Goal: Task Accomplishment & Management: Manage account settings

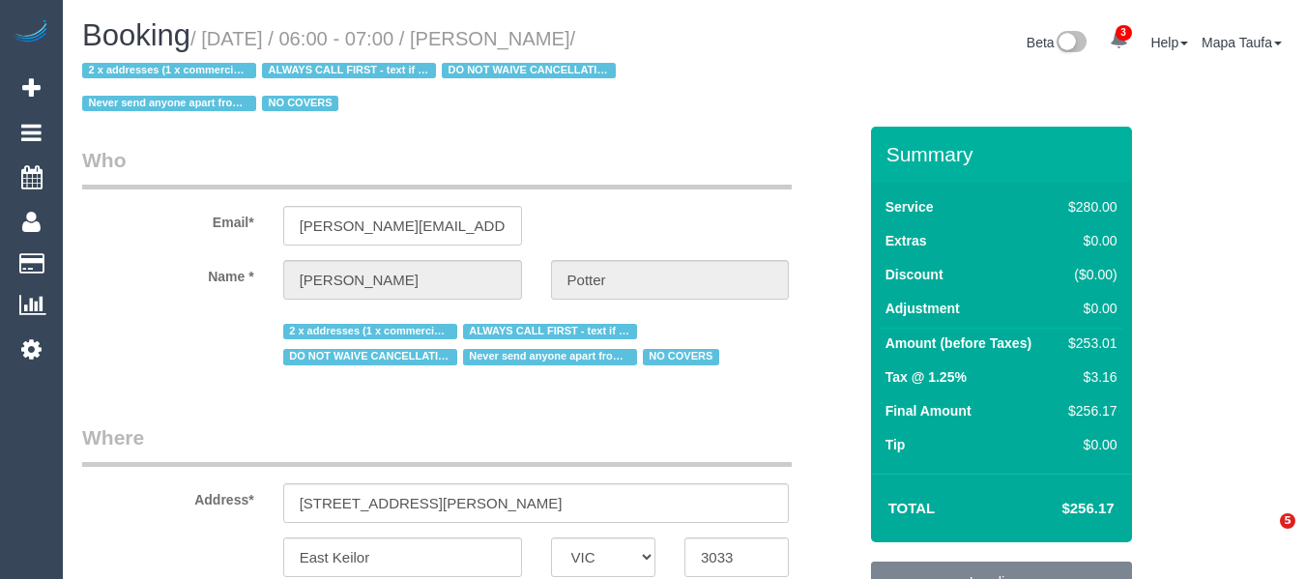
select select "VIC"
select select "2"
select select "string:check"
select select "number:28"
select select "number:14"
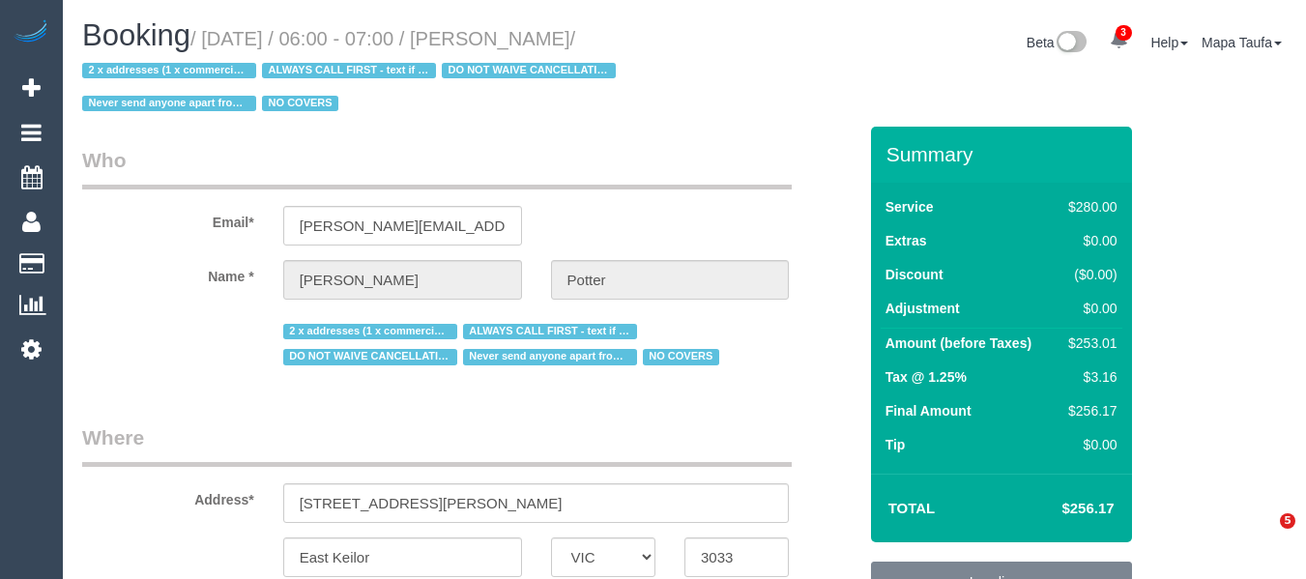
select select "number:19"
select select "number:25"
select select "number:35"
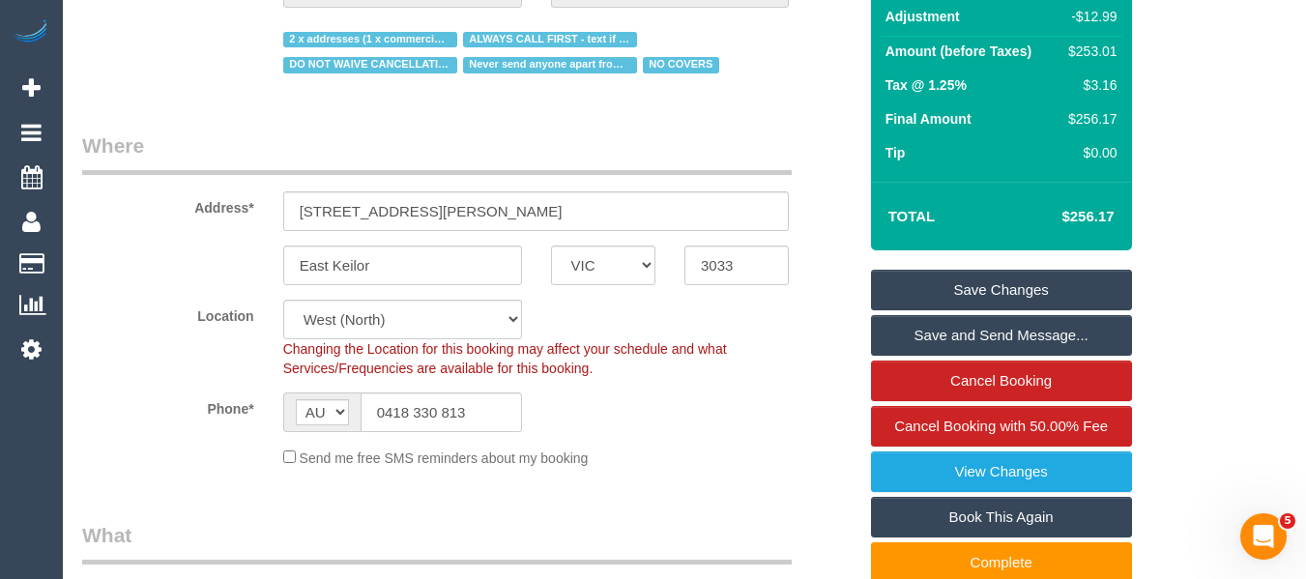
scroll to position [387, 0]
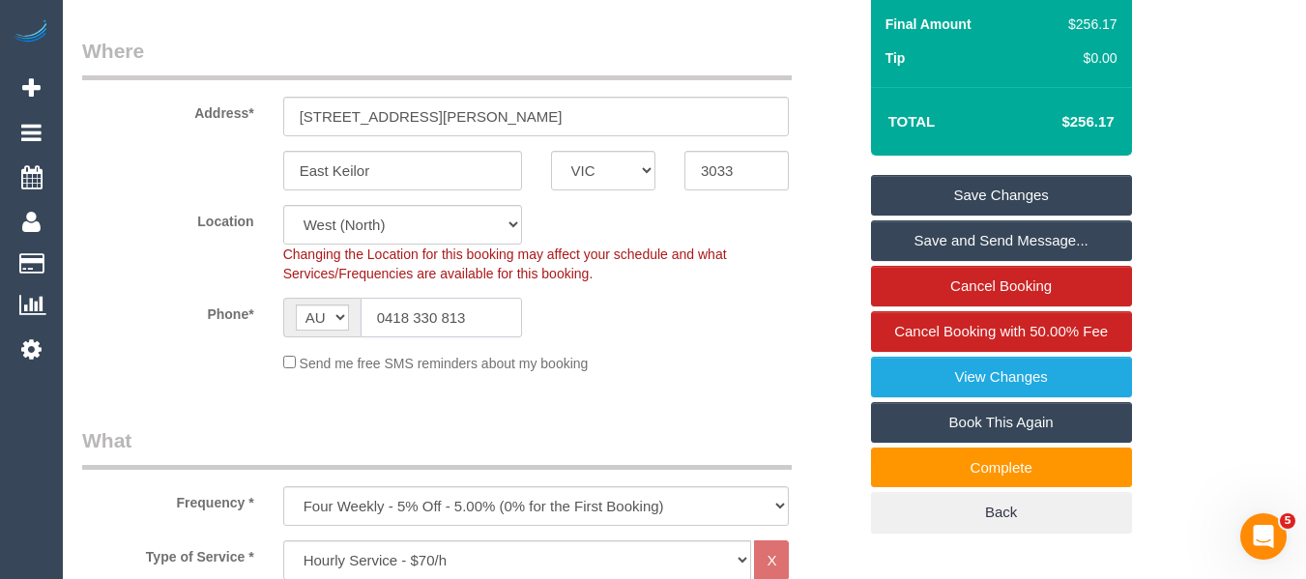
click at [459, 331] on input "0418 330 813" at bounding box center [441, 318] width 161 height 40
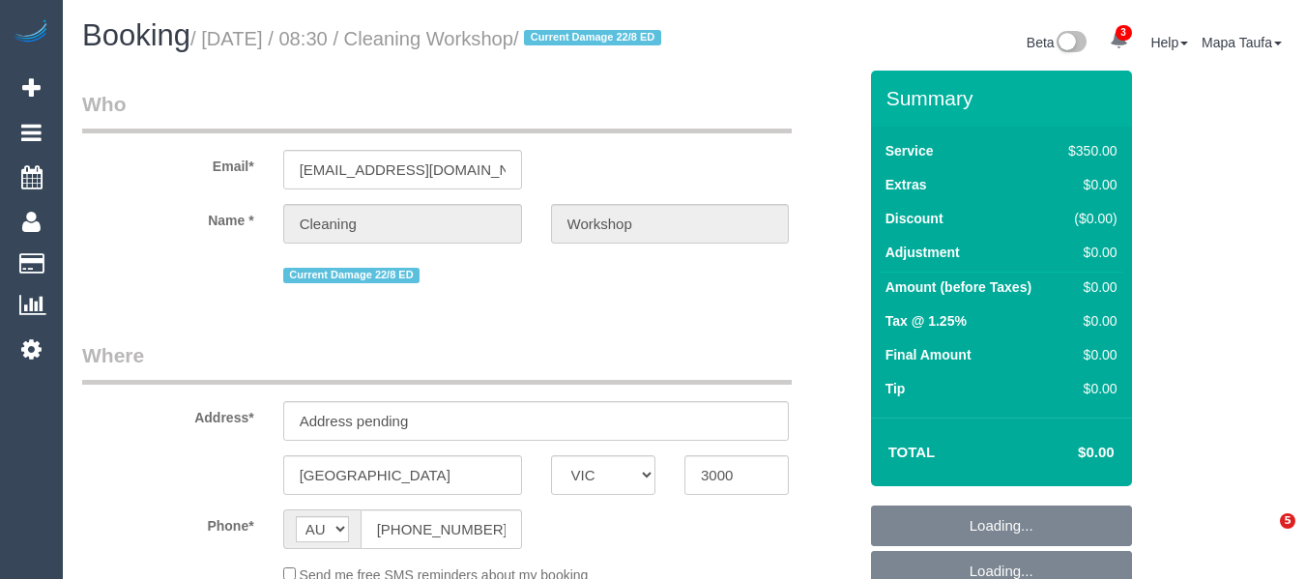
select select "VIC"
select select "number:28"
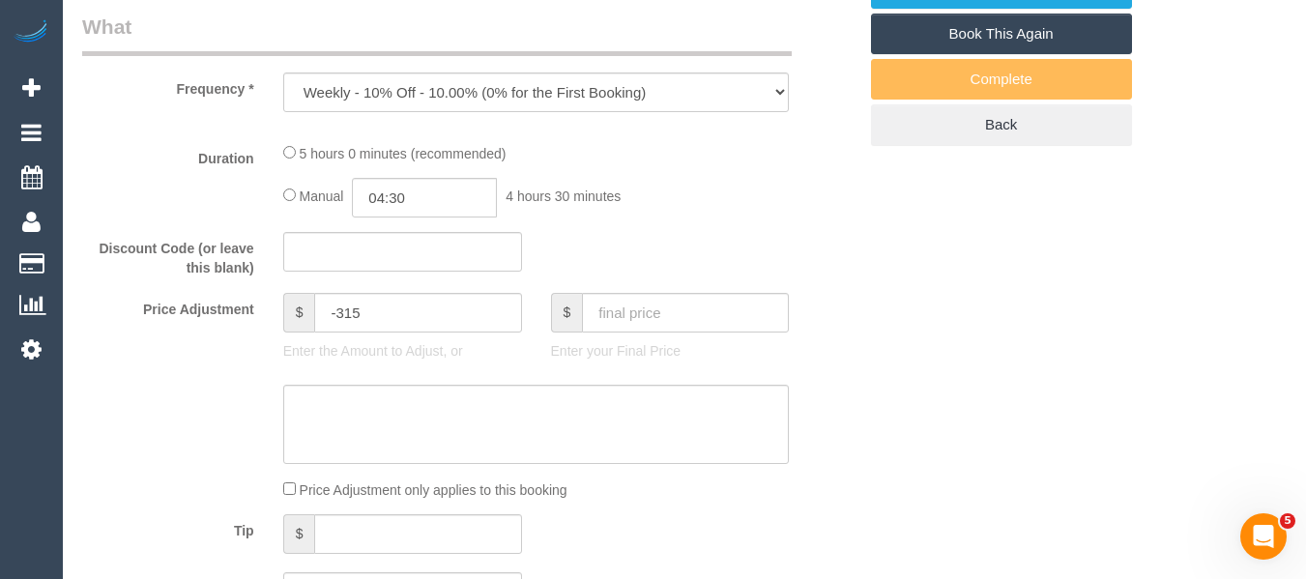
select select "object:869"
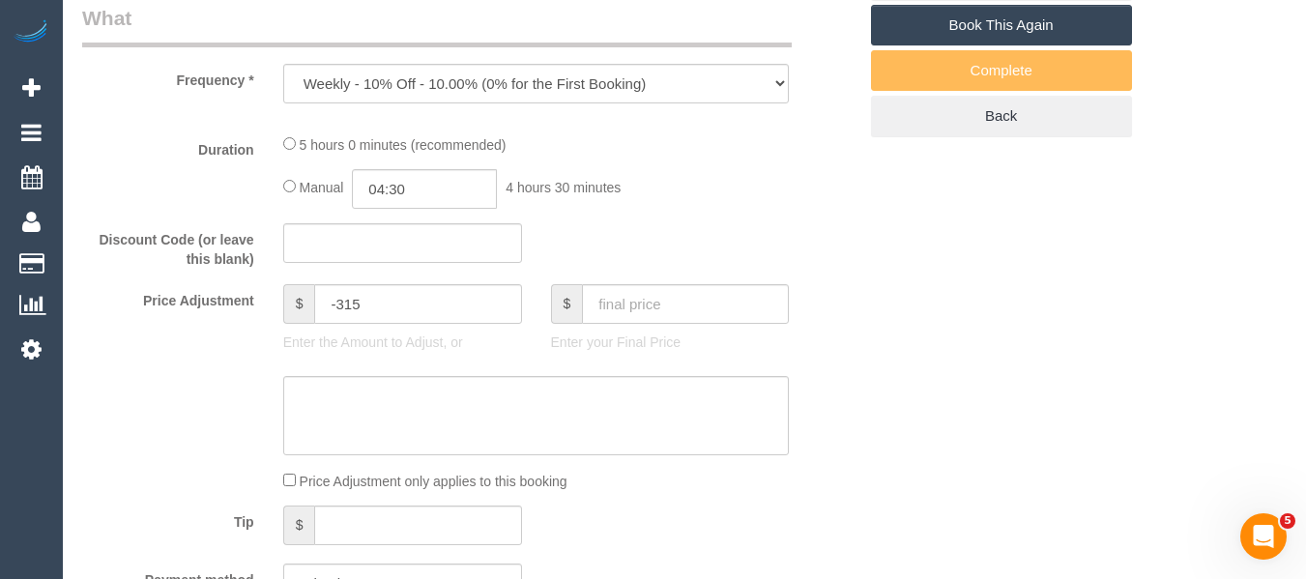
select select "300"
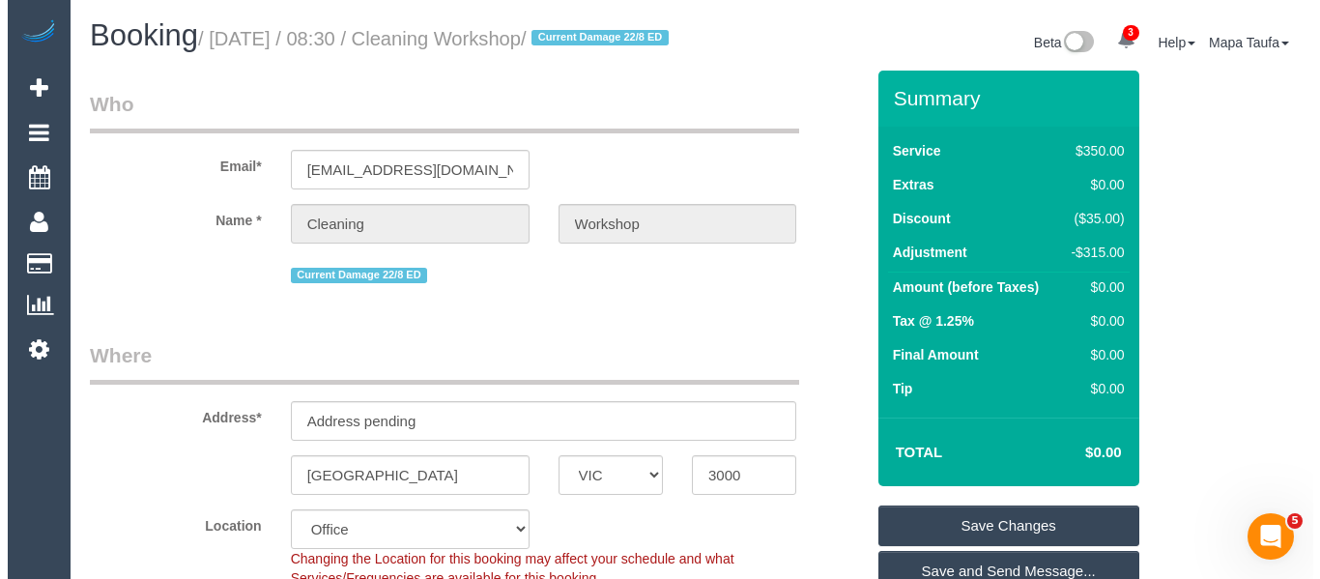
scroll to position [387, 0]
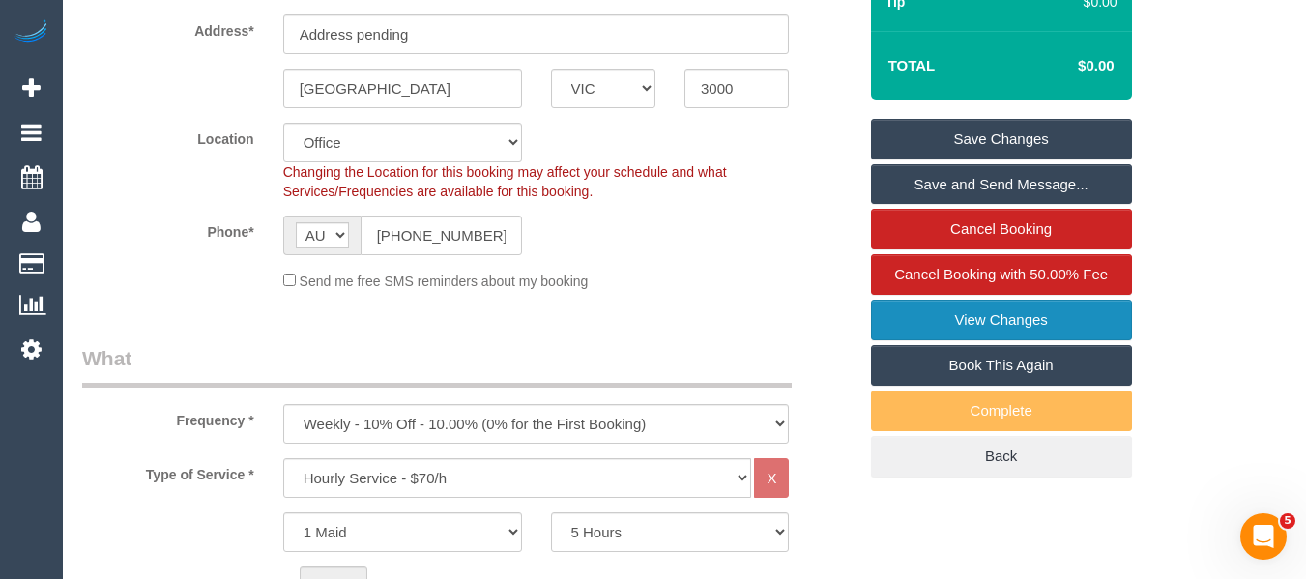
click at [991, 337] on link "View Changes" at bounding box center [1001, 320] width 261 height 41
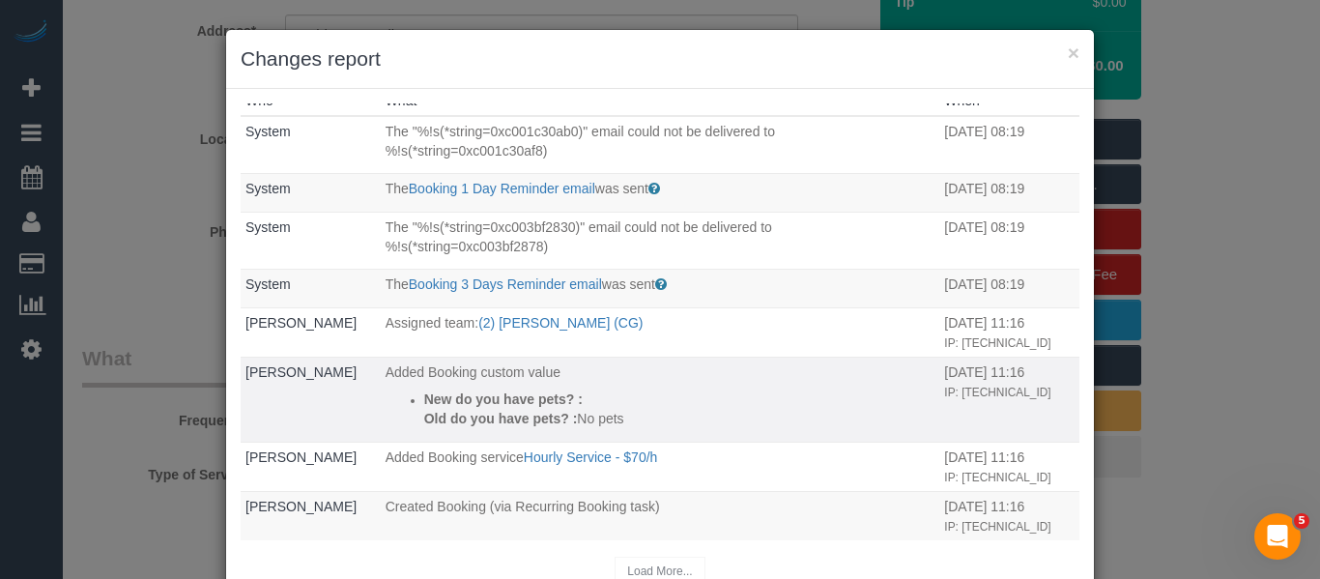
scroll to position [75, 0]
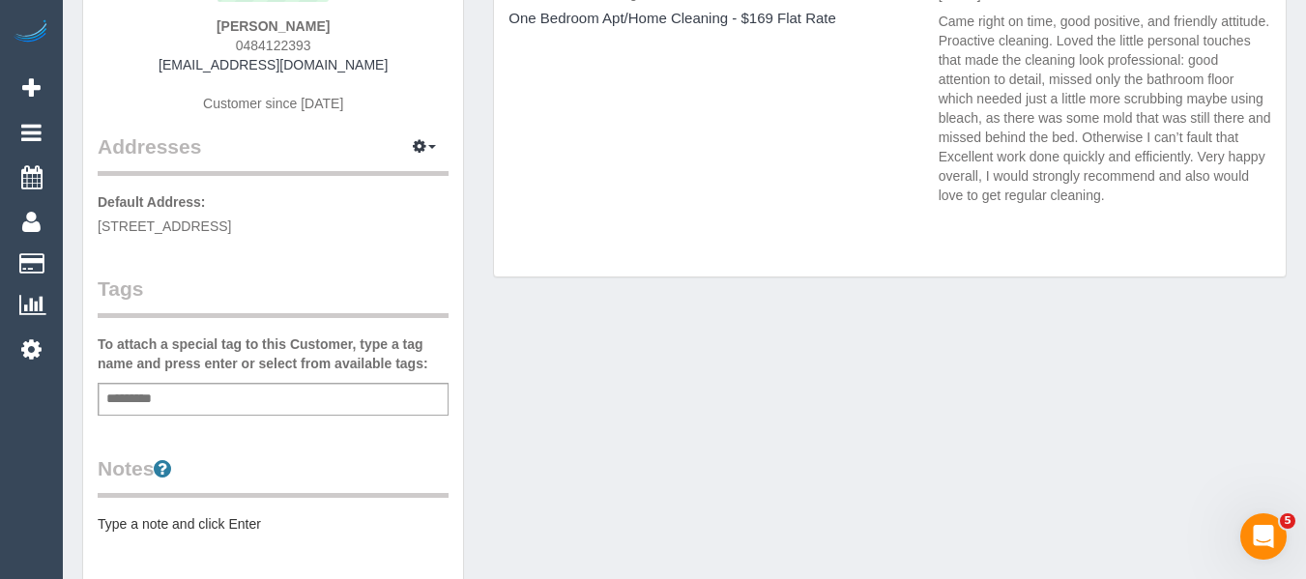
scroll to position [483, 0]
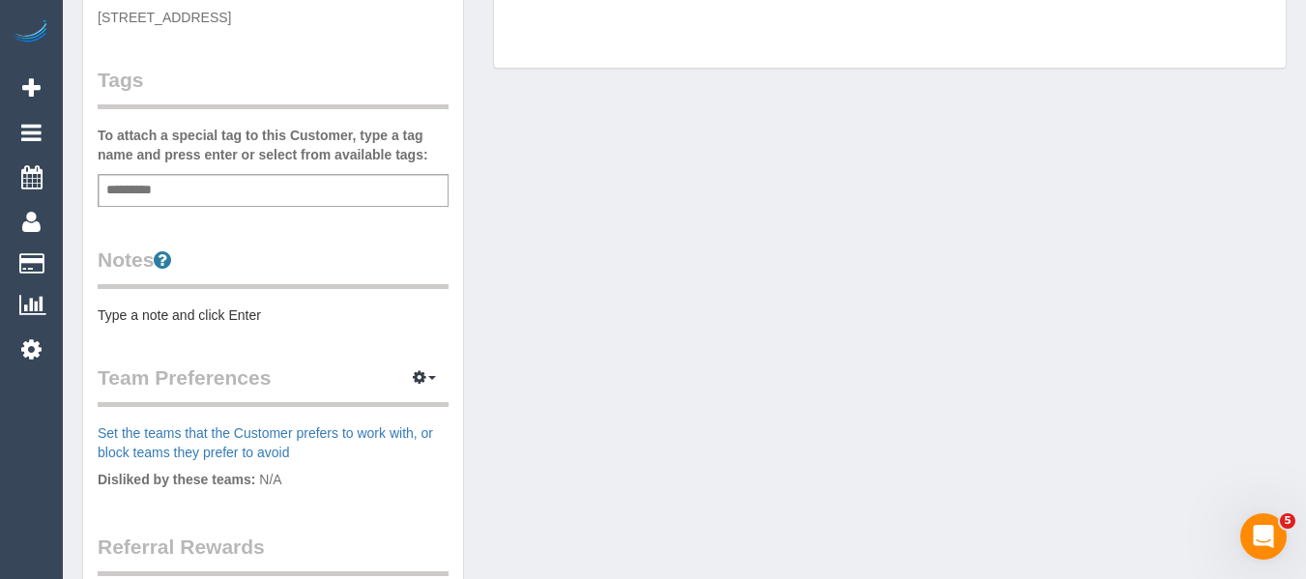
click at [184, 209] on div "Customer Info Edit Contact Info Send Message Email Preferences Special Sales Ta…" at bounding box center [273, 215] width 380 height 1255
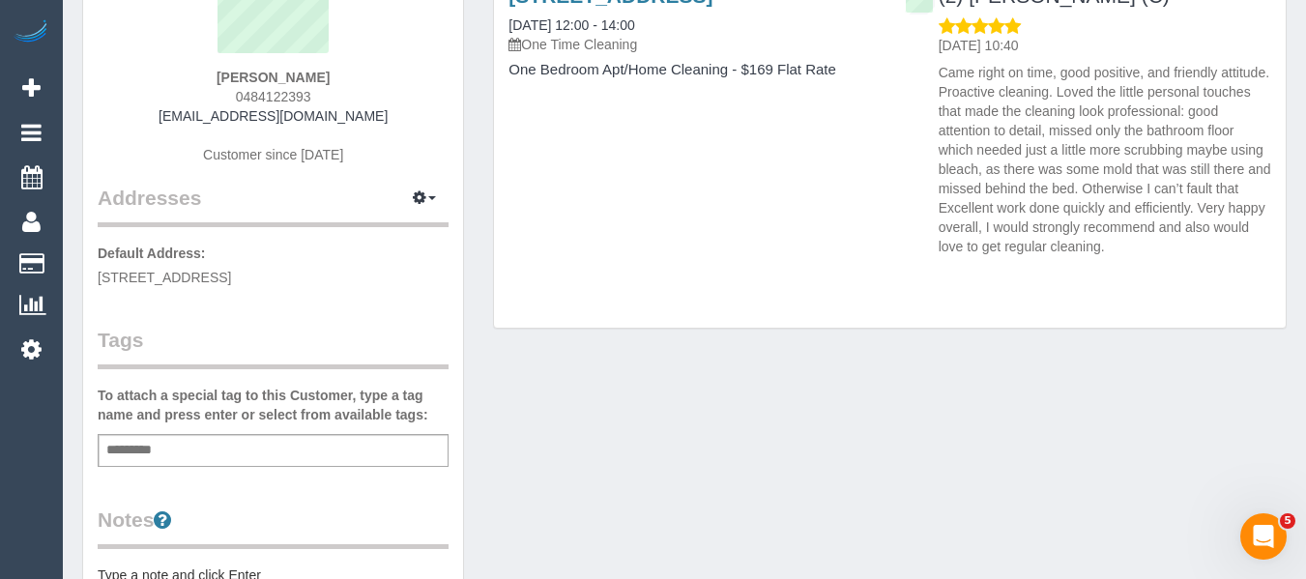
scroll to position [193, 0]
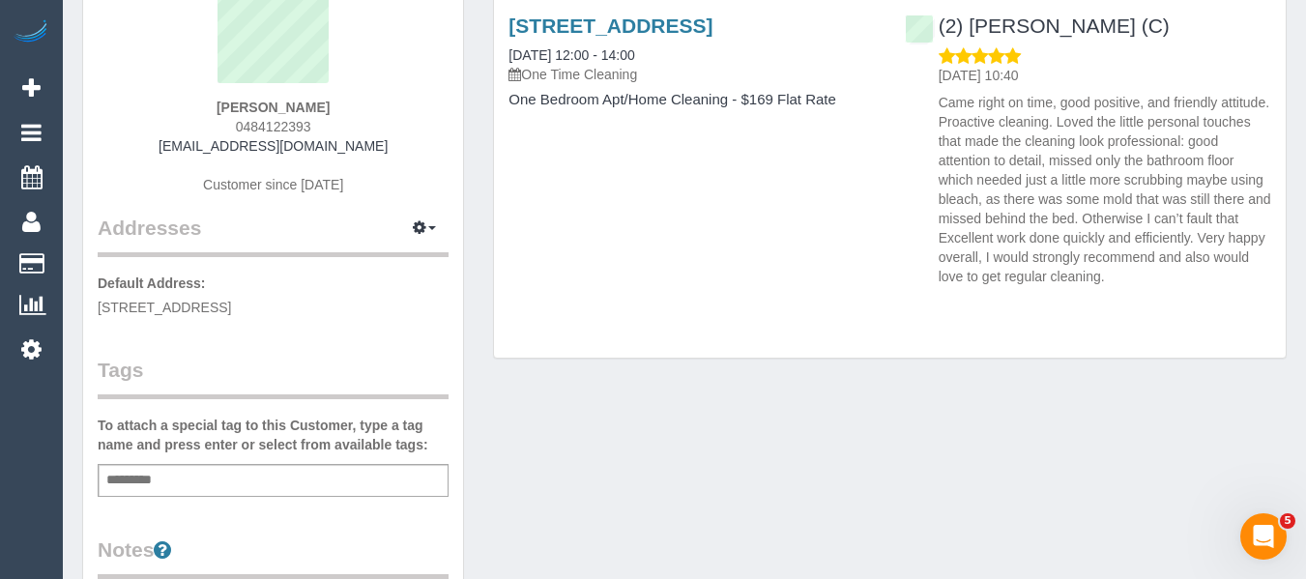
click at [224, 476] on div "Add a tag" at bounding box center [273, 480] width 351 height 33
type input "*********"
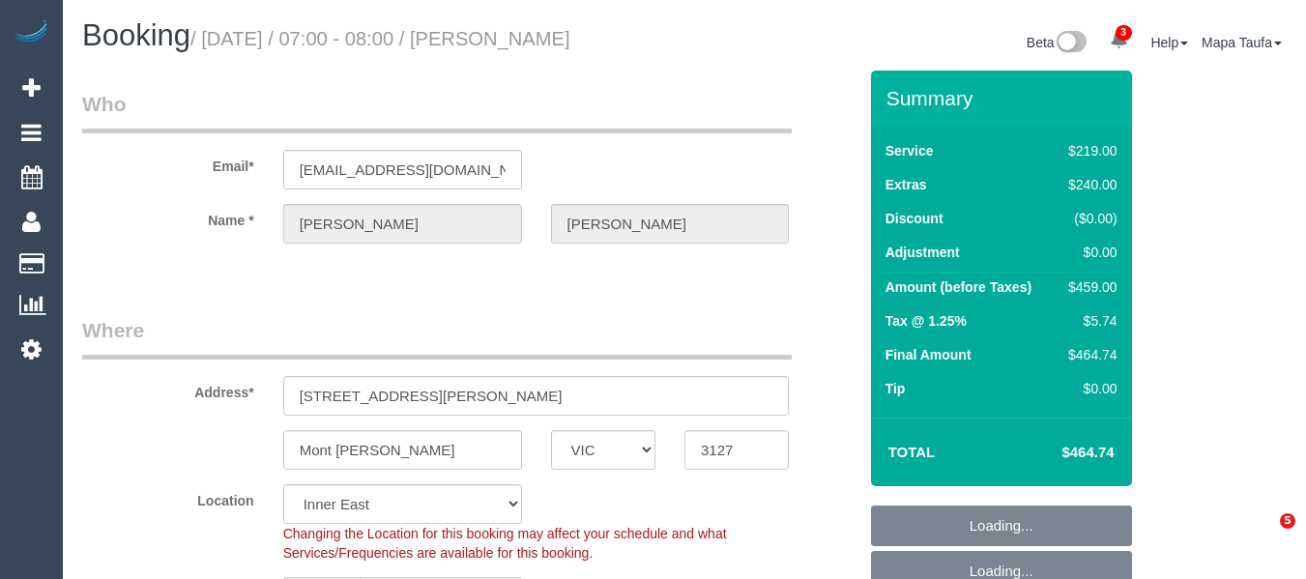
select select "VIC"
select select "string:stripe-pm_1RyoWY2GScqysDRVgxJMWzY5"
select select "number:30"
select select "number:14"
select select "number:18"
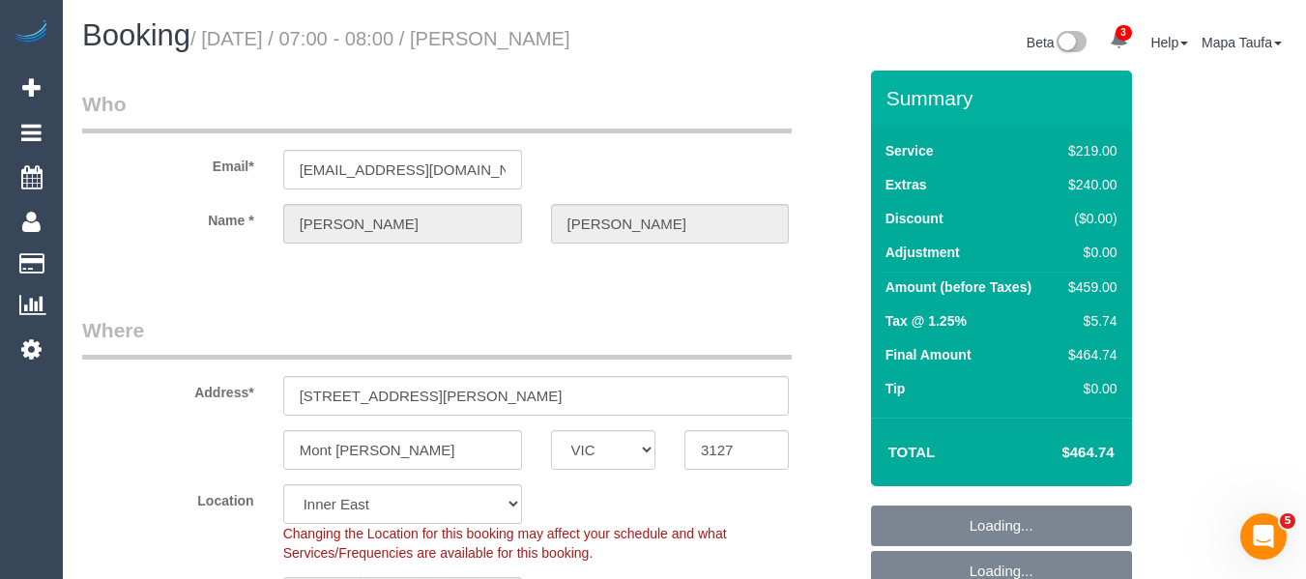
select select "number:24"
select select "number:26"
select select "object:1467"
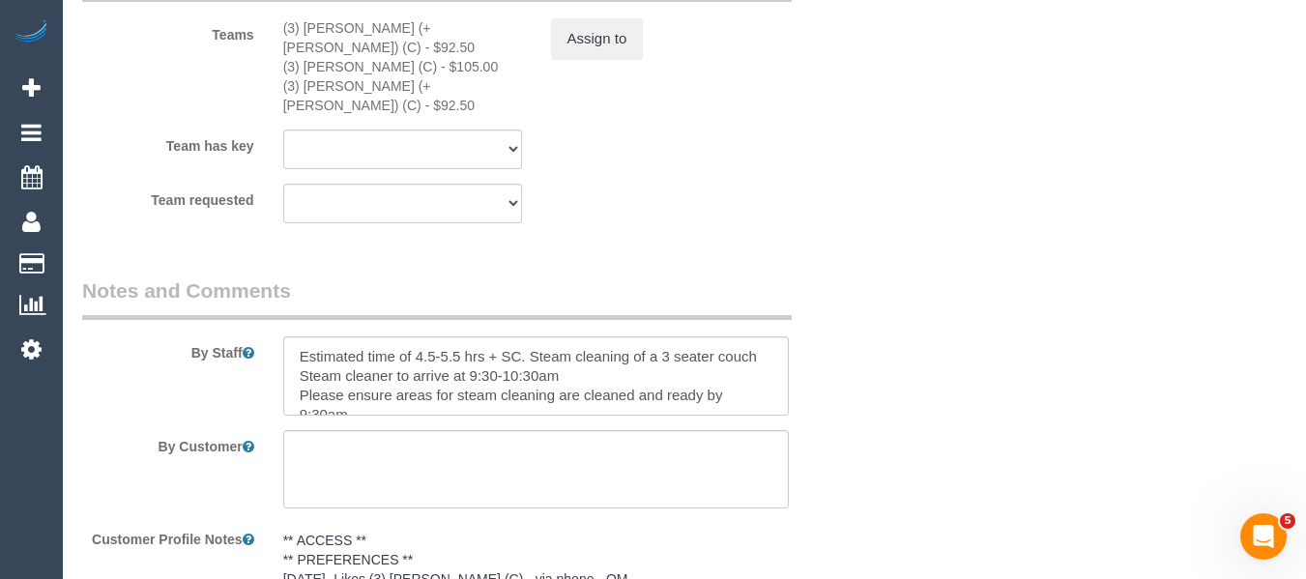
scroll to position [3523, 0]
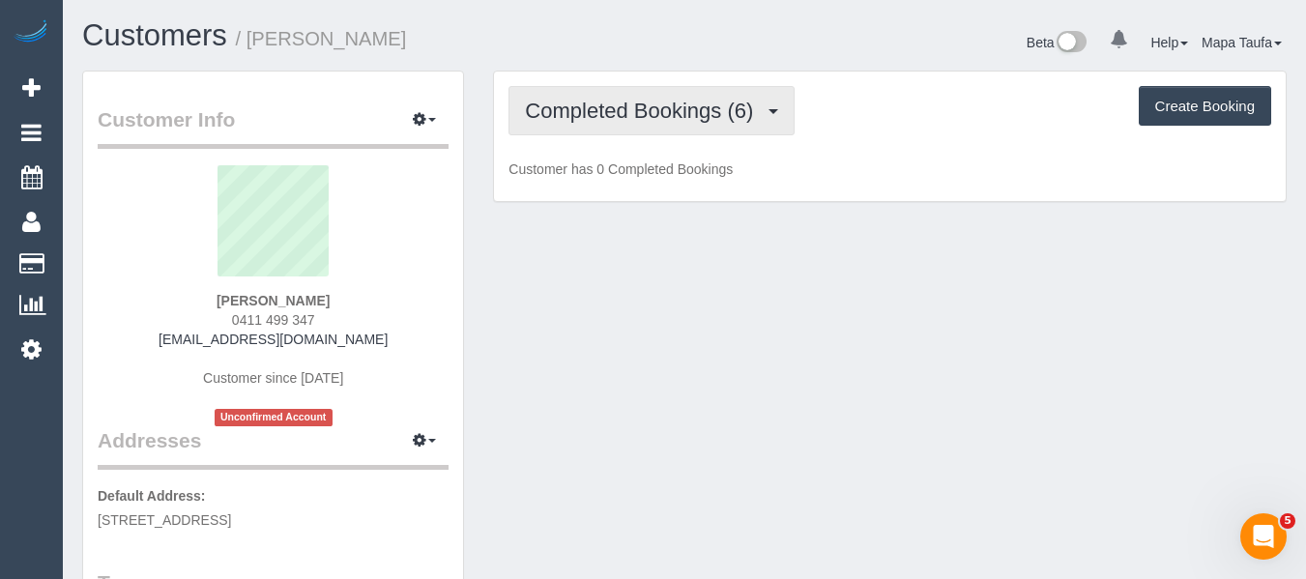
drag, startPoint x: 617, startPoint y: 115, endPoint x: 622, endPoint y: 159, distance: 44.8
click at [616, 114] on span "Completed Bookings (6)" at bounding box center [644, 111] width 238 height 24
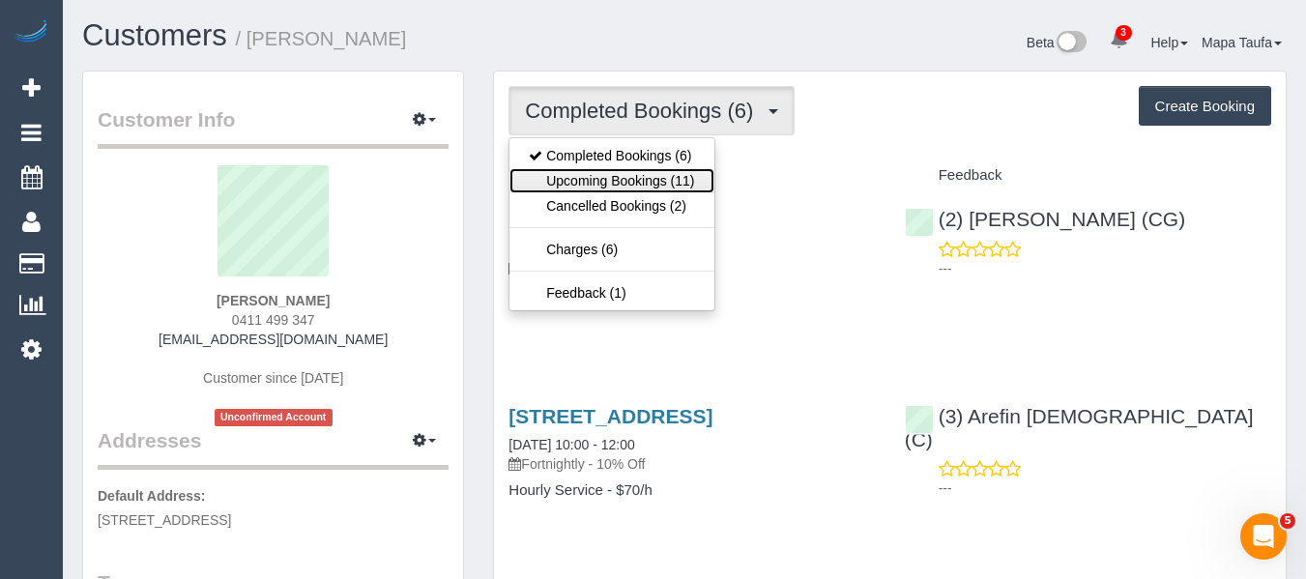
click at [624, 181] on link "Upcoming Bookings (11)" at bounding box center [611, 180] width 204 height 25
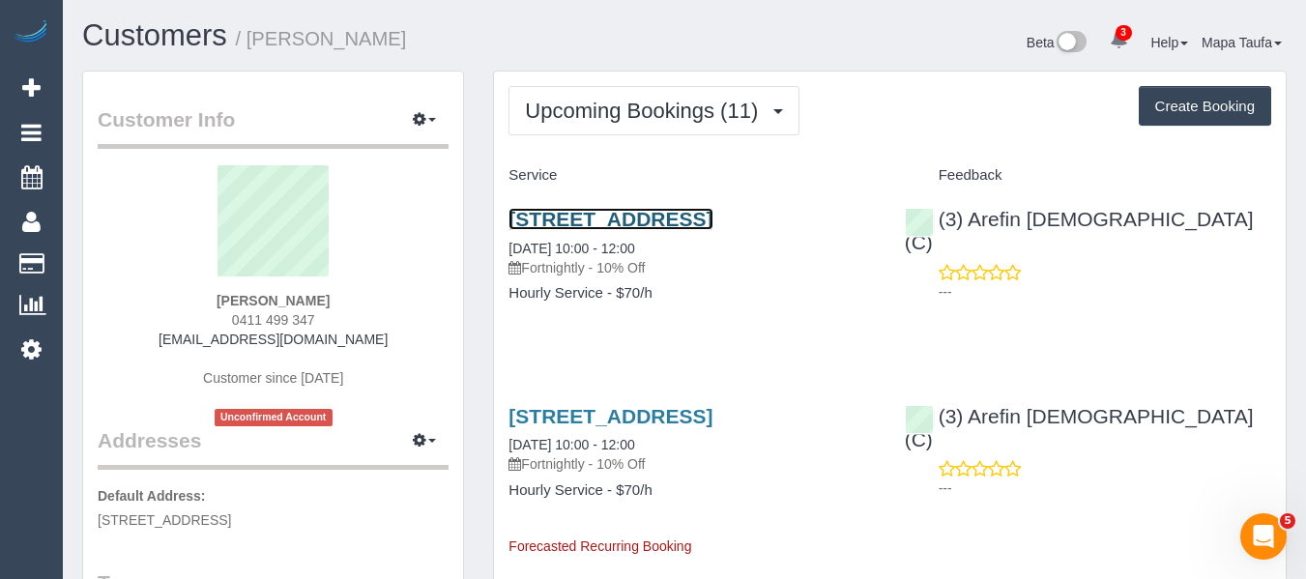
click at [587, 211] on link "2/6 Magdela Ave, Strathmore, VIC 3041" at bounding box center [610, 219] width 204 height 22
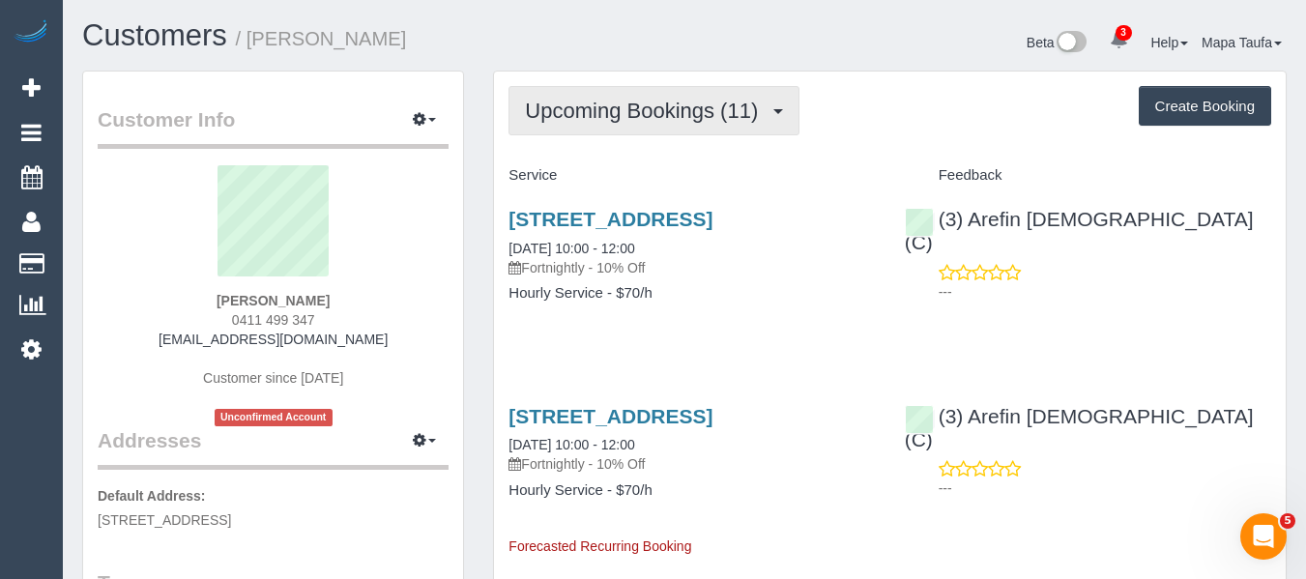
click at [621, 90] on button "Upcoming Bookings (11)" at bounding box center [653, 110] width 291 height 49
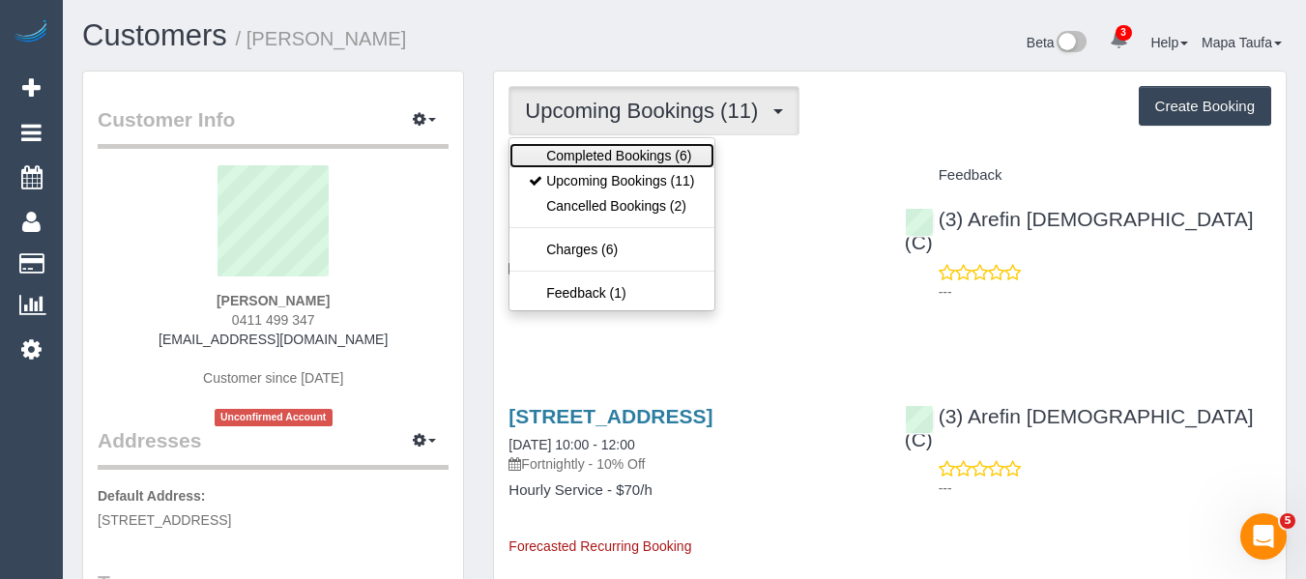
click at [609, 162] on link "Completed Bookings (6)" at bounding box center [611, 155] width 204 height 25
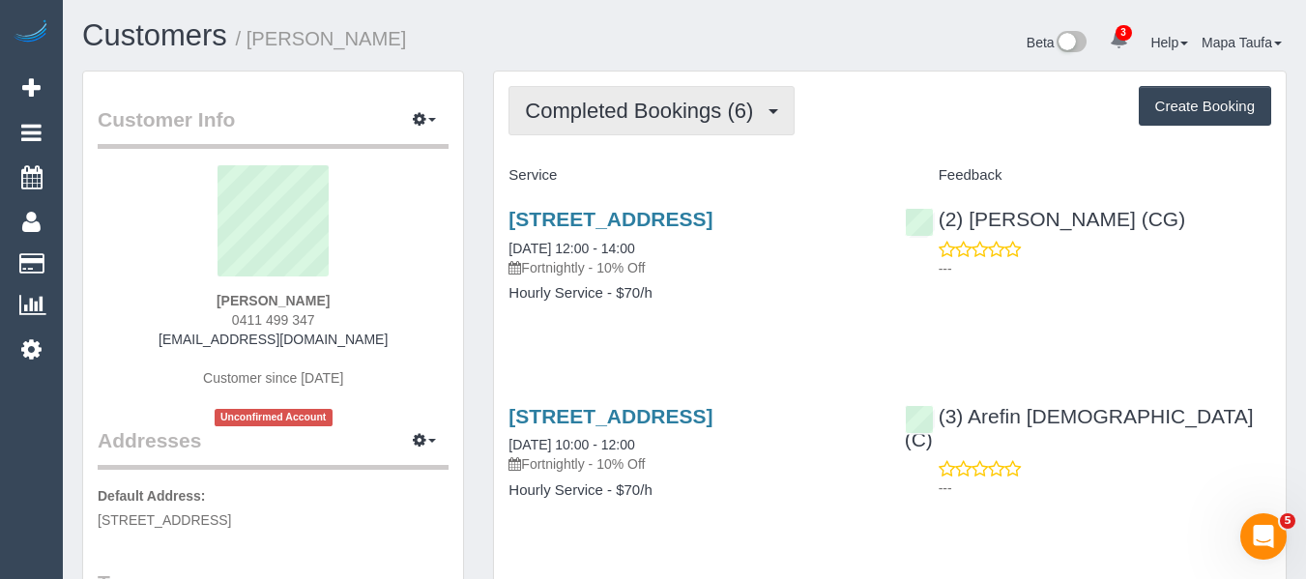
drag, startPoint x: 640, startPoint y: 98, endPoint x: 637, endPoint y: 133, distance: 35.9
click at [640, 102] on span "Completed Bookings (6)" at bounding box center [644, 111] width 238 height 24
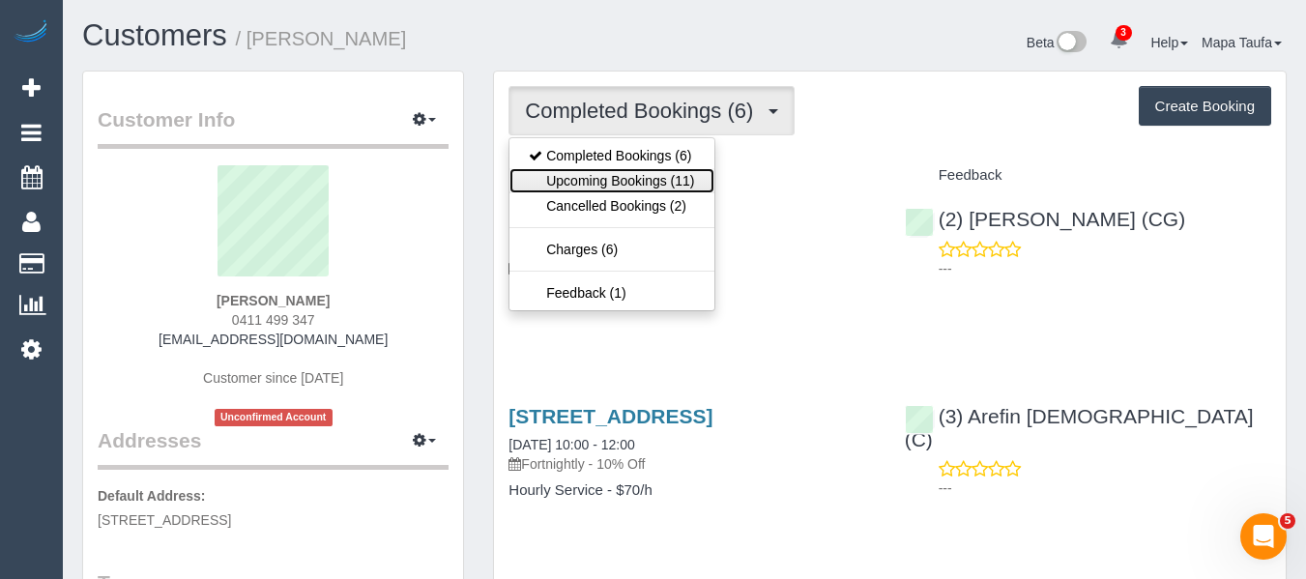
drag, startPoint x: 628, startPoint y: 171, endPoint x: 619, endPoint y: 67, distance: 104.8
click at [629, 171] on link "Upcoming Bookings (11)" at bounding box center [611, 180] width 204 height 25
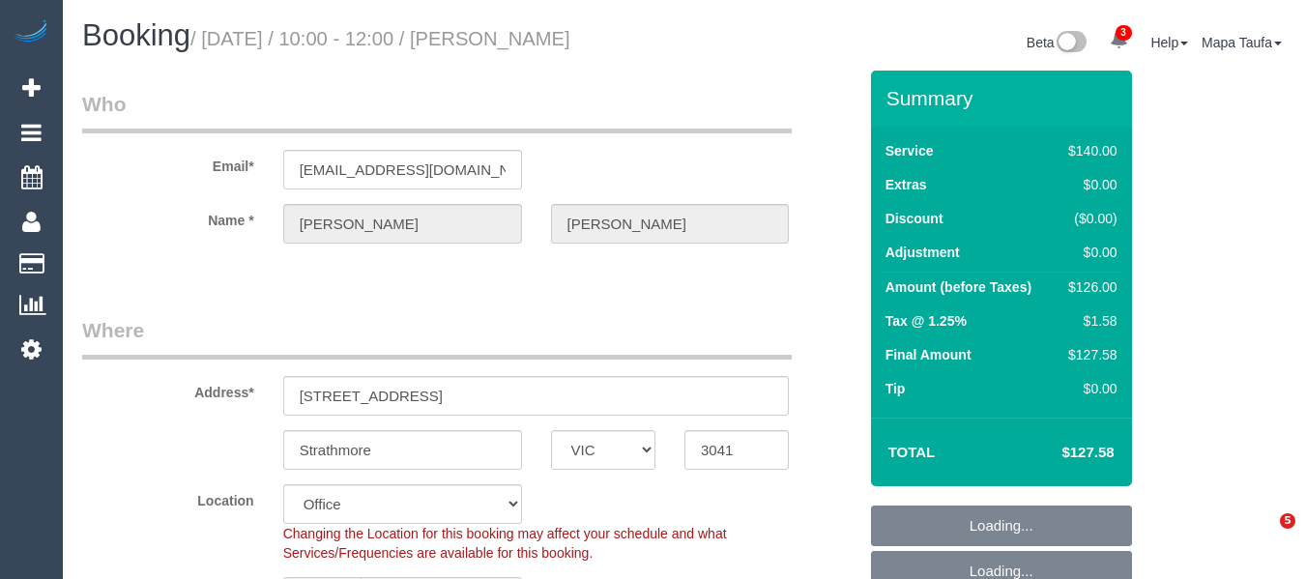
select select "VIC"
select select "number:28"
select select "number:14"
select select "number:18"
select select "number:24"
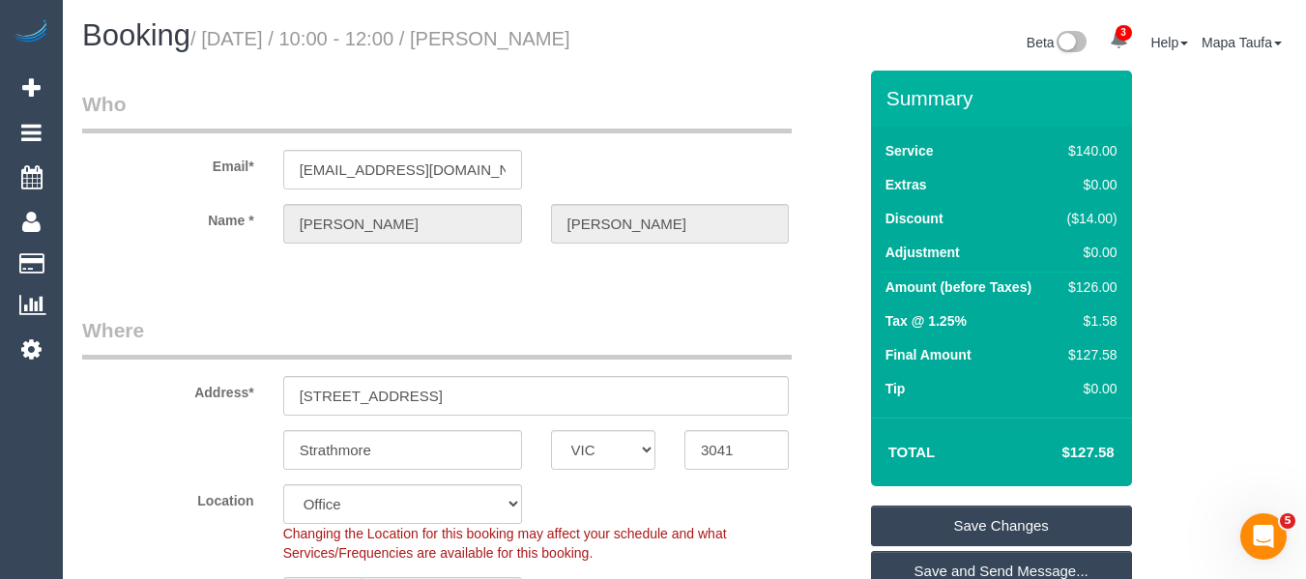
scroll to position [290, 0]
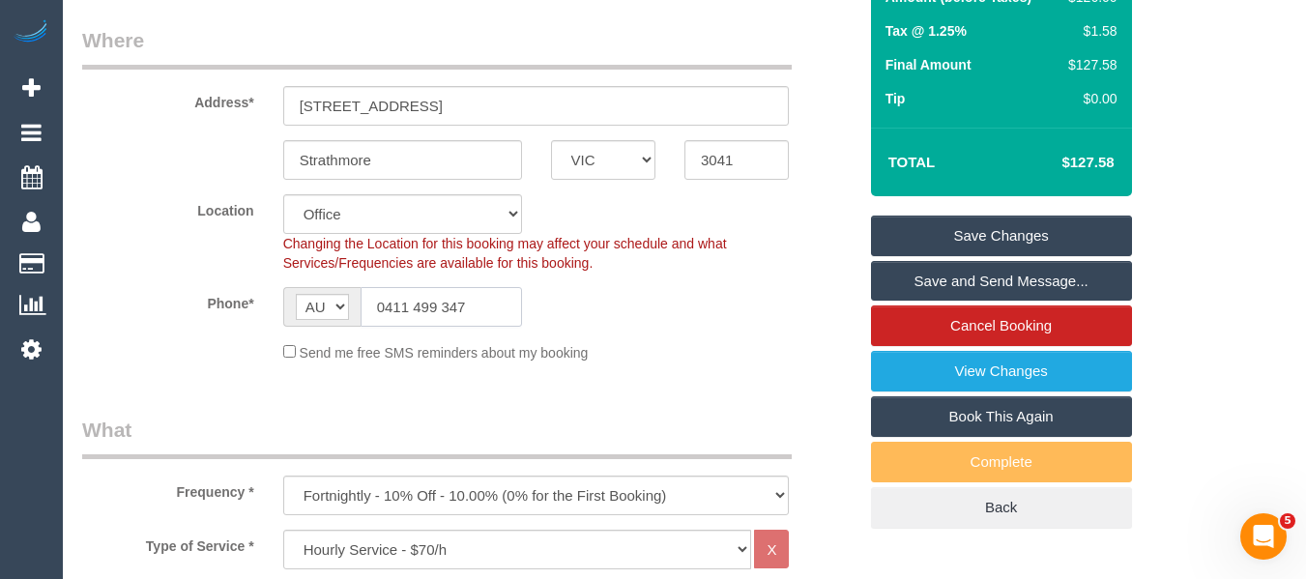
click at [465, 309] on input "0411 499 347" at bounding box center [441, 307] width 161 height 40
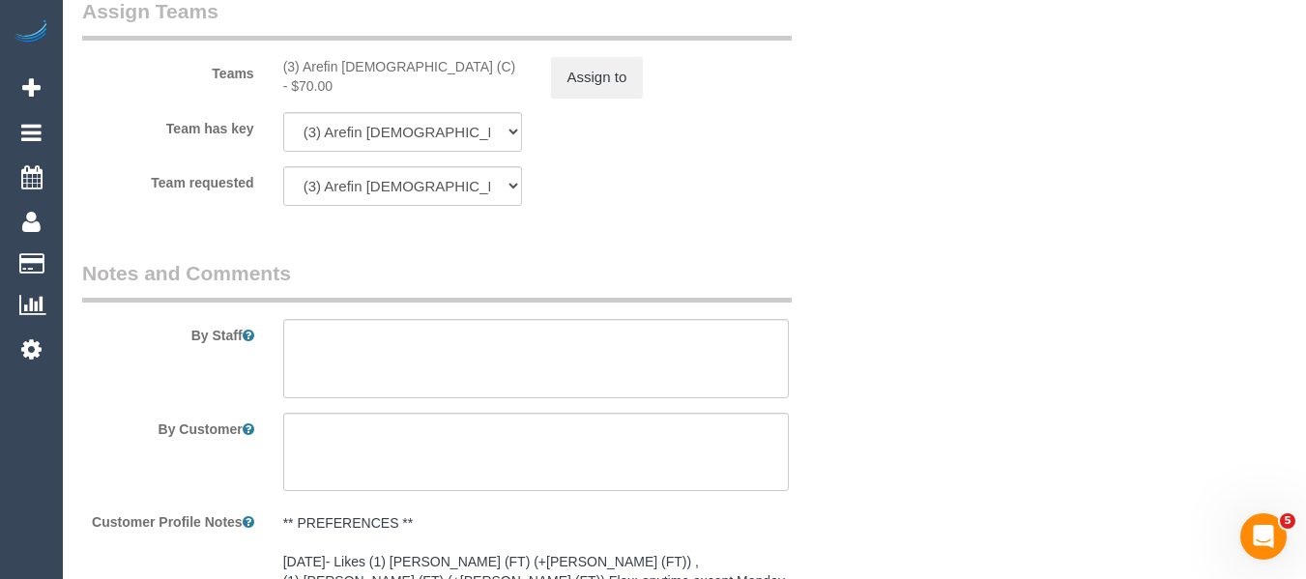
scroll to position [3093, 0]
click at [304, 60] on div "(3) Arefin Islam (C) - $70.00" at bounding box center [402, 75] width 239 height 39
click at [619, 87] on button "Assign to" at bounding box center [597, 76] width 93 height 41
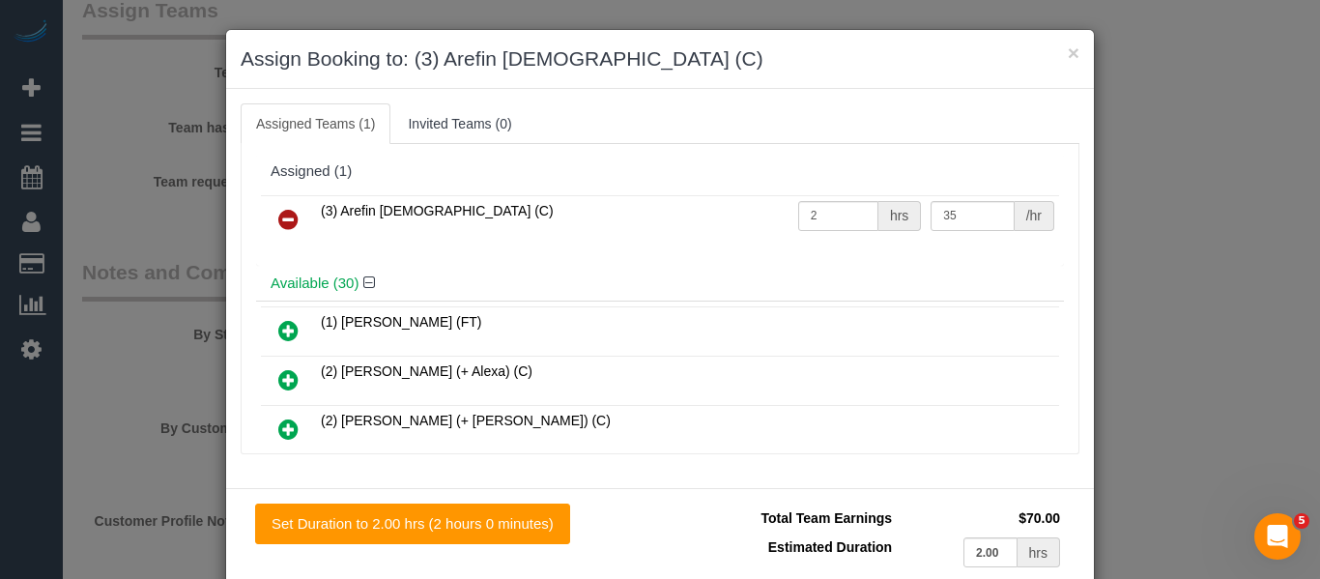
click at [286, 218] on icon at bounding box center [288, 219] width 20 height 23
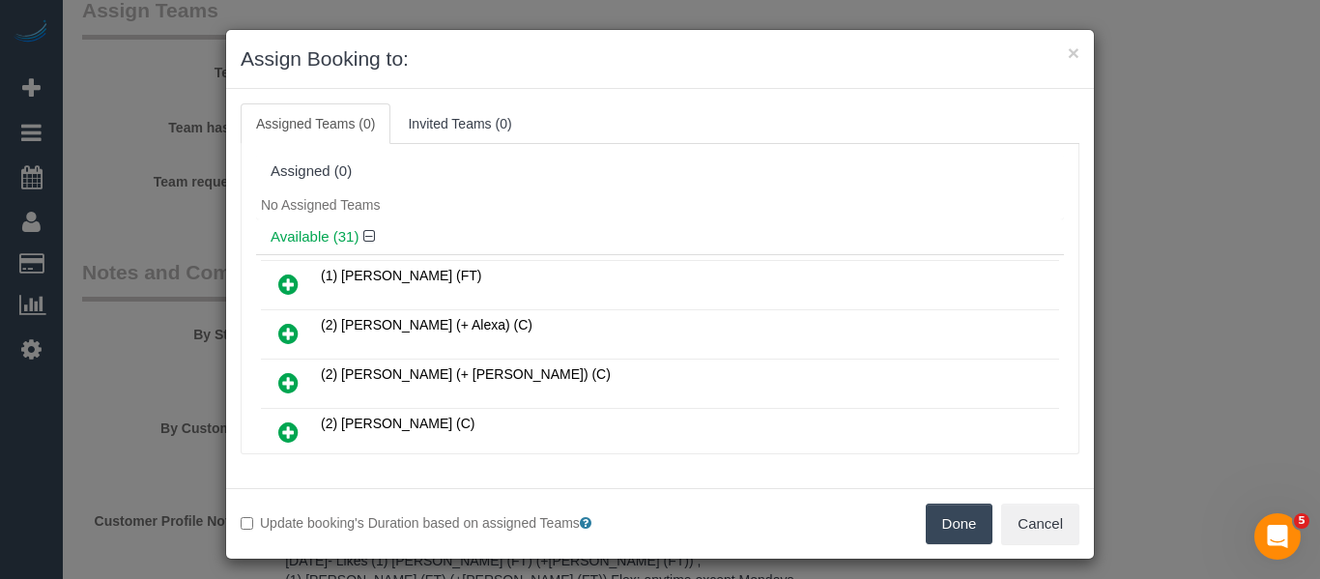
drag, startPoint x: 960, startPoint y: 522, endPoint x: 957, endPoint y: 512, distance: 10.1
click at [960, 521] on button "Done" at bounding box center [960, 524] width 68 height 41
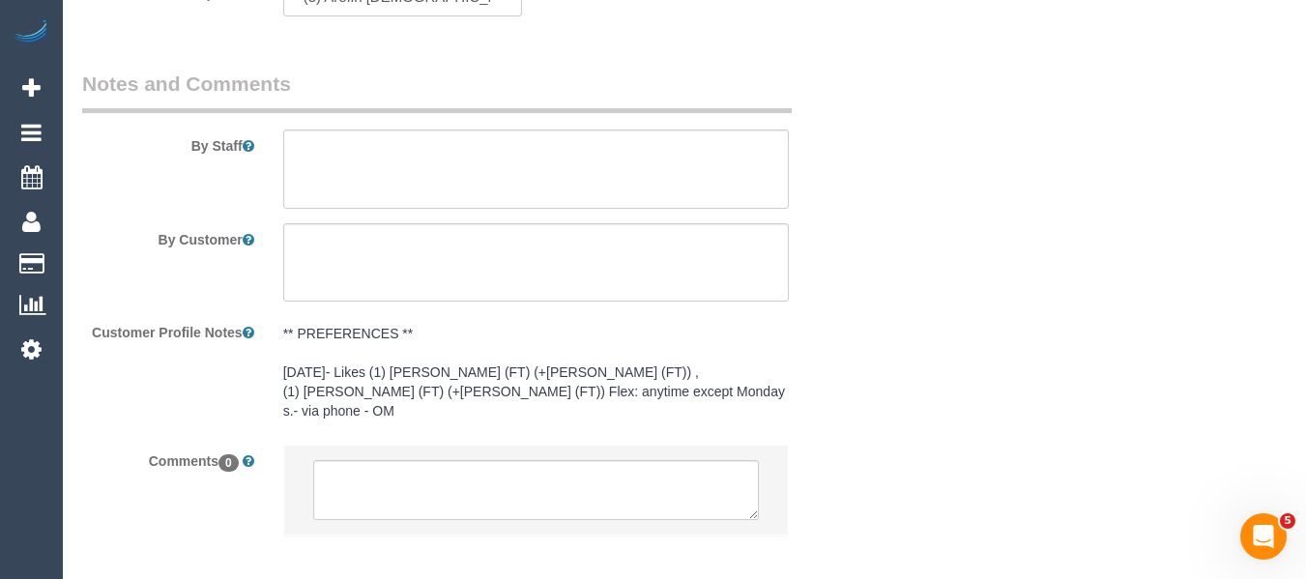
scroll to position [3359, 0]
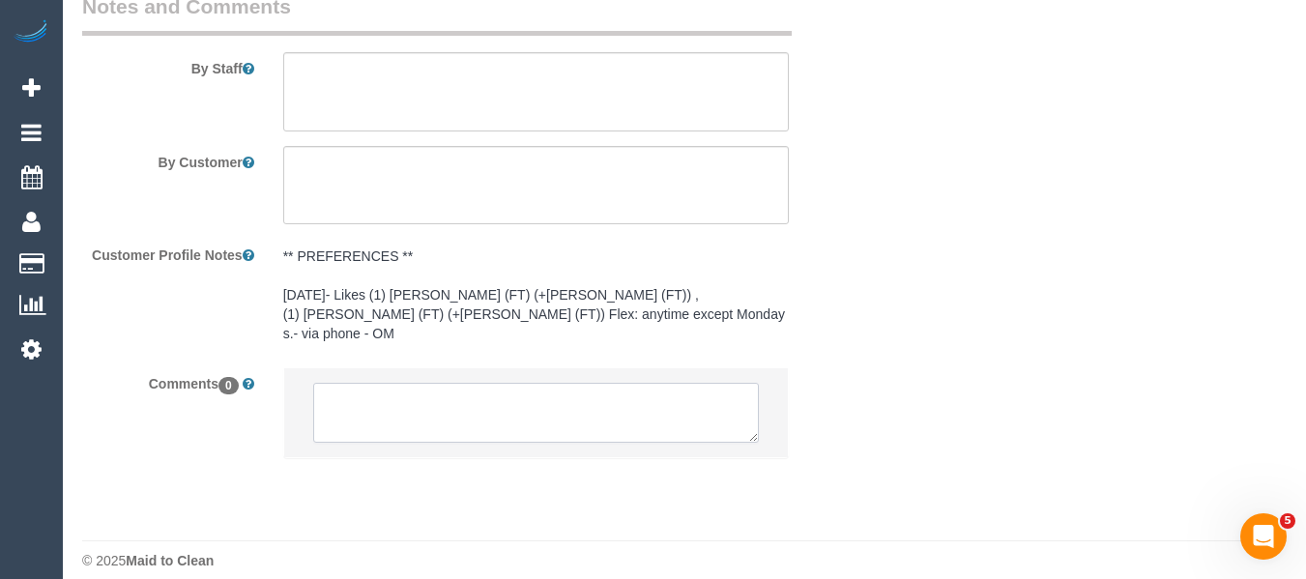
click at [453, 393] on textarea at bounding box center [536, 413] width 447 height 60
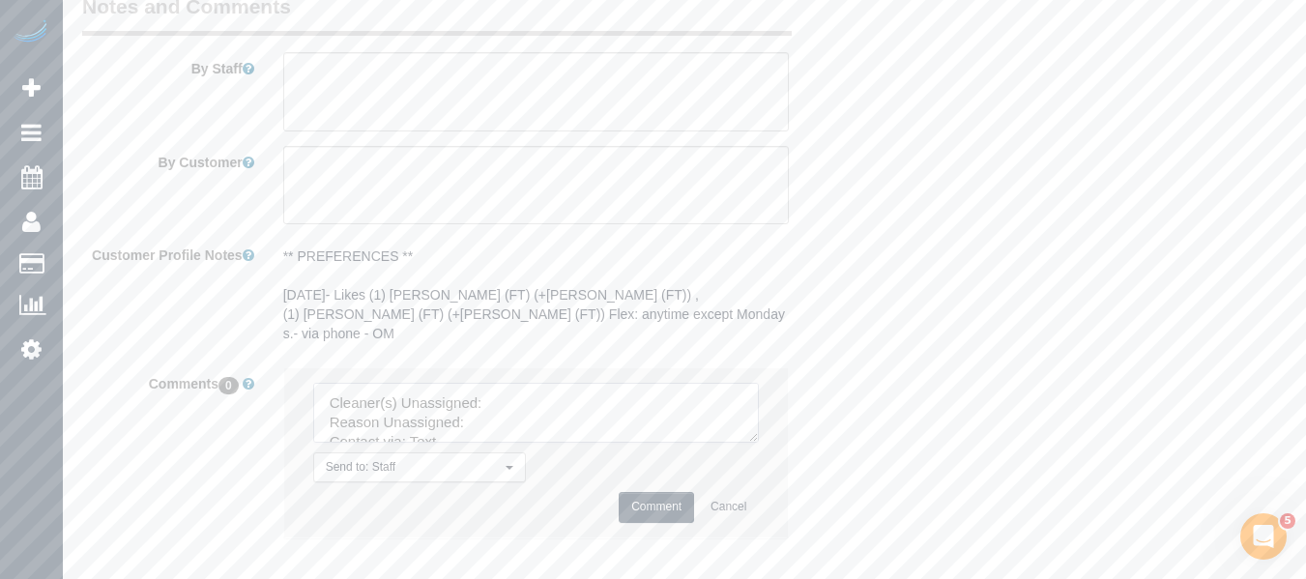
drag, startPoint x: 746, startPoint y: 418, endPoint x: 737, endPoint y: 498, distance: 80.7
click at [760, 443] on textarea at bounding box center [536, 413] width 447 height 60
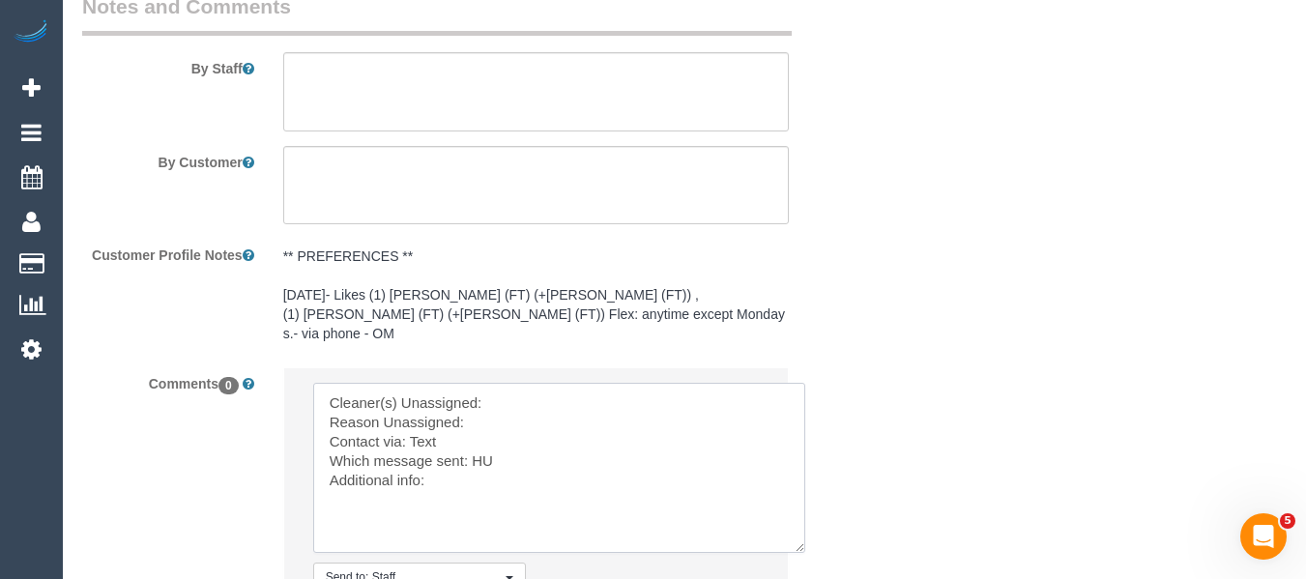
click at [506, 383] on textarea at bounding box center [559, 468] width 492 height 170
paste textarea "Arefin Islam (C)"
click at [512, 399] on textarea at bounding box center [559, 468] width 492 height 170
click at [481, 442] on textarea at bounding box center [559, 468] width 492 height 170
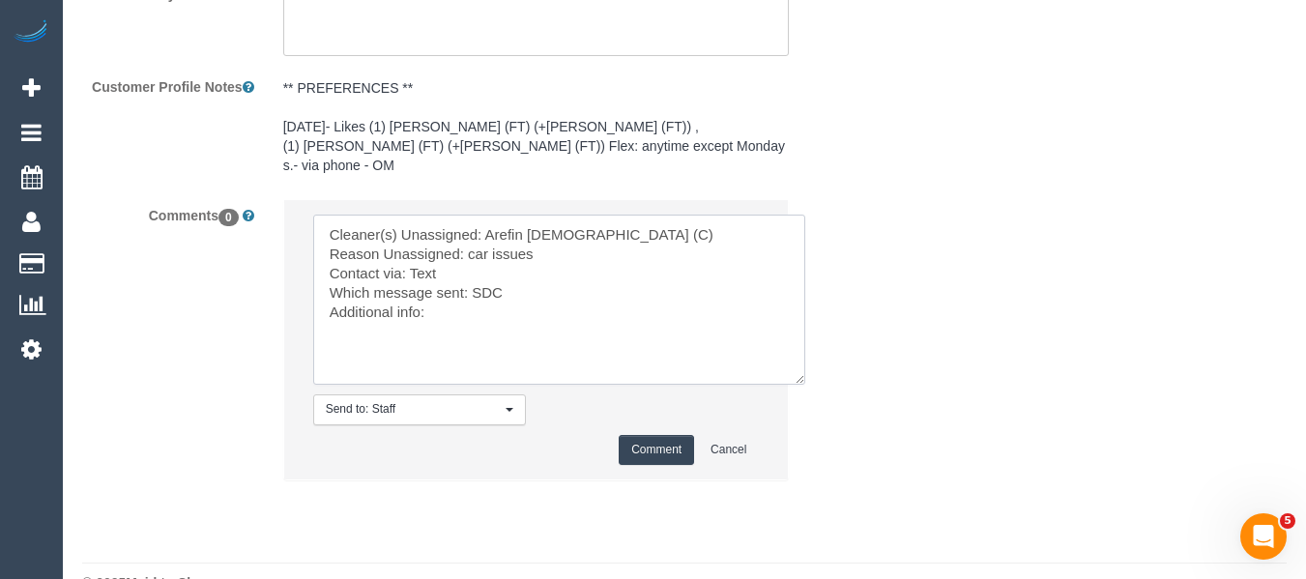
scroll to position [3549, 0]
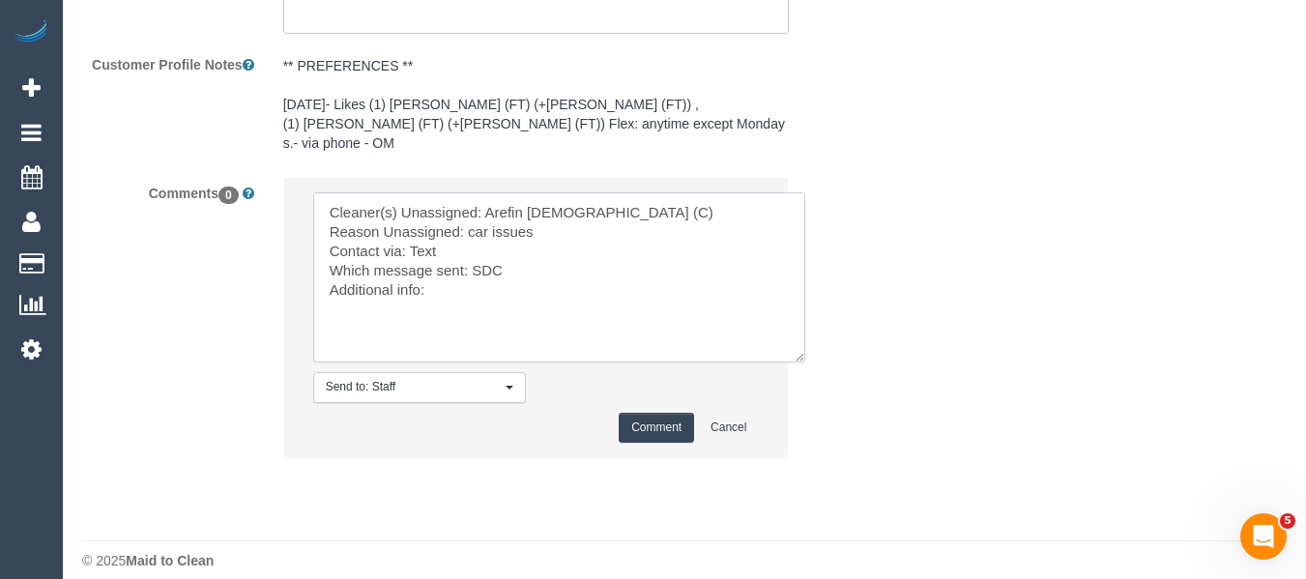
type textarea "Cleaner(s) Unassigned: Arefin Islam (C) Reason Unassigned: car issues Contact v…"
click at [651, 413] on button "Comment" at bounding box center [656, 428] width 75 height 30
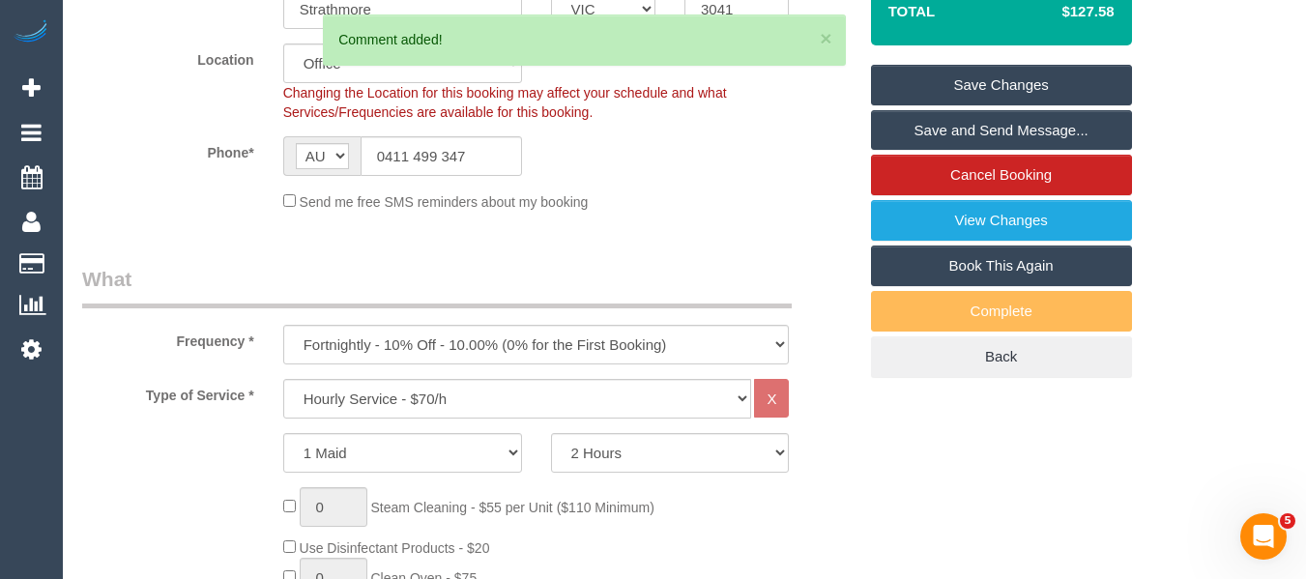
scroll to position [388, 0]
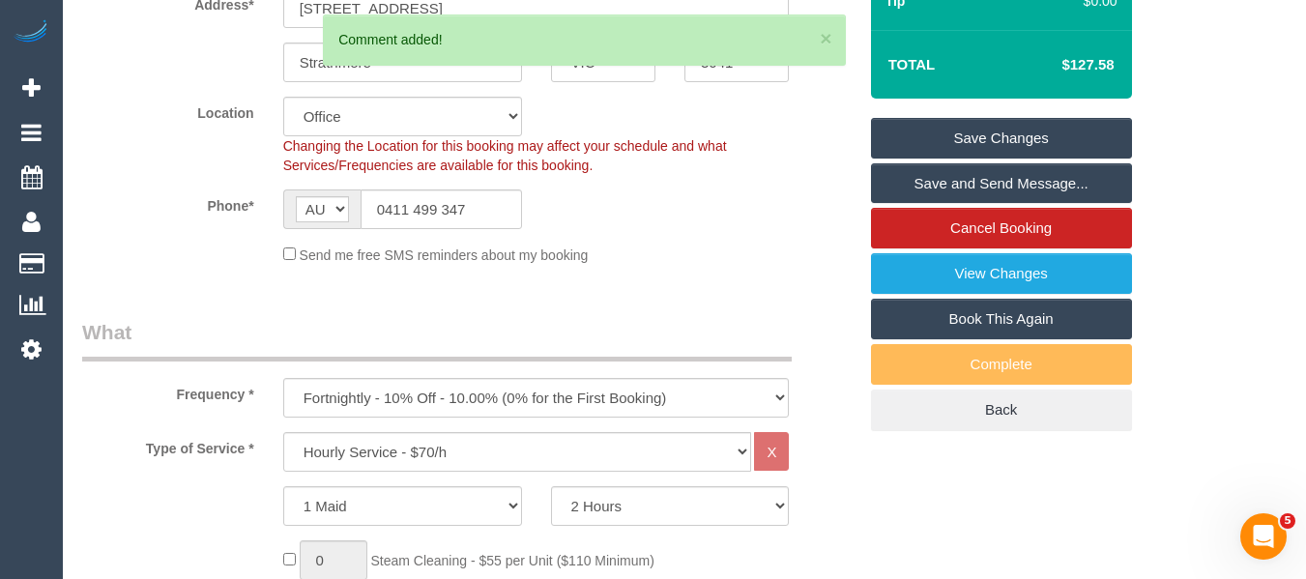
click at [1074, 135] on link "Save Changes" at bounding box center [1001, 138] width 261 height 41
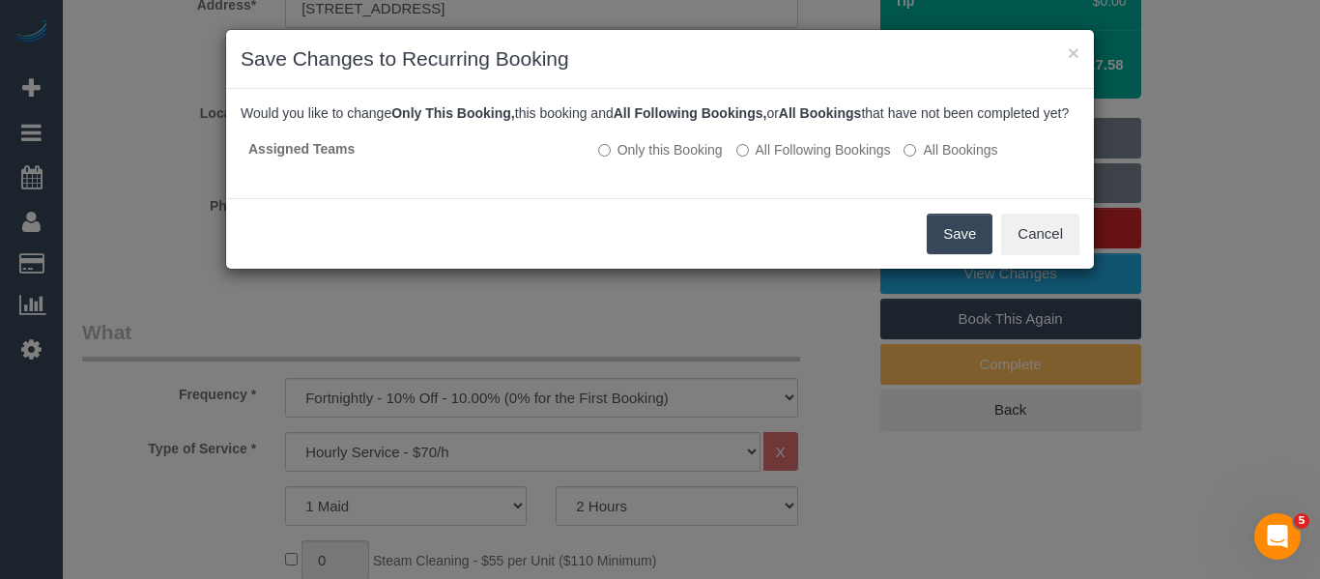
click at [964, 254] on button "Save" at bounding box center [960, 234] width 66 height 41
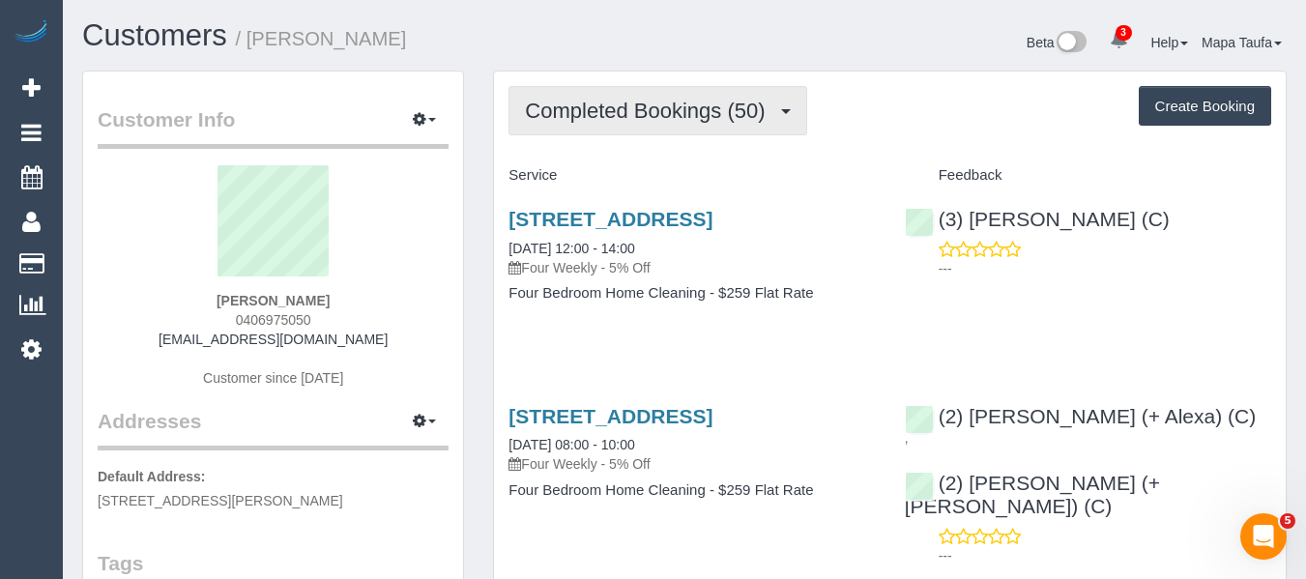
click at [614, 114] on span "Completed Bookings (50)" at bounding box center [649, 111] width 249 height 24
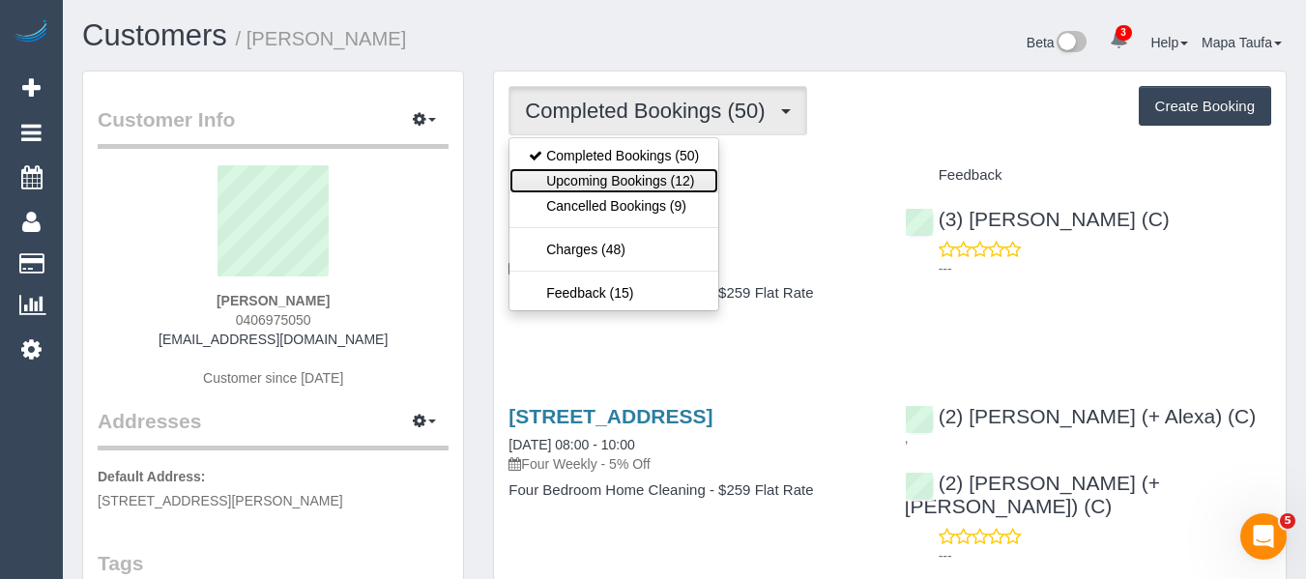
click at [624, 176] on link "Upcoming Bookings (12)" at bounding box center [613, 180] width 209 height 25
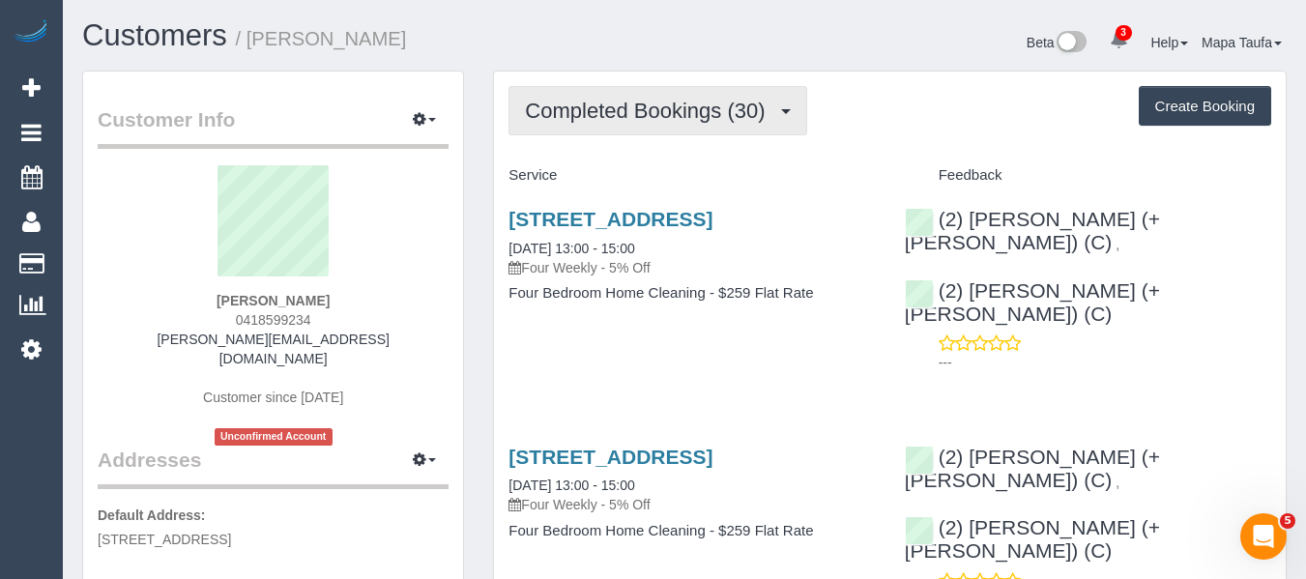
drag, startPoint x: 709, startPoint y: 145, endPoint x: 686, endPoint y: 122, distance: 32.8
drag, startPoint x: 669, startPoint y: 108, endPoint x: 669, endPoint y: 149, distance: 40.6
click at [669, 110] on span "Completed Bookings (30)" at bounding box center [649, 111] width 249 height 24
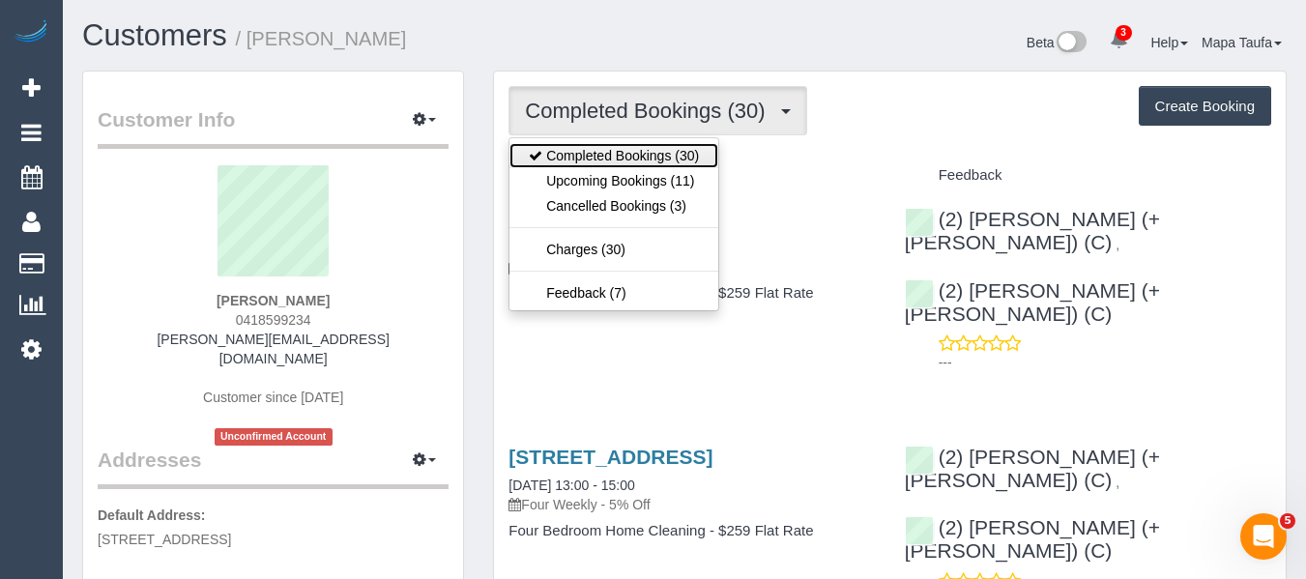
click at [659, 164] on link "Completed Bookings (30)" at bounding box center [613, 155] width 209 height 25
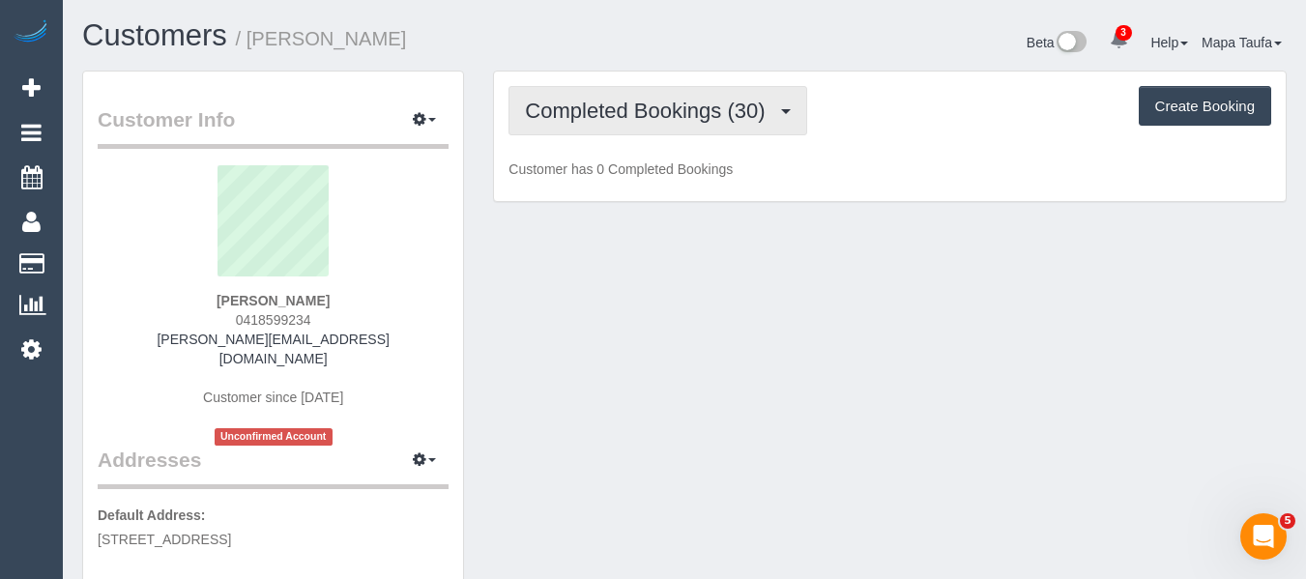
click at [659, 121] on span "Completed Bookings (30)" at bounding box center [649, 111] width 249 height 24
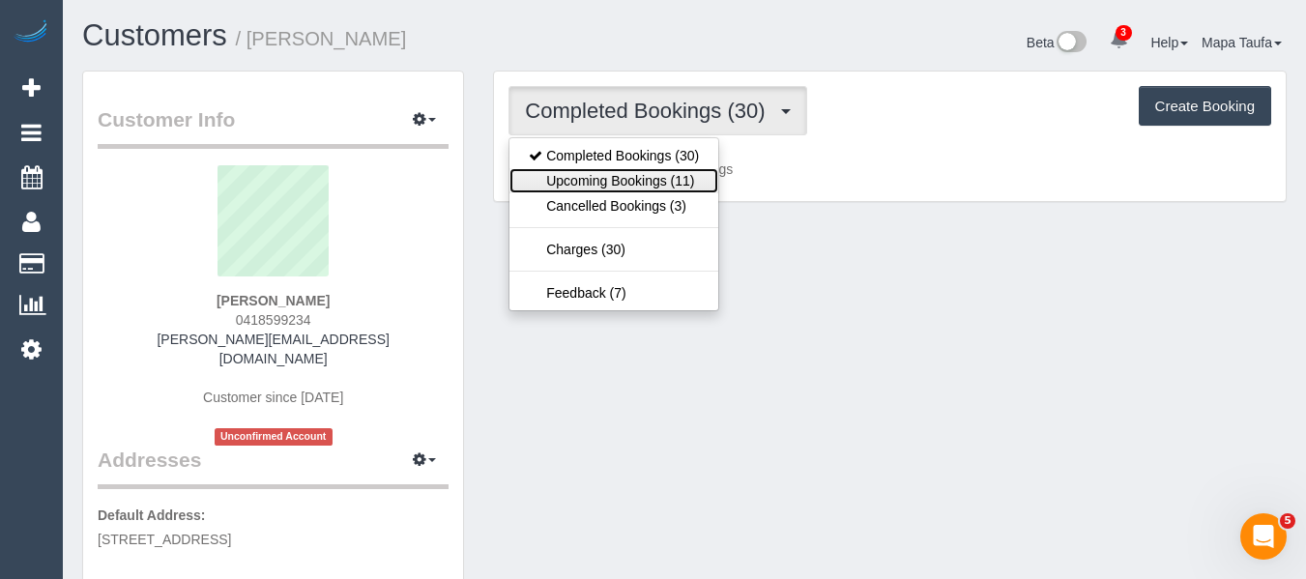
click at [655, 175] on link "Upcoming Bookings (11)" at bounding box center [613, 180] width 209 height 25
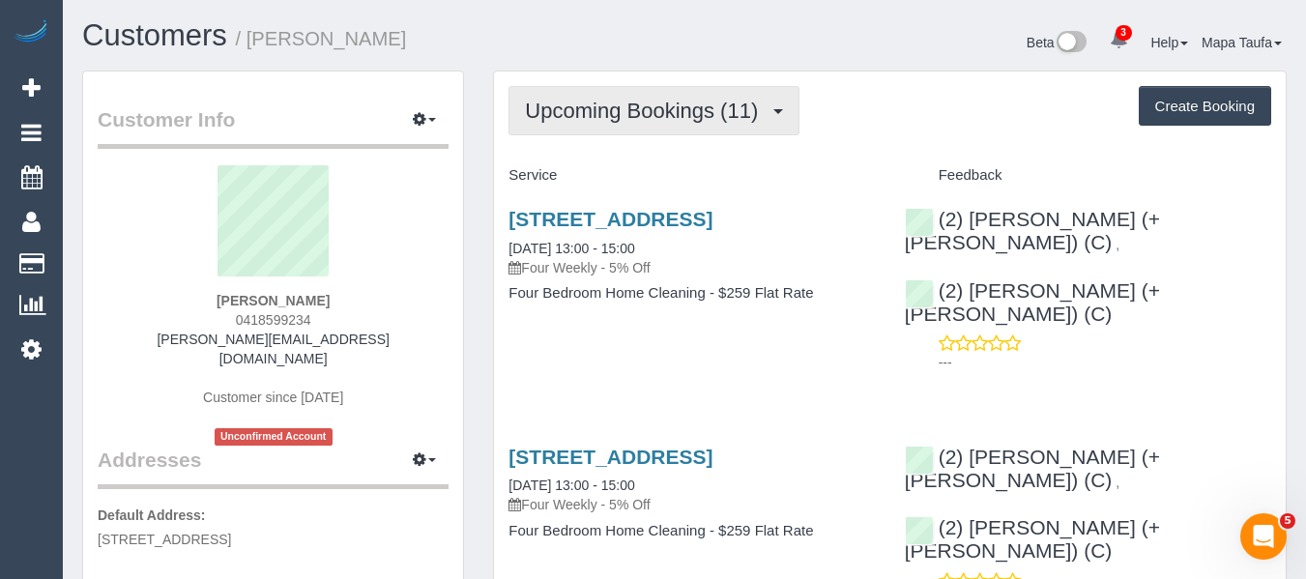
click at [606, 107] on span "Upcoming Bookings (11)" at bounding box center [646, 111] width 243 height 24
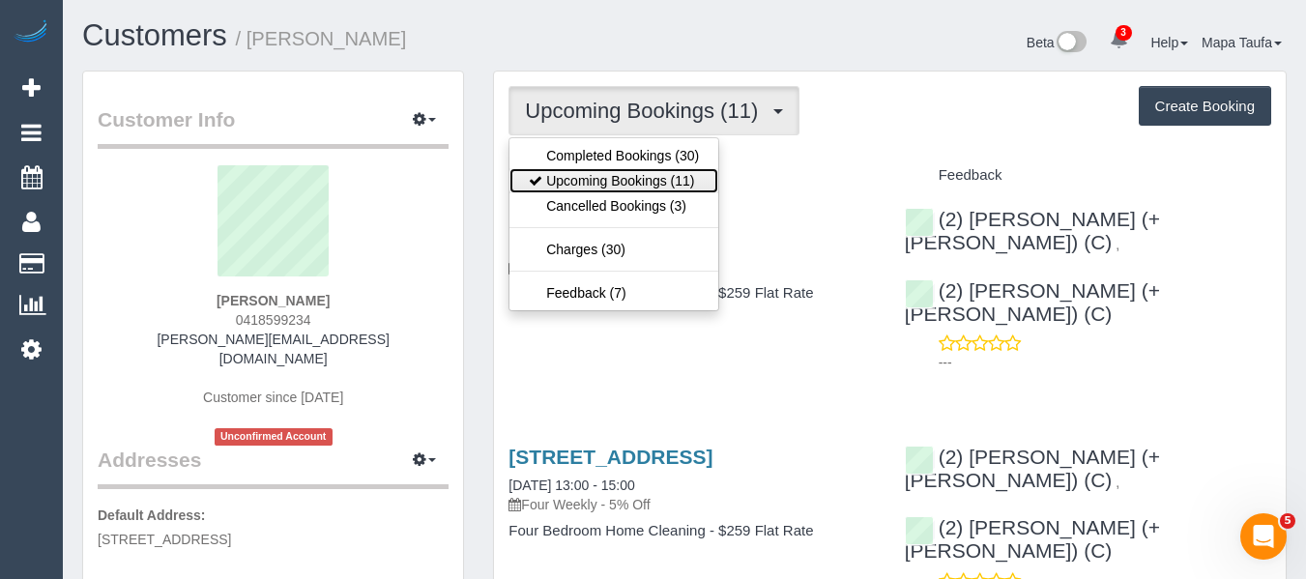
click at [609, 188] on link "Upcoming Bookings (11)" at bounding box center [613, 180] width 209 height 25
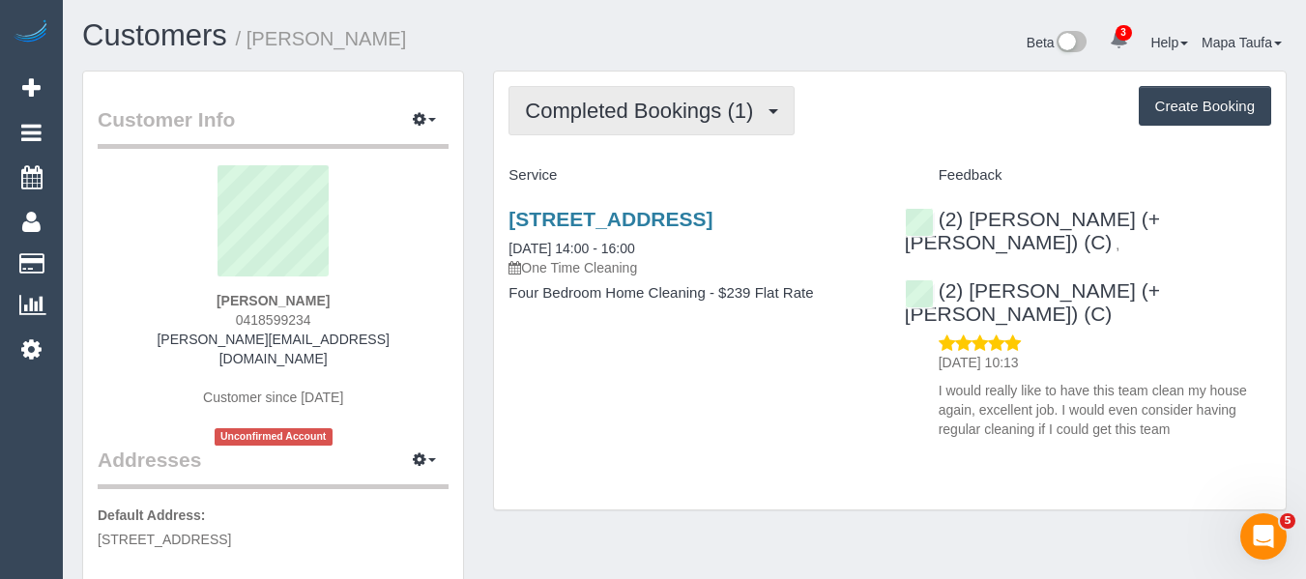
click at [575, 98] on button "Completed Bookings (1)" at bounding box center [651, 110] width 286 height 49
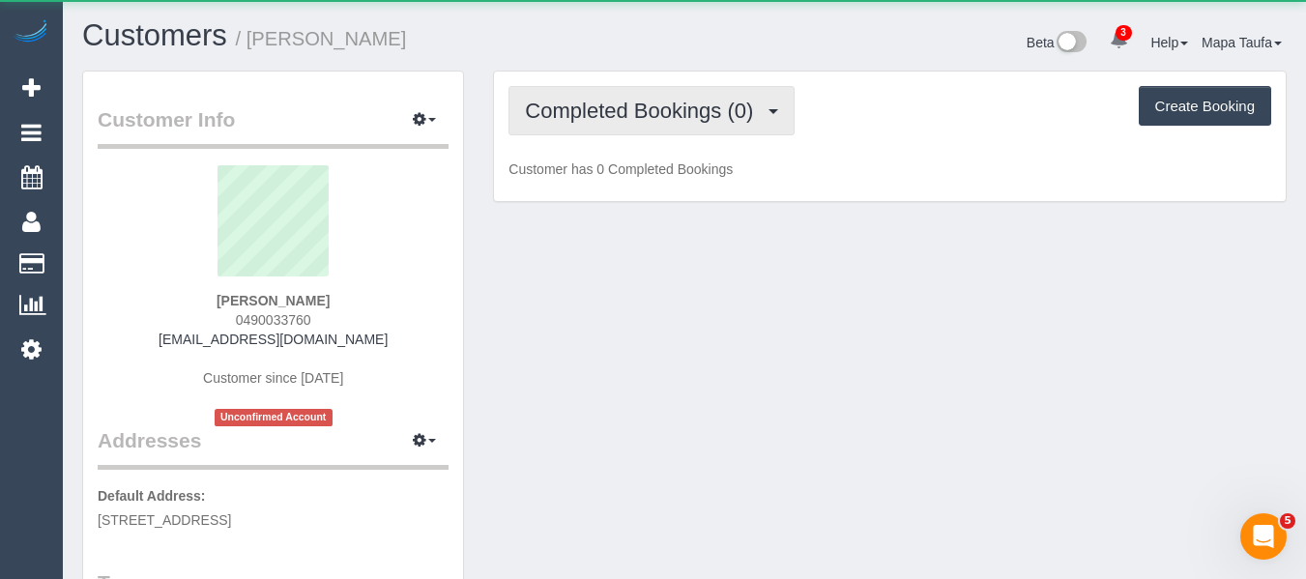
drag, startPoint x: 604, startPoint y: 122, endPoint x: 613, endPoint y: 155, distance: 34.0
click at [605, 124] on button "Completed Bookings (0)" at bounding box center [651, 110] width 286 height 49
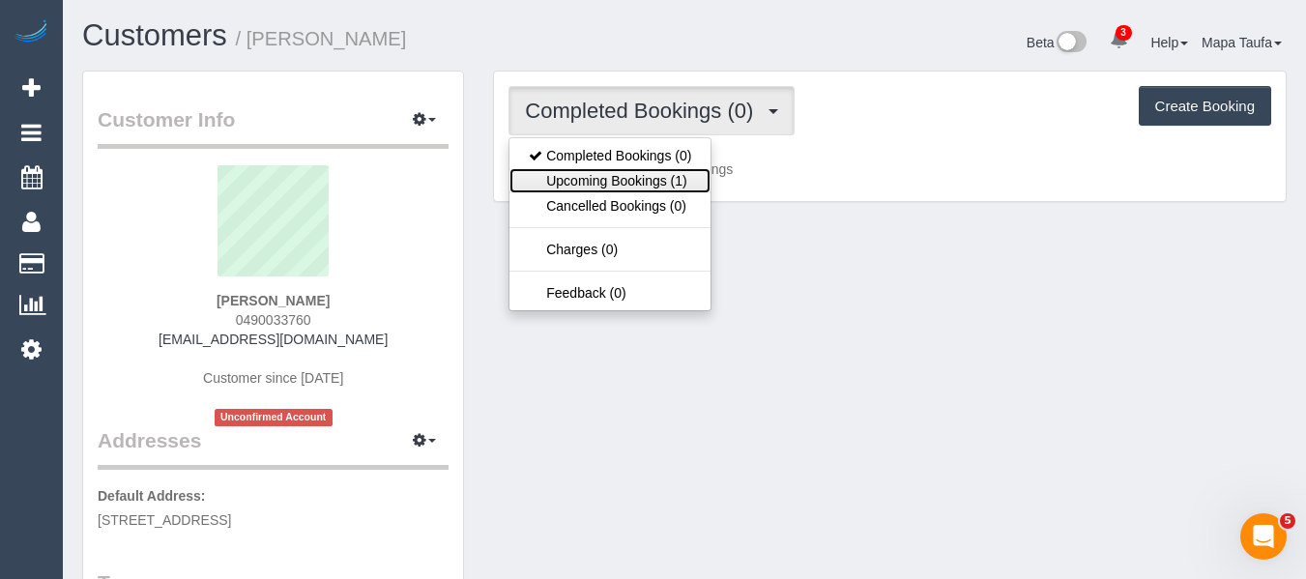
click at [612, 185] on link "Upcoming Bookings (1)" at bounding box center [609, 180] width 201 height 25
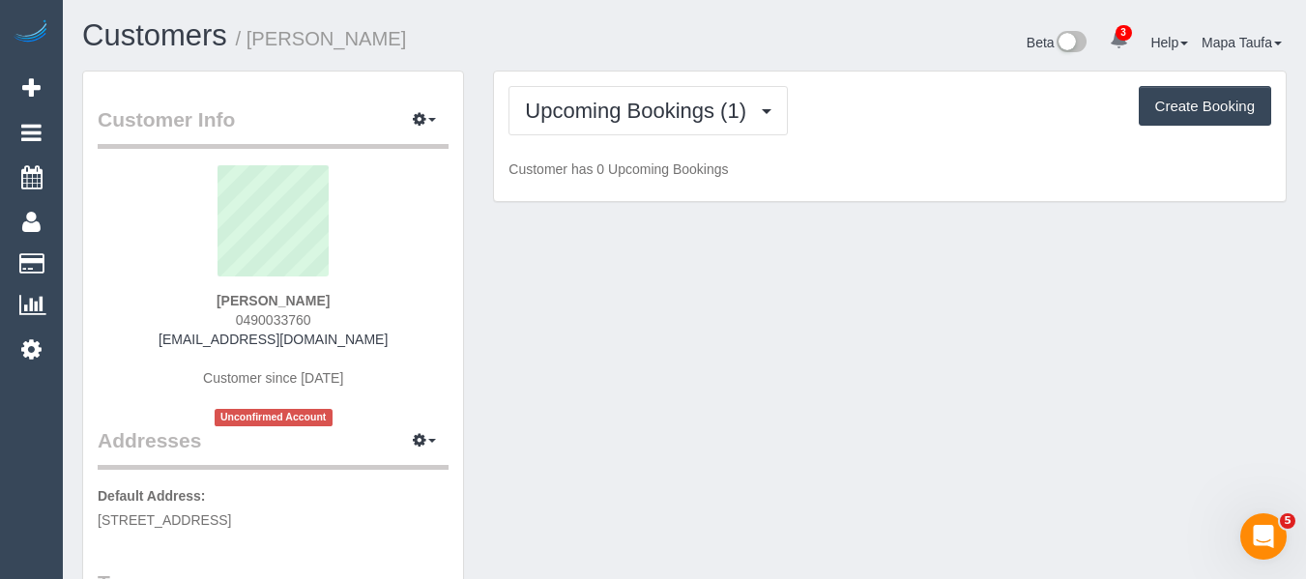
click at [578, 49] on h1 "Customers / Grace Markovic" at bounding box center [376, 35] width 588 height 33
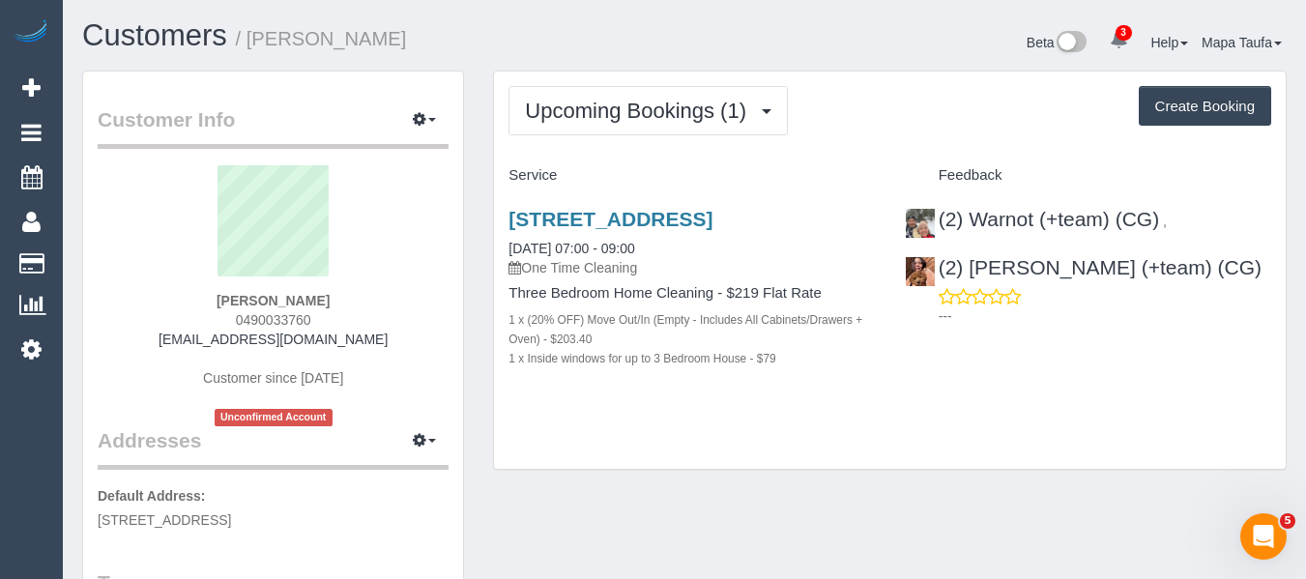
drag, startPoint x: 338, startPoint y: 311, endPoint x: 247, endPoint y: 311, distance: 90.9
click at [247, 311] on div "Grace Markovic 0490033760 gracemarkovic@hotmail.com Customer since 2025 Unconfi…" at bounding box center [273, 295] width 351 height 261
click at [345, 311] on div "Grace Markovic 0490033760 gracemarkovic@hotmail.com Customer since 2025 Unconfi…" at bounding box center [273, 295] width 351 height 261
drag, startPoint x: 334, startPoint y: 318, endPoint x: 222, endPoint y: 327, distance: 112.5
click at [230, 318] on div "Grace Markovic 0490033760 gracemarkovic@hotmail.com Customer since 2025 Unconfi…" at bounding box center [273, 295] width 351 height 261
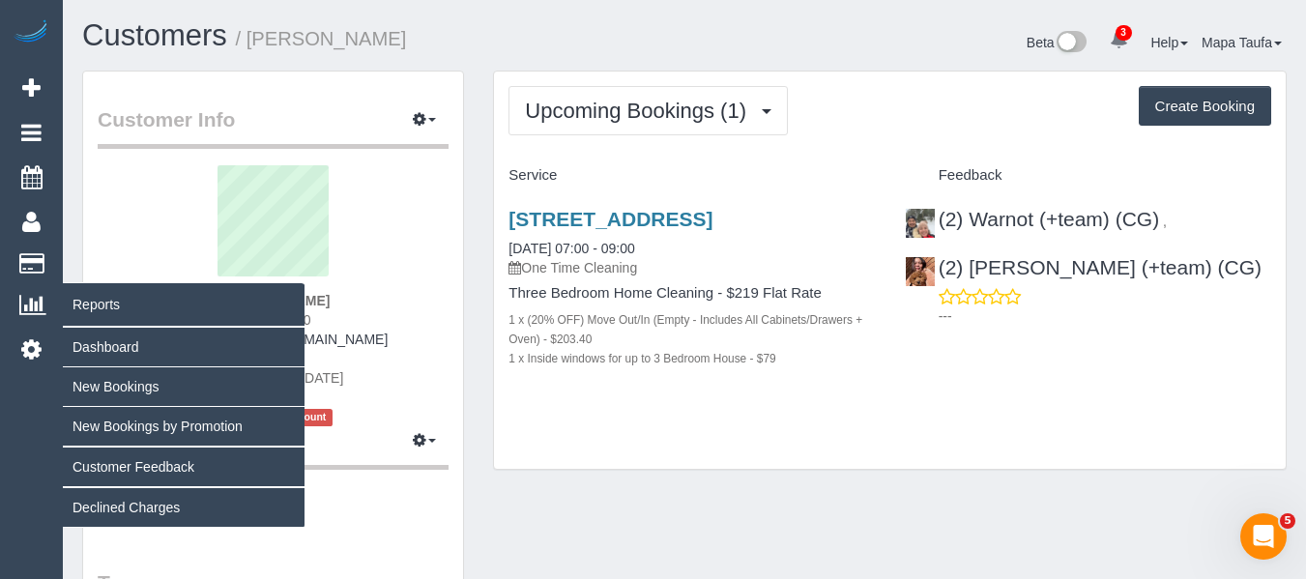
copy span "0490033760"
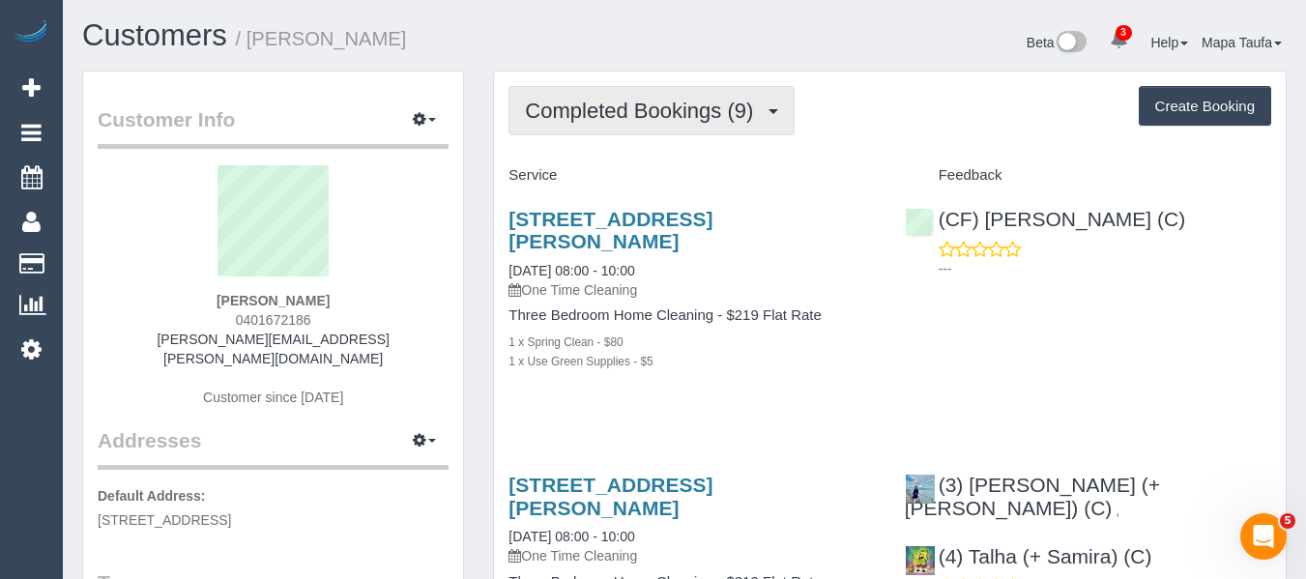
drag, startPoint x: 546, startPoint y: 105, endPoint x: 555, endPoint y: 117, distance: 14.5
click at [547, 110] on span "Completed Bookings (9)" at bounding box center [644, 111] width 238 height 24
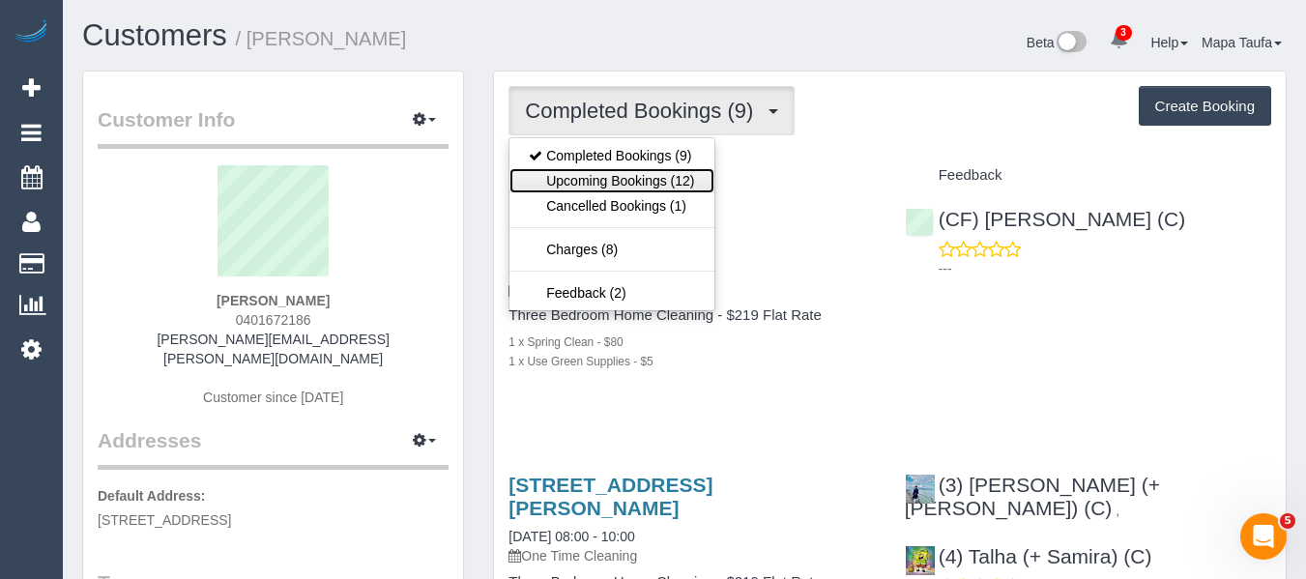
click at [603, 178] on link "Upcoming Bookings (12)" at bounding box center [611, 180] width 204 height 25
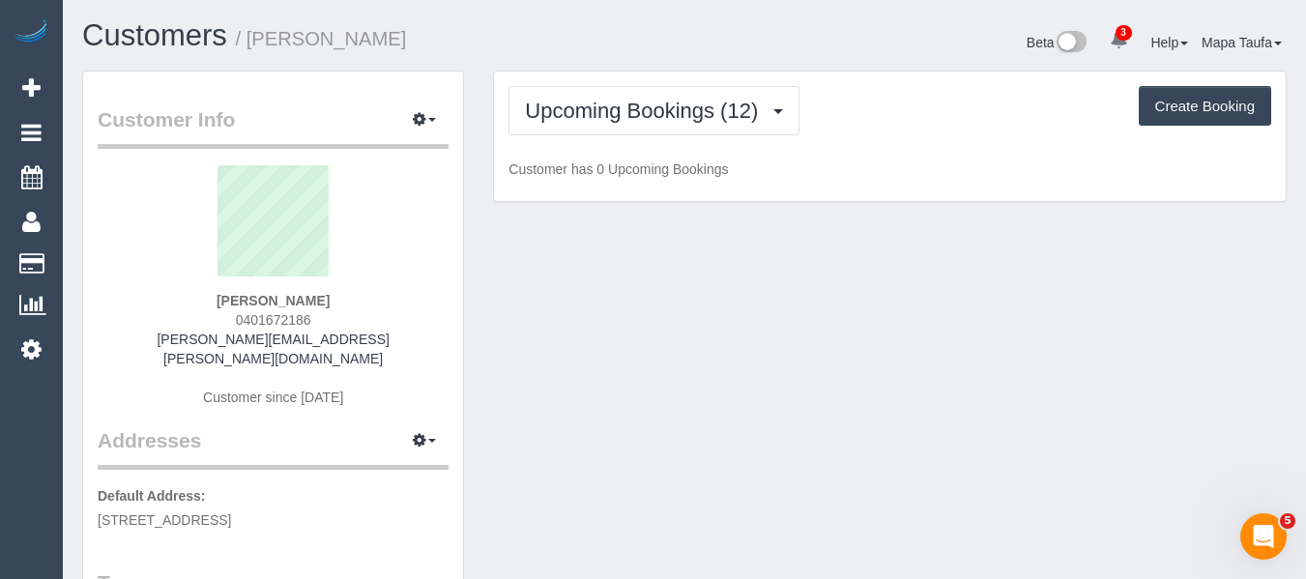
drag, startPoint x: 307, startPoint y: 316, endPoint x: 219, endPoint y: 316, distance: 88.0
click at [219, 316] on div "Angela Micheletto 0401672186 angela.micheletto@gmail.com Customer since 2019" at bounding box center [273, 295] width 351 height 261
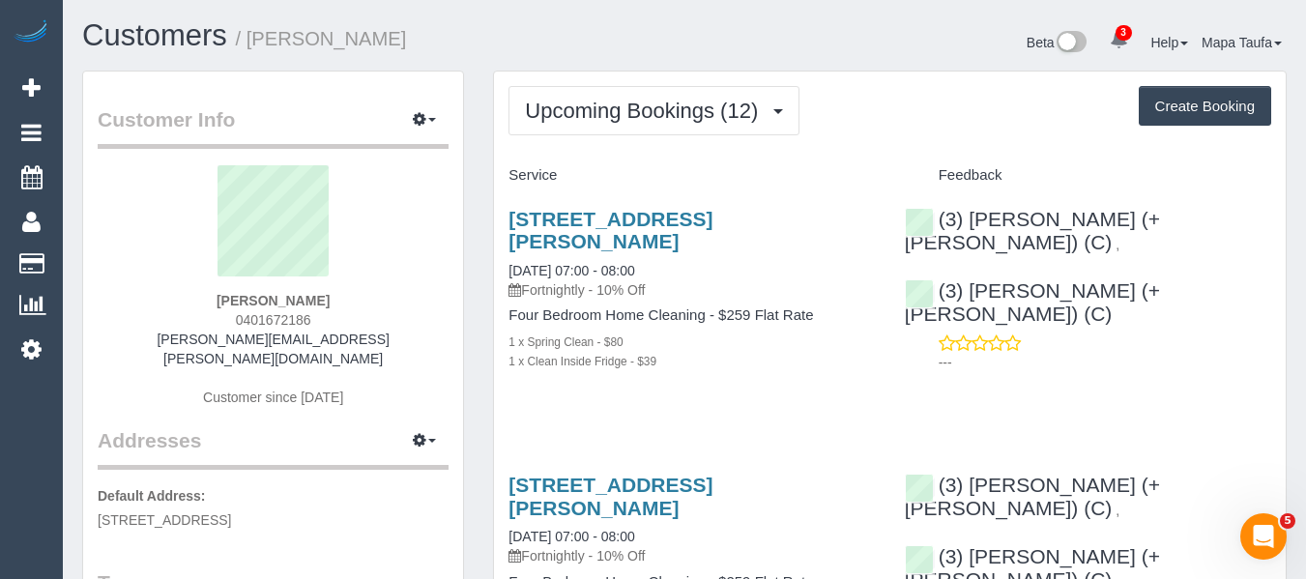
copy span "0401672186"
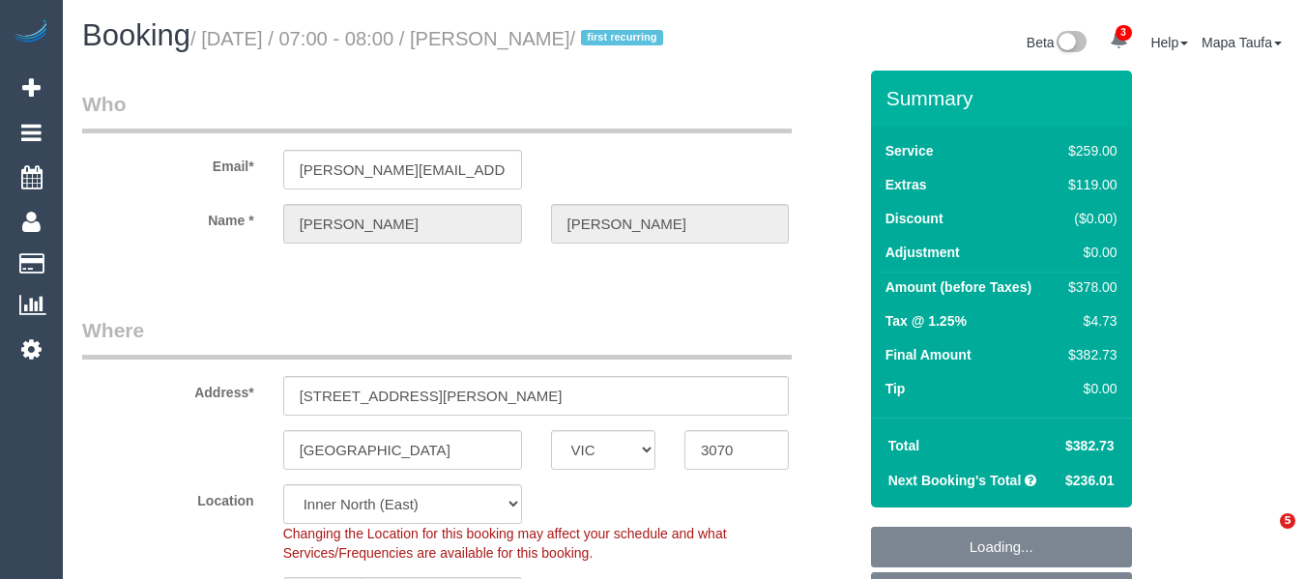
select select "VIC"
select select "string:stripe-pm_1RuqIa2GScqysDRVefdq10e2"
select select "number:27"
select select "number:14"
select select "number:19"
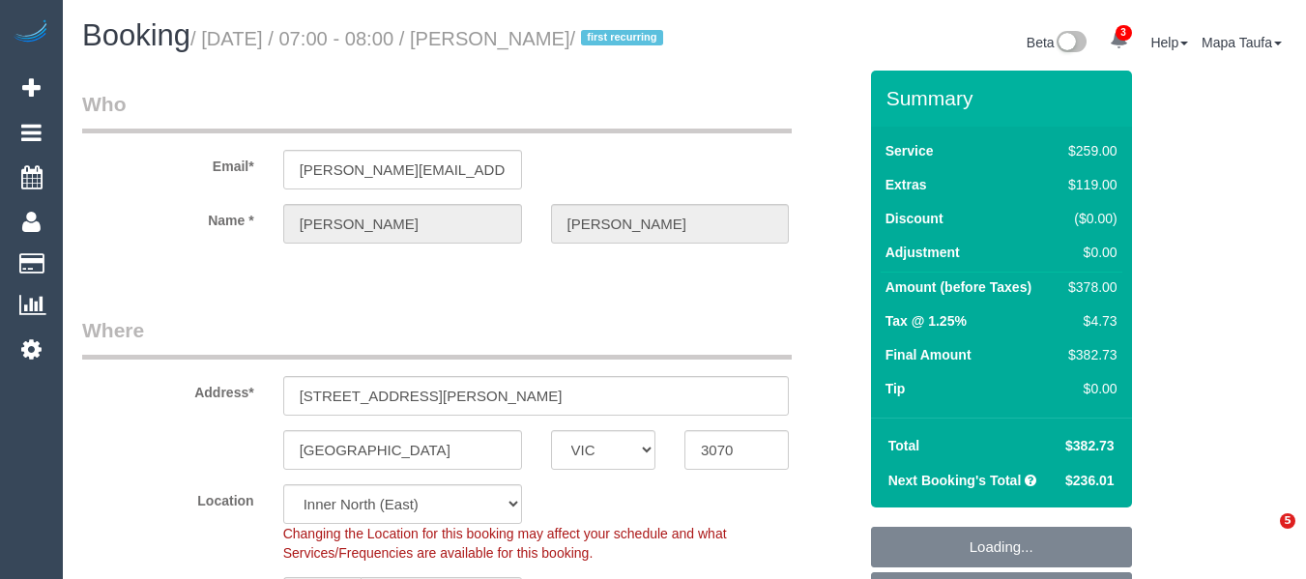
select select "number:36"
select select "number:34"
select select "number:26"
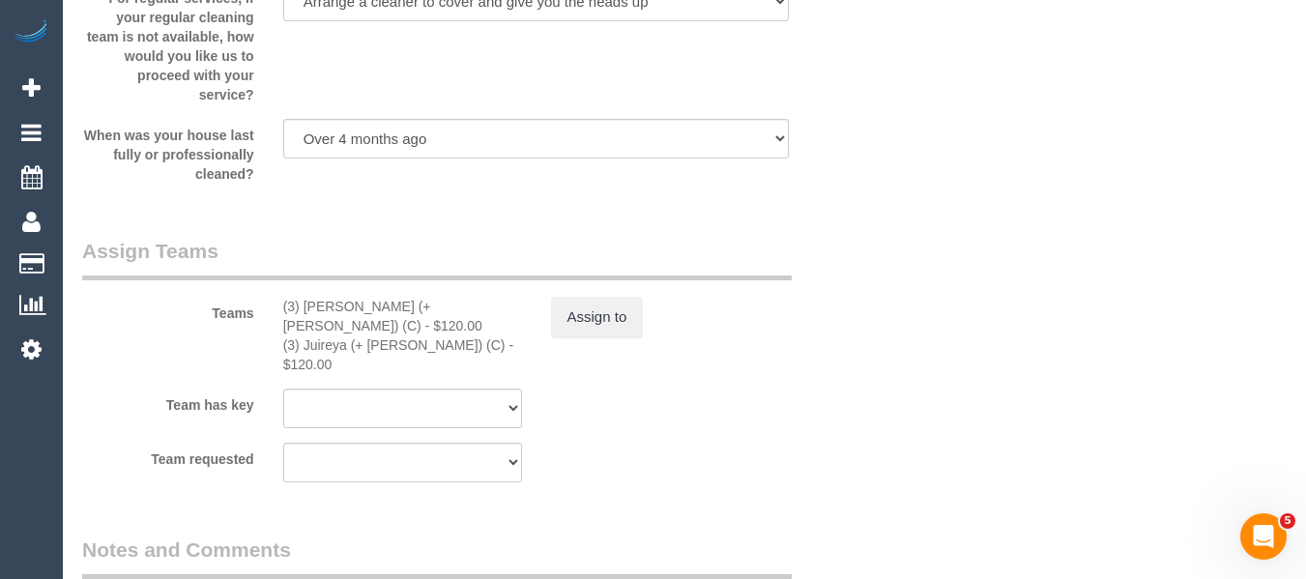
scroll to position [3179, 0]
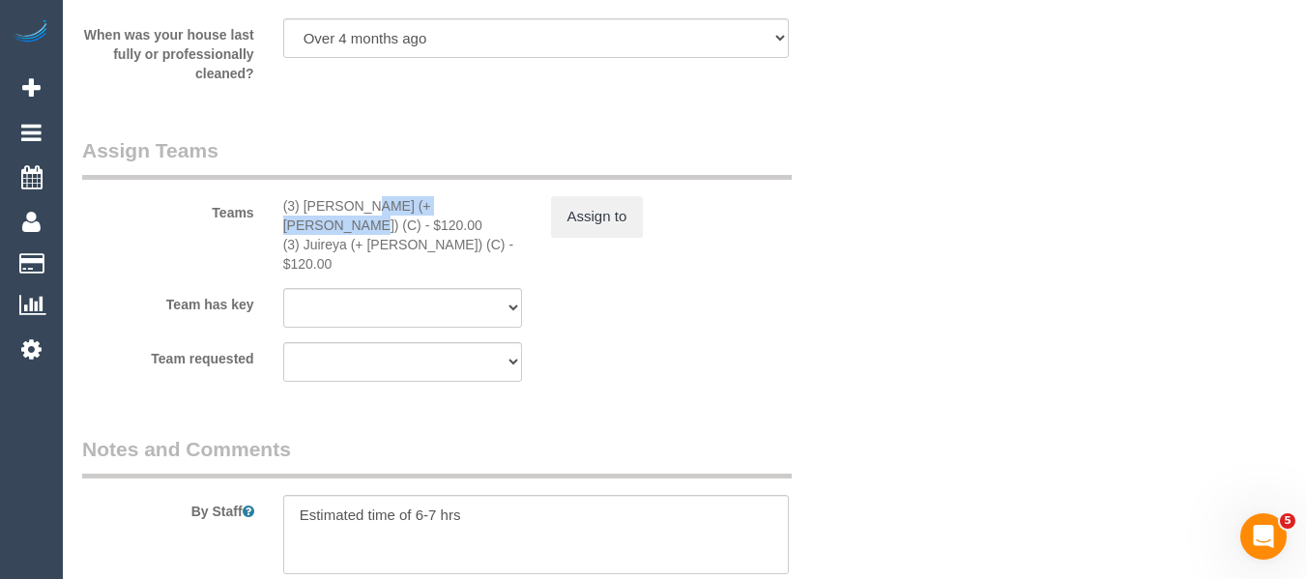
drag, startPoint x: 421, startPoint y: 232, endPoint x: 303, endPoint y: 227, distance: 118.0
click at [303, 227] on div "(3) Gazi (+ Juireya) (C) - $120.00" at bounding box center [402, 215] width 239 height 39
click at [583, 237] on button "Assign to" at bounding box center [597, 216] width 93 height 41
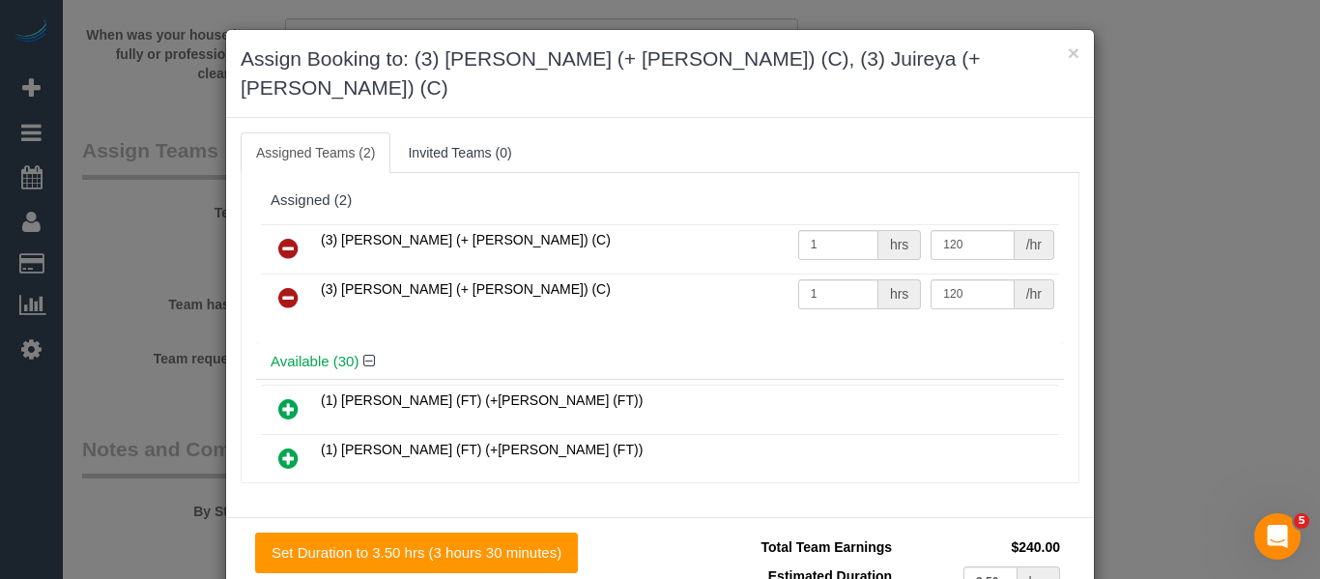
click at [283, 237] on icon at bounding box center [288, 248] width 20 height 23
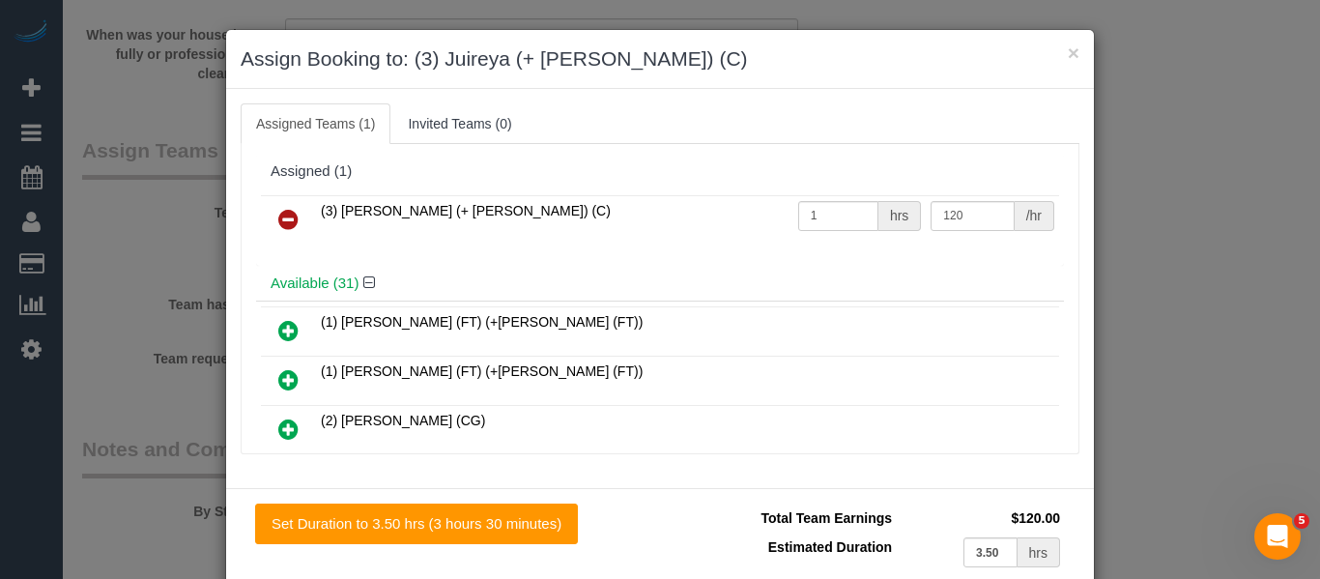
click at [283, 219] on icon at bounding box center [288, 219] width 20 height 23
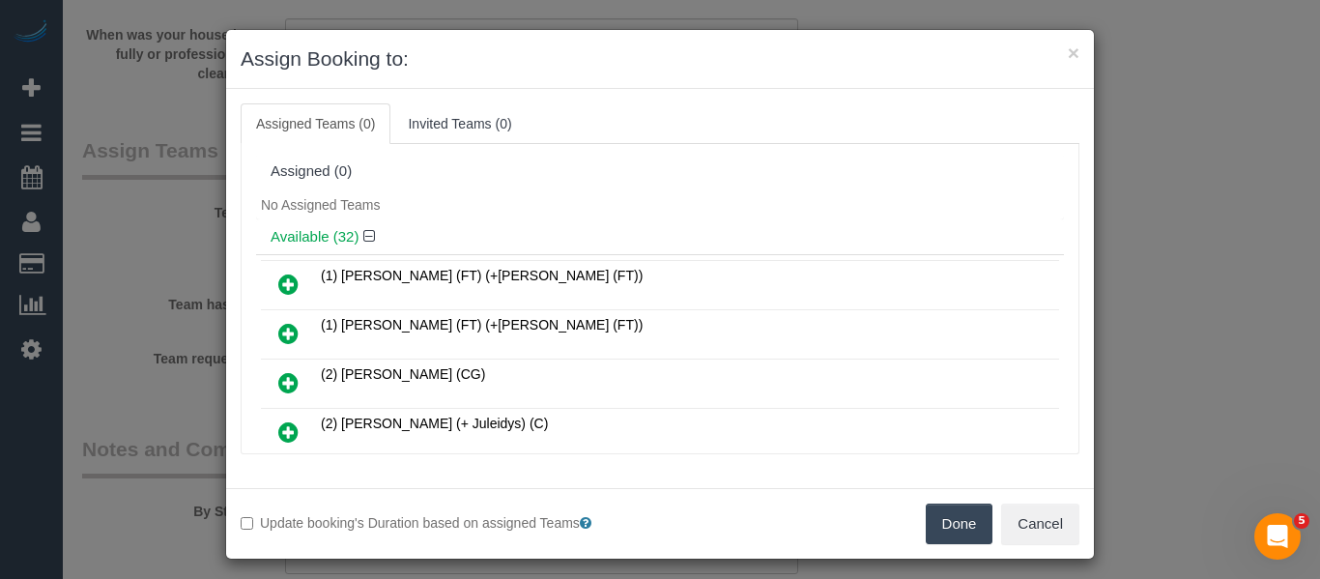
drag, startPoint x: 946, startPoint y: 526, endPoint x: 955, endPoint y: 516, distance: 13.0
click at [948, 526] on button "Done" at bounding box center [960, 524] width 68 height 41
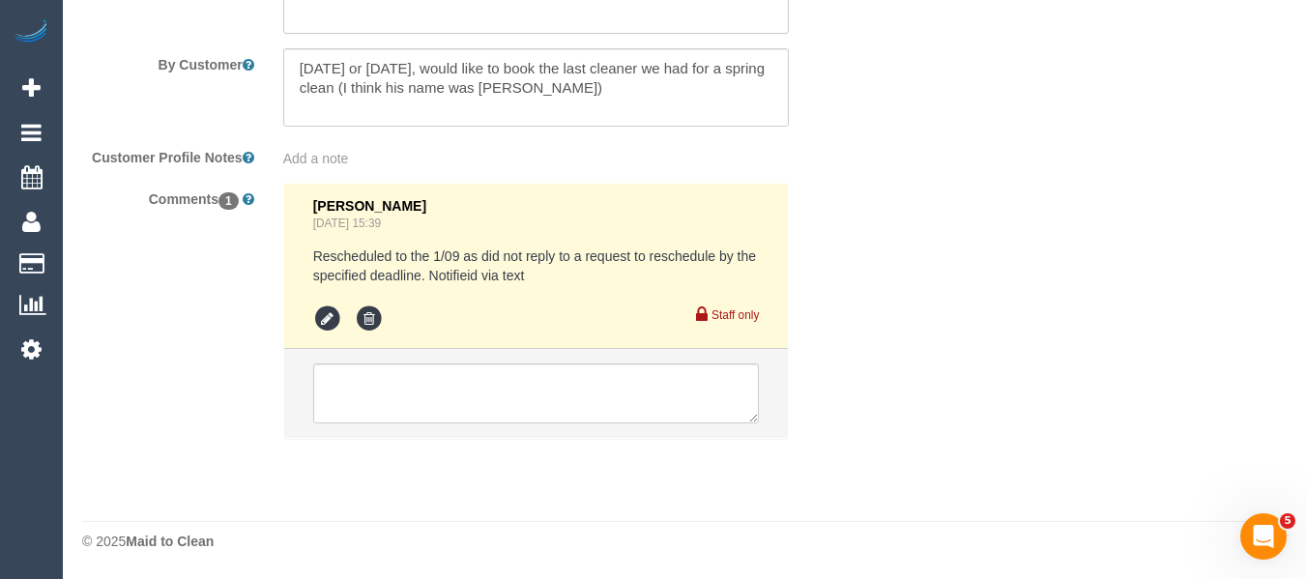
scroll to position [3706, 0]
click at [418, 393] on textarea at bounding box center [536, 393] width 447 height 60
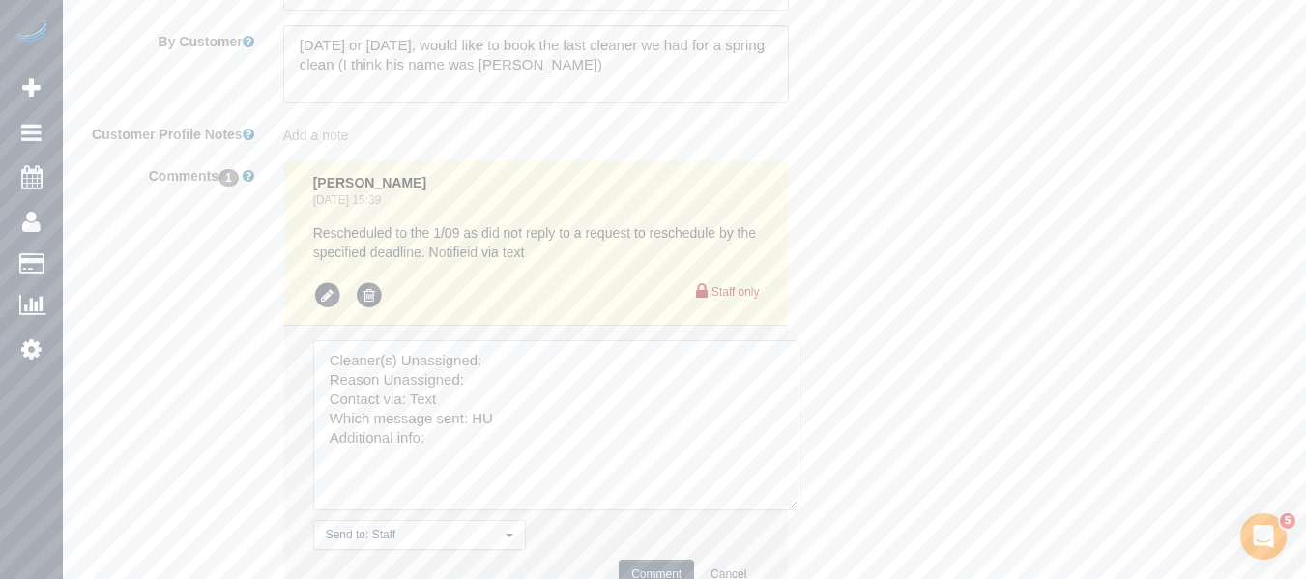
drag, startPoint x: 748, startPoint y: 409, endPoint x: 787, endPoint y: 519, distance: 116.8
click at [787, 510] on textarea at bounding box center [555, 425] width 485 height 170
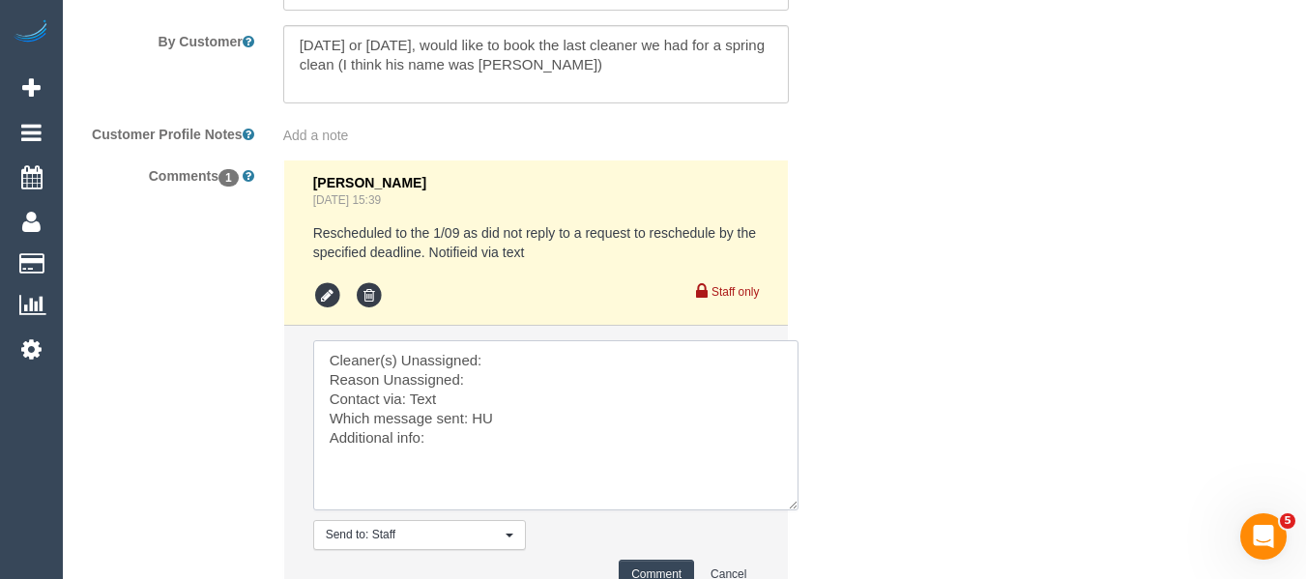
click at [506, 378] on textarea at bounding box center [555, 425] width 485 height 170
paste textarea "Gazi (+ Juireya) (C)"
click at [502, 397] on textarea at bounding box center [555, 425] width 485 height 170
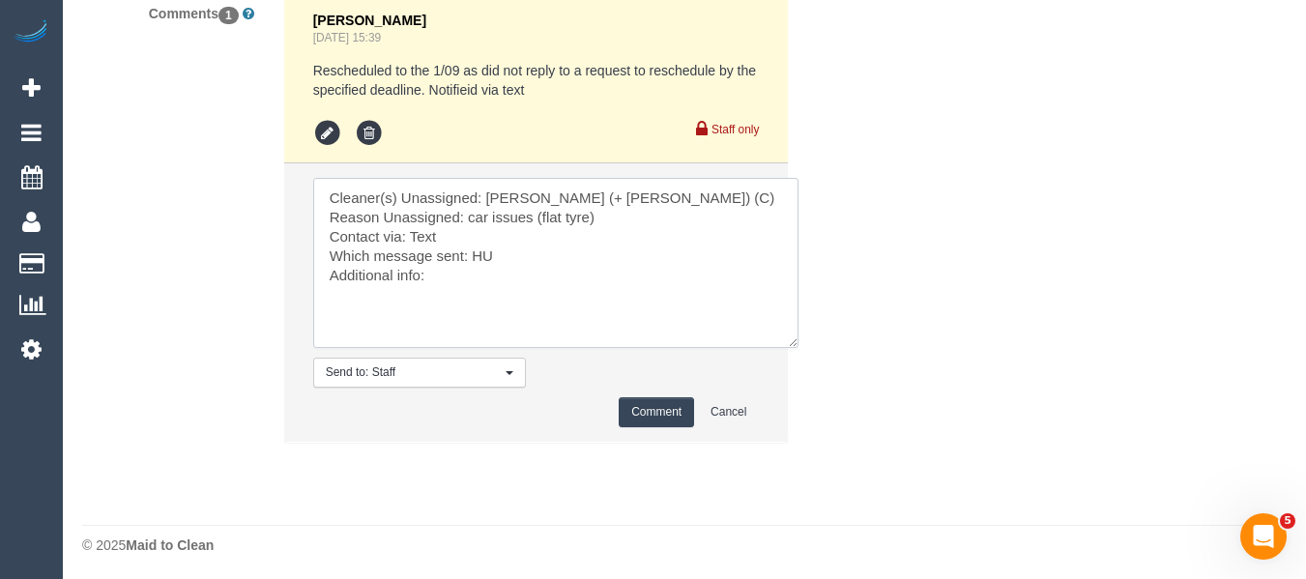
scroll to position [3895, 0]
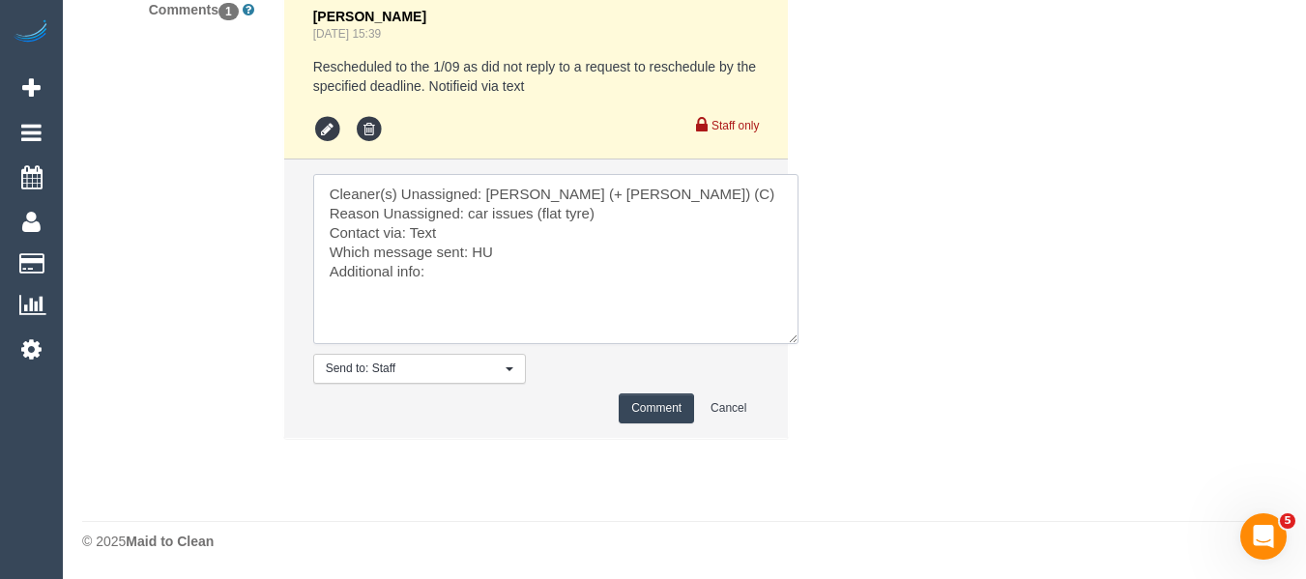
type textarea "Cleaner(s) Unassigned: Gazi (+ Juireya) (C) Reason Unassigned: car issues (flat…"
click at [654, 421] on button "Comment" at bounding box center [656, 408] width 75 height 30
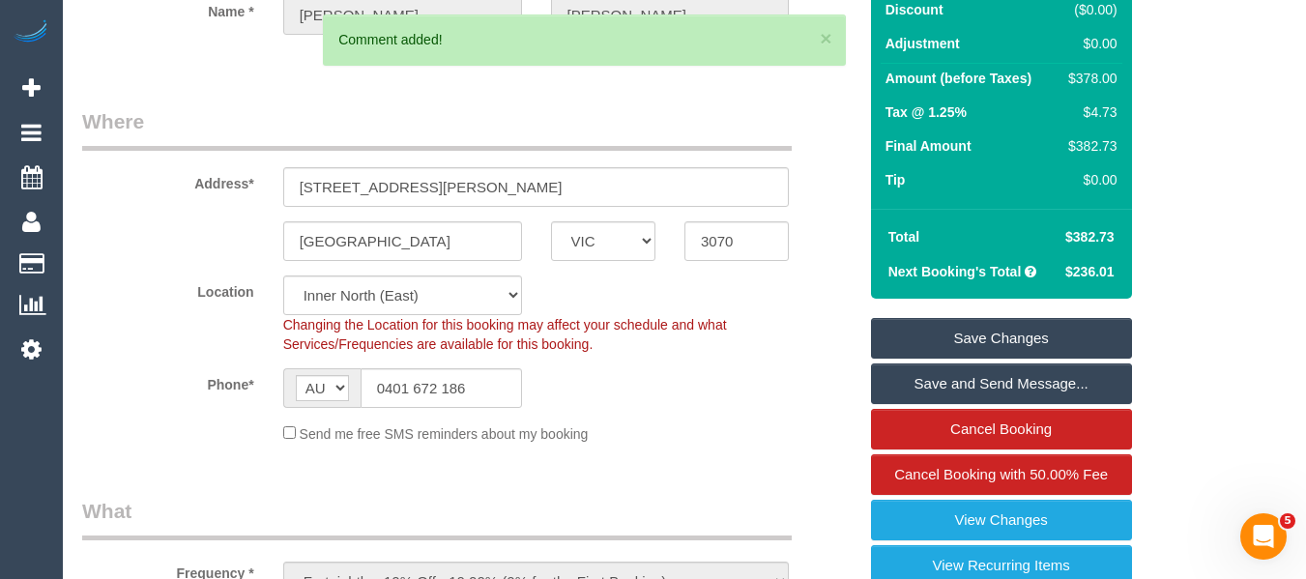
scroll to position [185, 0]
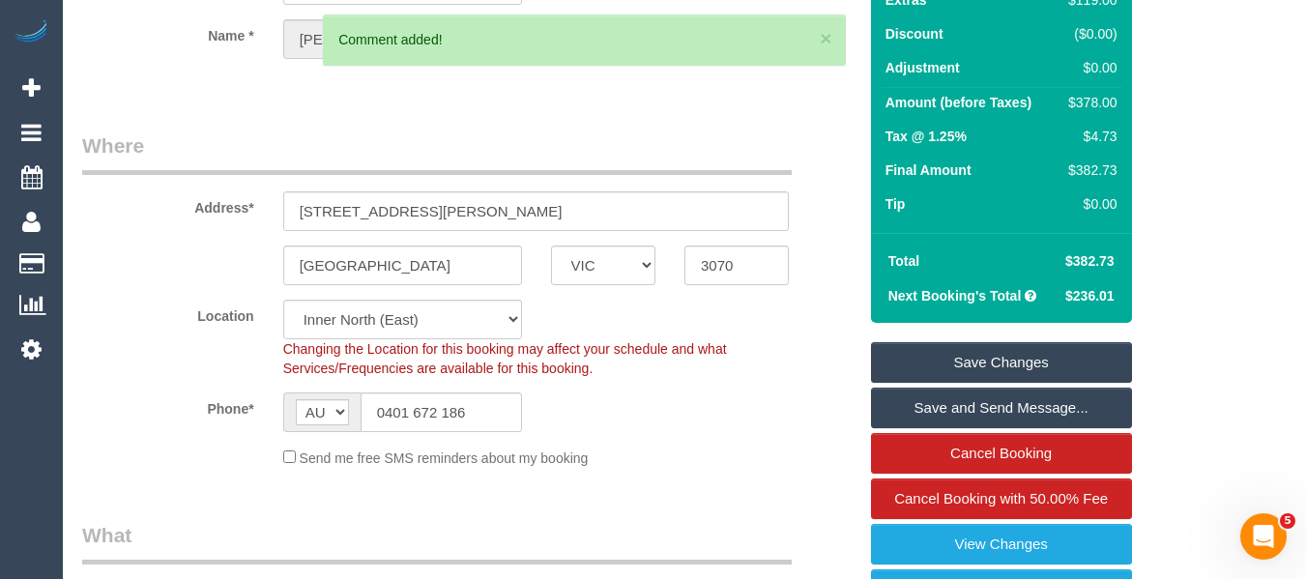
click at [958, 383] on link "Save Changes" at bounding box center [1001, 362] width 261 height 41
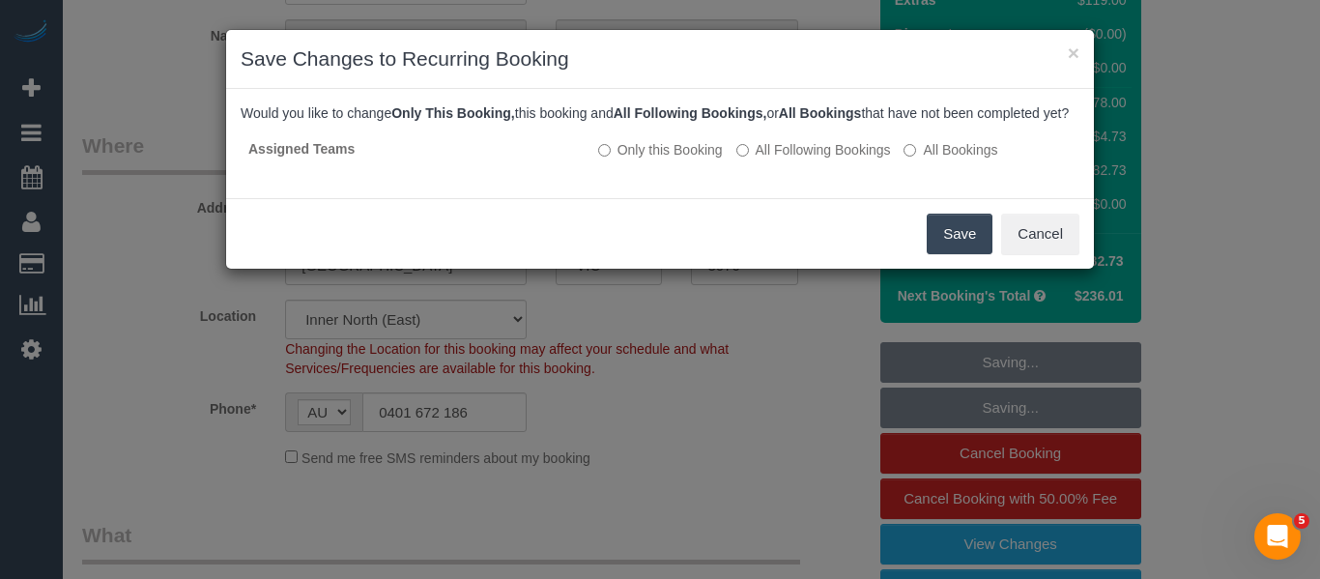
drag, startPoint x: 959, startPoint y: 259, endPoint x: 788, endPoint y: 301, distance: 176.0
click at [959, 254] on button "Save" at bounding box center [960, 234] width 66 height 41
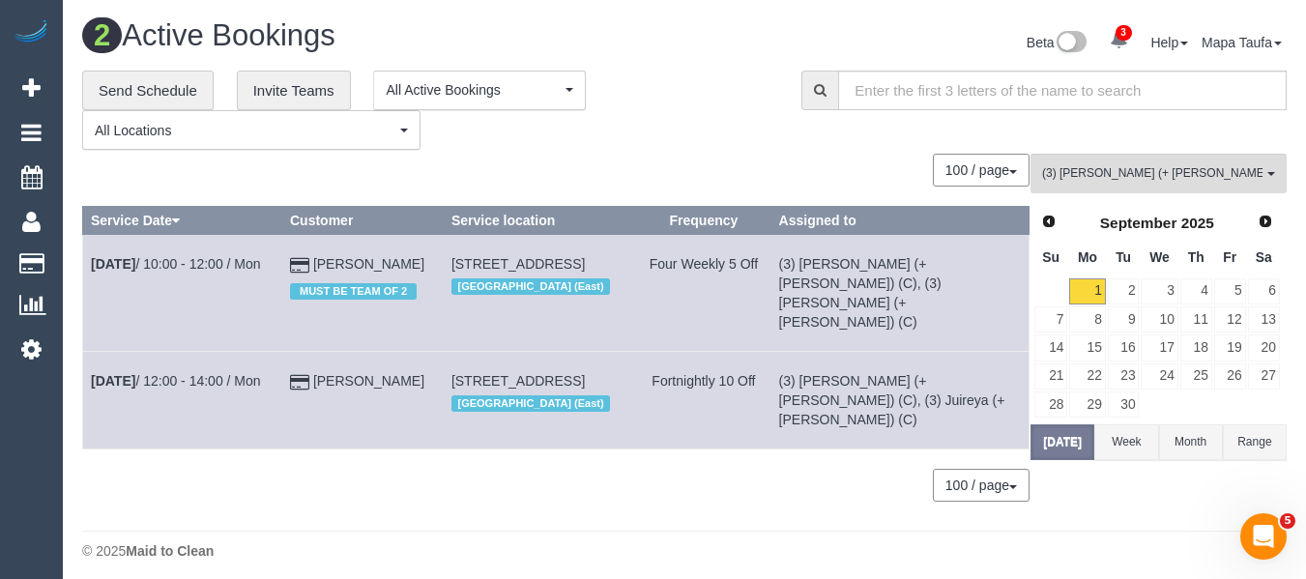
drag, startPoint x: 413, startPoint y: 269, endPoint x: 303, endPoint y: 260, distance: 109.6
click at [303, 260] on td "rhonda cooper MUST BE TEAM OF 2" at bounding box center [362, 293] width 161 height 117
copy td "[PERSON_NAME]"
drag, startPoint x: 392, startPoint y: 357, endPoint x: 309, endPoint y: 363, distance: 83.4
click at [309, 363] on td "Chris Horne" at bounding box center [362, 401] width 161 height 98
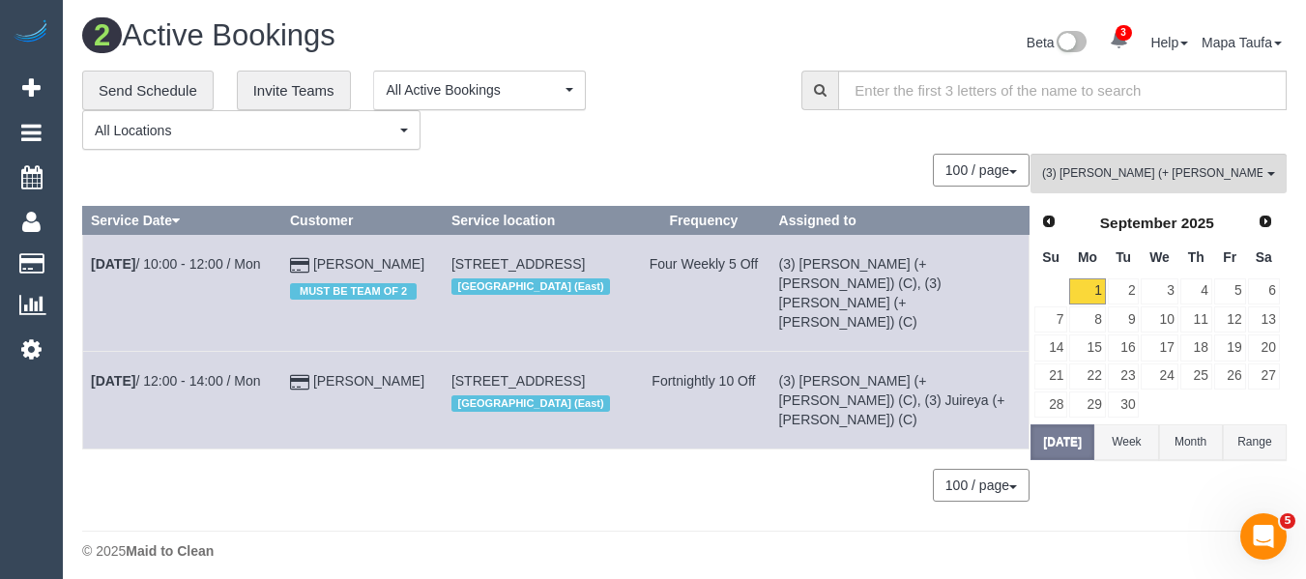
copy link "Chris Horne"
click at [1072, 170] on span "(3) [PERSON_NAME] (+ [PERSON_NAME]) (C)" at bounding box center [1152, 173] width 220 height 16
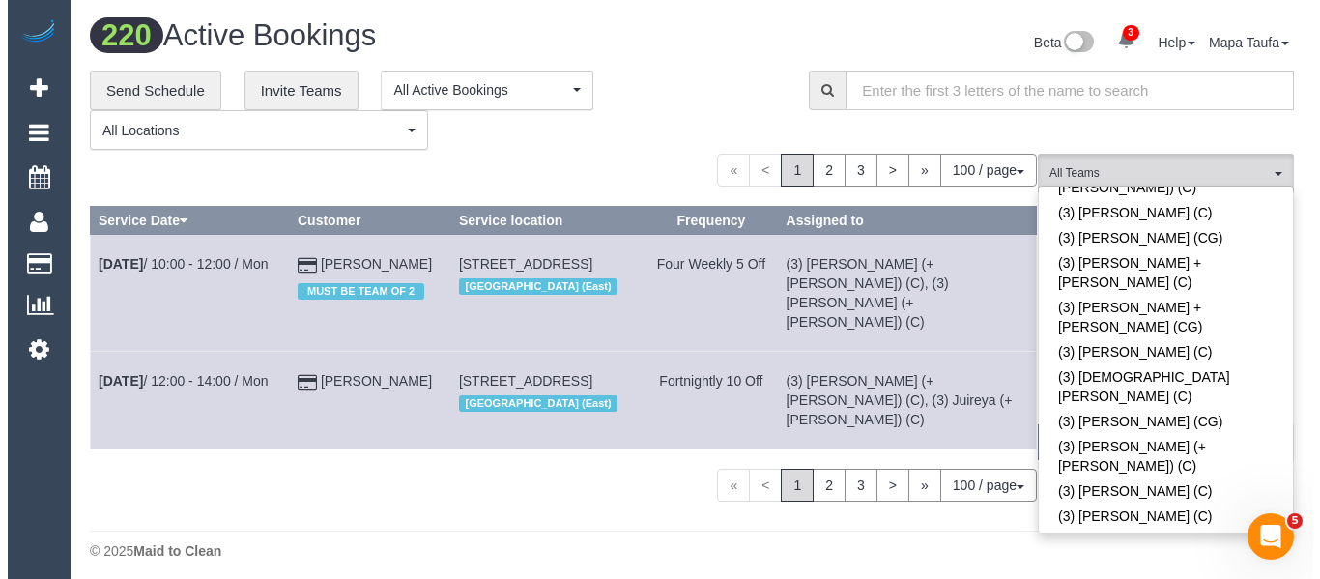
scroll to position [4512, 0]
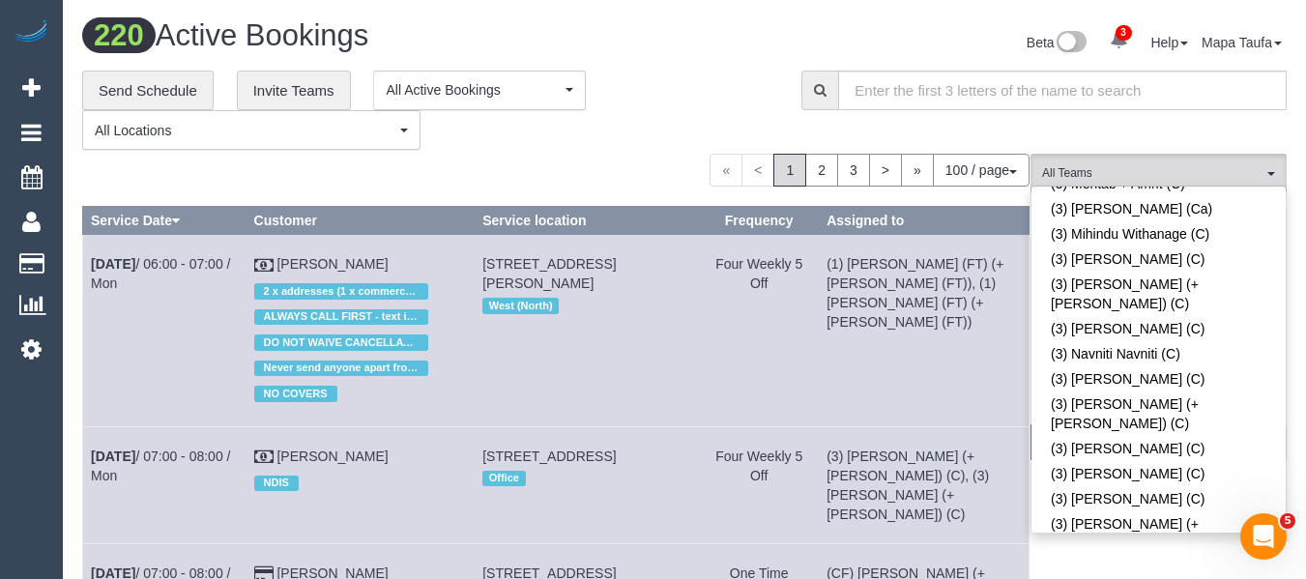
click at [711, 127] on div "**********" at bounding box center [427, 111] width 690 height 80
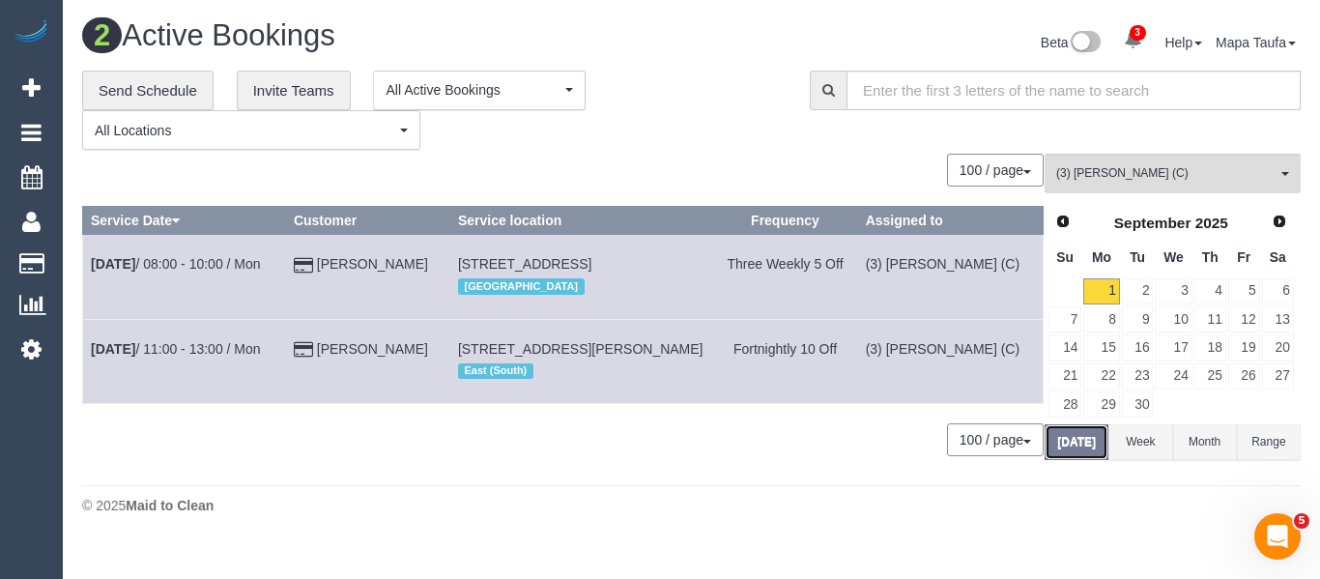
click at [1068, 442] on button "[DATE]" at bounding box center [1077, 442] width 64 height 36
click at [1150, 286] on link "2" at bounding box center [1138, 291] width 32 height 26
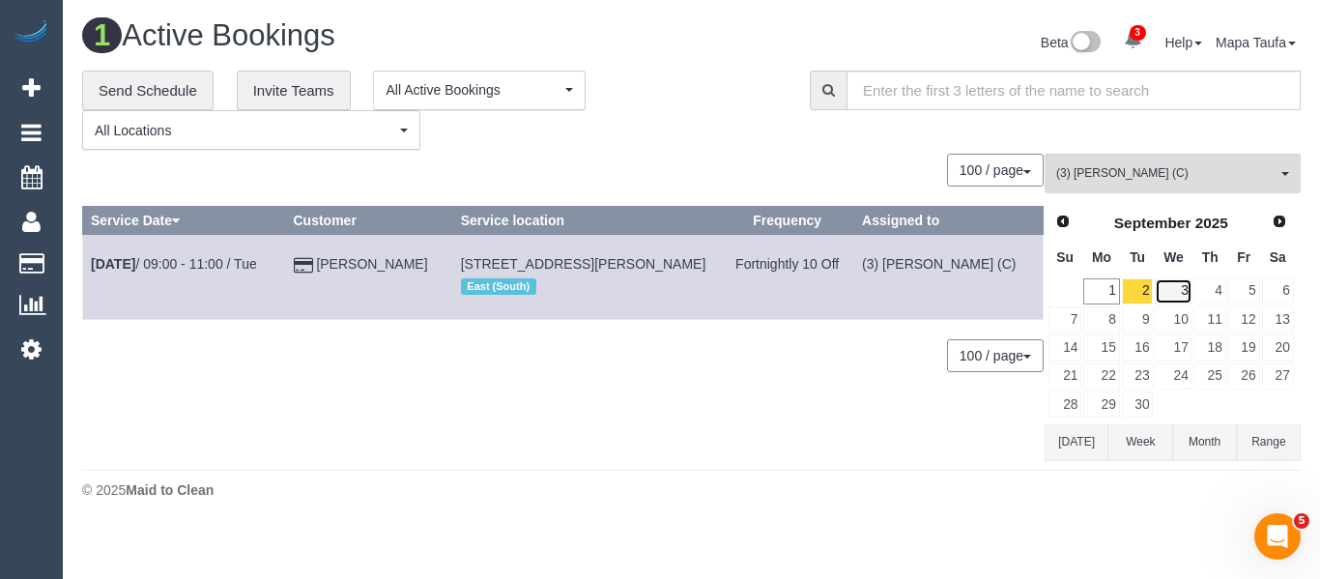
click at [1170, 289] on link "3" at bounding box center [1173, 291] width 37 height 26
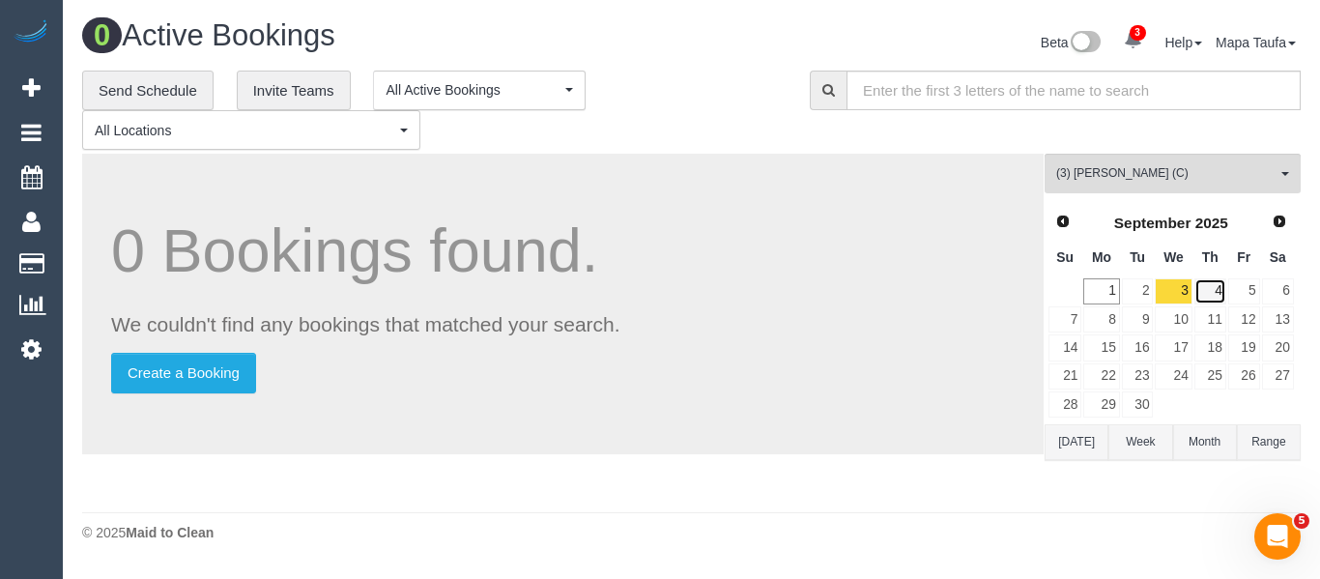
click at [1203, 295] on link "4" at bounding box center [1211, 291] width 32 height 26
click at [1243, 290] on link "5" at bounding box center [1244, 291] width 32 height 26
click at [1106, 295] on link "1" at bounding box center [1101, 291] width 36 height 26
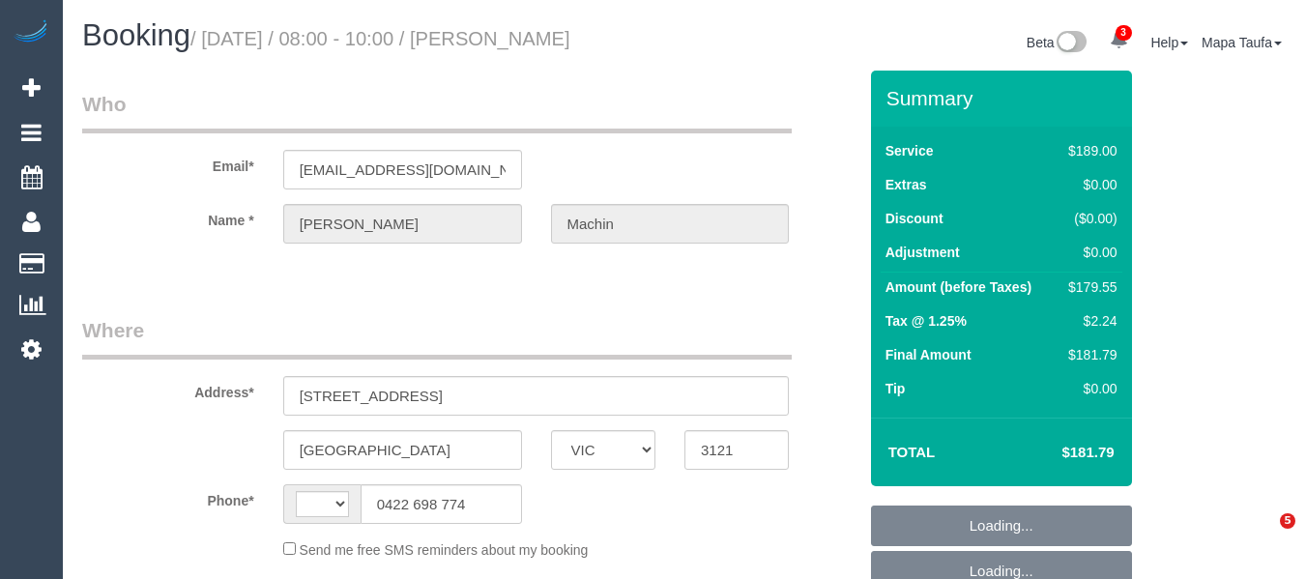
select select "VIC"
select select "string:AU"
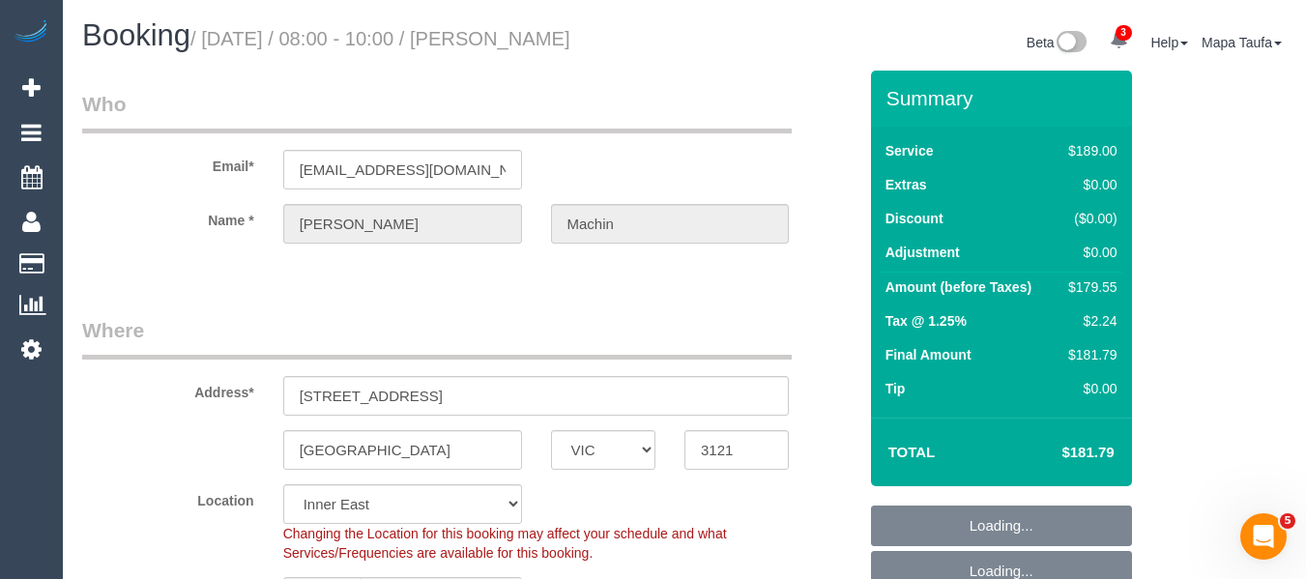
select select "number:29"
select select "number:14"
select select "number:19"
select select "number:13"
select select "object:1441"
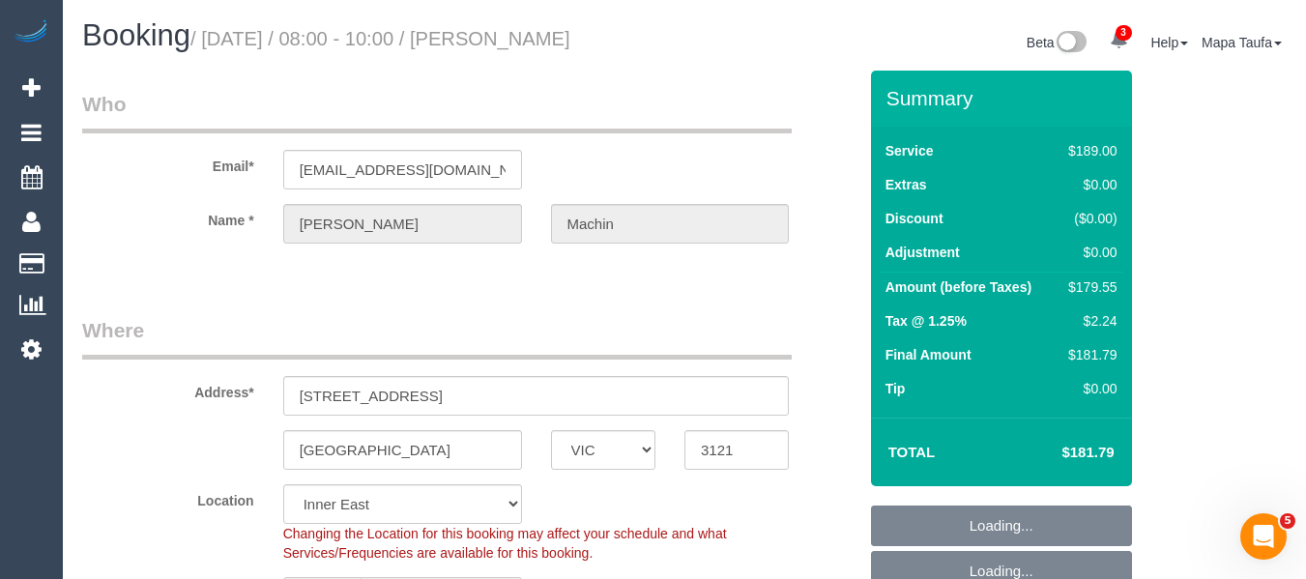
select select "string:stripe-pm_1PoDs32GScqysDRVOLOcmqDR"
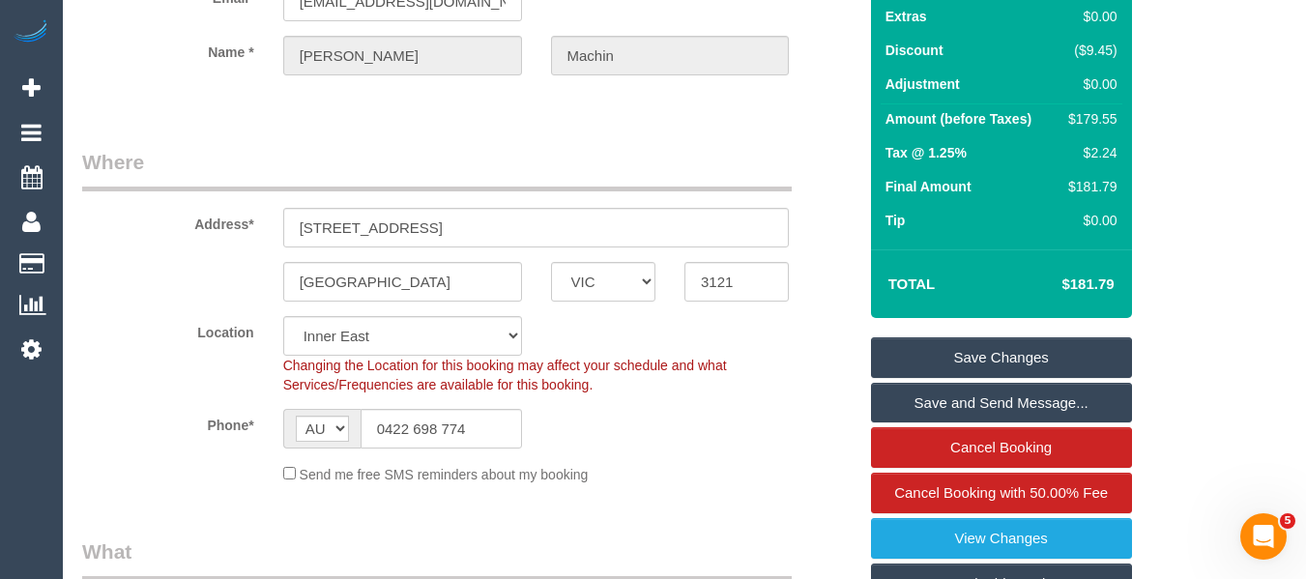
scroll to position [387, 0]
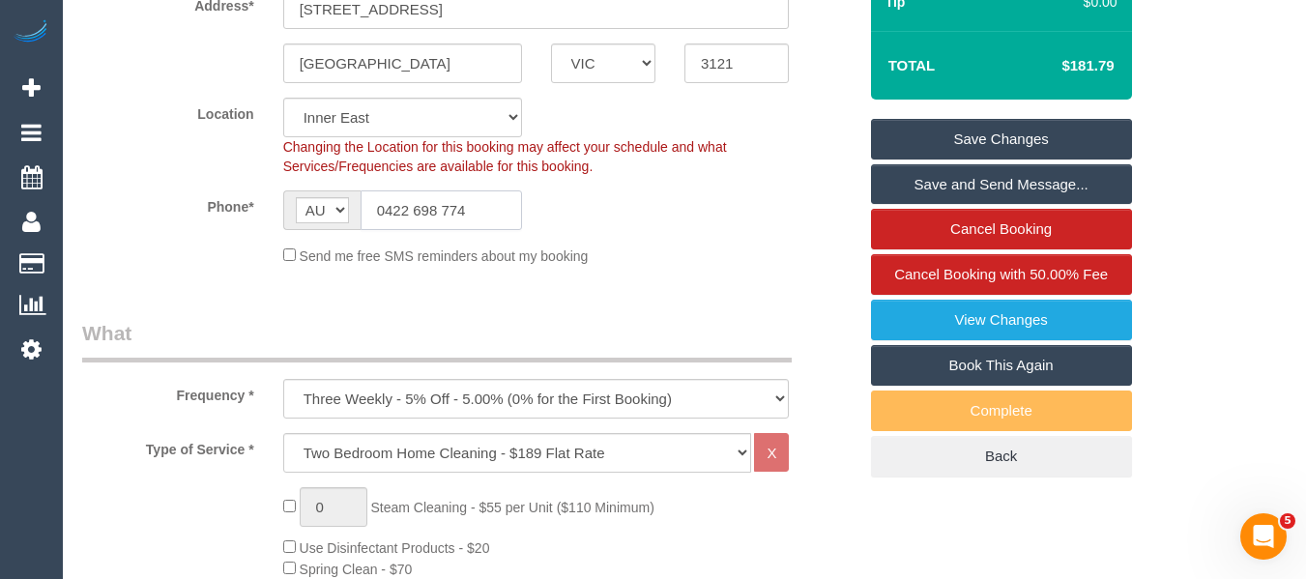
click at [447, 206] on input "0422 698 774" at bounding box center [441, 210] width 161 height 40
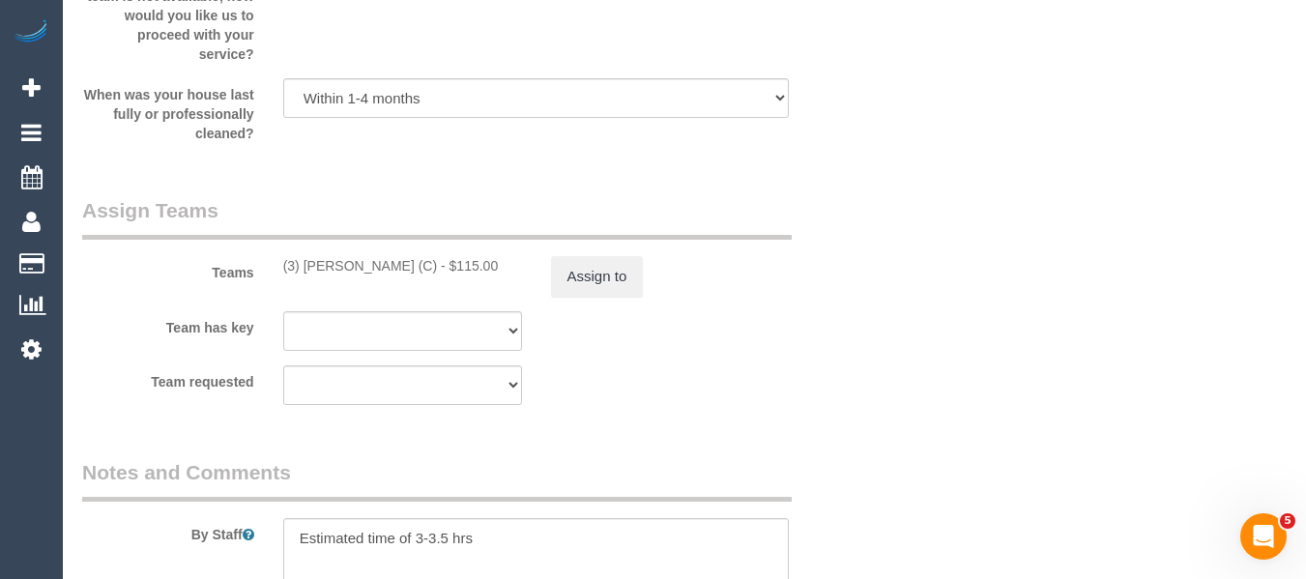
scroll to position [3081, 0]
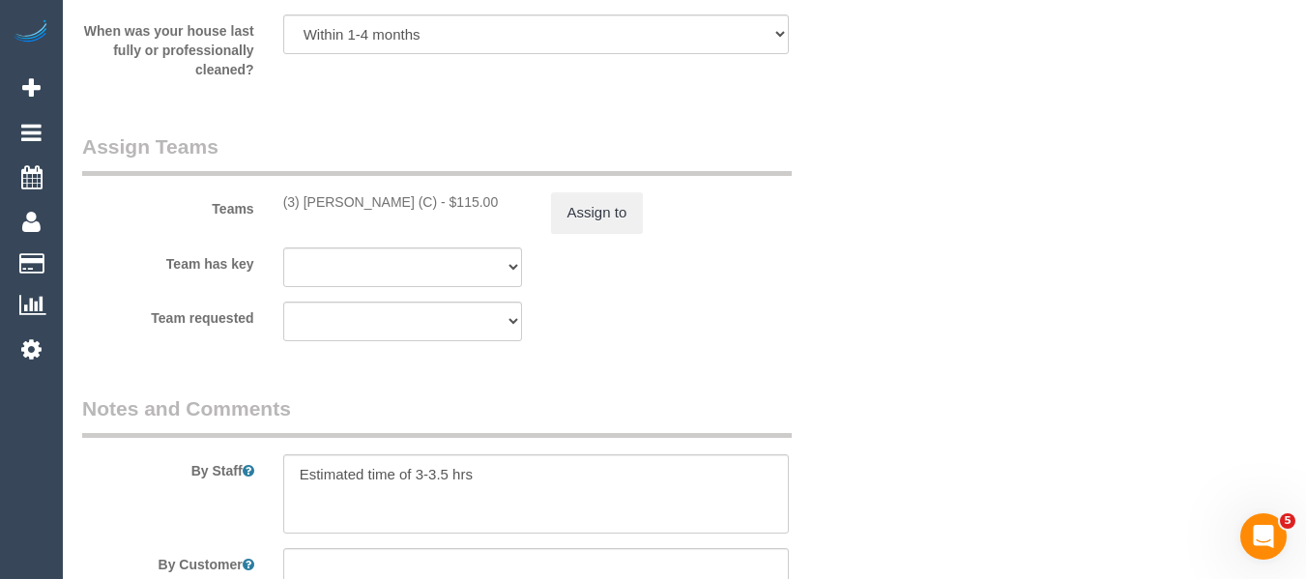
drag, startPoint x: 445, startPoint y: 202, endPoint x: 302, endPoint y: 200, distance: 143.1
click at [302, 200] on div "(3) [PERSON_NAME] (C) - $115.00" at bounding box center [402, 201] width 239 height 19
click at [608, 220] on button "Assign to" at bounding box center [597, 212] width 93 height 41
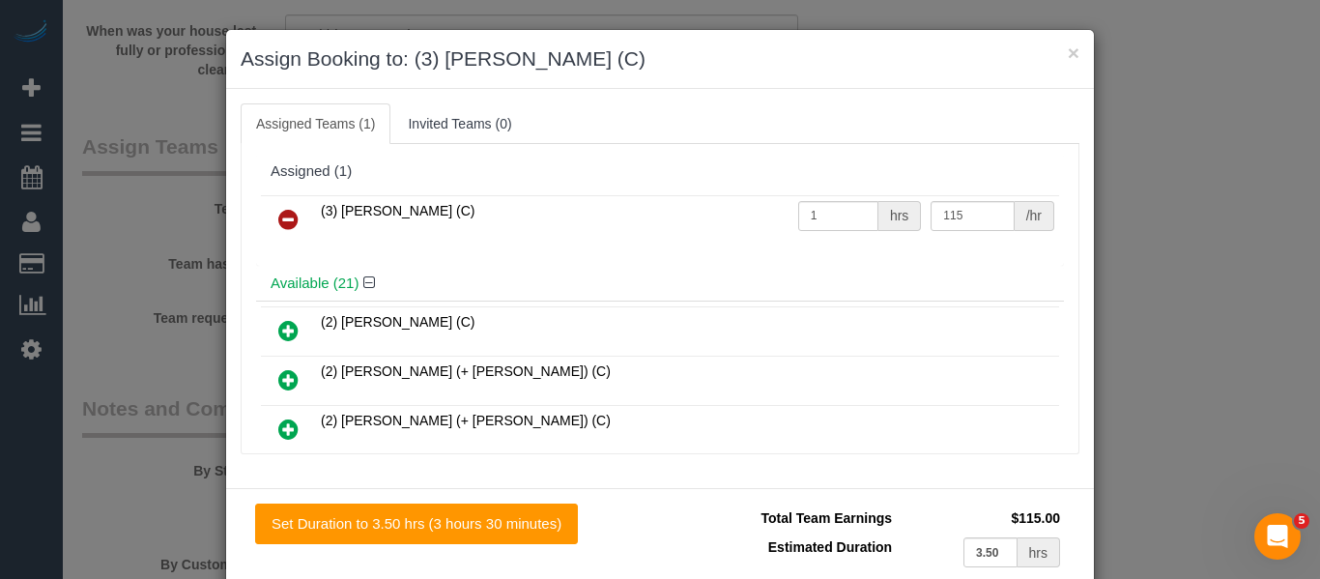
click at [306, 220] on td at bounding box center [288, 219] width 55 height 49
click at [269, 208] on link at bounding box center [288, 220] width 45 height 39
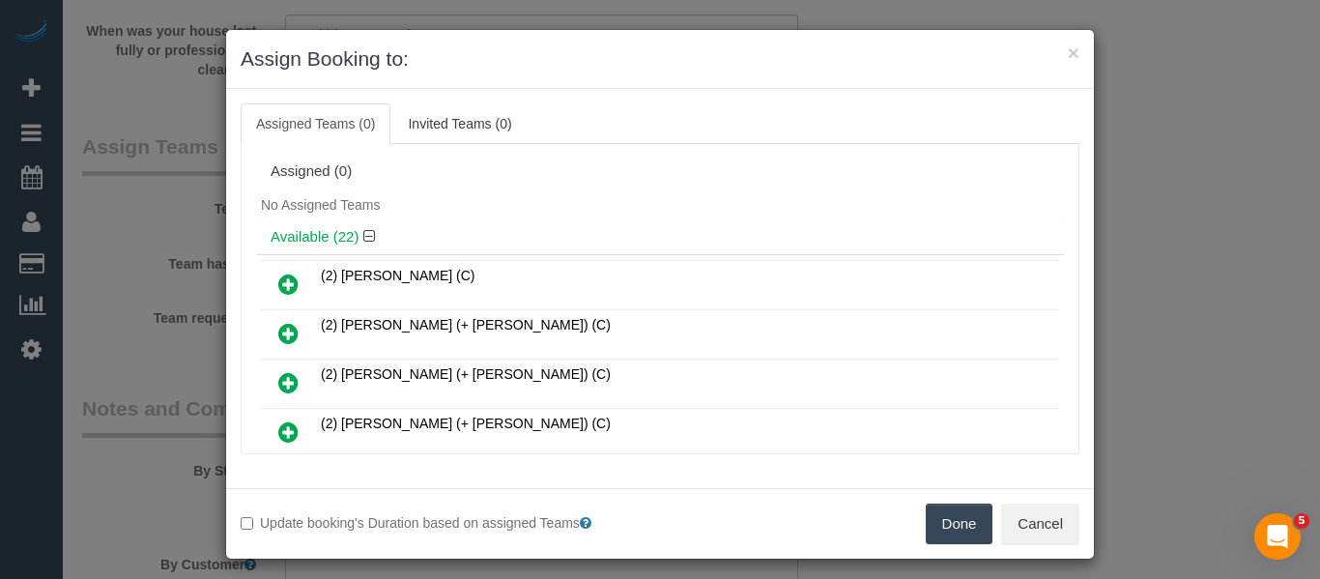
drag, startPoint x: 935, startPoint y: 500, endPoint x: 953, endPoint y: 511, distance: 21.7
click at [953, 511] on div "Update booking's Duration based on assigned Teams Done Cancel" at bounding box center [660, 523] width 868 height 71
click at [953, 511] on button "Done" at bounding box center [960, 524] width 68 height 41
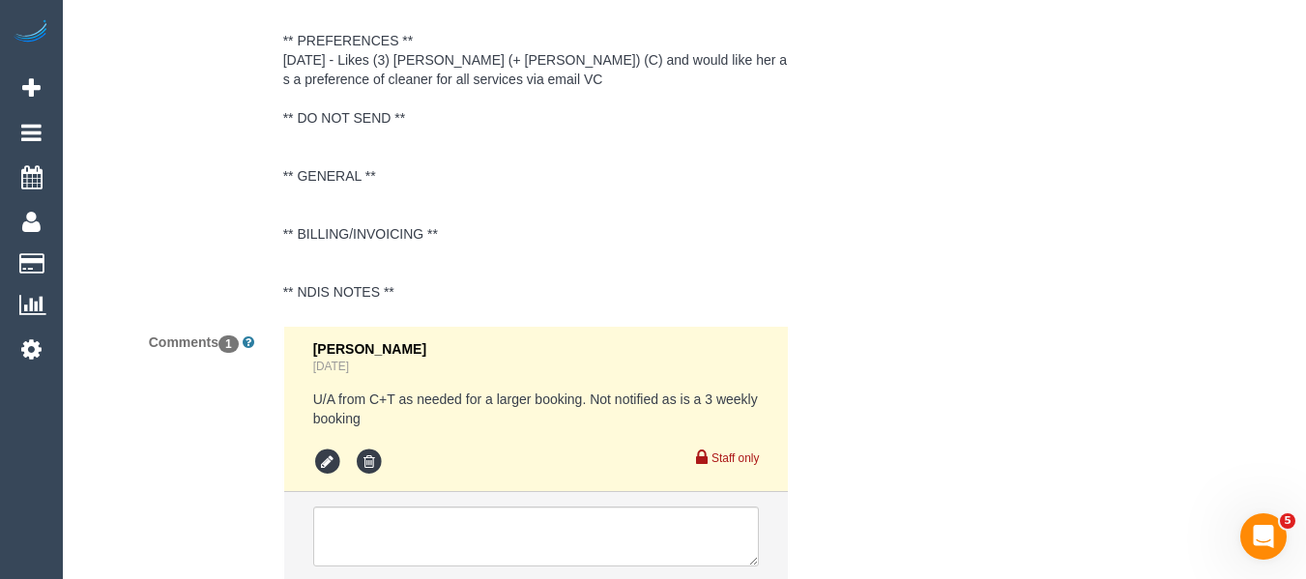
scroll to position [3900, 0]
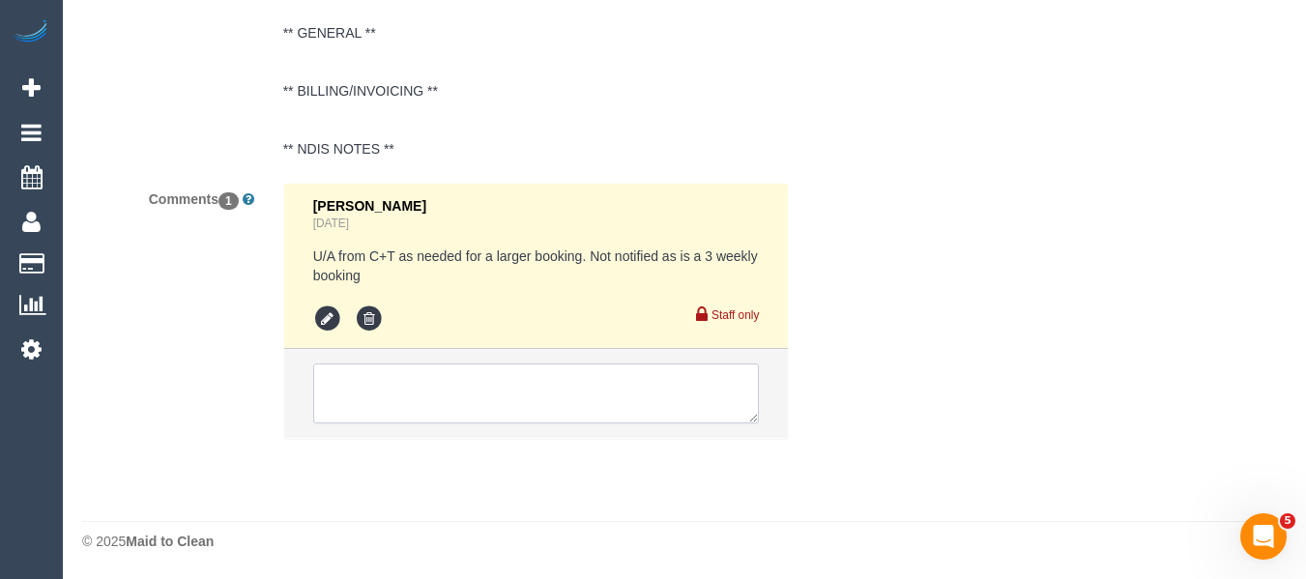
click at [517, 382] on textarea at bounding box center [536, 393] width 447 height 60
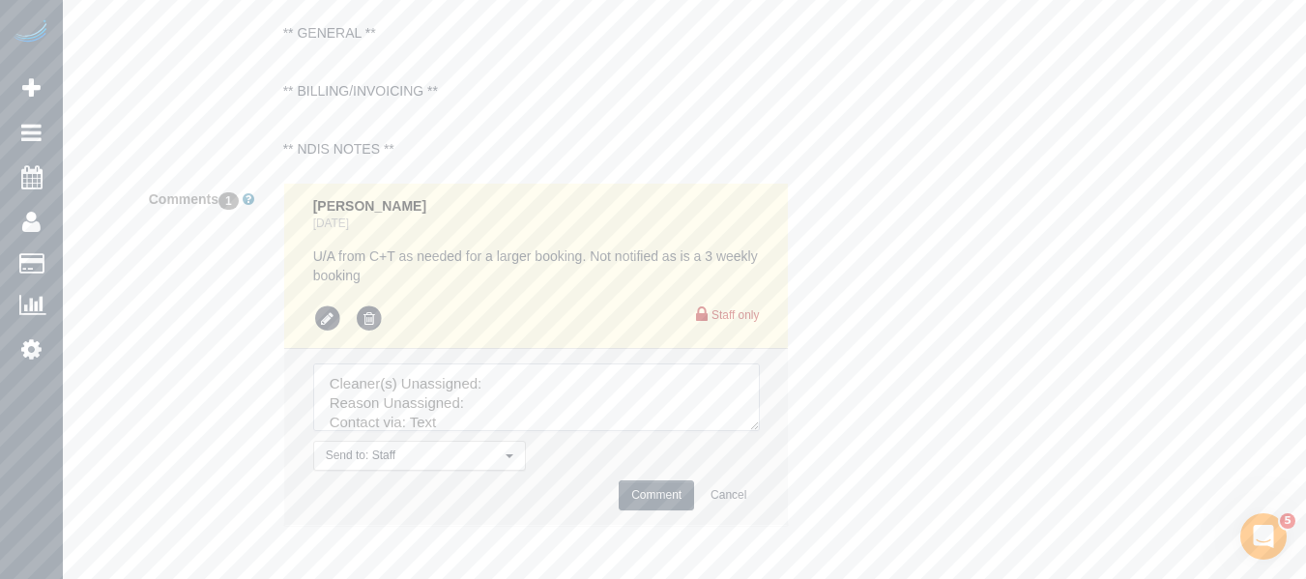
drag, startPoint x: 750, startPoint y: 424, endPoint x: 740, endPoint y: 547, distance: 123.1
click at [751, 431] on textarea at bounding box center [536, 397] width 447 height 68
click at [516, 383] on textarea at bounding box center [536, 461] width 447 height 197
paste textarea "Thidas Wickramasinghe"
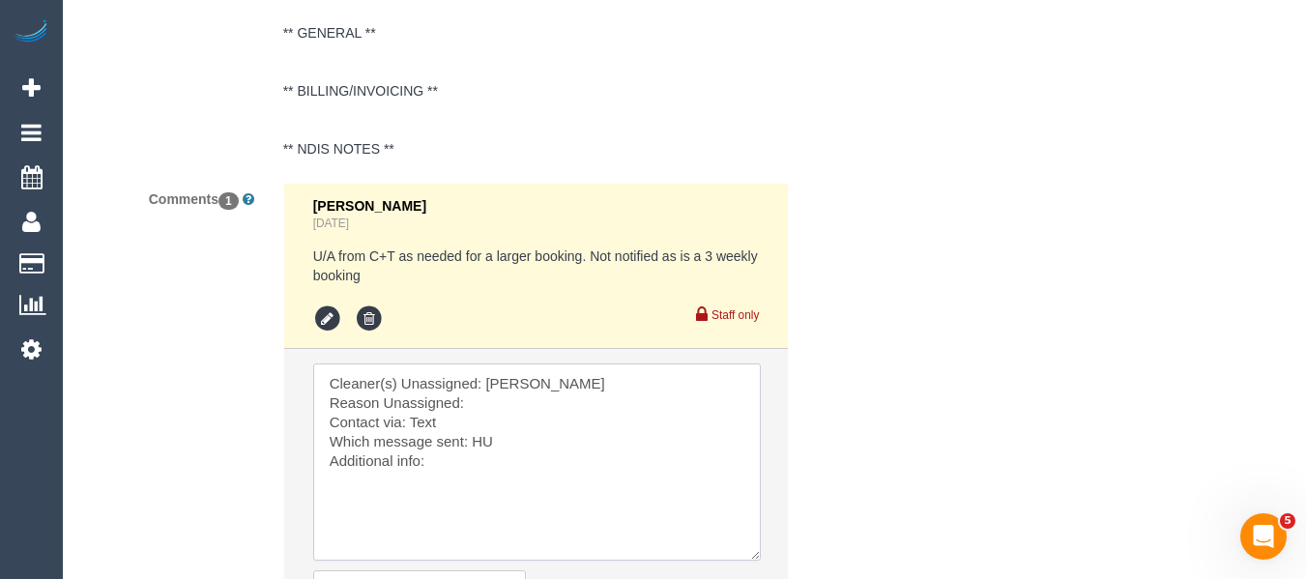
click at [502, 407] on textarea at bounding box center [536, 461] width 447 height 197
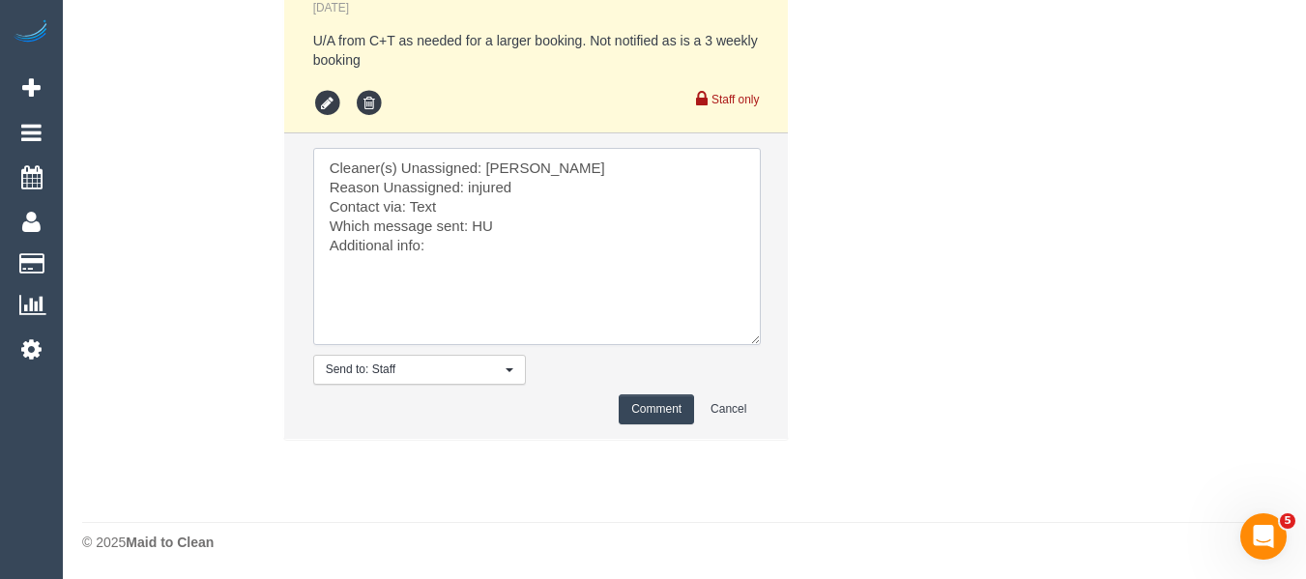
scroll to position [4116, 0]
type textarea "Cleaner(s) Unassigned: Thidas Wickramasinghe Reason Unassigned: injured Contact…"
drag, startPoint x: 638, startPoint y: 400, endPoint x: 686, endPoint y: 395, distance: 48.6
click at [639, 401] on button "Comment" at bounding box center [656, 408] width 75 height 30
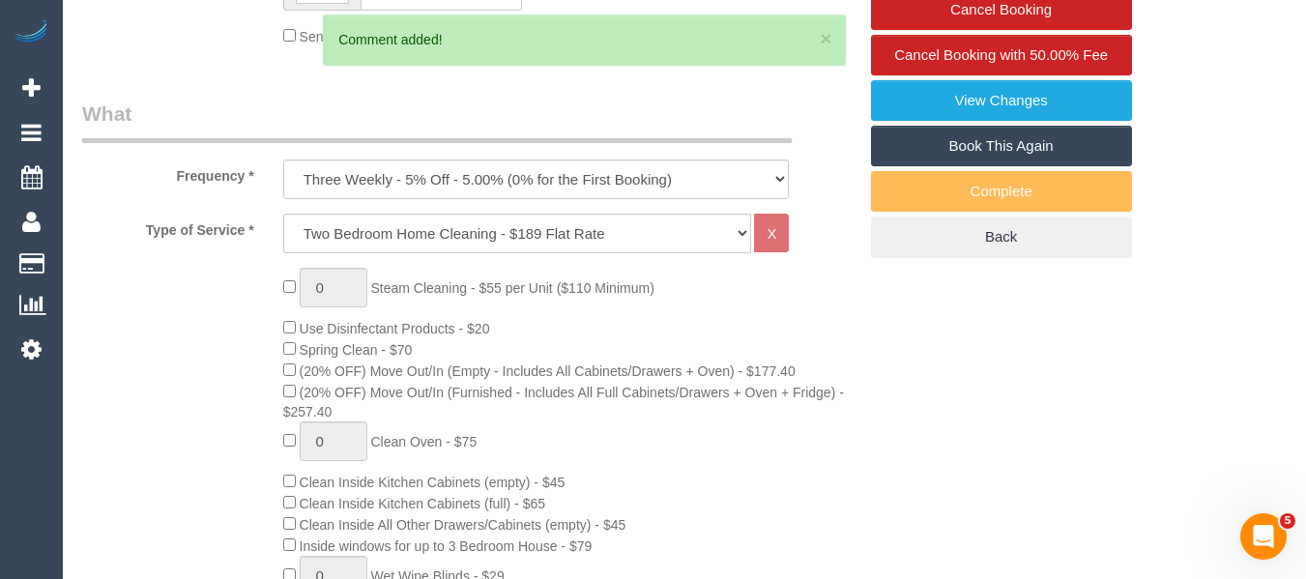
scroll to position [228, 0]
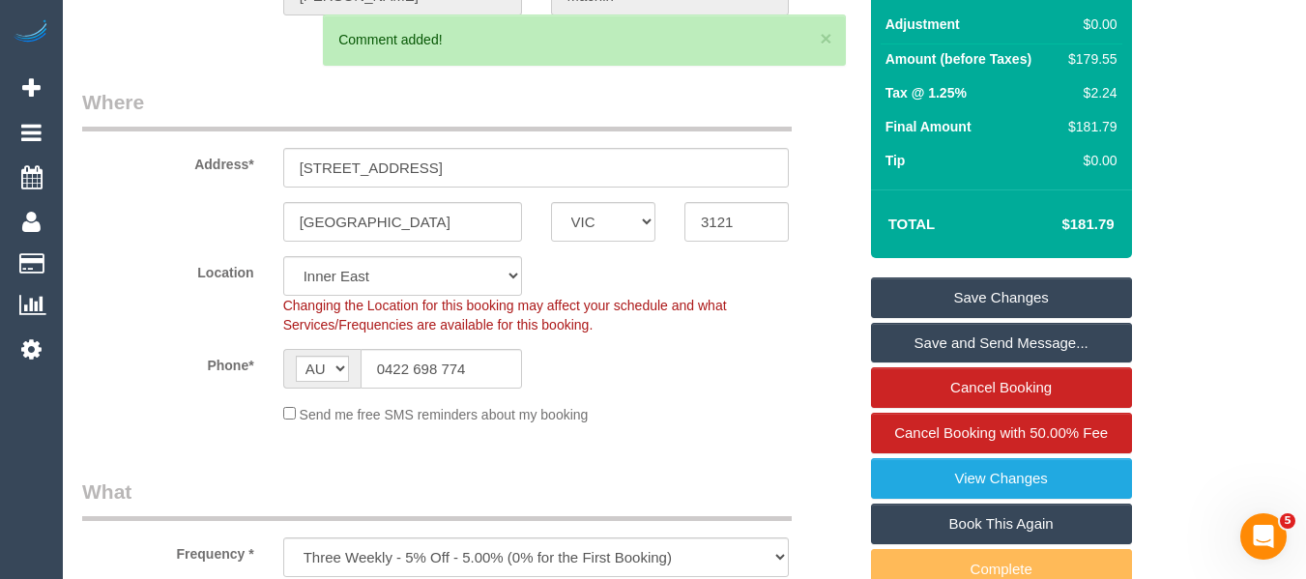
click at [1074, 289] on link "Save Changes" at bounding box center [1001, 297] width 261 height 41
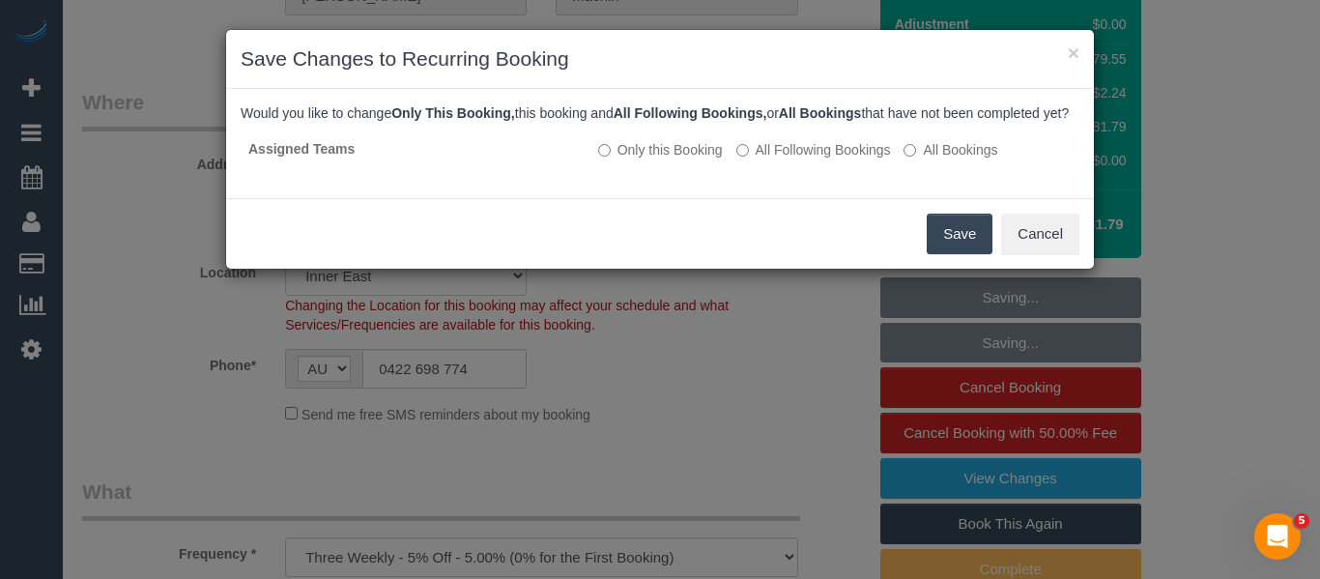
drag, startPoint x: 951, startPoint y: 252, endPoint x: 897, endPoint y: 261, distance: 54.8
click at [951, 254] on button "Save" at bounding box center [960, 234] width 66 height 41
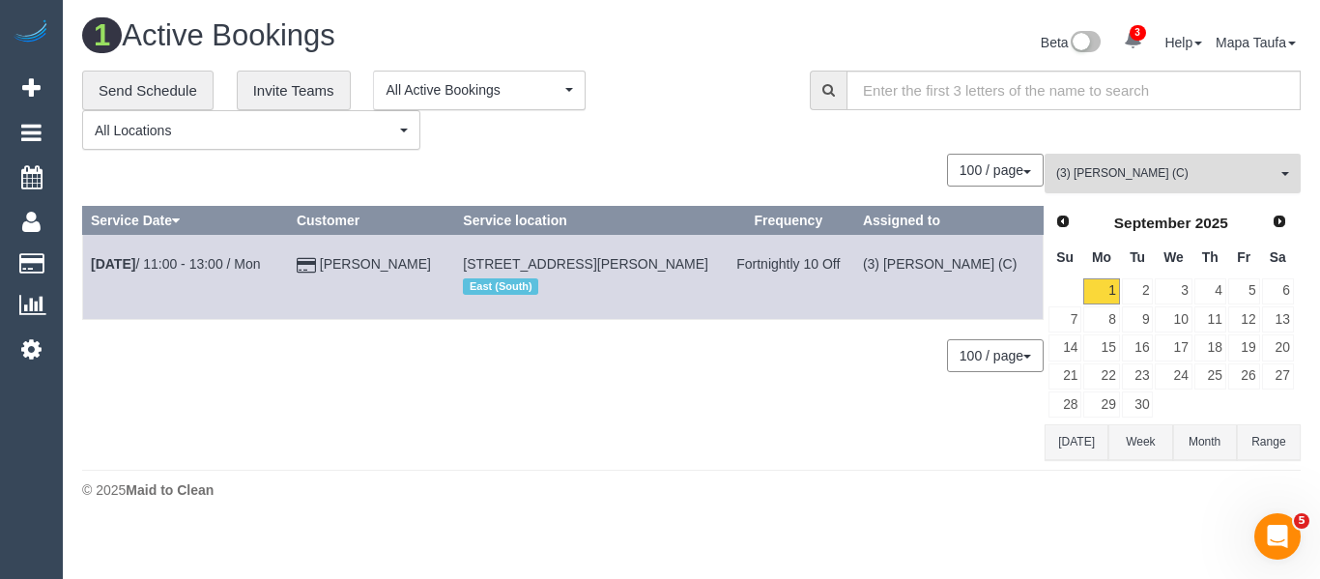
click at [1109, 176] on span "(3) Thidas Wickramasinghe (C)" at bounding box center [1166, 173] width 220 height 16
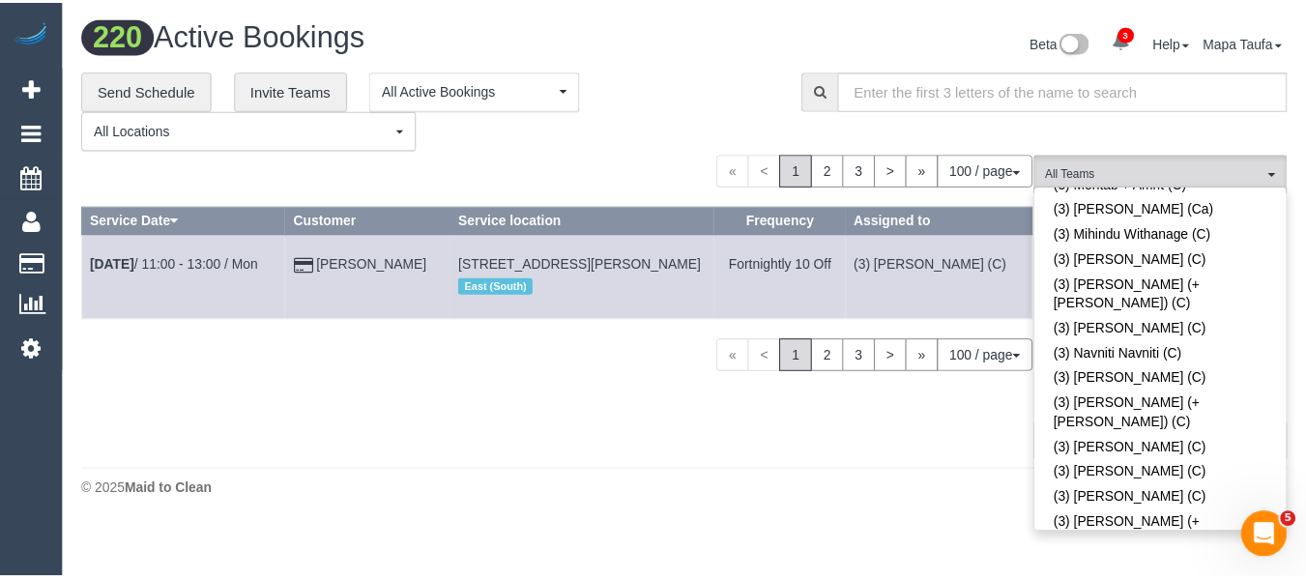
scroll to position [89, 0]
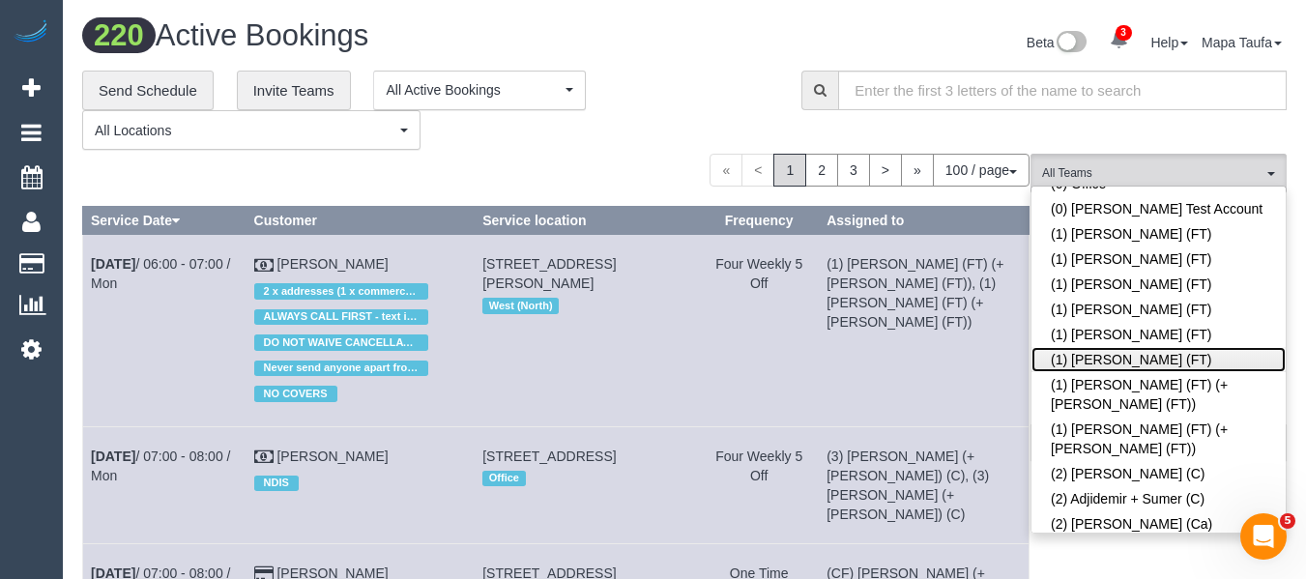
click at [1123, 360] on link "(1) [PERSON_NAME] (FT)" at bounding box center [1158, 359] width 254 height 25
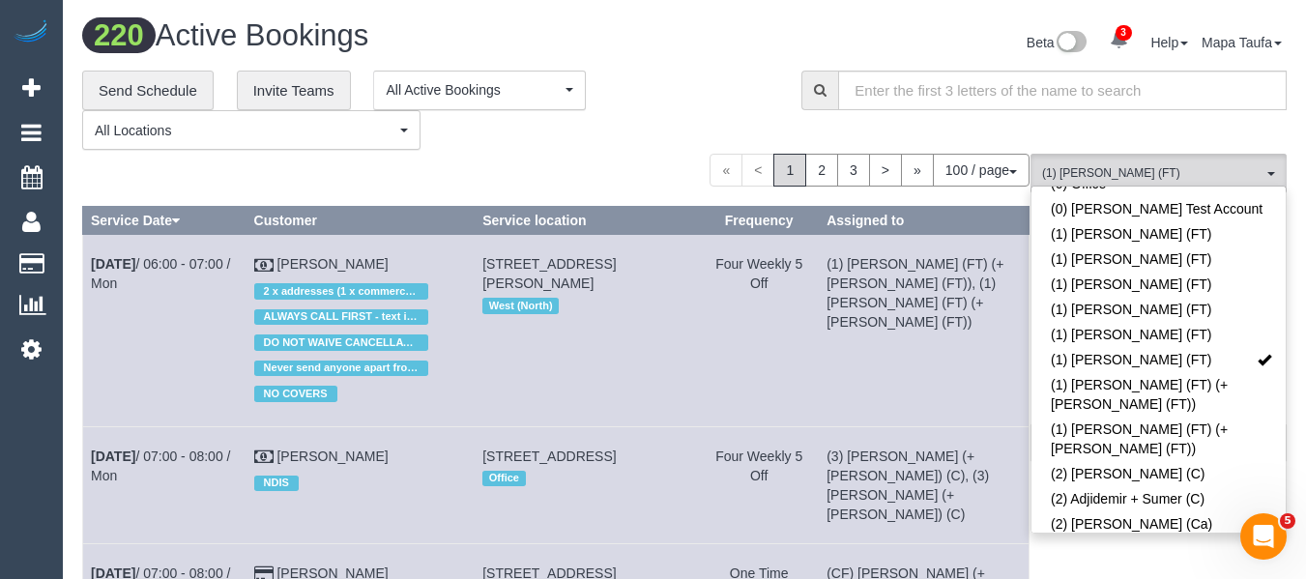
click at [714, 112] on div "**********" at bounding box center [427, 111] width 690 height 80
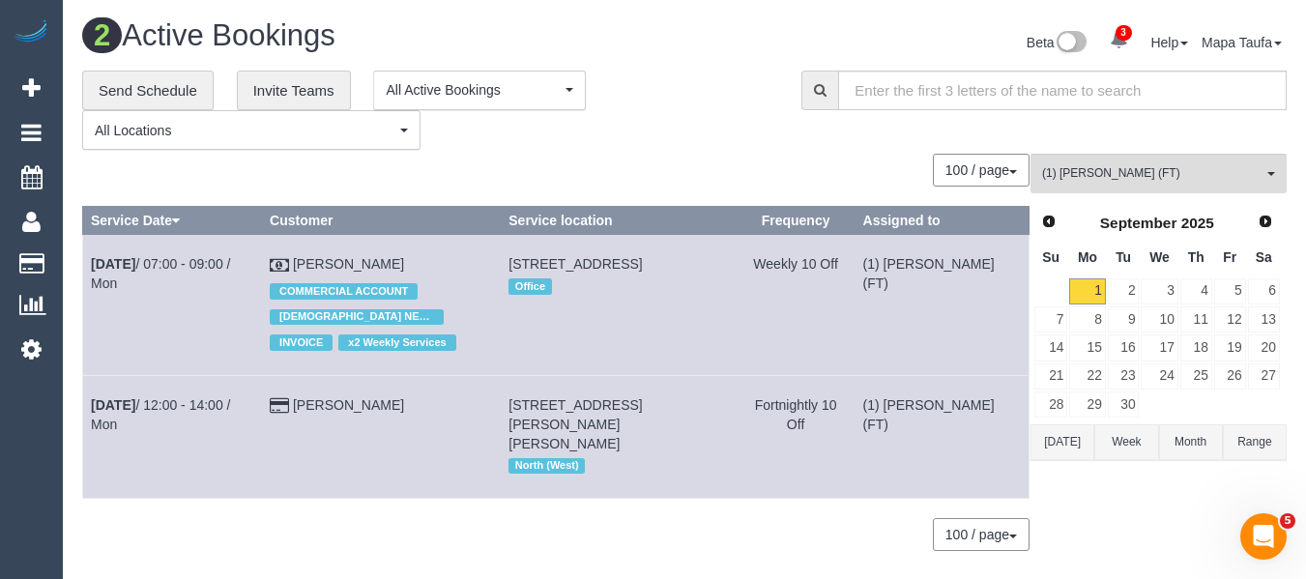
click at [1060, 441] on button "[DATE]" at bounding box center [1062, 442] width 64 height 36
click at [1115, 181] on span "(1) [PERSON_NAME] (FT)" at bounding box center [1152, 173] width 220 height 16
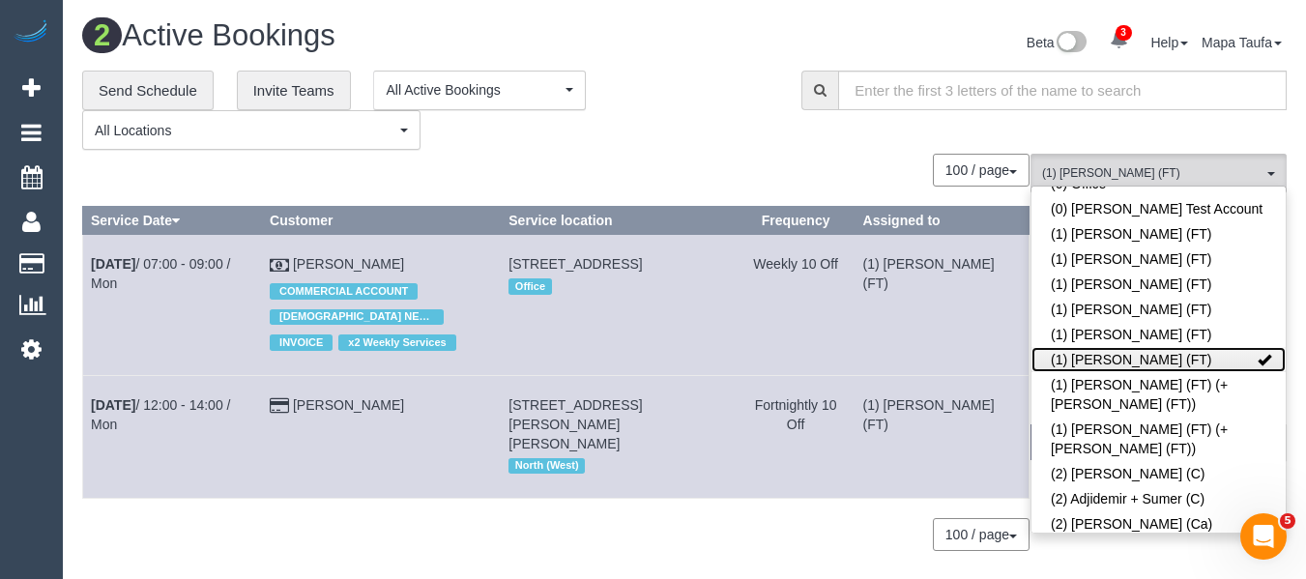
click at [1117, 353] on link "(1) [PERSON_NAME] (FT)" at bounding box center [1158, 359] width 254 height 25
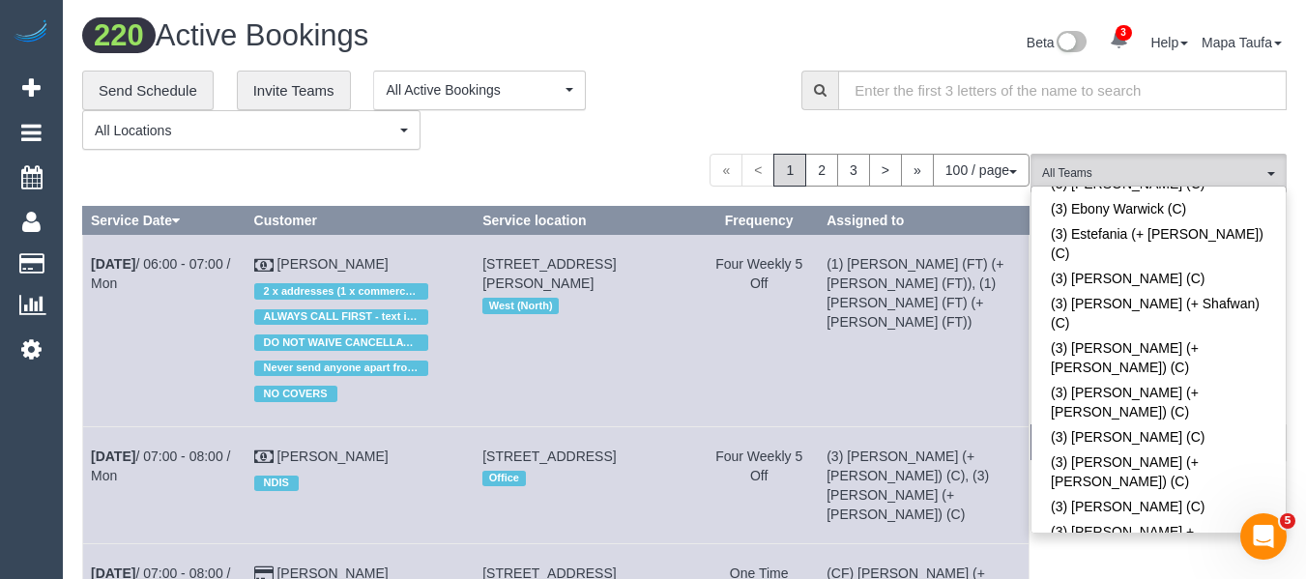
scroll to position [4034, 0]
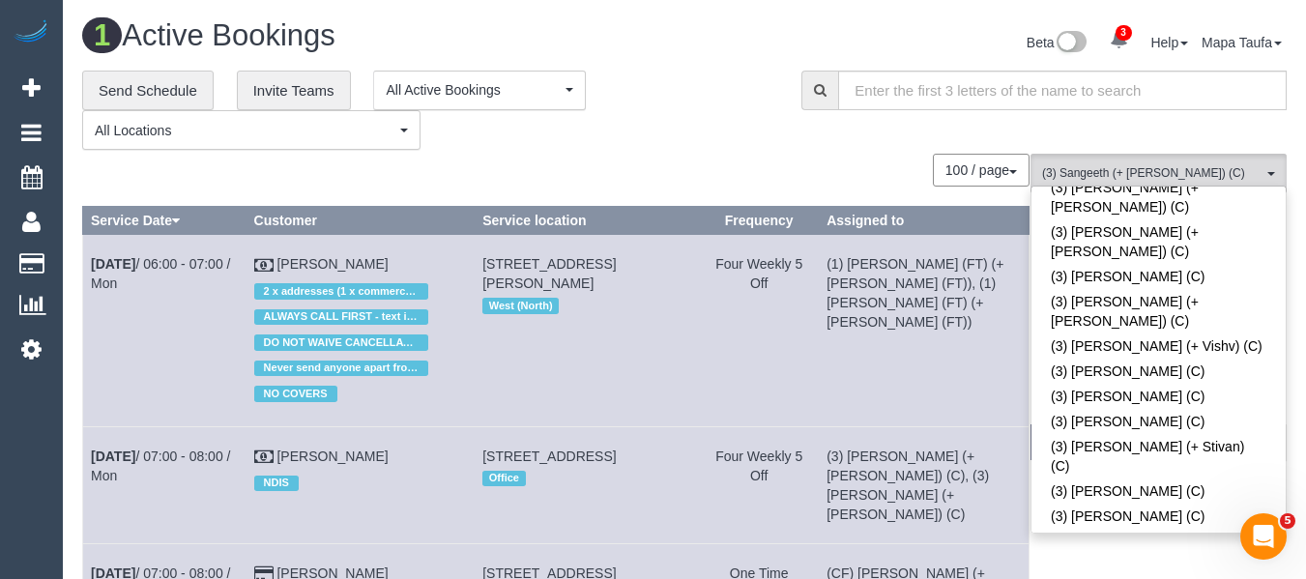
drag, startPoint x: 722, startPoint y: 160, endPoint x: 825, endPoint y: 254, distance: 139.6
click at [719, 161] on div "100 / page 10 / page 20 / page 30 / page 40 / page 50 / page 100 / page" at bounding box center [555, 170] width 947 height 33
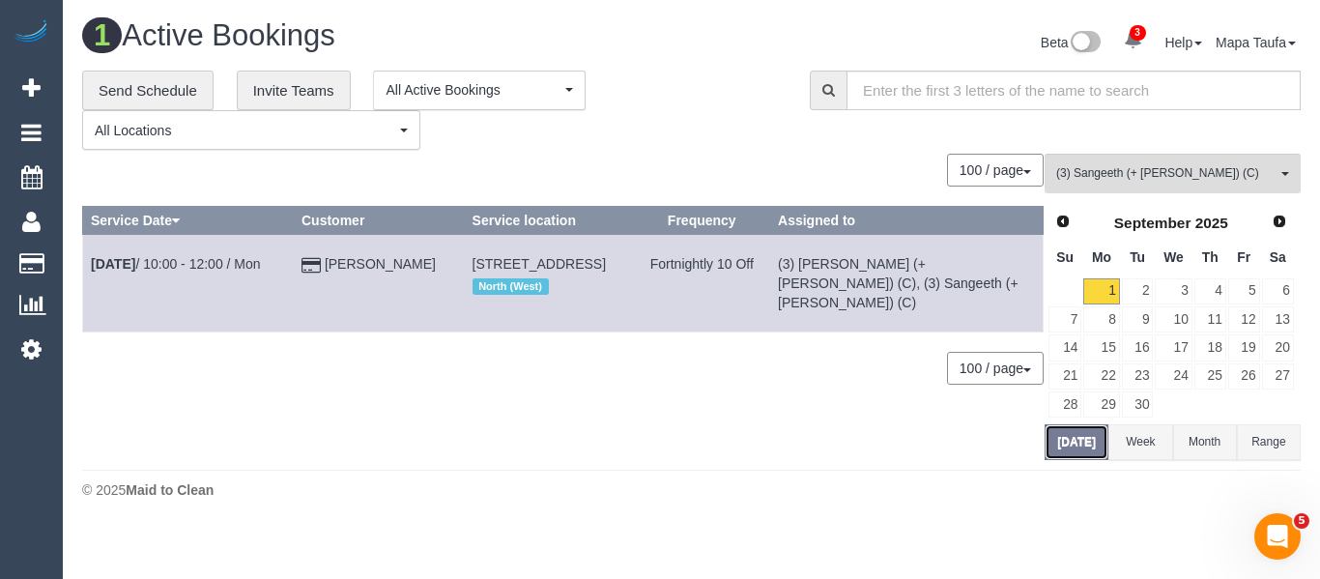
click at [1085, 457] on button "[DATE]" at bounding box center [1077, 442] width 64 height 36
drag, startPoint x: 1201, startPoint y: 171, endPoint x: 1172, endPoint y: 236, distance: 71.0
click at [1200, 171] on span "(3) Sangeeth (+ [PERSON_NAME]) (C)" at bounding box center [1166, 173] width 220 height 16
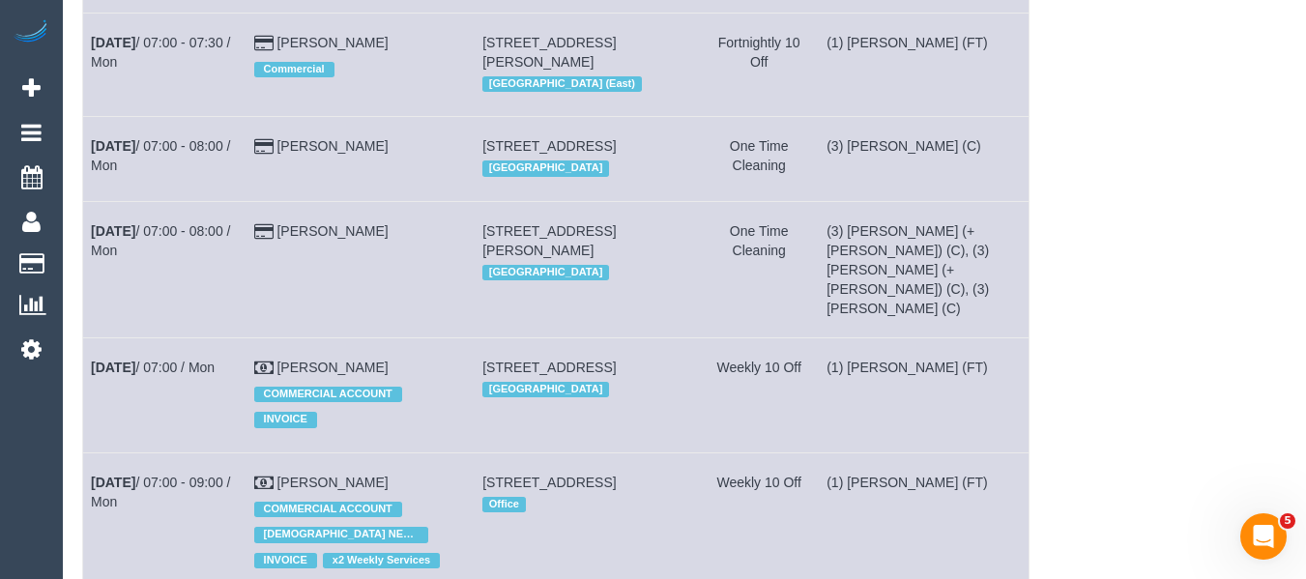
scroll to position [71, 0]
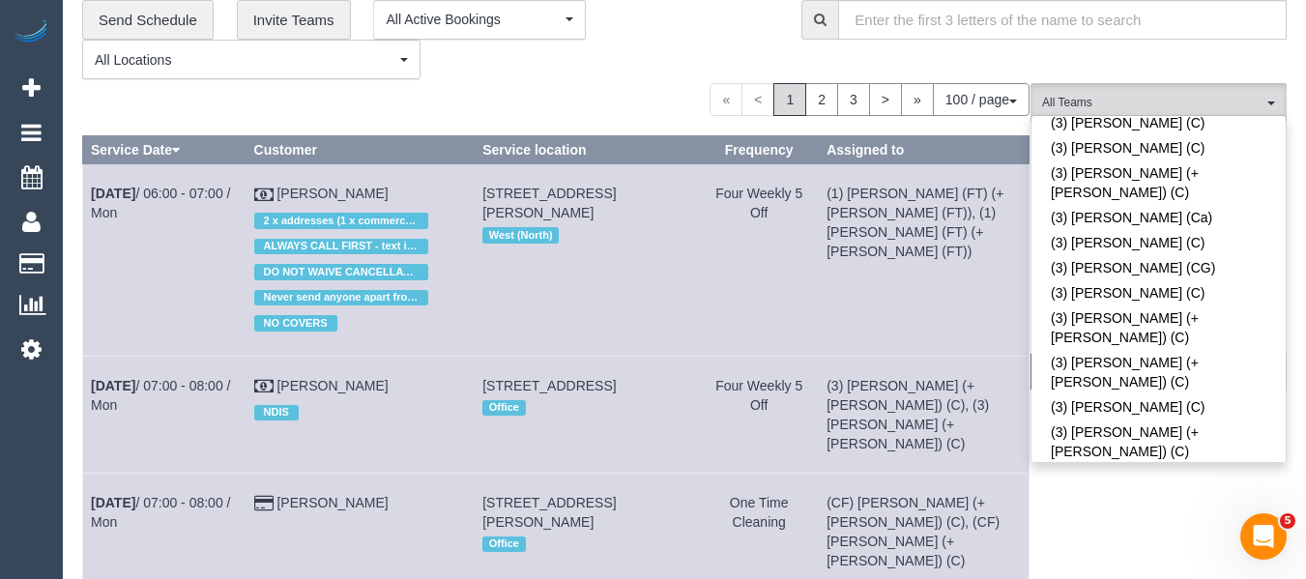
click at [551, 112] on div "100 / page 10 / page 20 / page 30 / page 40 / page 50 / page 100 / page" at bounding box center [555, 99] width 947 height 33
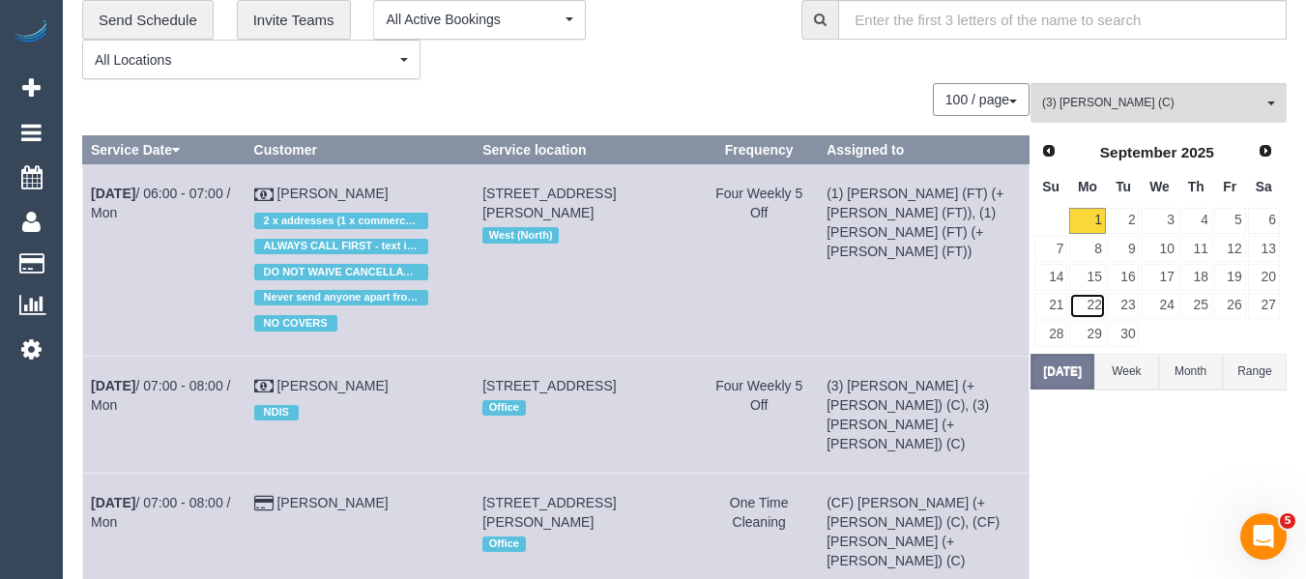
scroll to position [3, 0]
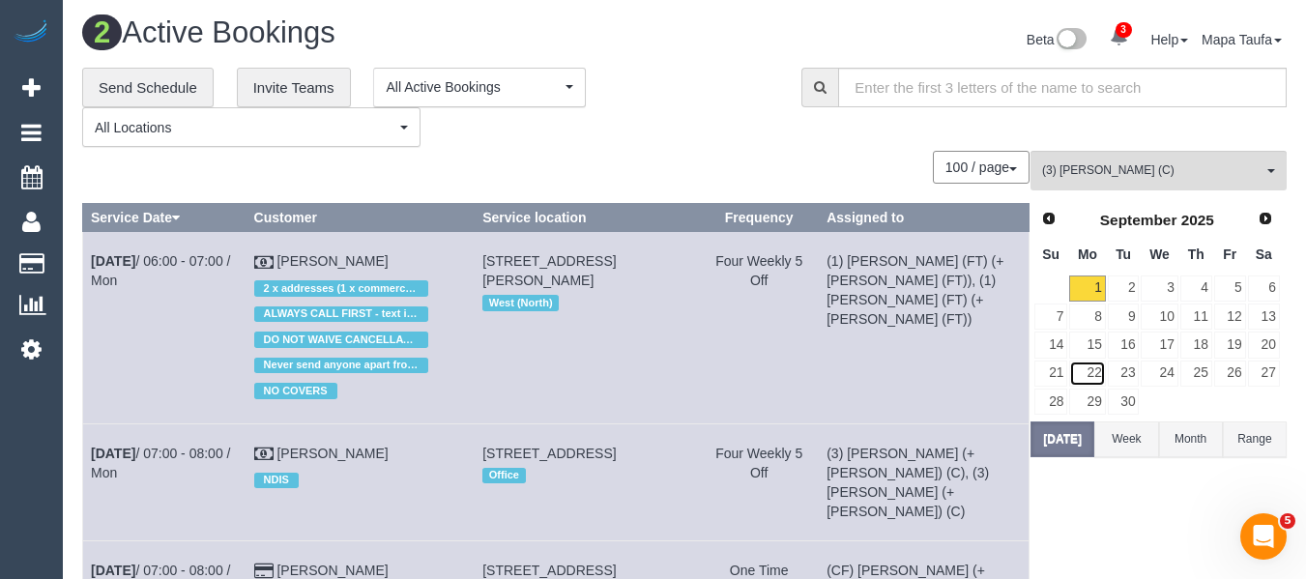
click at [1070, 380] on link "22" at bounding box center [1087, 374] width 36 height 26
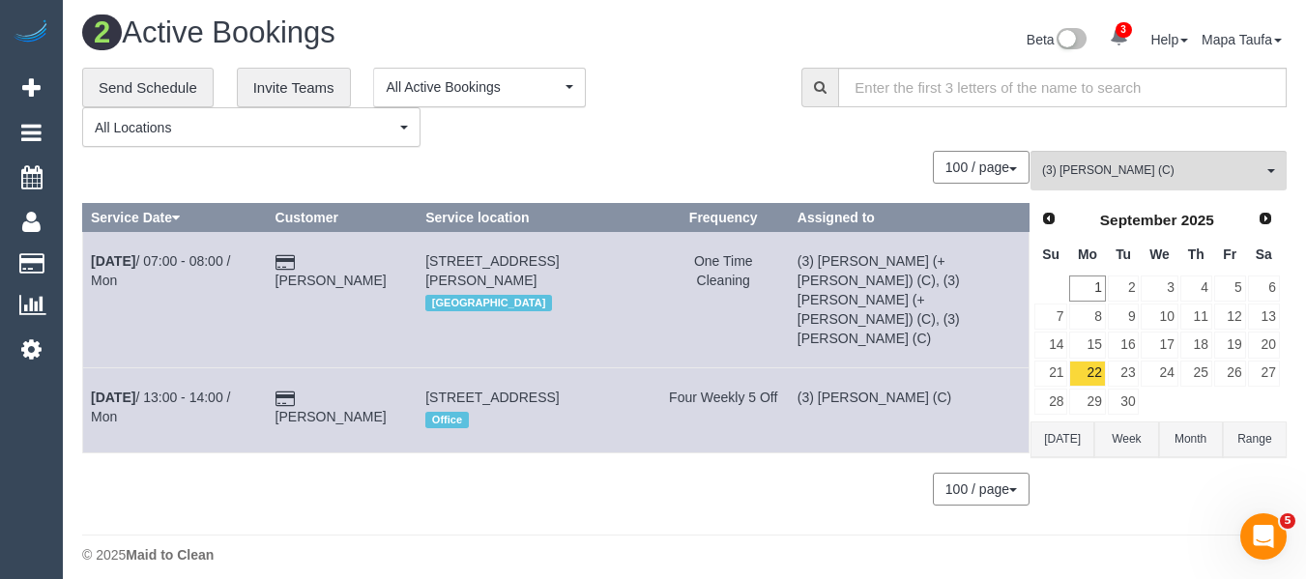
scroll to position [0, 0]
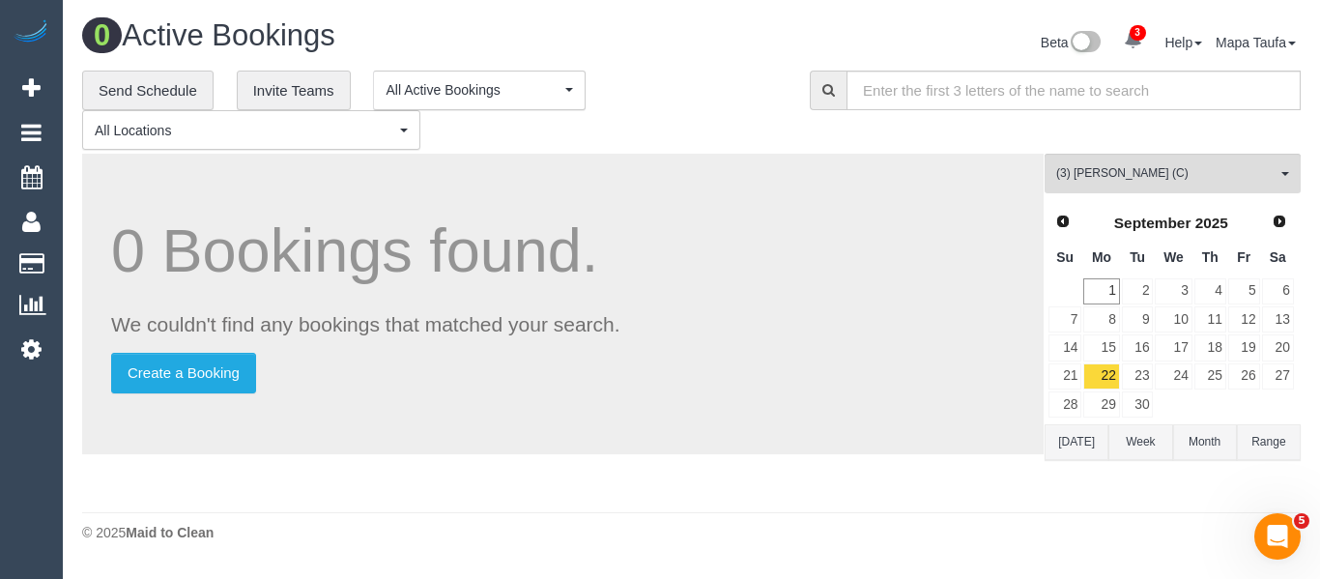
click at [1088, 436] on button "[DATE]" at bounding box center [1077, 442] width 64 height 36
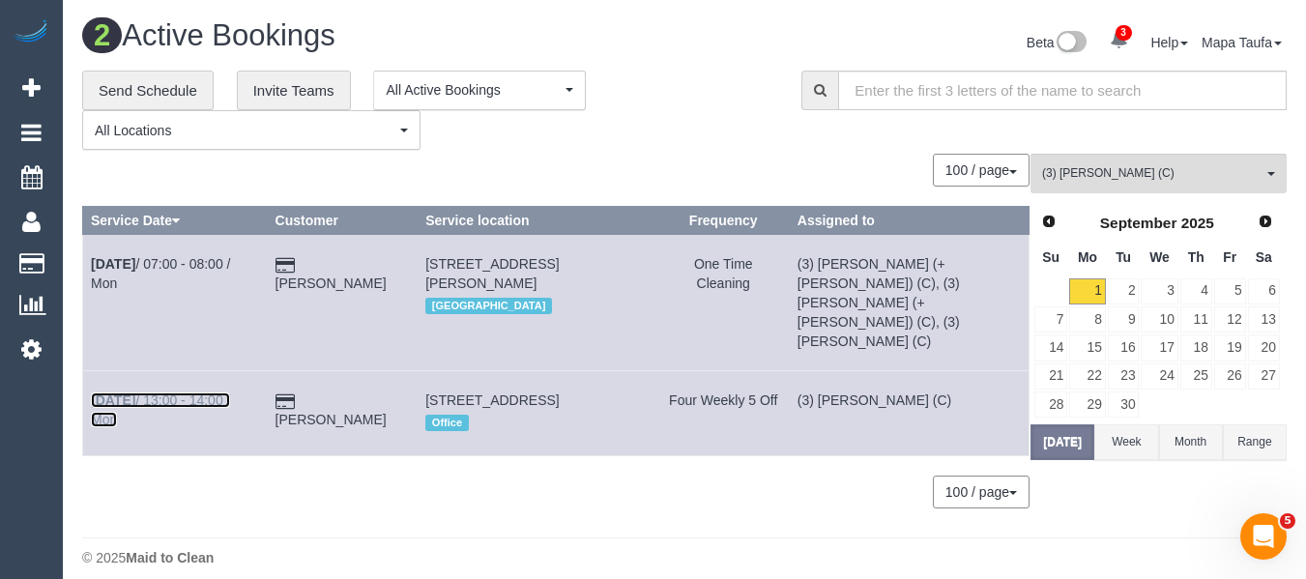
click at [193, 392] on link "Sep 1st / 13:00 - 14:00 / Mon" at bounding box center [160, 409] width 139 height 35
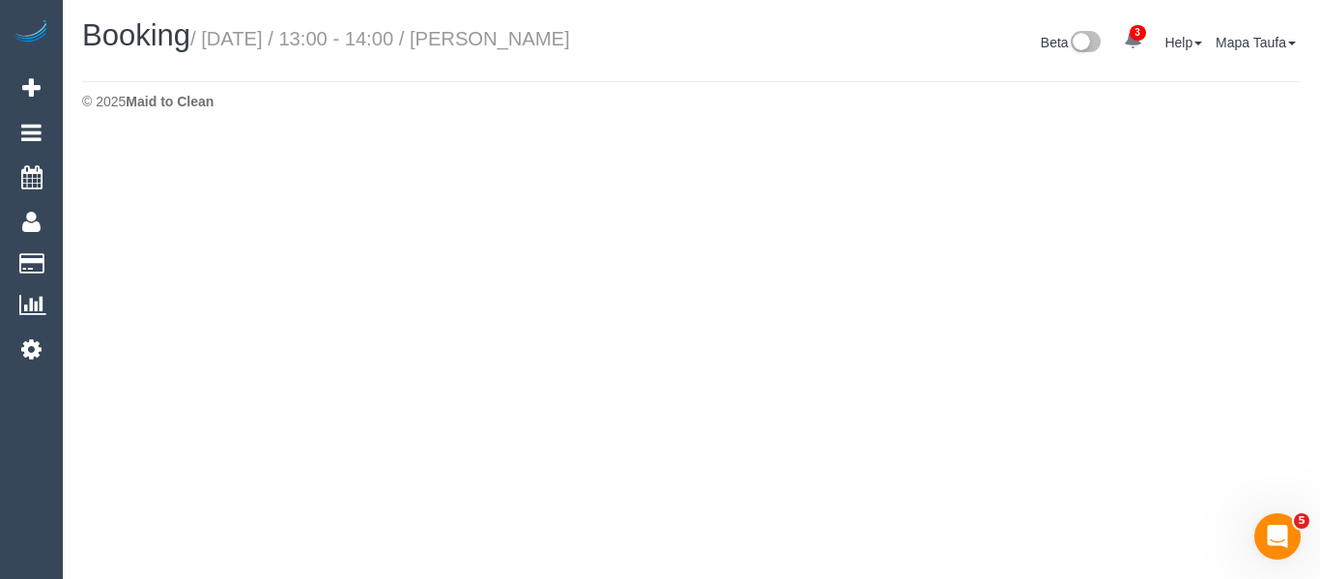
select select "VIC"
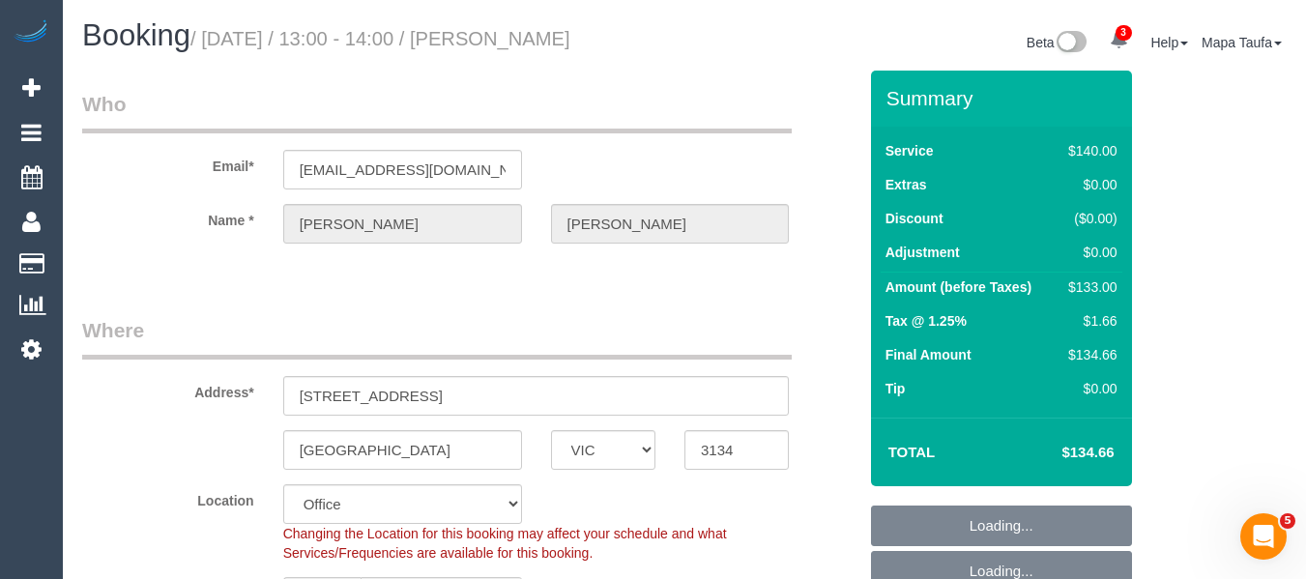
select select "object:9661"
select select "string:stripe-pm_1J3uXs2GScqysDRV7JoIIBj4"
select select "number:29"
select select "number:14"
select select "number:18"
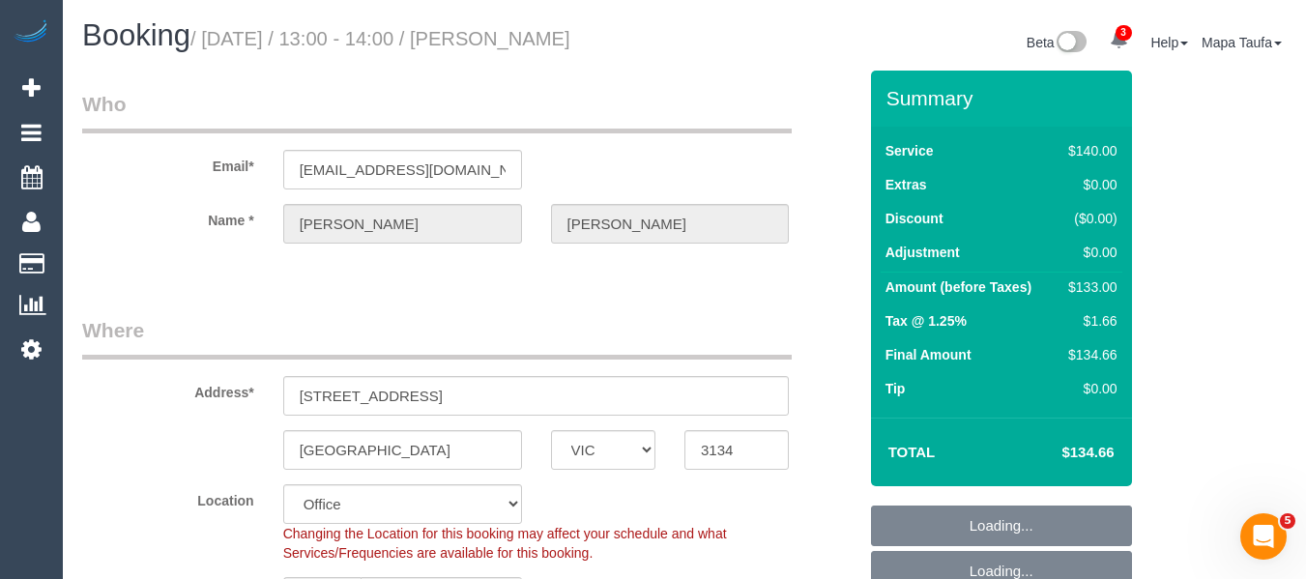
select select "number:22"
select select "number:34"
select select "number:11"
select select "object:11082"
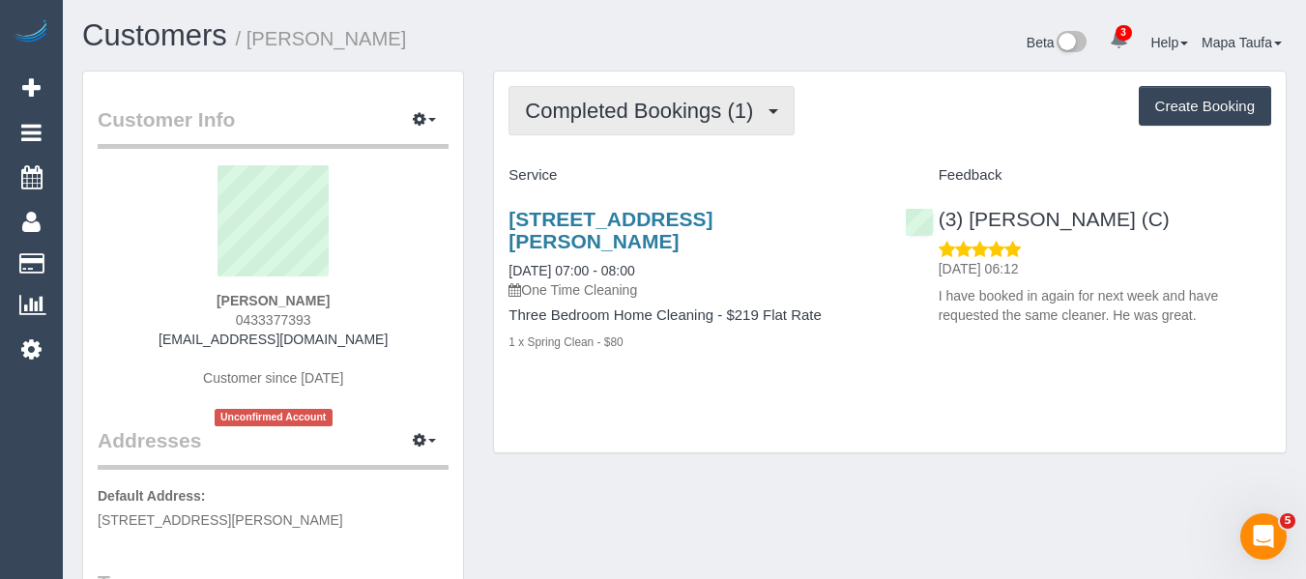
click at [691, 109] on span "Completed Bookings (1)" at bounding box center [644, 111] width 238 height 24
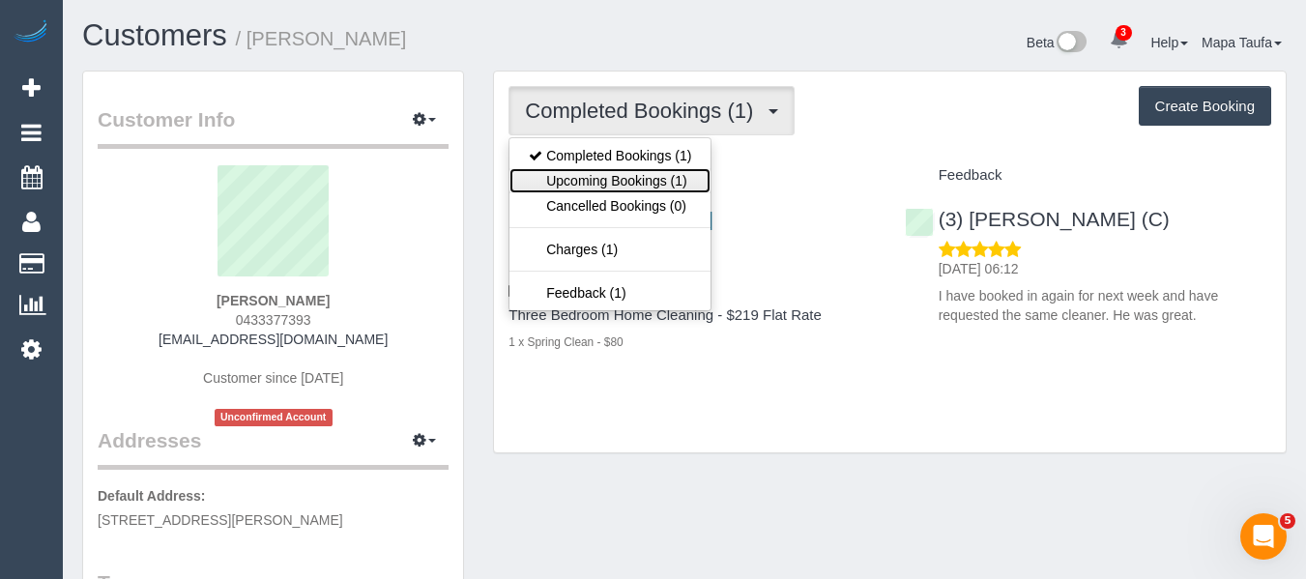
click at [662, 169] on link "Upcoming Bookings (1)" at bounding box center [609, 180] width 201 height 25
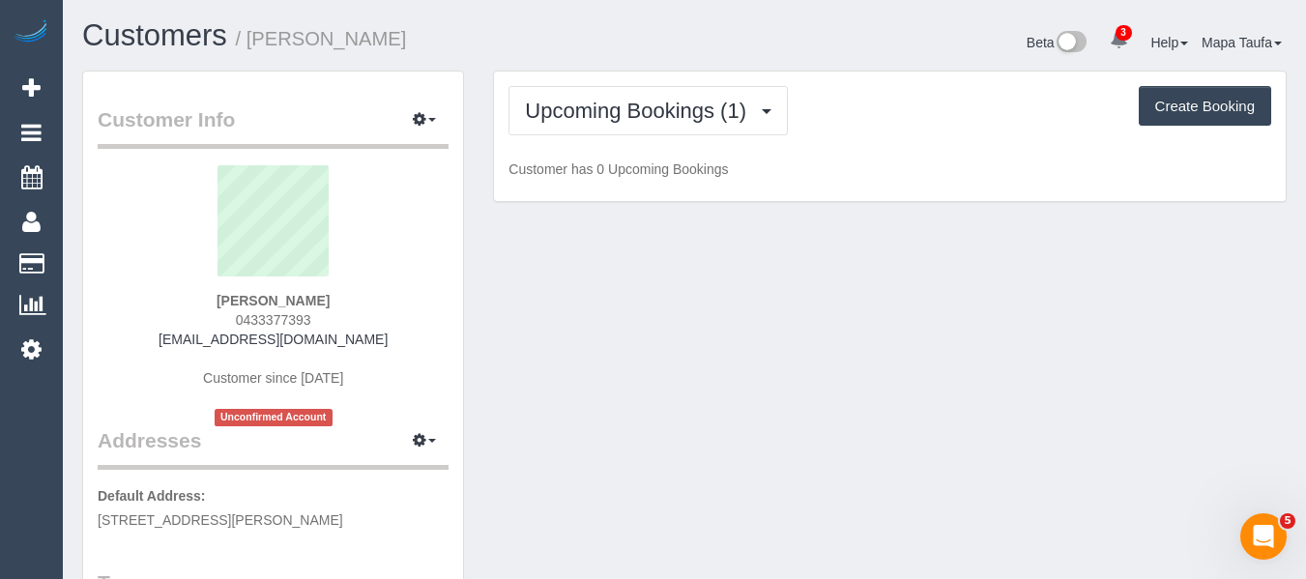
click at [845, 129] on div "Upcoming Bookings (1) Completed Bookings (1) Upcoming Bookings (1) Cancelled Bo…" at bounding box center [889, 110] width 763 height 49
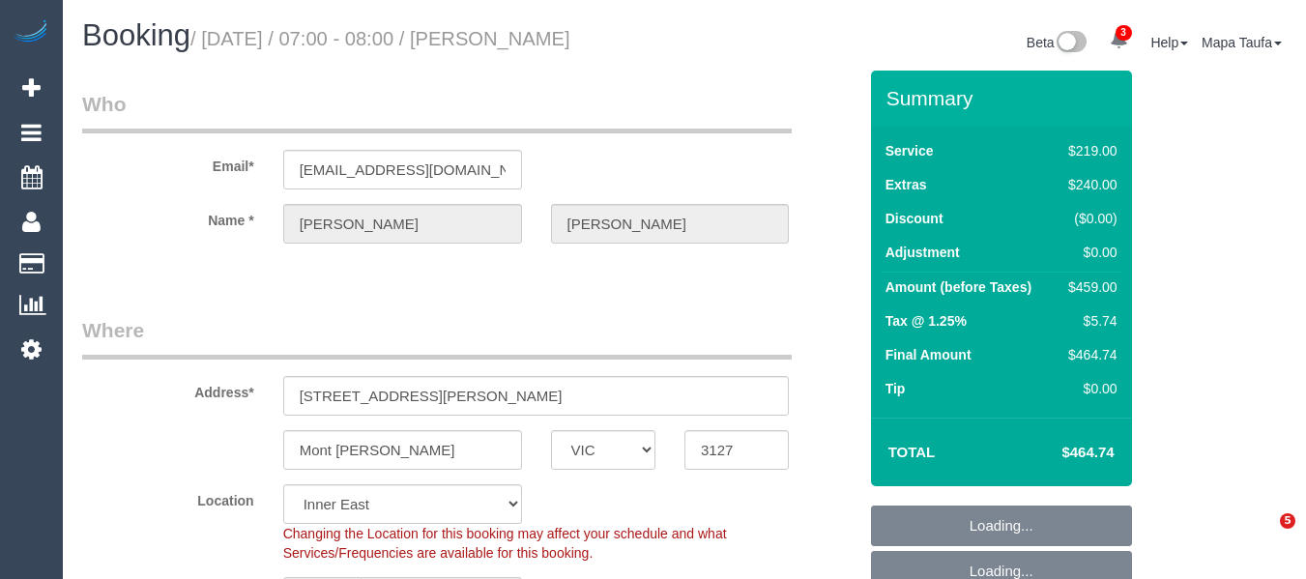
select select "VIC"
select select "number:30"
select select "number:14"
select select "number:18"
select select "number:24"
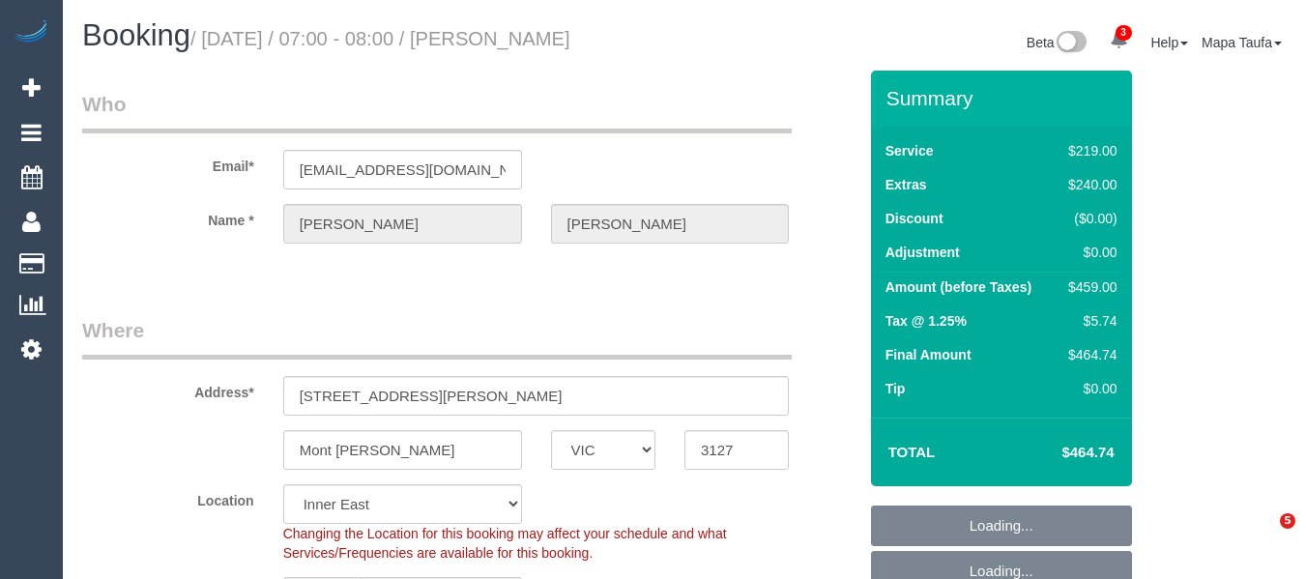
select select "number:26"
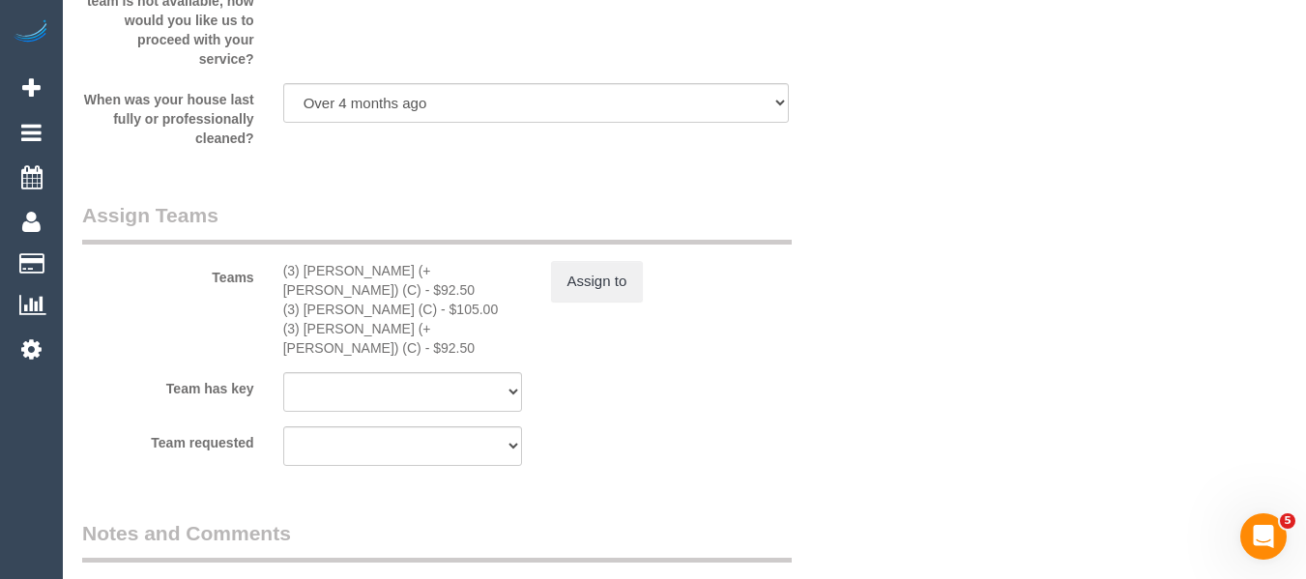
scroll to position [3263, 0]
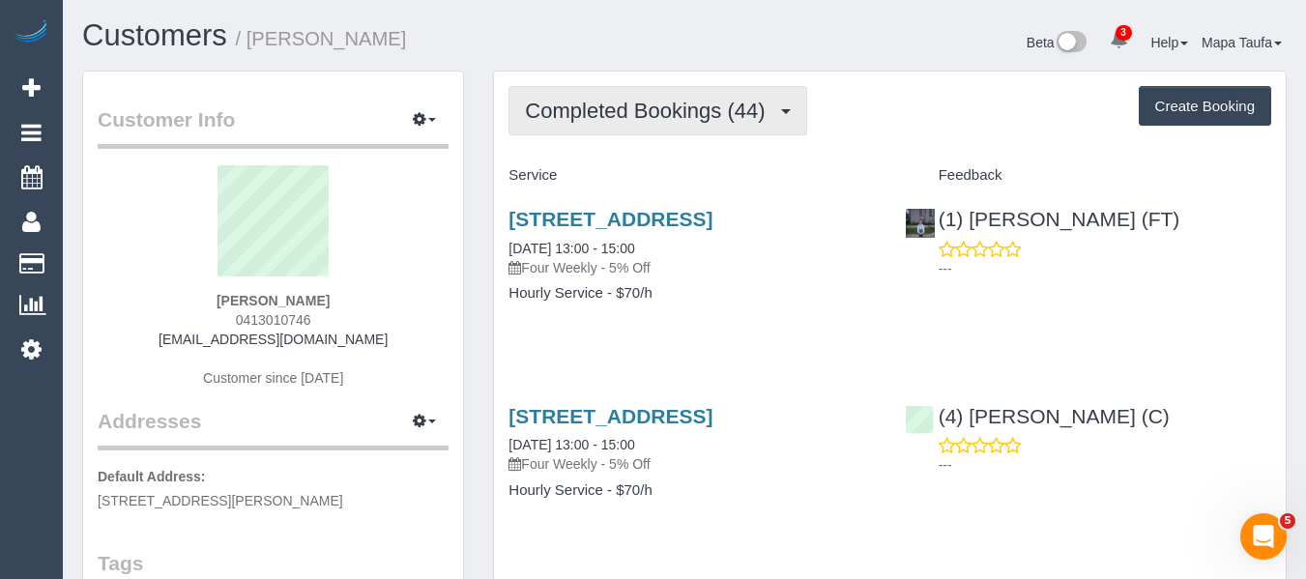
click at [659, 106] on span "Completed Bookings (44)" at bounding box center [649, 111] width 249 height 24
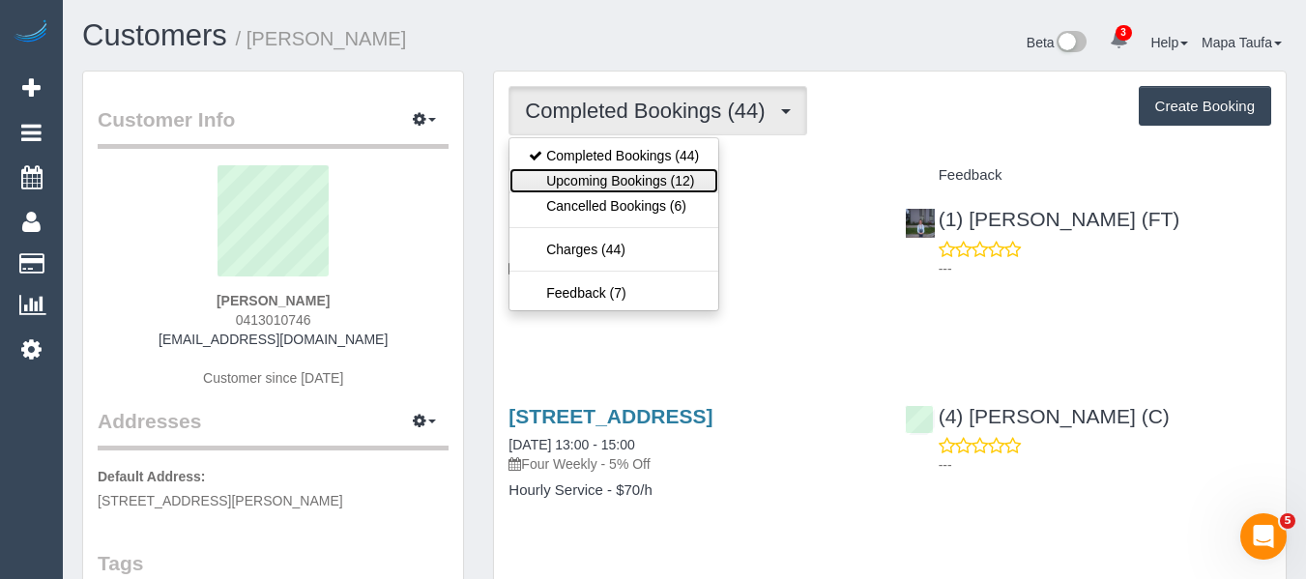
click at [650, 185] on link "Upcoming Bookings (12)" at bounding box center [613, 180] width 209 height 25
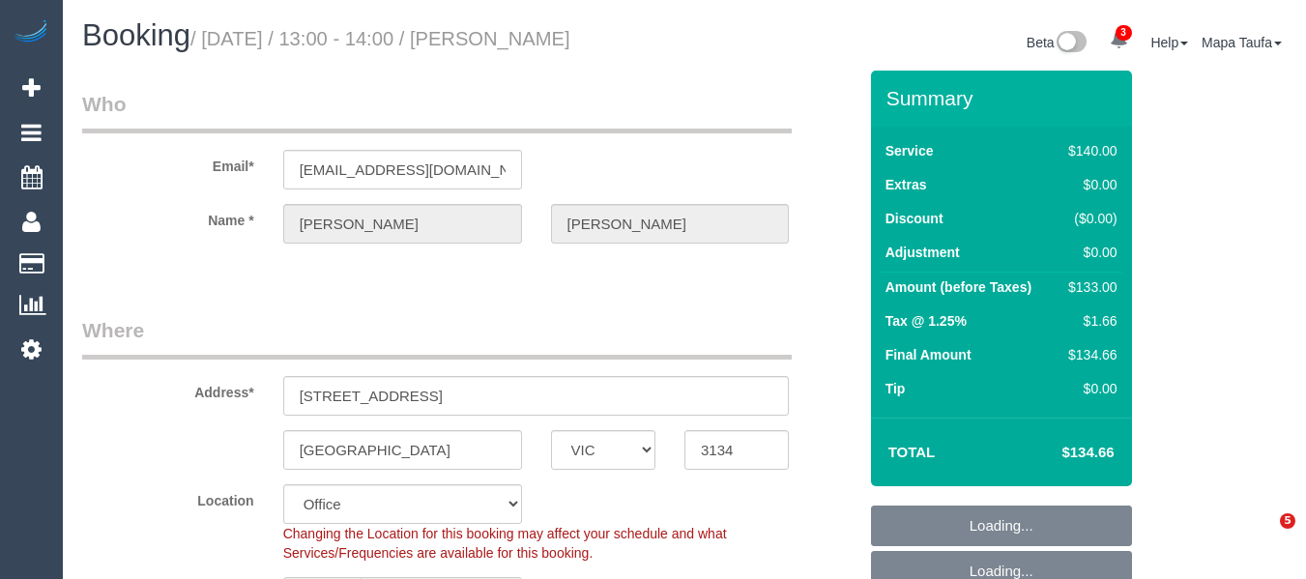
select select "VIC"
select select "string:stripe-pm_1J3uXs2GScqysDRV7JoIIBj4"
select select "number:29"
select select "number:14"
select select "number:18"
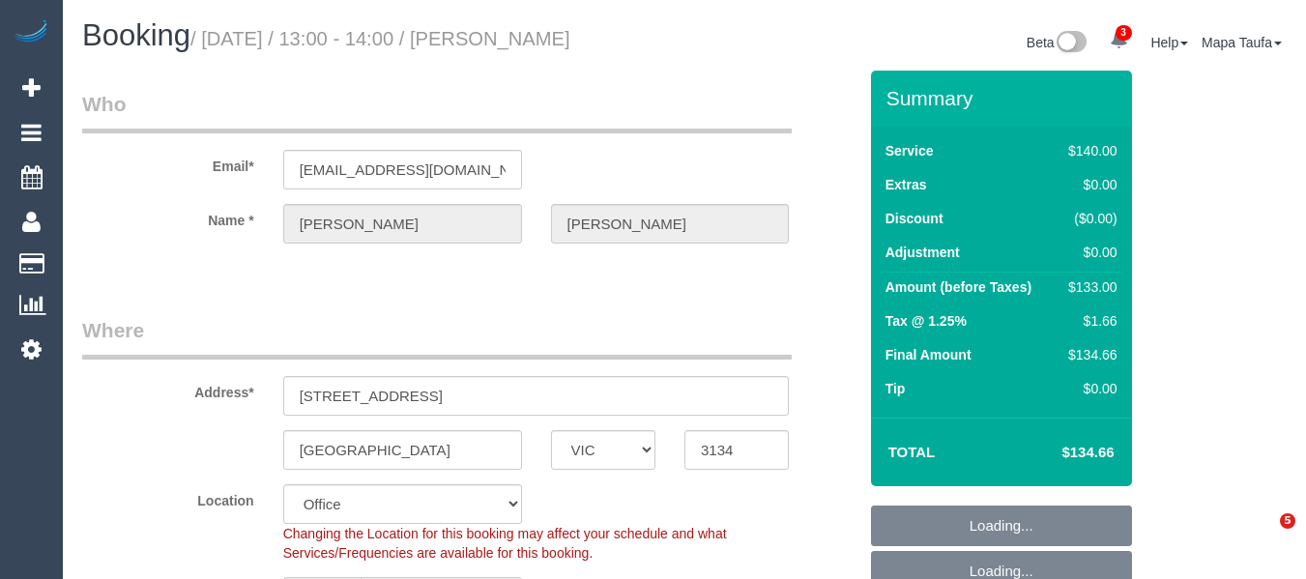
select select "number:22"
select select "number:34"
select select "number:11"
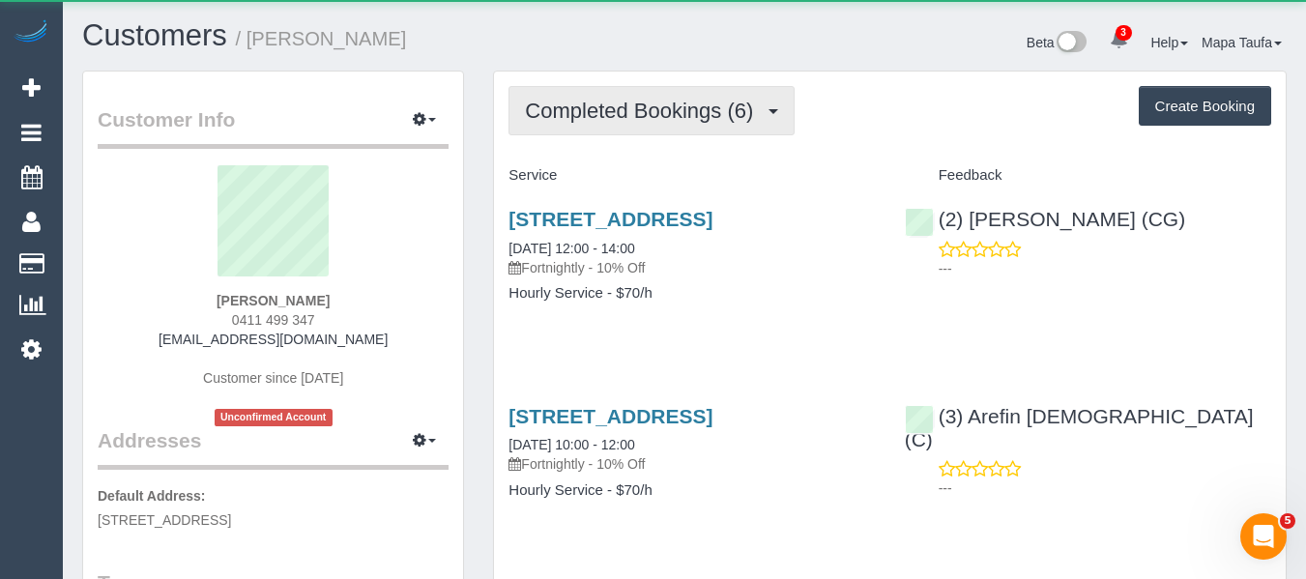
click at [615, 112] on span "Completed Bookings (6)" at bounding box center [644, 111] width 238 height 24
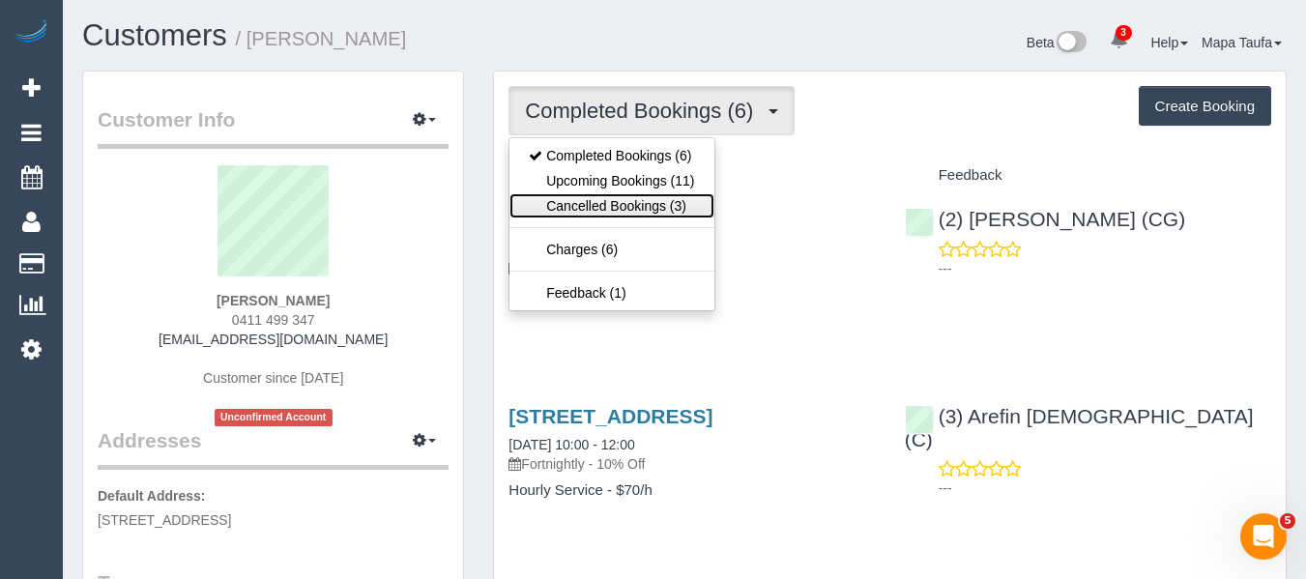
click at [634, 203] on link "Cancelled Bookings (3)" at bounding box center [611, 205] width 204 height 25
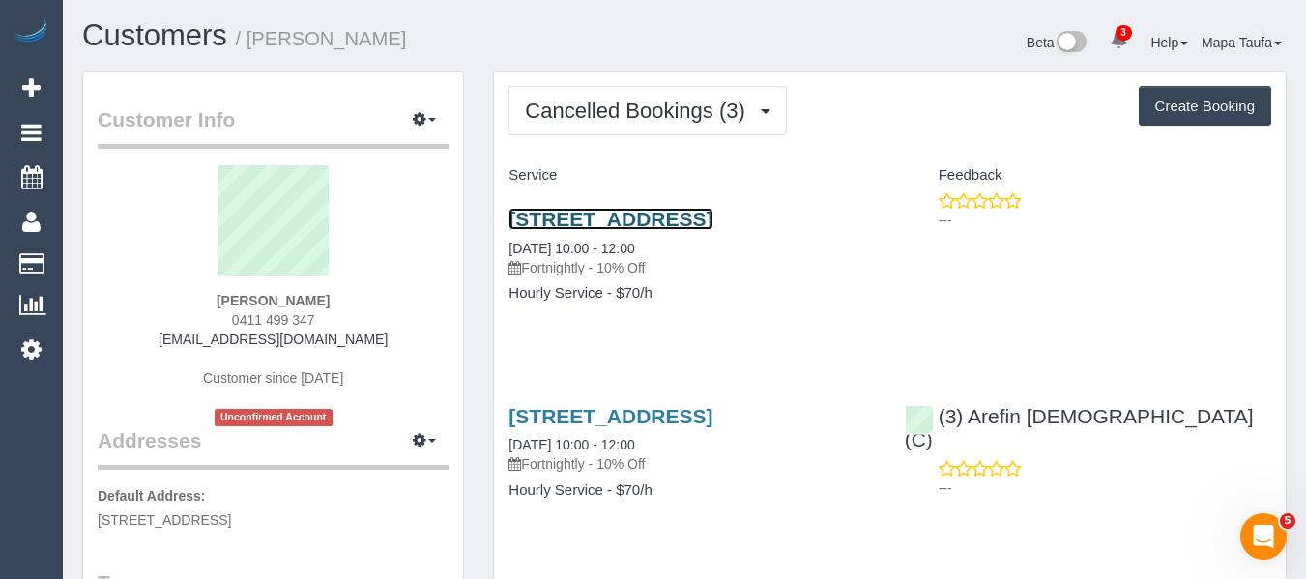
click at [712, 216] on link "[STREET_ADDRESS]" at bounding box center [610, 219] width 204 height 22
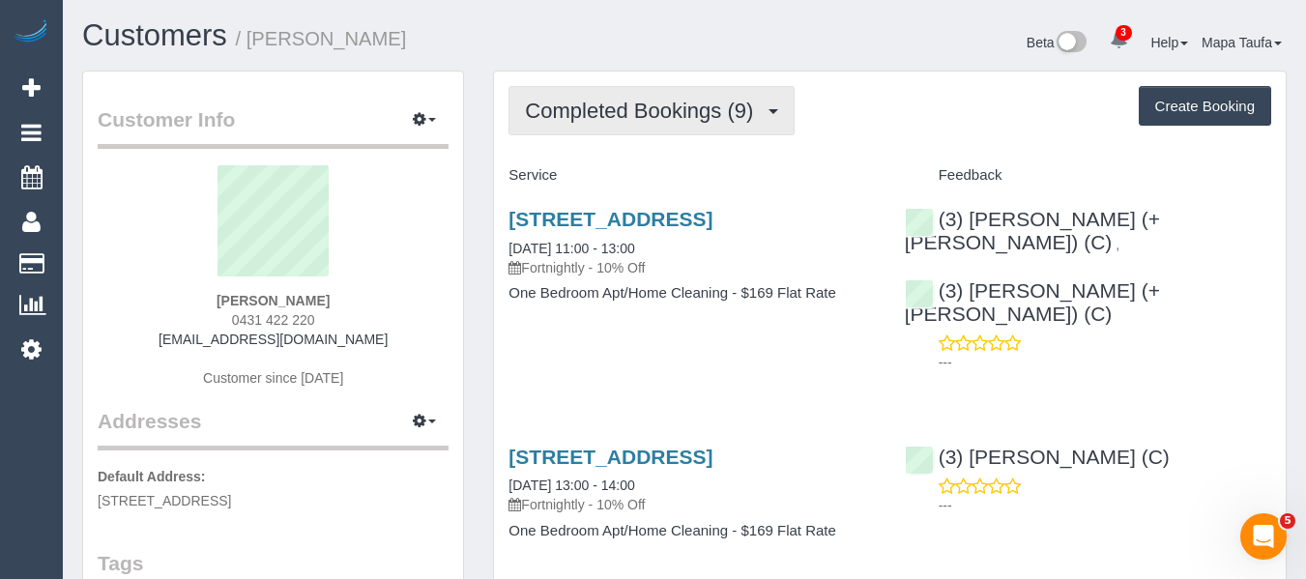
click at [649, 114] on span "Completed Bookings (9)" at bounding box center [644, 111] width 238 height 24
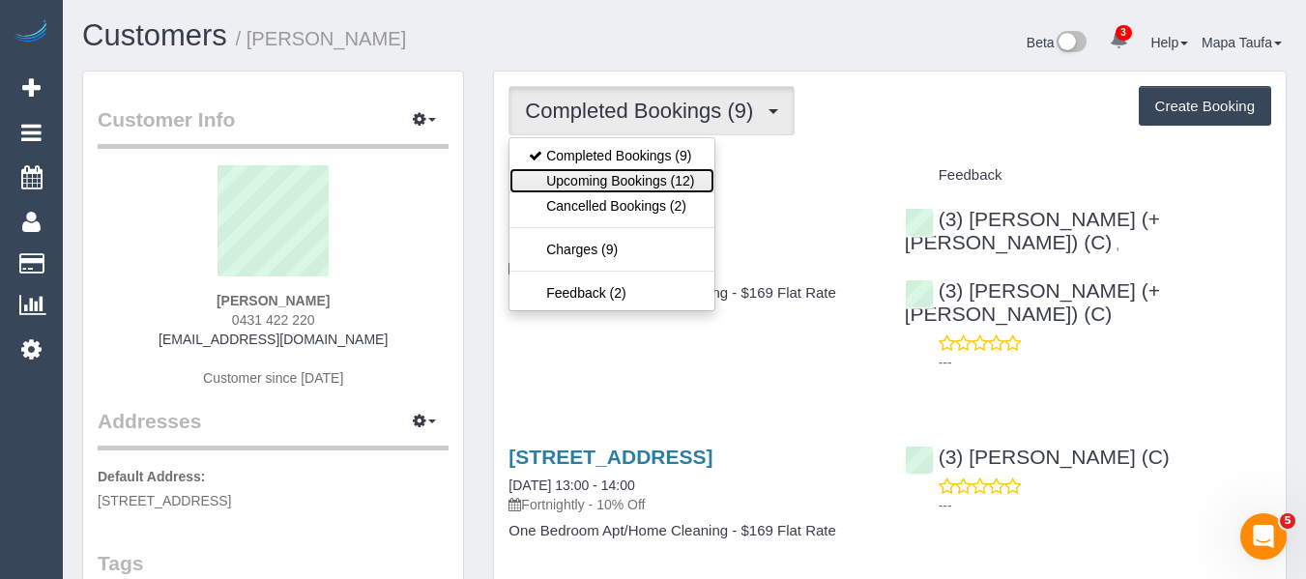
click at [624, 178] on link "Upcoming Bookings (12)" at bounding box center [611, 180] width 204 height 25
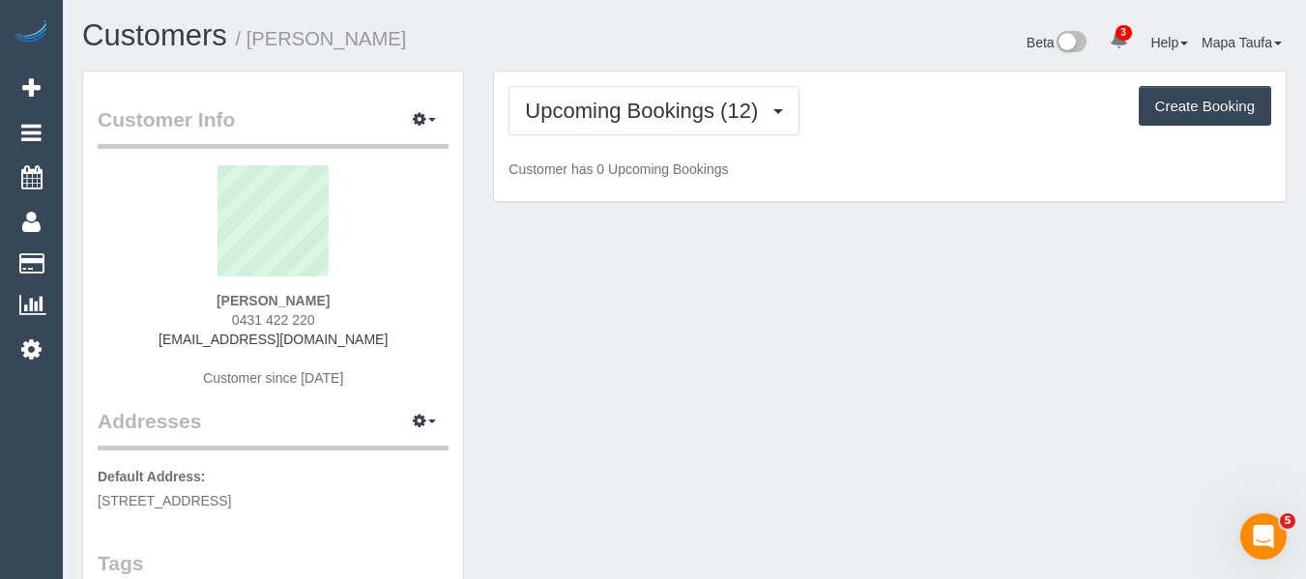
click at [840, 92] on div "Upcoming Bookings (12) Completed Bookings (9) Upcoming Bookings (12) Cancelled …" at bounding box center [889, 110] width 763 height 49
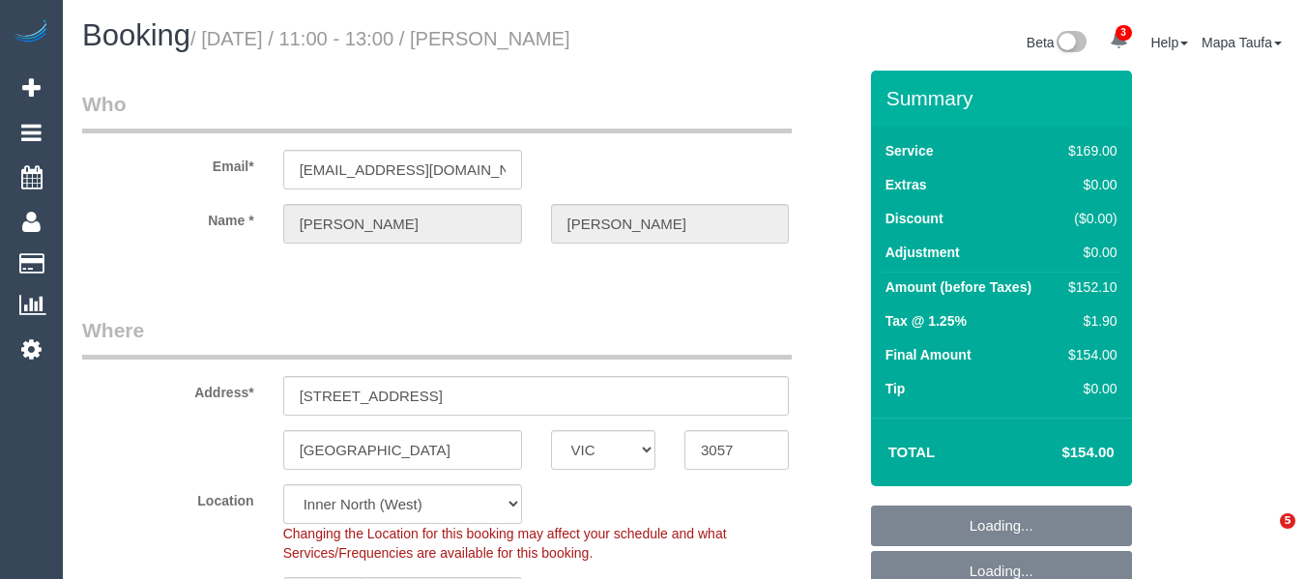
select select "VIC"
select select "number:28"
select select "number:15"
select select "number:19"
select select "number:24"
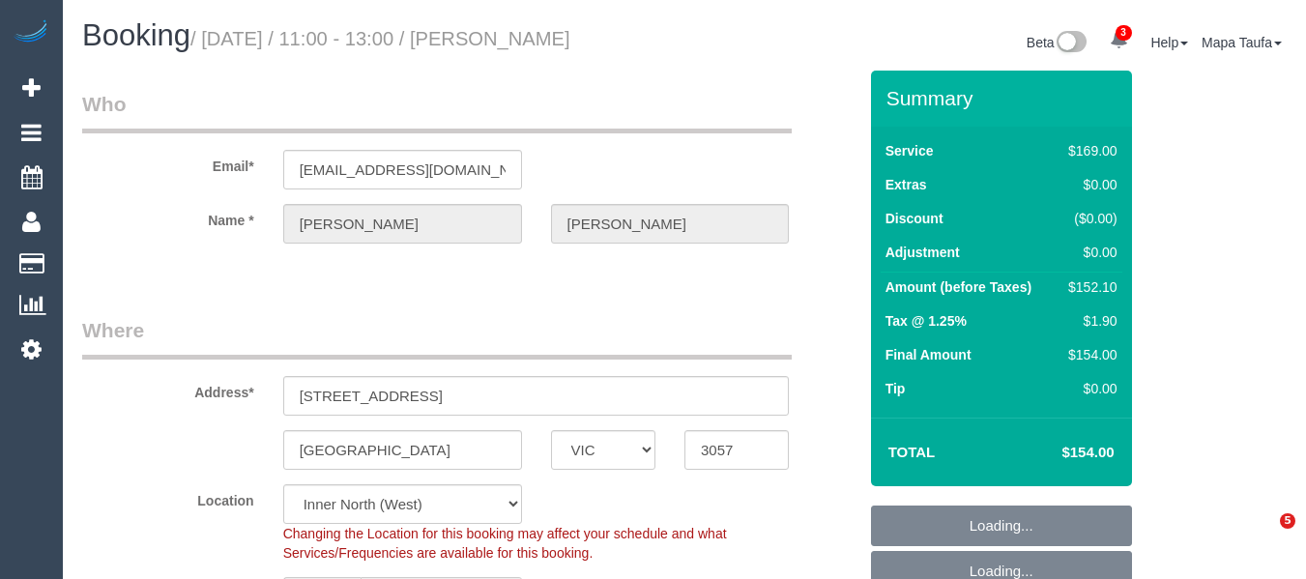
select select "number:34"
select select "number:12"
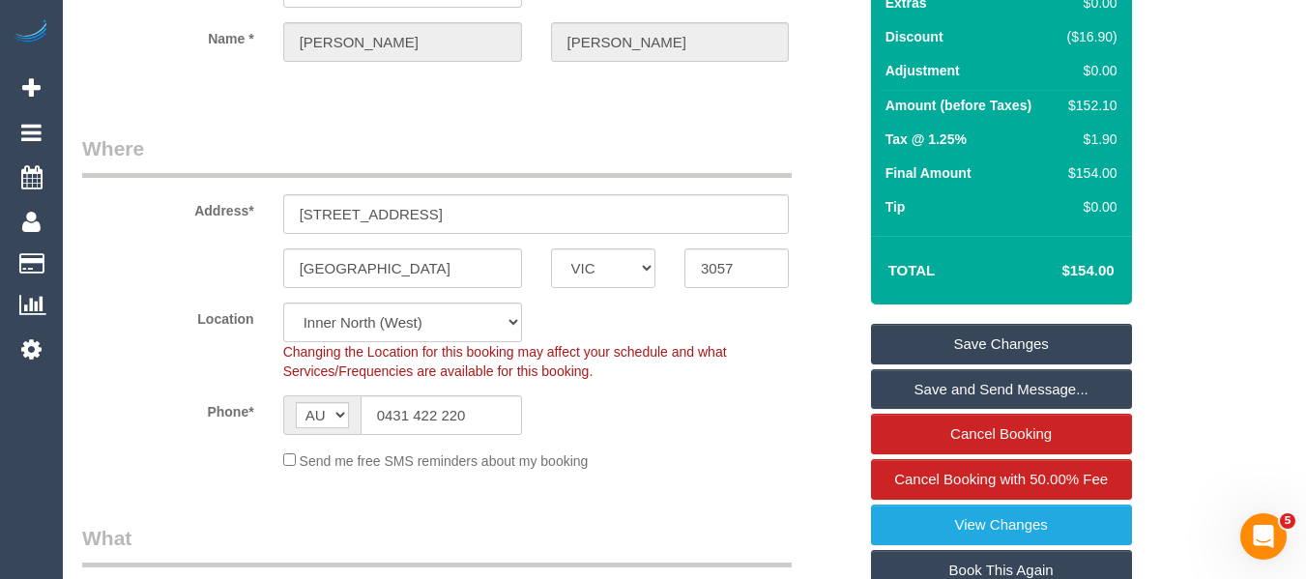
scroll to position [290, 0]
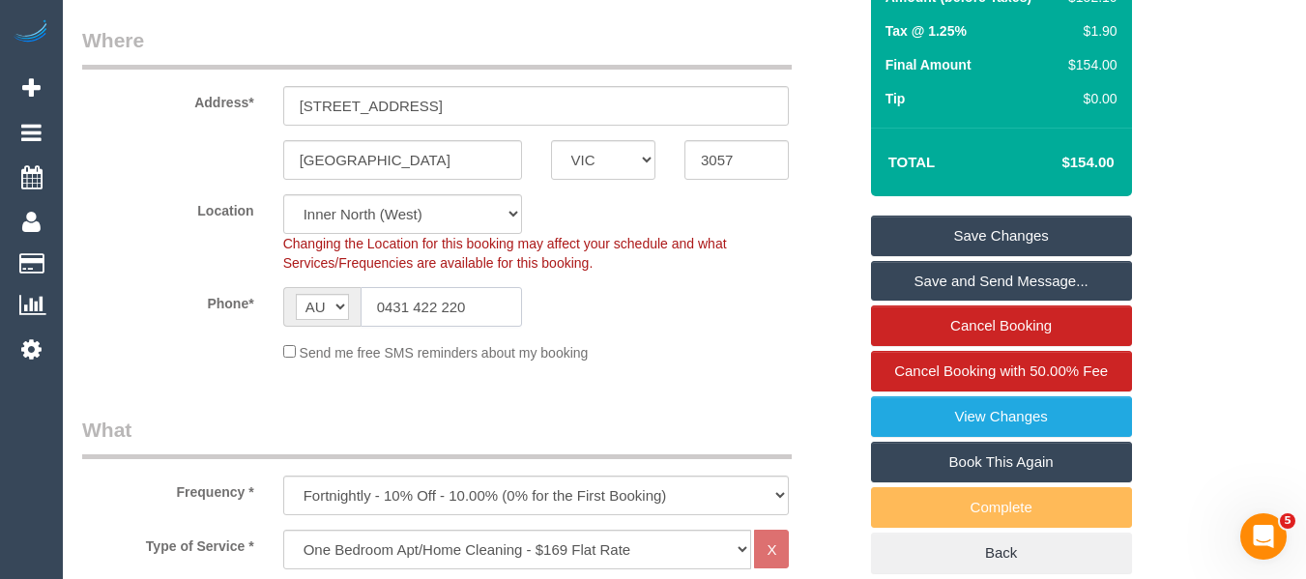
click at [438, 317] on input "0431 422 220" at bounding box center [441, 307] width 161 height 40
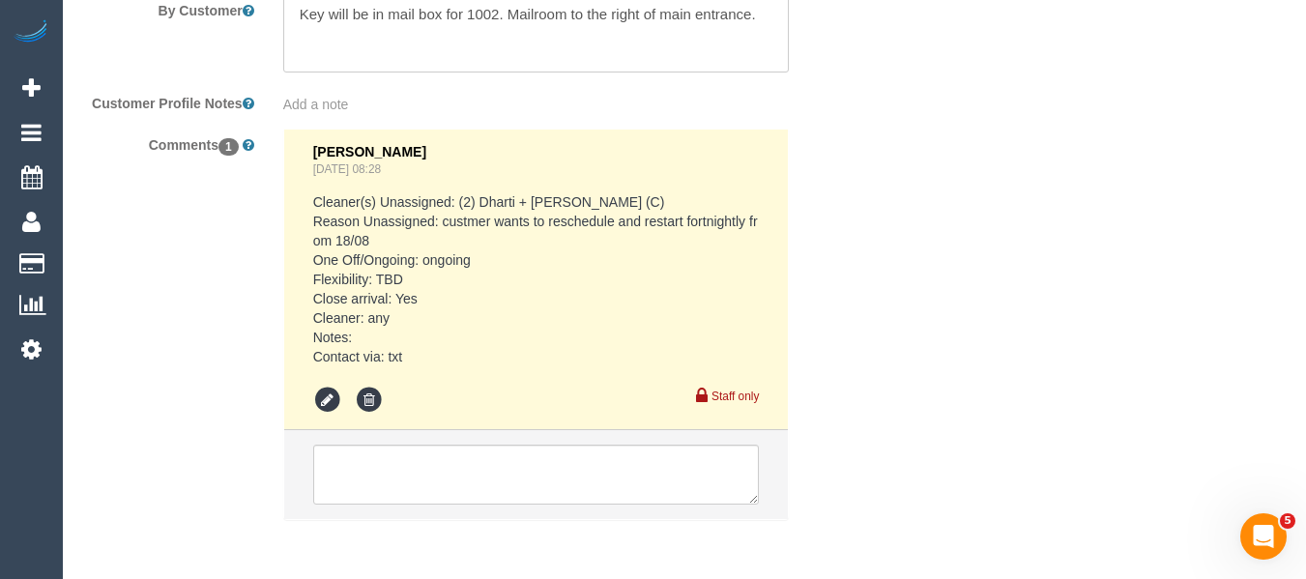
scroll to position [3716, 0]
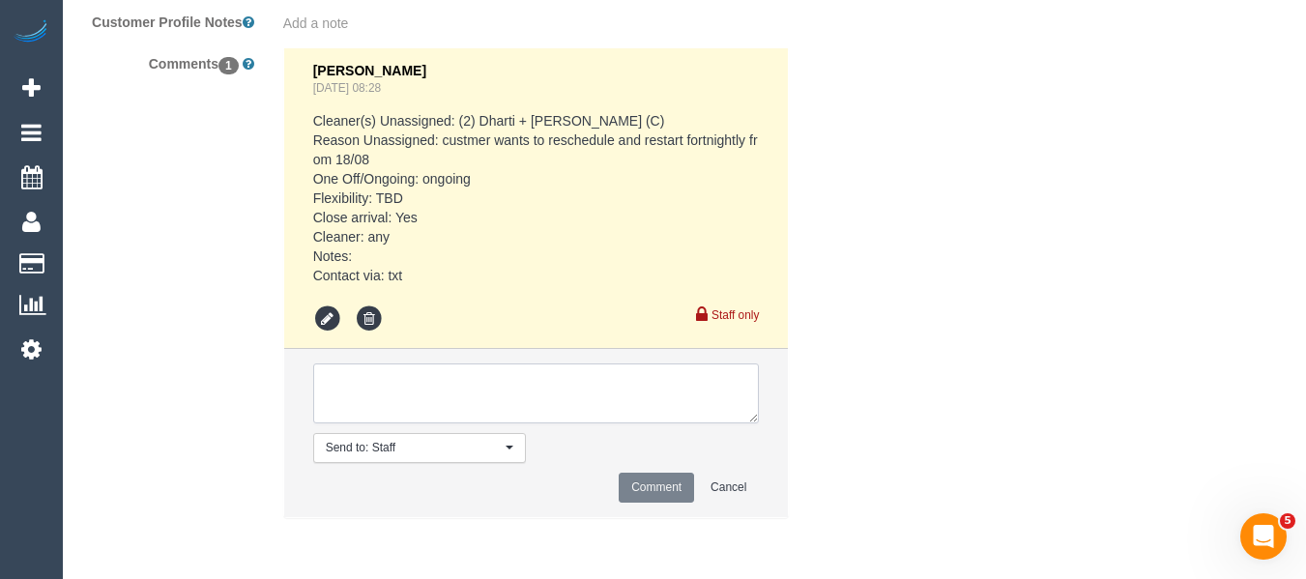
click at [432, 364] on textarea at bounding box center [536, 393] width 447 height 60
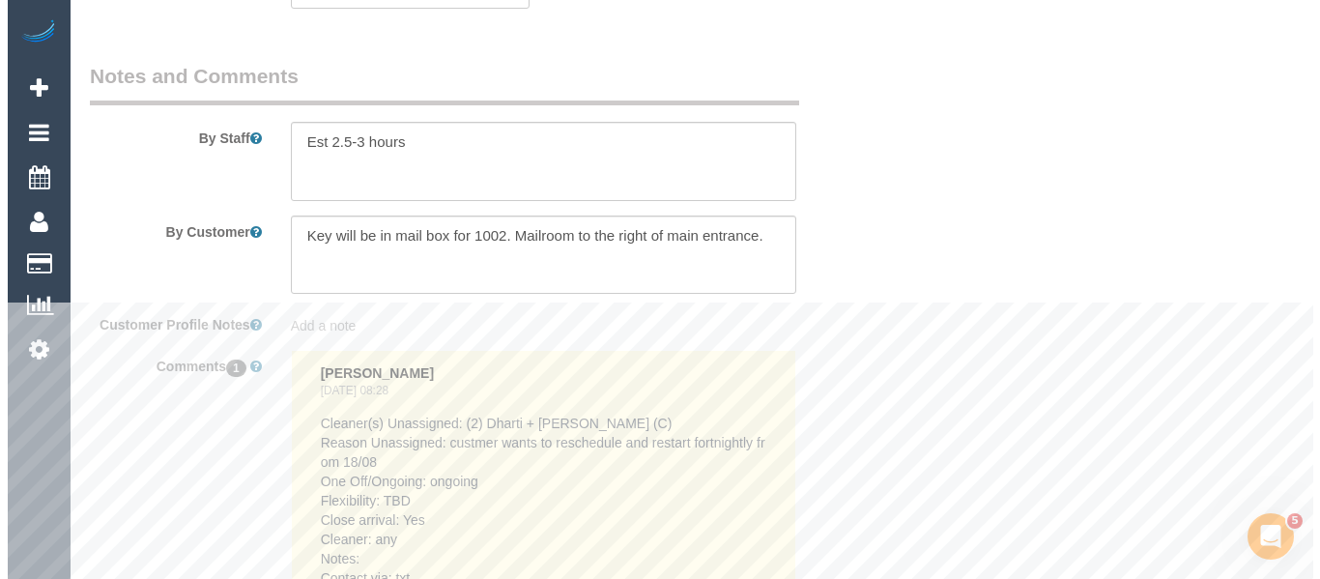
scroll to position [3233, 0]
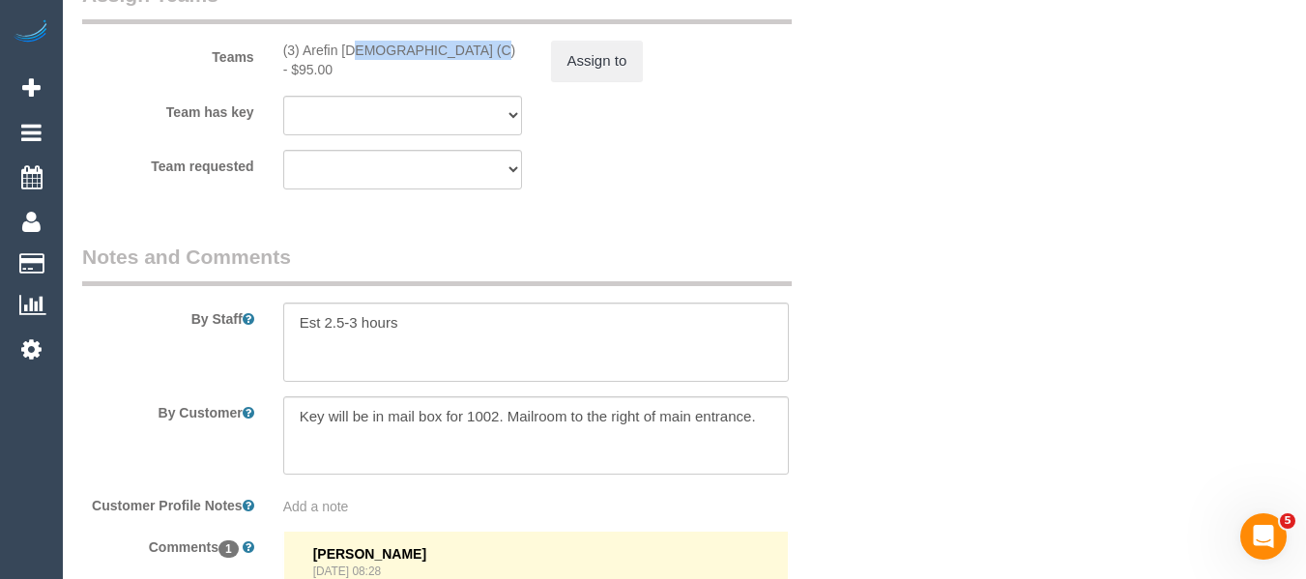
drag, startPoint x: 405, startPoint y: 52, endPoint x: 304, endPoint y: 52, distance: 100.5
click at [304, 52] on div "(3) Arefin [DEMOGRAPHIC_DATA] (C) - $95.00" at bounding box center [402, 60] width 239 height 39
copy div "Arefin [DEMOGRAPHIC_DATA] (C) -"
click at [600, 62] on button "Assign to" at bounding box center [597, 61] width 93 height 41
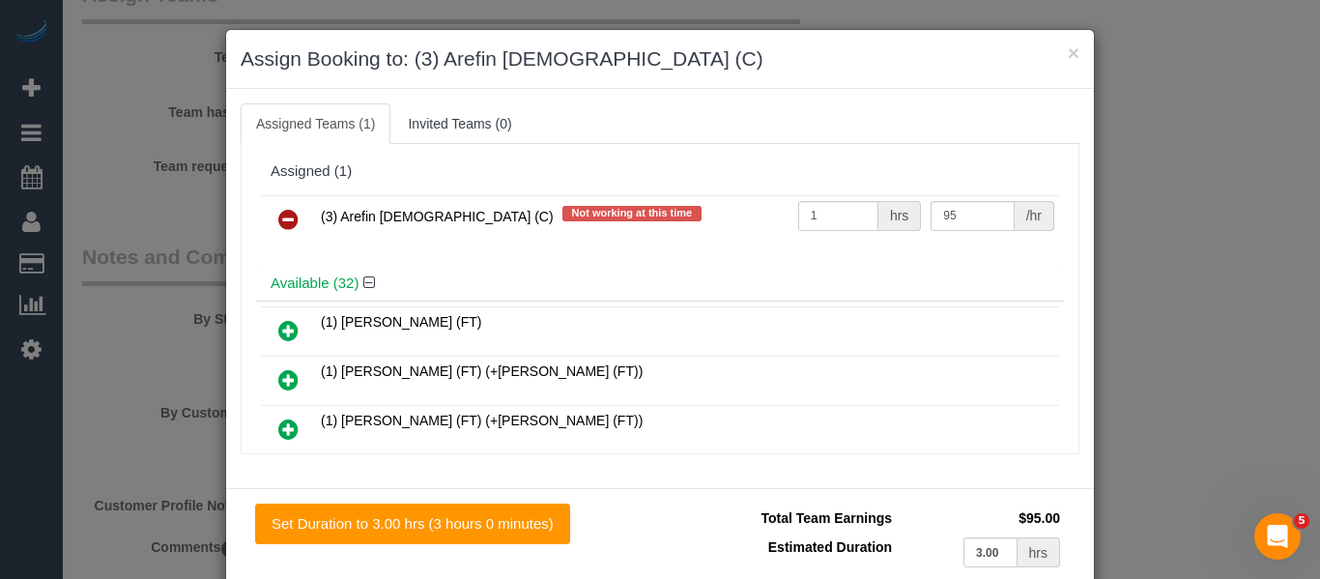
click at [293, 209] on link at bounding box center [288, 220] width 45 height 39
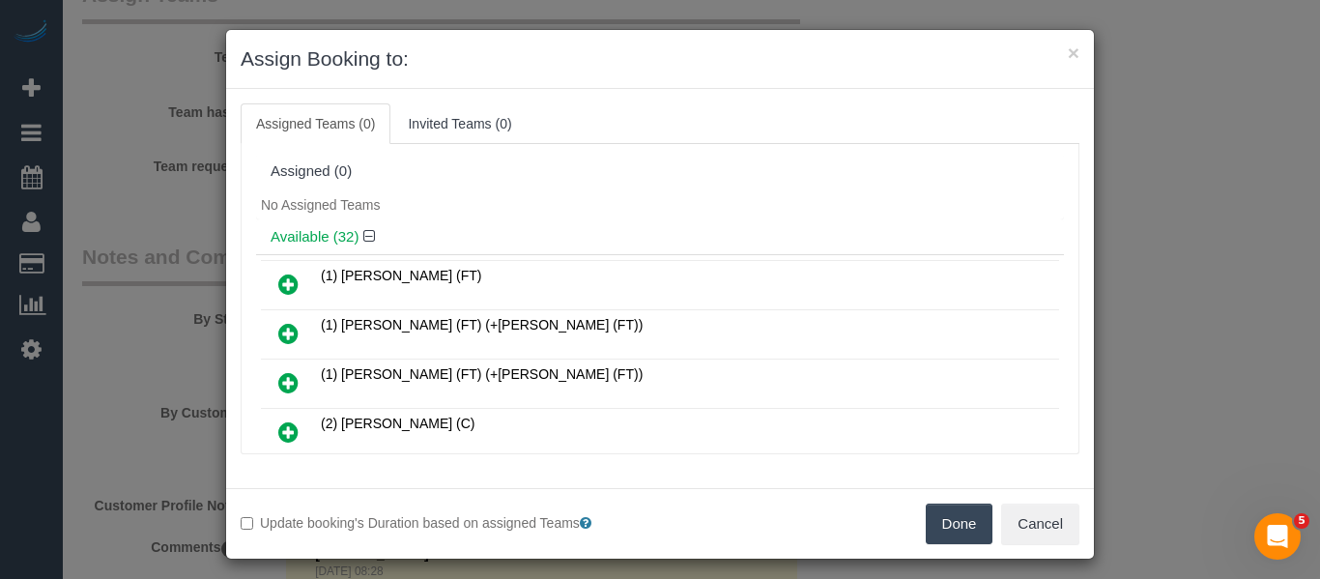
drag, startPoint x: 949, startPoint y: 525, endPoint x: 844, endPoint y: 423, distance: 146.3
click at [950, 527] on button "Done" at bounding box center [960, 524] width 68 height 41
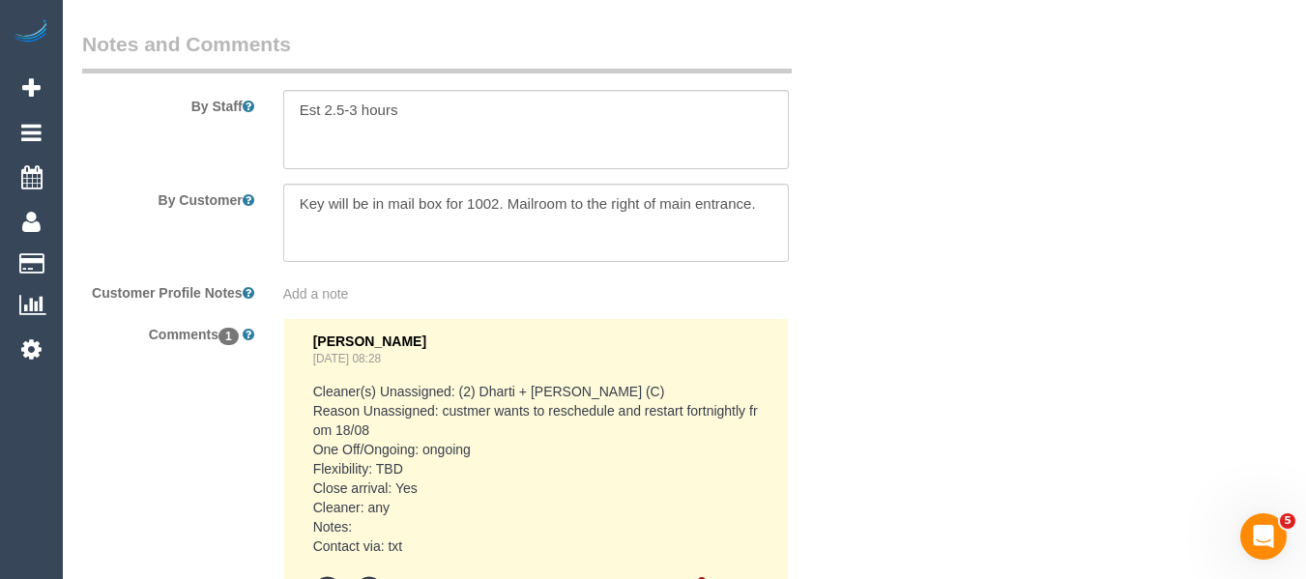
scroll to position [3795, 0]
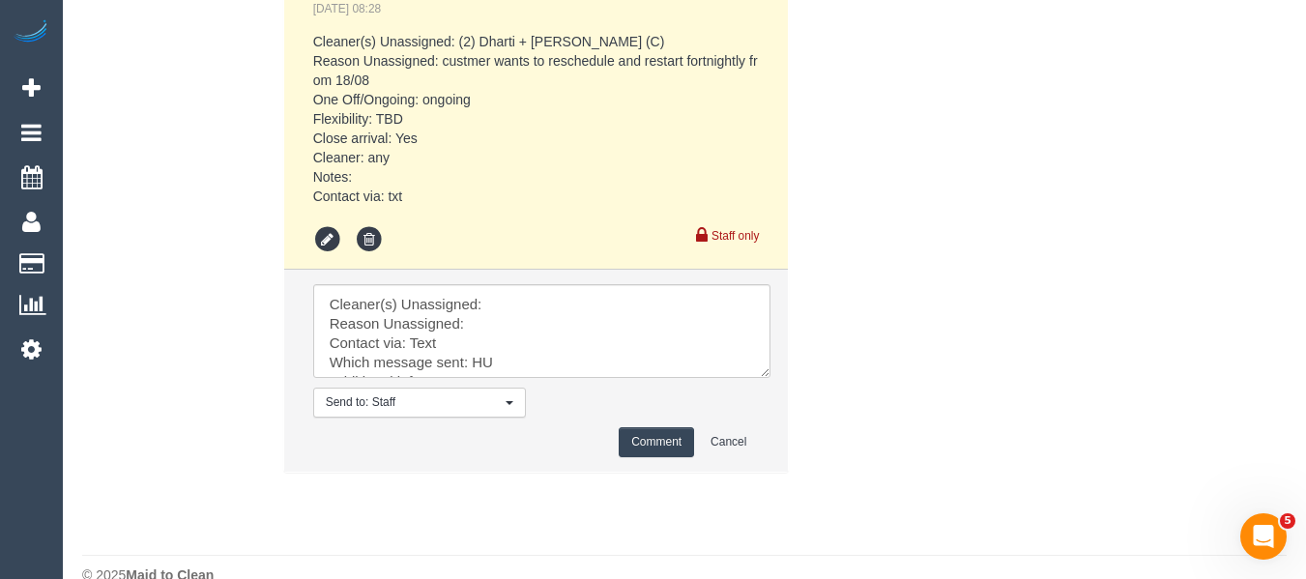
drag, startPoint x: 753, startPoint y: 352, endPoint x: 793, endPoint y: 474, distance: 128.1
click at [770, 378] on textarea at bounding box center [541, 331] width 457 height 94
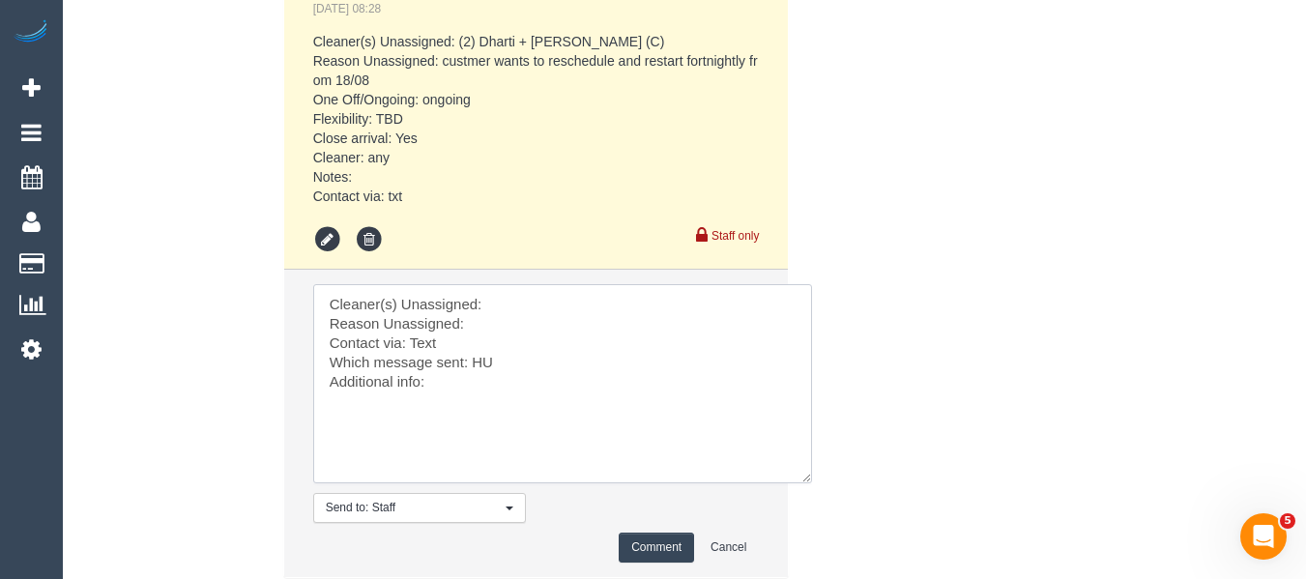
click at [532, 305] on textarea at bounding box center [562, 383] width 499 height 199
paste textarea "Arefin [DEMOGRAPHIC_DATA] (C) -"
click at [515, 335] on textarea at bounding box center [562, 383] width 499 height 199
click at [509, 328] on textarea at bounding box center [562, 383] width 499 height 199
type textarea "Cleaner(s) Unassigned: Arefin Islam (C) - Reason Unassigned: car issues Contact…"
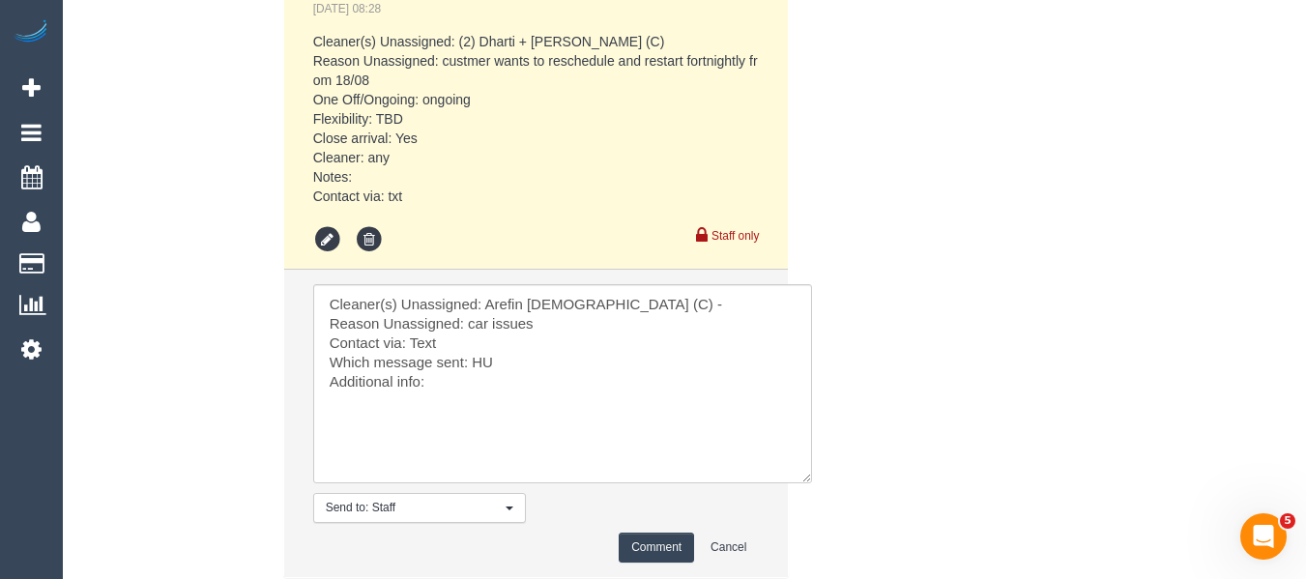
drag, startPoint x: 645, startPoint y: 537, endPoint x: 672, endPoint y: 517, distance: 33.8
click at [646, 538] on button "Comment" at bounding box center [656, 548] width 75 height 30
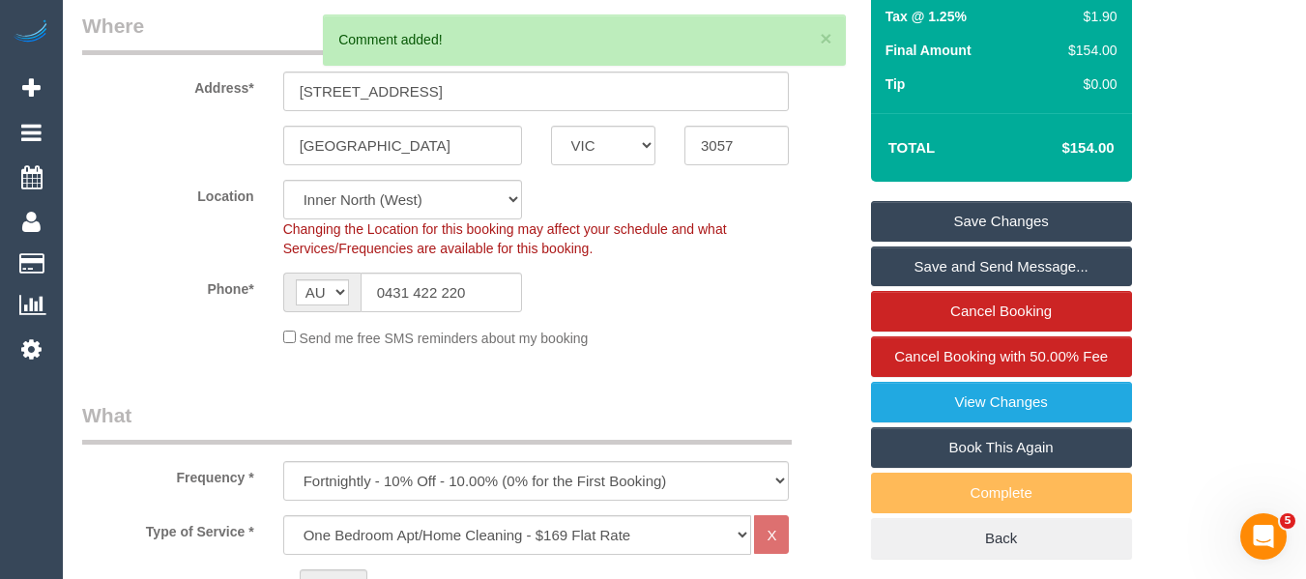
scroll to position [221, 0]
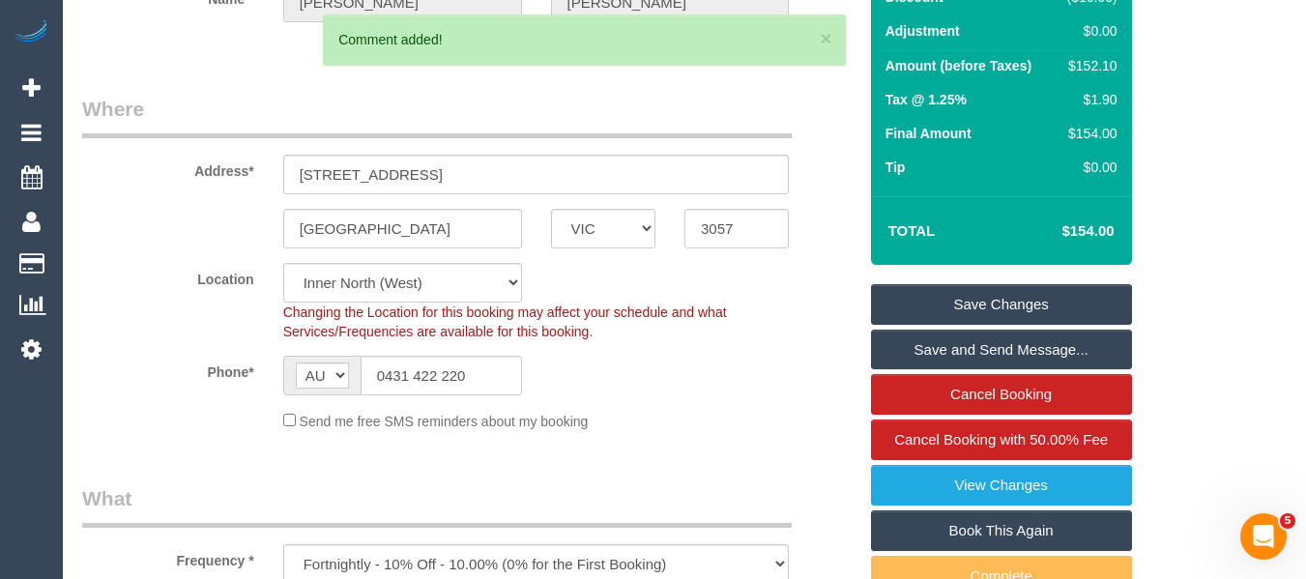
click at [1038, 289] on link "Save Changes" at bounding box center [1001, 304] width 261 height 41
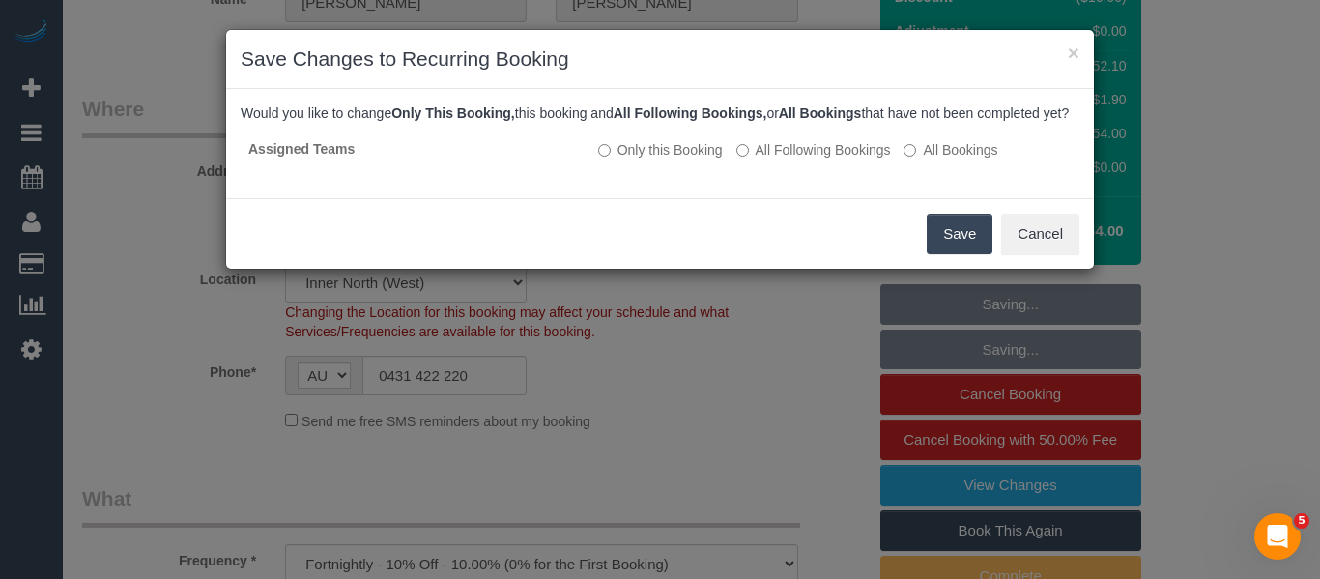
click at [960, 248] on button "Save" at bounding box center [960, 234] width 66 height 41
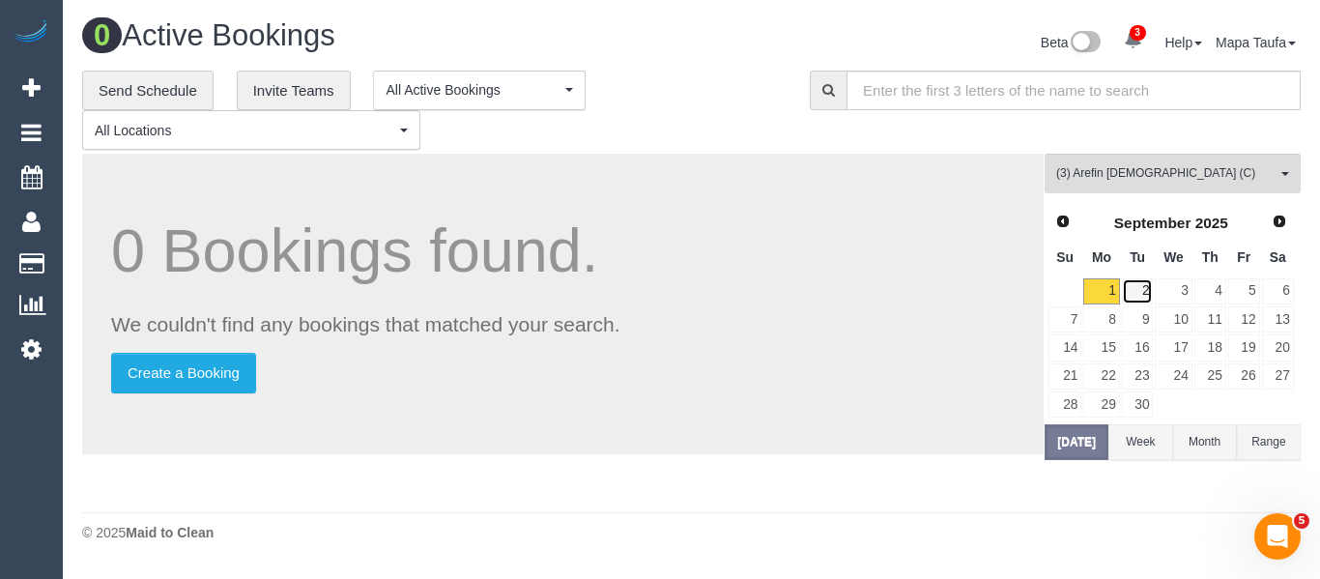
click at [1136, 282] on link "2" at bounding box center [1138, 291] width 32 height 26
click at [1140, 290] on link "2" at bounding box center [1138, 291] width 32 height 26
click at [1110, 291] on link "1" at bounding box center [1101, 291] width 36 height 26
click at [1141, 294] on link "2" at bounding box center [1138, 291] width 32 height 26
click at [1106, 285] on link "1" at bounding box center [1101, 291] width 36 height 26
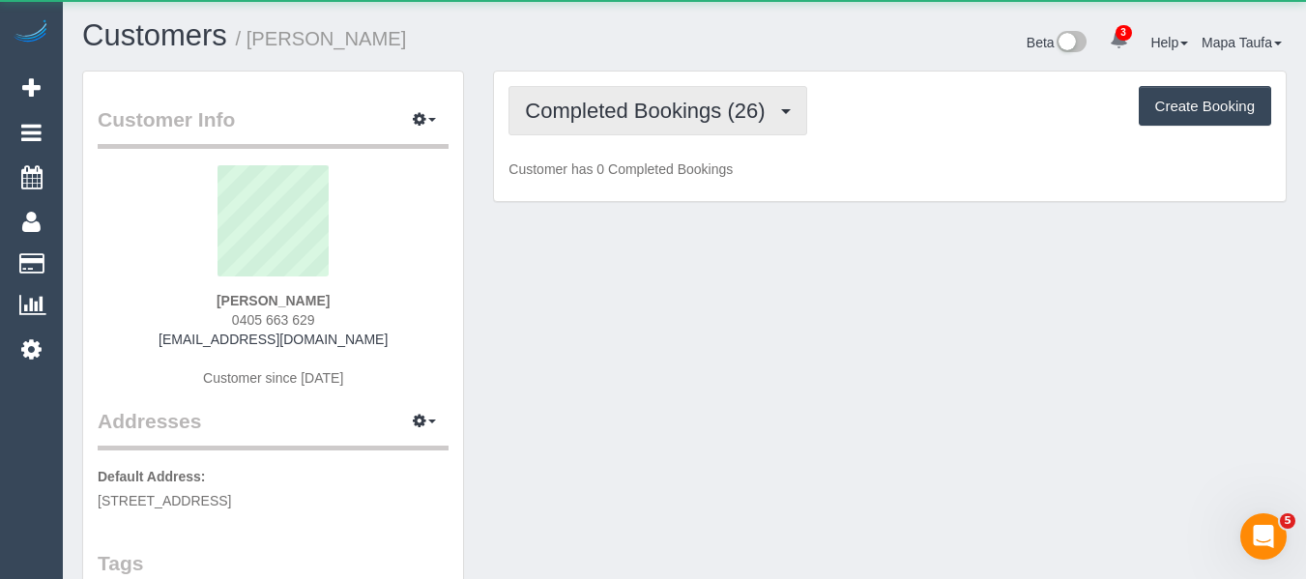
click at [643, 117] on span "Completed Bookings (26)" at bounding box center [649, 111] width 249 height 24
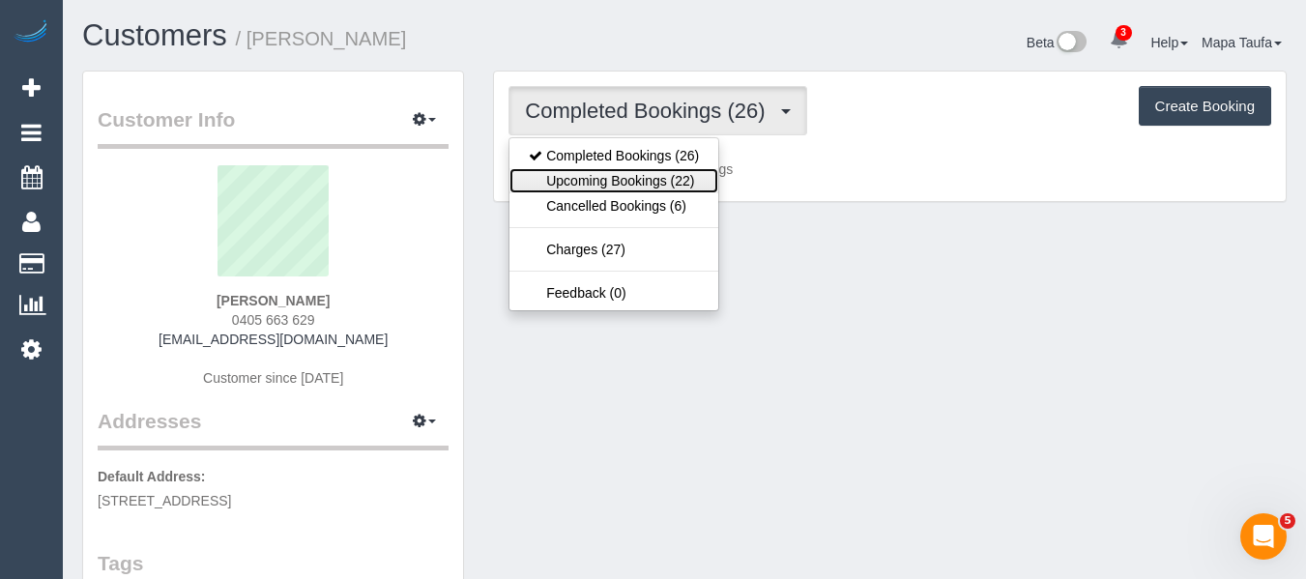
click at [644, 174] on link "Upcoming Bookings (22)" at bounding box center [613, 180] width 209 height 25
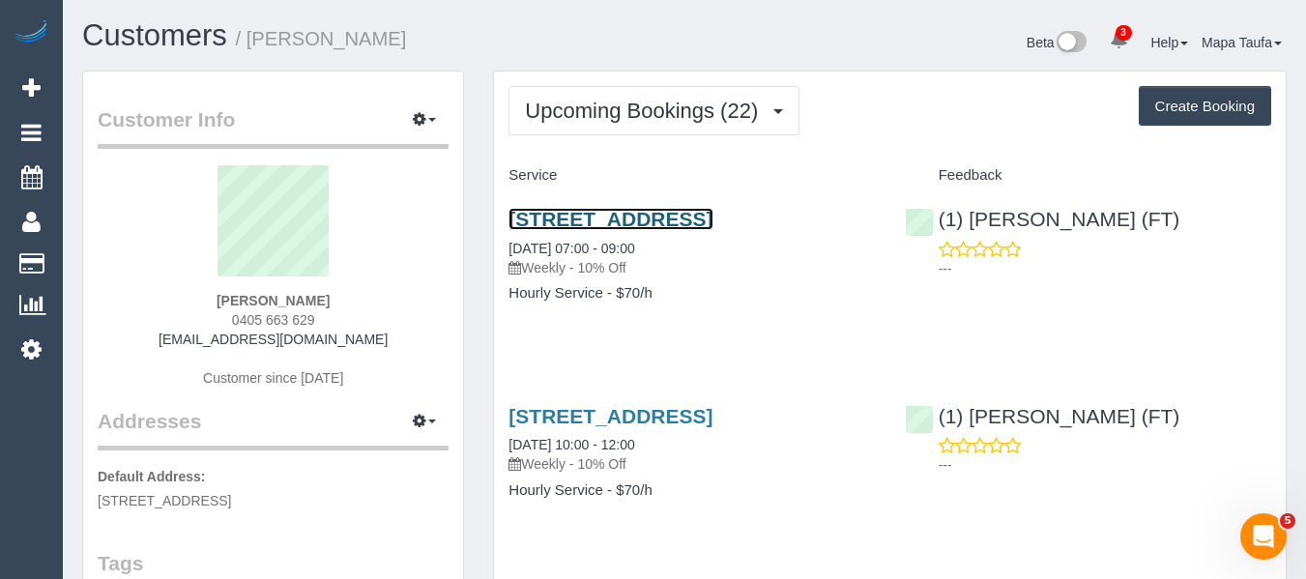
click at [530, 221] on link "35 Honey Flower Way, Greenvale, VIC 3059" at bounding box center [610, 219] width 204 height 22
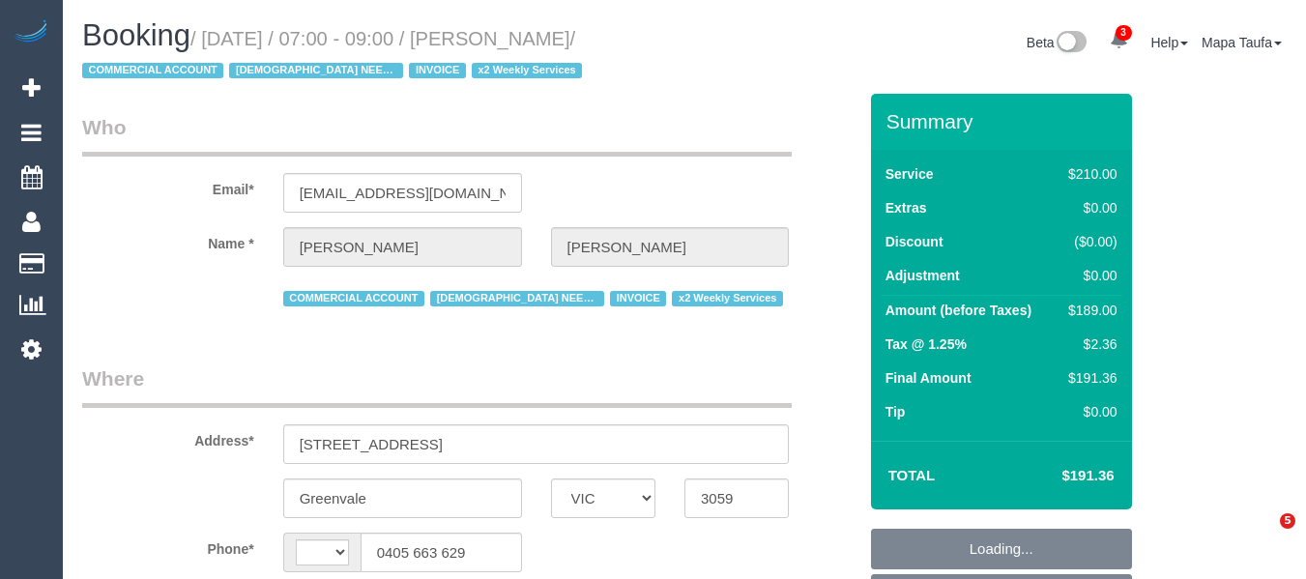
select select "VIC"
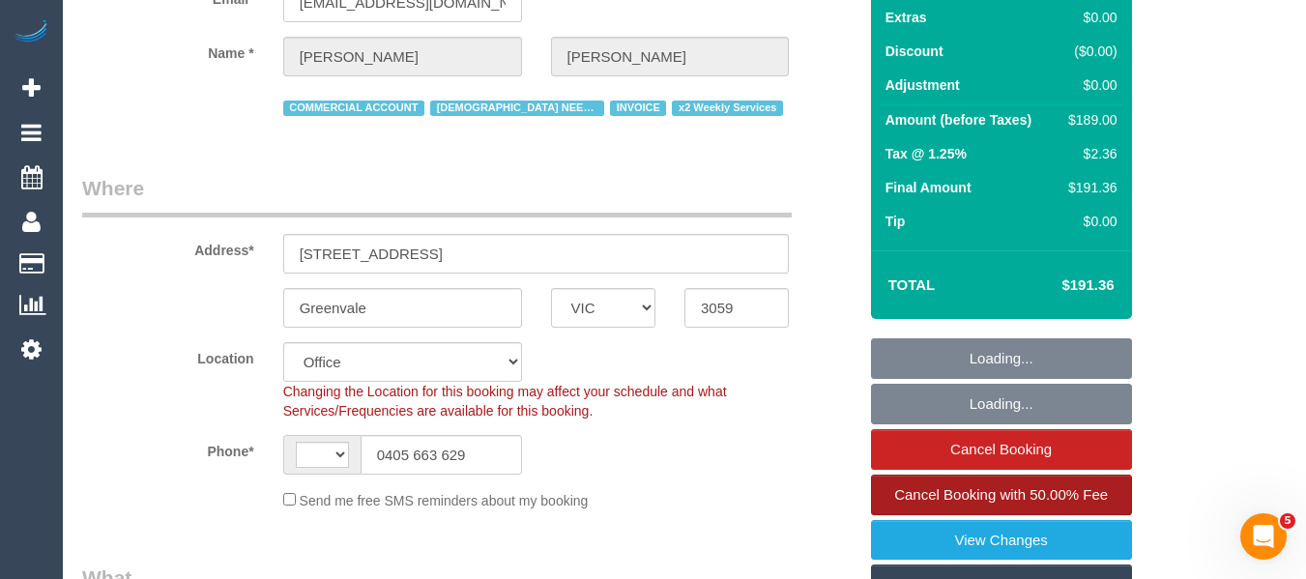
select select "string:AU"
select select "180"
select select "number:27"
select select "number:15"
select select "number:19"
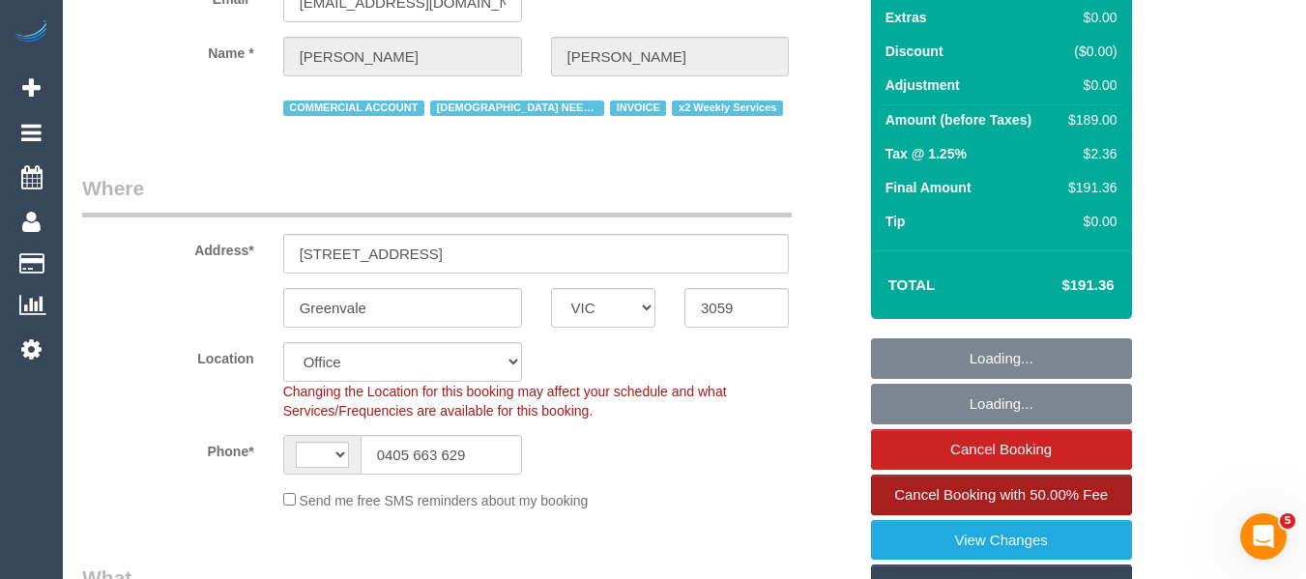
select select "number:36"
select select "number:34"
select select "number:11"
select select "object:2134"
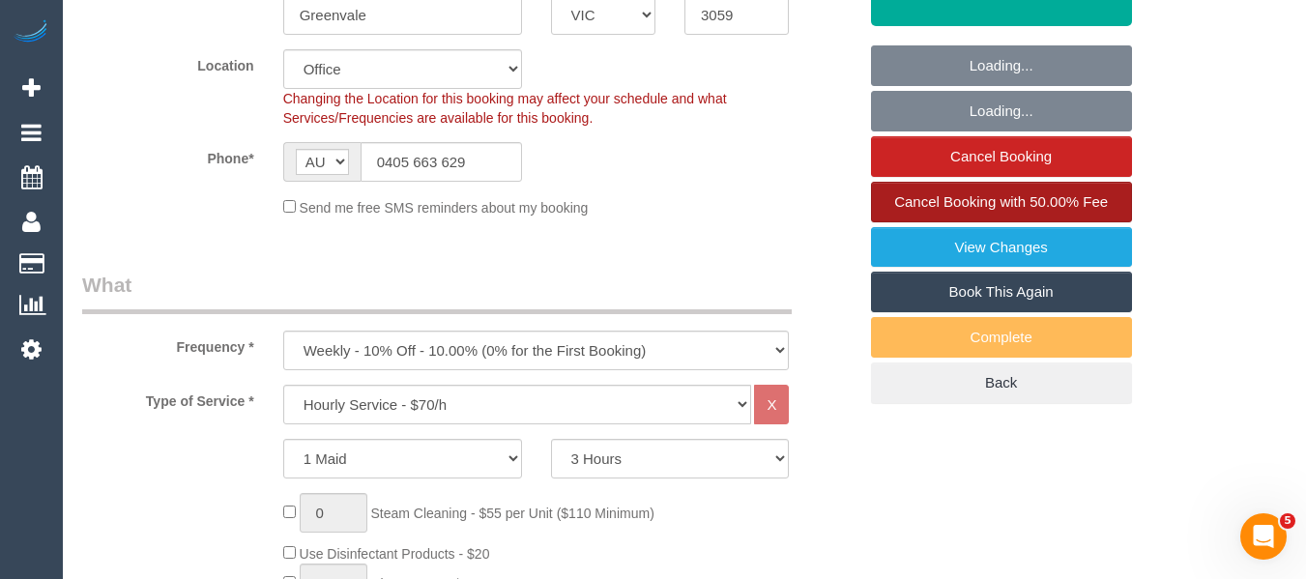
click at [1049, 200] on span "Cancel Booking with 50.00% Fee" at bounding box center [1001, 201] width 214 height 16
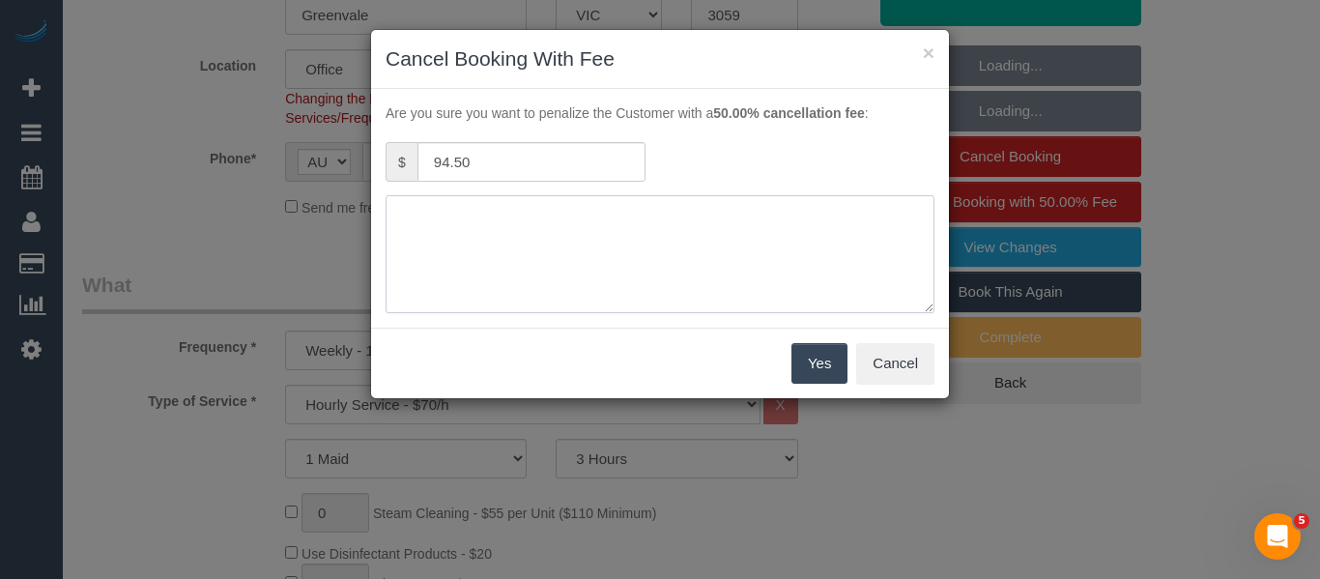
click at [680, 226] on textarea at bounding box center [660, 254] width 549 height 118
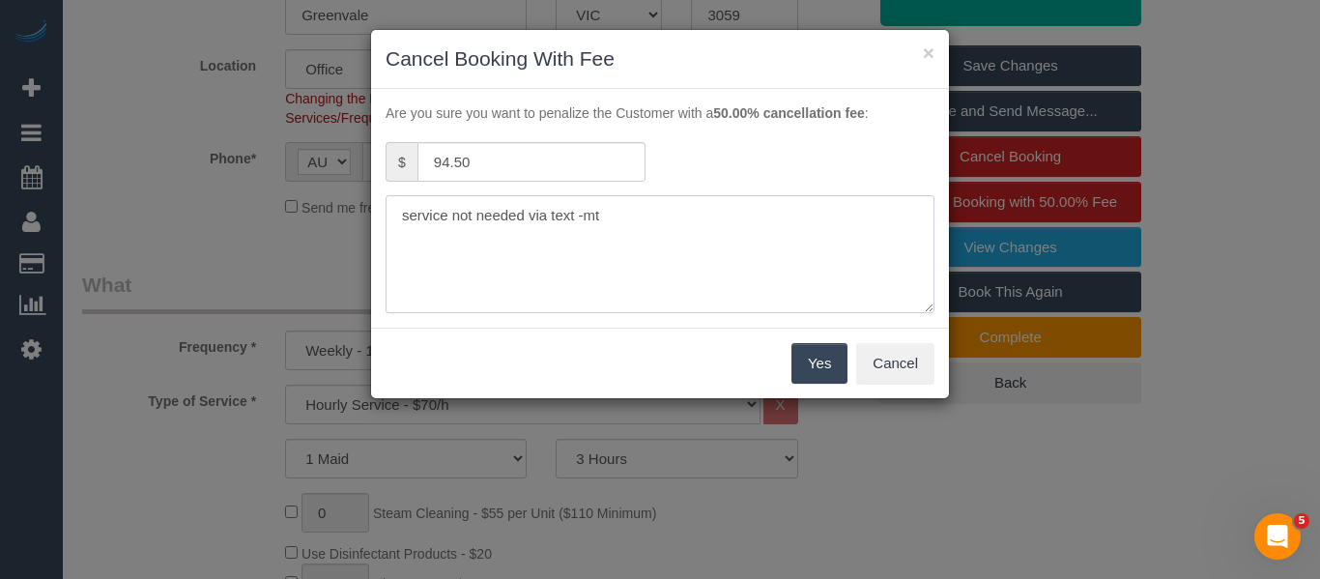
type textarea "service not needed via text -mt"
click at [805, 353] on button "Yes" at bounding box center [820, 363] width 56 height 41
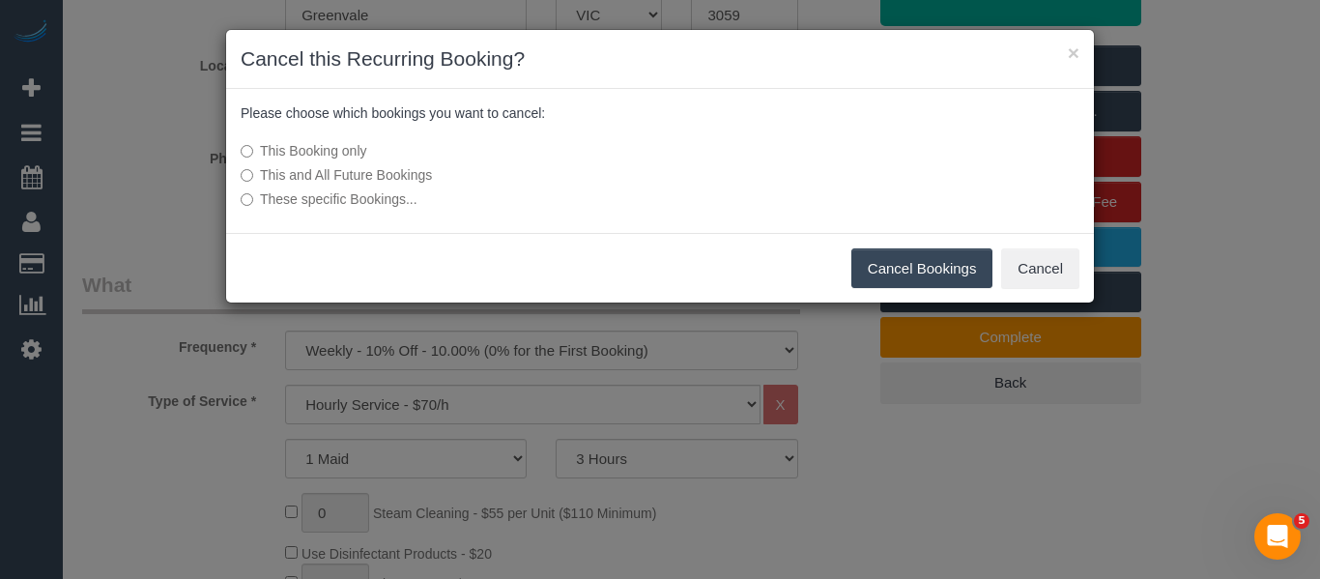
click at [947, 261] on button "Cancel Bookings" at bounding box center [922, 268] width 142 height 41
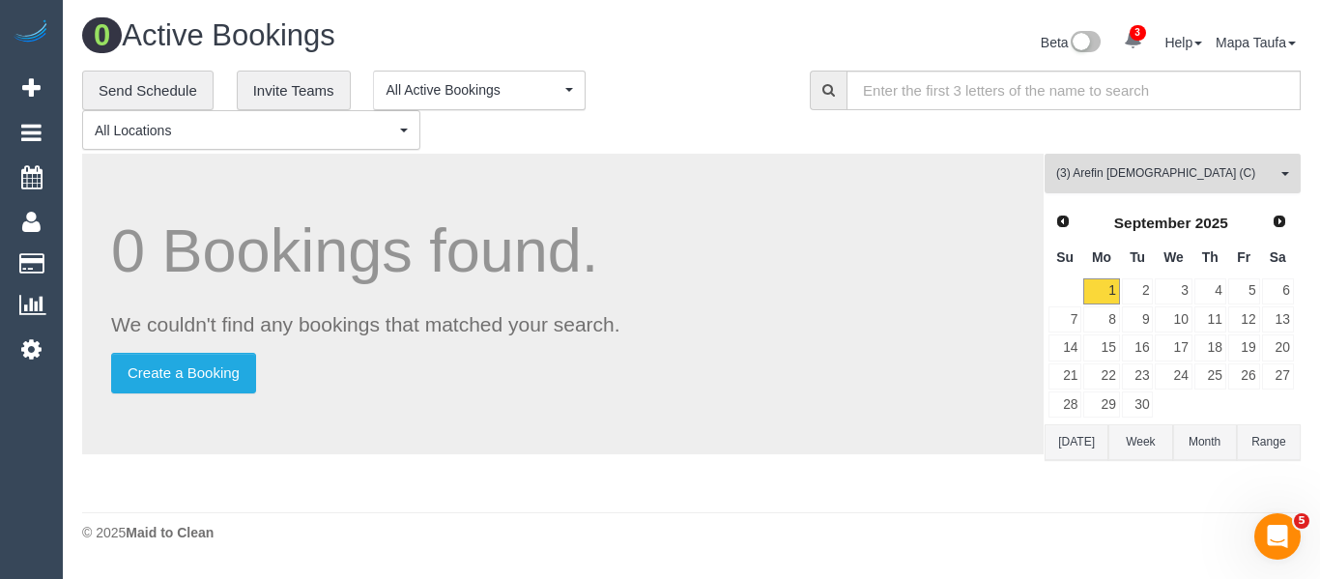
drag, startPoint x: 1133, startPoint y: 174, endPoint x: 1115, endPoint y: 215, distance: 44.2
click at [1131, 175] on span "(3) Arefin [DEMOGRAPHIC_DATA] (C)" at bounding box center [1166, 173] width 220 height 16
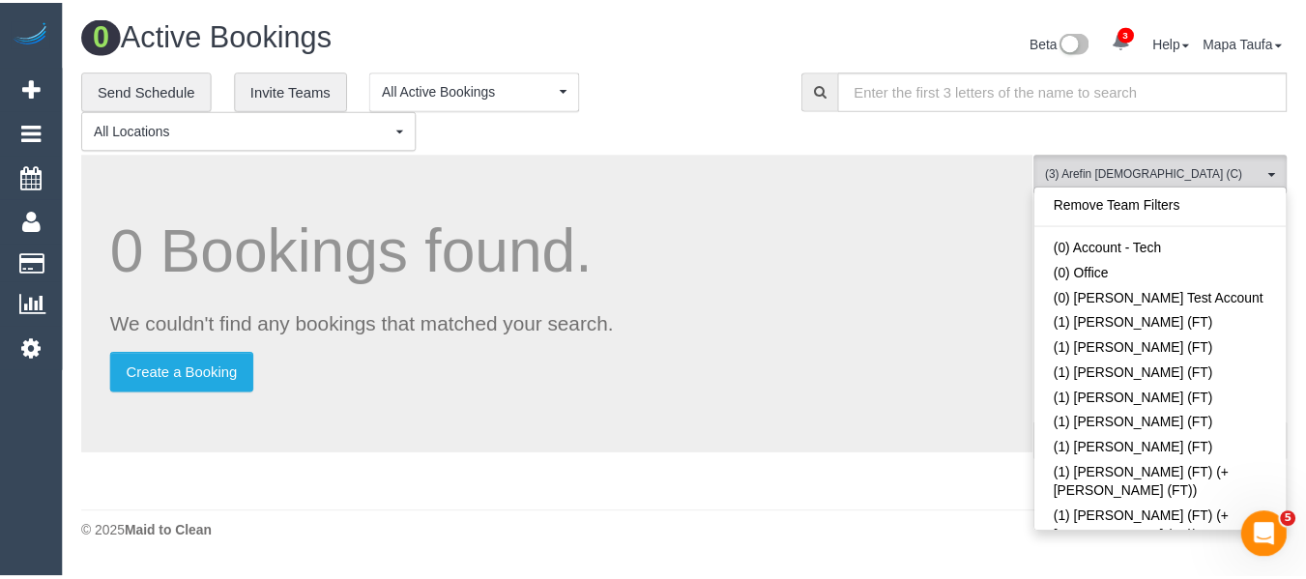
scroll to position [2200, 0]
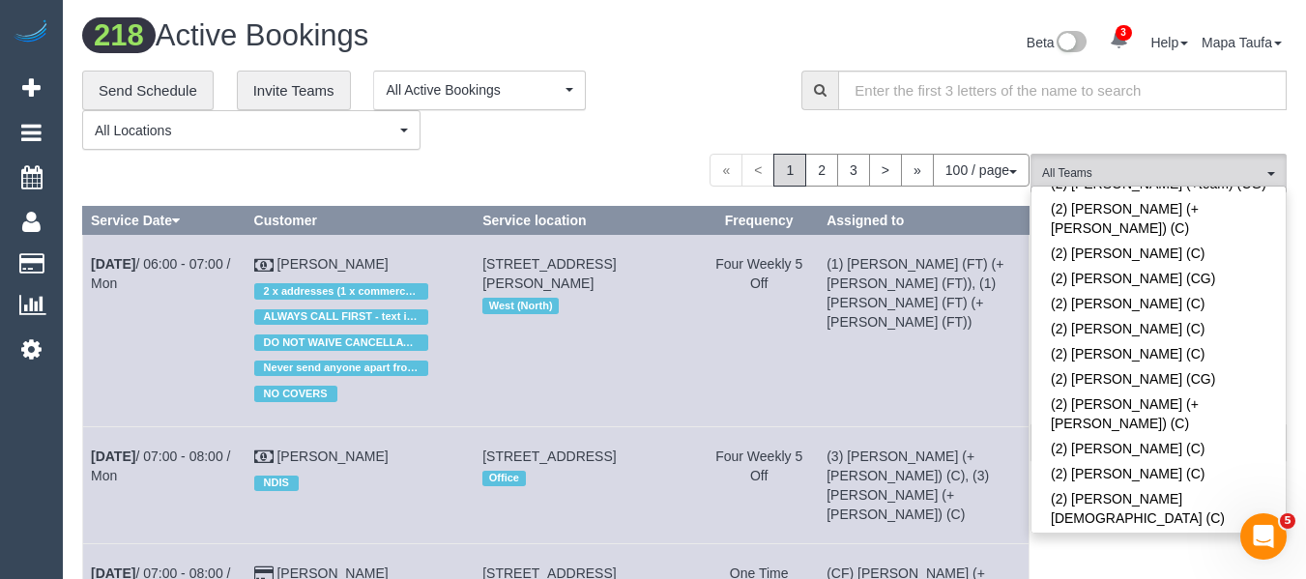
scroll to position [1974, 0]
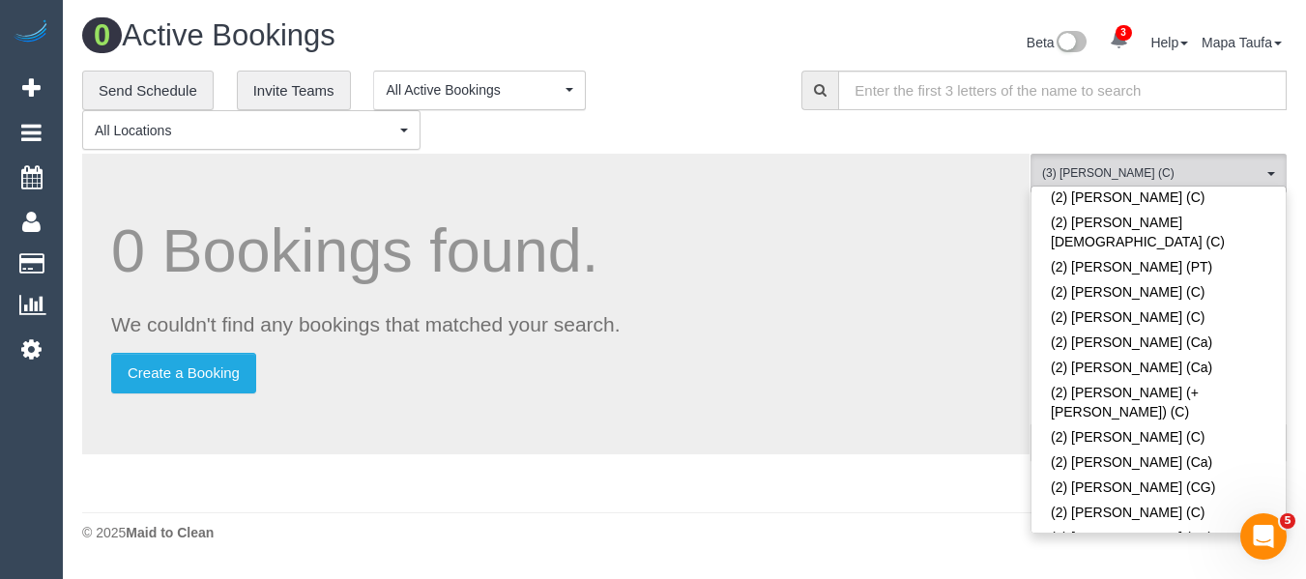
drag, startPoint x: 743, startPoint y: 182, endPoint x: 1099, endPoint y: 408, distance: 421.5
click at [766, 195] on div "0 Bookings found. We couldn't find any bookings that matched your search. Creat…" at bounding box center [555, 304] width 947 height 301
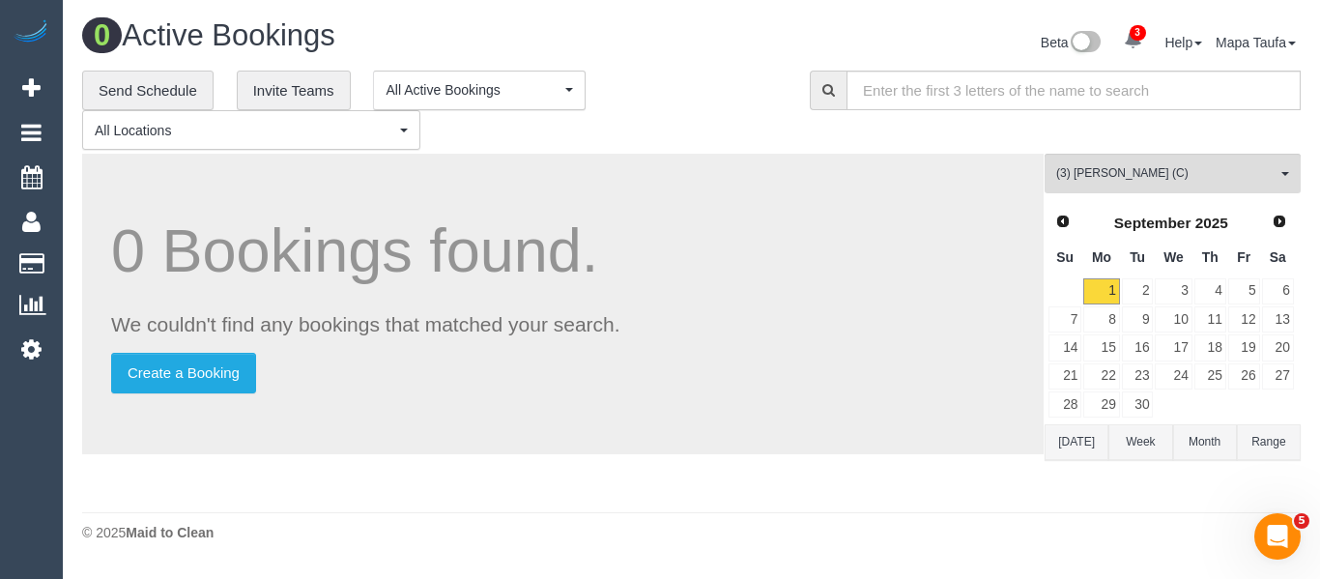
click at [1064, 447] on button "Today" at bounding box center [1077, 442] width 64 height 36
click at [1131, 282] on link "2" at bounding box center [1138, 291] width 32 height 26
click at [1174, 288] on link "3" at bounding box center [1173, 291] width 37 height 26
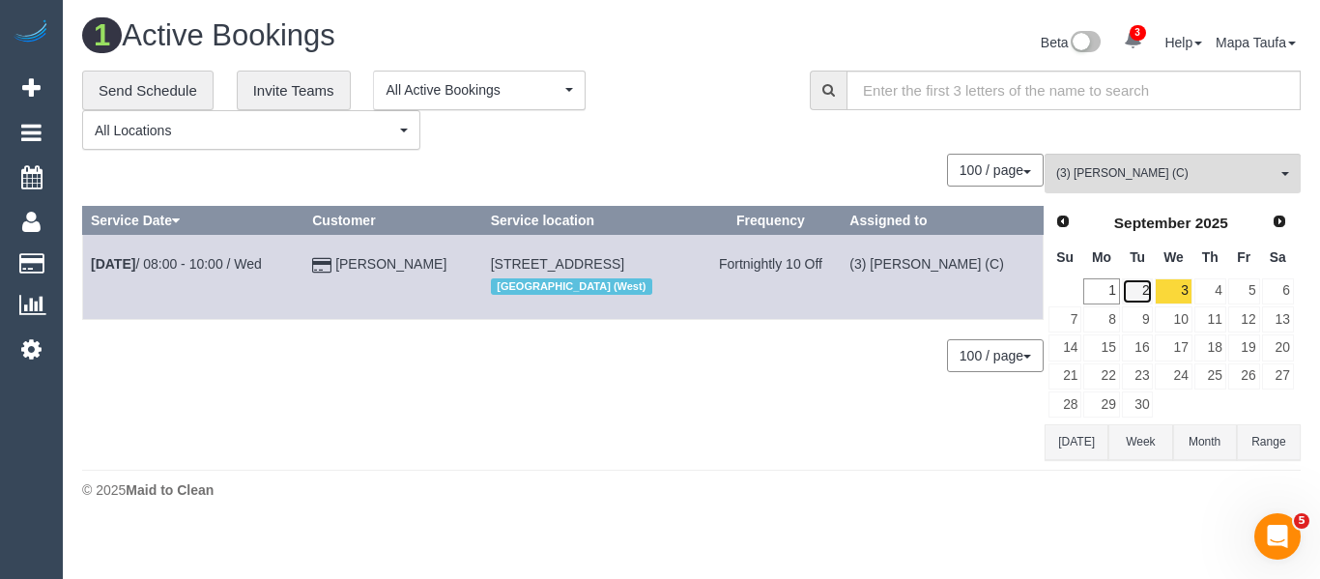
click at [1143, 290] on link "2" at bounding box center [1138, 291] width 32 height 26
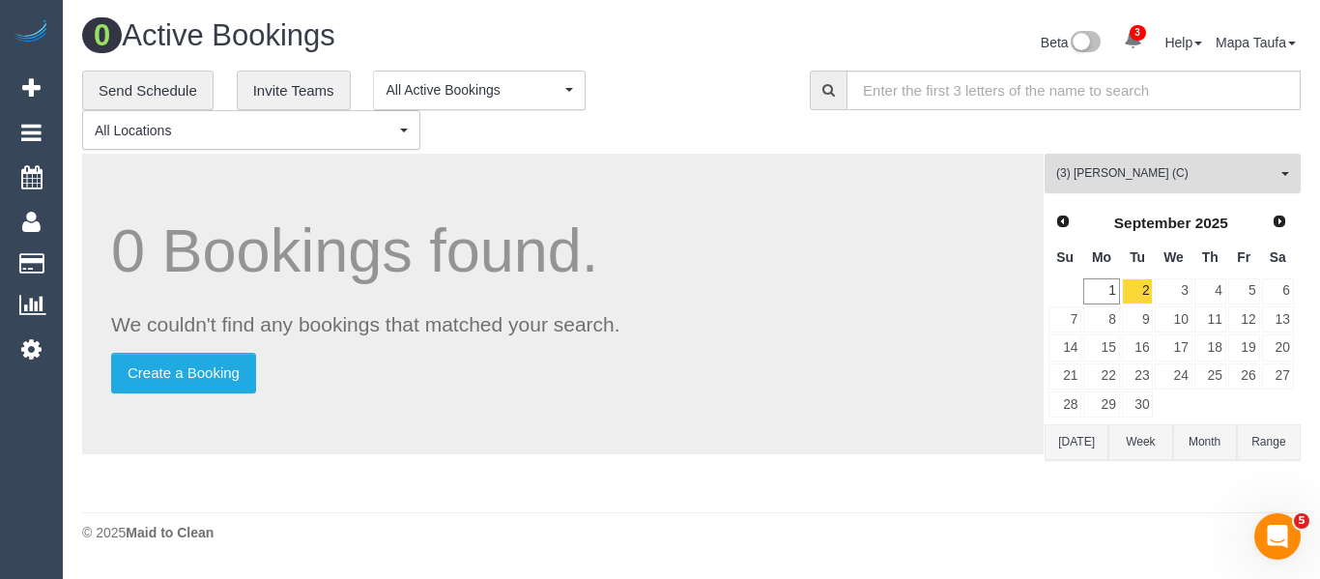
click at [1098, 172] on span "(3) Achi Fernando (C)" at bounding box center [1166, 173] width 220 height 16
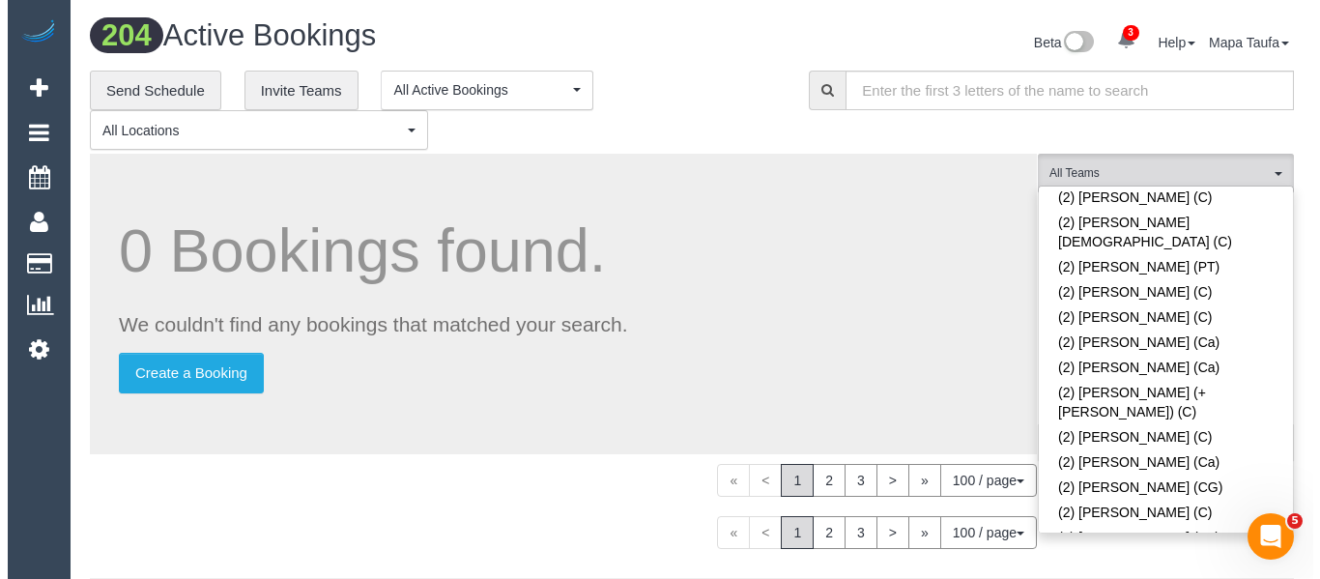
scroll to position [89, 0]
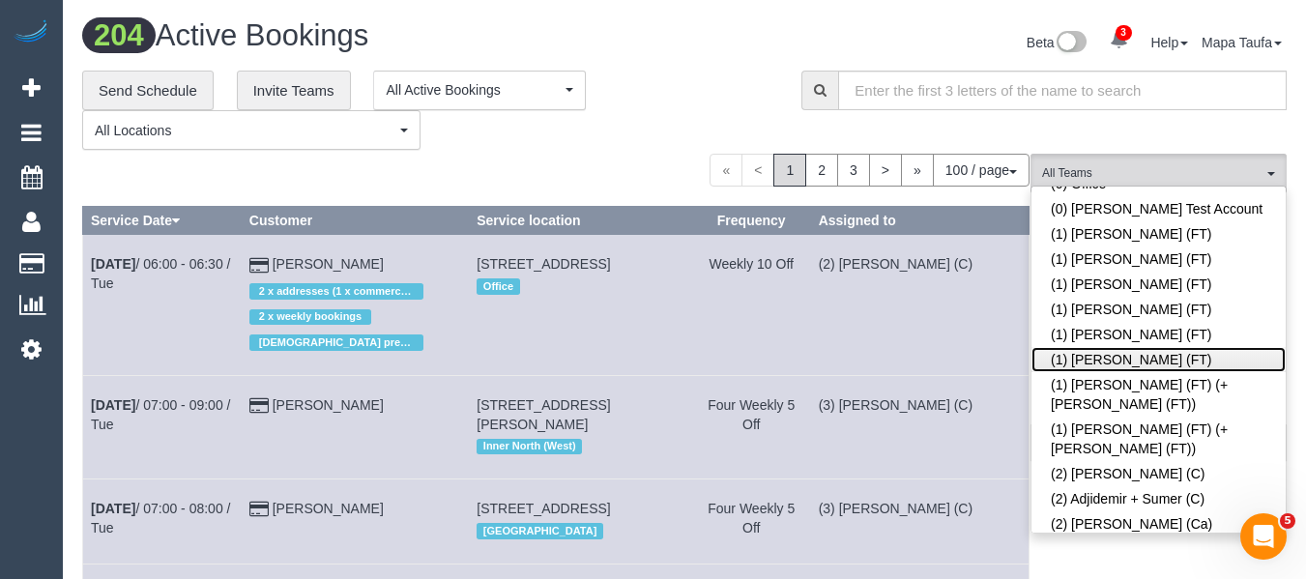
click at [1090, 358] on link "(1) [PERSON_NAME] (FT)" at bounding box center [1158, 359] width 254 height 25
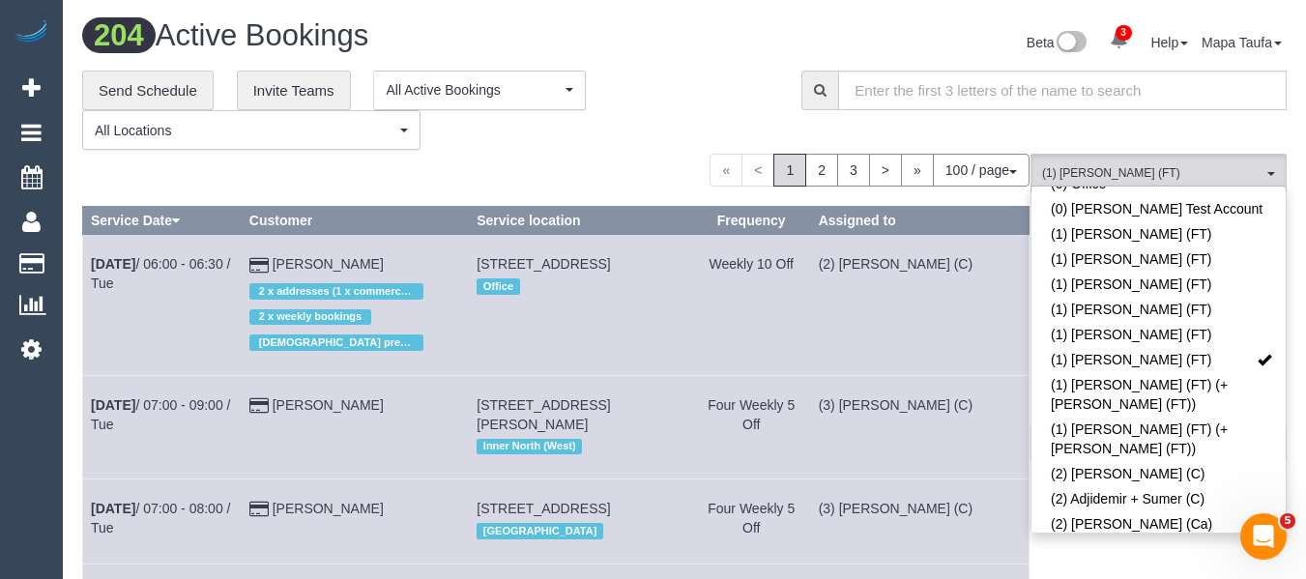
drag, startPoint x: 617, startPoint y: 121, endPoint x: 992, endPoint y: 362, distance: 446.1
click at [620, 121] on div "**********" at bounding box center [427, 111] width 690 height 80
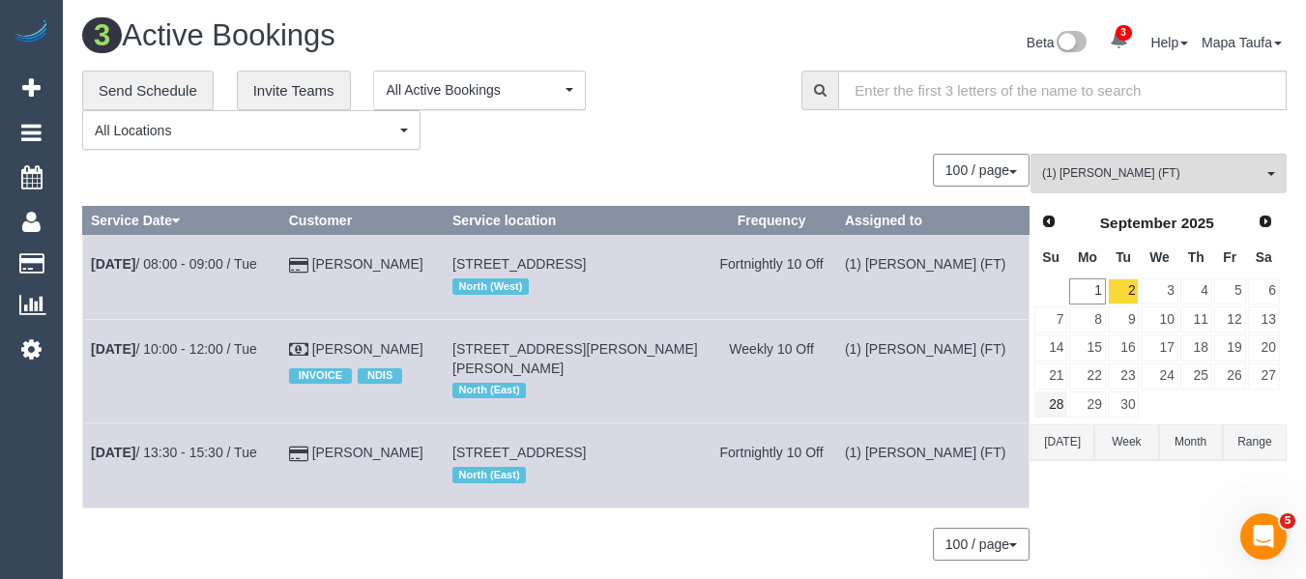
click at [1071, 447] on button "[DATE]" at bounding box center [1062, 442] width 64 height 36
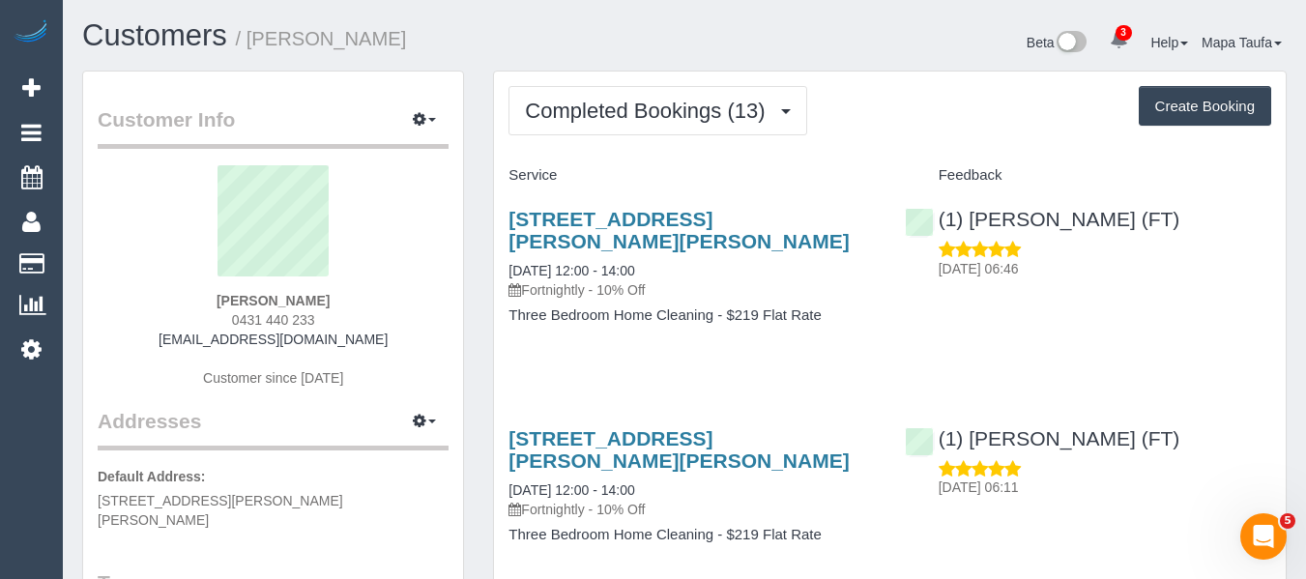
drag, startPoint x: 329, startPoint y: 320, endPoint x: 229, endPoint y: 318, distance: 99.6
click at [229, 318] on div "[PERSON_NAME] 0431 440 233 [EMAIL_ADDRESS][DOMAIN_NAME] Customer since [DATE]" at bounding box center [273, 286] width 351 height 242
copy span "0431 440 233"
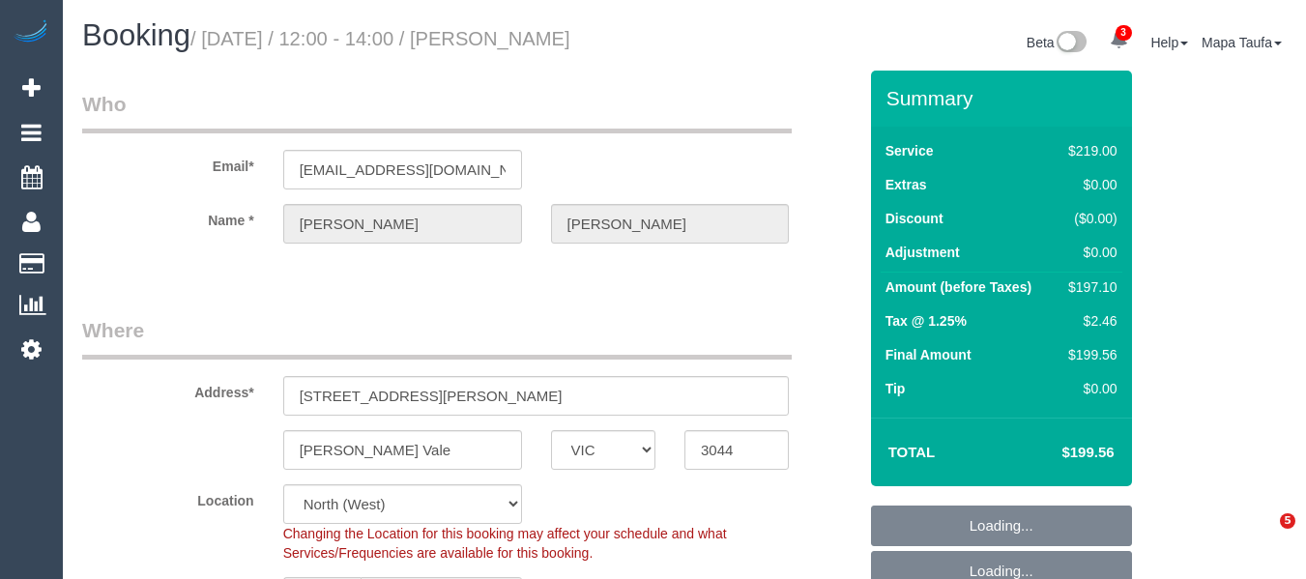
select select "VIC"
select select "number:27"
select select "number:14"
select select "number:19"
select select "number:24"
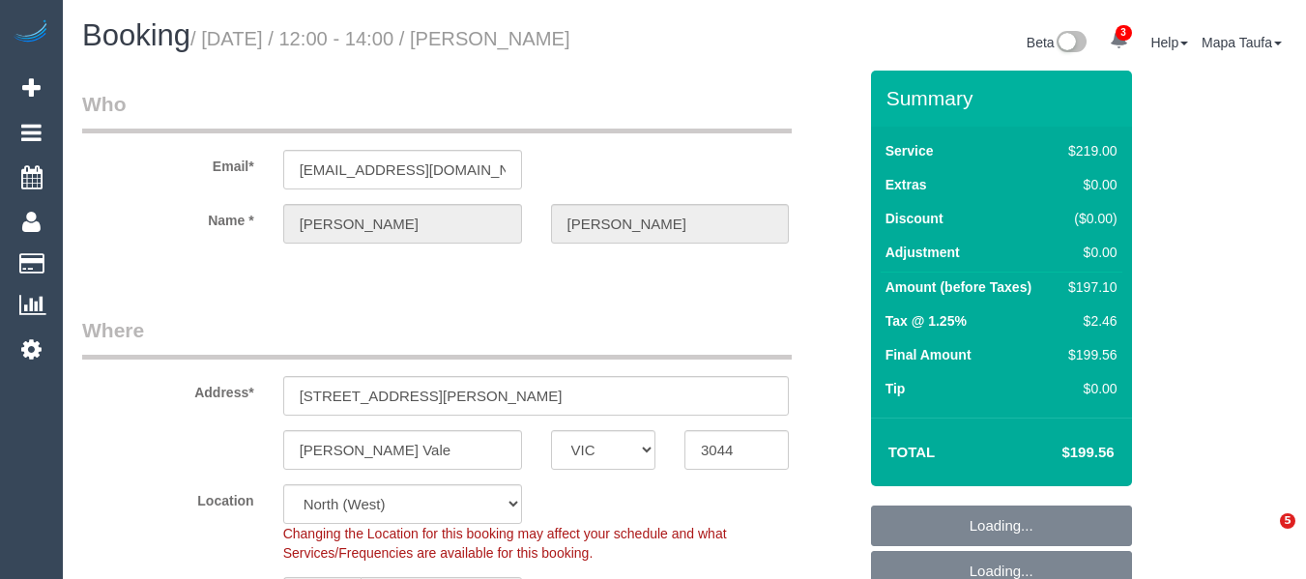
select select "number:34"
select select "number:11"
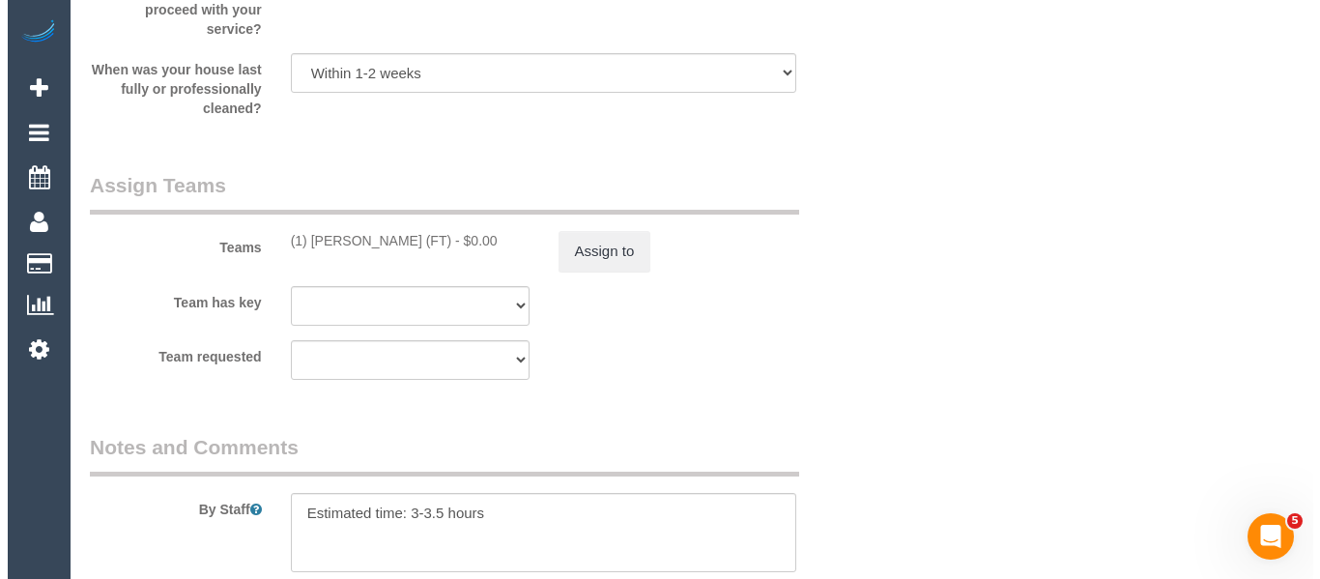
scroll to position [2996, 0]
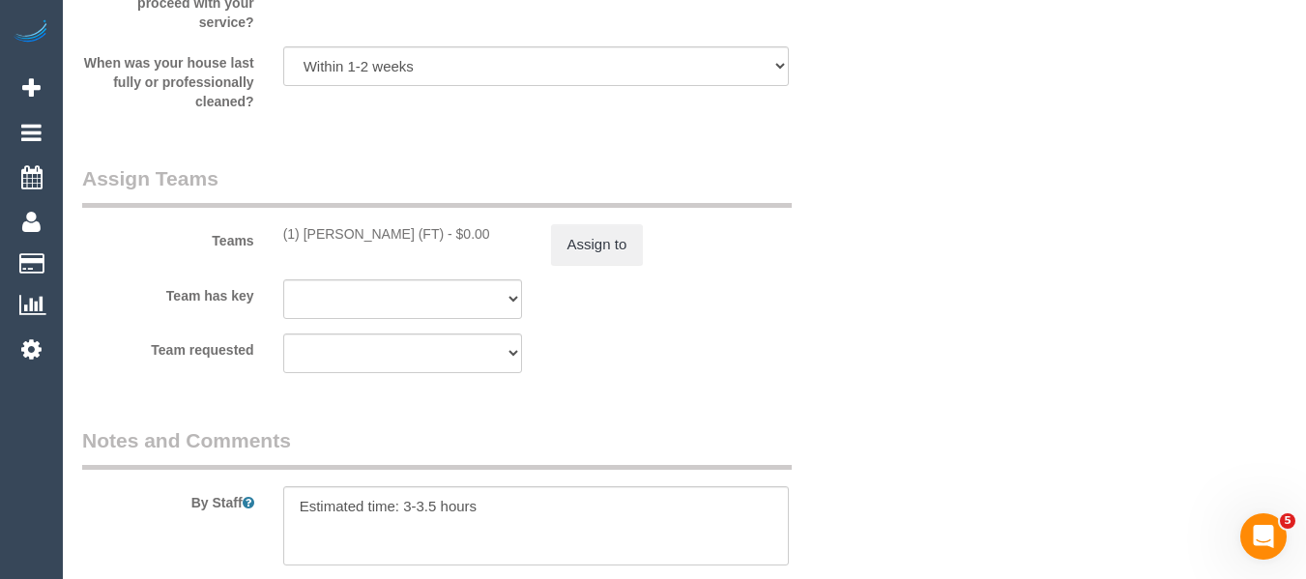
drag, startPoint x: 421, startPoint y: 241, endPoint x: 305, endPoint y: 232, distance: 116.3
click at [305, 232] on div "(1) [PERSON_NAME] (FT) - $0.00" at bounding box center [402, 233] width 239 height 19
click at [581, 242] on button "Assign to" at bounding box center [597, 244] width 93 height 41
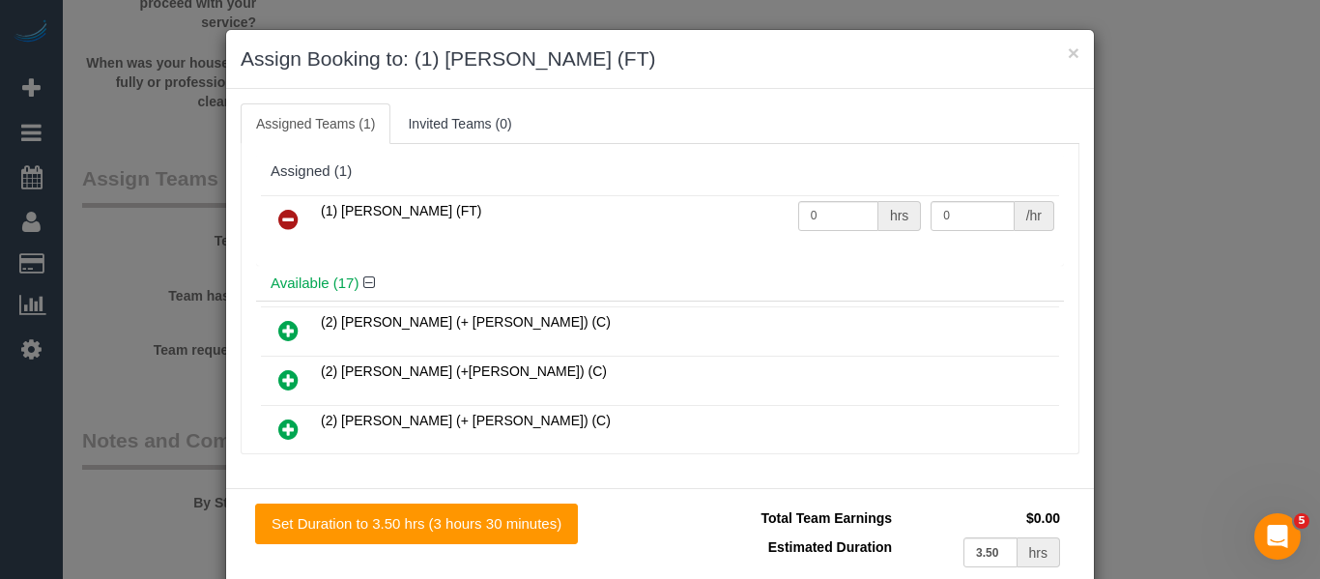
click at [278, 215] on icon at bounding box center [288, 219] width 20 height 23
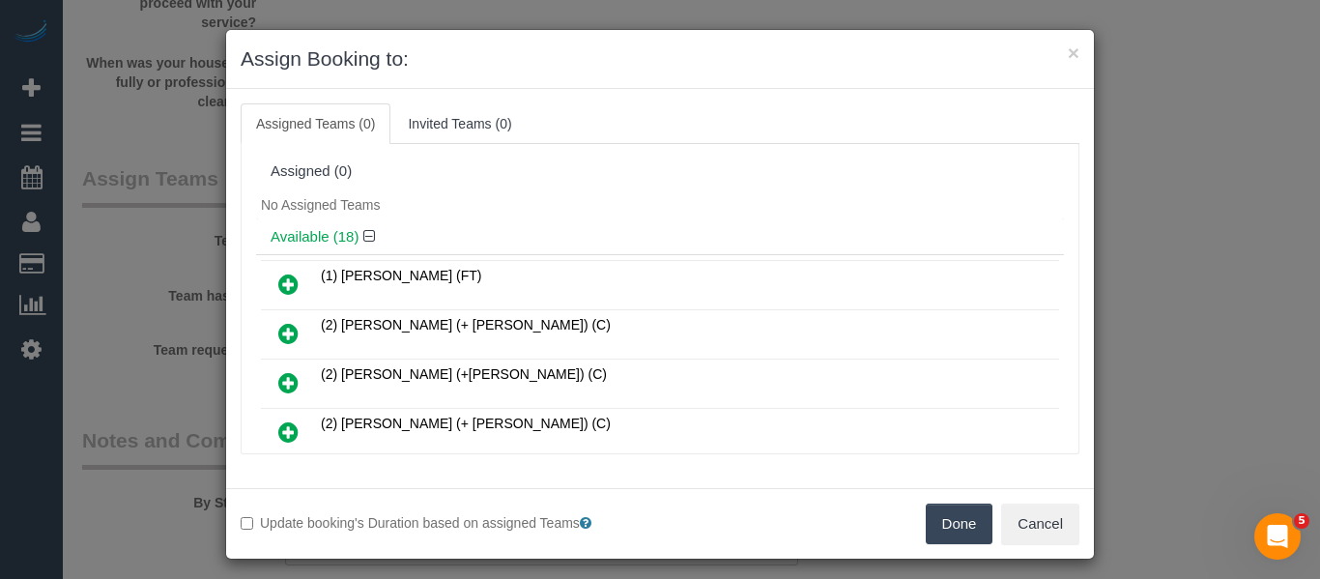
drag, startPoint x: 949, startPoint y: 516, endPoint x: 926, endPoint y: 487, distance: 37.1
click at [951, 517] on button "Done" at bounding box center [960, 524] width 68 height 41
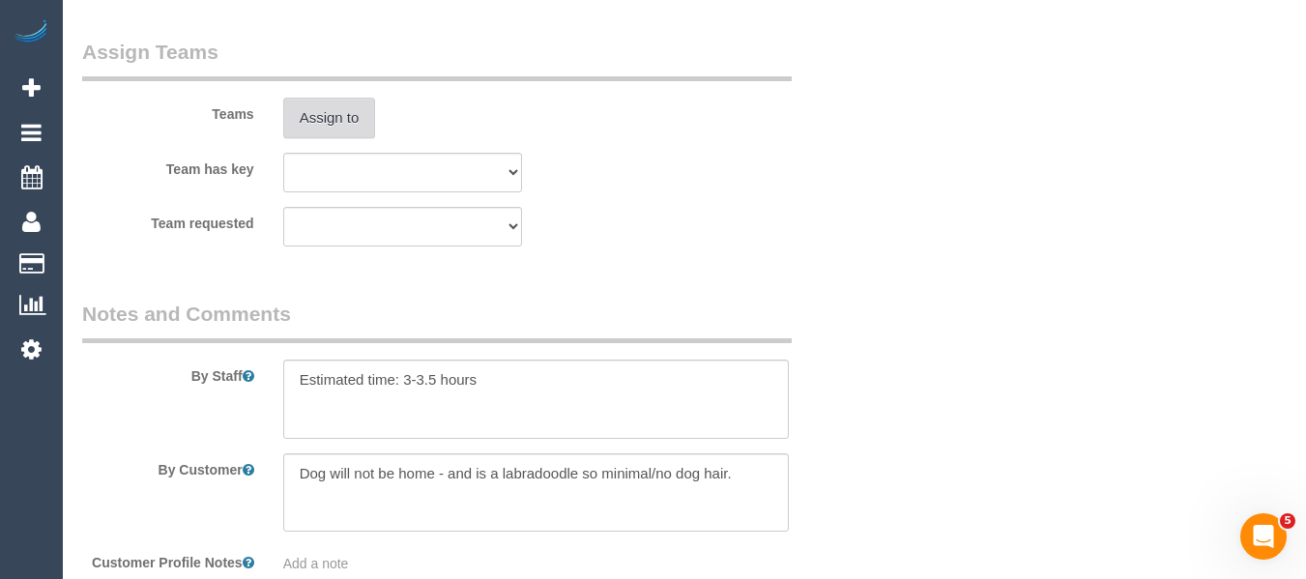
scroll to position [3362, 0]
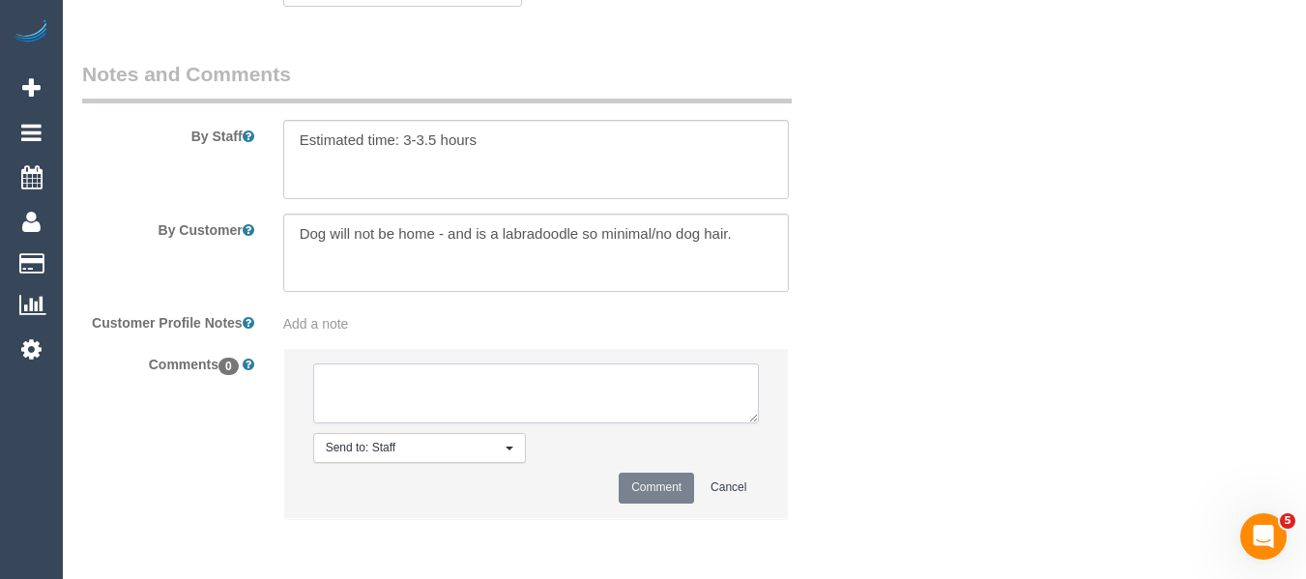
click at [425, 384] on textarea at bounding box center [536, 393] width 447 height 60
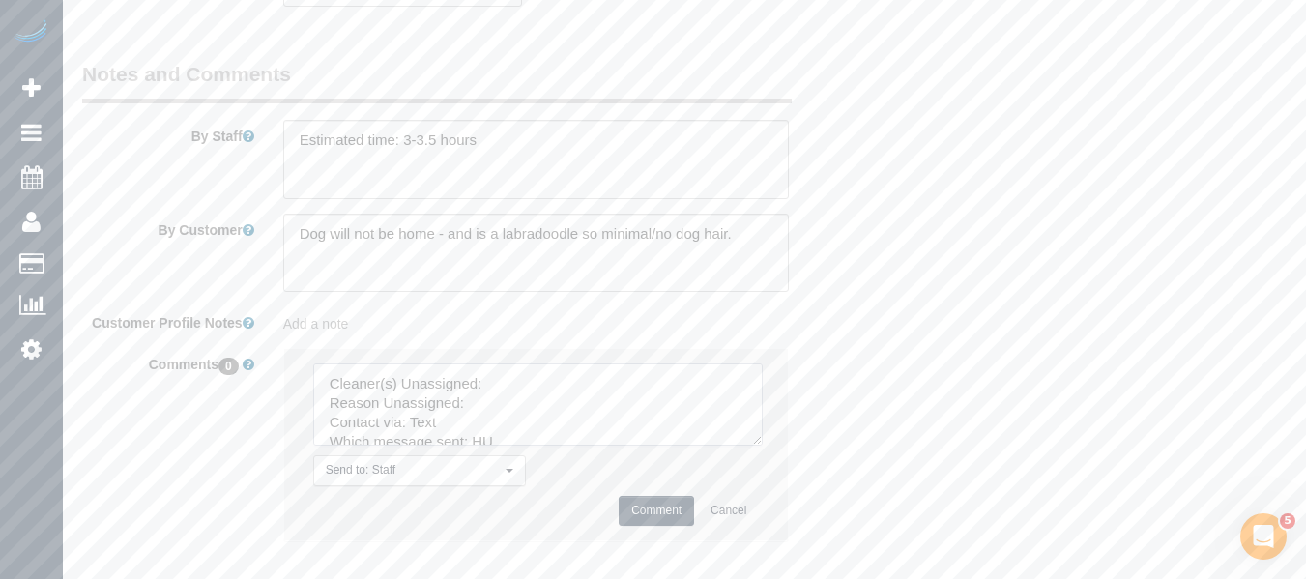
drag, startPoint x: 751, startPoint y: 437, endPoint x: 787, endPoint y: 522, distance: 92.3
click at [763, 446] on textarea at bounding box center [537, 404] width 449 height 82
click at [526, 377] on textarea at bounding box center [555, 446] width 485 height 167
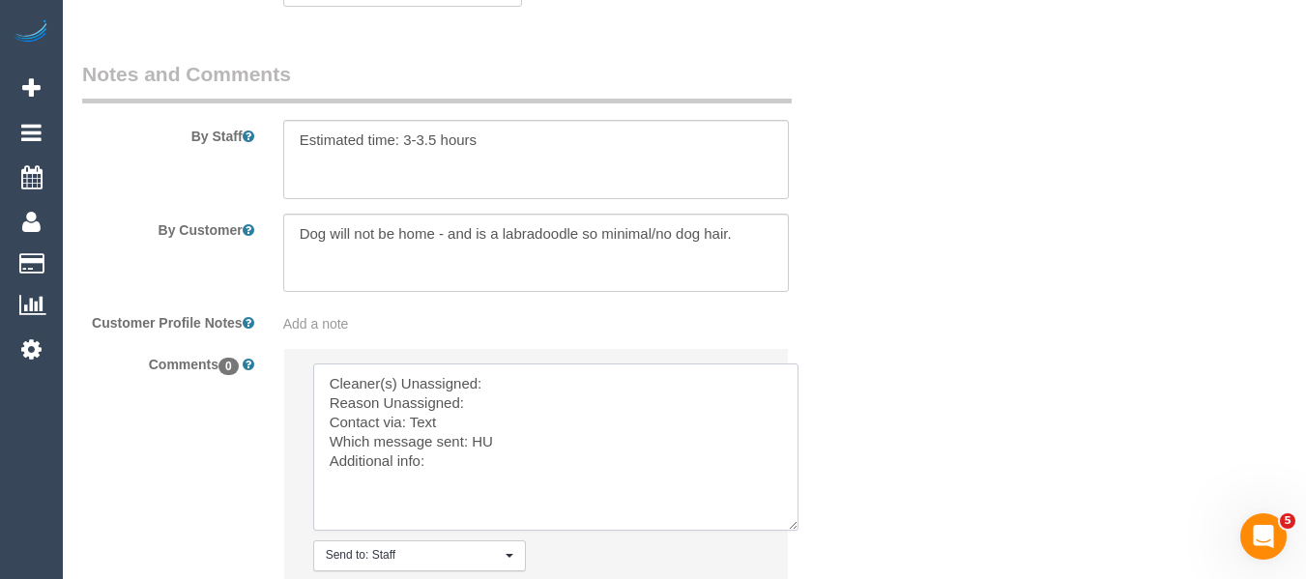
paste textarea "Sarah Slattery (FT)"
click at [512, 406] on textarea at bounding box center [555, 446] width 485 height 167
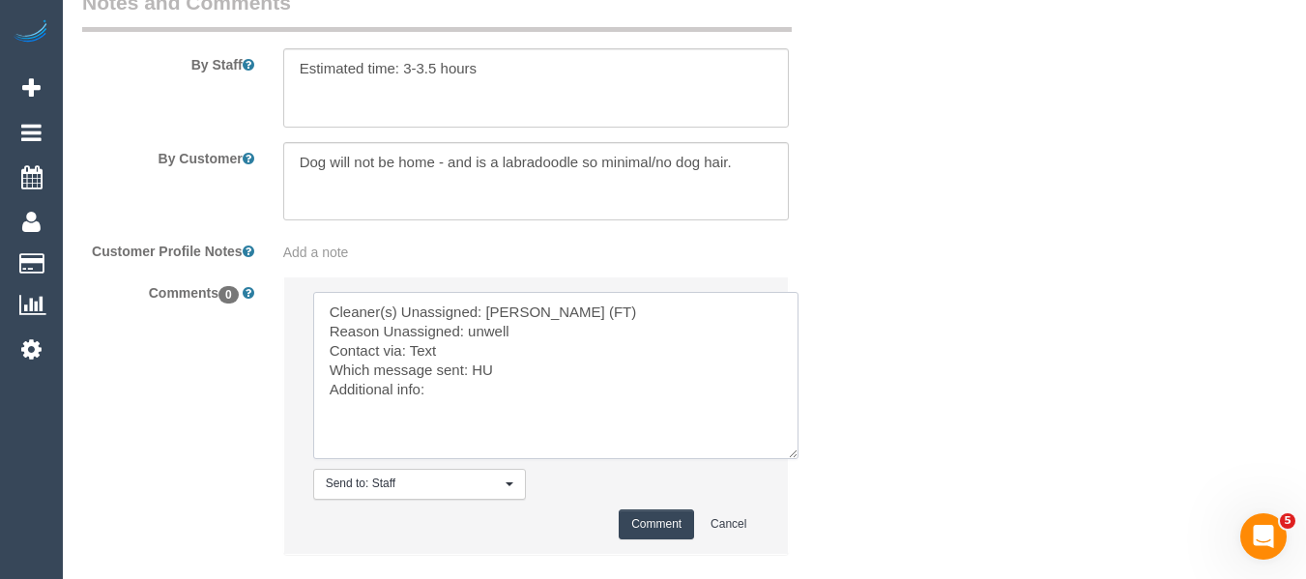
scroll to position [3550, 0]
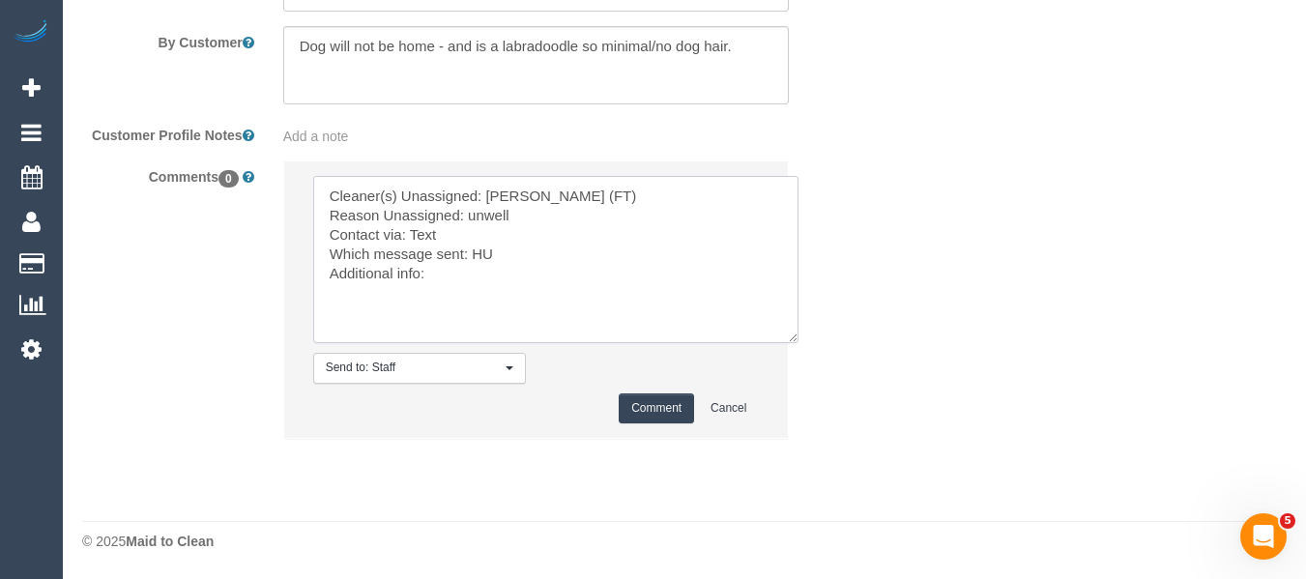
type textarea "Cleaner(s) Unassigned: Sarah Slattery (FT) Reason Unassigned: unwell Contact vi…"
click at [668, 399] on button "Comment" at bounding box center [656, 408] width 75 height 30
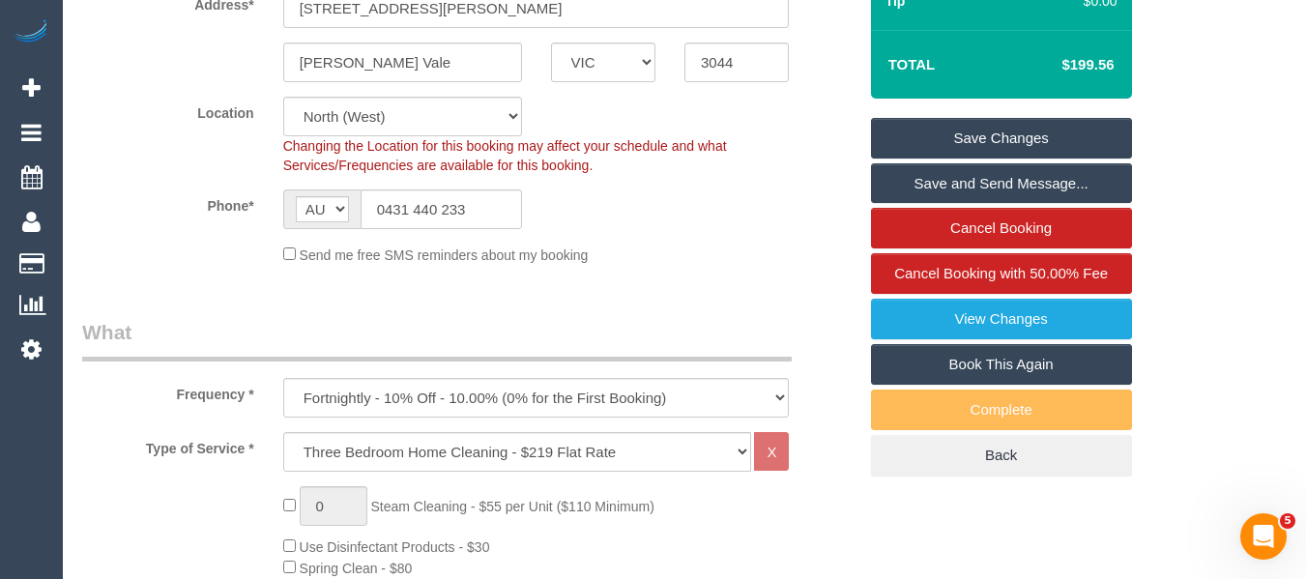
scroll to position [350, 0]
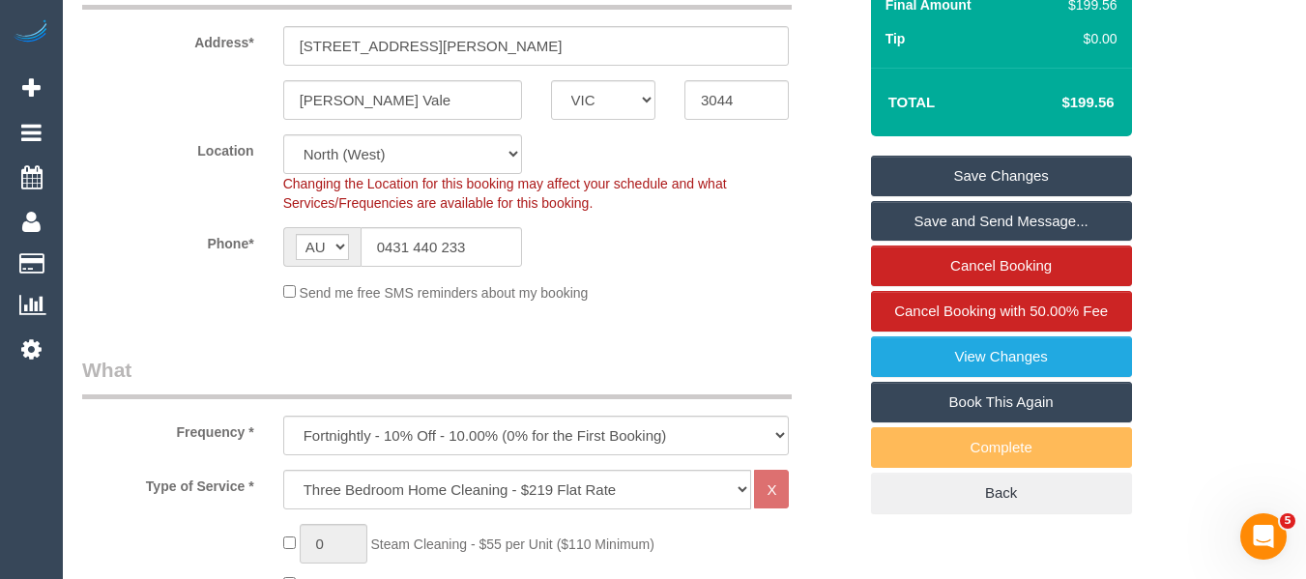
click at [1027, 156] on link "Save Changes" at bounding box center [1001, 176] width 261 height 41
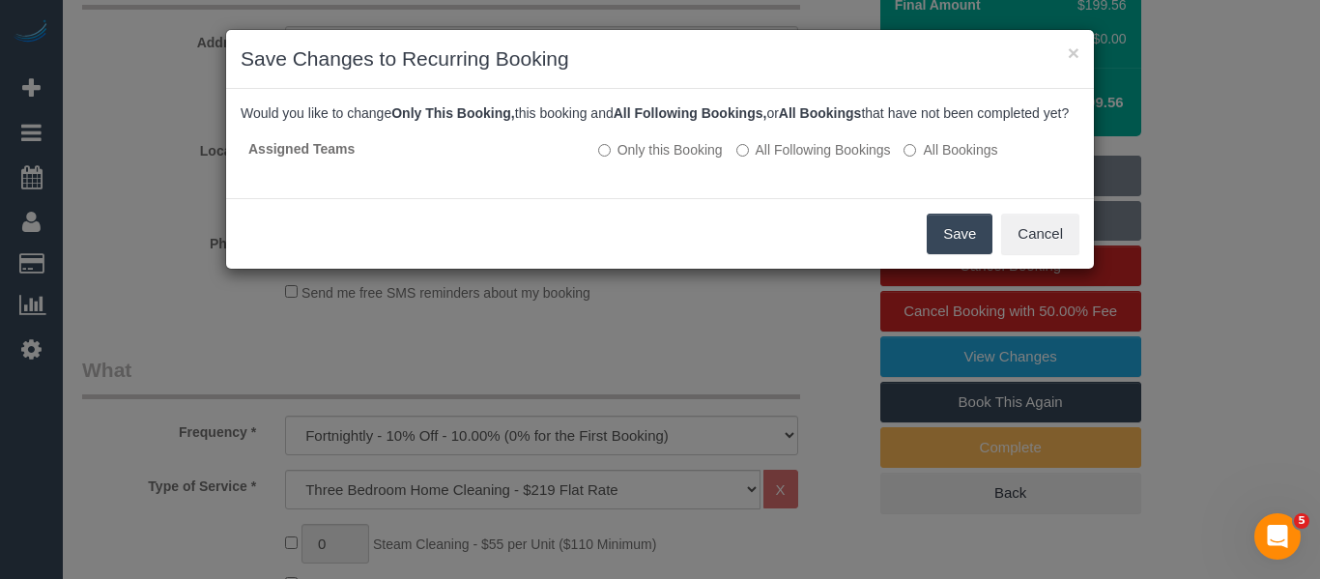
click at [947, 247] on button "Save" at bounding box center [960, 234] width 66 height 41
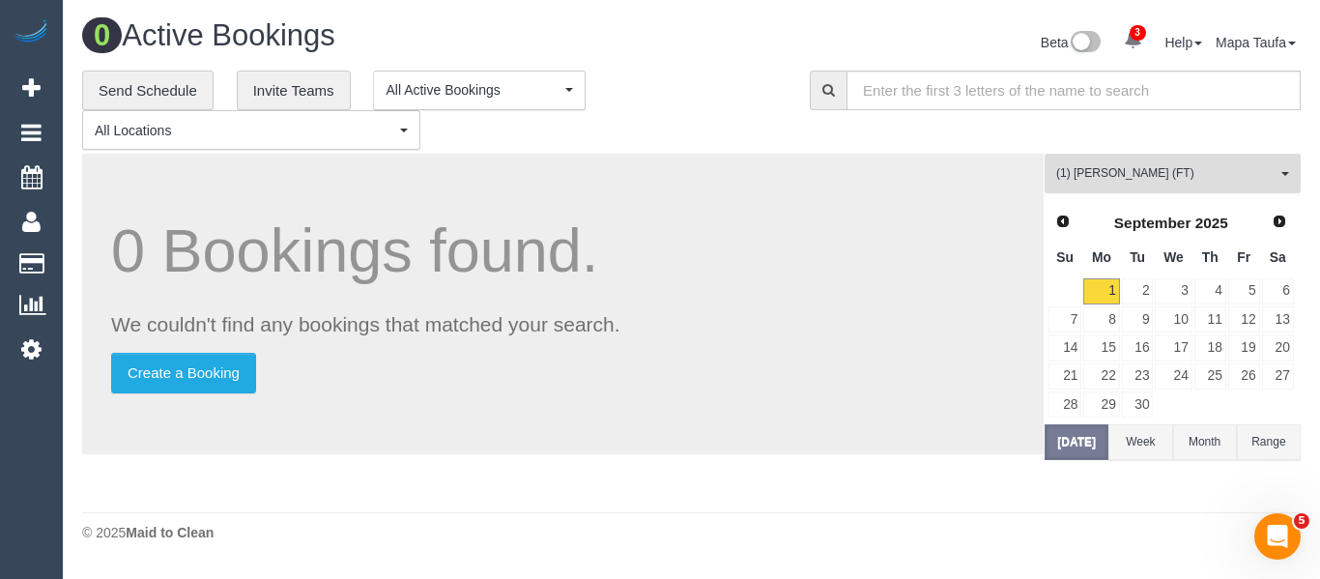
drag, startPoint x: 1125, startPoint y: 172, endPoint x: 1115, endPoint y: 182, distance: 13.7
click at [1122, 175] on span "(1) [PERSON_NAME] (FT)" at bounding box center [1166, 173] width 220 height 16
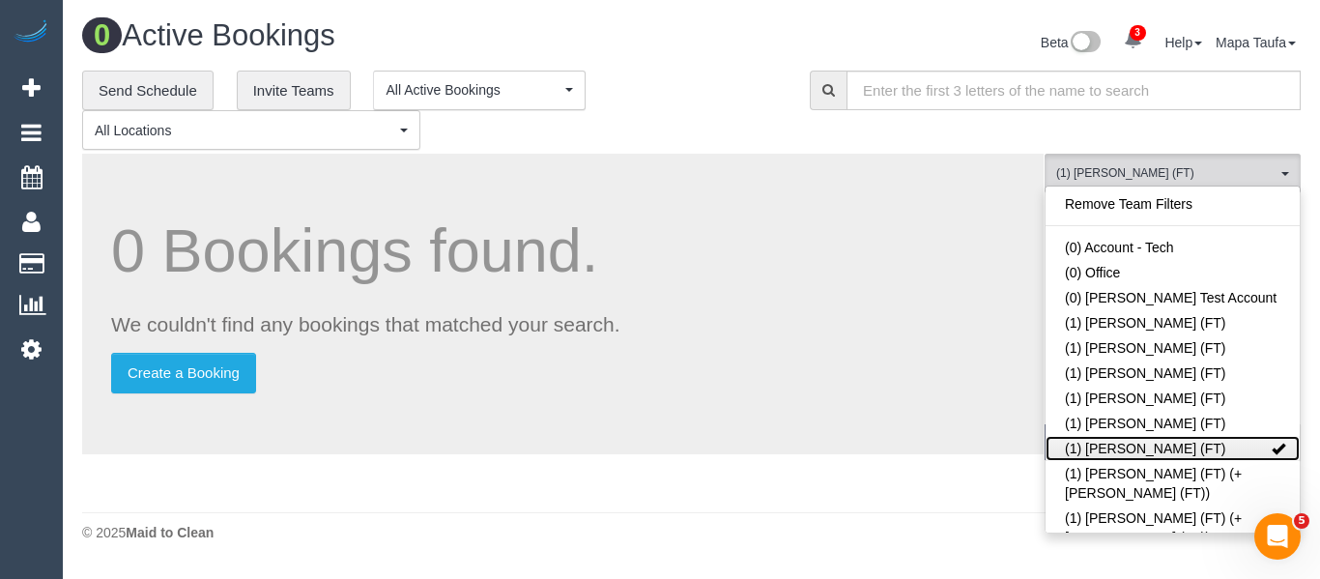
click at [1111, 450] on link "(1) [PERSON_NAME] (FT)" at bounding box center [1173, 448] width 254 height 25
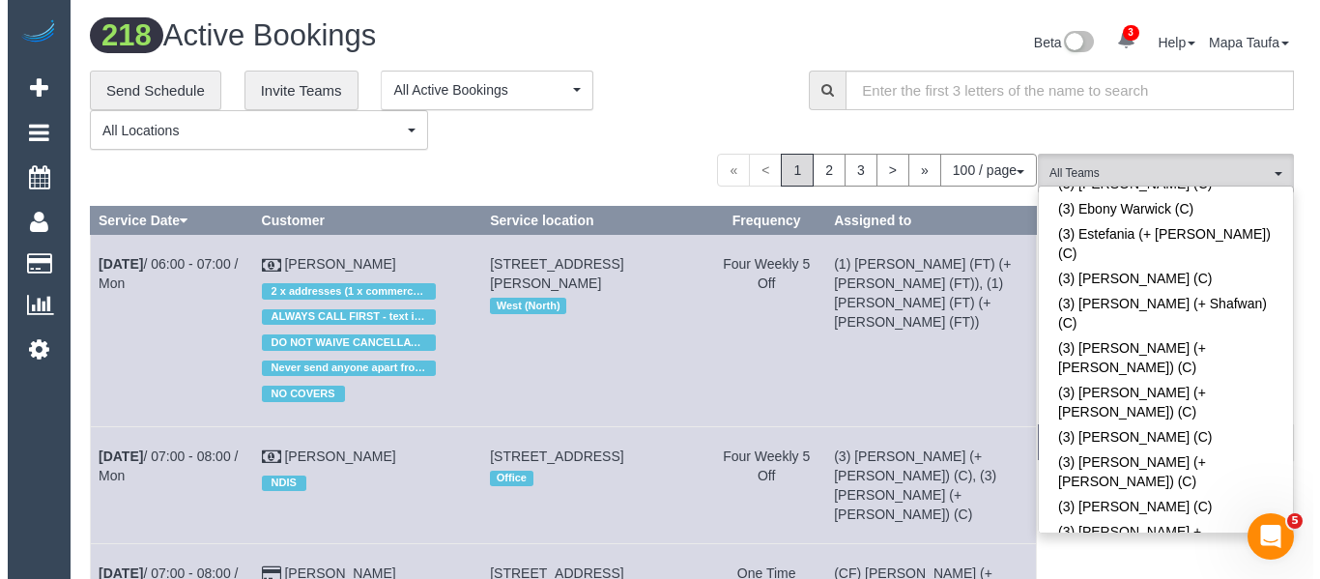
scroll to position [4034, 0]
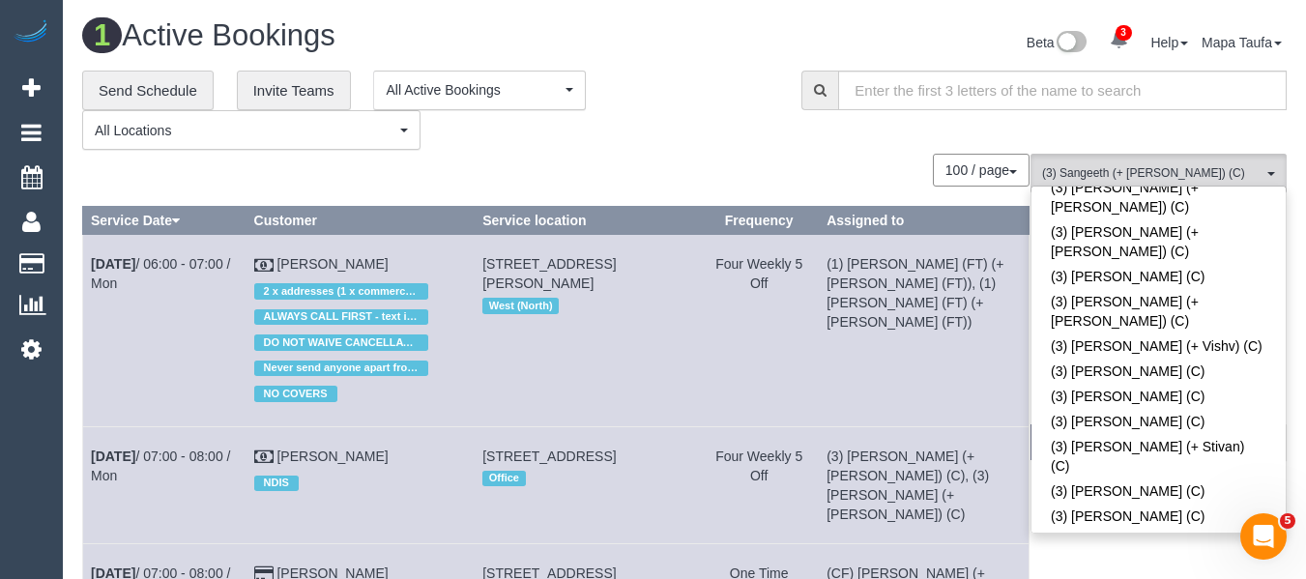
click at [654, 167] on div "100 / page 10 / page 20 / page 30 / page 40 / page 50 / page 100 / page" at bounding box center [555, 170] width 947 height 33
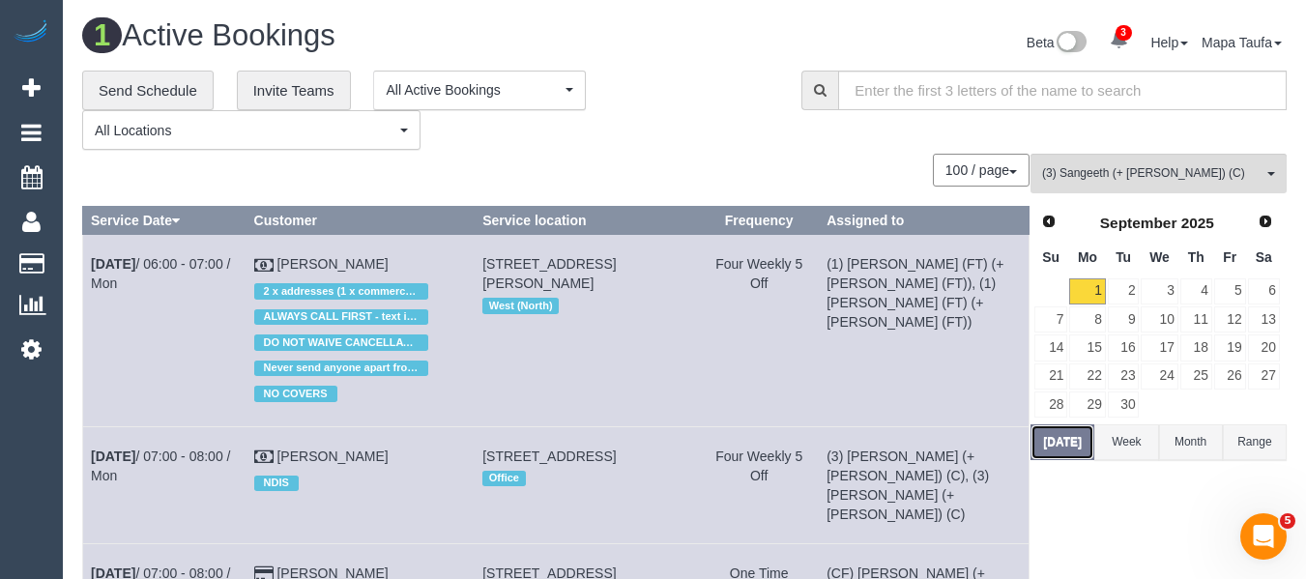
click at [1060, 454] on button "[DATE]" at bounding box center [1062, 442] width 64 height 36
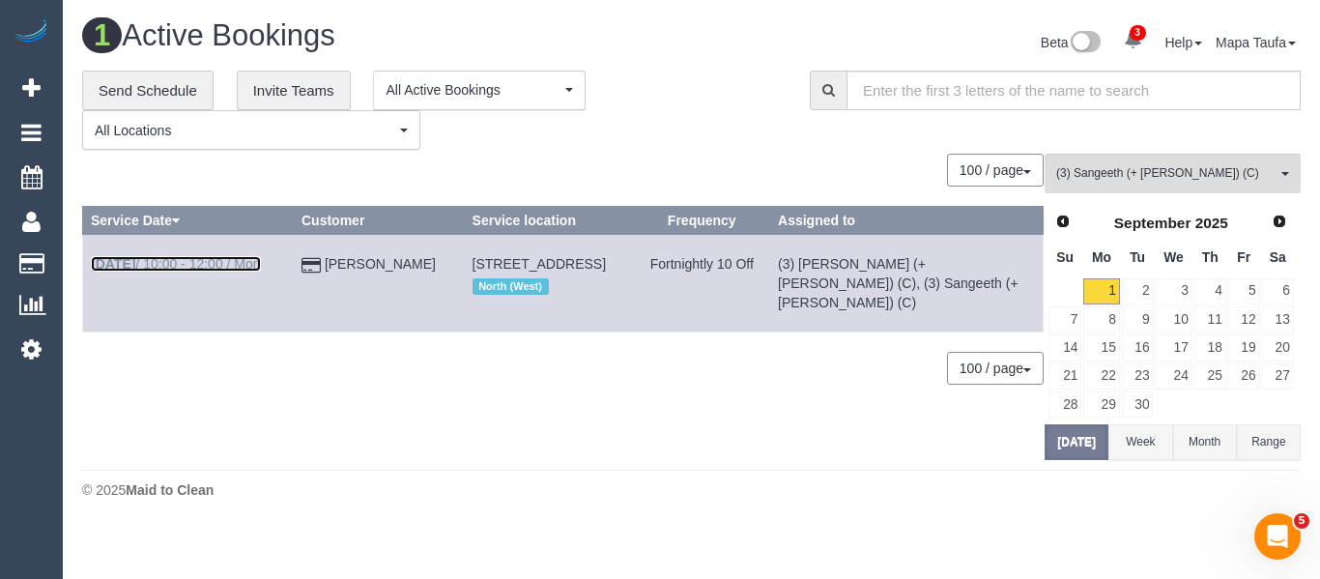
drag, startPoint x: 209, startPoint y: 274, endPoint x: 195, endPoint y: 261, distance: 18.5
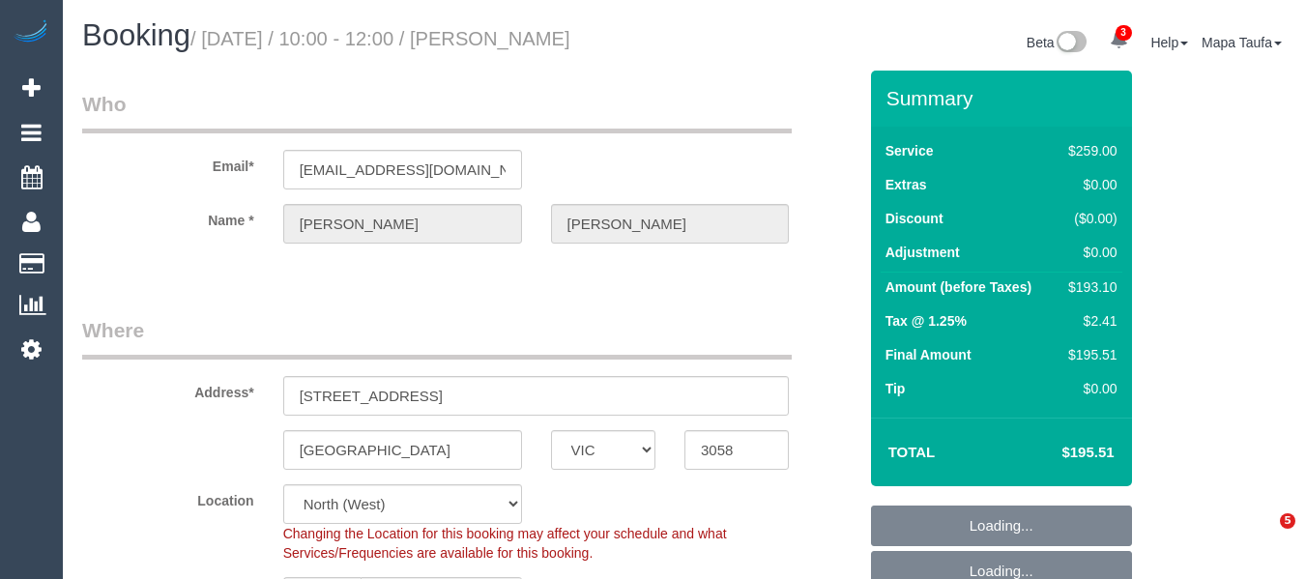
select select "VIC"
select select "number:28"
select select "number:14"
select select "number:19"
select select "number:24"
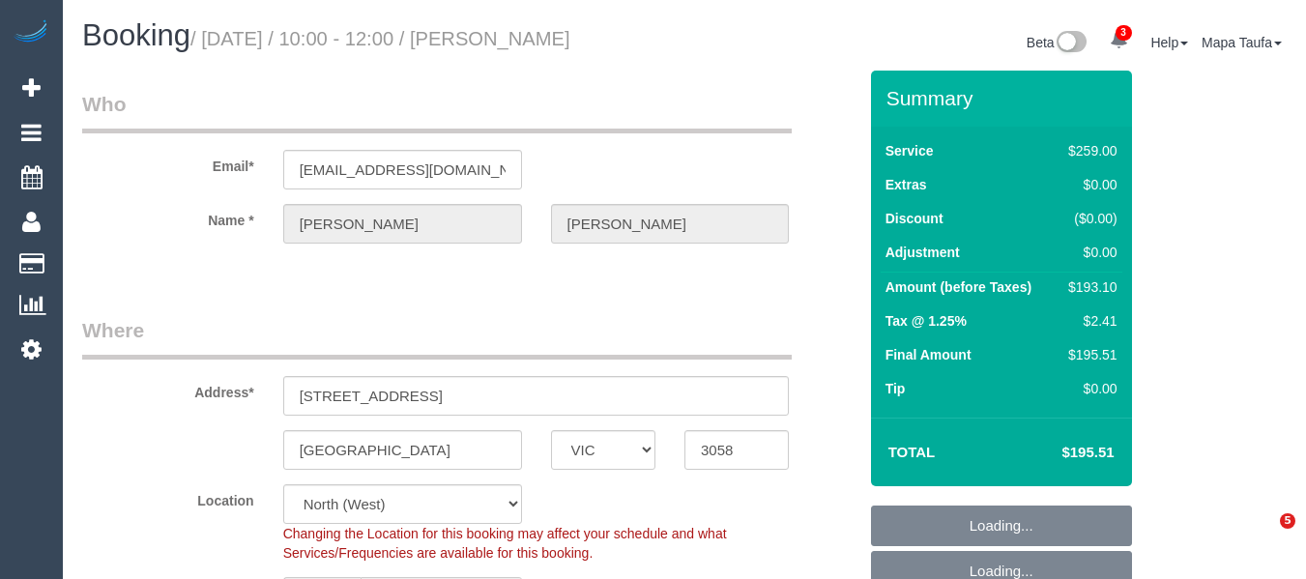
select select "number:34"
select select "number:11"
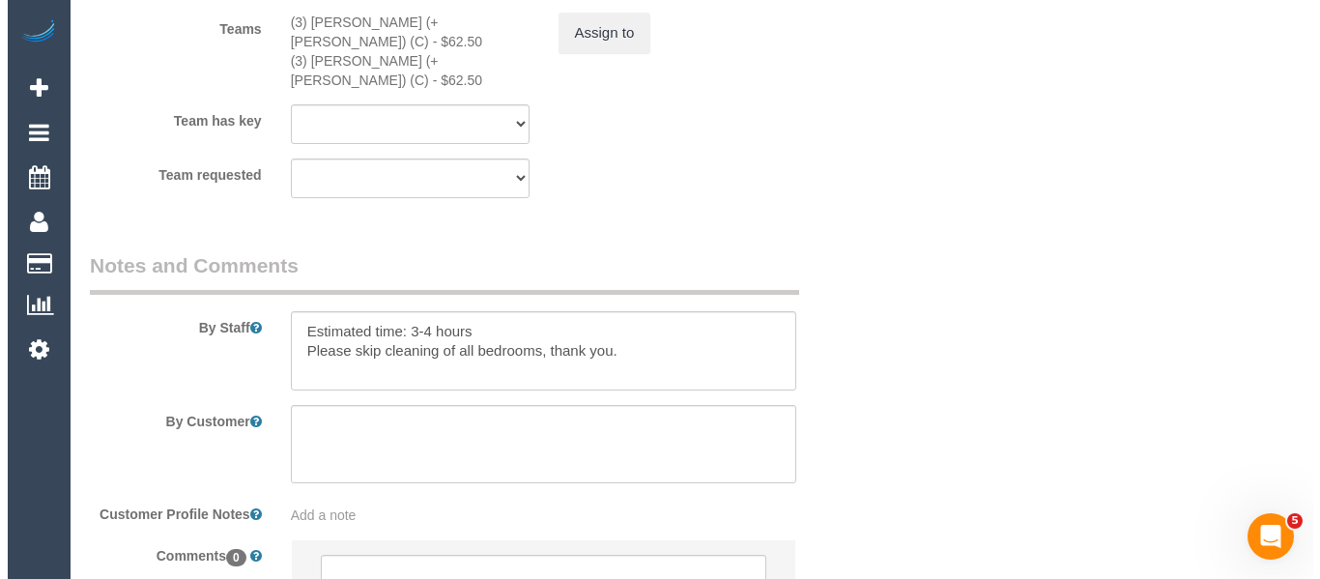
scroll to position [3015, 0]
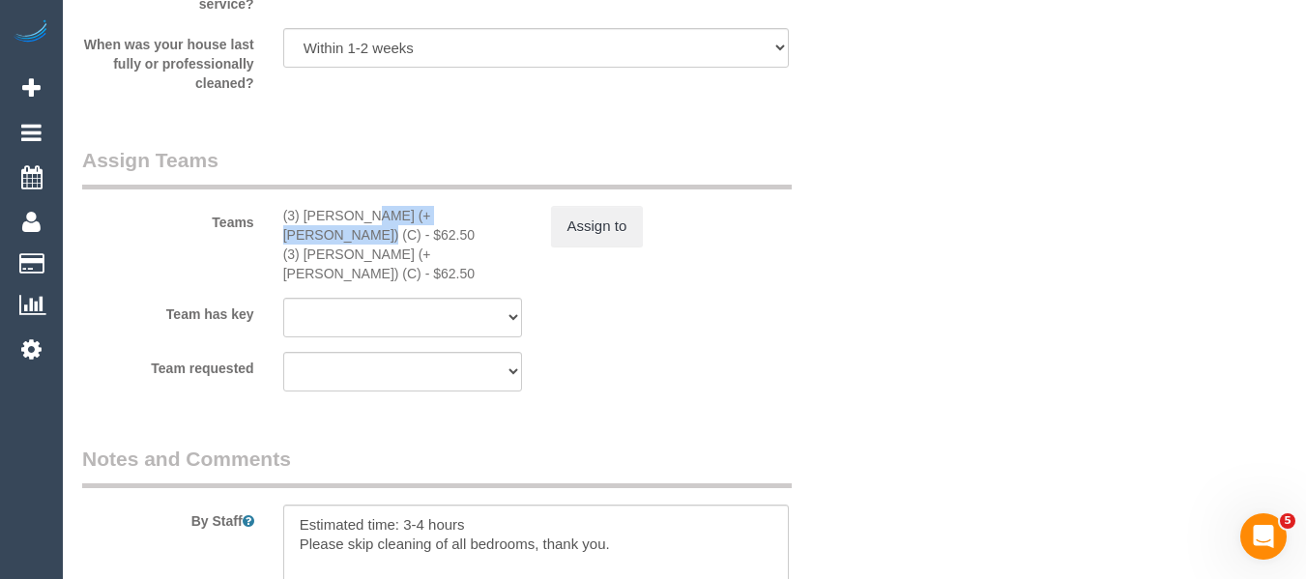
drag, startPoint x: 443, startPoint y: 212, endPoint x: 307, endPoint y: 223, distance: 135.8
click at [307, 223] on div "(3) [PERSON_NAME] (+ [PERSON_NAME]) (C) - $62.50" at bounding box center [402, 225] width 239 height 39
click at [642, 230] on button "Assign to" at bounding box center [597, 226] width 93 height 41
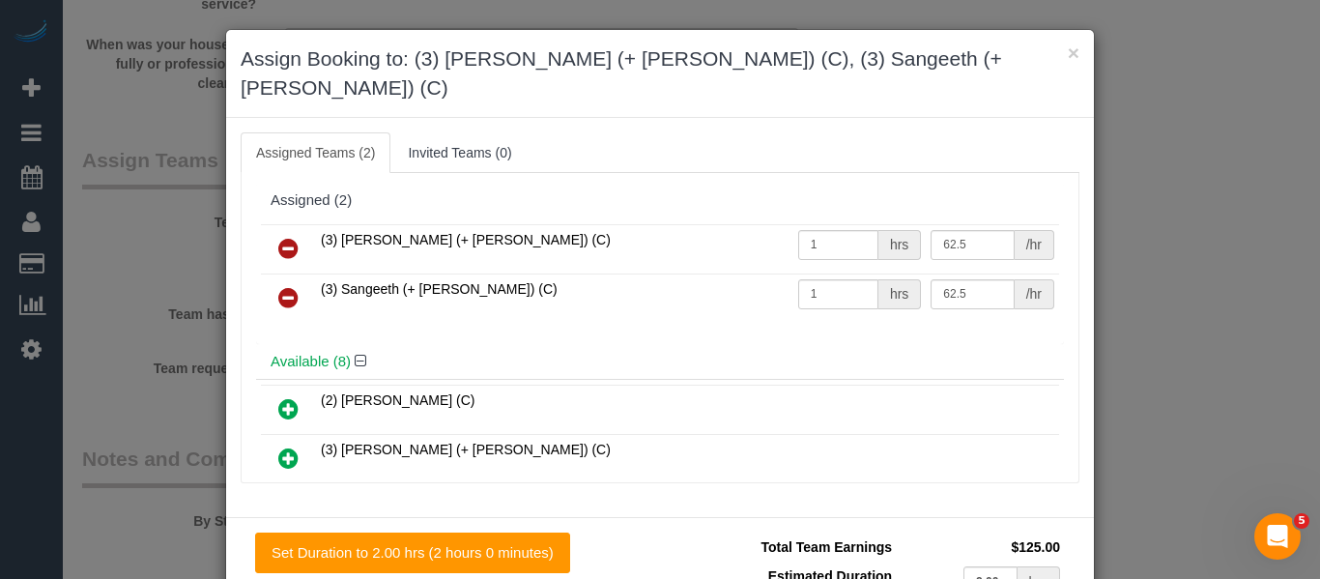
click at [280, 237] on icon at bounding box center [288, 248] width 20 height 23
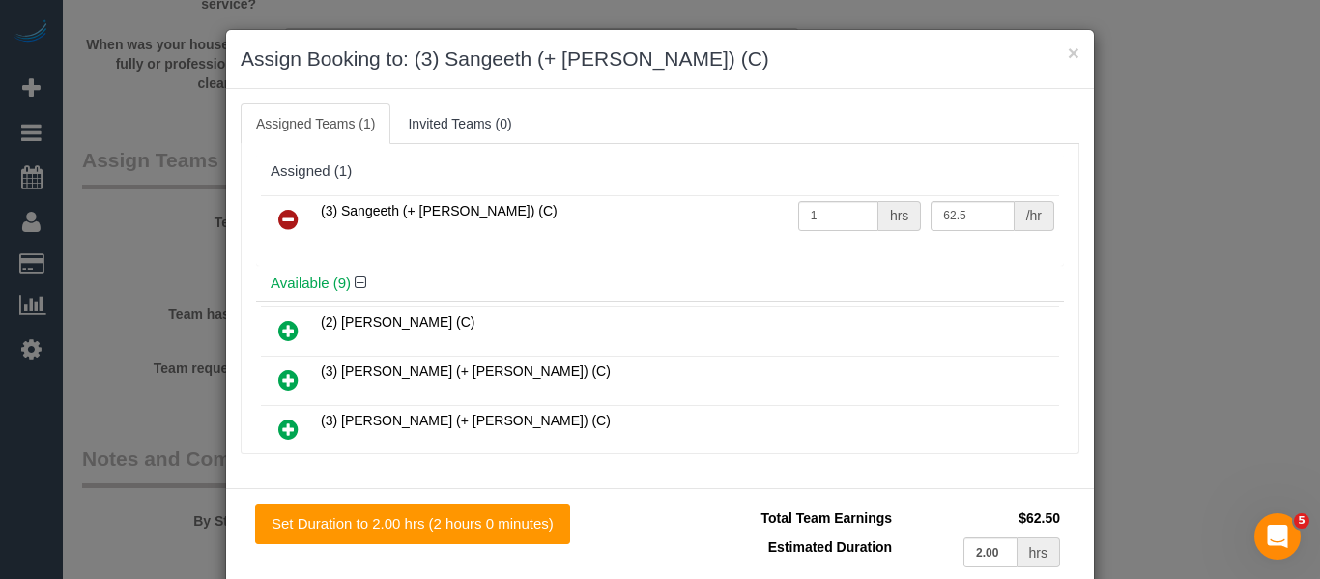
click at [280, 215] on icon at bounding box center [288, 219] width 20 height 23
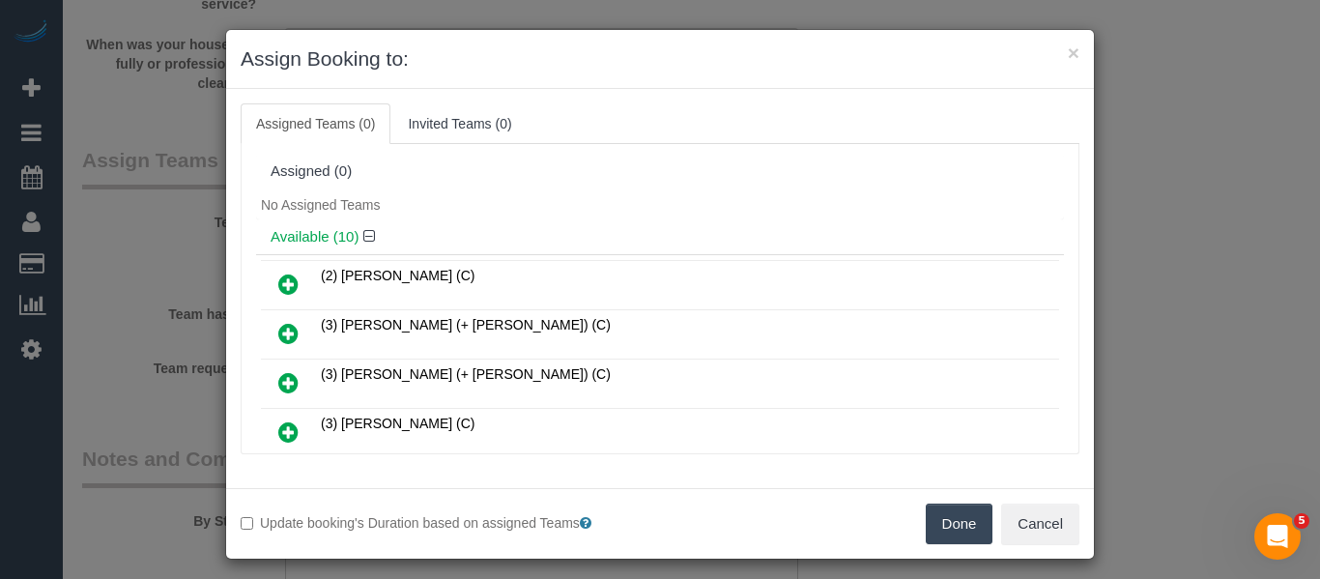
click at [948, 513] on button "Done" at bounding box center [960, 524] width 68 height 41
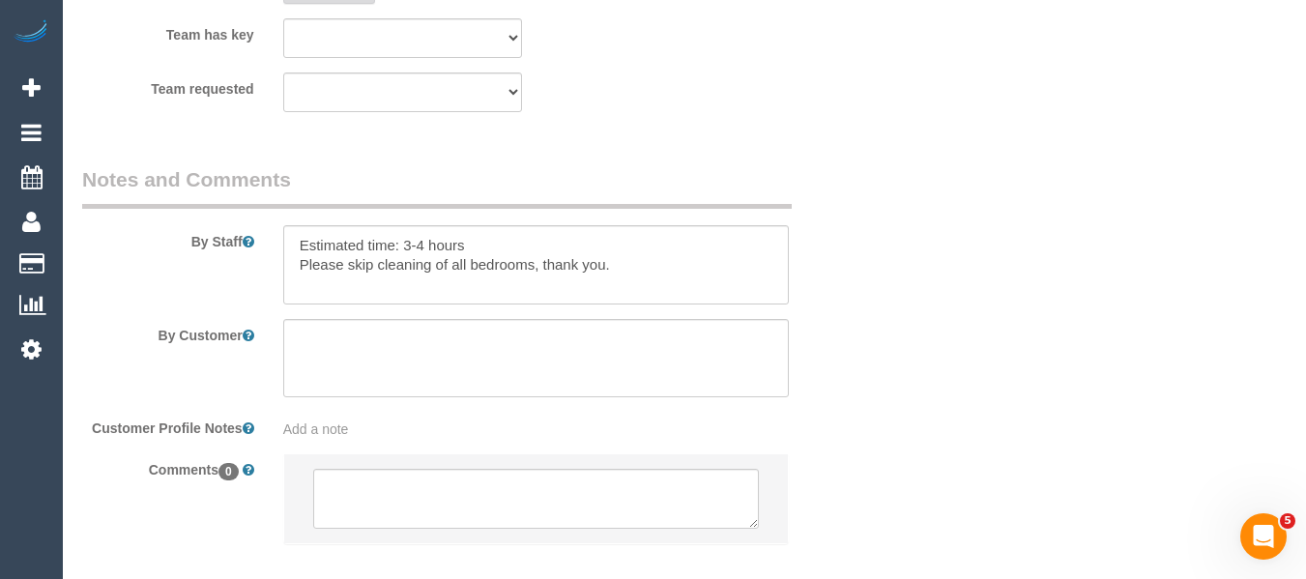
scroll to position [3362, 0]
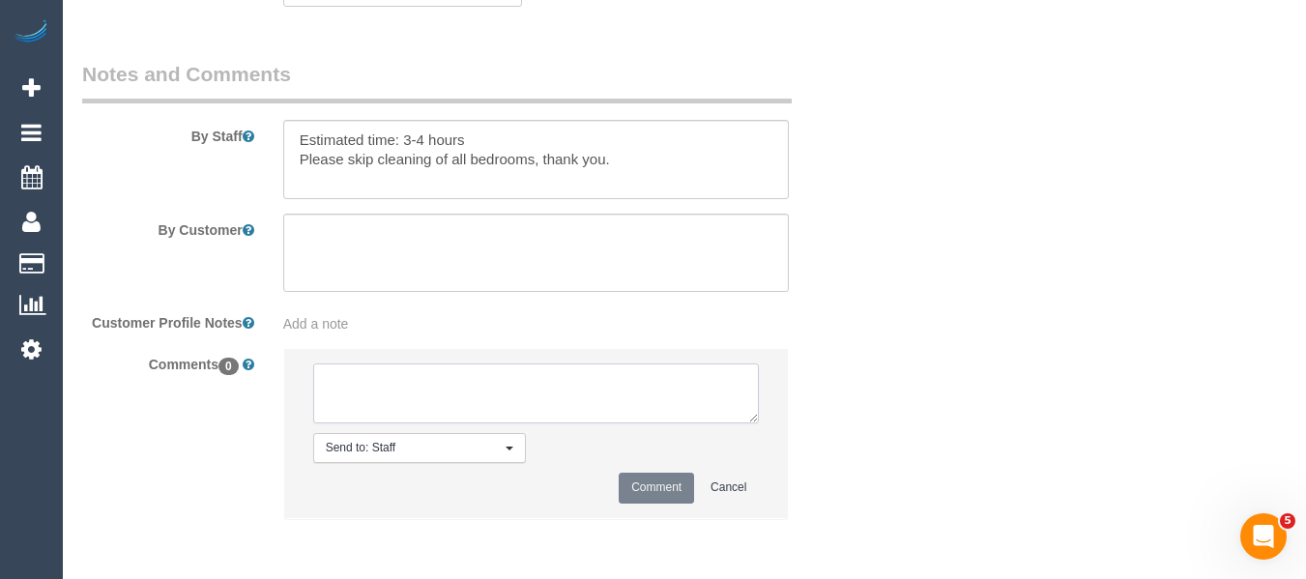
click at [513, 390] on textarea at bounding box center [536, 393] width 447 height 60
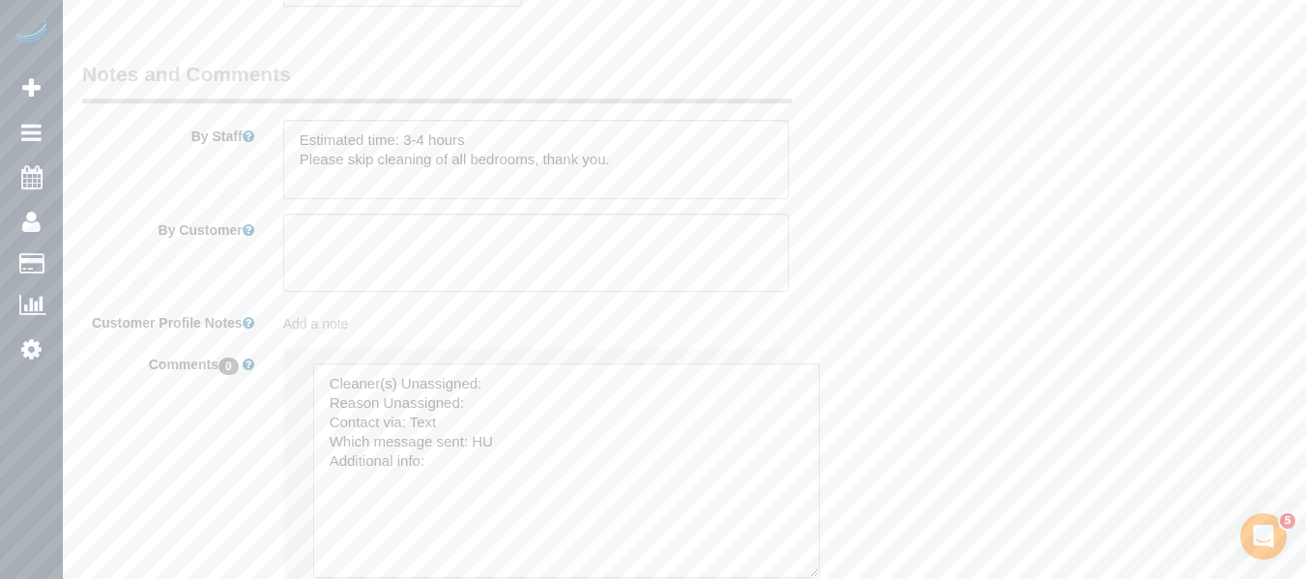
drag, startPoint x: 748, startPoint y: 419, endPoint x: 594, endPoint y: 445, distance: 155.7
click at [786, 550] on textarea at bounding box center [566, 470] width 506 height 215
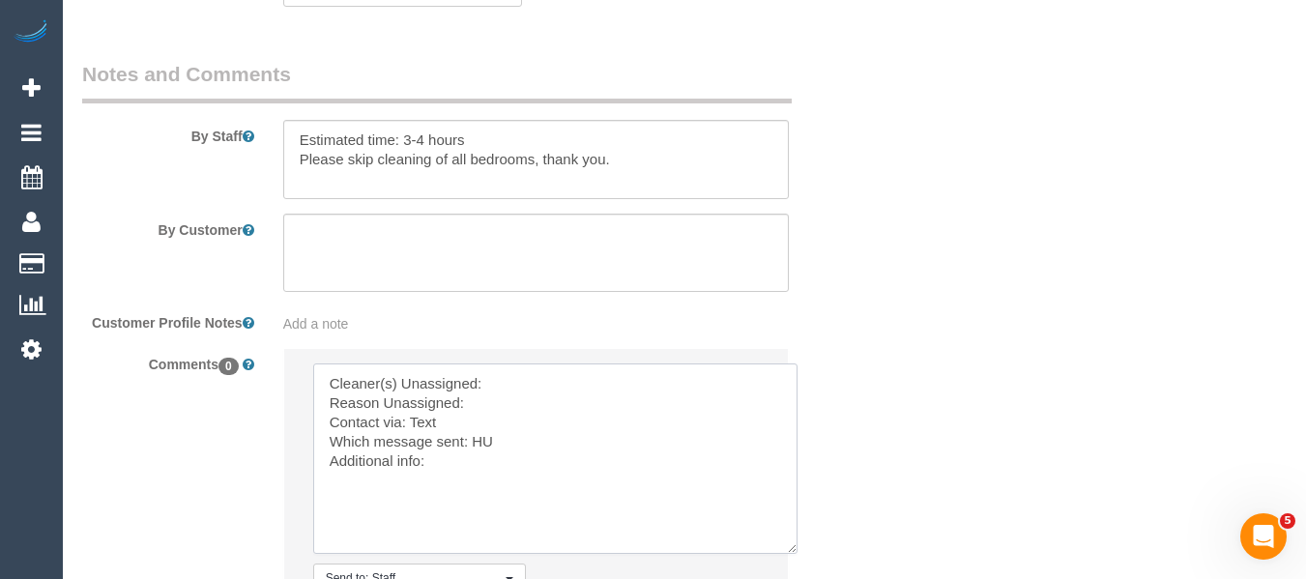
drag, startPoint x: 567, startPoint y: 383, endPoint x: 536, endPoint y: 402, distance: 36.5
click at [566, 383] on textarea at bounding box center [555, 458] width 484 height 190
paste textarea "[PERSON_NAME] (+ [PERSON_NAME]) (C"
click at [514, 419] on textarea at bounding box center [555, 458] width 484 height 190
click at [507, 412] on textarea at bounding box center [555, 458] width 484 height 190
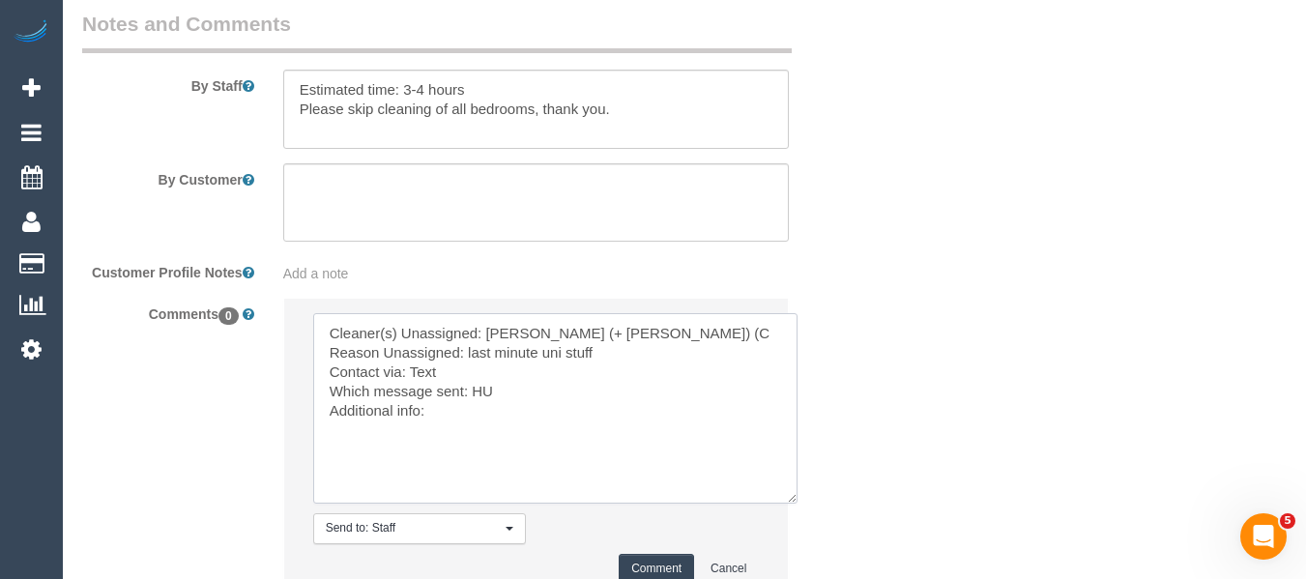
scroll to position [3459, 0]
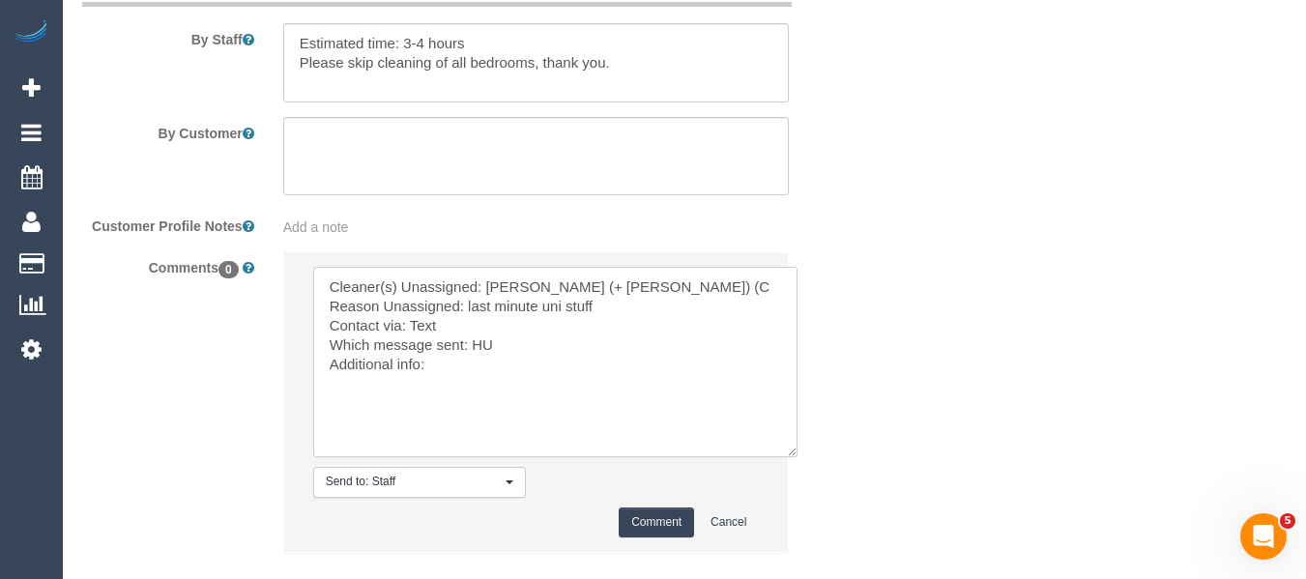
type textarea "Cleaner(s) Unassigned: [PERSON_NAME] (+ [PERSON_NAME]) (C Reason Unassigned: la…"
click at [661, 522] on button "Comment" at bounding box center [656, 522] width 75 height 30
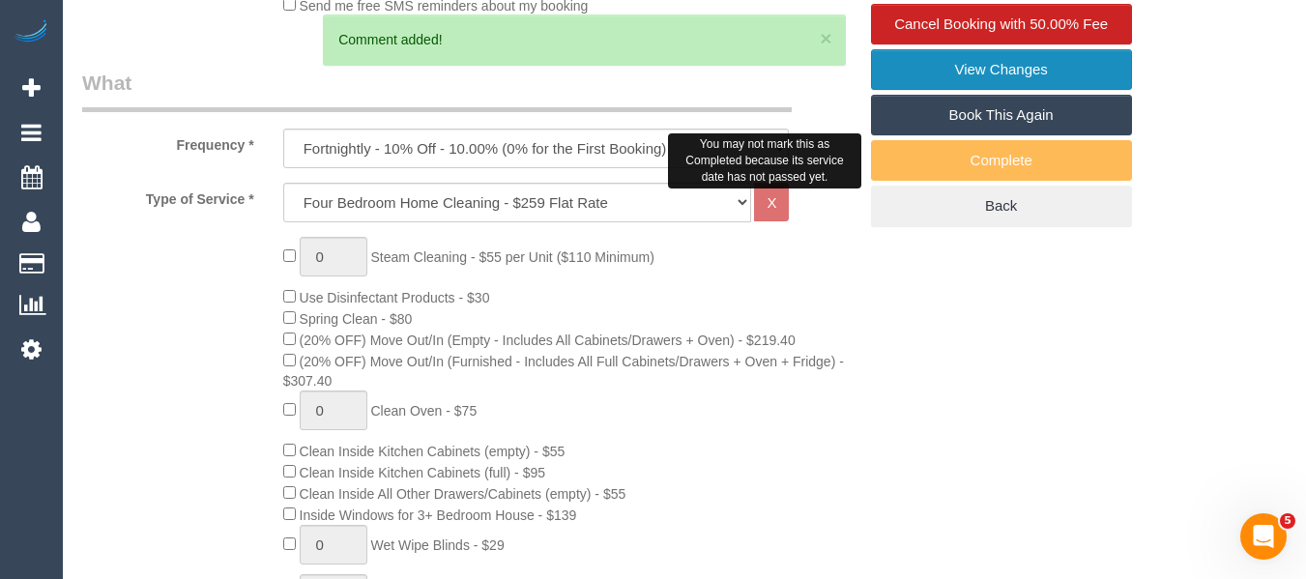
scroll to position [491, 0]
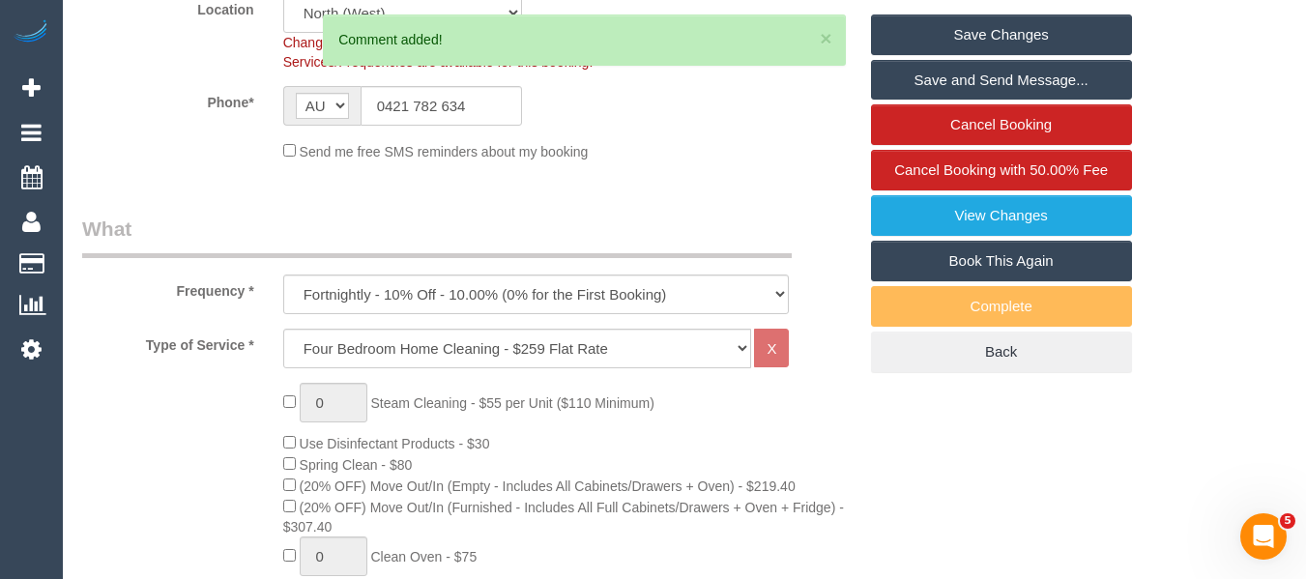
click at [996, 30] on link "Save Changes" at bounding box center [1001, 34] width 261 height 41
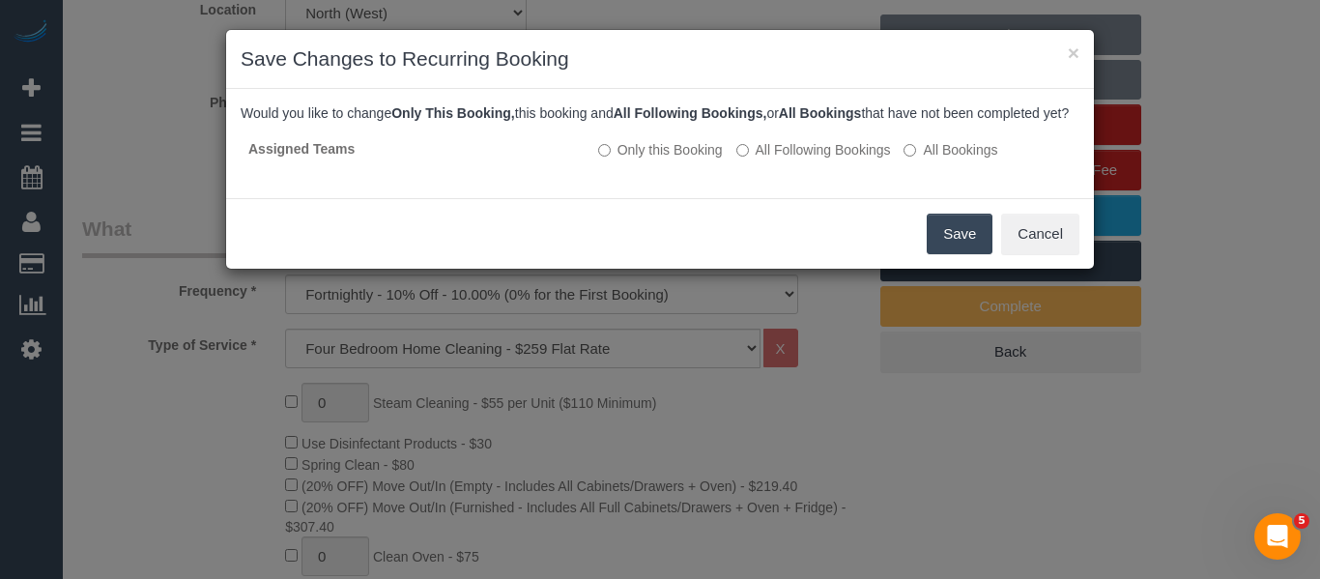
click at [968, 254] on button "Save" at bounding box center [960, 234] width 66 height 41
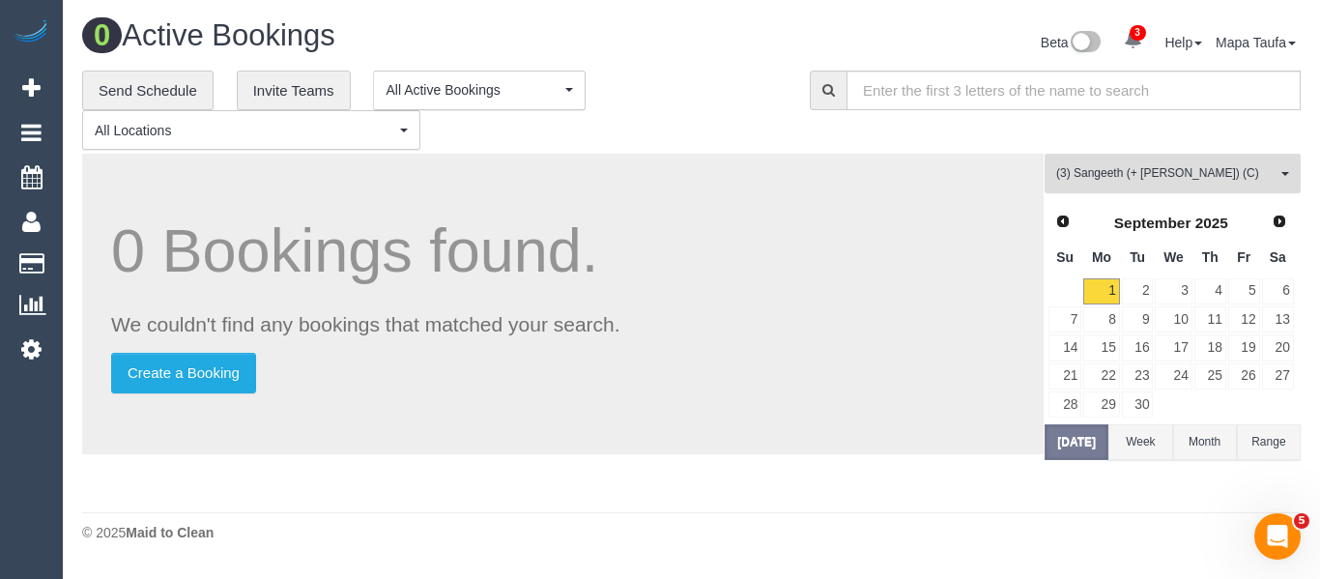
click at [1062, 186] on button "(3) [PERSON_NAME] (+ [PERSON_NAME]) (C) All Teams" at bounding box center [1173, 174] width 256 height 40
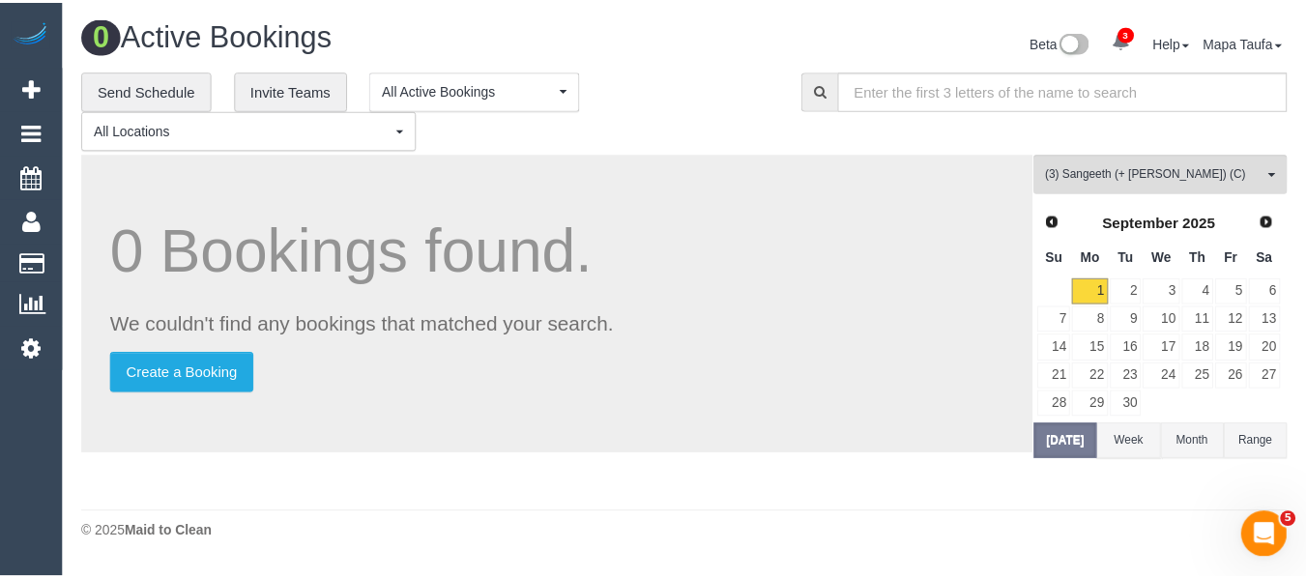
scroll to position [4034, 0]
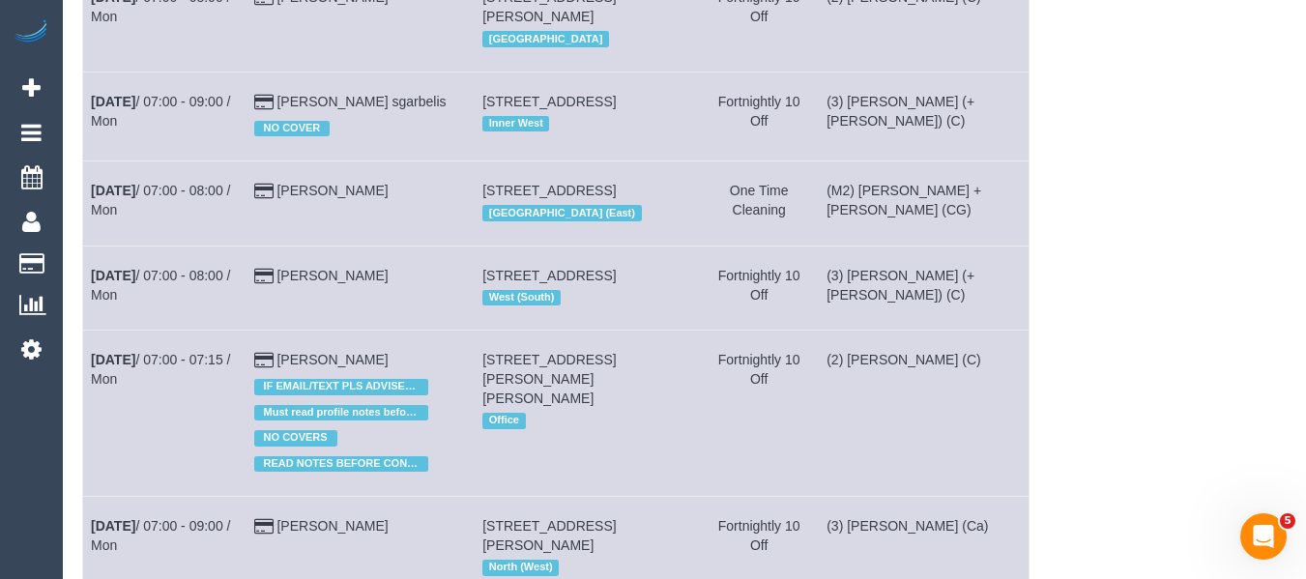
scroll to position [71, 0]
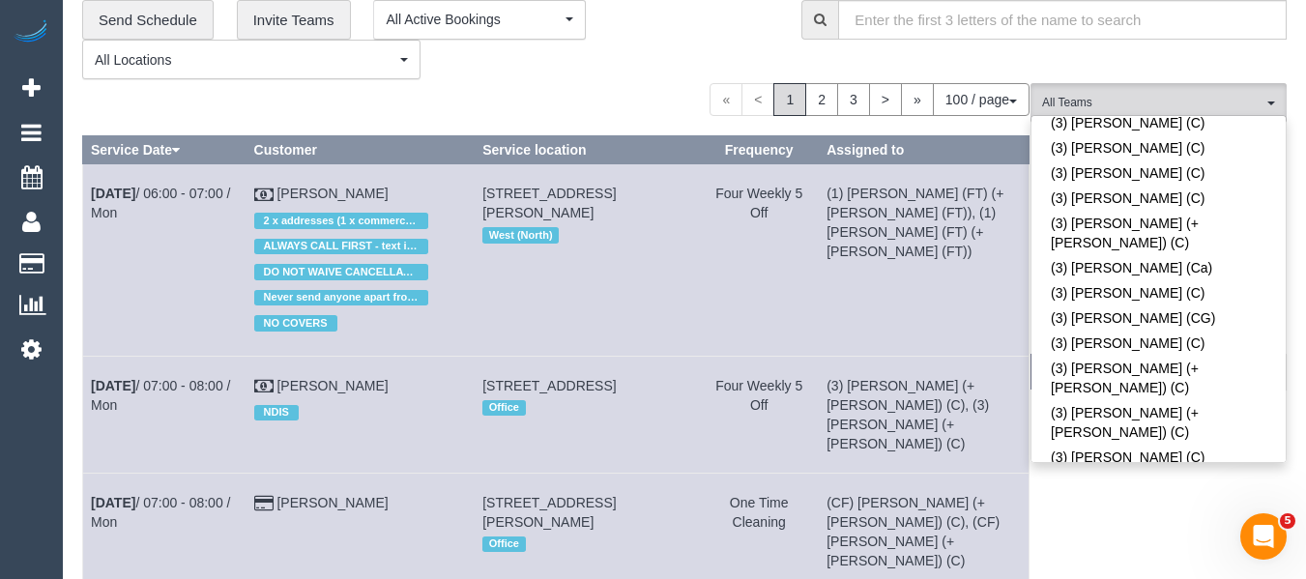
click at [619, 85] on div "100 / page 10 / page 20 / page 30 / page 40 / page 50 / page 100 / page" at bounding box center [555, 99] width 947 height 33
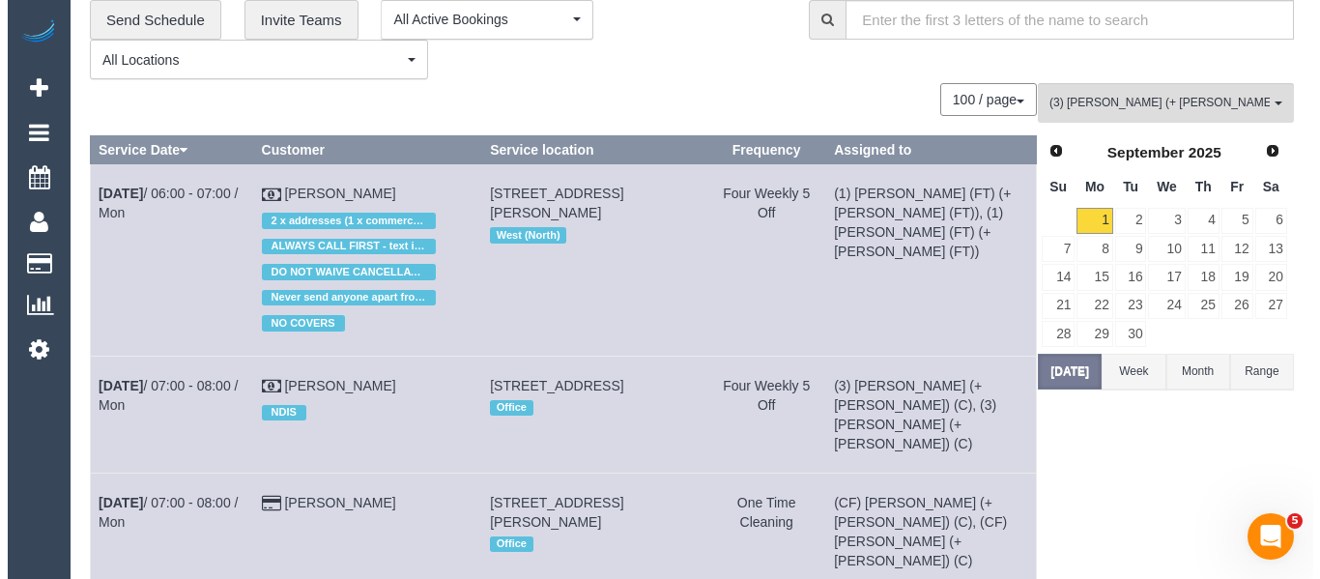
scroll to position [0, 0]
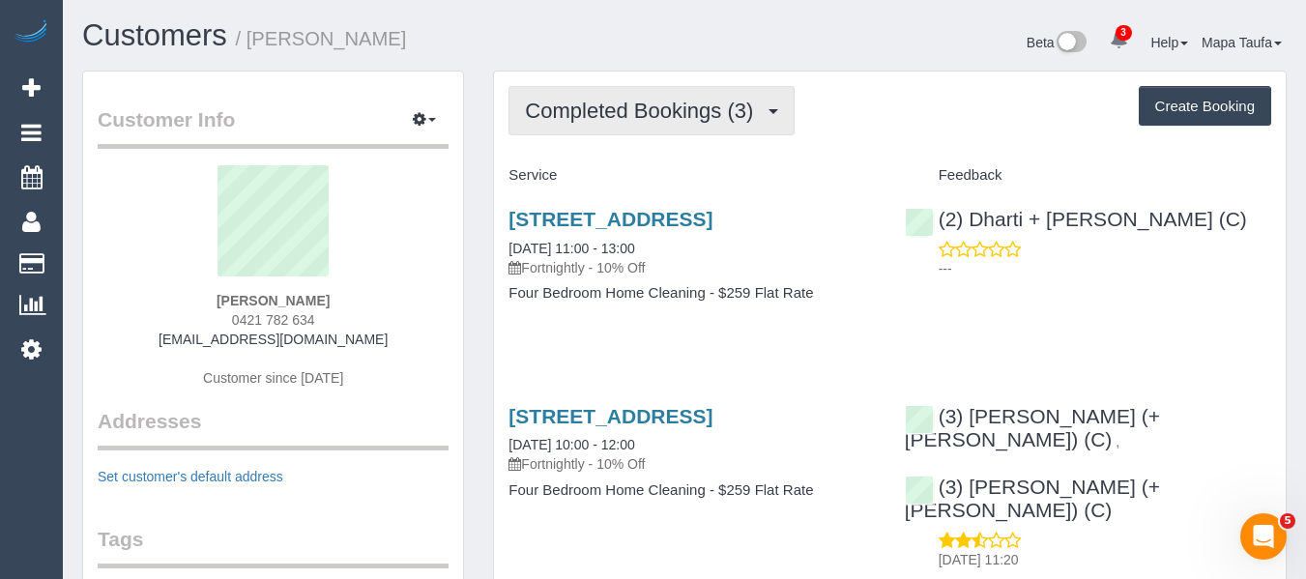
click at [577, 122] on span "Completed Bookings (3)" at bounding box center [644, 111] width 238 height 24
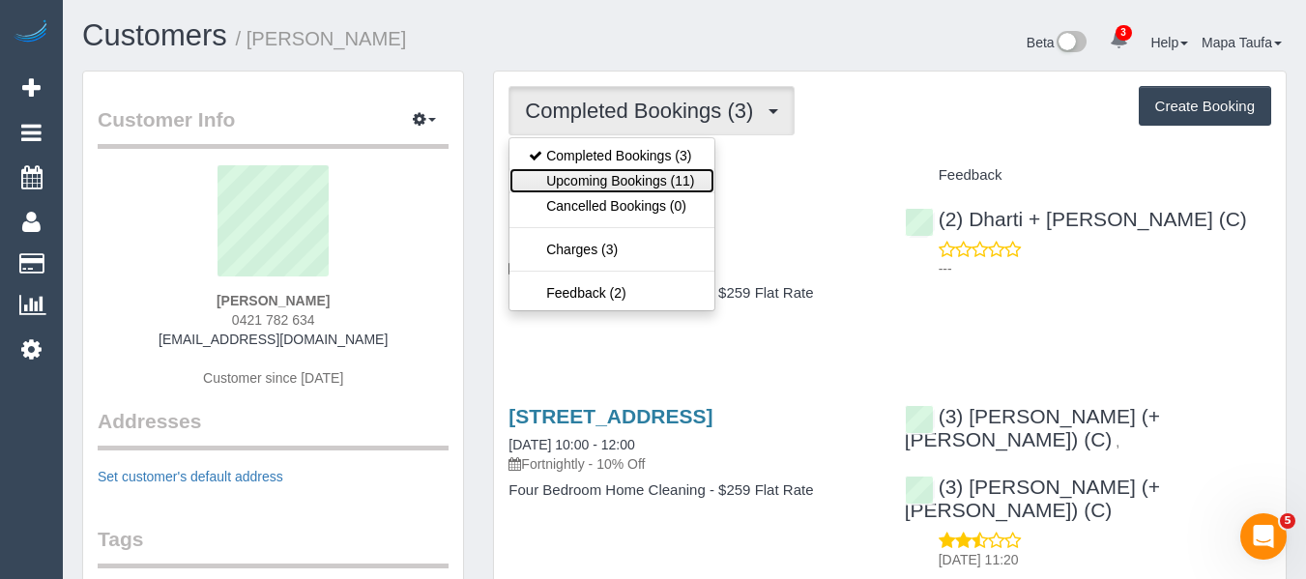
click at [573, 175] on link "Upcoming Bookings (11)" at bounding box center [611, 180] width 204 height 25
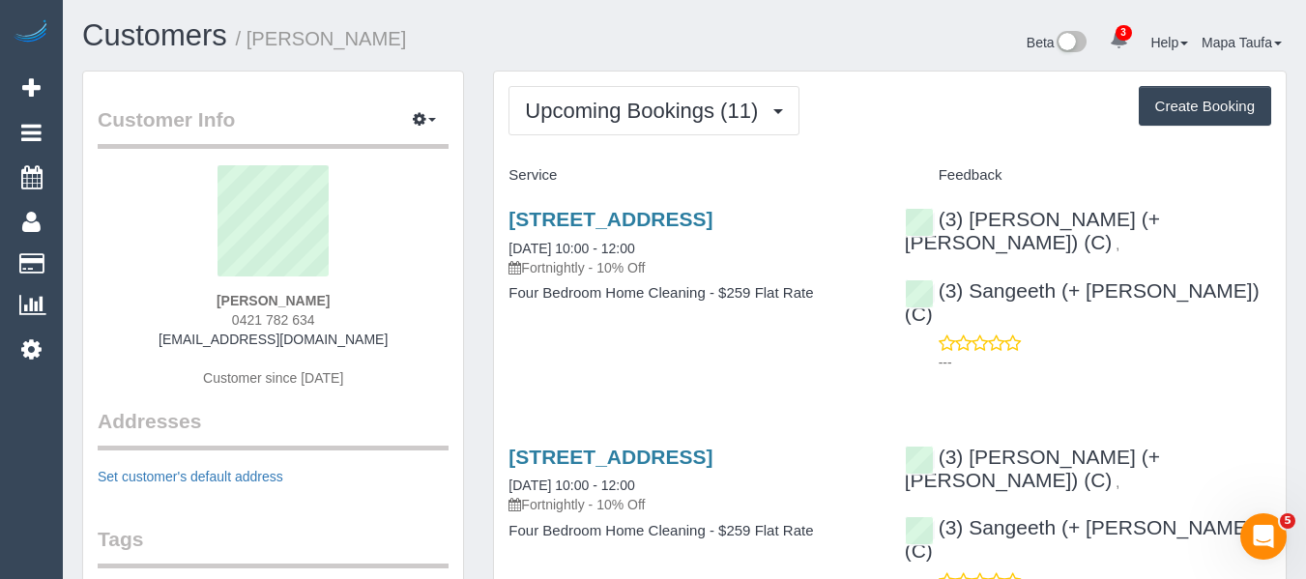
drag, startPoint x: 271, startPoint y: 321, endPoint x: 222, endPoint y: 321, distance: 48.3
click at [222, 321] on div "Bianca Ross 0421 782 634 bianca.fedele1@gmail.com Customer since 2025" at bounding box center [273, 286] width 351 height 242
copy span "0421 782 634"
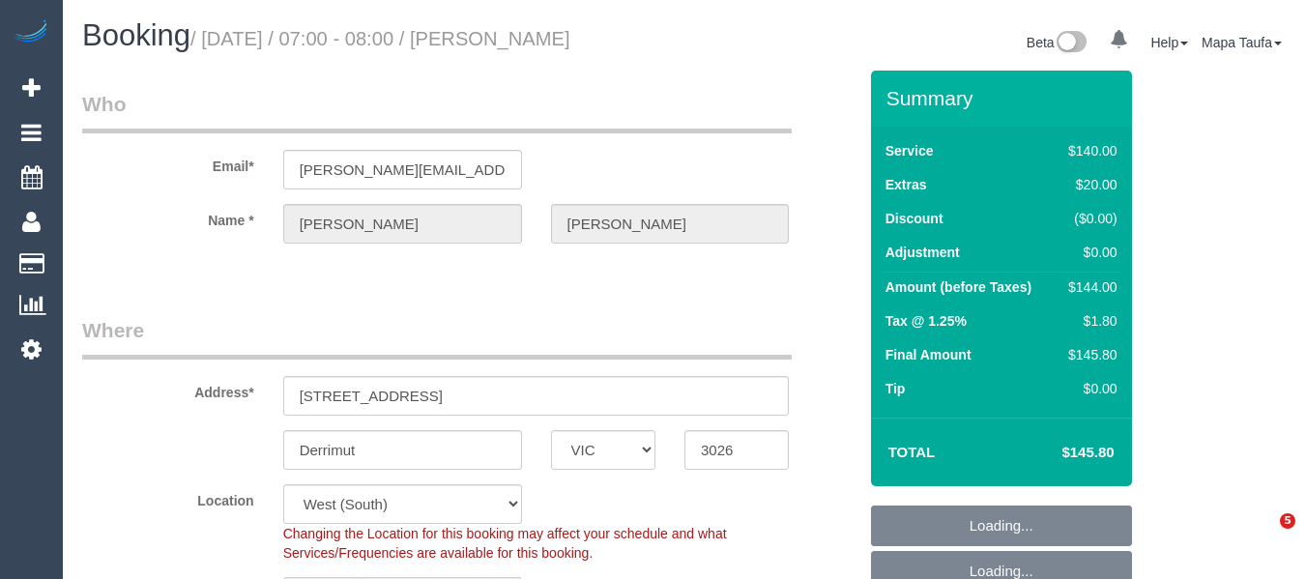
select select "VIC"
select select "object:786"
select select "string:stripe-pm_1OKVq52GScqysDRV3GVpBaqZ"
select select "object:791"
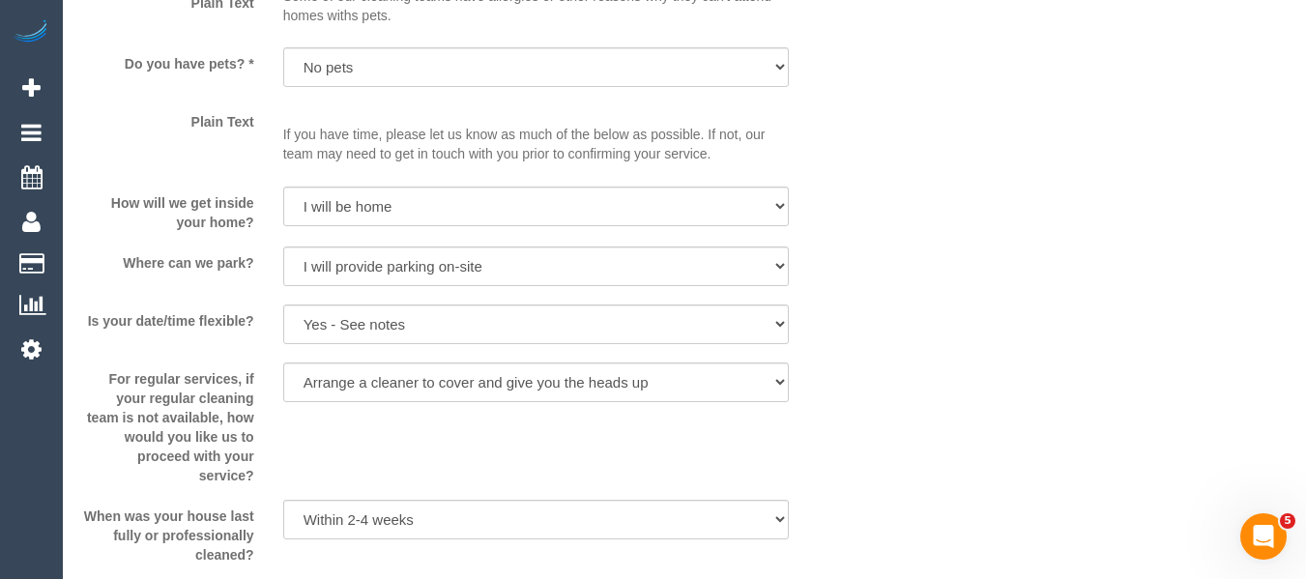
scroll to position [2766, 0]
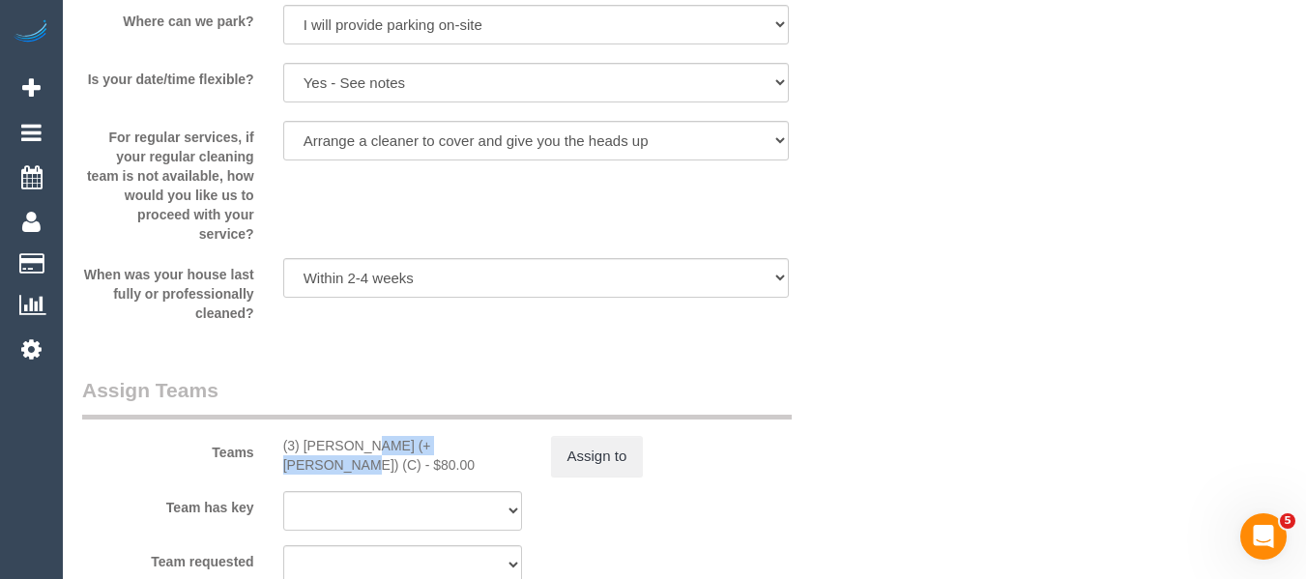
drag, startPoint x: 420, startPoint y: 447, endPoint x: 305, endPoint y: 448, distance: 115.0
click at [305, 448] on div "(3) Nihaal (+ Shweta) (C) - $80.00" at bounding box center [402, 455] width 239 height 39
copy div "Nihaal (+ Shweta) ("
click at [575, 466] on button "Assign to" at bounding box center [597, 456] width 93 height 41
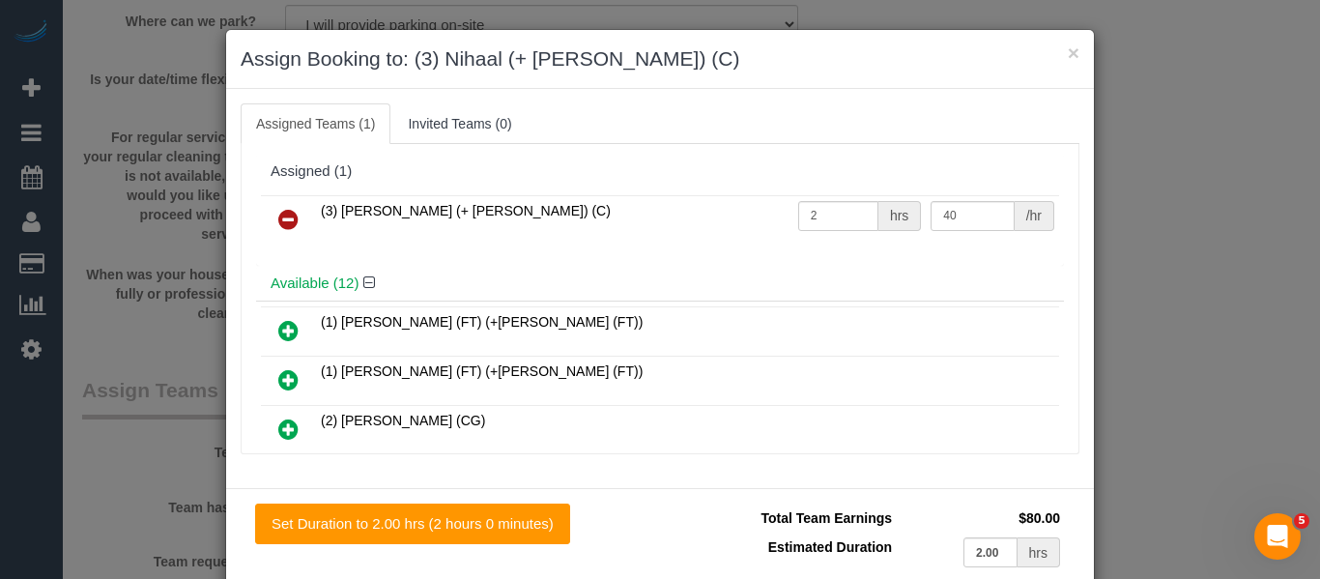
click at [292, 220] on link at bounding box center [288, 220] width 45 height 39
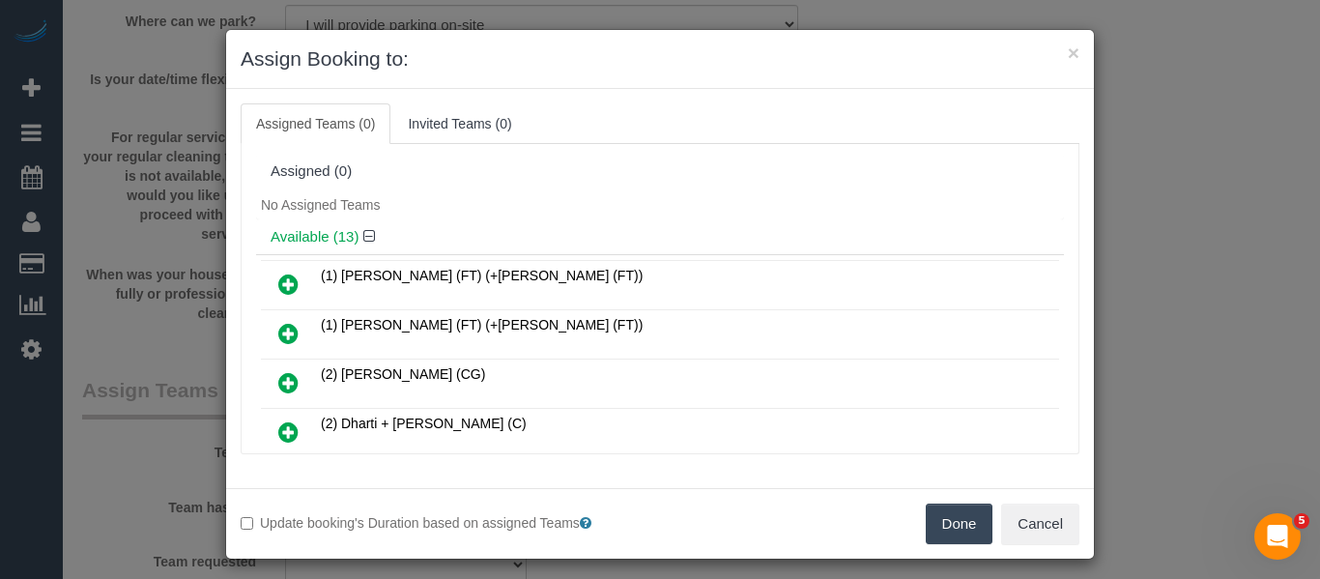
click at [958, 505] on div "Update booking's Duration based on assigned Teams Done Cancel" at bounding box center [660, 523] width 868 height 71
click at [954, 523] on button "Done" at bounding box center [960, 524] width 68 height 41
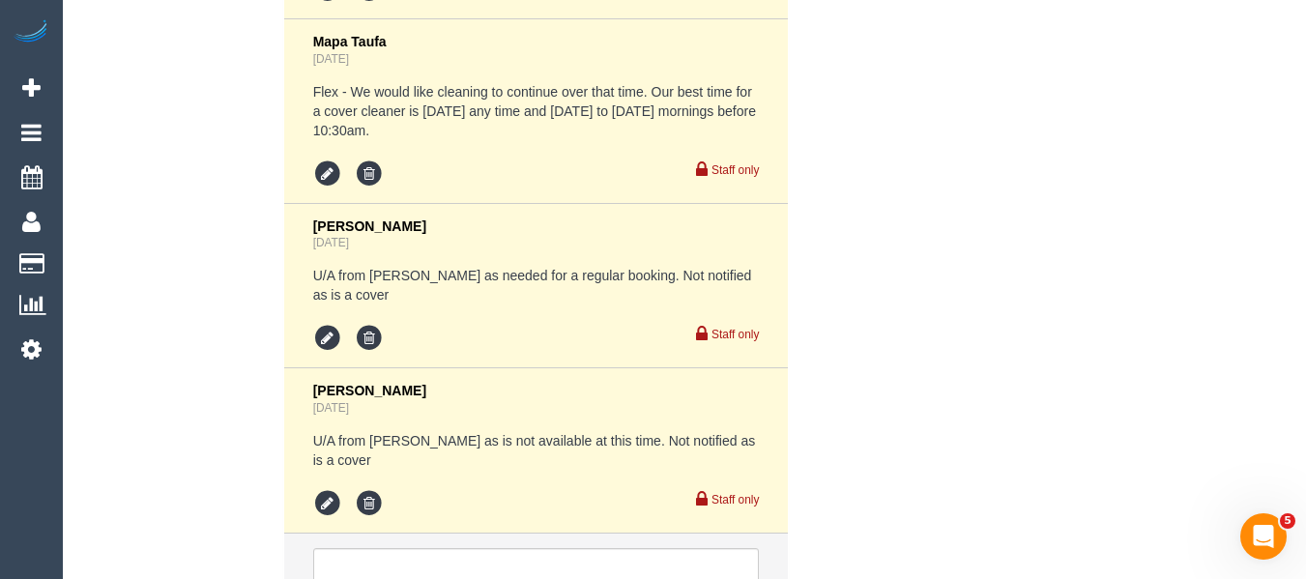
scroll to position [4458, 0]
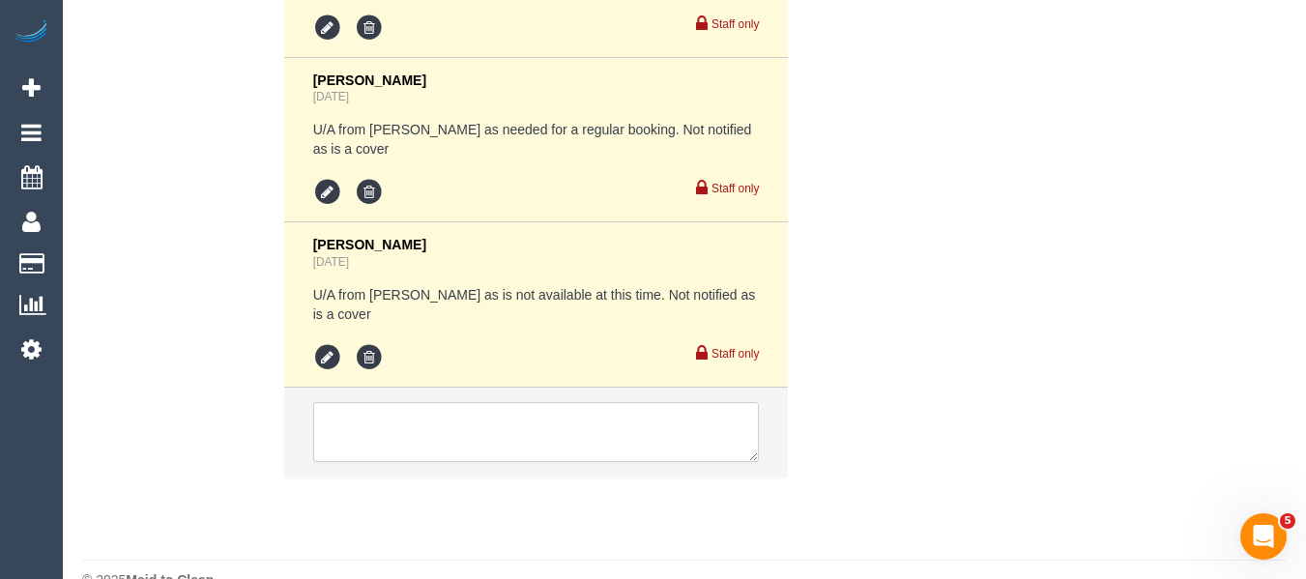
click at [469, 403] on textarea at bounding box center [536, 432] width 447 height 60
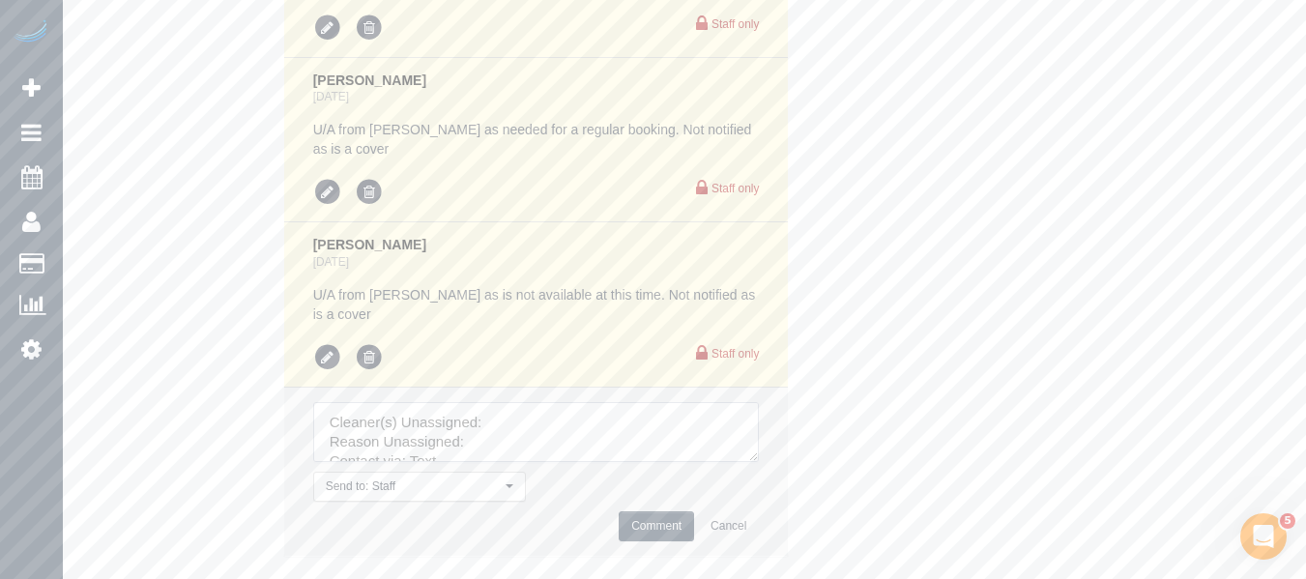
drag, startPoint x: 745, startPoint y: 418, endPoint x: 789, endPoint y: 520, distance: 111.3
click at [760, 462] on textarea at bounding box center [536, 432] width 447 height 60
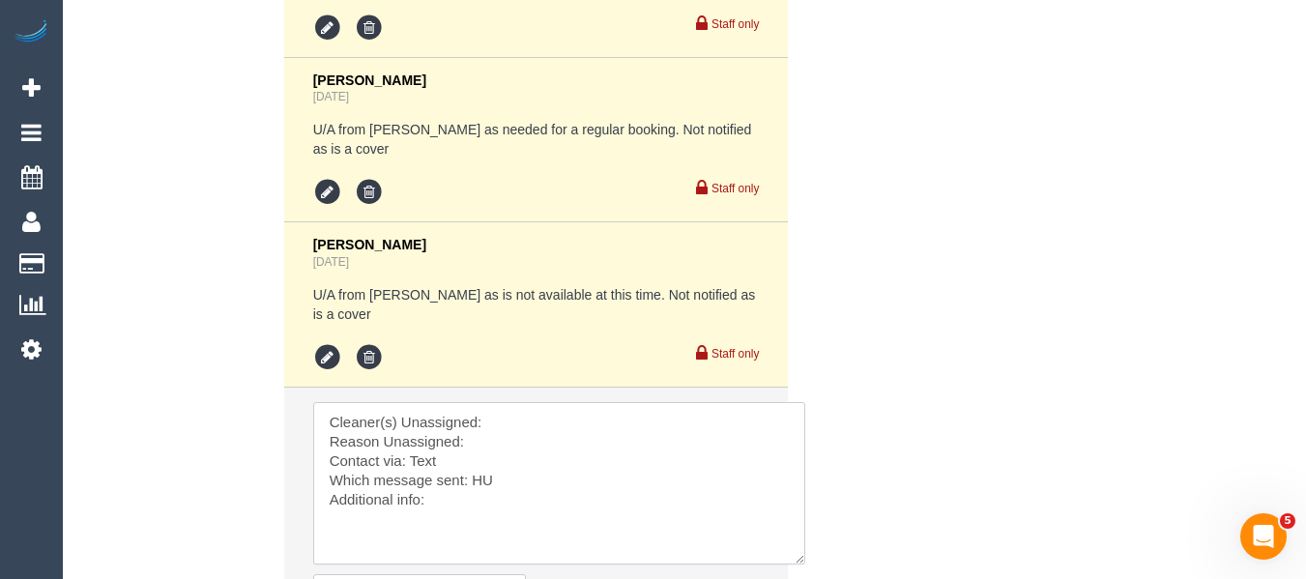
click at [564, 402] on textarea at bounding box center [559, 483] width 492 height 162
paste textarea "Nihaal (+ Shweta) ("
click at [534, 402] on textarea at bounding box center [559, 483] width 492 height 162
click at [496, 417] on textarea at bounding box center [559, 483] width 492 height 162
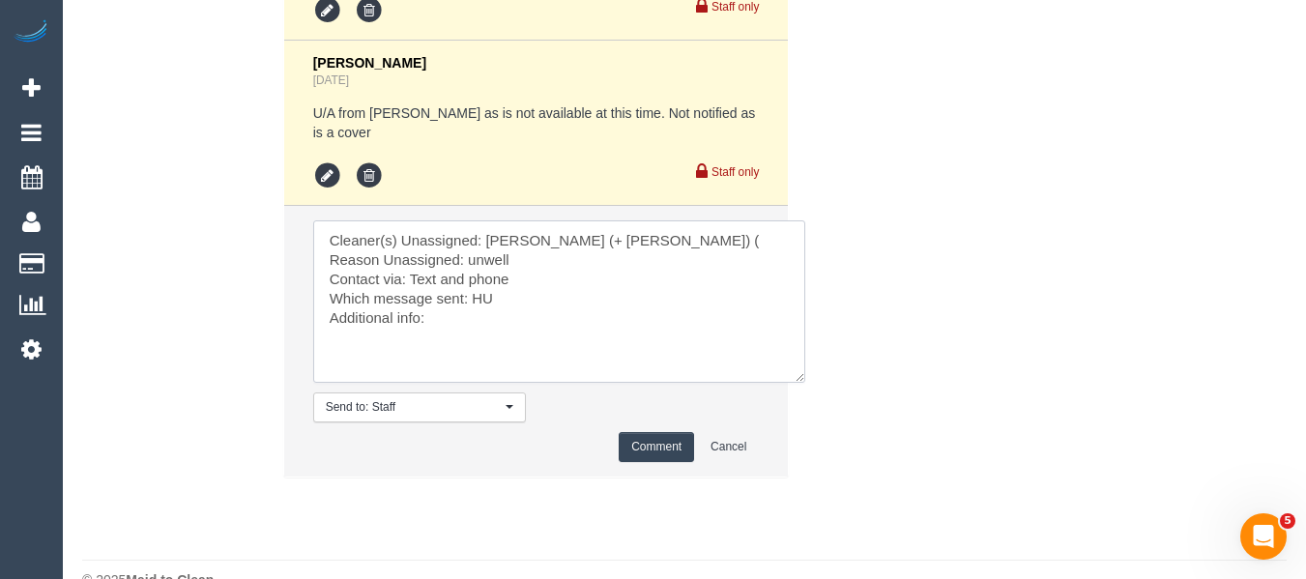
type textarea "Cleaner(s) Unassigned: Nihaal (+ Shweta) ( Reason Unassigned: unwell Contact vi…"
click at [667, 432] on button "Comment" at bounding box center [656, 447] width 75 height 30
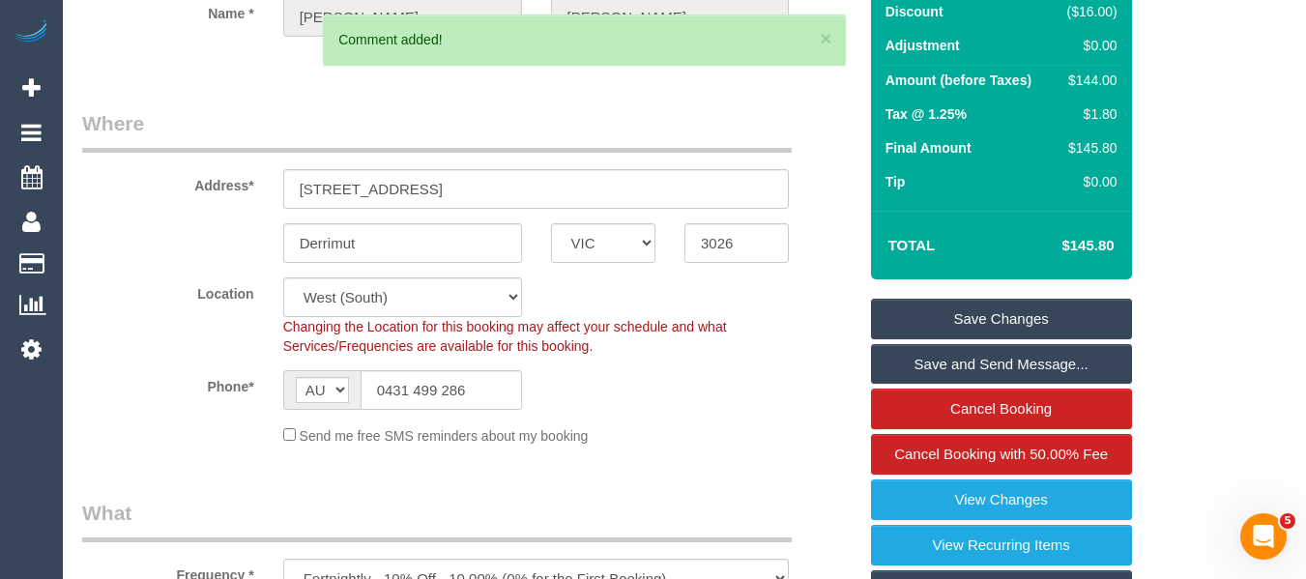
scroll to position [188, 0]
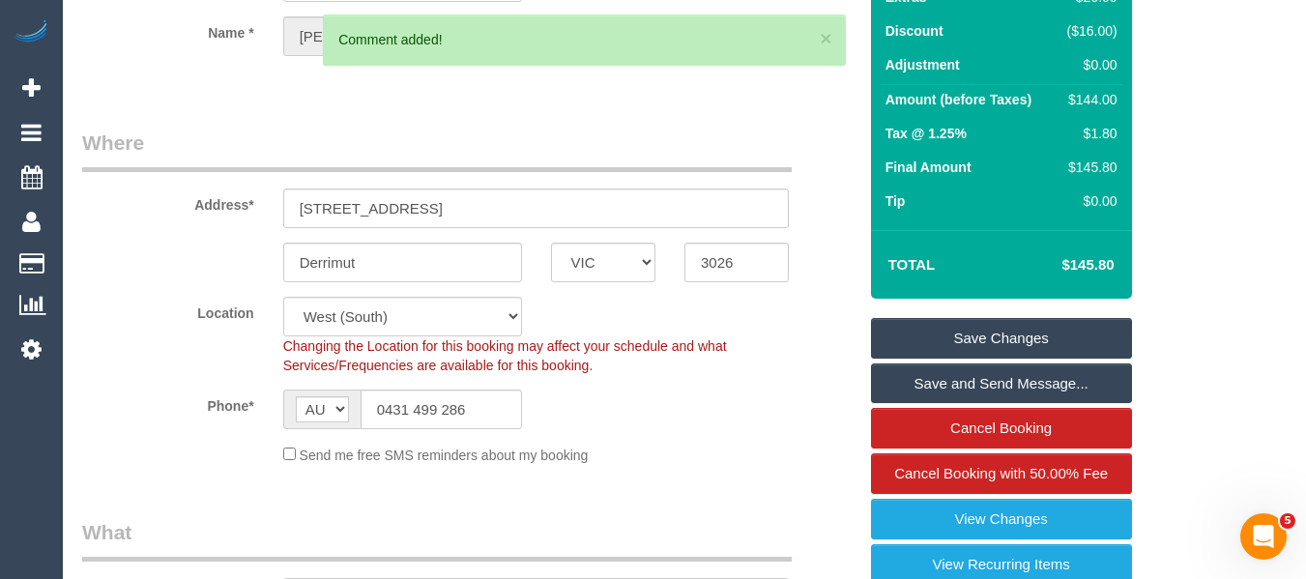
click at [1008, 341] on link "Save Changes" at bounding box center [1001, 338] width 261 height 41
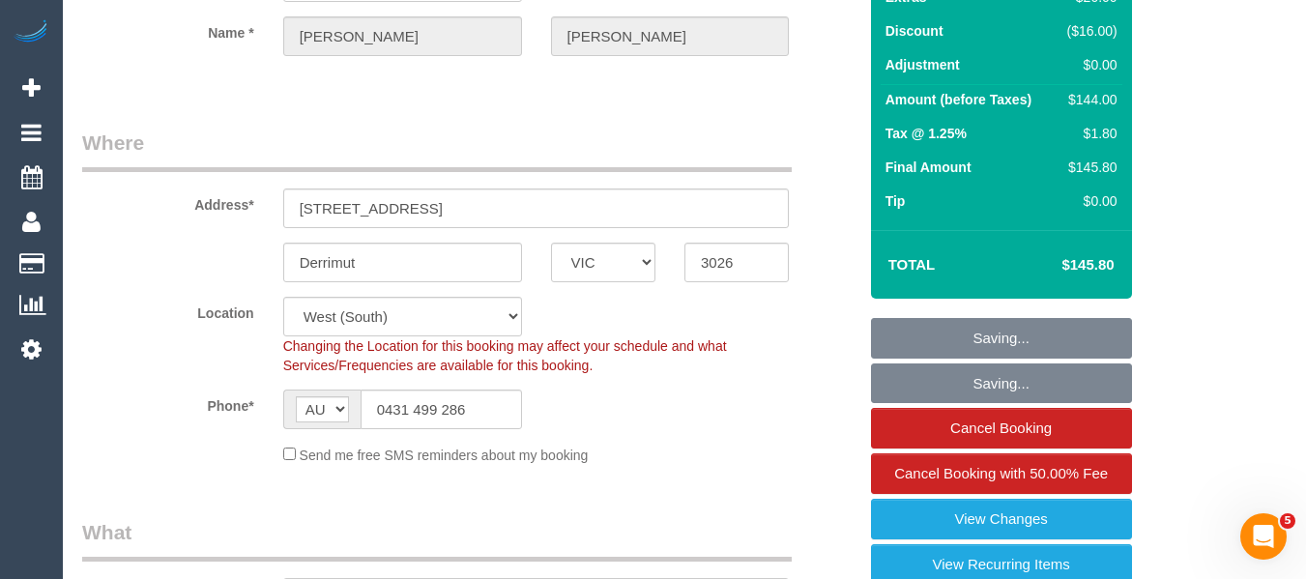
click at [871, 318] on link "Saving..." at bounding box center [1001, 338] width 261 height 41
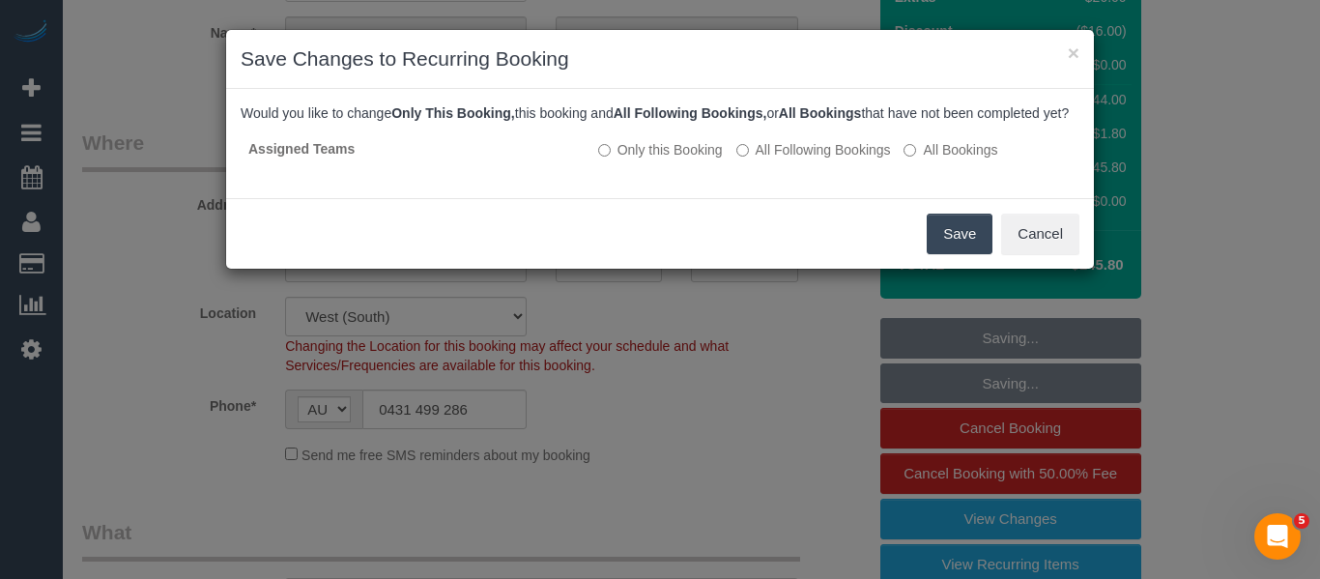
click at [957, 254] on button "Save" at bounding box center [960, 234] width 66 height 41
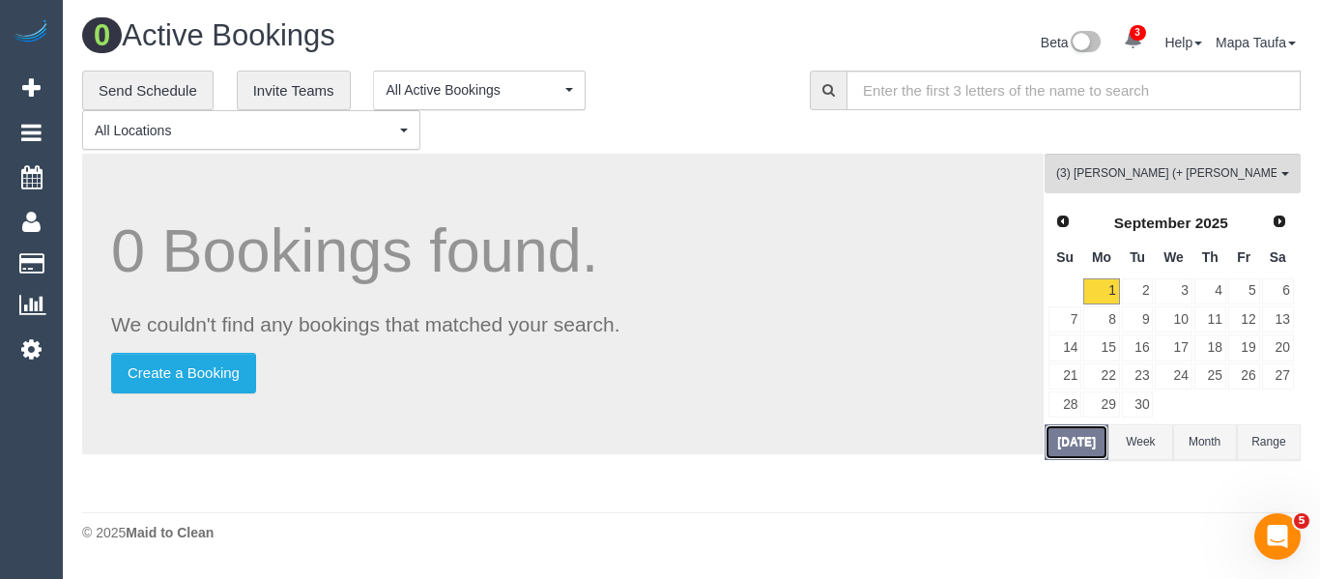
drag, startPoint x: 1072, startPoint y: 445, endPoint x: 766, endPoint y: 445, distance: 305.4
click at [1072, 446] on button "[DATE]" at bounding box center [1077, 442] width 64 height 36
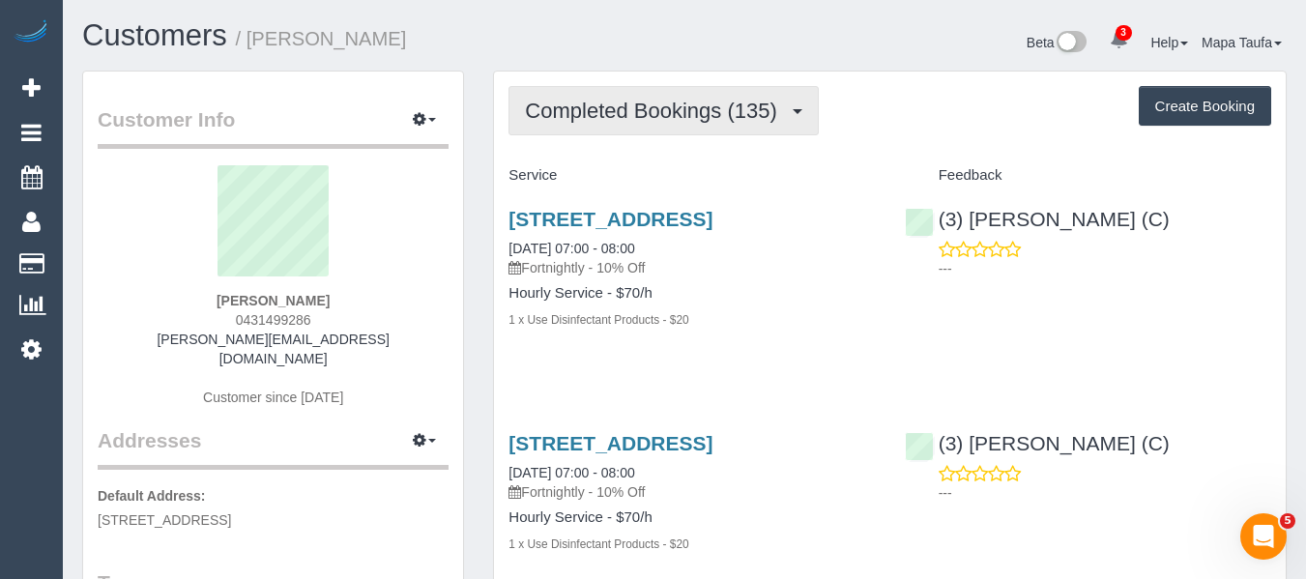
drag, startPoint x: 571, startPoint y: 121, endPoint x: 570, endPoint y: 163, distance: 42.5
click at [572, 123] on button "Completed Bookings (135)" at bounding box center [663, 110] width 310 height 49
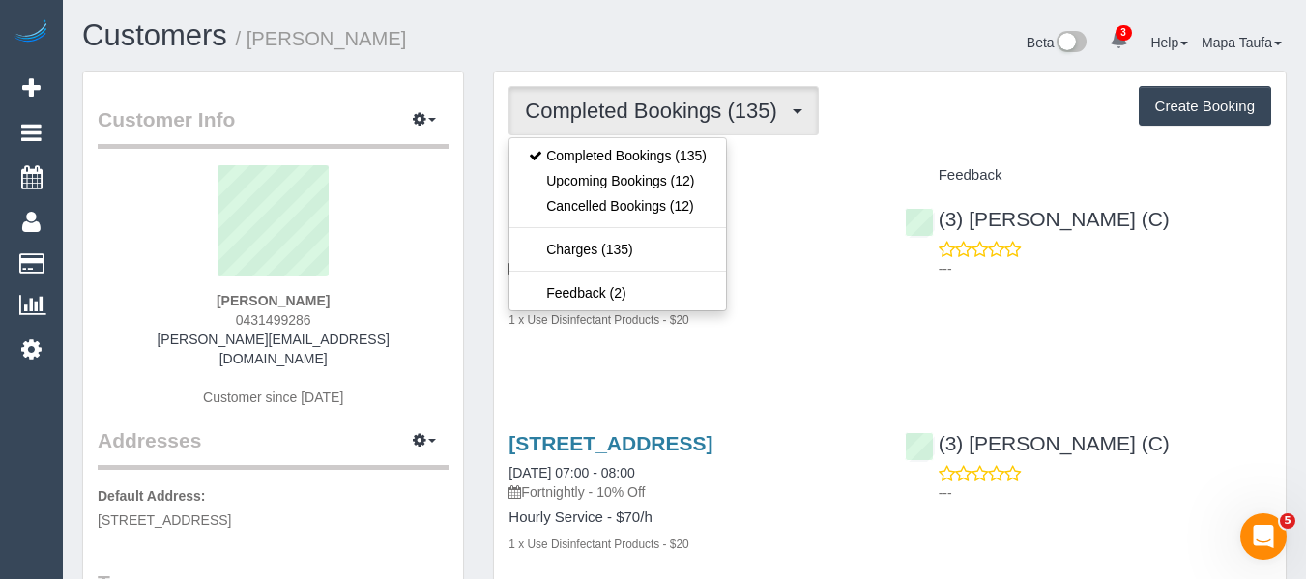
click at [329, 319] on div "Brent Connolly 0431499286 brent@slcn.com.au Customer since 2022" at bounding box center [273, 295] width 351 height 261
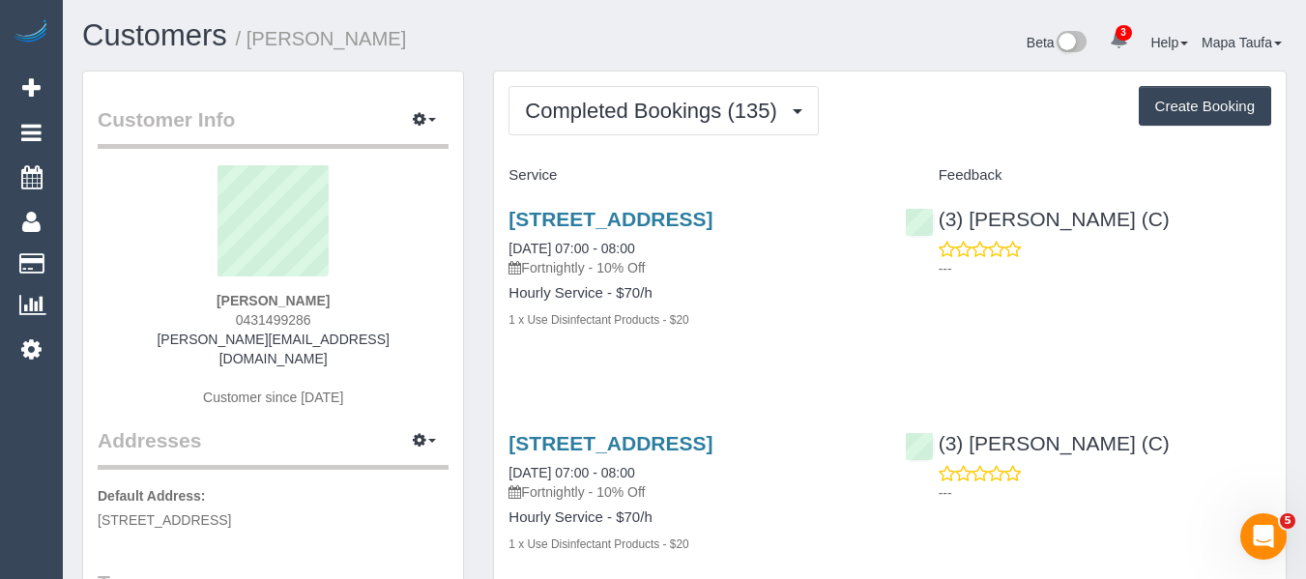
drag, startPoint x: 323, startPoint y: 329, endPoint x: 206, endPoint y: 338, distance: 117.3
click at [203, 335] on div "Brent Connolly 0431499286 brent@slcn.com.au Customer since 2022" at bounding box center [273, 295] width 351 height 261
click at [382, 347] on div "Brent Connolly 0431499286 brent@slcn.com.au Customer since 2022" at bounding box center [273, 295] width 351 height 261
drag, startPoint x: 339, startPoint y: 326, endPoint x: 228, endPoint y: 327, distance: 111.2
click at [228, 327] on div "Brent Connolly 0431499286 brent@slcn.com.au Customer since 2022" at bounding box center [273, 295] width 351 height 261
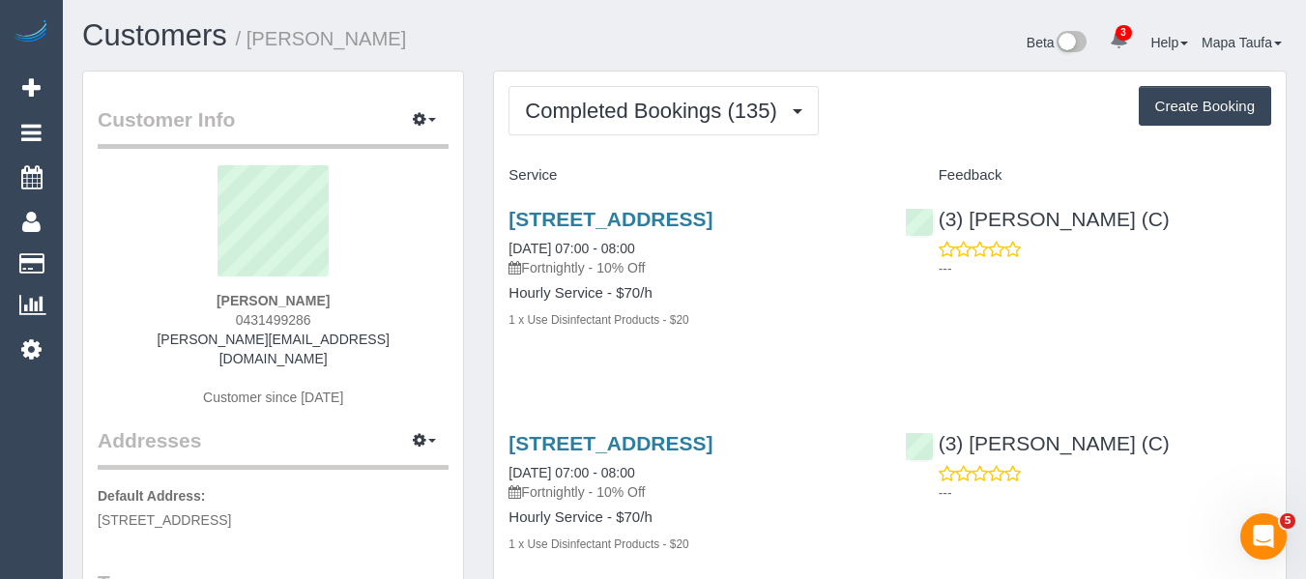
copy span "0431499286"
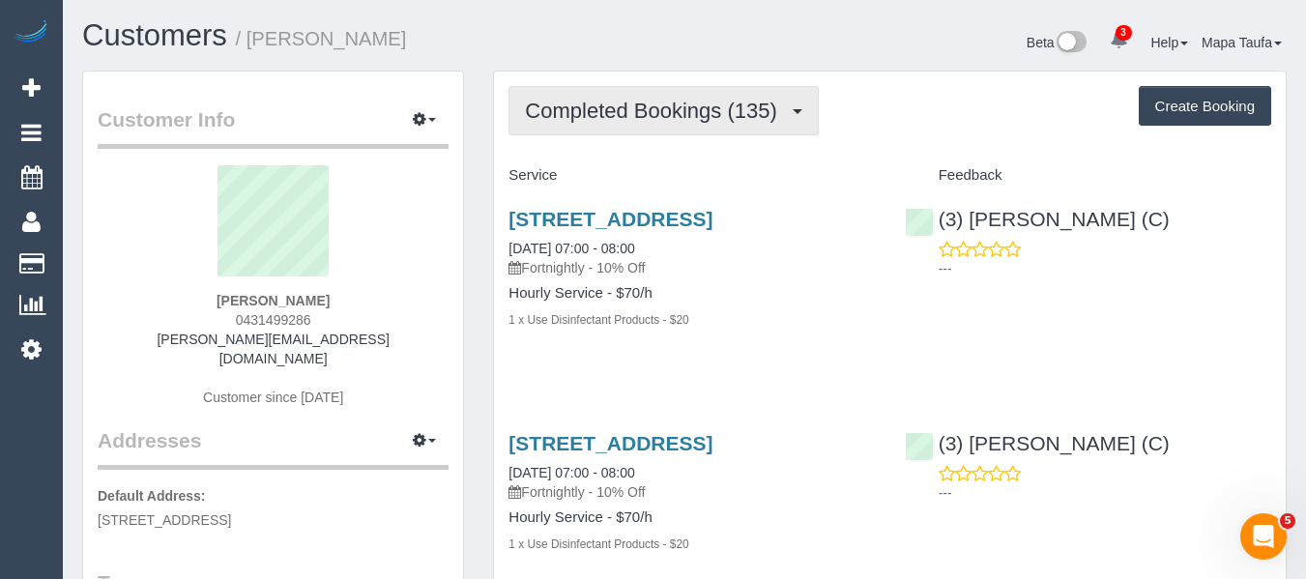
drag, startPoint x: 632, startPoint y: 114, endPoint x: 638, endPoint y: 185, distance: 70.8
click at [630, 117] on span "Completed Bookings (135)" at bounding box center [655, 111] width 261 height 24
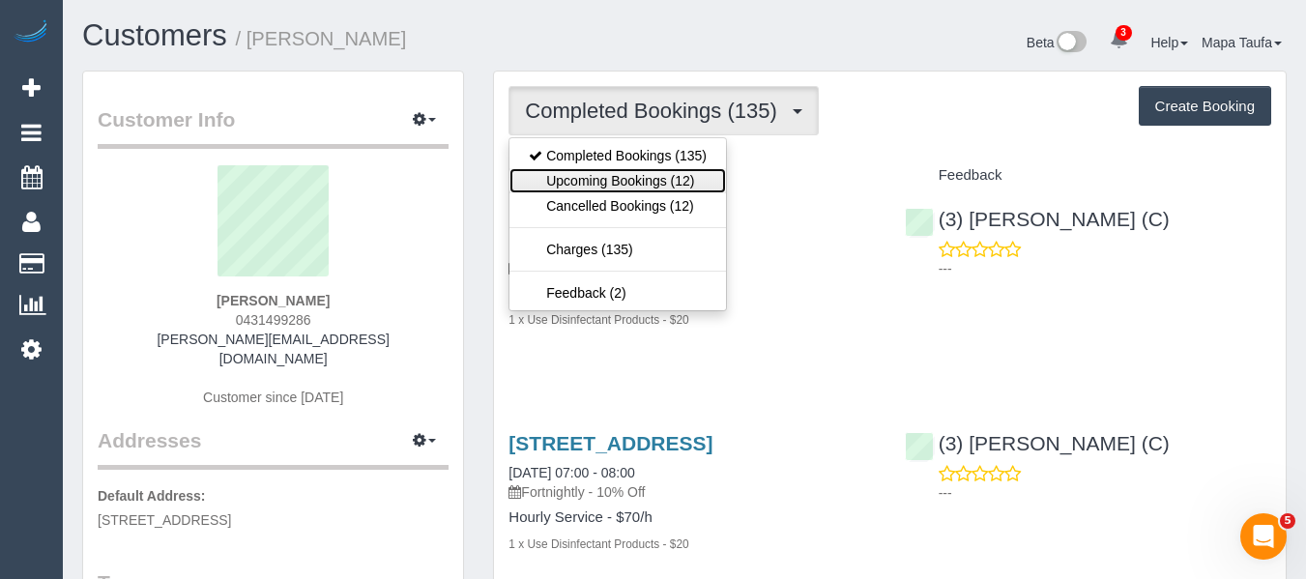
click at [639, 189] on link "Upcoming Bookings (12)" at bounding box center [617, 180] width 216 height 25
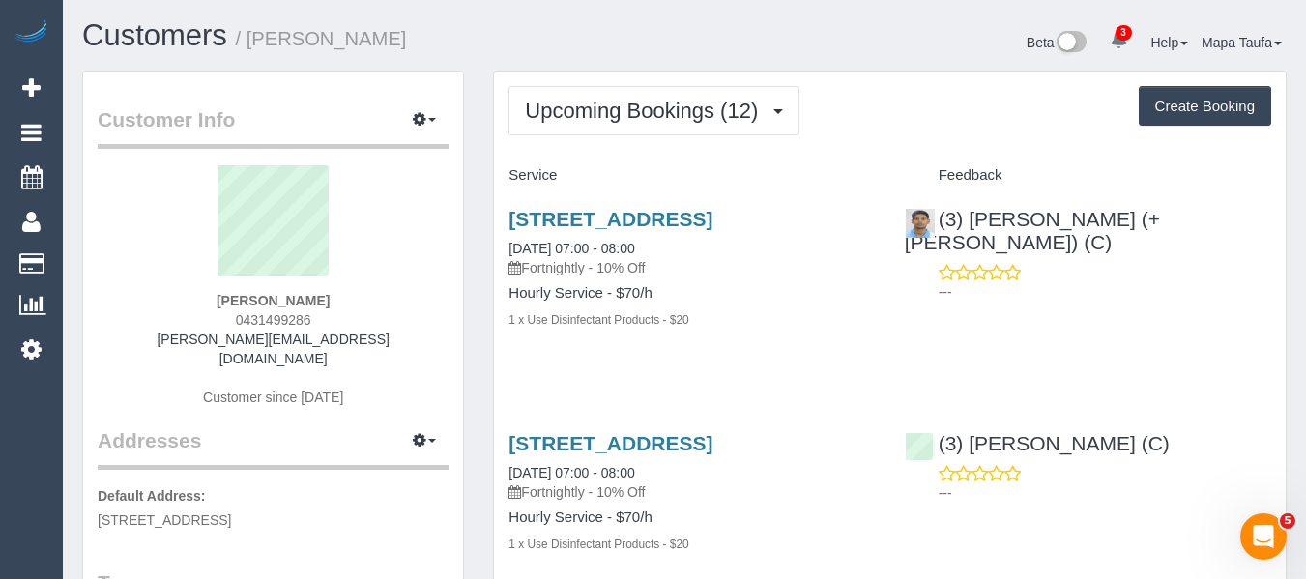
drag, startPoint x: 354, startPoint y: 324, endPoint x: 346, endPoint y: 334, distance: 13.1
click at [312, 335] on div "Brent Connolly 0431499286 brent@slcn.com.au Customer since 2022" at bounding box center [273, 295] width 351 height 261
click at [361, 332] on div "Brent Connolly 0431499286 brent@slcn.com.au Customer since 2022" at bounding box center [273, 295] width 351 height 261
drag, startPoint x: 361, startPoint y: 335, endPoint x: 210, endPoint y: 343, distance: 151.9
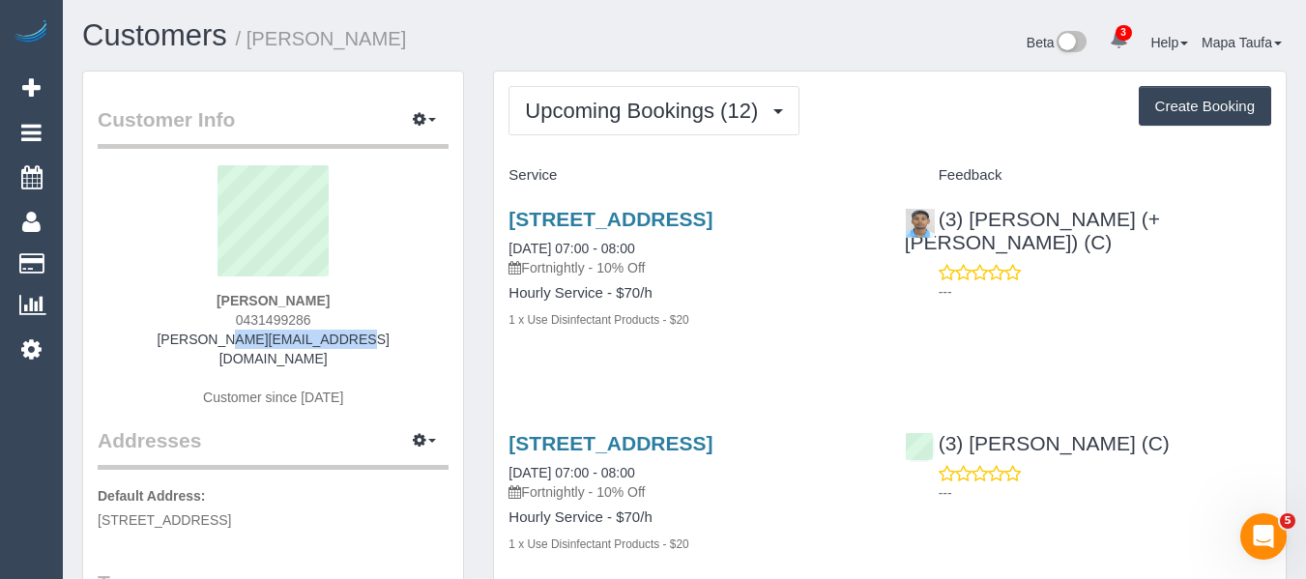
click at [210, 343] on div "Brent Connolly 0431499286 brent@slcn.com.au Customer since 2022" at bounding box center [273, 295] width 351 height 261
click at [339, 306] on div "Brent Connolly 0431499286 brent@slcn.com.au Customer since 2022" at bounding box center [273, 295] width 351 height 261
drag, startPoint x: 276, startPoint y: 321, endPoint x: 237, endPoint y: 316, distance: 39.9
click at [237, 316] on div "Brent Connolly 0431499286 brent@slcn.com.au Customer since 2022" at bounding box center [273, 295] width 351 height 261
copy span "0431499286"
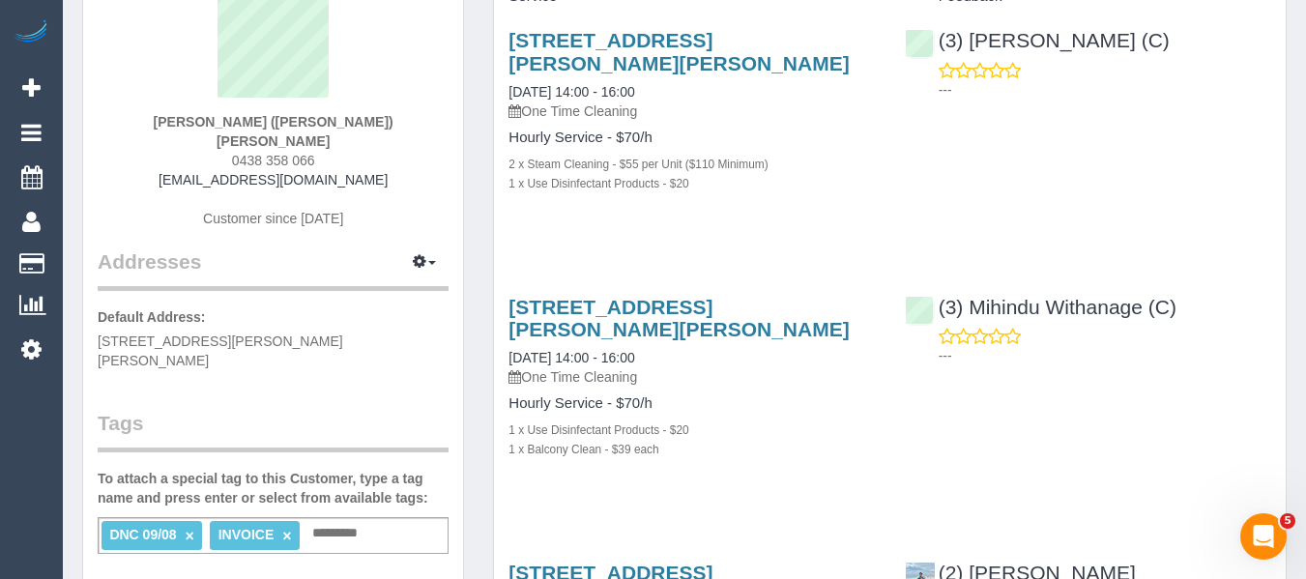
scroll to position [97, 0]
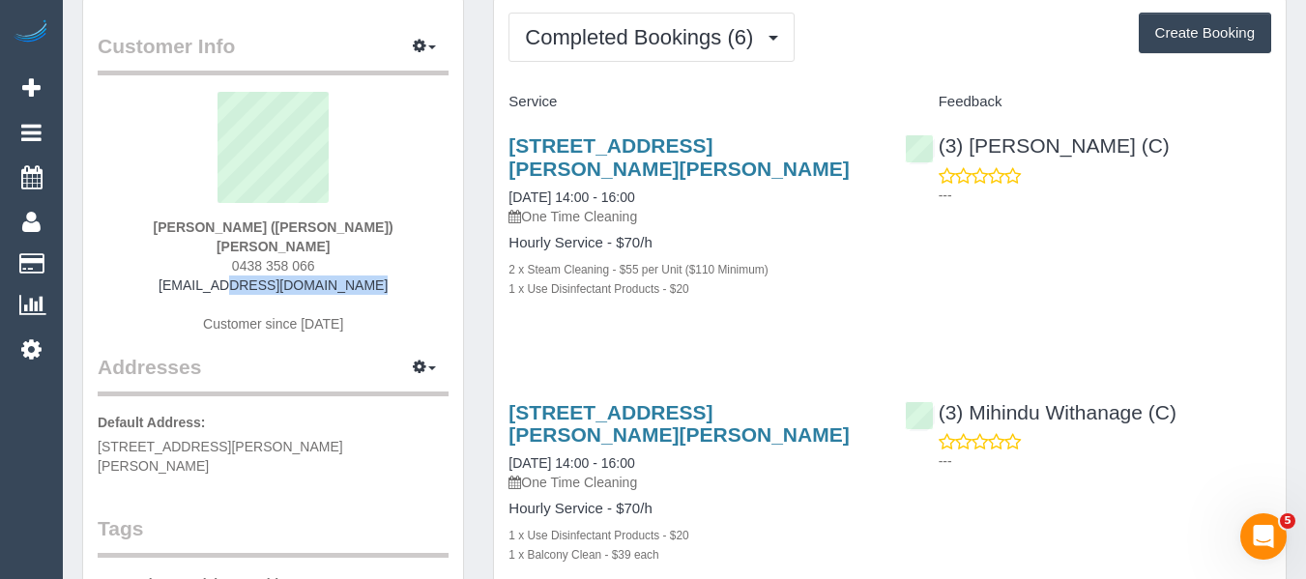
drag, startPoint x: 276, startPoint y: 240, endPoint x: 199, endPoint y: 252, distance: 78.3
click at [190, 252] on div "[PERSON_NAME] ([PERSON_NAME]) [PERSON_NAME] 0438 358 066 [EMAIL_ADDRESS][DOMAIN…" at bounding box center [273, 222] width 351 height 261
copy div
click at [365, 277] on div "[PERSON_NAME] ([PERSON_NAME]) [PERSON_NAME] 0438 358 066 [EMAIL_ADDRESS][DOMAIN…" at bounding box center [273, 222] width 351 height 261
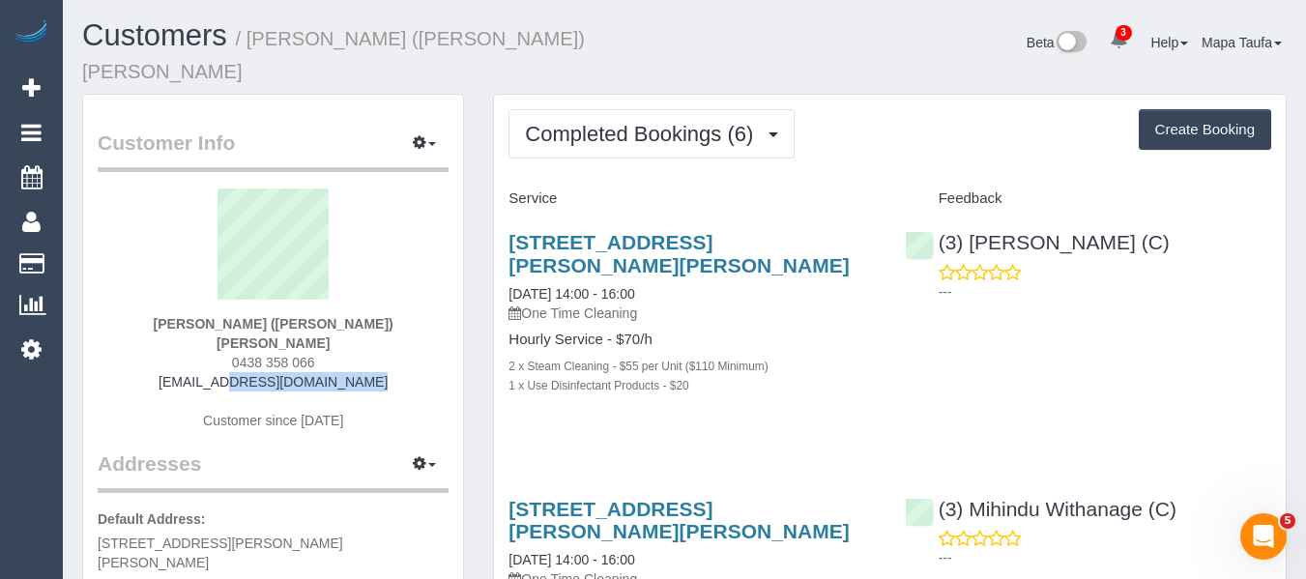
drag, startPoint x: 367, startPoint y: 335, endPoint x: 194, endPoint y: 337, distance: 173.0
click at [194, 337] on div "[PERSON_NAME] ([PERSON_NAME]) [PERSON_NAME] 0438 358 066 [EMAIL_ADDRESS][DOMAIN…" at bounding box center [273, 318] width 351 height 261
copy link "[EMAIL_ADDRESS][DOMAIN_NAME]"
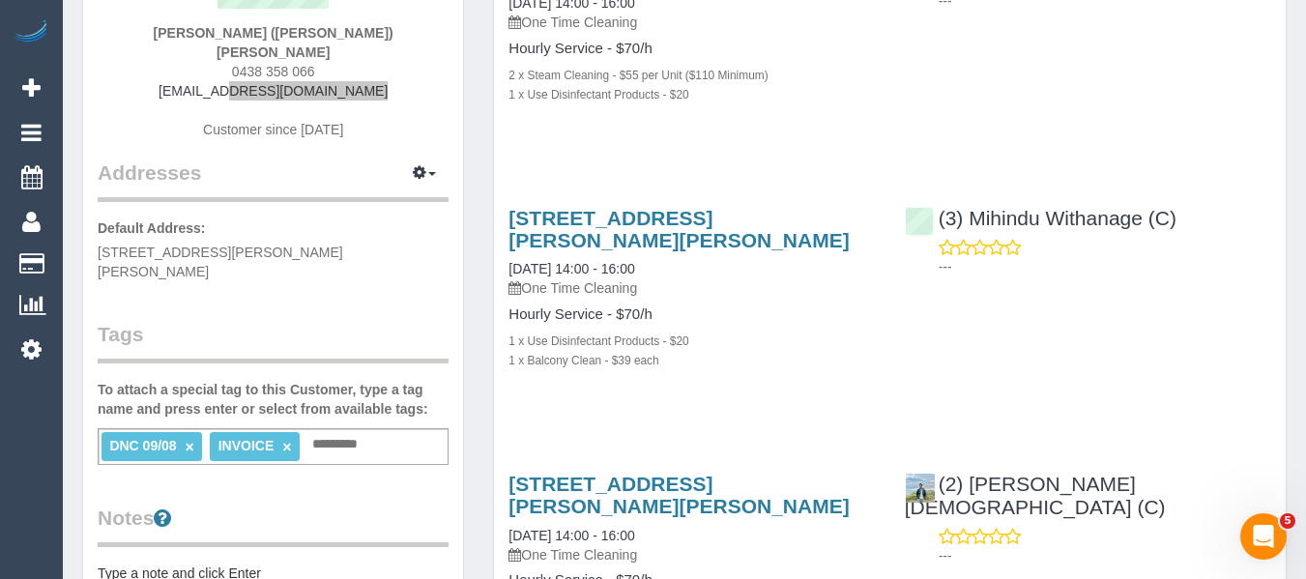
scroll to position [290, 0]
click at [190, 440] on link "×" at bounding box center [190, 448] width 9 height 16
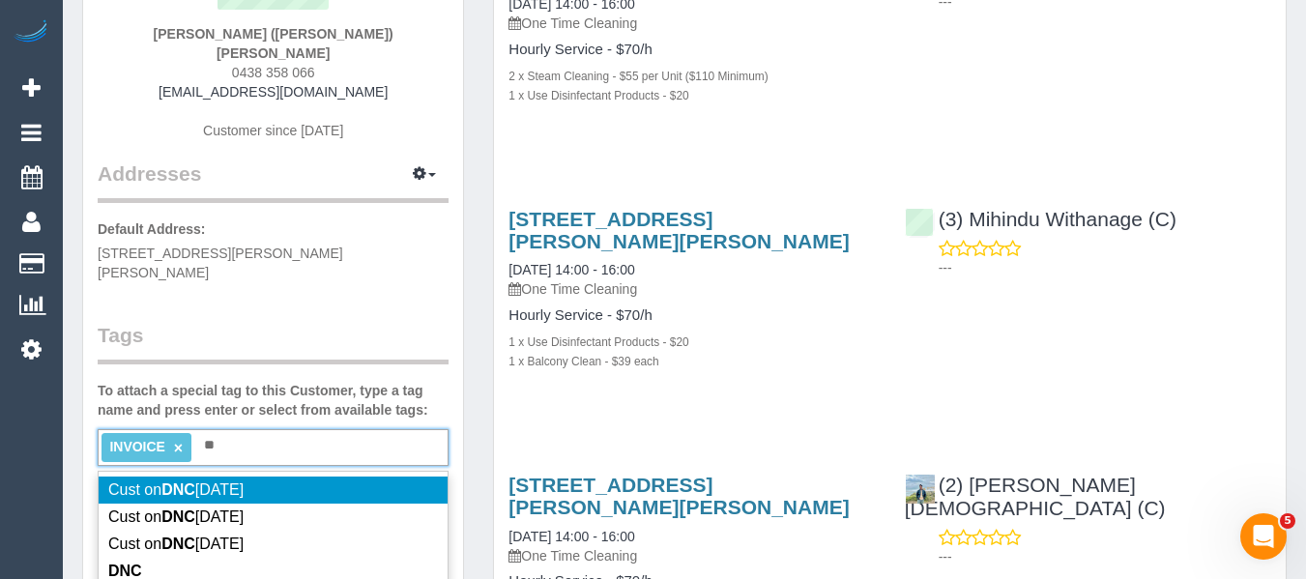
type input "*"
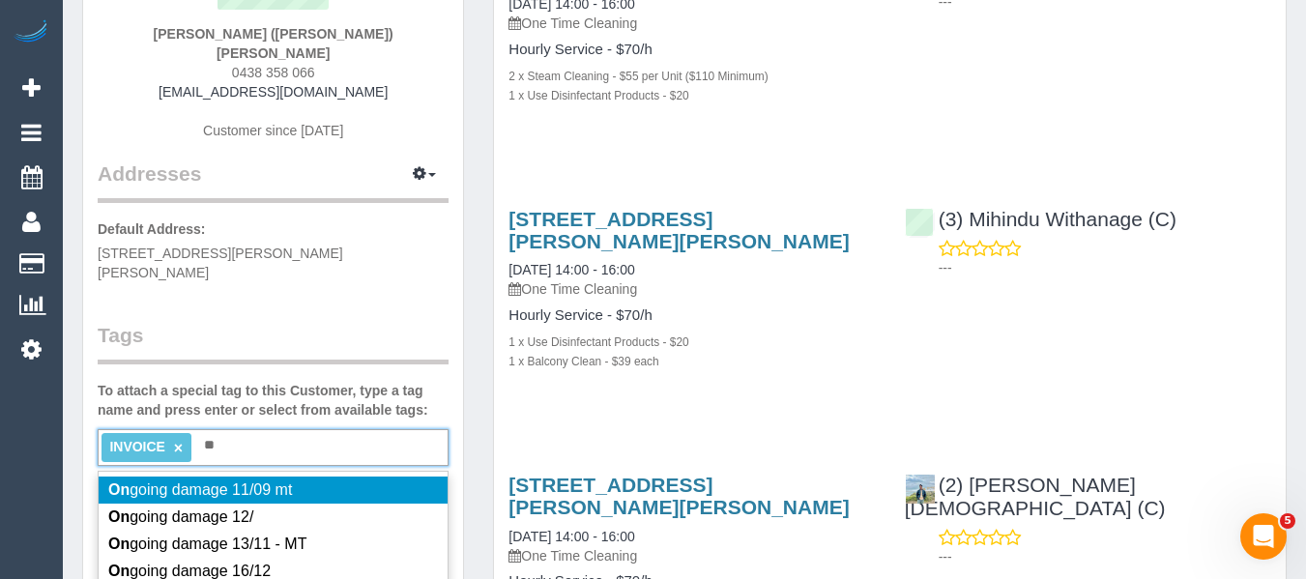
type input "*"
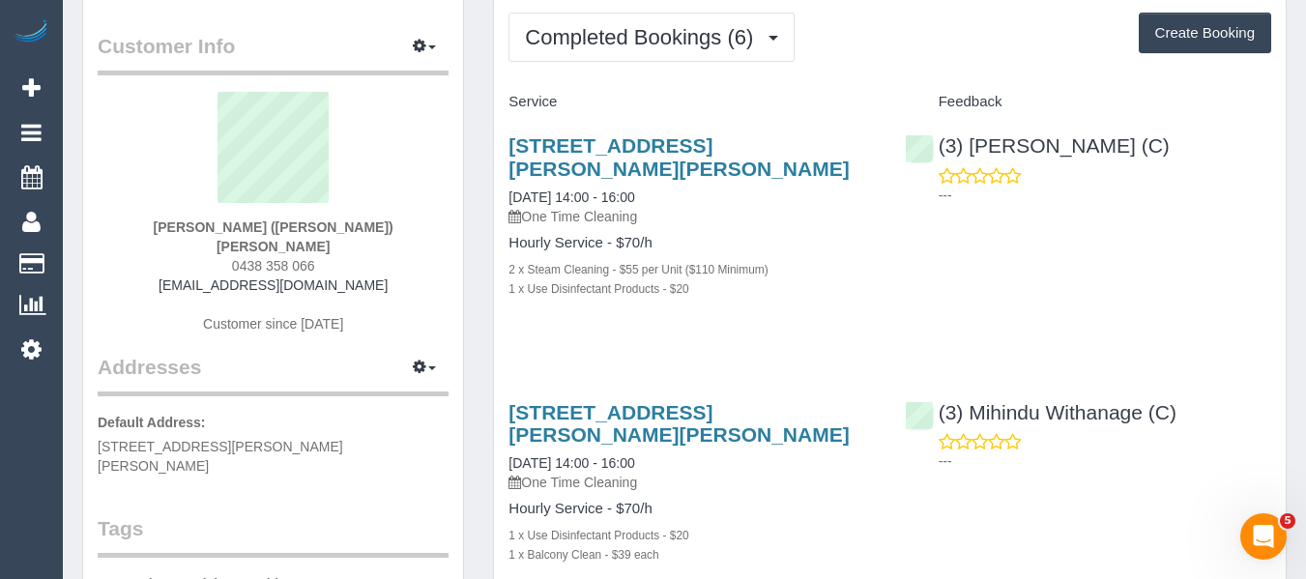
scroll to position [193, 0]
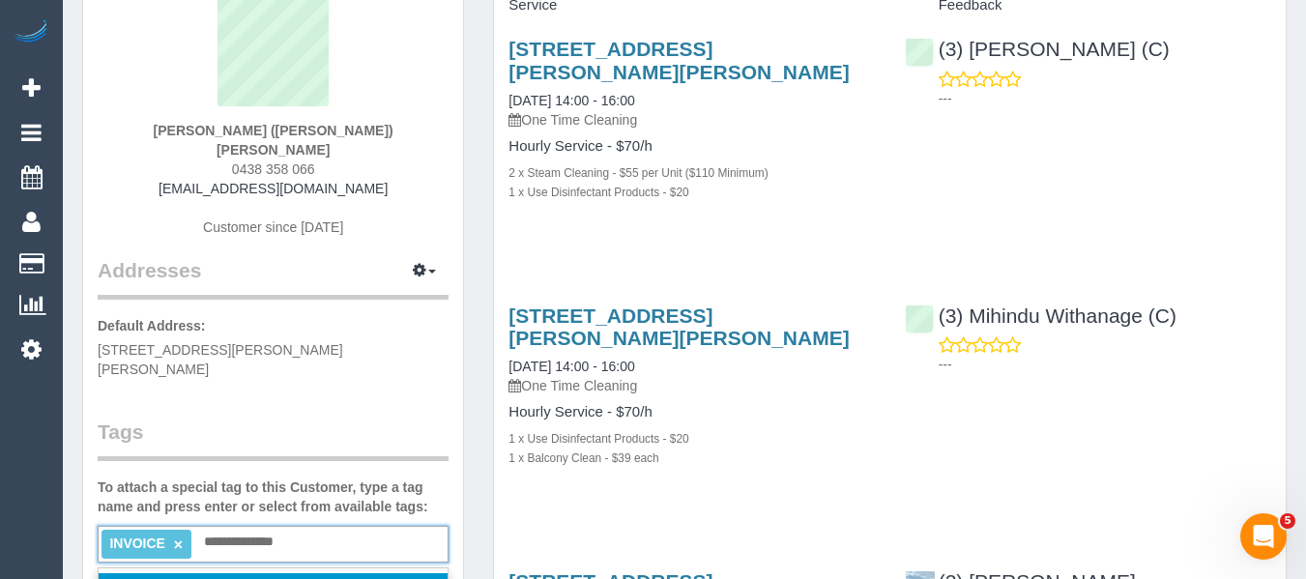
type input "**********"
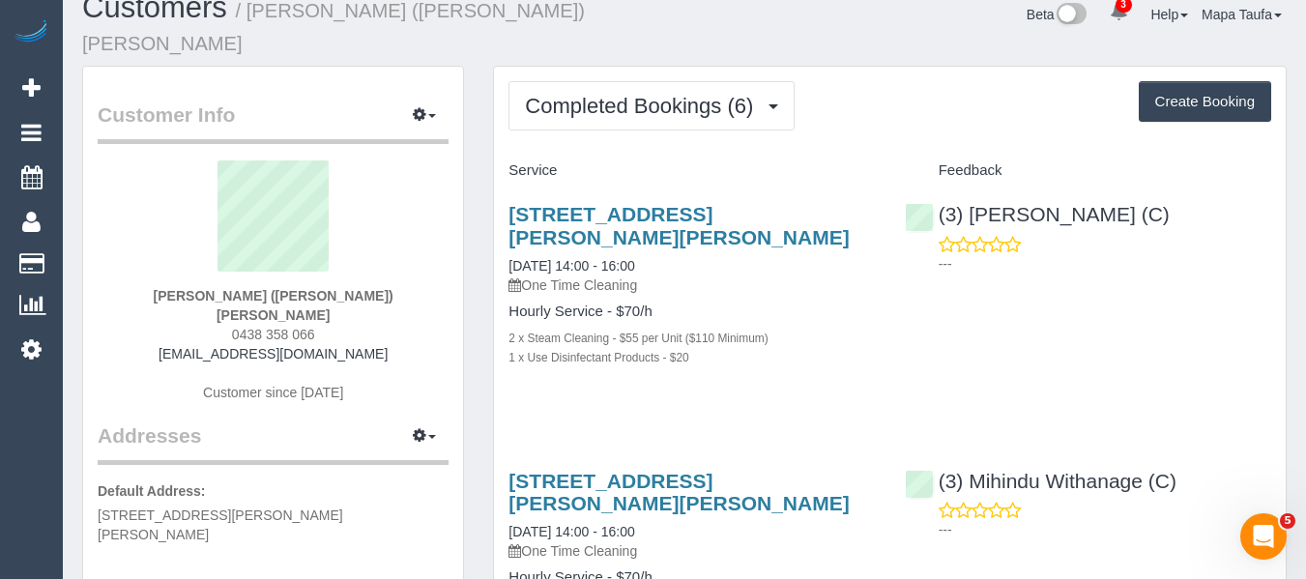
scroll to position [0, 0]
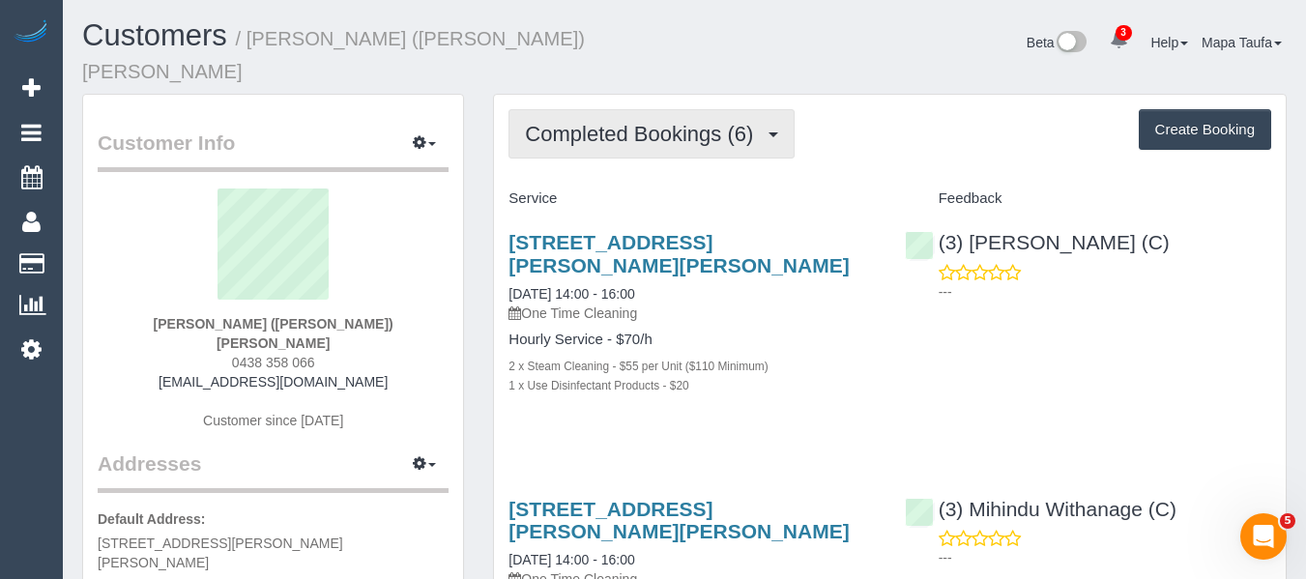
click at [593, 109] on button "Completed Bookings (6)" at bounding box center [651, 133] width 286 height 49
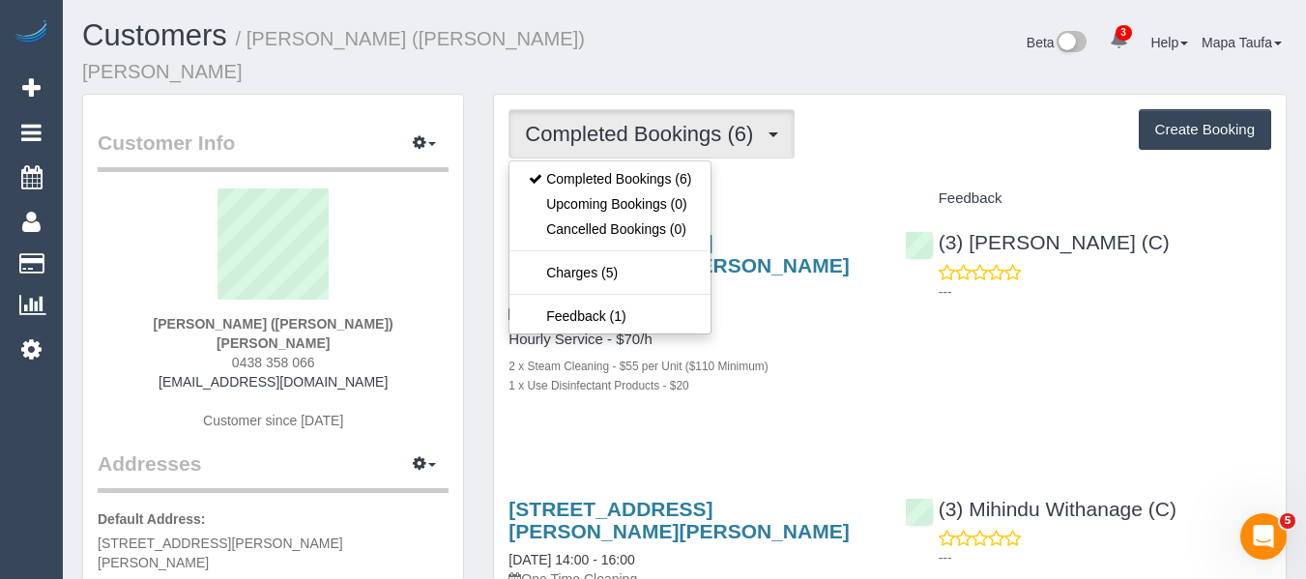
click at [603, 60] on div "Customers / Rashelle (Shelley) Wade" at bounding box center [376, 56] width 617 height 74
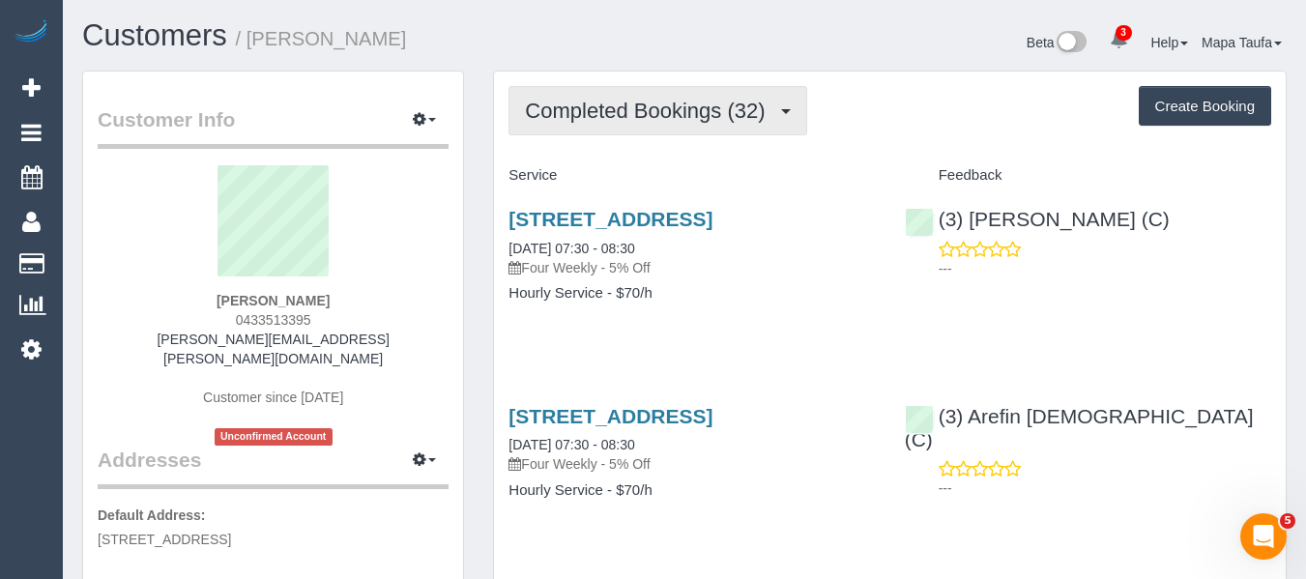
drag, startPoint x: 632, startPoint y: 120, endPoint x: 623, endPoint y: 132, distance: 15.3
click at [627, 121] on span "Completed Bookings (32)" at bounding box center [649, 111] width 249 height 24
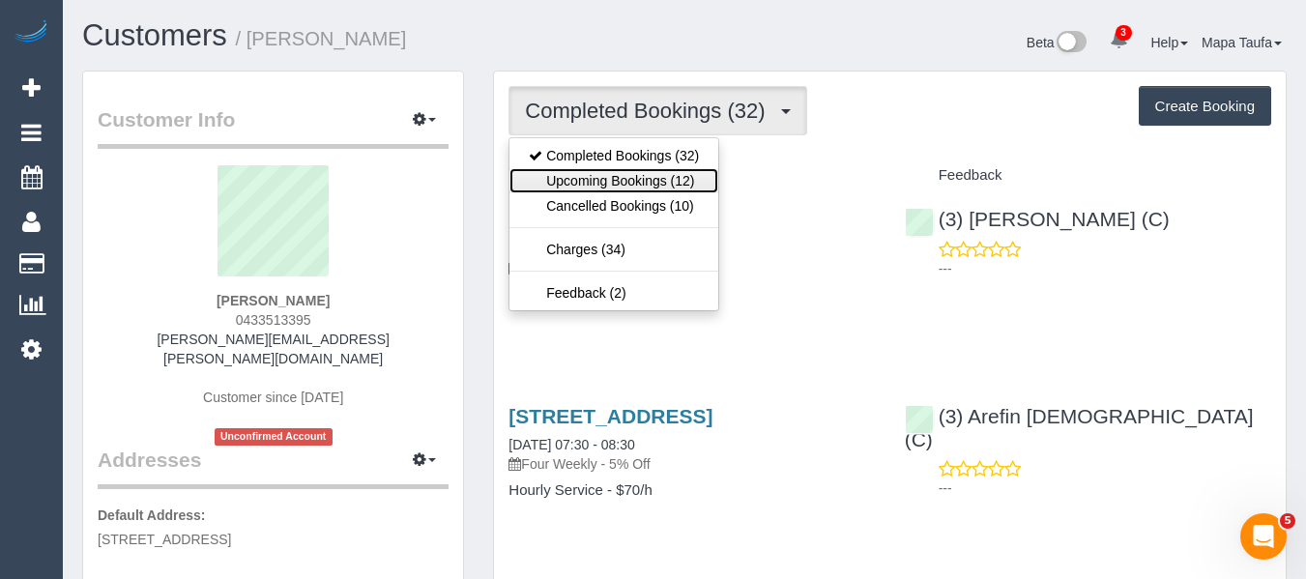
click at [605, 183] on link "Upcoming Bookings (12)" at bounding box center [613, 180] width 209 height 25
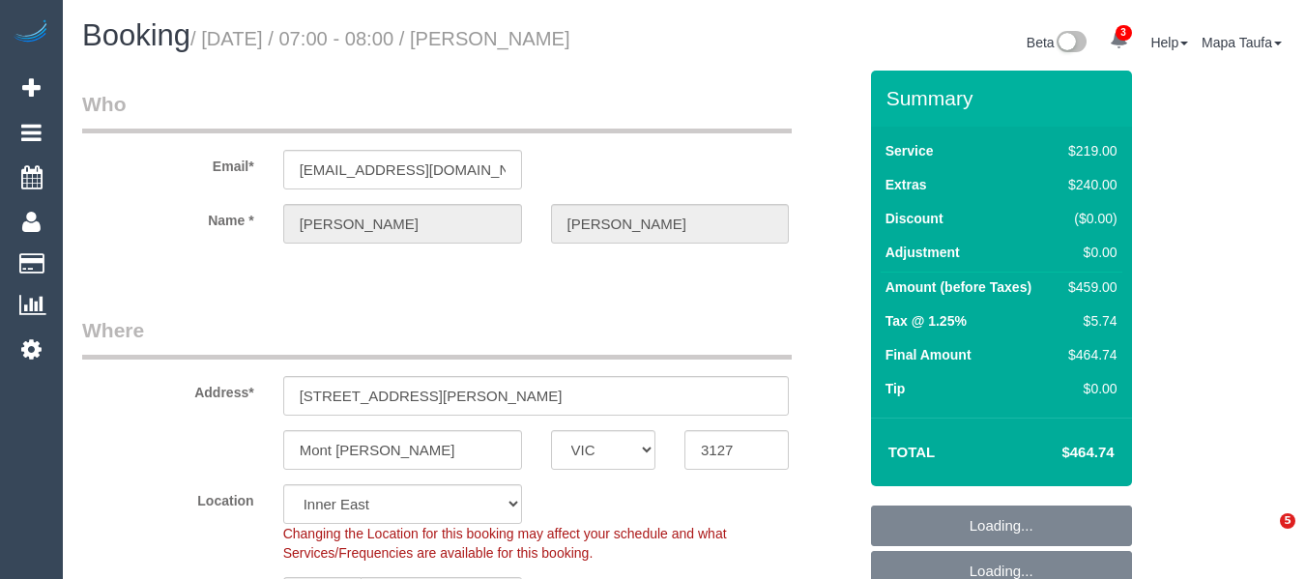
select select "VIC"
select select "number:30"
select select "number:14"
select select "number:18"
select select "number:24"
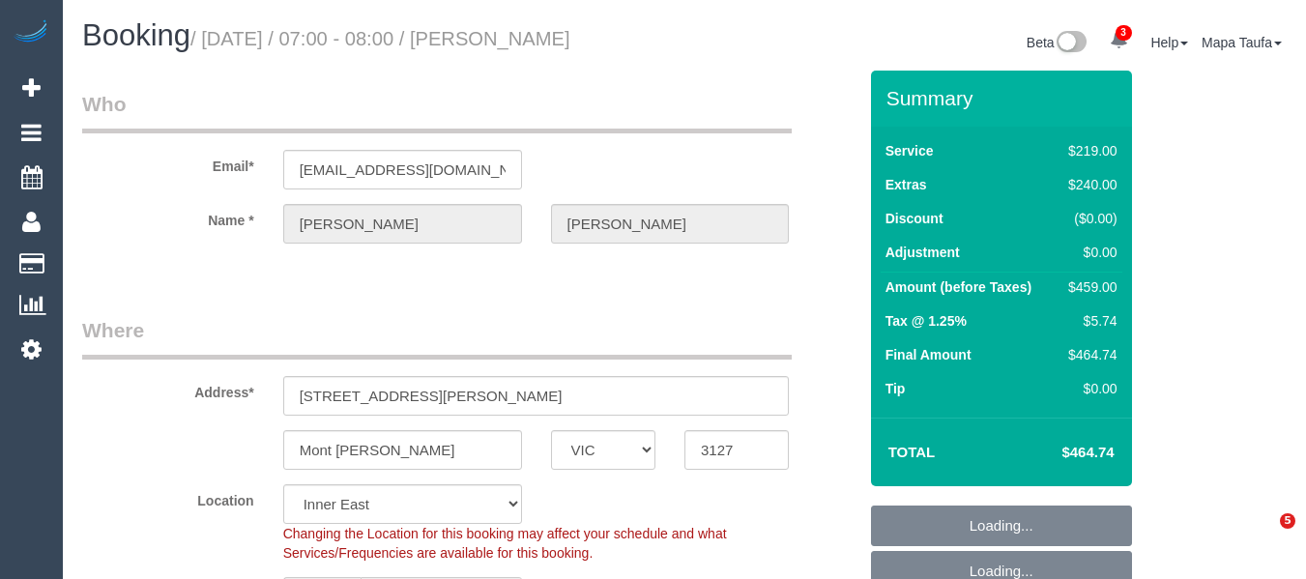
select select "number:26"
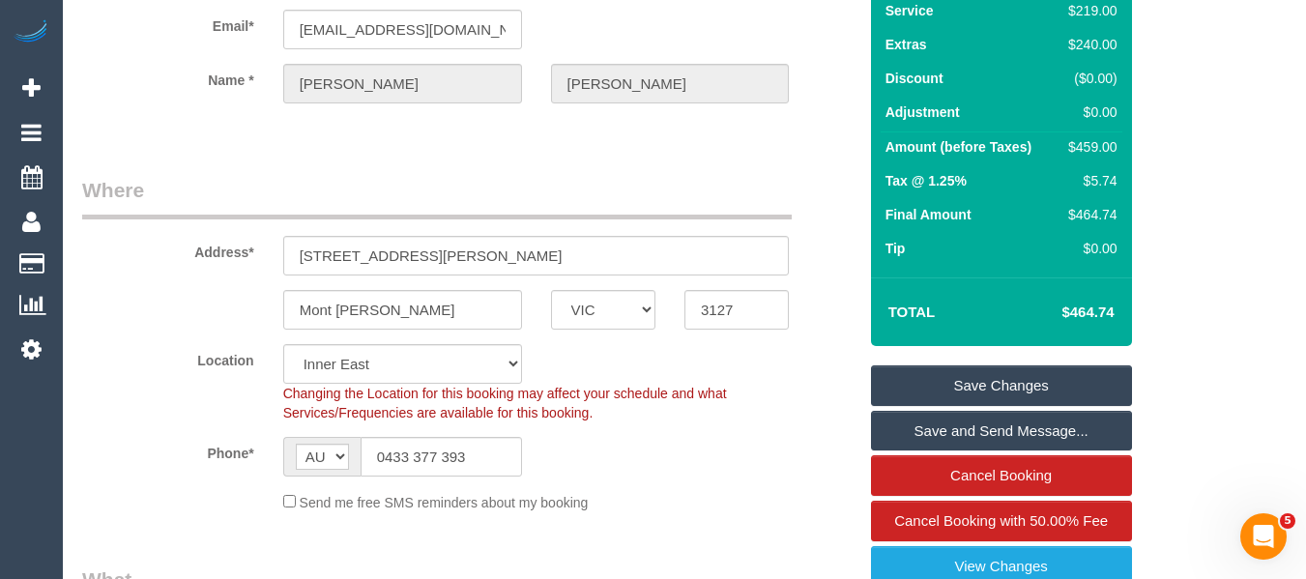
scroll to position [290, 0]
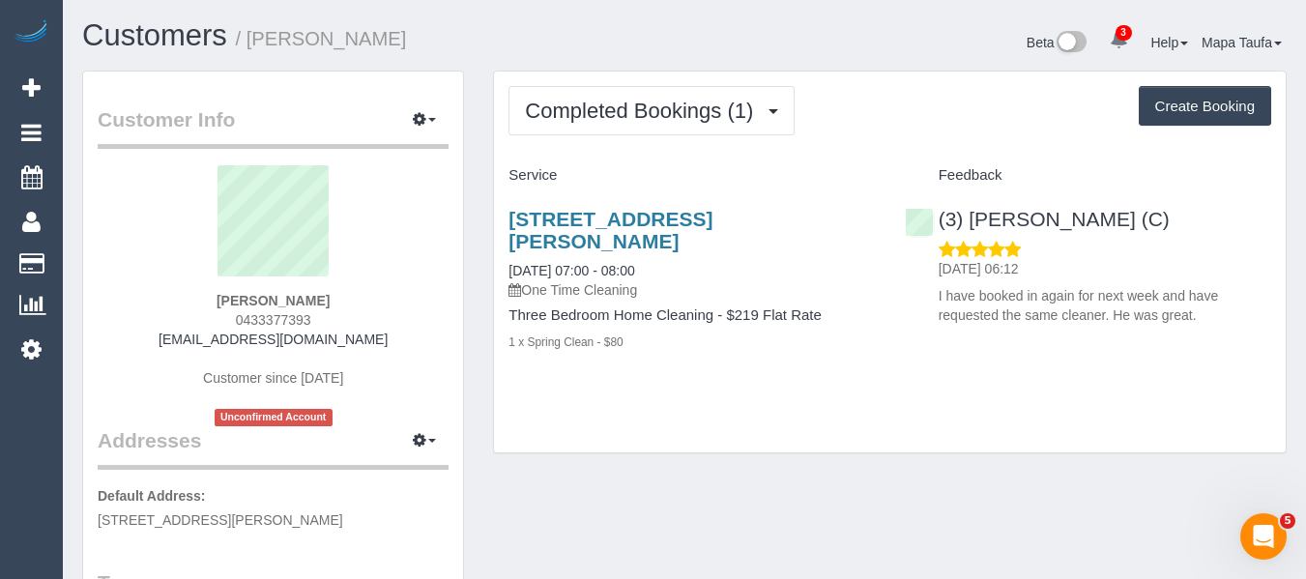
click at [633, 138] on div "Completed Bookings (1) Completed Bookings (1) Upcoming Bookings (1) Cancelled B…" at bounding box center [890, 263] width 792 height 382
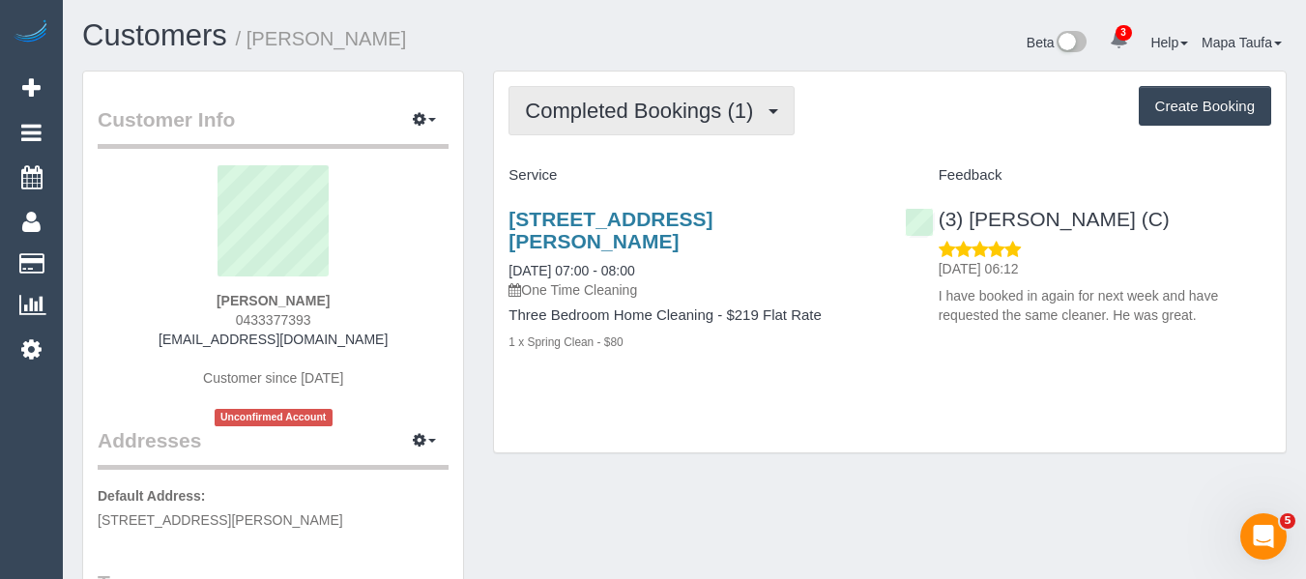
drag, startPoint x: 634, startPoint y: 125, endPoint x: 635, endPoint y: 137, distance: 12.6
click at [634, 126] on button "Completed Bookings (1)" at bounding box center [651, 110] width 286 height 49
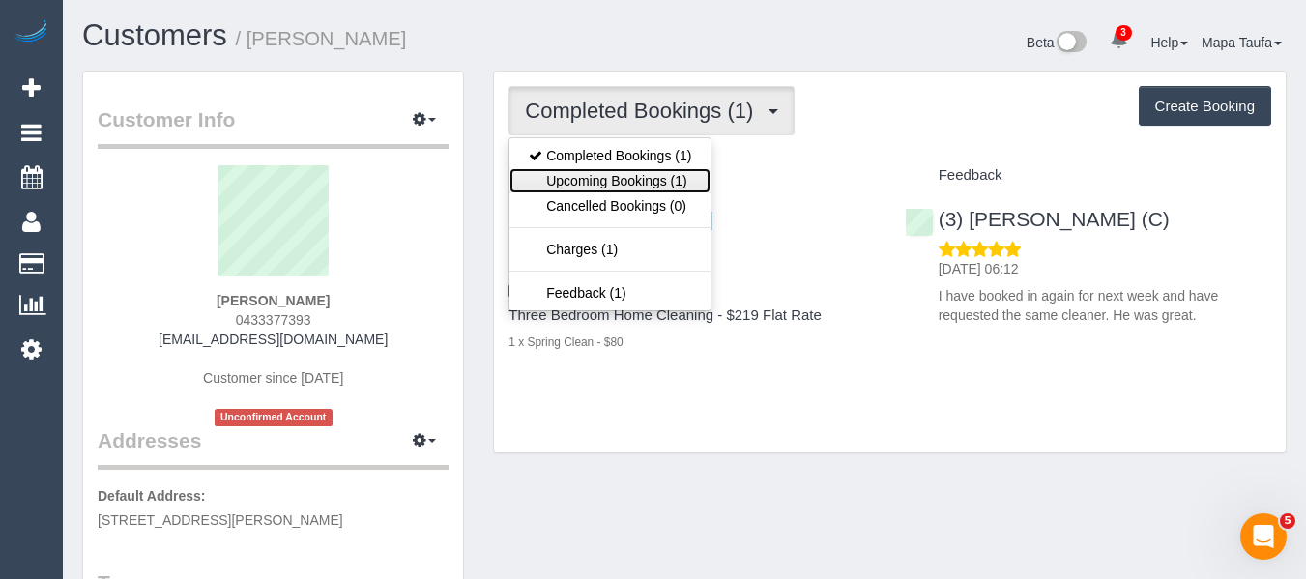
click at [630, 173] on link "Upcoming Bookings (1)" at bounding box center [609, 180] width 201 height 25
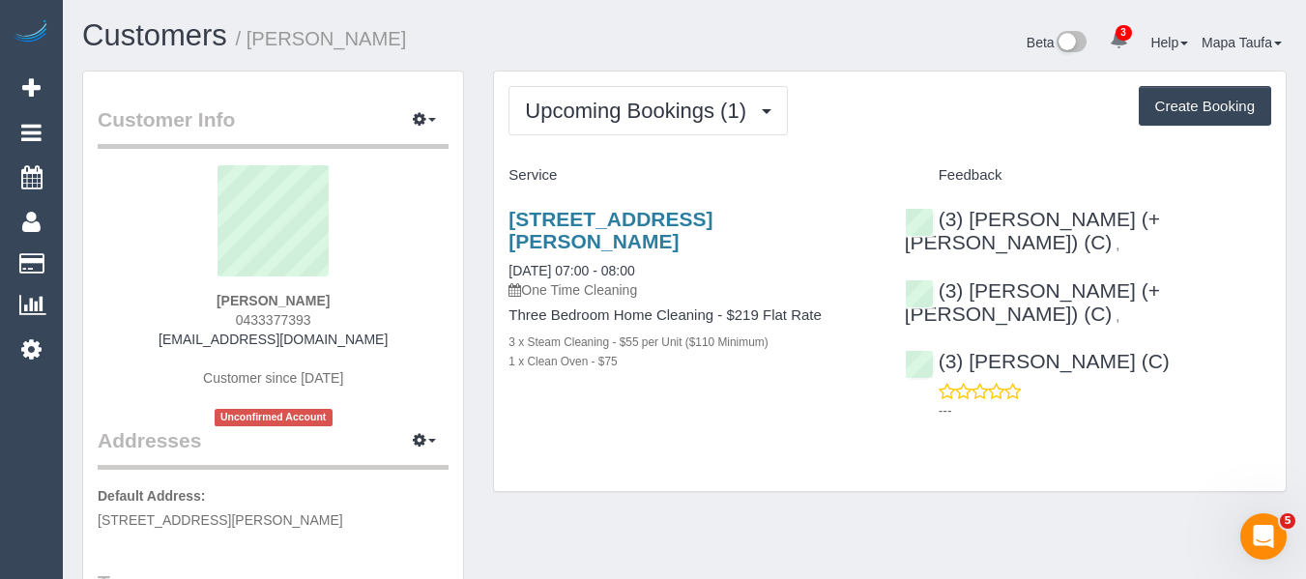
drag, startPoint x: 337, startPoint y: 314, endPoint x: 226, endPoint y: 329, distance: 112.1
click at [226, 329] on div "[PERSON_NAME] 0433377393 [EMAIL_ADDRESS][DOMAIN_NAME] Customer since [DATE] Unc…" at bounding box center [273, 295] width 351 height 261
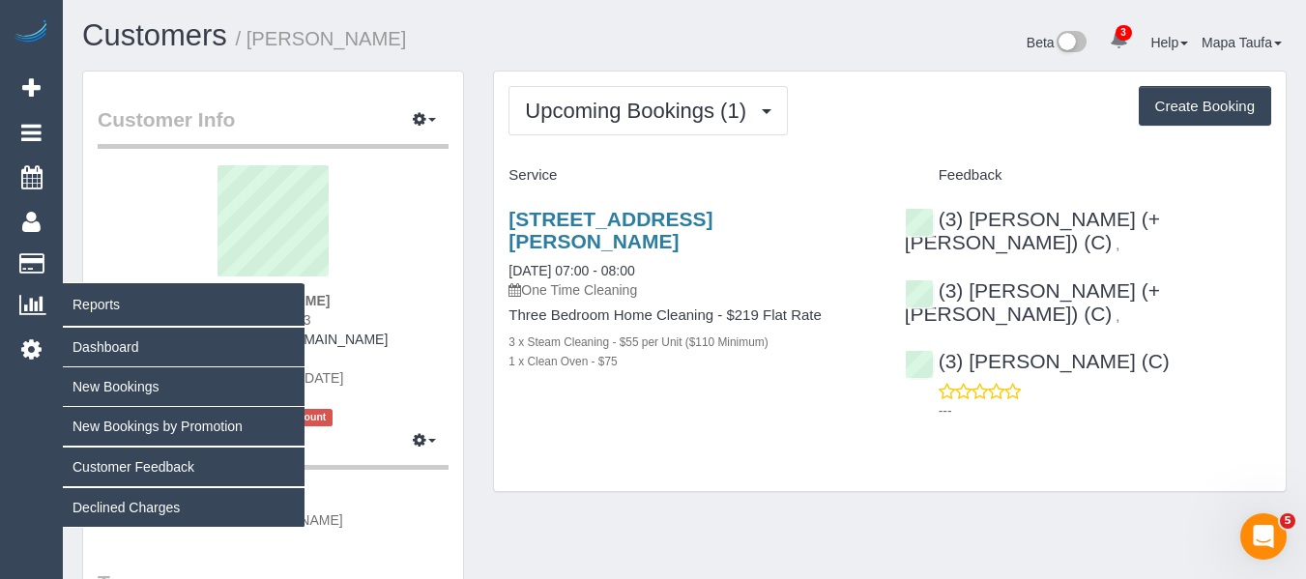
copy span "0433377393"
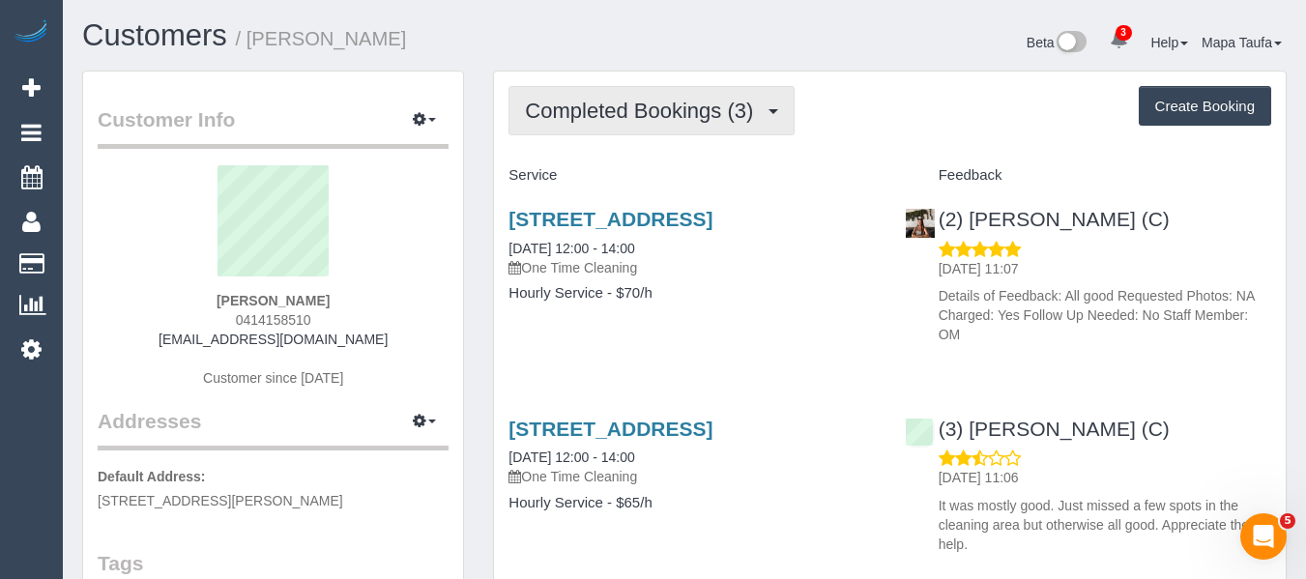
click at [614, 126] on button "Completed Bookings (3)" at bounding box center [651, 110] width 286 height 49
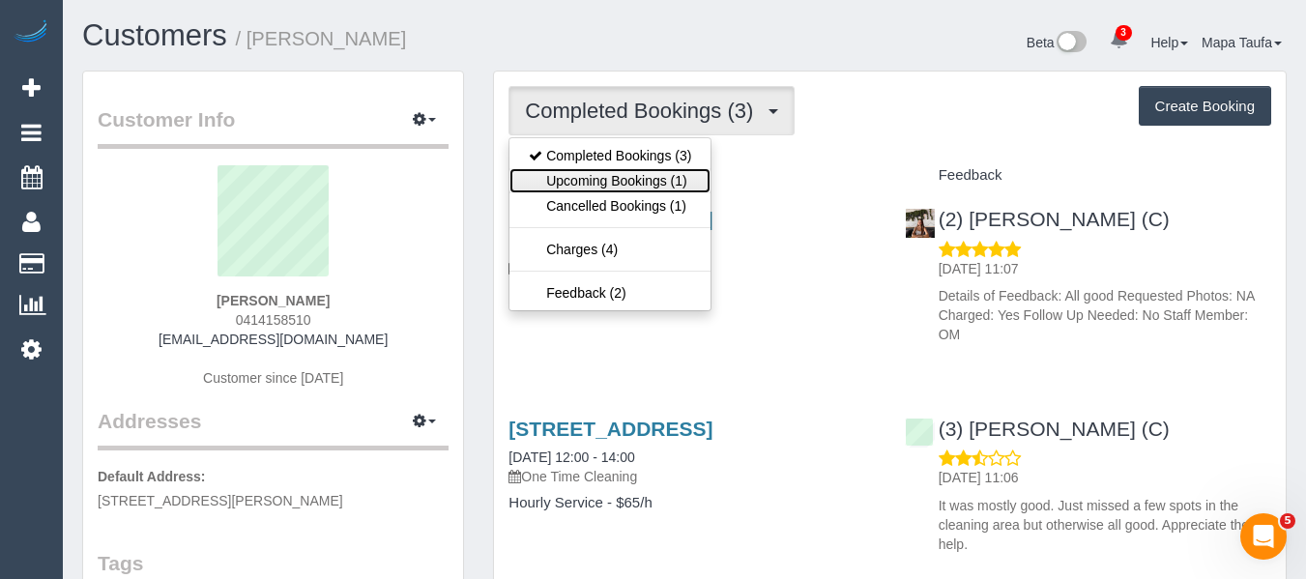
click at [628, 182] on link "Upcoming Bookings (1)" at bounding box center [609, 180] width 201 height 25
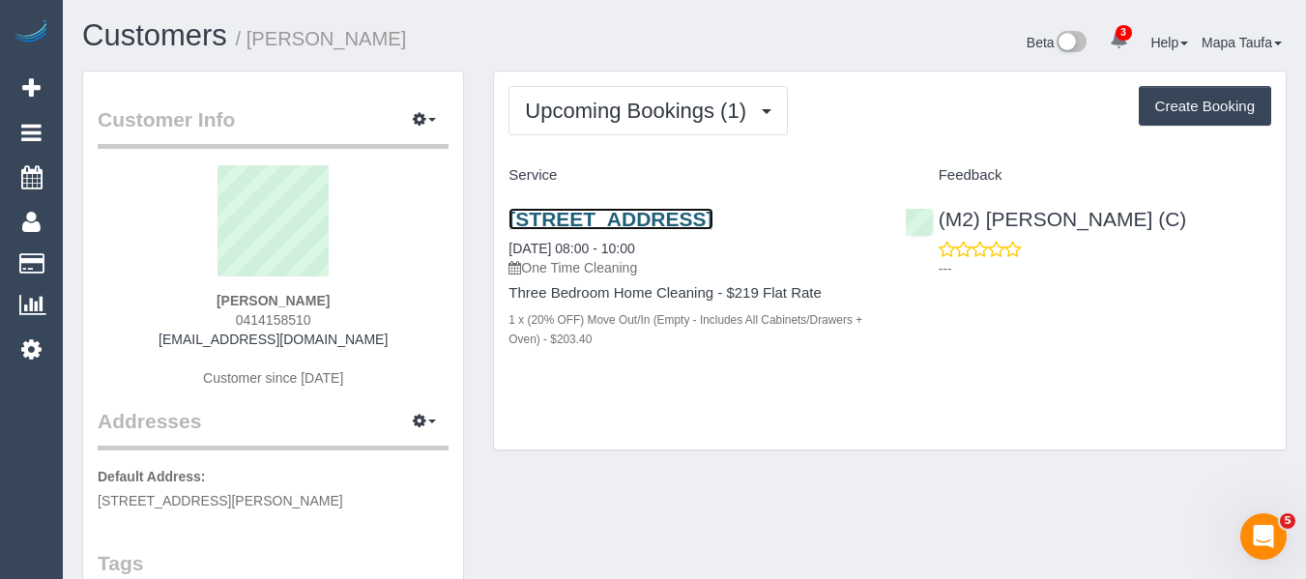
click at [634, 221] on link "4/49 Rosamond Road, Maidstone, VIC 3012" at bounding box center [610, 219] width 204 height 22
click at [784, 386] on div "4/49 Rosamond Road, Maidstone, VIC 3012 01/09/2025 08:00 - 10:00 One Time Clean…" at bounding box center [691, 288] width 395 height 195
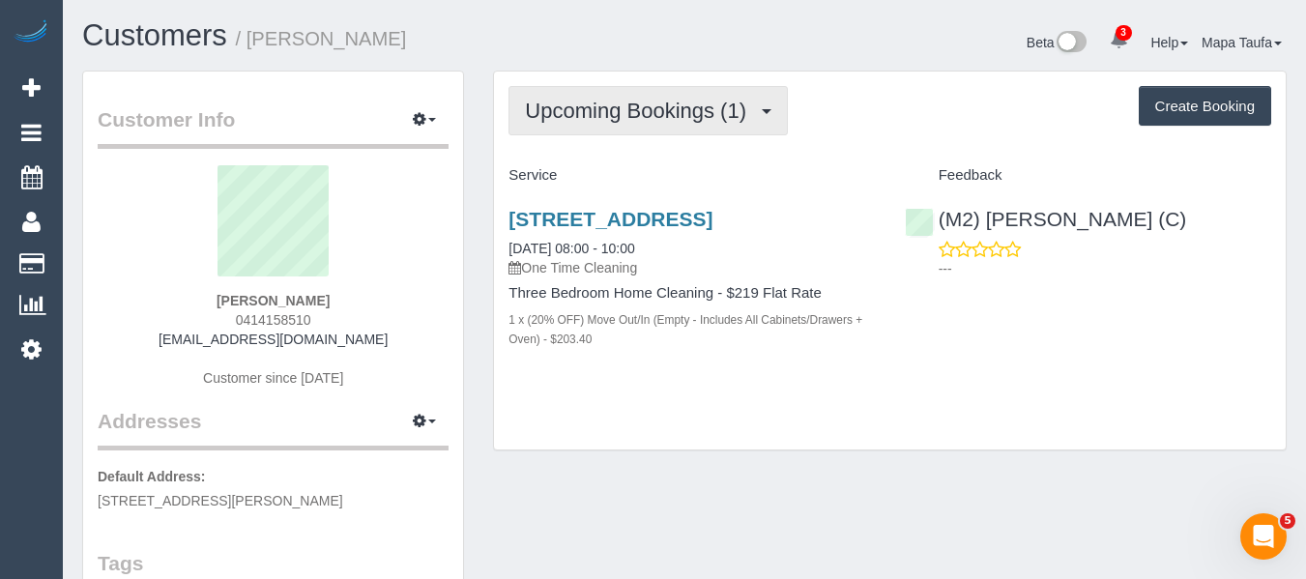
drag, startPoint x: 571, startPoint y: 145, endPoint x: 573, endPoint y: 125, distance: 20.4
click at [572, 144] on div "Upcoming Bookings (1) Completed Bookings (3) Upcoming Bookings (1) Cancelled Bo…" at bounding box center [890, 261] width 792 height 379
click at [575, 124] on button "Upcoming Bookings (1)" at bounding box center [647, 110] width 279 height 49
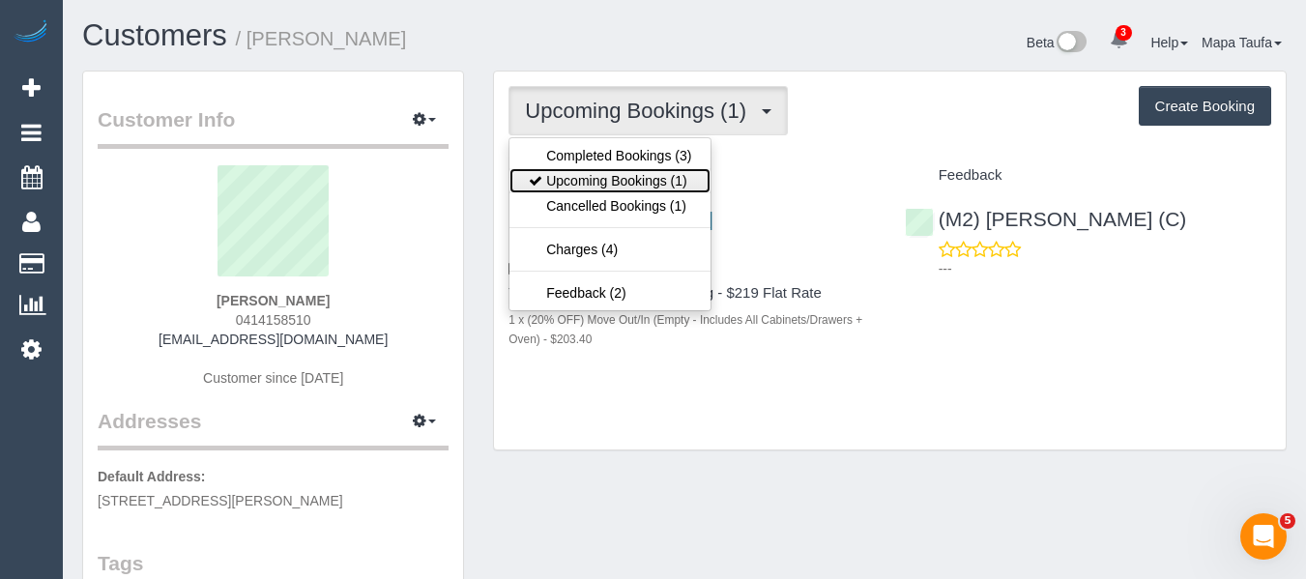
click at [582, 175] on link "Upcoming Bookings (1)" at bounding box center [609, 180] width 201 height 25
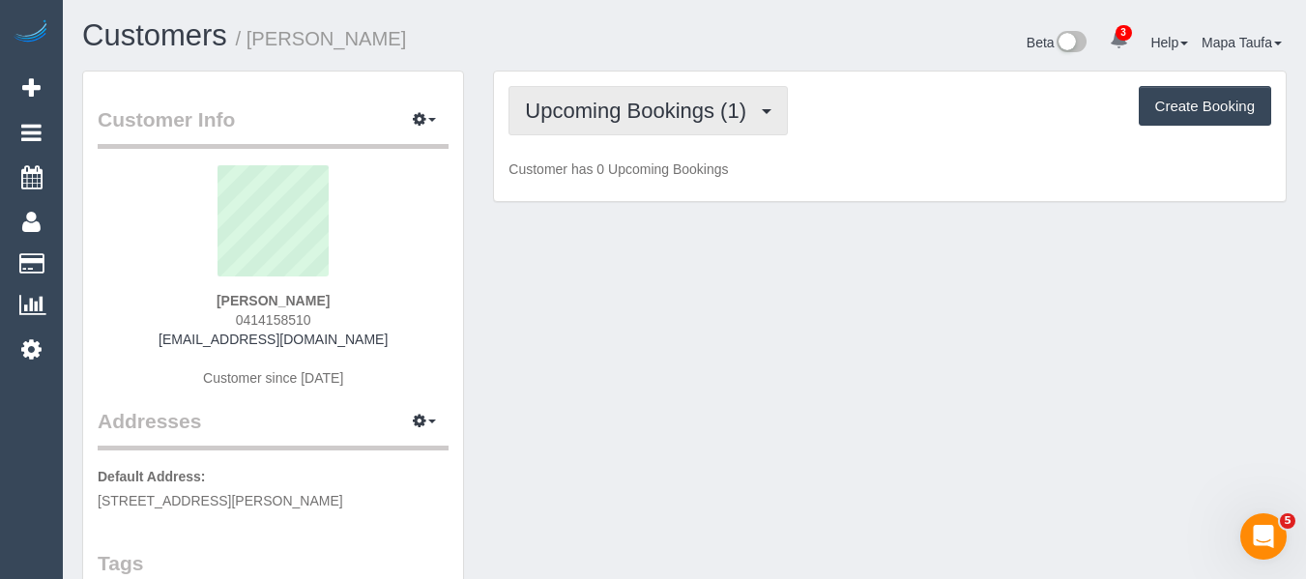
click at [585, 122] on button "Upcoming Bookings (1)" at bounding box center [647, 110] width 279 height 49
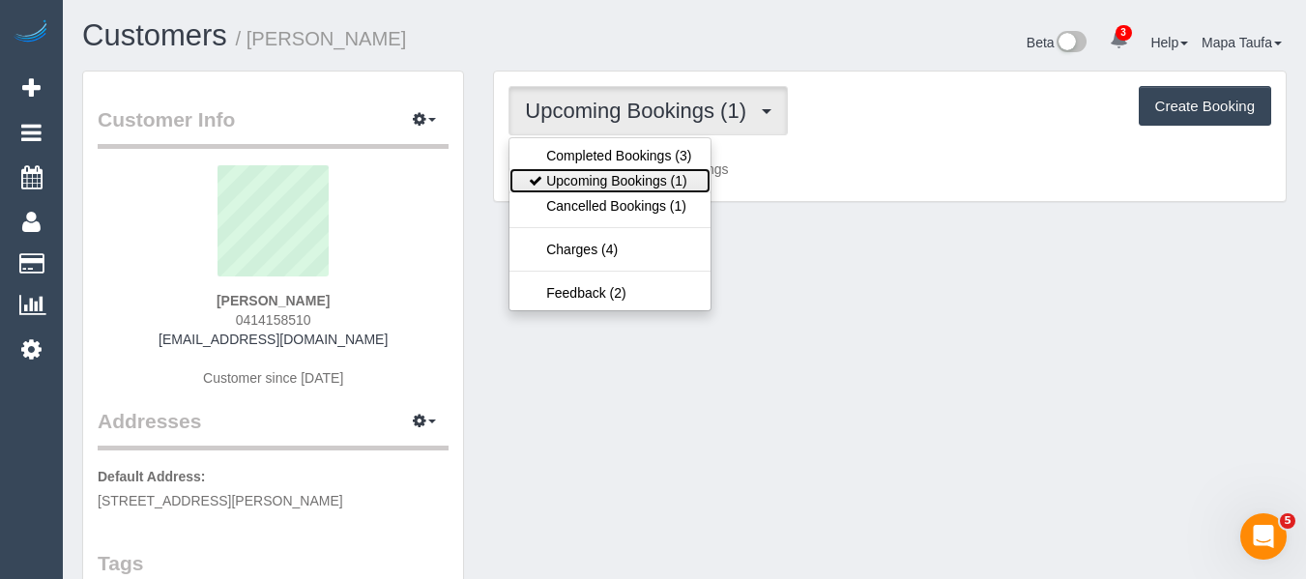
click at [586, 176] on link "Upcoming Bookings (1)" at bounding box center [609, 180] width 201 height 25
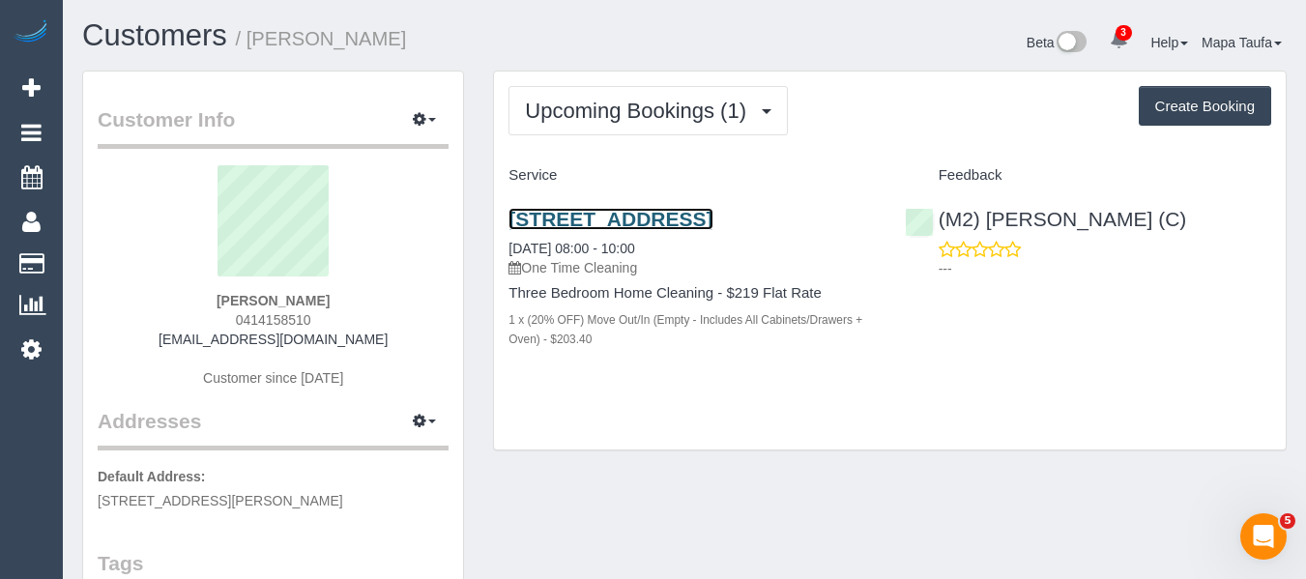
click at [621, 219] on link "4/49 Rosamond Road, Maidstone, VIC 3012" at bounding box center [610, 219] width 204 height 22
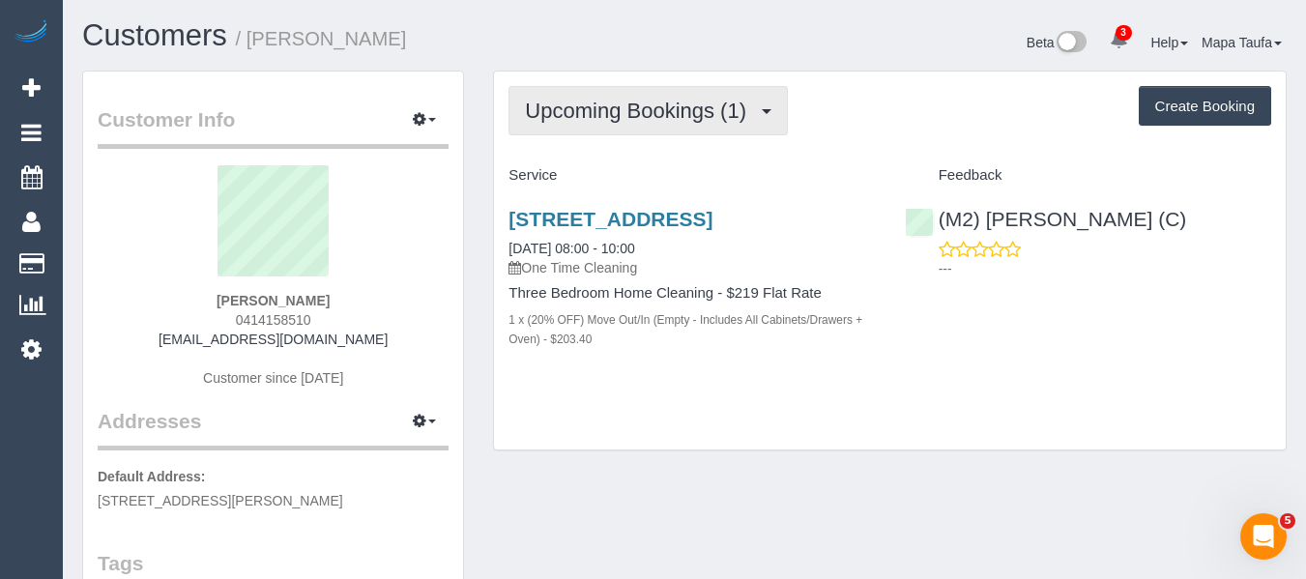
drag, startPoint x: 566, startPoint y: 116, endPoint x: 579, endPoint y: 150, distance: 36.1
click at [568, 117] on span "Upcoming Bookings (1)" at bounding box center [640, 111] width 231 height 24
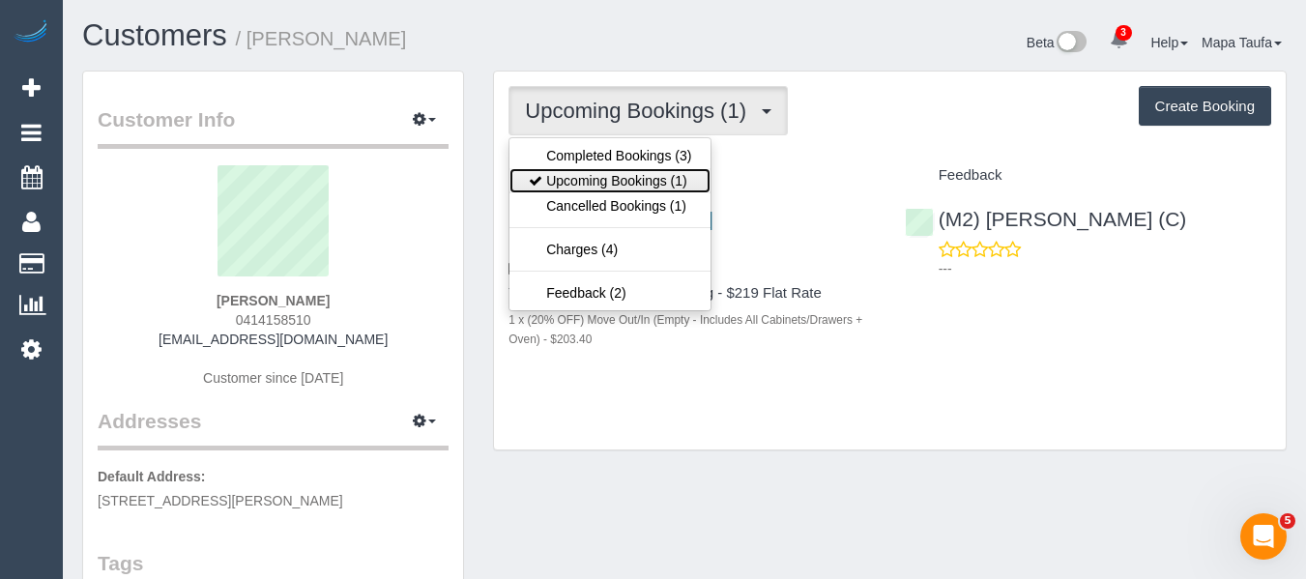
drag, startPoint x: 582, startPoint y: 175, endPoint x: 520, endPoint y: 1, distance: 184.6
click at [582, 175] on link "Upcoming Bookings (1)" at bounding box center [609, 180] width 201 height 25
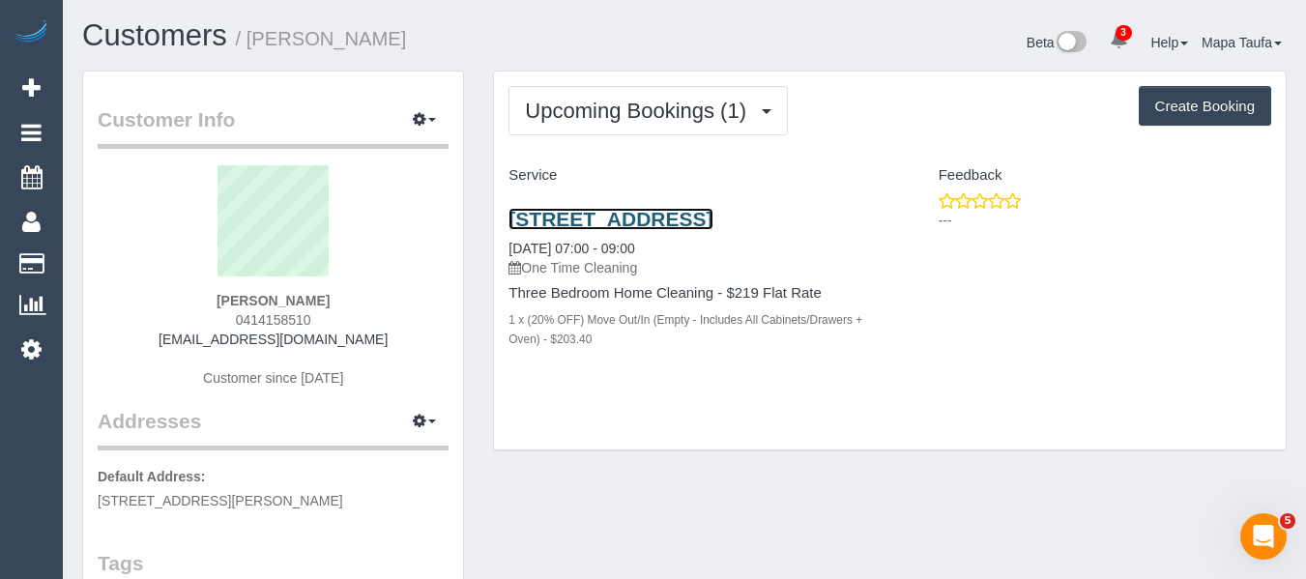
click at [573, 218] on link "4/49 Rosamond Road, Maidstone, VIC 3012" at bounding box center [610, 219] width 204 height 22
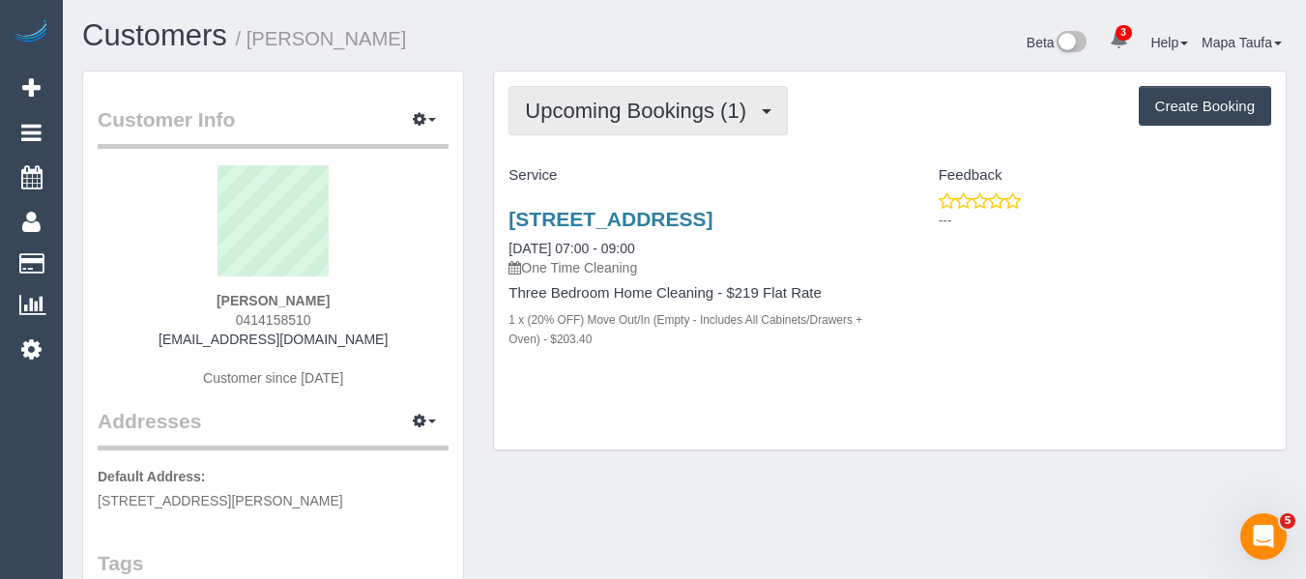
drag, startPoint x: 561, startPoint y: 92, endPoint x: 566, endPoint y: 114, distance: 23.0
click at [562, 94] on button "Upcoming Bookings (1)" at bounding box center [647, 110] width 279 height 49
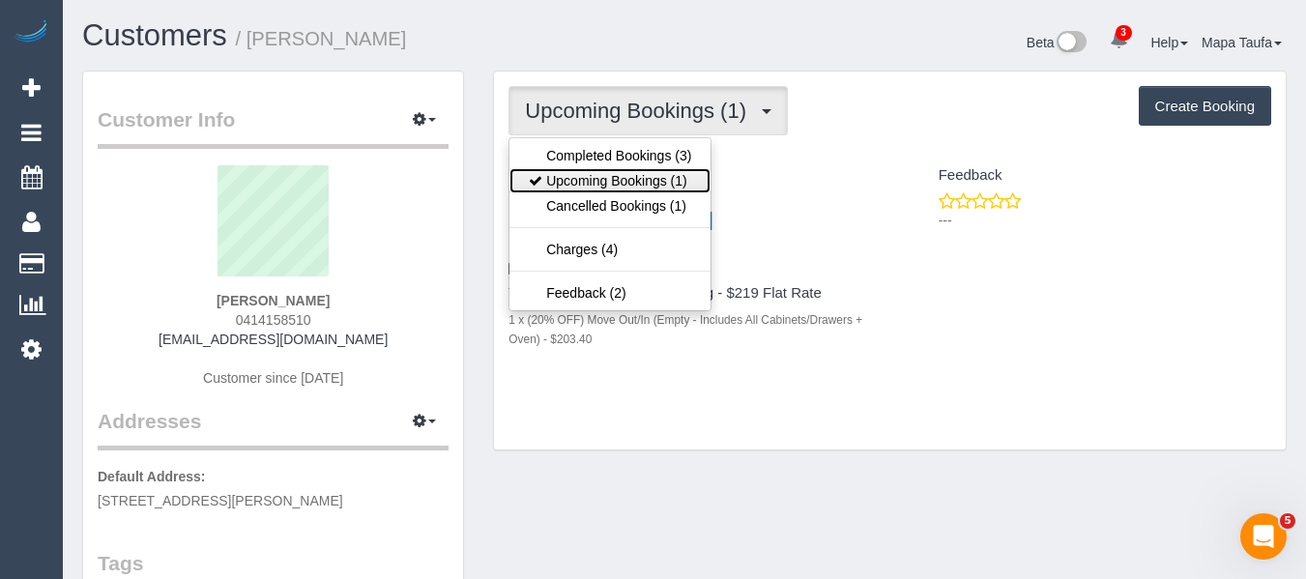
drag, startPoint x: 564, startPoint y: 175, endPoint x: 565, endPoint y: 98, distance: 77.3
click at [564, 177] on link "Upcoming Bookings (1)" at bounding box center [609, 180] width 201 height 25
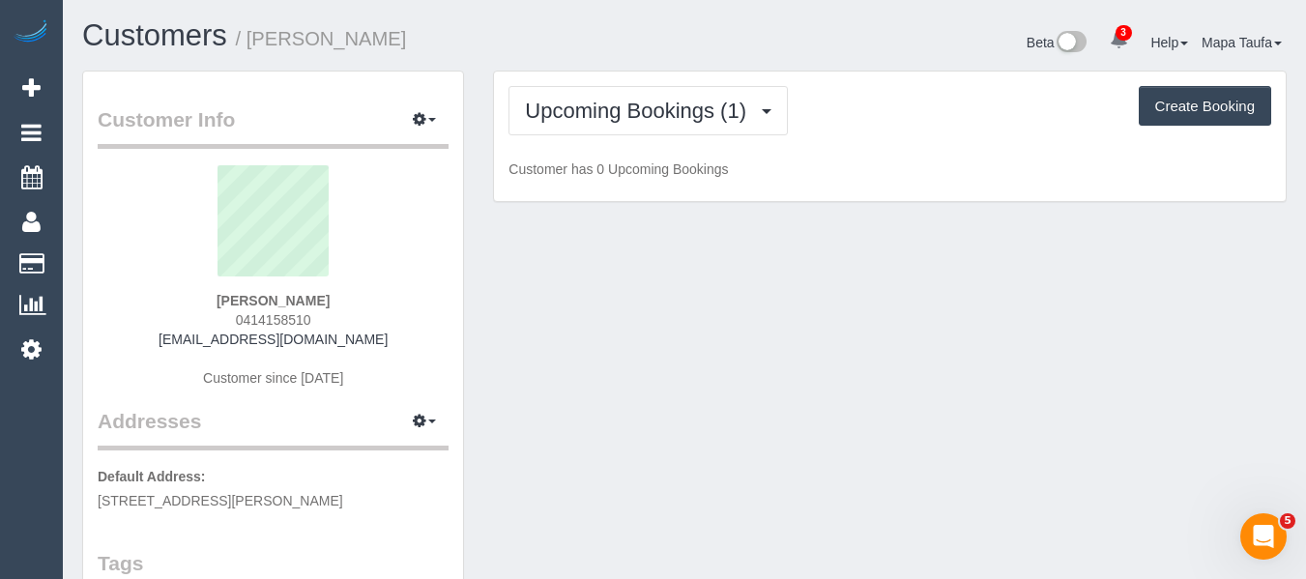
click at [565, 69] on div "Customers / Aaron Tan Beta 3 Your Notifications You have 0 alerts × You have 2 …" at bounding box center [684, 44] width 1233 height 51
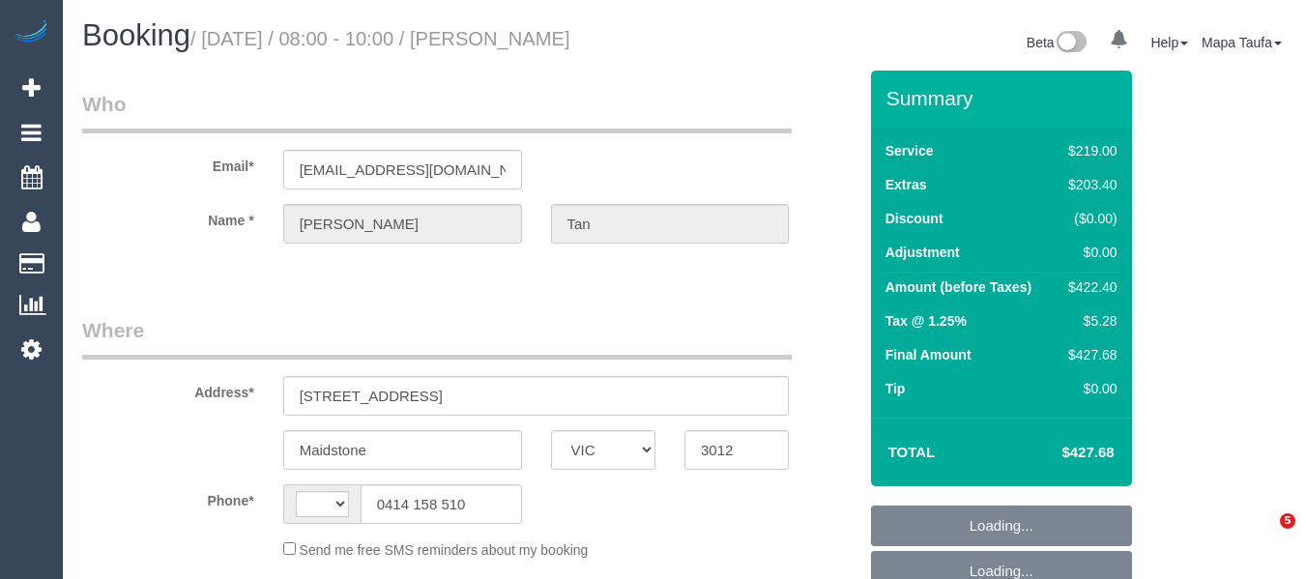
select select "VIC"
select select "string:AU"
select select "number:28"
select select "number:15"
select select "number:19"
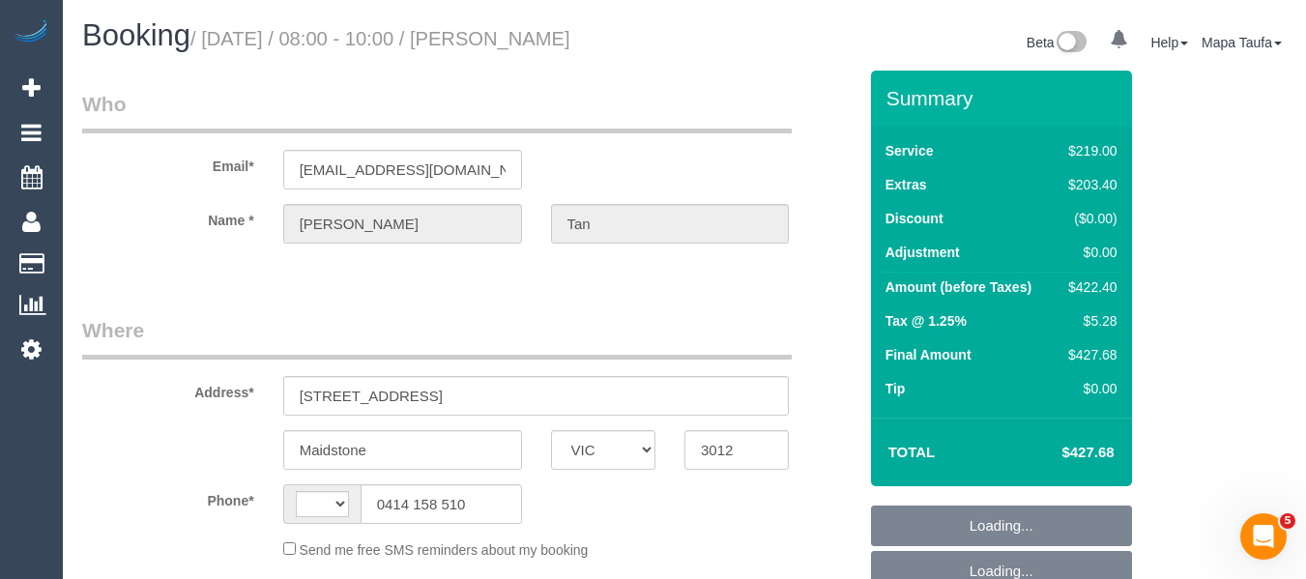
select select "number:24"
select select "number:26"
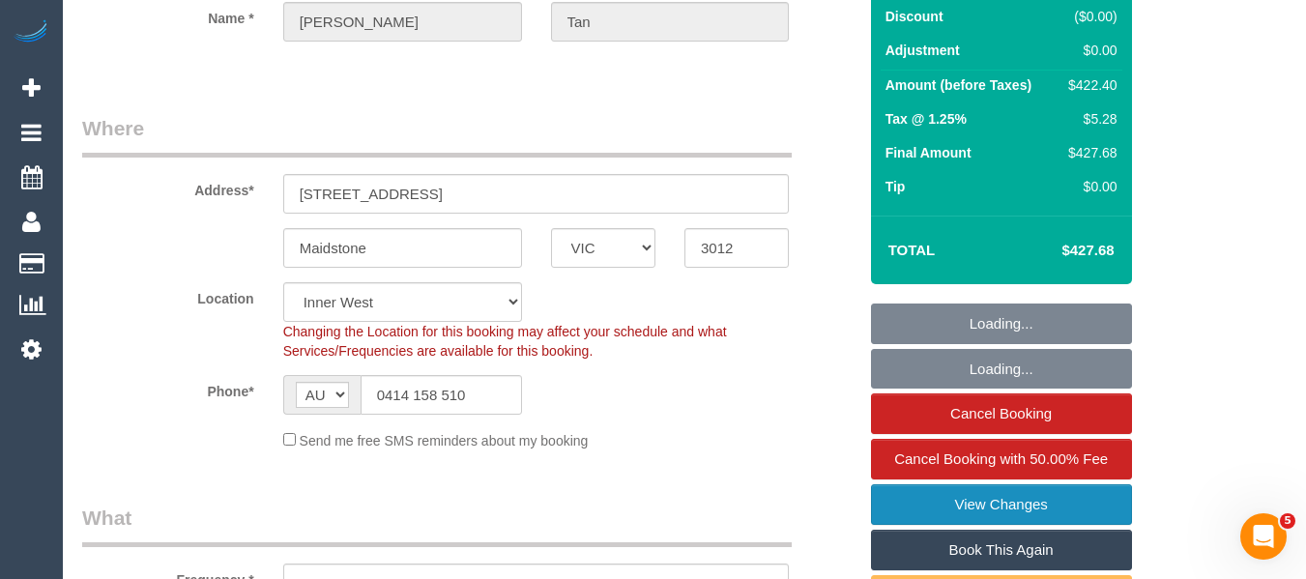
select select "object:731"
select select "string:stripe-pm_1Rzudw2GScqysDRVJLiqdmYb"
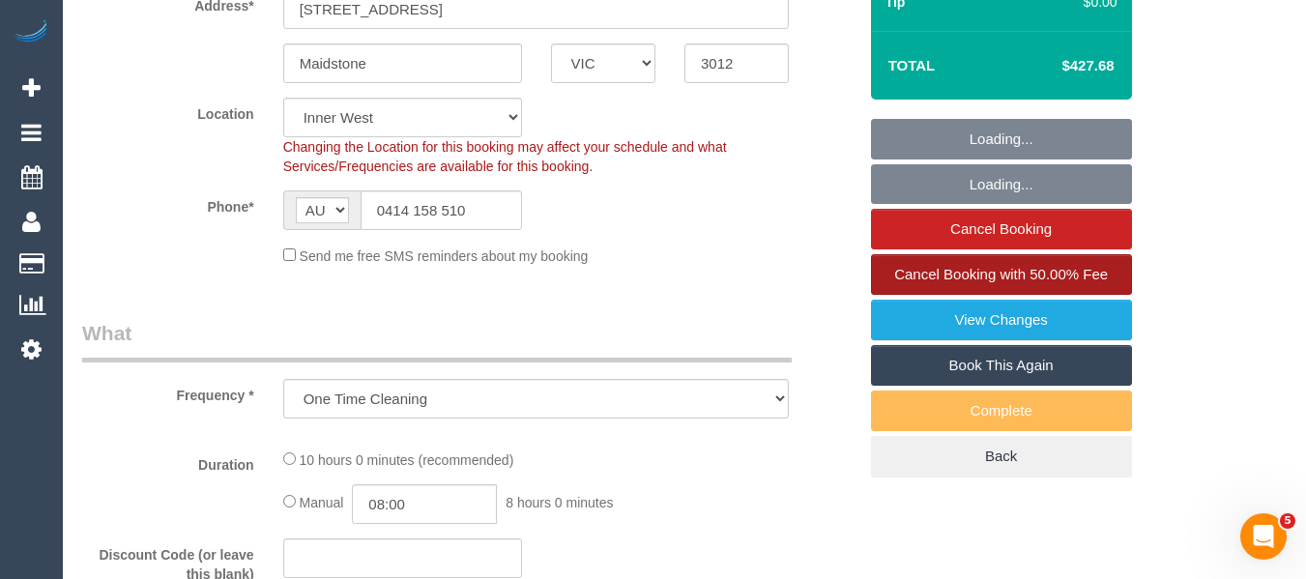
select select "object:736"
click at [1017, 270] on span "Cancel Booking with 50.00% Fee" at bounding box center [1001, 274] width 214 height 16
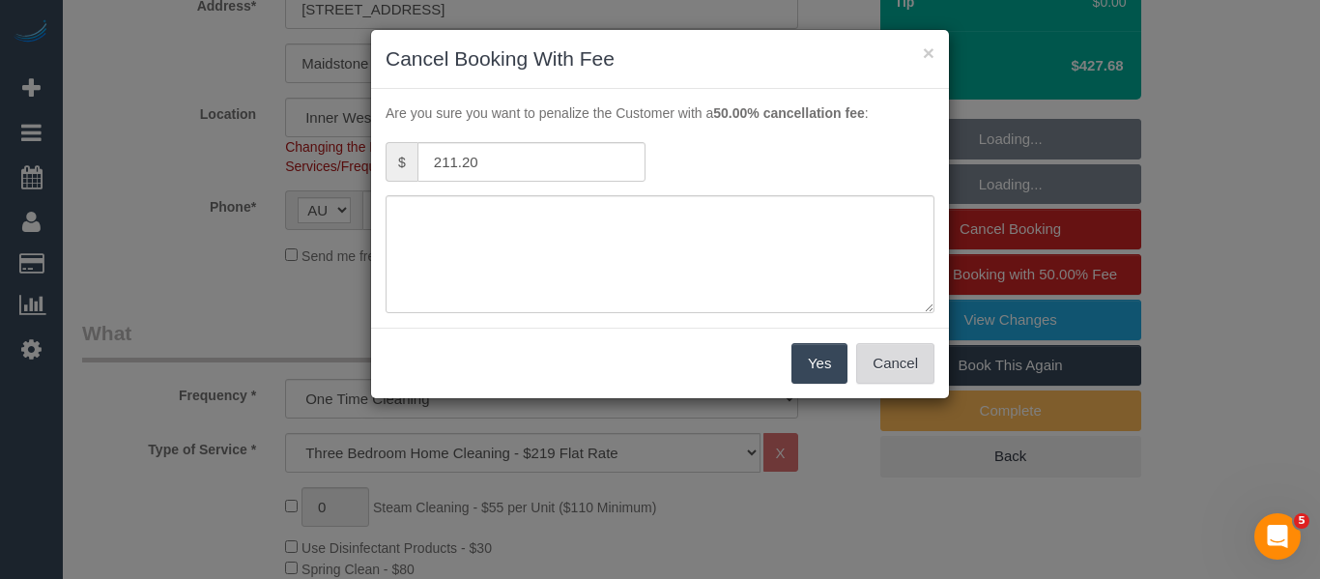
click at [892, 356] on button "Cancel" at bounding box center [895, 363] width 78 height 41
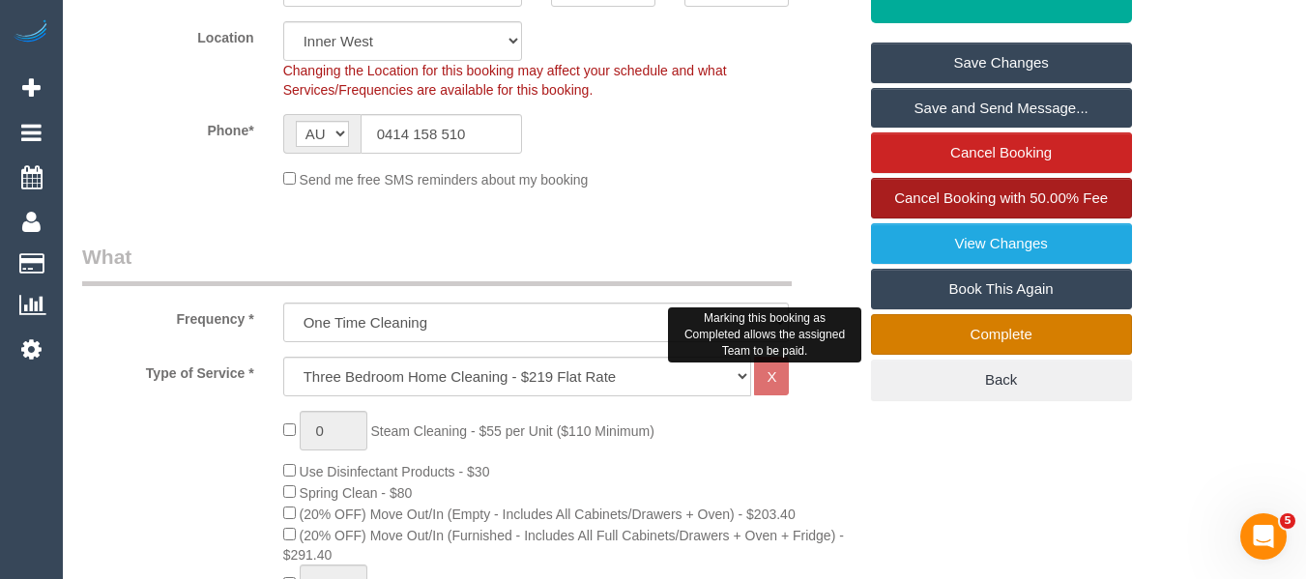
scroll to position [580, 0]
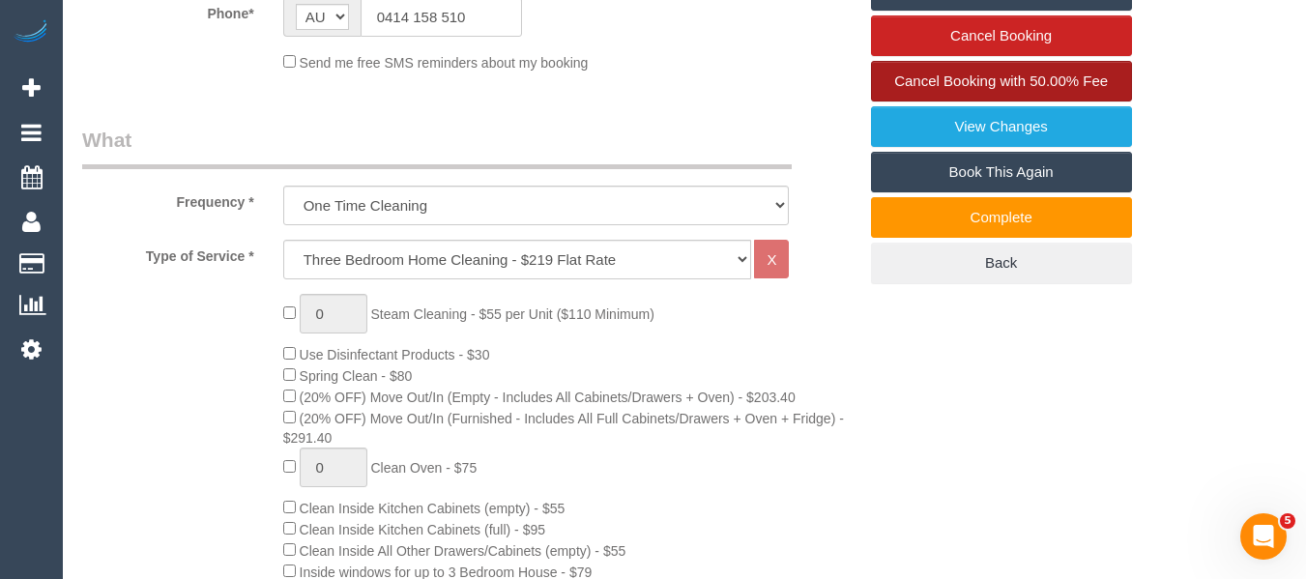
click at [979, 84] on span "Cancel Booking with 50.00% Fee" at bounding box center [1001, 80] width 214 height 16
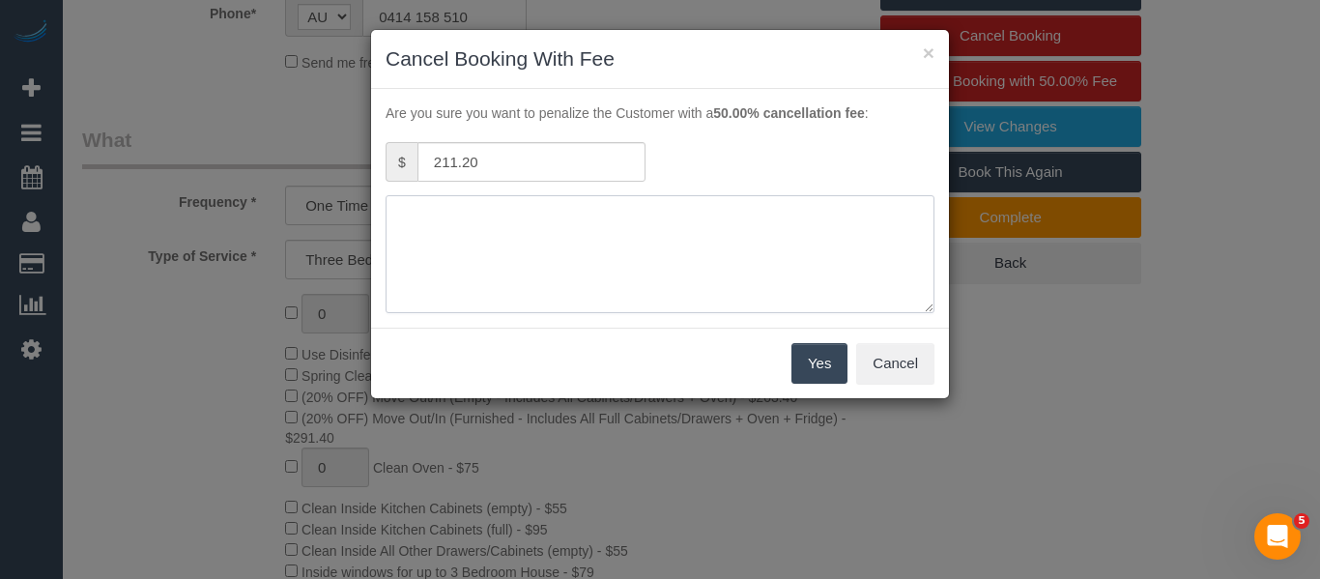
drag, startPoint x: 508, startPoint y: 248, endPoint x: 119, endPoint y: 249, distance: 389.5
click at [508, 249] on textarea at bounding box center [660, 254] width 549 height 118
click at [676, 222] on textarea at bounding box center [660, 254] width 549 height 118
type textarea "rescheduling - aware of fee via text -MT"
click at [787, 350] on div "Yes Cancel" at bounding box center [660, 363] width 578 height 71
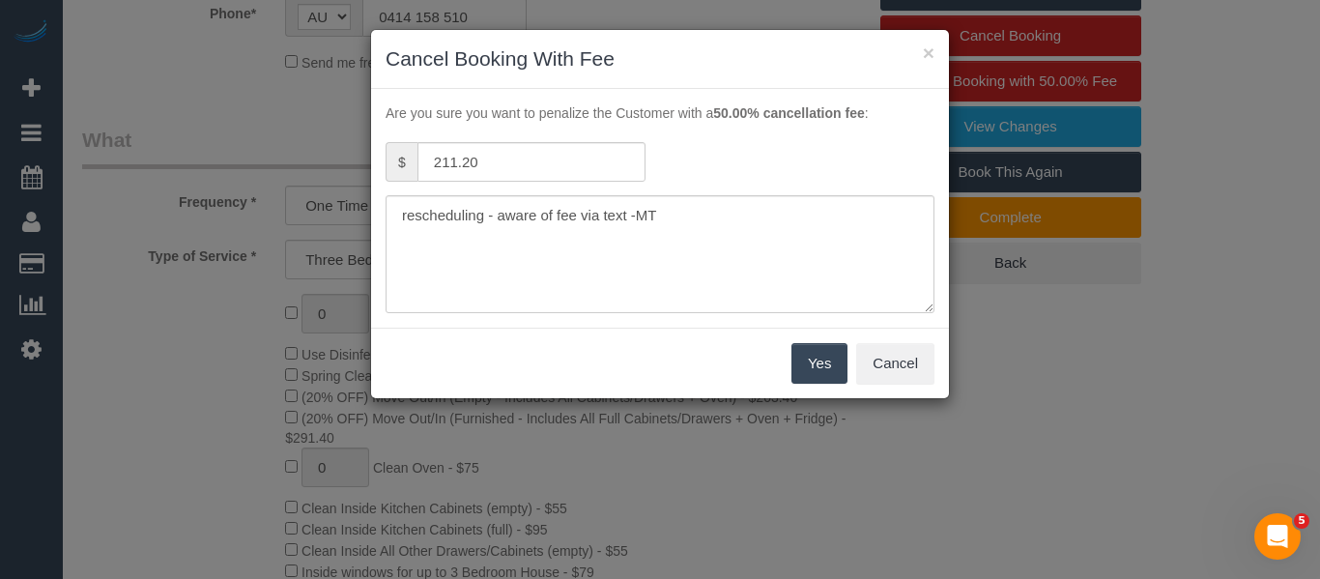
click at [808, 367] on button "Yes" at bounding box center [820, 363] width 56 height 41
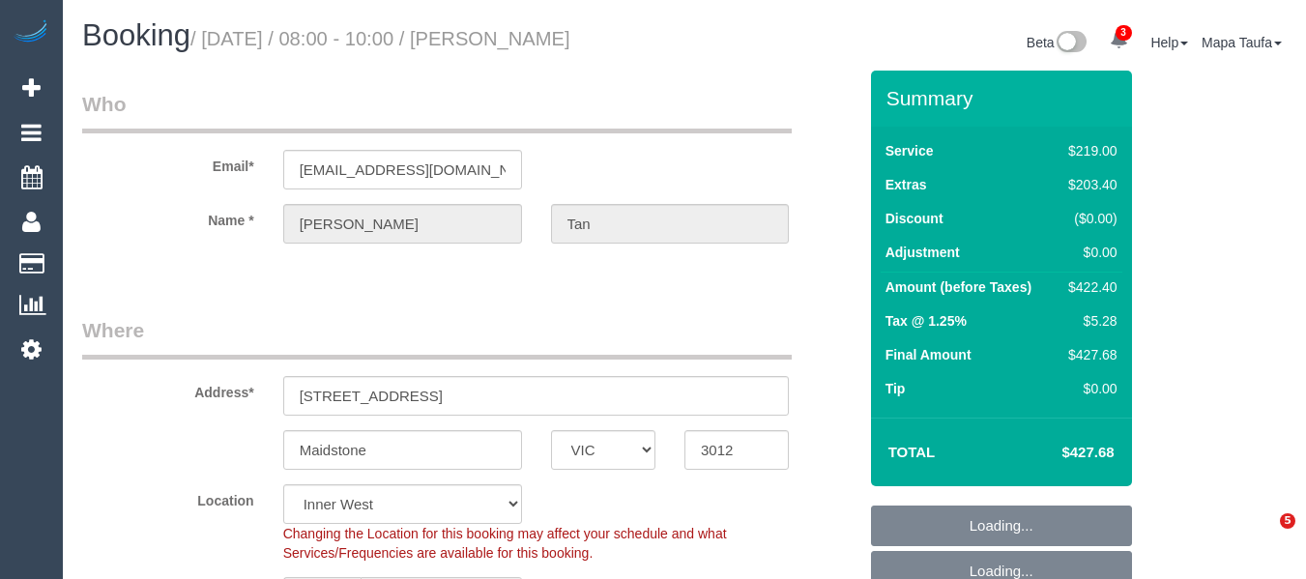
select select "VIC"
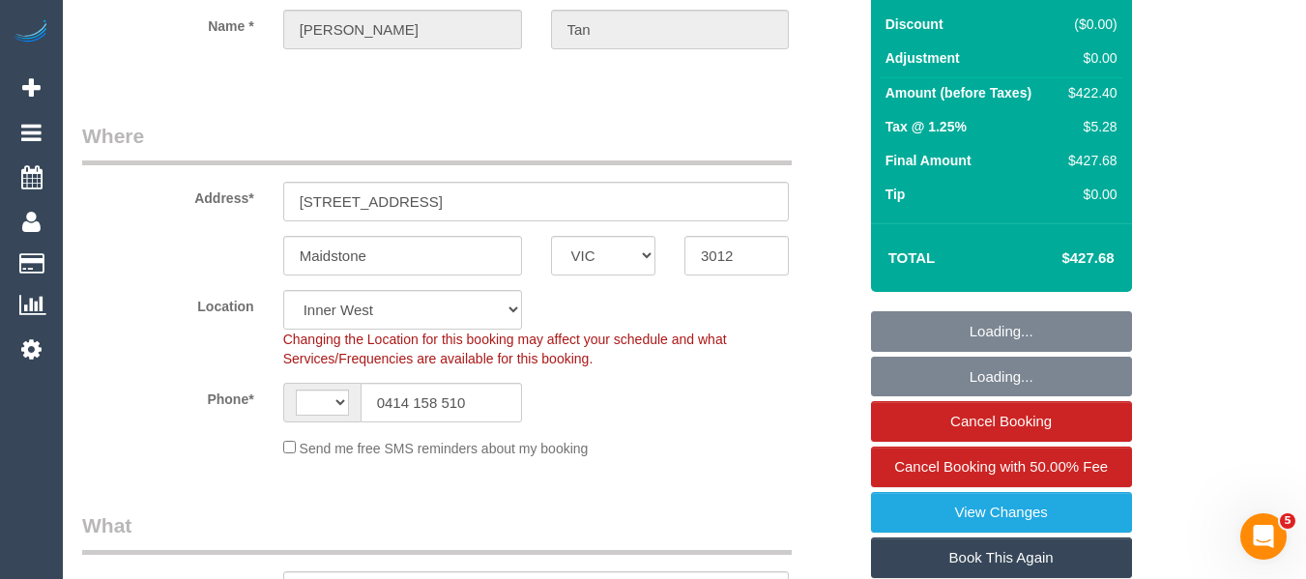
scroll to position [483, 0]
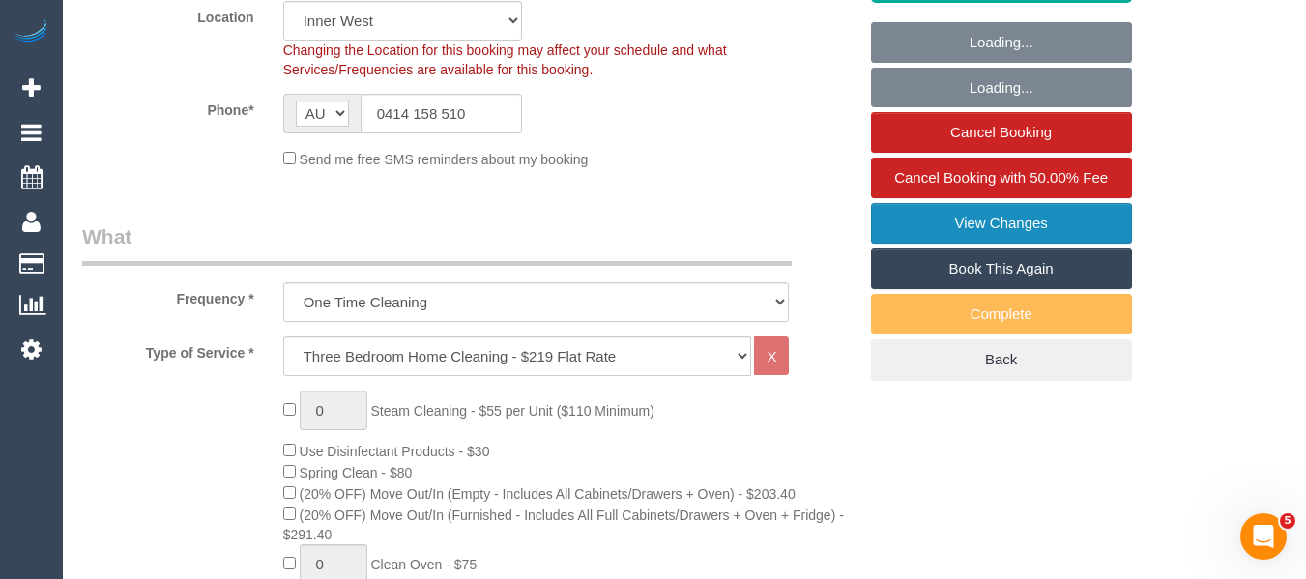
select select "string:AU"
select select "object:686"
select select "string:stripe-pm_1Rzudw2GScqysDRVJLiqdmYb"
select select "number:28"
select select "number:15"
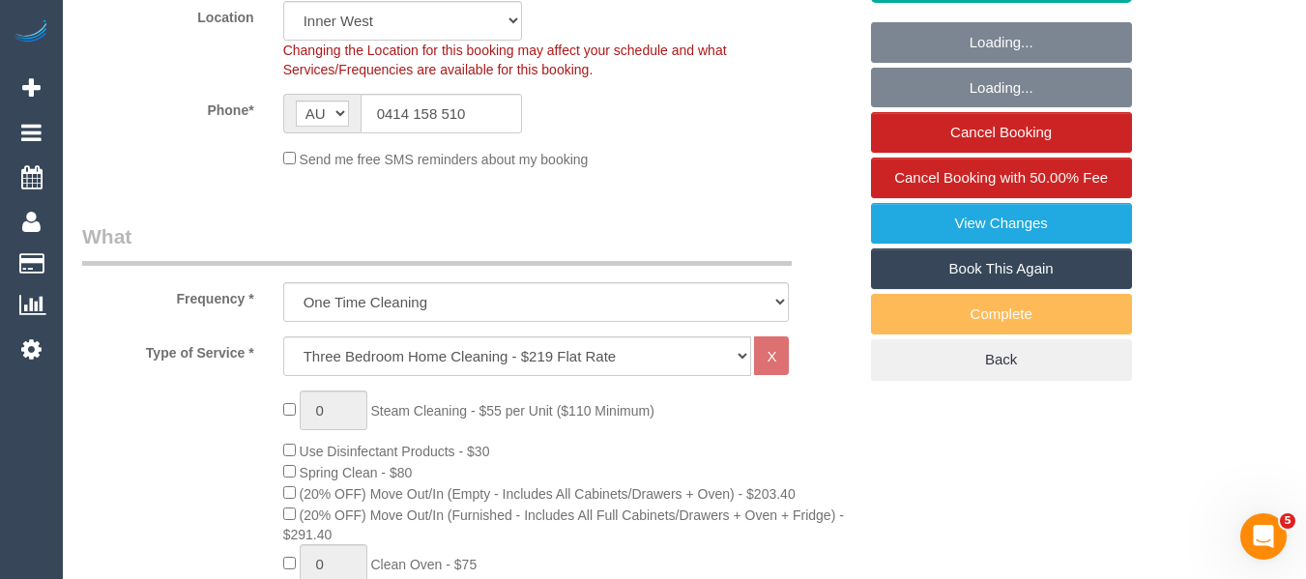
select select "number:19"
select select "number:24"
select select "number:26"
click at [1007, 261] on link "Book This Again" at bounding box center [1001, 268] width 261 height 41
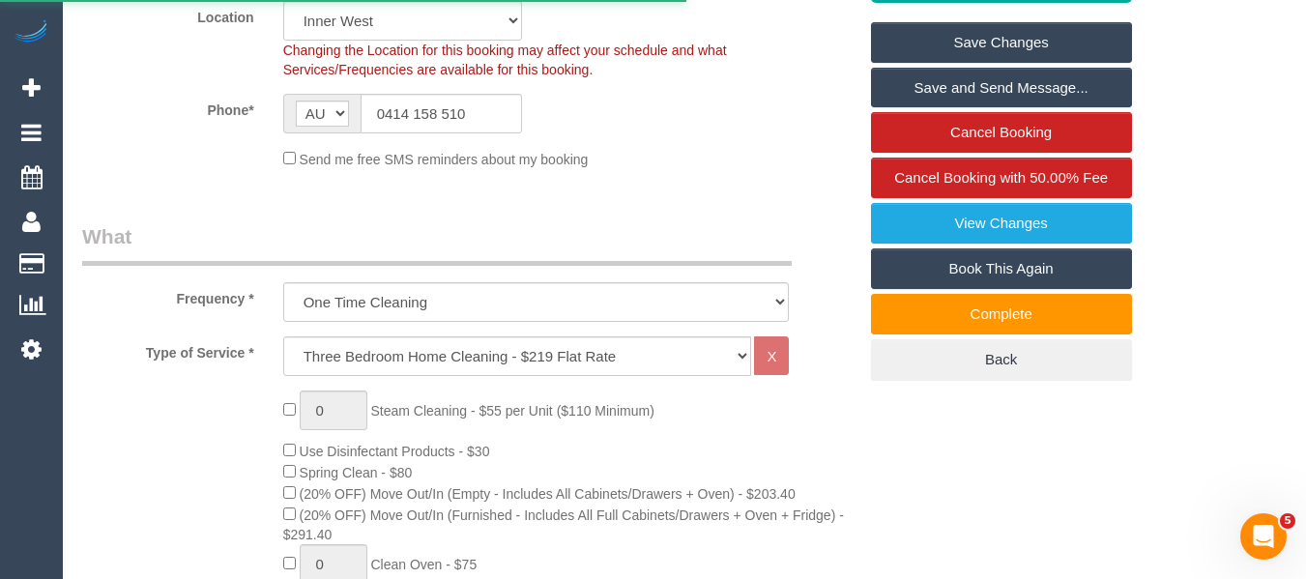
select select "VIC"
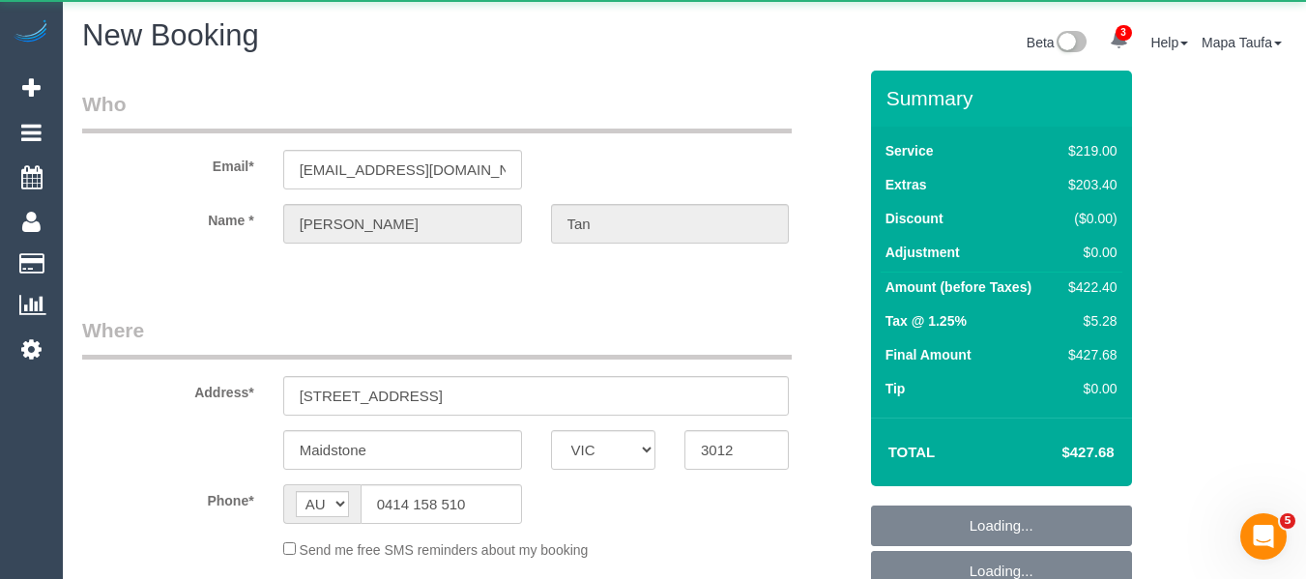
select select "number:28"
select select "number:15"
select select "number:19"
select select "number:24"
select select "number:26"
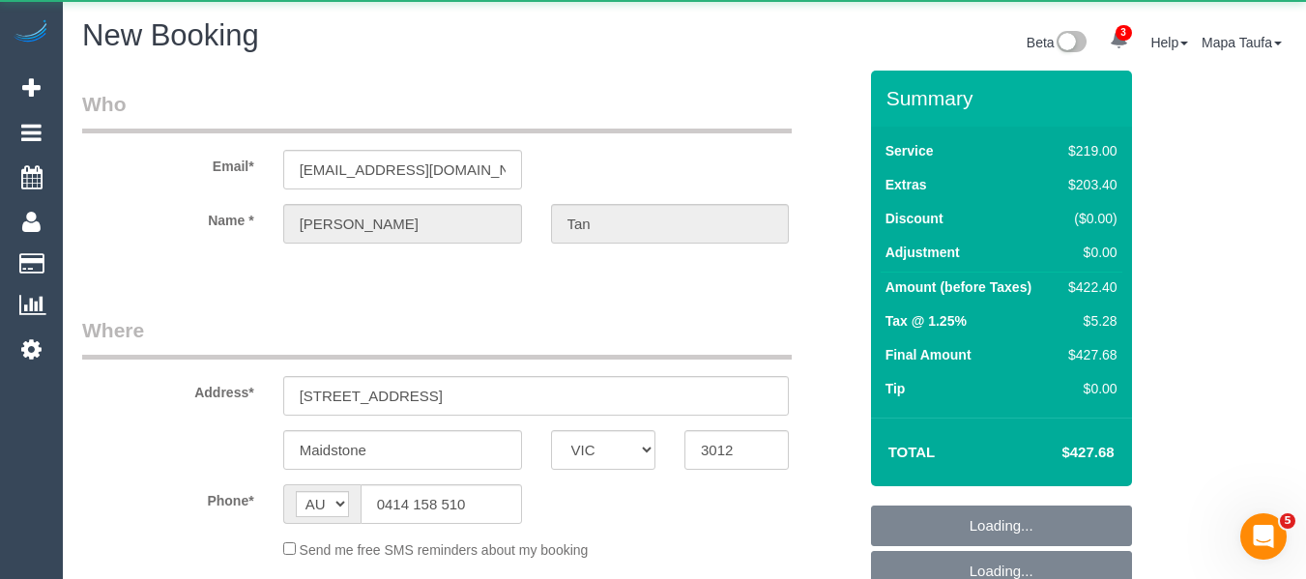
select select "string:stripe-pm_1Rzudw2GScqysDRVJLiqdmYb"
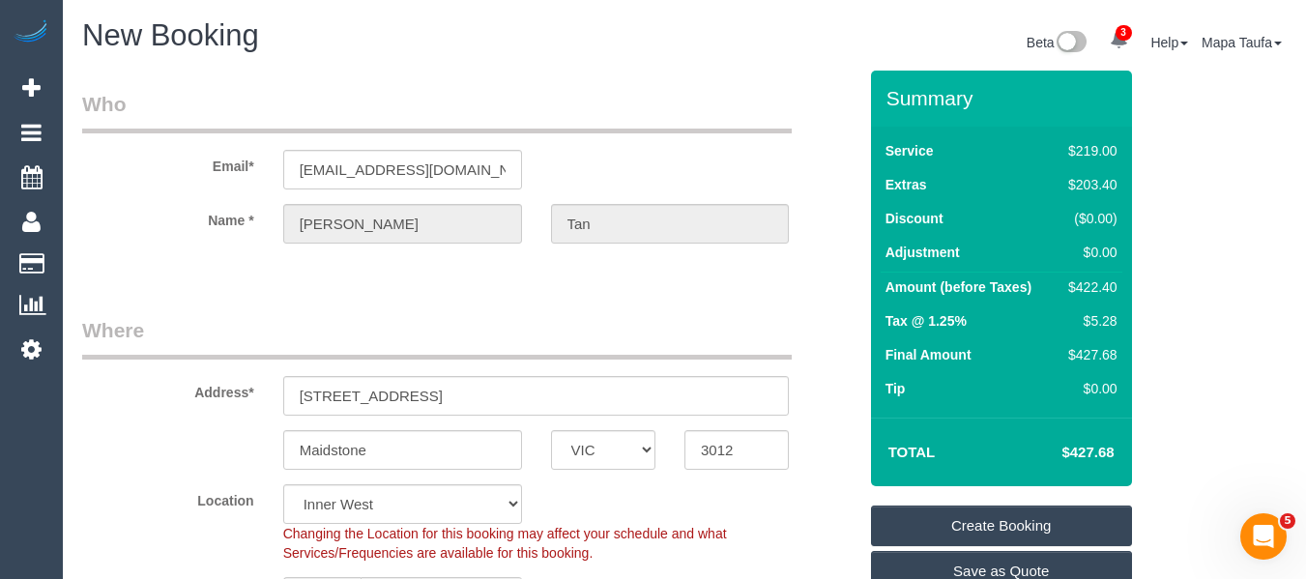
select select "object:2647"
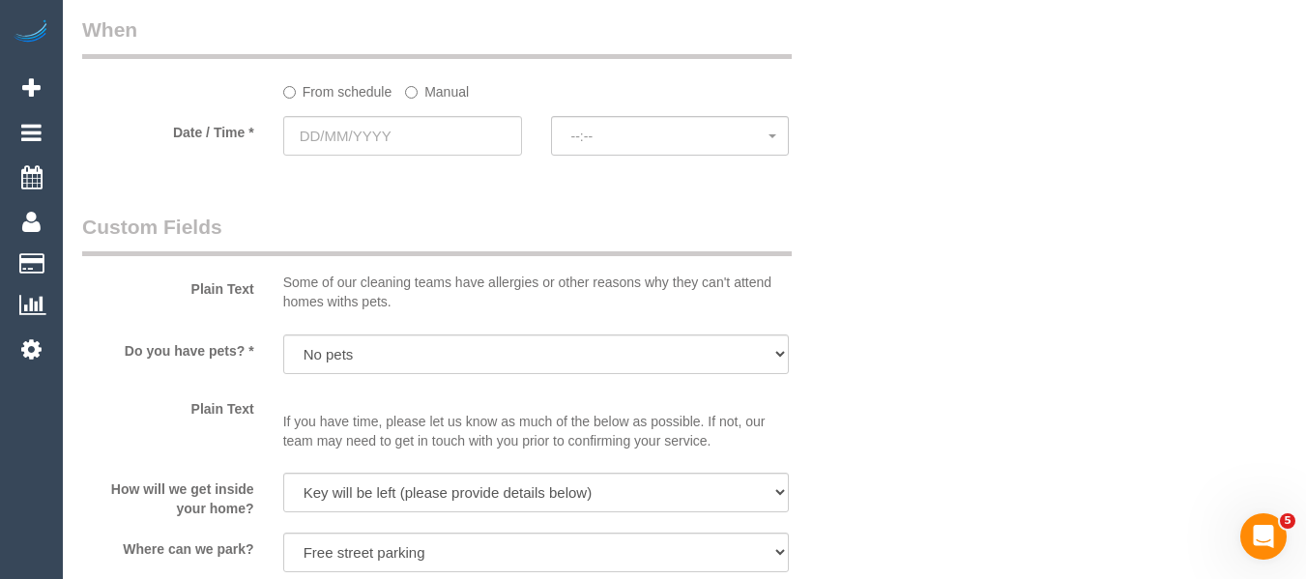
scroll to position [2030, 0]
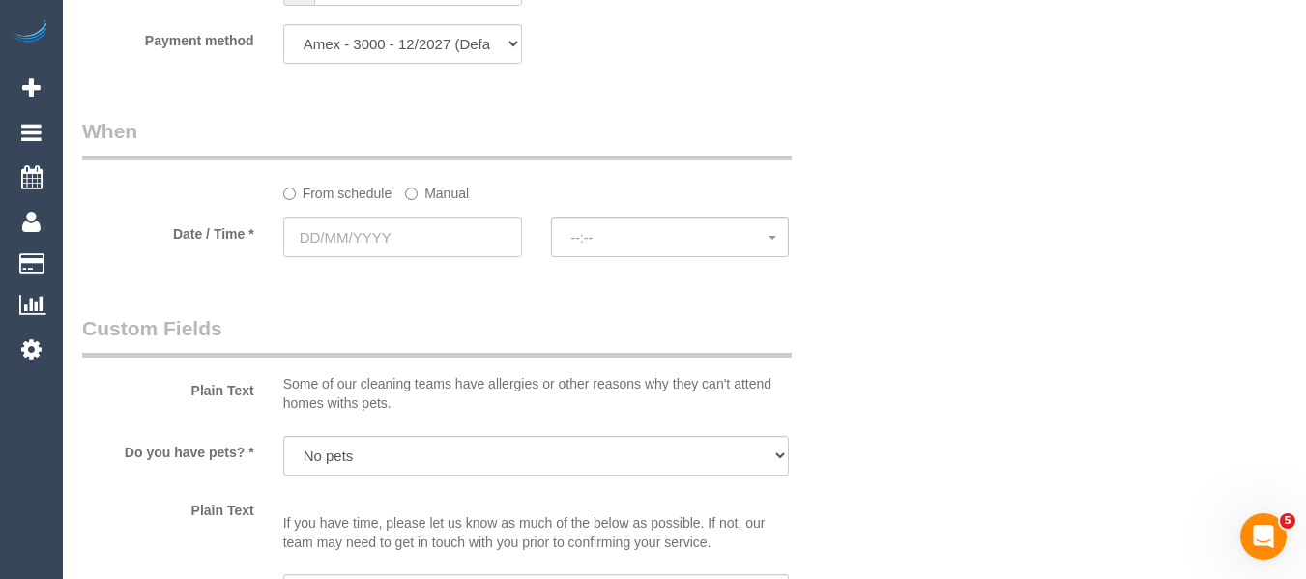
click at [429, 191] on label "Manual" at bounding box center [437, 190] width 64 height 26
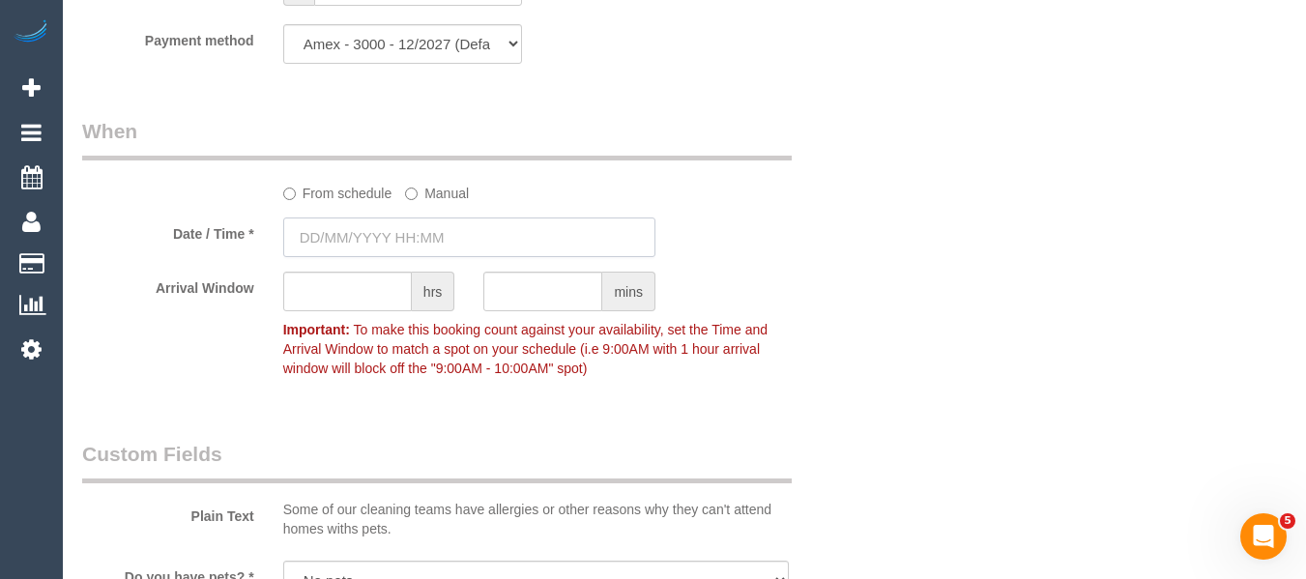
click at [348, 233] on input "text" at bounding box center [469, 237] width 372 height 40
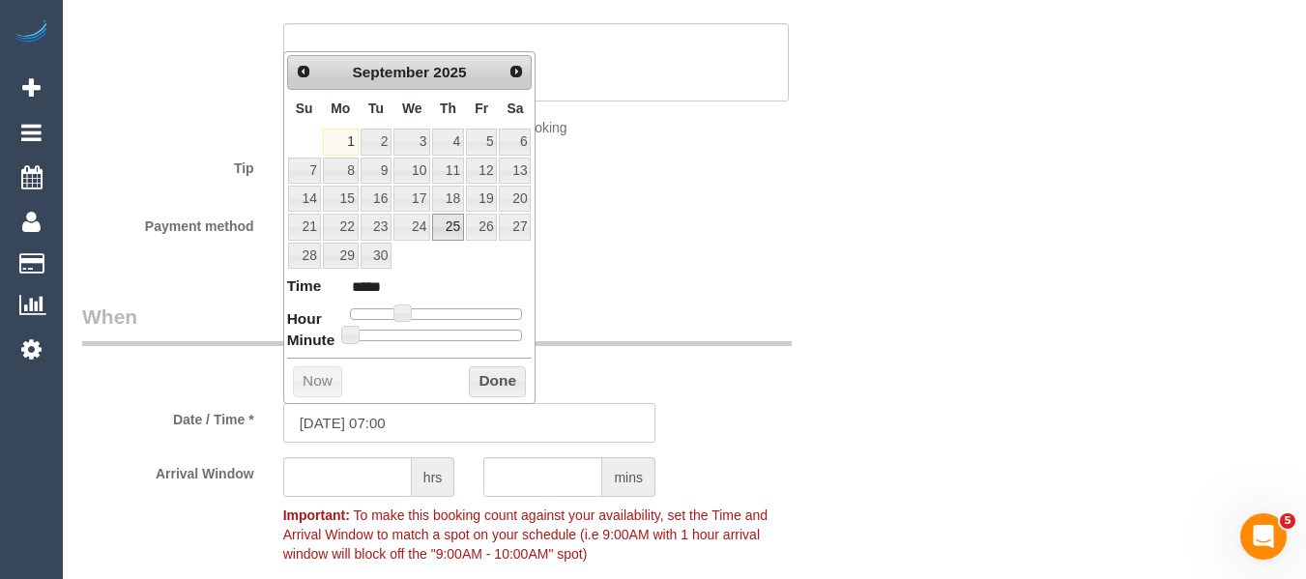
scroll to position [1836, 0]
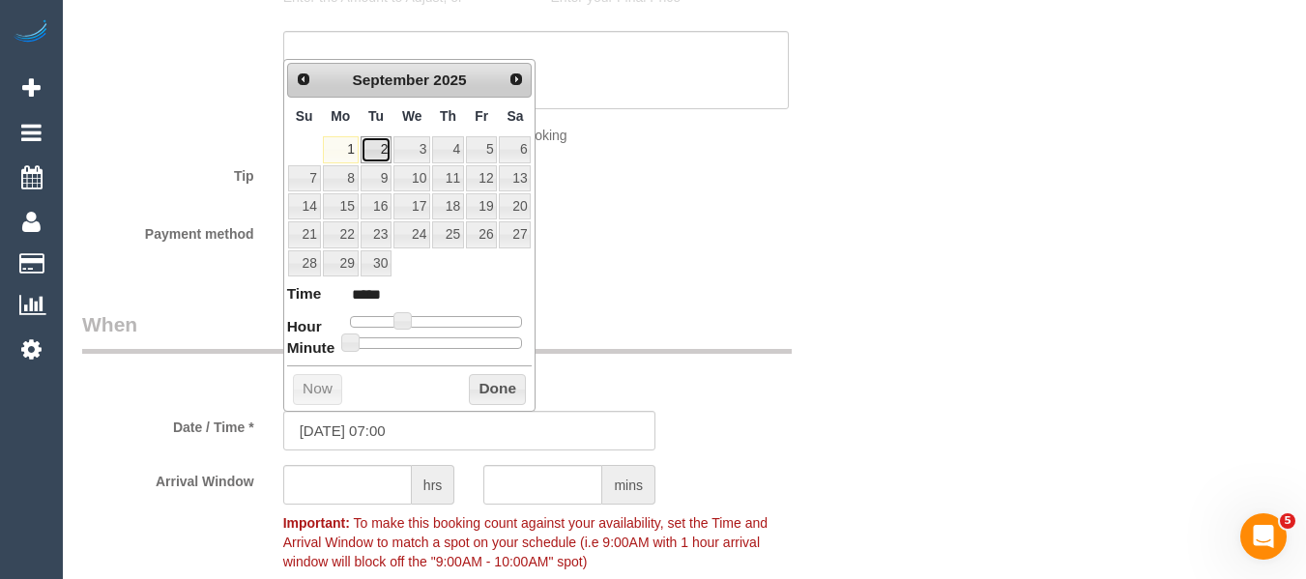
click at [381, 151] on link "2" at bounding box center [376, 149] width 31 height 26
type input "02/09/2025 07:00"
click at [492, 395] on button "Done" at bounding box center [497, 389] width 57 height 31
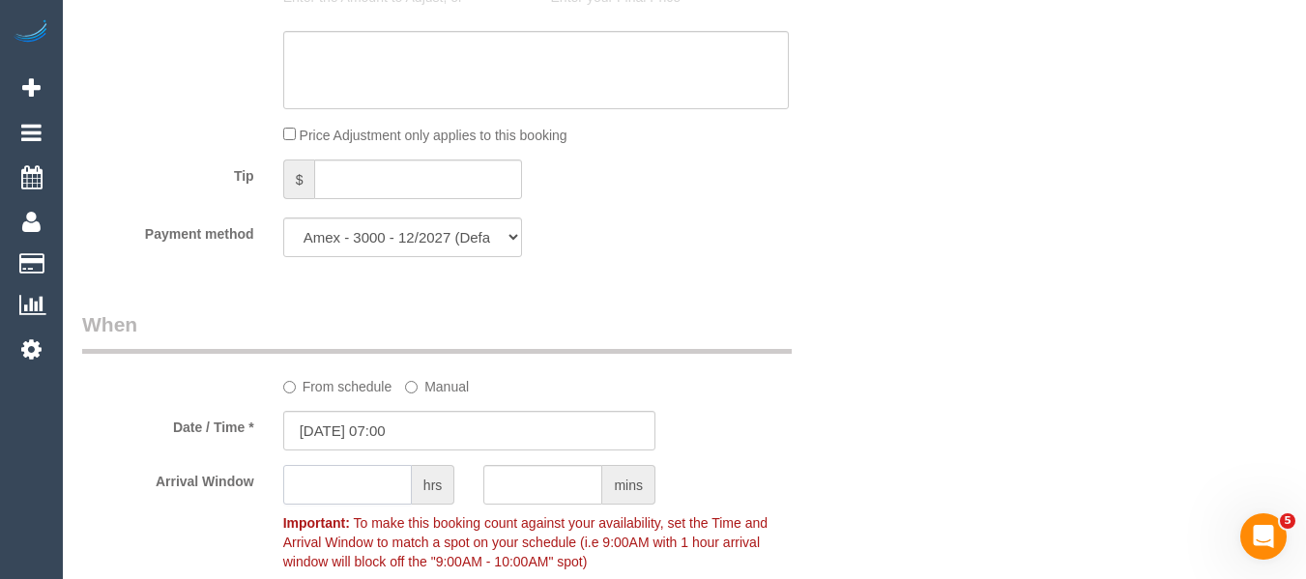
click at [351, 488] on input "text" at bounding box center [347, 485] width 129 height 40
type input "2"
click at [927, 386] on div "Who Email* atel2k@gmail.com Name * Aaron Tan Where Address* 4/49 Rosamond Road …" at bounding box center [684, 156] width 1204 height 3844
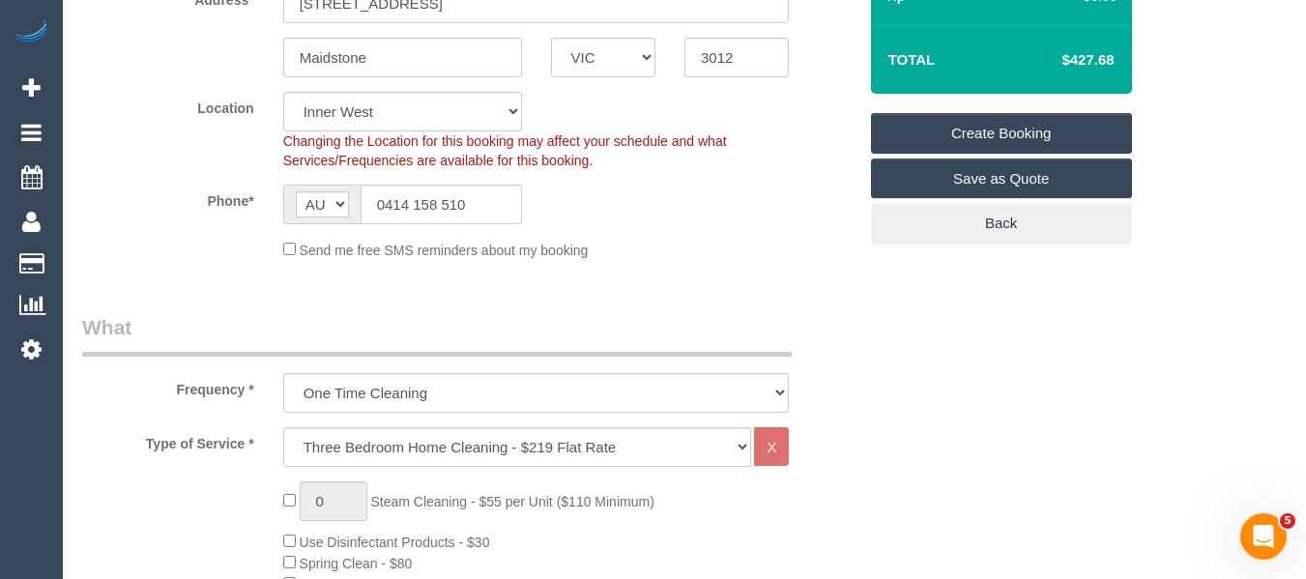
scroll to position [280, 0]
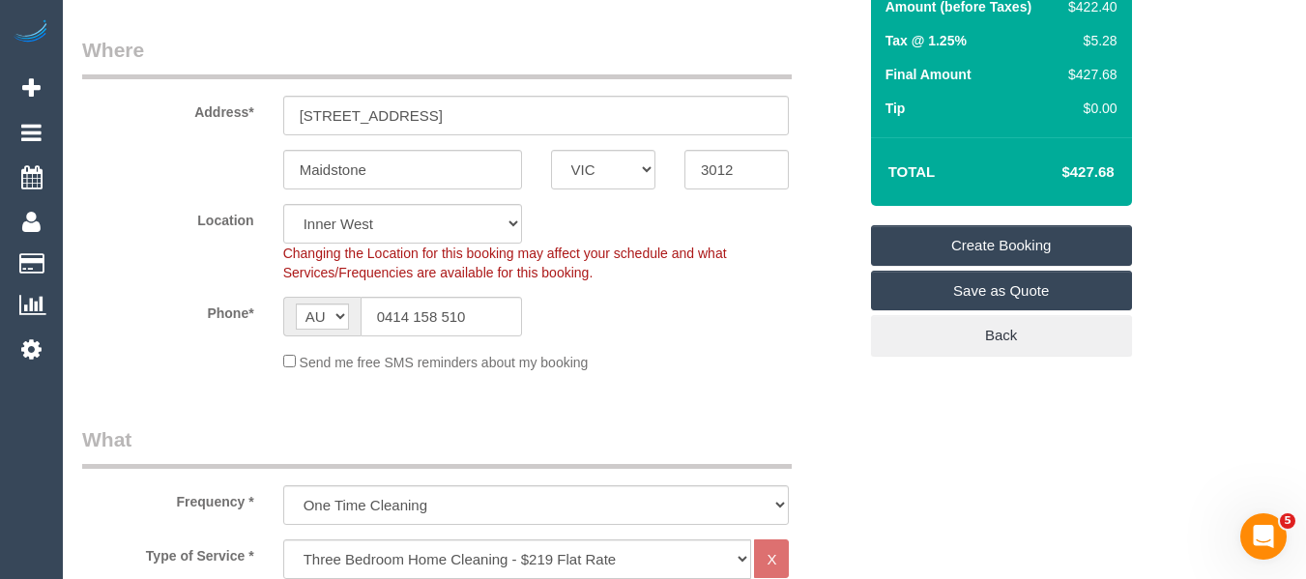
click at [990, 241] on link "Create Booking" at bounding box center [1001, 245] width 261 height 41
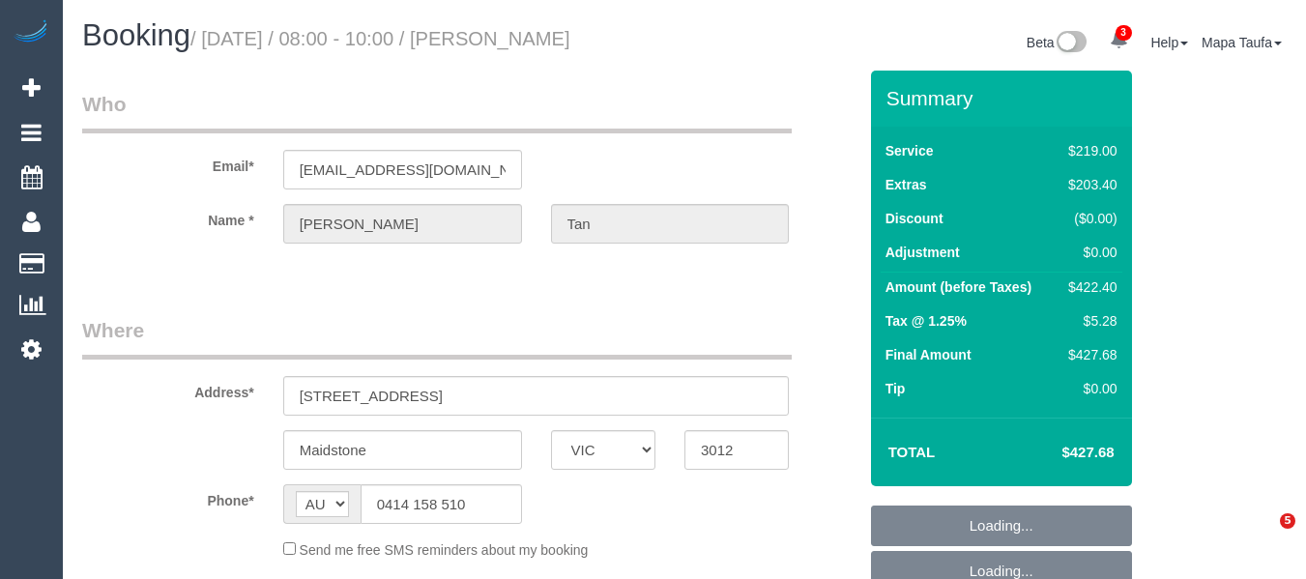
select select "VIC"
select select "number:28"
select select "number:15"
select select "number:19"
select select "number:24"
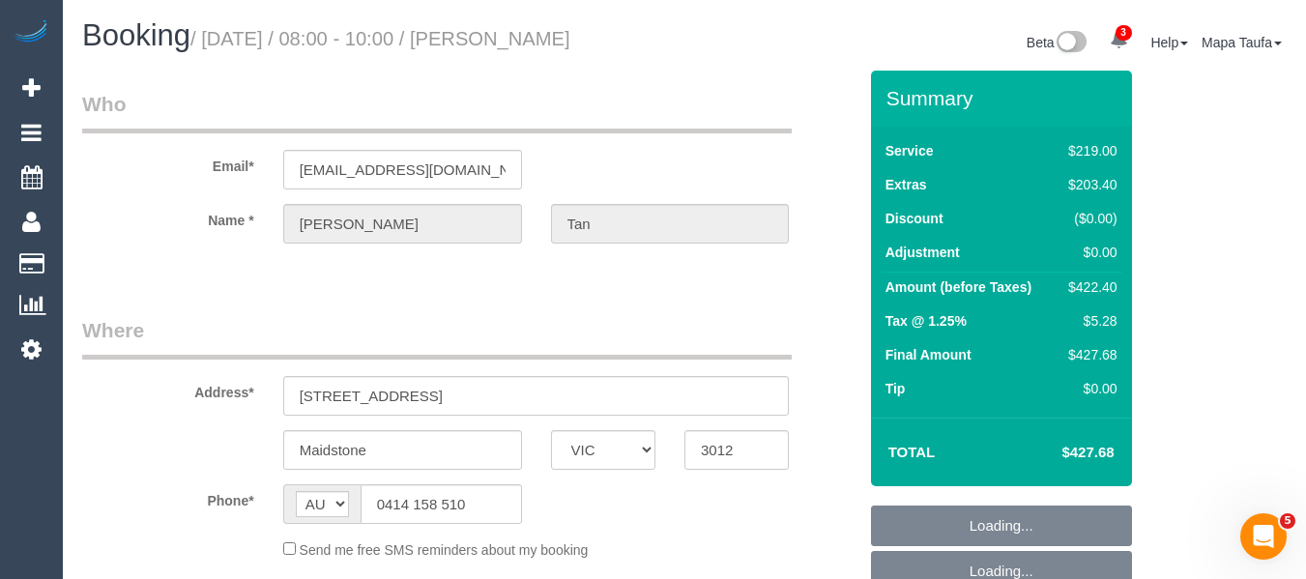
select select "number:26"
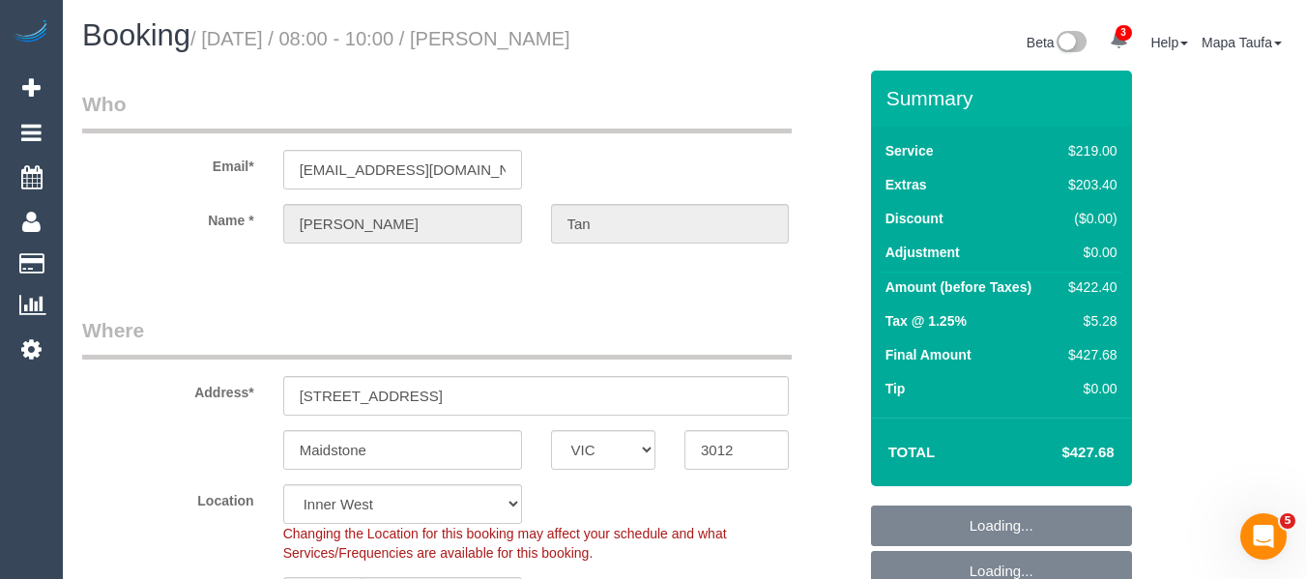
select select "object:1409"
select select "string:stripe-pm_1Rzudw2GScqysDRVJLiqdmYb"
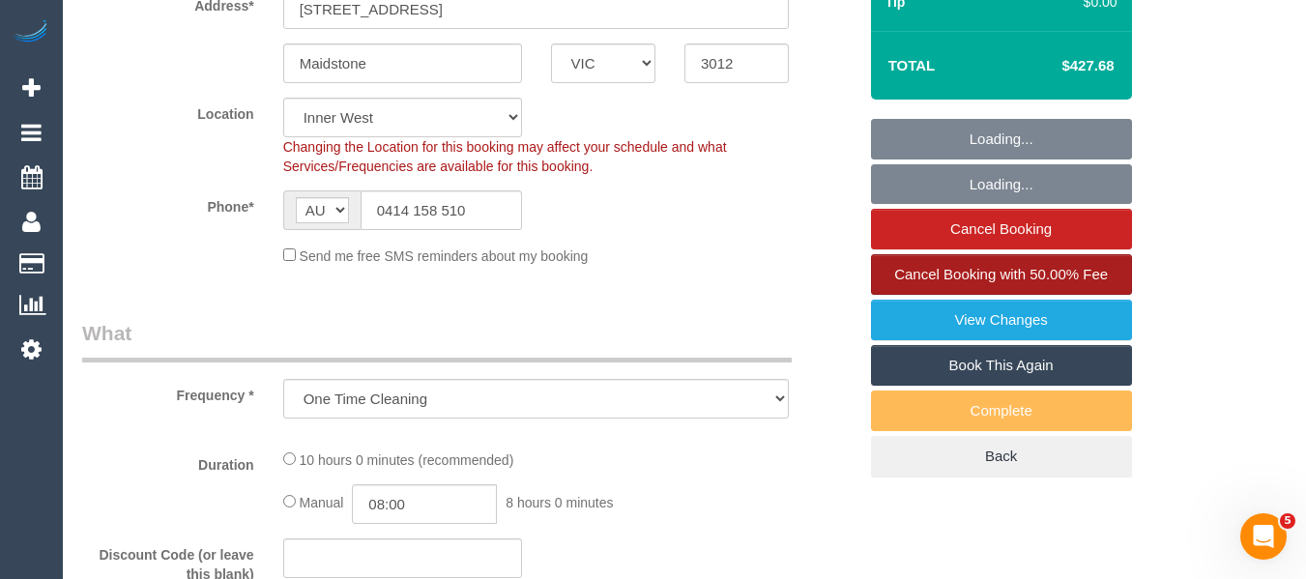
select select "object:1510"
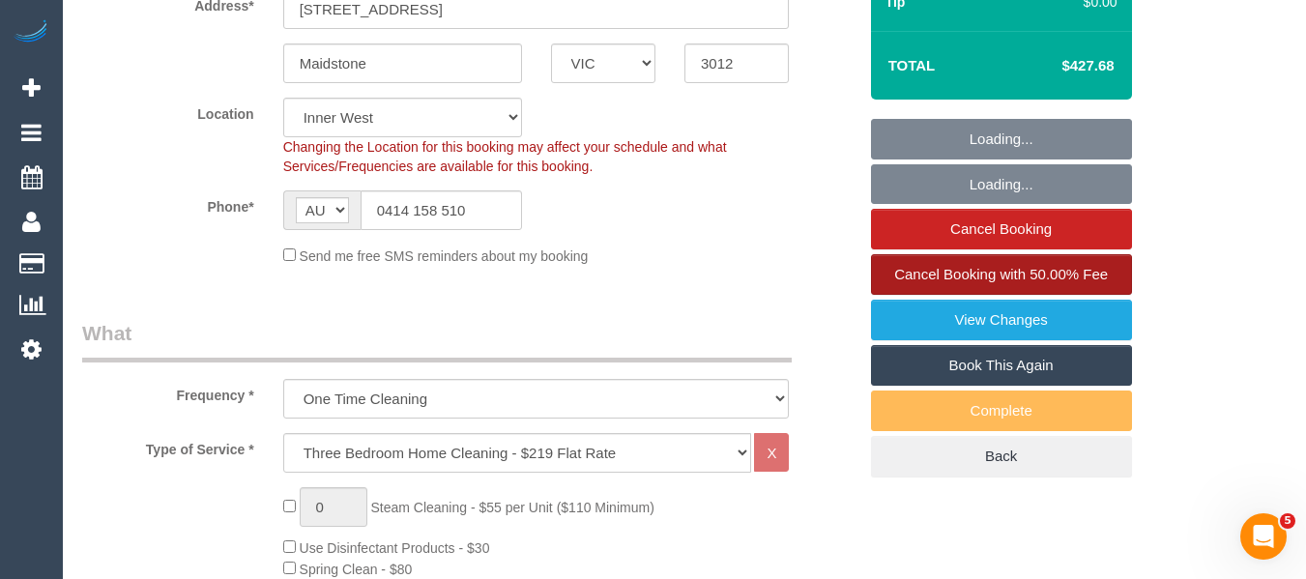
click at [1042, 266] on link "Cancel Booking with 50.00% Fee" at bounding box center [1001, 274] width 261 height 41
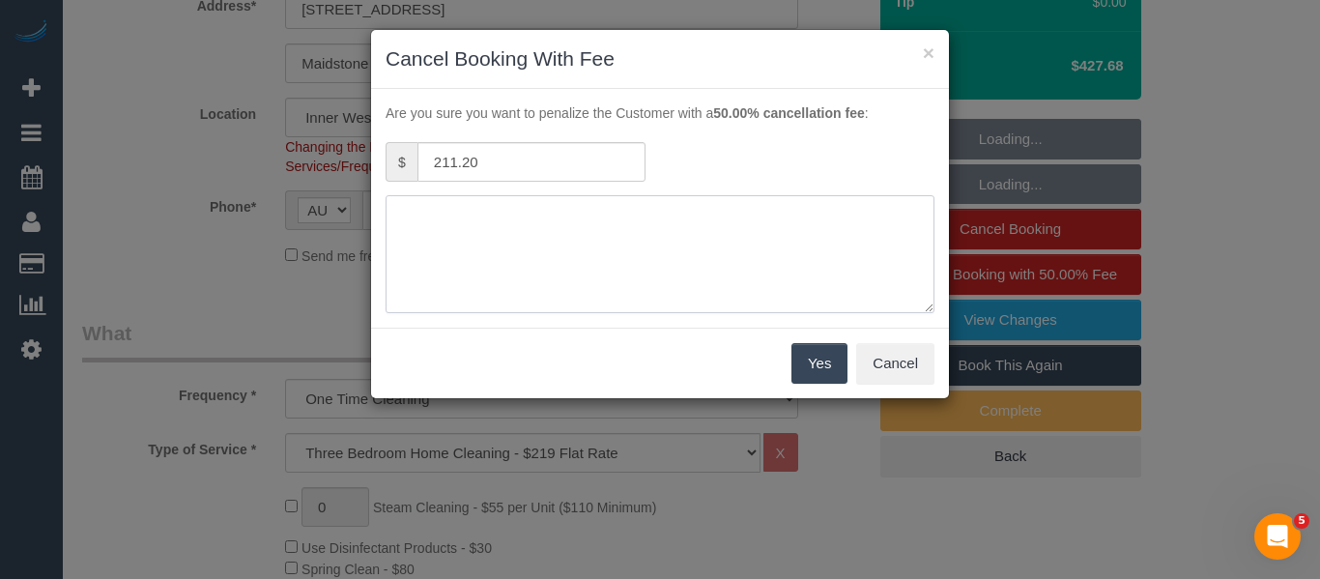
click at [620, 274] on textarea at bounding box center [660, 254] width 549 height 118
paste textarea "rescheduling - aware of fee via text -MT"
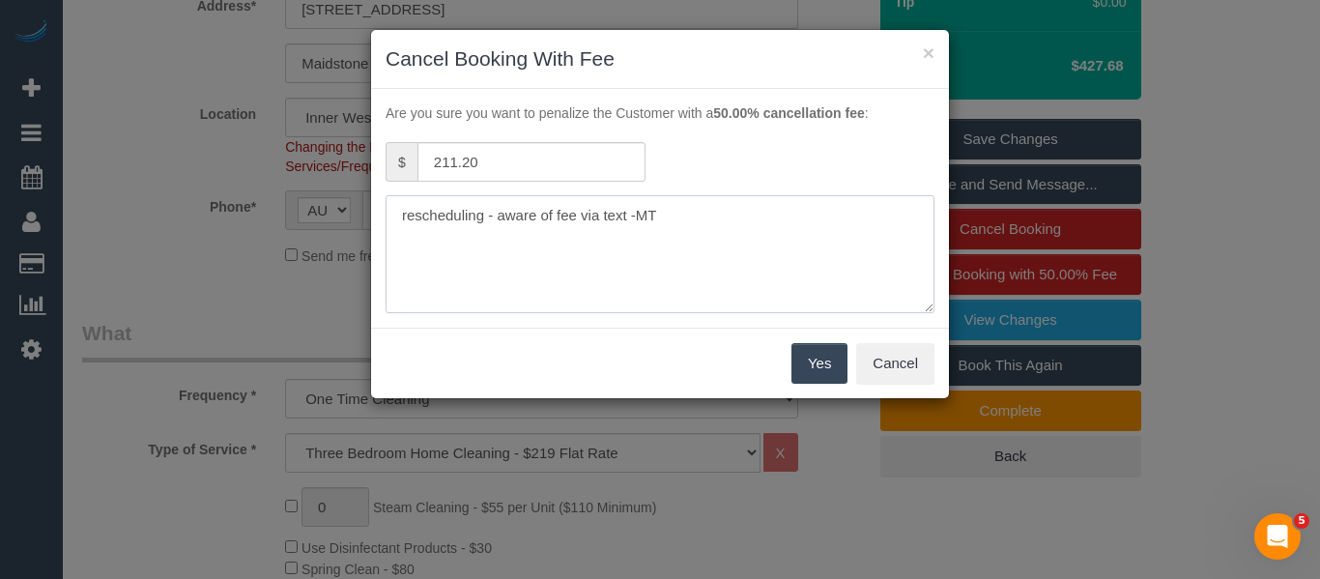
type textarea "rescheduling - aware of fee via text -MT"
drag, startPoint x: 799, startPoint y: 354, endPoint x: 809, endPoint y: 353, distance: 9.7
click at [799, 355] on button "Yes" at bounding box center [820, 363] width 56 height 41
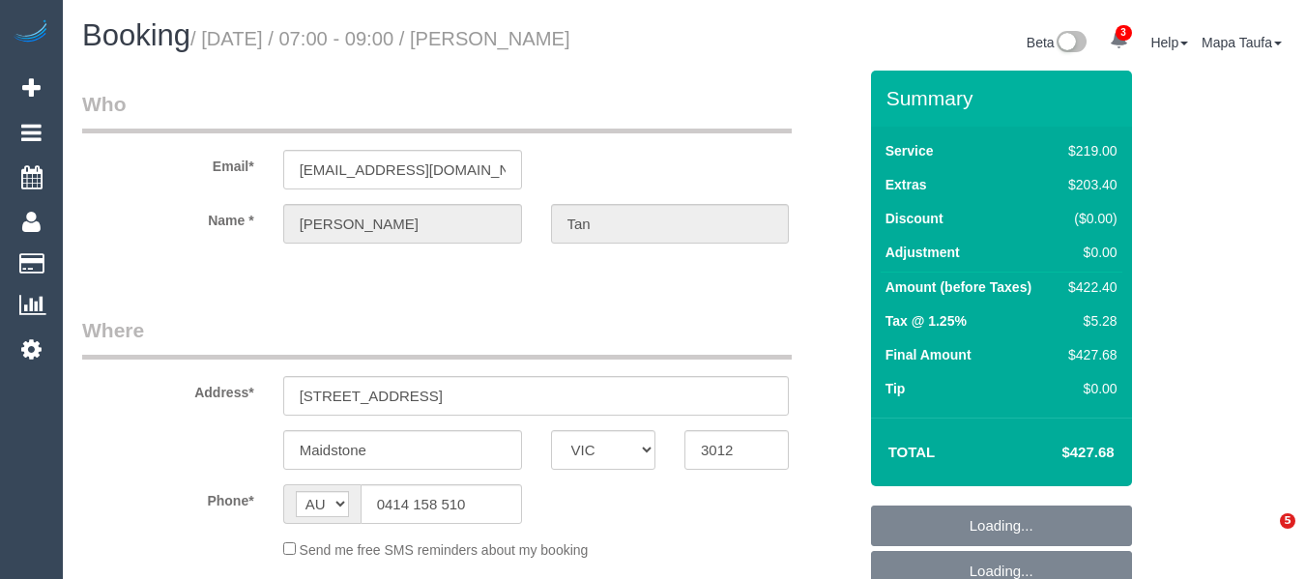
select select "VIC"
select select "number:28"
select select "number:15"
select select "number:19"
select select "number:24"
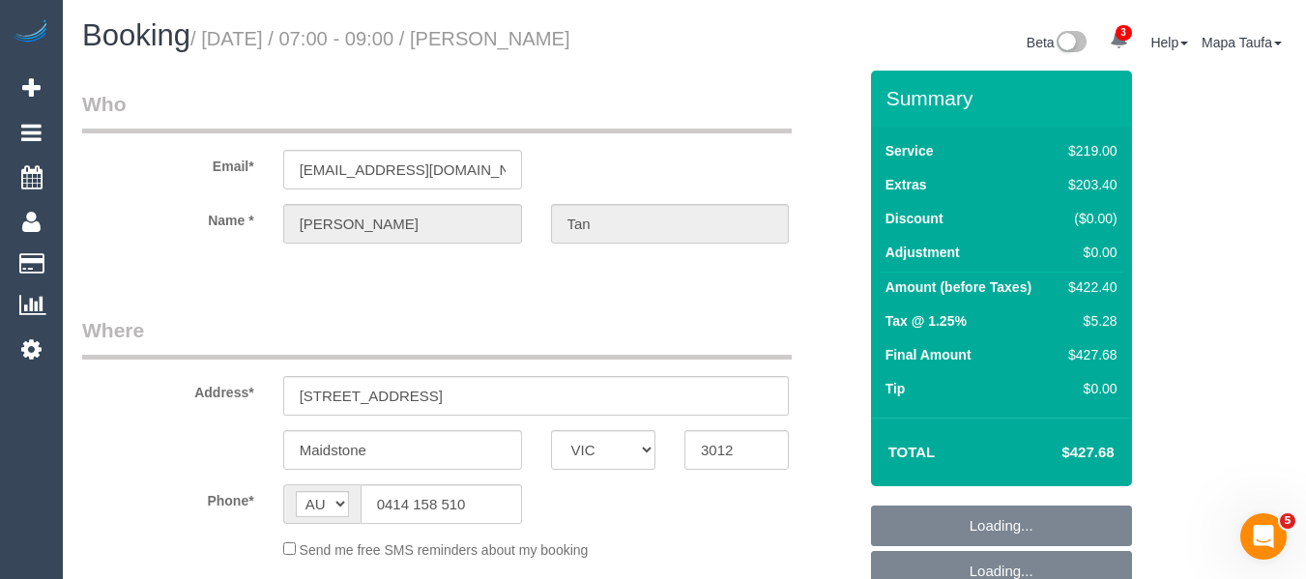
select select "number:26"
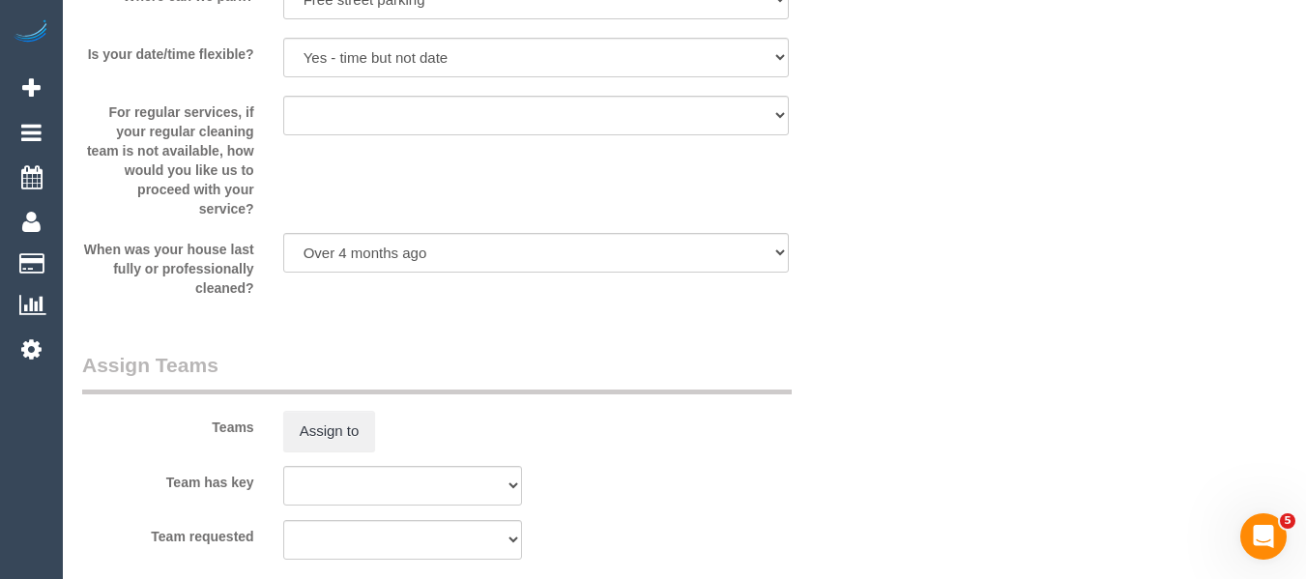
select select "object:1474"
select select "string:stripe-pm_1Rzudw2GScqysDRVJLiqdmYb"
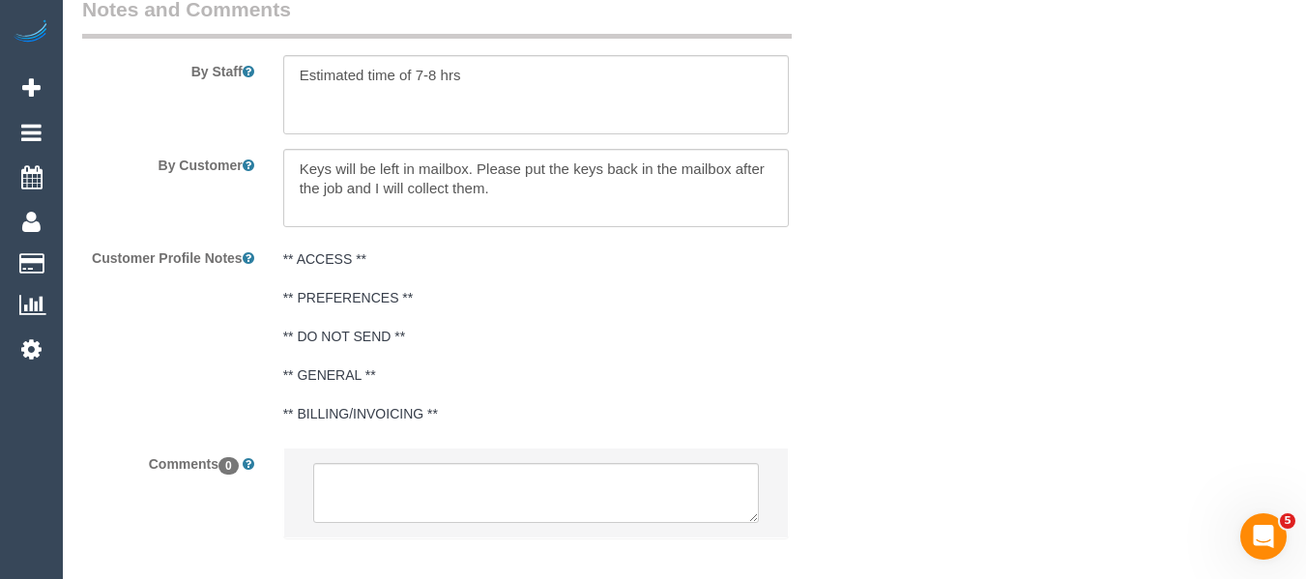
scroll to position [3527, 0]
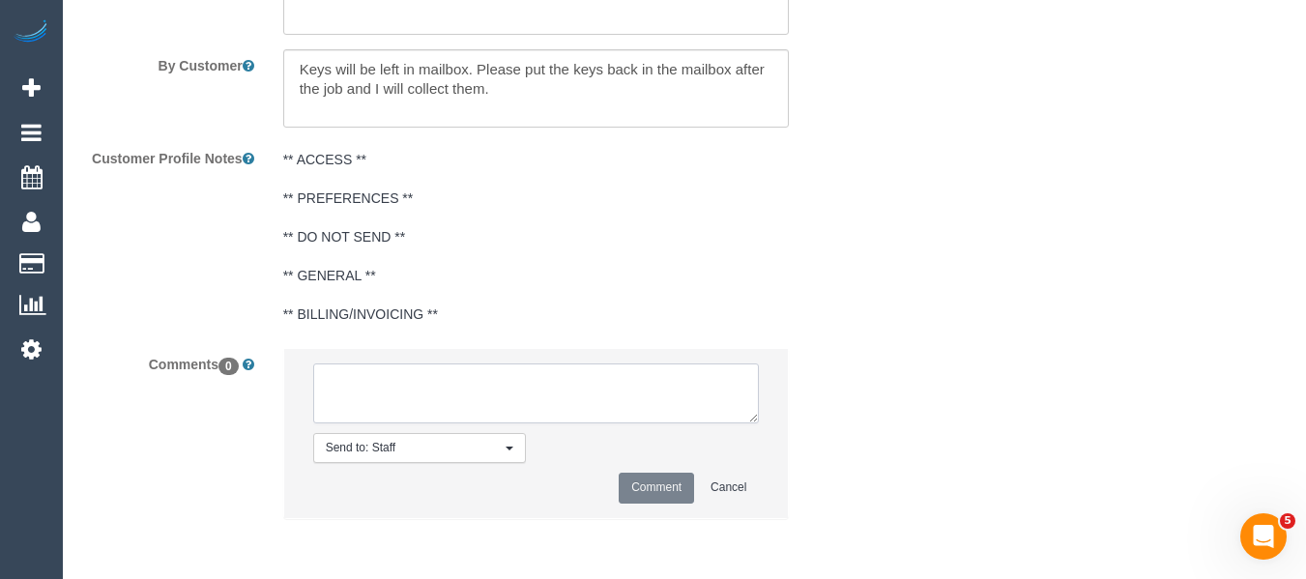
drag, startPoint x: 451, startPoint y: 419, endPoint x: 455, endPoint y: 407, distance: 13.1
click at [453, 414] on textarea at bounding box center [536, 393] width 447 height 60
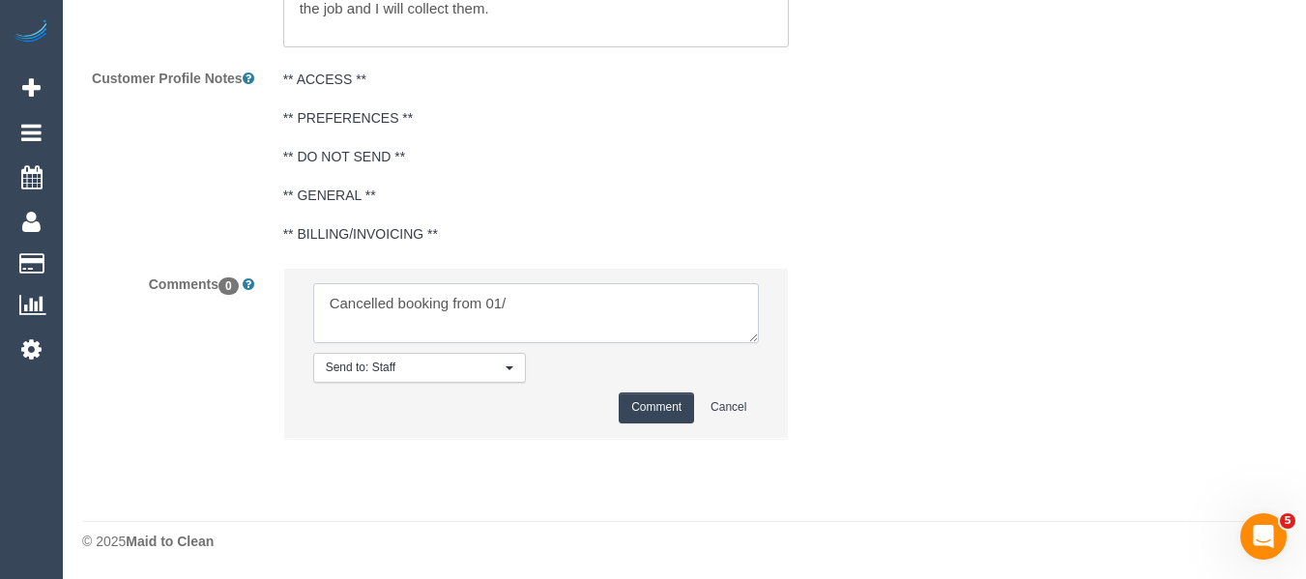
click at [532, 309] on textarea at bounding box center [536, 313] width 447 height 60
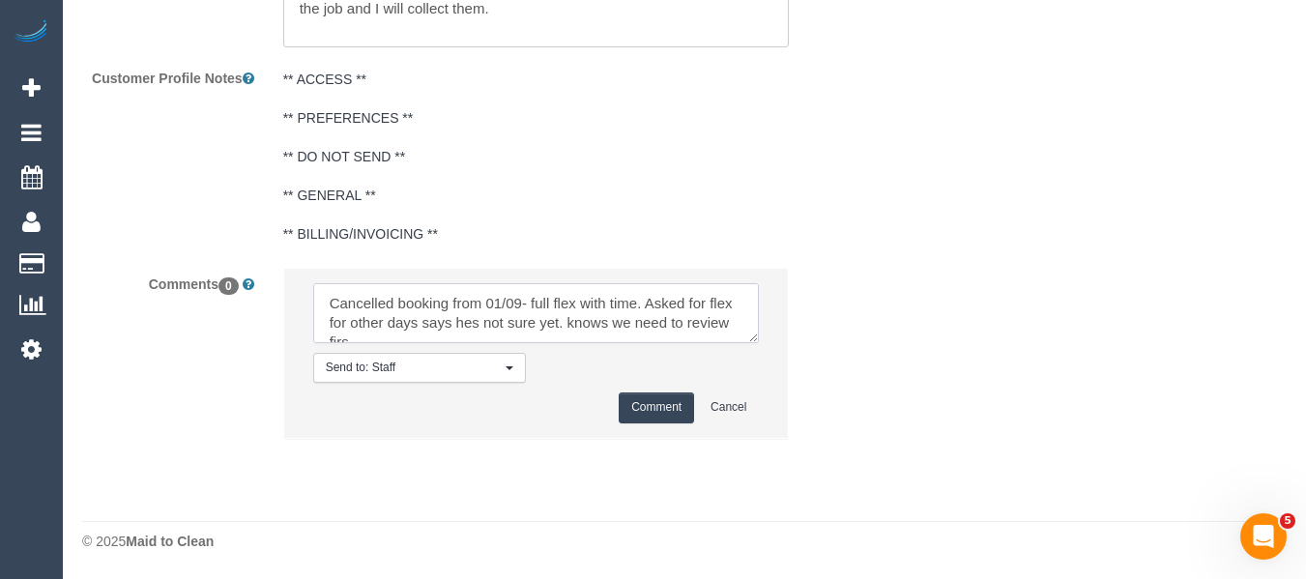
scroll to position [9, 0]
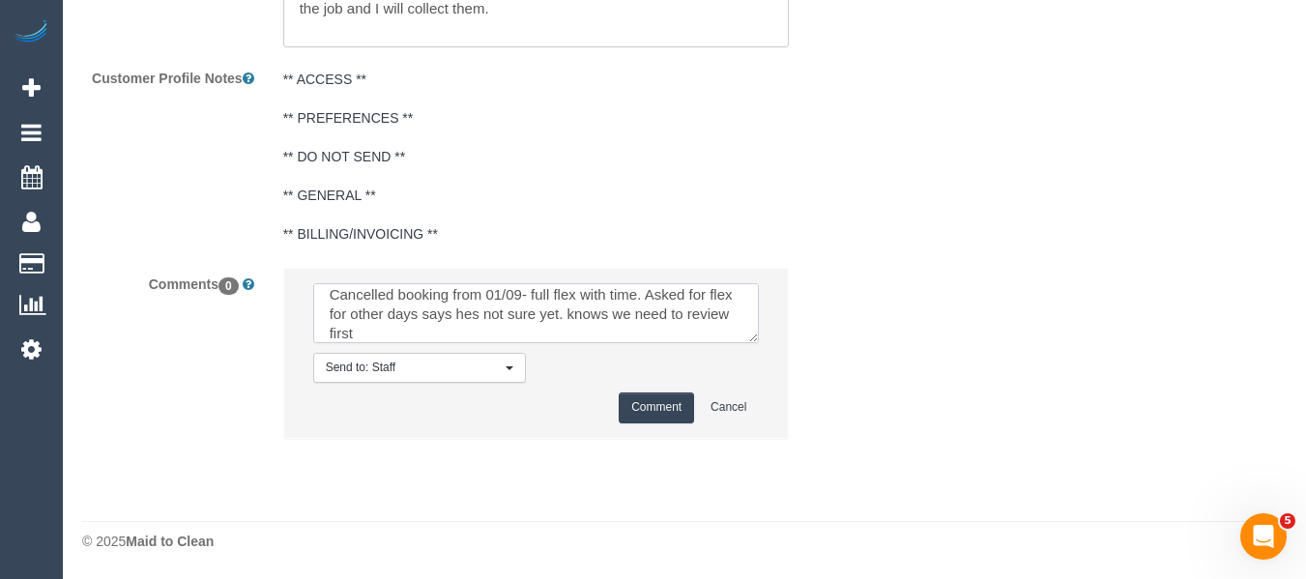
type textarea "Cancelled booking from 01/09- full flex with time. Asked for flex for other day…"
drag, startPoint x: 652, startPoint y: 414, endPoint x: 642, endPoint y: 419, distance: 12.1
click at [653, 414] on button "Comment" at bounding box center [656, 407] width 75 height 30
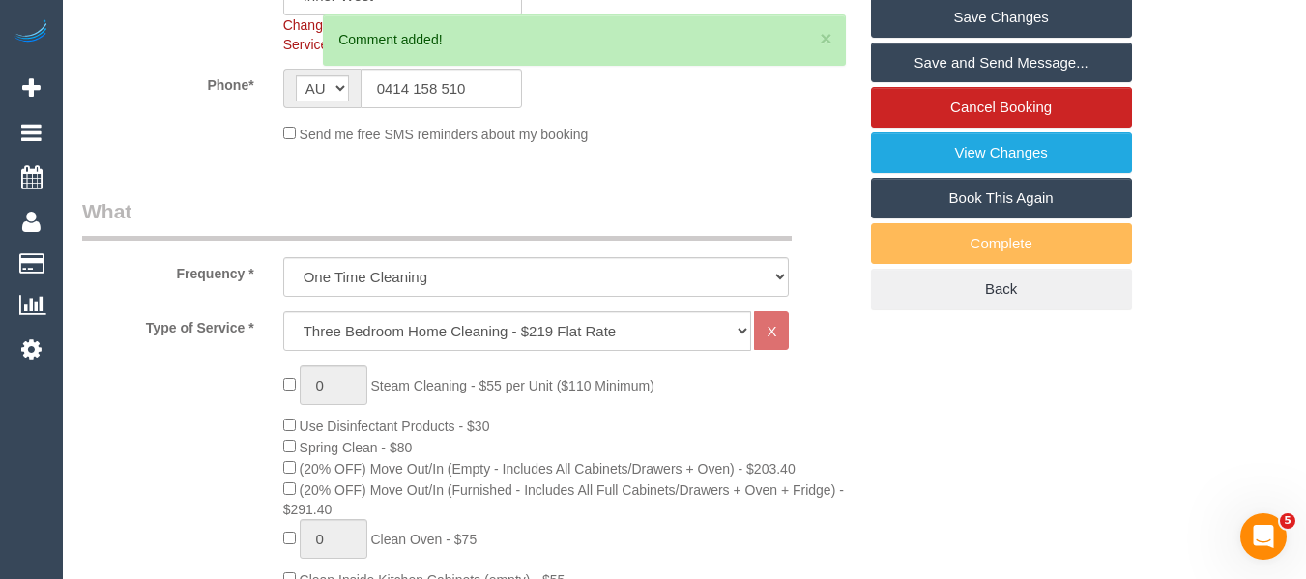
scroll to position [345, 0]
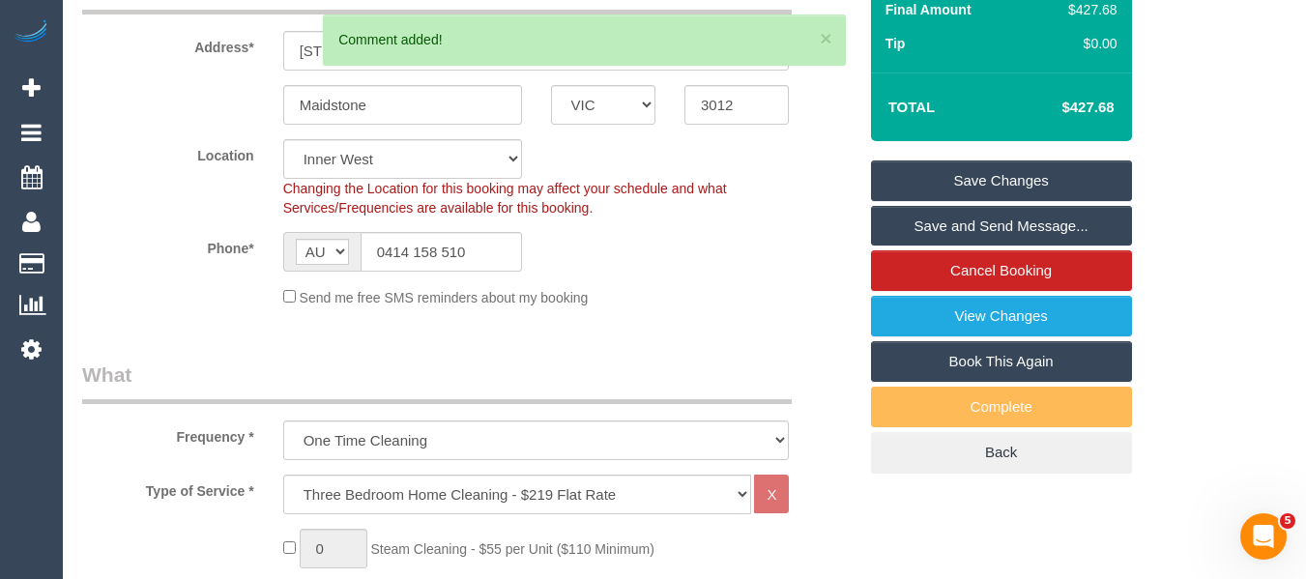
click at [967, 174] on link "Save Changes" at bounding box center [1001, 180] width 261 height 41
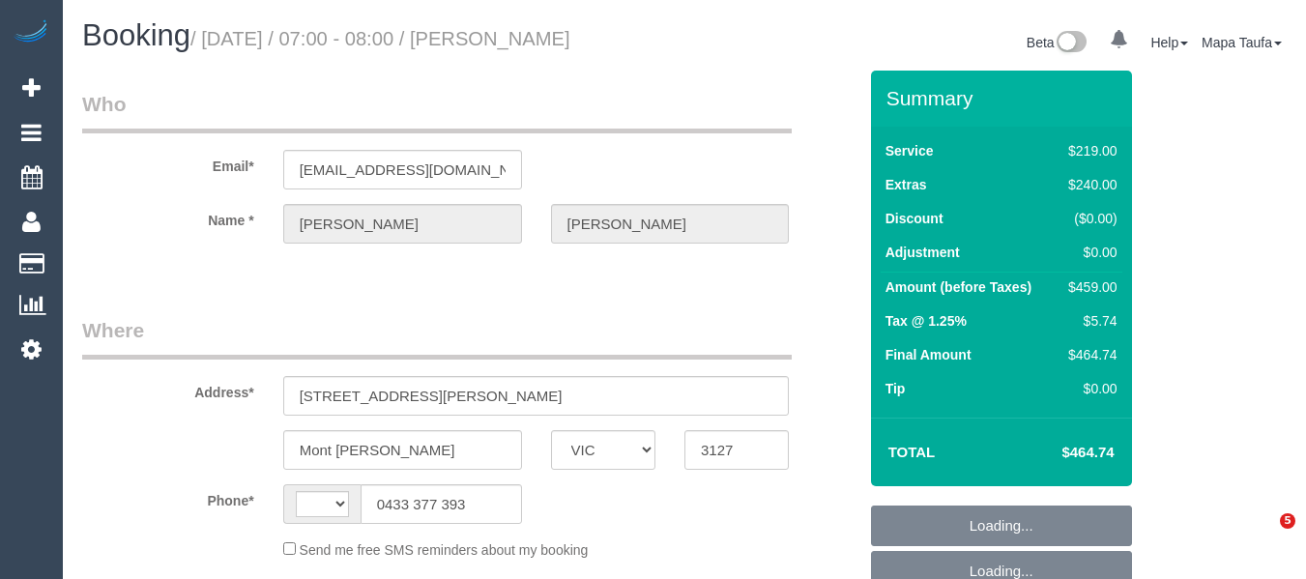
select select "VIC"
select select "string:AU"
select select "object:606"
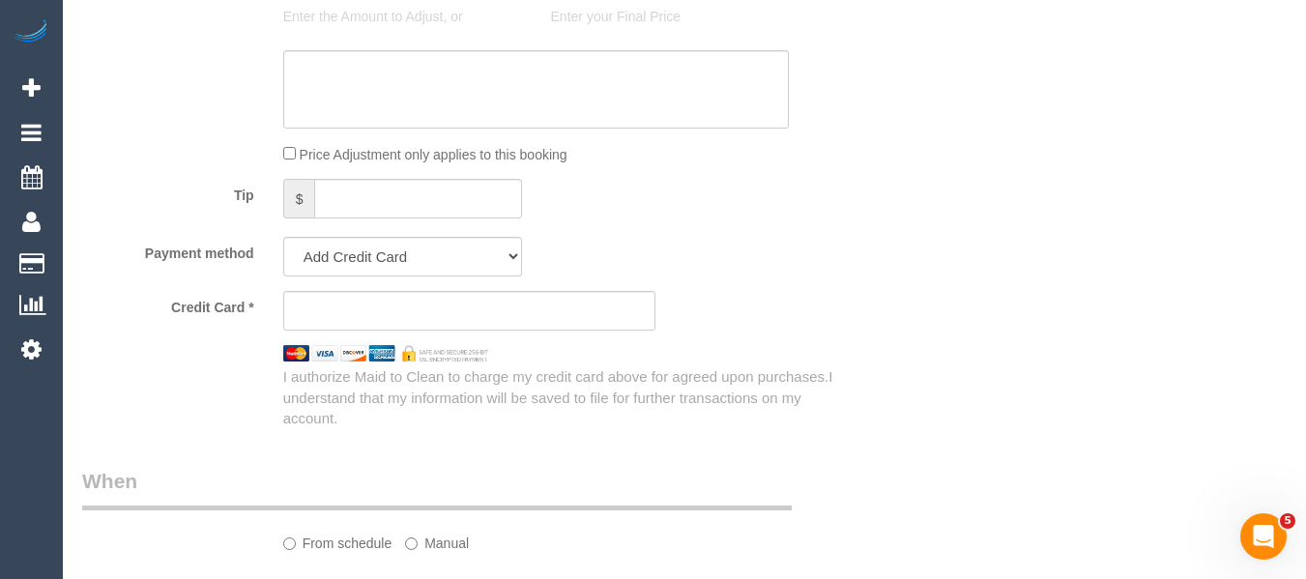
select select "string:stripe-pm_1RyoWY2GScqysDRVgxJMWzY5"
select select "number:30"
select select "number:14"
select select "number:18"
select select "number:24"
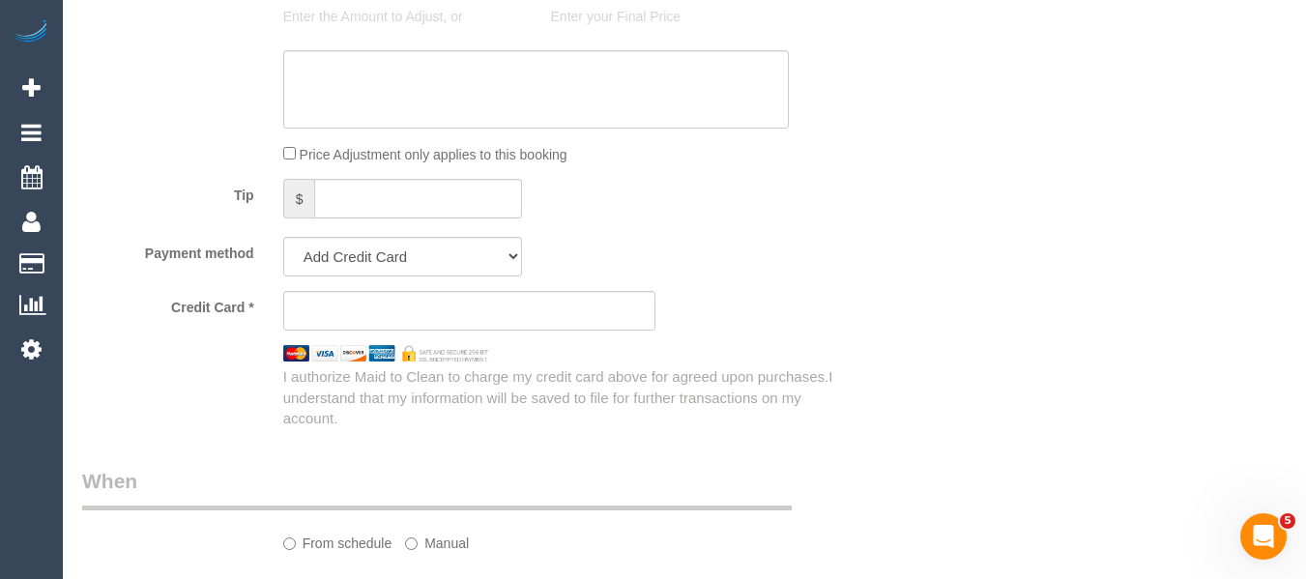
select select "number:26"
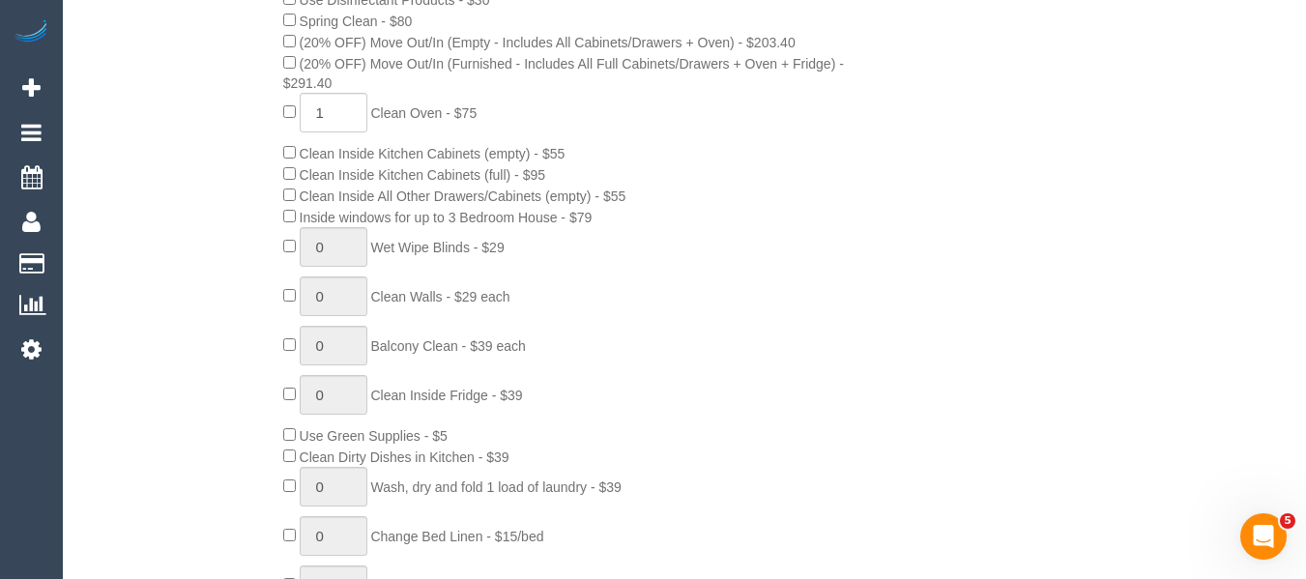
select select "object:1467"
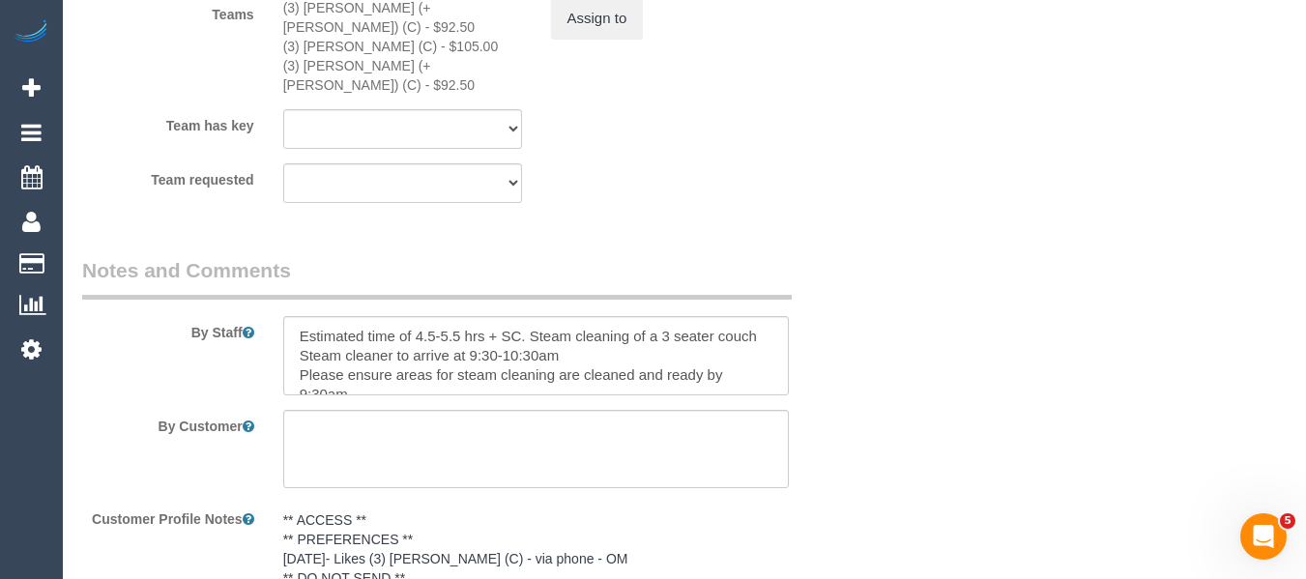
scroll to position [58, 0]
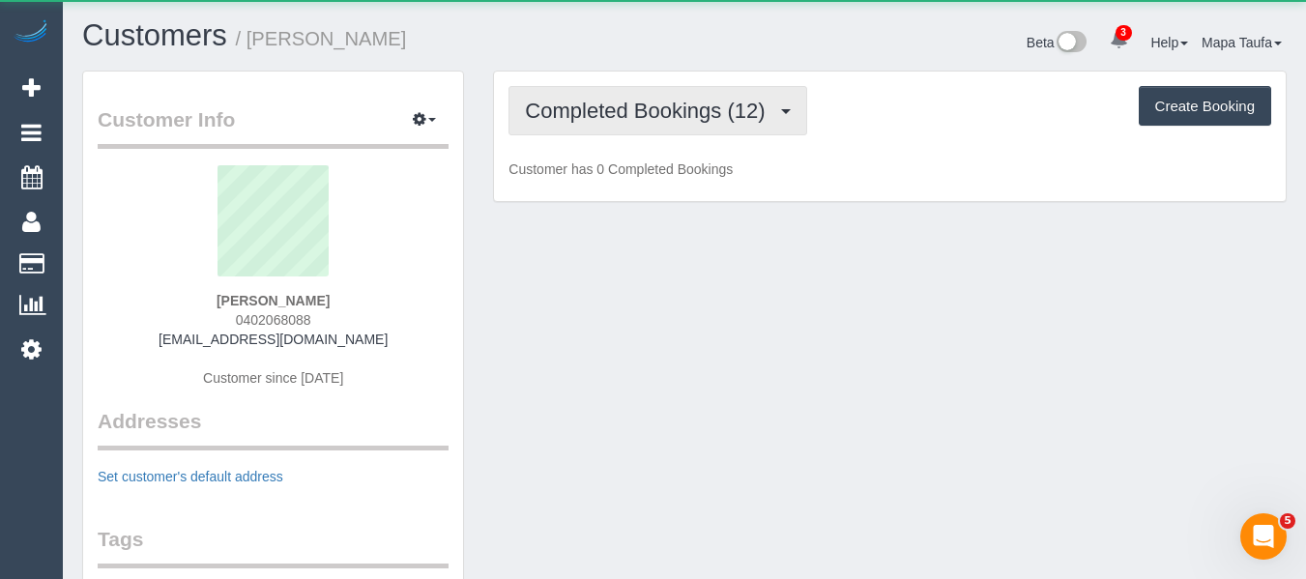
click at [584, 120] on span "Completed Bookings (12)" at bounding box center [649, 111] width 249 height 24
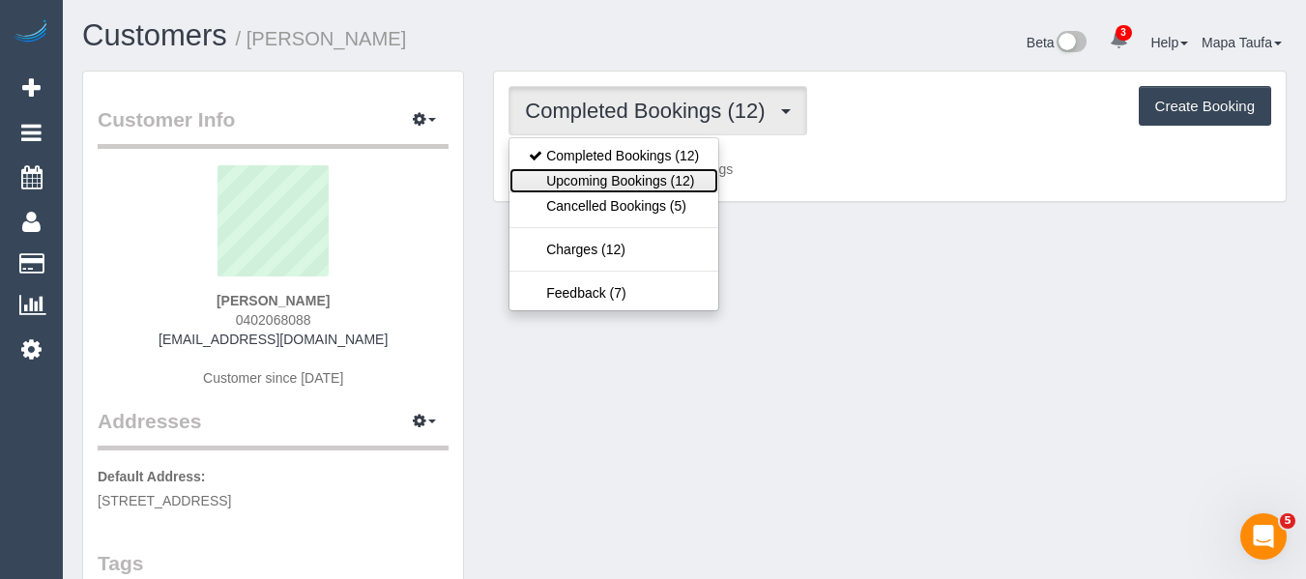
click at [594, 186] on link "Upcoming Bookings (12)" at bounding box center [613, 180] width 209 height 25
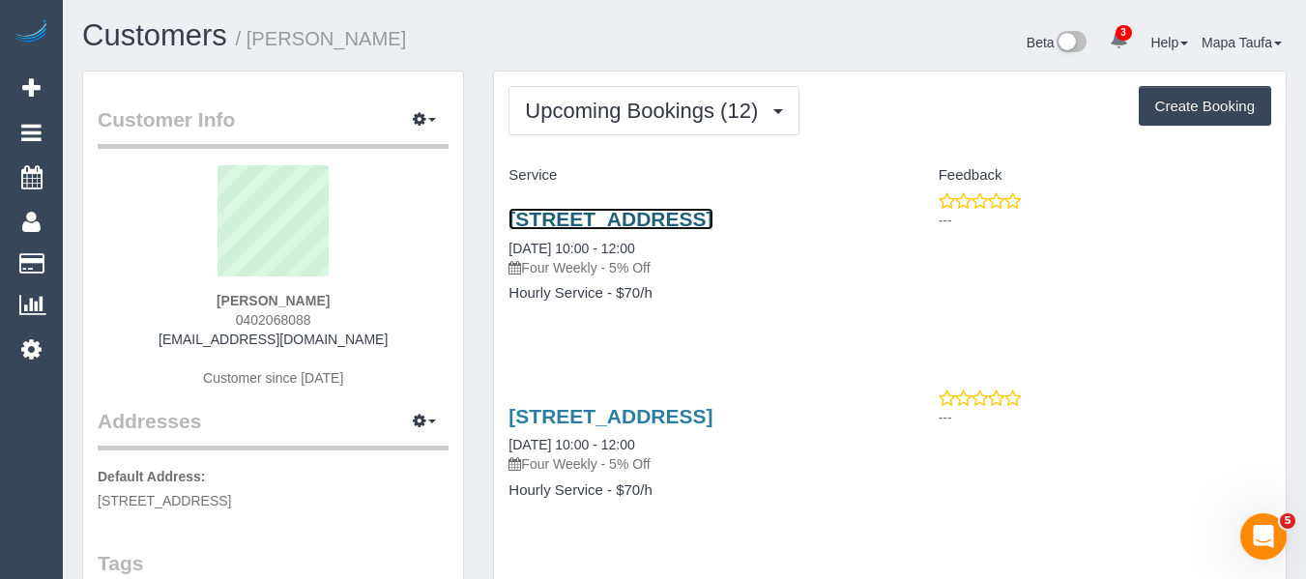
click at [545, 219] on link "[STREET_ADDRESS]" at bounding box center [610, 219] width 204 height 22
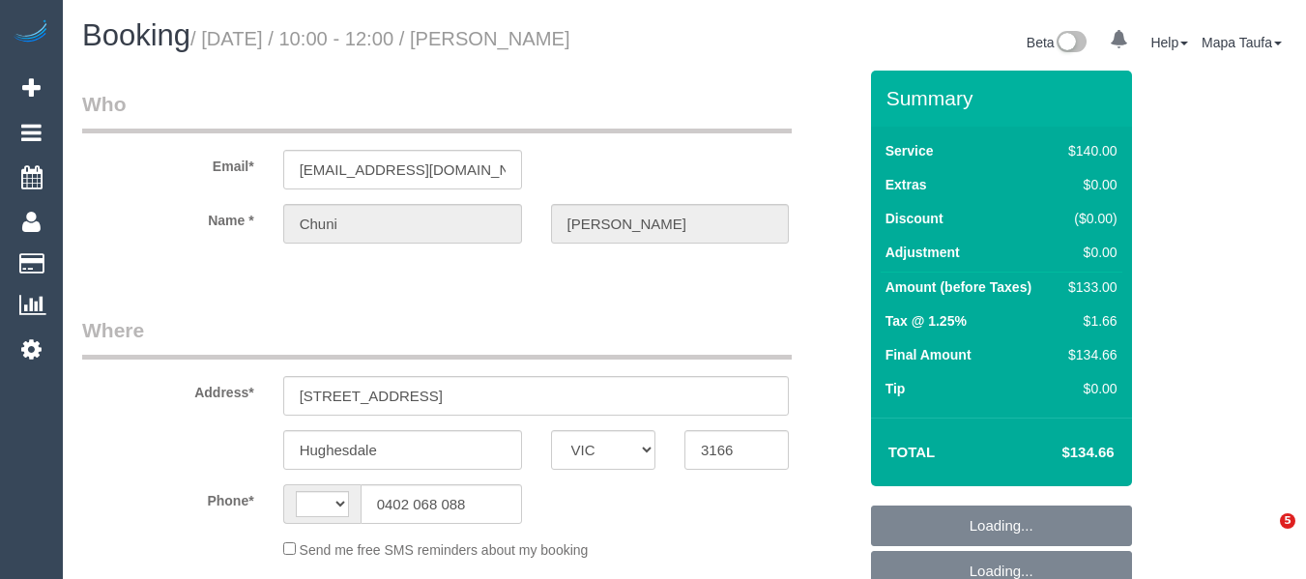
select select "VIC"
select select "object:419"
select select "string:AU"
select select "string:stripe-pm_1QOdZv2GScqysDRV0eeyTOdH"
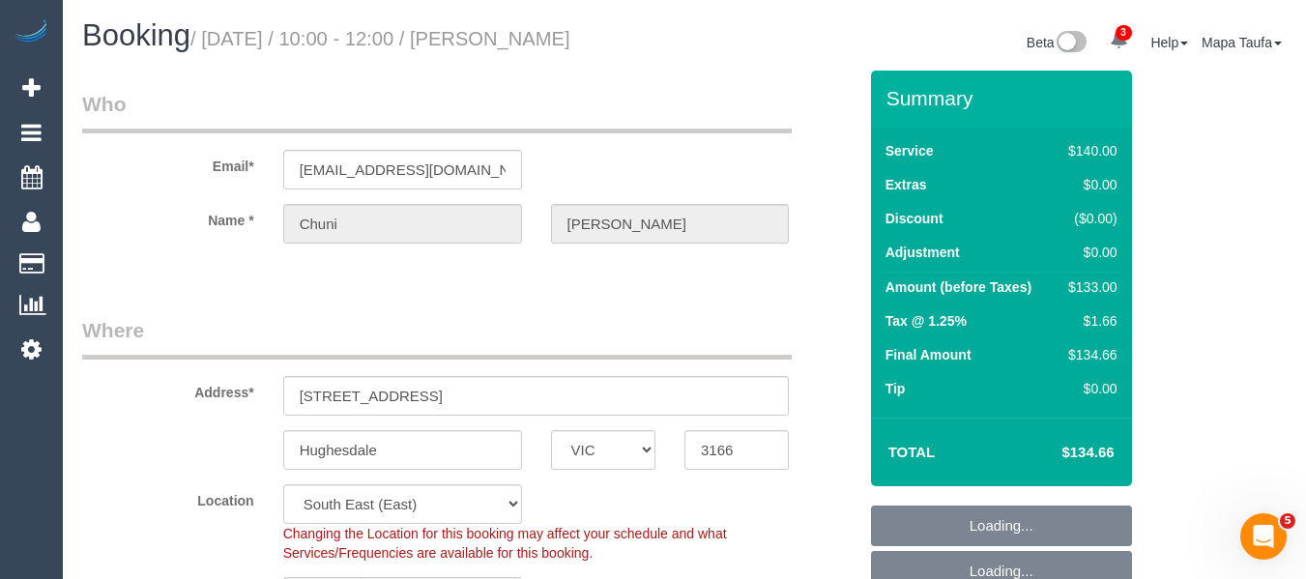
select select "number:28"
select select "number:14"
select select "number:19"
select select "number:25"
select select "number:34"
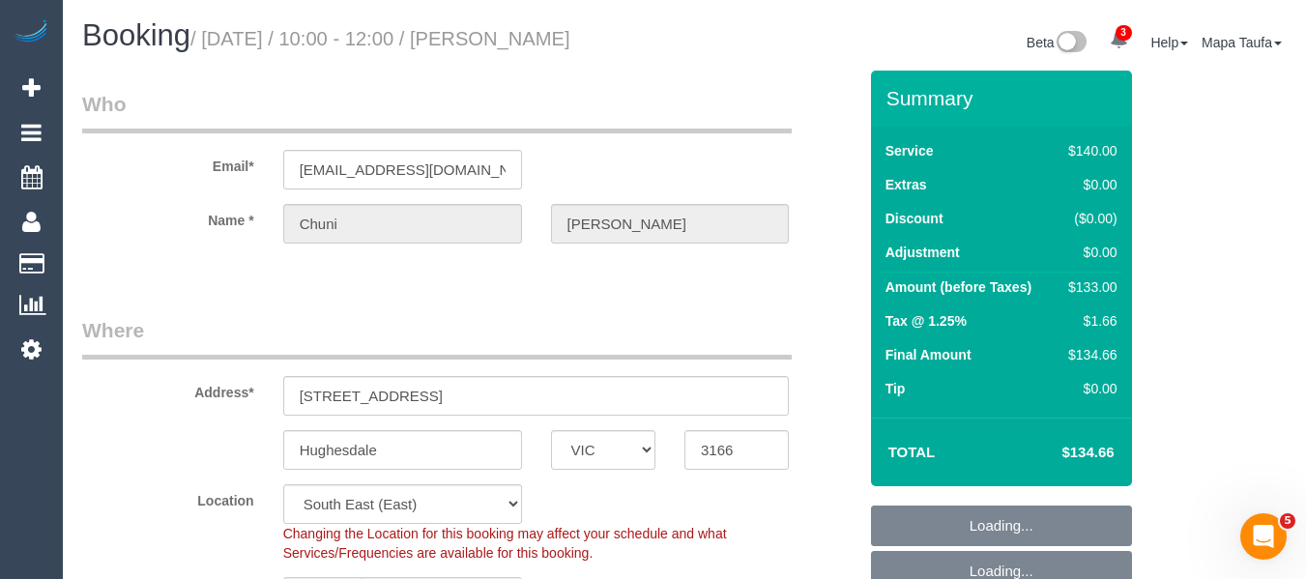
select select "number:26"
select select "object:1483"
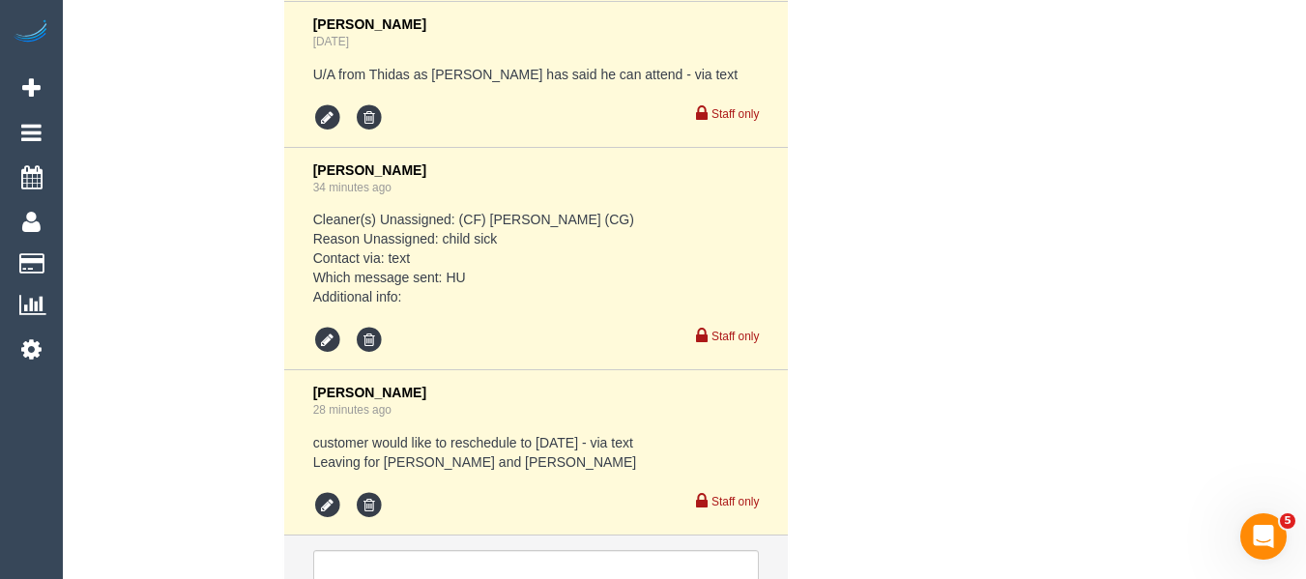
scroll to position [4615, 0]
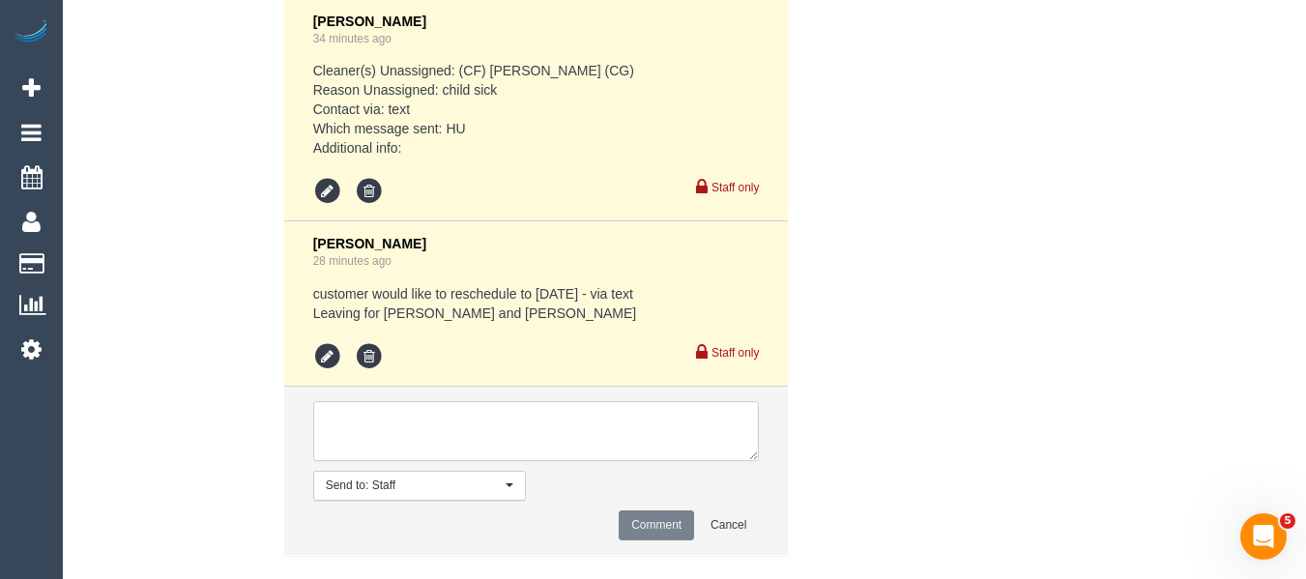
click at [492, 428] on textarea at bounding box center [536, 431] width 447 height 60
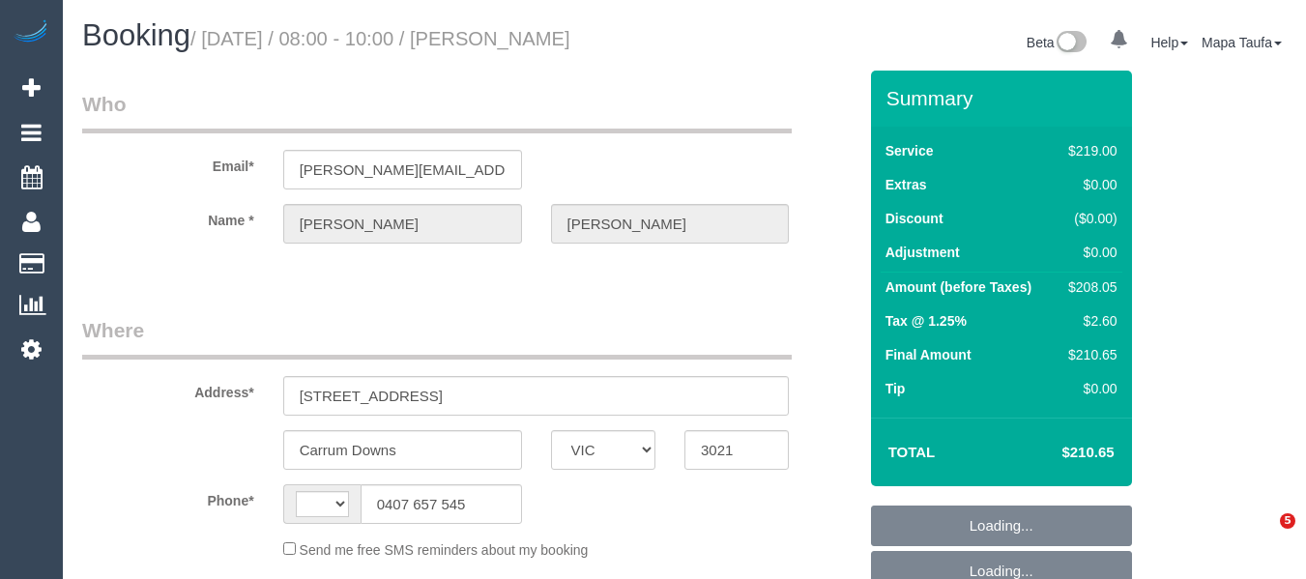
select select "VIC"
select select "string:AU"
select select "object:559"
select select "string:stripe-pm_1RB4Iv2GScqysDRVEx6NbWSr"
select select "number:30"
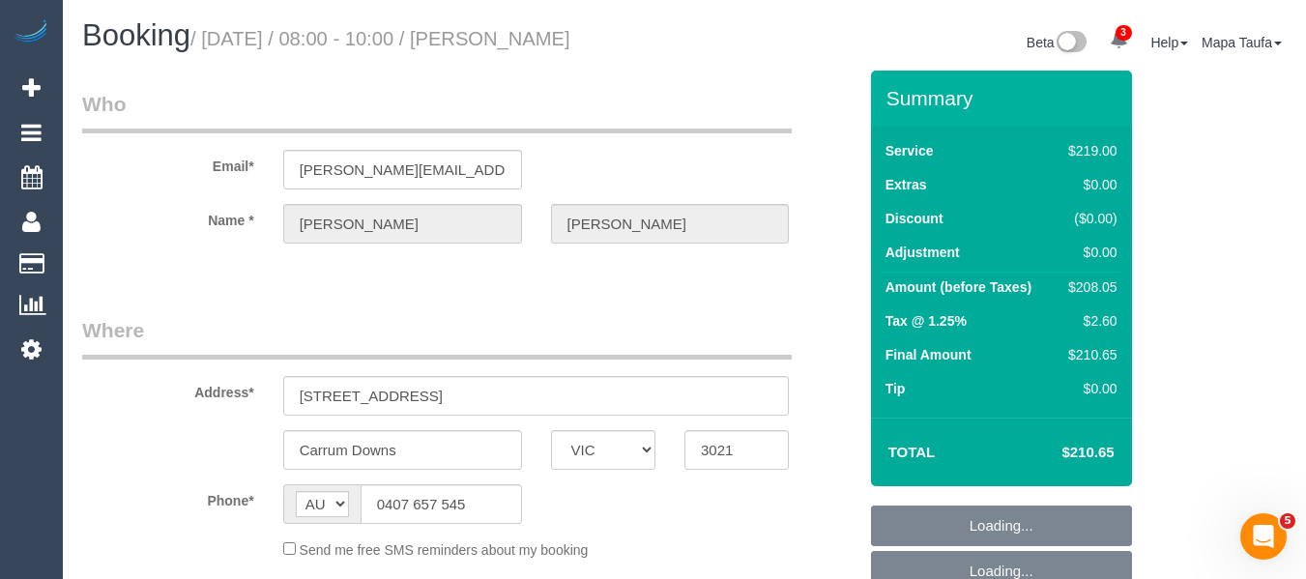
select select "number:14"
select select "number:19"
select select "number:22"
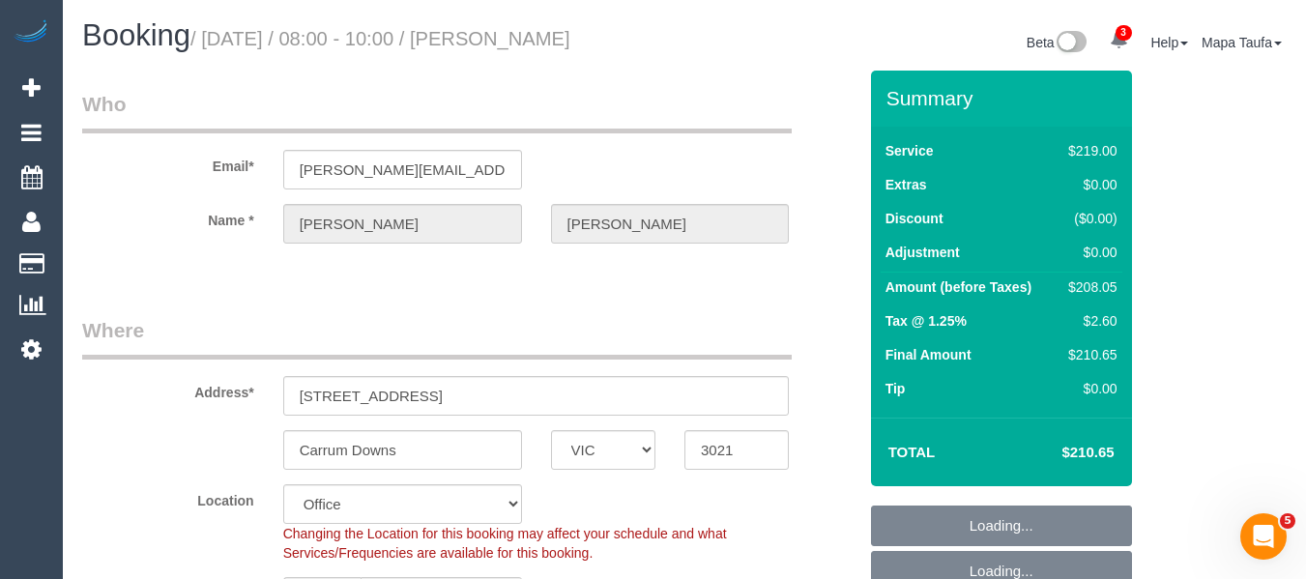
select select "object:829"
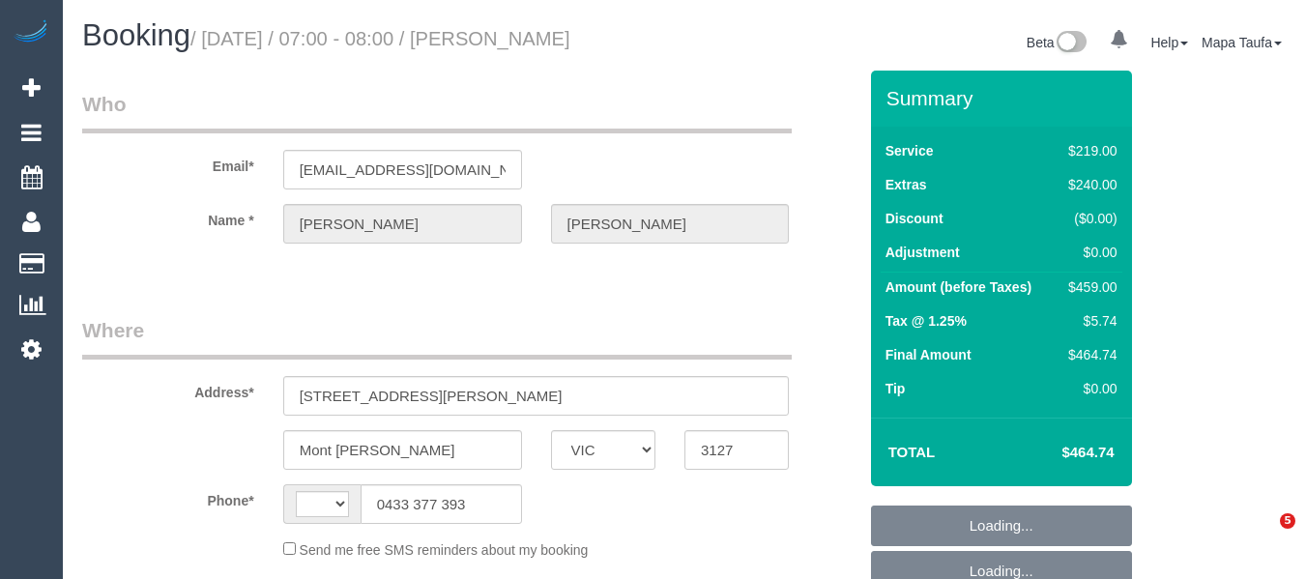
select select "VIC"
select select "string:AU"
select select "object:606"
select select "string:stripe-pm_1RyoWY2GScqysDRVgxJMWzY5"
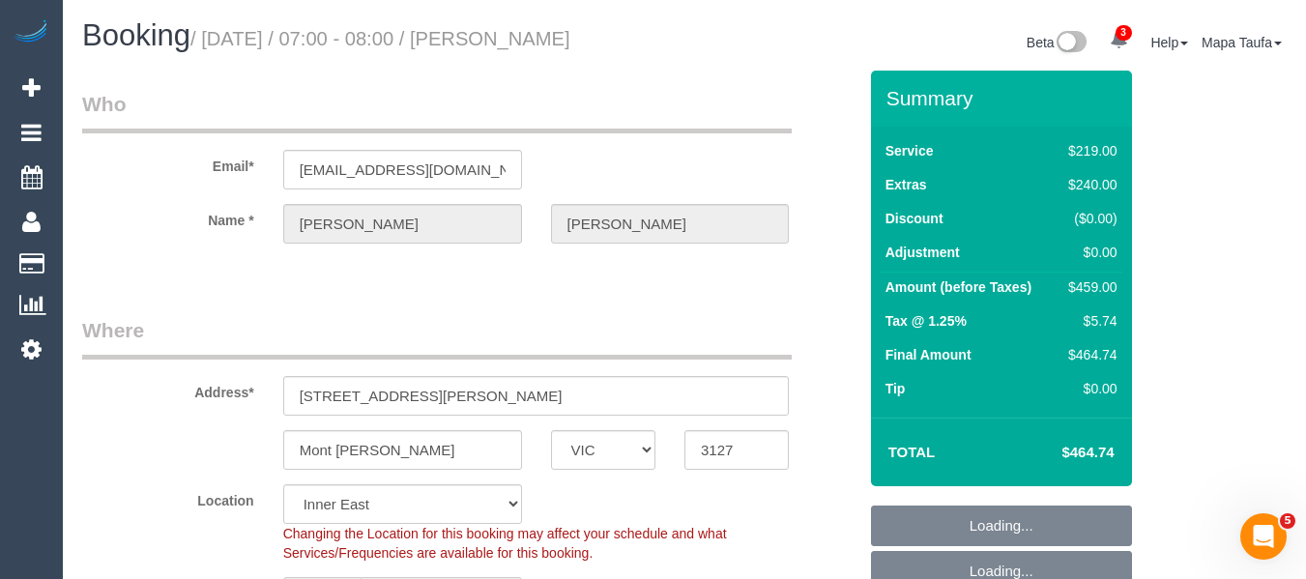
select select "number:30"
select select "number:14"
select select "number:18"
select select "number:24"
select select "number:26"
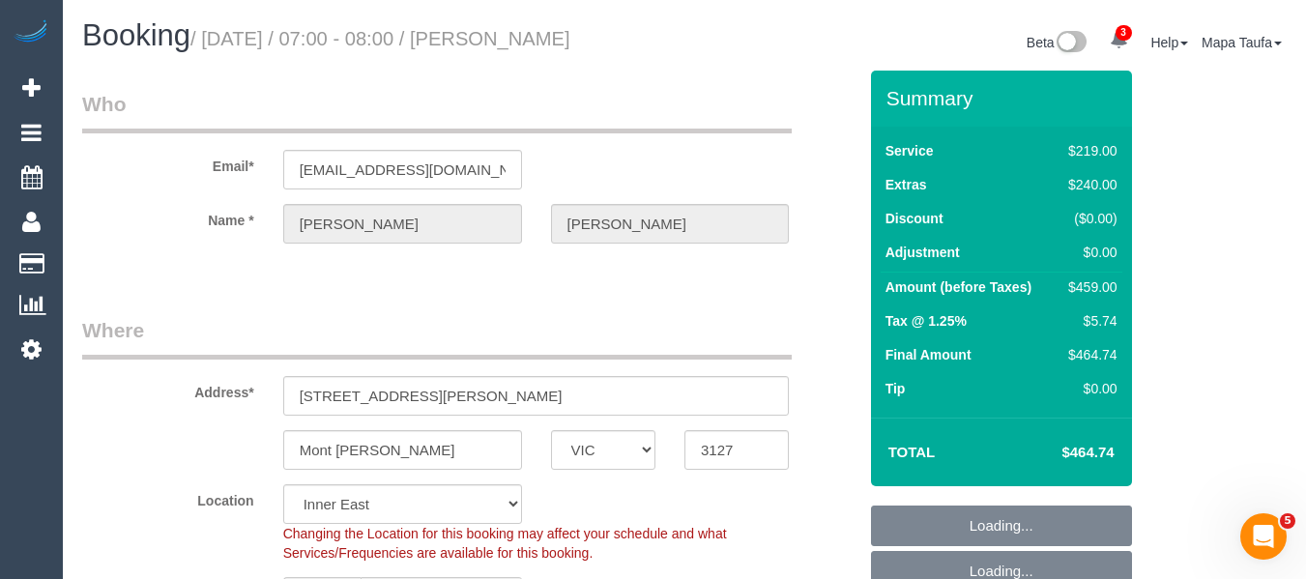
select select "object:1467"
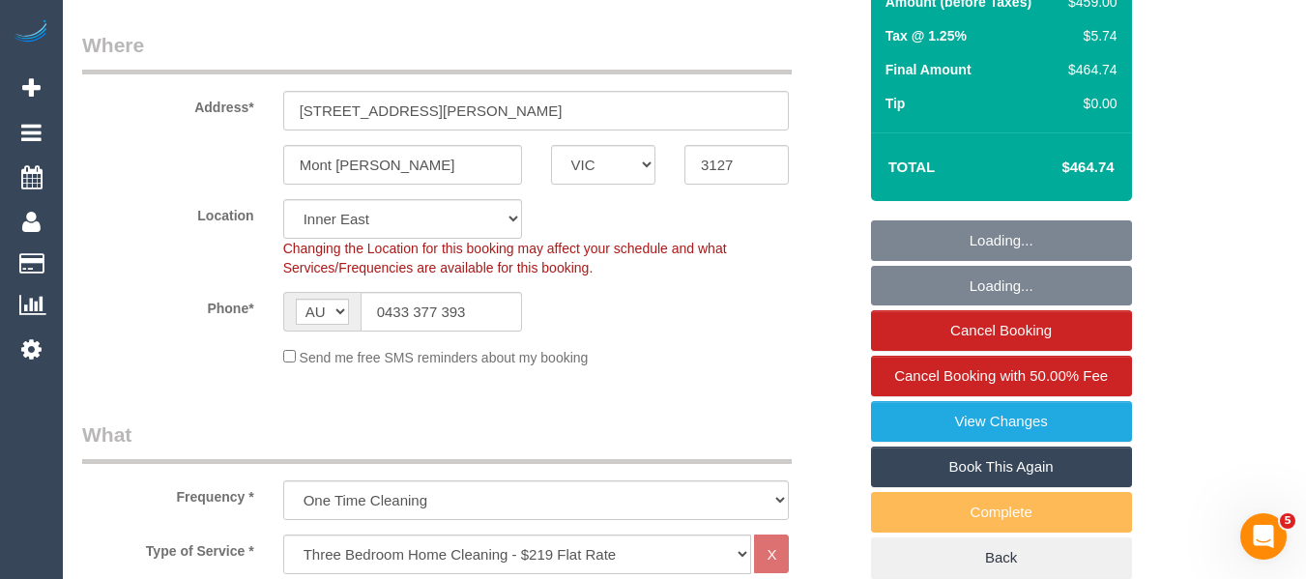
scroll to position [290, 0]
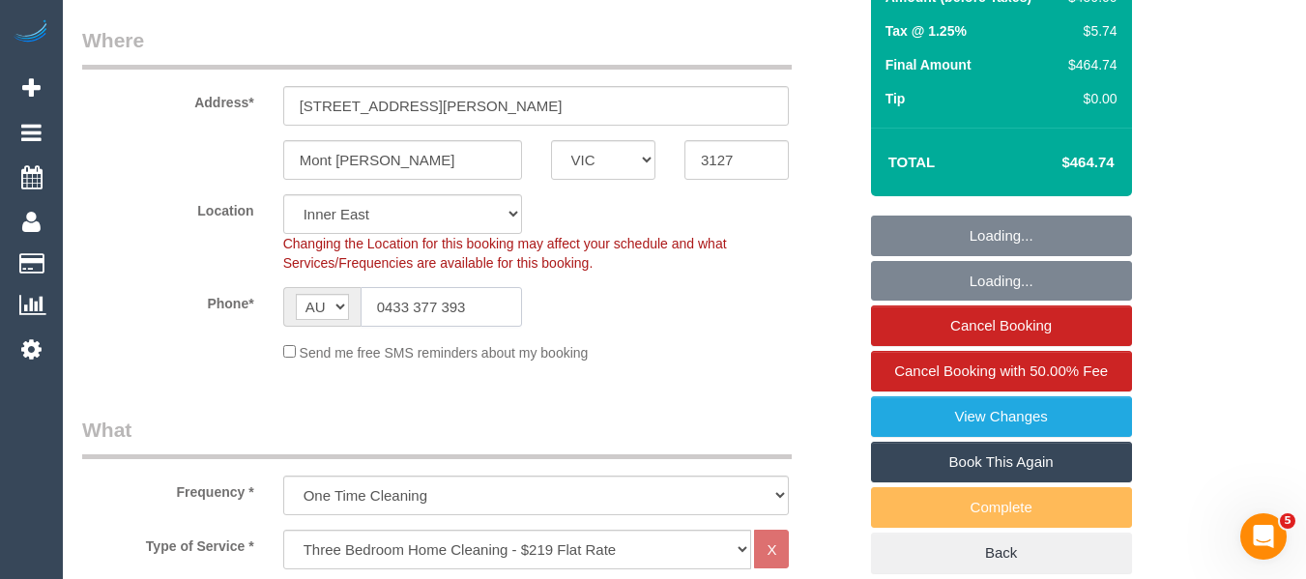
click at [443, 327] on input "0433 377 393" at bounding box center [441, 307] width 161 height 40
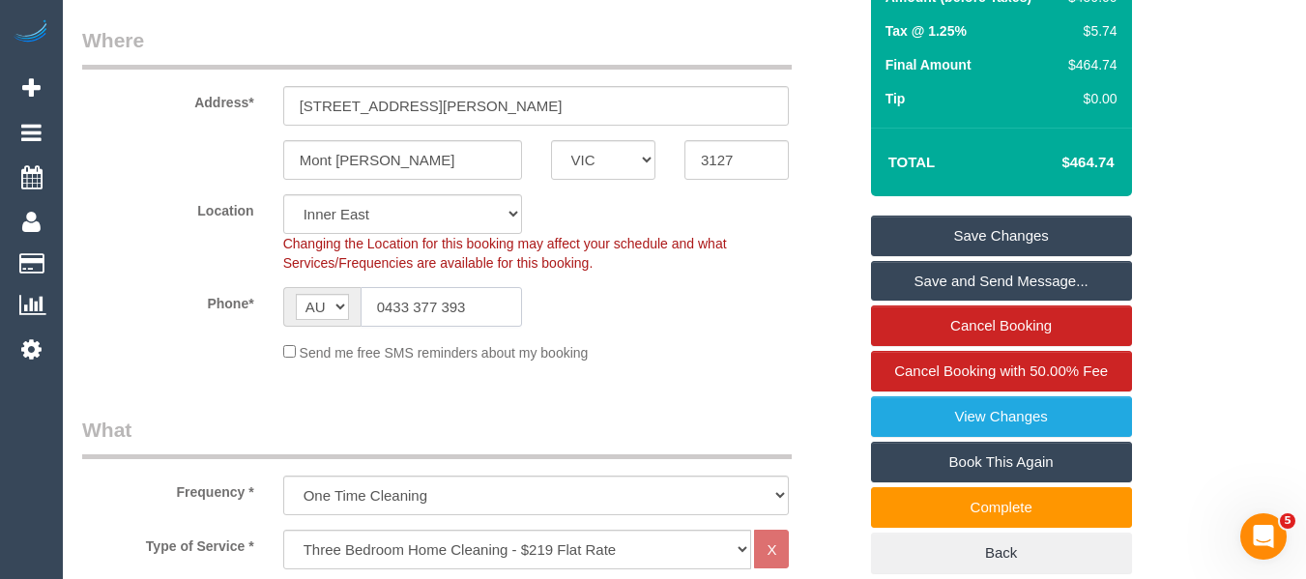
click at [443, 327] on input "0433 377 393" at bounding box center [441, 307] width 161 height 40
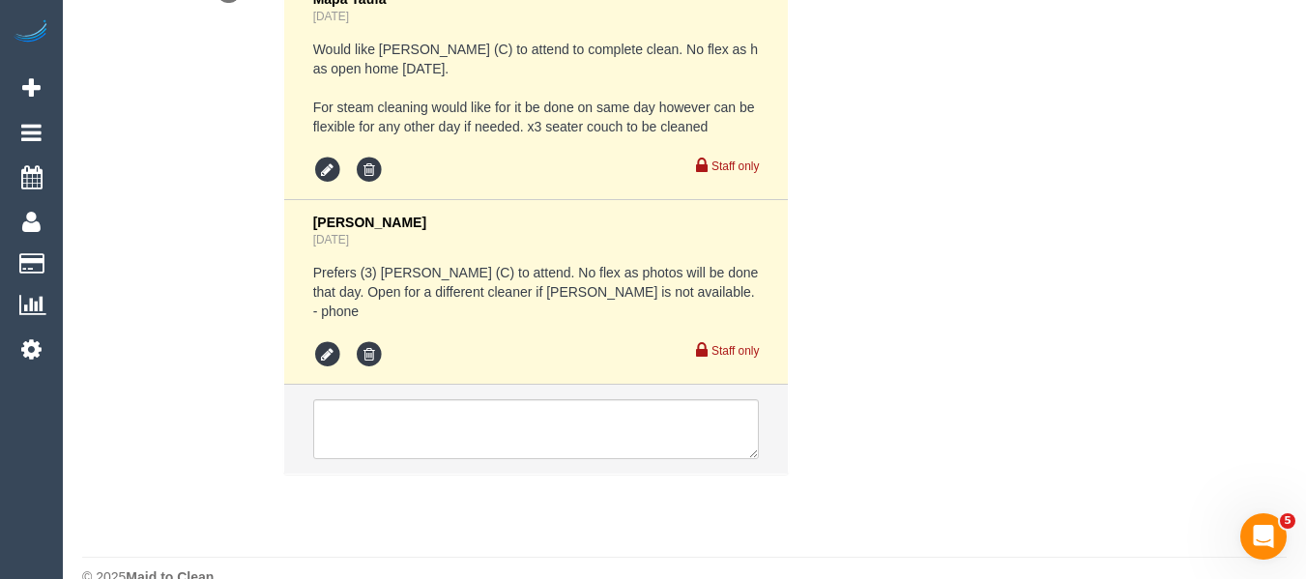
scroll to position [3917, 0]
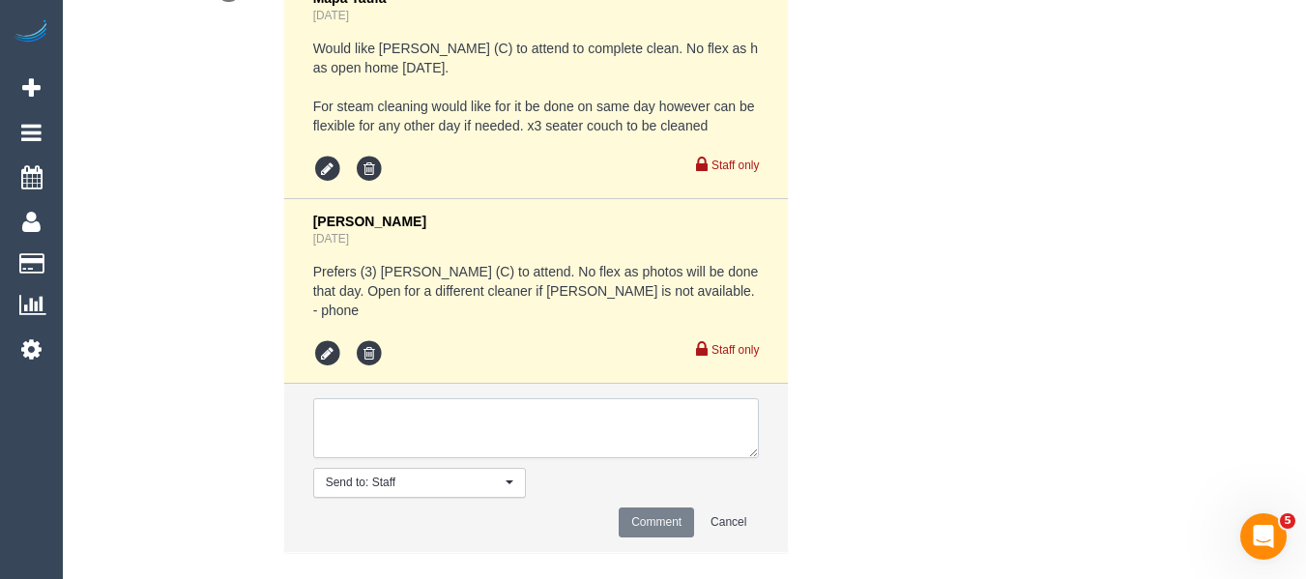
click at [361, 406] on textarea at bounding box center [536, 428] width 447 height 60
type textarea "-"
type textarea "c"
type textarea "C"
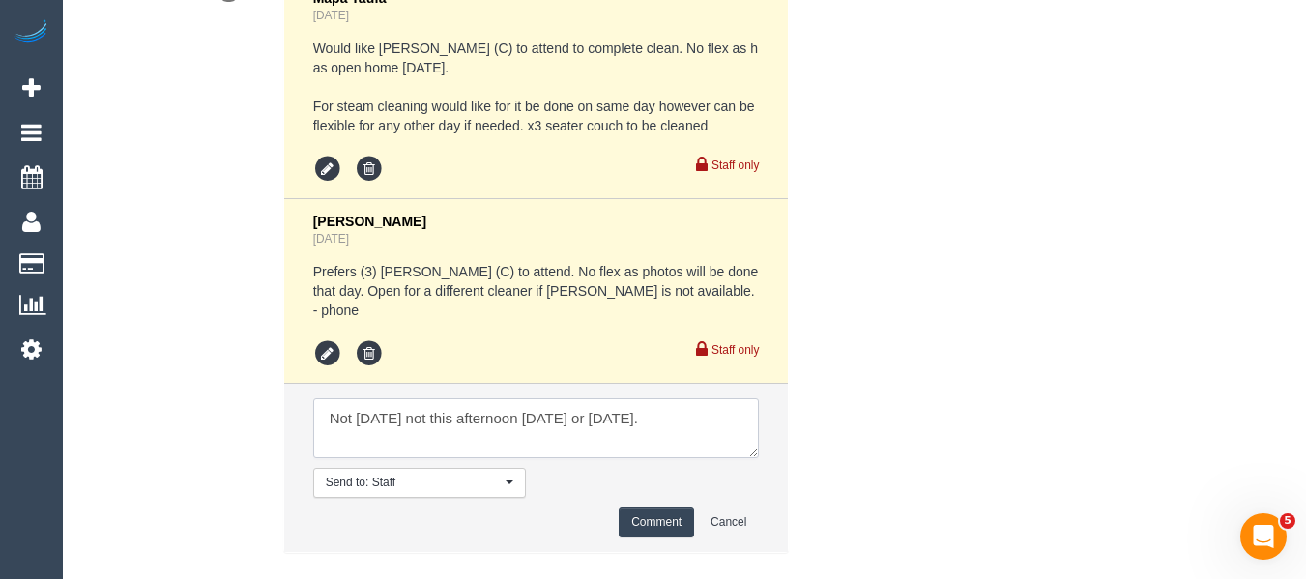
click at [659, 398] on textarea at bounding box center [536, 428] width 447 height 60
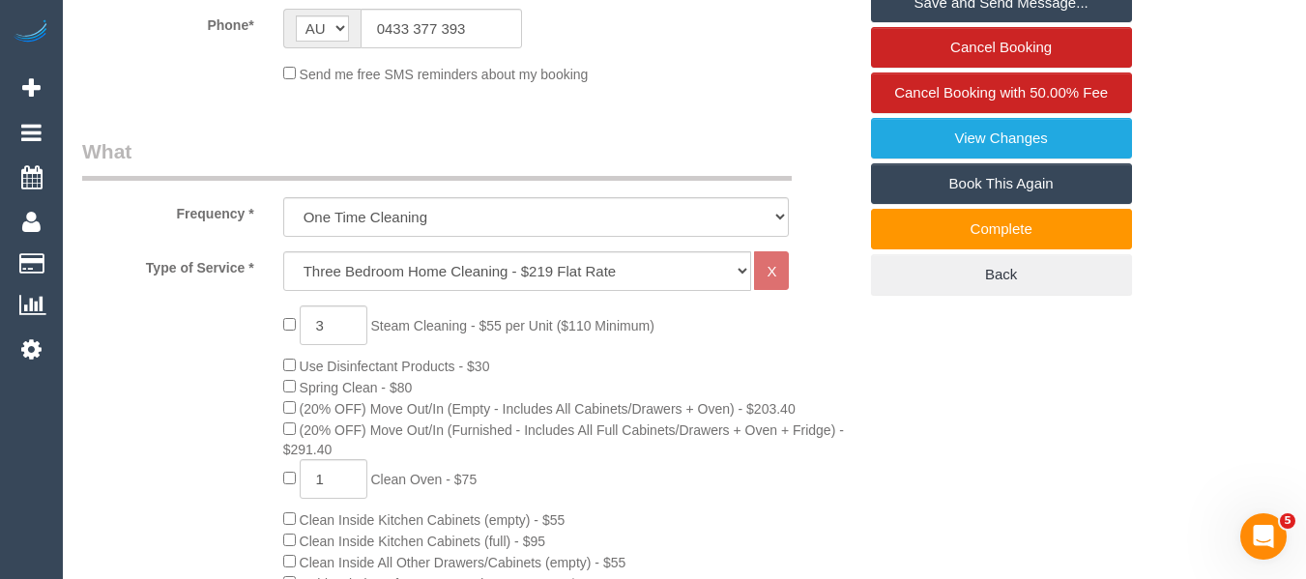
scroll to position [519, 0]
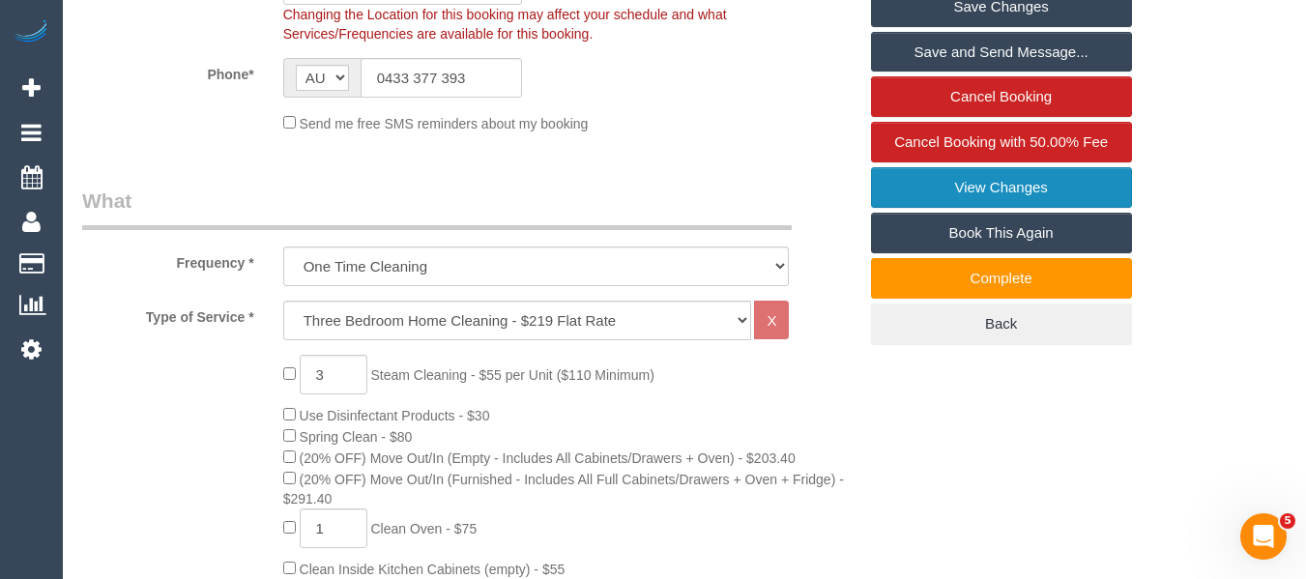
click at [1025, 207] on link "View Changes" at bounding box center [1001, 187] width 261 height 41
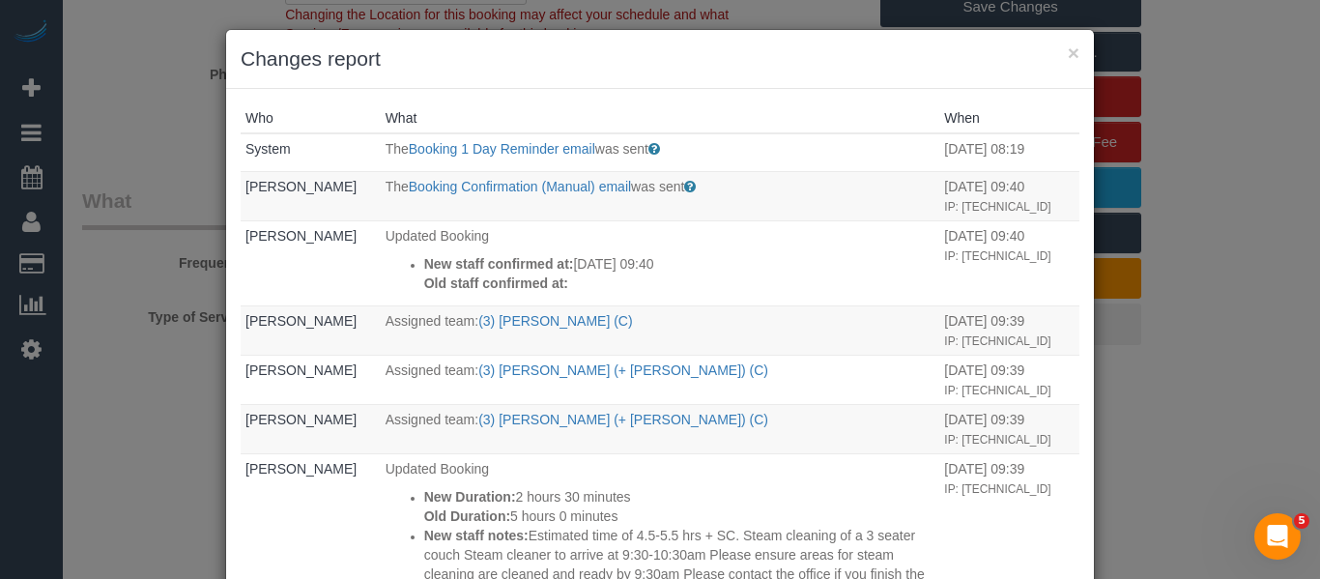
click at [1058, 45] on h3 "Changes report" at bounding box center [660, 58] width 839 height 29
click at [1058, 46] on h3 "Changes report" at bounding box center [660, 58] width 839 height 29
click at [1071, 45] on button "×" at bounding box center [1074, 53] width 12 height 20
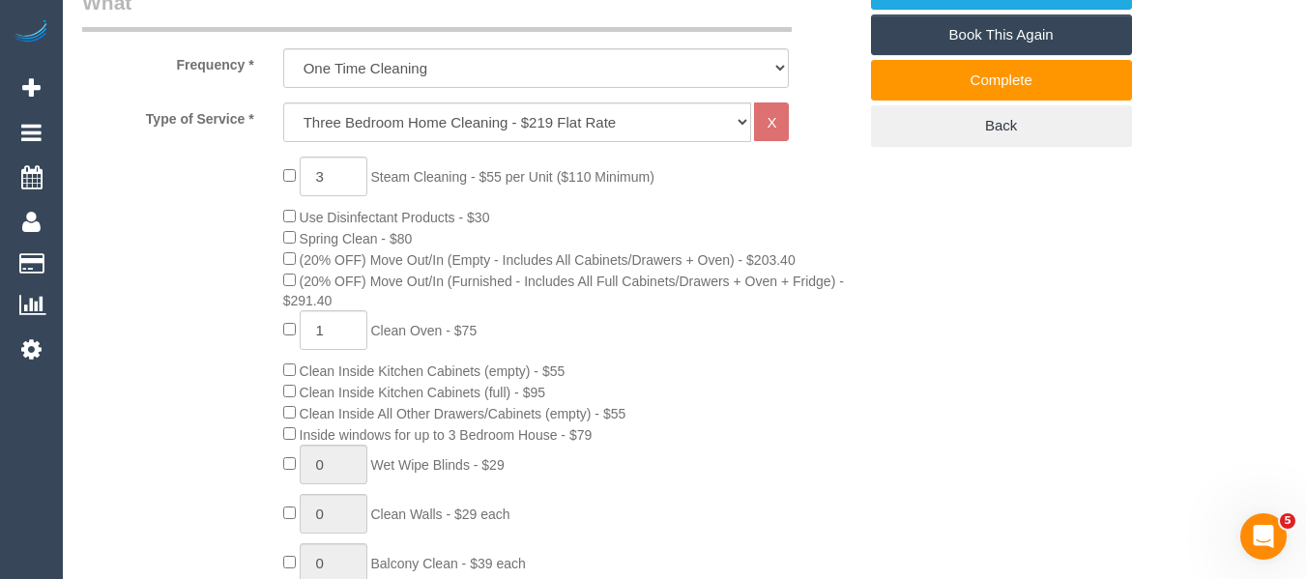
scroll to position [712, 0]
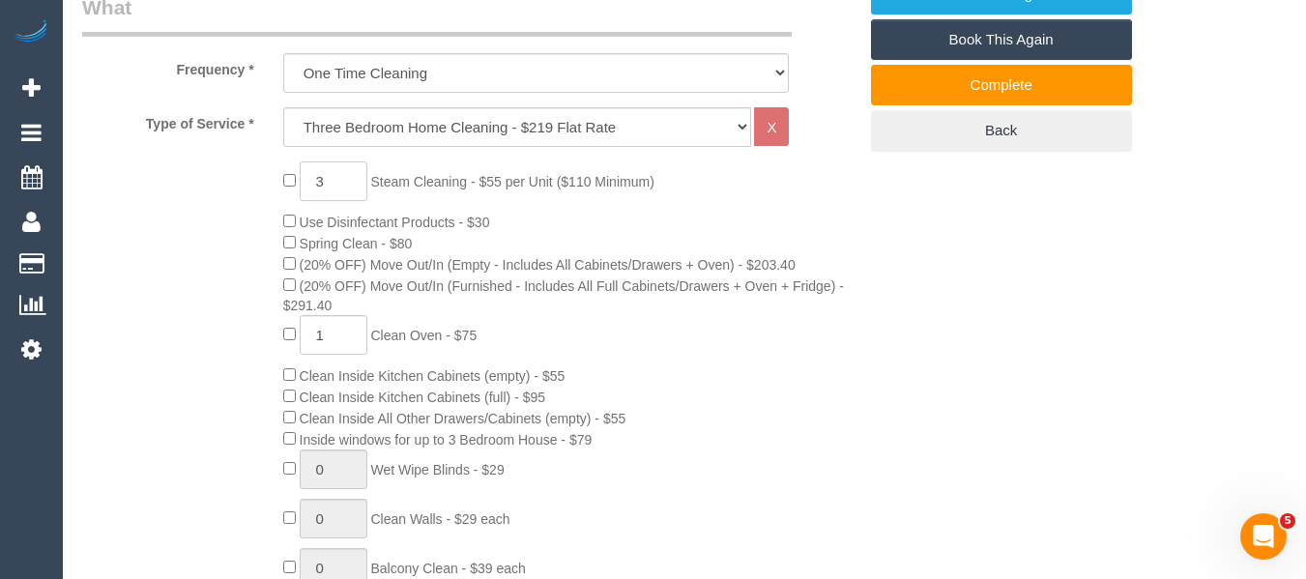
click at [312, 197] on input "3" at bounding box center [334, 181] width 68 height 40
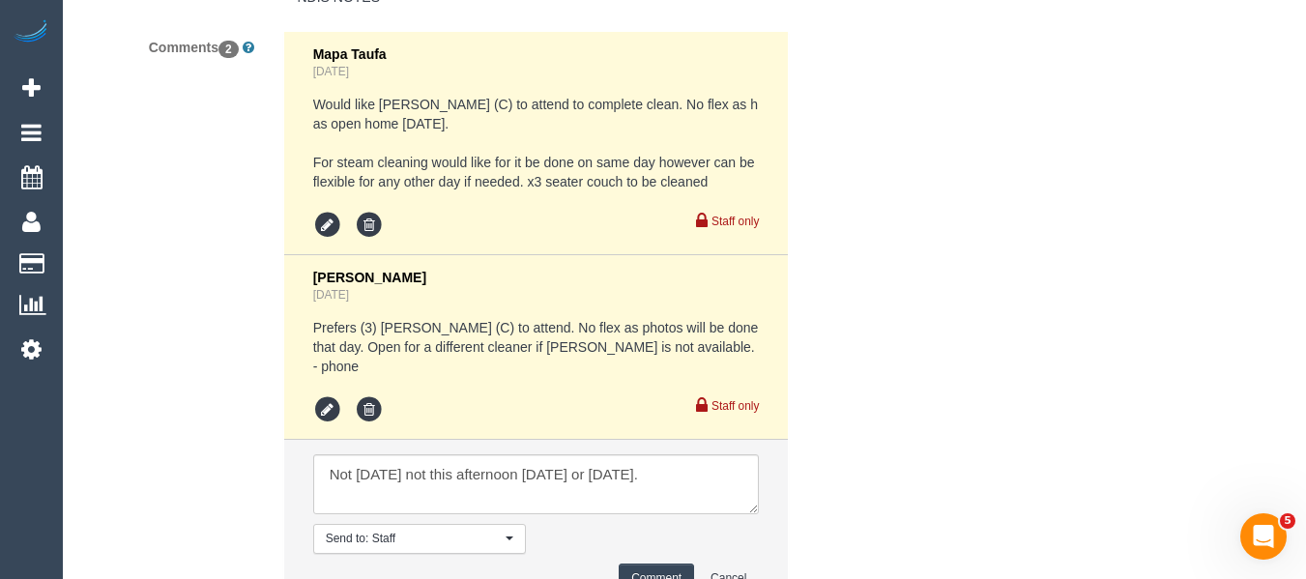
scroll to position [3997, 0]
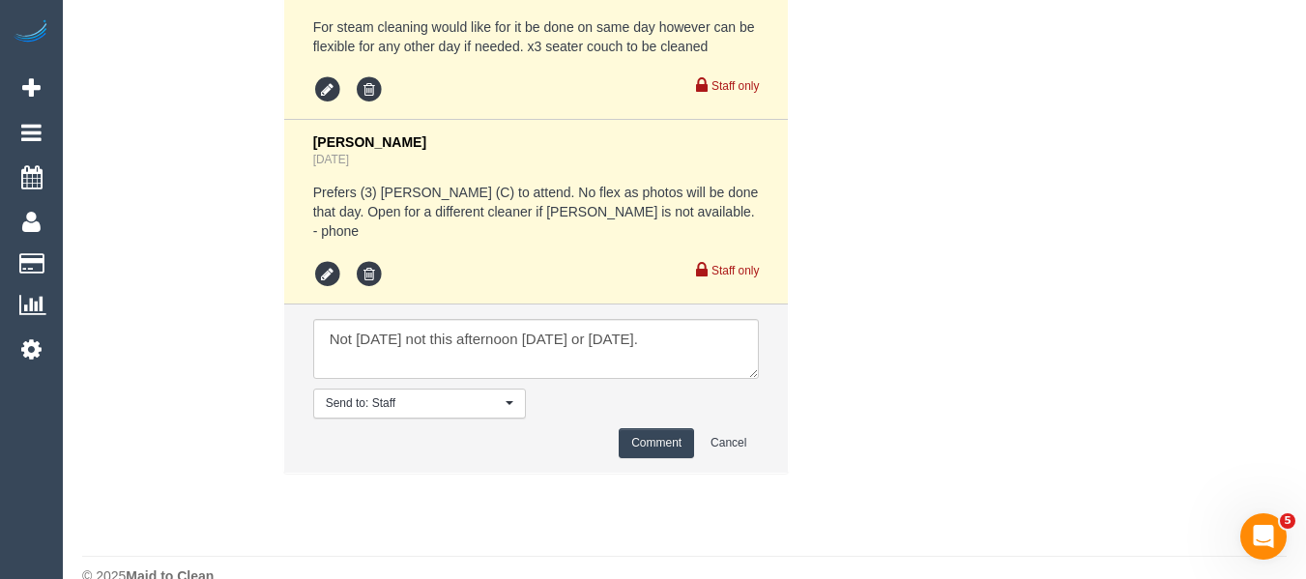
click at [308, 308] on li "Send to: Staff Nothing selected Send to: Staff Send to: Customer Send to: Team …" at bounding box center [536, 388] width 505 height 168
click at [322, 319] on textarea at bounding box center [536, 349] width 447 height 60
click at [496, 319] on textarea at bounding box center [536, 349] width 447 height 60
click at [670, 319] on textarea at bounding box center [536, 349] width 447 height 60
type textarea "Removing steam cleaning as cleaner cannot attend - Flex for steam cleaing Not […"
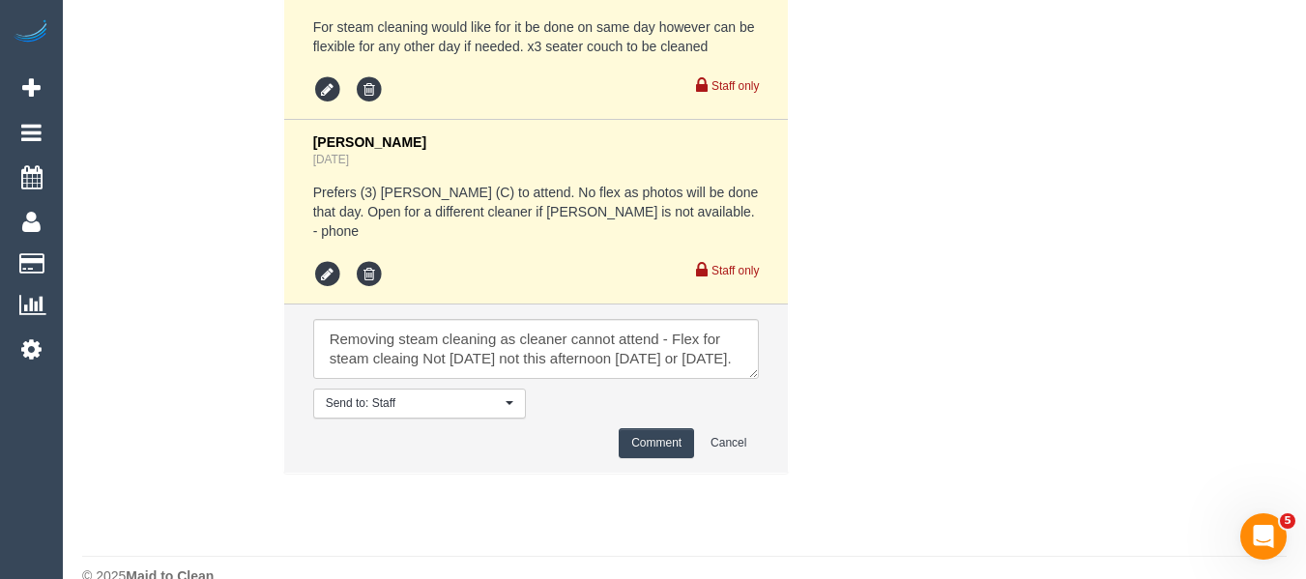
click at [634, 428] on button "Comment" at bounding box center [656, 443] width 75 height 30
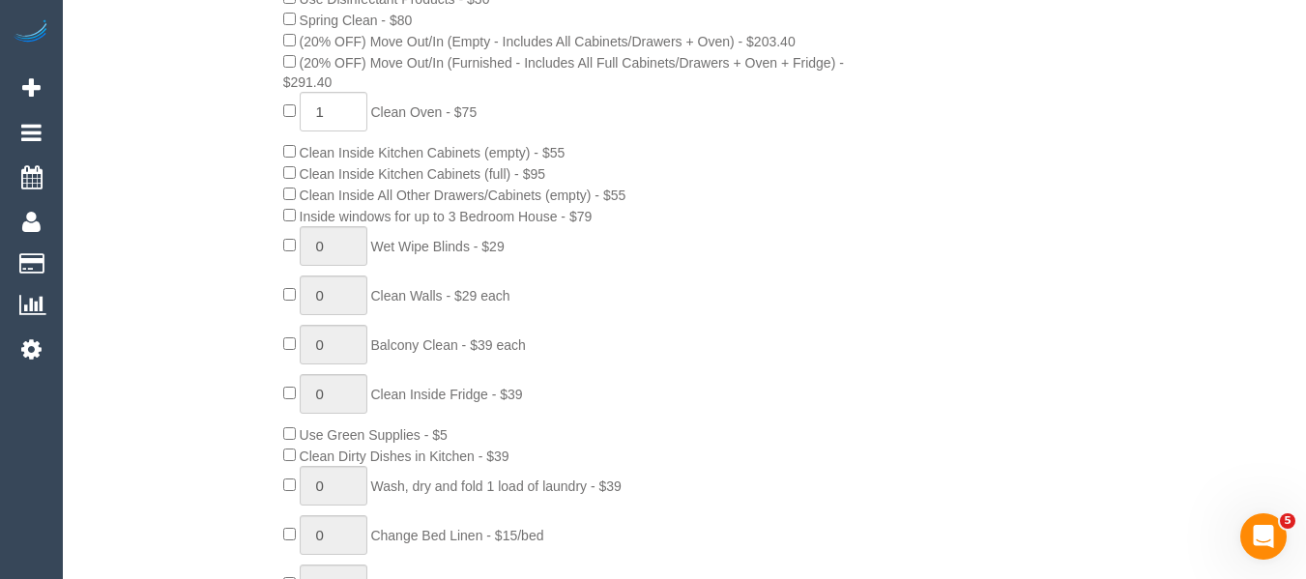
scroll to position [811, 0]
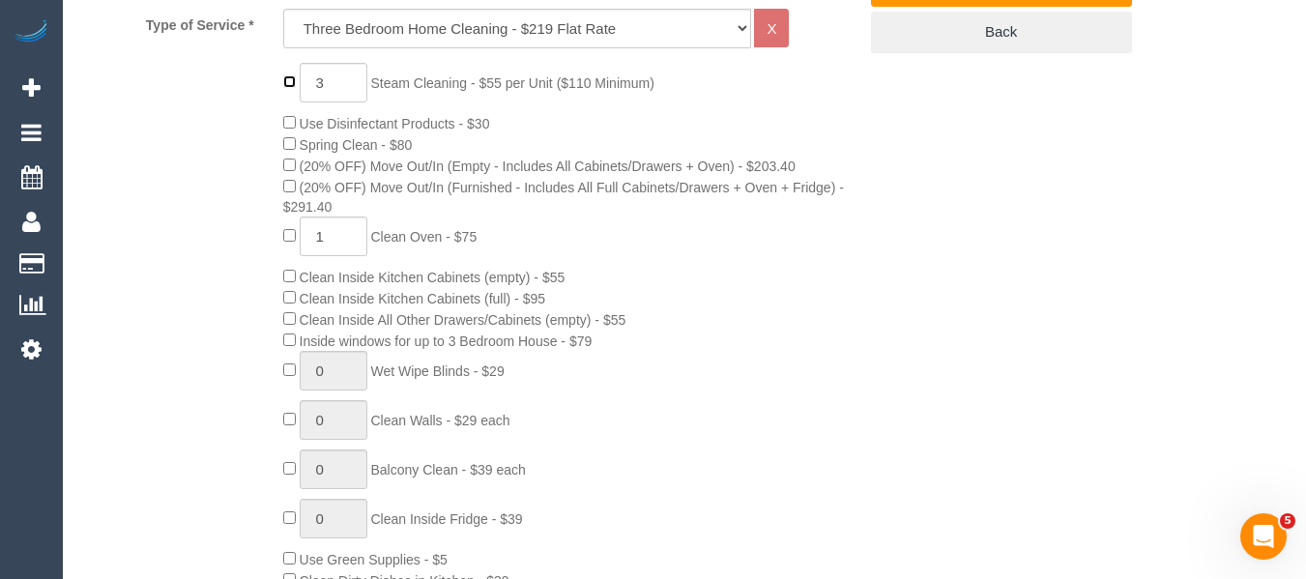
type input "0"
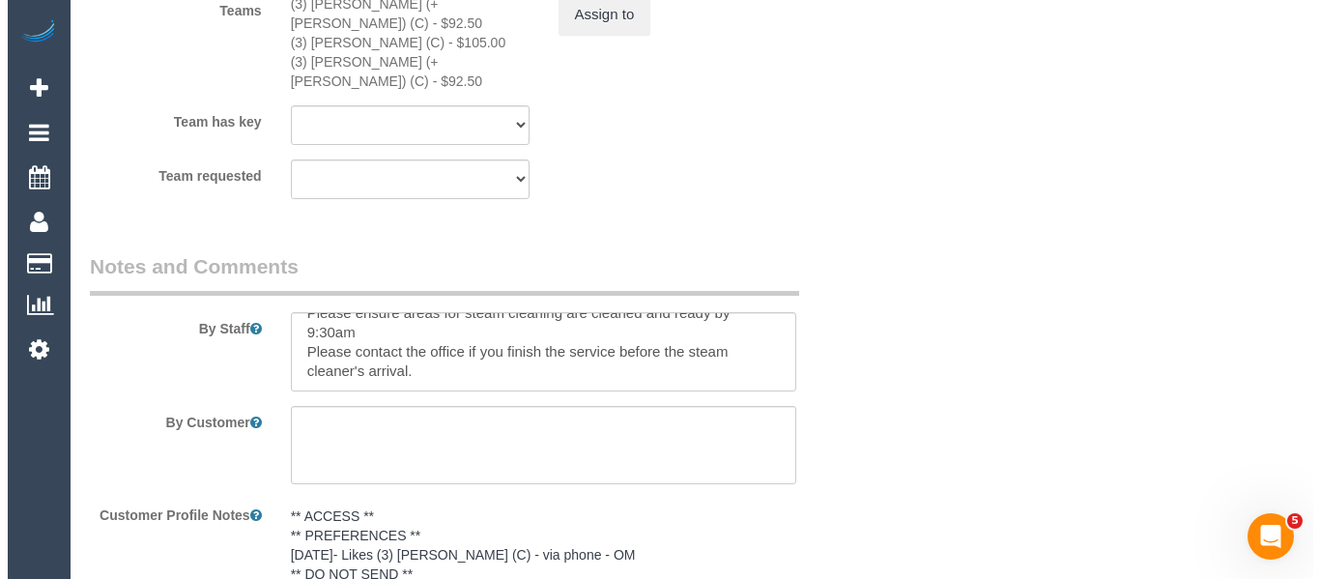
scroll to position [3202, 0]
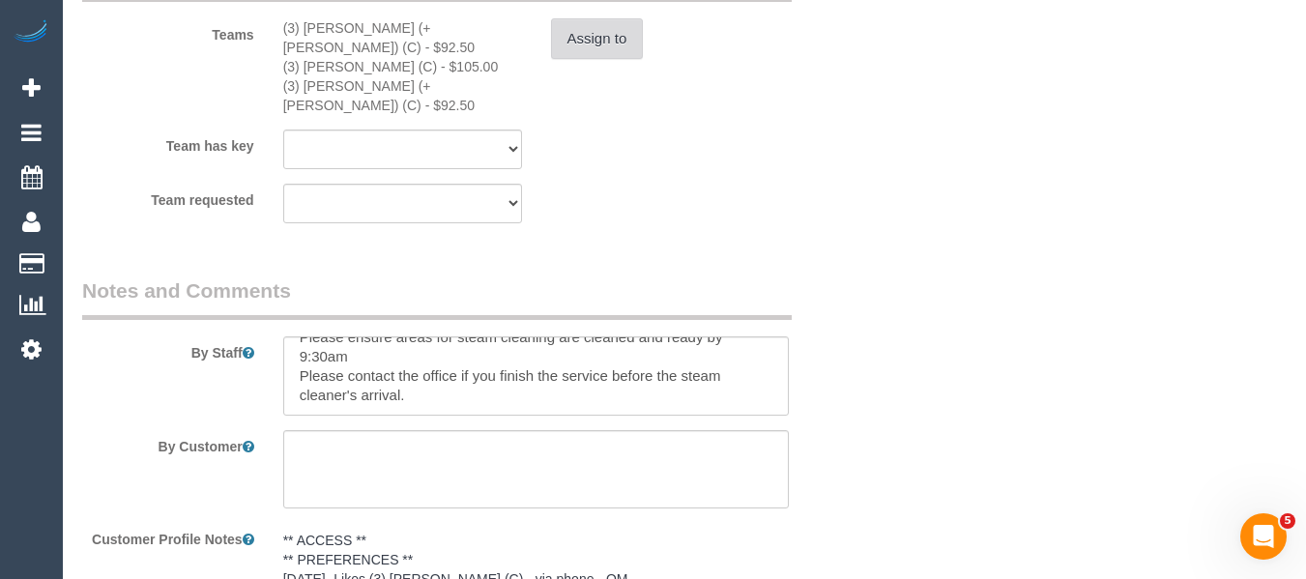
click at [620, 59] on button "Assign to" at bounding box center [597, 38] width 93 height 41
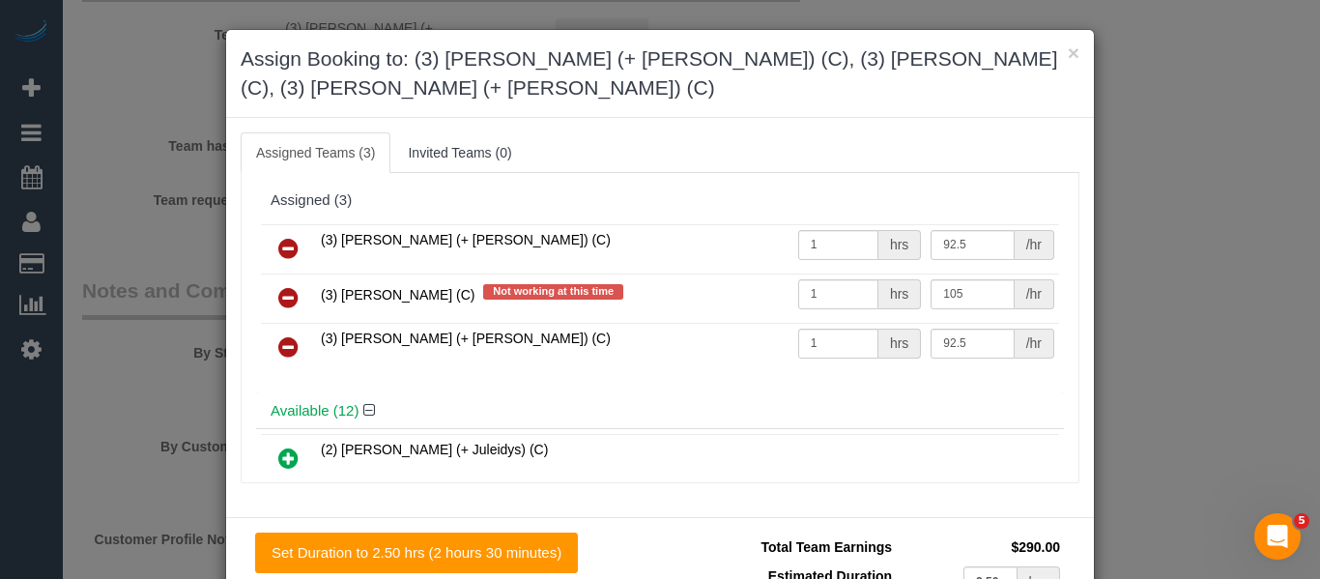
click at [278, 303] on icon at bounding box center [288, 297] width 20 height 23
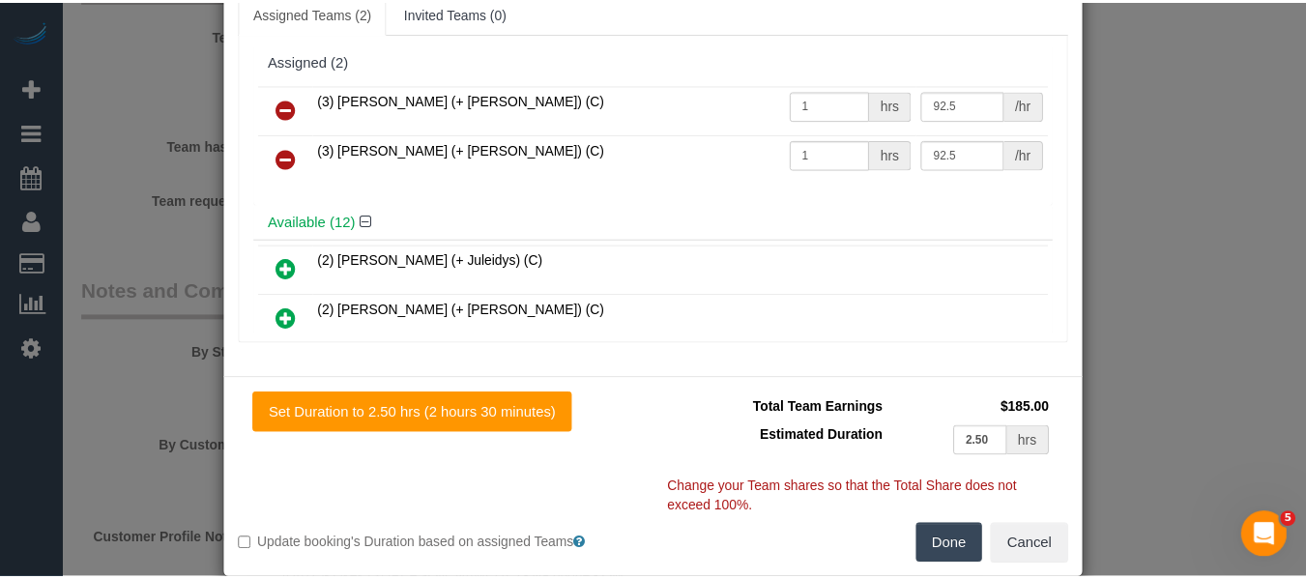
scroll to position [141, 0]
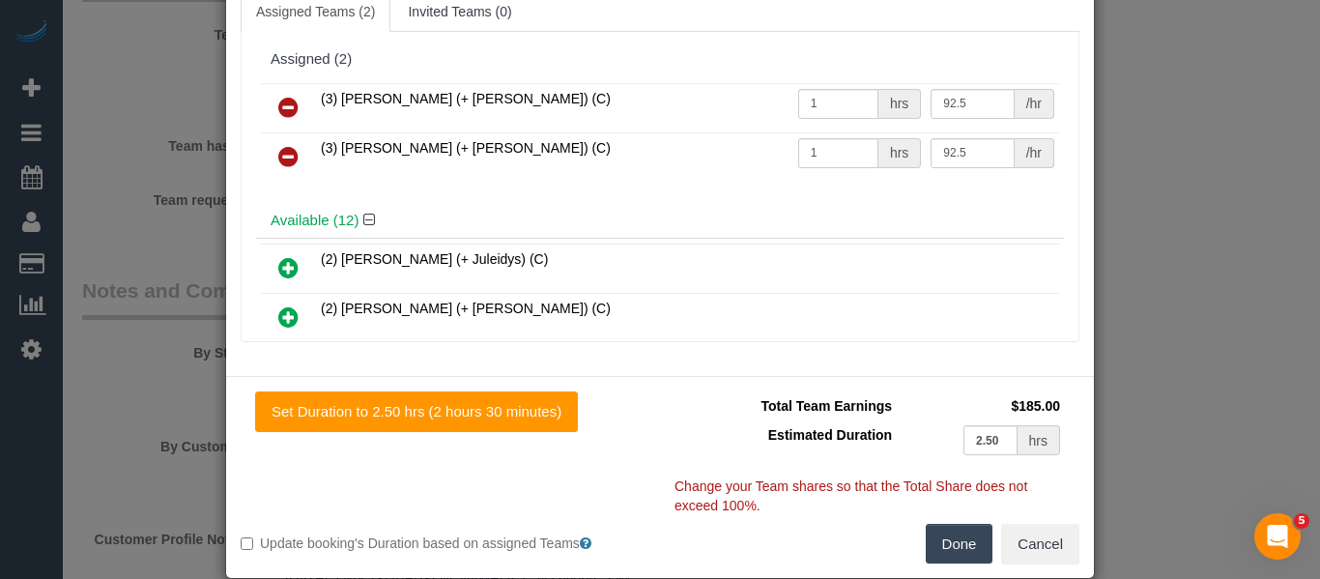
click at [948, 524] on button "Done" at bounding box center [960, 544] width 68 height 41
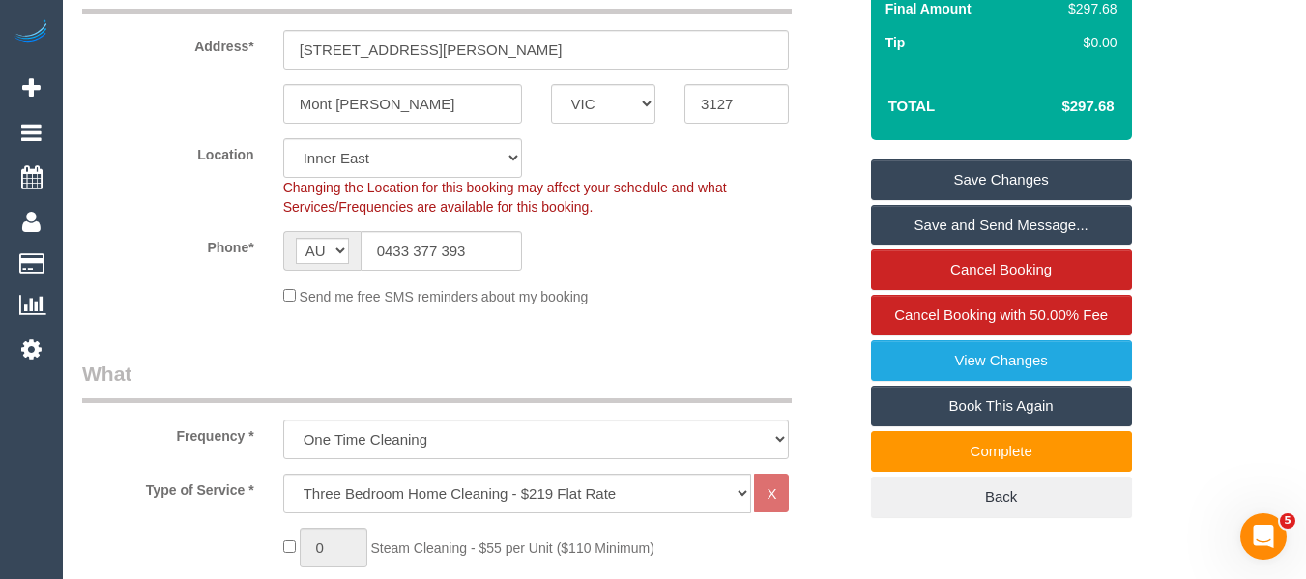
click at [1005, 200] on link "Save Changes" at bounding box center [1001, 179] width 261 height 41
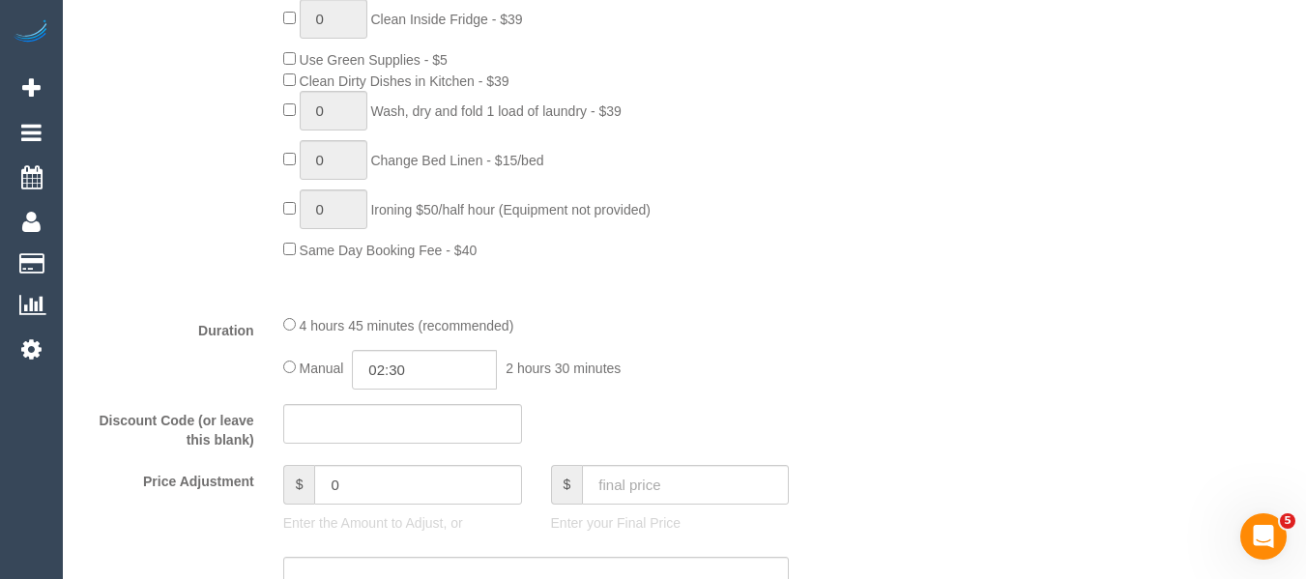
scroll to position [1313, 0]
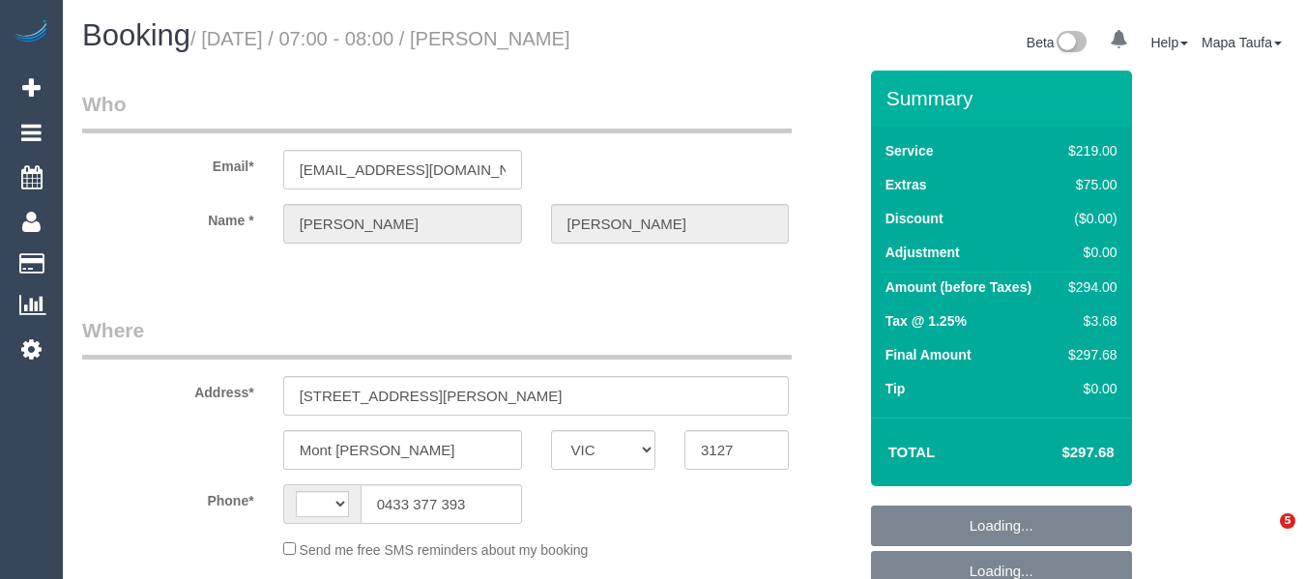
select select "VIC"
select select "string:AU"
select select "object:620"
select select "string:stripe-pm_1RyoWY2GScqysDRVgxJMWzY5"
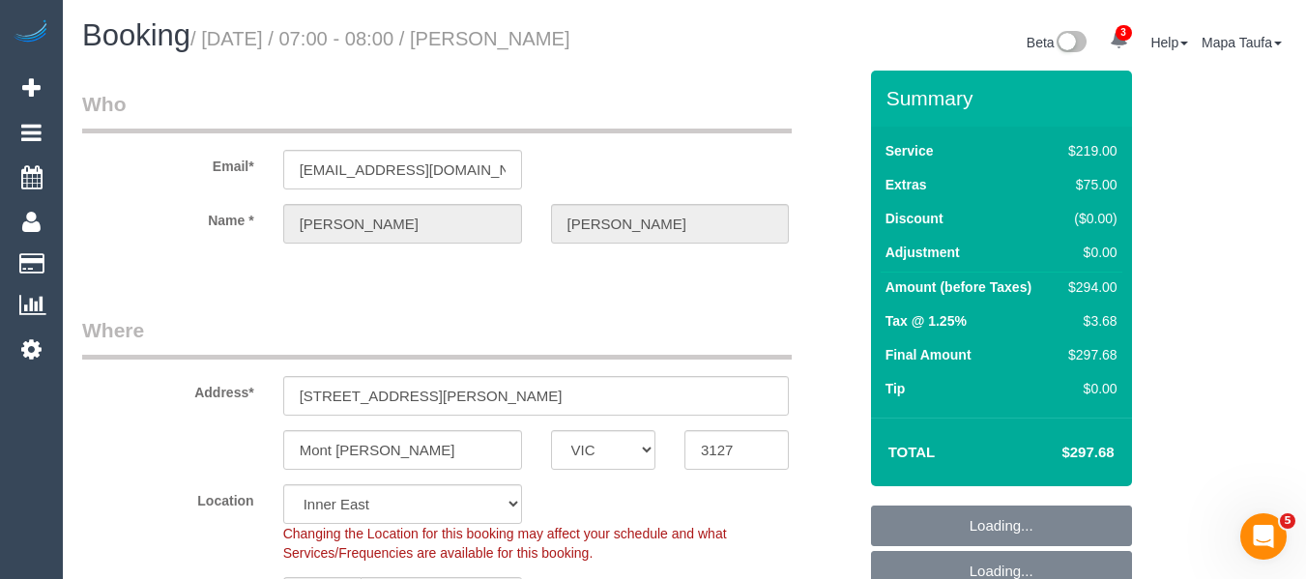
click at [534, 42] on h1 "Booking / [DATE] / 07:00 - 08:00 / [PERSON_NAME]" at bounding box center [376, 35] width 588 height 33
select select "number:30"
select select "number:14"
select select "number:18"
select select "number:24"
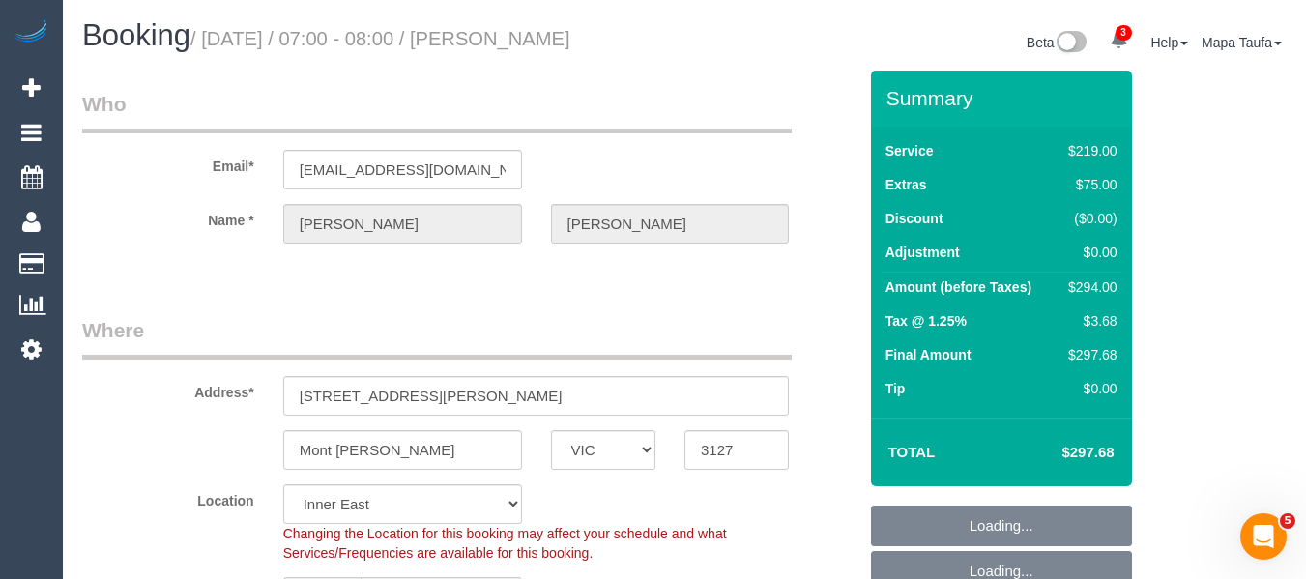
select select "number:26"
select select "object:1479"
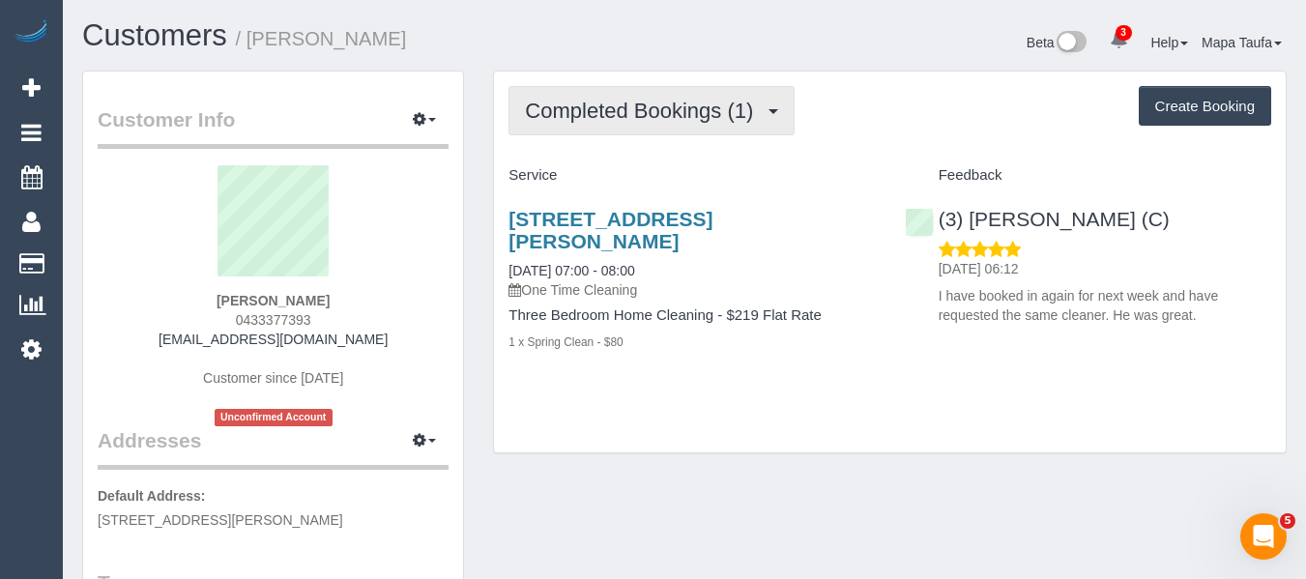
click at [623, 118] on span "Completed Bookings (1)" at bounding box center [644, 111] width 238 height 24
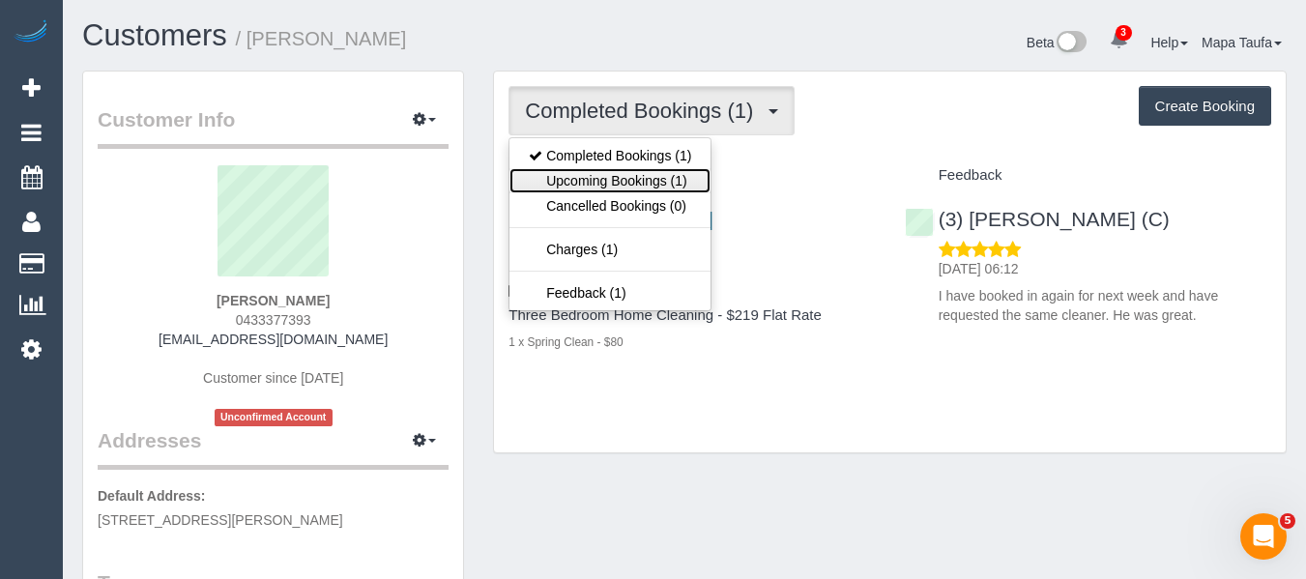
click at [610, 178] on link "Upcoming Bookings (1)" at bounding box center [609, 180] width 201 height 25
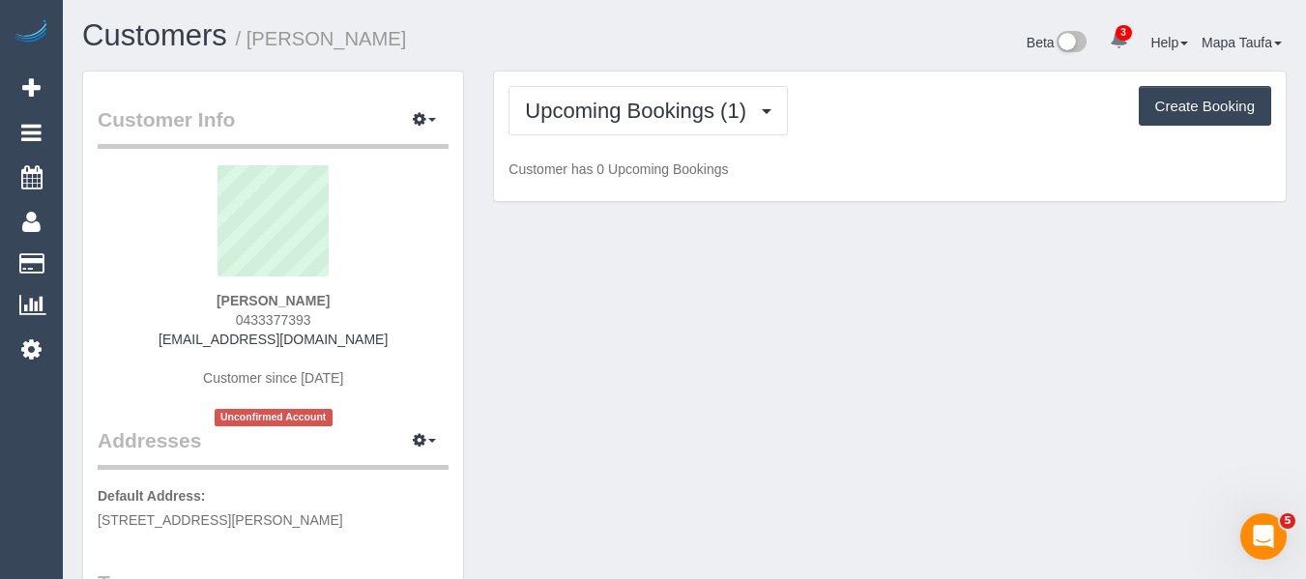
click at [636, 54] on div "Customers / Tamara Hamilton-Noy" at bounding box center [376, 40] width 617 height 42
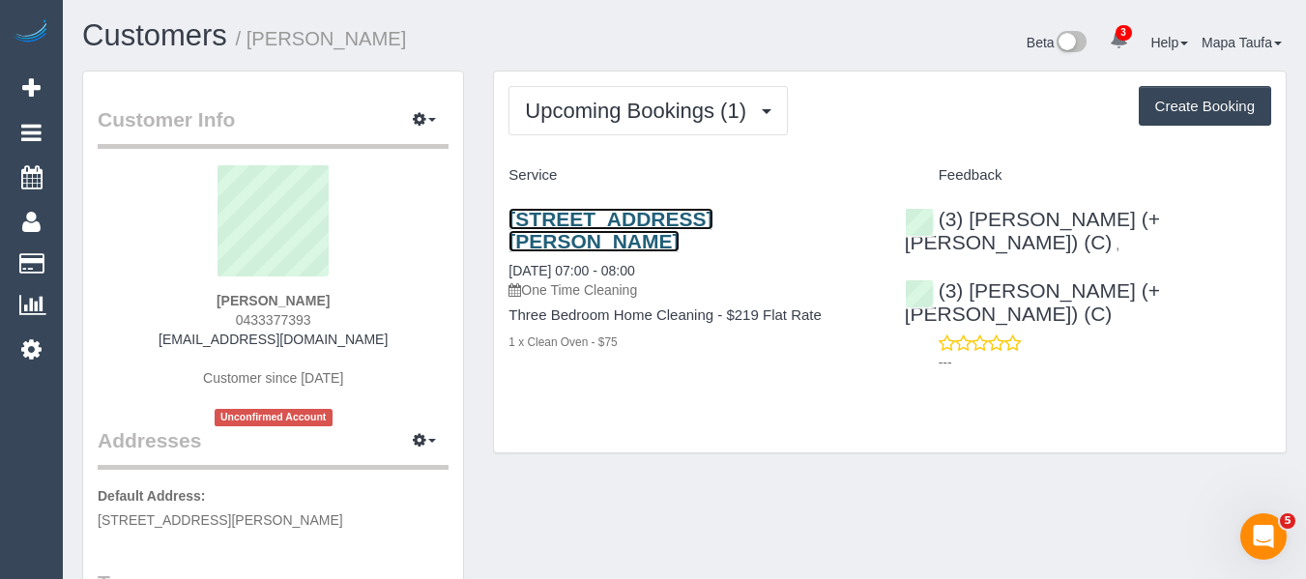
click at [563, 216] on link "406a Mont Albert Road, Mont Albert, VIC 3127" at bounding box center [610, 230] width 204 height 44
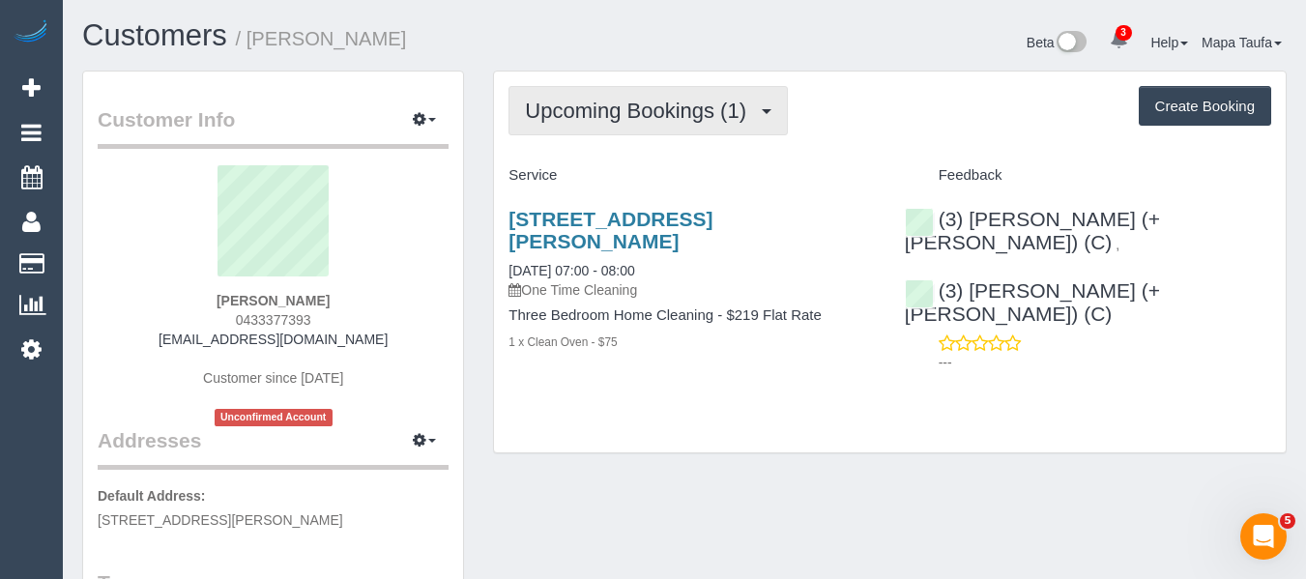
drag, startPoint x: 605, startPoint y: 91, endPoint x: 605, endPoint y: 115, distance: 24.2
click at [605, 100] on button "Upcoming Bookings (1)" at bounding box center [647, 110] width 279 height 49
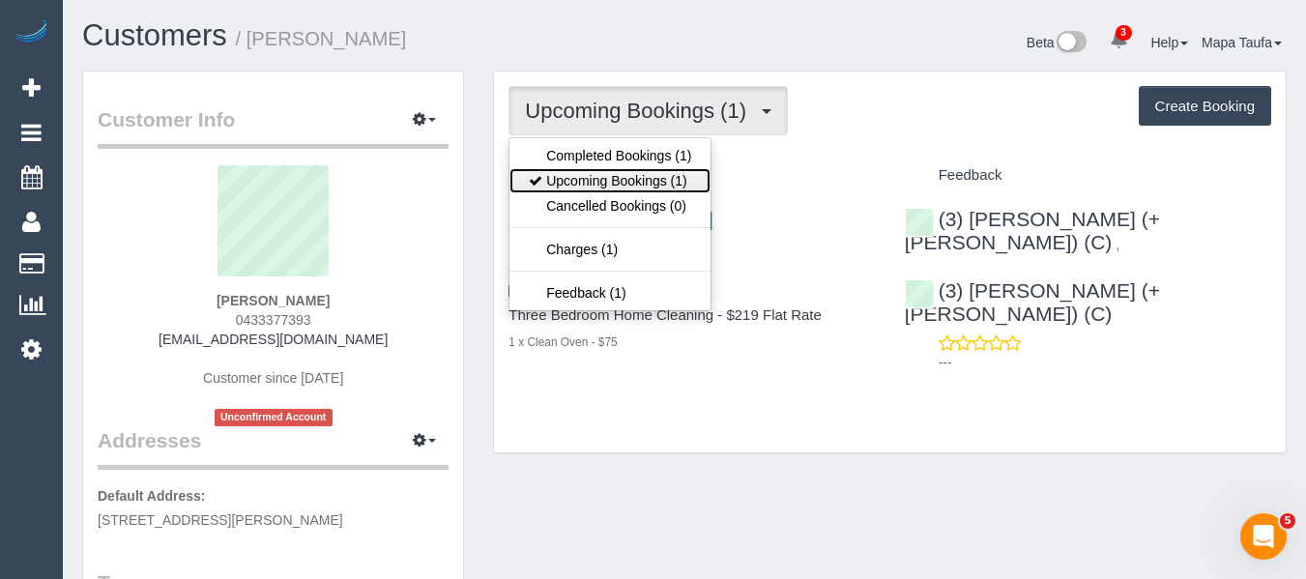
click at [599, 179] on link "Upcoming Bookings (1)" at bounding box center [609, 180] width 201 height 25
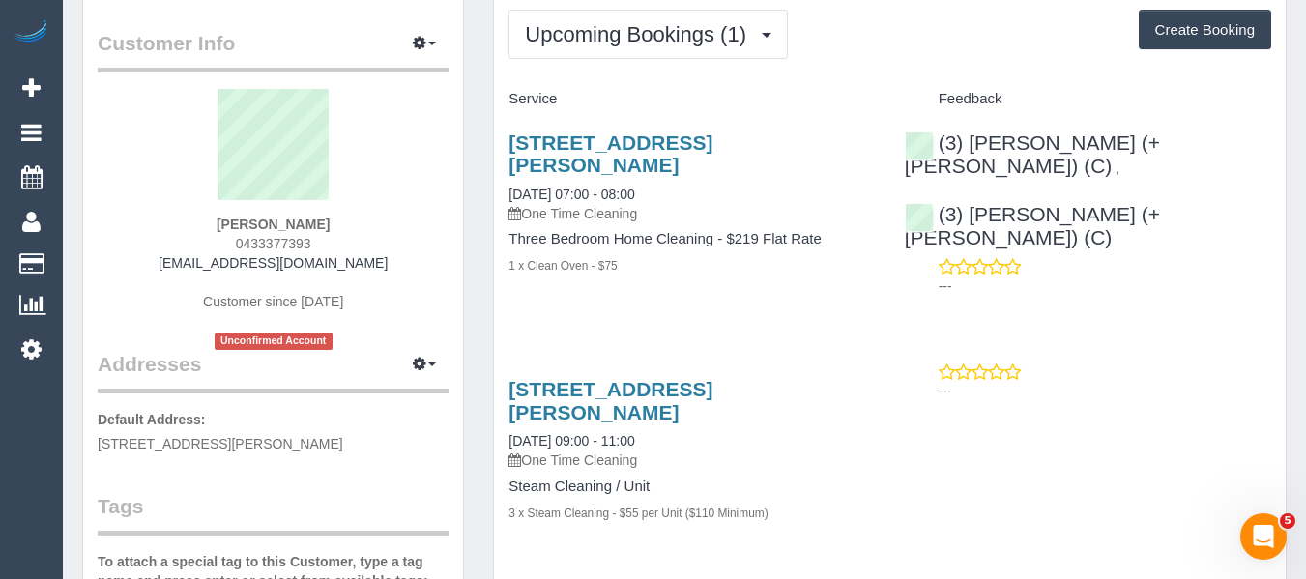
scroll to position [193, 0]
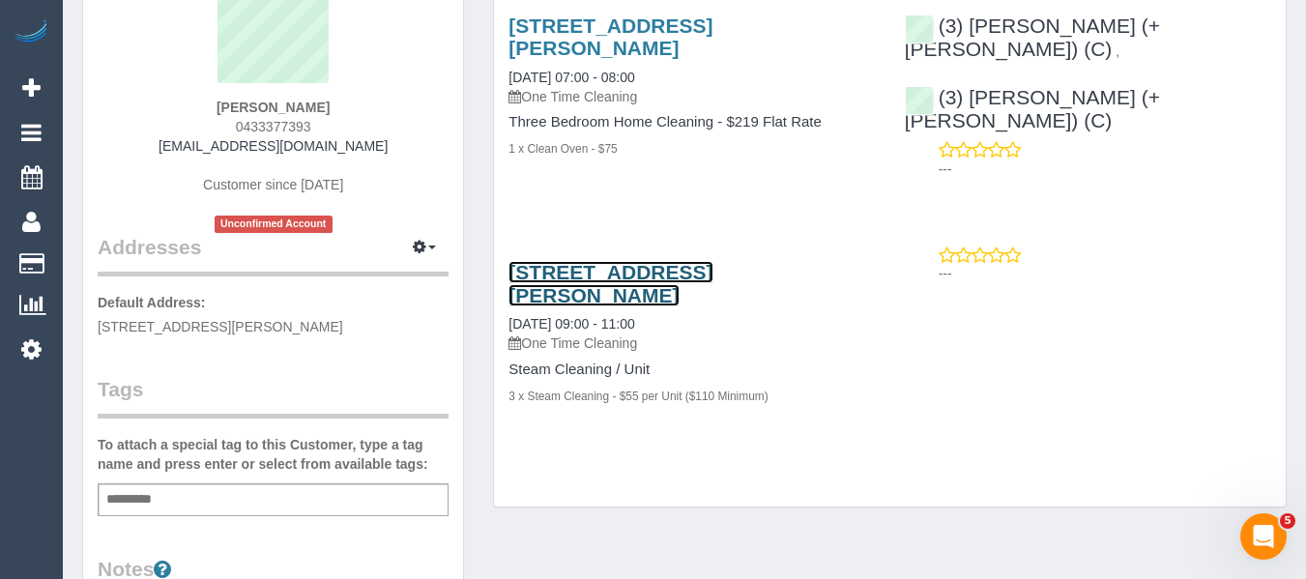
click at [577, 274] on link "406a Mont Albert Road, Mont Albert, VIC 3127" at bounding box center [610, 283] width 204 height 44
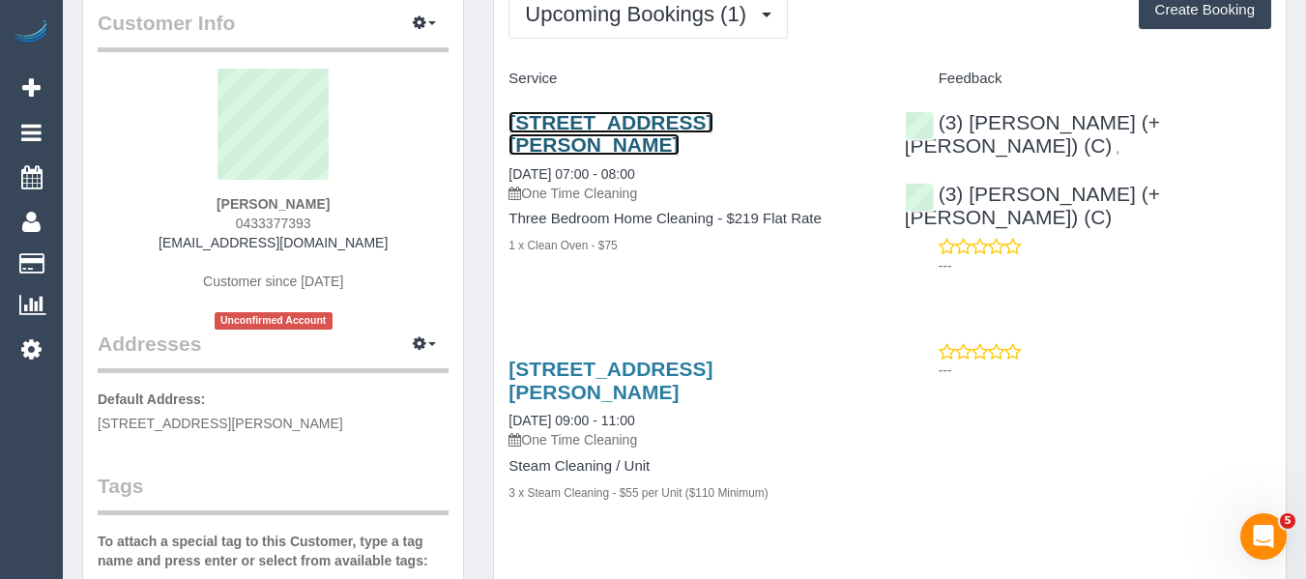
click at [552, 122] on link "406a Mont Albert Road, Mont Albert, VIC 3127" at bounding box center [610, 133] width 204 height 44
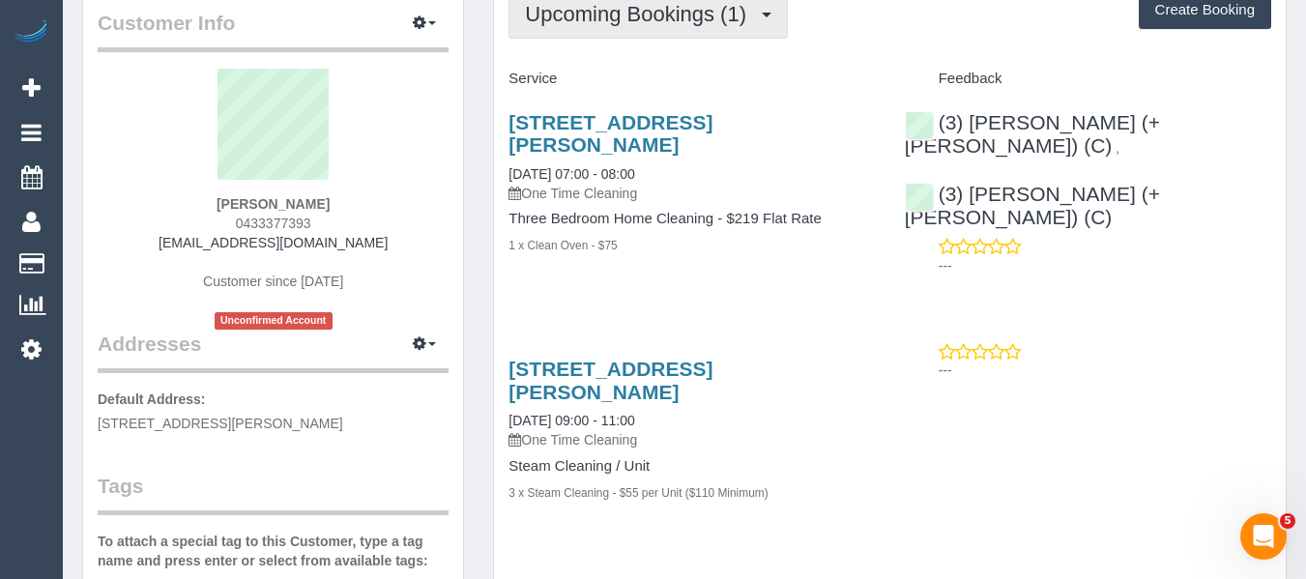
click at [592, 12] on span "Upcoming Bookings (1)" at bounding box center [640, 14] width 231 height 24
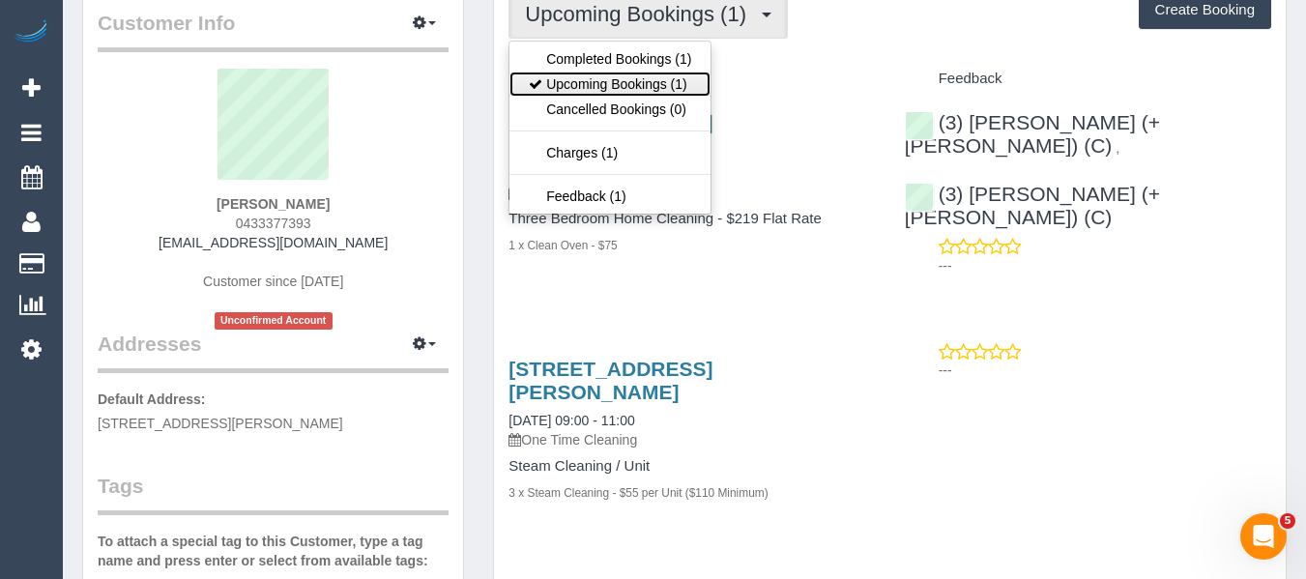
click at [599, 90] on link "Upcoming Bookings (1)" at bounding box center [609, 84] width 201 height 25
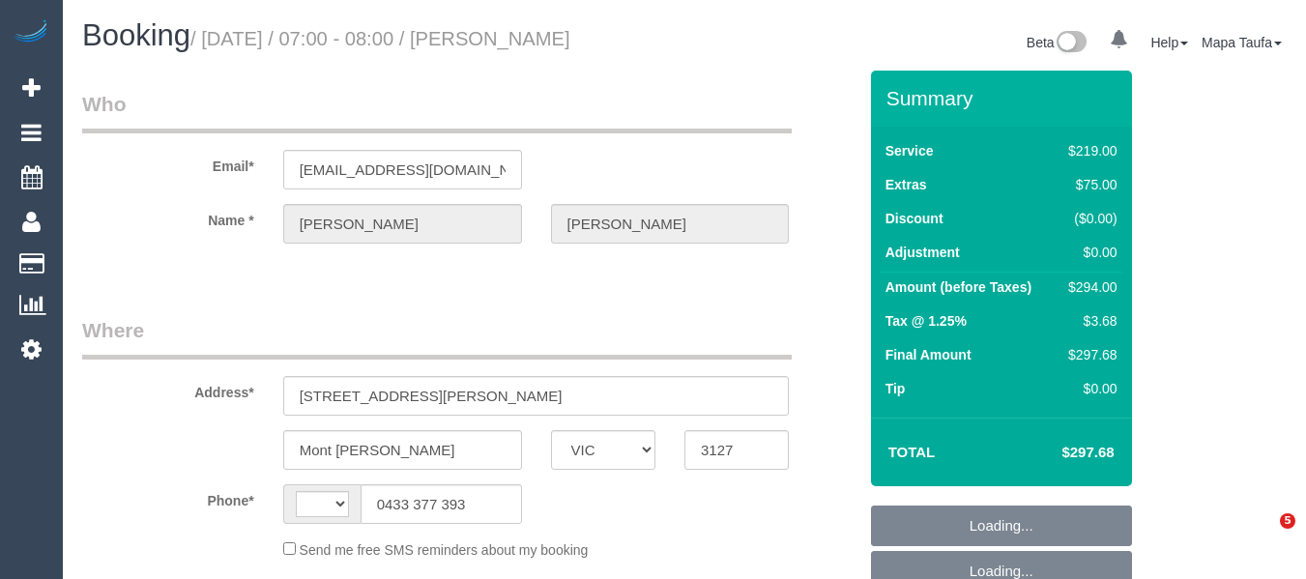
select select "VIC"
select select "string:AU"
select select "object:620"
select select "string:stripe-pm_1RyoWY2GScqysDRVgxJMWzY5"
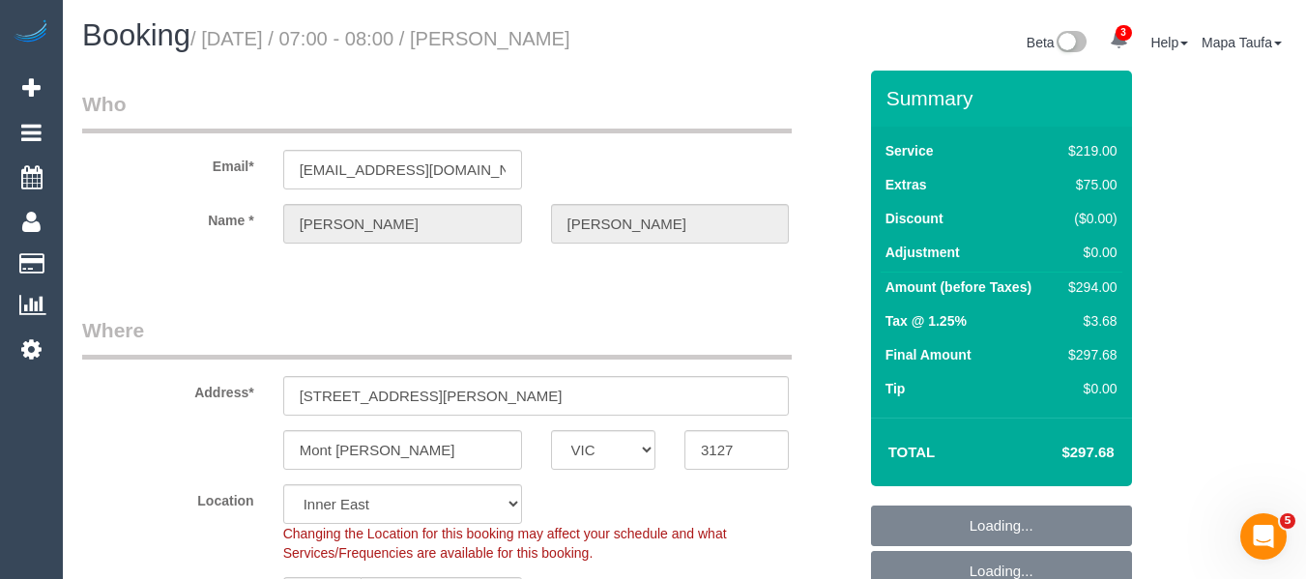
select select "object:627"
select select "number:30"
select select "number:14"
select select "number:18"
select select "number:24"
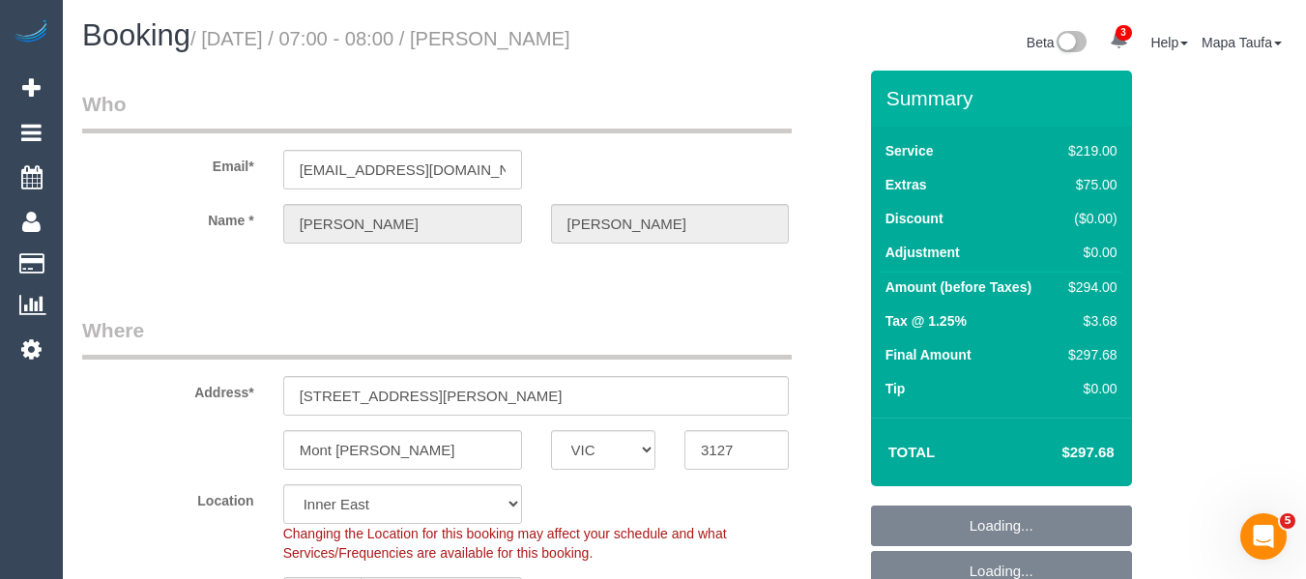
select select "number:26"
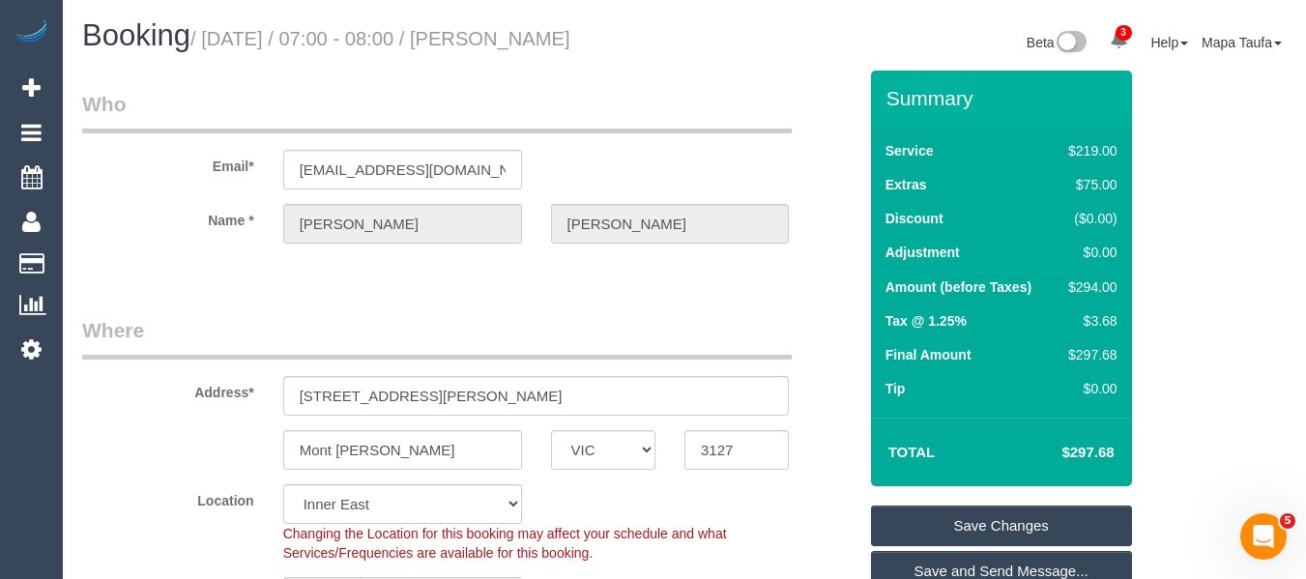
drag, startPoint x: 652, startPoint y: 335, endPoint x: 698, endPoint y: 352, distance: 48.3
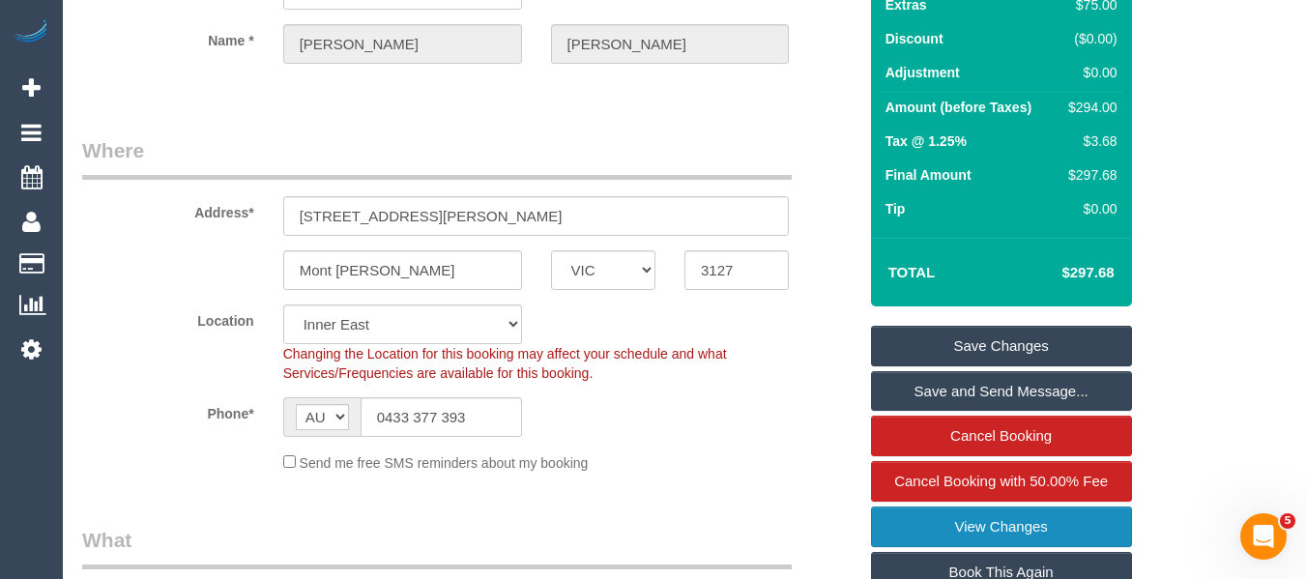
scroll to position [387, 0]
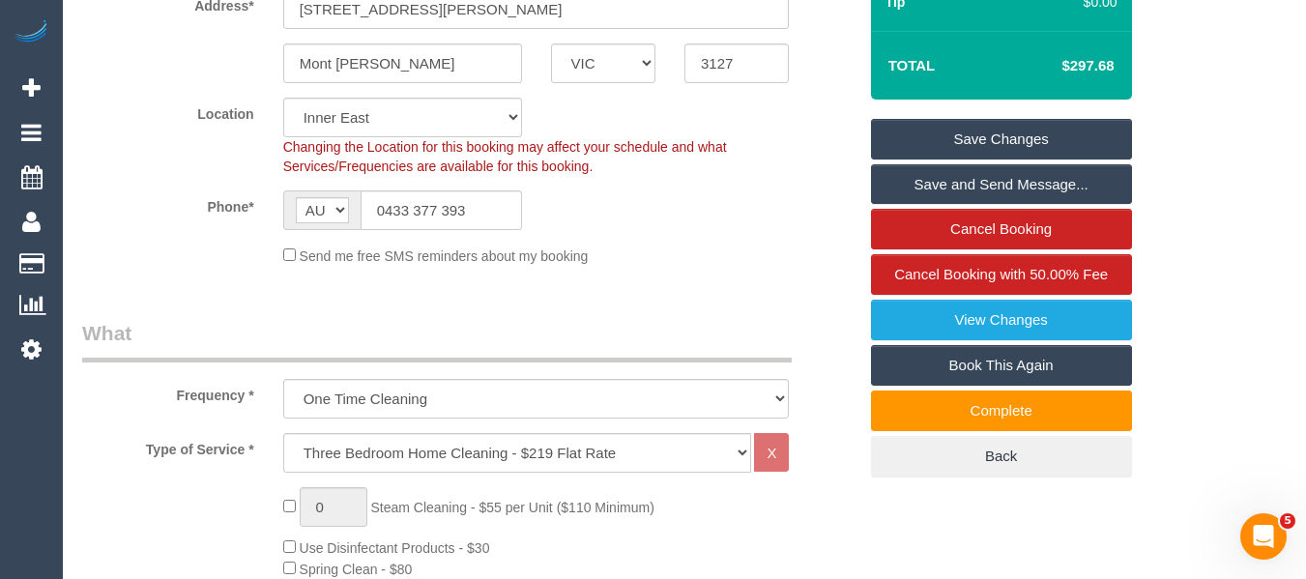
click at [966, 386] on link "Book This Again" at bounding box center [1001, 365] width 261 height 41
select select "VIC"
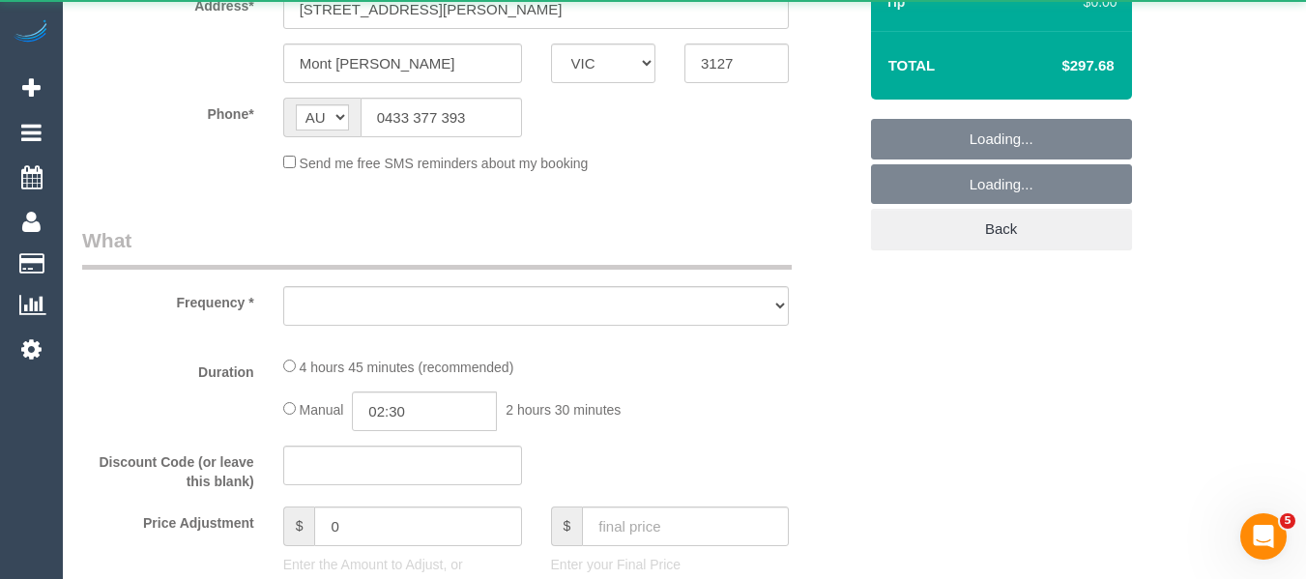
select select "number:30"
select select "number:14"
select select "number:18"
select select "number:24"
select select "number:26"
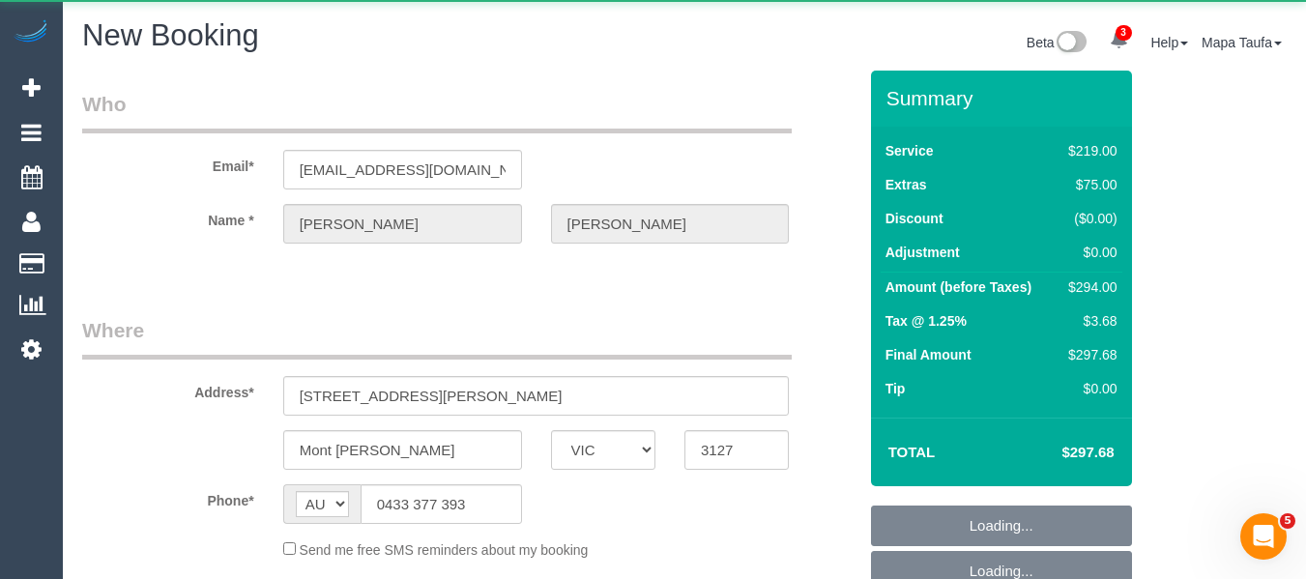
select select "string:stripe-pm_1RyoWY2GScqysDRVgxJMWzY5"
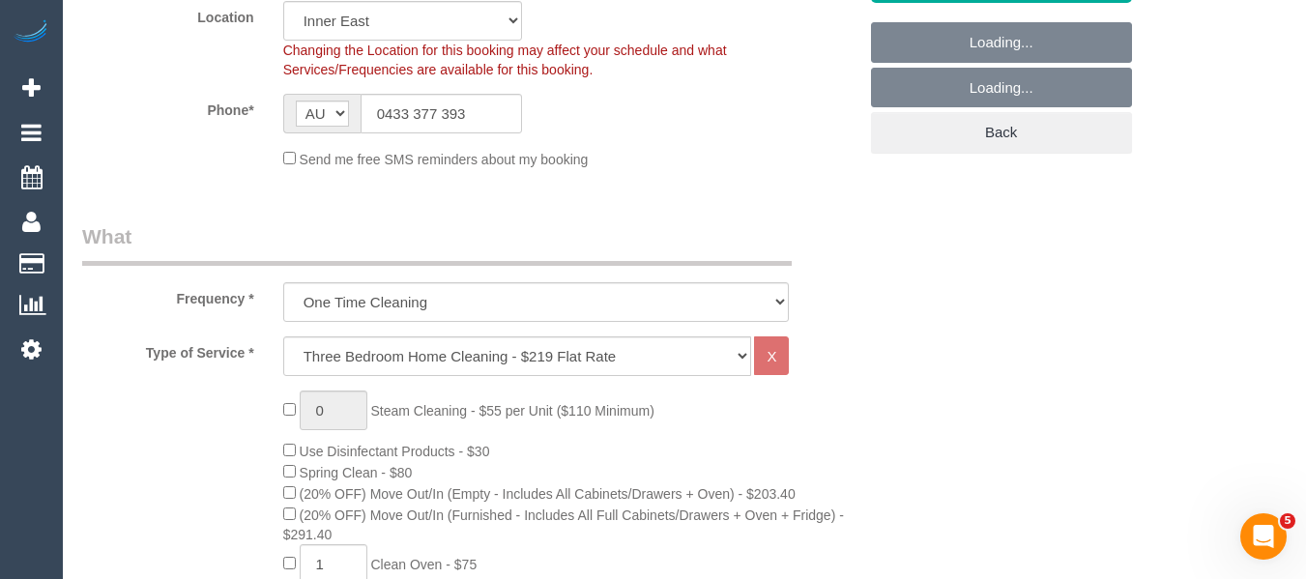
scroll to position [520, 0]
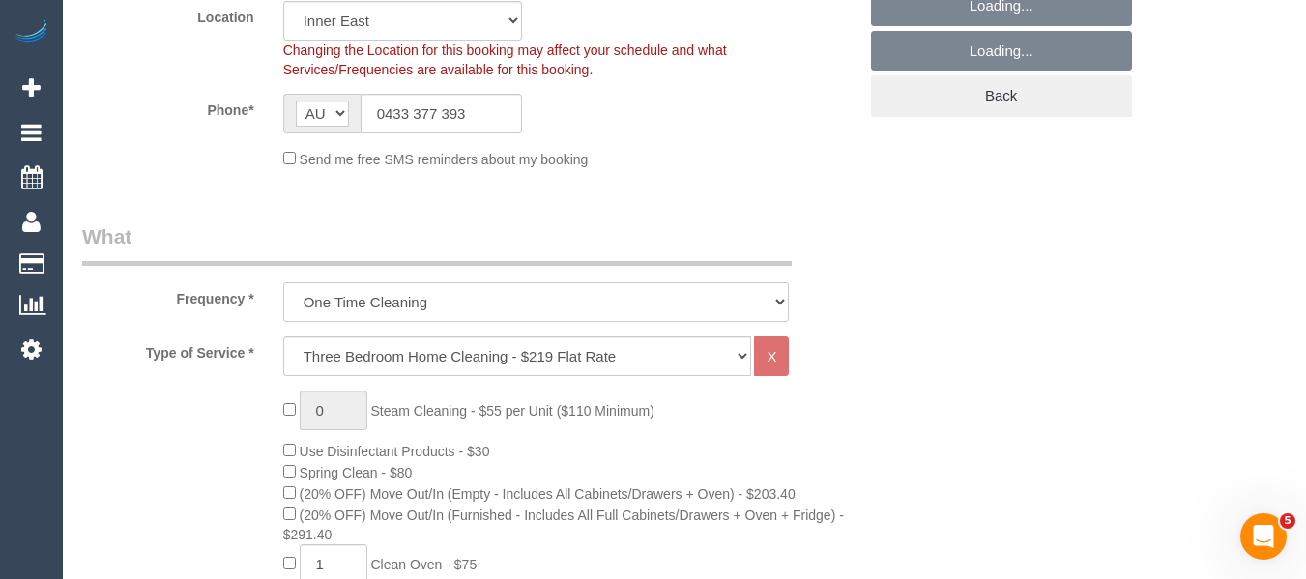
click at [402, 300] on select "One Time Cleaning Weekly - 10% Off - 10.00% (0% for the First Booking) Fortnigh…" at bounding box center [536, 302] width 506 height 40
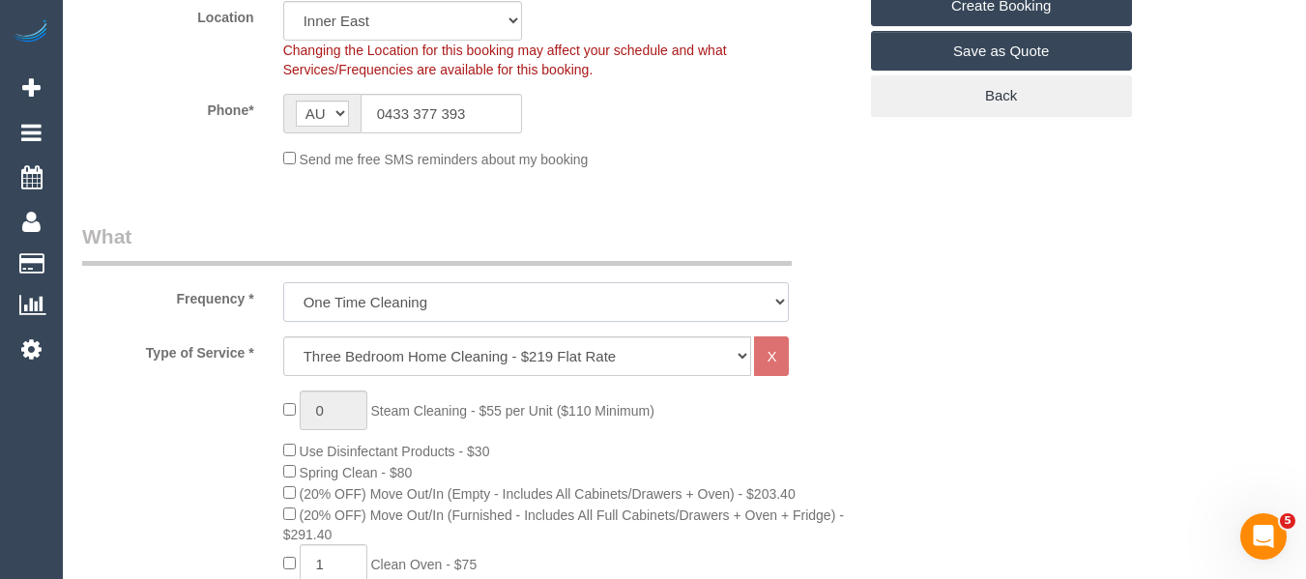
select select "object:2551"
click at [390, 248] on legend "What" at bounding box center [436, 243] width 709 height 43
drag, startPoint x: 384, startPoint y: 347, endPoint x: 396, endPoint y: 338, distance: 15.3
click at [384, 347] on select "Hourly Service - $70/h Hourly Service - $65/h Hourly Service - $60/h Hourly Ser…" at bounding box center [517, 356] width 469 height 40
select select "29"
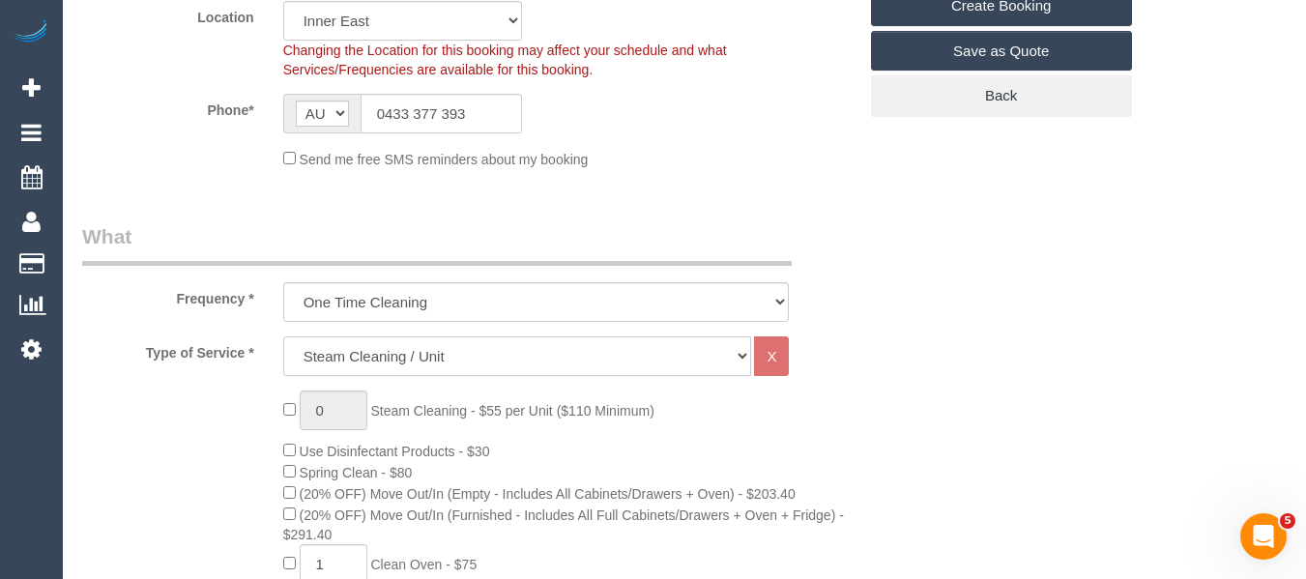
click at [283, 336] on select "Hourly Service - $70/h Hourly Service - $65/h Hourly Service - $60/h Hourly Ser…" at bounding box center [517, 356] width 469 height 40
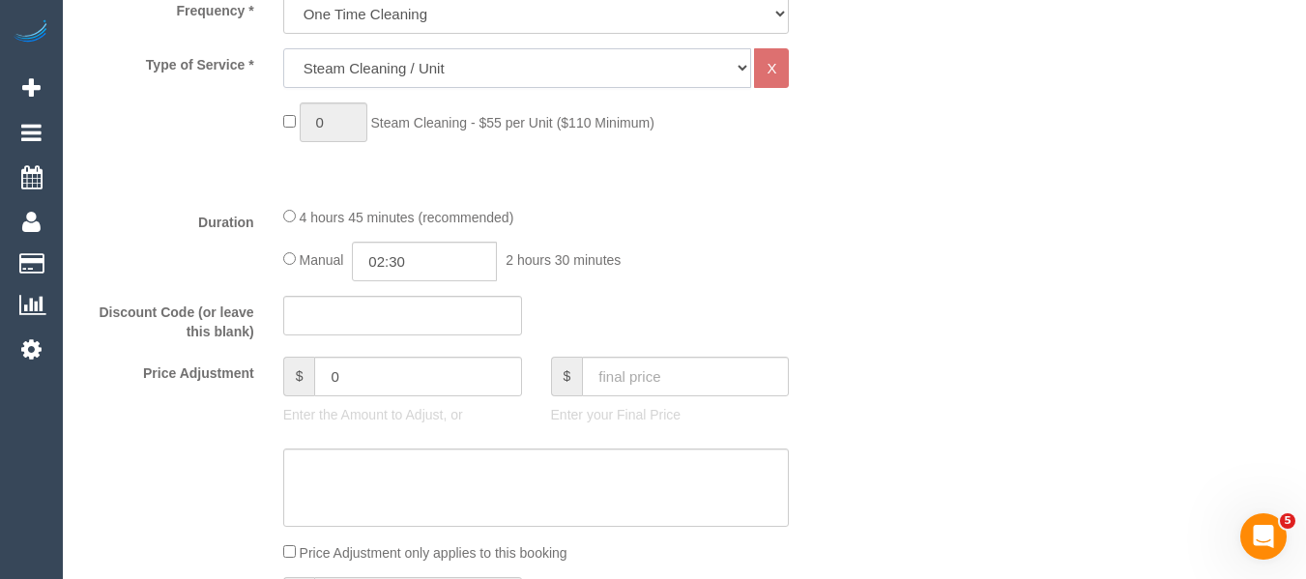
scroll to position [810, 0]
click at [288, 119] on span "1 Steam Cleaning - $55 per Unit ($110 Minimum)" at bounding box center [468, 120] width 371 height 15
type input "3"
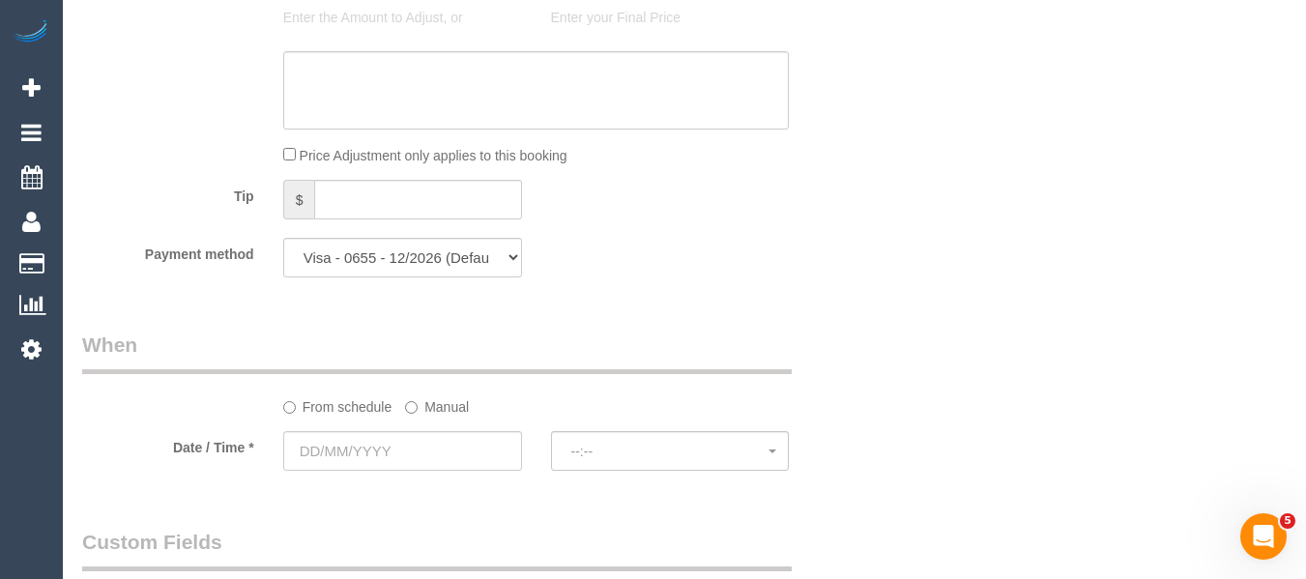
scroll to position [1293, 0]
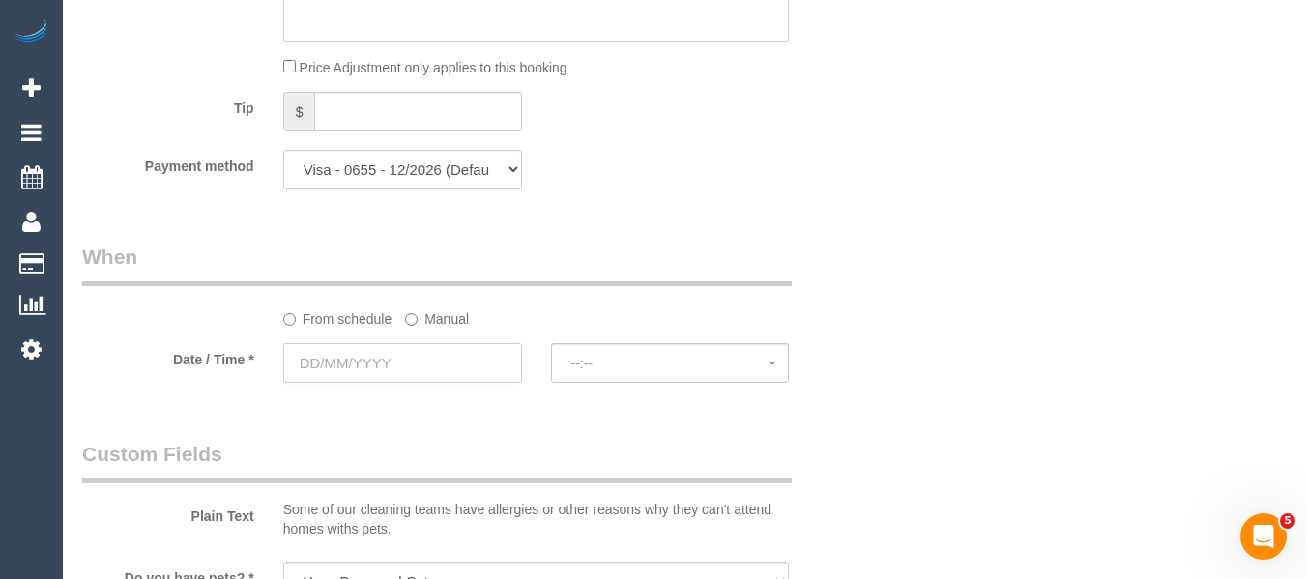
click at [461, 353] on input "text" at bounding box center [402, 363] width 239 height 40
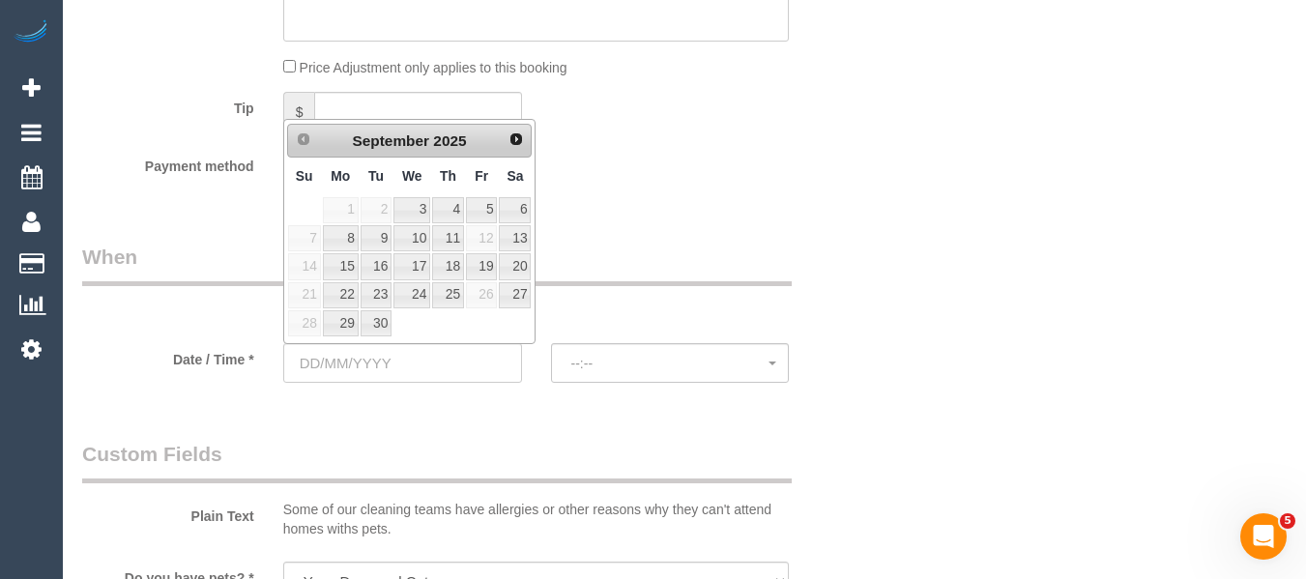
drag, startPoint x: 590, startPoint y: 277, endPoint x: 572, endPoint y: 284, distance: 18.7
click at [590, 278] on legend "When" at bounding box center [436, 264] width 709 height 43
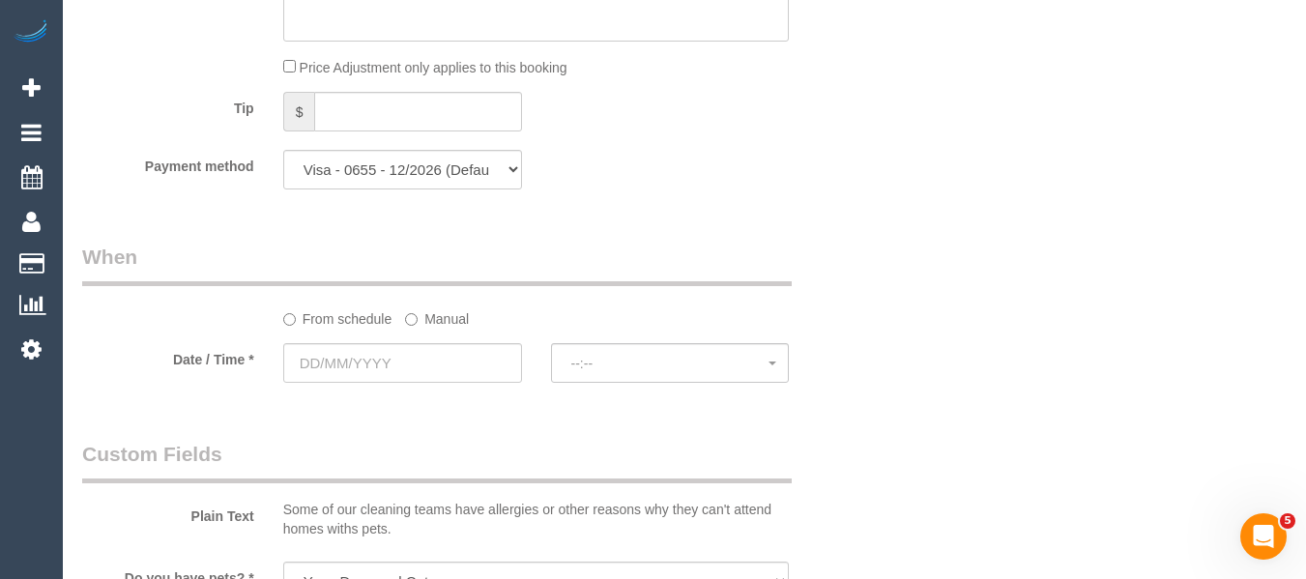
click at [432, 315] on label "Manual" at bounding box center [437, 316] width 64 height 26
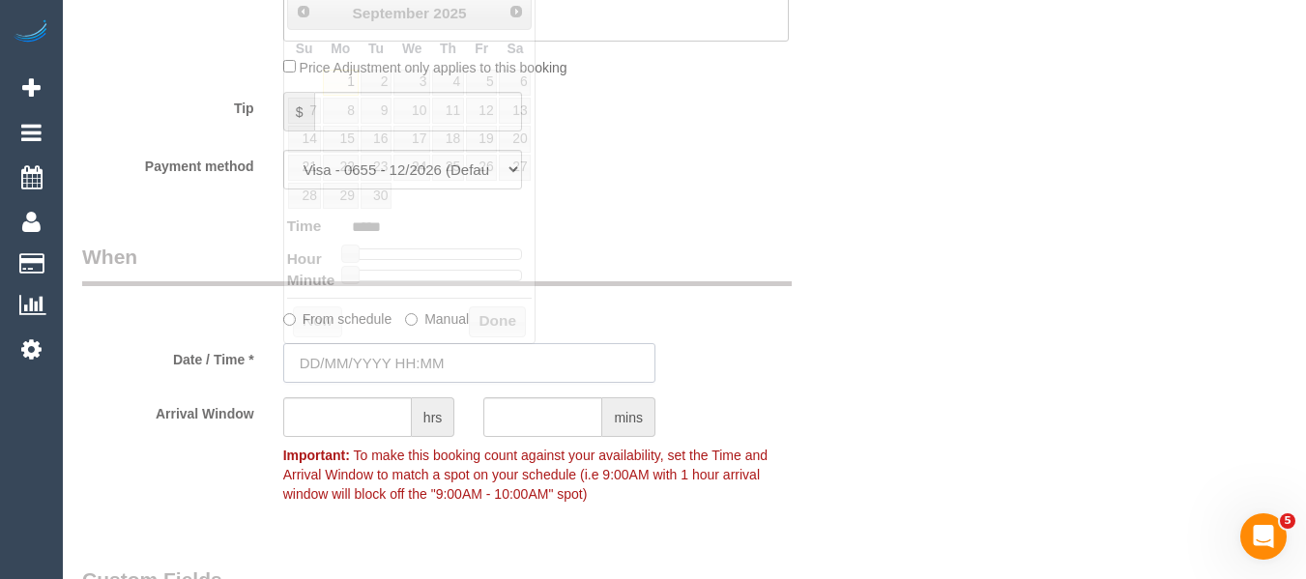
click at [411, 368] on input "text" at bounding box center [469, 363] width 372 height 40
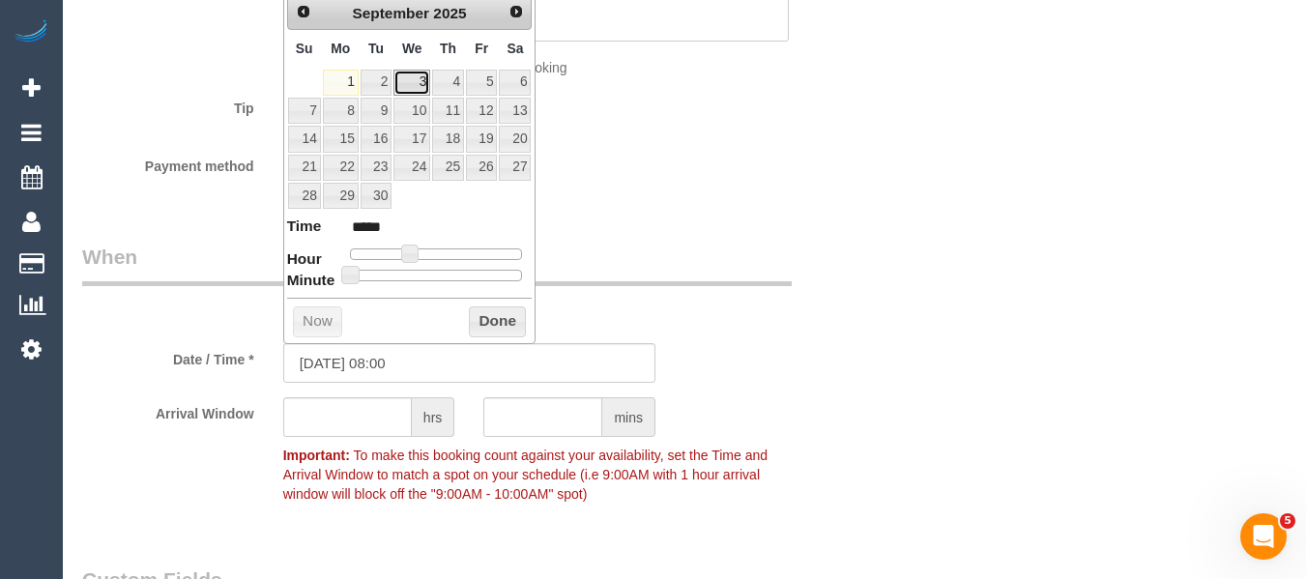
click at [423, 89] on link "3" at bounding box center [411, 83] width 37 height 26
drag, startPoint x: 488, startPoint y: 324, endPoint x: 456, endPoint y: 338, distance: 35.0
click at [488, 325] on button "Done" at bounding box center [497, 321] width 57 height 31
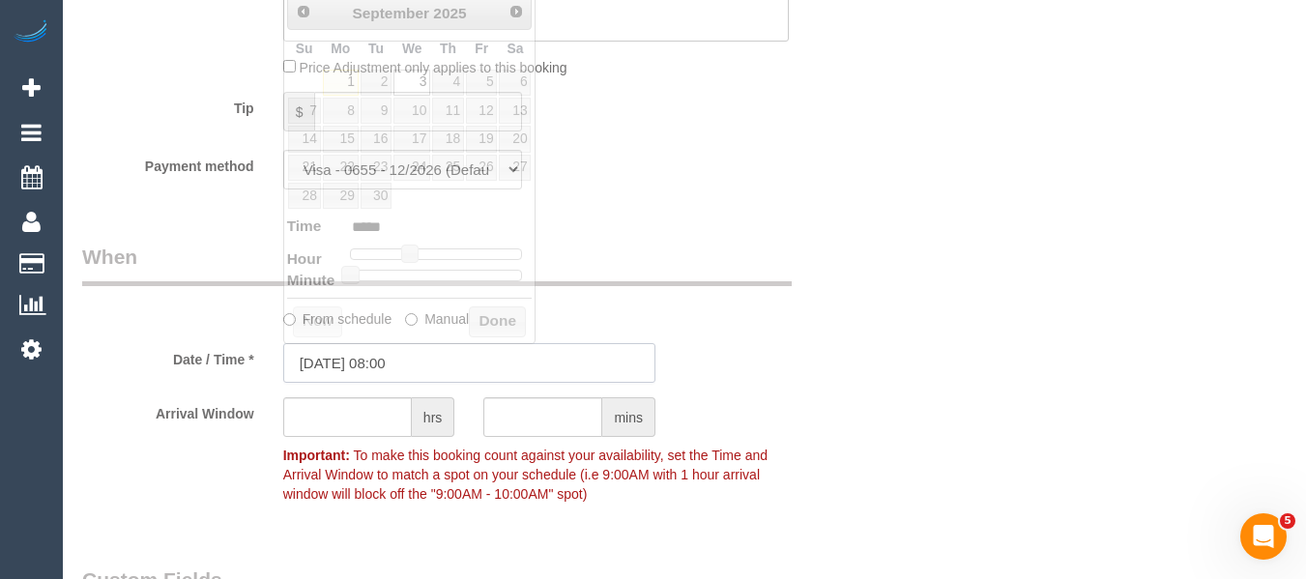
click at [434, 356] on input "03/09/2025 08:00" at bounding box center [469, 363] width 372 height 40
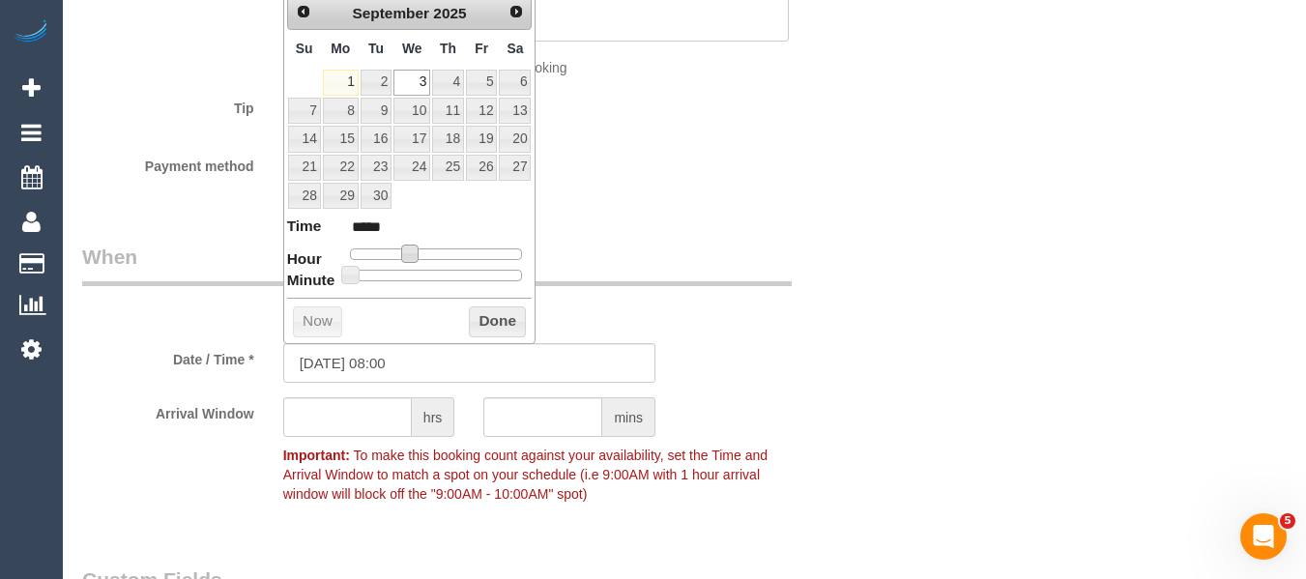
type input "[DATE] 09:00"
type input "*****"
type input "03/09/2025 10:00"
type input "*****"
drag, startPoint x: 411, startPoint y: 253, endPoint x: 425, endPoint y: 256, distance: 14.8
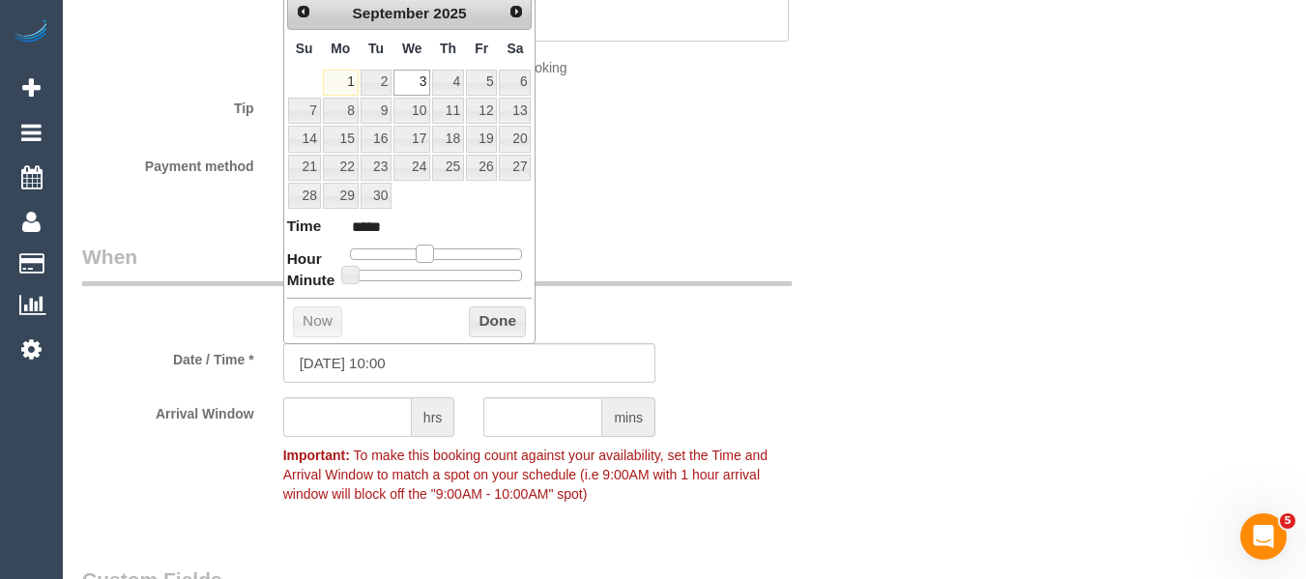
click at [425, 256] on span at bounding box center [424, 253] width 17 height 17
type input "[DATE] 09:00"
type input "*****"
click at [418, 255] on span at bounding box center [417, 253] width 17 height 17
drag, startPoint x: 483, startPoint y: 318, endPoint x: 449, endPoint y: 362, distance: 55.9
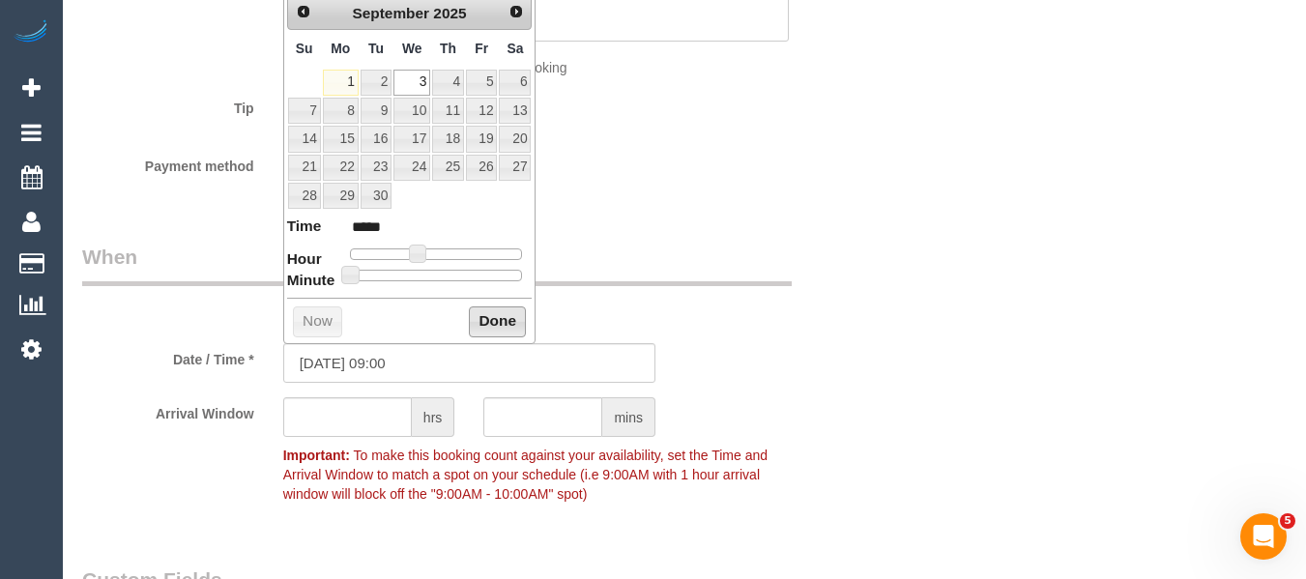
click at [485, 319] on button "Done" at bounding box center [497, 321] width 57 height 31
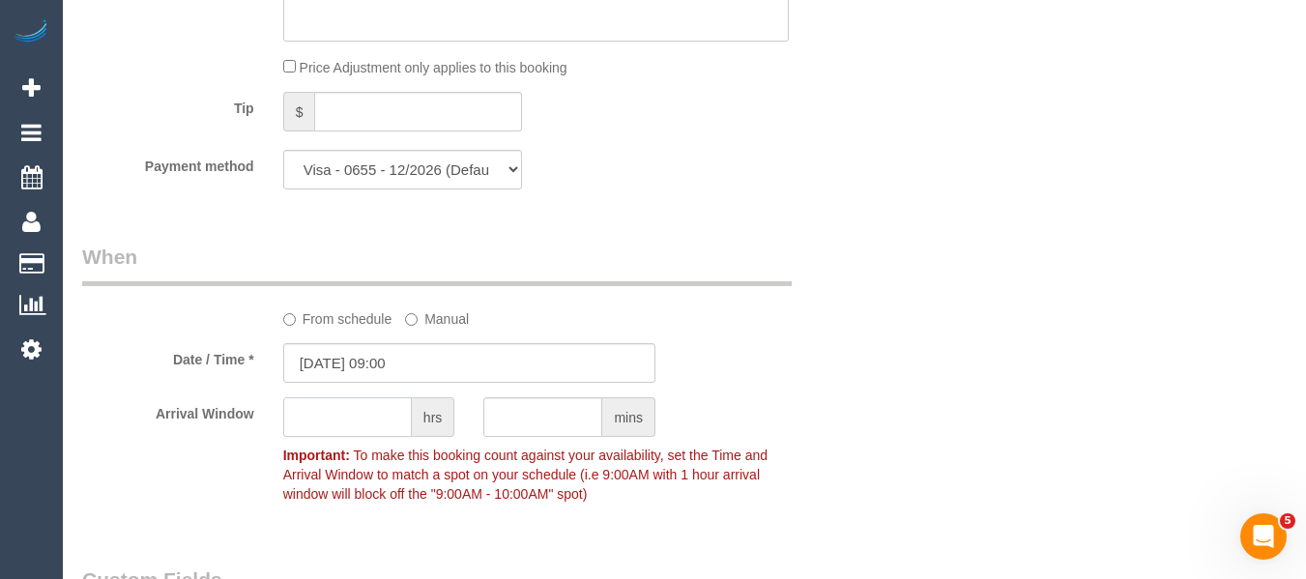
click at [376, 422] on input "text" at bounding box center [347, 417] width 129 height 40
type input "2"
click at [1166, 336] on div "Who Email* thamiltonnoy@gmail.com Name * Tamara Hamilton-Noy Where Address* 406…" at bounding box center [684, 374] width 1204 height 3194
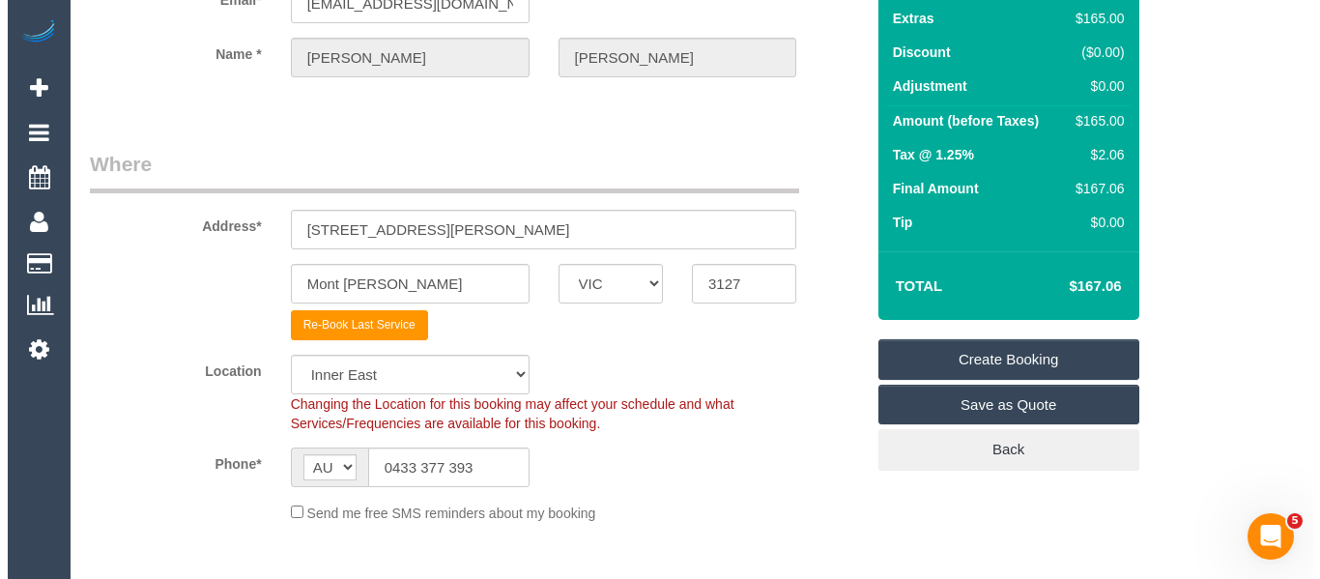
scroll to position [0, 0]
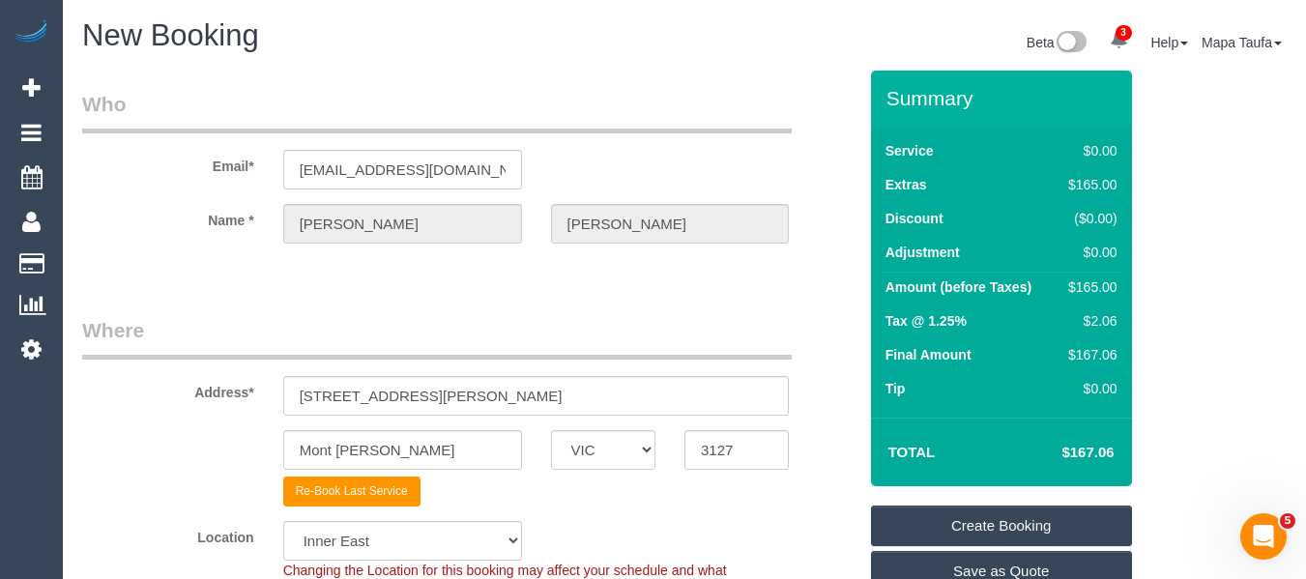
click at [975, 534] on link "Create Booking" at bounding box center [1001, 525] width 261 height 41
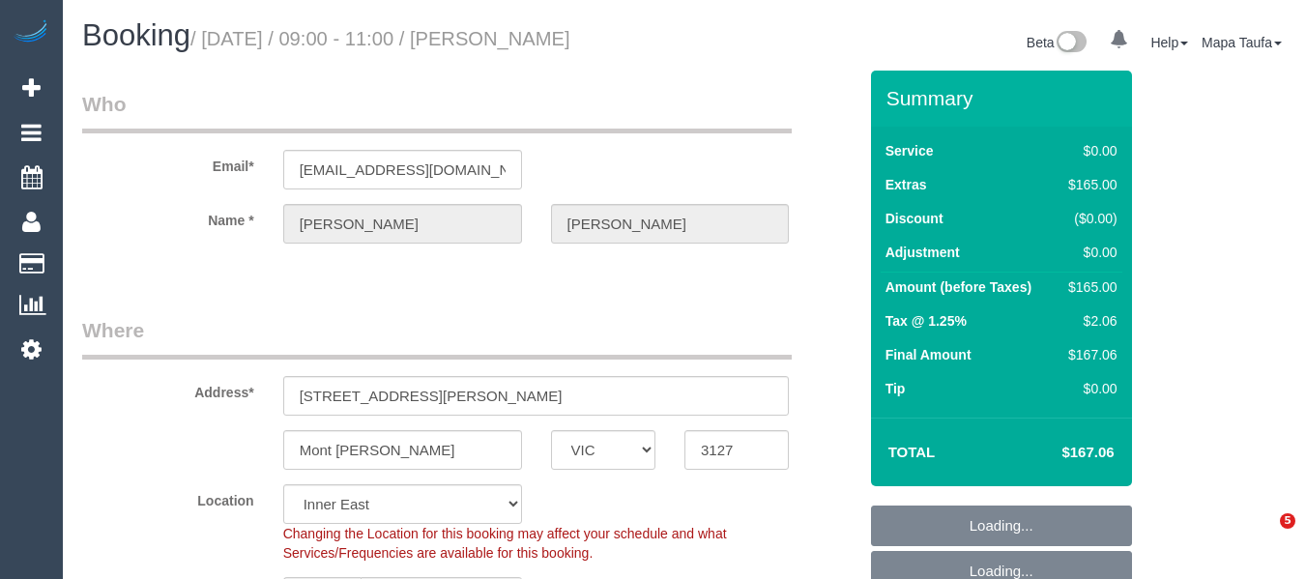
select select "VIC"
select select "object:725"
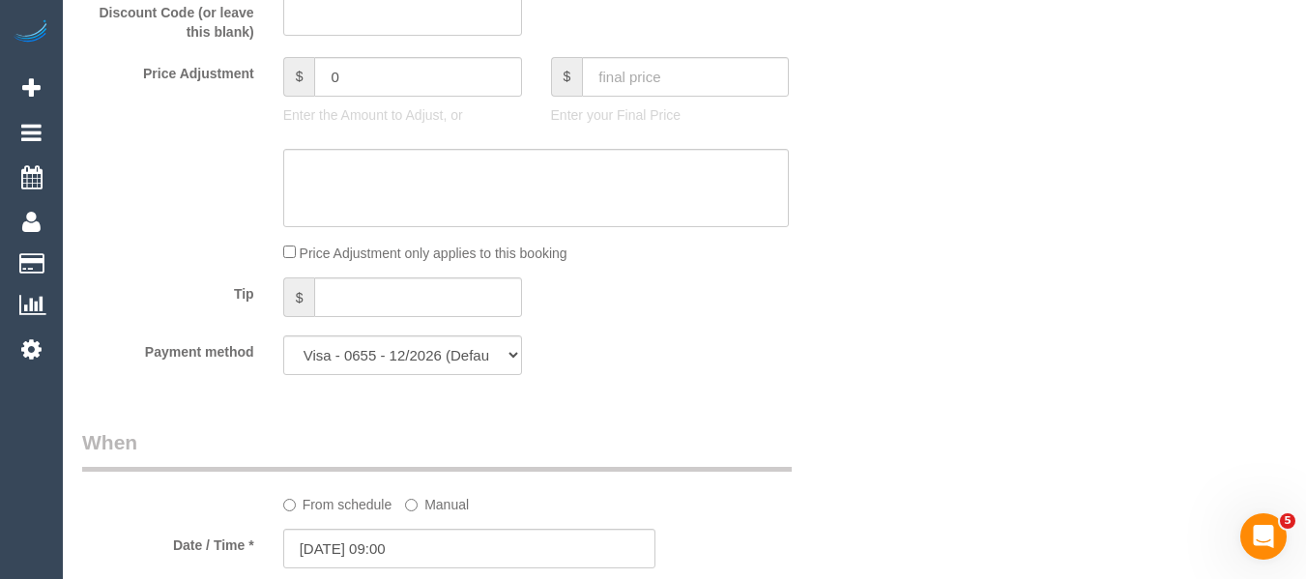
scroll to position [2864, 0]
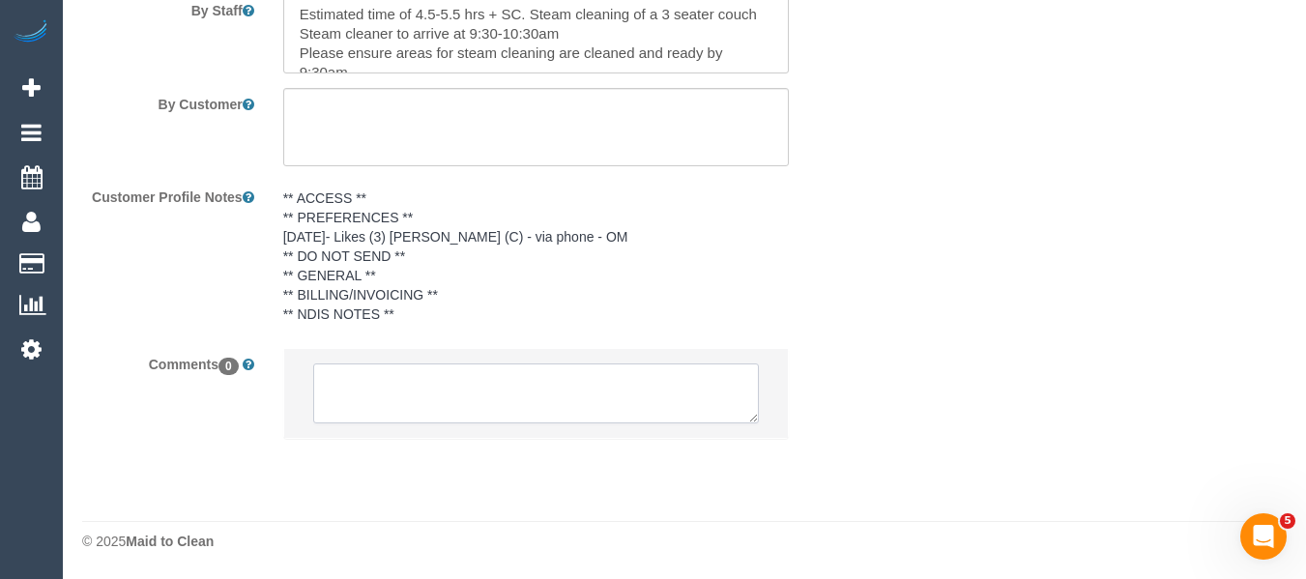
click at [598, 386] on textarea at bounding box center [536, 393] width 447 height 60
paste textarea "Flex for steam cleaing Not [DATE] not this afternoon [DATE] or [DATE]."
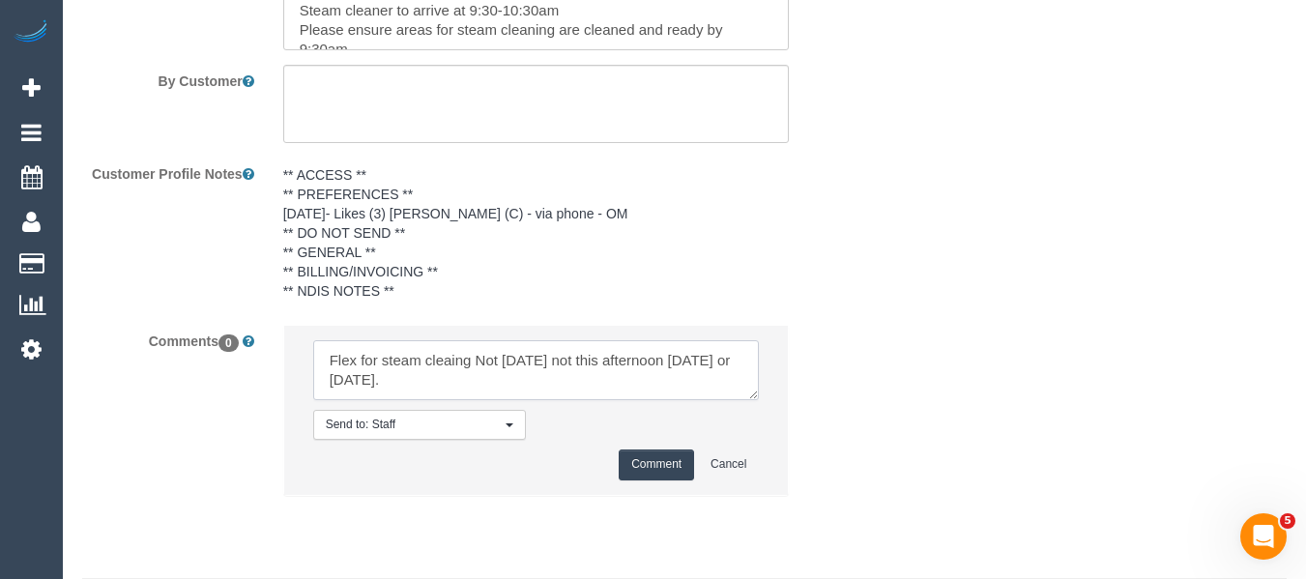
drag, startPoint x: 443, startPoint y: 414, endPoint x: 272, endPoint y: 375, distance: 175.4
click at [276, 375] on div "Send to: Staff Nothing selected Send to: Staff Send to: Customer Send to: Team …" at bounding box center [536, 419] width 535 height 189
type textarea "C"
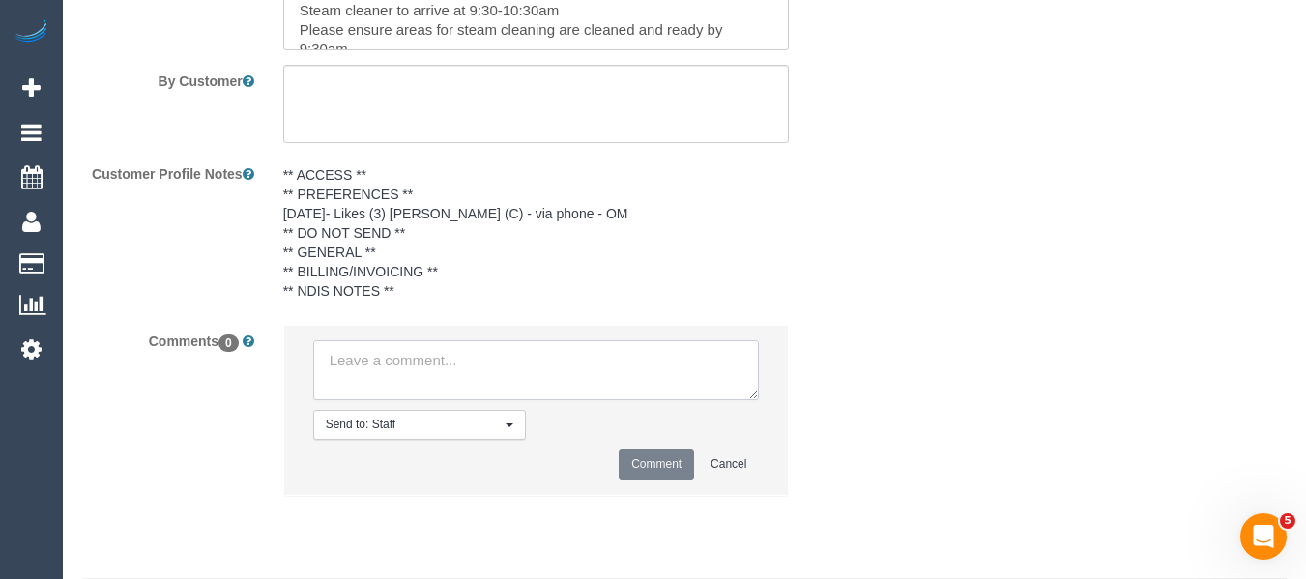
type textarea "S"
click at [555, 376] on textarea at bounding box center [536, 370] width 447 height 60
paste textarea "Flex for steam cleaing Not [DATE] not this afternoon [DATE] or [DATE]."
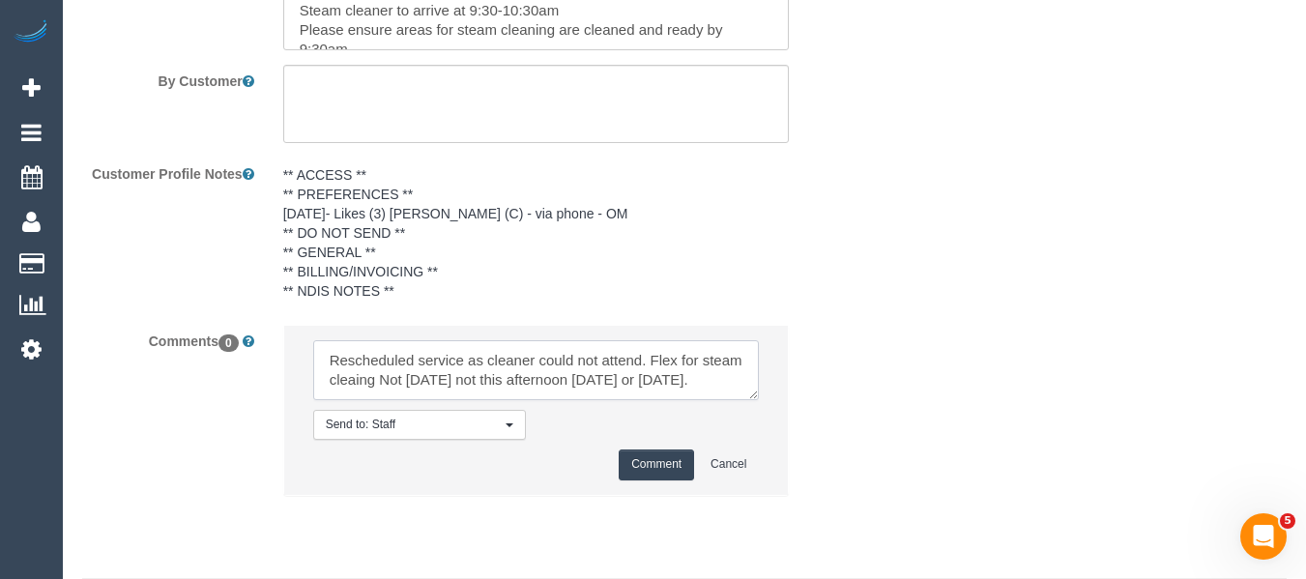
click at [491, 382] on textarea at bounding box center [536, 370] width 447 height 60
click at [671, 379] on textarea at bounding box center [536, 370] width 447 height 60
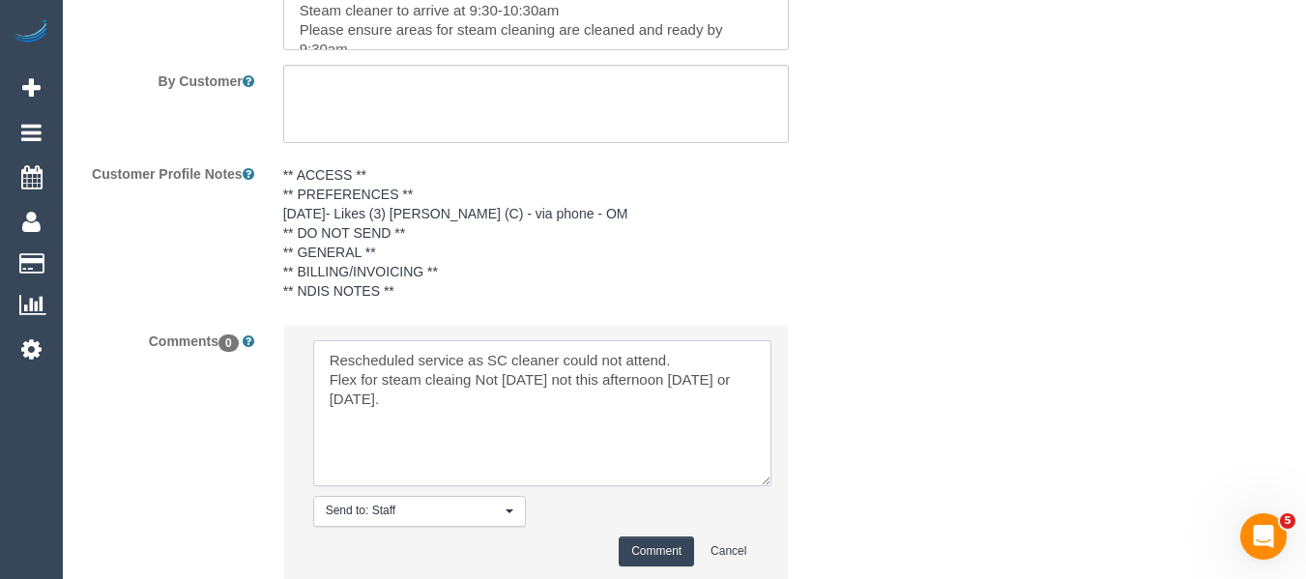
drag, startPoint x: 763, startPoint y: 506, endPoint x: 739, endPoint y: 515, distance: 24.8
click at [768, 486] on textarea at bounding box center [542, 413] width 458 height 146
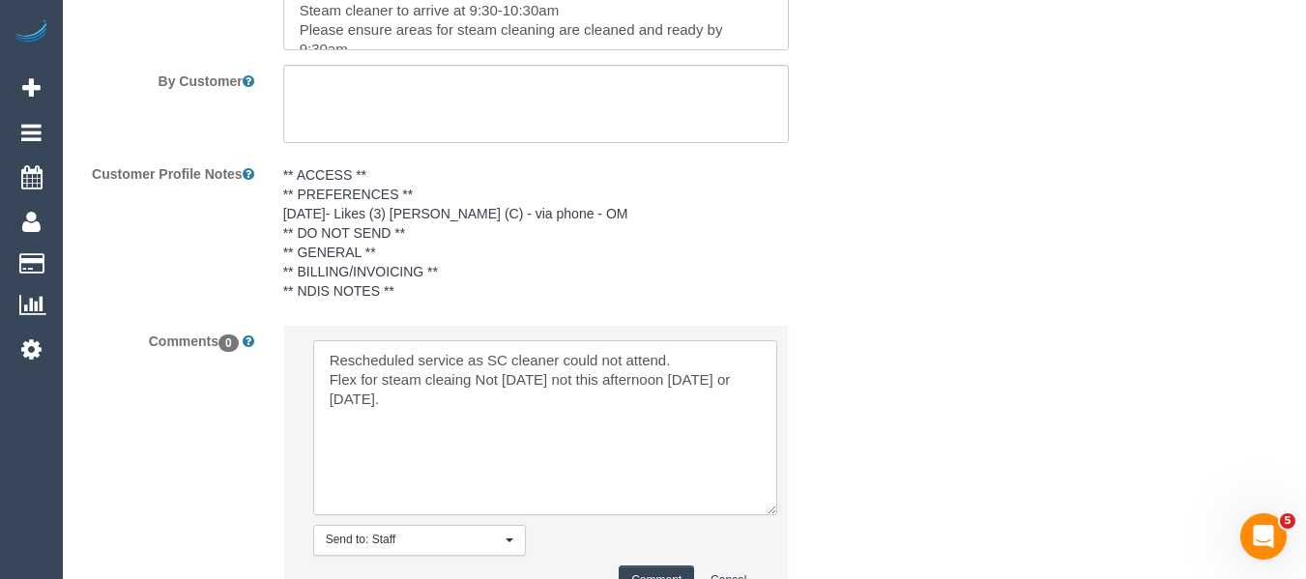
drag, startPoint x: 649, startPoint y: 406, endPoint x: 449, endPoint y: 406, distance: 200.1
click at [449, 406] on textarea at bounding box center [545, 427] width 464 height 175
click at [671, 421] on textarea at bounding box center [545, 427] width 464 height 175
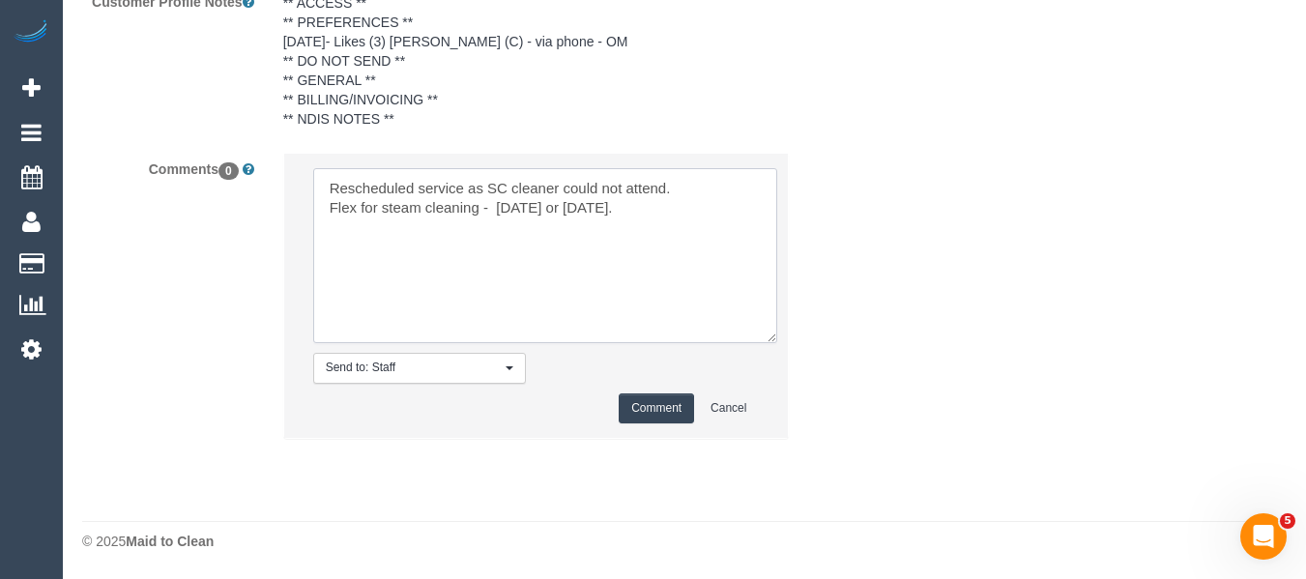
scroll to position [3057, 0]
type textarea "Rescheduled service as SC cleaner could not attend. Flex for steam cleaning - […"
click at [640, 409] on button "Comment" at bounding box center [656, 408] width 75 height 30
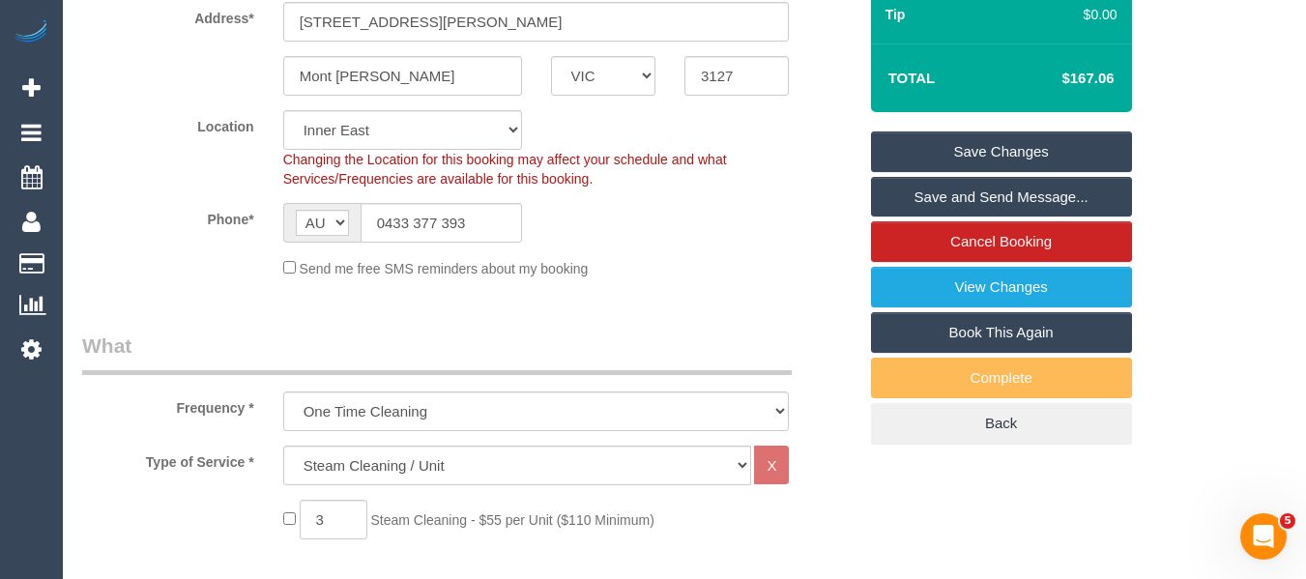
scroll to position [334, 0]
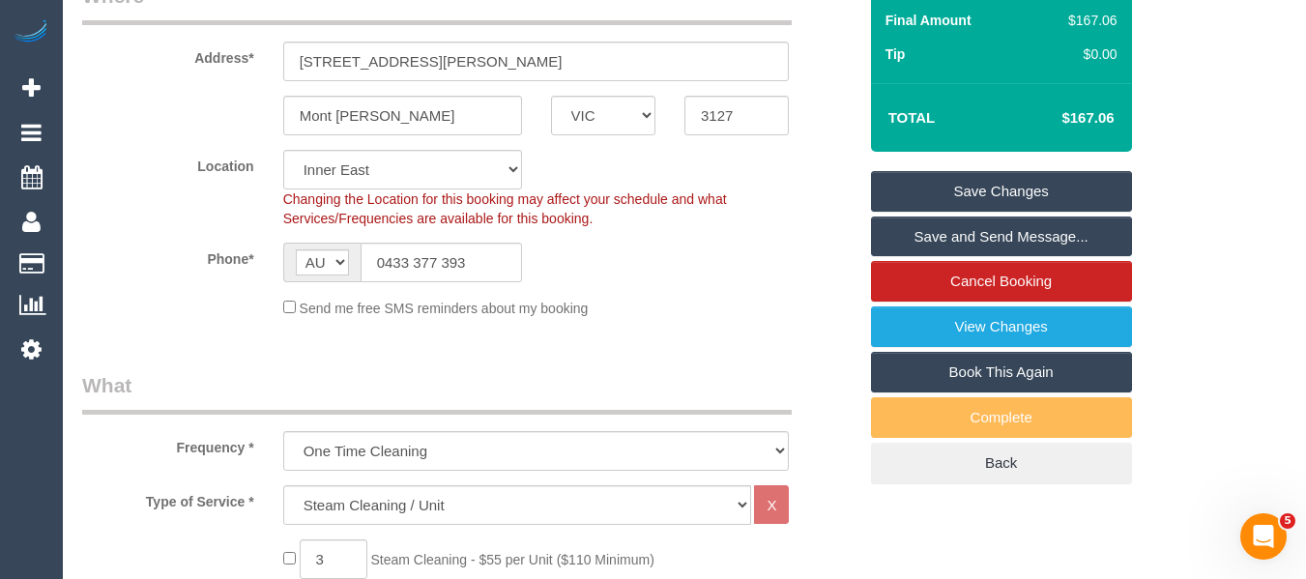
click at [1056, 206] on link "Save Changes" at bounding box center [1001, 191] width 261 height 41
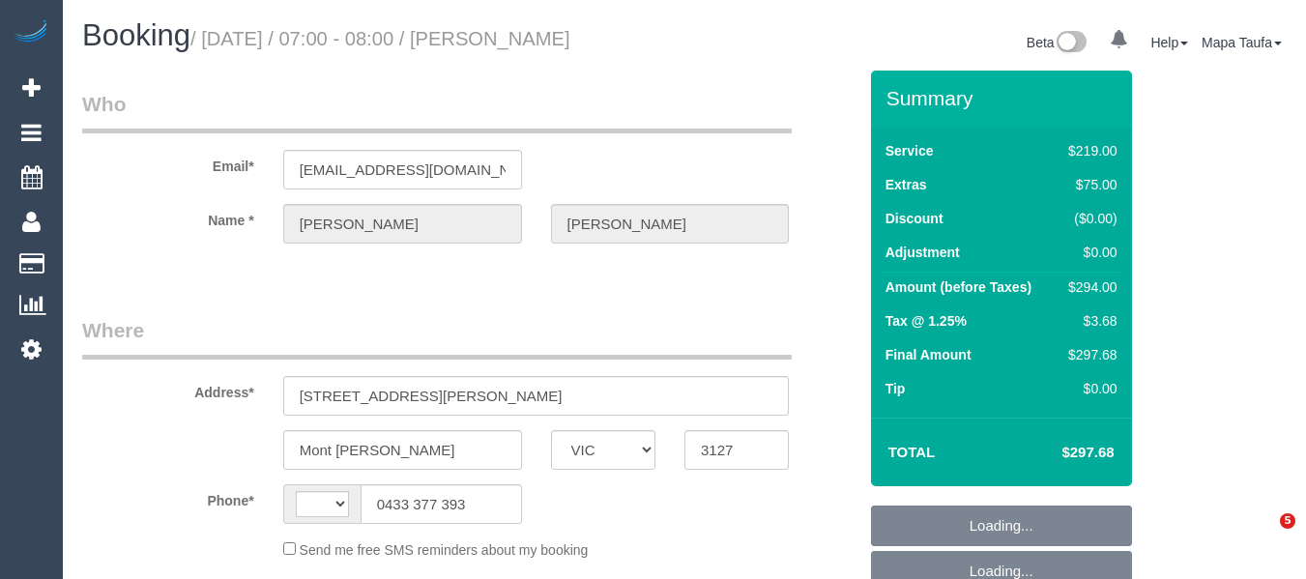
select select "VIC"
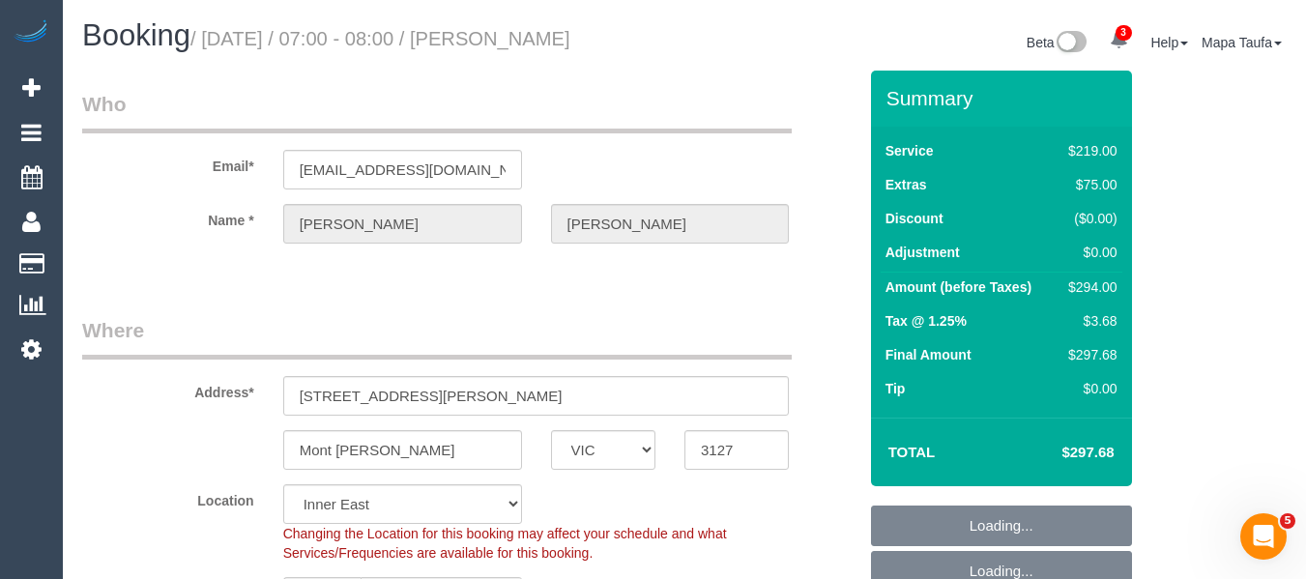
select select "string:AU"
select select "string:stripe-pm_1RyoWY2GScqysDRVgxJMWzY5"
select select "object:1347"
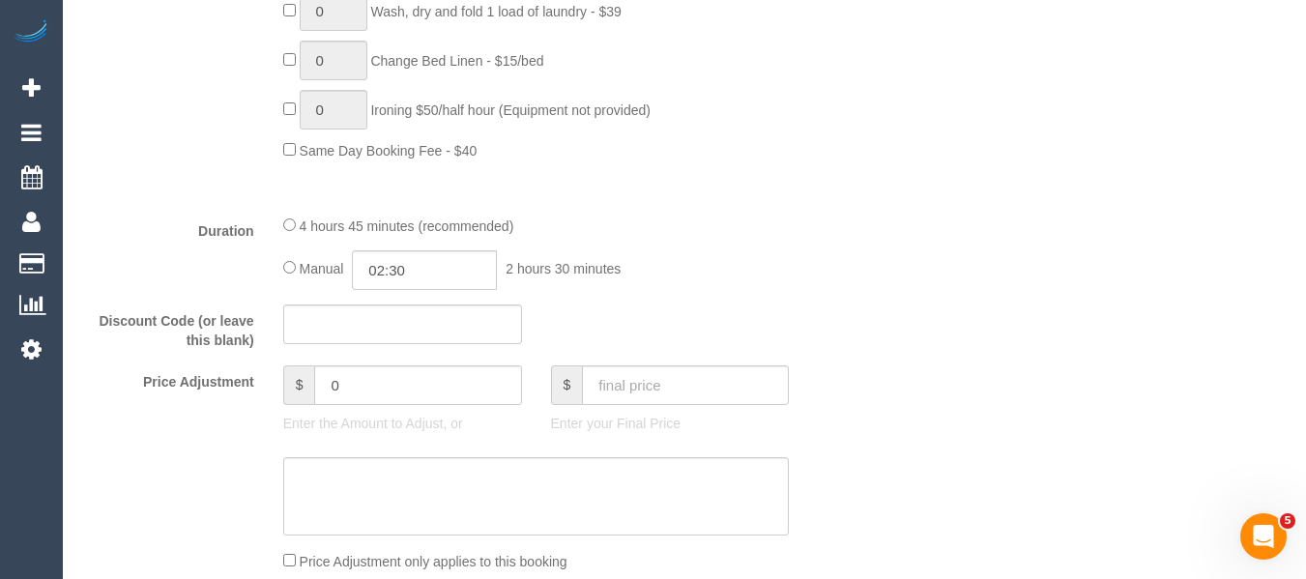
scroll to position [3915, 0]
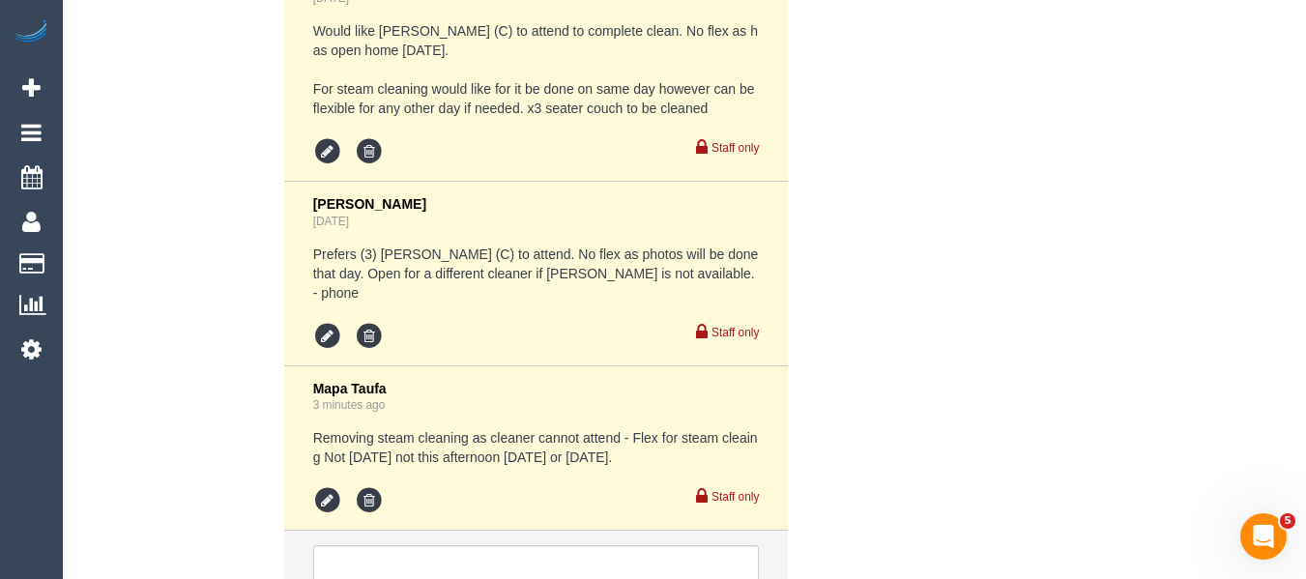
drag, startPoint x: 635, startPoint y: 419, endPoint x: 633, endPoint y: 400, distance: 19.4
click at [633, 428] on pre "Removing steam cleaning as cleaner cannot attend - Flex for steam cleaing Not t…" at bounding box center [536, 447] width 447 height 39
copy pre "Flex for steam cleaing Not today not this afternoon Wednesday or Friday."
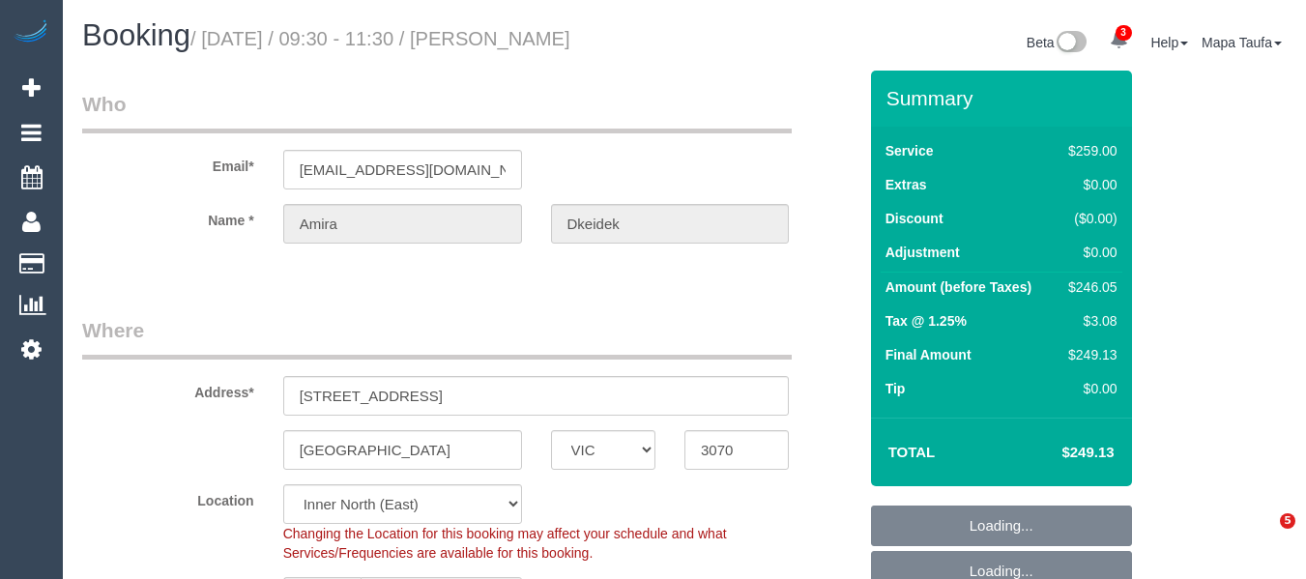
select select "VIC"
select select "string:stripe-pm_1JsQaj2GScqysDRVT6pX7zL7"
select select "number:28"
select select "number:14"
select select "number:18"
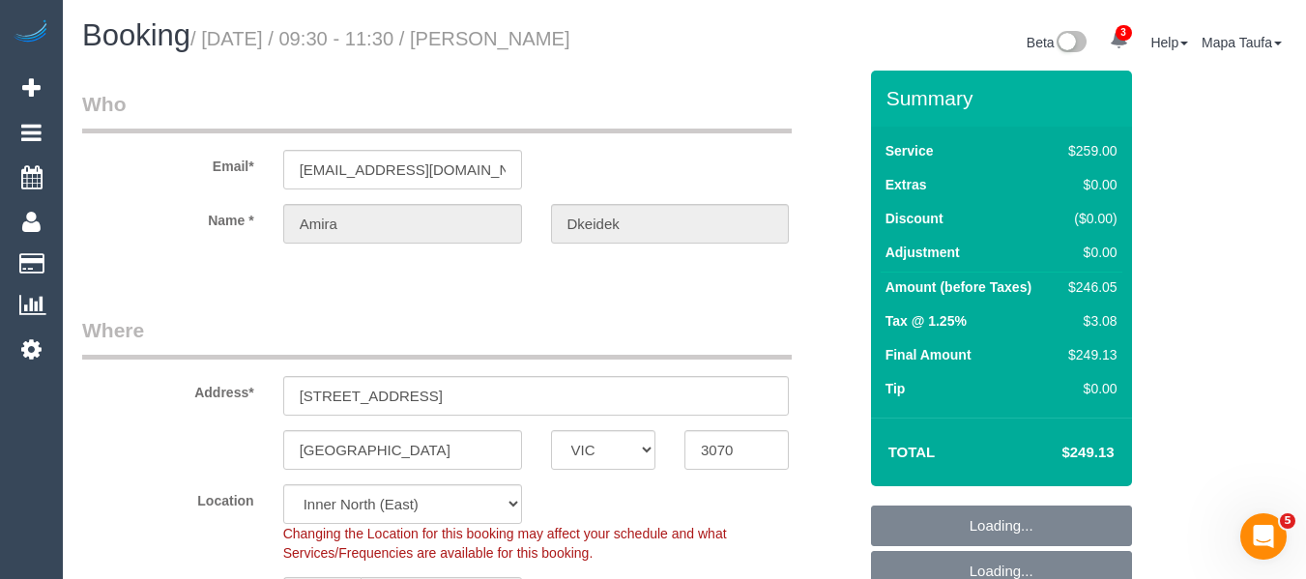
select select "number:23"
select select "number:13"
select select "object:1685"
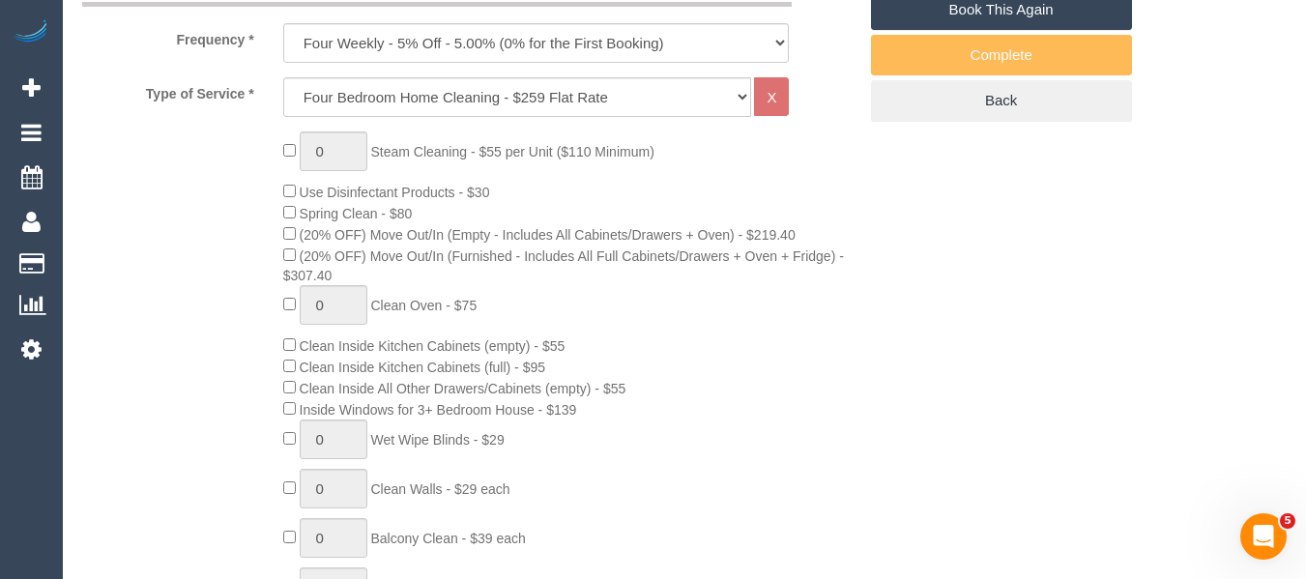
scroll to position [773, 0]
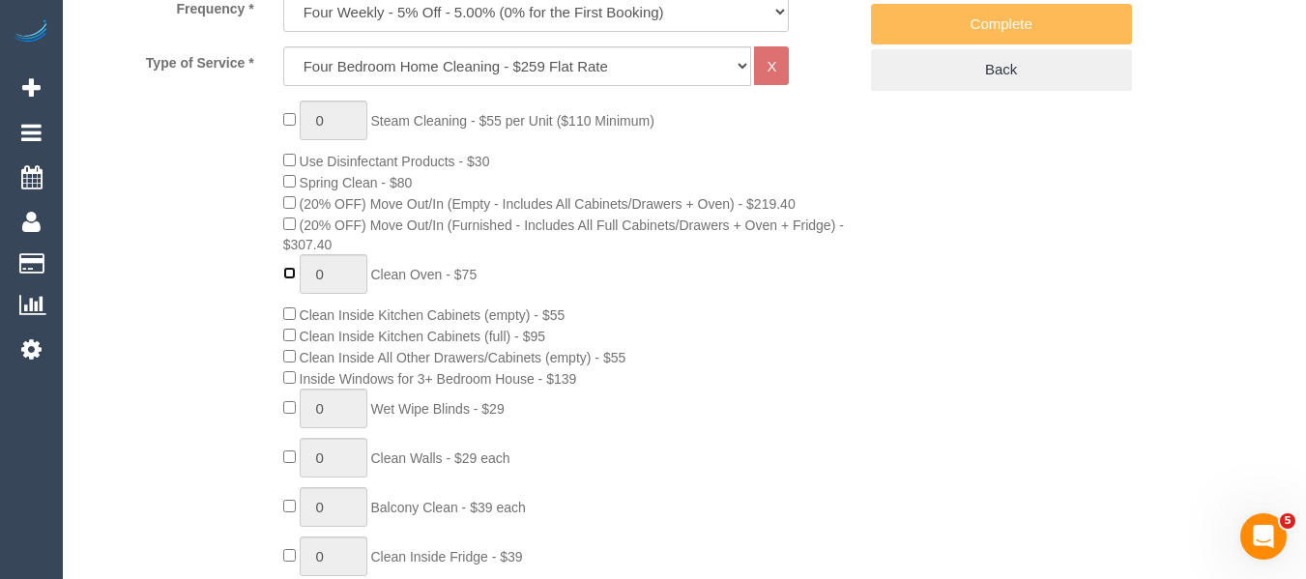
type input "1"
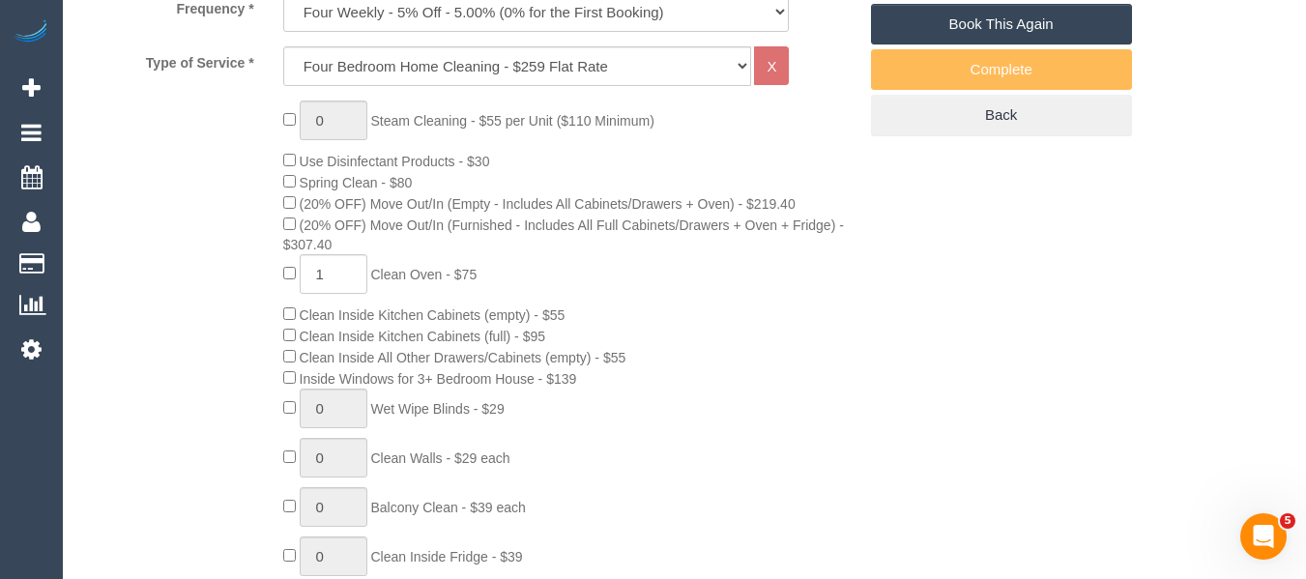
click at [773, 351] on div "0 Steam Cleaning - $55 per Unit ($110 Minimum) Use Disinfectant Products - $30 …" at bounding box center [570, 449] width 602 height 697
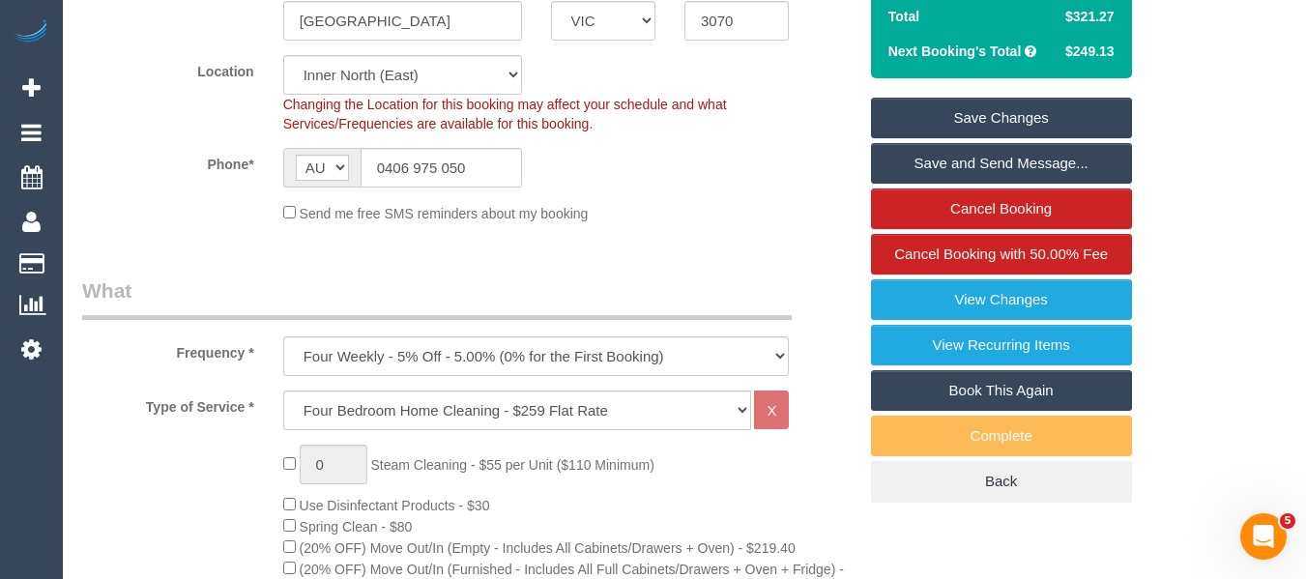
scroll to position [74, 0]
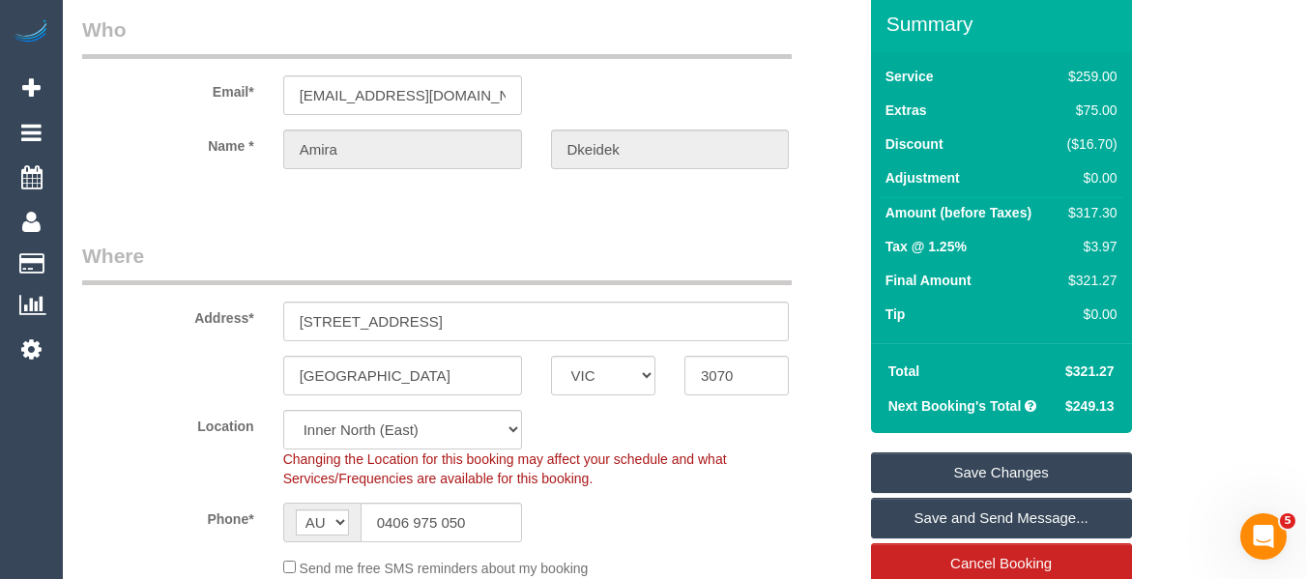
drag, startPoint x: 660, startPoint y: 234, endPoint x: 613, endPoint y: 235, distance: 47.4
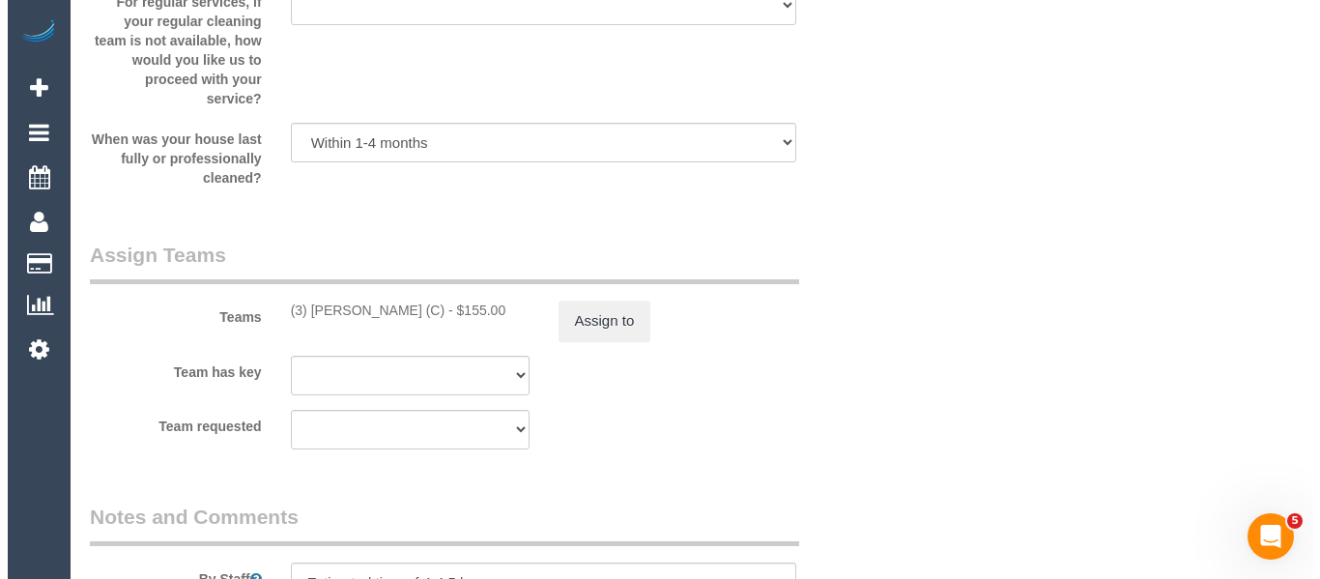
scroll to position [3007, 0]
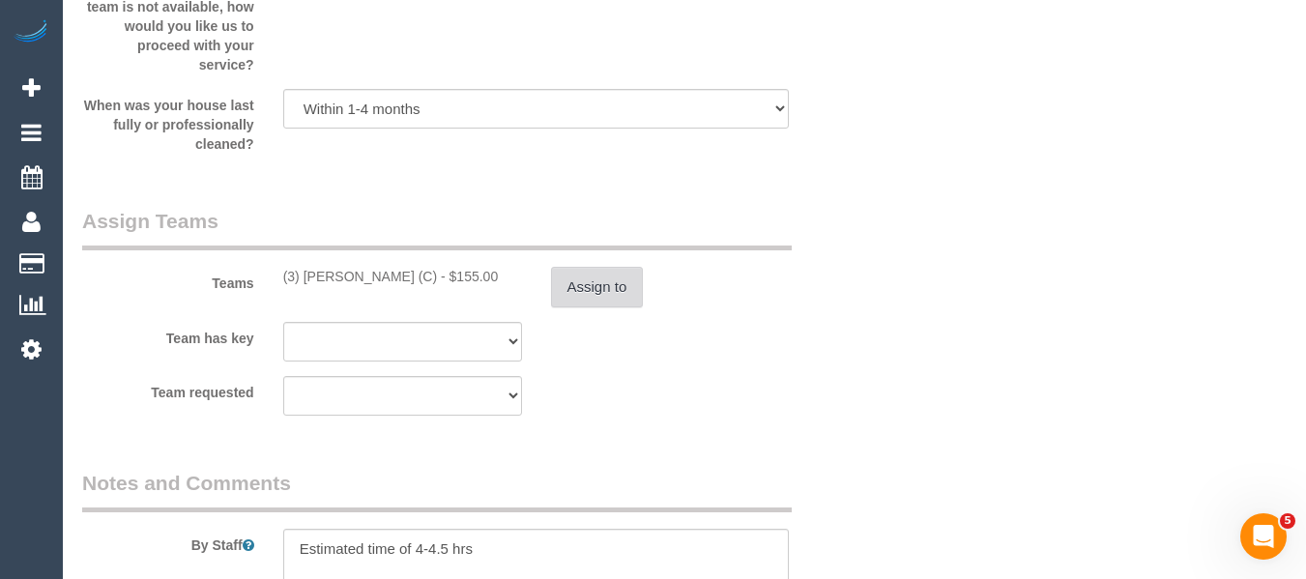
click at [620, 278] on button "Assign to" at bounding box center [597, 287] width 93 height 41
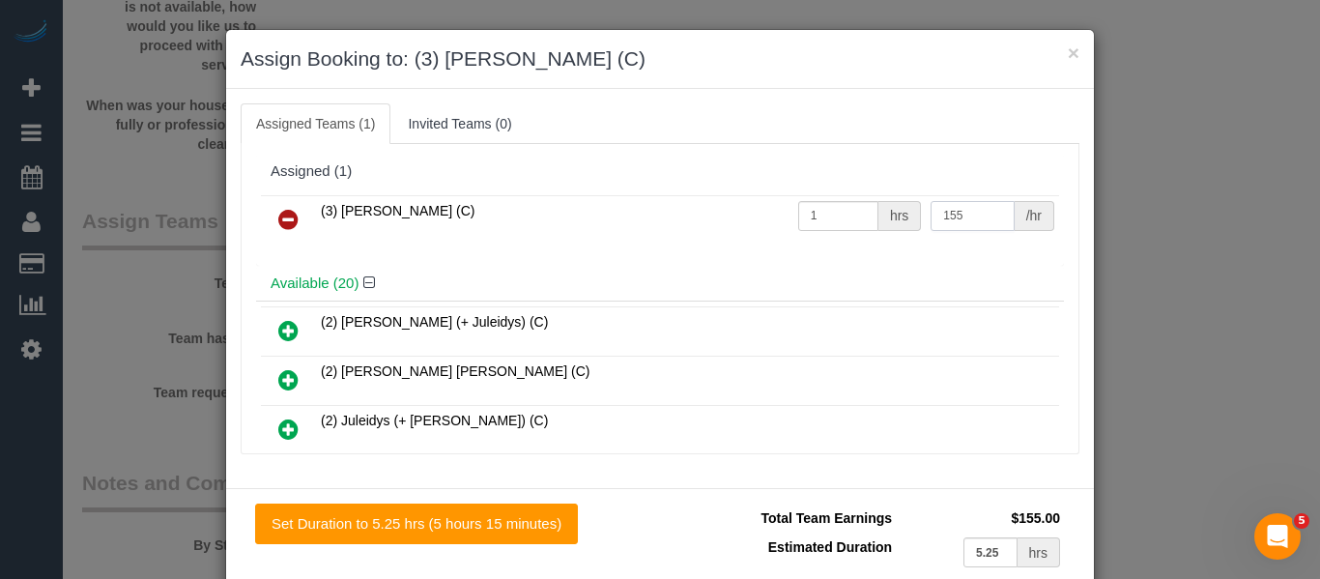
drag, startPoint x: 960, startPoint y: 224, endPoint x: 842, endPoint y: 225, distance: 117.9
click at [842, 225] on tr "(3) Rowan Walia (C) 1 hrs 155 /hr" at bounding box center [660, 219] width 798 height 49
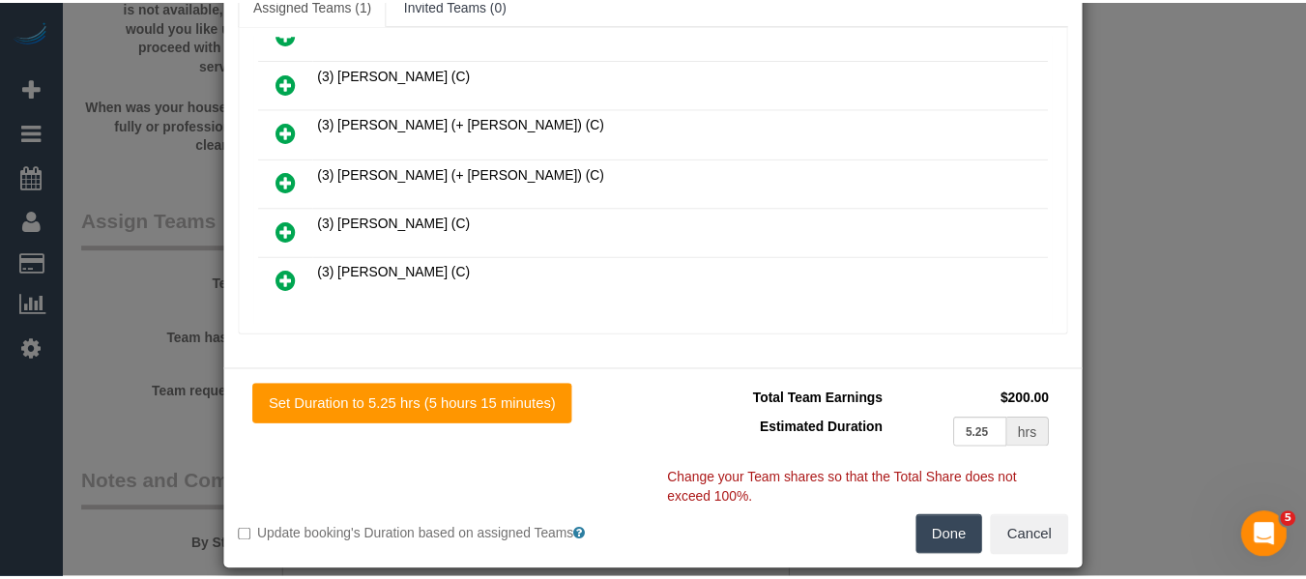
scroll to position [141, 0]
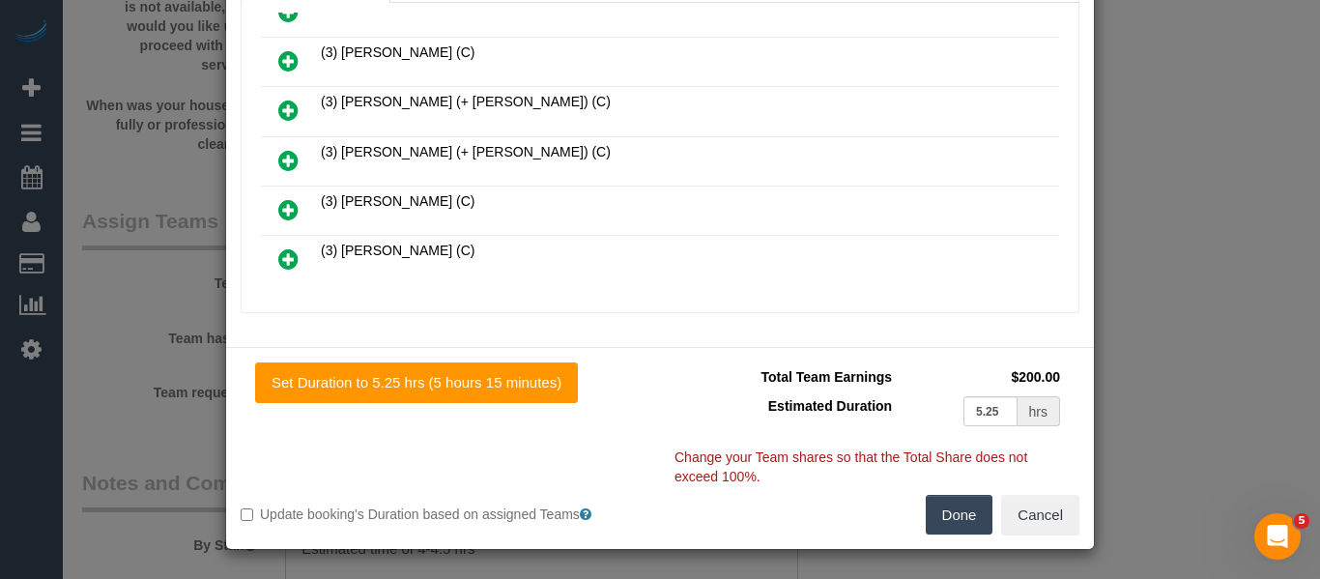
type input "200"
drag, startPoint x: 944, startPoint y: 528, endPoint x: 935, endPoint y: 530, distance: 9.9
click at [949, 528] on button "Done" at bounding box center [960, 515] width 68 height 41
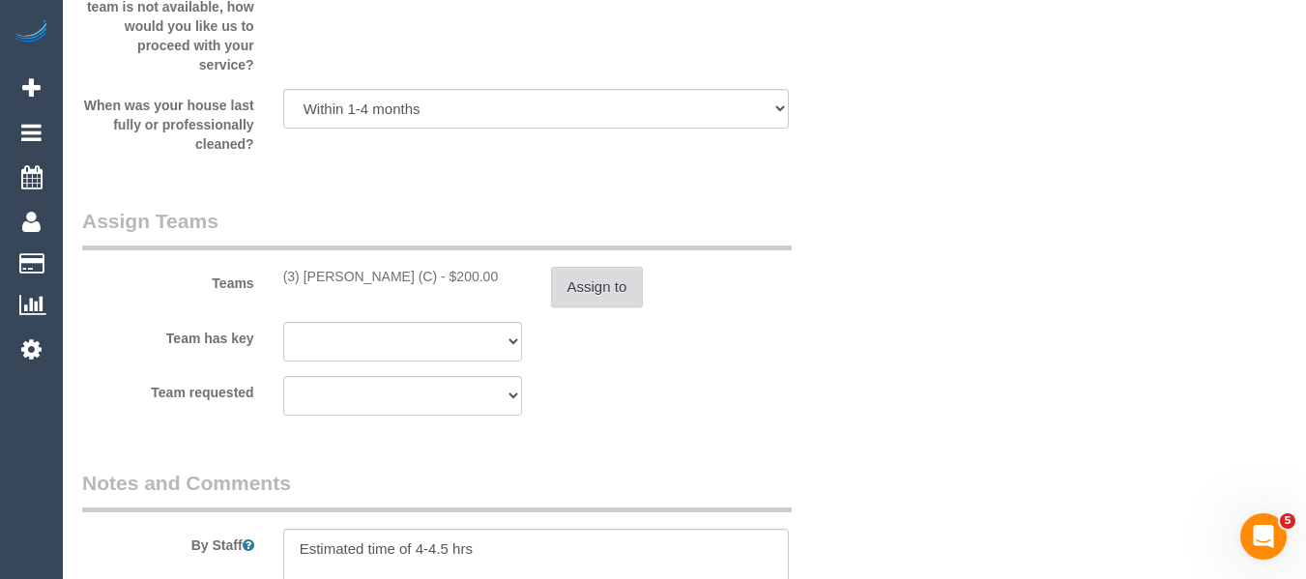
scroll to position [4220, 0]
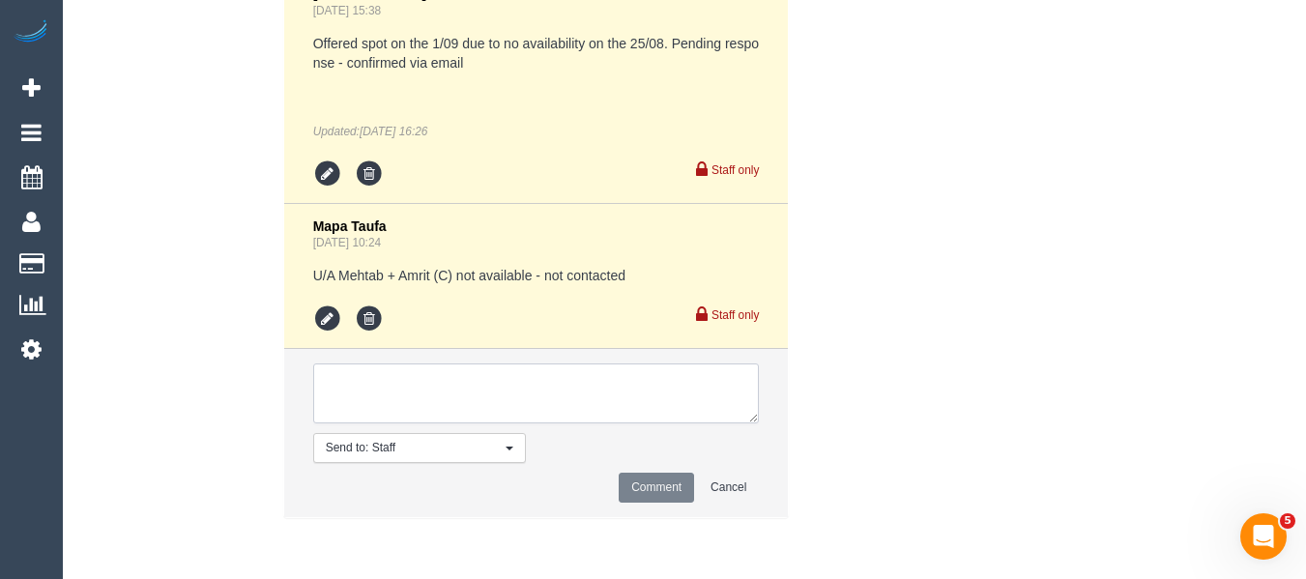
click at [558, 370] on textarea at bounding box center [536, 393] width 447 height 60
type textarea "v"
type textarea "Oven clean added by customer confirmed by cleaner"
drag, startPoint x: 660, startPoint y: 476, endPoint x: 683, endPoint y: 471, distance: 23.9
click at [669, 471] on li "Send to: Staff Nothing selected Send to: Staff Send to: Customer Send to: Team …" at bounding box center [536, 433] width 505 height 168
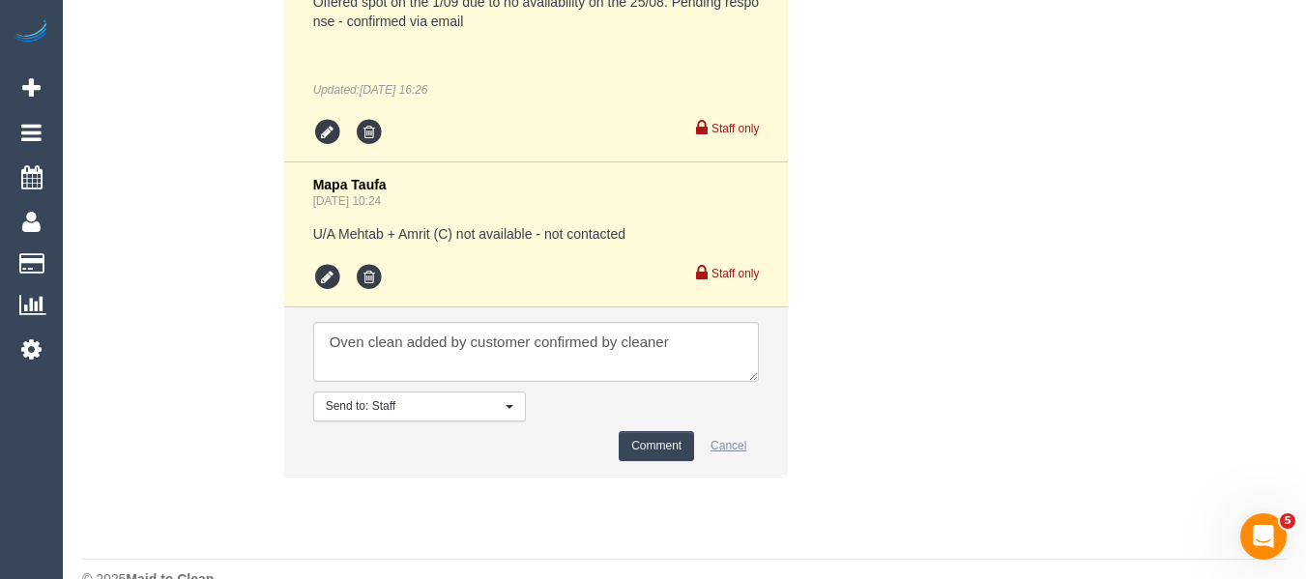
scroll to position [4299, 0]
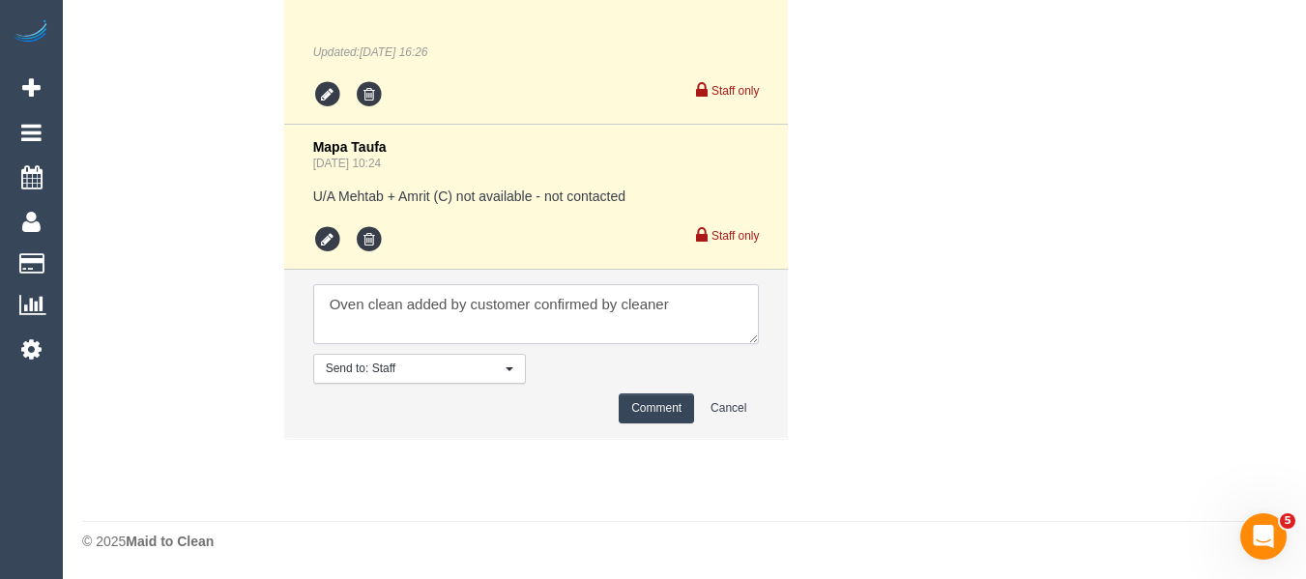
click at [453, 310] on textarea at bounding box center [536, 314] width 447 height 60
click at [646, 411] on button "Comment" at bounding box center [656, 408] width 75 height 30
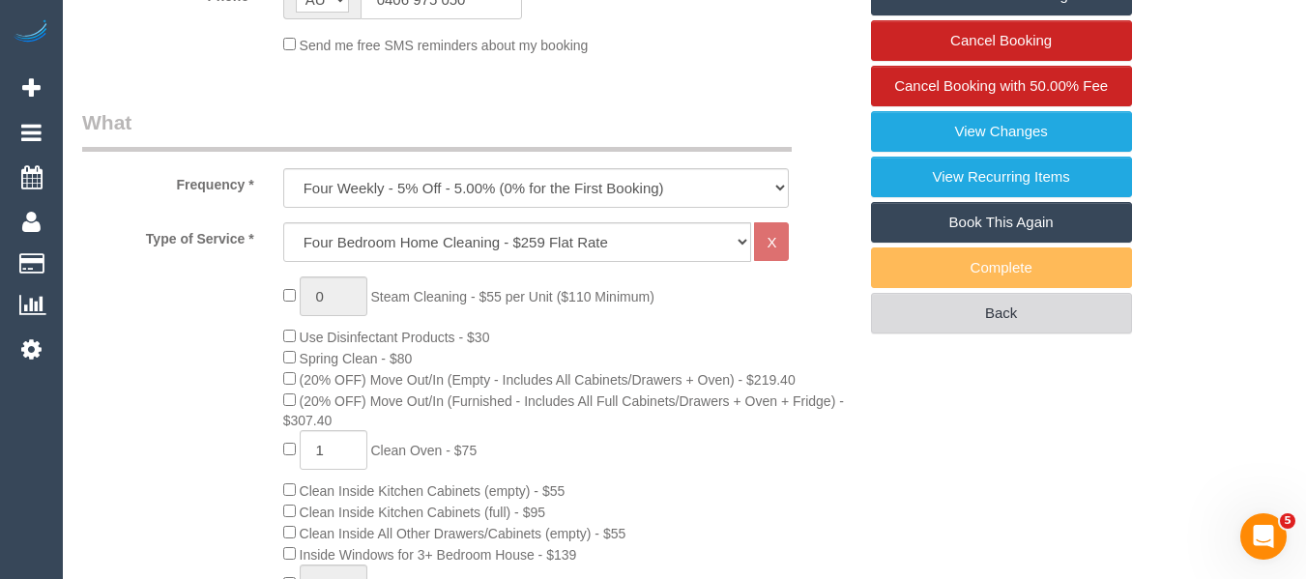
scroll to position [307, 0]
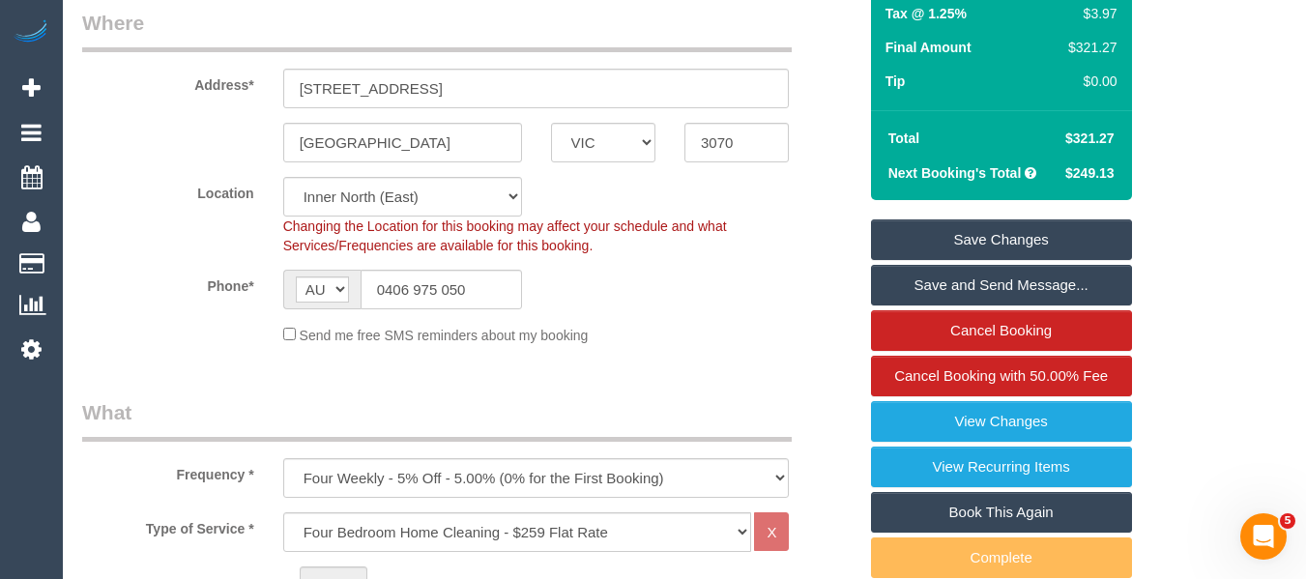
click at [1021, 223] on link "Save Changes" at bounding box center [1001, 239] width 261 height 41
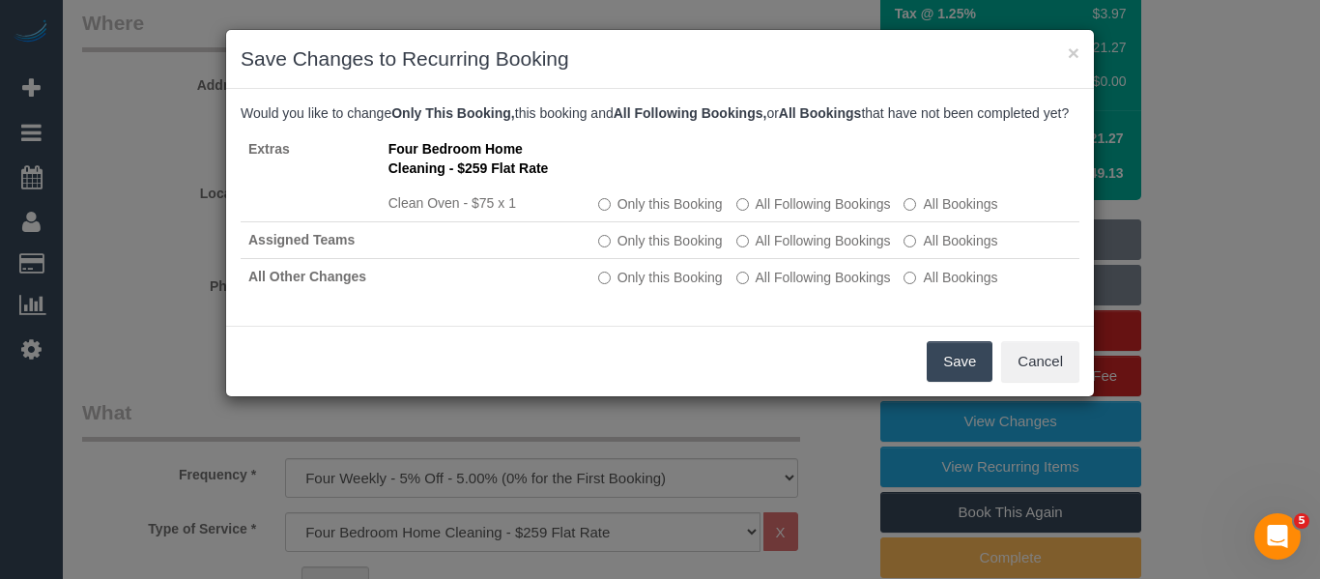
click at [945, 381] on button "Save" at bounding box center [960, 361] width 66 height 41
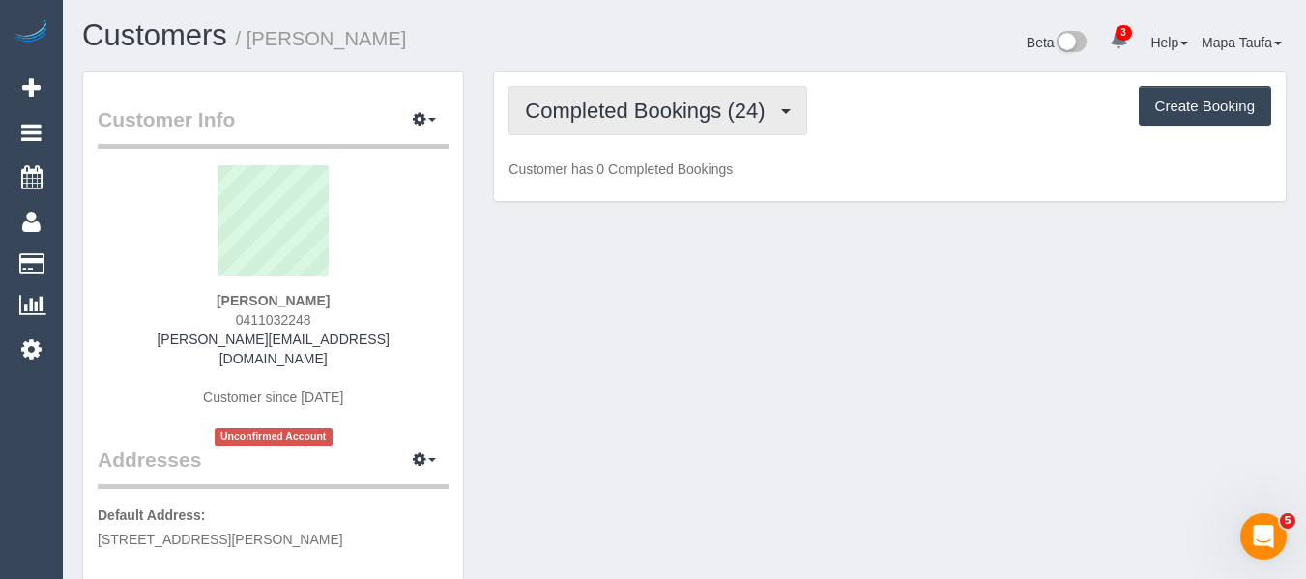
click at [655, 127] on button "Completed Bookings (24)" at bounding box center [657, 110] width 298 height 49
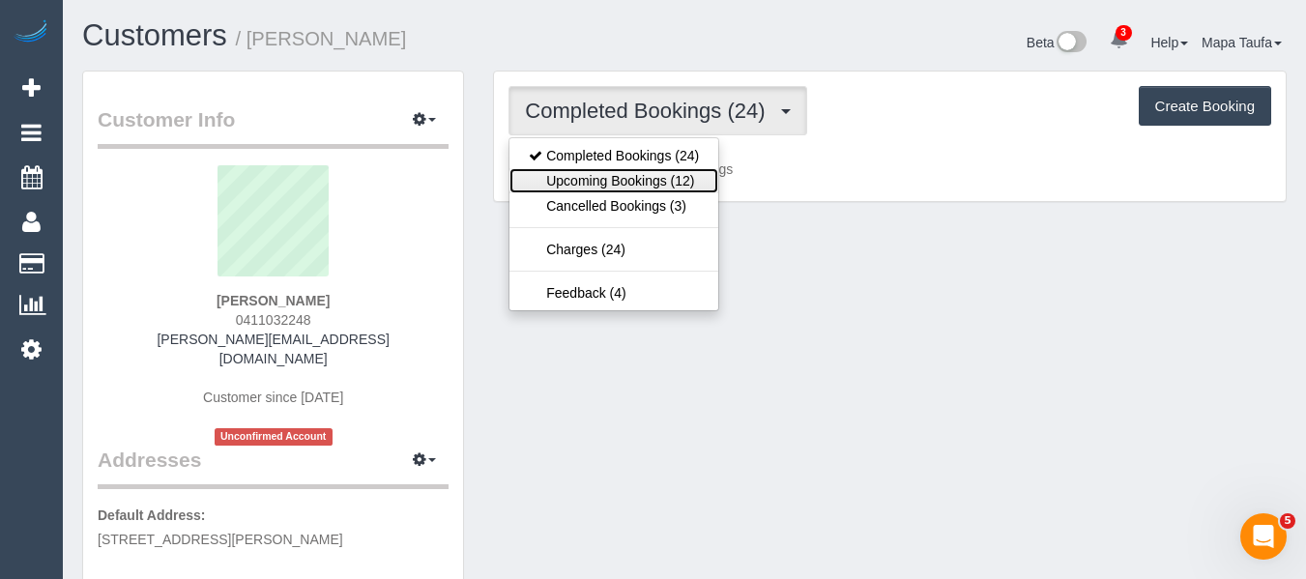
click at [647, 185] on link "Upcoming Bookings (12)" at bounding box center [613, 180] width 209 height 25
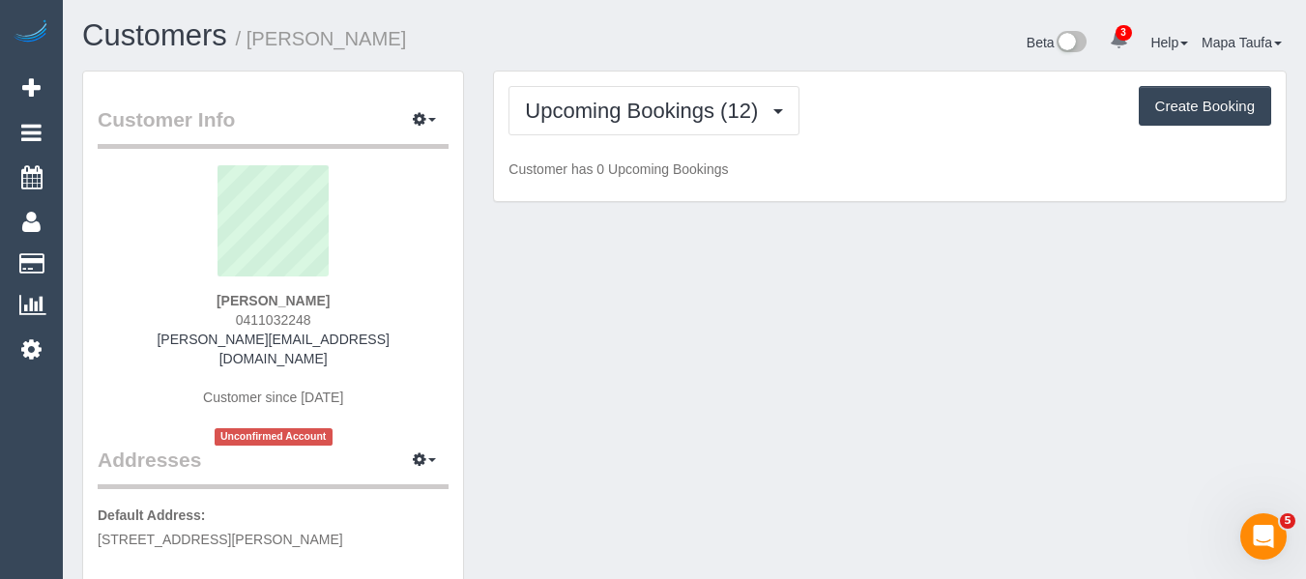
click at [738, 40] on div "Beta 3 Your Notifications You have 0 alerts × You have 3 to charge for [DATE] ×…" at bounding box center [992, 44] width 617 height 51
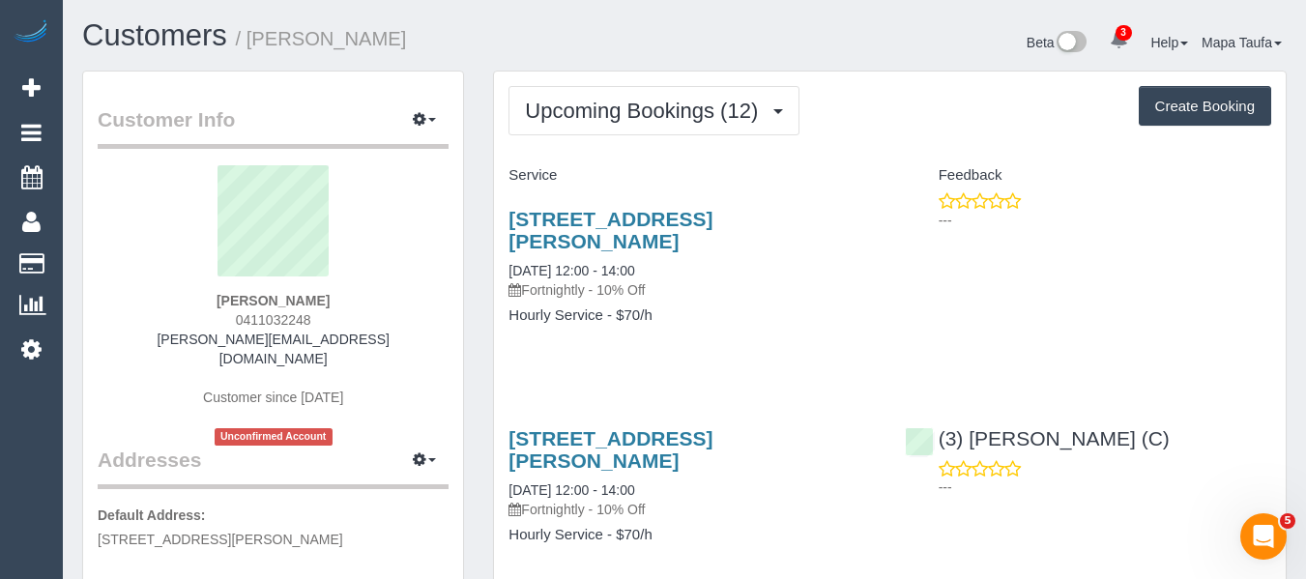
drag, startPoint x: 837, startPoint y: 332, endPoint x: 754, endPoint y: 232, distance: 129.7
click at [833, 328] on div "[STREET_ADDRESS][PERSON_NAME] [DATE] 12:00 - 14:00 Fortnightly - 10% Off Hourly…" at bounding box center [691, 276] width 395 height 171
click at [712, 218] on link "[STREET_ADDRESS][PERSON_NAME]" at bounding box center [610, 230] width 204 height 44
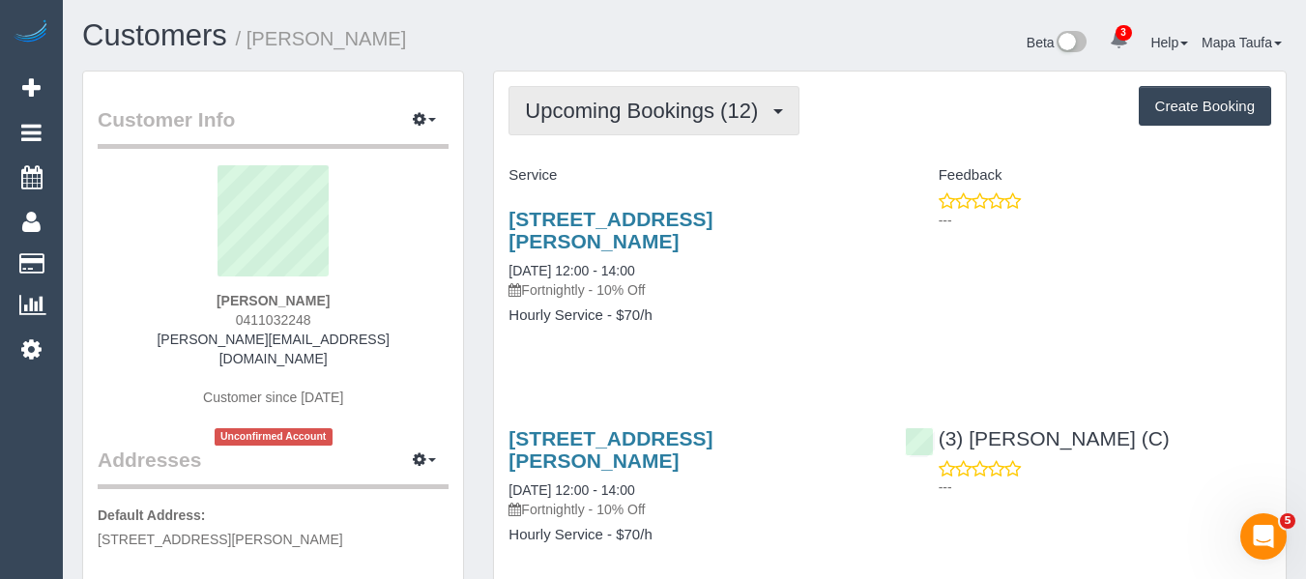
click at [565, 112] on span "Upcoming Bookings (12)" at bounding box center [646, 111] width 243 height 24
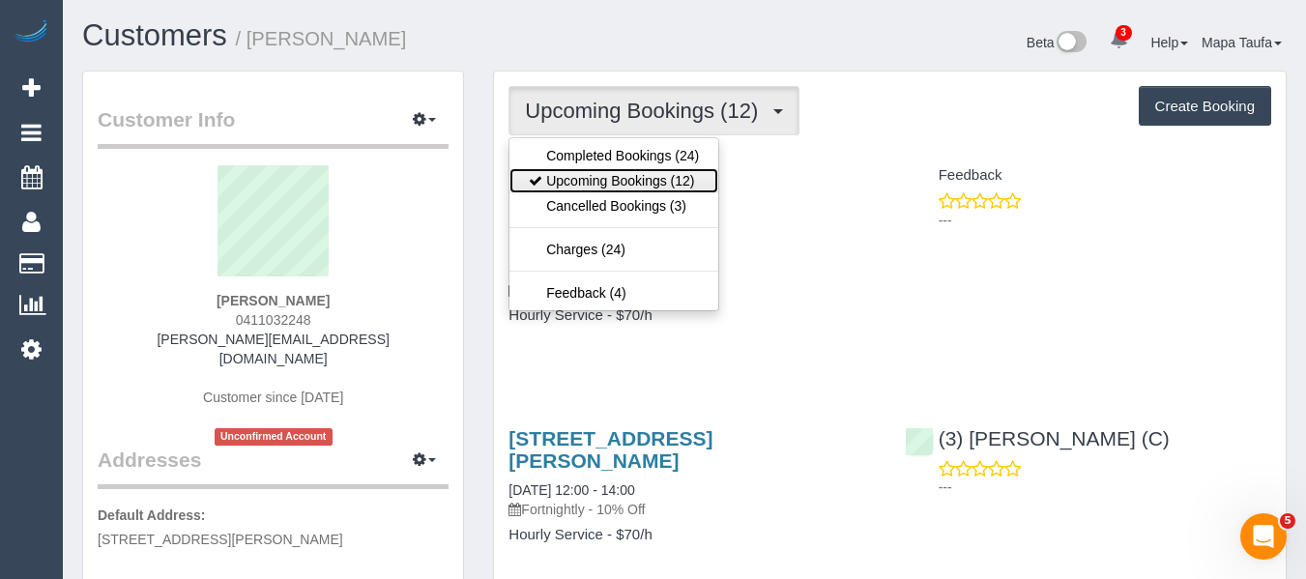
click at [597, 185] on link "Upcoming Bookings (12)" at bounding box center [613, 180] width 209 height 25
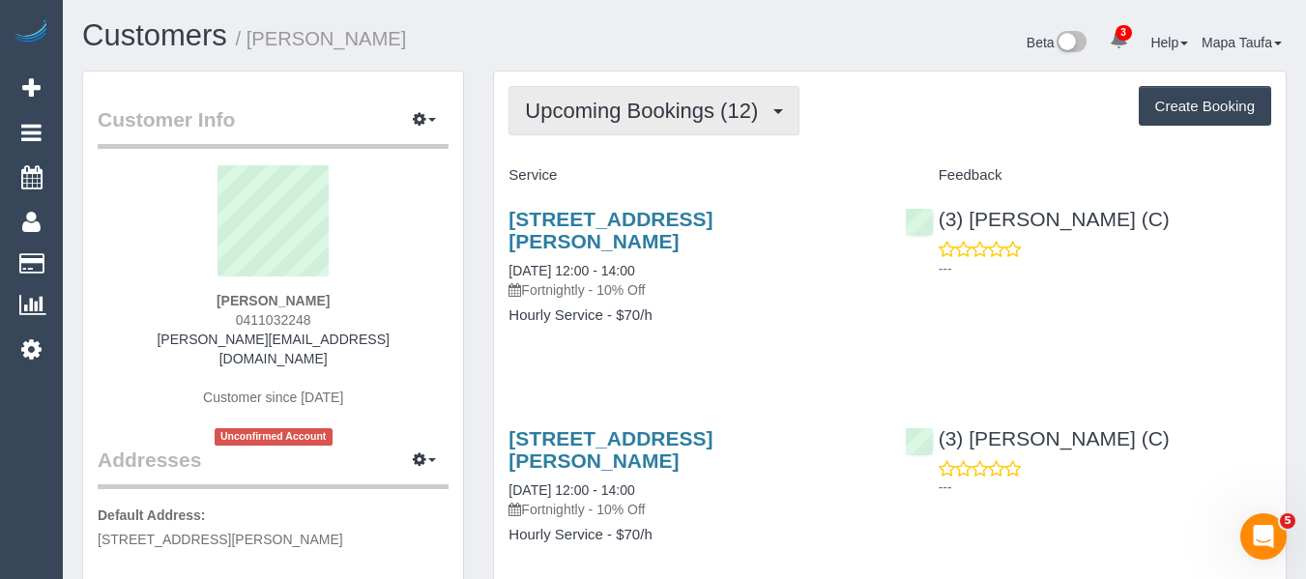
click at [659, 116] on button "Upcoming Bookings (12)" at bounding box center [653, 110] width 291 height 49
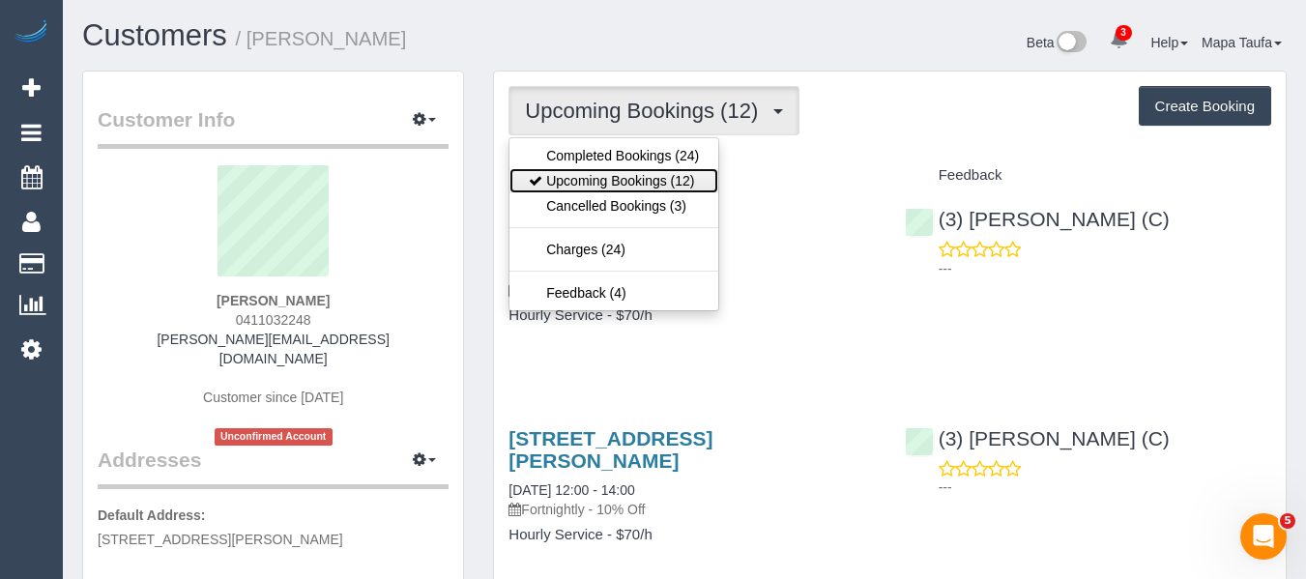
drag, startPoint x: 620, startPoint y: 171, endPoint x: 663, endPoint y: 158, distance: 44.6
click at [620, 171] on link "Upcoming Bookings (12)" at bounding box center [613, 180] width 209 height 25
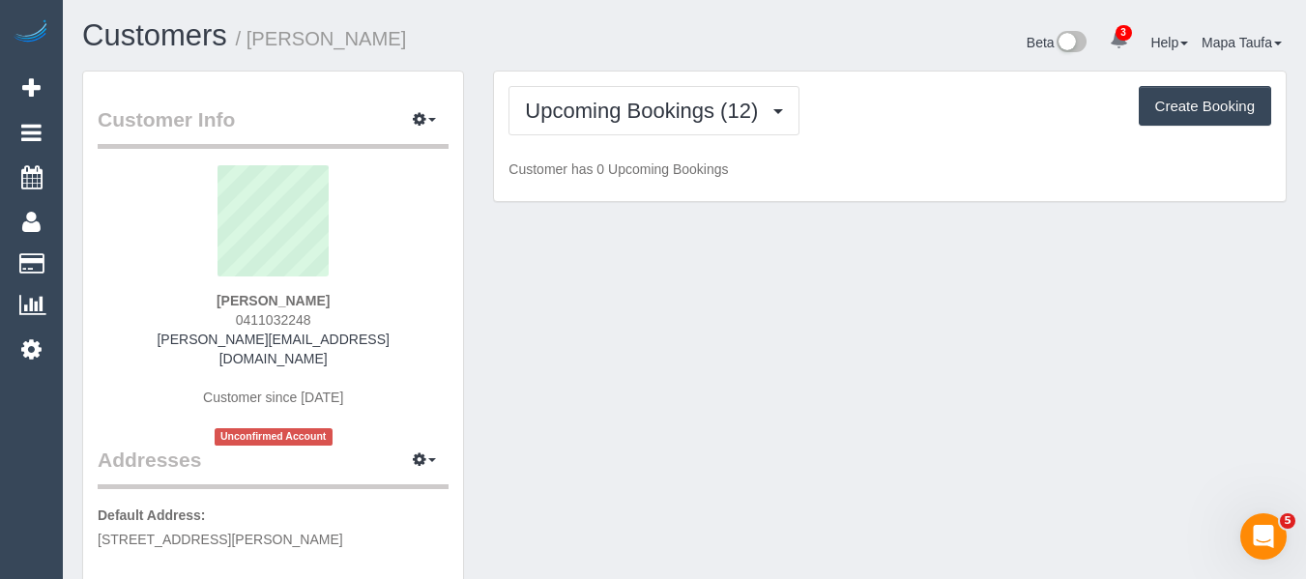
click at [897, 129] on div "Upcoming Bookings (12) Completed Bookings (24) Upcoming Bookings (12) Cancelled…" at bounding box center [889, 110] width 763 height 49
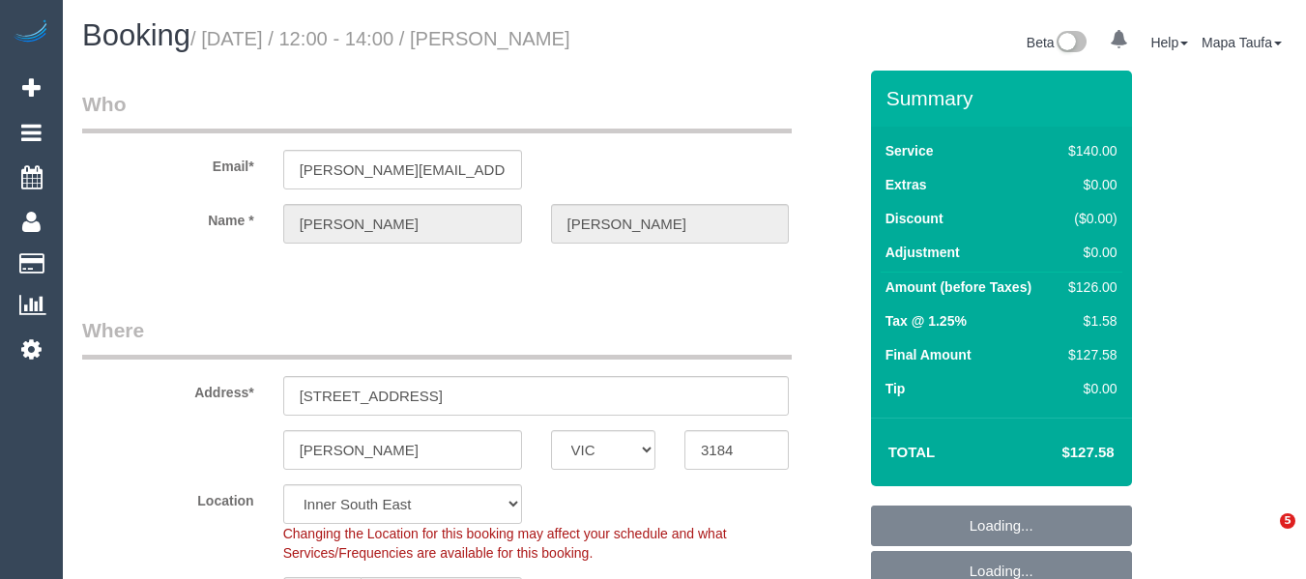
select select "VIC"
select select "object:473"
select select "string:AU"
select select "string:stripe-pm_1PkfAL2GScqysDRVzj7AGl1Q"
select select "number:28"
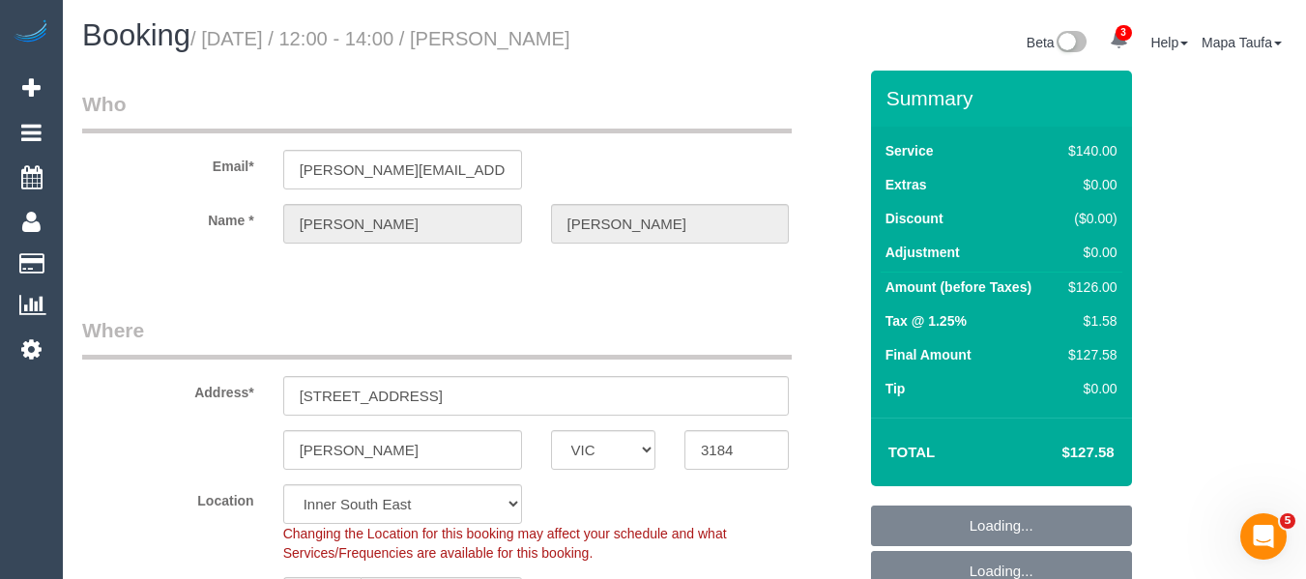
select select "number:14"
select select "number:19"
select select "number:22"
select select "number:35"
select select "number:11"
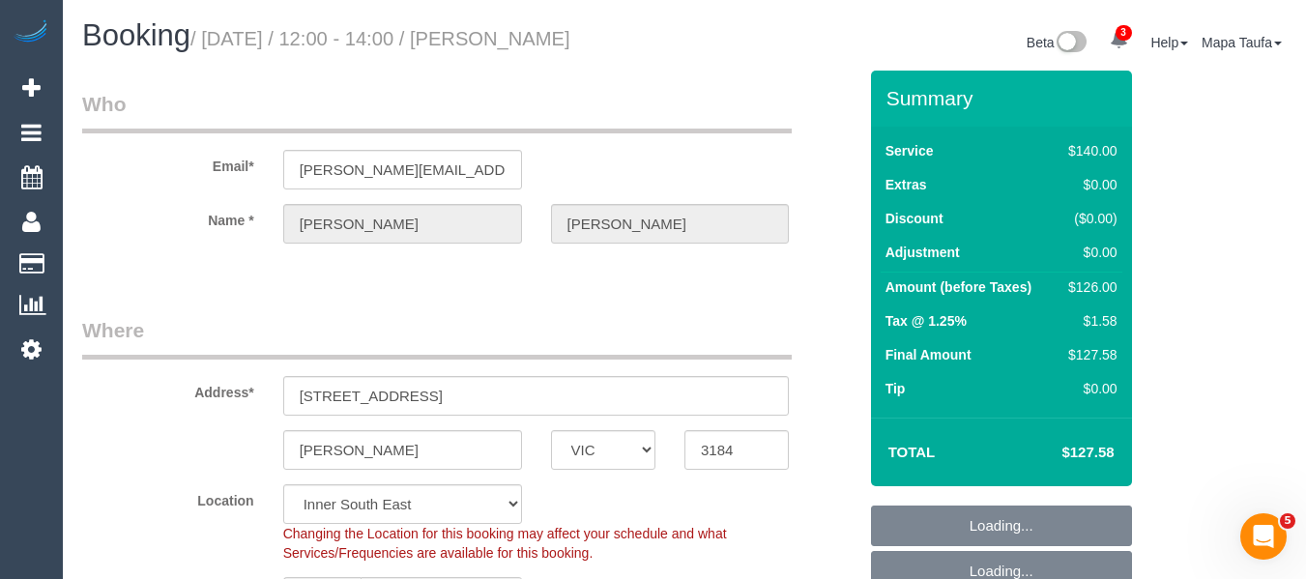
select select "spot1"
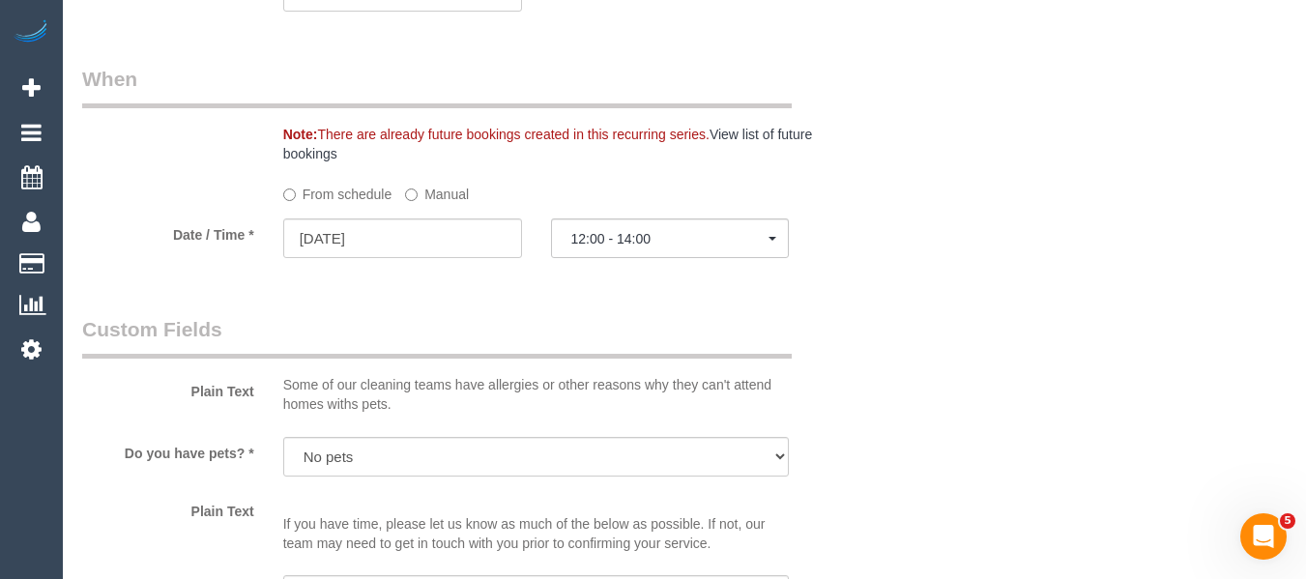
scroll to position [1925, 0]
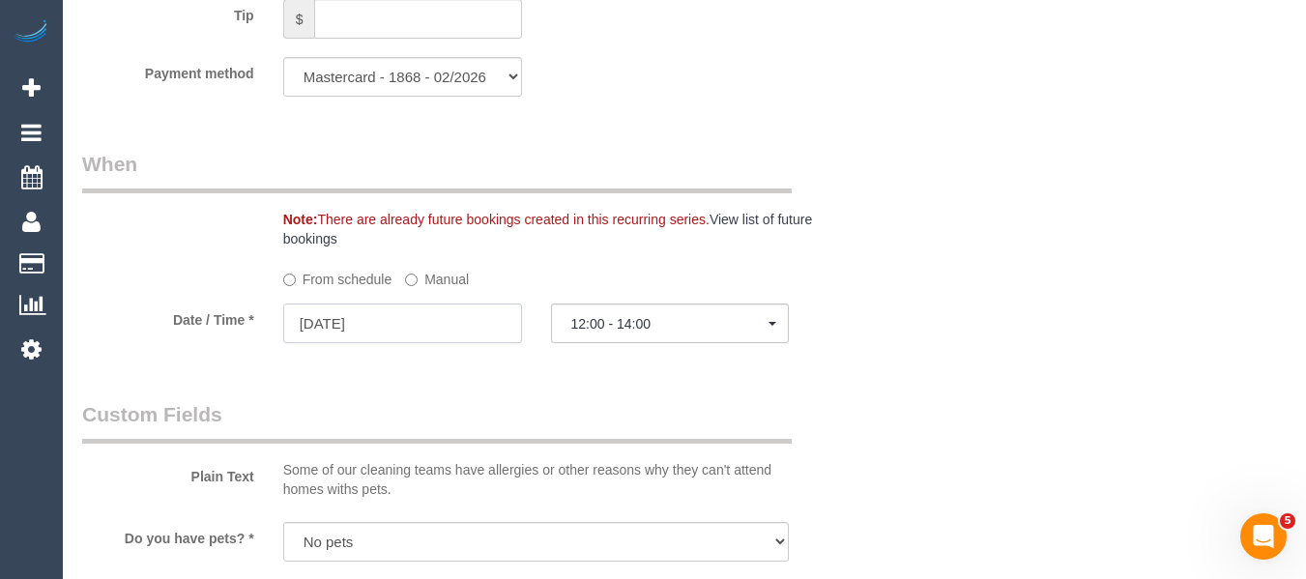
click at [436, 331] on input "03/09/2025" at bounding box center [402, 323] width 239 height 40
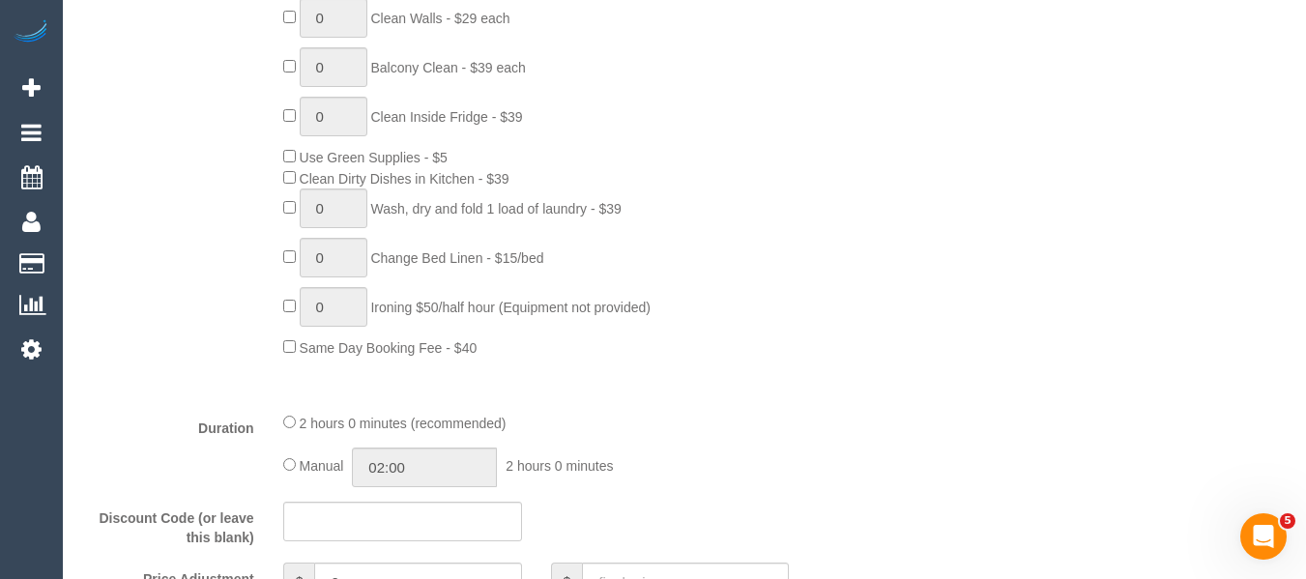
scroll to position [292, 0]
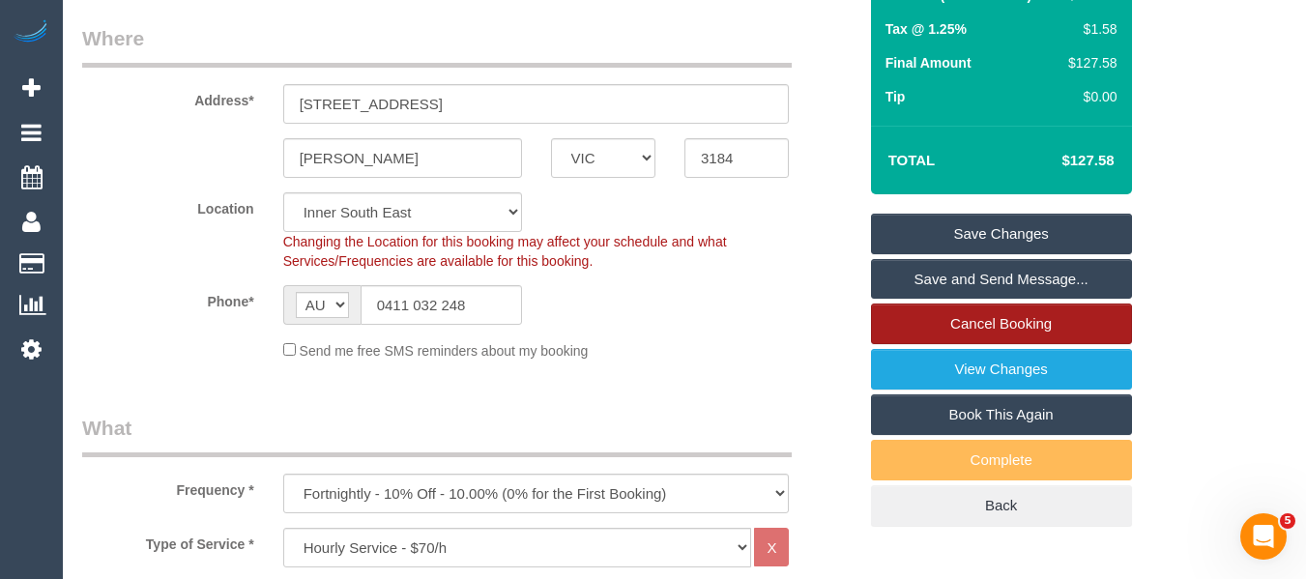
click at [956, 325] on link "Cancel Booking" at bounding box center [1001, 323] width 261 height 41
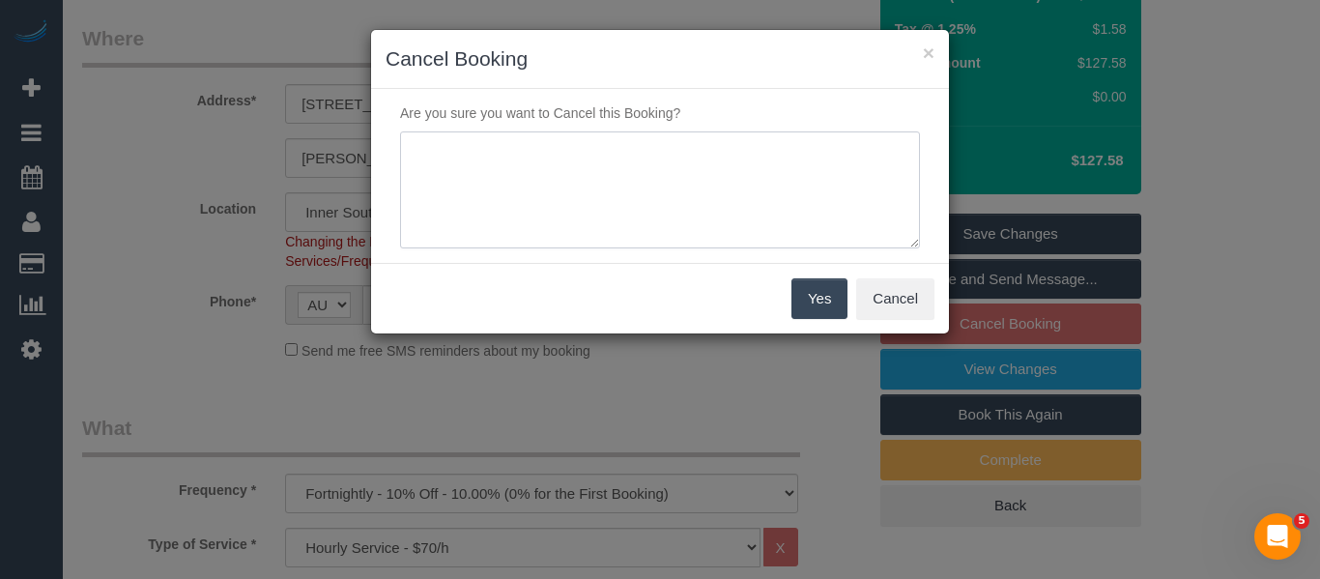
click at [584, 216] on textarea at bounding box center [660, 190] width 520 height 118
type textarea "no water to complete service via phone -MT"
click at [805, 297] on button "Yes" at bounding box center [820, 298] width 56 height 41
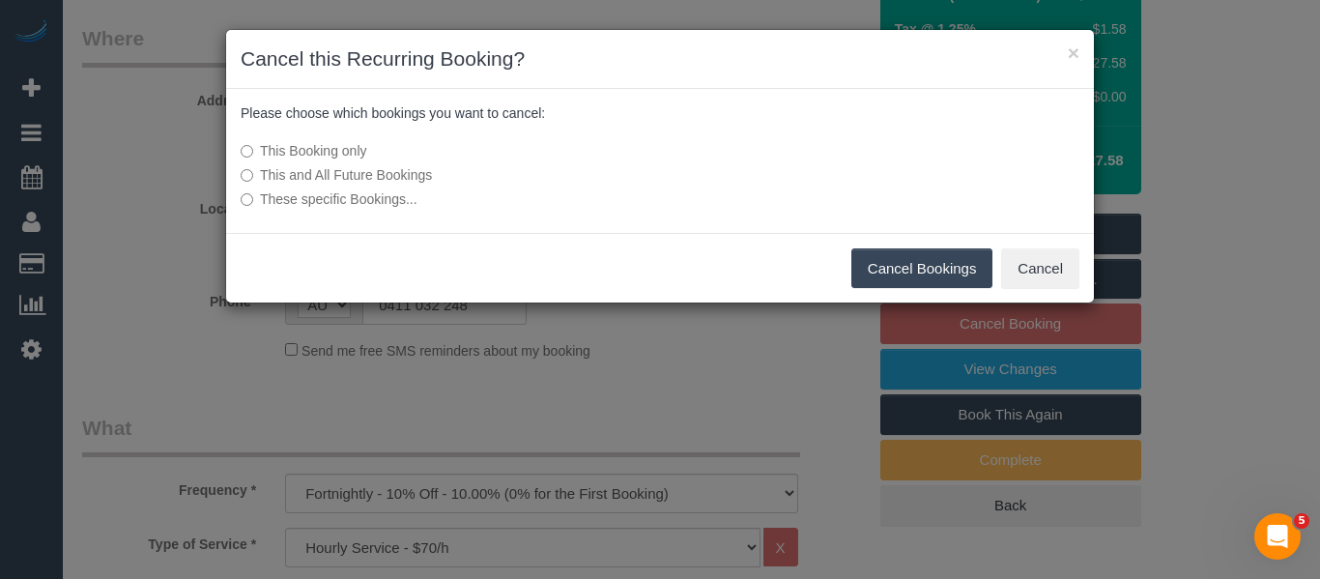
drag, startPoint x: 909, startPoint y: 263, endPoint x: 943, endPoint y: 283, distance: 40.3
click at [909, 263] on button "Cancel Bookings" at bounding box center [922, 268] width 142 height 41
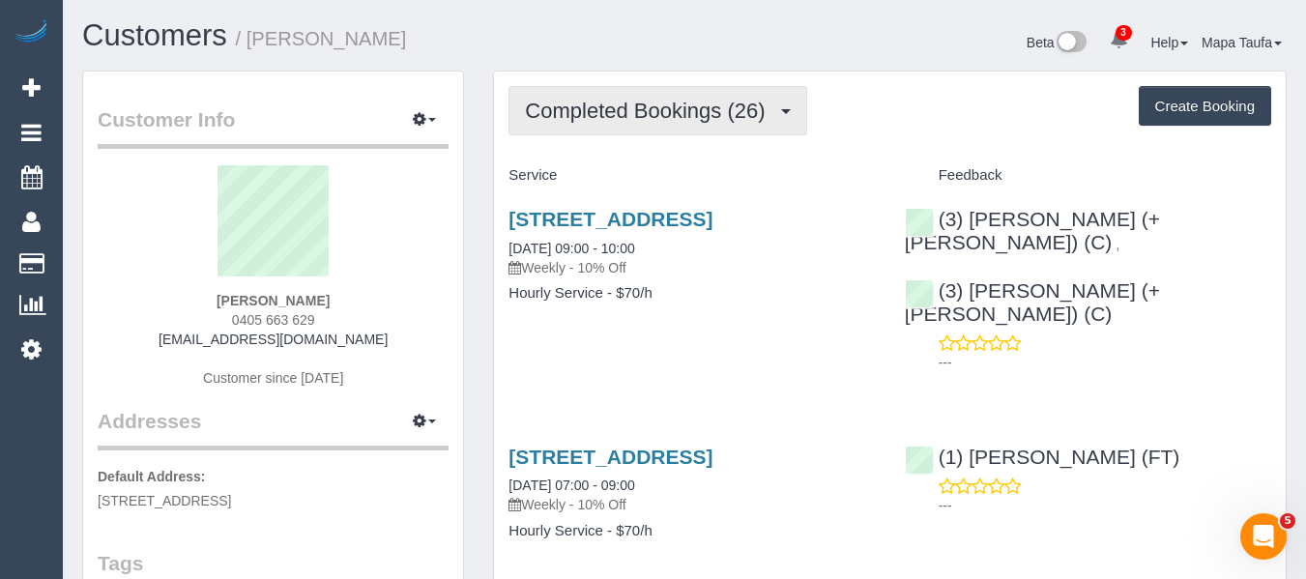
click at [692, 112] on span "Completed Bookings (26)" at bounding box center [649, 111] width 249 height 24
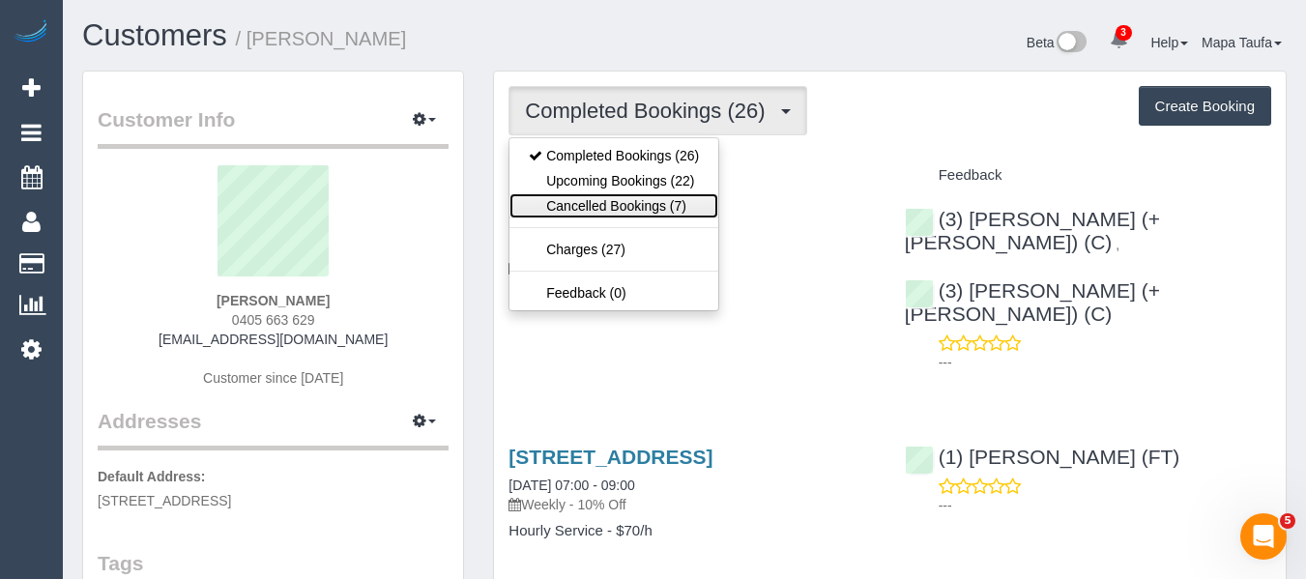
click at [659, 206] on link "Cancelled Bookings (7)" at bounding box center [613, 205] width 209 height 25
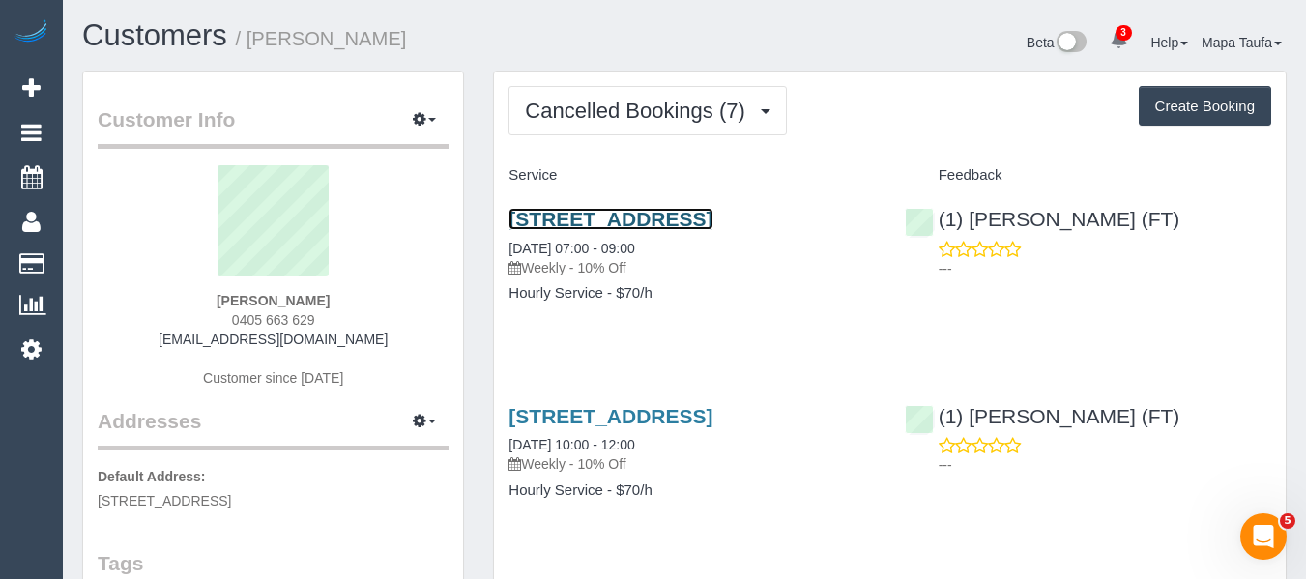
click at [596, 223] on link "[STREET_ADDRESS]" at bounding box center [610, 219] width 204 height 22
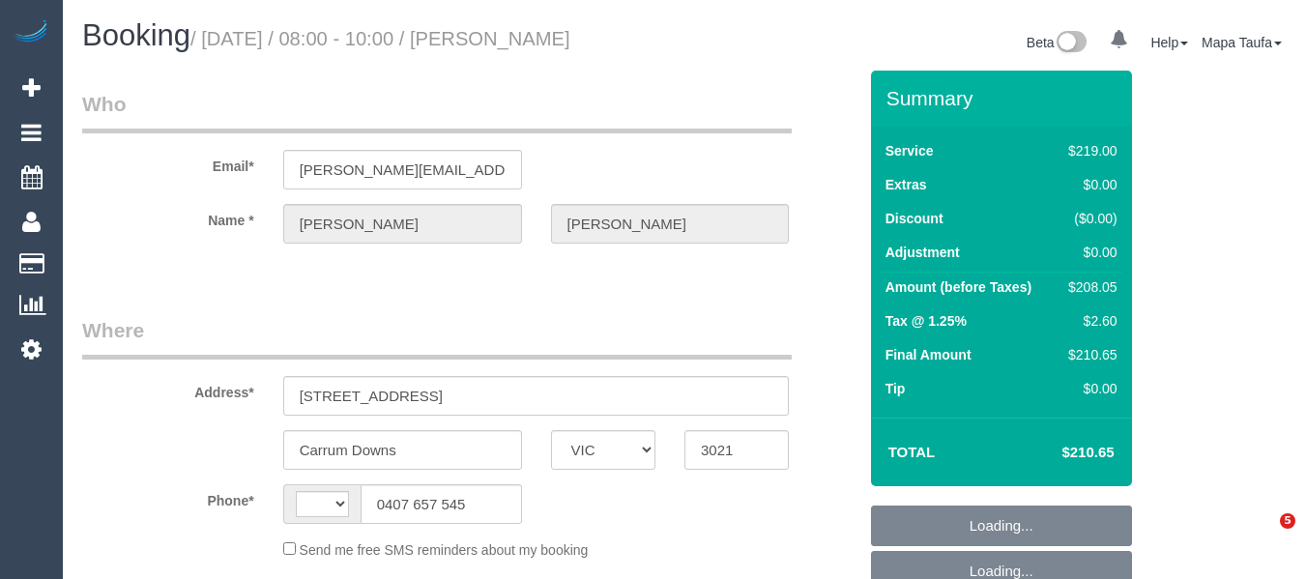
select select "VIC"
select select "string:AU"
select select "object:678"
select select "string:stripe-pm_1RB4Iv2GScqysDRVEx6NbWSr"
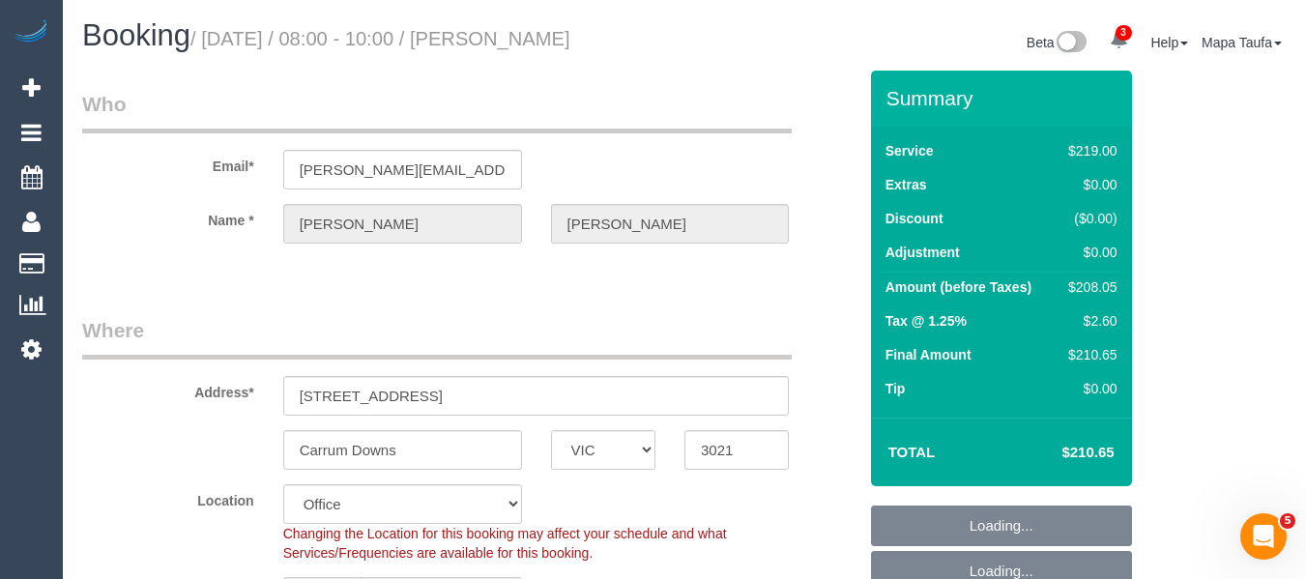
select select "number:30"
select select "number:14"
select select "number:19"
select select "number:22"
select select "object:2088"
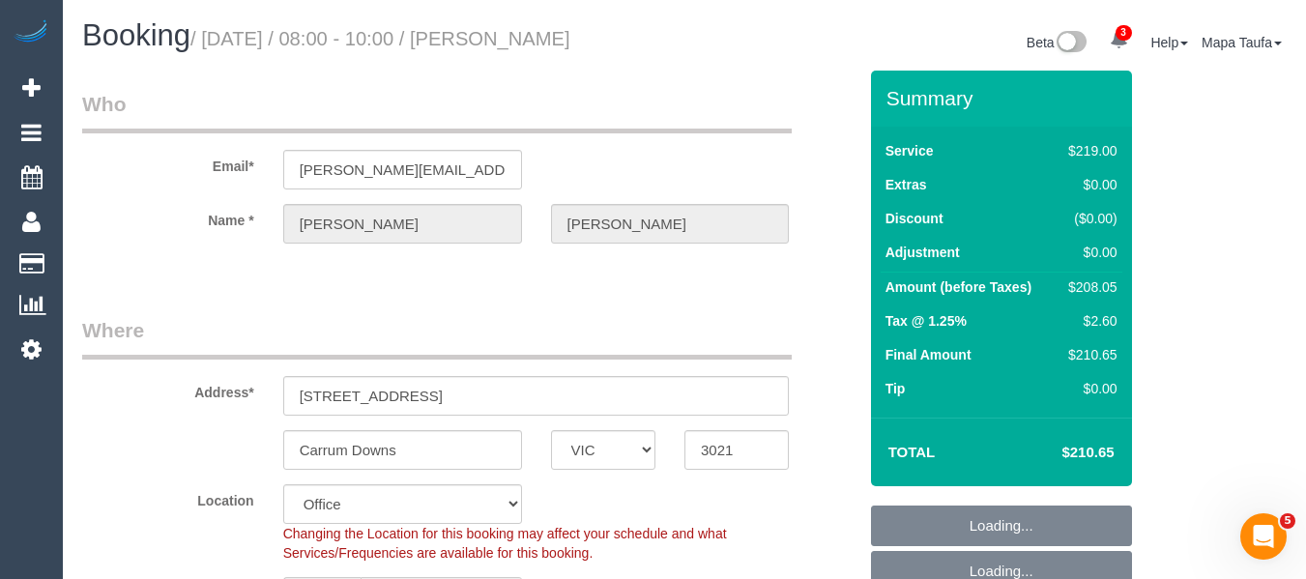
drag, startPoint x: 712, startPoint y: 39, endPoint x: 536, endPoint y: 38, distance: 175.9
click at [535, 38] on div "Booking / [DATE] / 08:00 - 10:00 / [PERSON_NAME] Beta 3 Your Notifications You …" at bounding box center [684, 44] width 1233 height 51
copy div "[PERSON_NAME]"
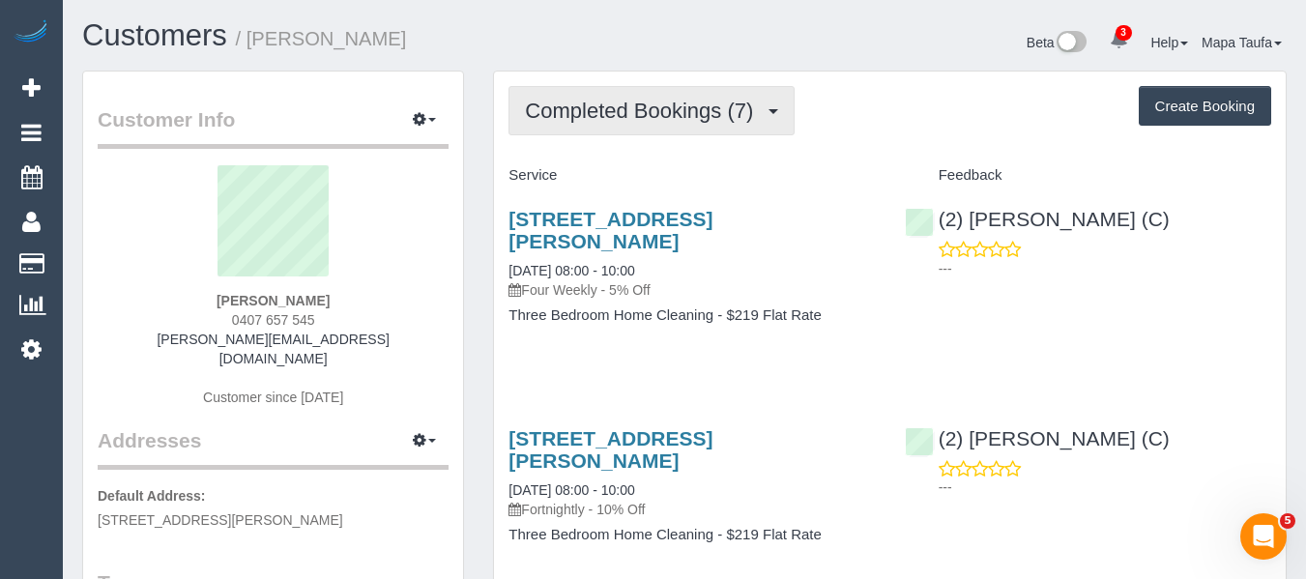
click at [602, 115] on span "Completed Bookings (7)" at bounding box center [644, 111] width 238 height 24
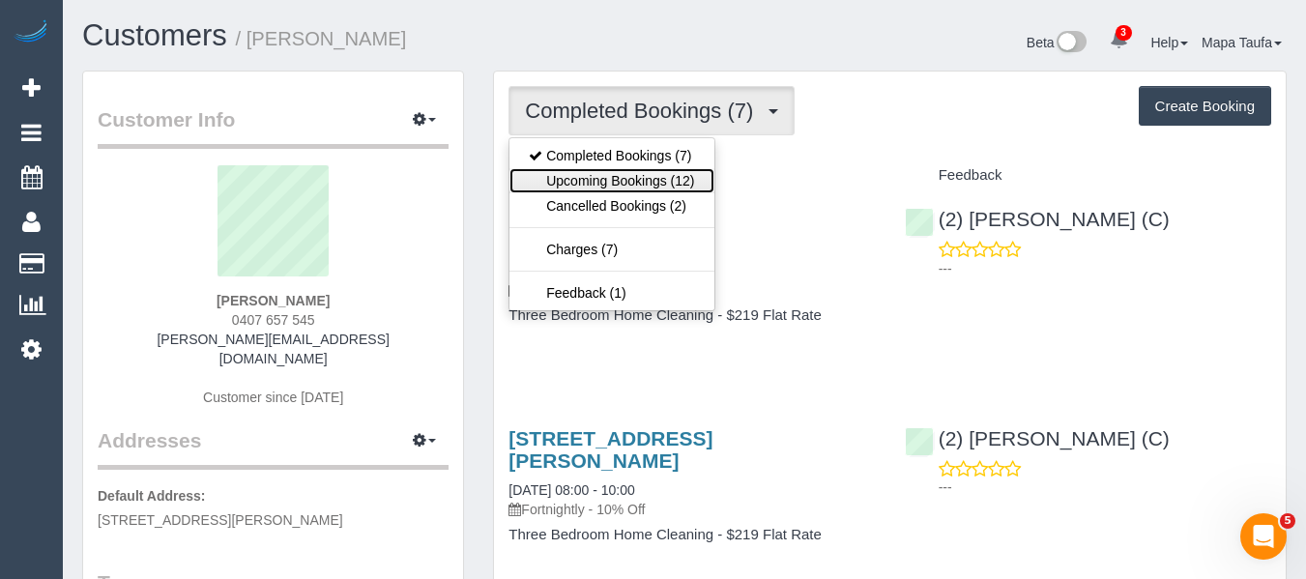
click at [611, 184] on link "Upcoming Bookings (12)" at bounding box center [611, 180] width 204 height 25
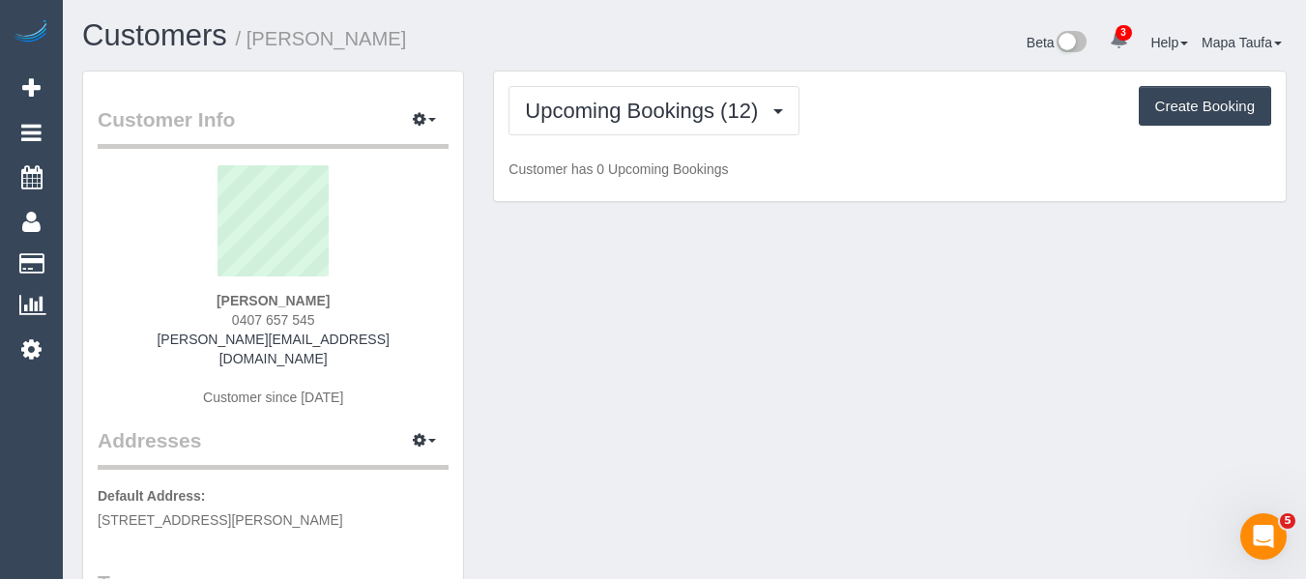
click at [576, 38] on h1 "Customers / [PERSON_NAME]" at bounding box center [376, 35] width 588 height 33
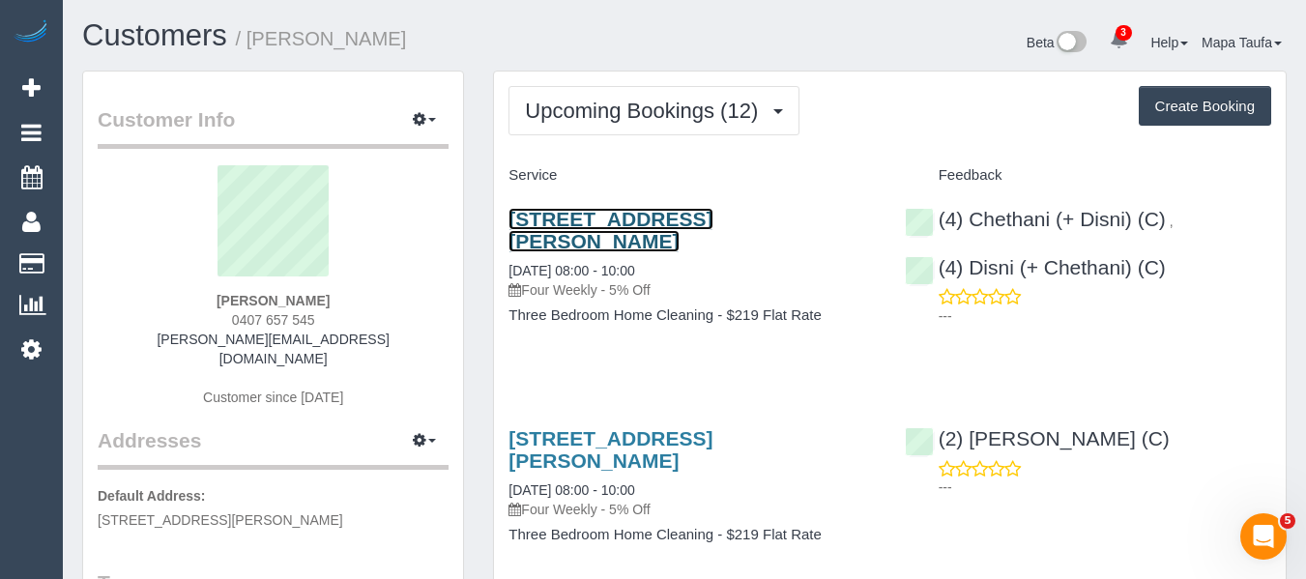
click at [546, 223] on link "24 Marwick Street, Carrum Downs, VIC 3021" at bounding box center [610, 230] width 204 height 44
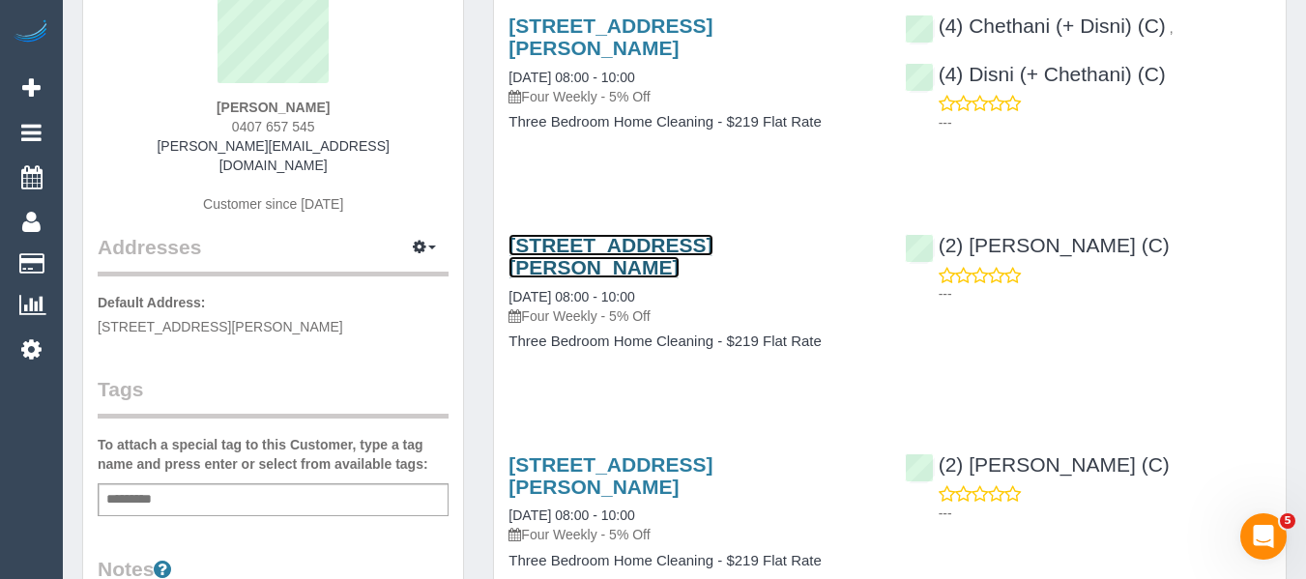
click at [595, 234] on link "24 Marwick Street, Carrum Downs, VIC 3021" at bounding box center [610, 256] width 204 height 44
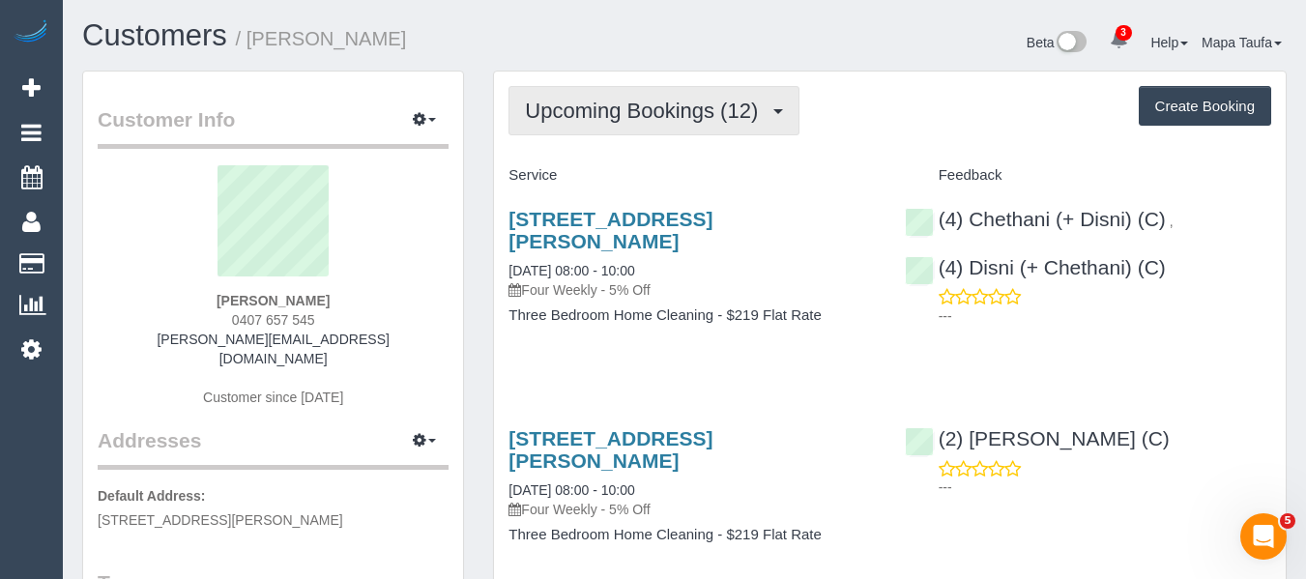
click at [626, 121] on span "Upcoming Bookings (12)" at bounding box center [646, 111] width 243 height 24
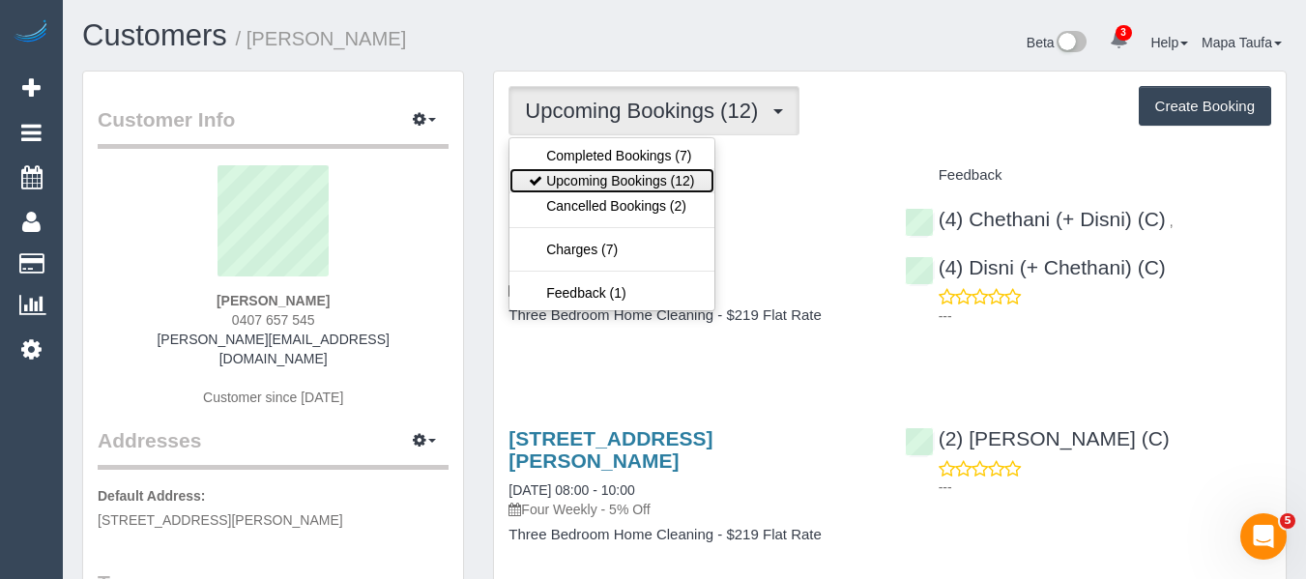
click at [621, 168] on link "Upcoming Bookings (12)" at bounding box center [611, 180] width 204 height 25
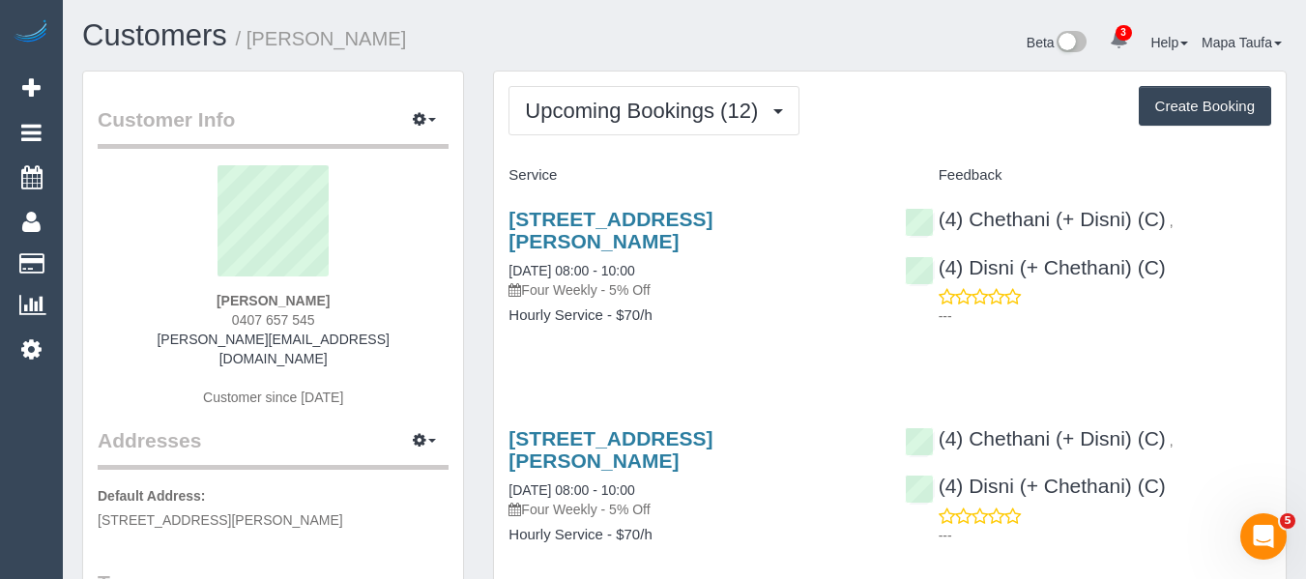
scroll to position [193, 0]
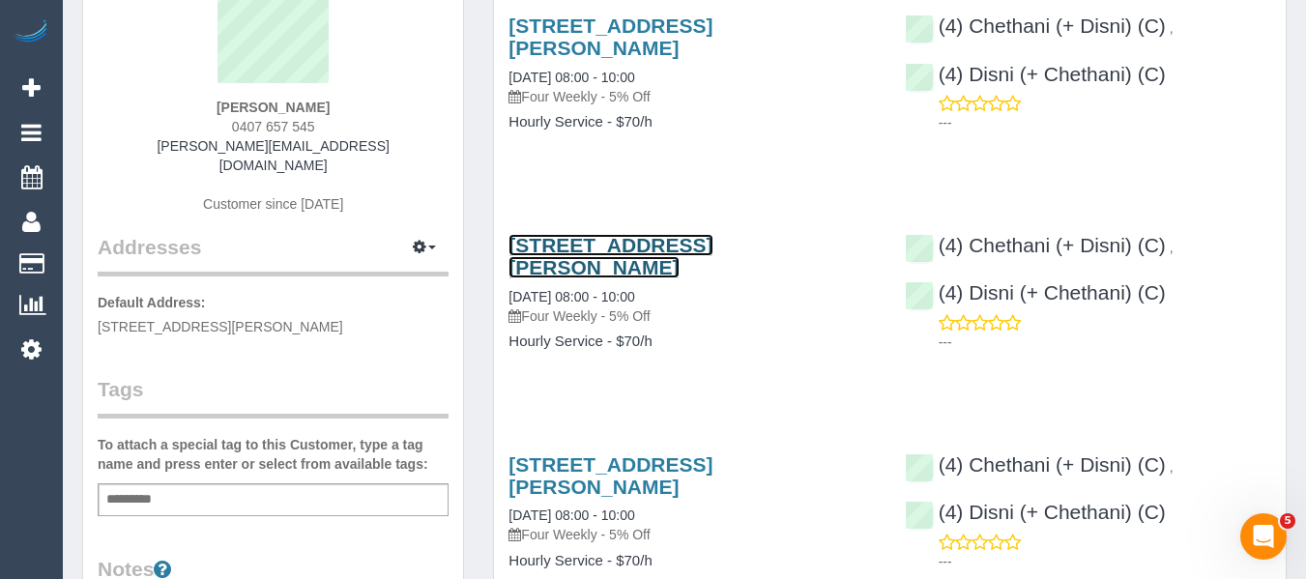
click at [588, 260] on link "24 Marwick Street, Carrum Downs, VIC 3021" at bounding box center [610, 256] width 204 height 44
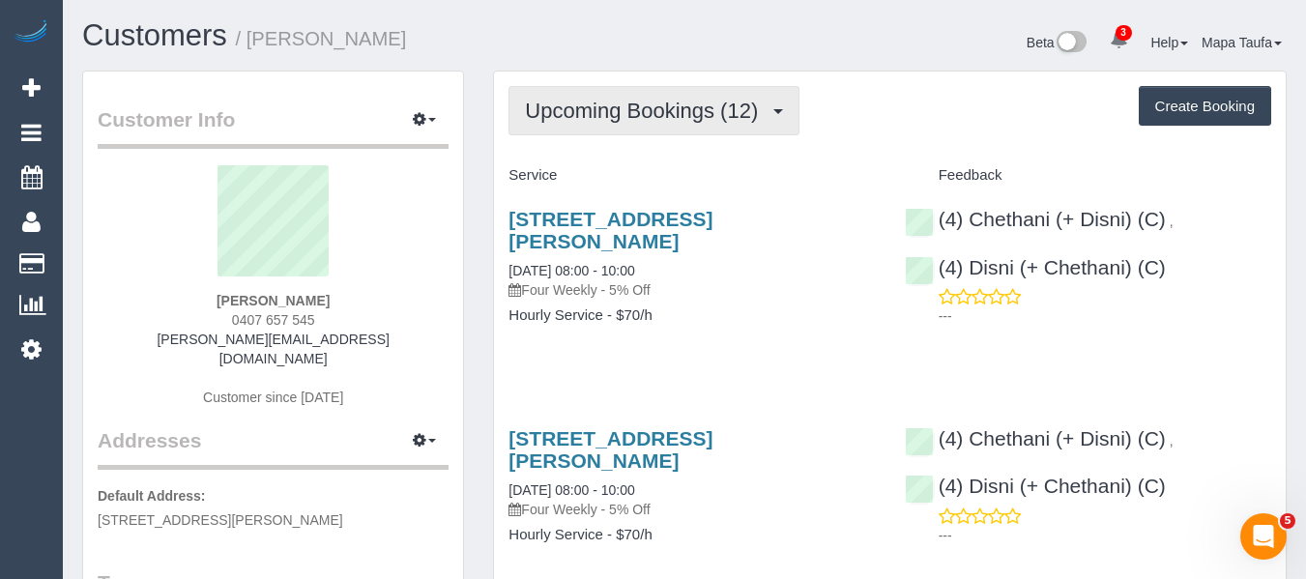
click at [606, 111] on span "Upcoming Bookings (12)" at bounding box center [646, 111] width 243 height 24
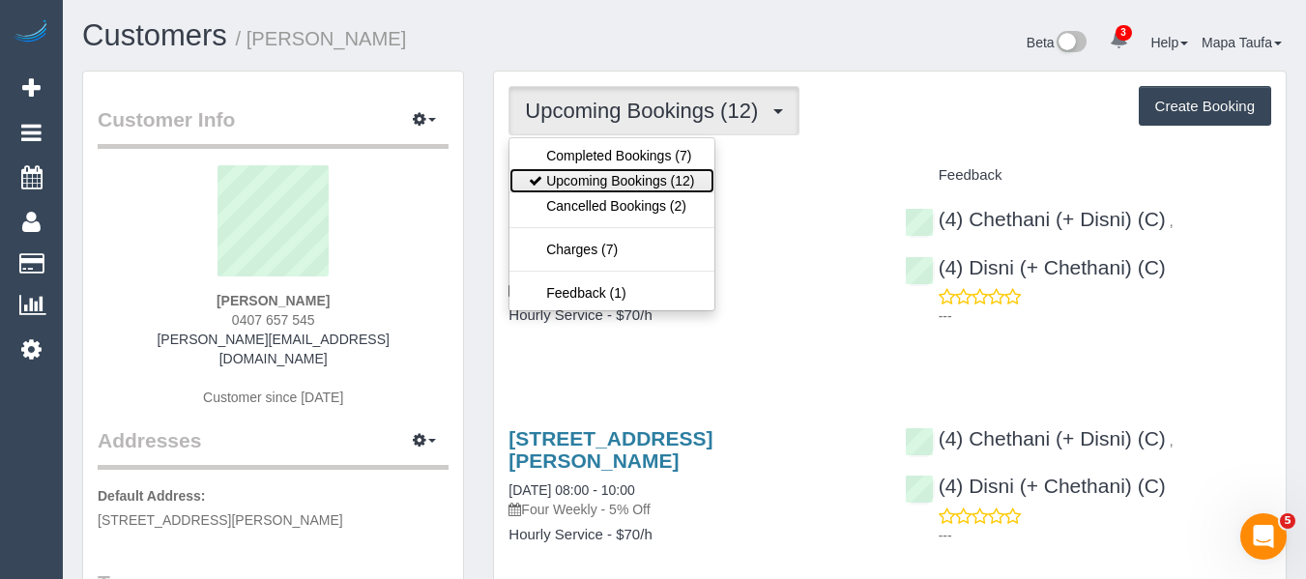
drag, startPoint x: 622, startPoint y: 176, endPoint x: 640, endPoint y: 158, distance: 25.3
click at [622, 178] on link "Upcoming Bookings (12)" at bounding box center [611, 180] width 204 height 25
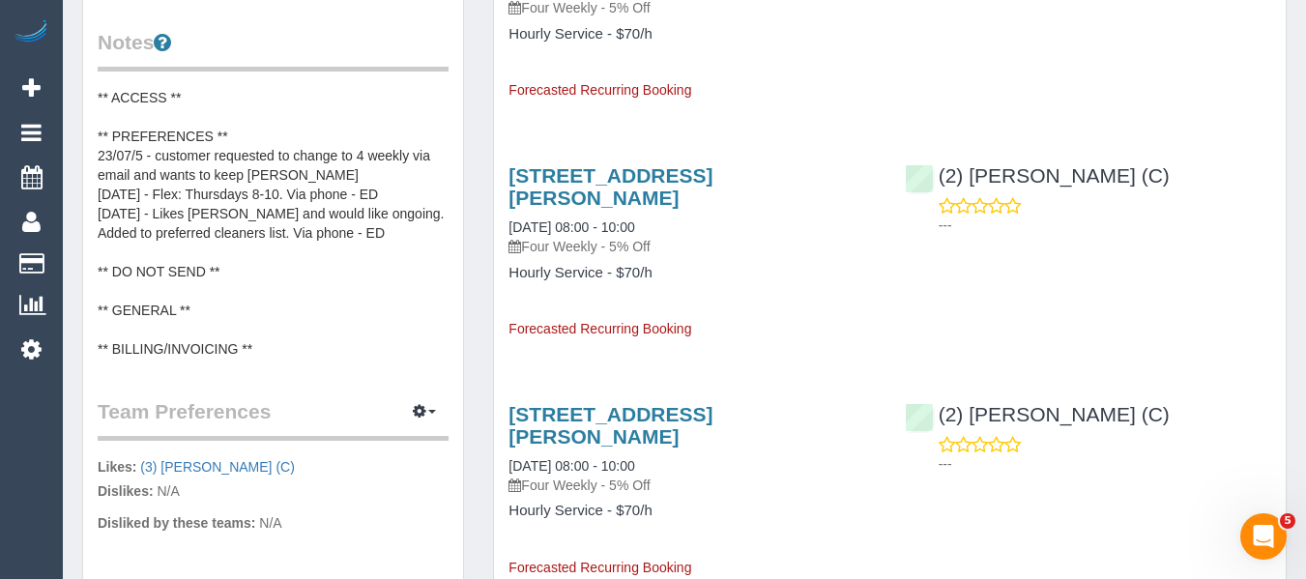
scroll to position [677, 0]
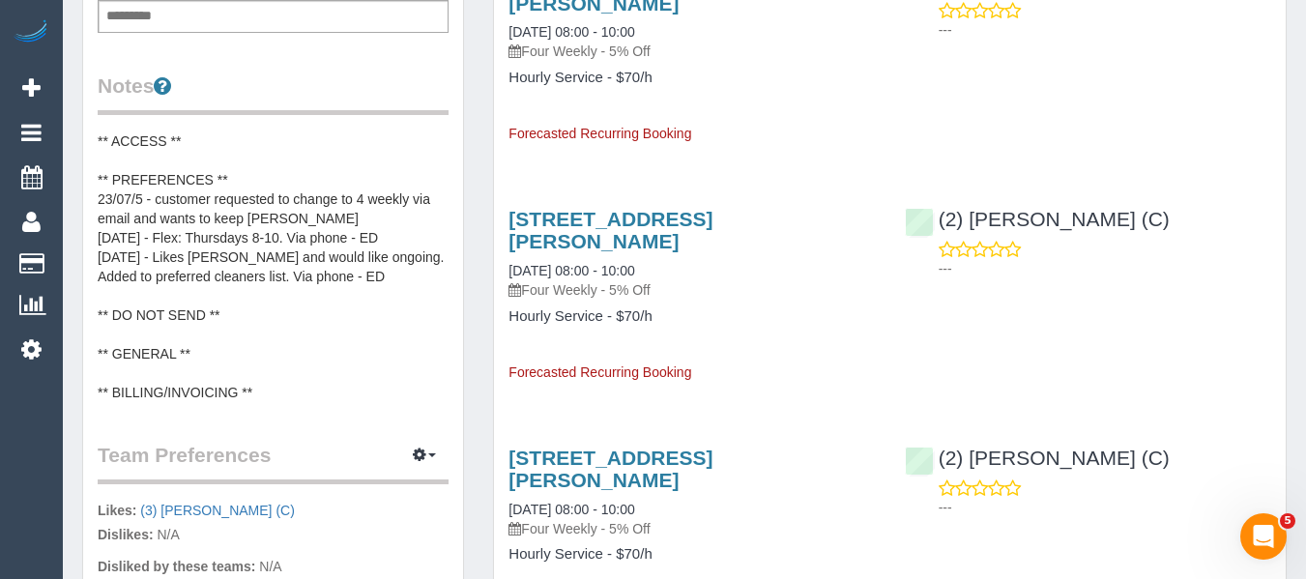
click at [342, 184] on pre "** ACCESS ** ** PREFERENCES ** 23/07/5 - customer requested to change to 4 week…" at bounding box center [273, 266] width 351 height 271
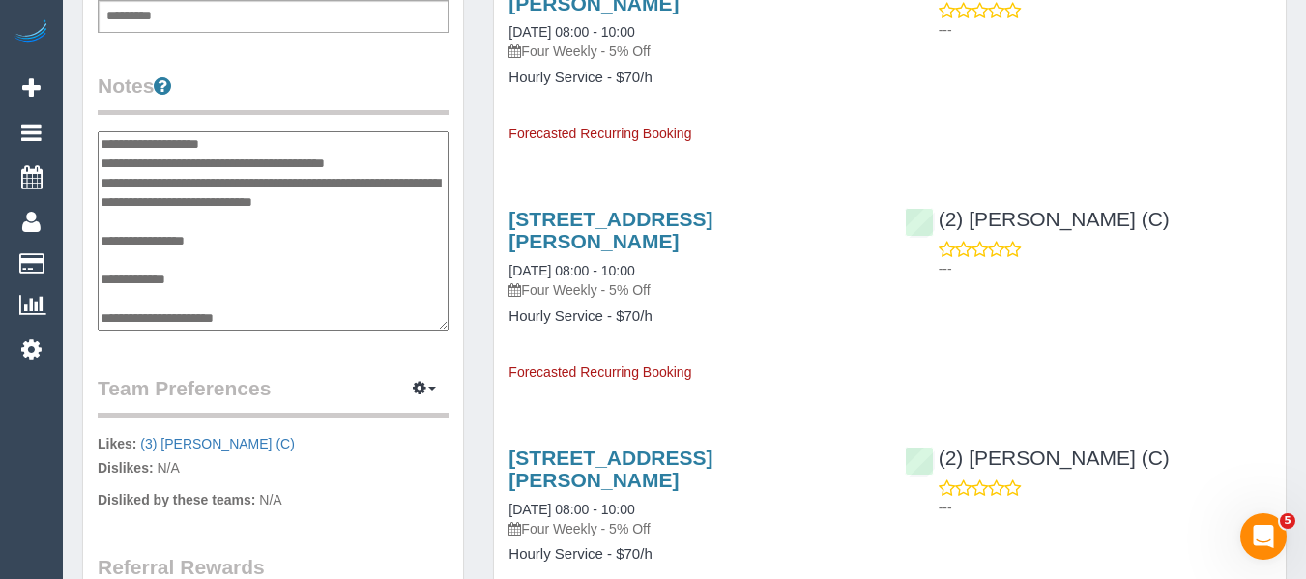
scroll to position [0, 0]
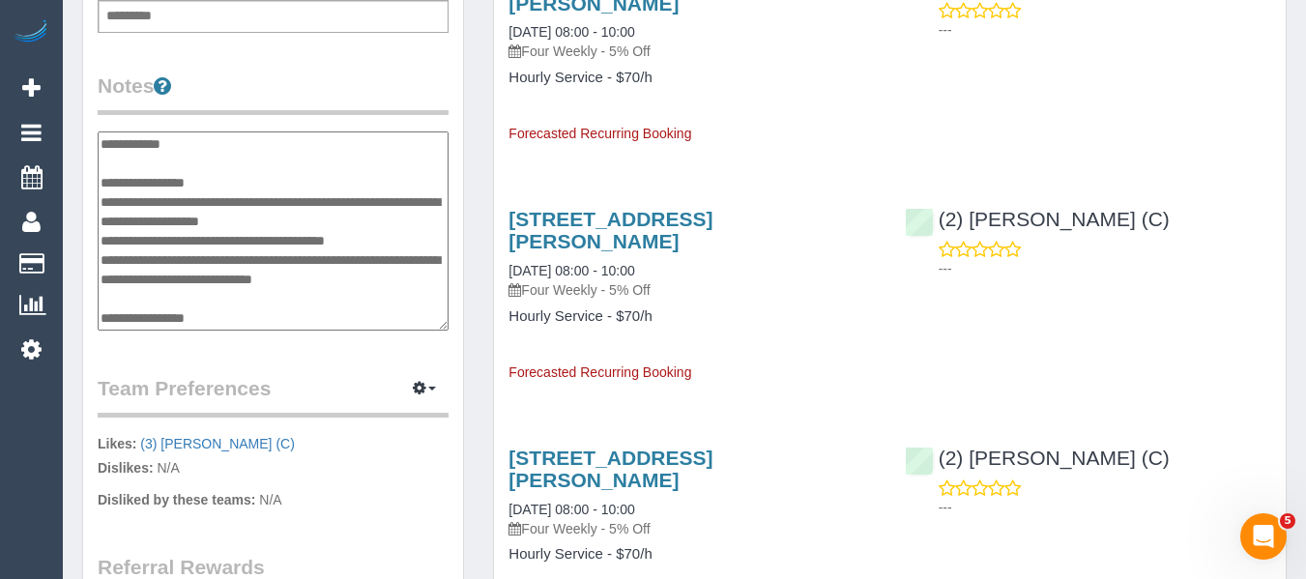
click at [274, 156] on textarea "**********" at bounding box center [273, 230] width 351 height 199
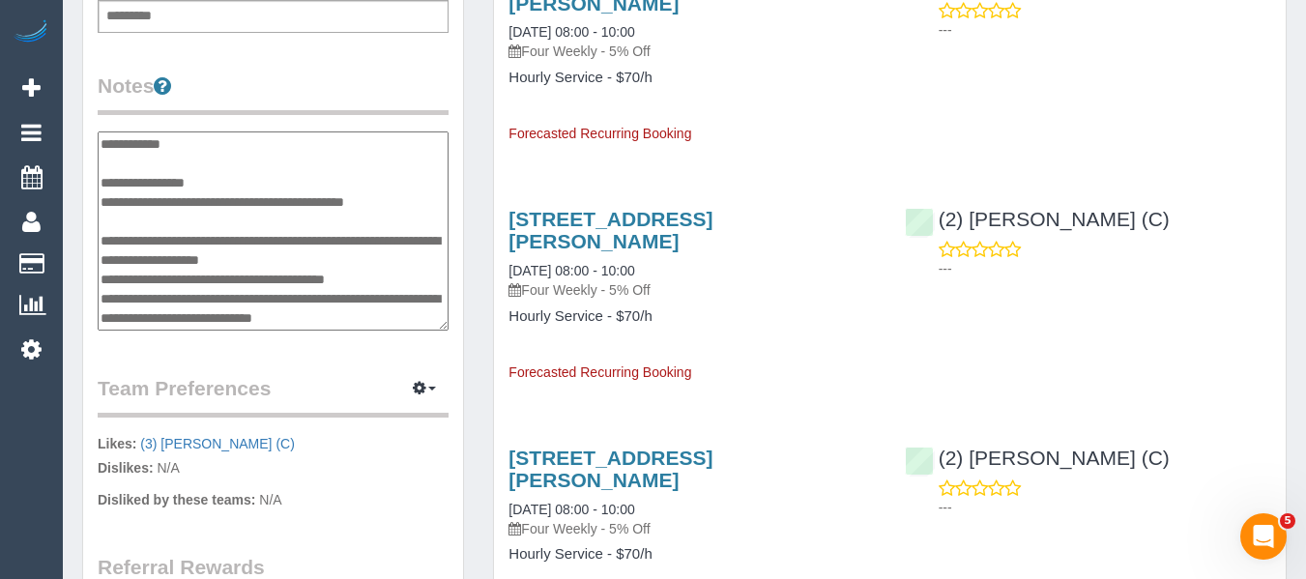
type textarea "**********"
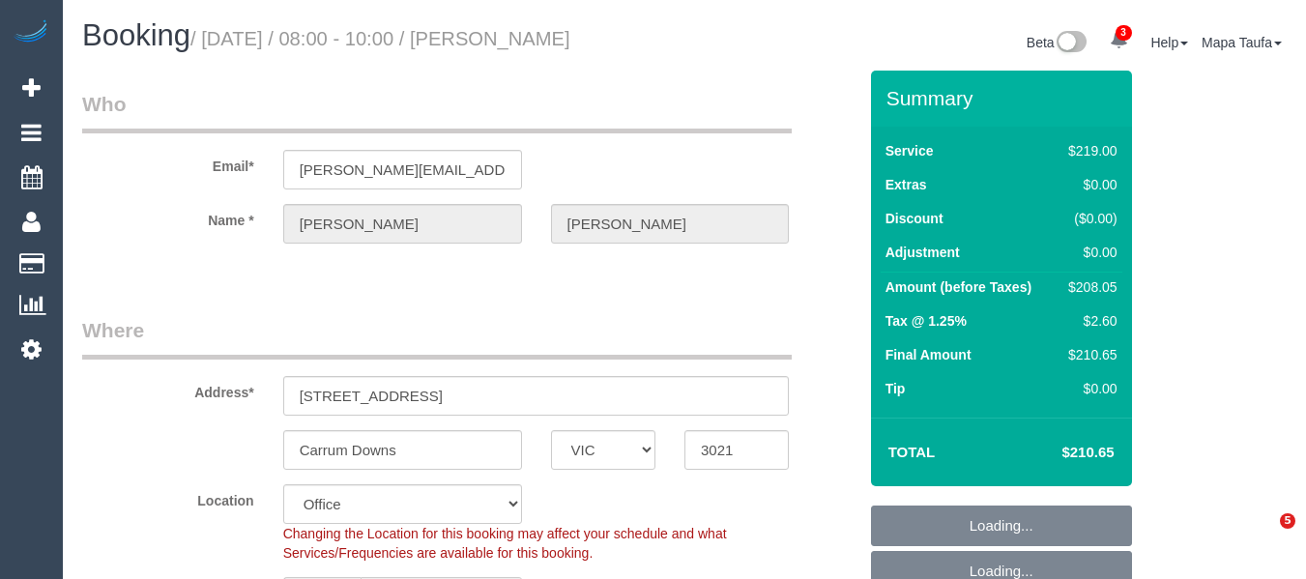
select select "VIC"
select select "number:30"
select select "number:14"
select select "number:19"
select select "number:22"
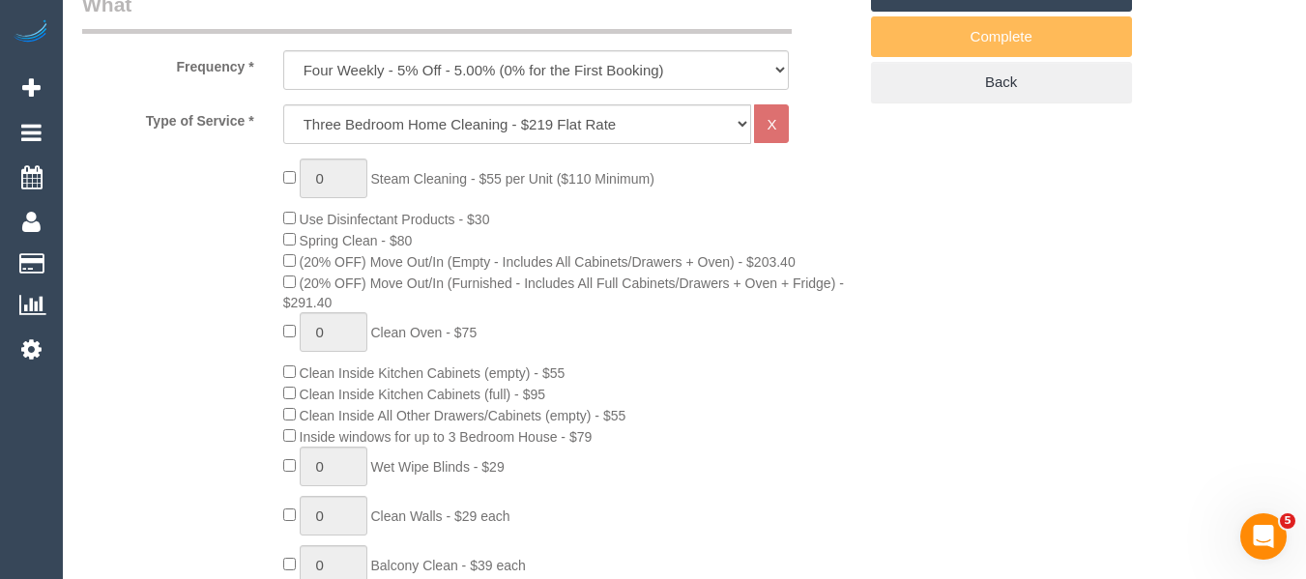
scroll to position [628, 0]
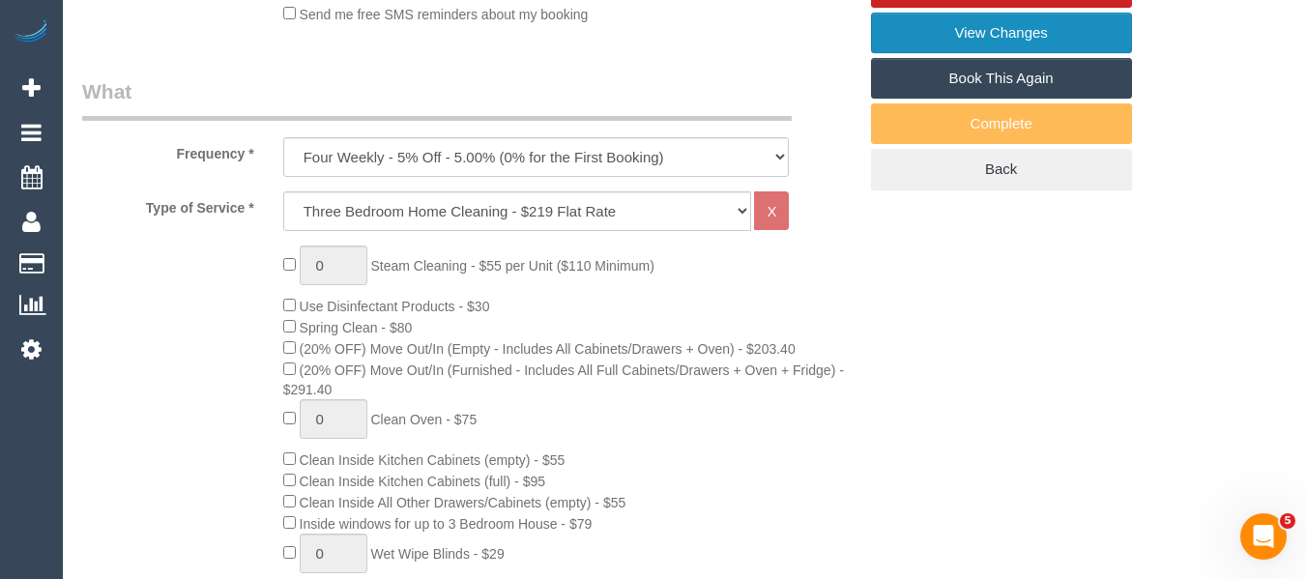
click at [975, 29] on link "View Changes" at bounding box center [1001, 33] width 261 height 41
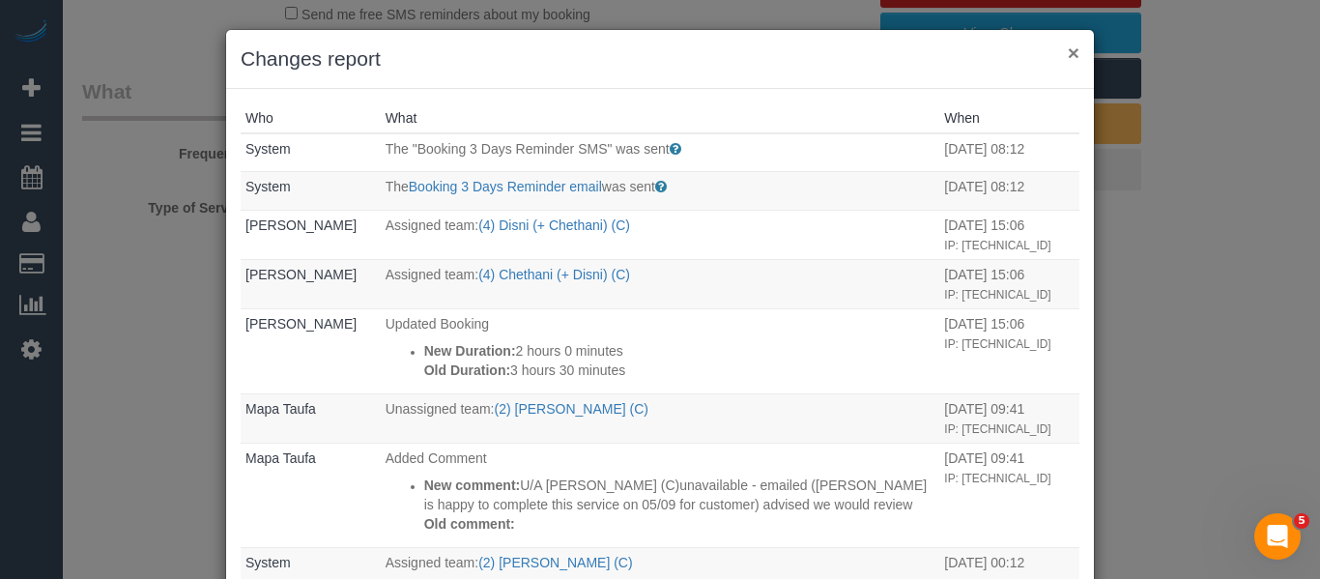
click at [1069, 54] on button "×" at bounding box center [1074, 53] width 12 height 20
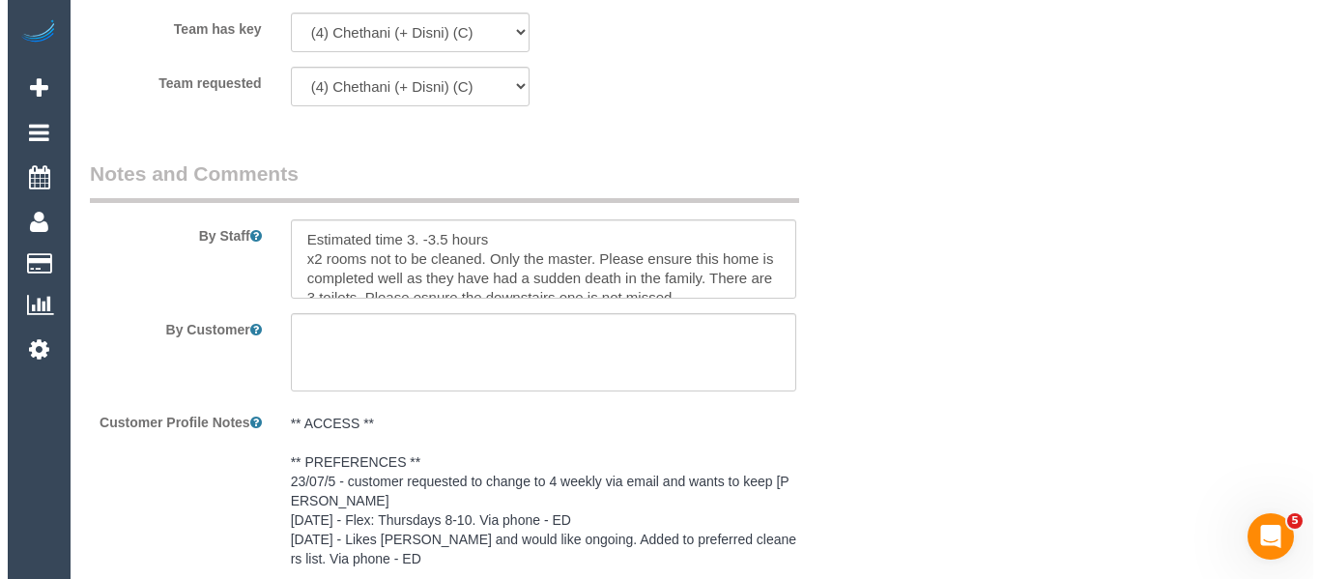
scroll to position [3165, 0]
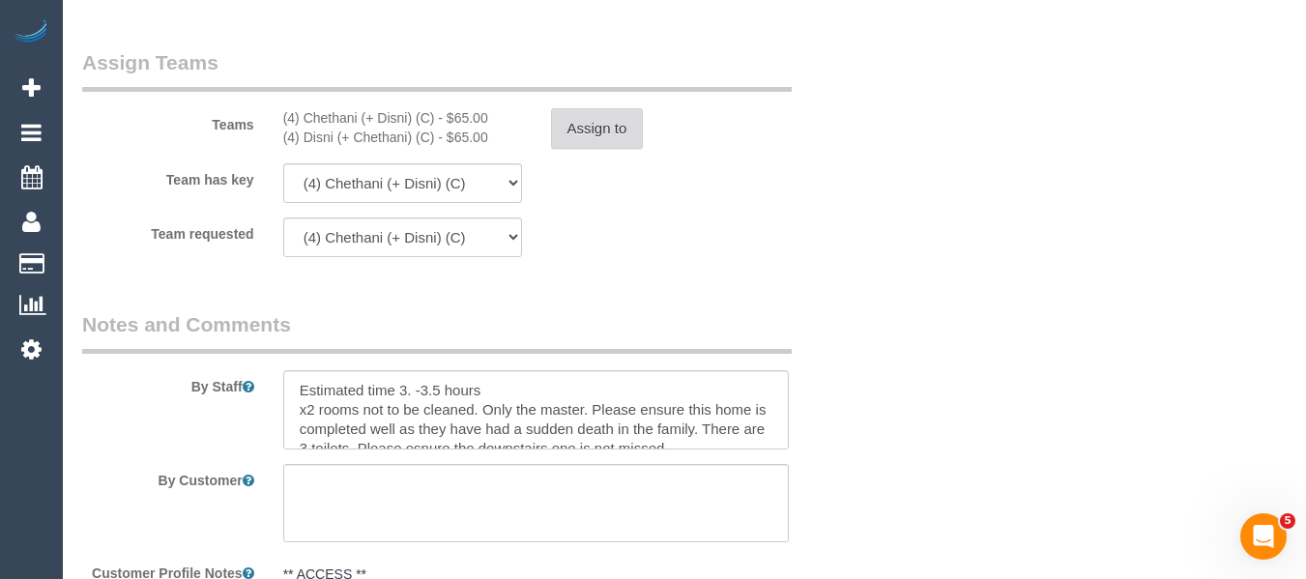
click at [589, 130] on button "Assign to" at bounding box center [597, 128] width 93 height 41
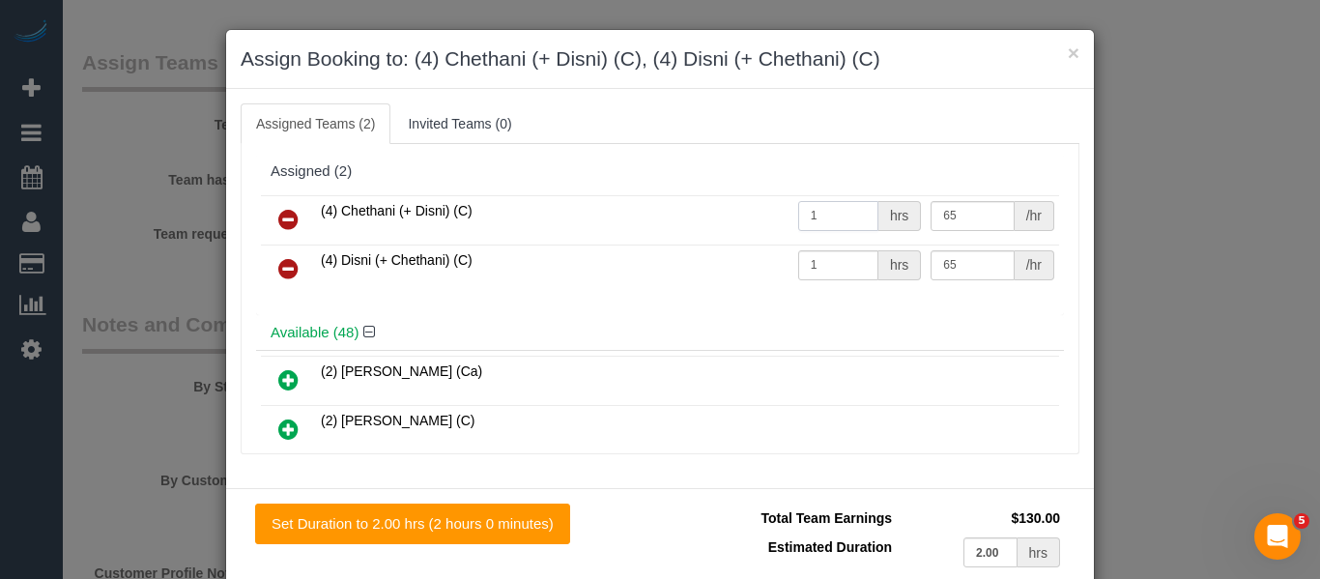
drag, startPoint x: 771, startPoint y: 212, endPoint x: 728, endPoint y: 213, distance: 43.5
click at [728, 213] on tr "(4) Chethani (+ Disni) (C) 1 hrs 65 /hr" at bounding box center [660, 219] width 798 height 49
type input "2"
type input "35"
drag, startPoint x: 657, startPoint y: 256, endPoint x: 642, endPoint y: 256, distance: 15.5
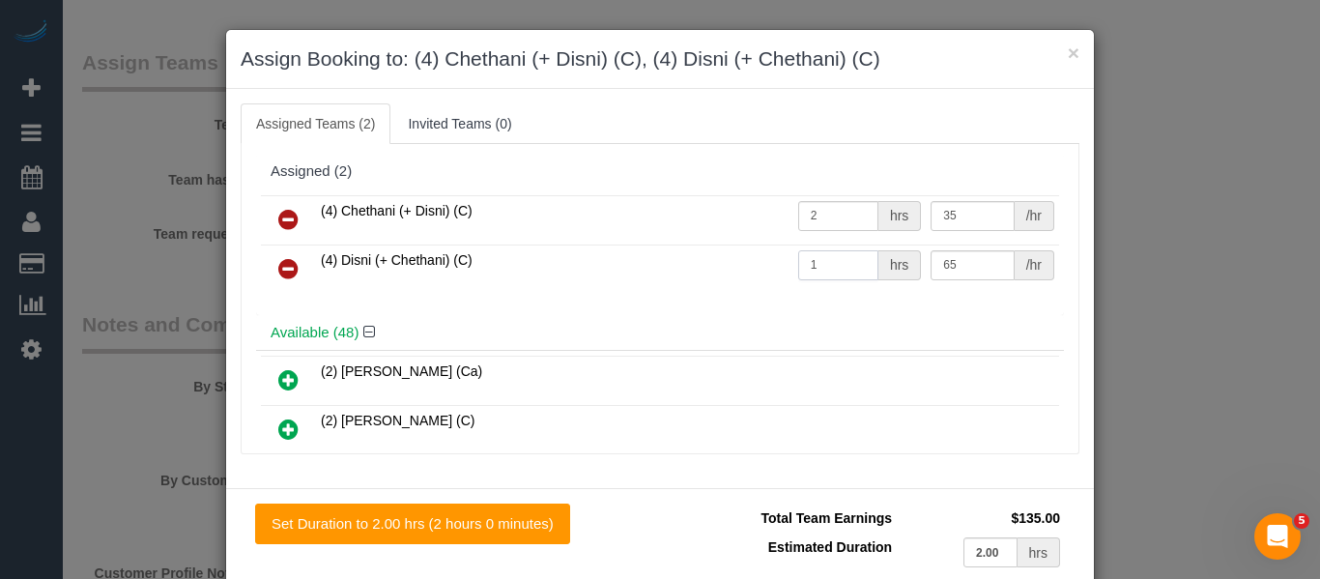
click at [642, 256] on tr "(4) Disni (+ Chethani) (C) 1 hrs 65 /hr" at bounding box center [660, 269] width 798 height 49
type input "2"
type input "35"
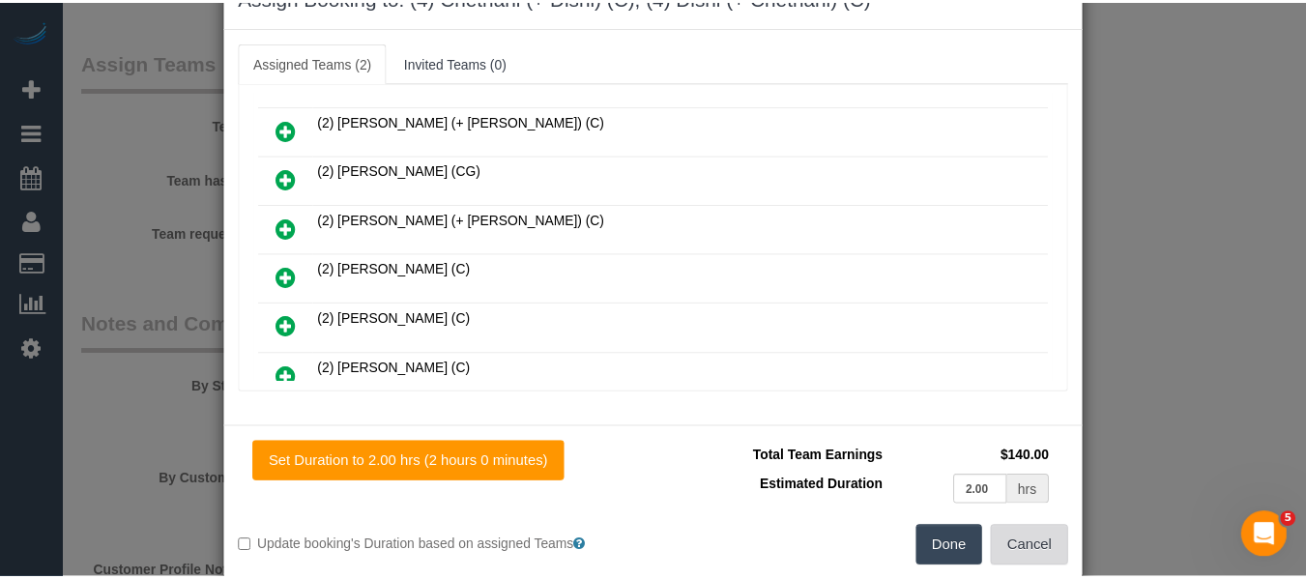
scroll to position [95, 0]
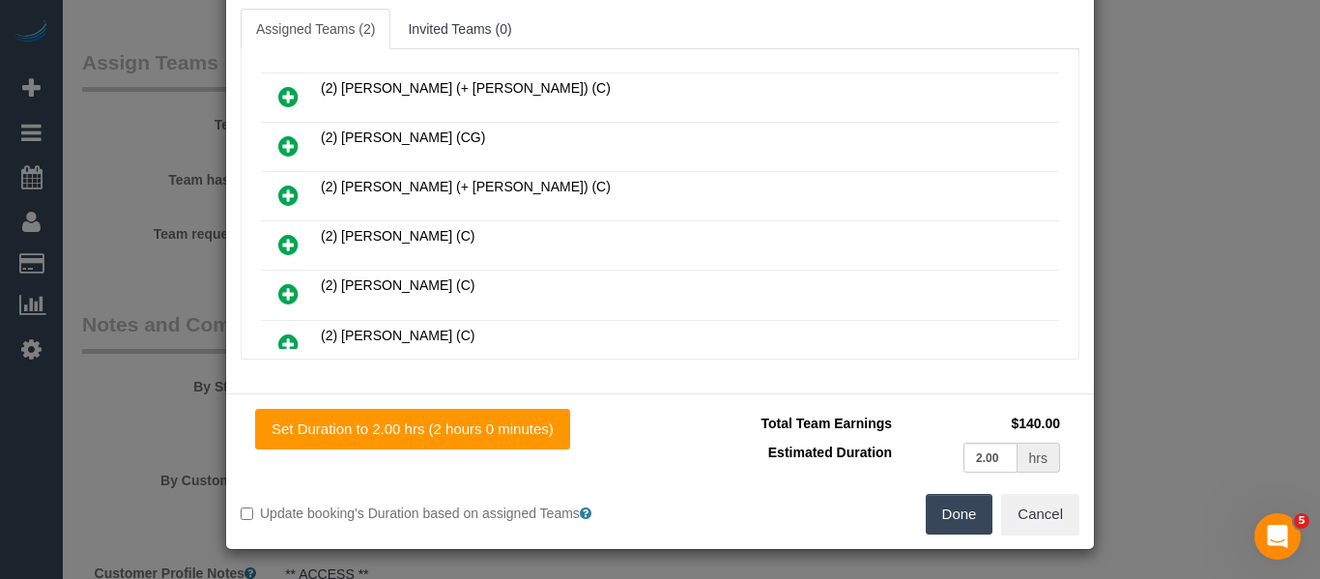
drag, startPoint x: 950, startPoint y: 517, endPoint x: 960, endPoint y: 516, distance: 9.7
click at [956, 517] on button "Done" at bounding box center [960, 514] width 68 height 41
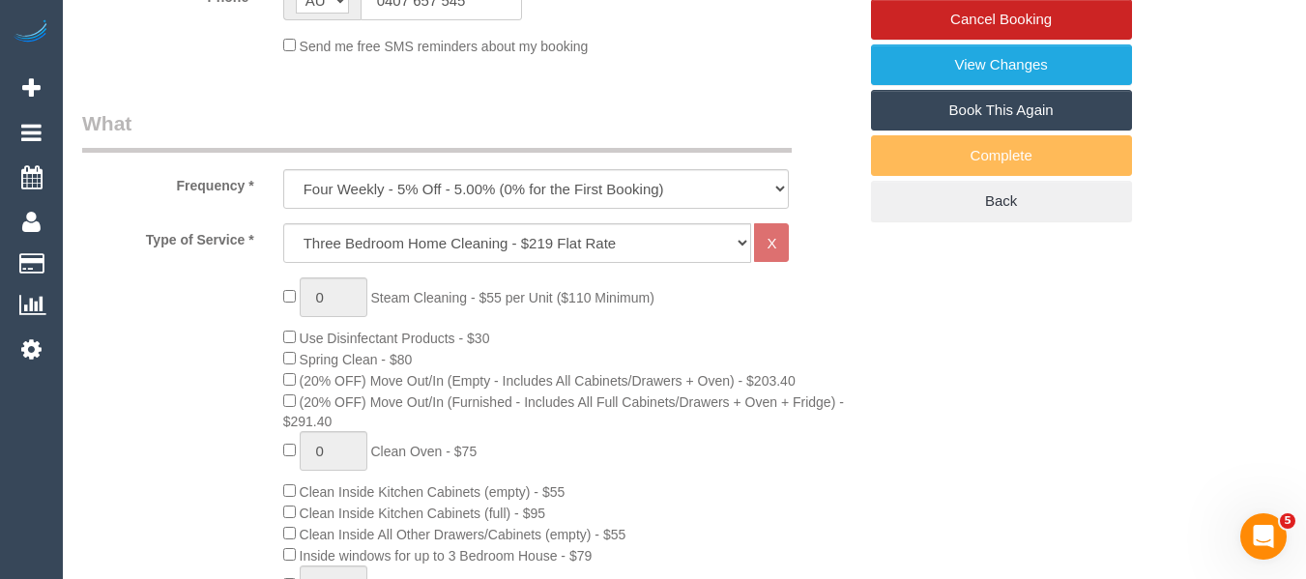
scroll to position [581, 0]
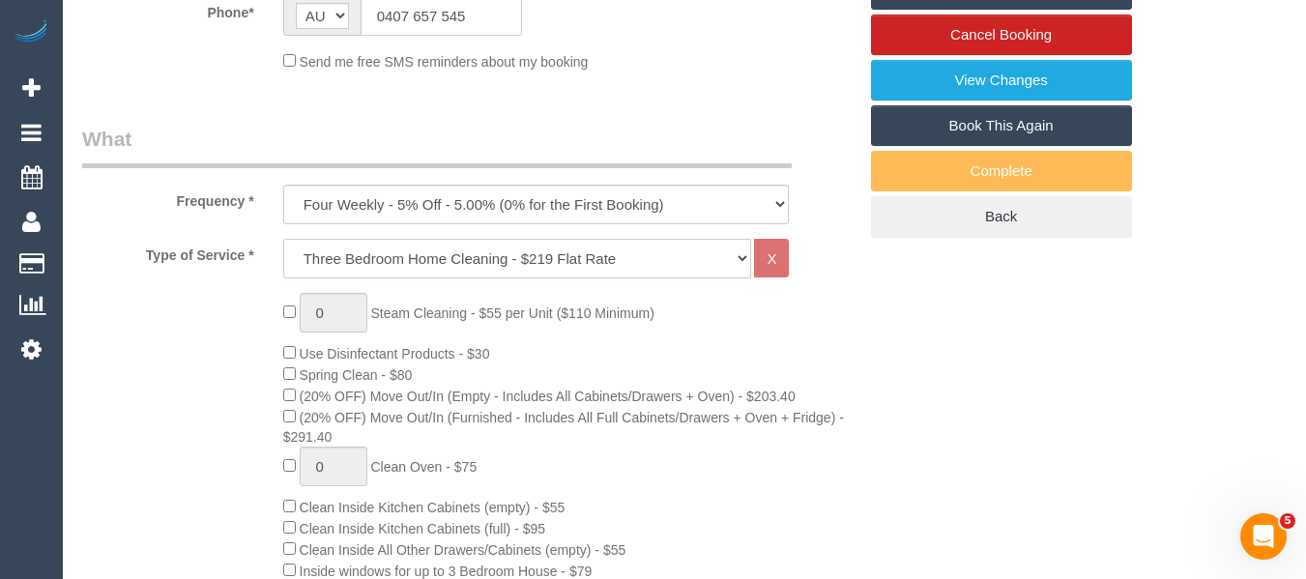
click at [444, 261] on select "Hourly Service - $70/h Hourly Service - $65/h Hourly Service - $60/h Hourly Ser…" at bounding box center [517, 259] width 469 height 40
select select "209"
click at [283, 239] on select "Hourly Service - $70/h Hourly Service - $65/h Hourly Service - $60/h Hourly Ser…" at bounding box center [517, 259] width 469 height 40
select select "1"
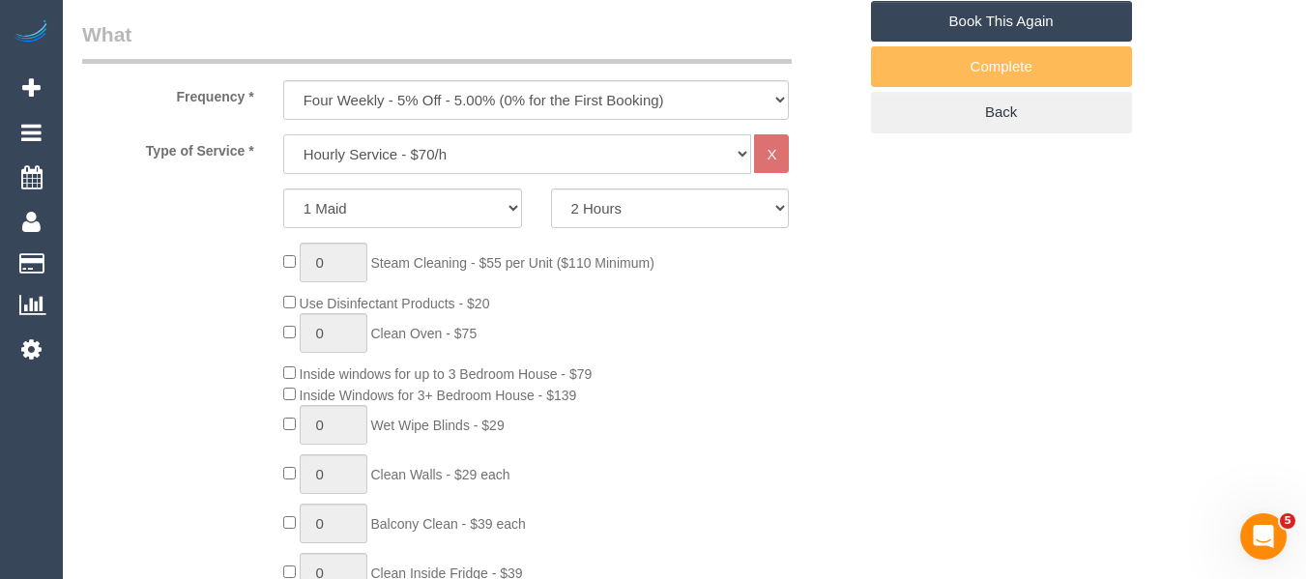
scroll to position [678, 0]
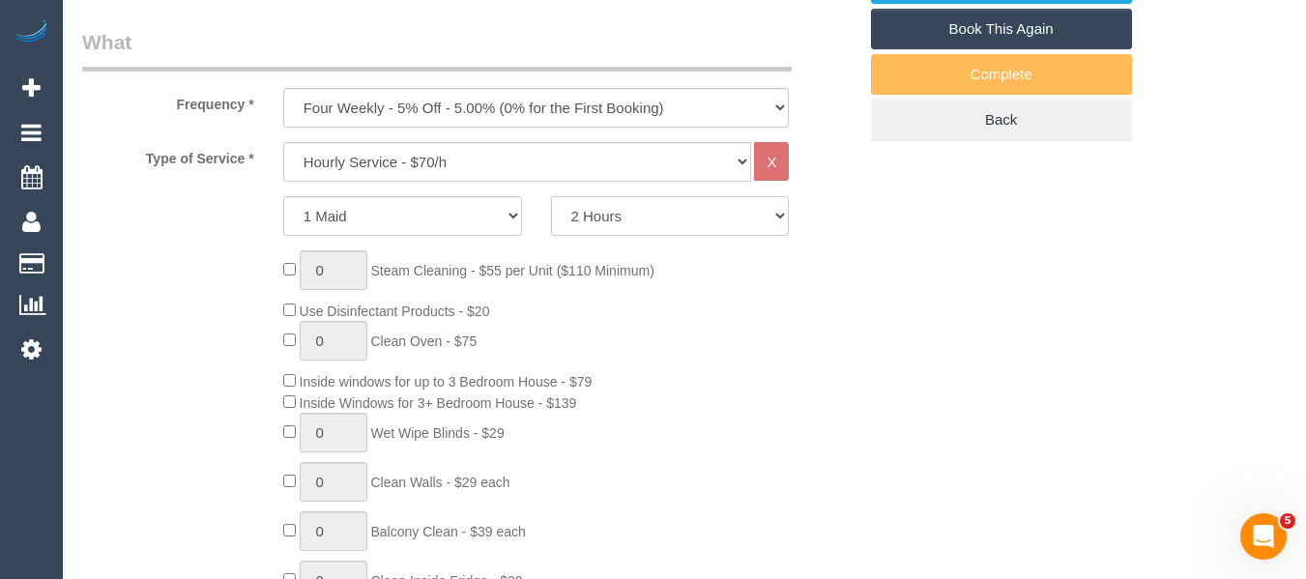
click at [612, 226] on select "2 Hours 2.5 Hours 3 Hours 3.5 Hours 4 Hours 4.5 Hours 5 Hours 5.5 Hours 6 Hours…" at bounding box center [670, 216] width 239 height 40
drag, startPoint x: 615, startPoint y: 215, endPoint x: 613, endPoint y: 232, distance: 17.5
click at [615, 215] on select "2 Hours 2.5 Hours 3 Hours 3.5 Hours 4 Hours 4.5 Hours 5 Hours 5.5 Hours 6 Hours…" at bounding box center [670, 216] width 239 height 40
select select "240"
click at [551, 196] on select "2 Hours 2.5 Hours 3 Hours 3.5 Hours 4 Hours 4.5 Hours 5 Hours 5.5 Hours 6 Hours…" at bounding box center [670, 216] width 239 height 40
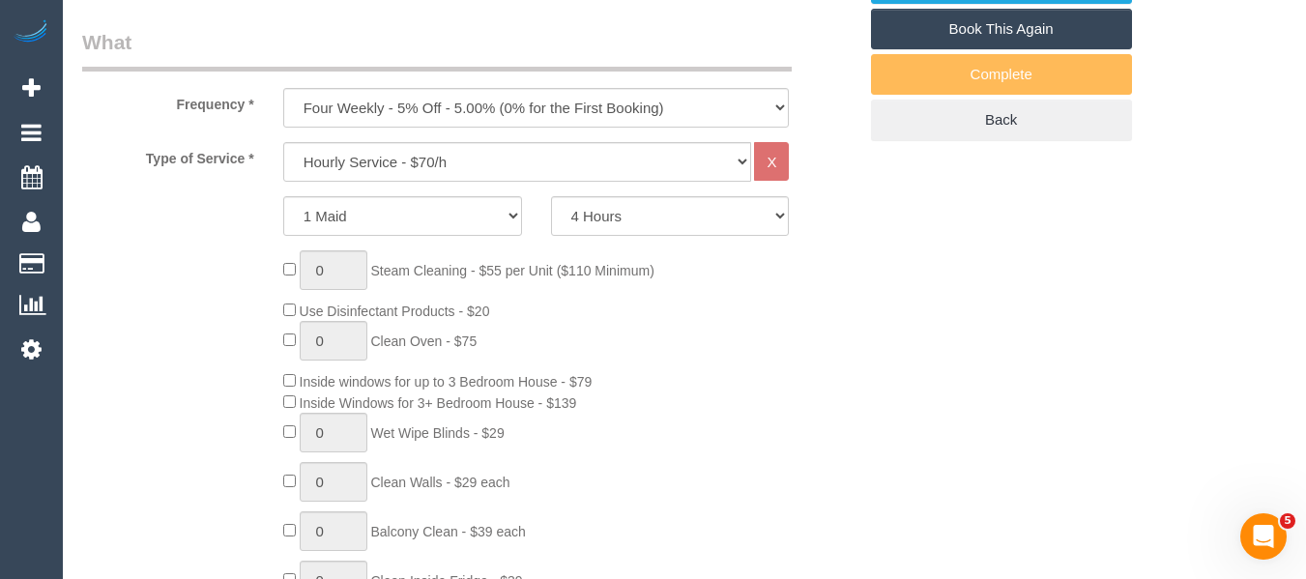
click at [841, 324] on div "0 Steam Cleaning - $55 per Unit ($110 Minimum) Use Disinfectant Products - $20 …" at bounding box center [570, 535] width 602 height 571
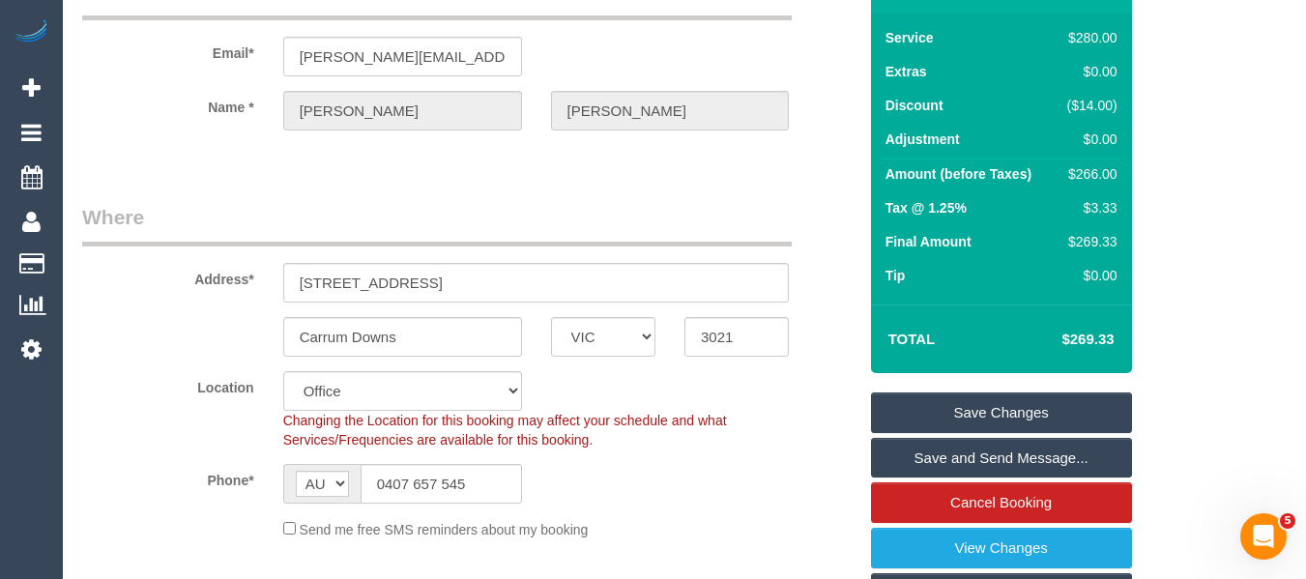
scroll to position [136, 0]
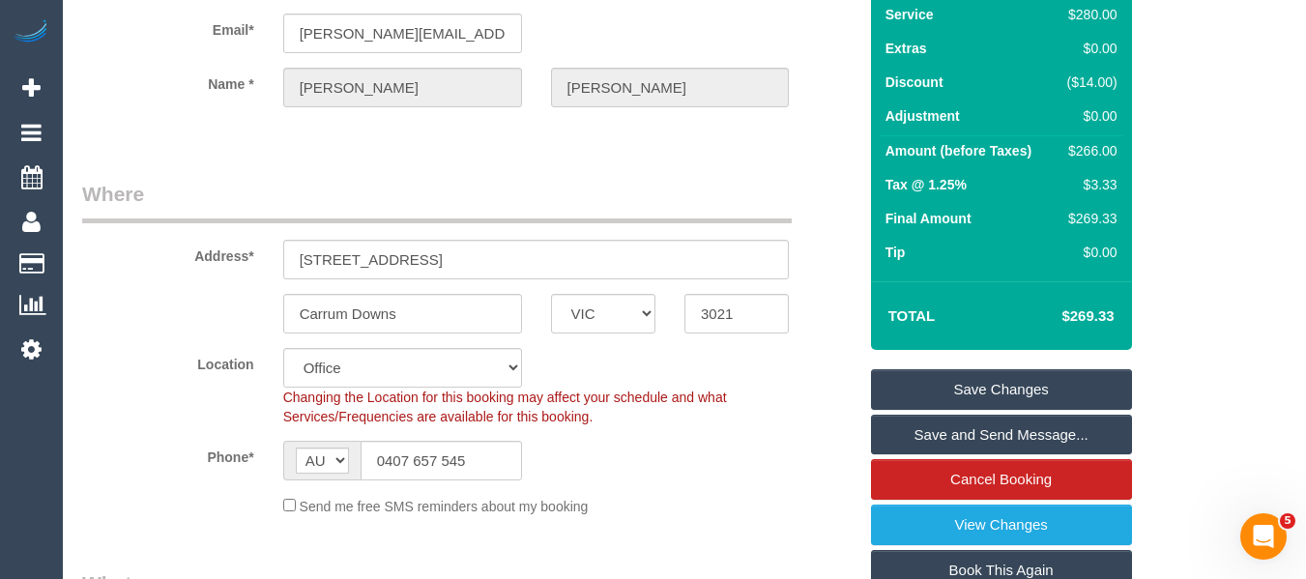
drag, startPoint x: 970, startPoint y: 390, endPoint x: 955, endPoint y: 396, distance: 16.5
click at [969, 393] on link "Save Changes" at bounding box center [1001, 389] width 261 height 41
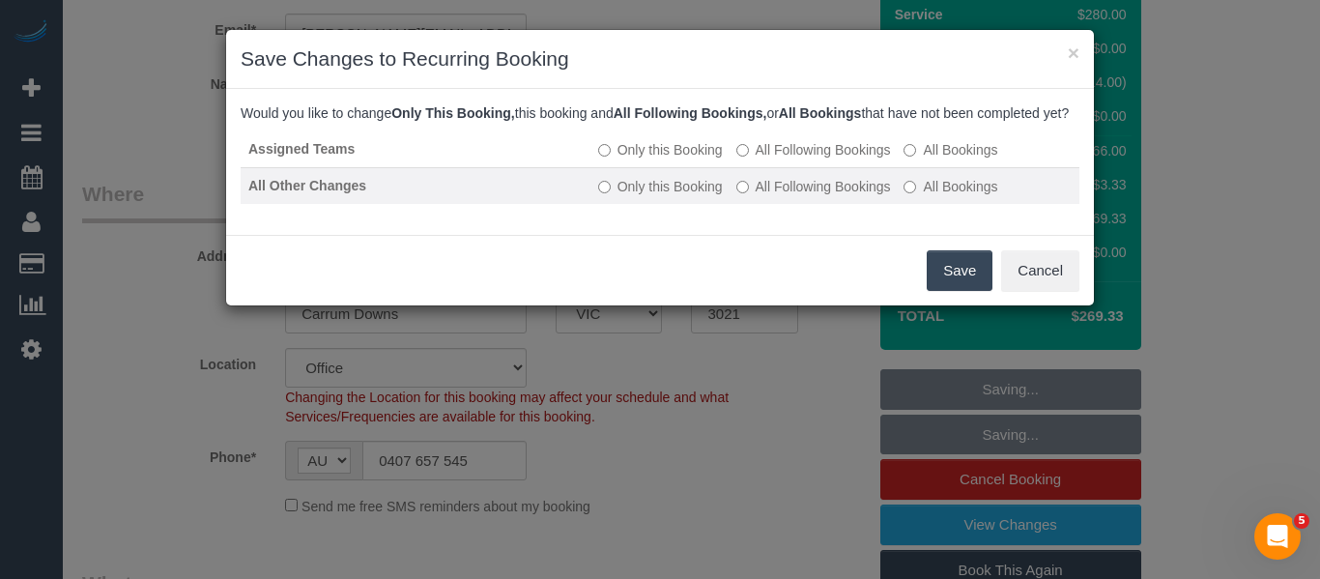
click at [794, 196] on label "All Following Bookings" at bounding box center [813, 186] width 155 height 19
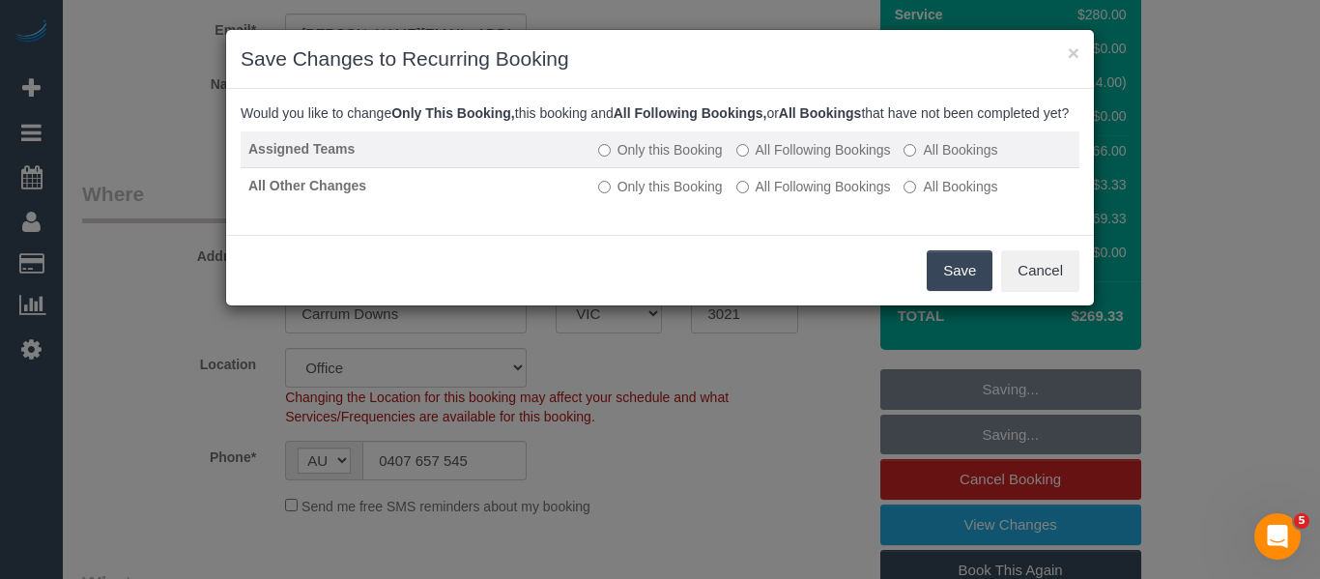
click at [794, 159] on label "All Following Bookings" at bounding box center [813, 149] width 155 height 19
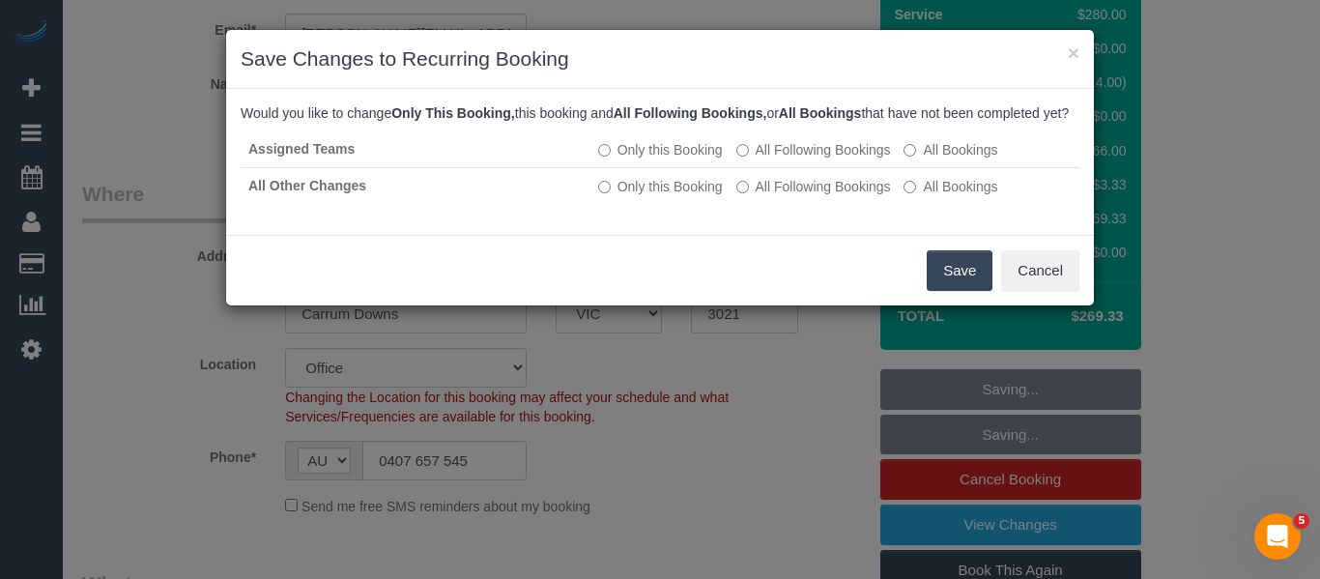
click at [961, 280] on button "Save" at bounding box center [960, 270] width 66 height 41
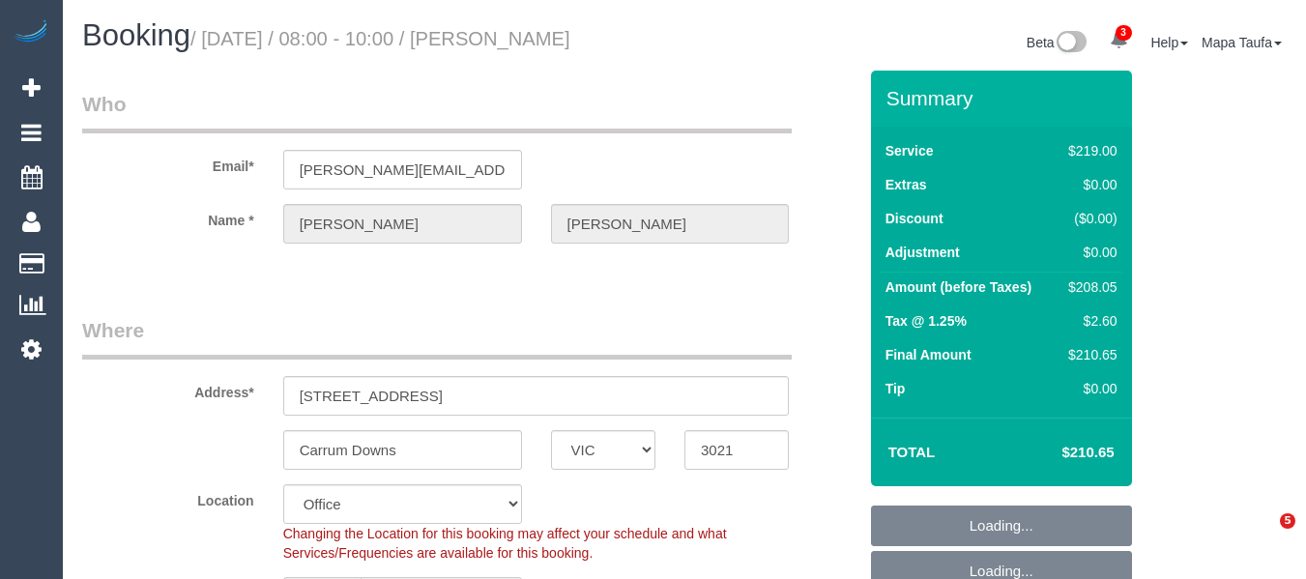
select select "VIC"
select select "number:30"
select select "number:14"
select select "number:19"
select select "number:22"
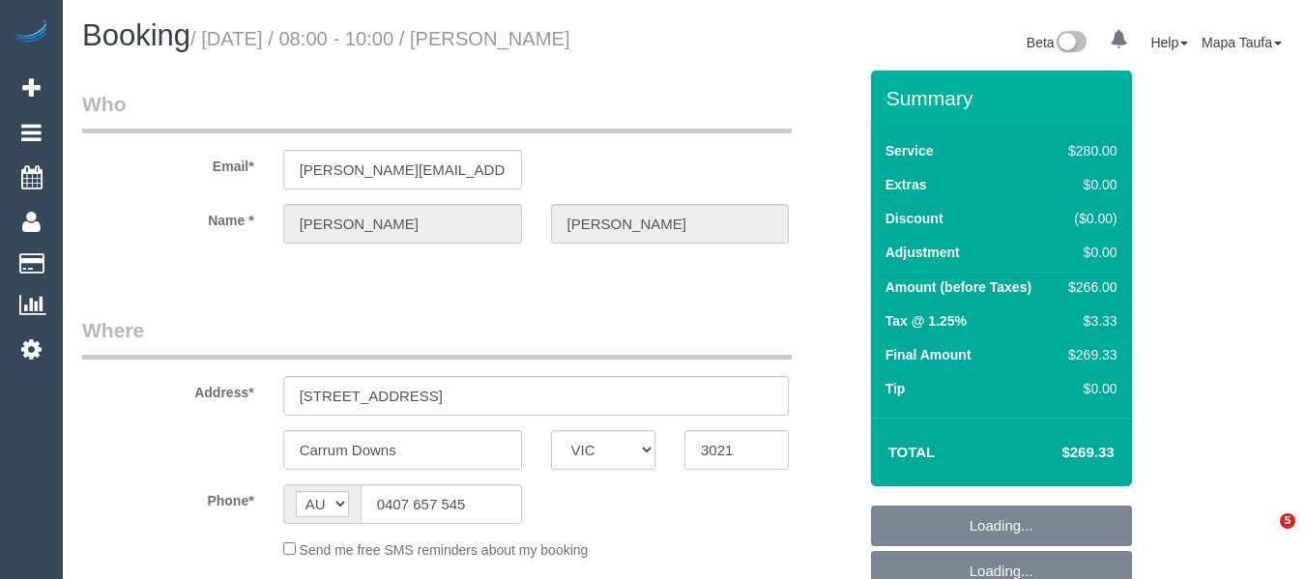
select select "VIC"
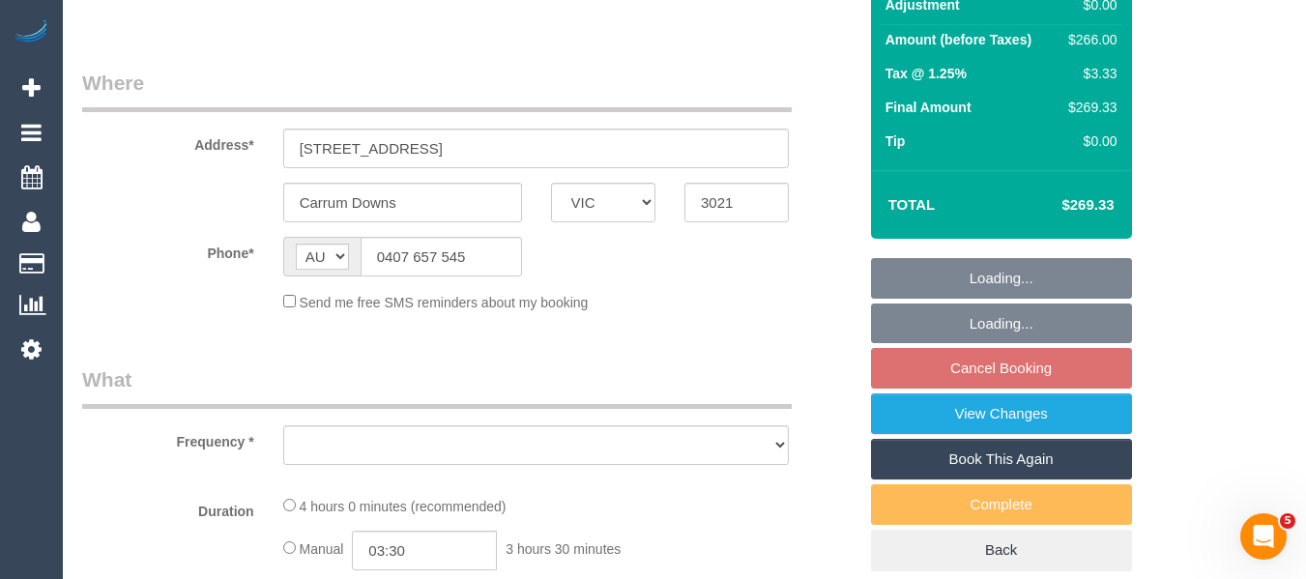
select select "object:559"
select select "string:stripe-pm_1RB4Iv2GScqysDRVEx6NbWSr"
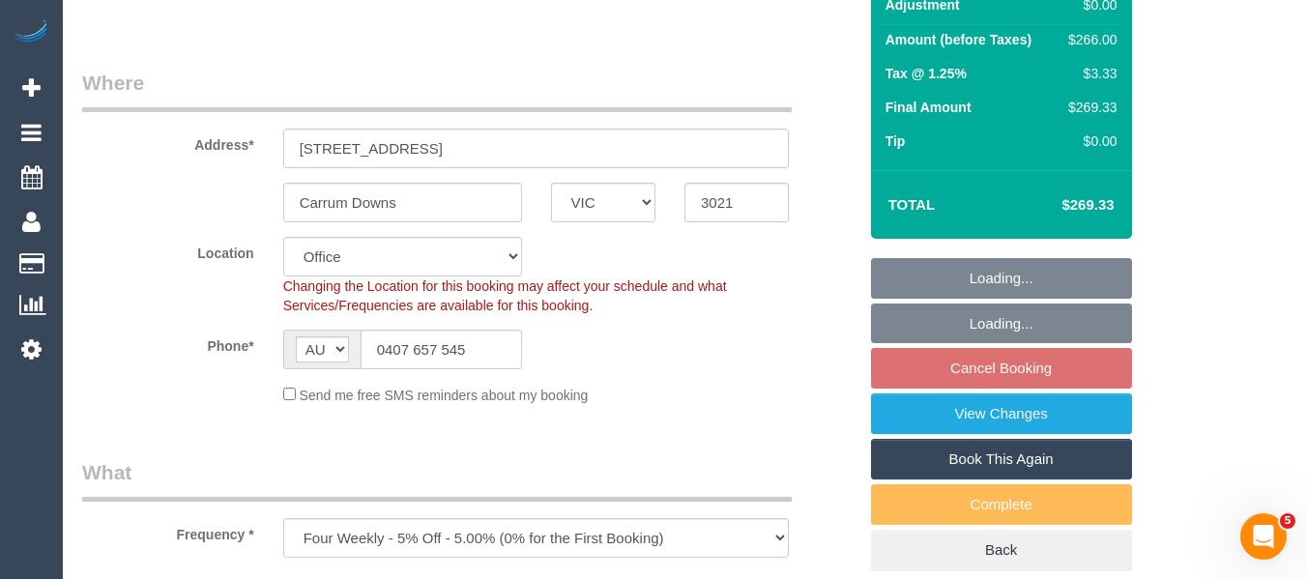
scroll to position [483, 0]
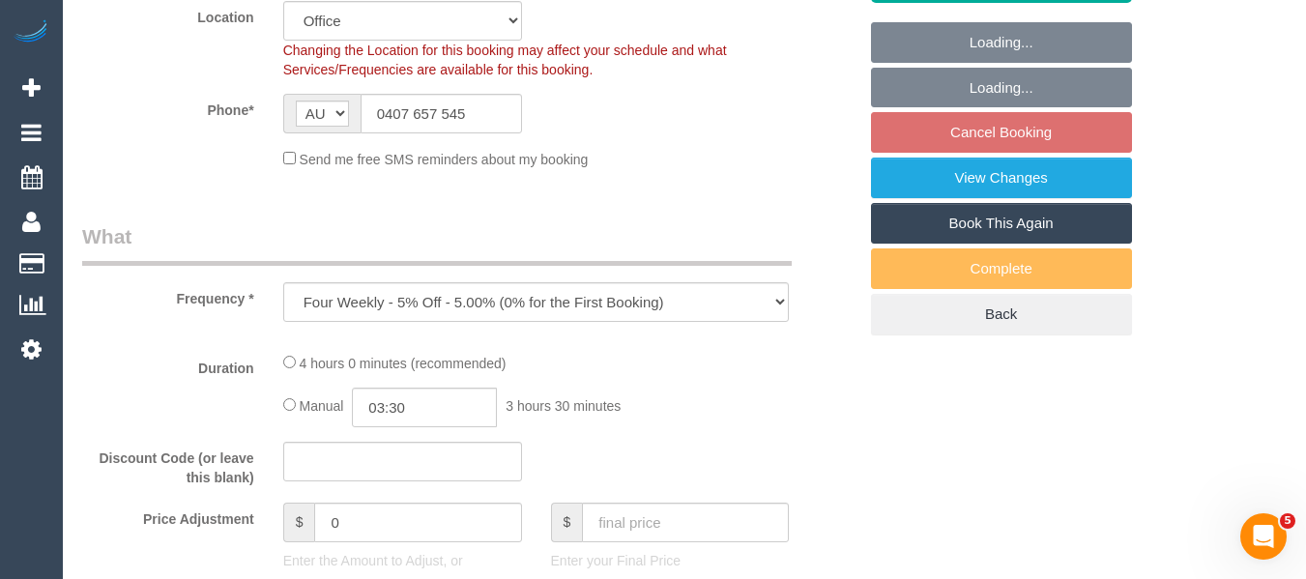
select select "object:566"
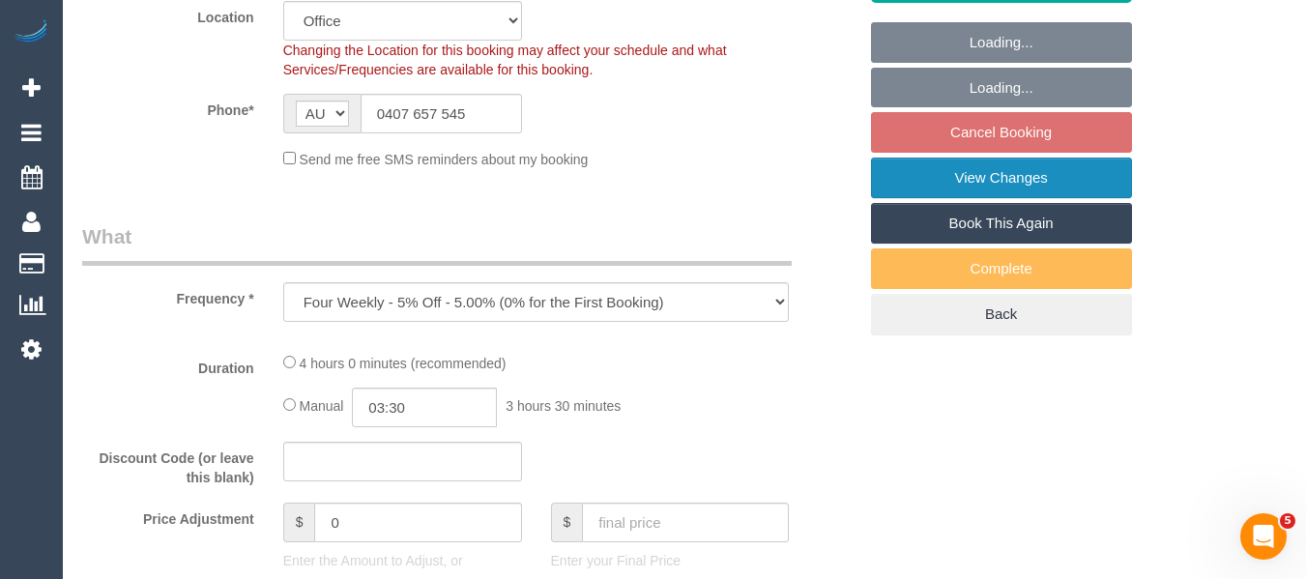
select select "240"
select select "number:30"
select select "number:14"
select select "number:19"
select select "number:22"
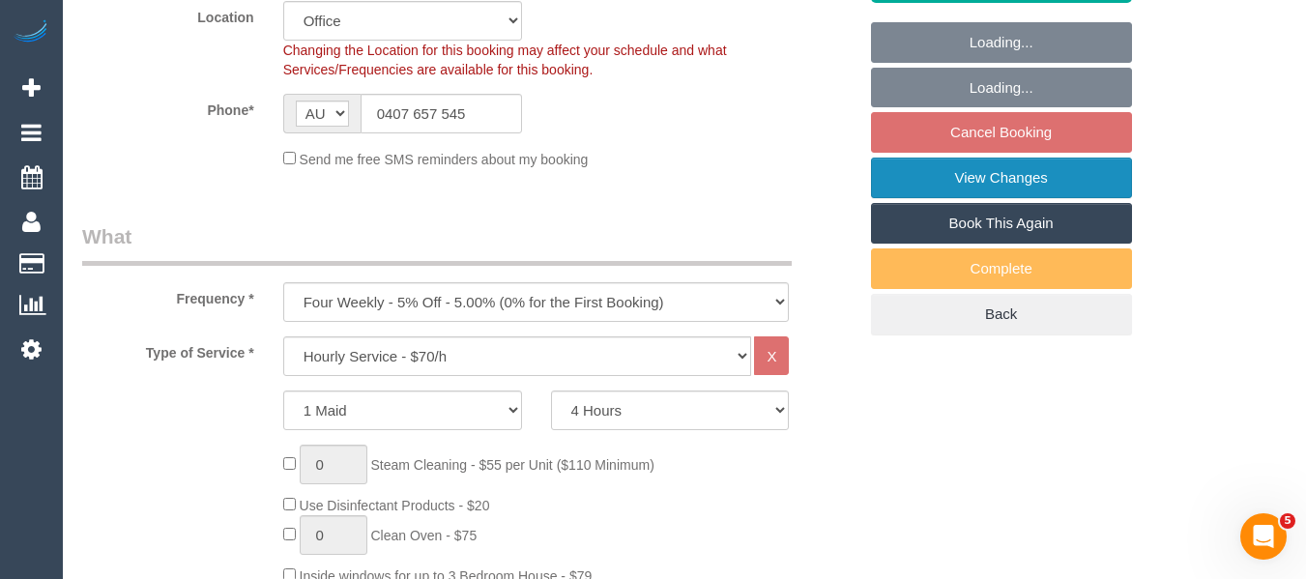
drag, startPoint x: 998, startPoint y: 170, endPoint x: 1067, endPoint y: 178, distance: 69.1
click at [998, 169] on link "View Changes" at bounding box center [1001, 178] width 261 height 41
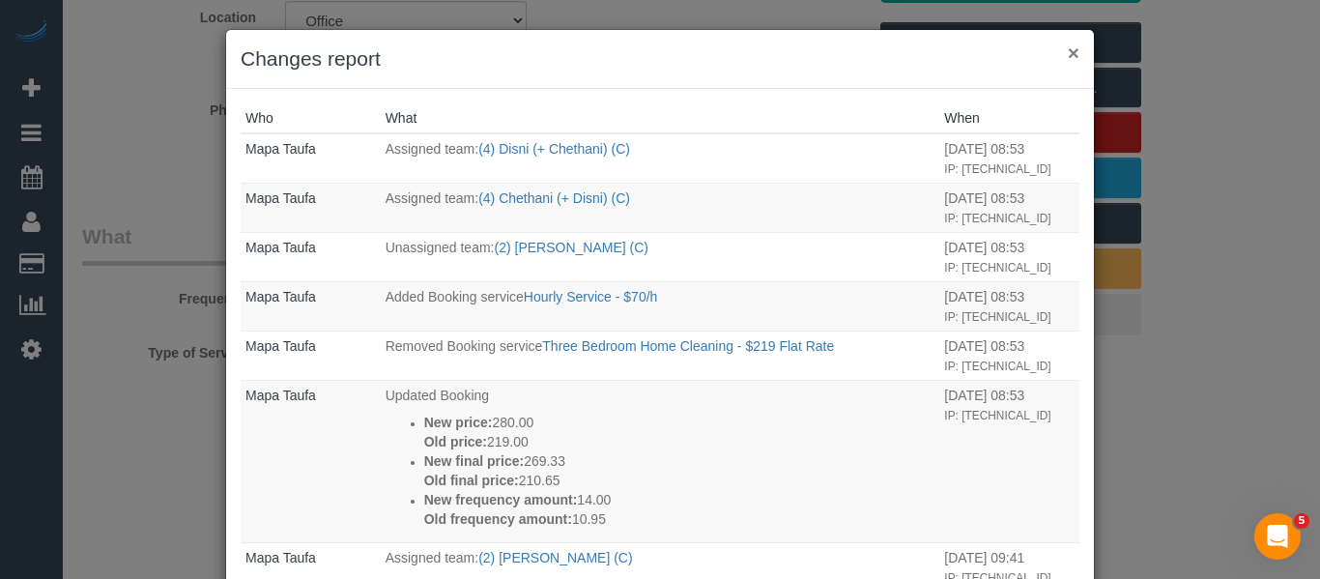
drag, startPoint x: 1071, startPoint y: 51, endPoint x: 1143, endPoint y: 64, distance: 73.6
click at [1070, 53] on button "×" at bounding box center [1074, 53] width 12 height 20
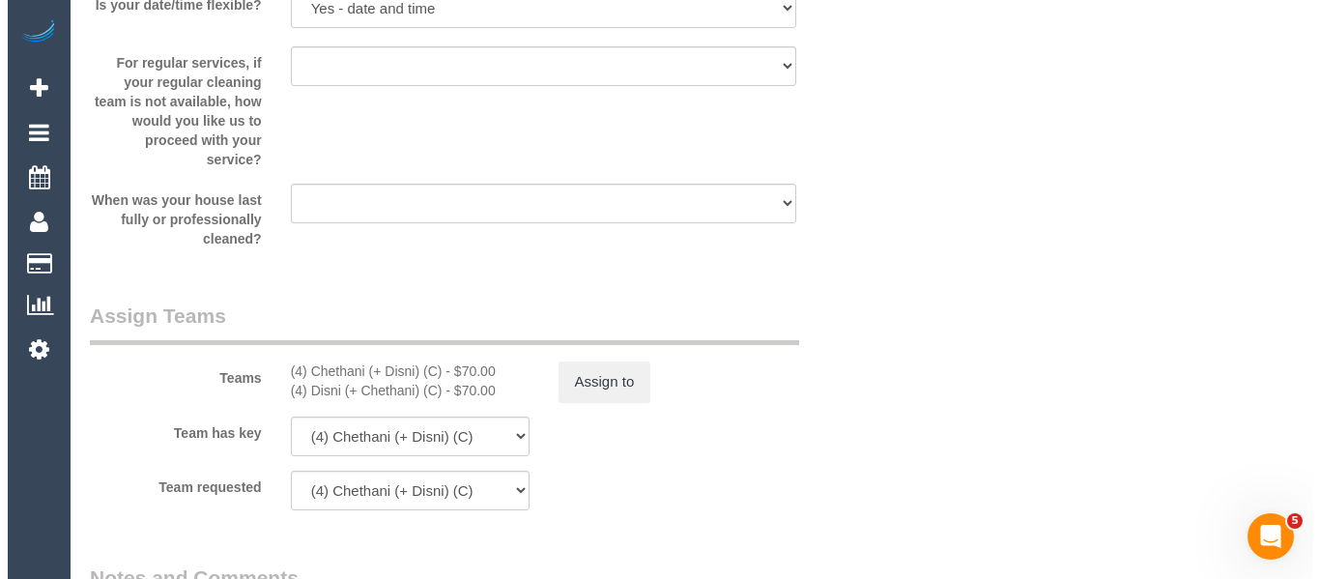
scroll to position [2846, 0]
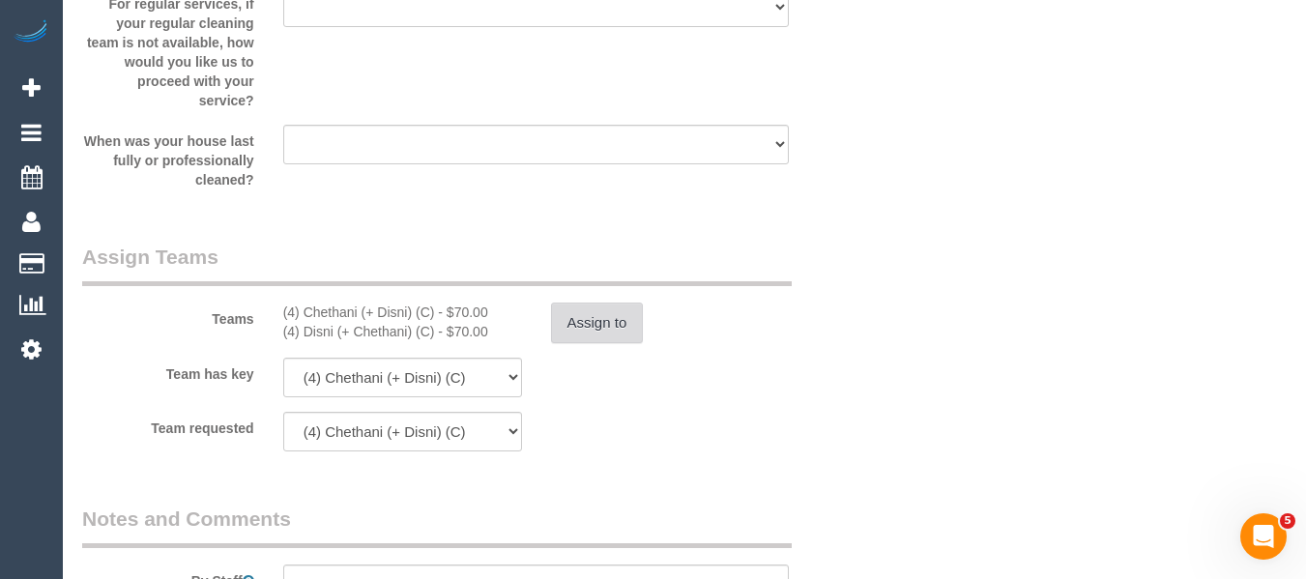
click at [593, 327] on button "Assign to" at bounding box center [597, 323] width 93 height 41
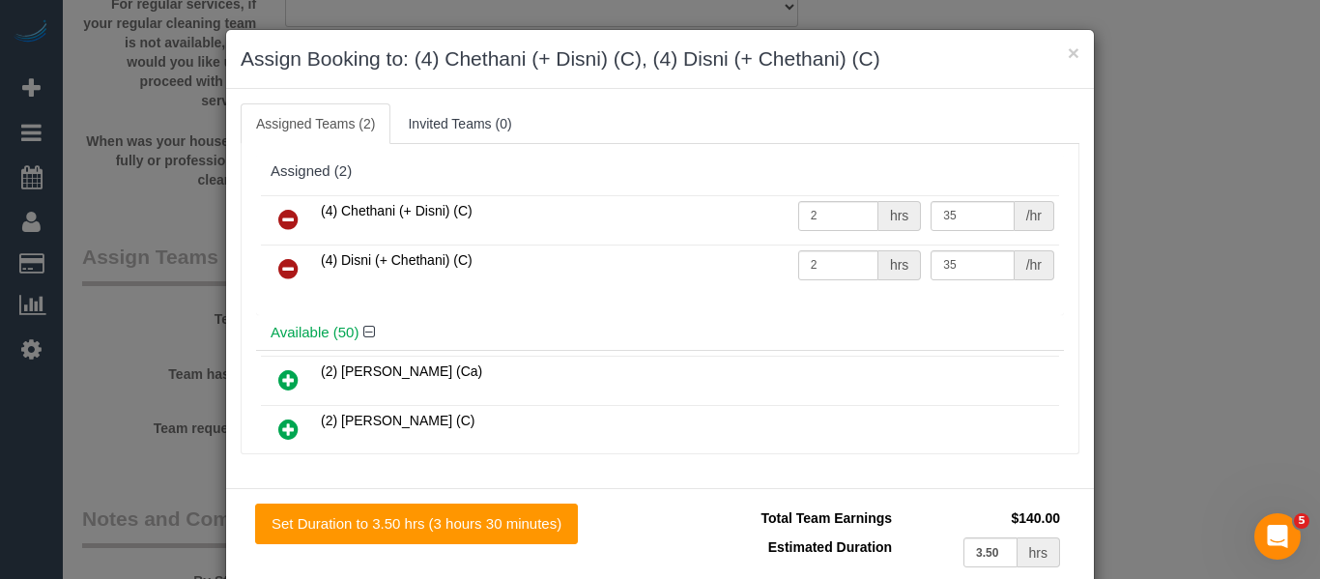
click at [294, 211] on link at bounding box center [288, 220] width 45 height 39
click at [294, 250] on link at bounding box center [288, 269] width 45 height 39
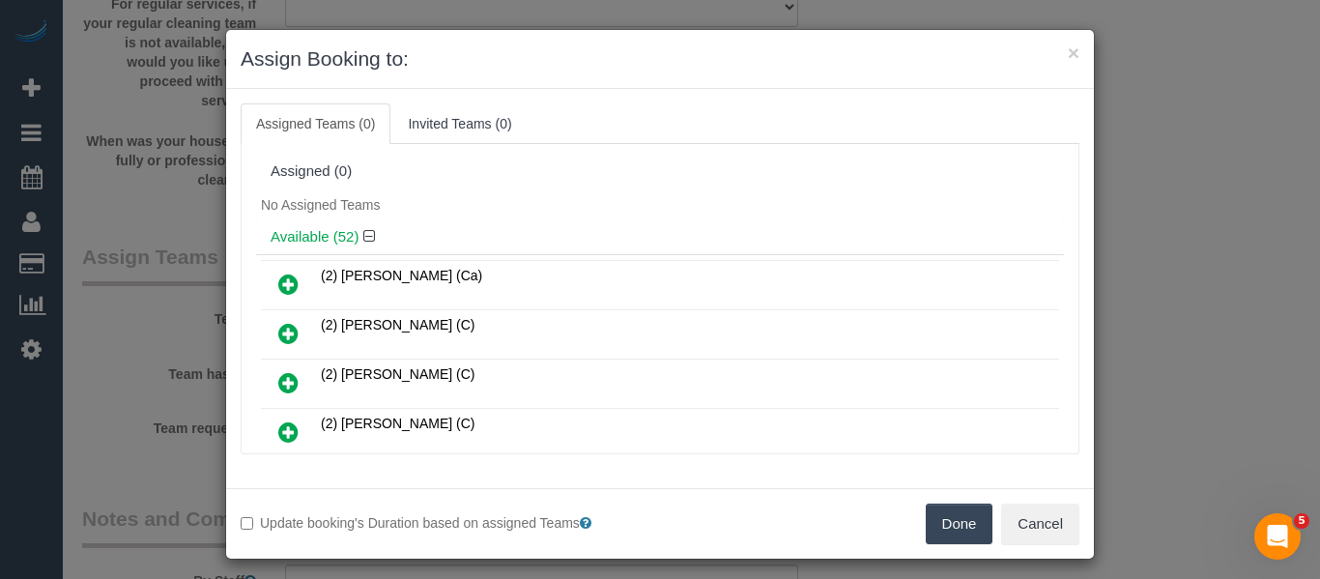
click at [270, 331] on link at bounding box center [288, 334] width 45 height 39
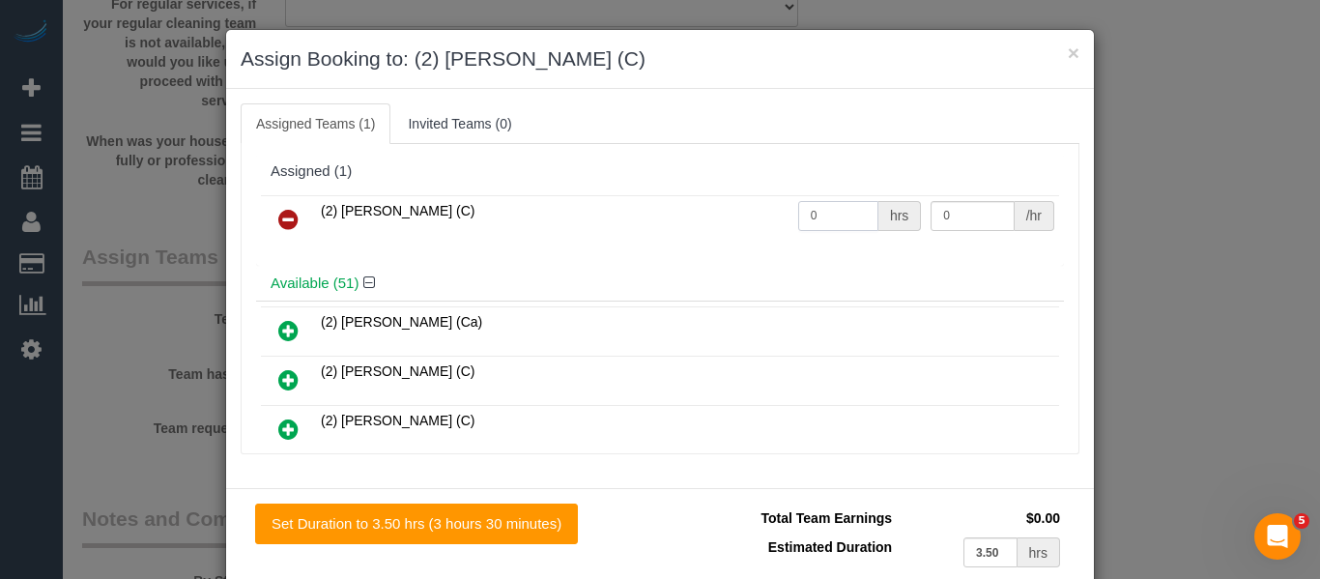
drag, startPoint x: 759, startPoint y: 211, endPoint x: 716, endPoint y: 211, distance: 42.5
click at [716, 211] on tr "(2) [PERSON_NAME] (C) 0 hrs 0 /hr" at bounding box center [660, 219] width 798 height 49
type input "4"
click at [954, 215] on input "0" at bounding box center [972, 216] width 83 height 30
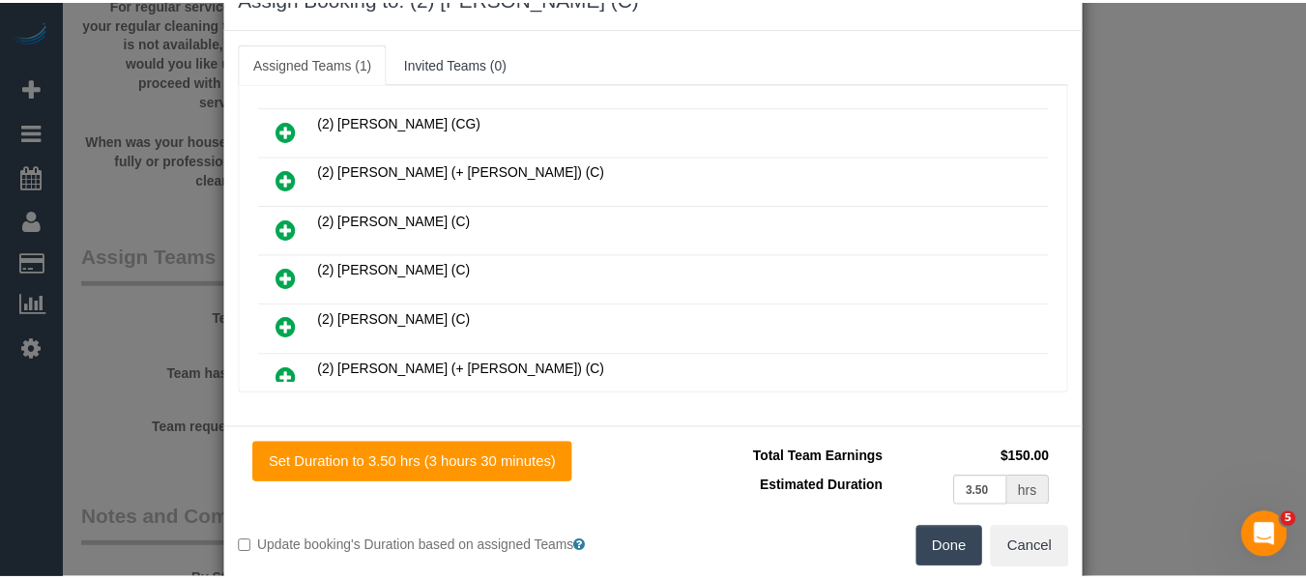
scroll to position [95, 0]
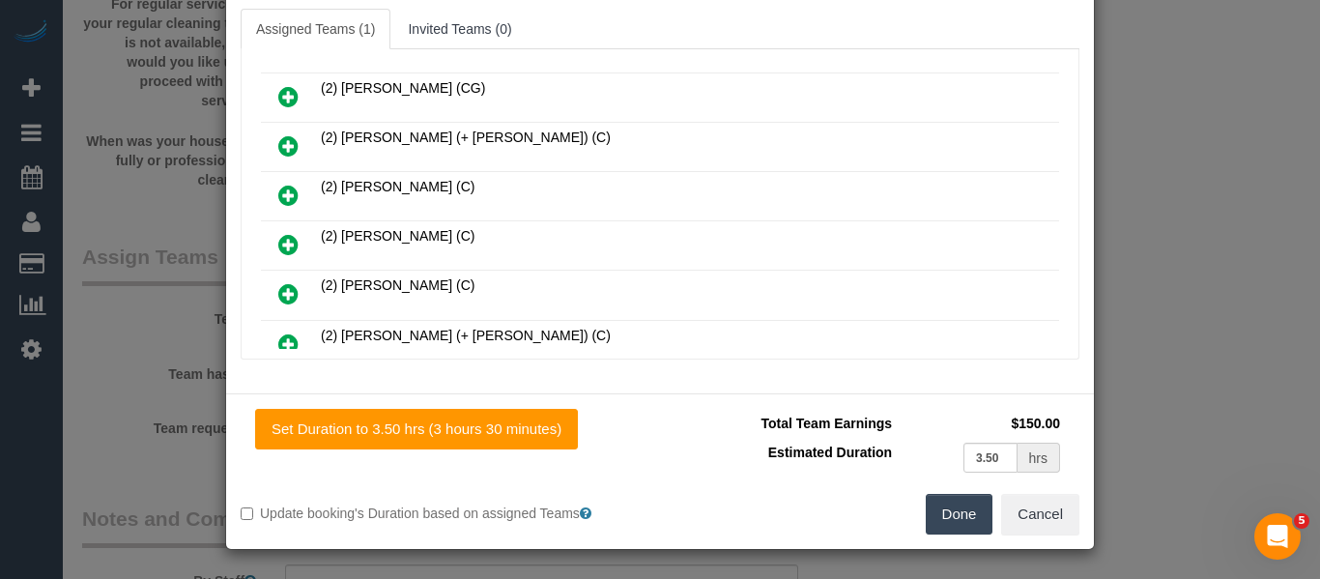
type input "37.5"
click at [950, 504] on button "Done" at bounding box center [960, 514] width 68 height 41
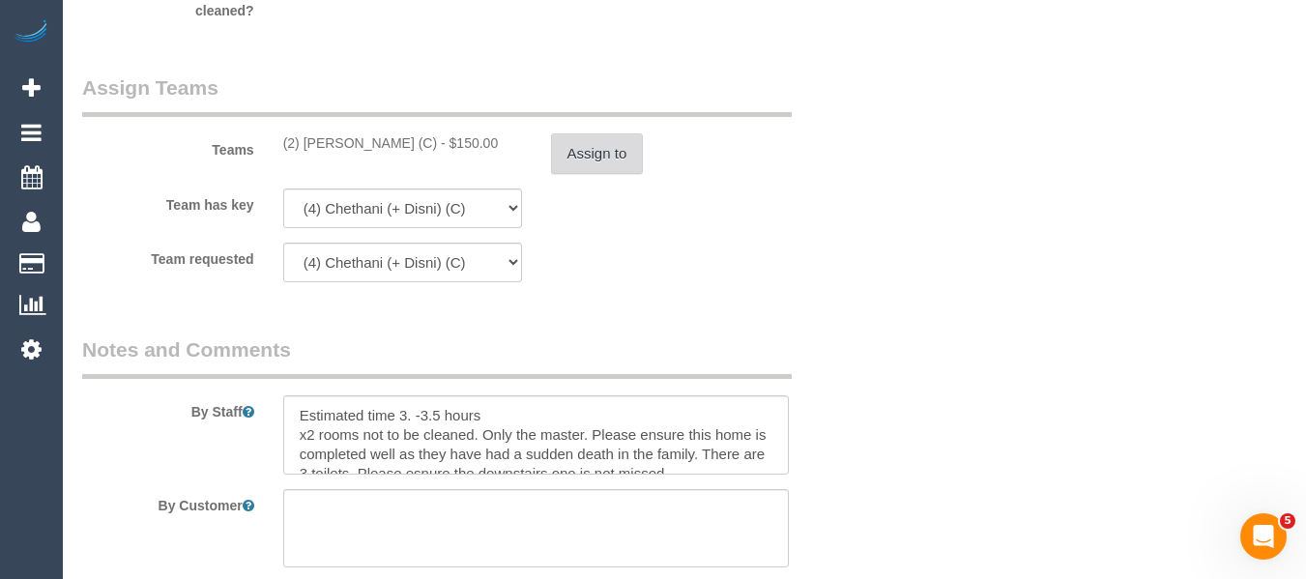
scroll to position [3552, 0]
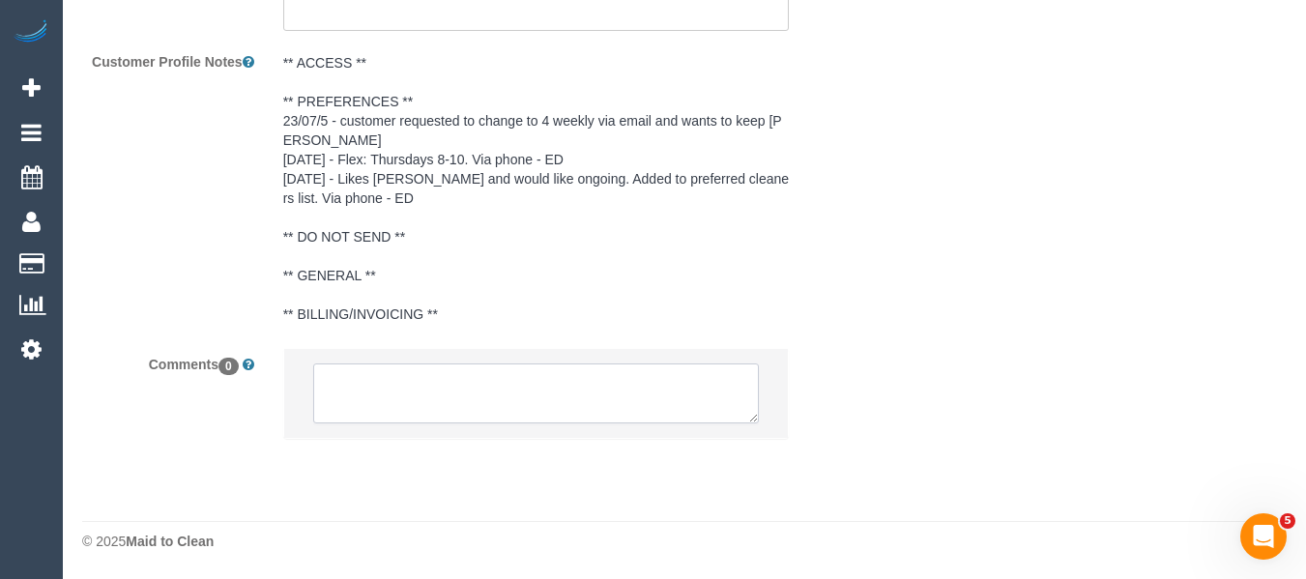
click at [519, 394] on textarea at bounding box center [536, 393] width 447 height 60
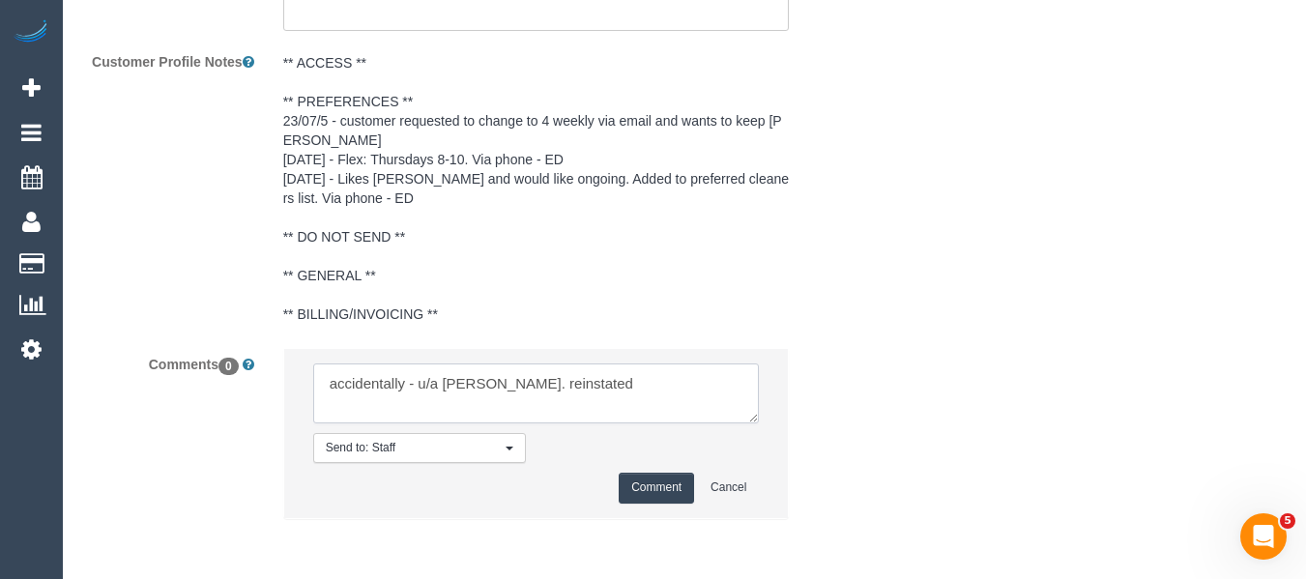
type textarea "accidentally - u/a [PERSON_NAME]. reinstated"
click at [666, 498] on button "Comment" at bounding box center [656, 488] width 75 height 30
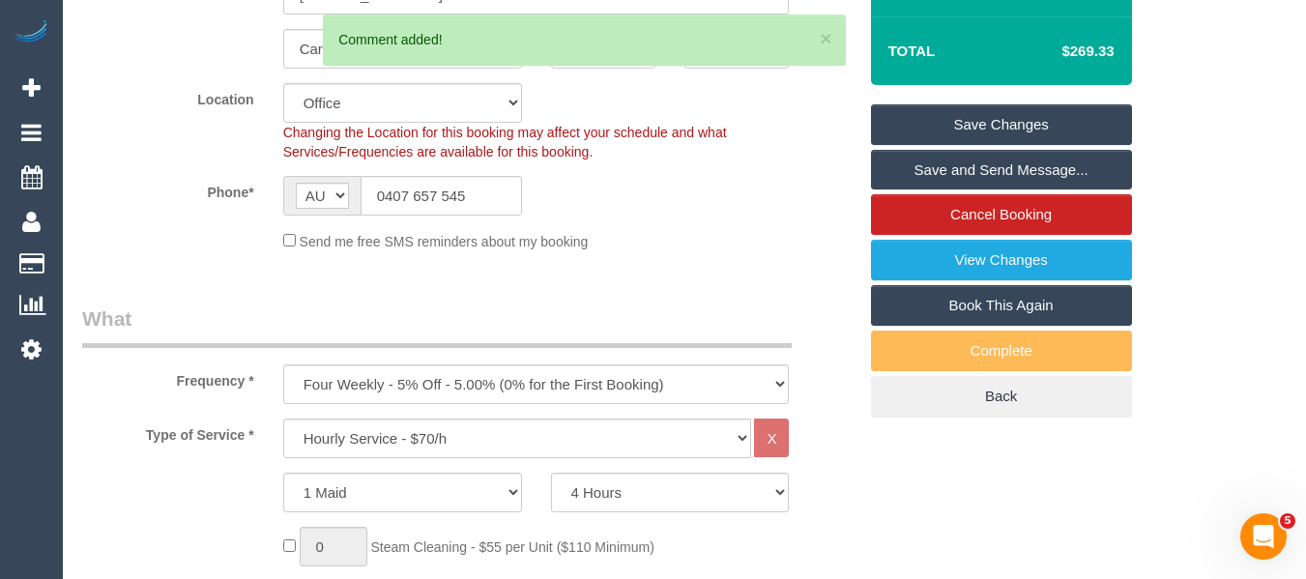
scroll to position [299, 0]
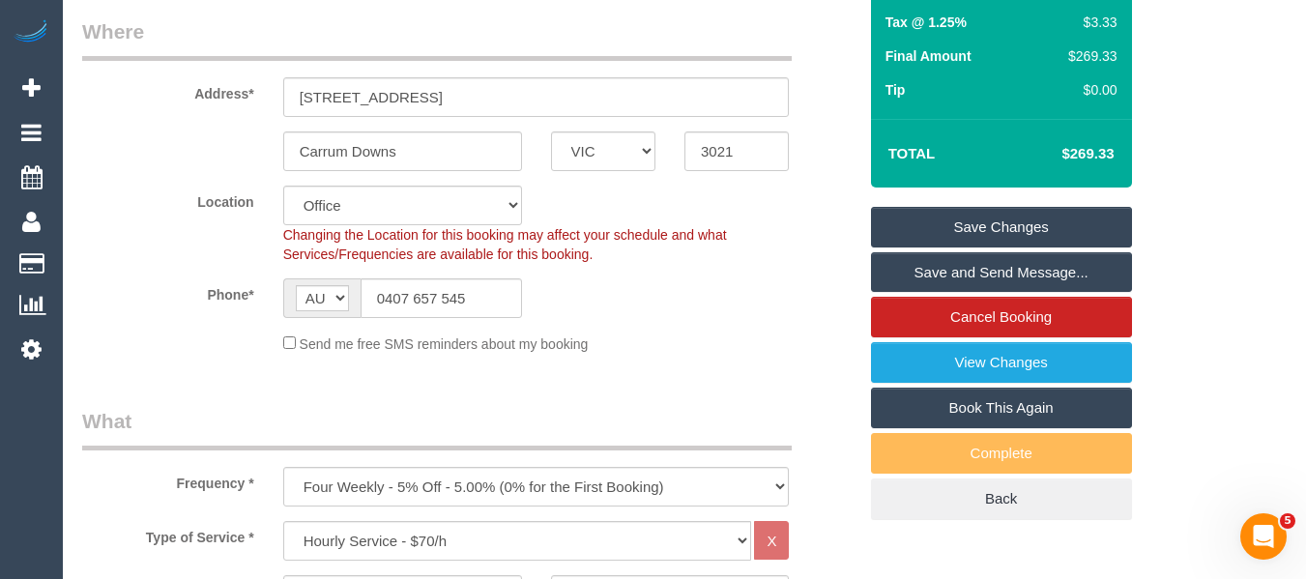
drag, startPoint x: 967, startPoint y: 223, endPoint x: 952, endPoint y: 235, distance: 19.3
click at [967, 223] on link "Save Changes" at bounding box center [1001, 227] width 261 height 41
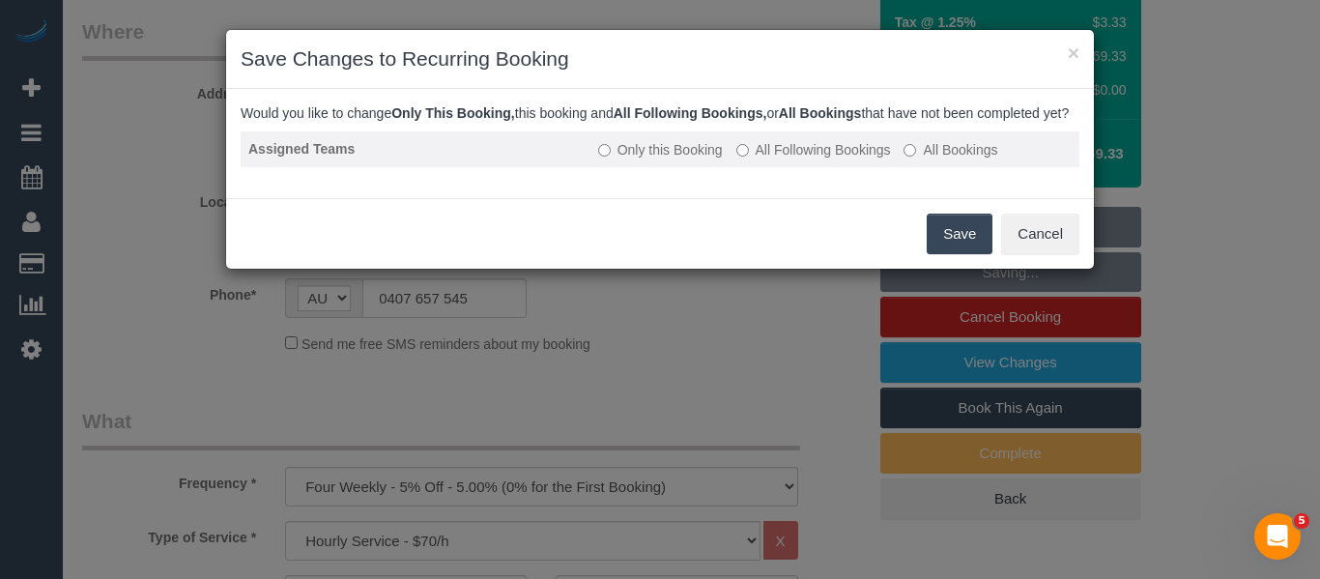
click at [817, 159] on label "All Following Bookings" at bounding box center [813, 149] width 155 height 19
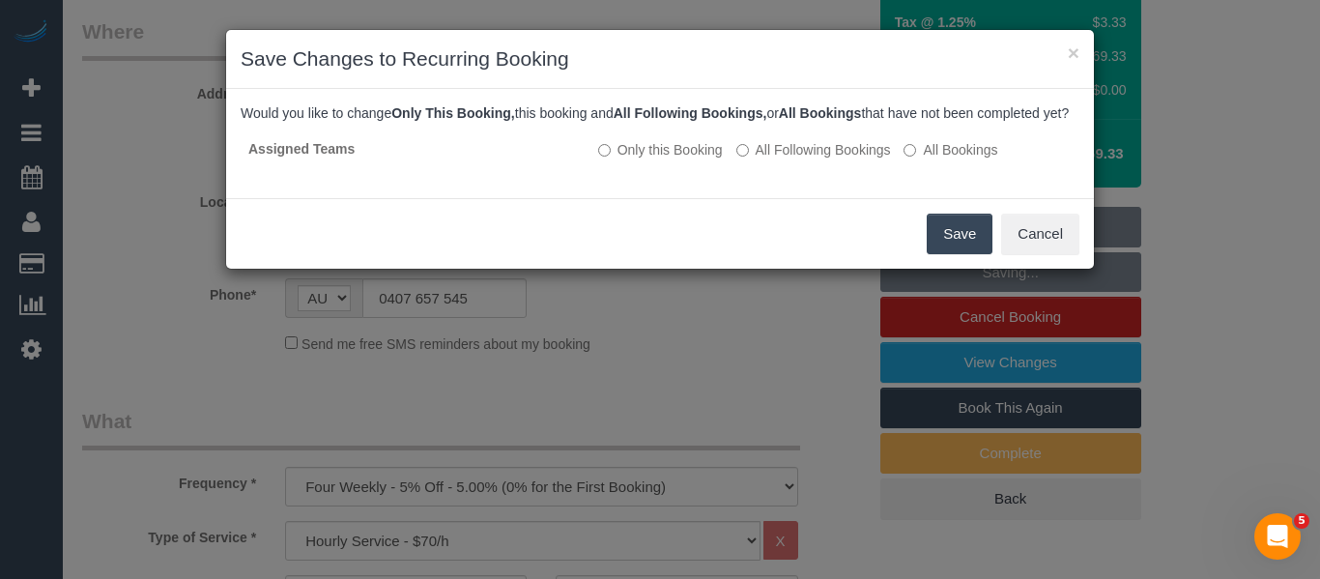
click at [933, 254] on button "Save" at bounding box center [960, 234] width 66 height 41
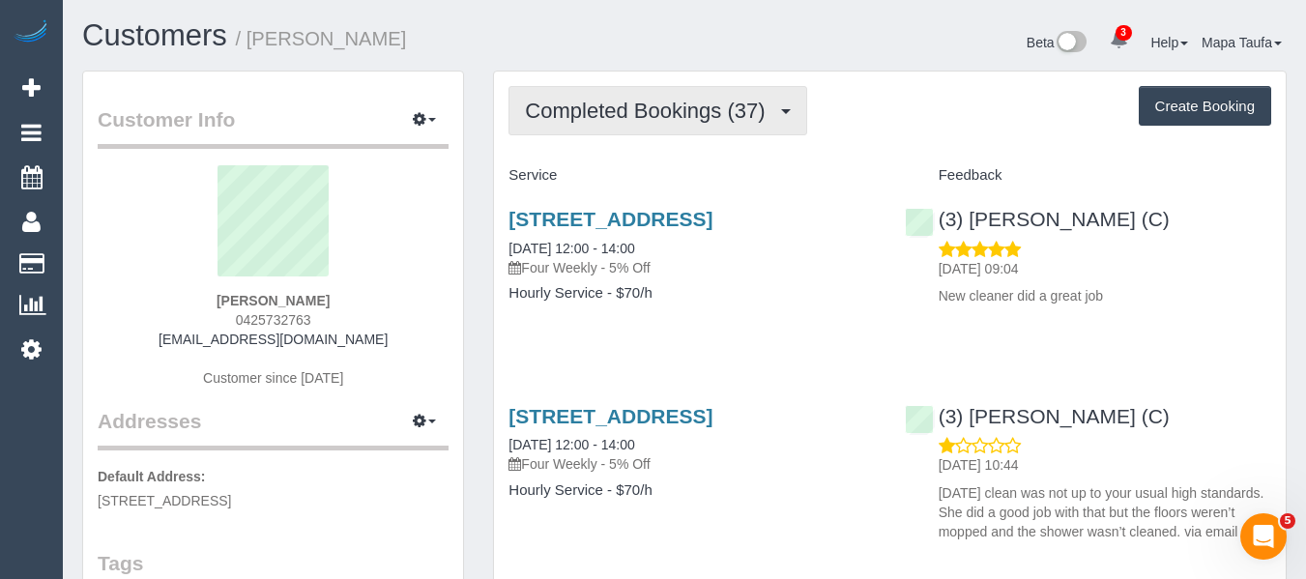
drag, startPoint x: 616, startPoint y: 89, endPoint x: 611, endPoint y: 118, distance: 29.4
click at [616, 90] on button "Completed Bookings (37)" at bounding box center [657, 110] width 298 height 49
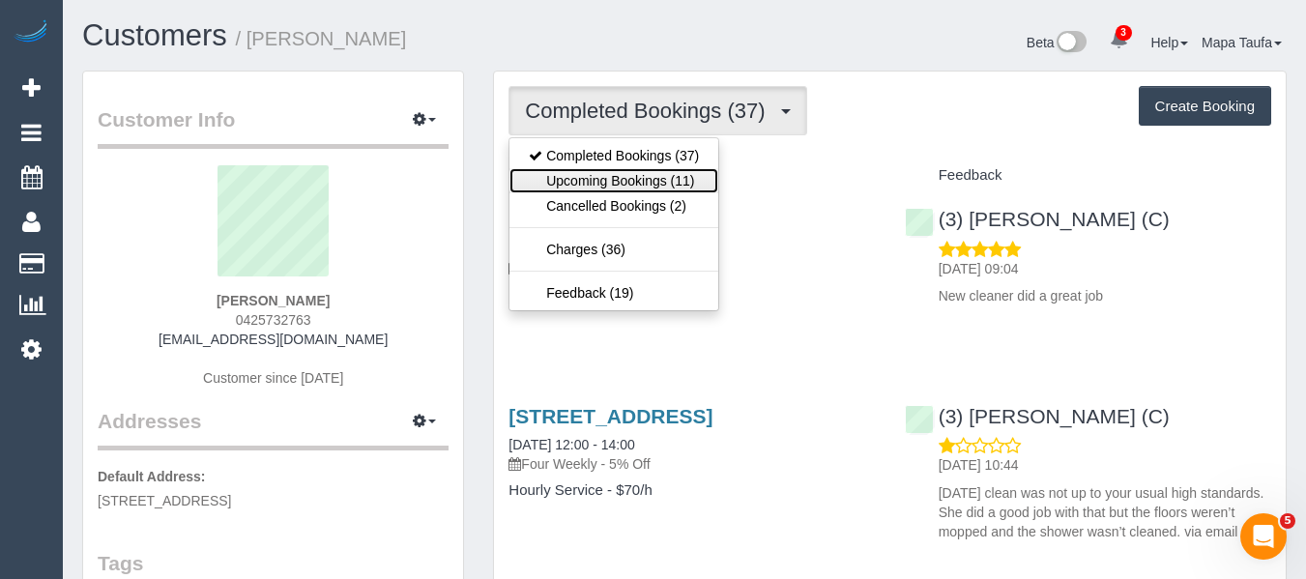
click at [611, 168] on link "Upcoming Bookings (11)" at bounding box center [613, 180] width 209 height 25
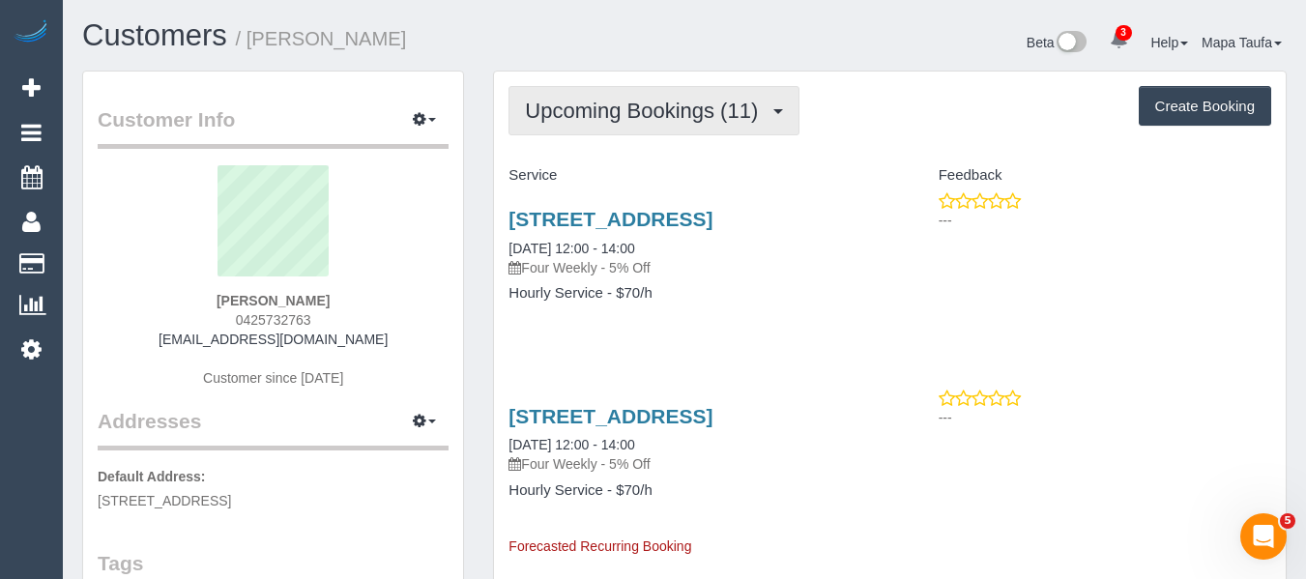
click at [578, 130] on button "Upcoming Bookings (11)" at bounding box center [653, 110] width 291 height 49
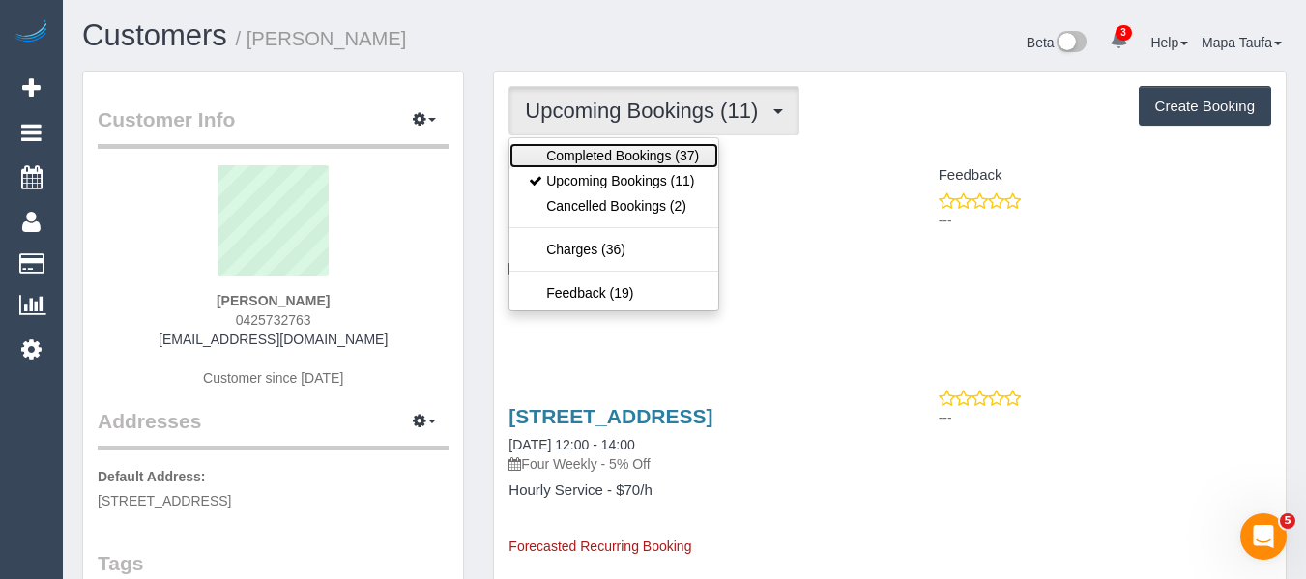
click at [581, 150] on link "Completed Bookings (37)" at bounding box center [613, 155] width 209 height 25
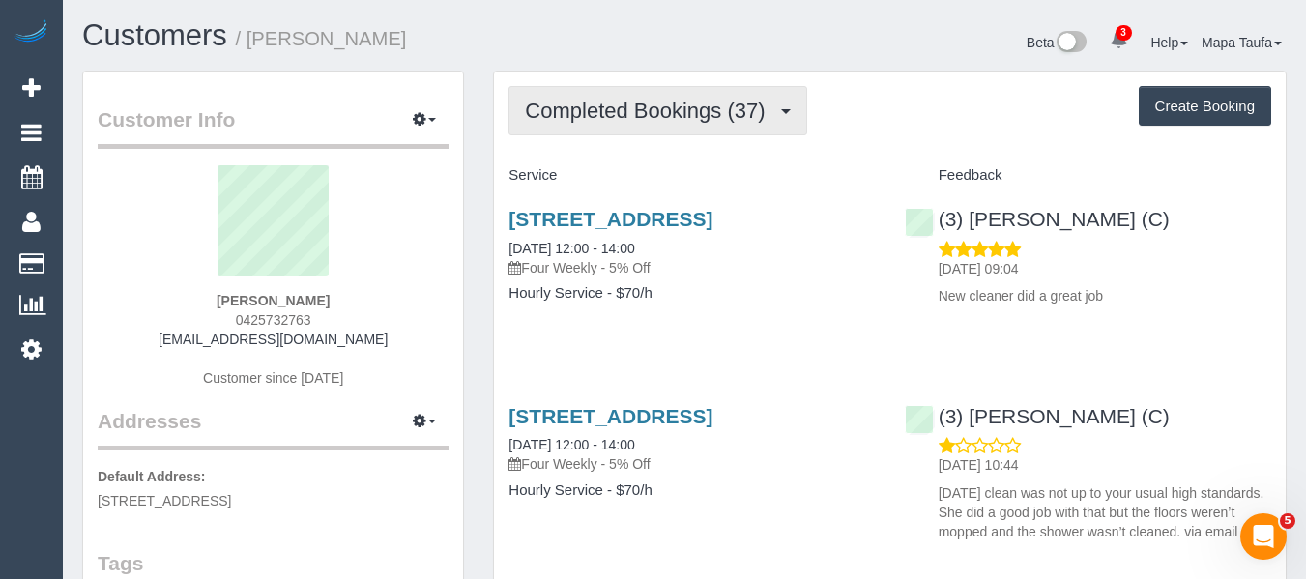
click at [635, 94] on button "Completed Bookings (37)" at bounding box center [657, 110] width 298 height 49
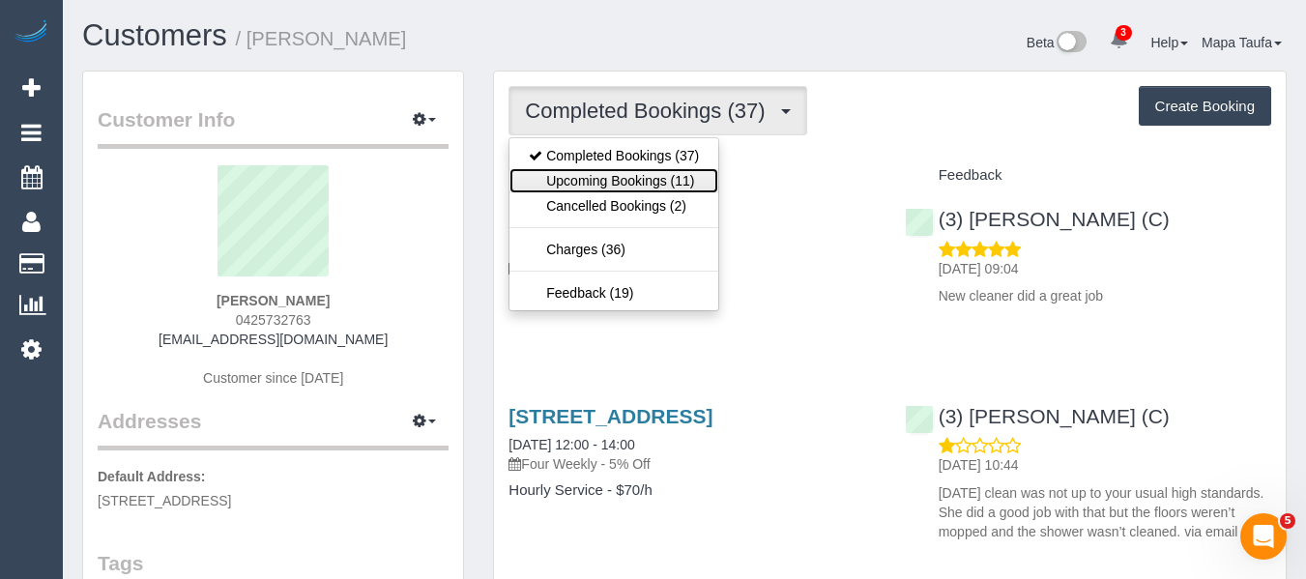
click at [631, 181] on link "Upcoming Bookings (11)" at bounding box center [613, 180] width 209 height 25
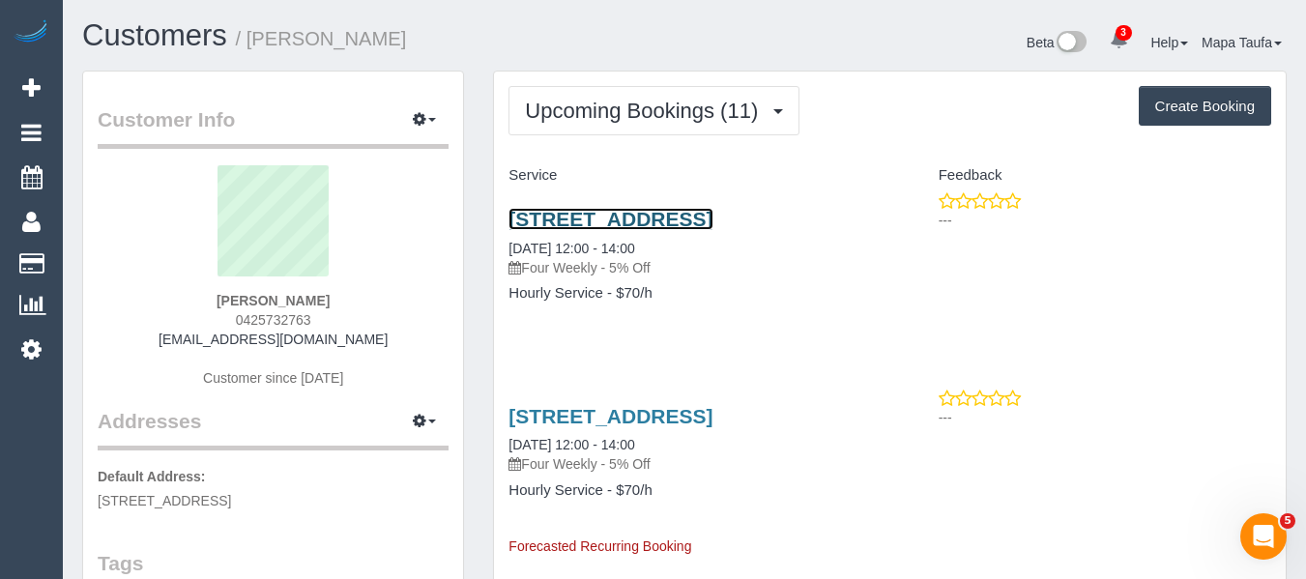
click at [614, 217] on link "11/2-4 Kensington Road, South Yarra, VIC 3141" at bounding box center [610, 219] width 204 height 22
click at [398, 127] on legend "Customer Info Edit Contact Info Send Message Email Preferences Special Sales Ta…" at bounding box center [273, 126] width 351 height 43
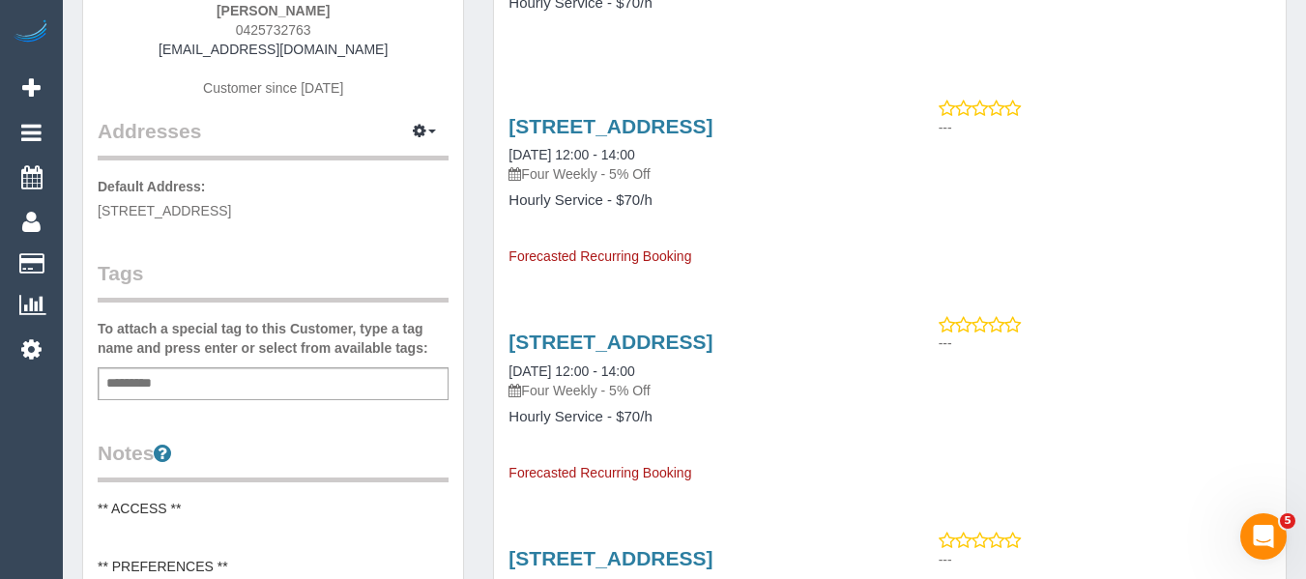
scroll to position [387, 0]
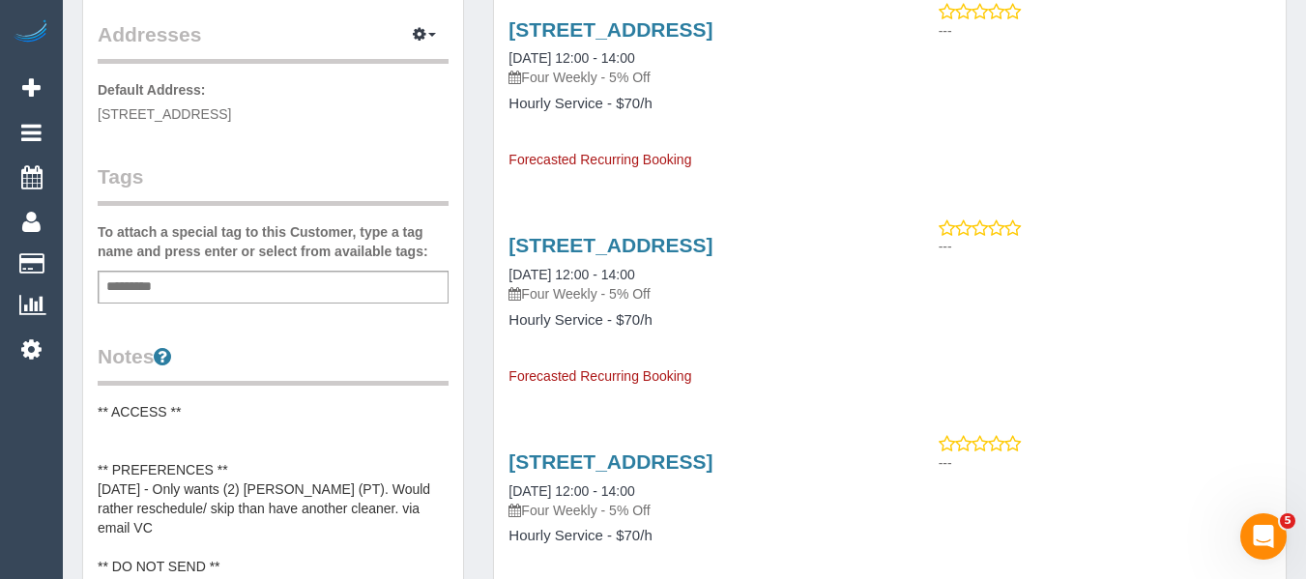
click at [190, 284] on div "Add a tag" at bounding box center [273, 287] width 351 height 33
click at [316, 383] on legend "Notes" at bounding box center [273, 363] width 351 height 43
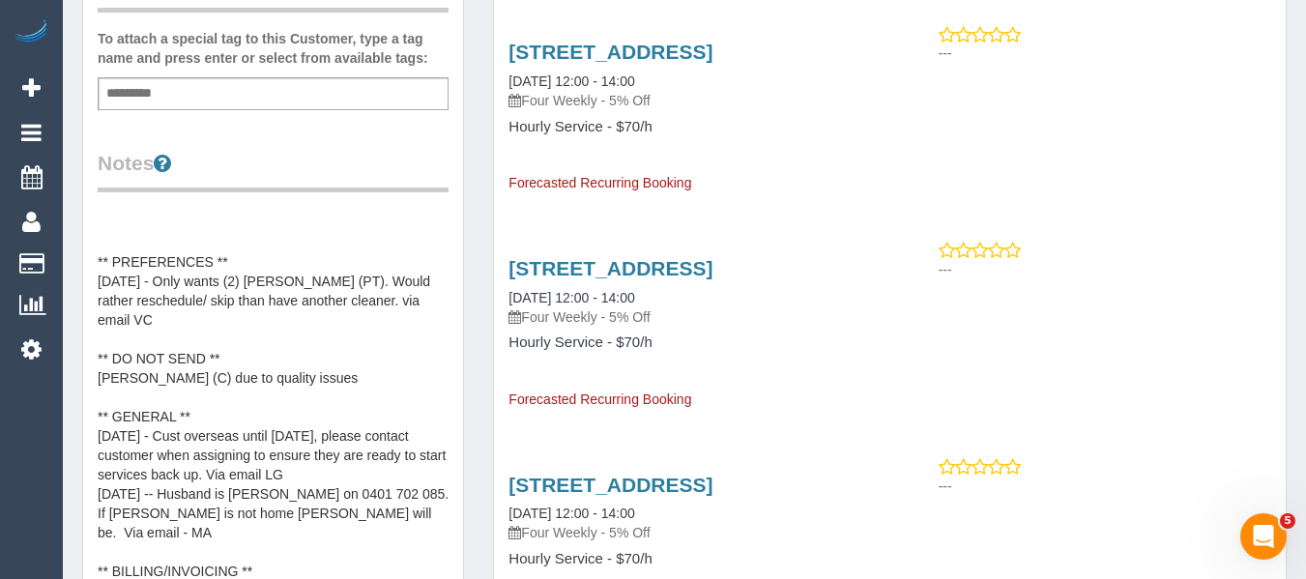
scroll to position [39, 0]
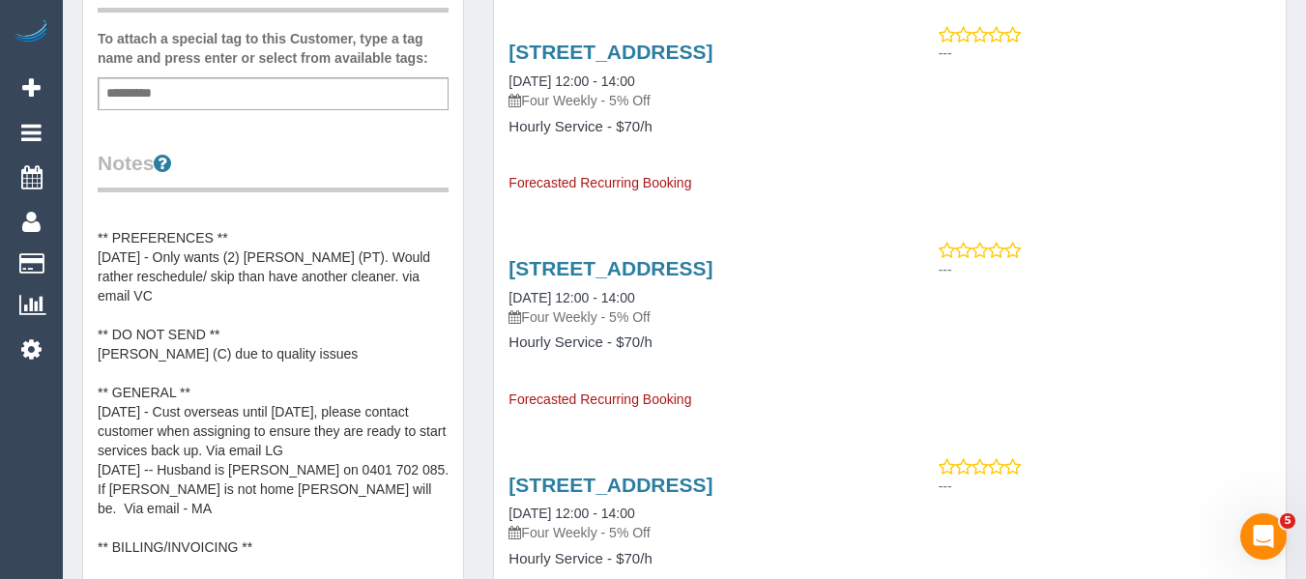
click at [305, 371] on pre "** ACCESS ** ** PREFERENCES ** [DATE] - Only wants (2) [PERSON_NAME] (PT). Woul…" at bounding box center [273, 402] width 351 height 387
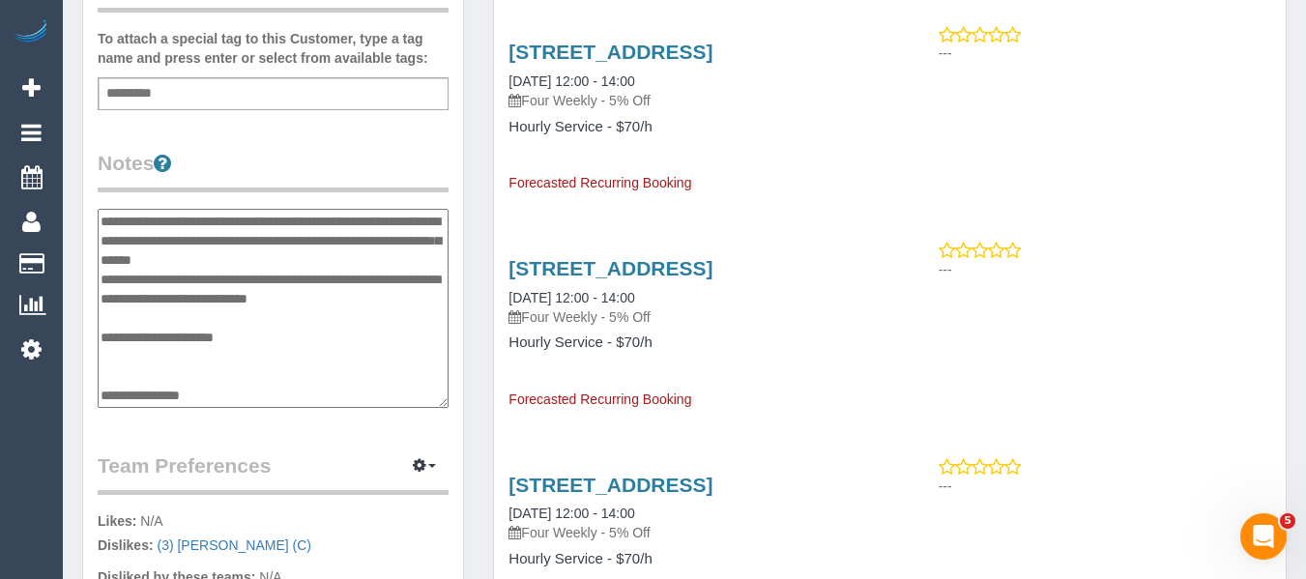
scroll to position [135, 0]
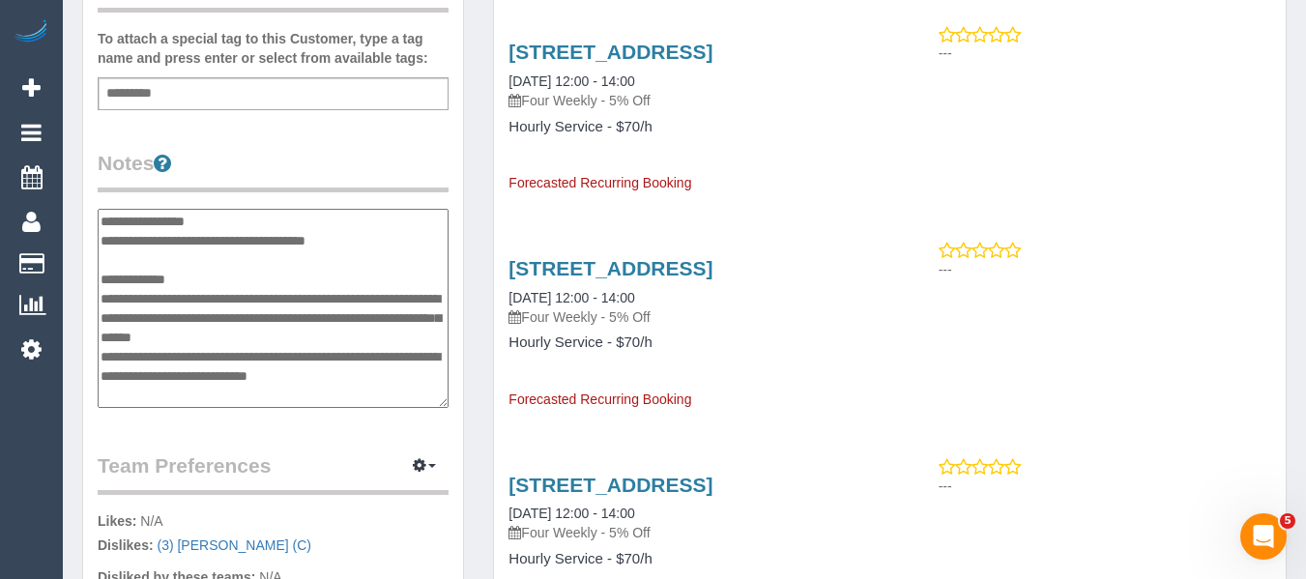
click at [195, 308] on textarea "**********" at bounding box center [273, 308] width 351 height 199
click at [234, 303] on textarea "**********" at bounding box center [273, 308] width 351 height 199
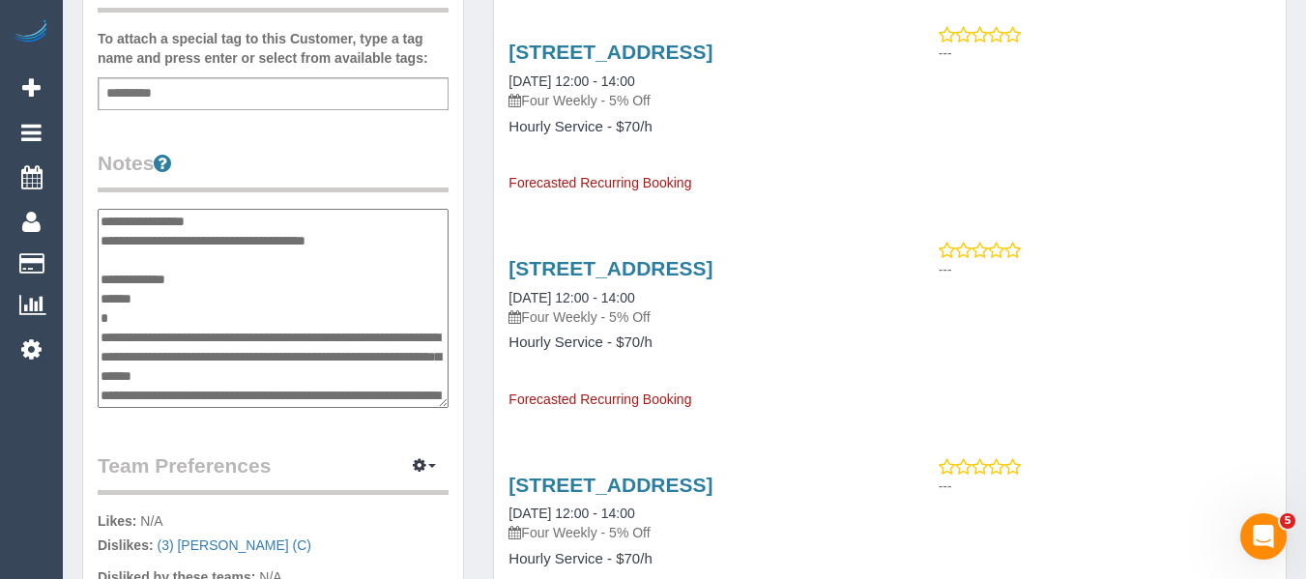
click at [226, 311] on textarea "**********" at bounding box center [273, 308] width 351 height 199
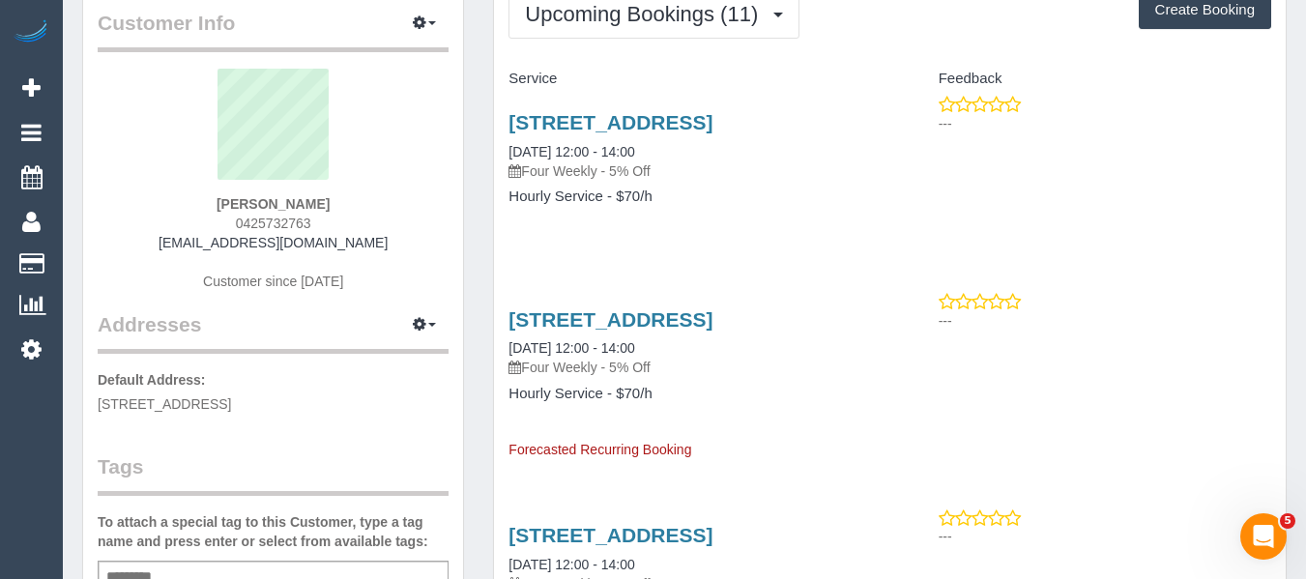
scroll to position [0, 0]
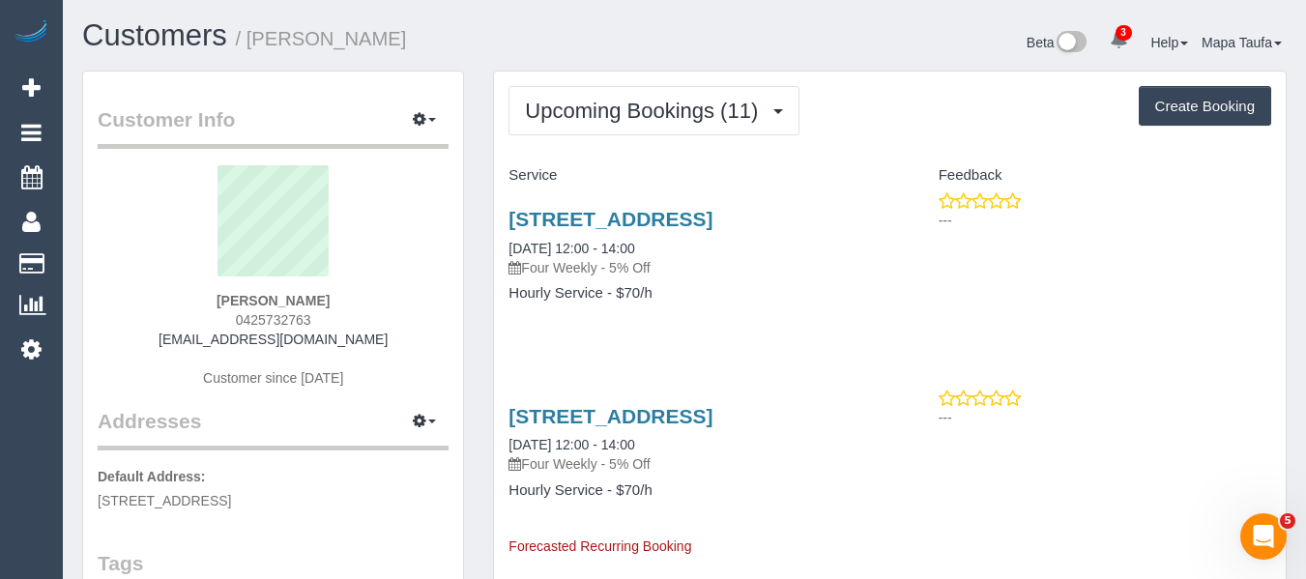
type textarea "**********"
drag, startPoint x: 321, startPoint y: 295, endPoint x: 297, endPoint y: 292, distance: 24.3
click at [226, 295] on div "Greg Dyett 0425732763 gregdyett@yahoo.com.au Customer since 2022" at bounding box center [273, 286] width 351 height 242
copy strong "Greg Dyett"
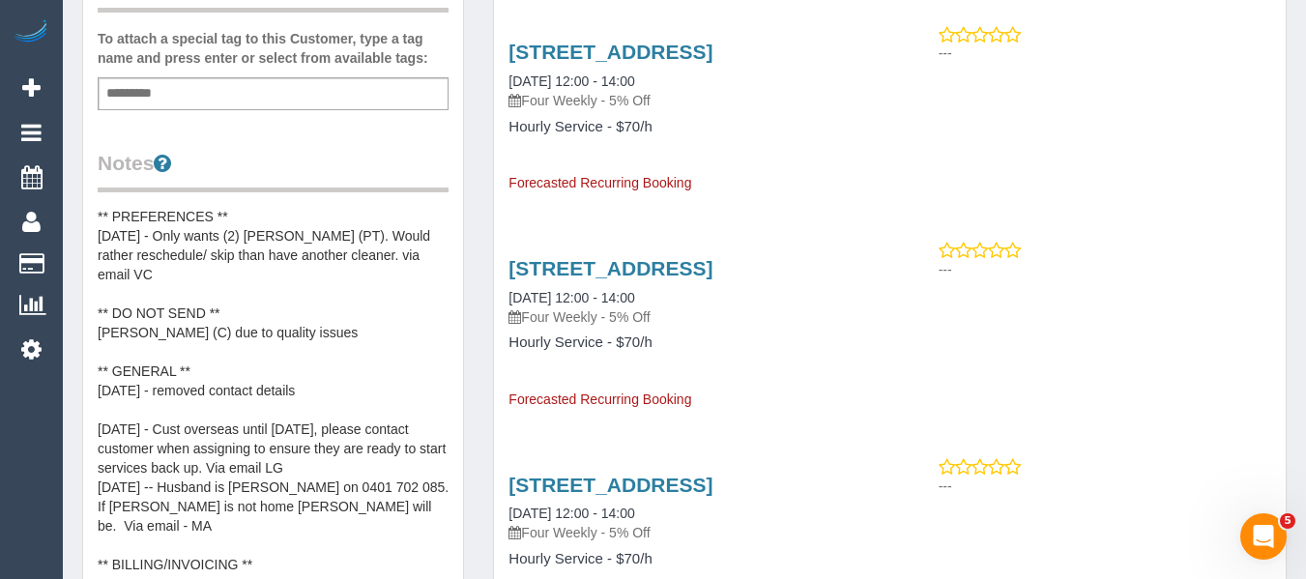
scroll to position [77, 0]
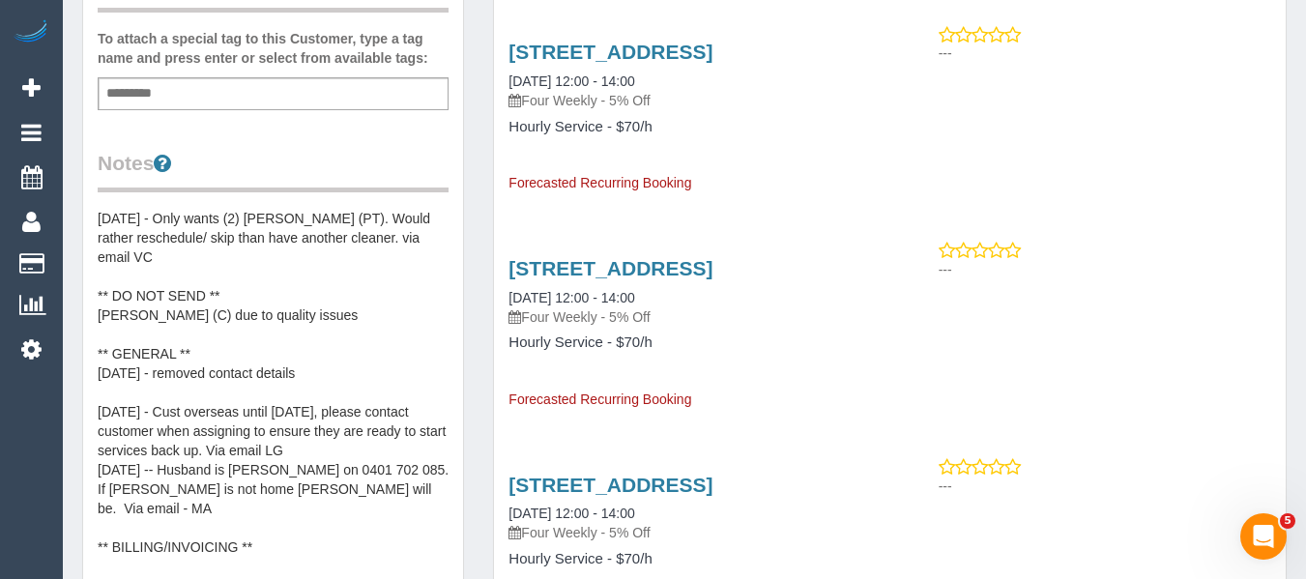
click at [333, 365] on pre "** ACCESS ** ** PREFERENCES ** 17/02/25 - Only wants (2) Felipe Rincon (PT). Wo…" at bounding box center [273, 402] width 351 height 387
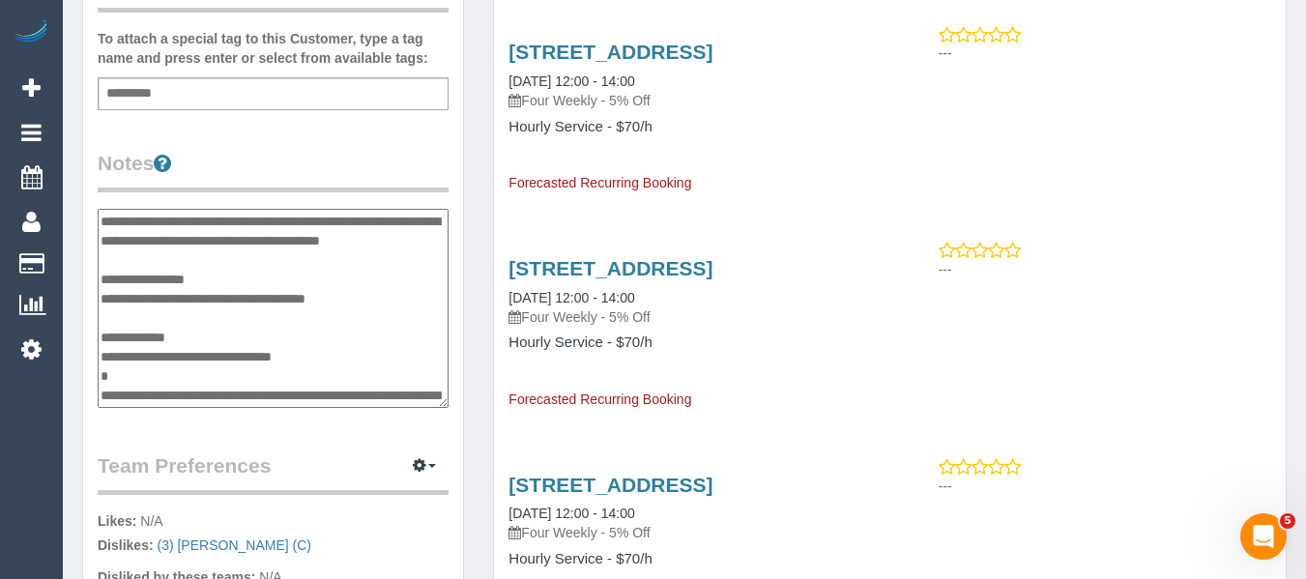
click at [331, 361] on textarea "**********" at bounding box center [273, 308] width 351 height 199
click at [339, 374] on textarea "**********" at bounding box center [273, 308] width 351 height 199
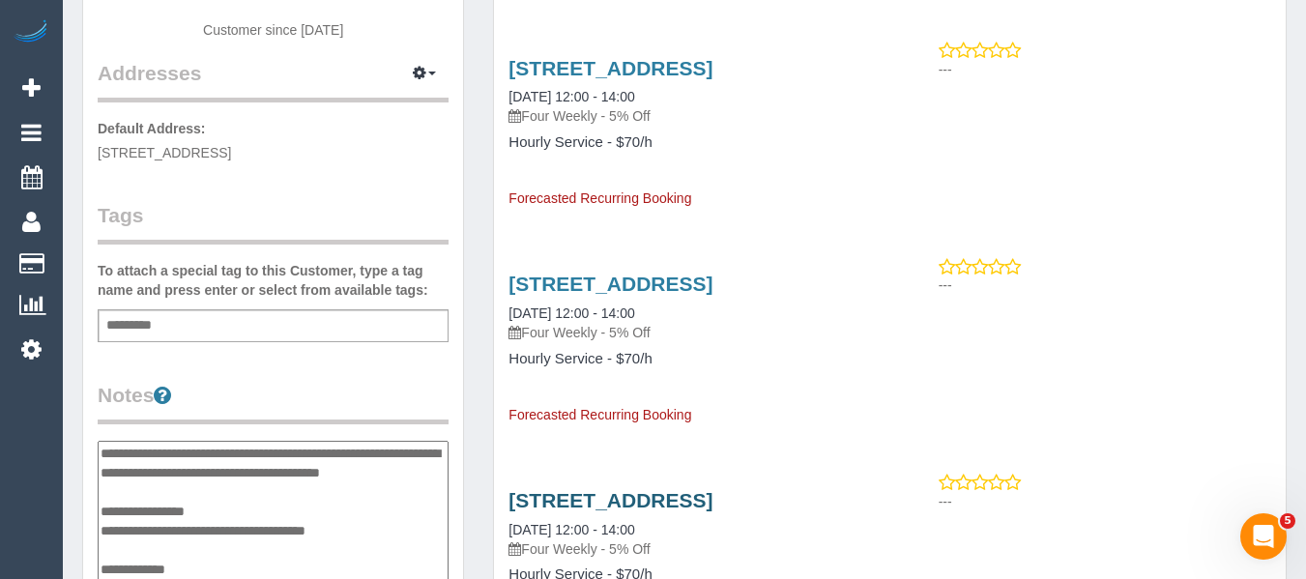
scroll to position [97, 0]
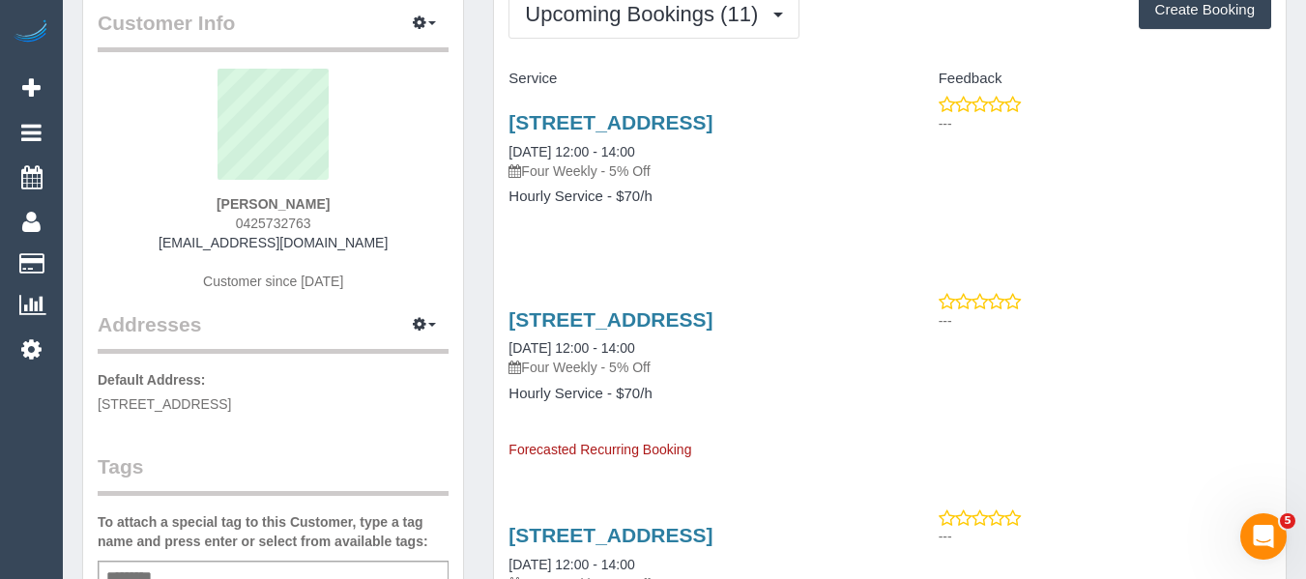
type textarea "**********"
drag, startPoint x: 299, startPoint y: 227, endPoint x: 235, endPoint y: 227, distance: 63.8
click at [235, 227] on div "Greg Dyett 0425732763 gregdyett@yahoo.com.au Customer since 2022" at bounding box center [273, 190] width 351 height 242
copy span "0425732763"
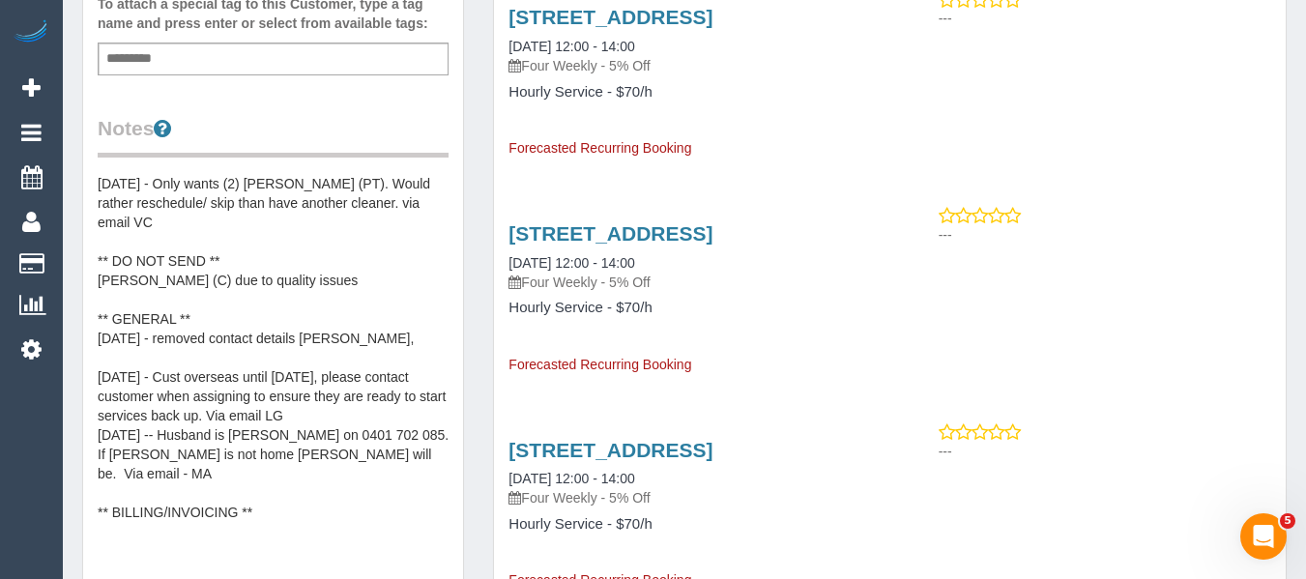
scroll to position [677, 0]
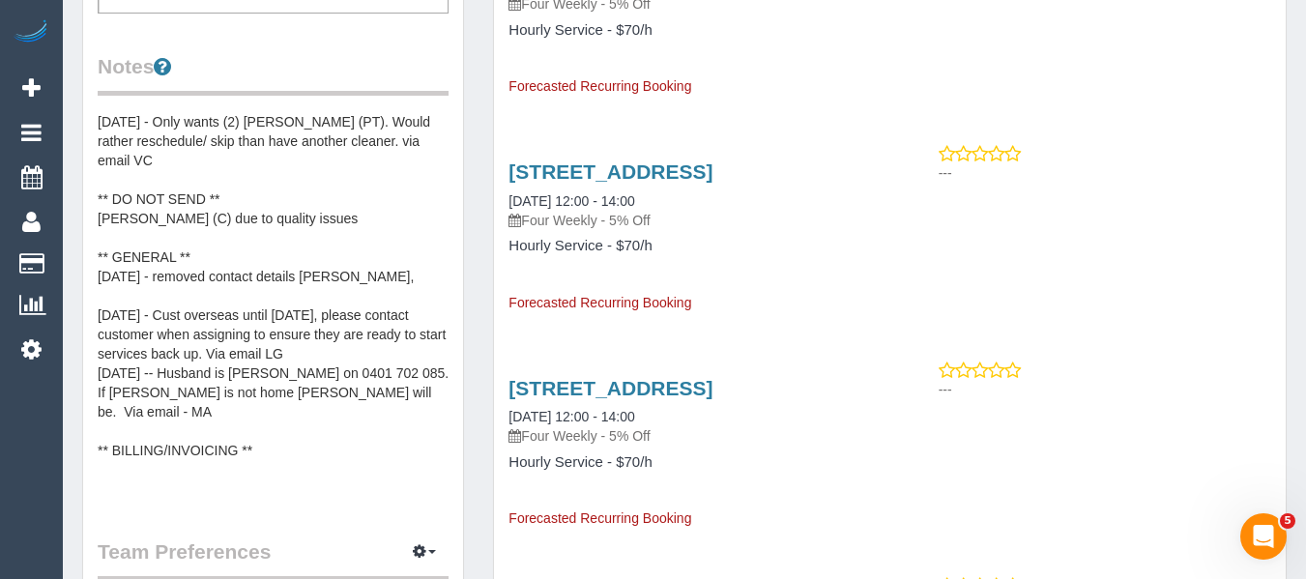
click at [384, 266] on pre "** ACCESS ** ** PREFERENCES ** 17/02/25 - Only wants (2) Felipe Rincon (PT). Wo…" at bounding box center [273, 305] width 351 height 387
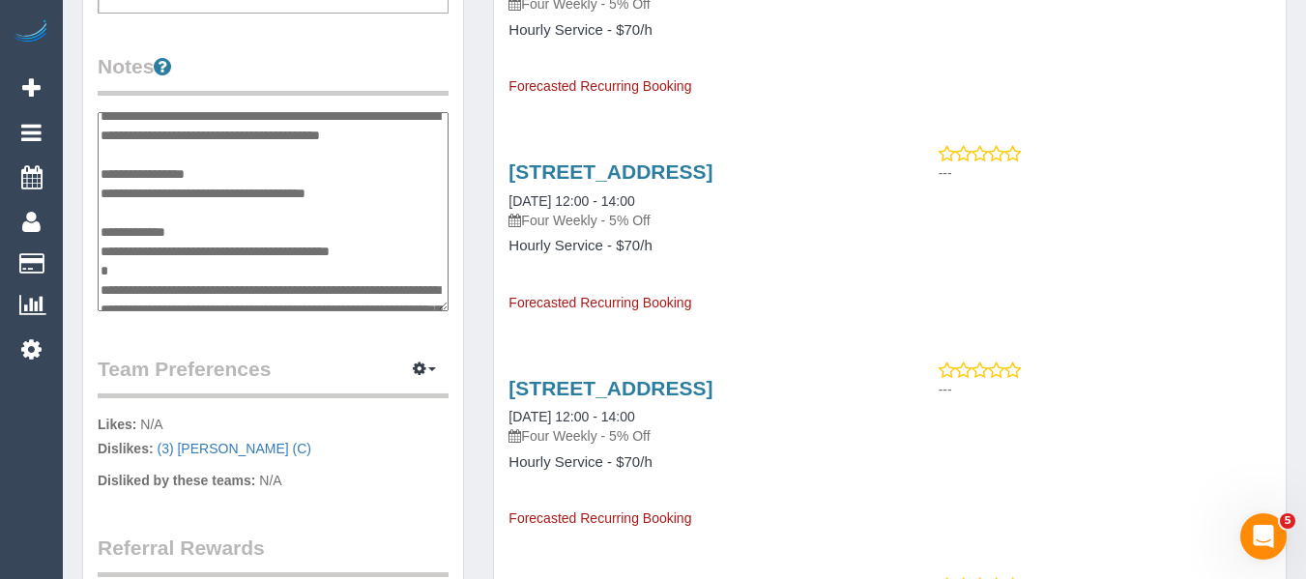
scroll to position [77, 0]
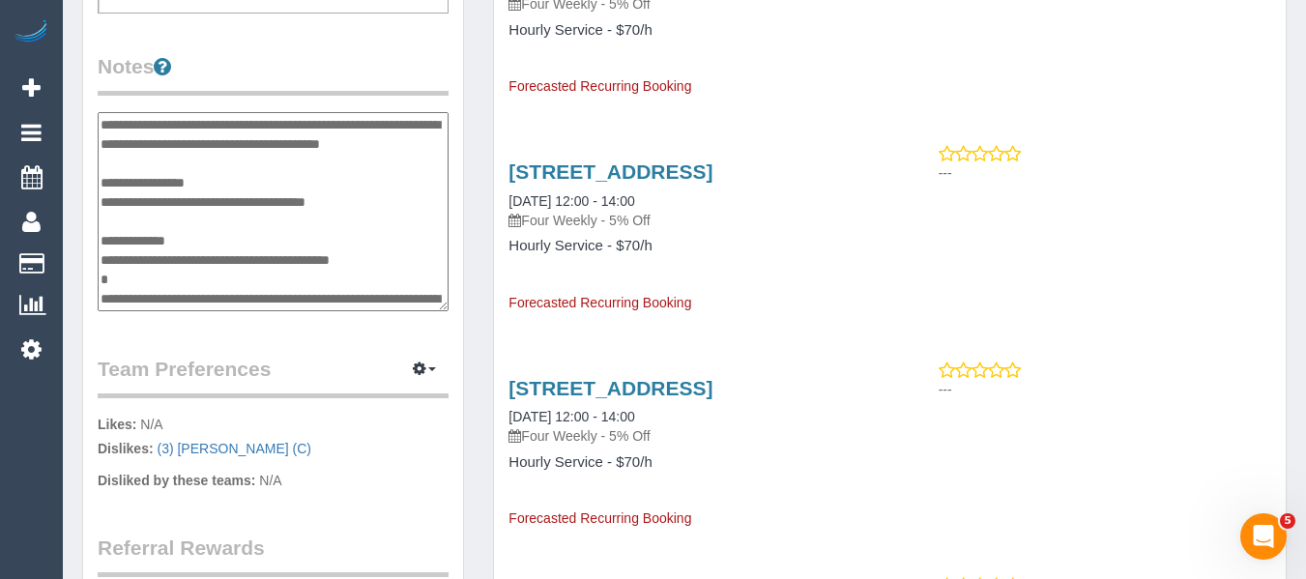
click at [390, 289] on textarea "**********" at bounding box center [273, 211] width 351 height 199
click at [393, 279] on textarea "**********" at bounding box center [273, 211] width 351 height 199
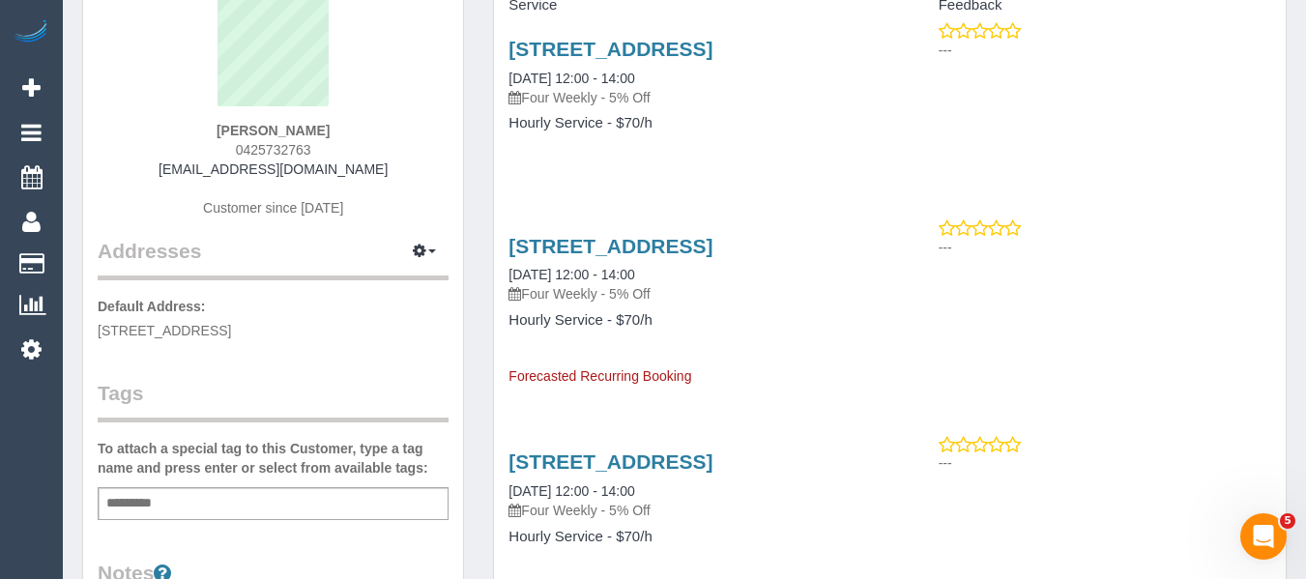
scroll to position [97, 0]
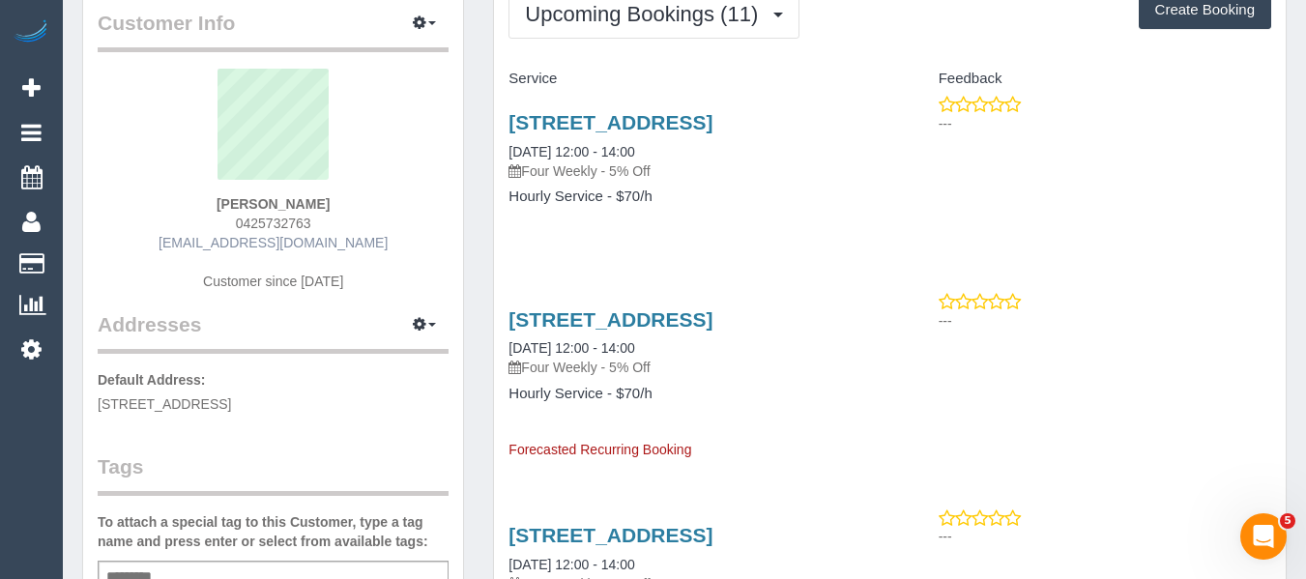
type textarea "**********"
drag, startPoint x: 346, startPoint y: 245, endPoint x: 192, endPoint y: 242, distance: 153.7
click at [192, 242] on div "Greg Dyett 0425732763 gregdyett@yahoo.com.au Customer since 2022" at bounding box center [273, 190] width 351 height 242
copy link "[EMAIL_ADDRESS][DOMAIN_NAME]"
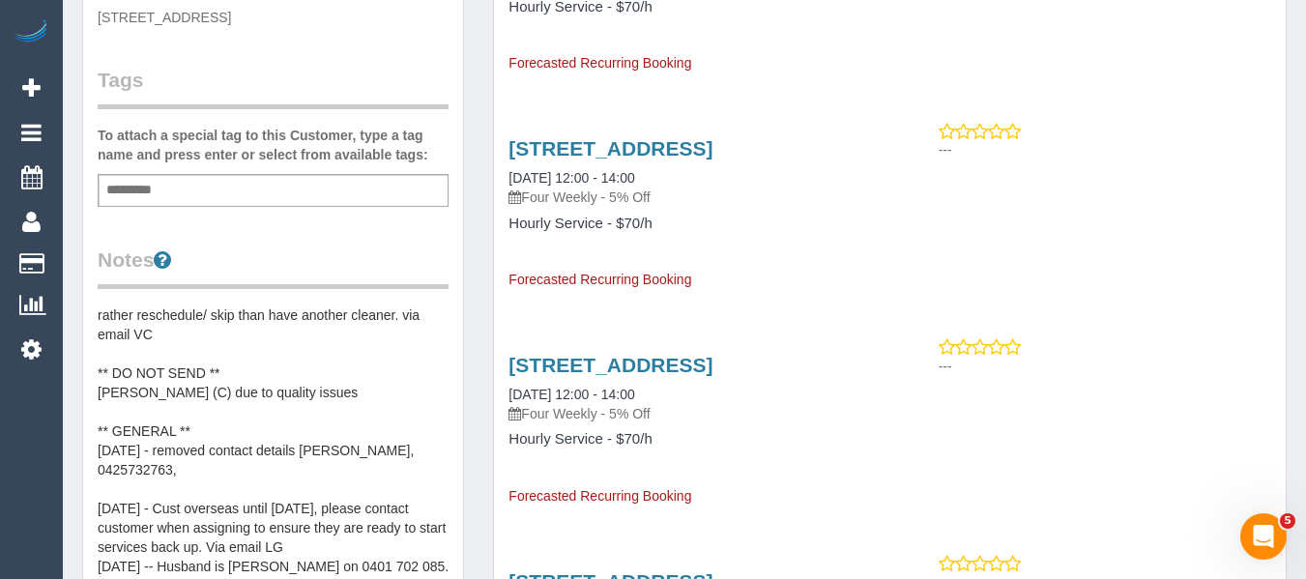
click at [256, 441] on pre "** ACCESS ** ** PREFERENCES ** 17/02/25 - Only wants (2) Felipe Rincon (PT). Wo…" at bounding box center [273, 498] width 351 height 387
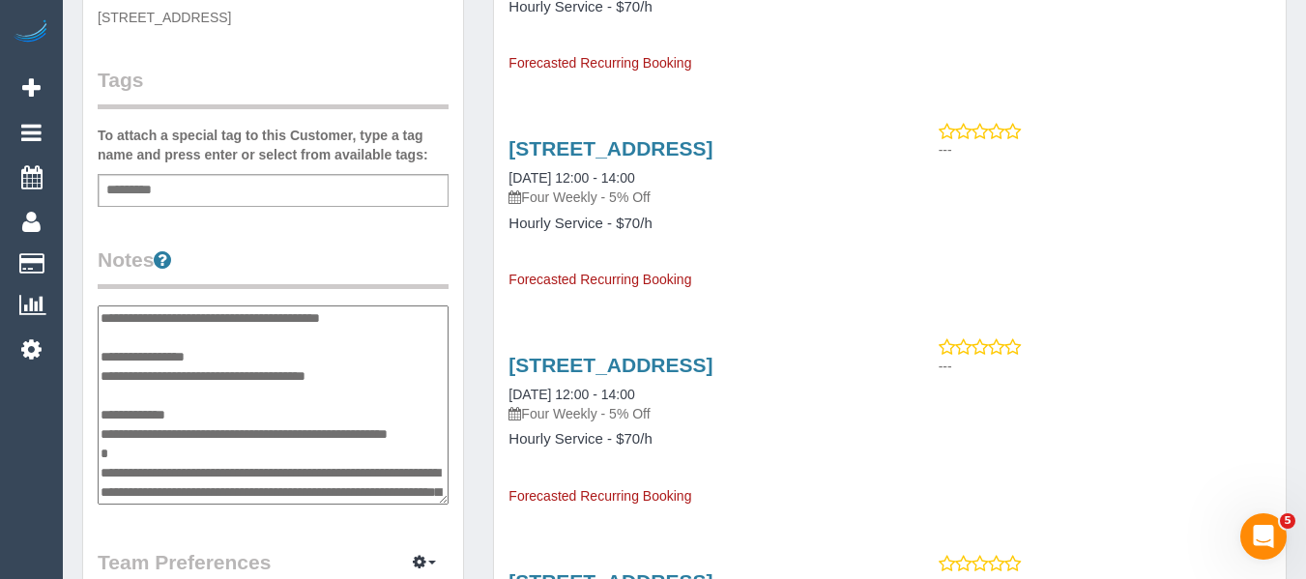
scroll to position [193, 0]
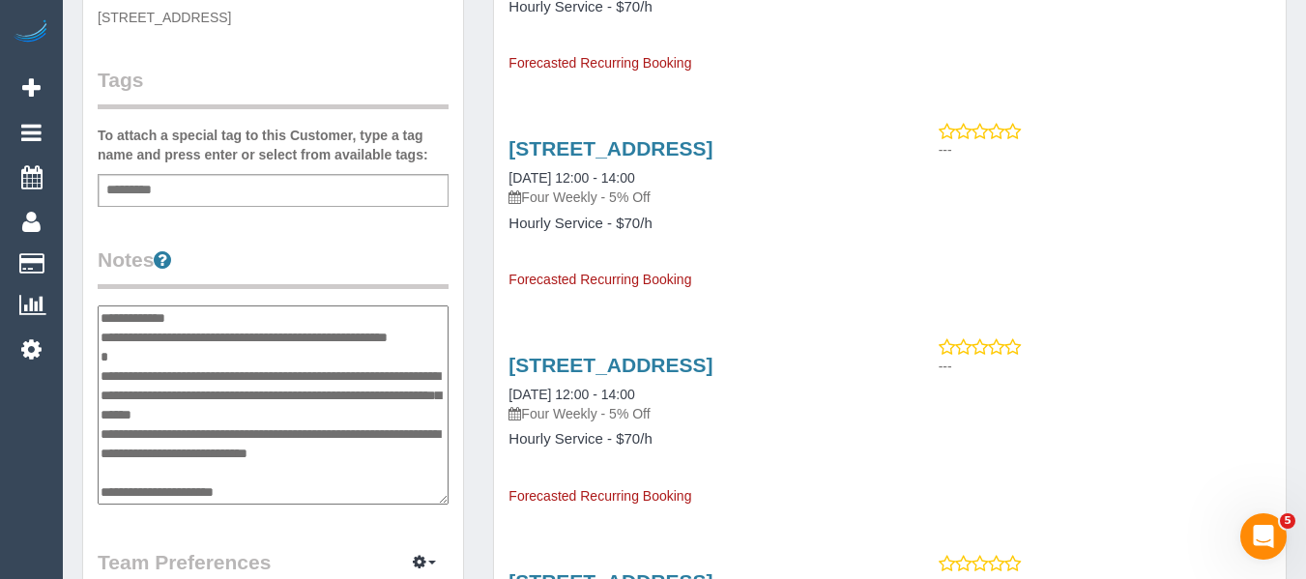
click at [219, 381] on textarea "**********" at bounding box center [273, 404] width 351 height 199
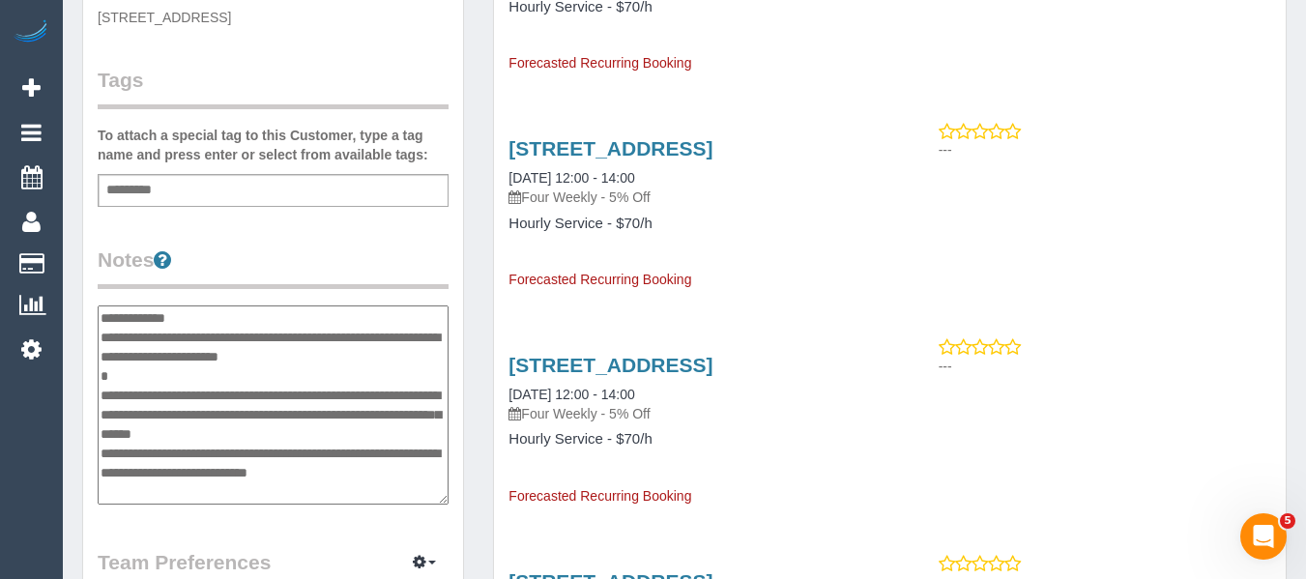
type textarea "**********"
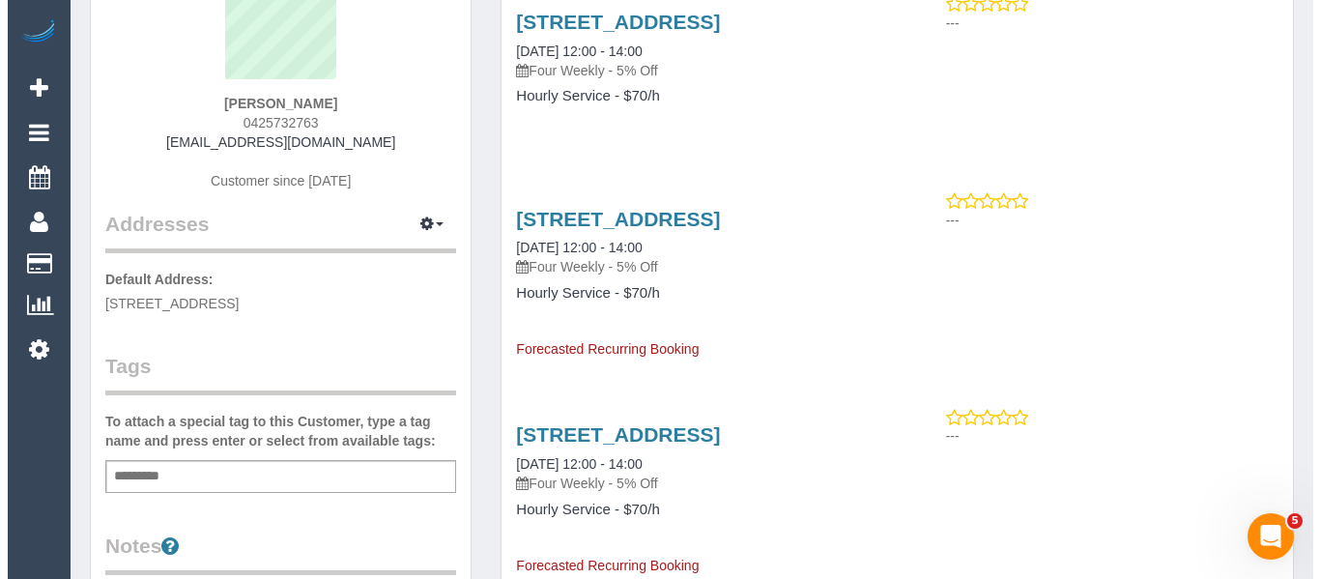
scroll to position [0, 0]
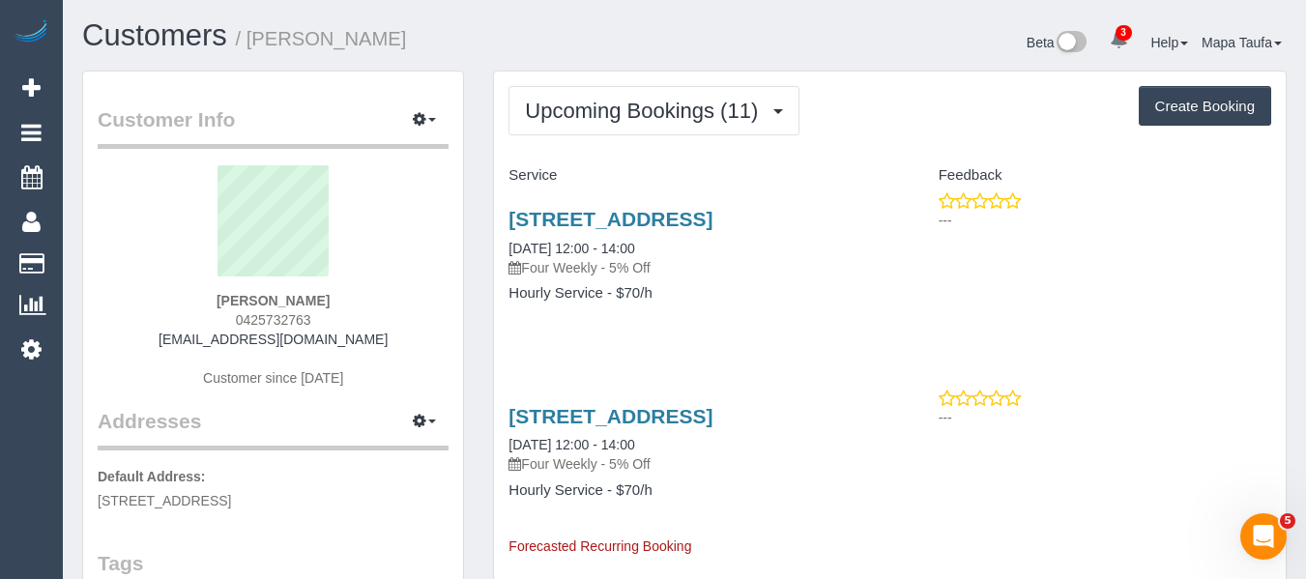
click at [442, 118] on button "button" at bounding box center [424, 120] width 48 height 30
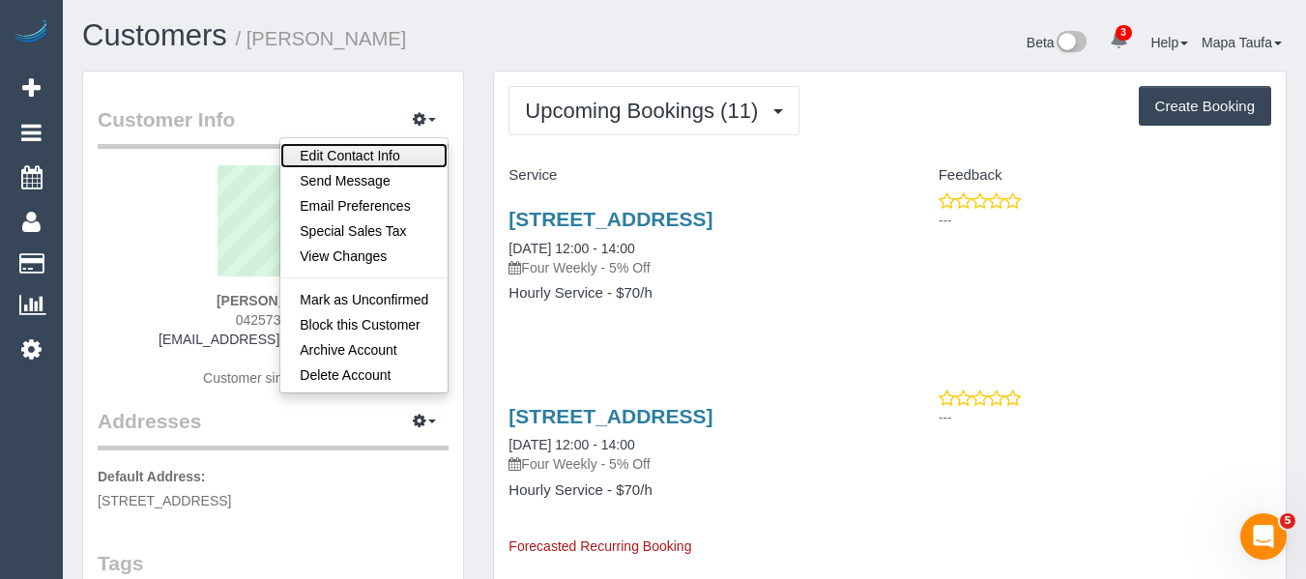
click at [383, 152] on link "Edit Contact Info" at bounding box center [363, 155] width 167 height 25
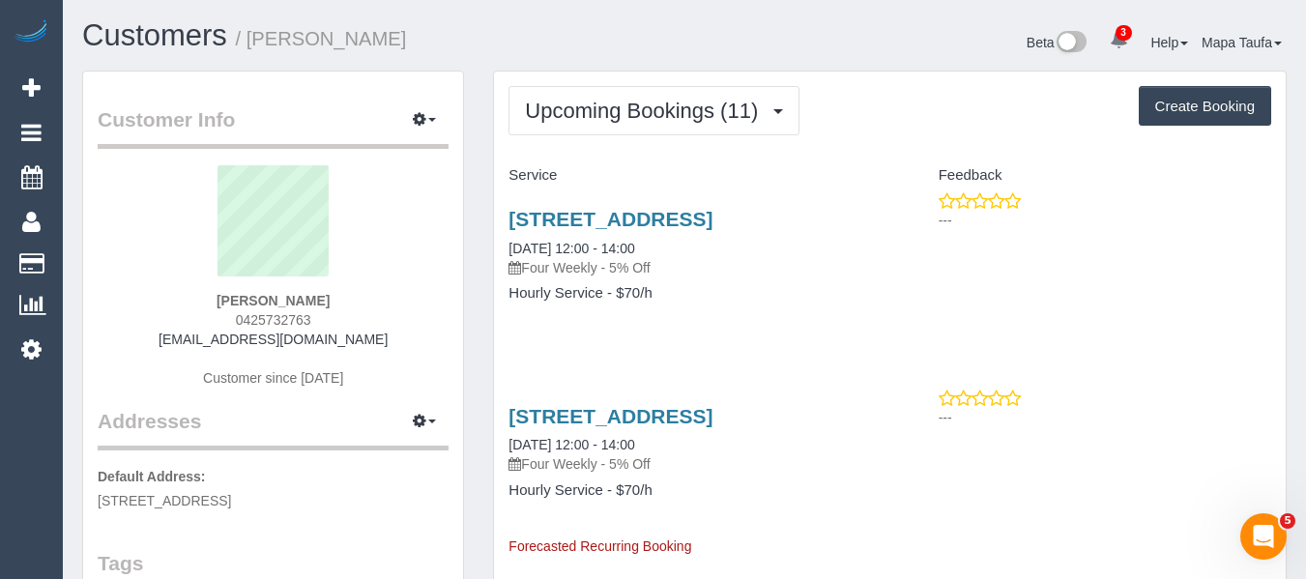
select select "VIC"
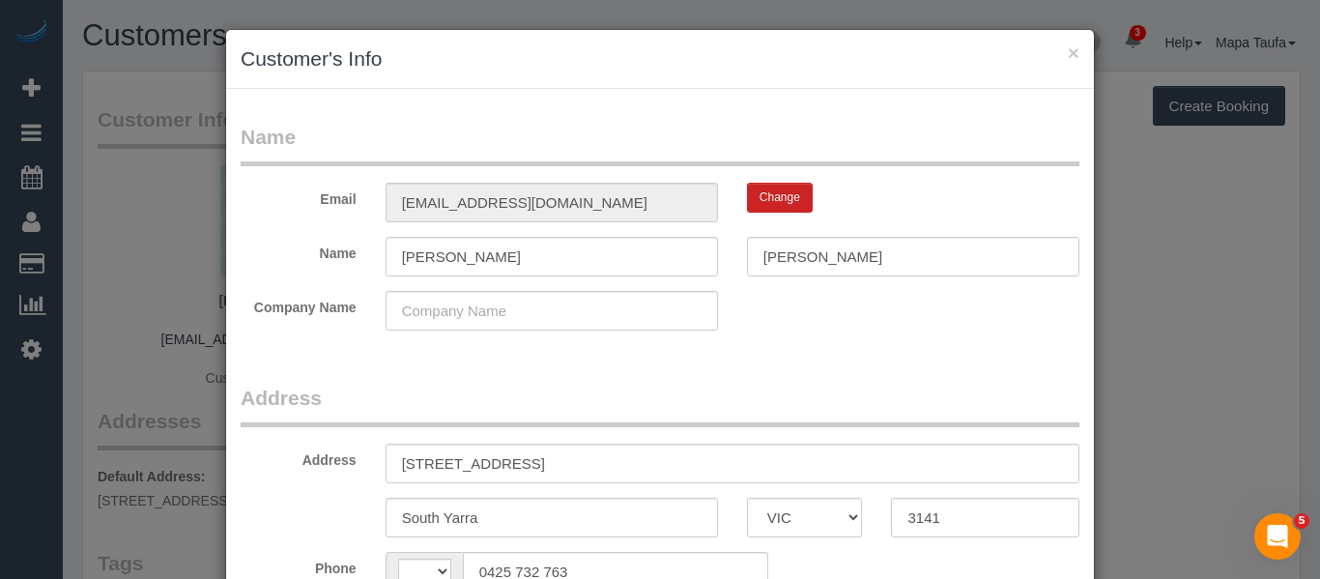
select select "string:AU"
click at [763, 176] on fieldset "Name Email gregdyett@yahoo.com.au Change Name Greg Dyett Company Name" at bounding box center [660, 234] width 839 height 222
click at [766, 197] on button "Change" at bounding box center [780, 198] width 66 height 30
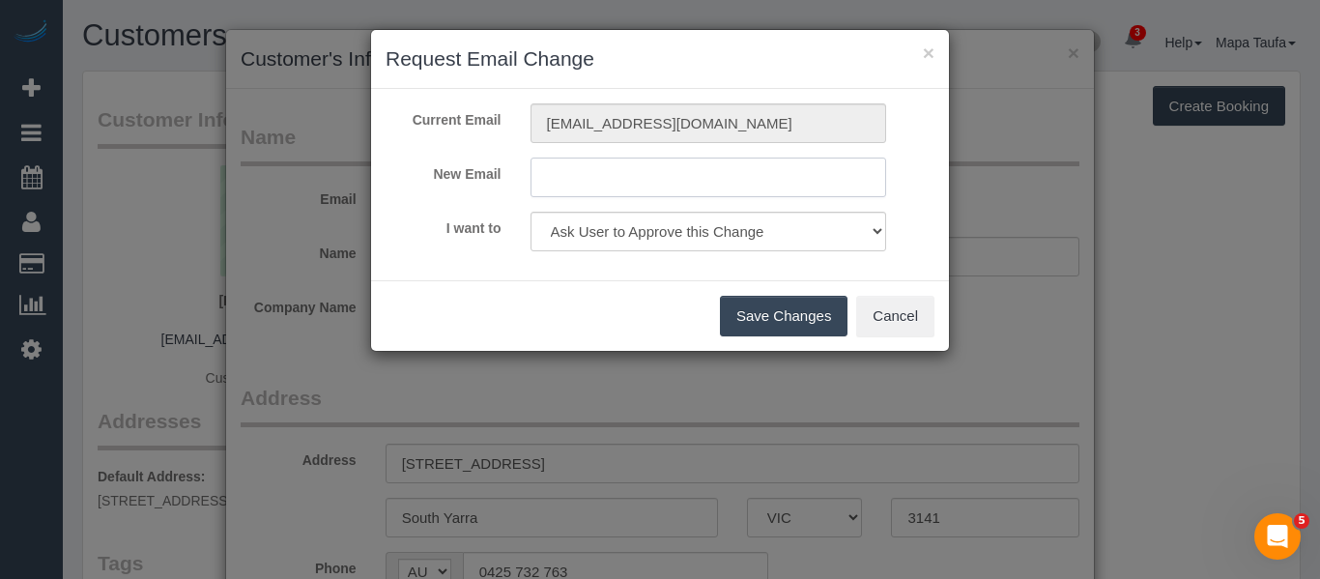
click at [610, 172] on input "text" at bounding box center [709, 178] width 357 height 40
paste input "cumminsmichael@yahoo.com"
type input "cumminsmichael@yahoo.com"
click at [684, 237] on select "Ask User to Approve this Change Change Email and send 'Confirm your Account' em…" at bounding box center [709, 232] width 357 height 40
select select "change"
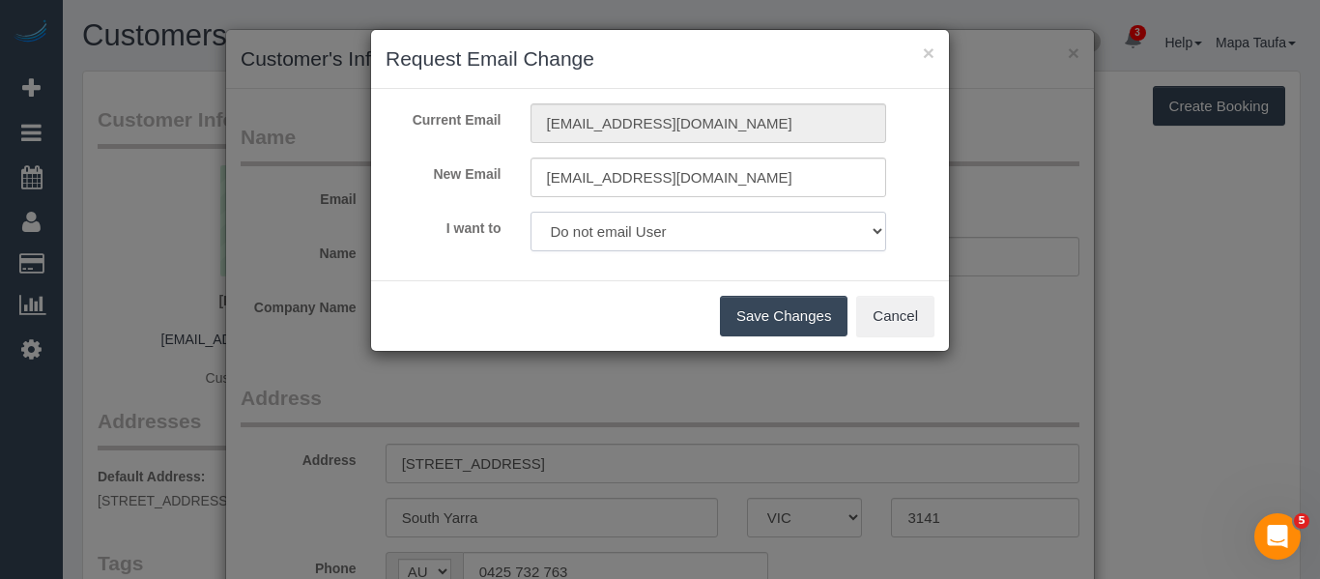
click at [531, 212] on select "Ask User to Approve this Change Change Email and send 'Confirm your Account' em…" at bounding box center [709, 232] width 357 height 40
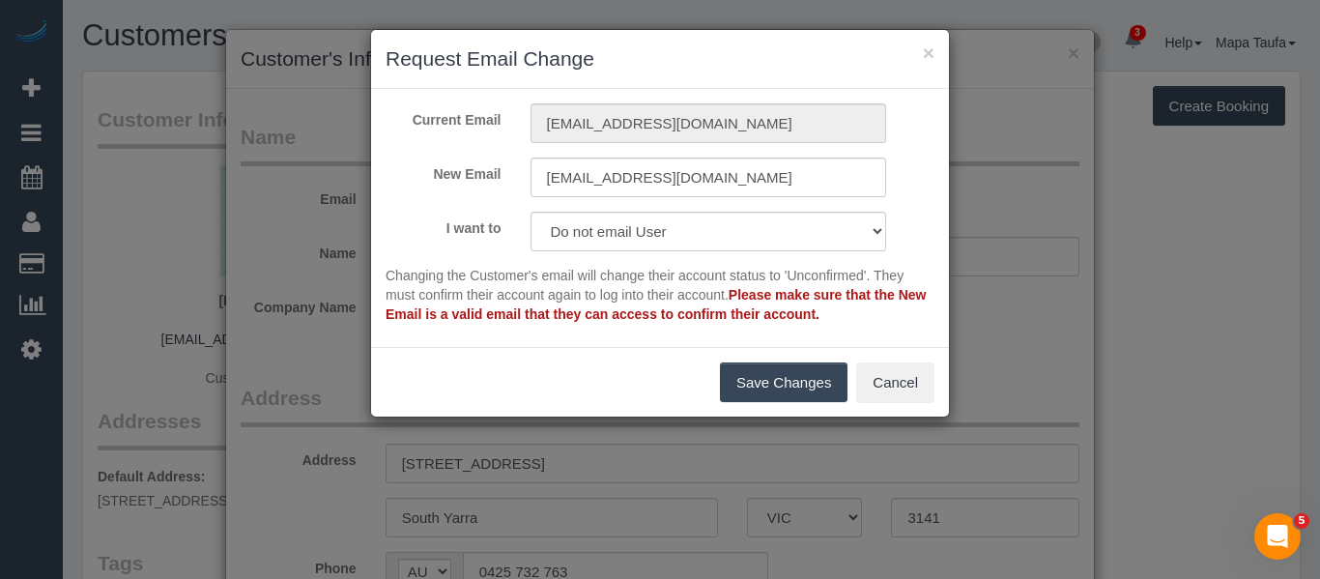
click at [787, 385] on button "Save Changes" at bounding box center [784, 382] width 128 height 41
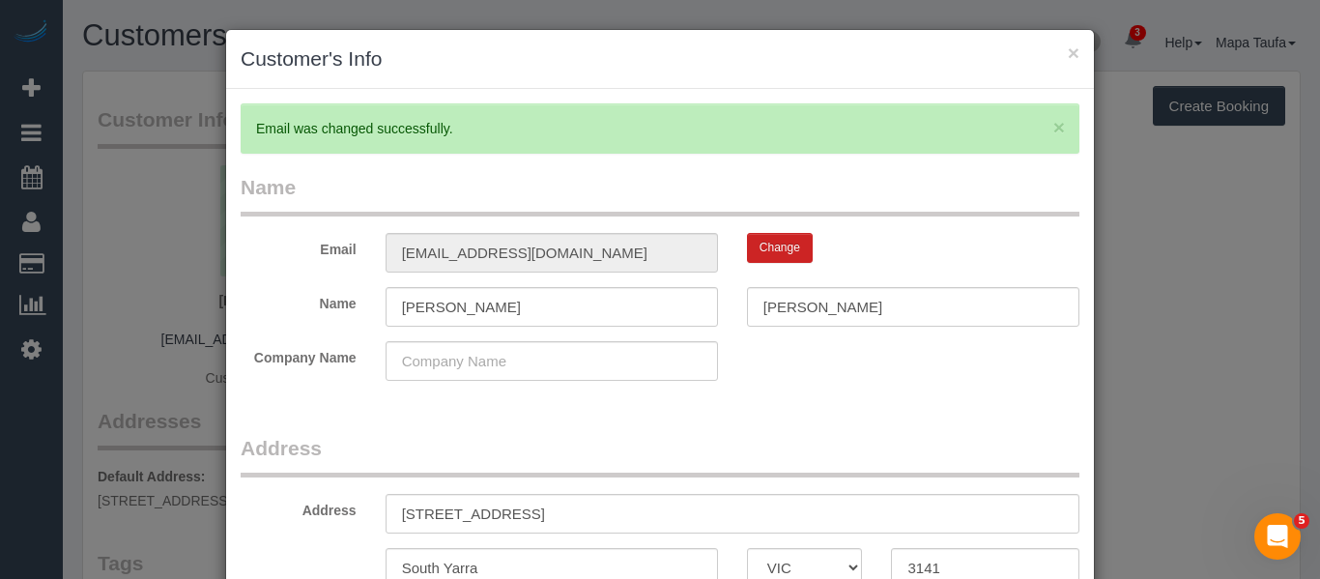
type input "cumminsmichael@yahoo.com"
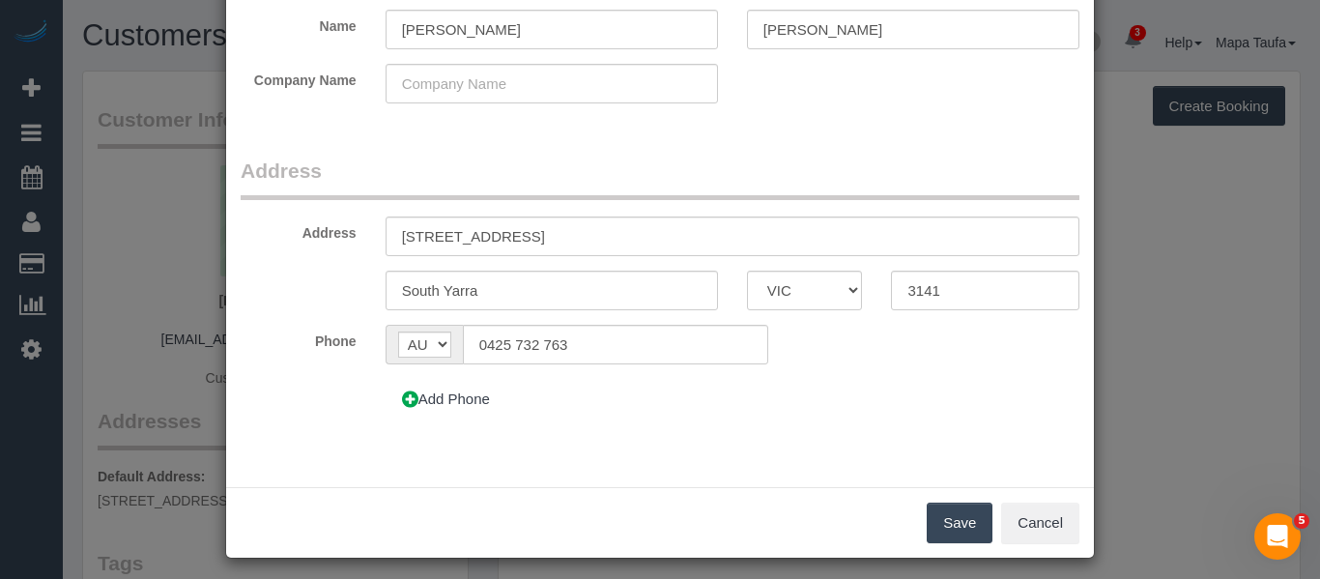
scroll to position [286, 0]
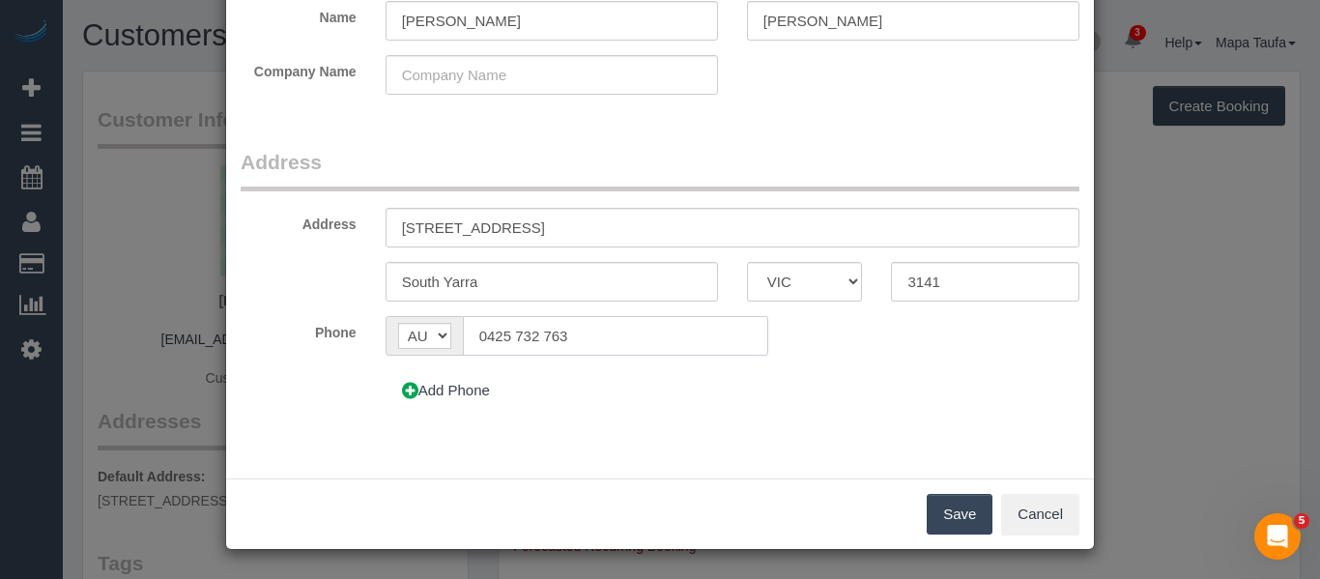
click at [631, 329] on input "0425 732 763" at bounding box center [615, 336] width 305 height 40
paste input "01 702 085"
type input "0401 702 085"
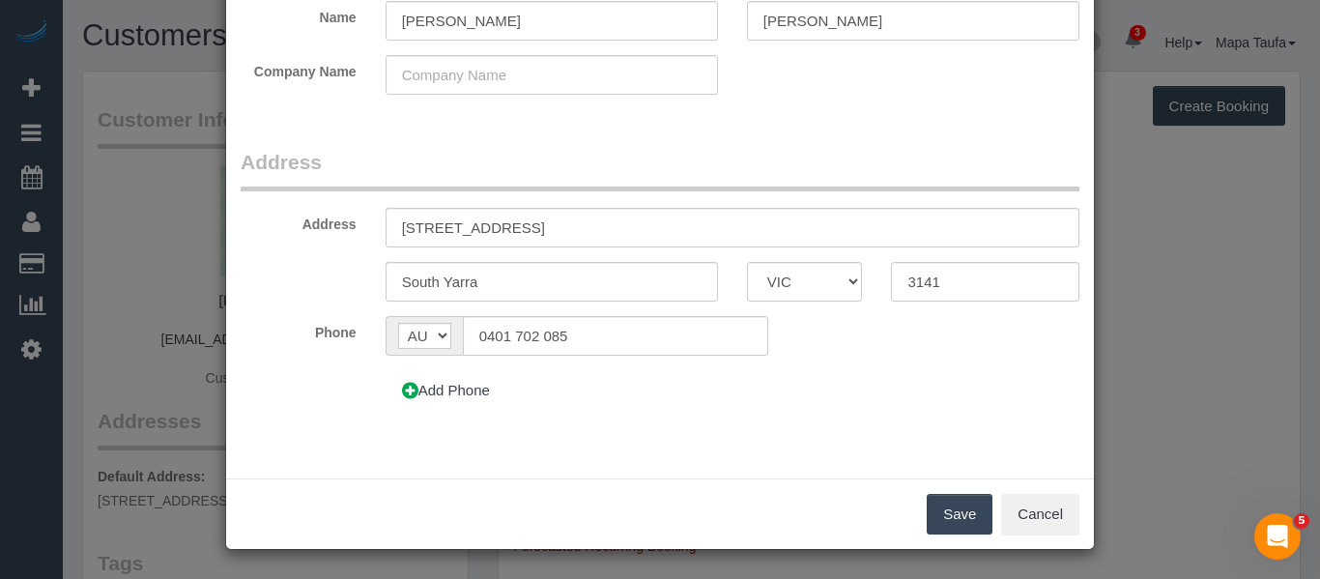
click at [960, 505] on button "Save" at bounding box center [960, 514] width 66 height 41
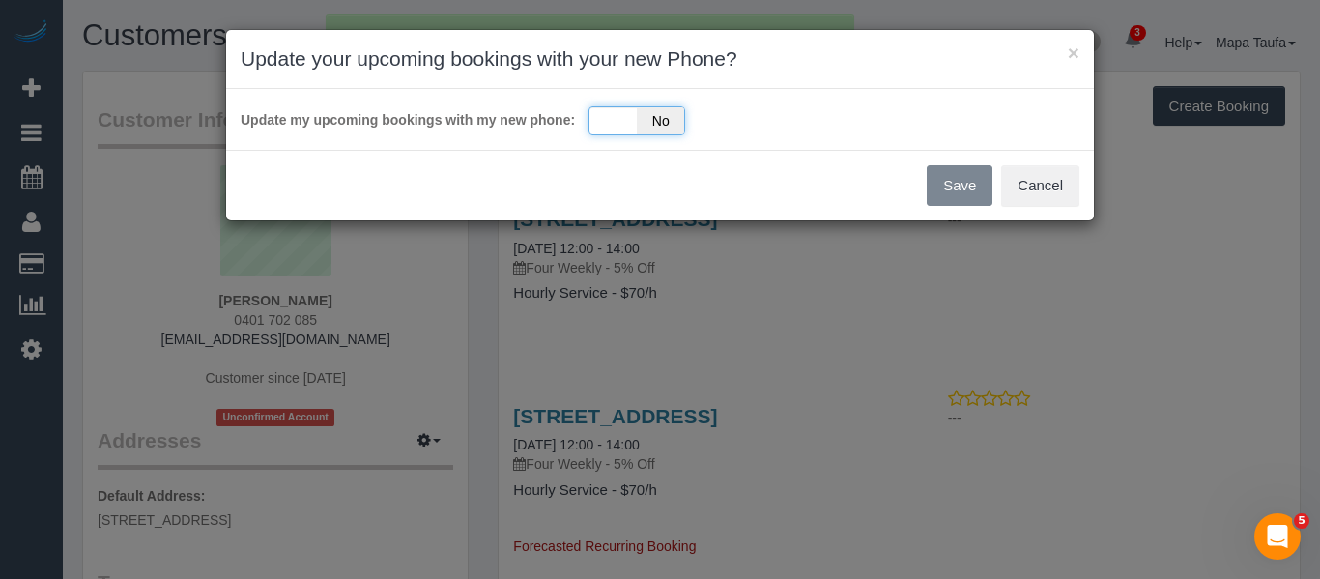
click at [649, 117] on span "No" at bounding box center [660, 120] width 47 height 27
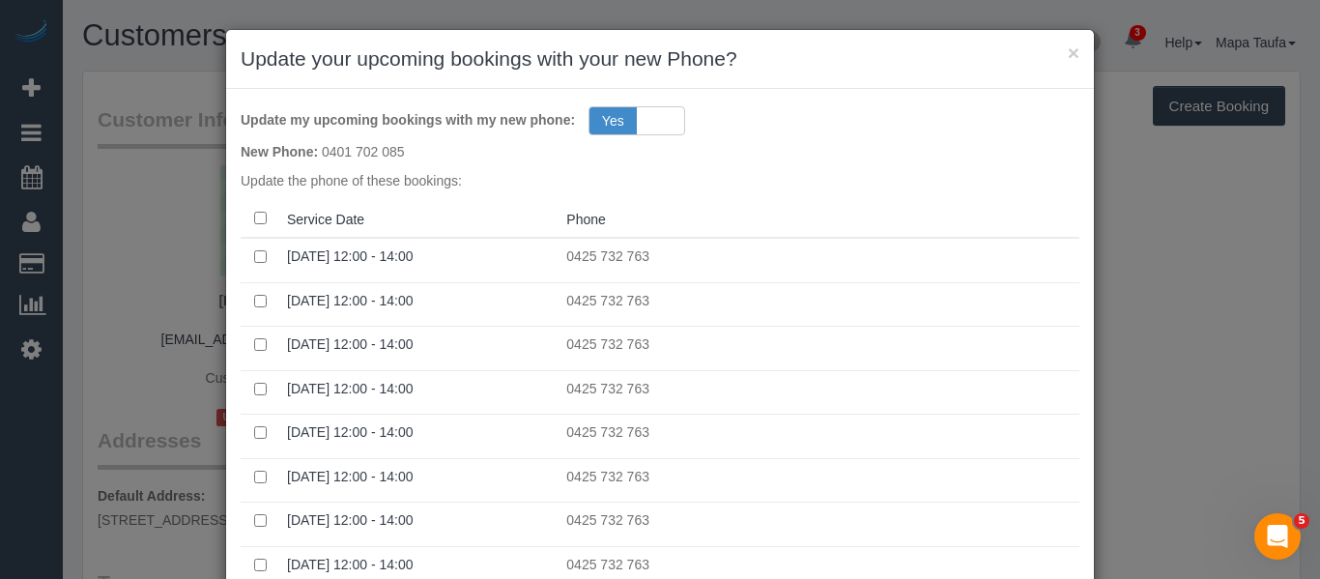
click at [259, 216] on th at bounding box center [260, 219] width 39 height 38
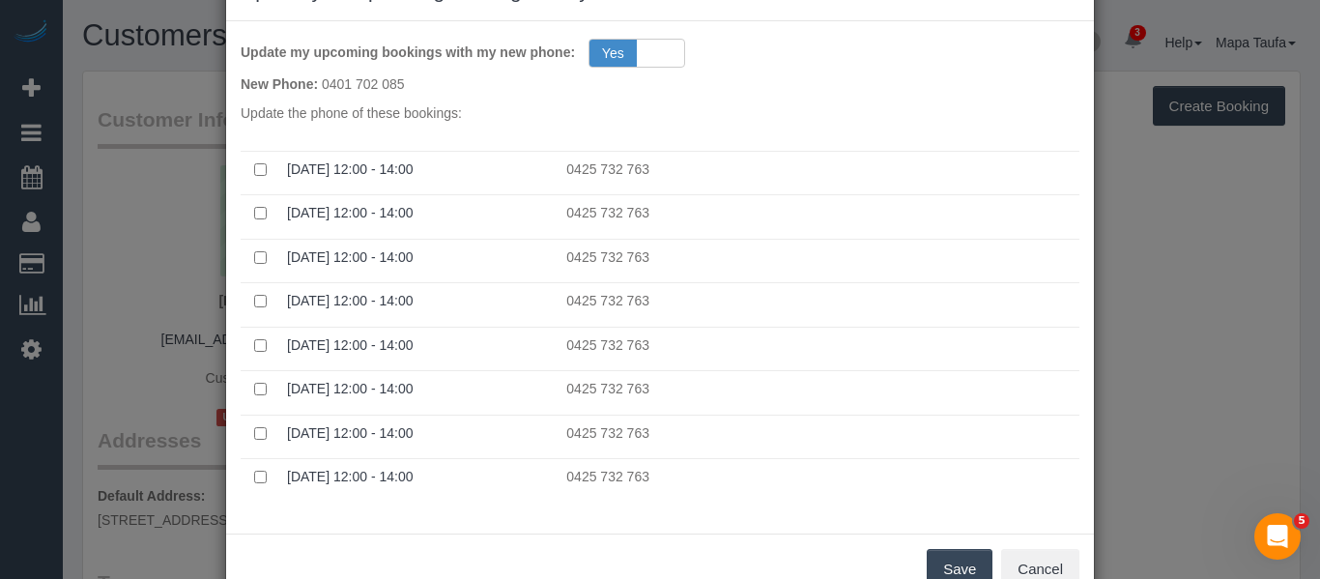
scroll to position [123, 0]
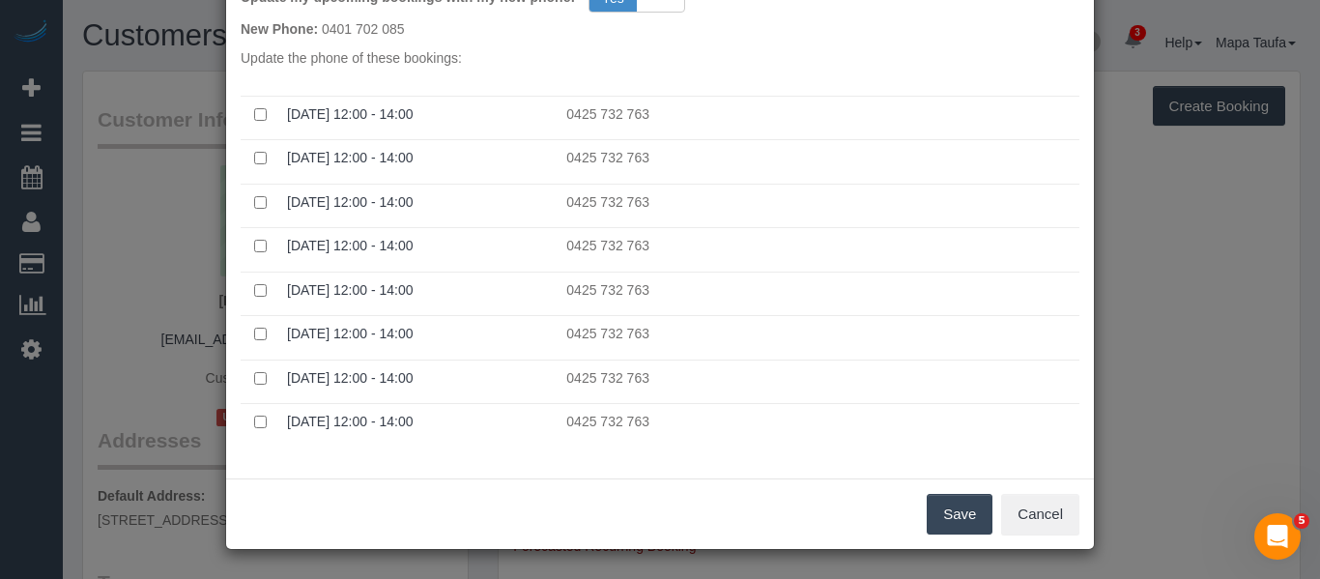
click at [951, 512] on button "Save" at bounding box center [960, 514] width 66 height 41
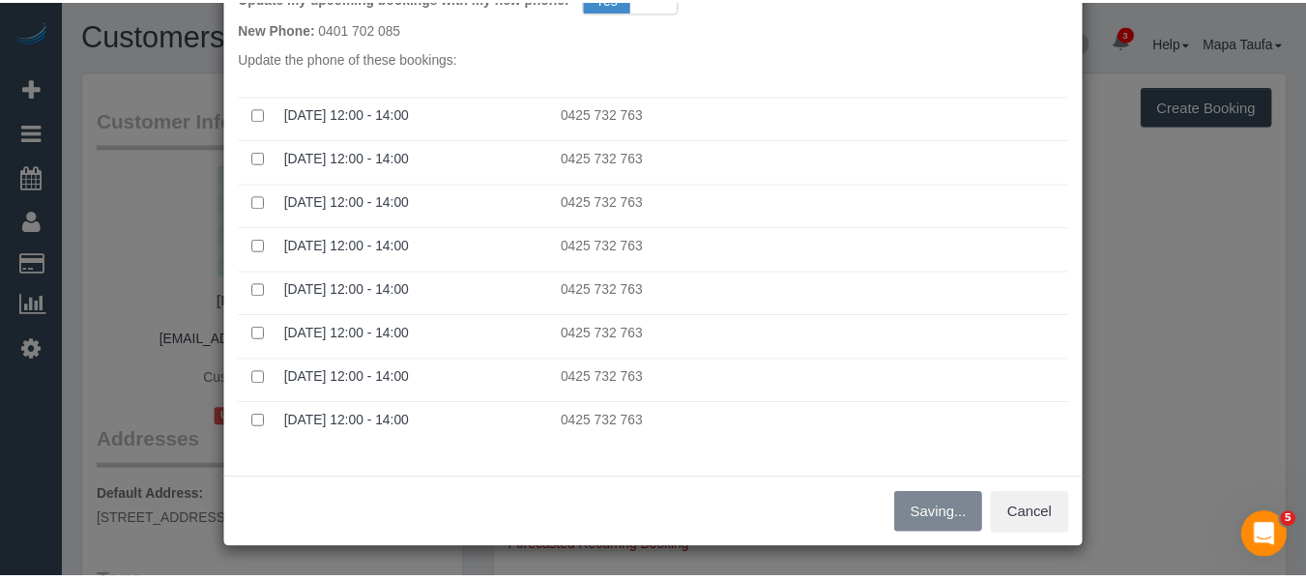
scroll to position [192, 0]
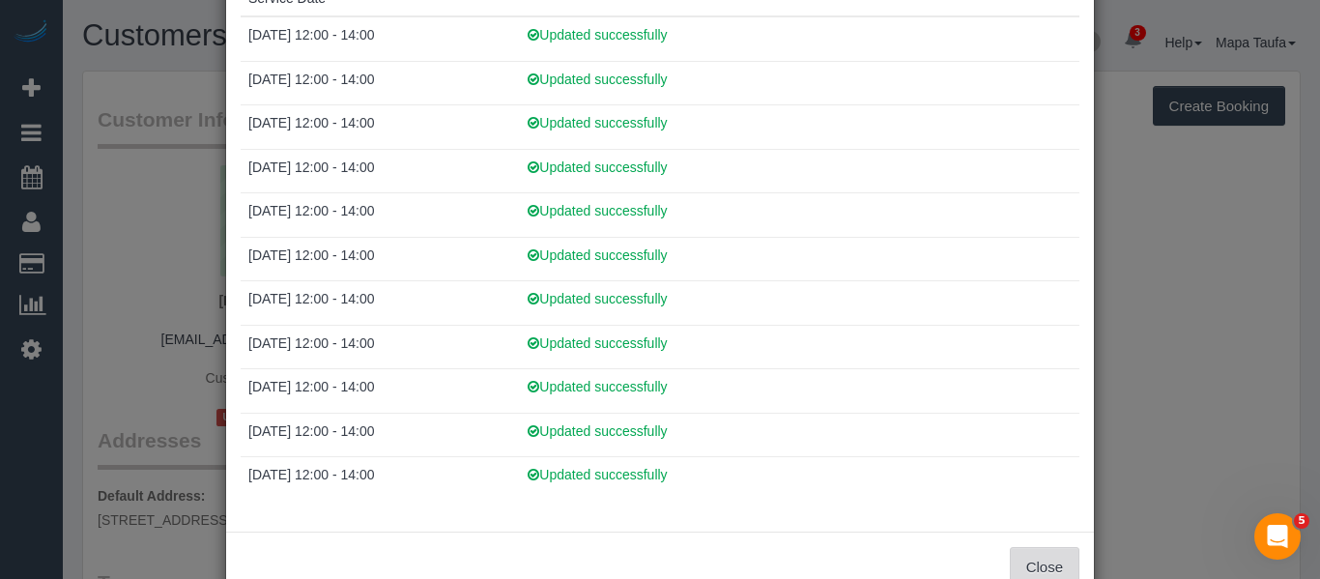
click at [1042, 562] on button "Close" at bounding box center [1045, 567] width 70 height 41
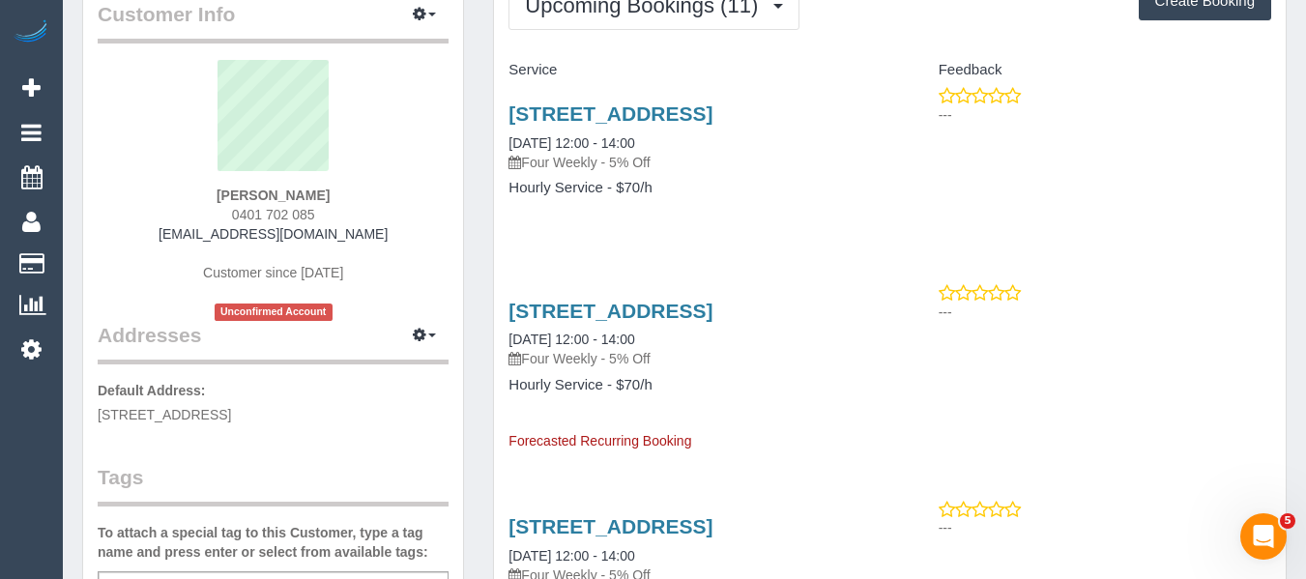
scroll to position [0, 0]
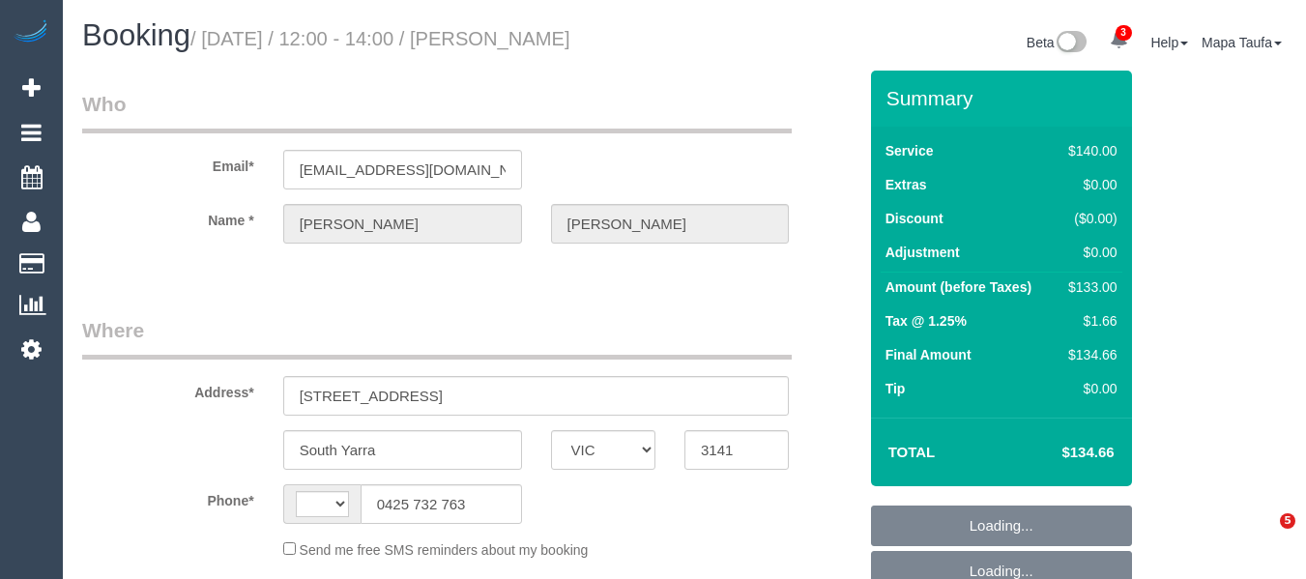
select select "VIC"
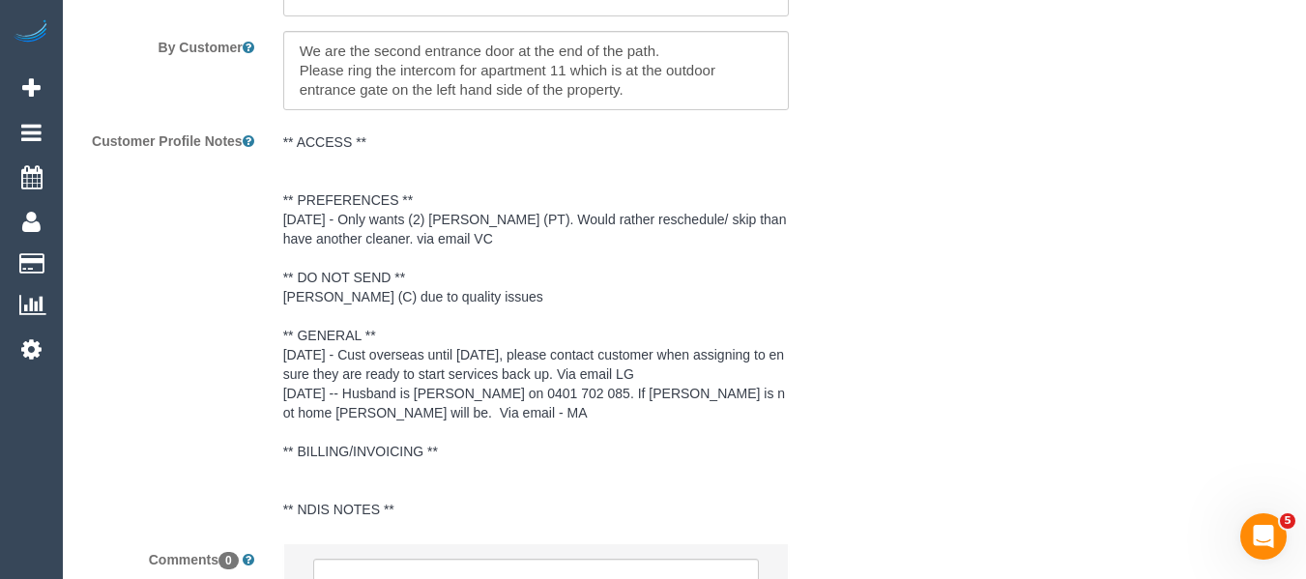
select select "object:309"
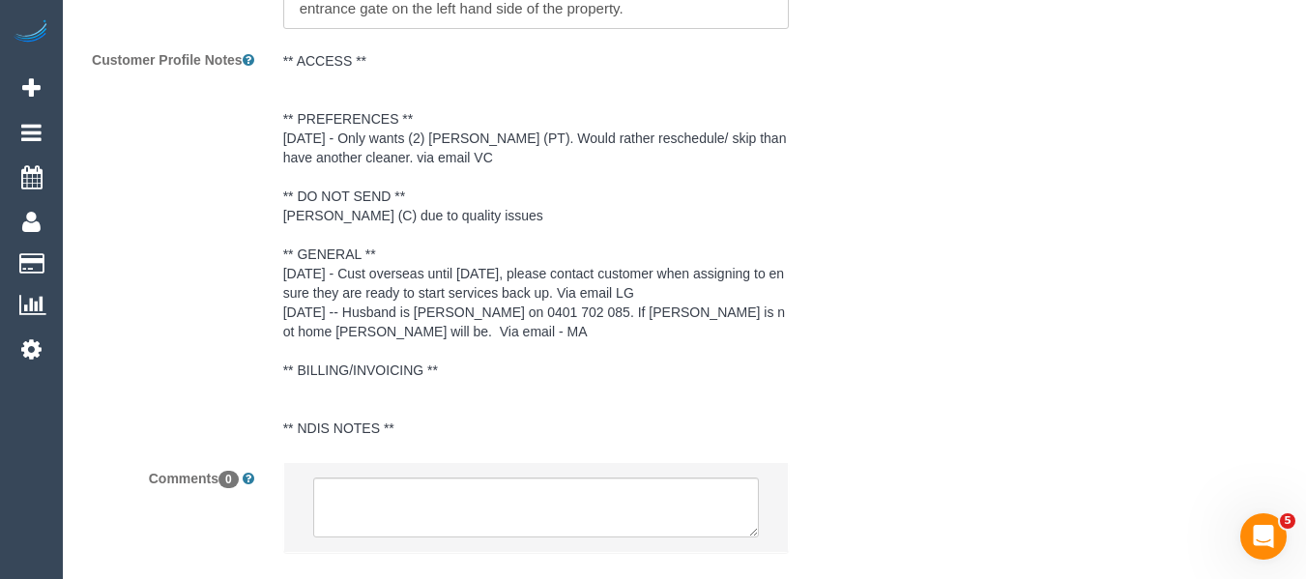
select select "string:AU"
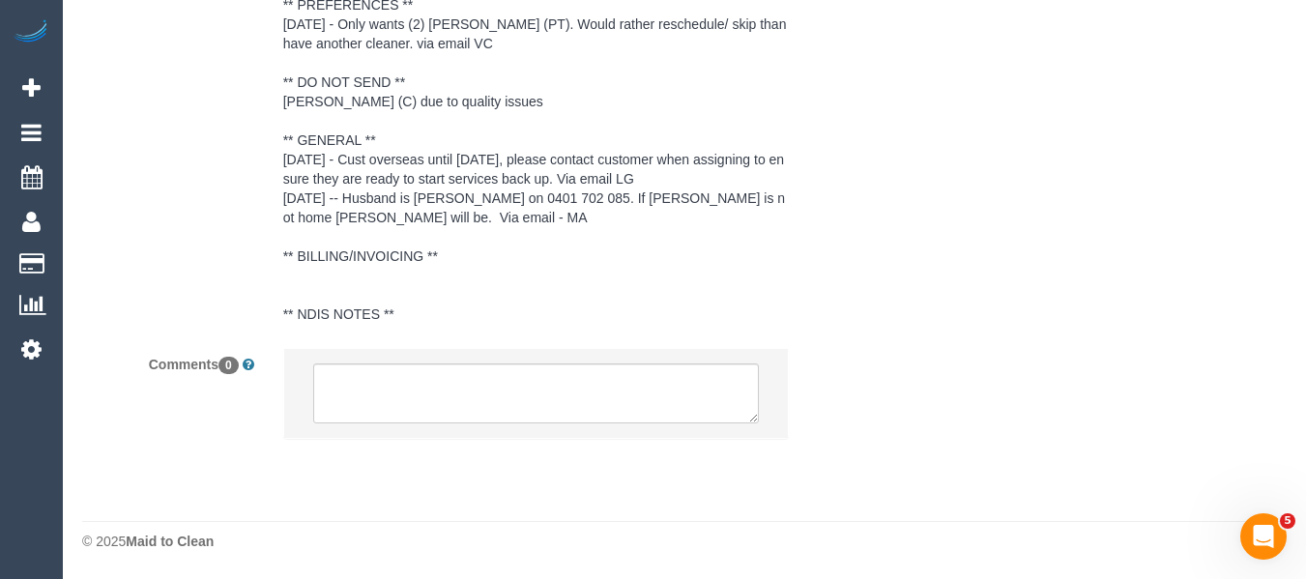
select select "string:stripe-pm_1ODaAw2GScqysDRVG7NvcbMp"
select select "number:28"
select select "number:14"
select select "number:19"
select select "number:25"
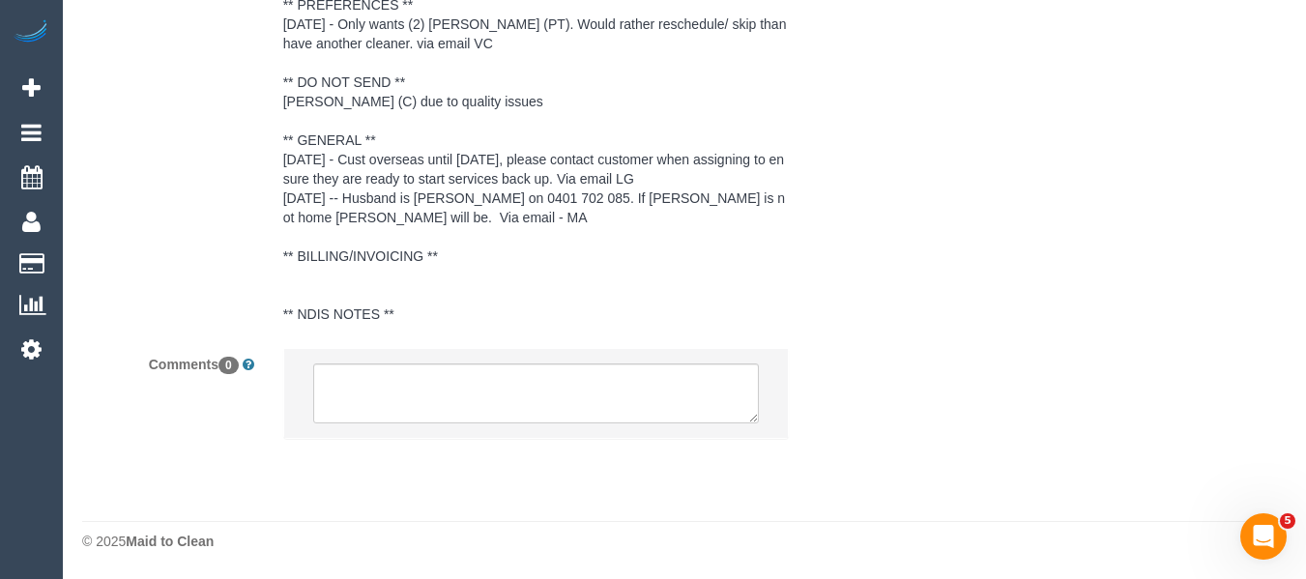
select select "number:34"
select select "number:11"
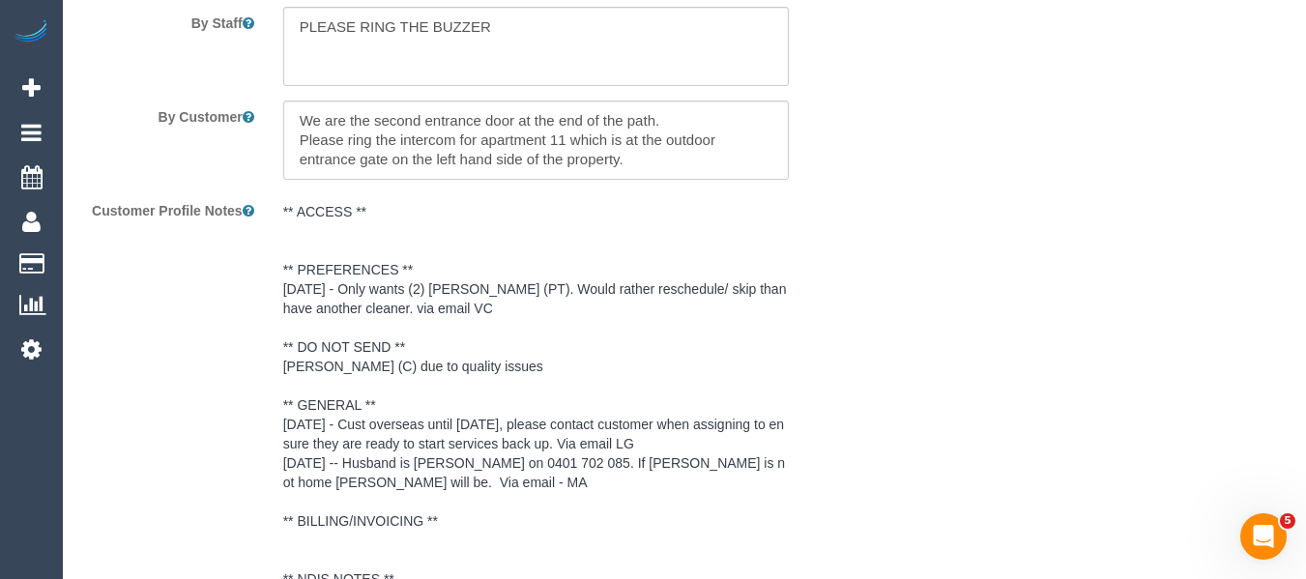
scroll to position [3278, 0]
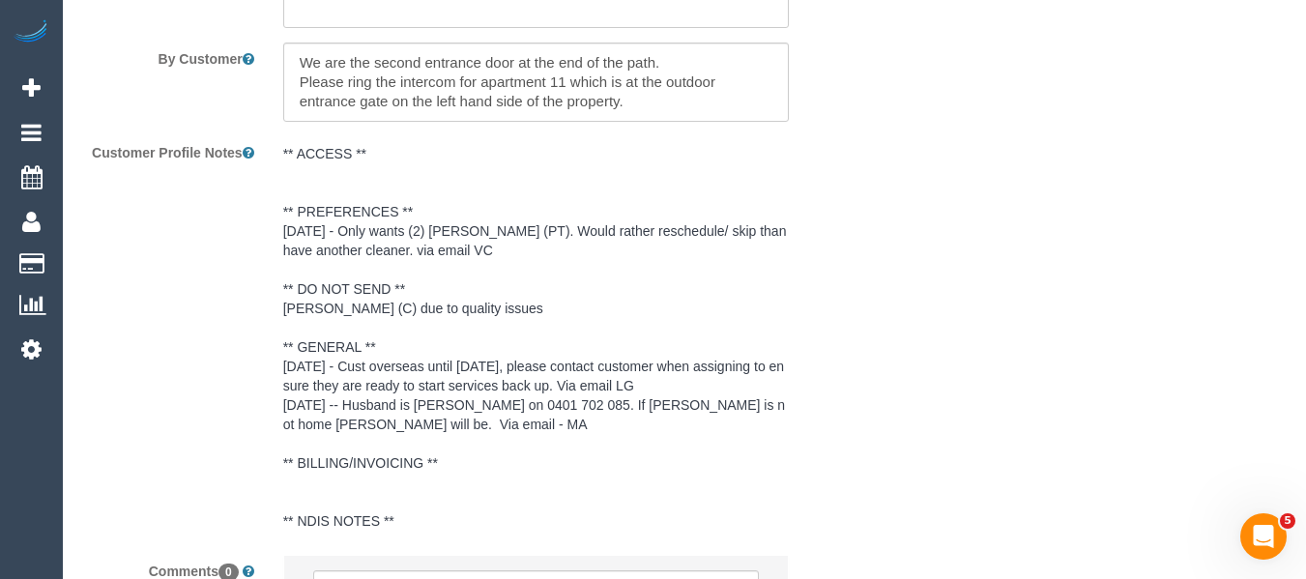
select select "spot4"
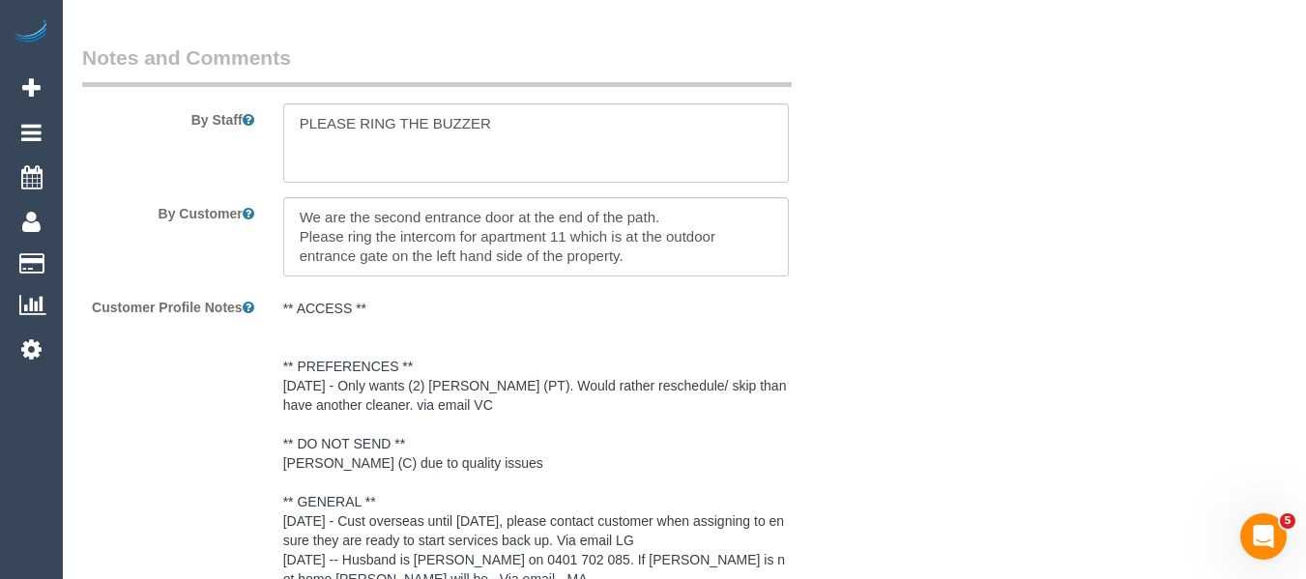
scroll to position [58, 0]
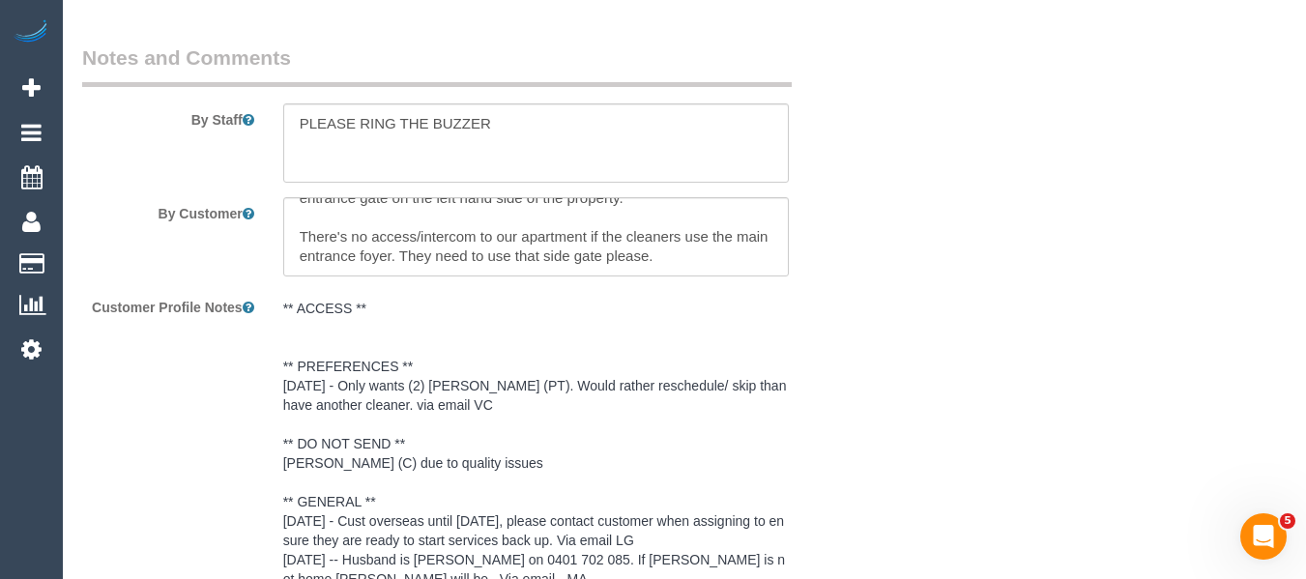
drag, startPoint x: 1302, startPoint y: 502, endPoint x: 1319, endPoint y: 508, distance: 18.7
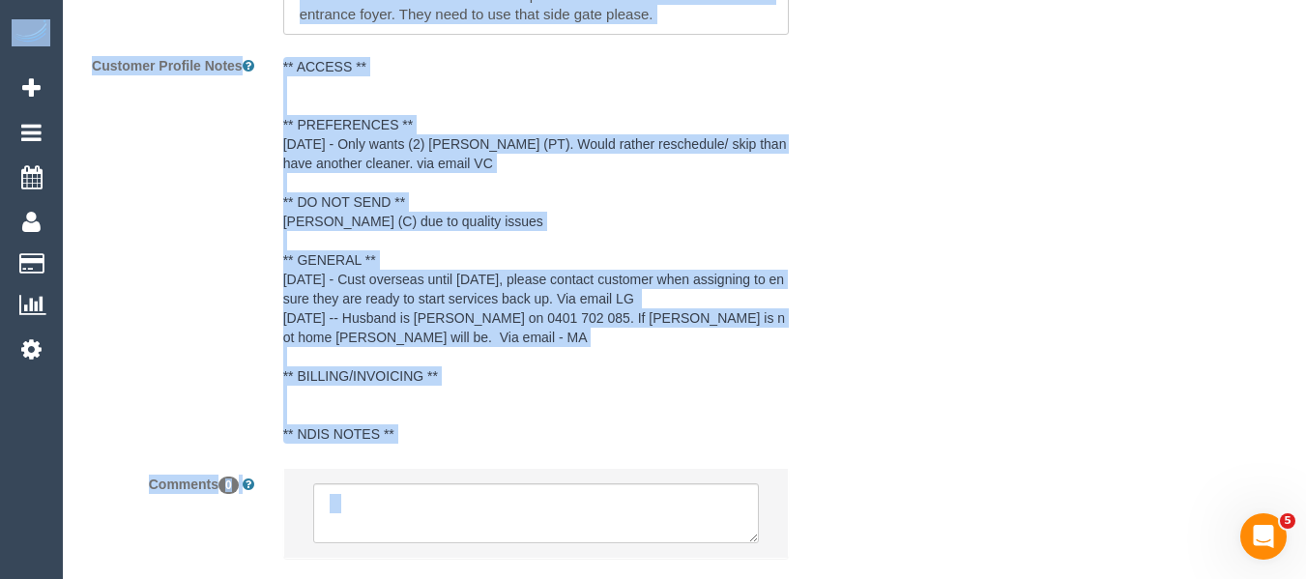
scroll to position [3430, 0]
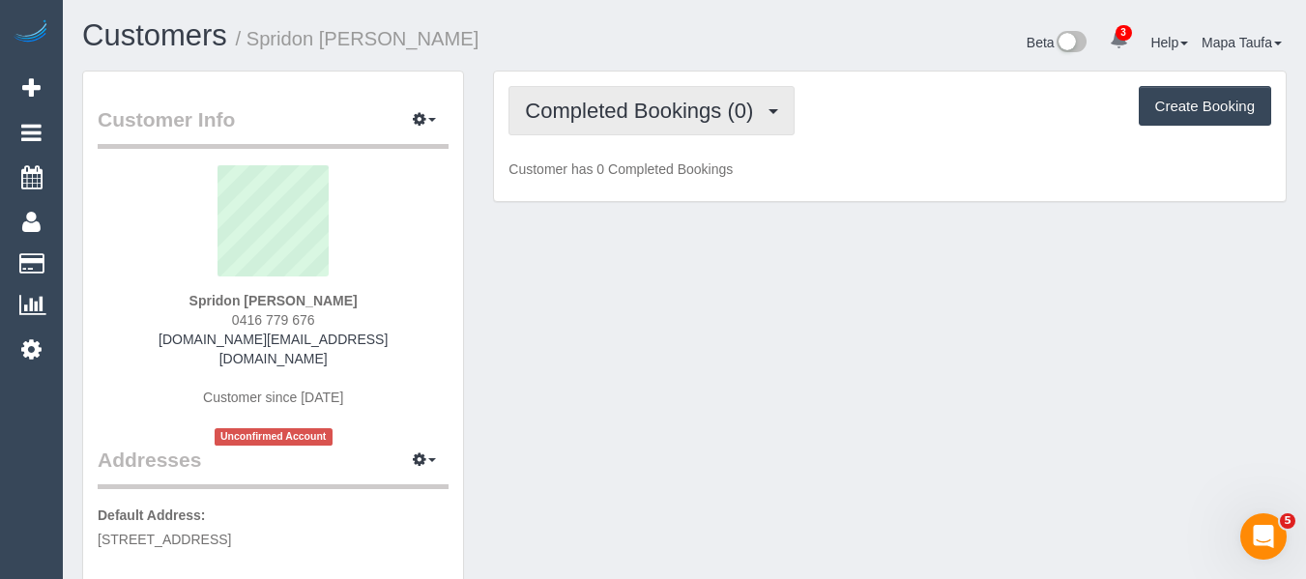
click at [595, 134] on button "Completed Bookings (0)" at bounding box center [651, 110] width 286 height 49
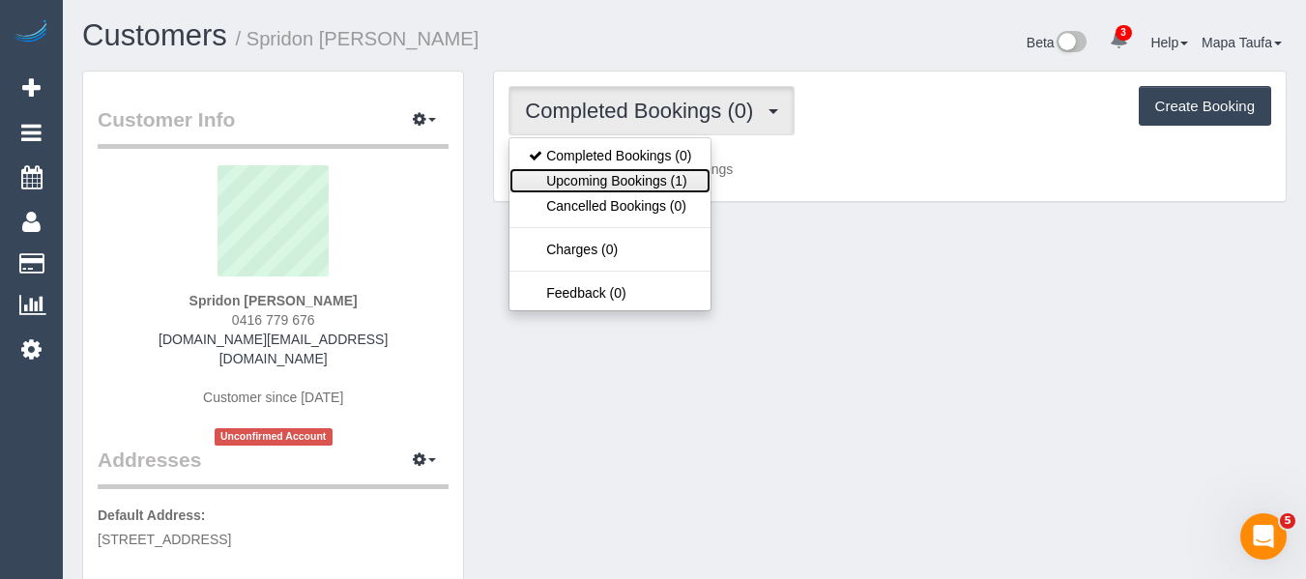
click at [595, 186] on link "Upcoming Bookings (1)" at bounding box center [609, 180] width 201 height 25
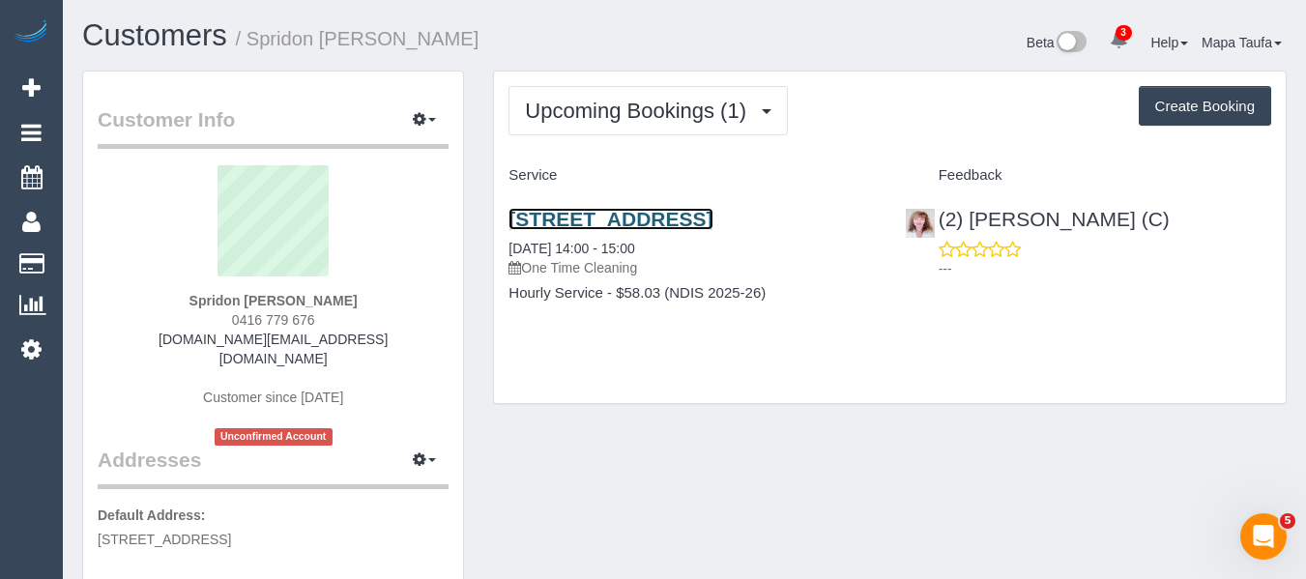
click at [546, 230] on link "205/343 Sydney Road, Brunswick, VIC 3056" at bounding box center [610, 219] width 204 height 22
drag, startPoint x: 231, startPoint y: 322, endPoint x: 187, endPoint y: 326, distance: 44.6
click at [187, 326] on div "Spridon Ross Bellos 0416 779 676 bellos.gr@hotmail.com Customer since 2025 Unco…" at bounding box center [273, 305] width 351 height 280
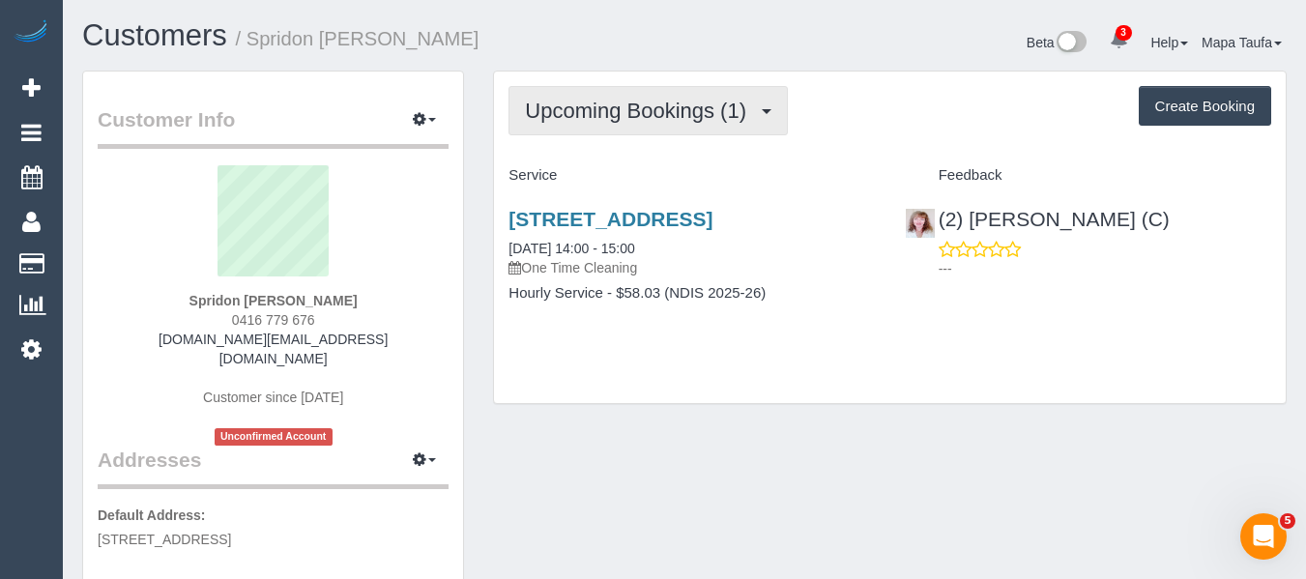
click at [594, 103] on span "Upcoming Bookings (1)" at bounding box center [640, 111] width 231 height 24
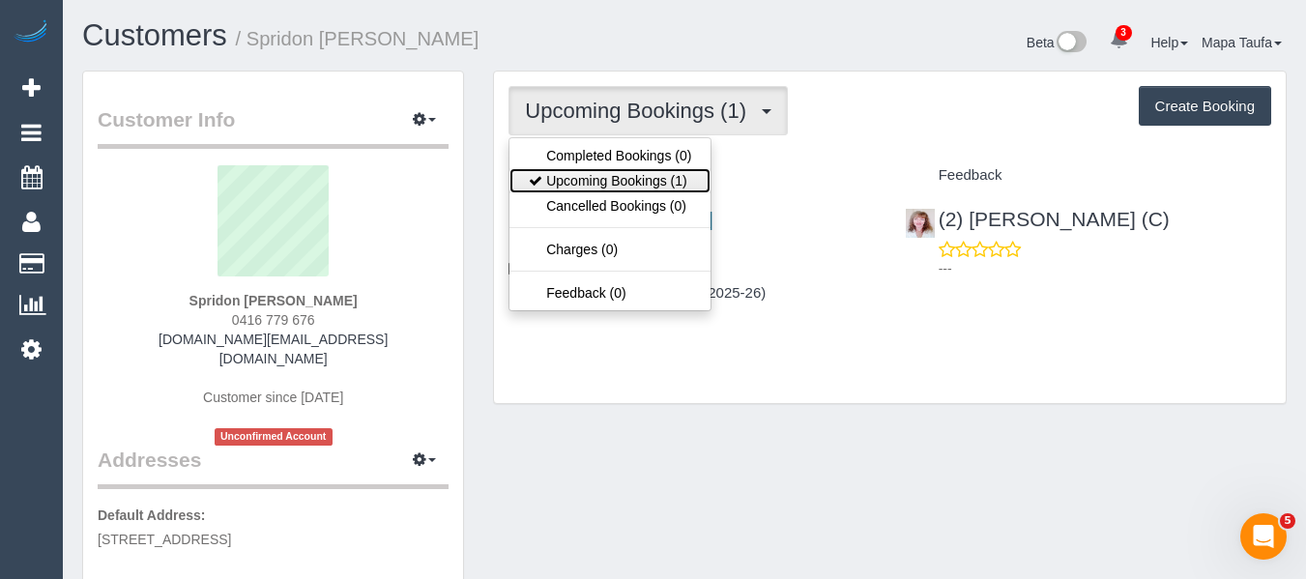
click at [583, 173] on link "Upcoming Bookings (1)" at bounding box center [609, 180] width 201 height 25
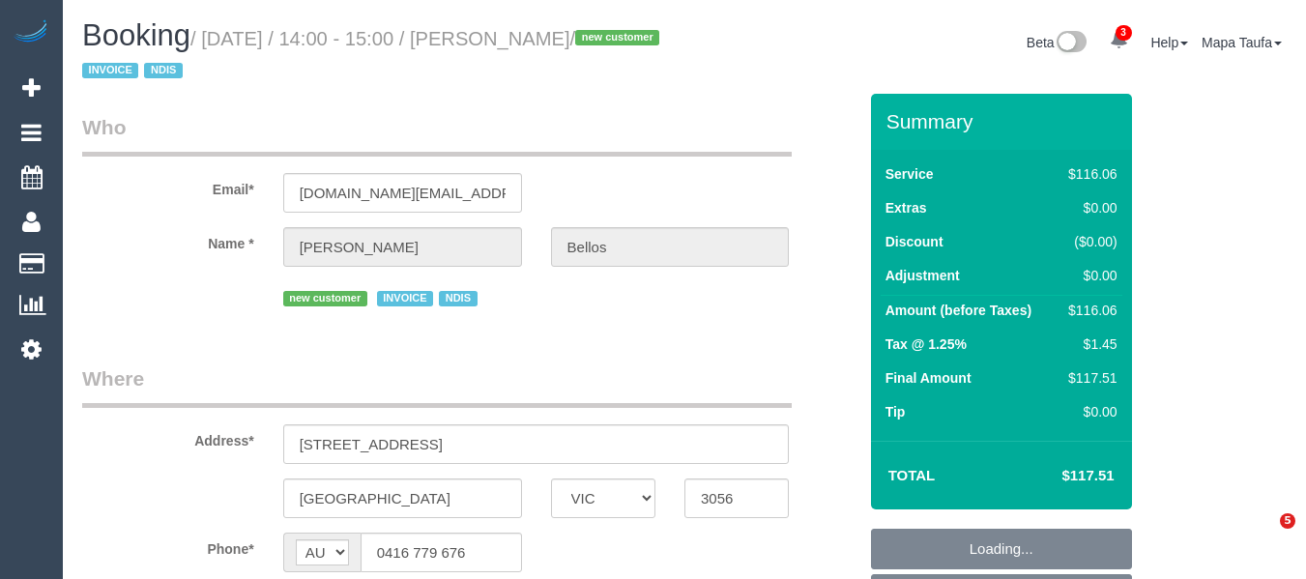
select select "VIC"
select select "number:28"
select select "number:14"
select select "number:19"
select select "number:36"
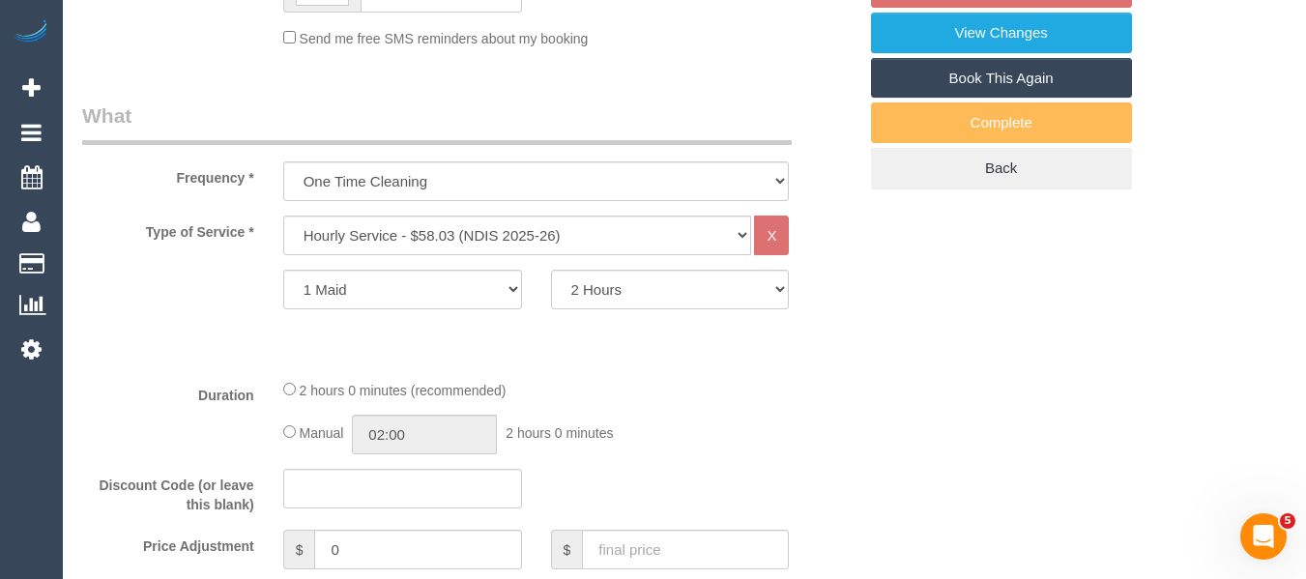
select select "object:828"
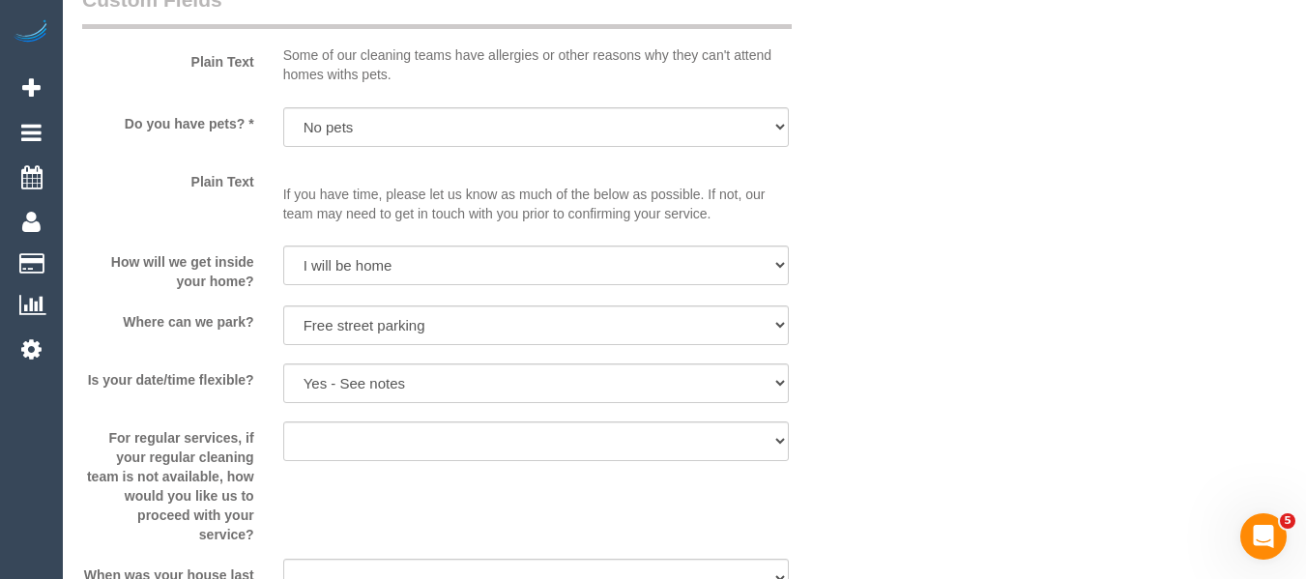
scroll to position [1549, 0]
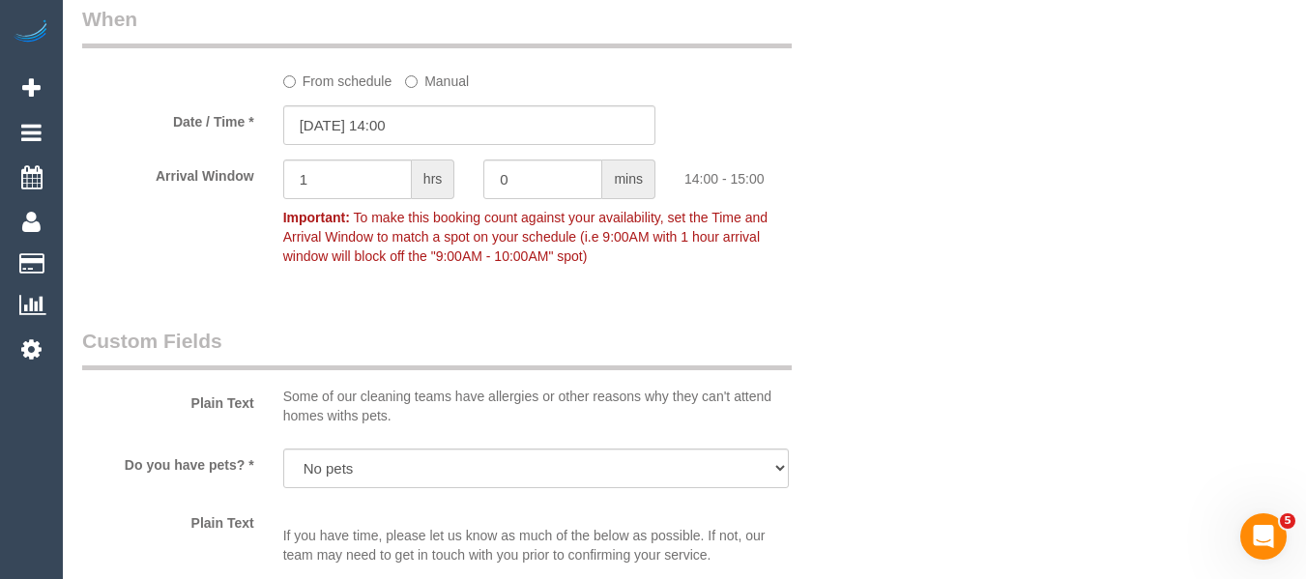
click at [351, 86] on label "From schedule" at bounding box center [337, 78] width 109 height 26
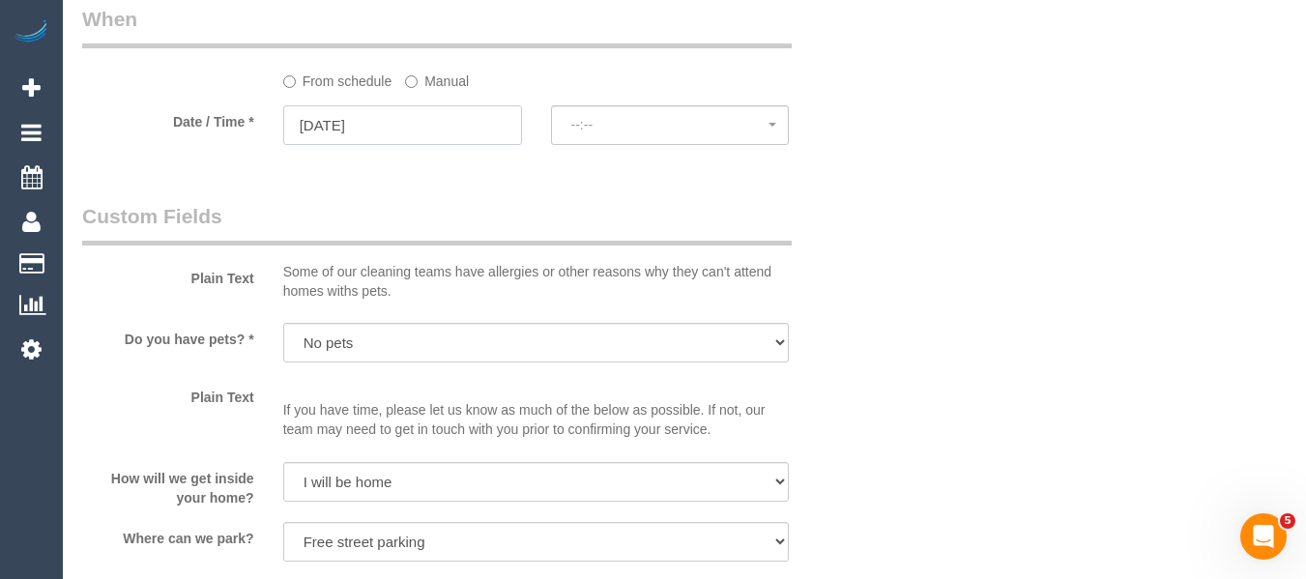
click at [477, 130] on input "[DATE]" at bounding box center [402, 125] width 239 height 40
select select "spot24"
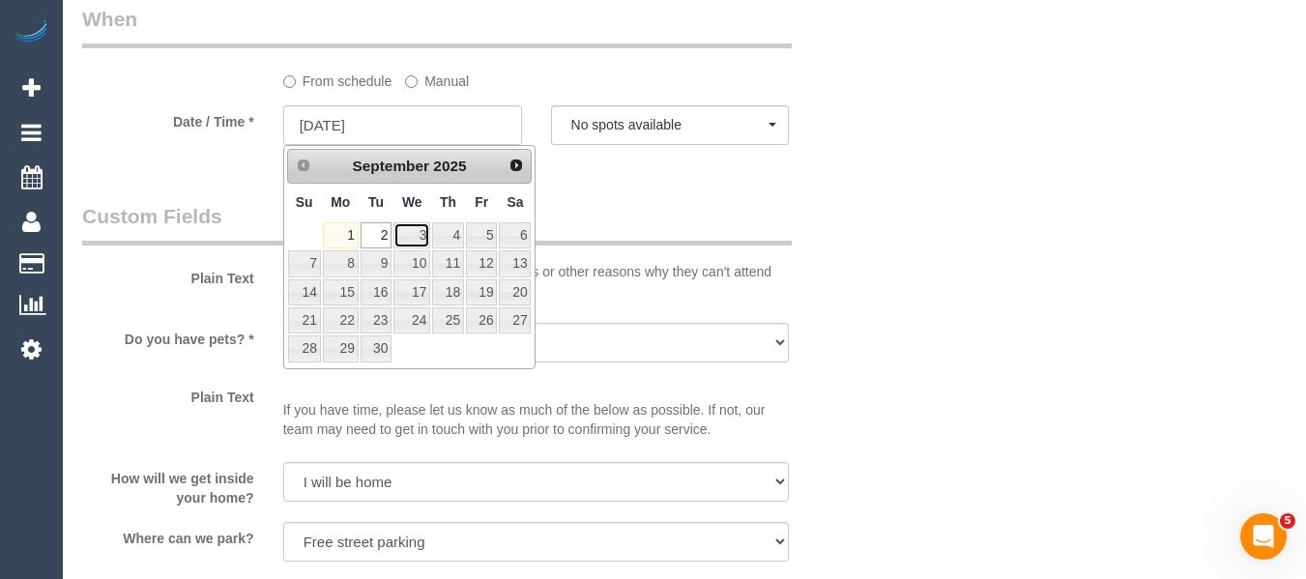
click at [413, 236] on link "3" at bounding box center [411, 235] width 37 height 26
type input "[DATE]"
select select "spot25"
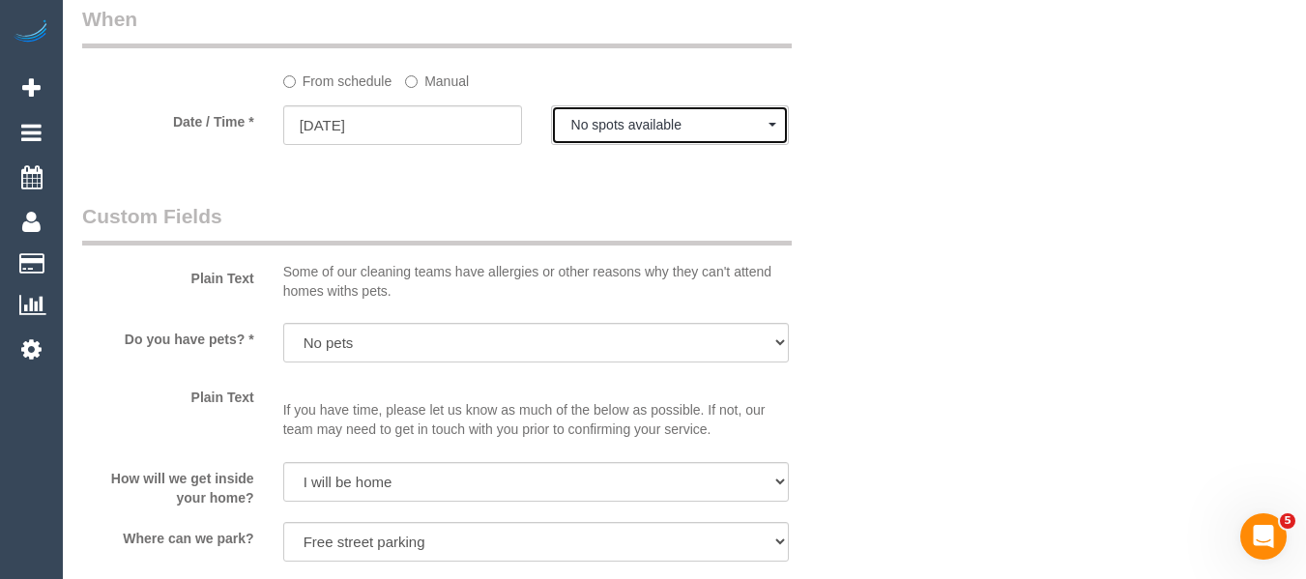
click at [621, 136] on button "No spots available" at bounding box center [670, 125] width 239 height 40
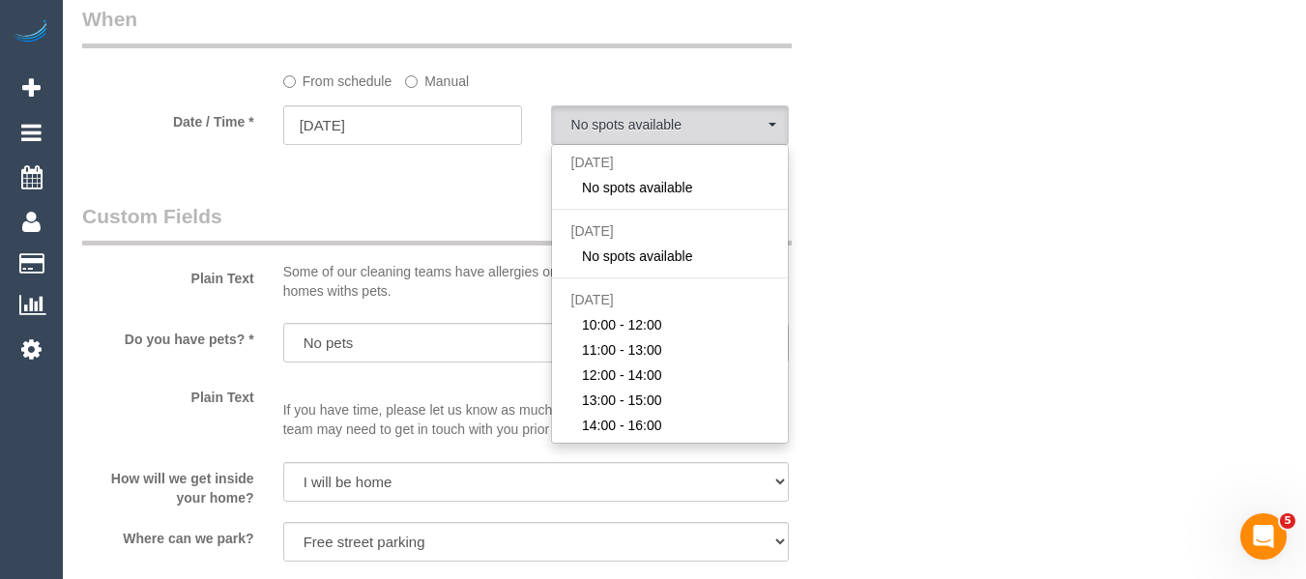
drag, startPoint x: 1025, startPoint y: 291, endPoint x: 531, endPoint y: 267, distance: 495.4
click at [1024, 291] on div "Who Email* [DOMAIN_NAME][EMAIL_ADDRESS][DOMAIN_NAME] Name * Spridon [PERSON_NAM…" at bounding box center [684, 487] width 1204 height 3886
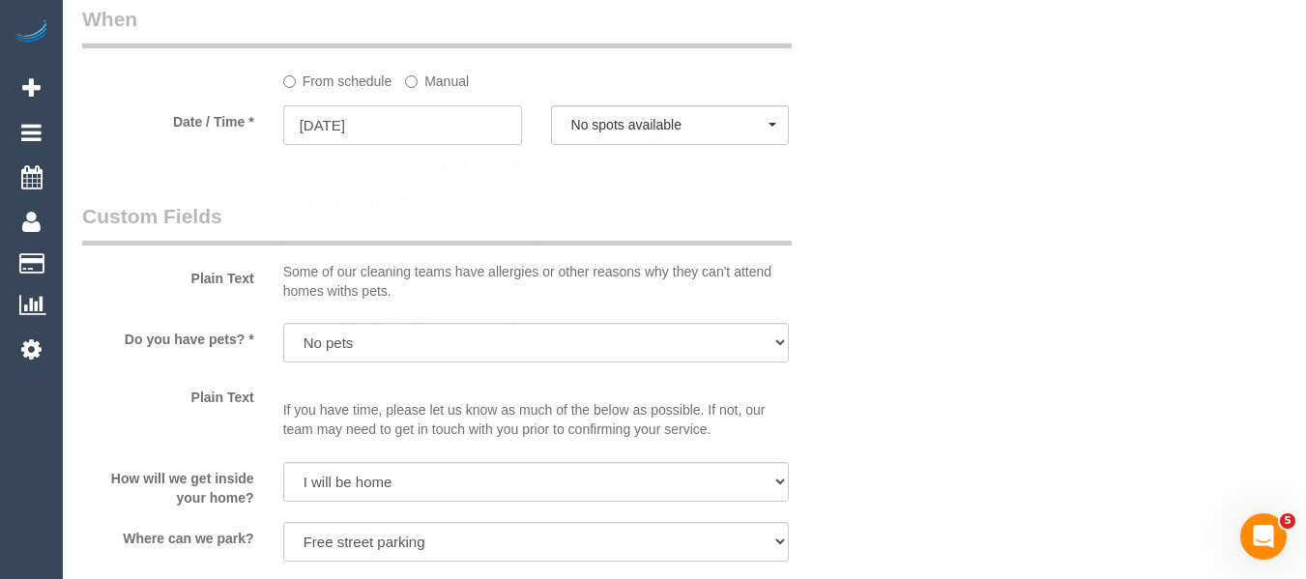
click at [438, 138] on input "[DATE]" at bounding box center [402, 125] width 239 height 40
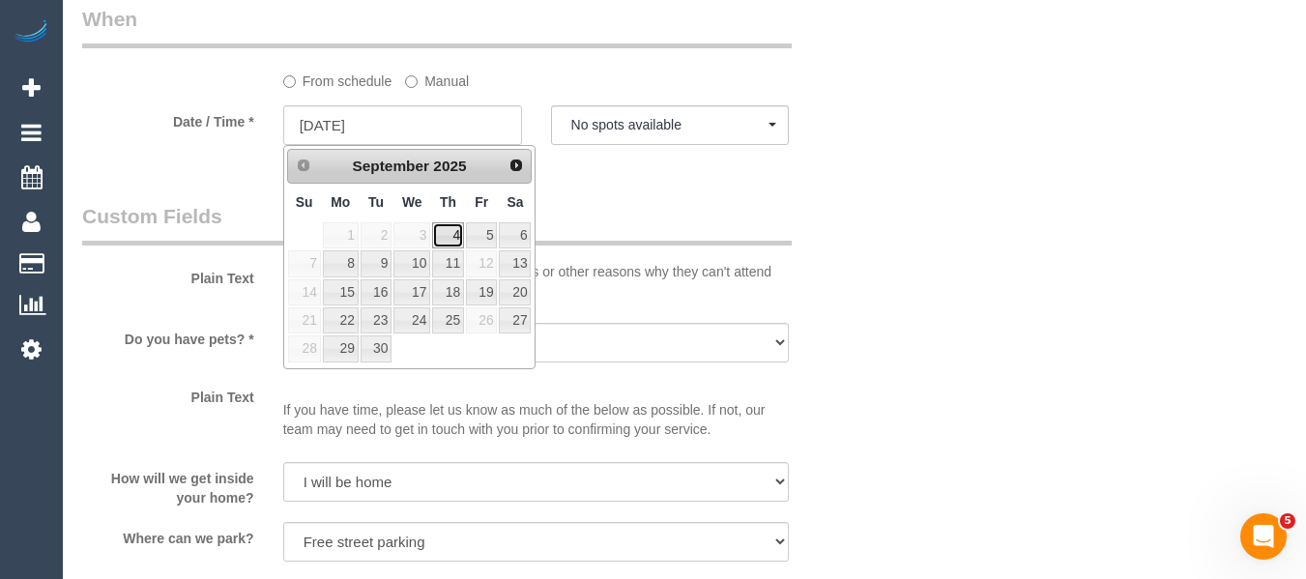
click at [465, 238] on tr "1 2 3 4 5 6" at bounding box center [409, 235] width 245 height 28
click at [457, 237] on link "4" at bounding box center [448, 235] width 32 height 26
type input "[DATE]"
select select "spot26"
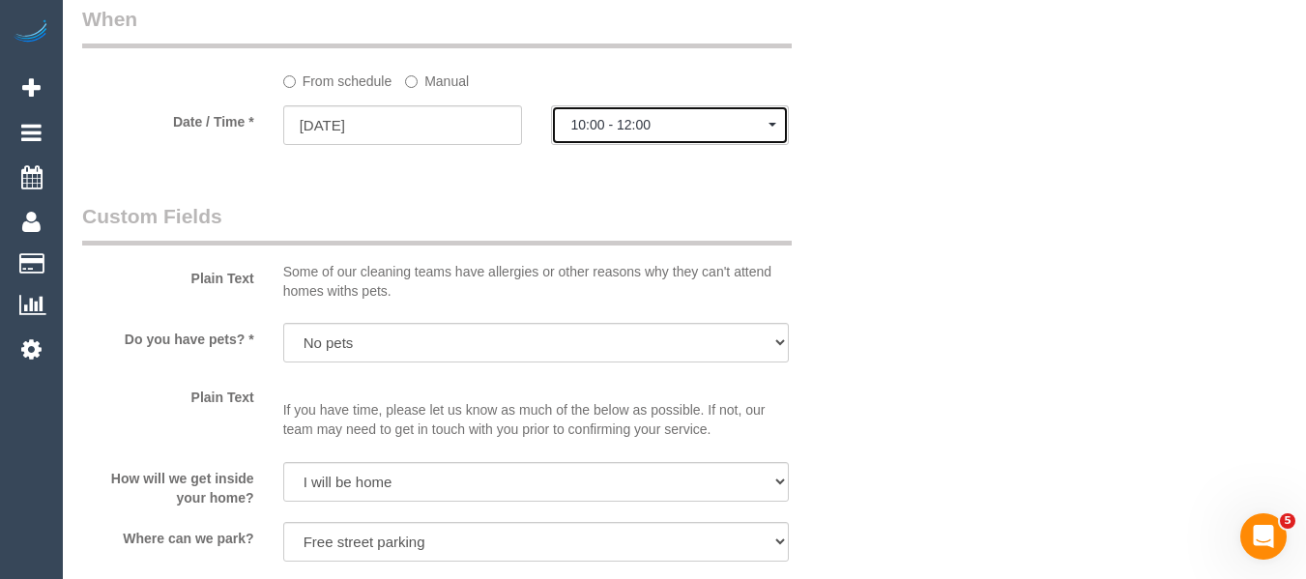
click at [649, 130] on span "10:00 - 12:00" at bounding box center [670, 124] width 198 height 15
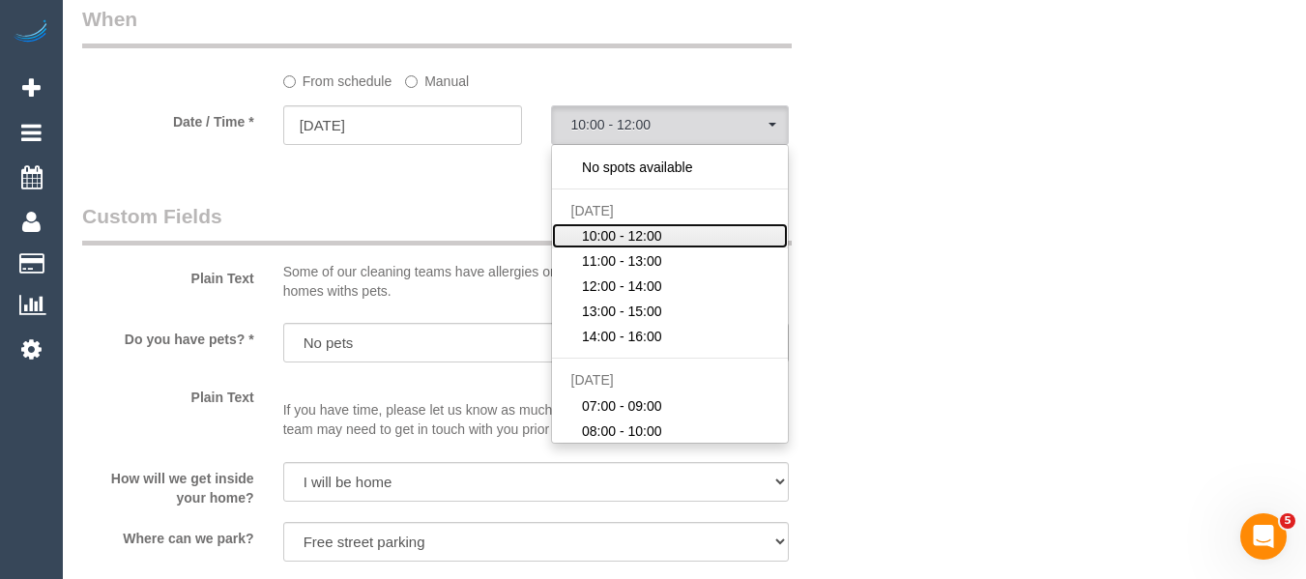
scroll to position [193, 0]
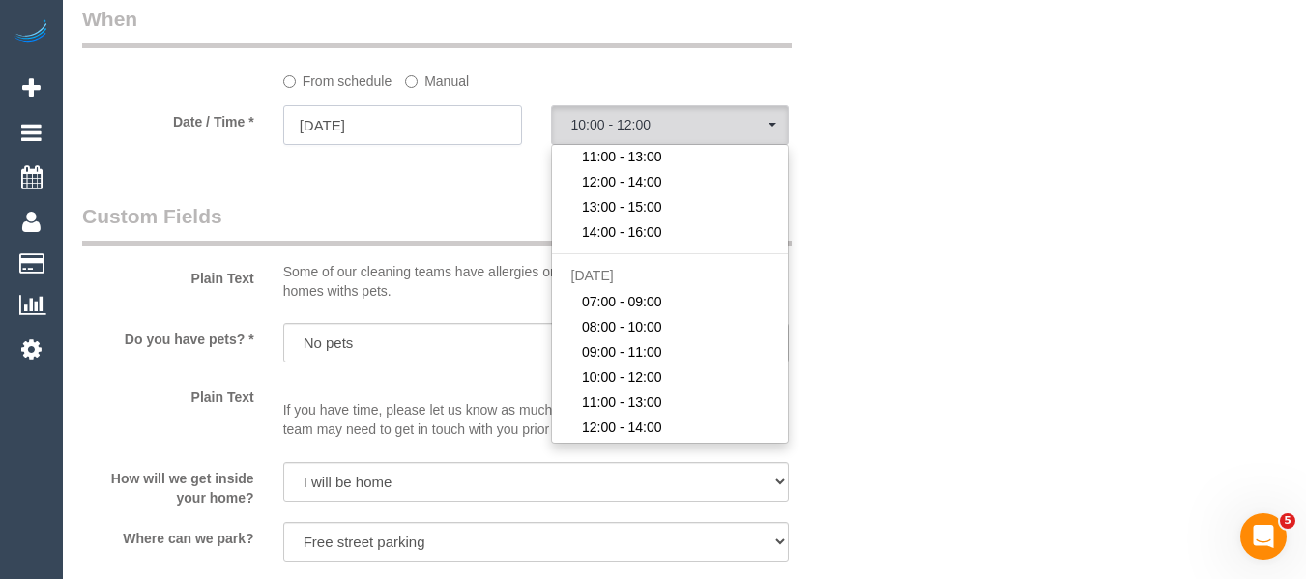
click at [372, 129] on input "[DATE]" at bounding box center [402, 125] width 239 height 40
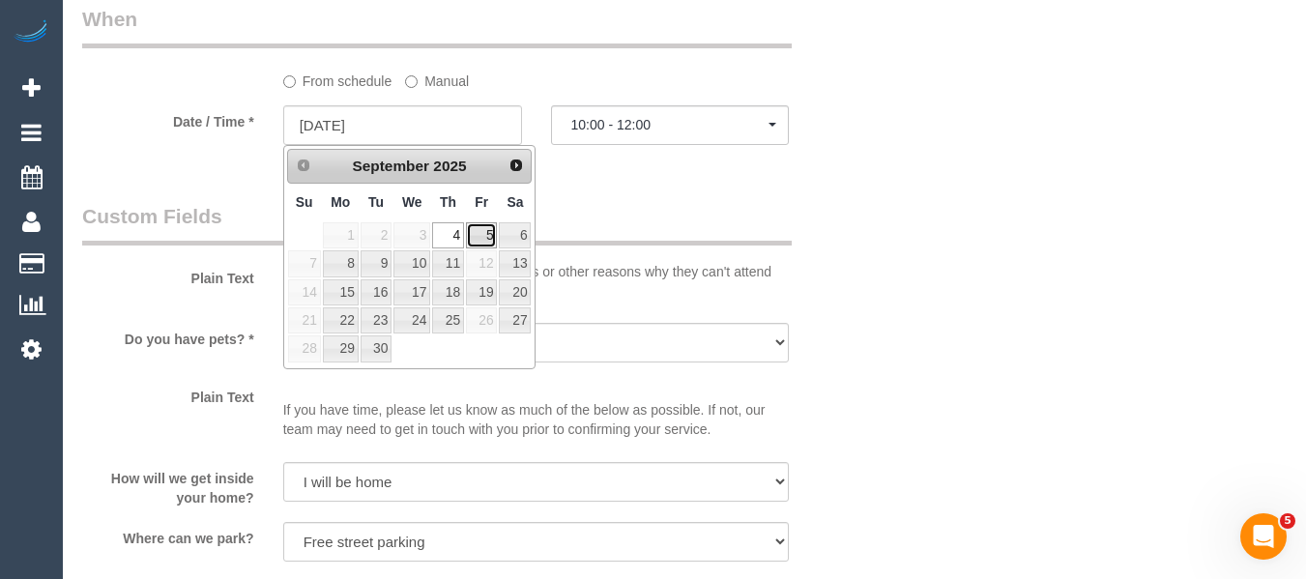
click at [486, 232] on link "5" at bounding box center [481, 235] width 31 height 26
type input "[DATE]"
select select "spot31"
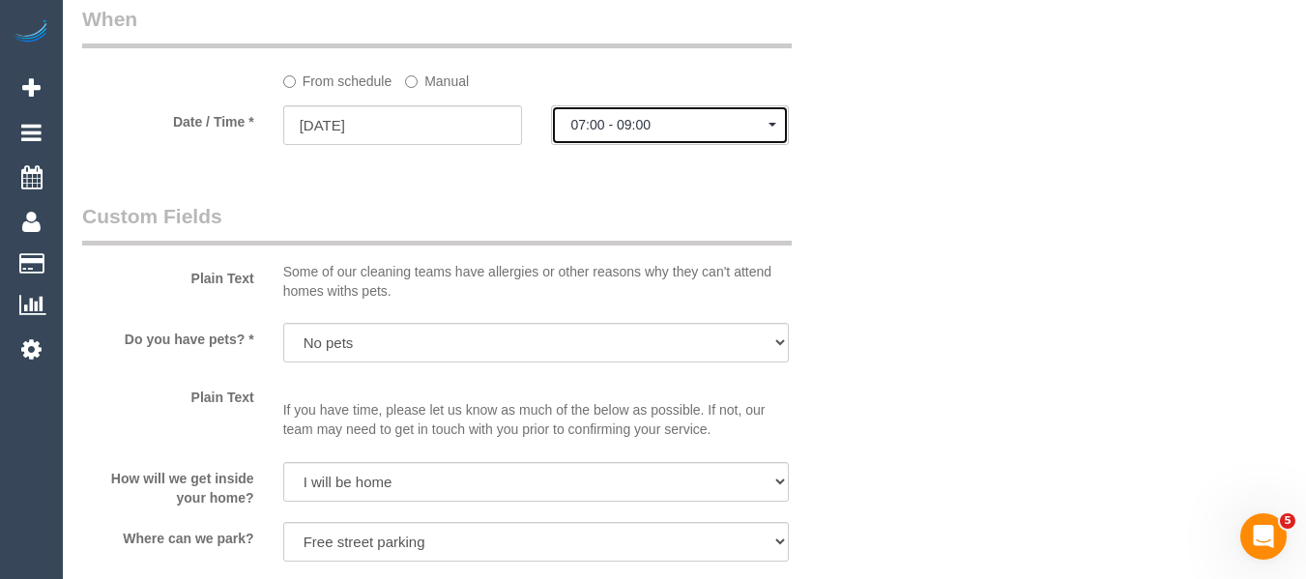
click at [619, 129] on span "07:00 - 09:00" at bounding box center [670, 124] width 198 height 15
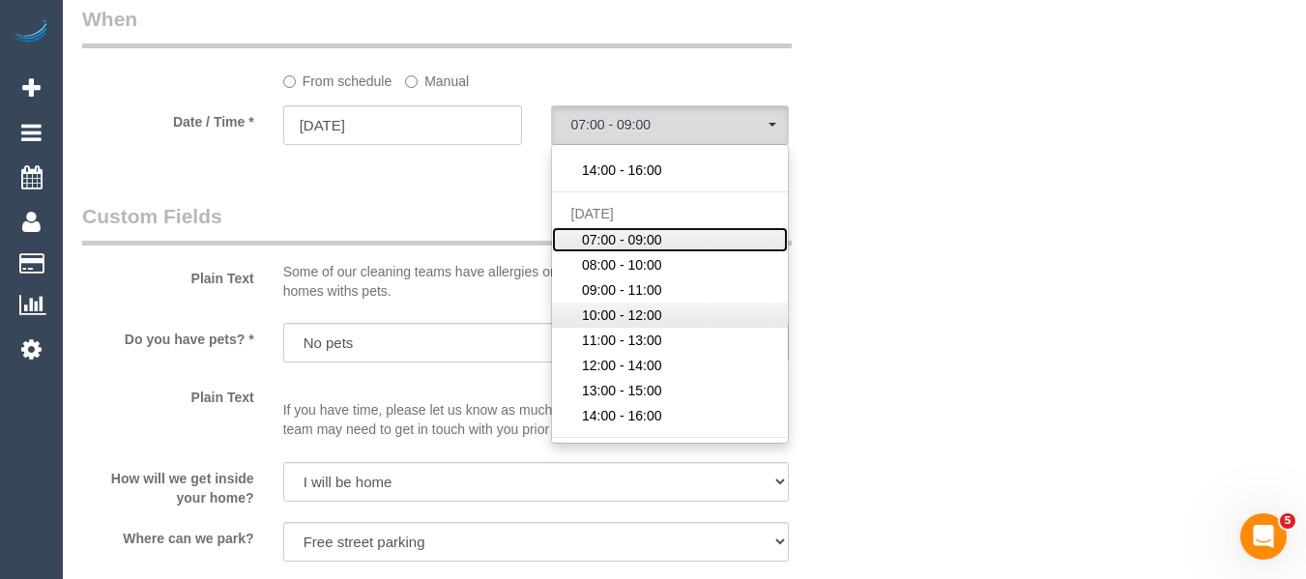
scroll to position [290, 0]
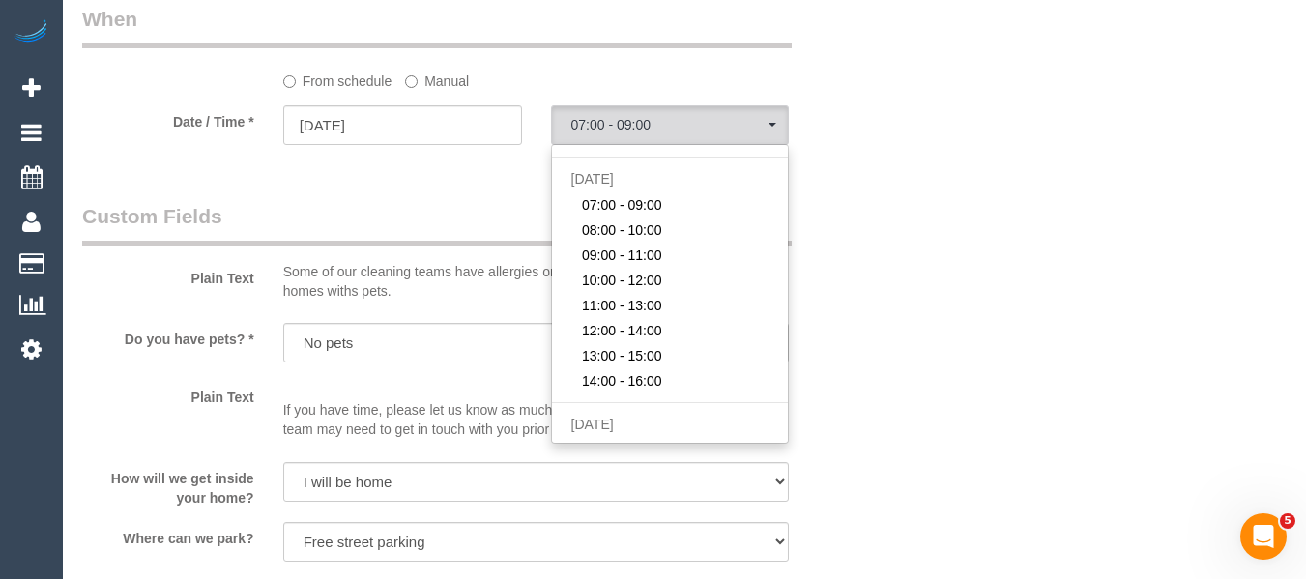
click at [892, 388] on div "Who Email* [DOMAIN_NAME][EMAIL_ADDRESS][DOMAIN_NAME] Name * Spridon [PERSON_NAM…" at bounding box center [684, 487] width 1204 height 3886
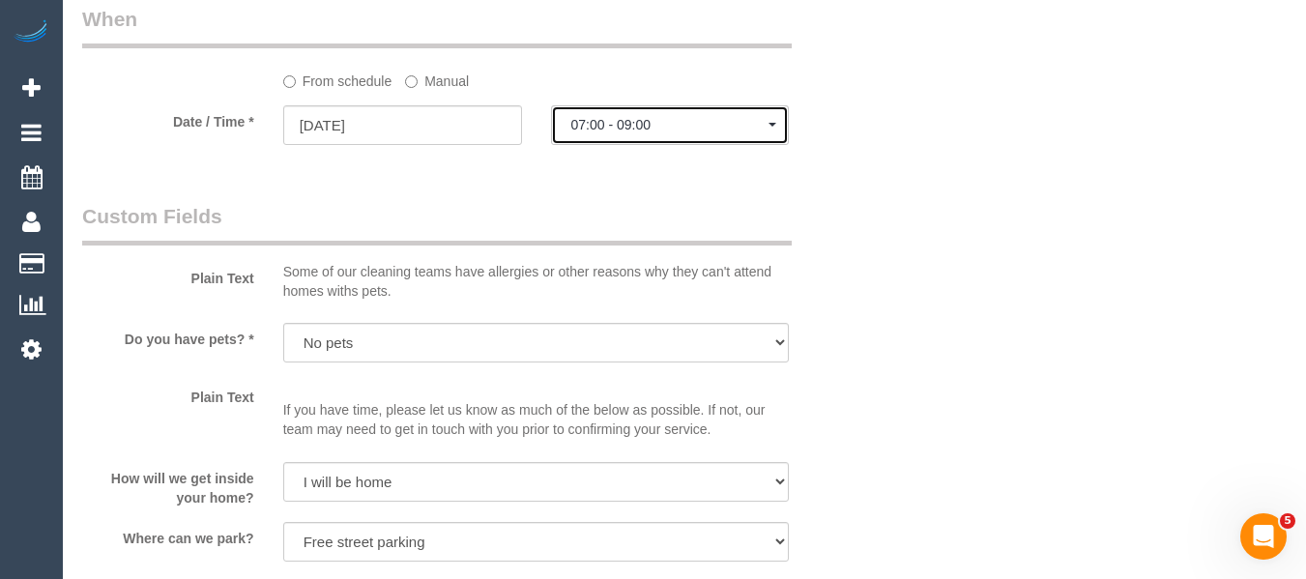
click at [623, 130] on span "07:00 - 09:00" at bounding box center [670, 124] width 198 height 15
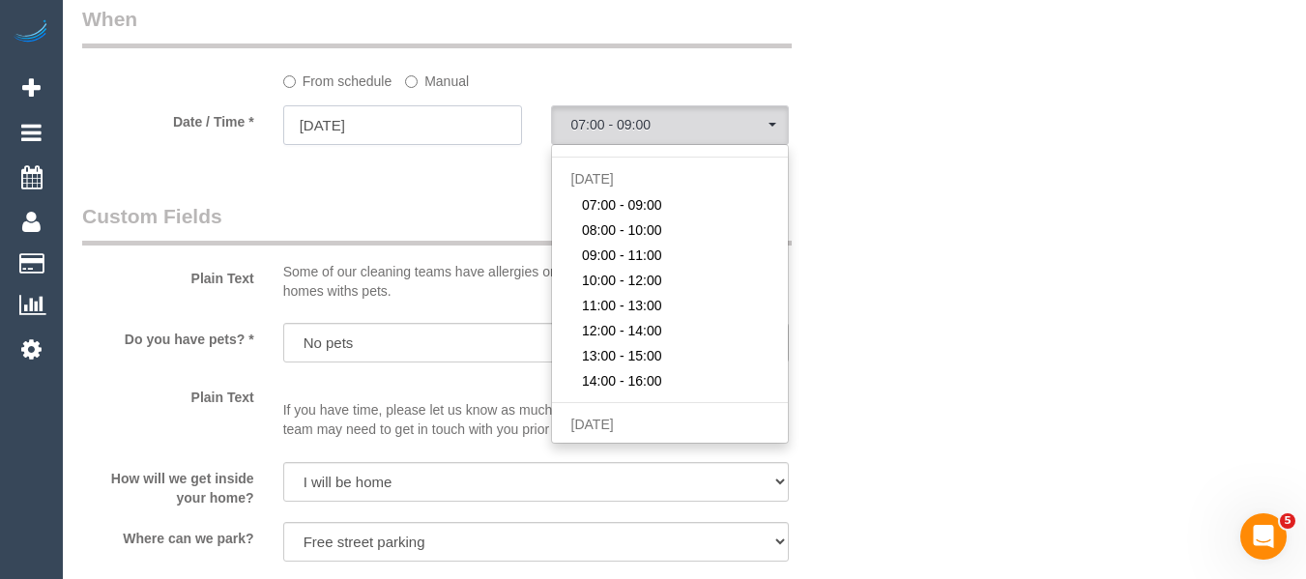
click at [363, 126] on input "[DATE]" at bounding box center [402, 125] width 239 height 40
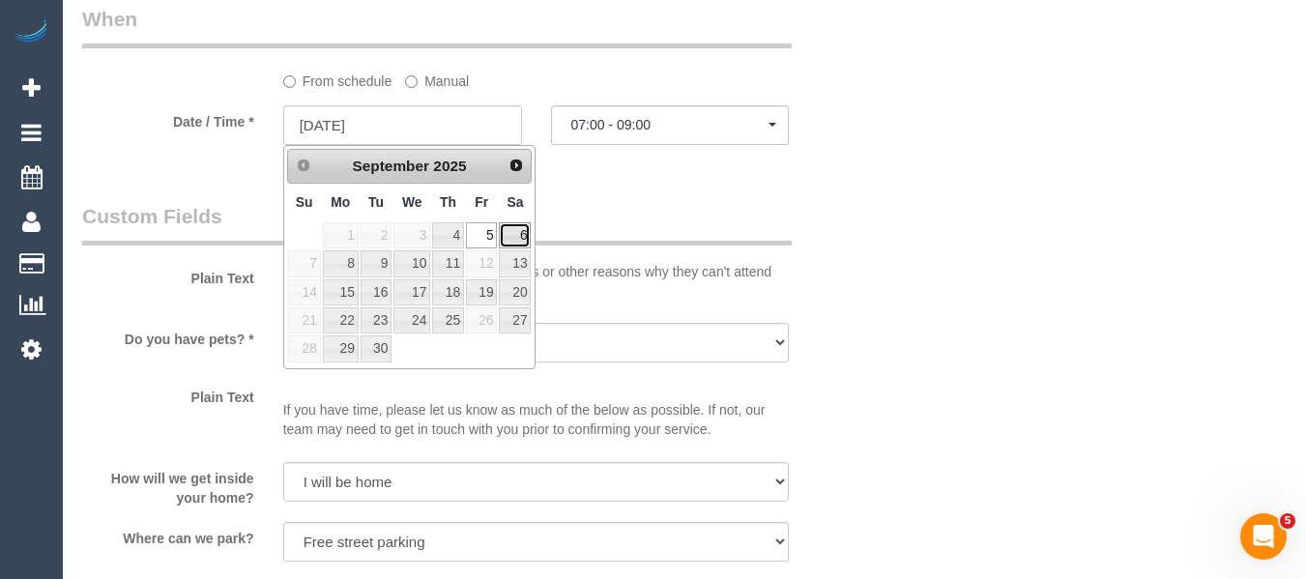
click at [511, 245] on link "6" at bounding box center [515, 235] width 32 height 26
type input "[DATE]"
select select "spot39"
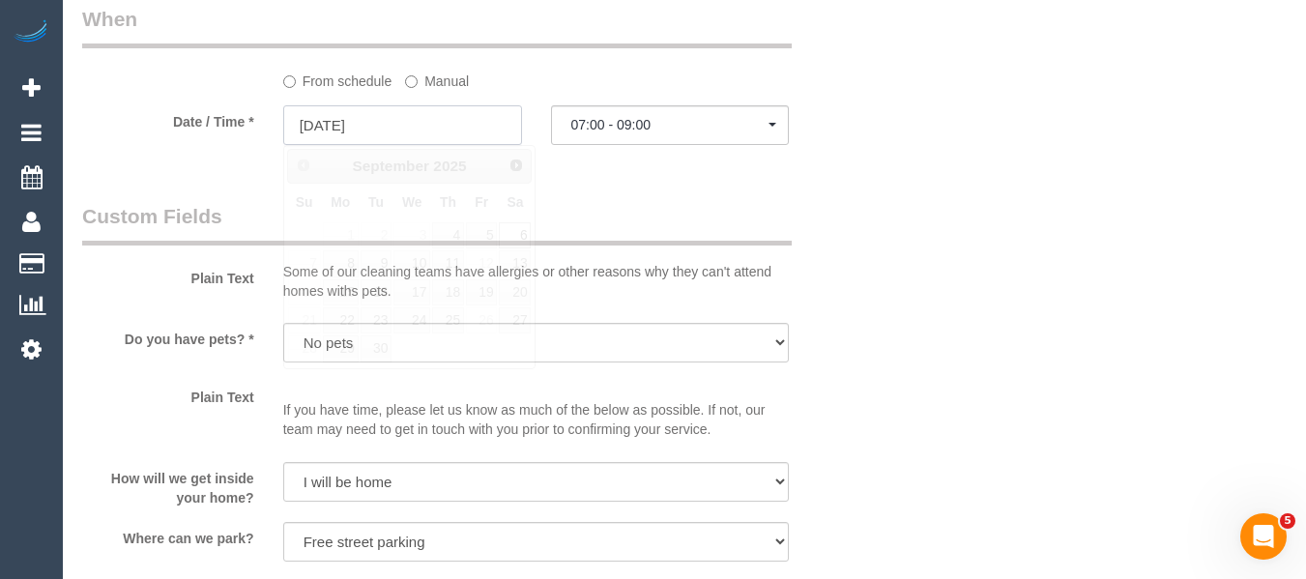
click at [447, 129] on input "[DATE]" at bounding box center [402, 125] width 239 height 40
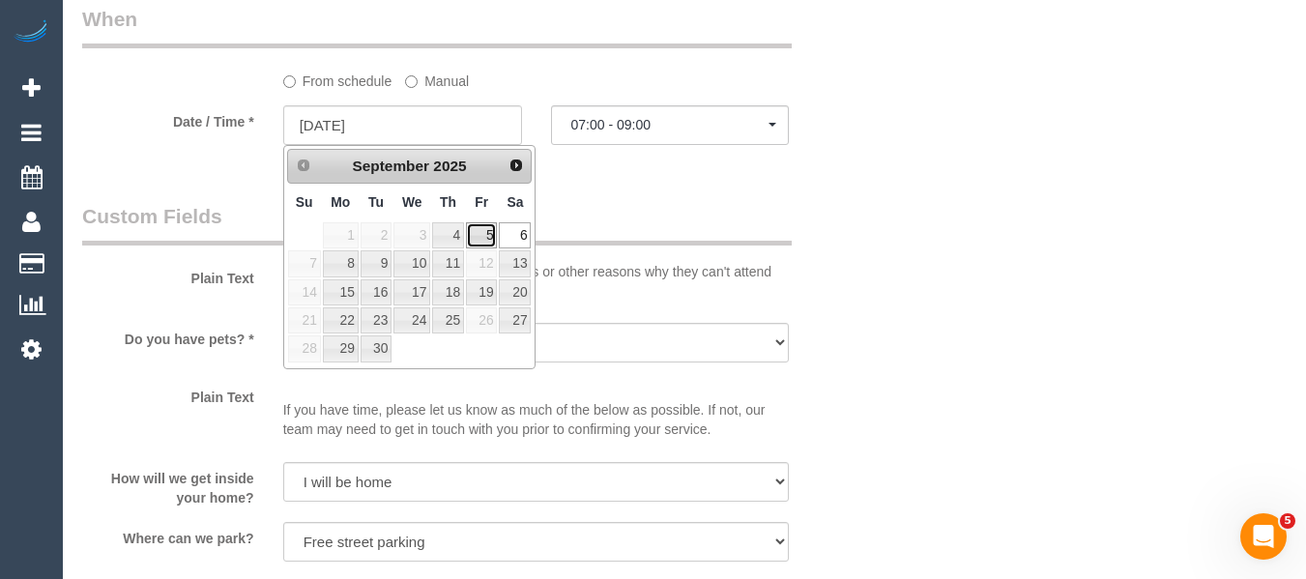
click at [491, 234] on link "5" at bounding box center [481, 235] width 31 height 26
type input "[DATE]"
select select "spot31"
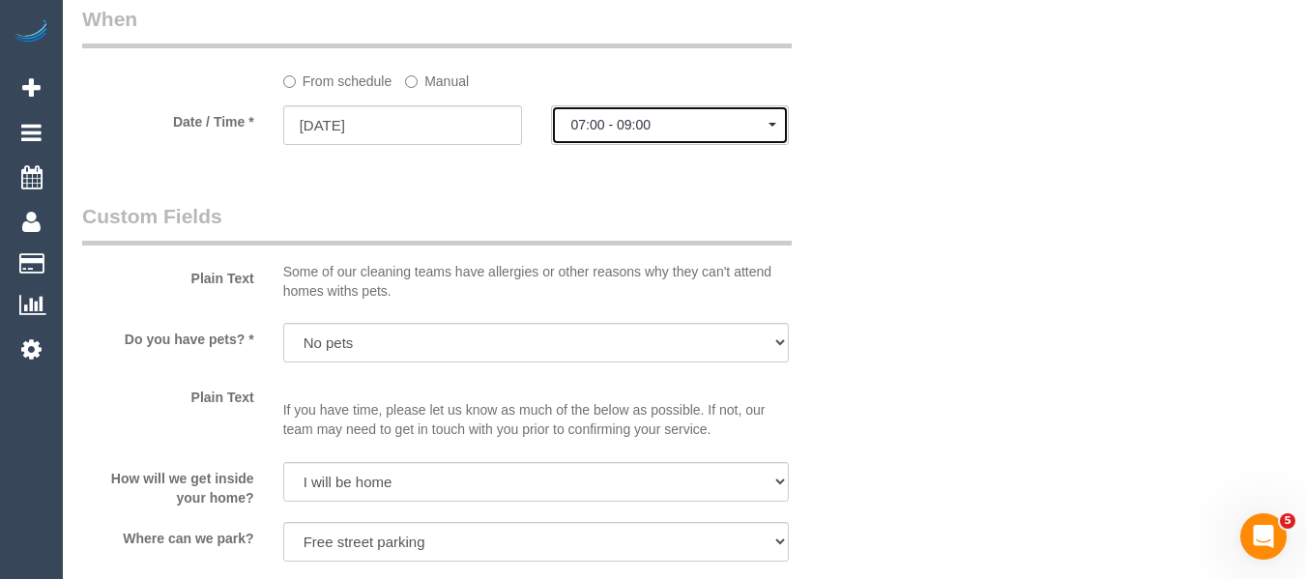
click at [618, 141] on button "07:00 - 09:00" at bounding box center [670, 125] width 239 height 40
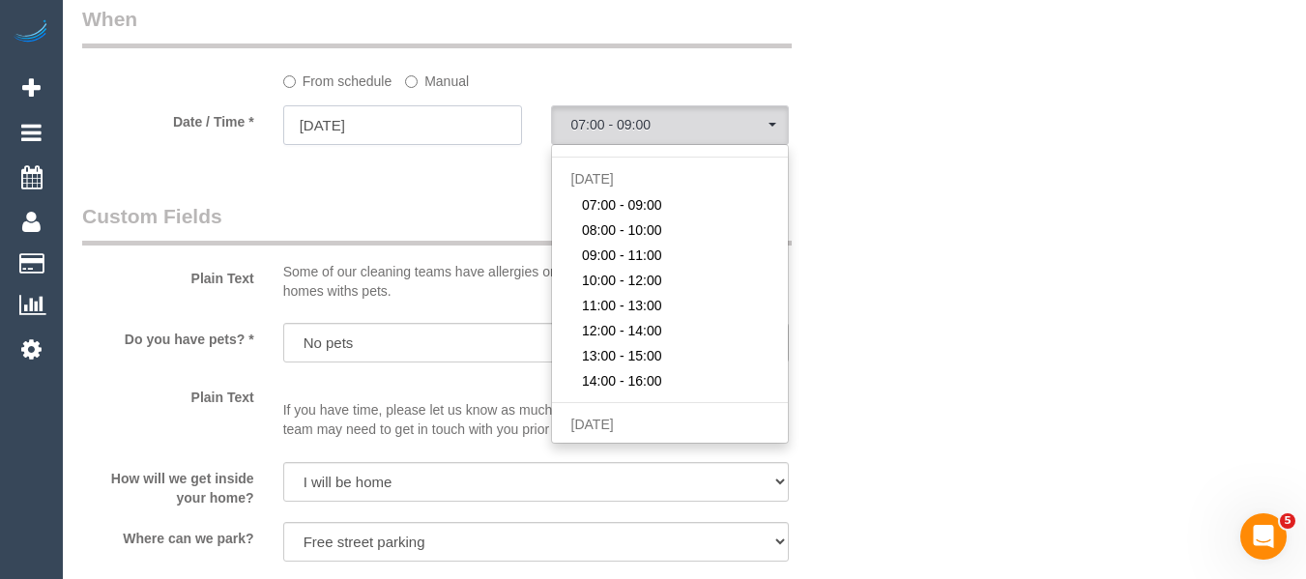
click at [435, 133] on input "[DATE]" at bounding box center [402, 125] width 239 height 40
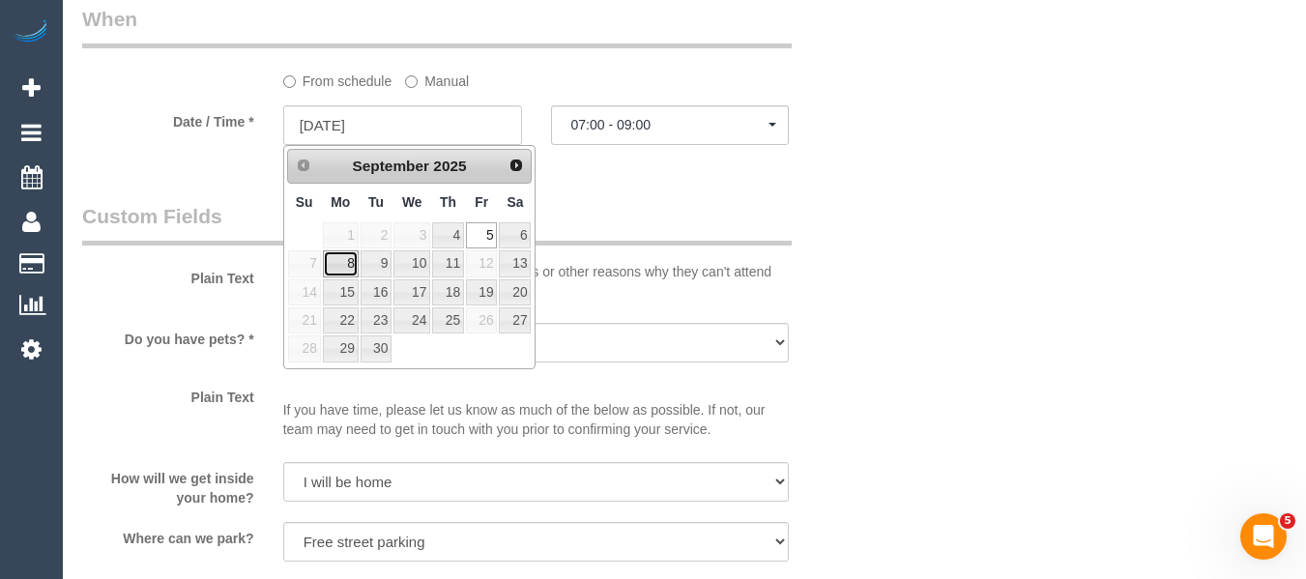
click at [337, 262] on link "8" at bounding box center [341, 263] width 36 height 26
type input "[DATE]"
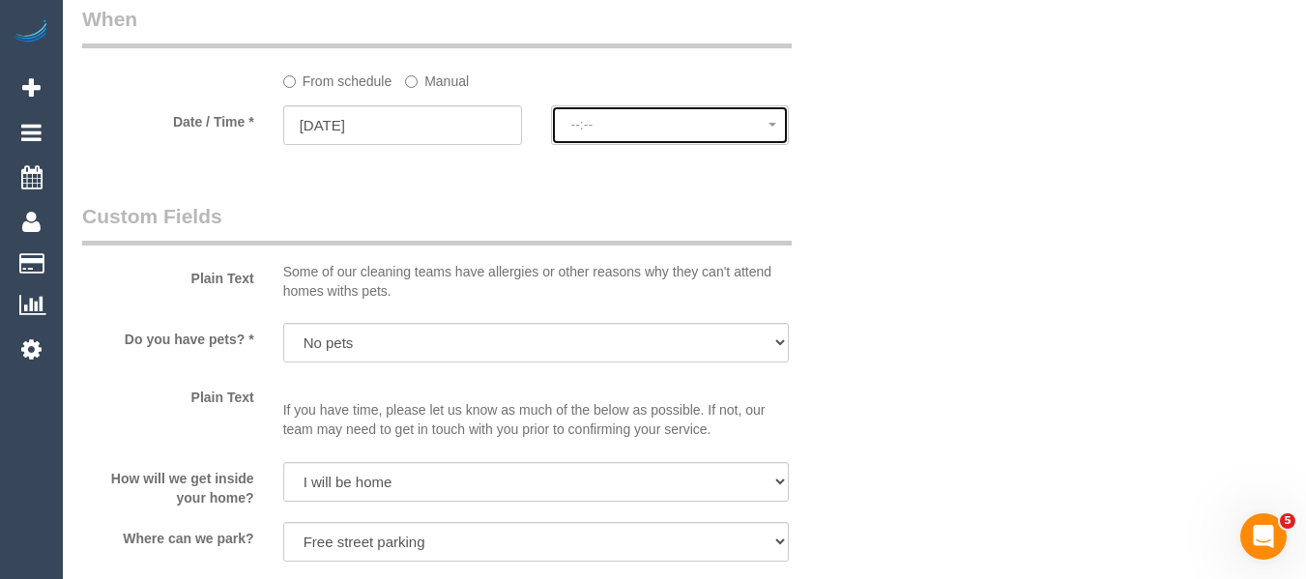
click at [691, 122] on span "--:--" at bounding box center [670, 124] width 198 height 15
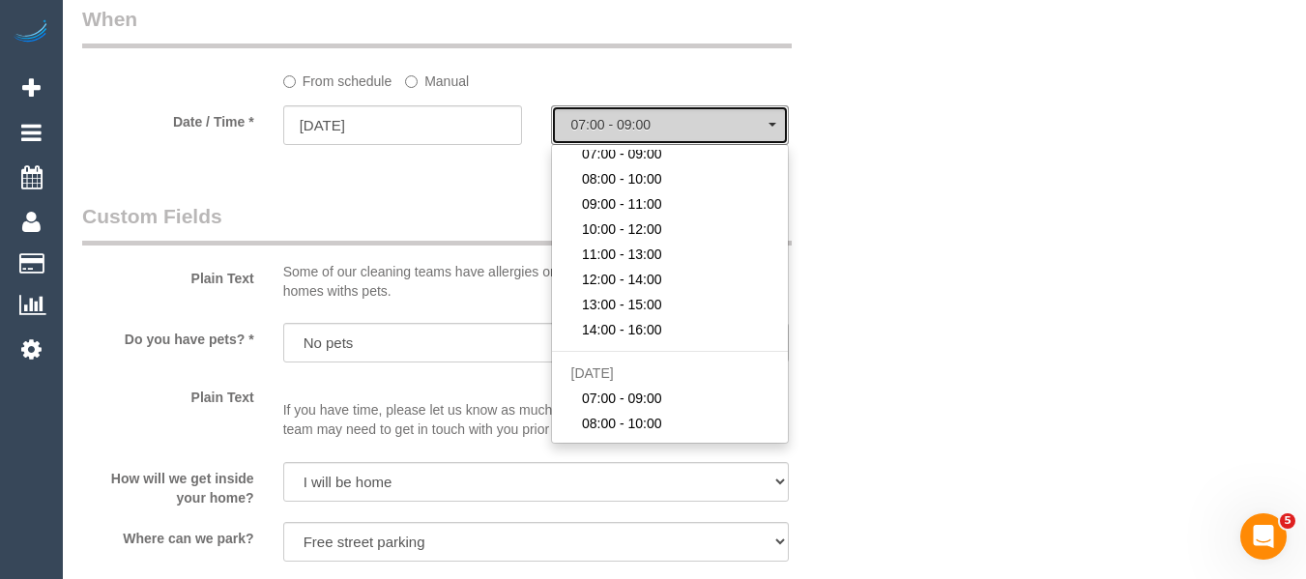
scroll to position [0, 0]
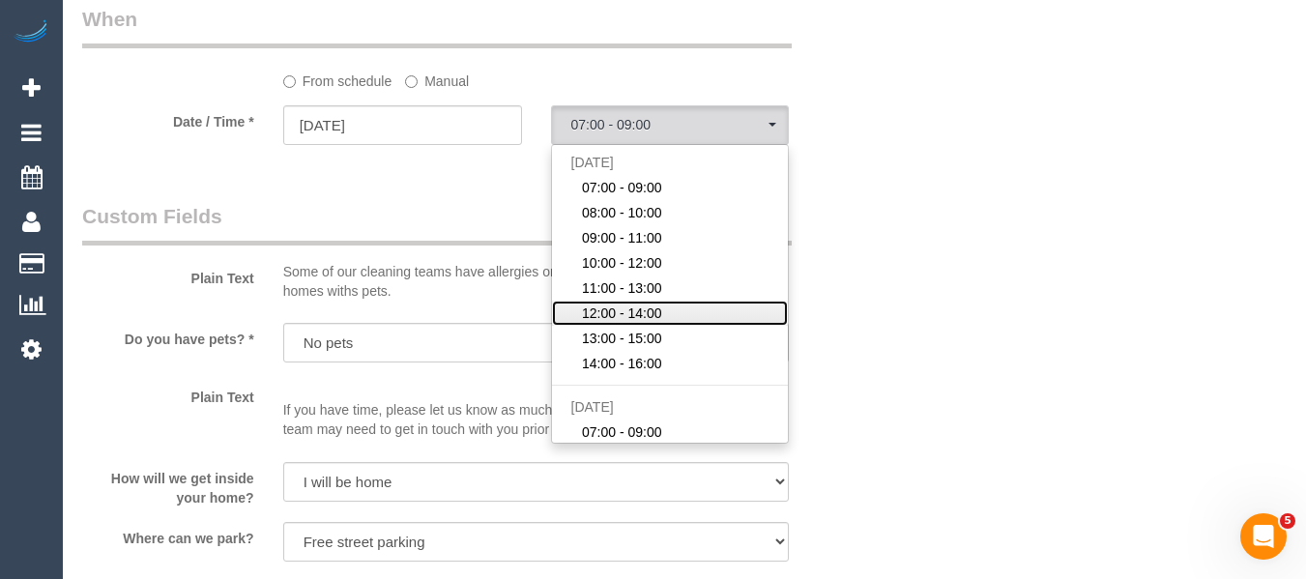
click at [661, 318] on span "12:00 - 14:00" at bounding box center [622, 312] width 80 height 19
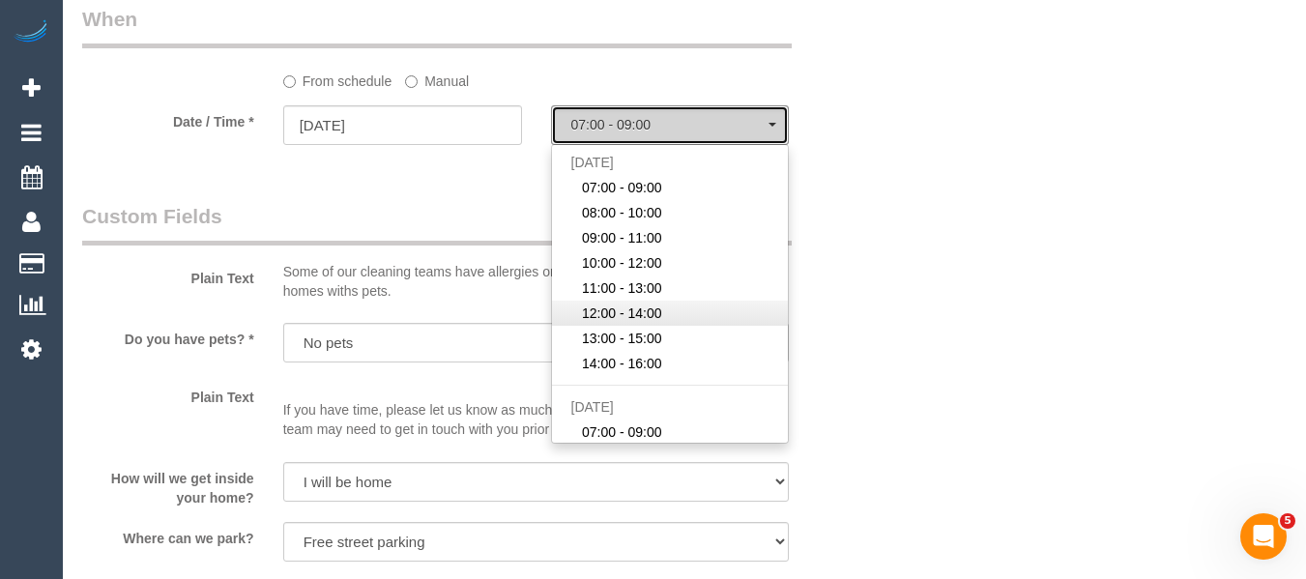
select select "spot52"
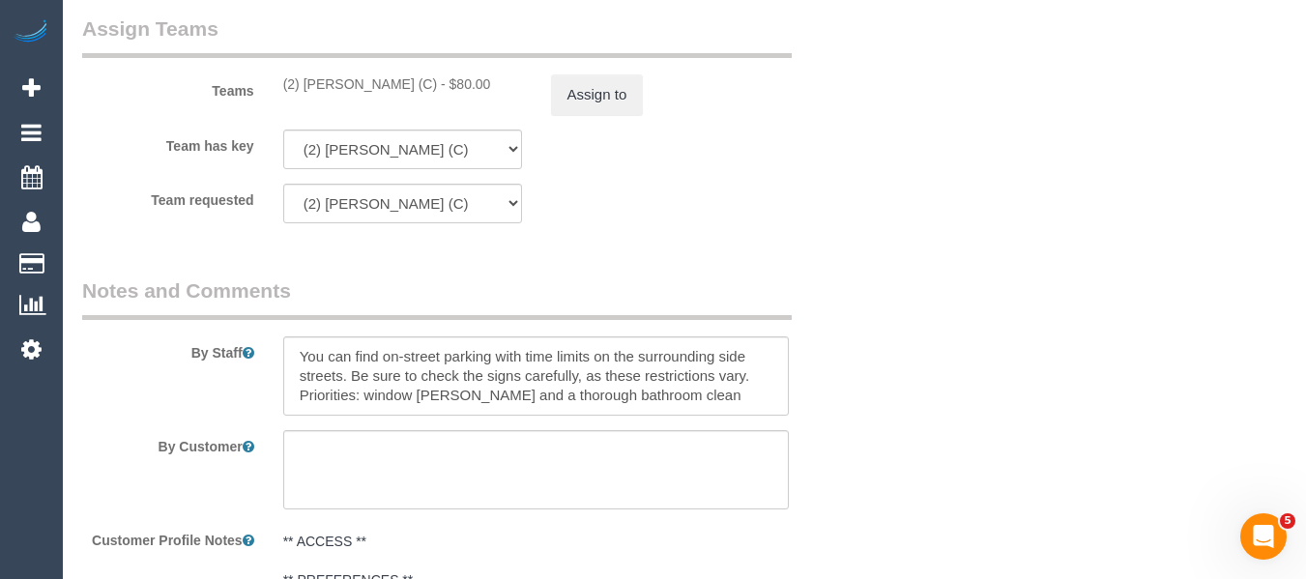
scroll to position [2323, 0]
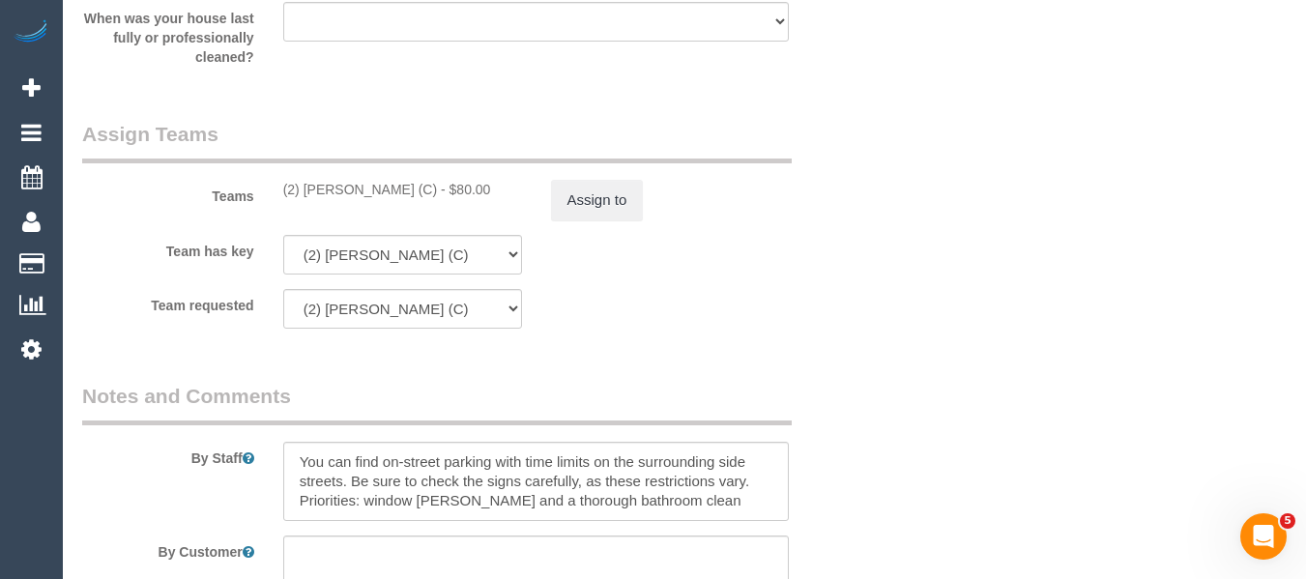
drag, startPoint x: 413, startPoint y: 188, endPoint x: 331, endPoint y: 195, distance: 82.4
click at [300, 190] on div "(2) [PERSON_NAME] (C) - $80.00" at bounding box center [402, 189] width 239 height 19
copy div "[PERSON_NAME] (C)"
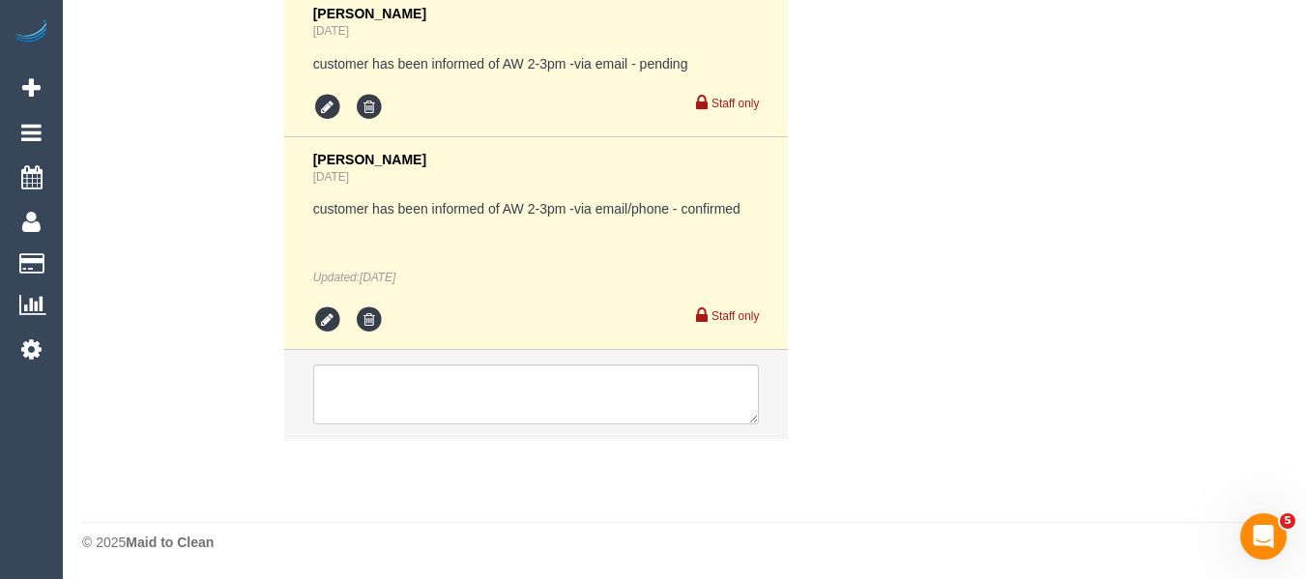
scroll to position [3468, 0]
click at [454, 391] on textarea at bounding box center [536, 393] width 447 height 60
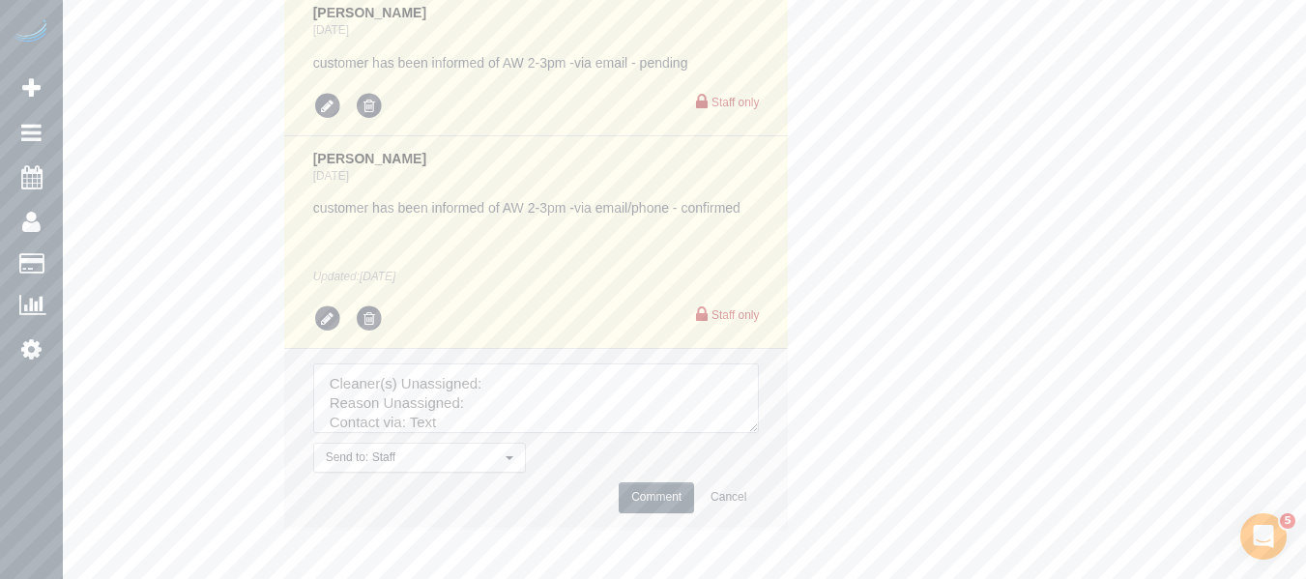
drag, startPoint x: 750, startPoint y: 421, endPoint x: 660, endPoint y: 430, distance: 90.3
click at [759, 433] on textarea at bounding box center [536, 398] width 446 height 70
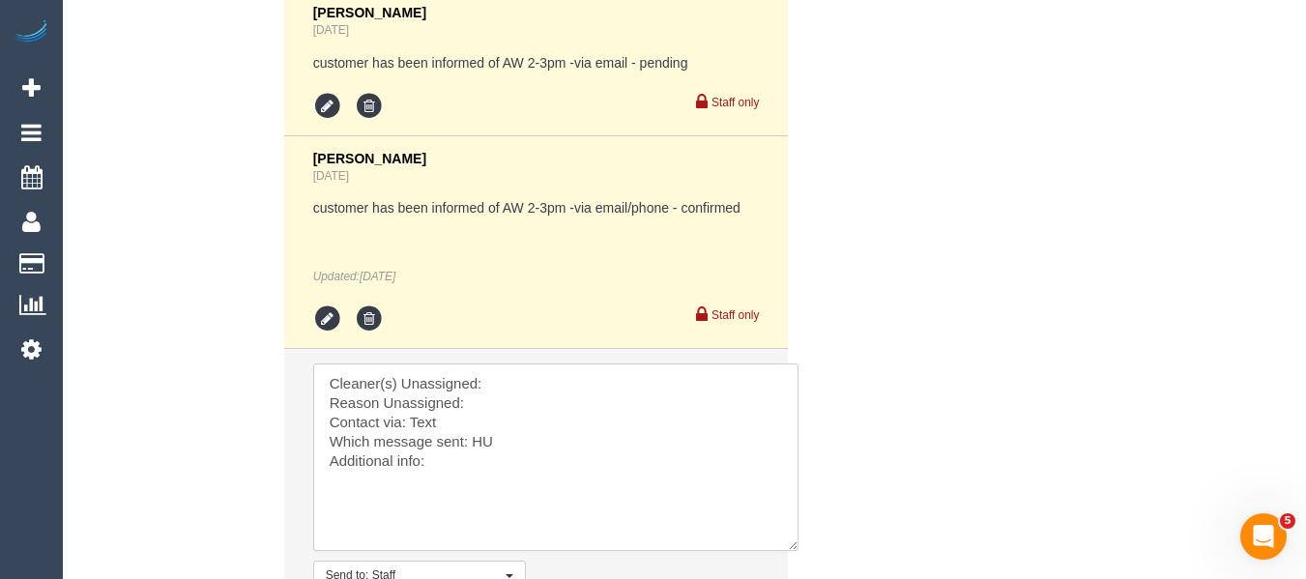
drag, startPoint x: 513, startPoint y: 510, endPoint x: 269, endPoint y: 370, distance: 281.8
click at [270, 370] on div "[PERSON_NAME] [DATE] Flexibility dates: [DATE] preferred but could do [DATE] Fl…" at bounding box center [536, 226] width 535 height 880
drag, startPoint x: 563, startPoint y: 372, endPoint x: 554, endPoint y: 377, distance: 10.0
click at [562, 372] on textarea at bounding box center [555, 457] width 485 height 188
click at [510, 393] on textarea at bounding box center [555, 457] width 485 height 188
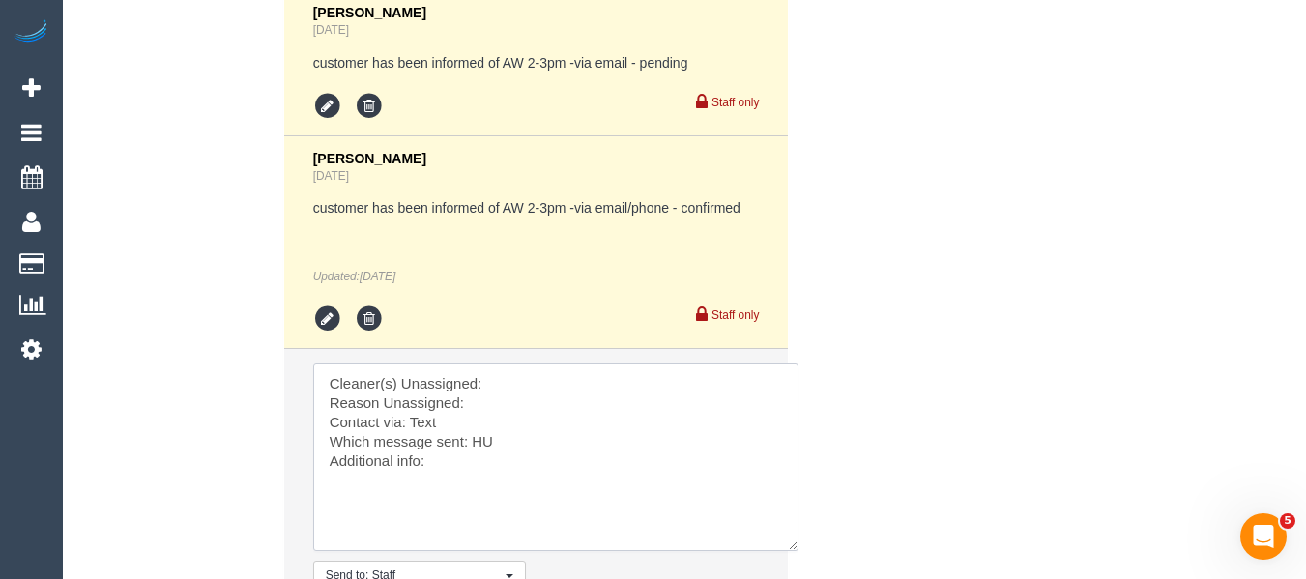
paste textarea "[PERSON_NAME] (C)"
click at [487, 411] on textarea at bounding box center [555, 457] width 485 height 188
click at [424, 418] on textarea at bounding box center [555, 457] width 485 height 188
click at [481, 443] on textarea at bounding box center [555, 457] width 485 height 188
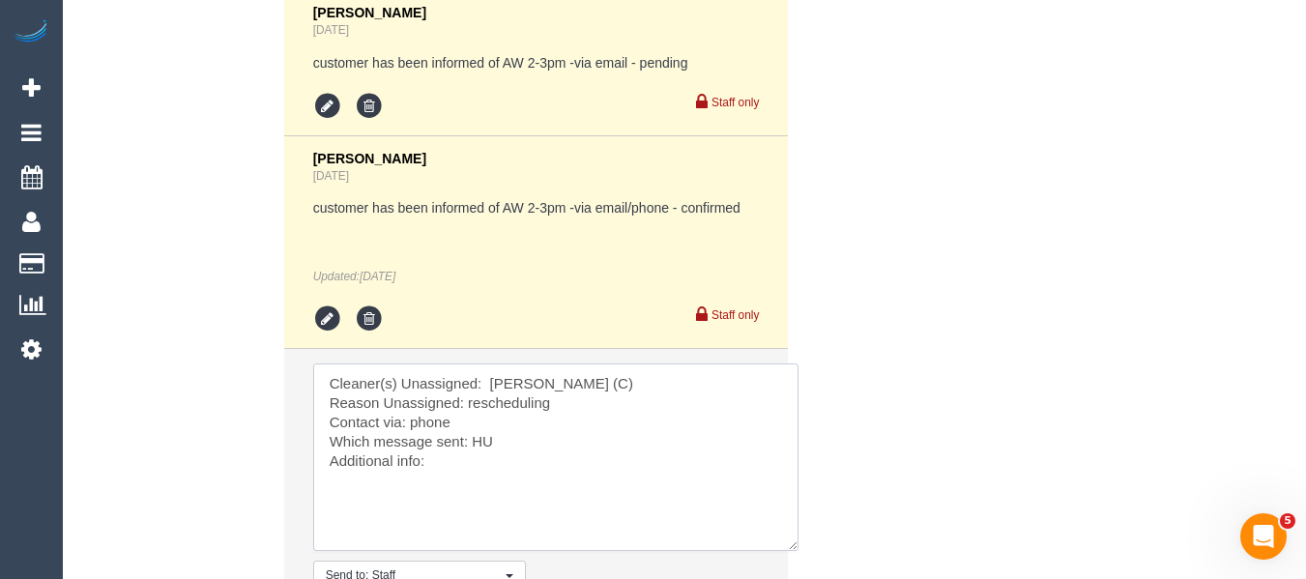
click at [481, 443] on textarea at bounding box center [555, 457] width 485 height 188
click at [450, 451] on textarea at bounding box center [555, 457] width 485 height 188
click at [455, 465] on textarea at bounding box center [555, 457] width 485 height 188
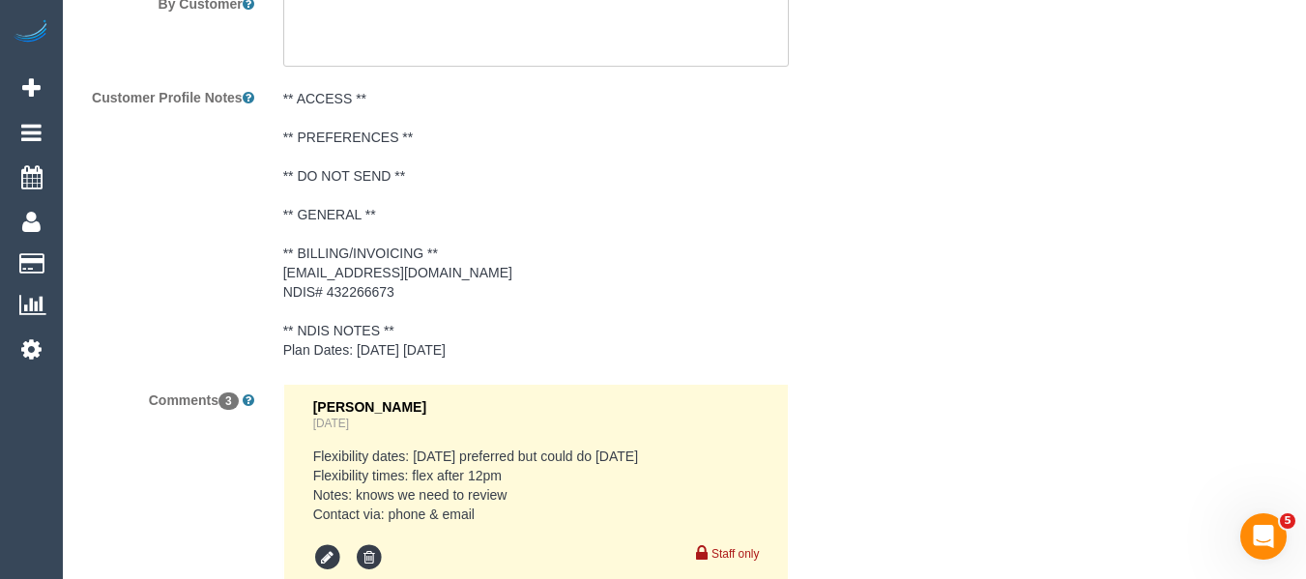
scroll to position [2863, 0]
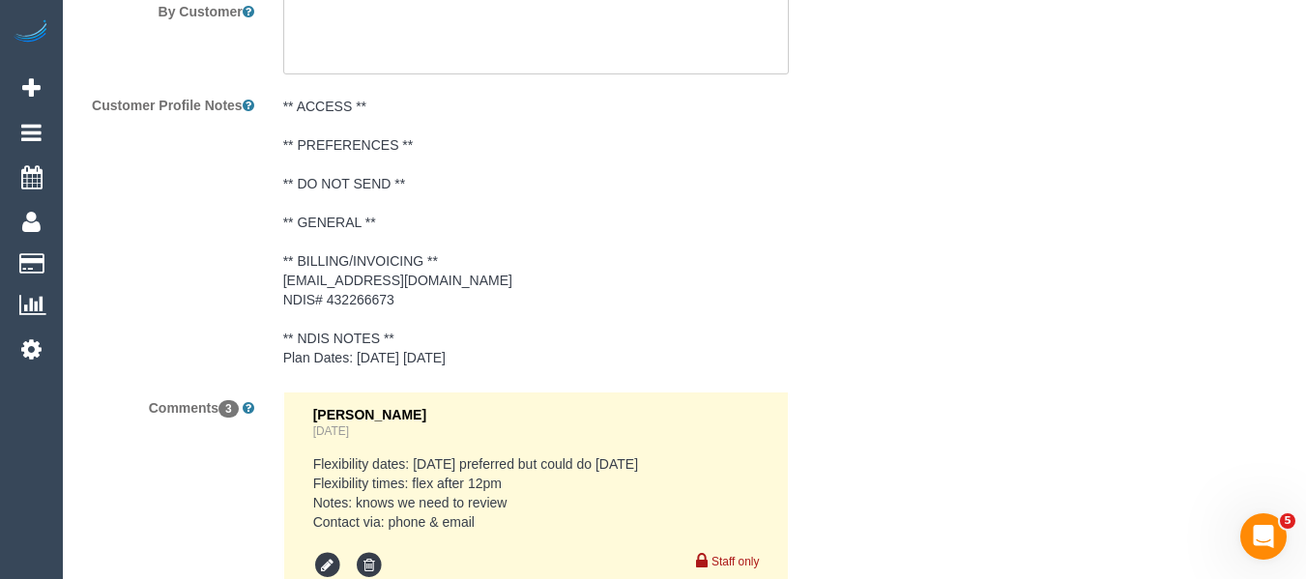
type textarea "Cleaner(s) Unassigned: Kerry Welfare (C) Reason Unassigned: rescheduling Contac…"
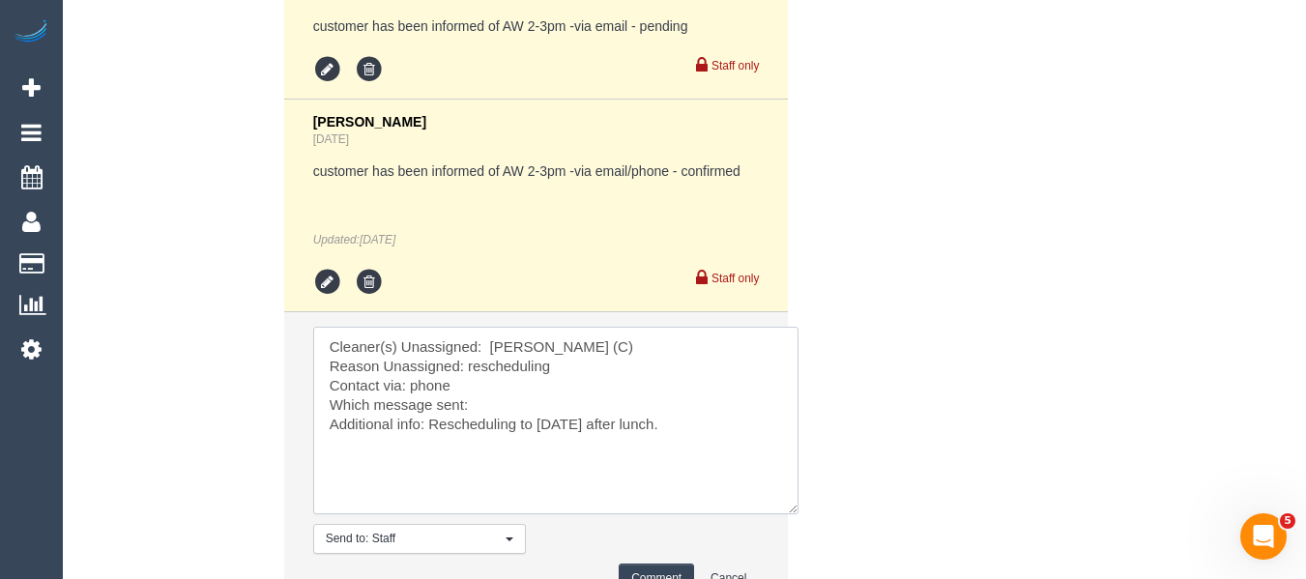
scroll to position [3539, 0]
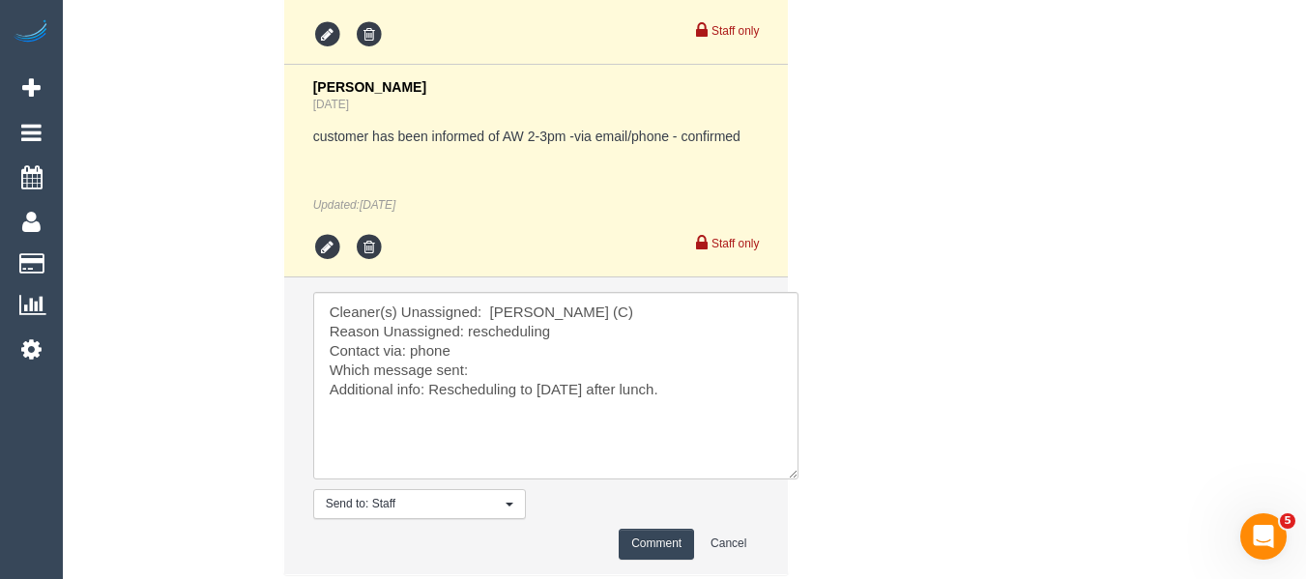
click at [654, 536] on button "Comment" at bounding box center [656, 544] width 75 height 30
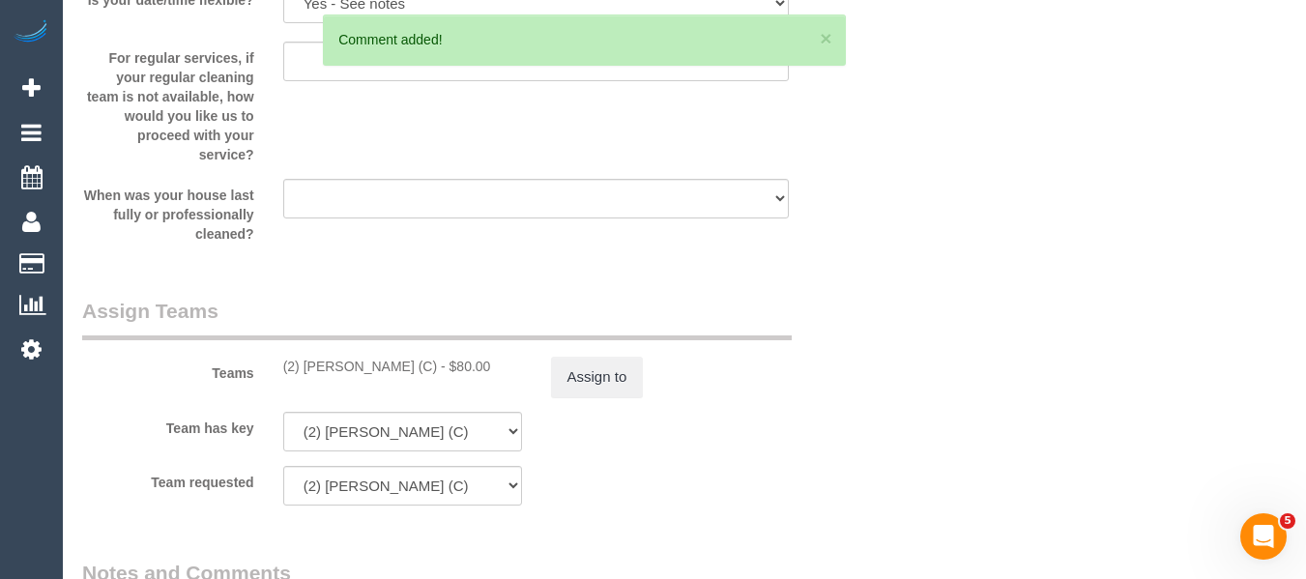
scroll to position [2130, 0]
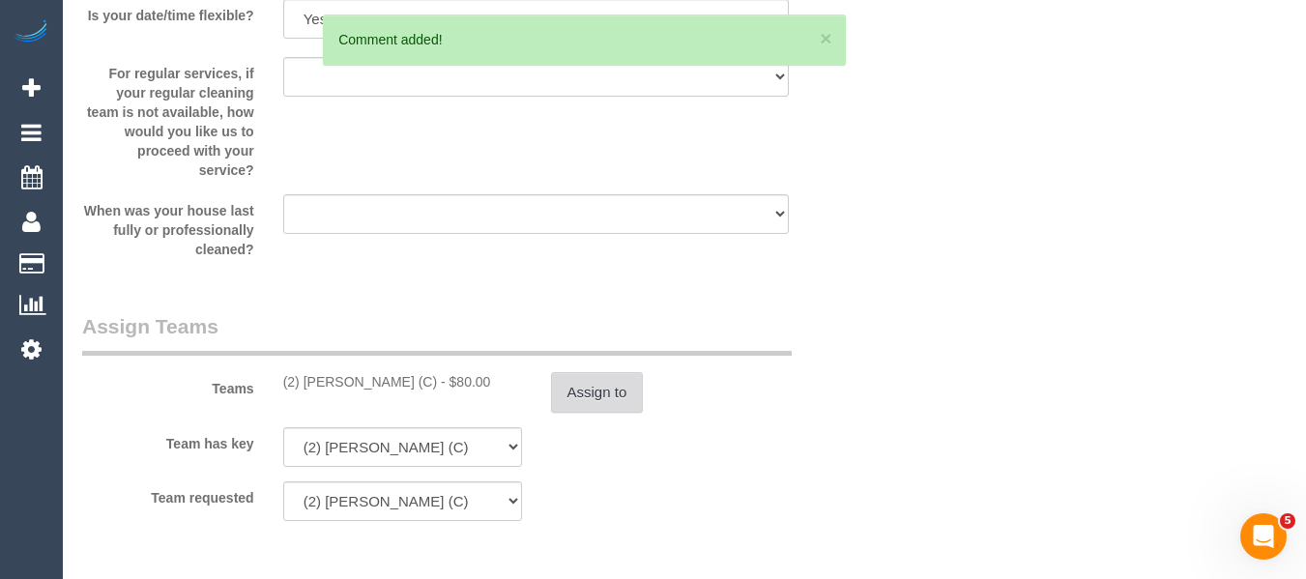
click at [612, 387] on button "Assign to" at bounding box center [597, 392] width 93 height 41
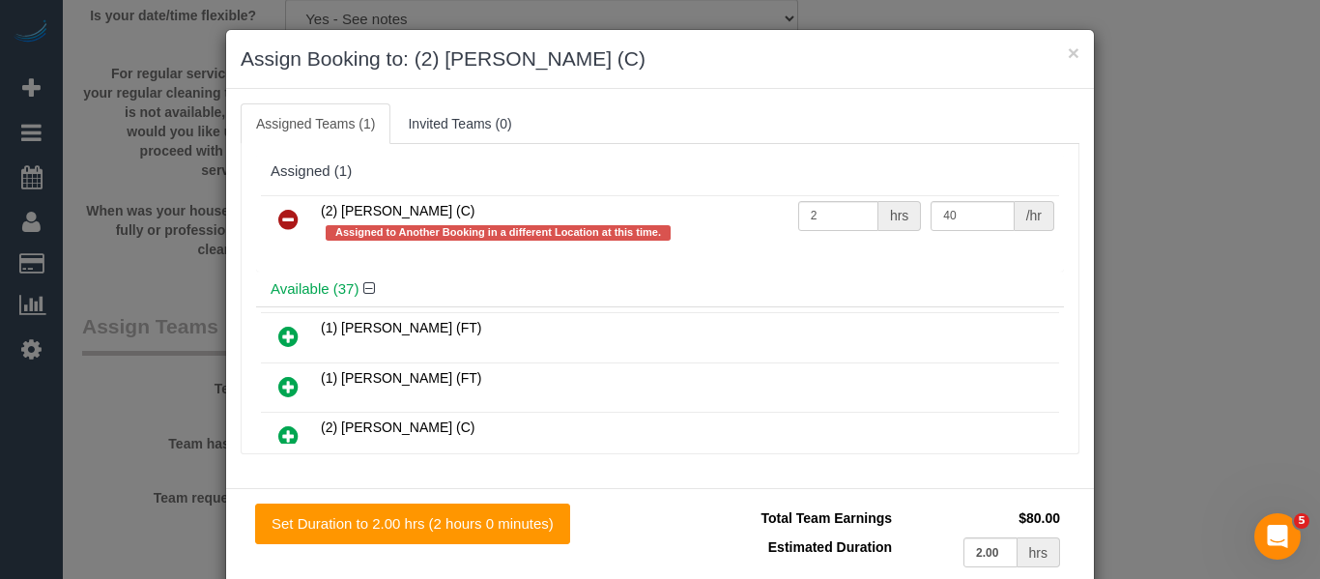
click at [266, 222] on link at bounding box center [288, 220] width 45 height 39
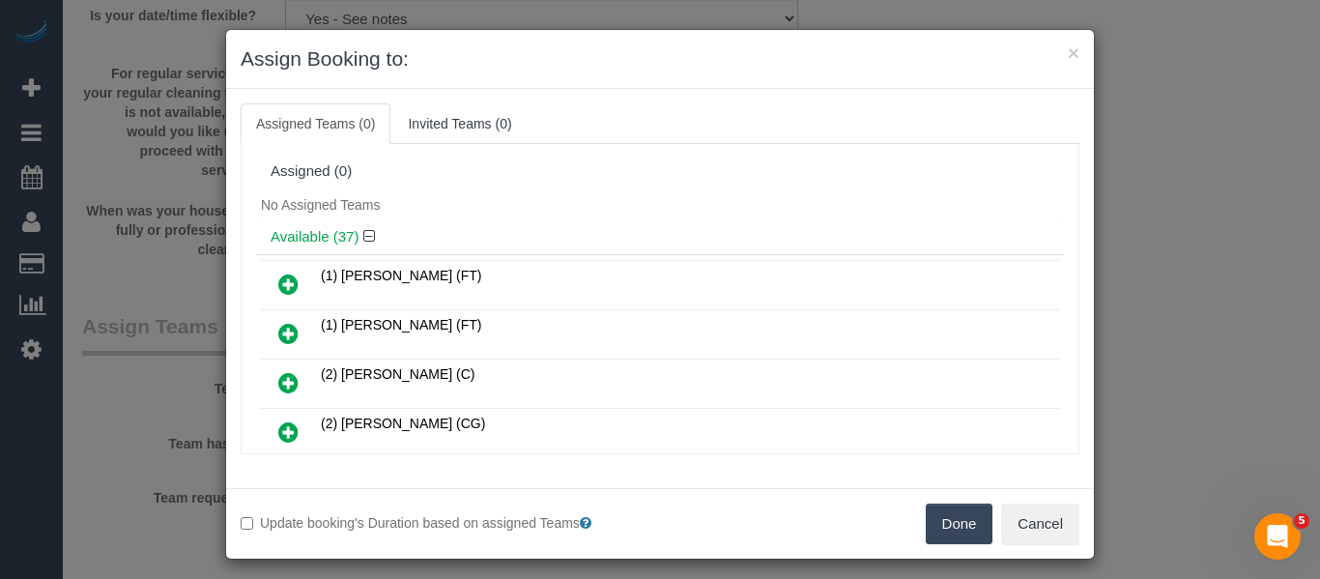
drag, startPoint x: 941, startPoint y: 528, endPoint x: 952, endPoint y: 530, distance: 10.8
click at [946, 528] on button "Done" at bounding box center [960, 524] width 68 height 41
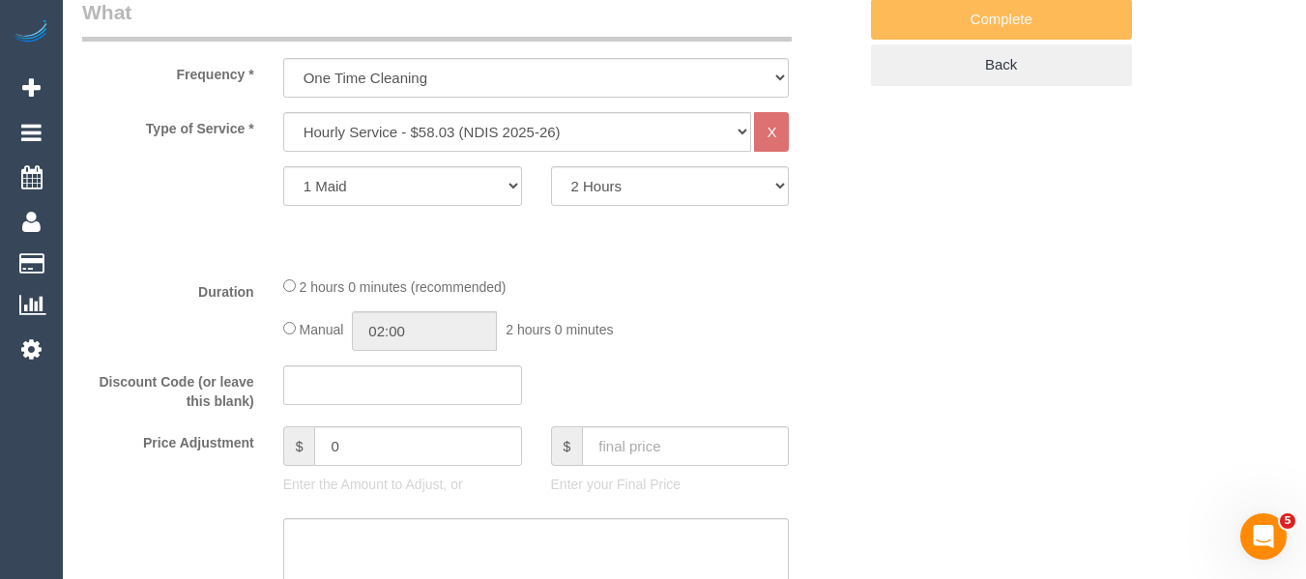
scroll to position [350, 0]
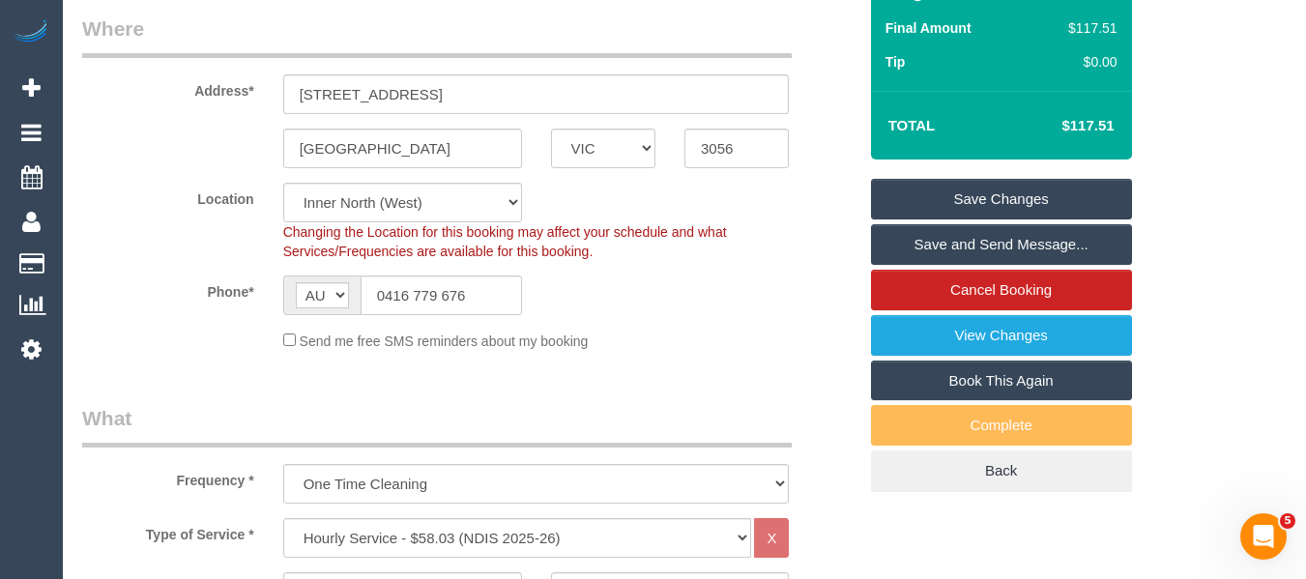
click at [1065, 179] on link "Save Changes" at bounding box center [1001, 199] width 261 height 41
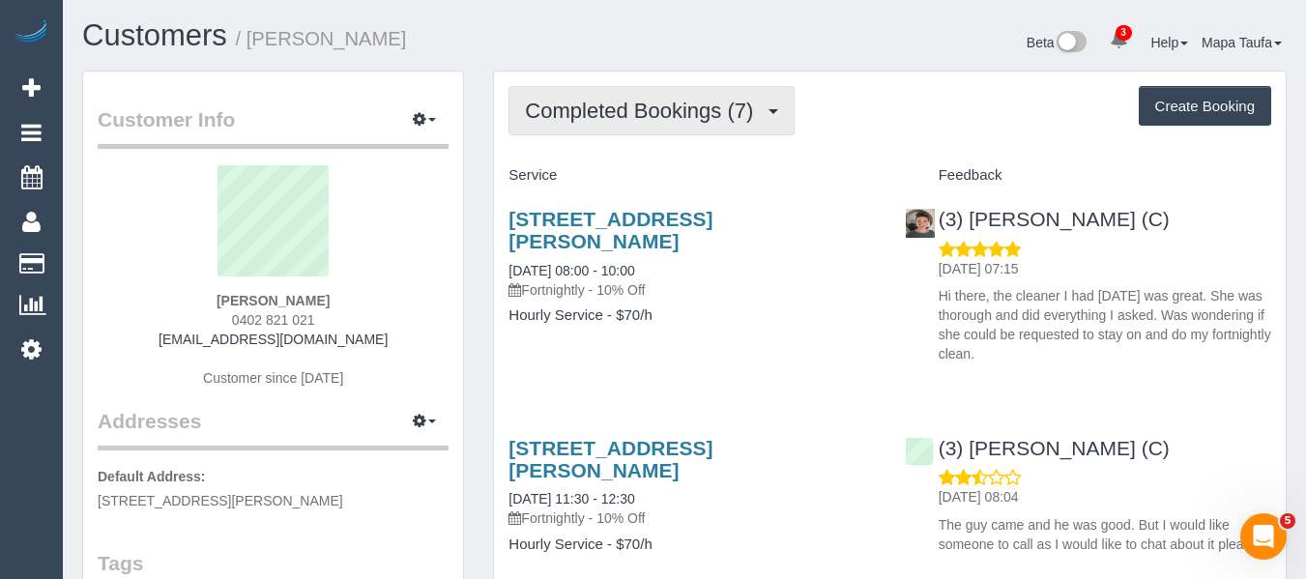
click at [604, 108] on span "Completed Bookings (7)" at bounding box center [644, 111] width 238 height 24
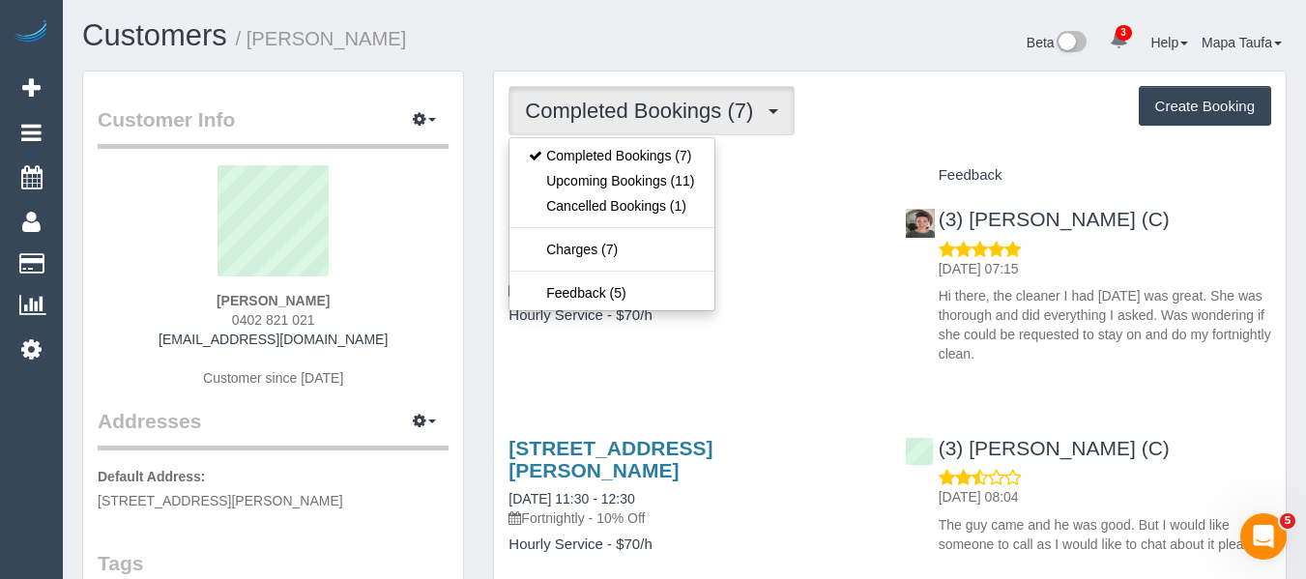
click at [757, 330] on div "[STREET_ADDRESS][PERSON_NAME] [DATE] 08:00 - 10:00 Fortnightly - 10% Off Hourly…" at bounding box center [691, 276] width 395 height 171
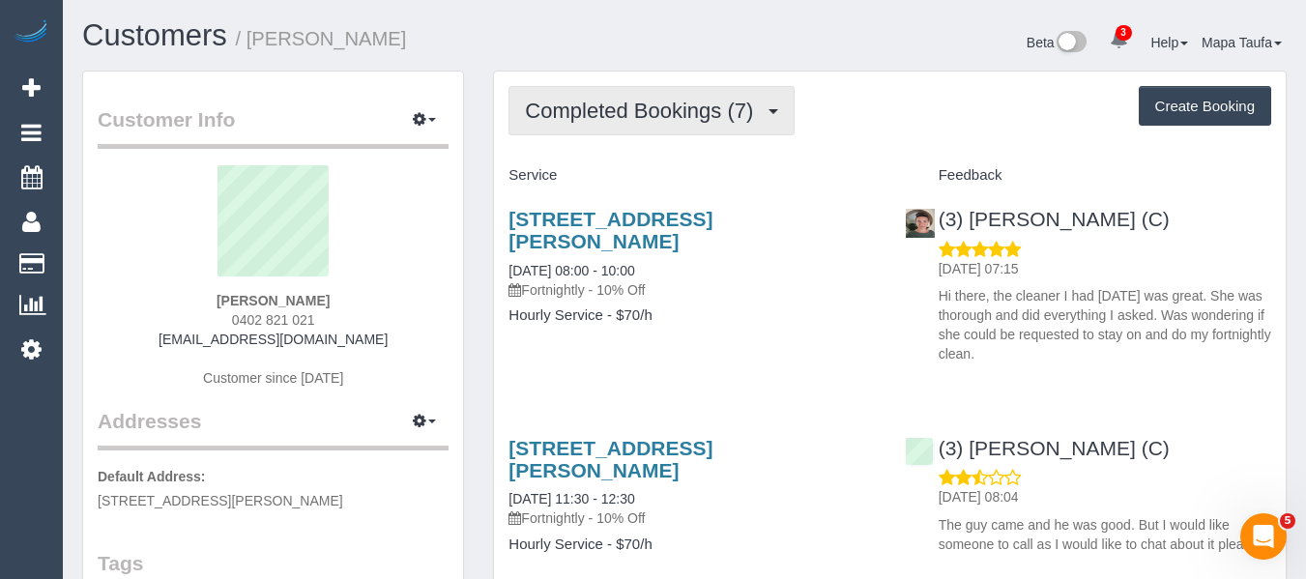
click at [580, 103] on span "Completed Bookings (7)" at bounding box center [644, 111] width 238 height 24
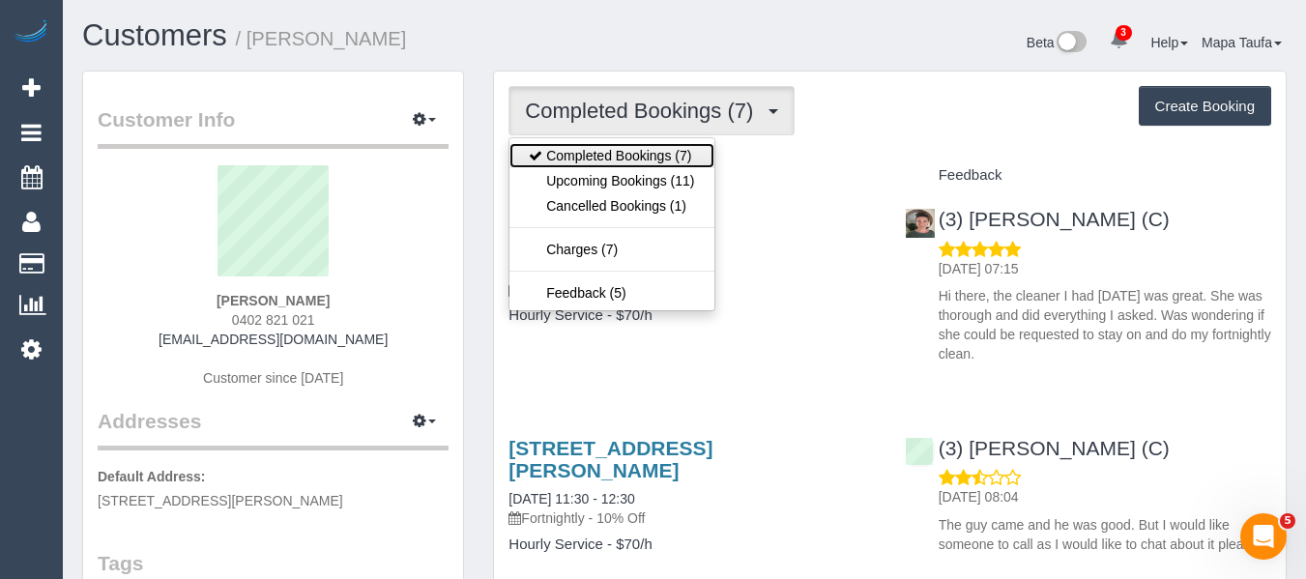
click at [609, 165] on link "Completed Bookings (7)" at bounding box center [611, 155] width 204 height 25
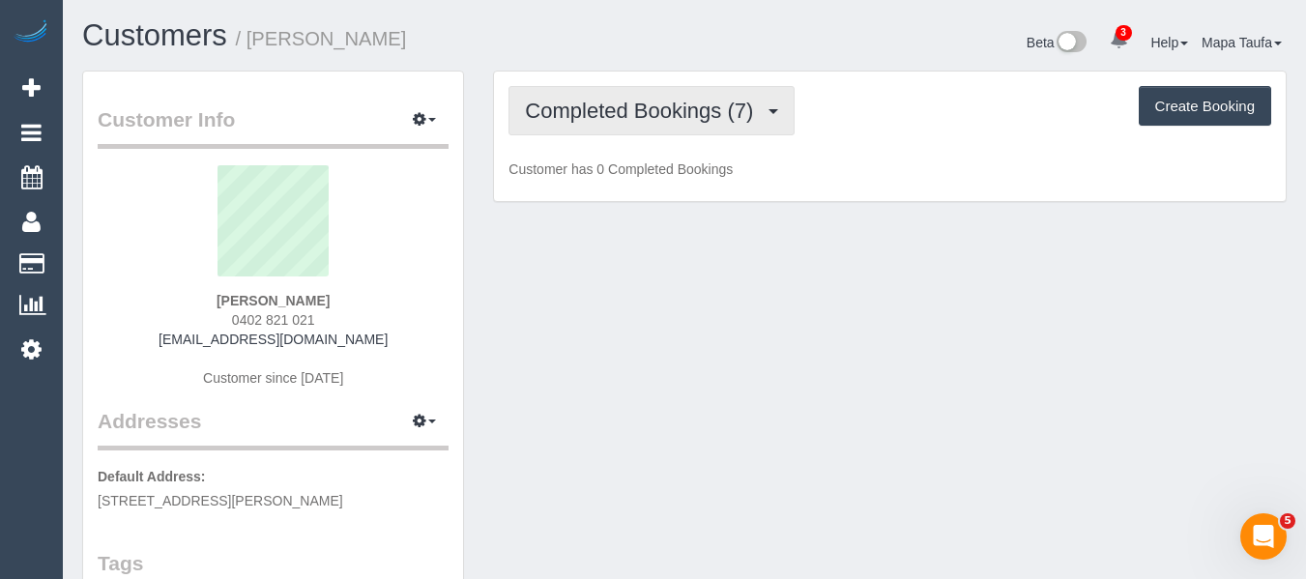
drag, startPoint x: 624, startPoint y: 114, endPoint x: 624, endPoint y: 144, distance: 30.0
click at [624, 129] on button "Completed Bookings (7)" at bounding box center [651, 110] width 286 height 49
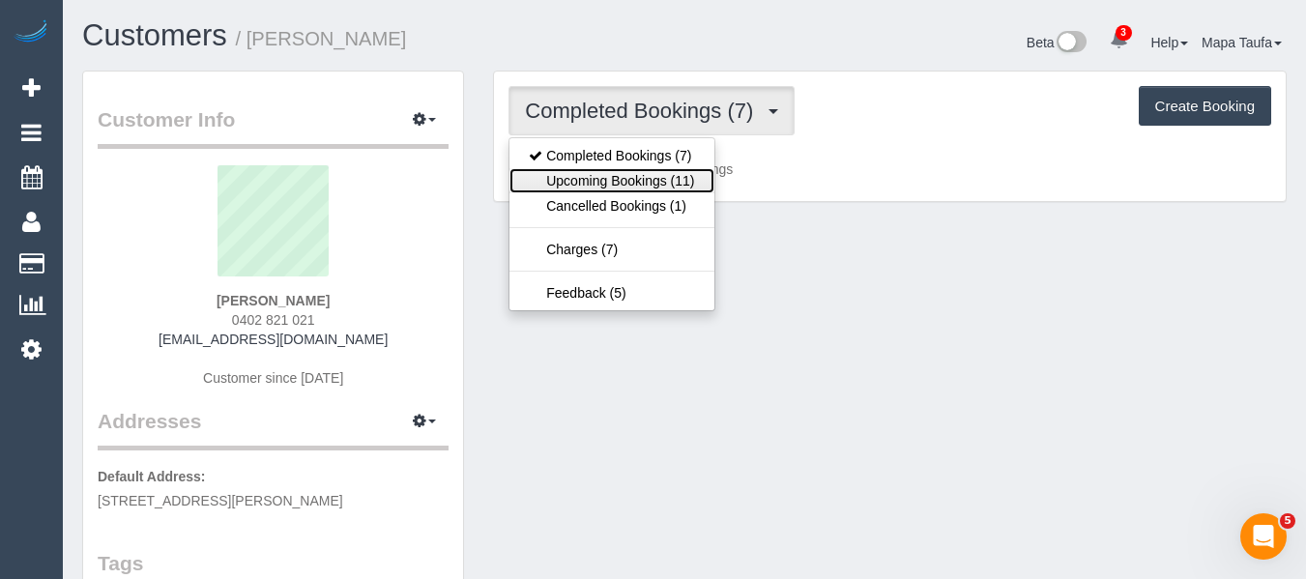
click at [625, 175] on link "Upcoming Bookings (11)" at bounding box center [611, 180] width 204 height 25
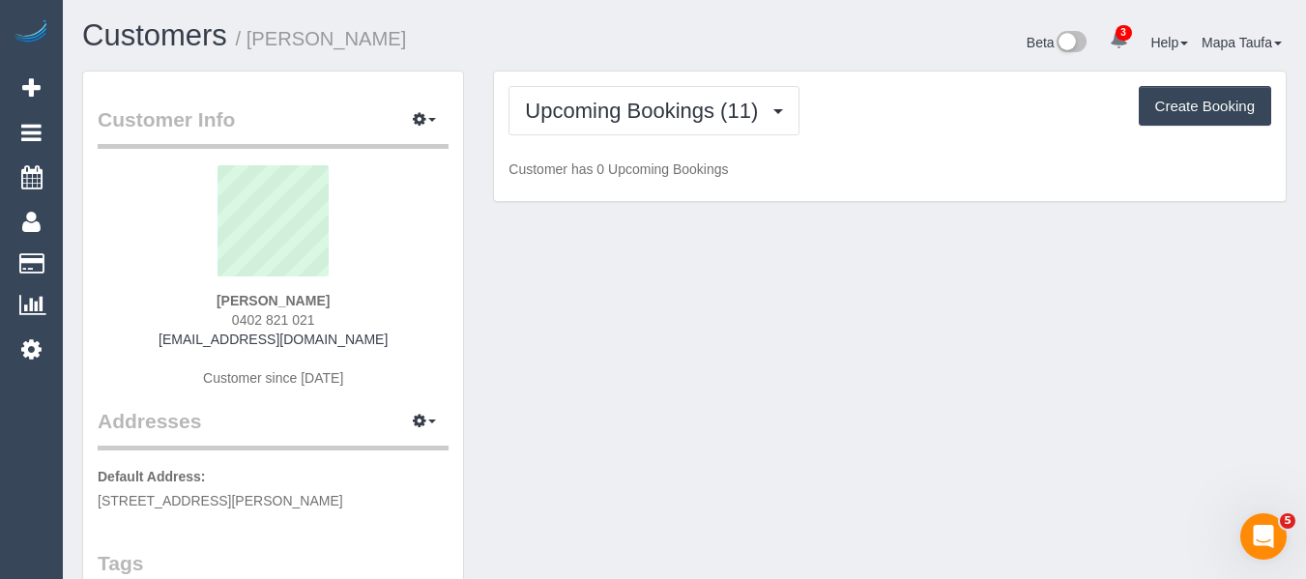
click at [784, 53] on div "Beta 3 Your Notifications You have 0 alerts × You have 2 to charge for [DATE] ×…" at bounding box center [992, 44] width 617 height 51
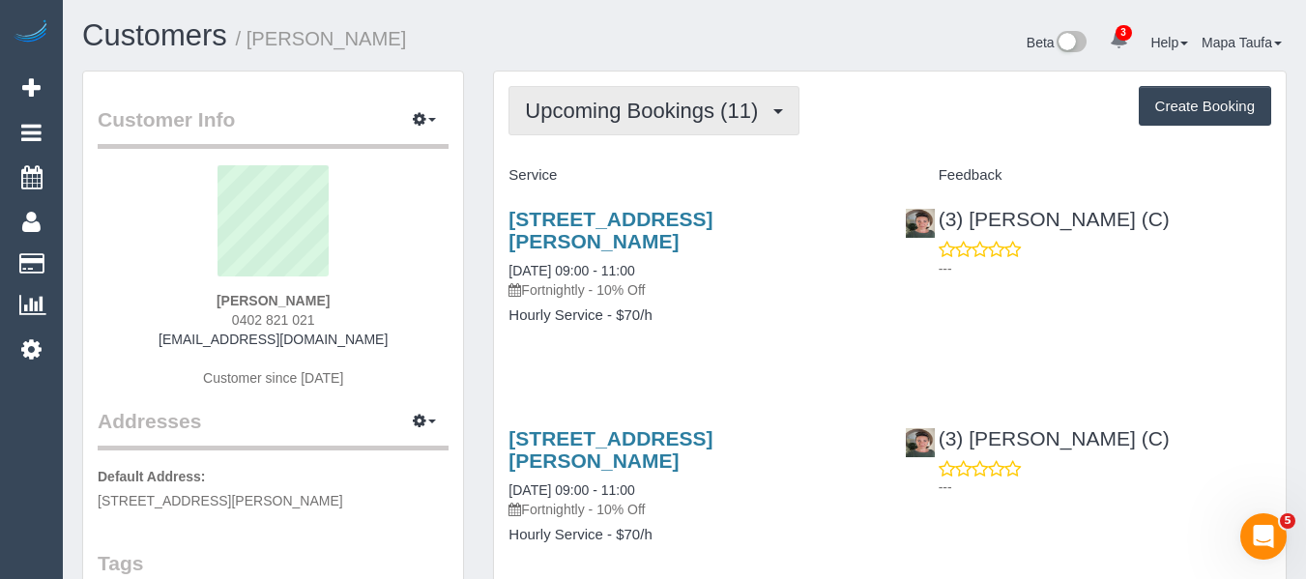
click at [683, 114] on span "Upcoming Bookings (11)" at bounding box center [646, 111] width 243 height 24
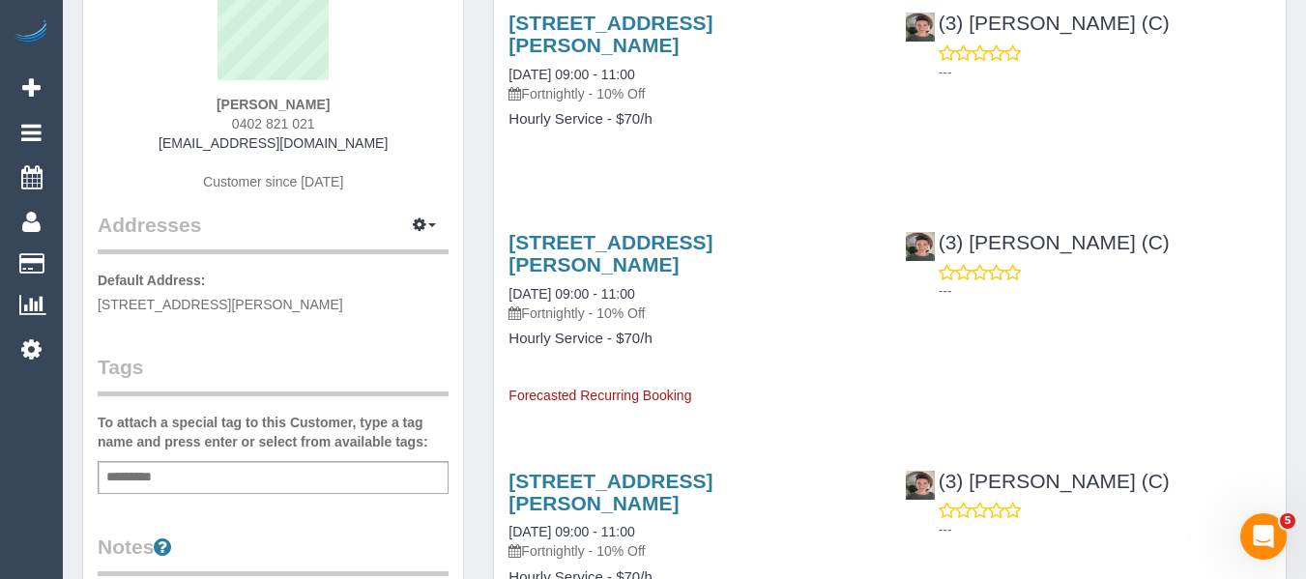
scroll to position [387, 0]
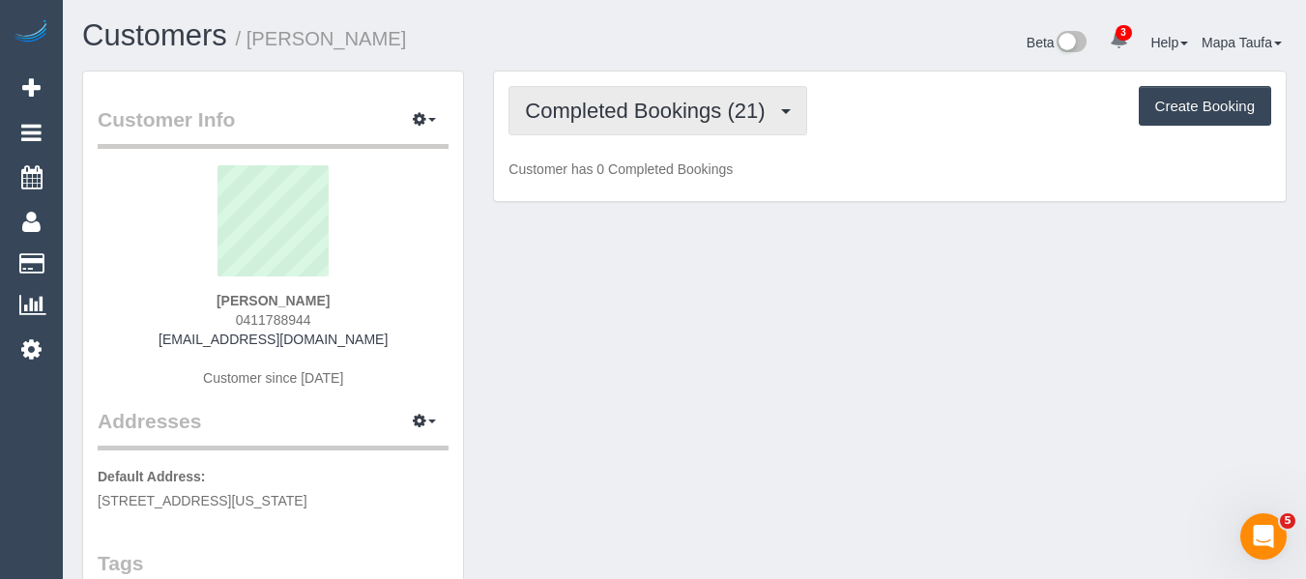
click at [637, 104] on span "Completed Bookings (21)" at bounding box center [649, 111] width 249 height 24
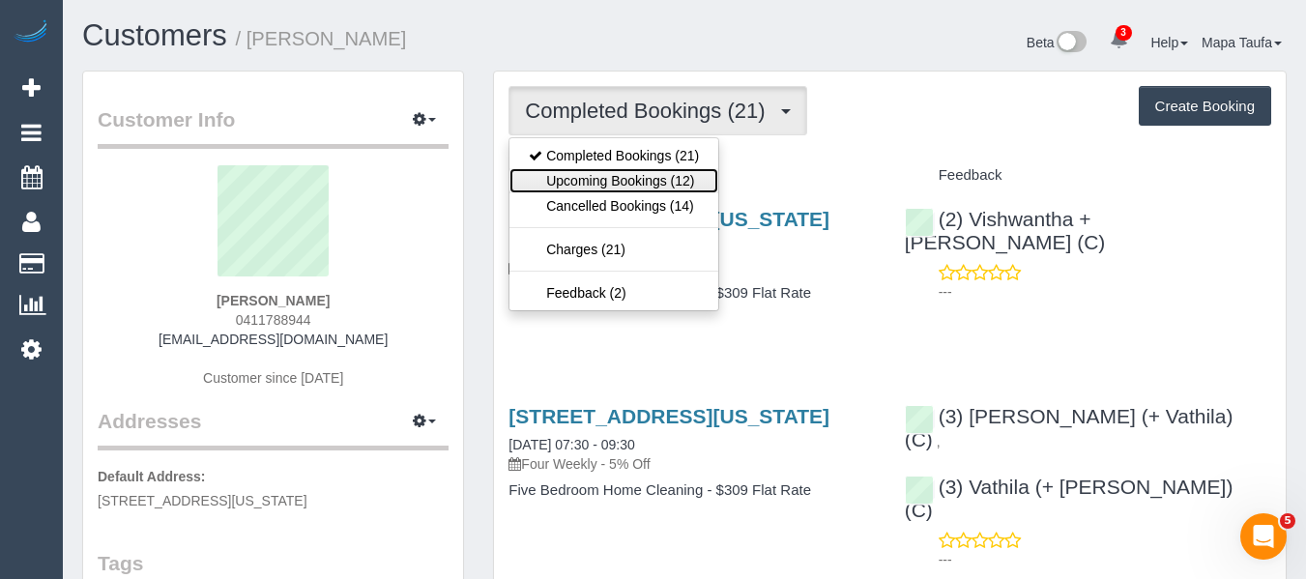
click at [640, 175] on link "Upcoming Bookings (12)" at bounding box center [613, 180] width 209 height 25
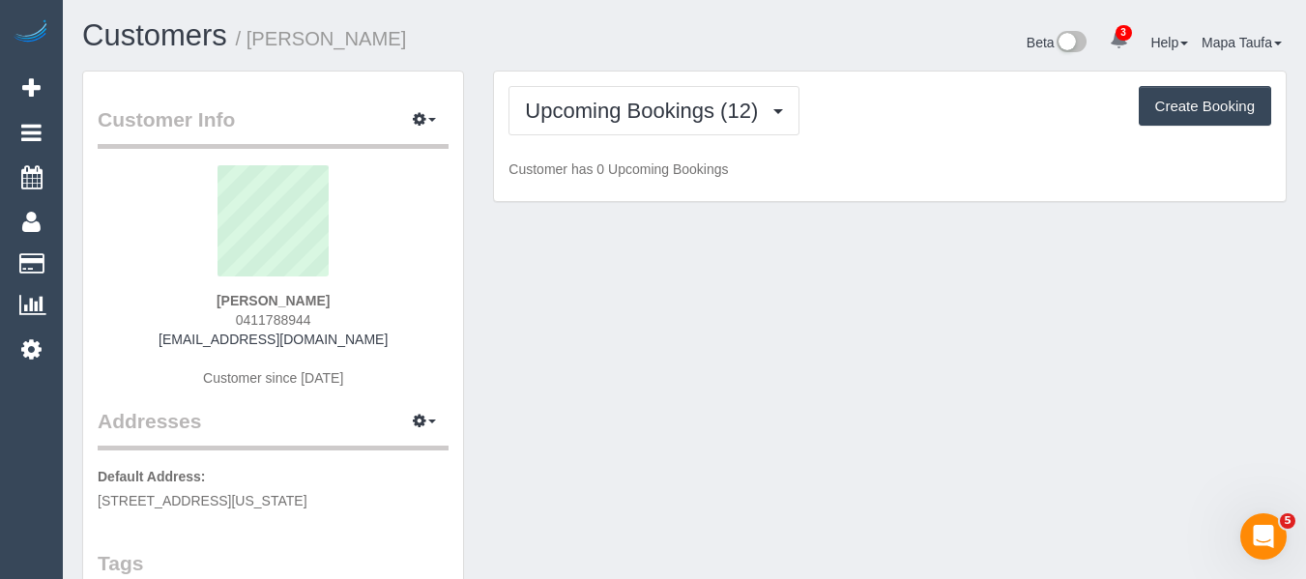
click at [658, 43] on h1 "Customers / [PERSON_NAME]" at bounding box center [376, 35] width 588 height 33
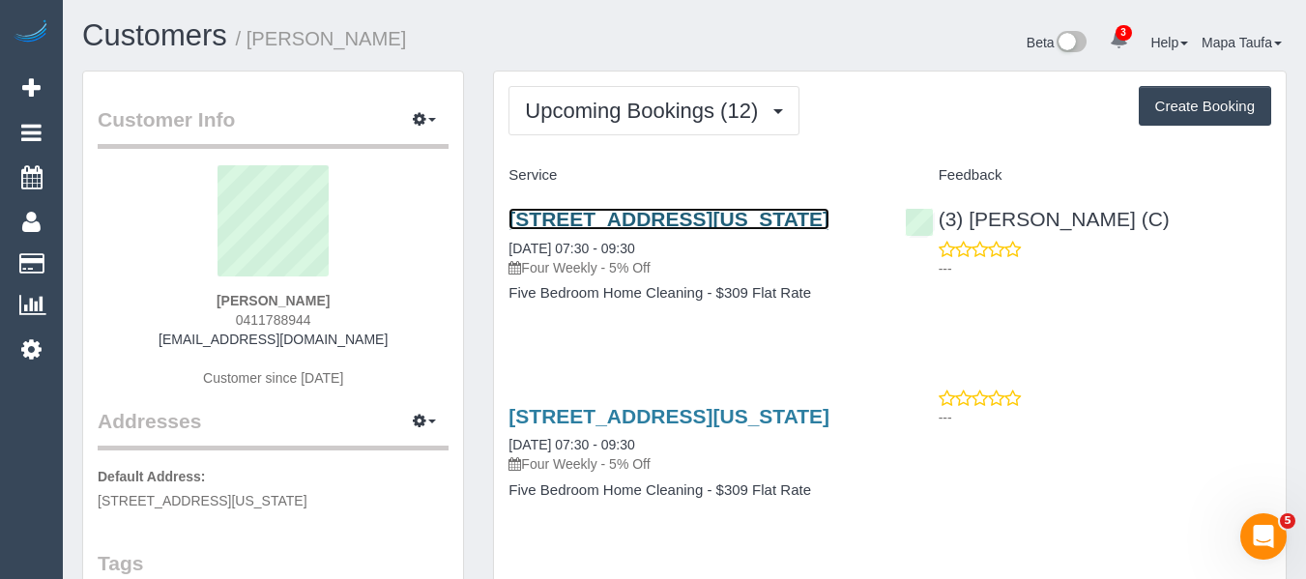
click at [625, 219] on link "[STREET_ADDRESS][US_STATE]" at bounding box center [668, 219] width 321 height 22
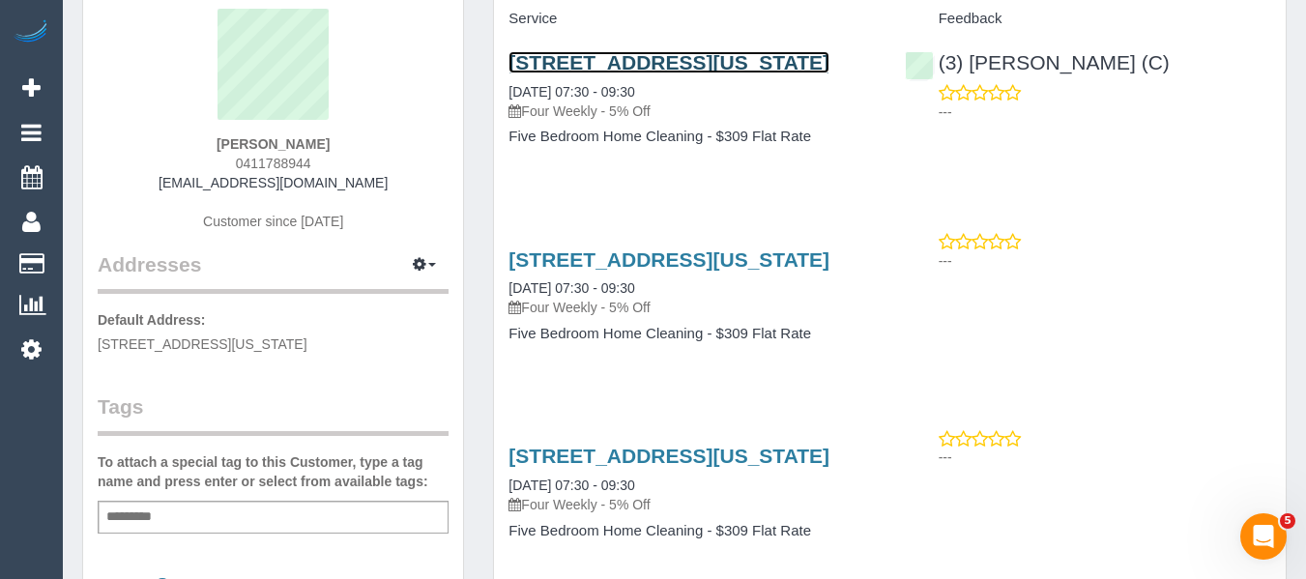
scroll to position [483, 0]
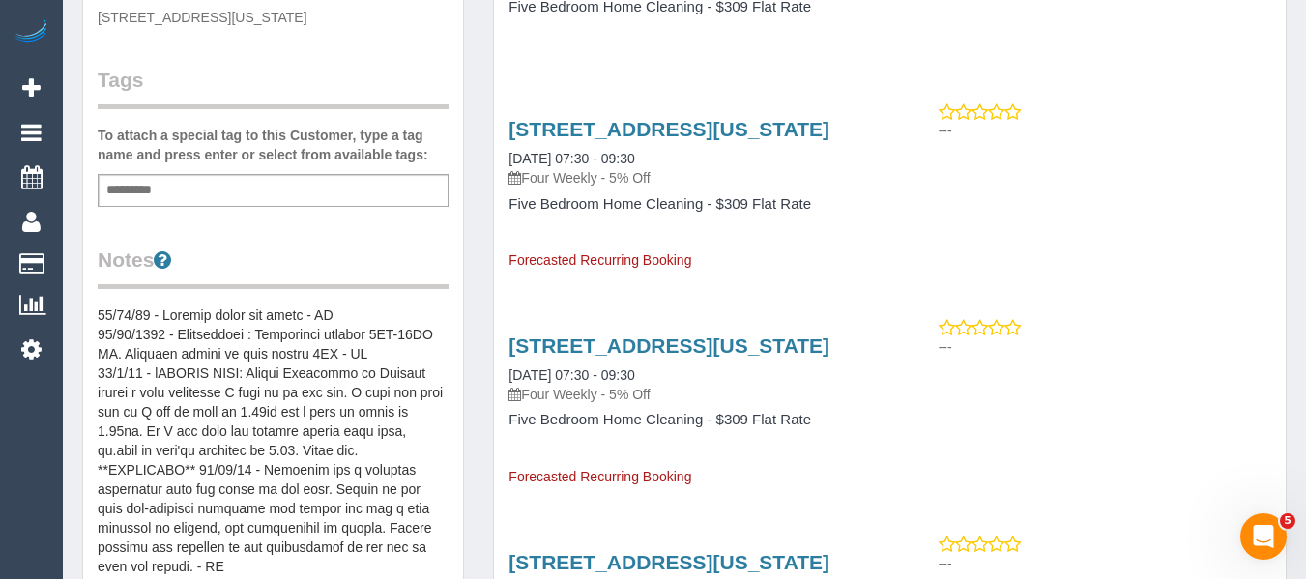
click at [276, 175] on div "Add a tag" at bounding box center [273, 190] width 351 height 33
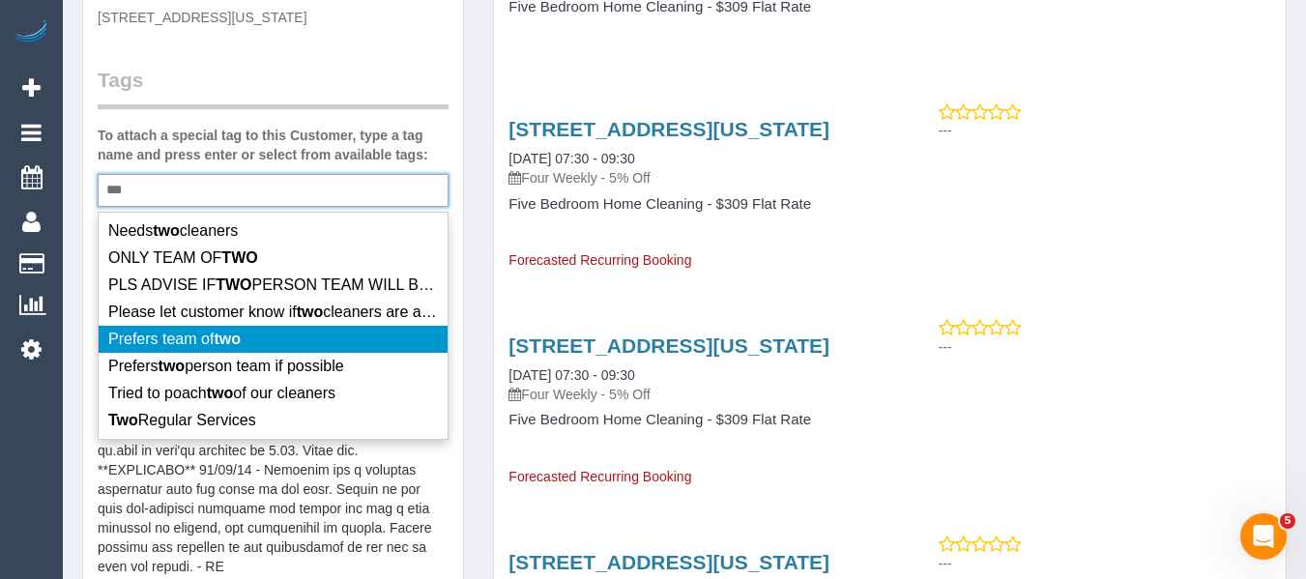
type input "***"
click at [294, 338] on li "Prefers team of two" at bounding box center [273, 339] width 349 height 27
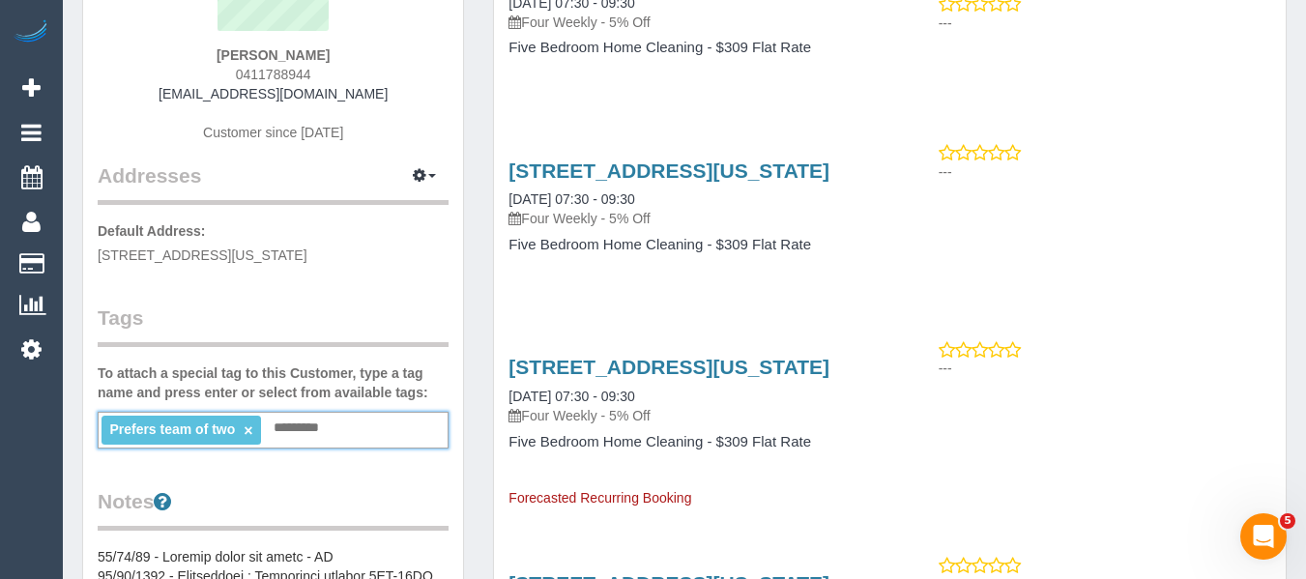
scroll to position [97, 0]
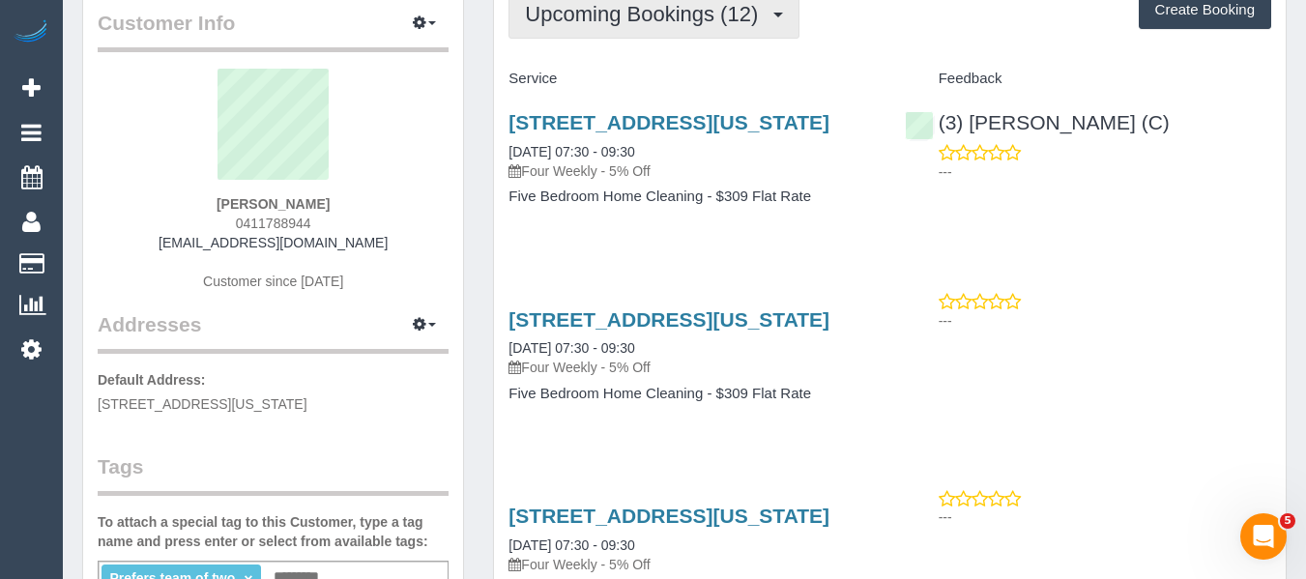
drag, startPoint x: 648, startPoint y: 27, endPoint x: 652, endPoint y: 51, distance: 24.6
click at [648, 30] on button "Upcoming Bookings (12)" at bounding box center [653, 13] width 291 height 49
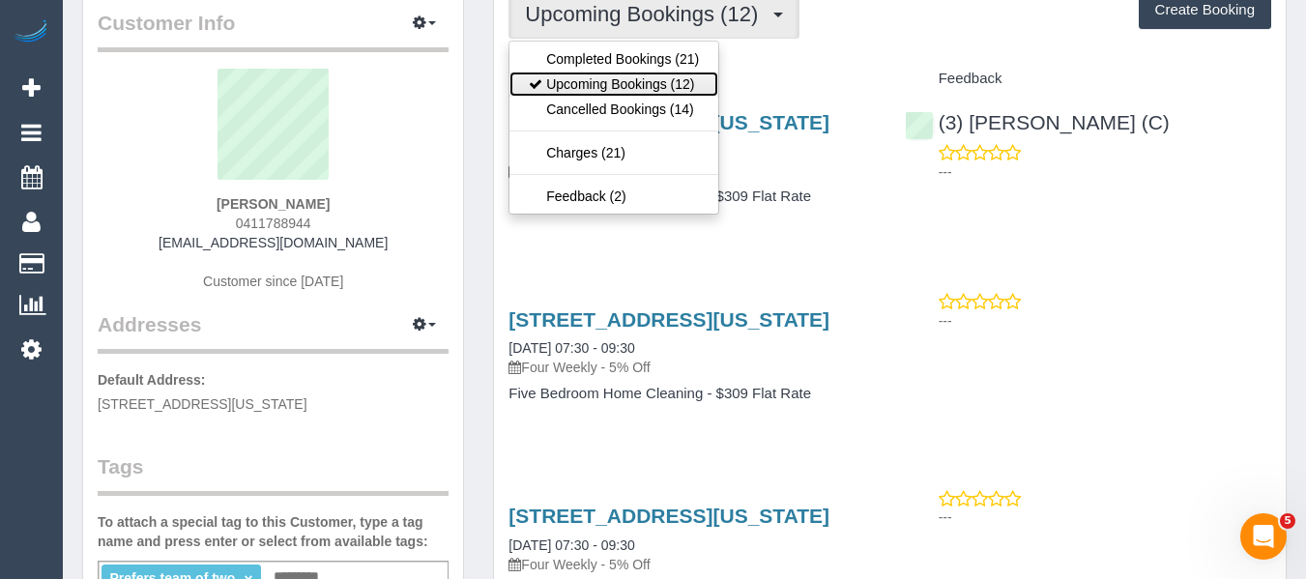
click at [655, 84] on link "Upcoming Bookings (12)" at bounding box center [613, 84] width 209 height 25
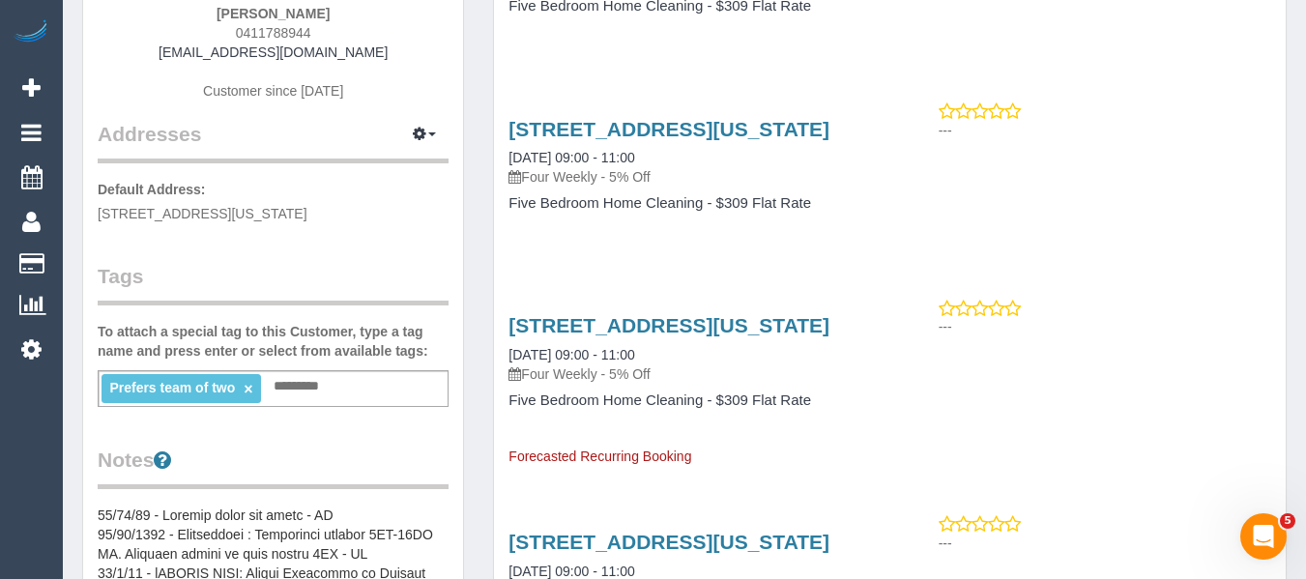
scroll to position [483, 0]
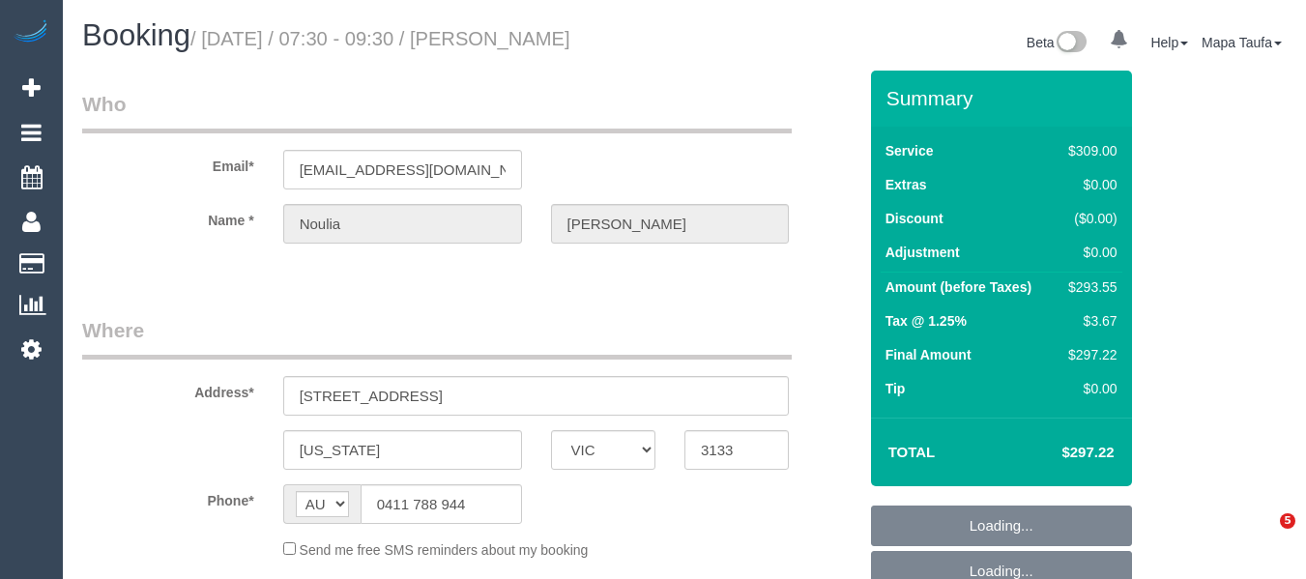
select select "VIC"
select select "number:28"
select select "number:14"
select select "number:19"
select select "number:25"
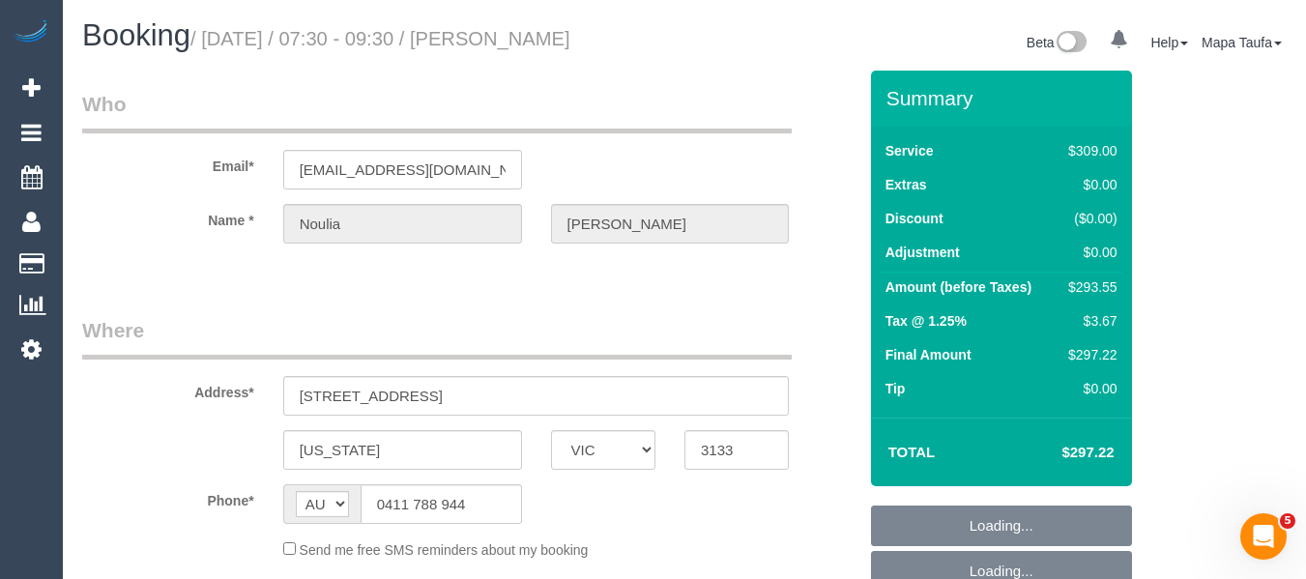
select select "number:34"
select select "number:12"
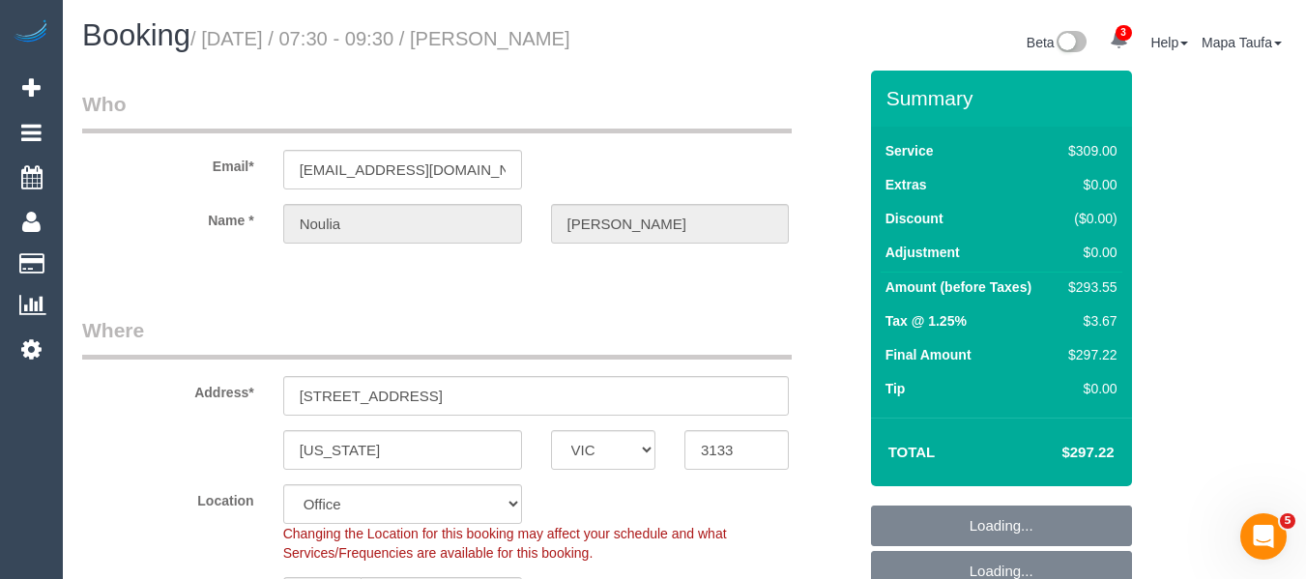
select select "object:804"
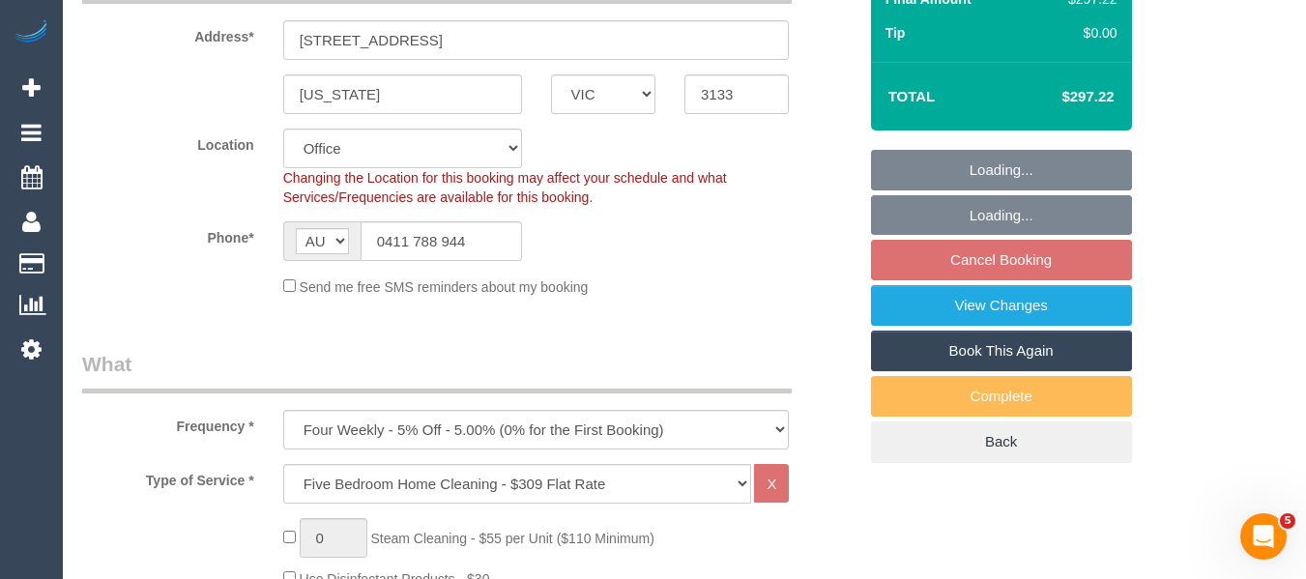
select select "string:stripe-pm_1PW6oT2GScqysDRV2P9vVk8G"
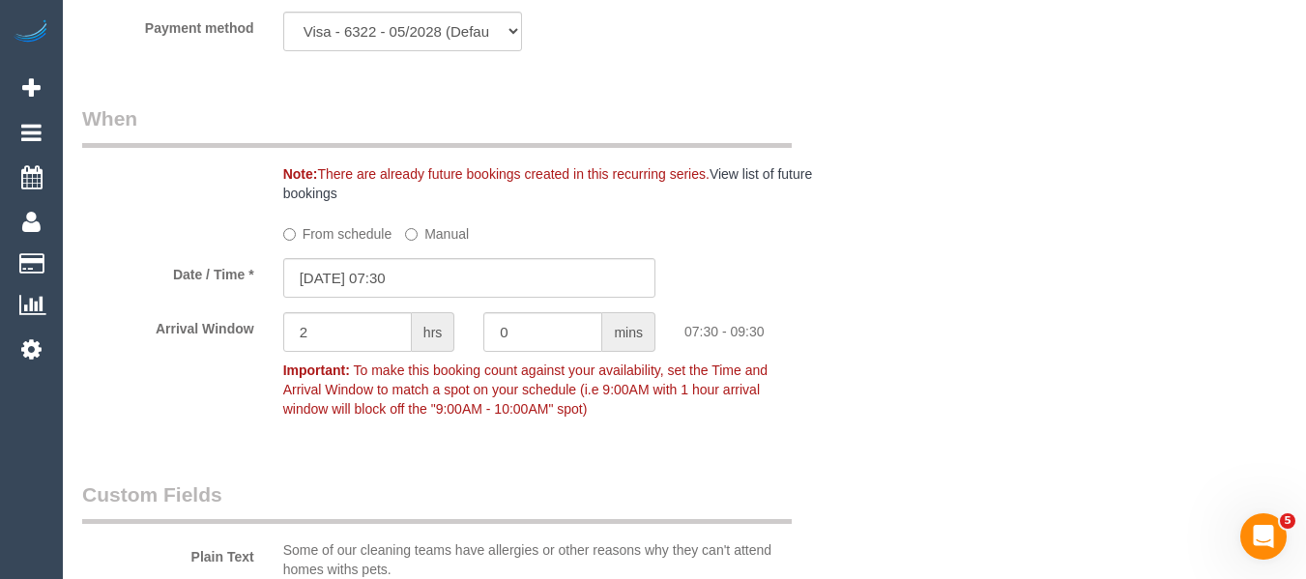
scroll to position [1786, 0]
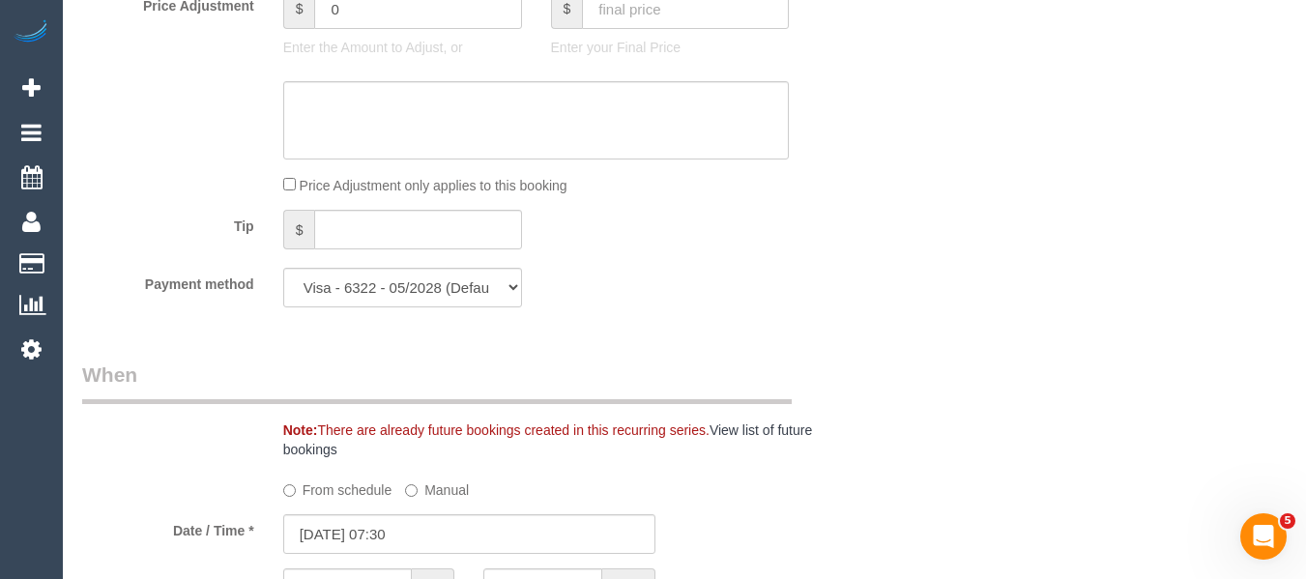
click at [352, 527] on sui-booking-spot "From schedule Manual Date / Time * 04/09/2025 07:30 Arrival Window 2 hrs 0 mins…" at bounding box center [469, 579] width 774 height 210
click at [359, 500] on label "From schedule" at bounding box center [337, 487] width 109 height 26
select select "spot6"
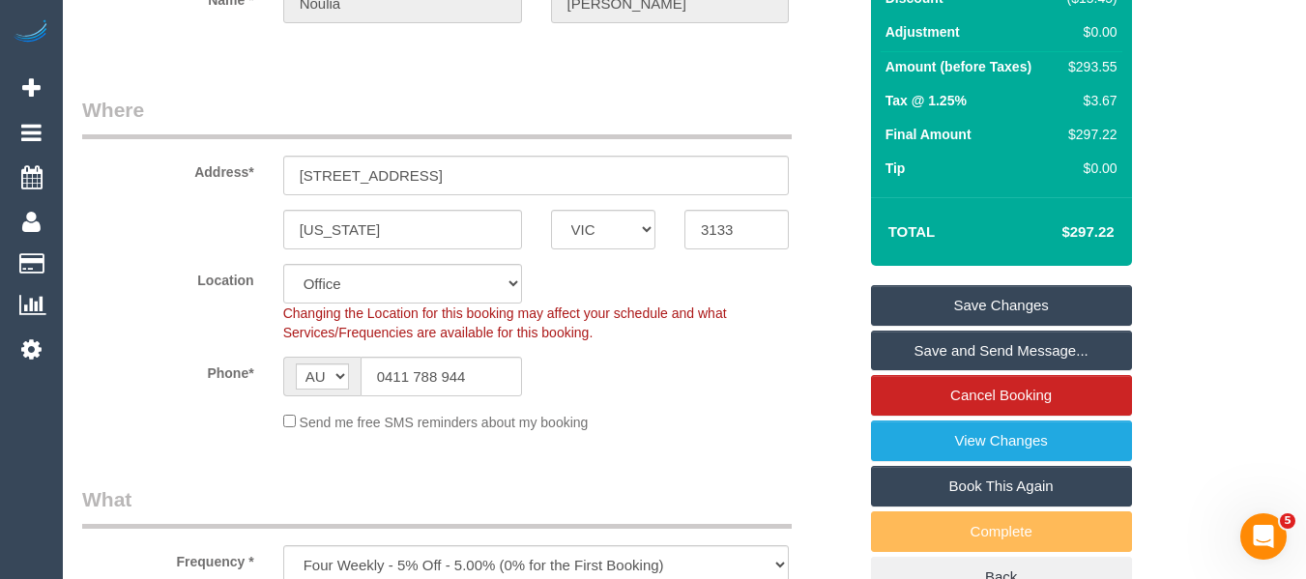
scroll to position [483, 0]
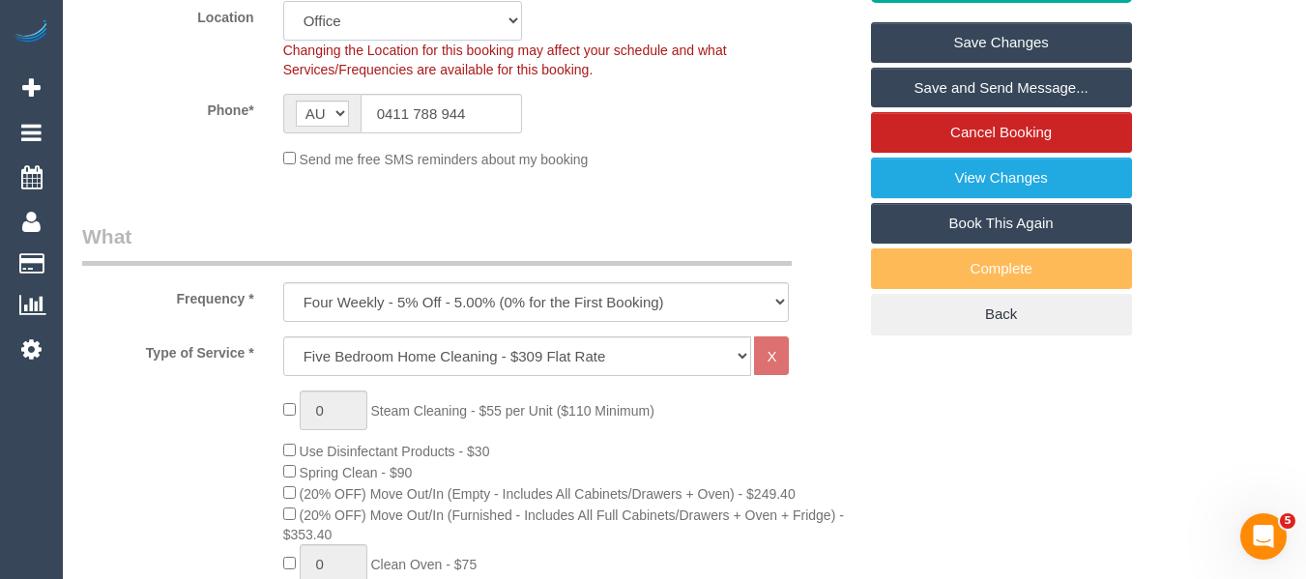
drag, startPoint x: 373, startPoint y: 45, endPoint x: 372, endPoint y: 60, distance: 14.5
click at [372, 41] on select "Office City East (North) East (South) Inner East Inner North (East) Inner North…" at bounding box center [402, 21] width 239 height 40
select select "48"
click at [283, 23] on select "Office City East (North) East (South) Inner East Inner North (East) Inner North…" at bounding box center [402, 21] width 239 height 40
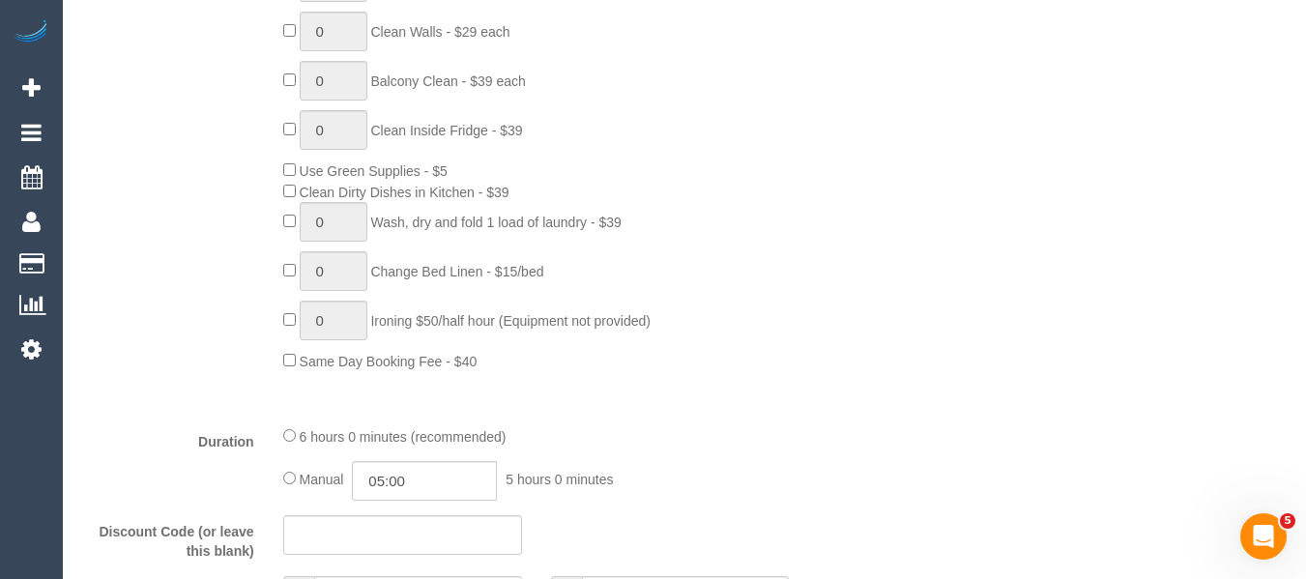
select select "object:4573"
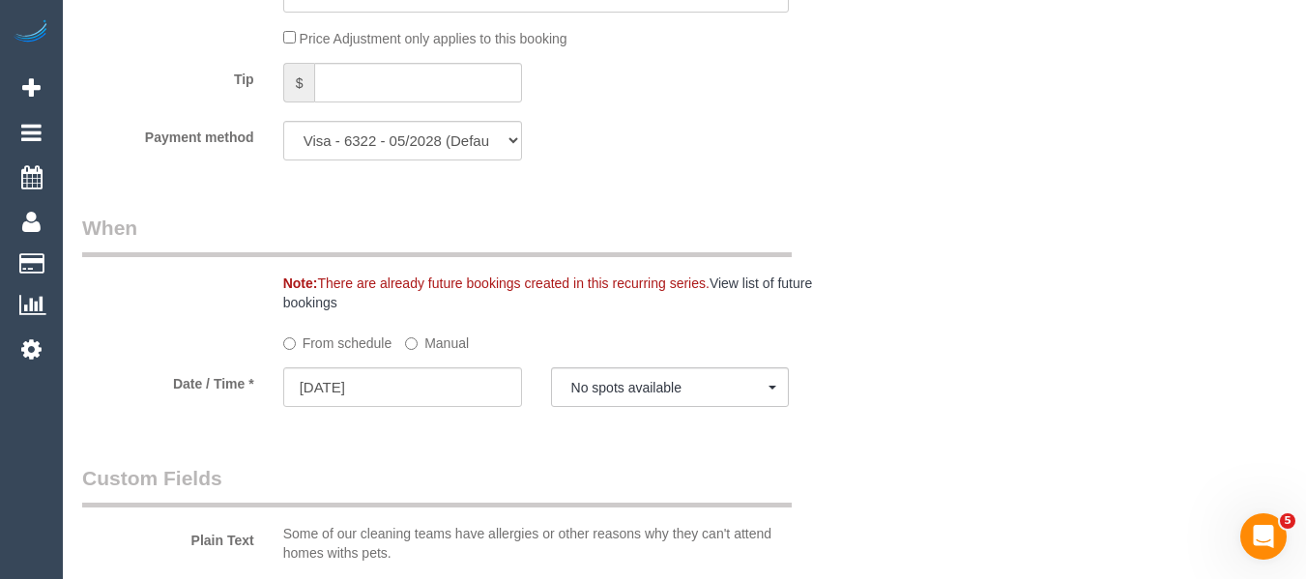
select select "spot11"
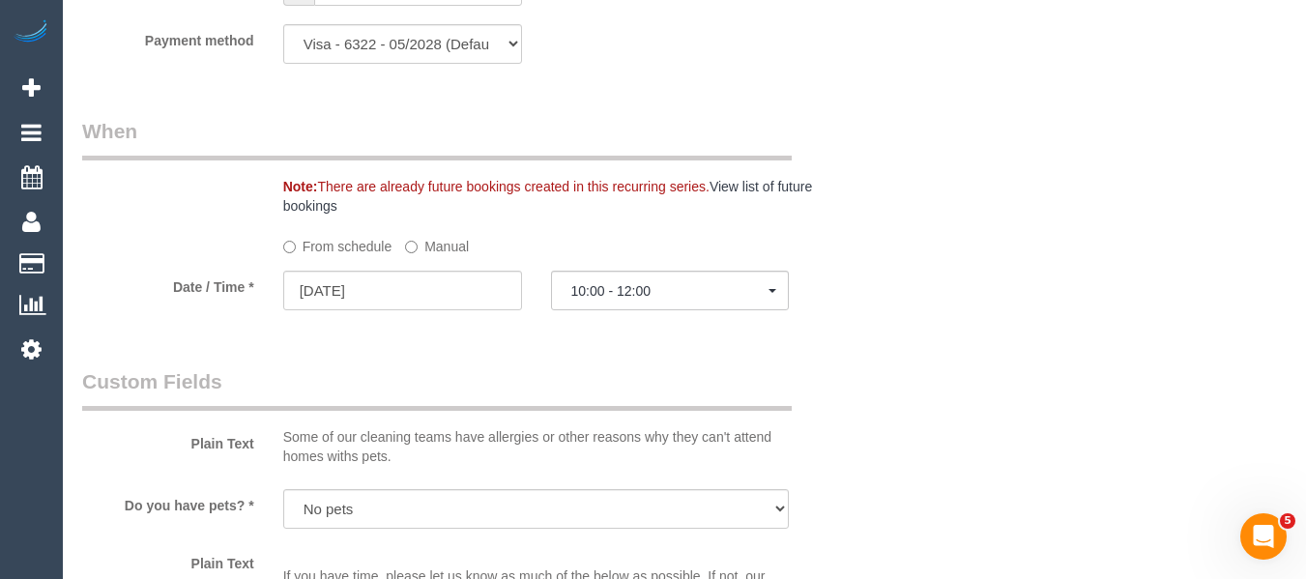
scroll to position [2223, 0]
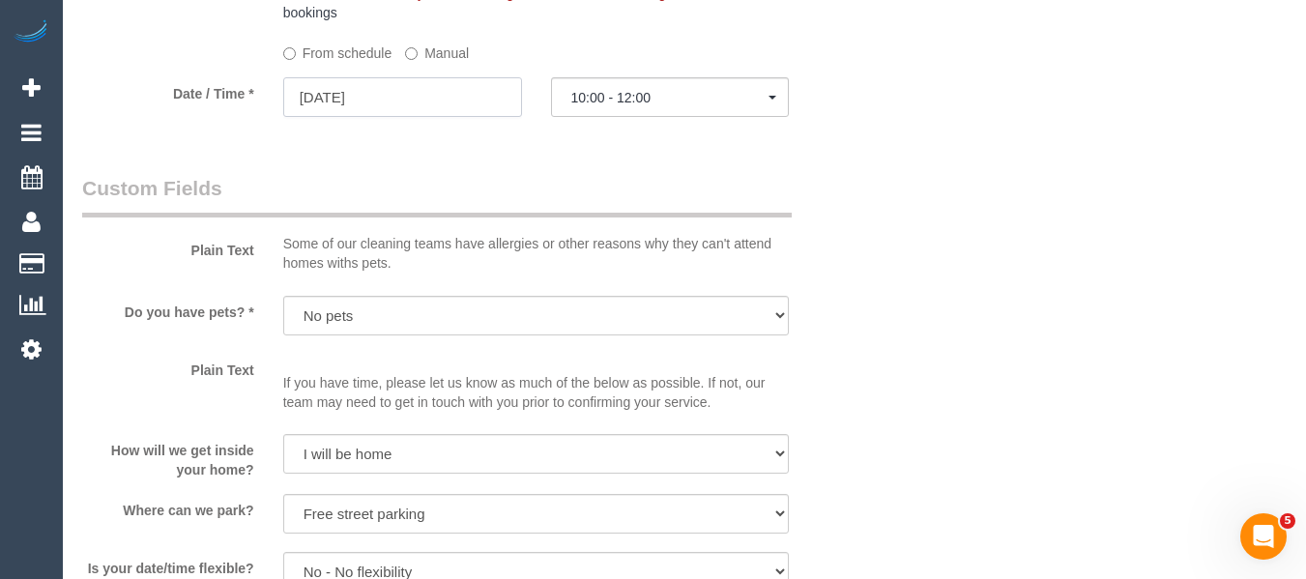
click at [417, 117] on input "04/09/2025" at bounding box center [402, 97] width 239 height 40
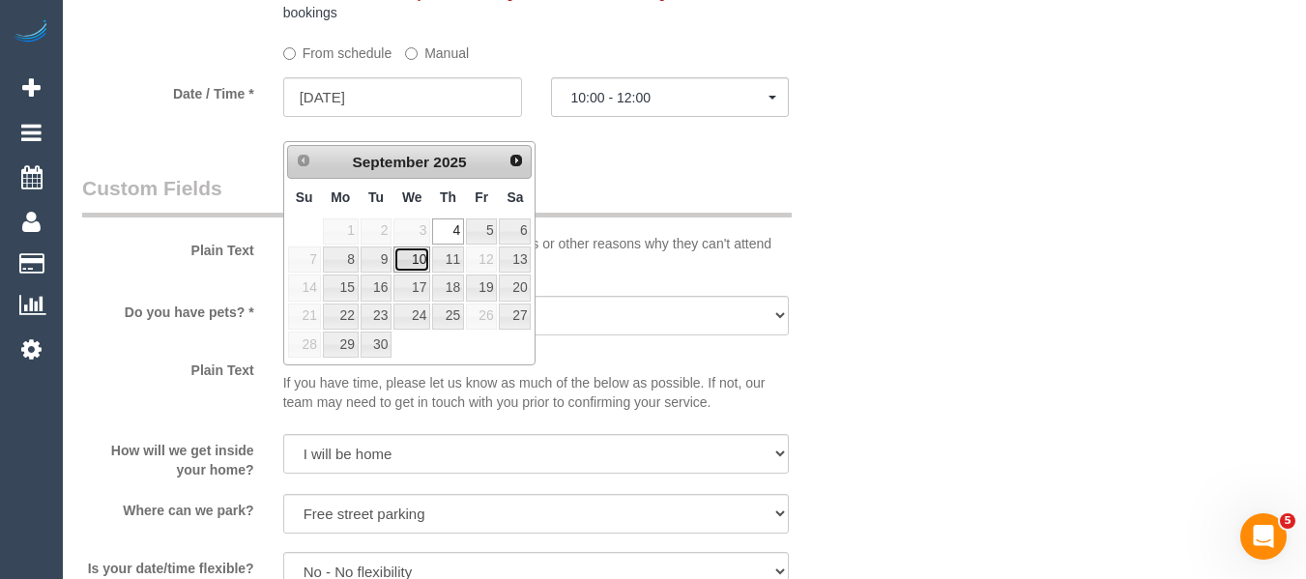
click at [418, 259] on link "10" at bounding box center [411, 259] width 37 height 26
type input "10/09/2025"
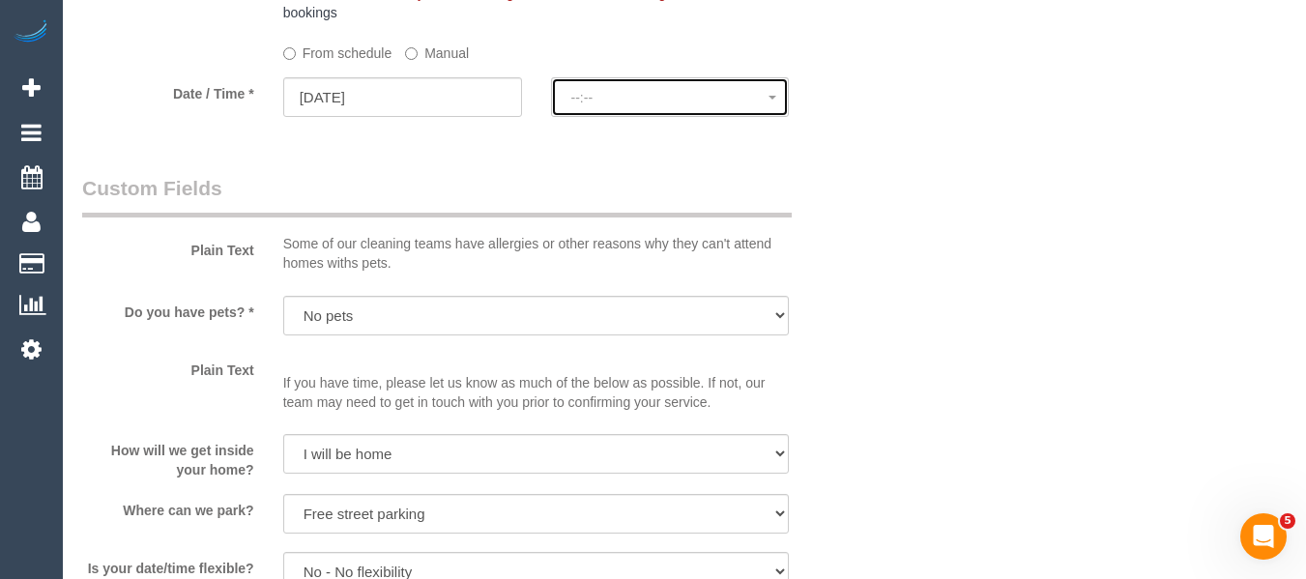
click at [641, 105] on span "--:--" at bounding box center [670, 97] width 198 height 15
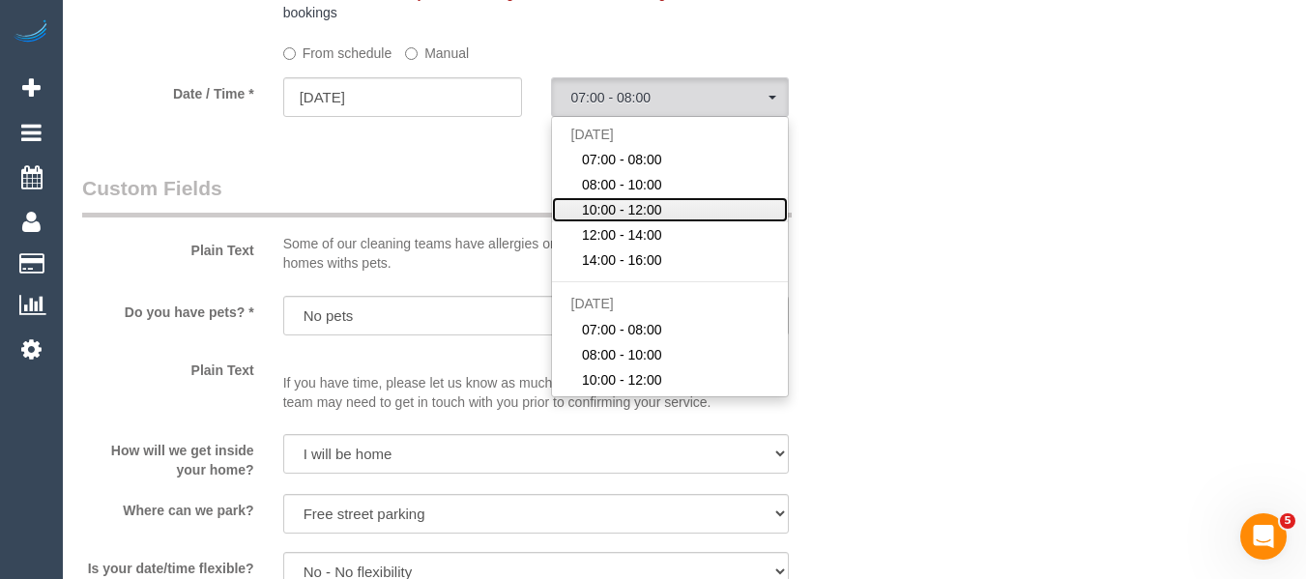
drag, startPoint x: 641, startPoint y: 227, endPoint x: 618, endPoint y: 243, distance: 27.9
click at [643, 219] on span "10:00 - 12:00" at bounding box center [622, 209] width 80 height 19
select select "spot32"
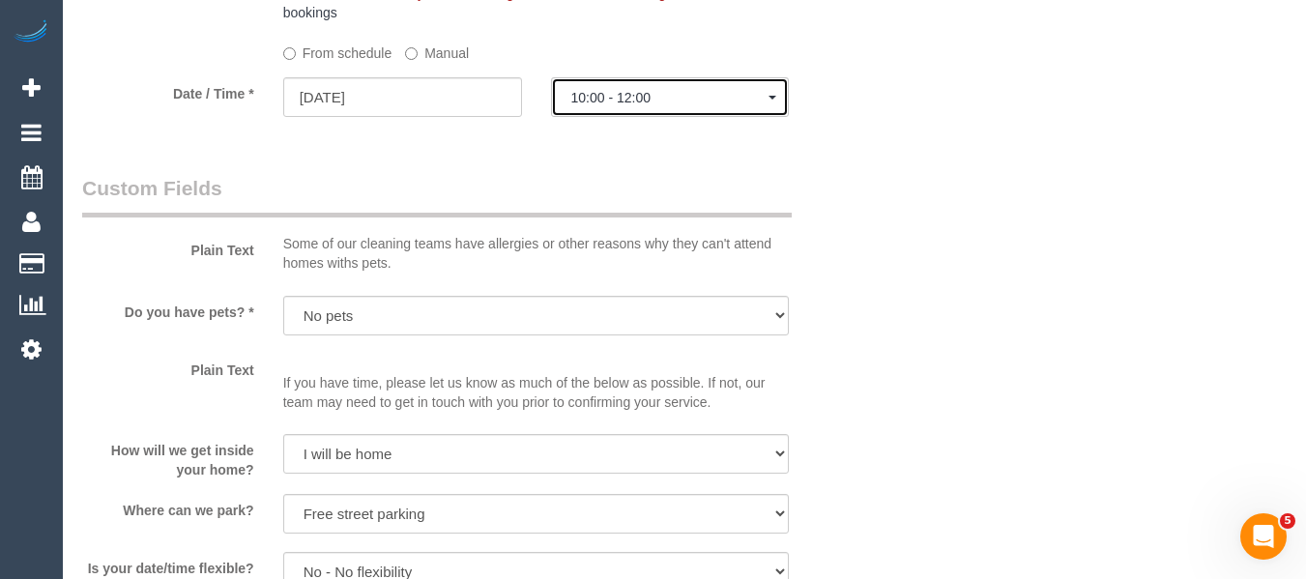
click at [628, 117] on button "10:00 - 12:00" at bounding box center [670, 97] width 239 height 40
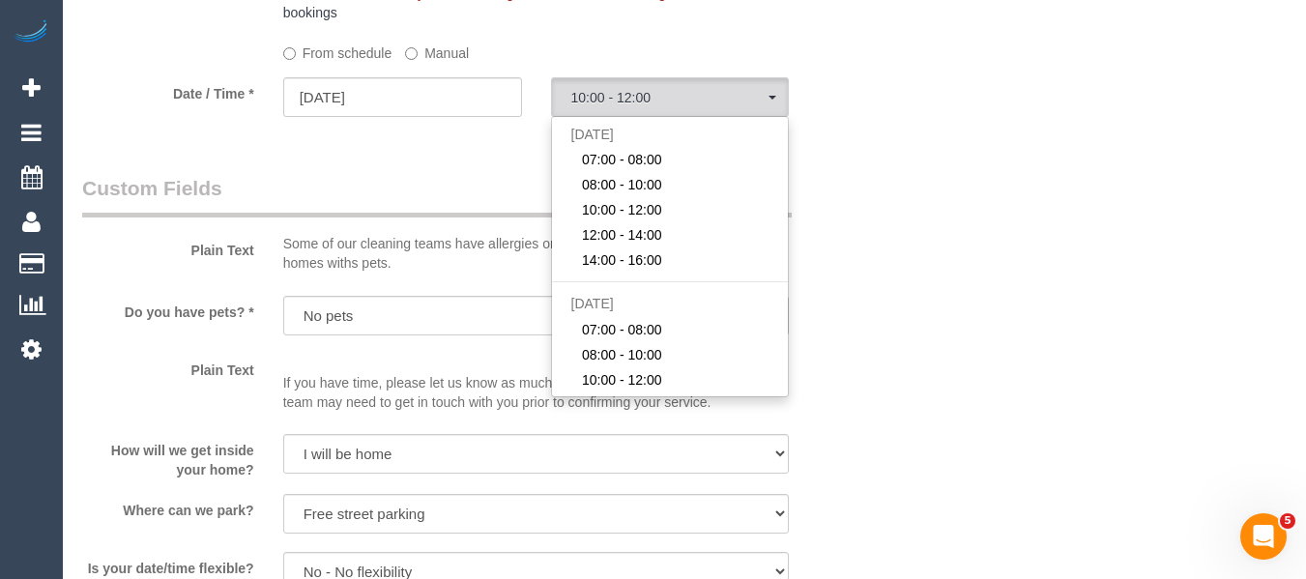
click at [432, 63] on label "Manual" at bounding box center [437, 50] width 64 height 26
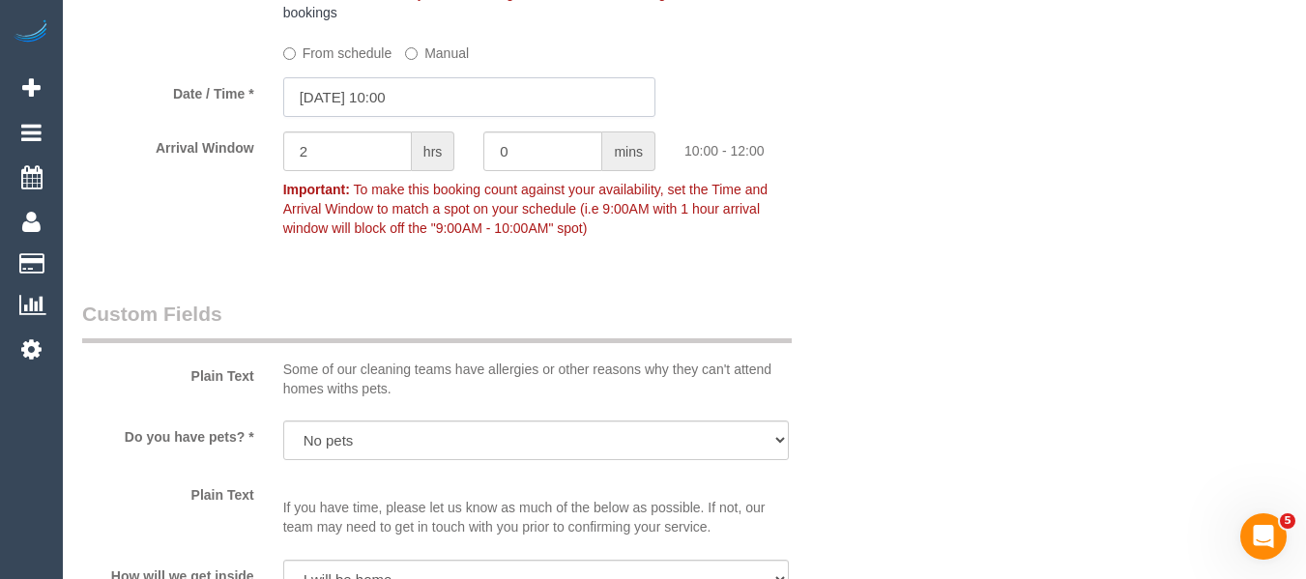
click at [447, 117] on input "10/09/2025 10:00" at bounding box center [469, 97] width 372 height 40
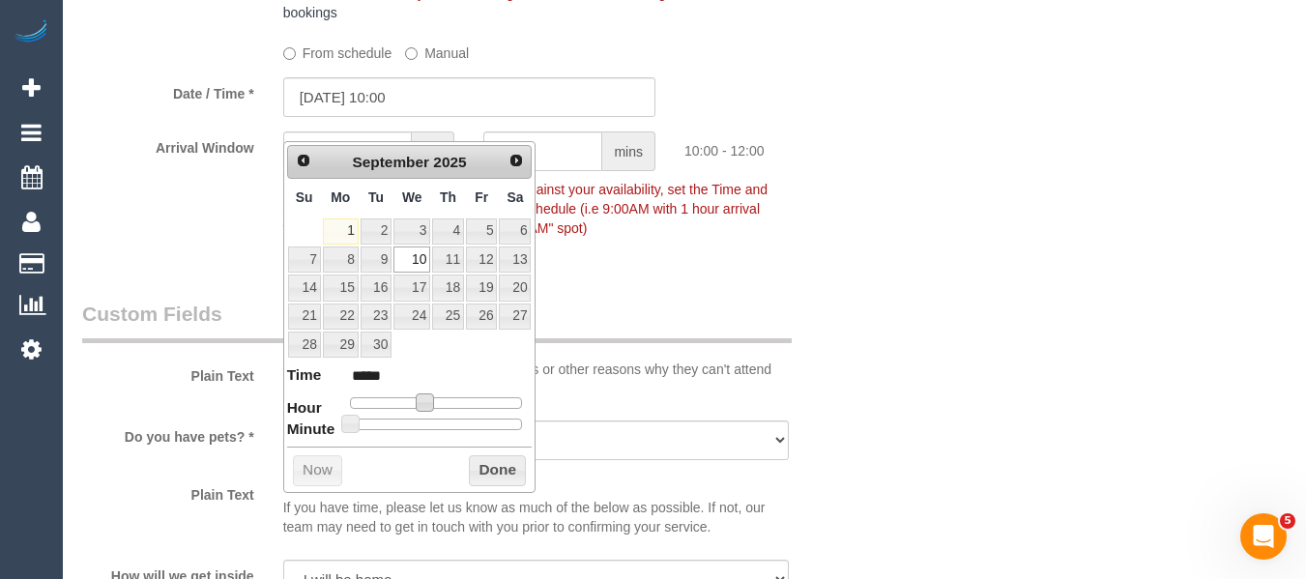
type input "10/09/2025 09:00"
type input "*****"
type input "10/09/2025 08:00"
type input "*****"
drag, startPoint x: 424, startPoint y: 402, endPoint x: 414, endPoint y: 399, distance: 11.0
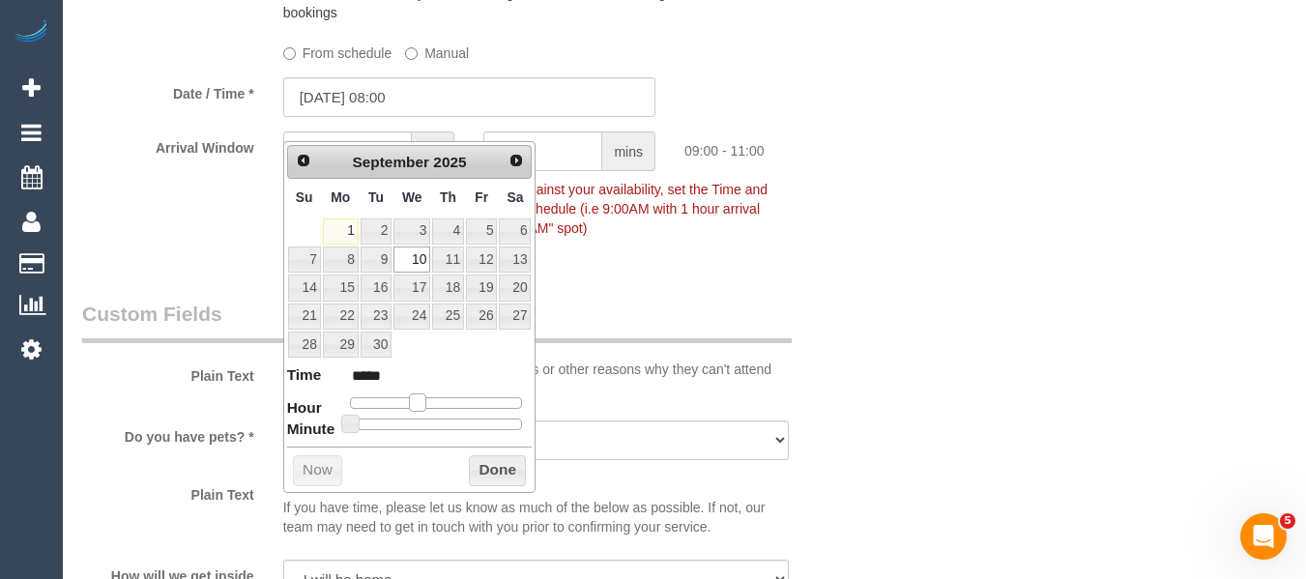
click at [414, 399] on span at bounding box center [417, 401] width 17 height 17
type input "10/09/2025 09:00"
type input "*****"
click at [419, 401] on span at bounding box center [417, 401] width 17 height 17
drag, startPoint x: 494, startPoint y: 472, endPoint x: 507, endPoint y: 464, distance: 15.6
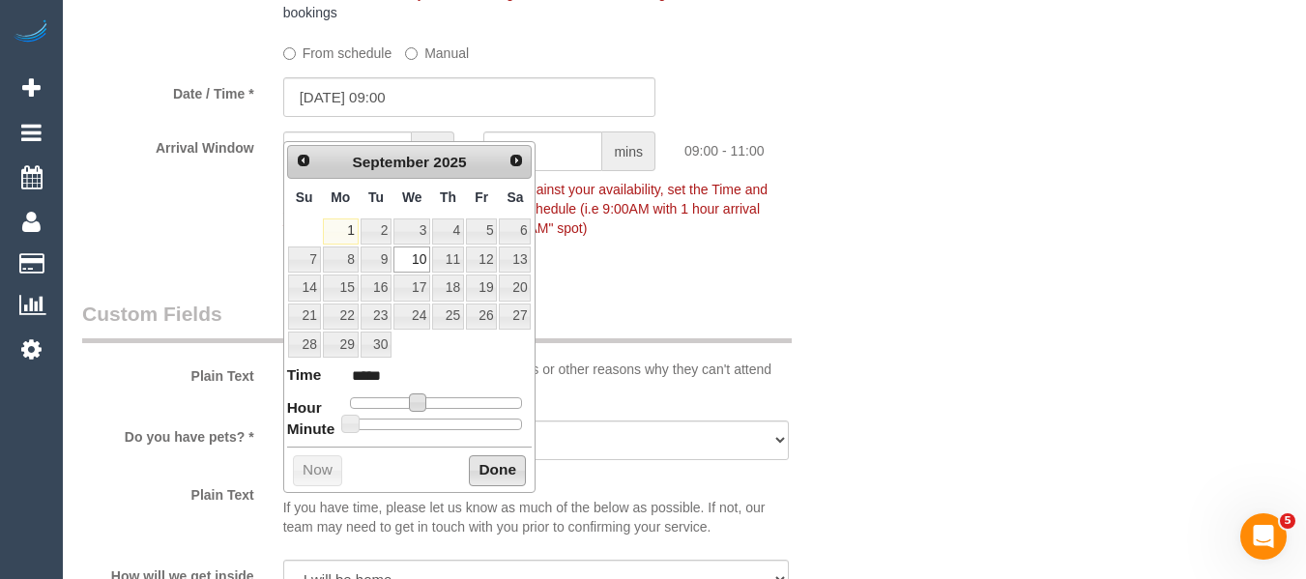
click at [496, 472] on button "Done" at bounding box center [497, 470] width 57 height 31
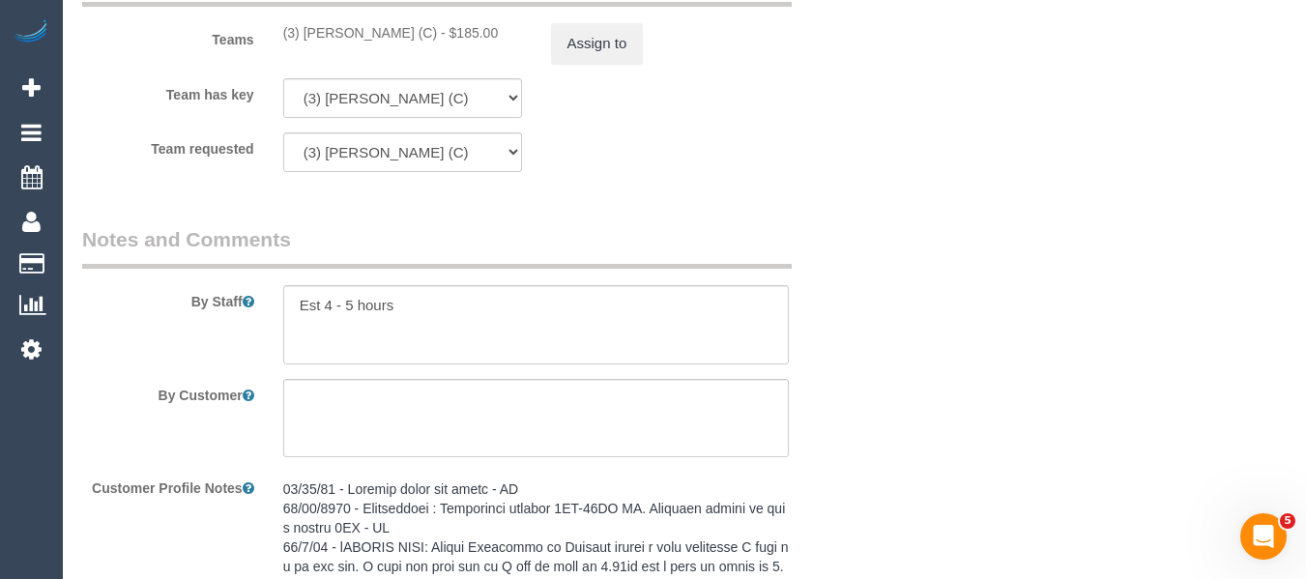
scroll to position [3148, 0]
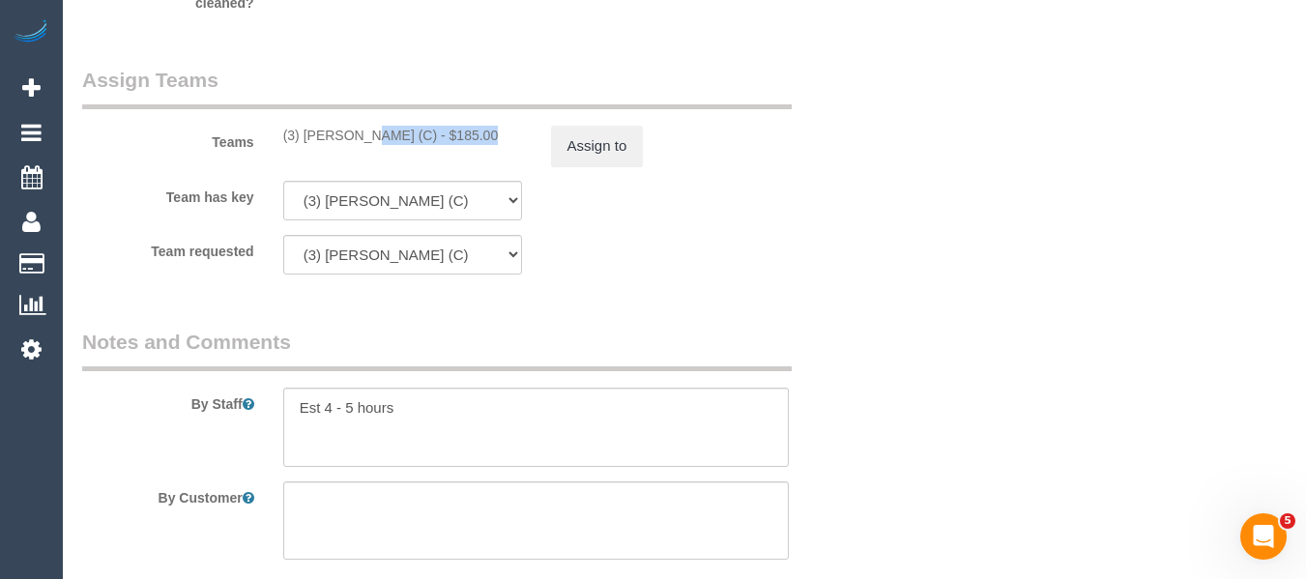
drag, startPoint x: 418, startPoint y: 165, endPoint x: 358, endPoint y: 137, distance: 66.2
click at [303, 145] on div "(3) Achi Fernando (C) - $185.00" at bounding box center [402, 135] width 239 height 19
copy div "Achi Fernando (C)"
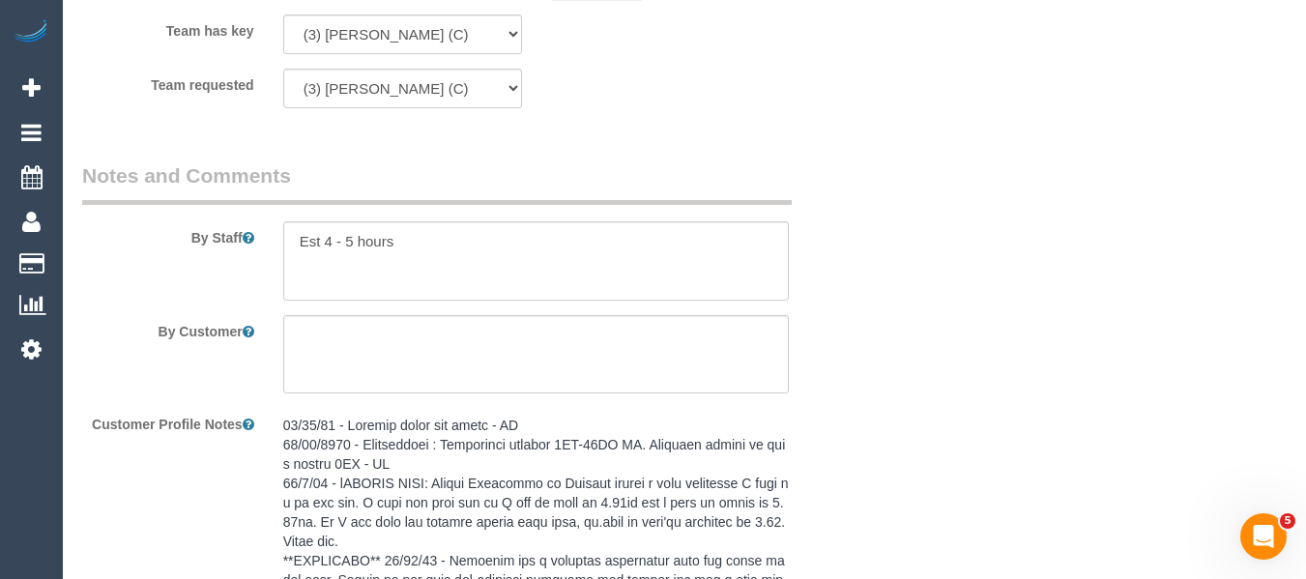
scroll to position [3511, 0]
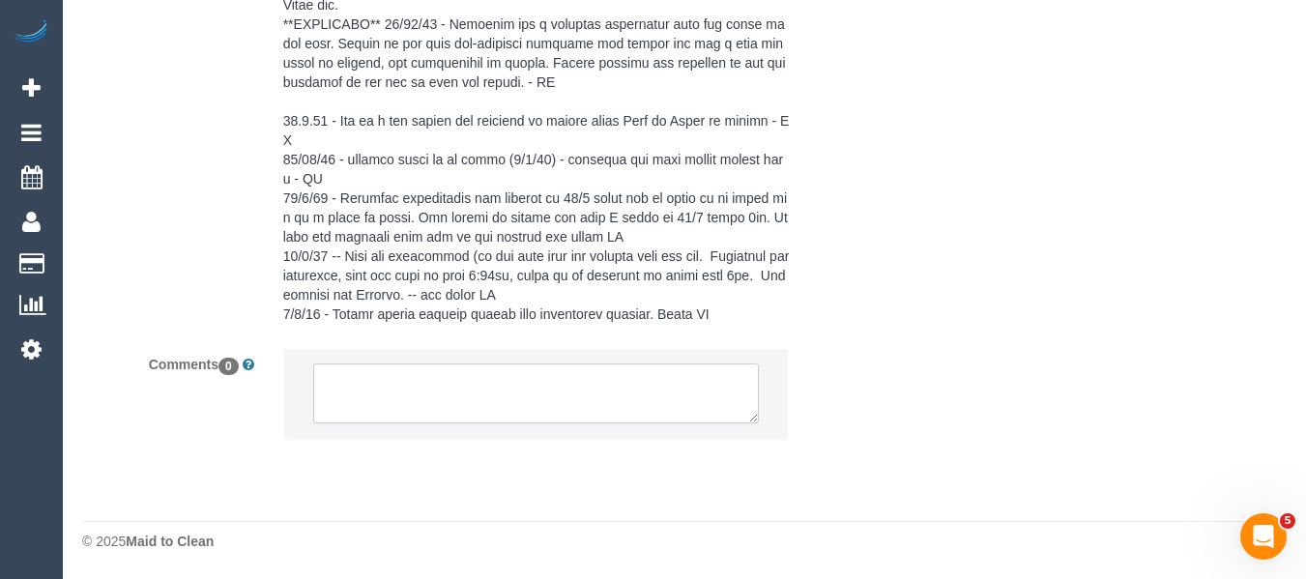
click at [600, 384] on textarea at bounding box center [536, 393] width 447 height 60
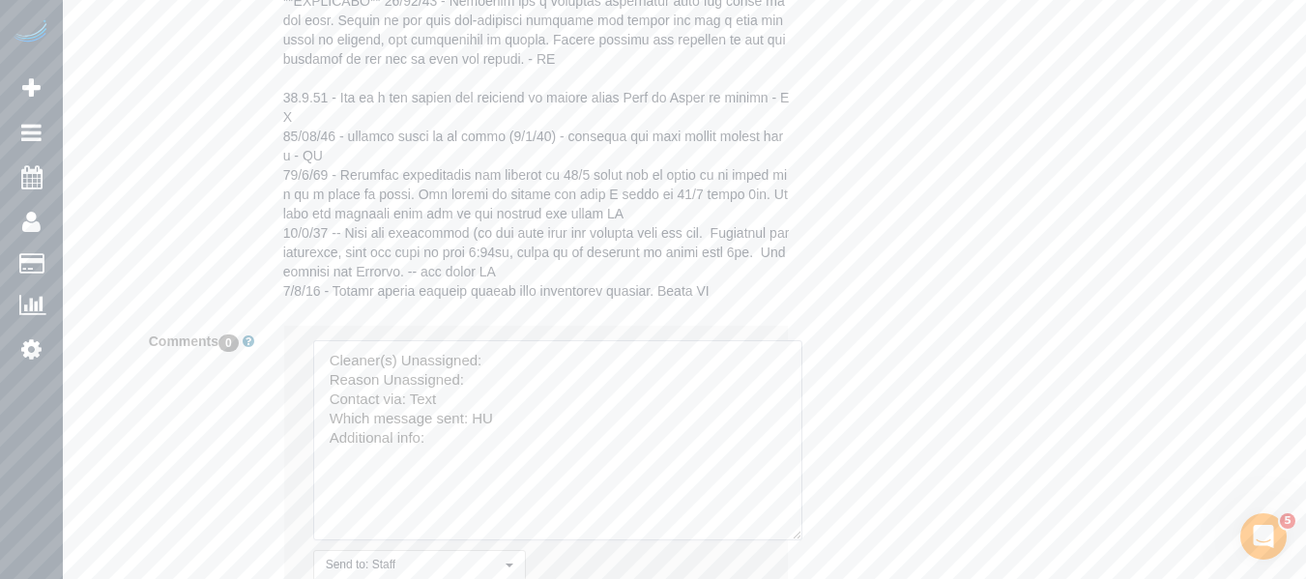
drag, startPoint x: 793, startPoint y: 555, endPoint x: 545, endPoint y: 449, distance: 268.9
click at [802, 540] on textarea at bounding box center [557, 440] width 489 height 200
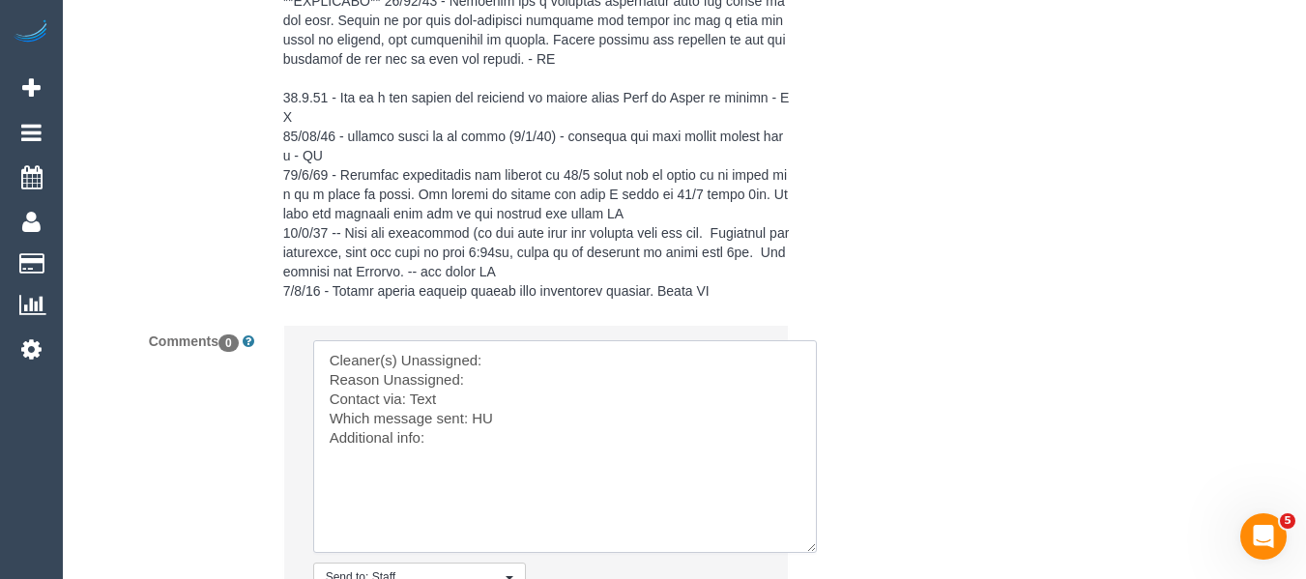
drag, startPoint x: 507, startPoint y: 470, endPoint x: 203, endPoint y: 314, distance: 341.9
click at [203, 314] on sui-booking-comments "By Staff By Customer Customer Profile Notes Comments 0 Send to: Staff Nothing s…" at bounding box center [469, 135] width 774 height 1066
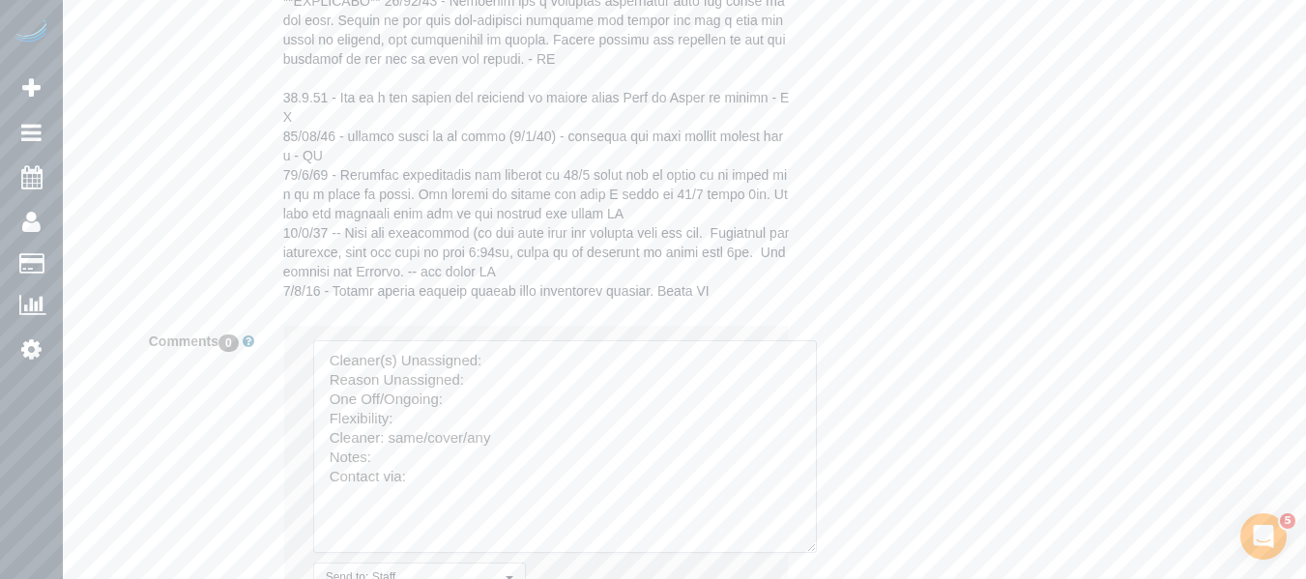
click at [524, 378] on textarea at bounding box center [565, 446] width 504 height 213
paste textarea "Achi Fernando (C)"
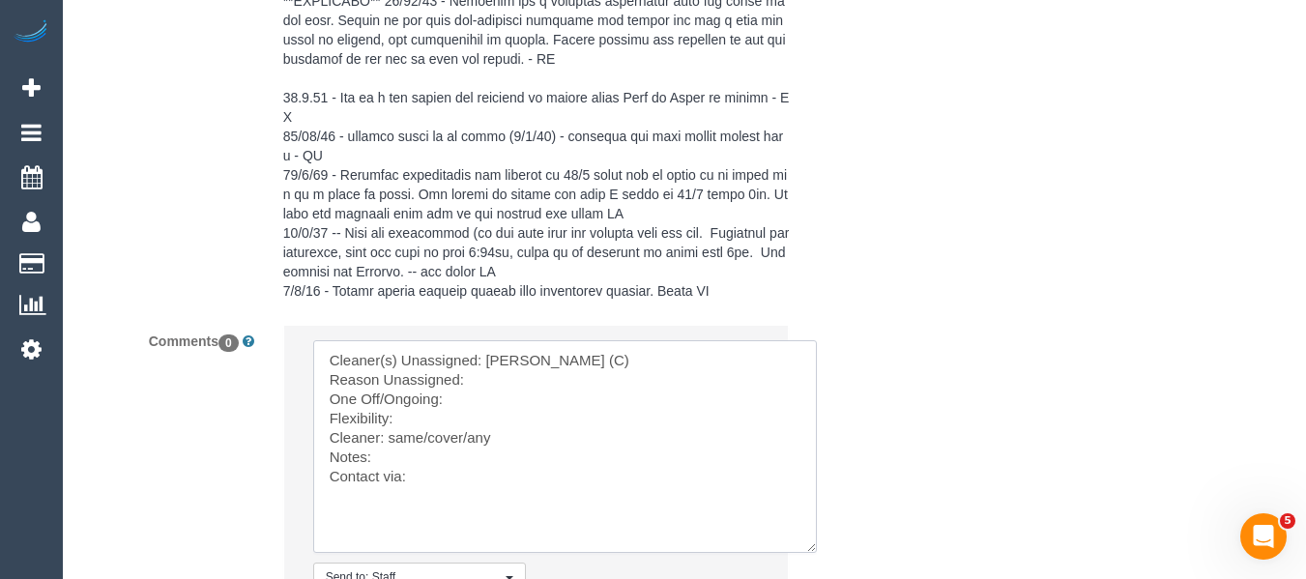
click at [472, 407] on textarea at bounding box center [565, 446] width 504 height 213
click at [463, 419] on textarea at bounding box center [565, 446] width 504 height 213
type textarea "Cleaner(s) Unassigned: Achi Fernando (C) Reason Unassigned: rescheduled One Off…"
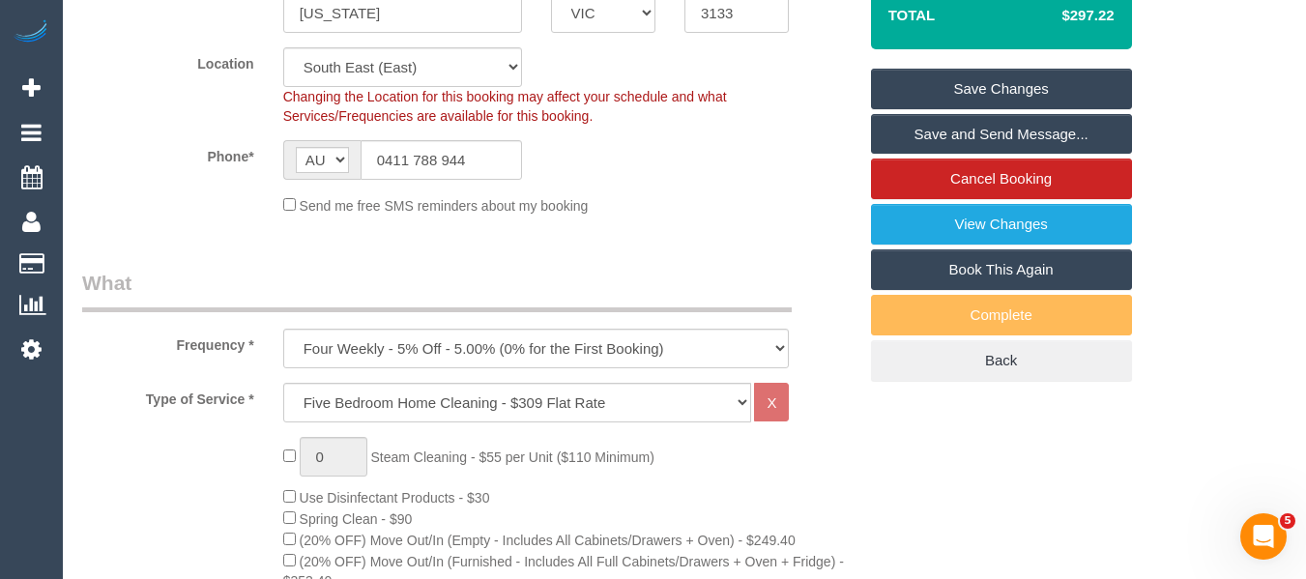
scroll to position [298, 0]
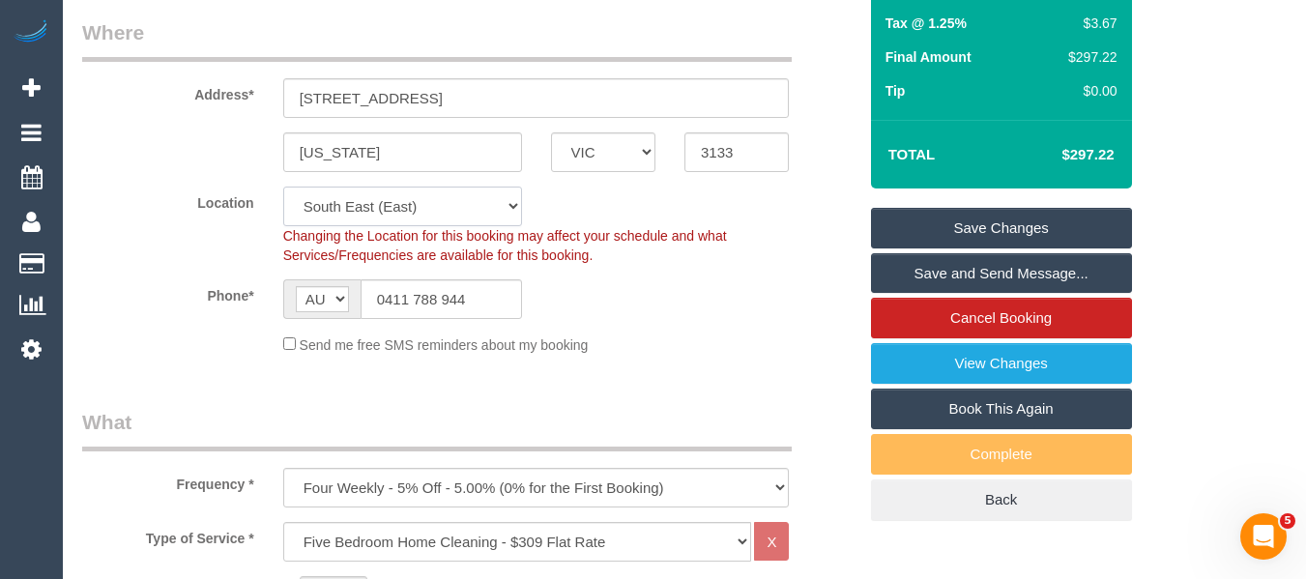
click at [417, 226] on select "Office City East (North) East (South) Inner East Inner North (East) Inner North…" at bounding box center [402, 207] width 239 height 40
select select "50"
click at [283, 209] on select "Office City East (North) East (South) Inner East Inner North (East) Inner North…" at bounding box center [402, 207] width 239 height 40
select select "object:7519"
click at [668, 309] on div "Phone* AF AL DZ AD AO AI AQ AG AR AM AW AU AT AZ BS BH BD BB BY BE BZ BJ BM BT …" at bounding box center [469, 299] width 803 height 40
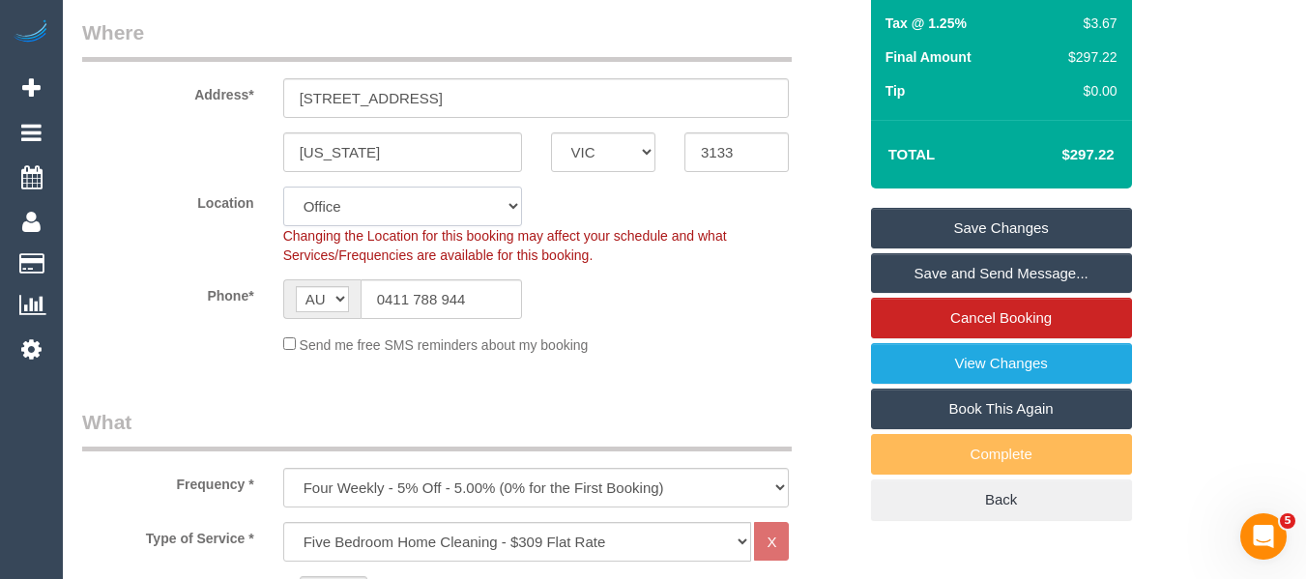
click at [415, 226] on select "Office City East (North) East (South) Inner East Inner North (East) Inner North…" at bounding box center [402, 207] width 239 height 40
click at [402, 226] on select "Office City East (North) East (South) Inner East Inner North (East) Inner North…" at bounding box center [402, 207] width 239 height 40
select select "48"
click at [283, 209] on select "Office City East (North) East (South) Inner East Inner North (East) Inner North…" at bounding box center [402, 207] width 239 height 40
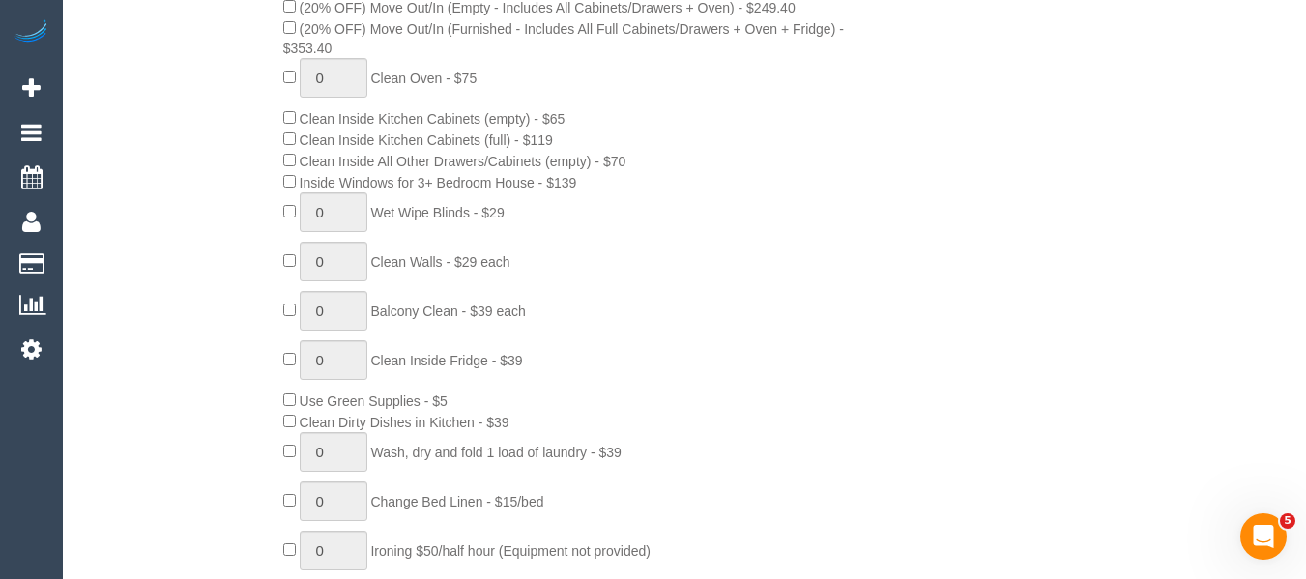
select select "object:8764"
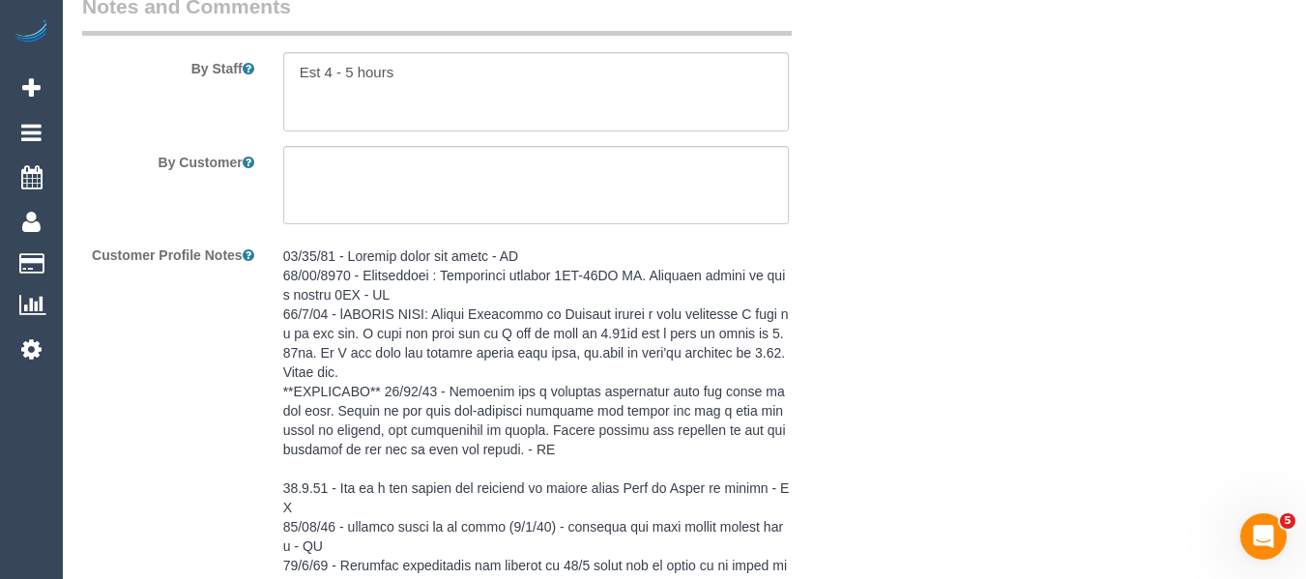
scroll to position [3487, 0]
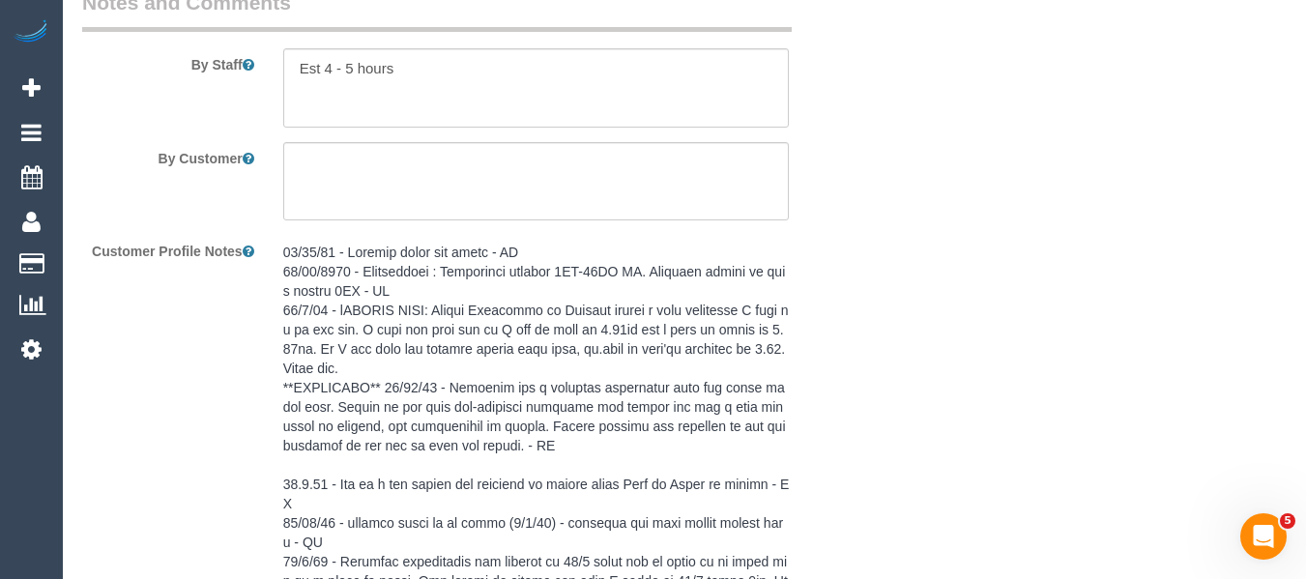
click at [781, 302] on pre at bounding box center [536, 465] width 506 height 445
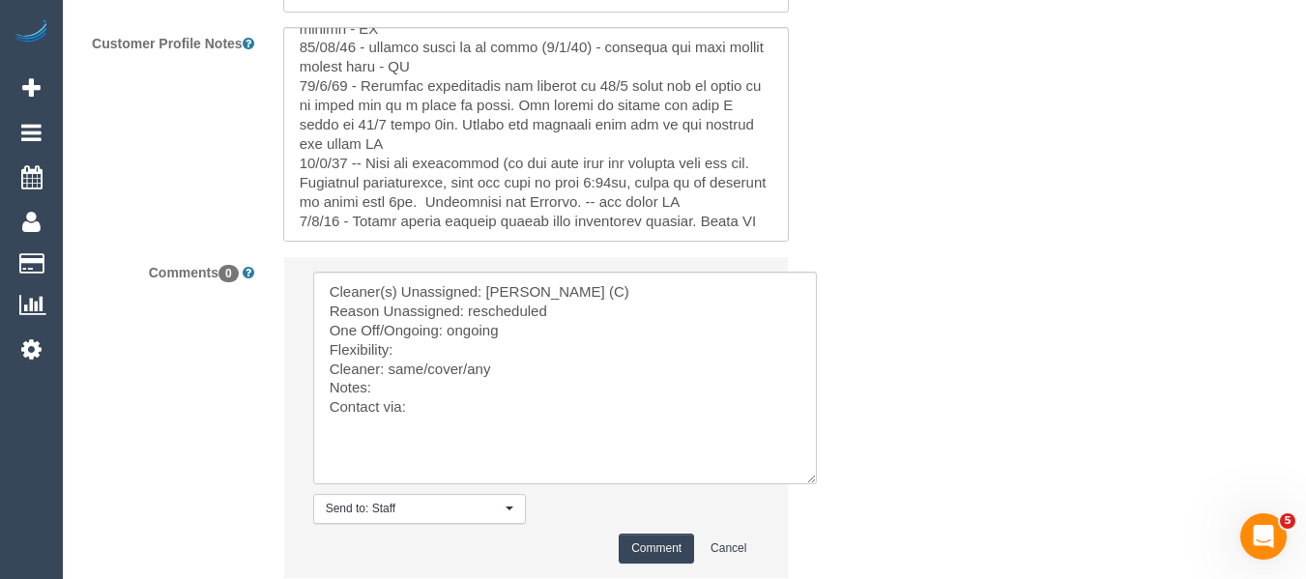
scroll to position [3858, 0]
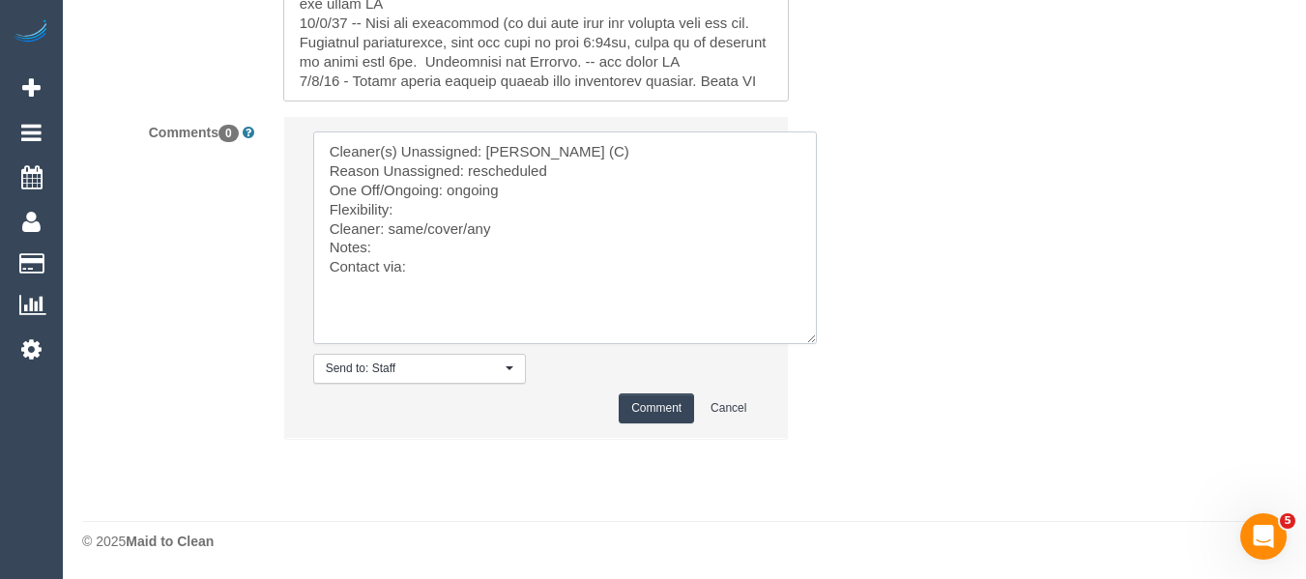
click at [433, 205] on textarea at bounding box center [565, 237] width 504 height 213
drag, startPoint x: 491, startPoint y: 233, endPoint x: 390, endPoint y: 231, distance: 100.5
click at [390, 231] on textarea at bounding box center [565, 237] width 504 height 213
click at [434, 282] on textarea at bounding box center [565, 237] width 504 height 213
click at [423, 245] on textarea at bounding box center [565, 237] width 504 height 213
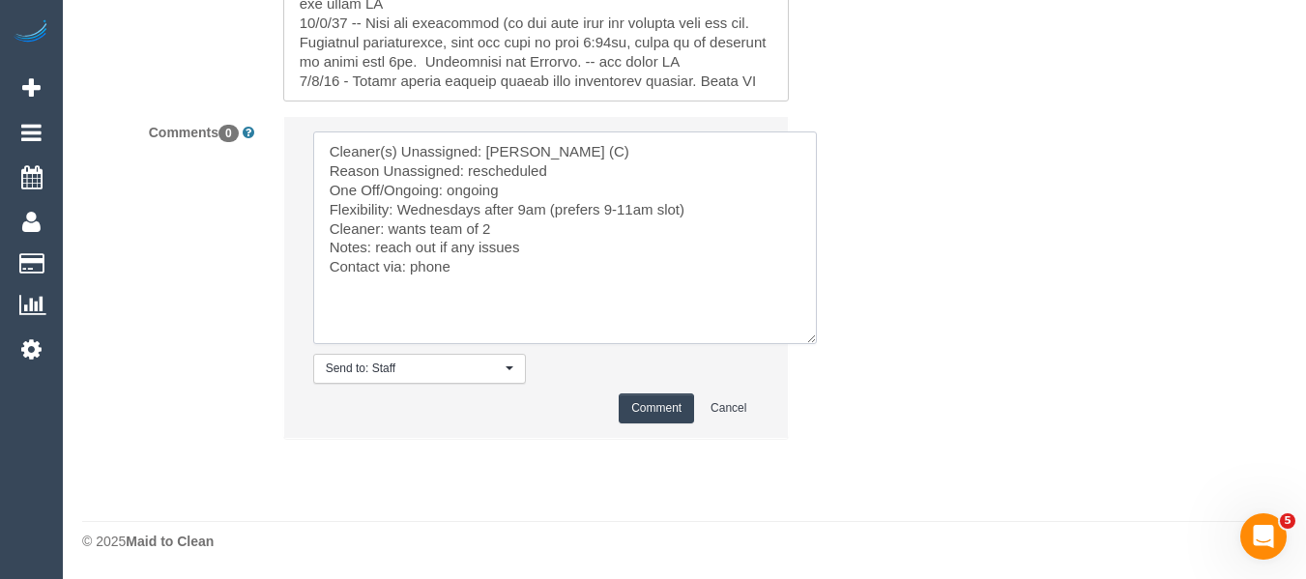
type textarea "Cleaner(s) Unassigned: Achi Fernando (C) Reason Unassigned: rescheduled One Off…"
click at [628, 410] on button "Comment" at bounding box center [656, 408] width 75 height 30
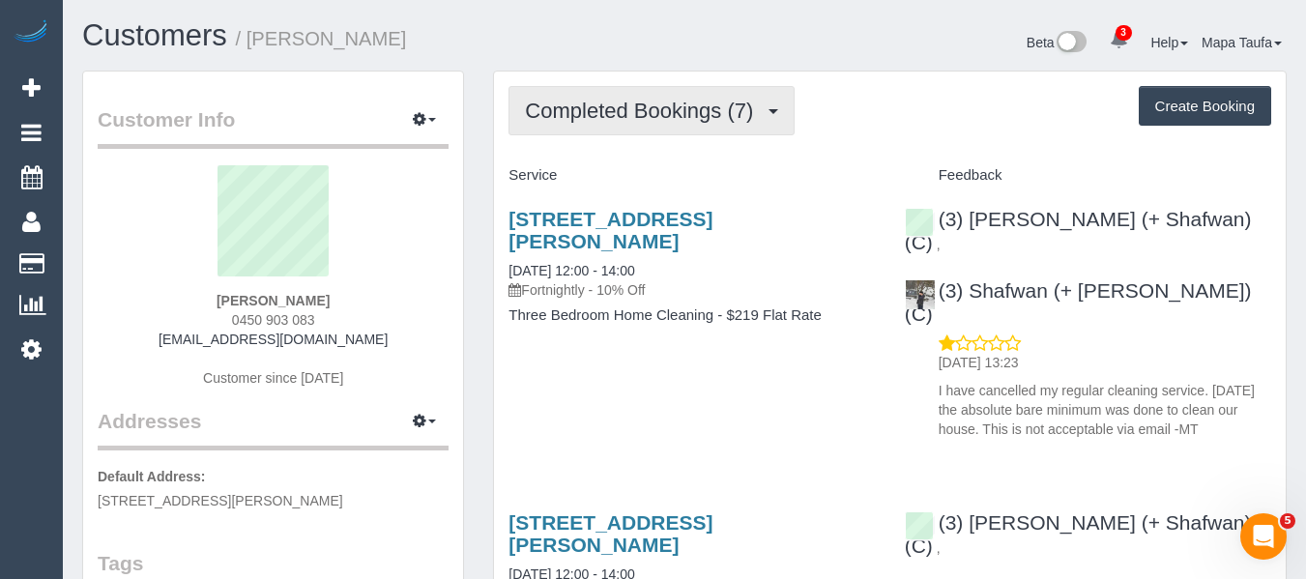
click at [709, 108] on span "Completed Bookings (7)" at bounding box center [644, 111] width 238 height 24
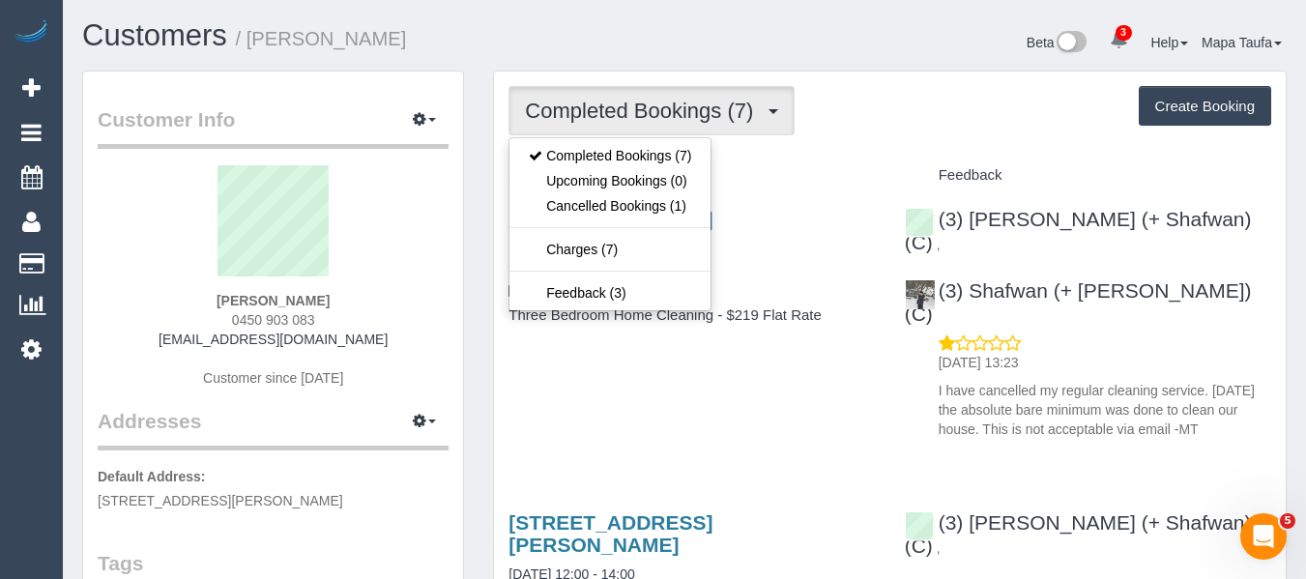
drag, startPoint x: 904, startPoint y: 152, endPoint x: 750, endPoint y: 183, distance: 156.8
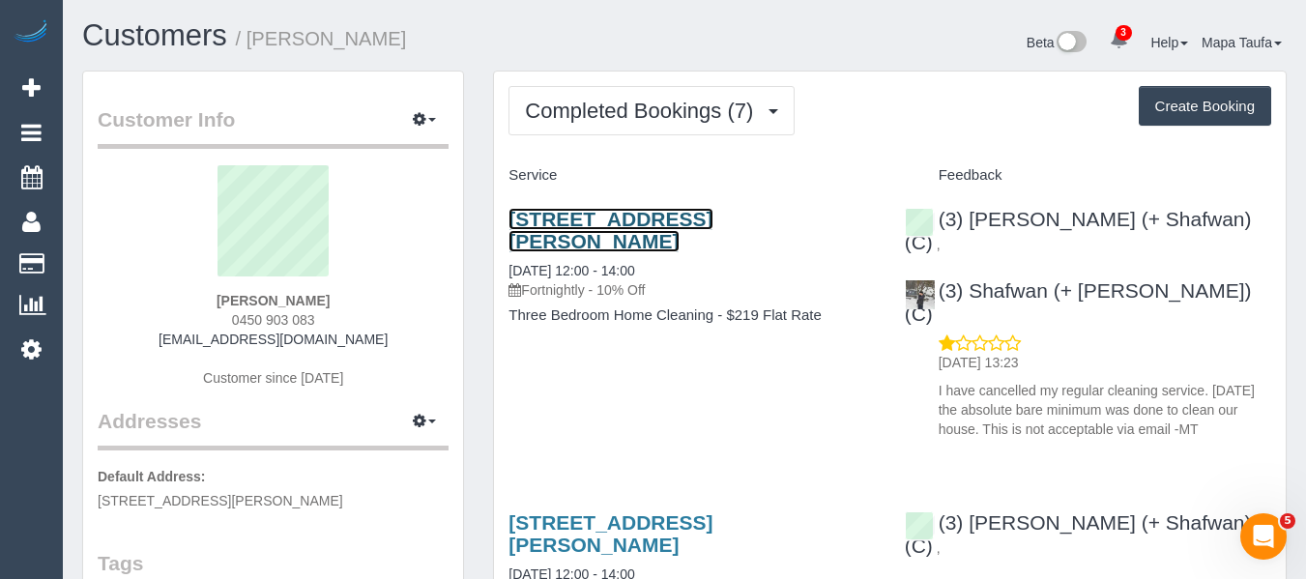
click at [651, 223] on link "161 Edward Street, Brunswick, VIC 3056" at bounding box center [610, 230] width 204 height 44
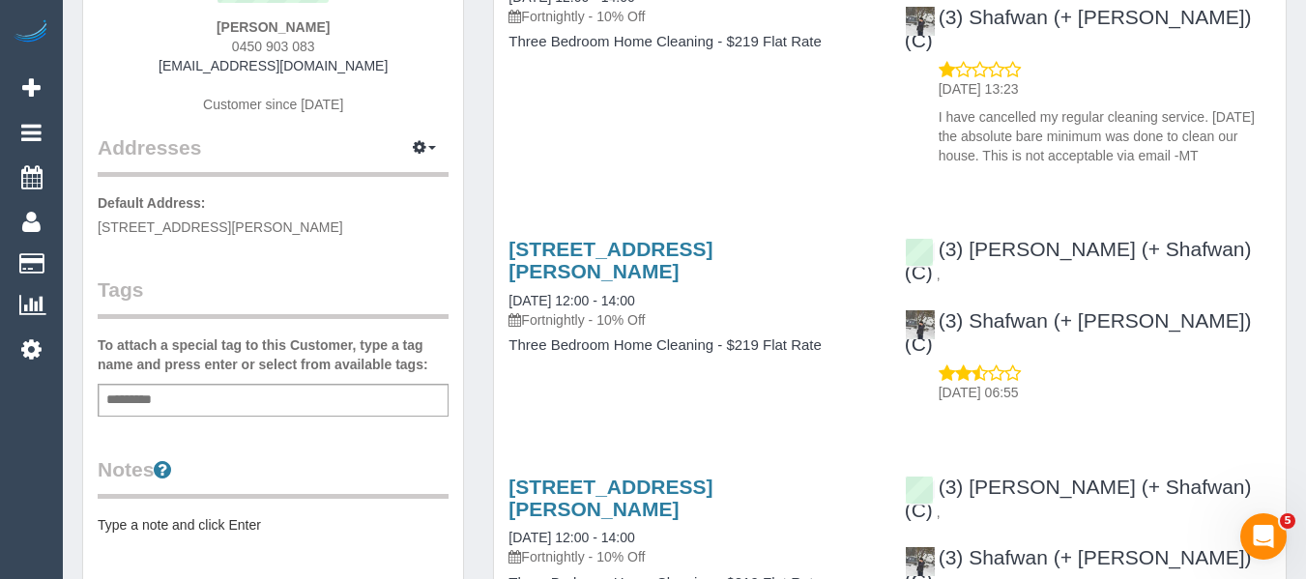
scroll to position [97, 0]
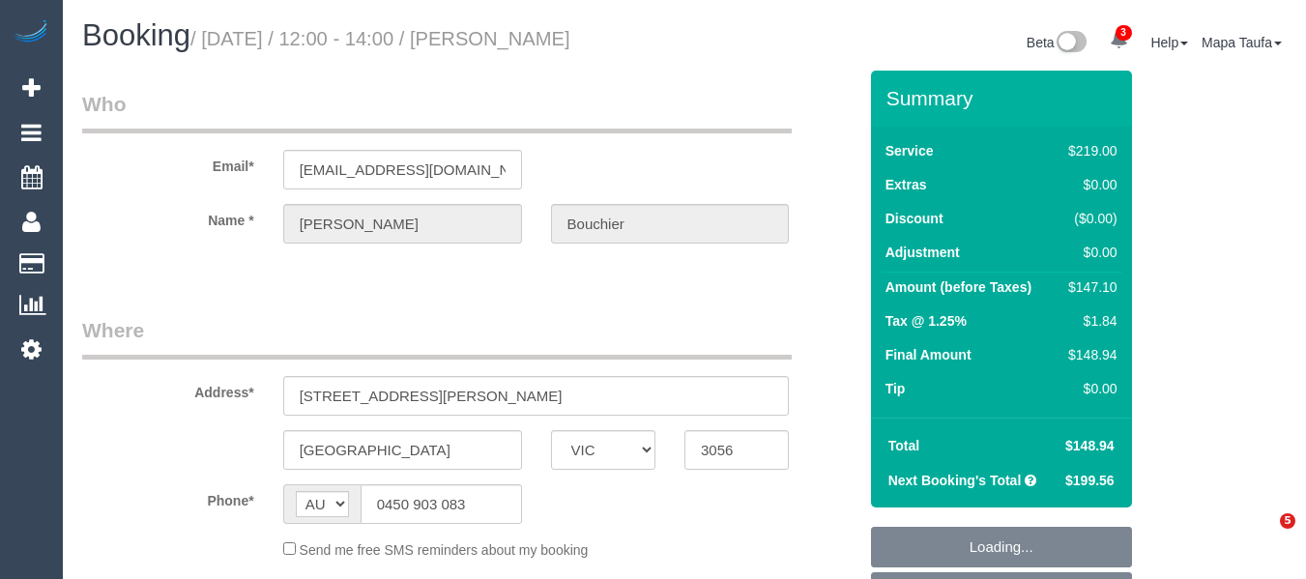
select select "VIC"
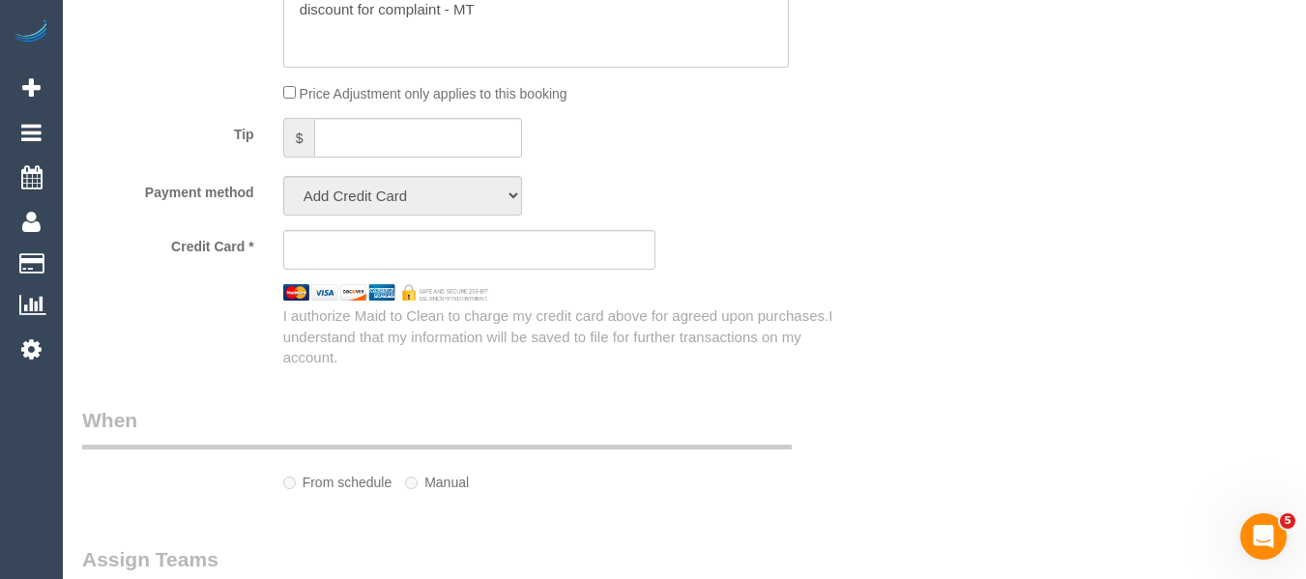
select select "spot1"
select select "number:27"
select select "number:14"
select select "number:19"
select select "number:22"
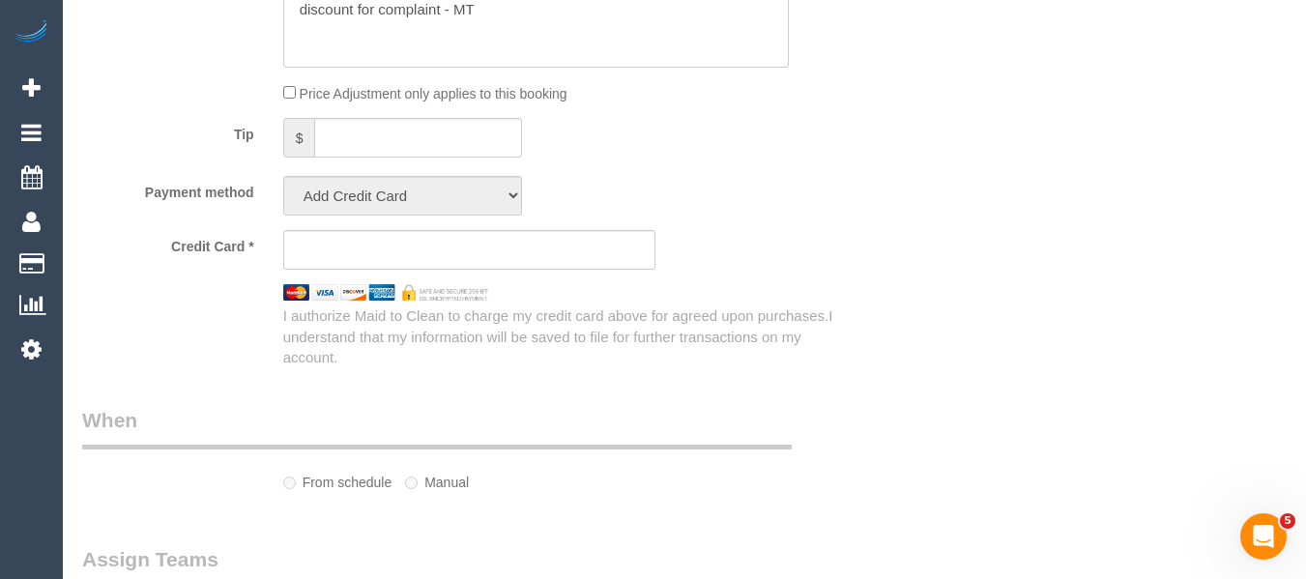
select select "number:34"
select select "number:13"
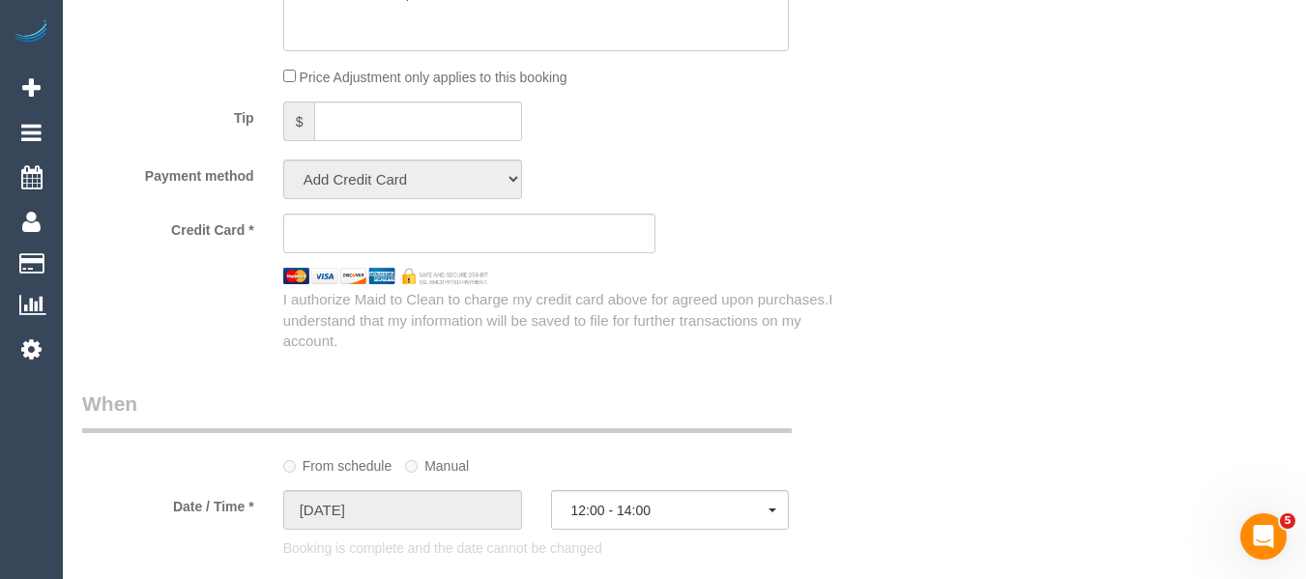
select select "object:820"
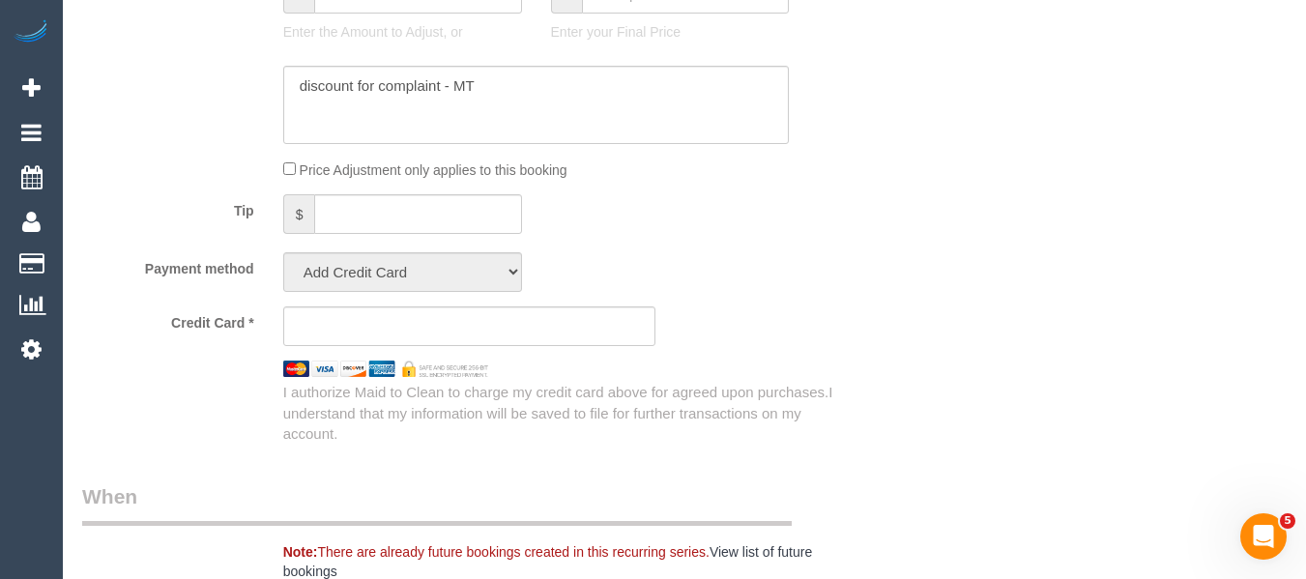
scroll to position [1938, 0]
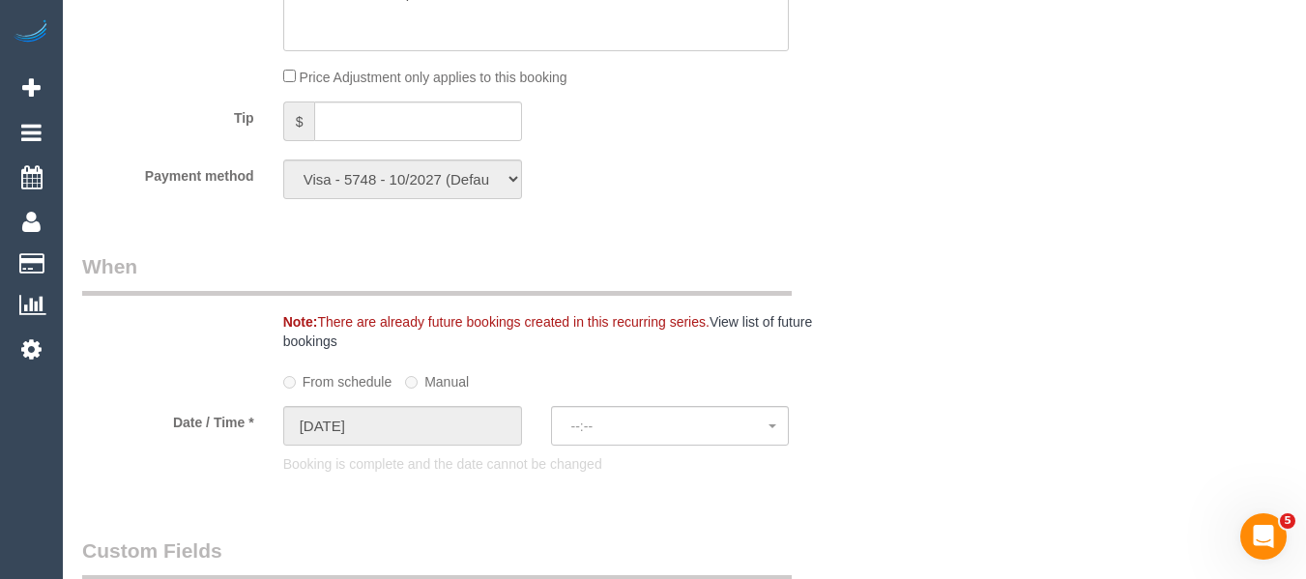
select select "string:stripe-pm_1RCvki2GScqysDRV00ByFgxp"
select select "spot6"
select select "object:1695"
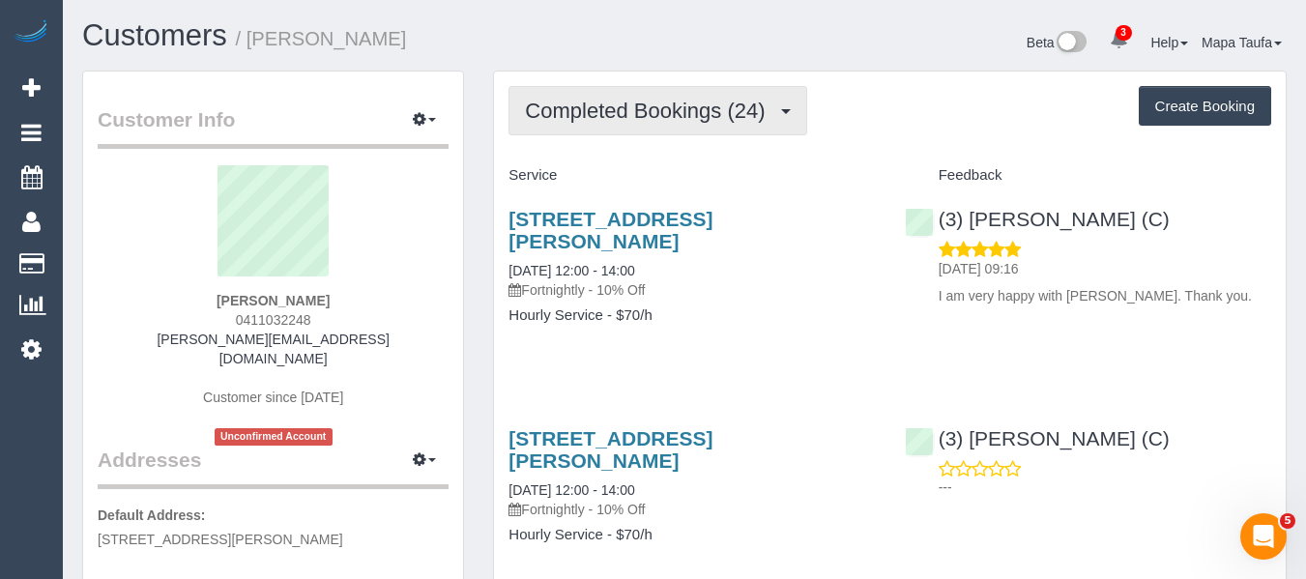
click at [600, 114] on span "Completed Bookings (24)" at bounding box center [649, 111] width 249 height 24
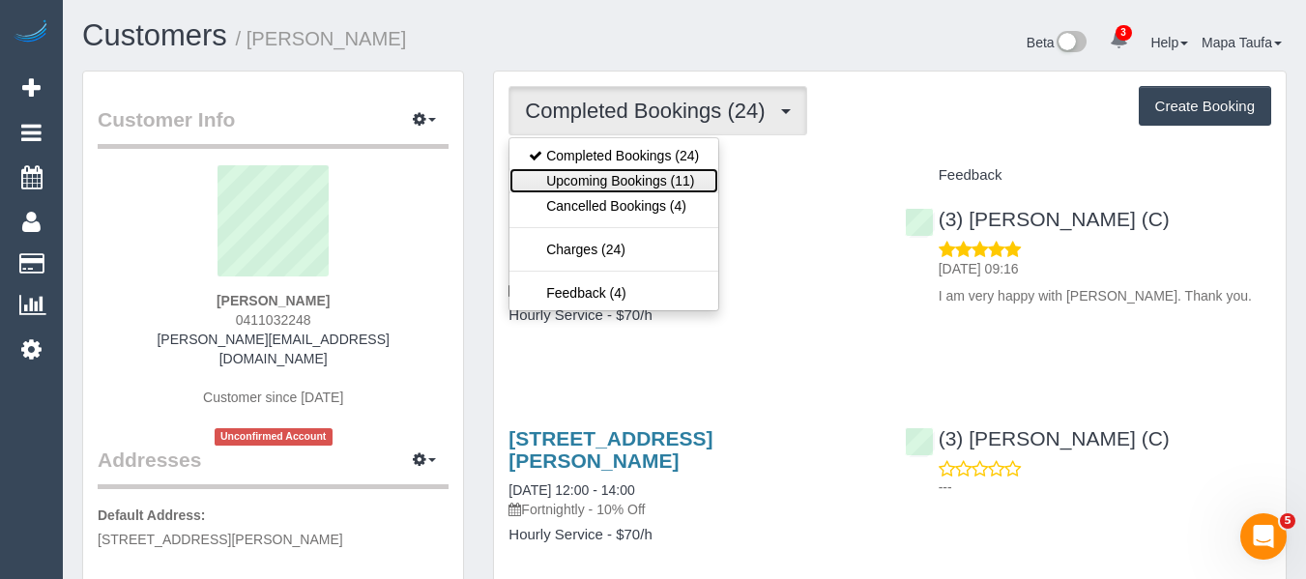
click at [614, 178] on link "Upcoming Bookings (11)" at bounding box center [613, 180] width 209 height 25
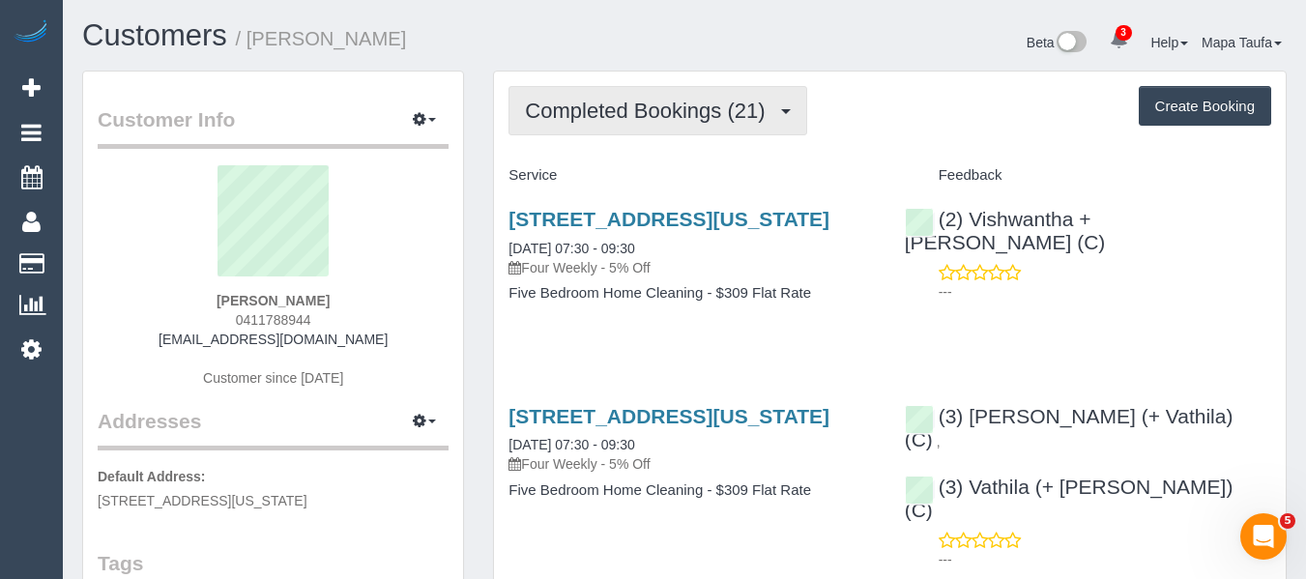
click at [640, 124] on button "Completed Bookings (21)" at bounding box center [657, 110] width 298 height 49
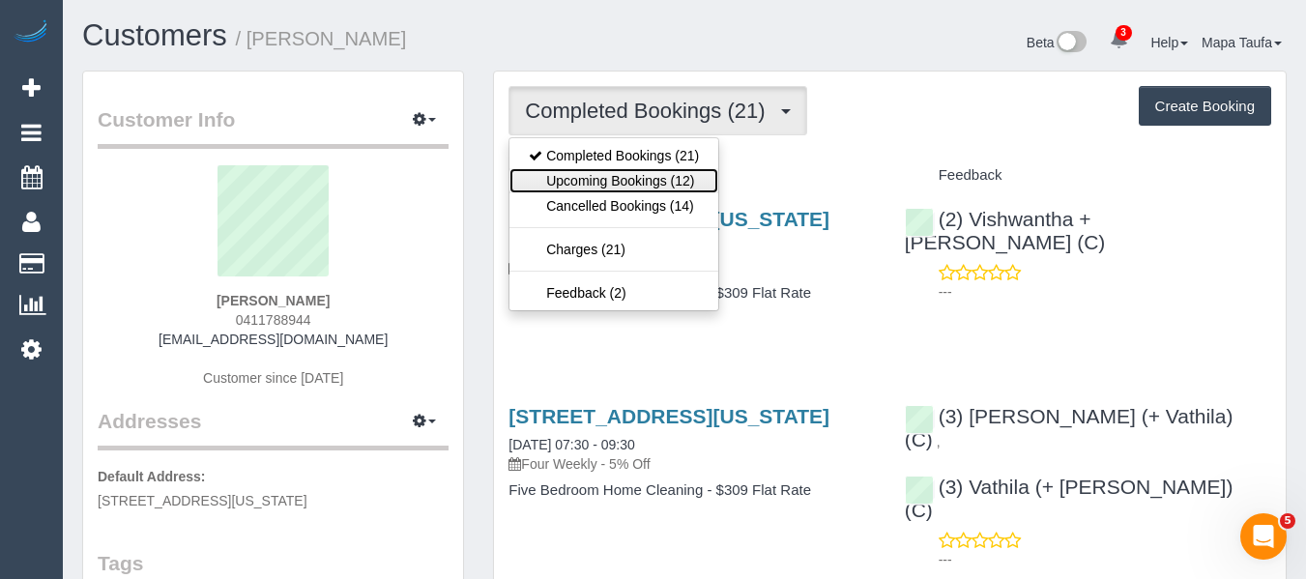
click at [636, 178] on link "Upcoming Bookings (12)" at bounding box center [613, 180] width 209 height 25
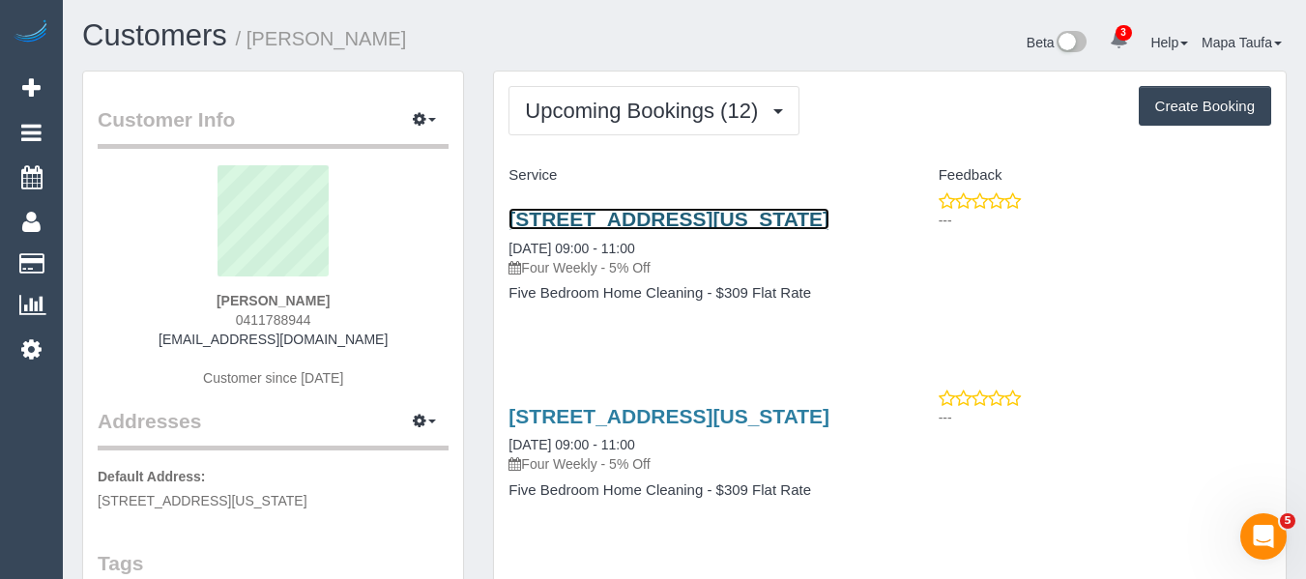
click at [678, 222] on link "[STREET_ADDRESS][US_STATE]" at bounding box center [668, 219] width 321 height 22
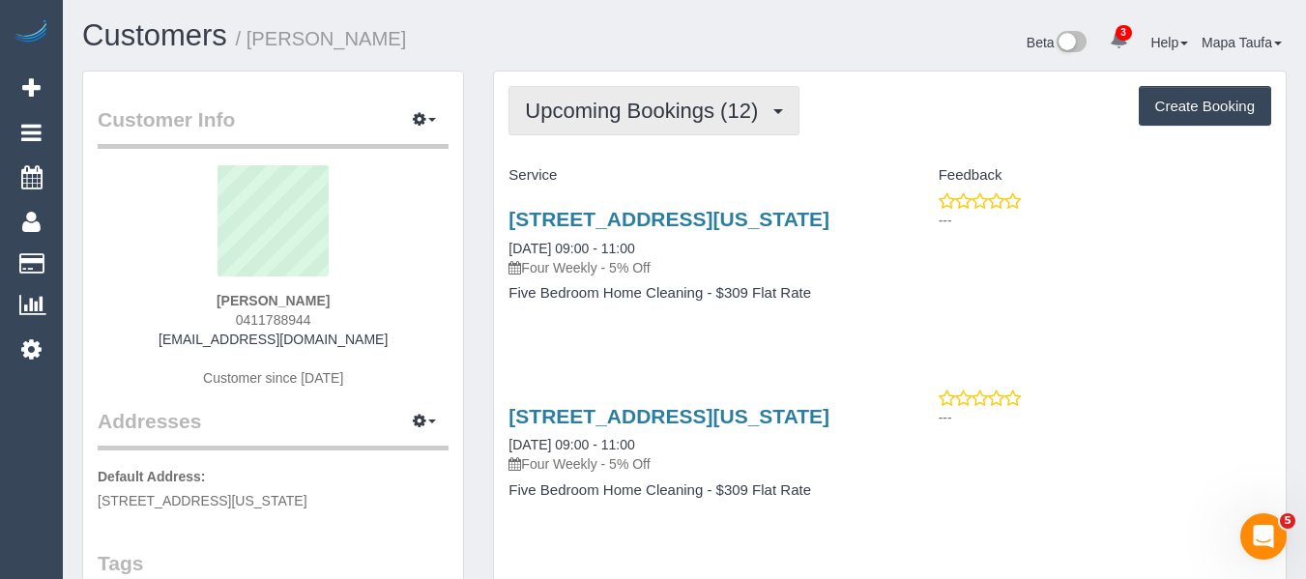
click at [632, 91] on button "Upcoming Bookings (12)" at bounding box center [653, 110] width 291 height 49
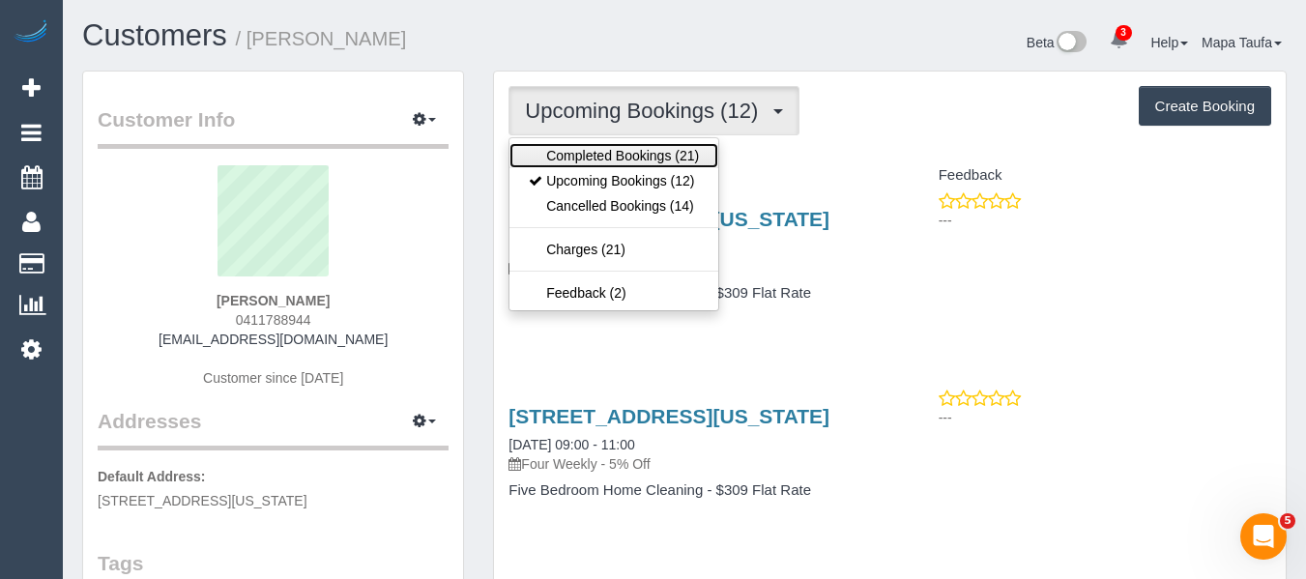
click at [617, 145] on link "Completed Bookings (21)" at bounding box center [613, 155] width 209 height 25
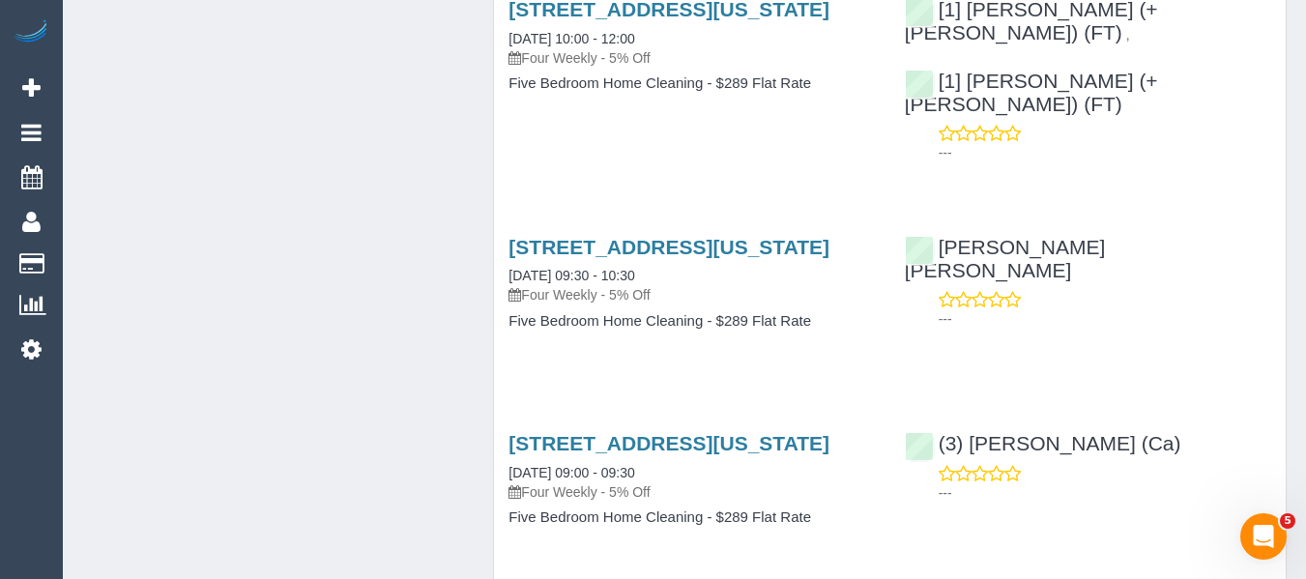
scroll to position [3989, 0]
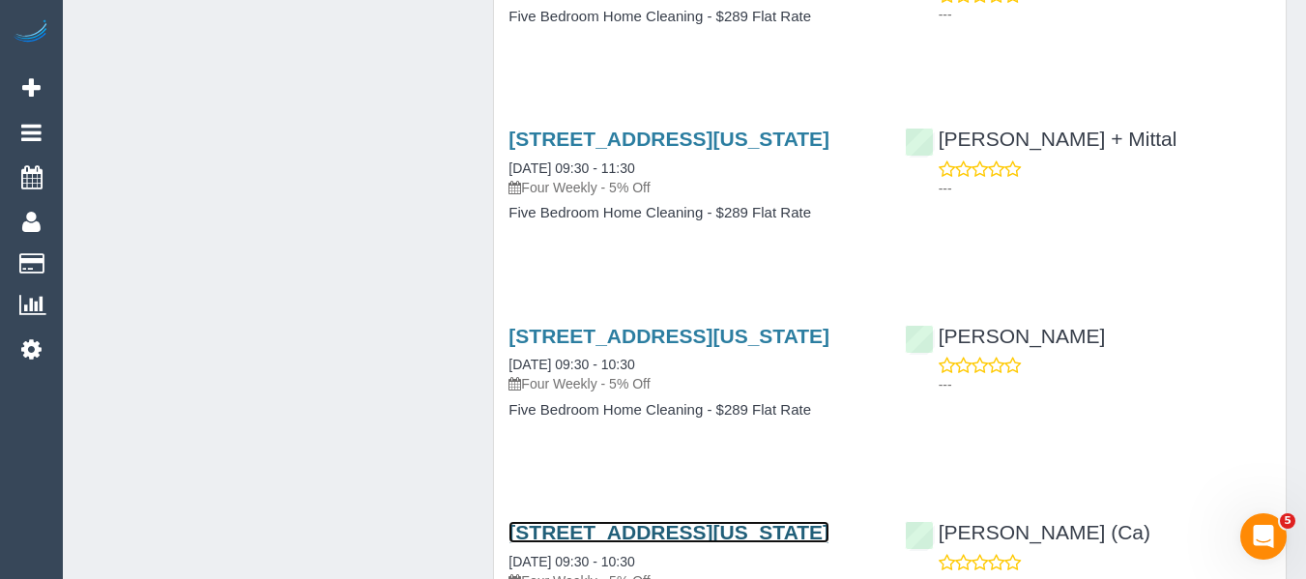
click at [755, 521] on link "[STREET_ADDRESS][US_STATE]" at bounding box center [668, 532] width 321 height 22
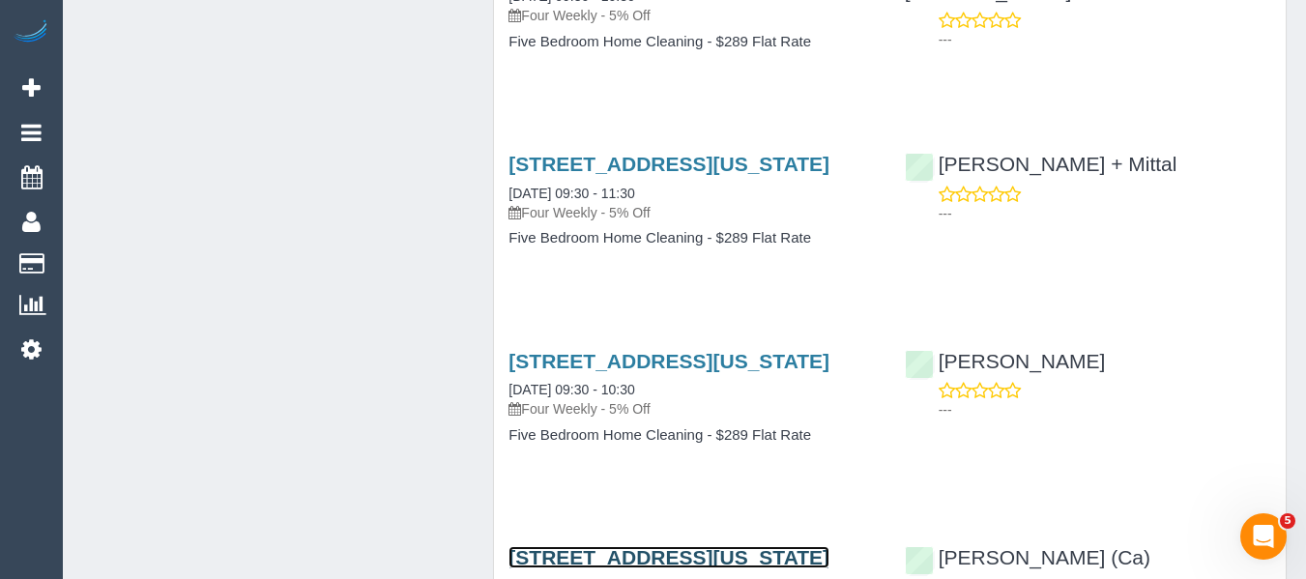
scroll to position [3892, 0]
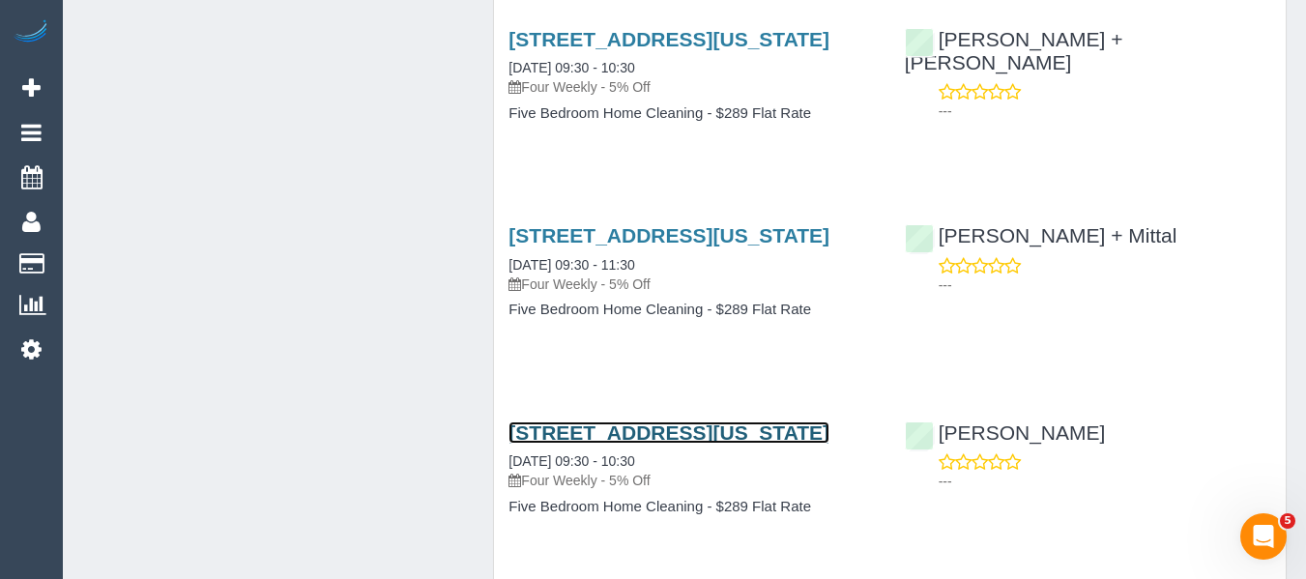
click at [705, 421] on link "[STREET_ADDRESS][US_STATE]" at bounding box center [668, 432] width 321 height 22
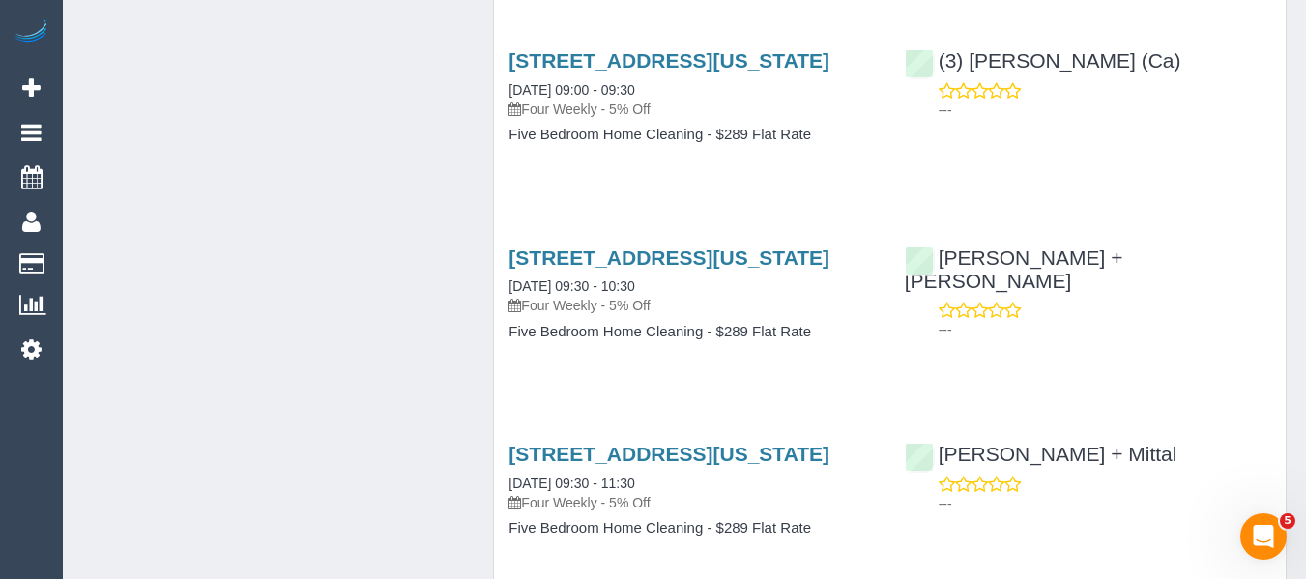
scroll to position [3602, 0]
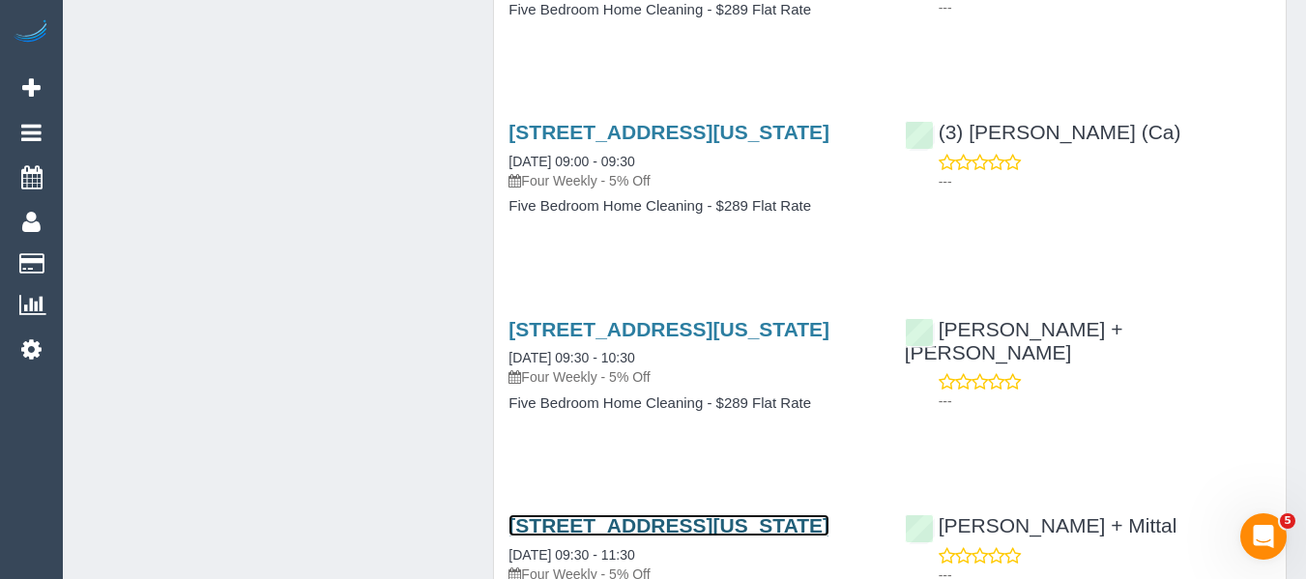
click at [703, 514] on link "[STREET_ADDRESS][US_STATE]" at bounding box center [668, 525] width 321 height 22
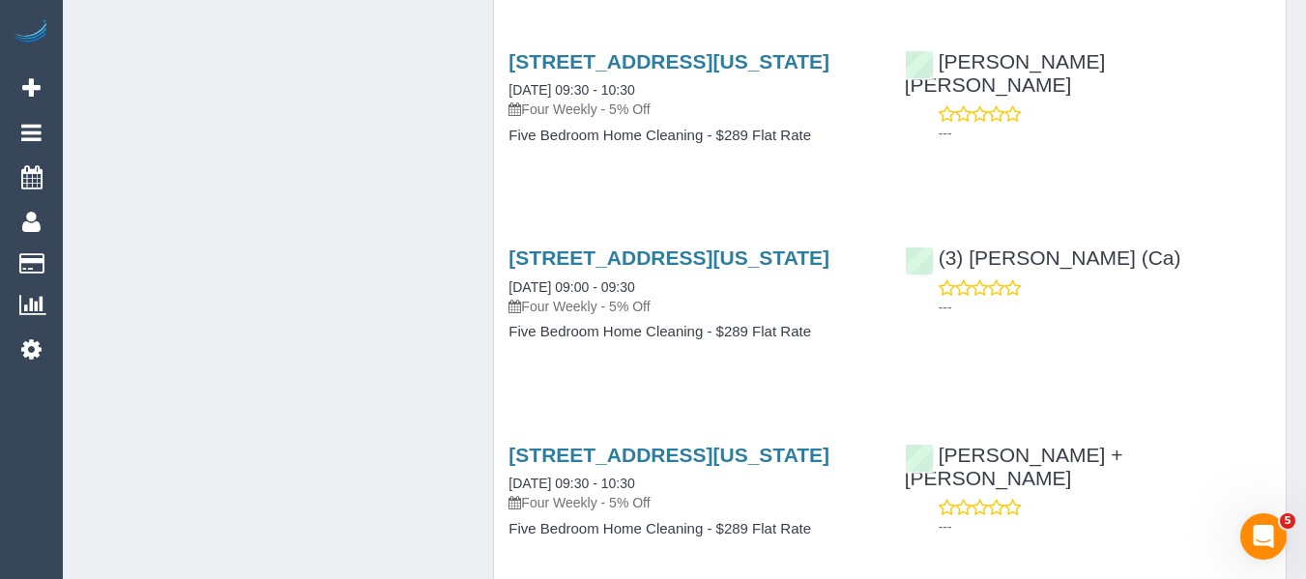
scroll to position [3409, 0]
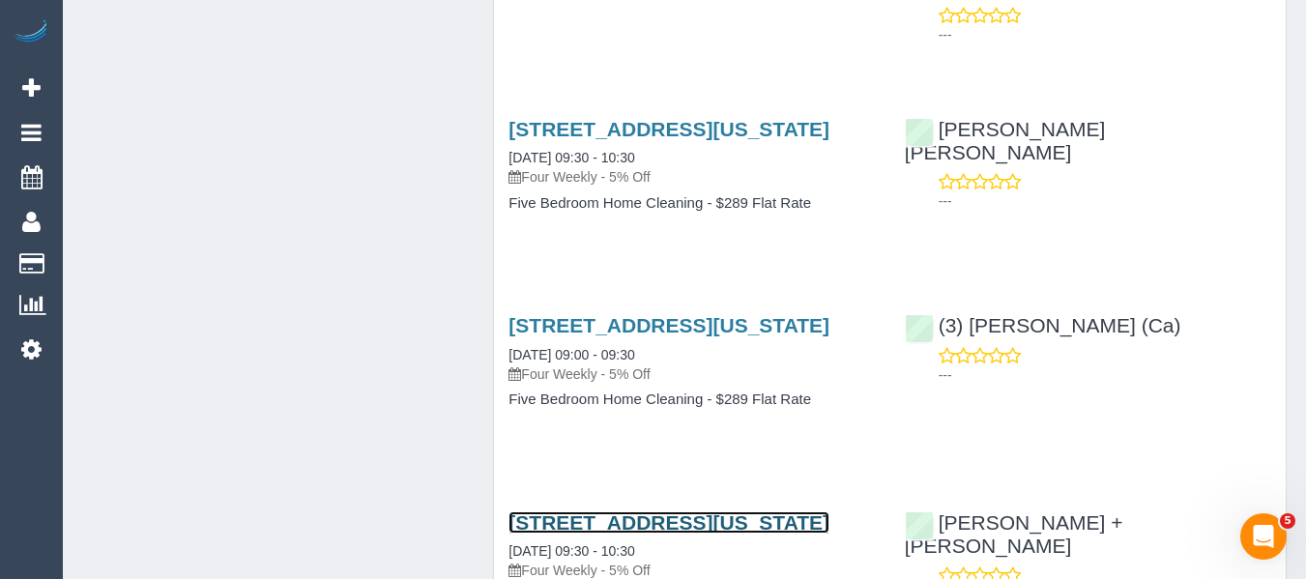
click at [714, 511] on link "[STREET_ADDRESS][US_STATE]" at bounding box center [668, 522] width 321 height 22
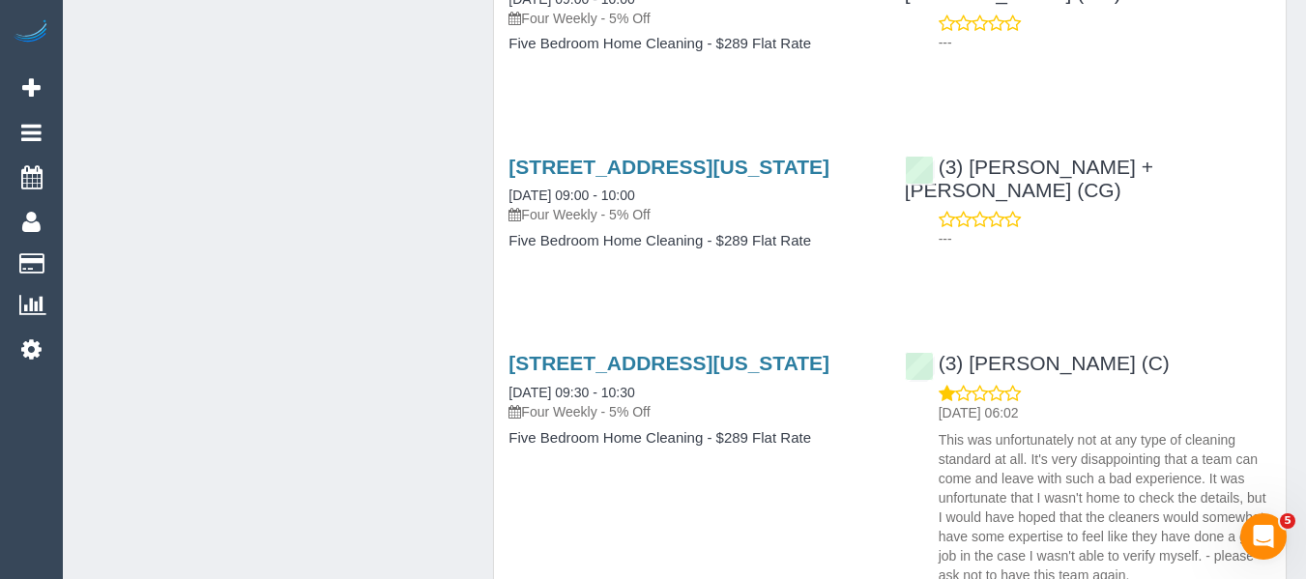
scroll to position [2152, 0]
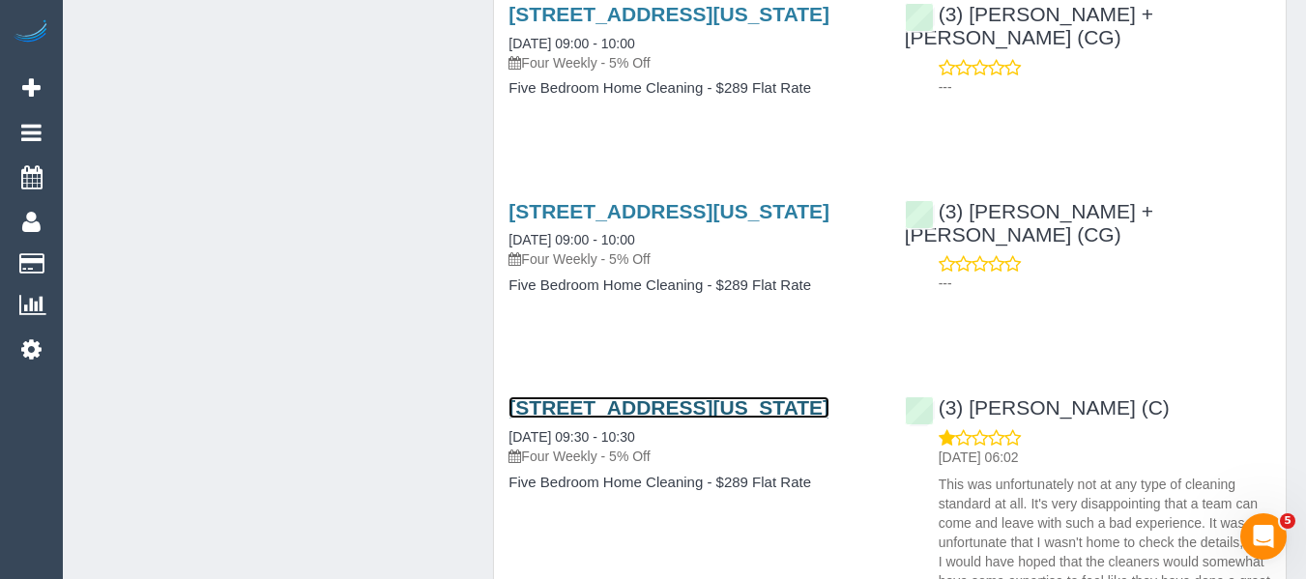
click at [641, 396] on link "[STREET_ADDRESS][US_STATE]" at bounding box center [668, 407] width 321 height 22
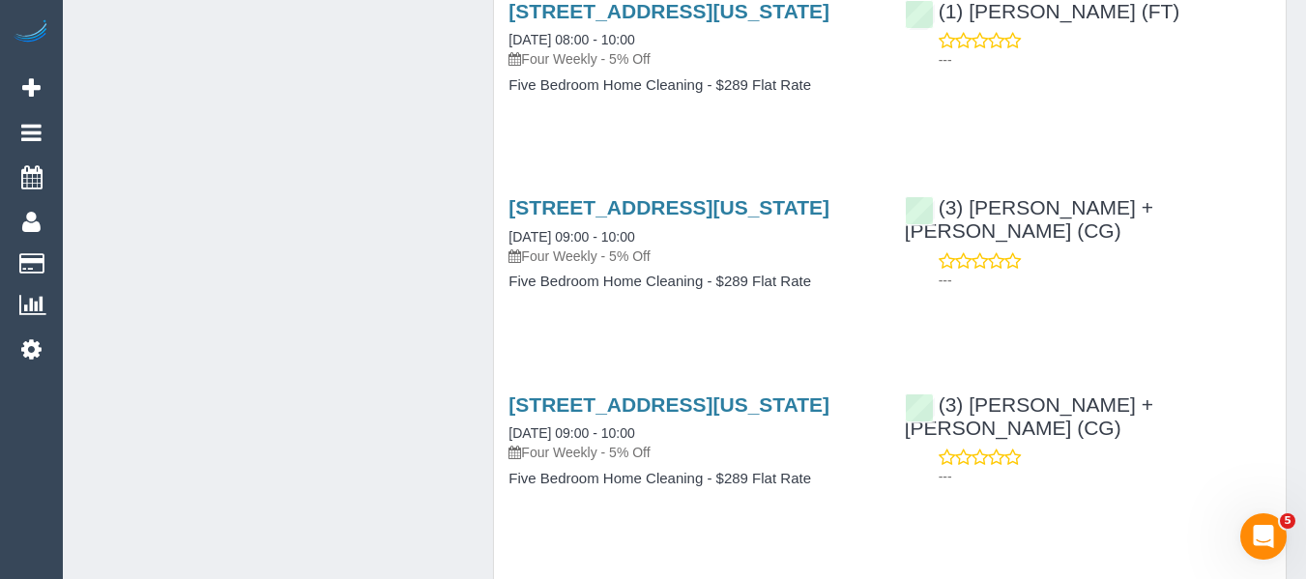
scroll to position [1862, 0]
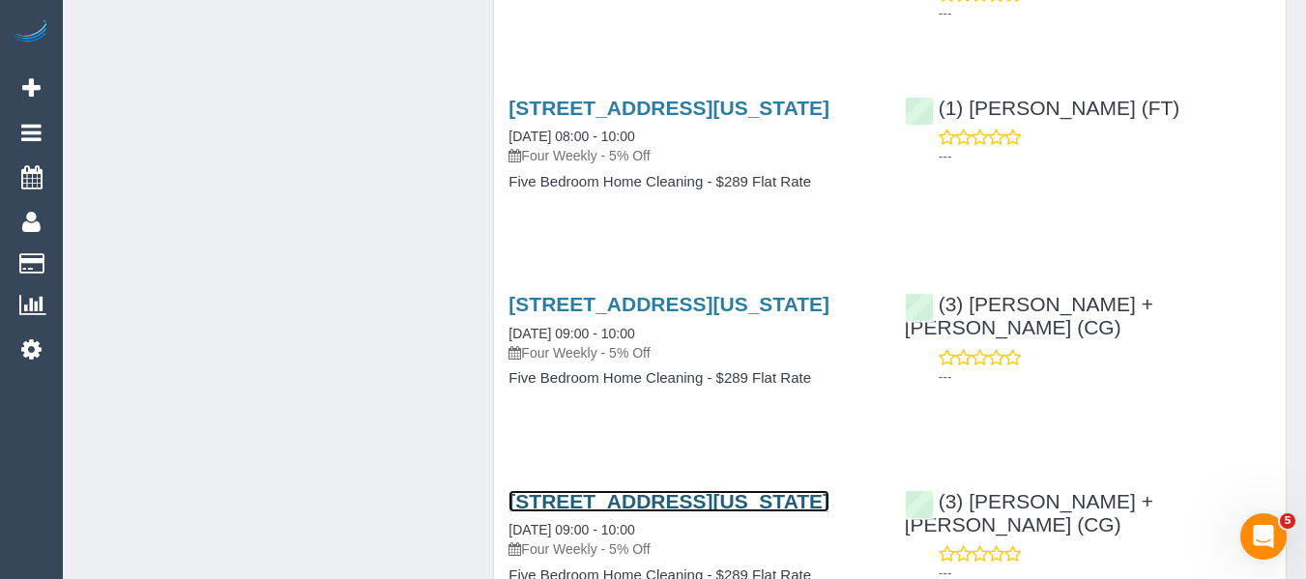
click at [686, 490] on link "[STREET_ADDRESS][US_STATE]" at bounding box center [668, 501] width 321 height 22
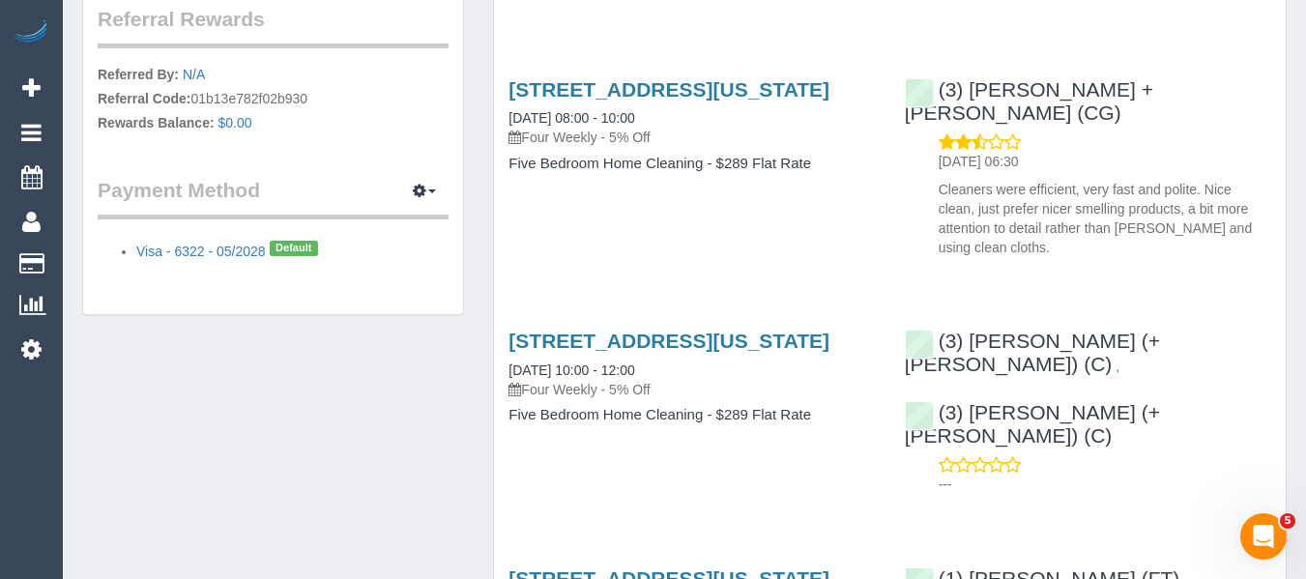
scroll to position [1379, 0]
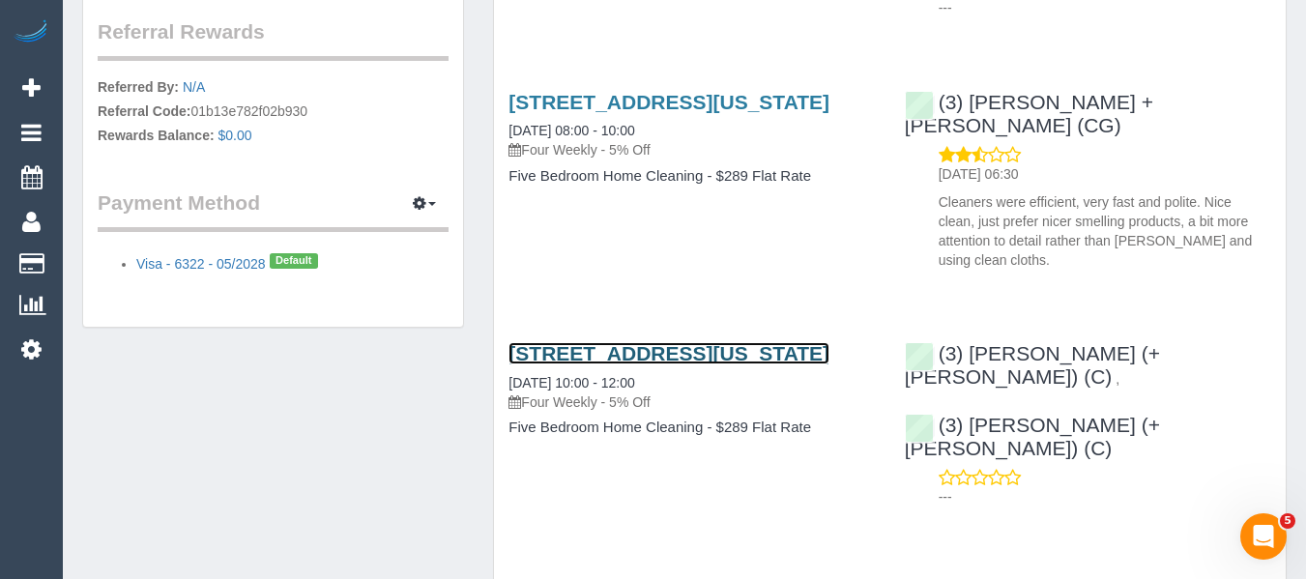
click at [693, 342] on link "[STREET_ADDRESS][US_STATE]" at bounding box center [668, 353] width 321 height 22
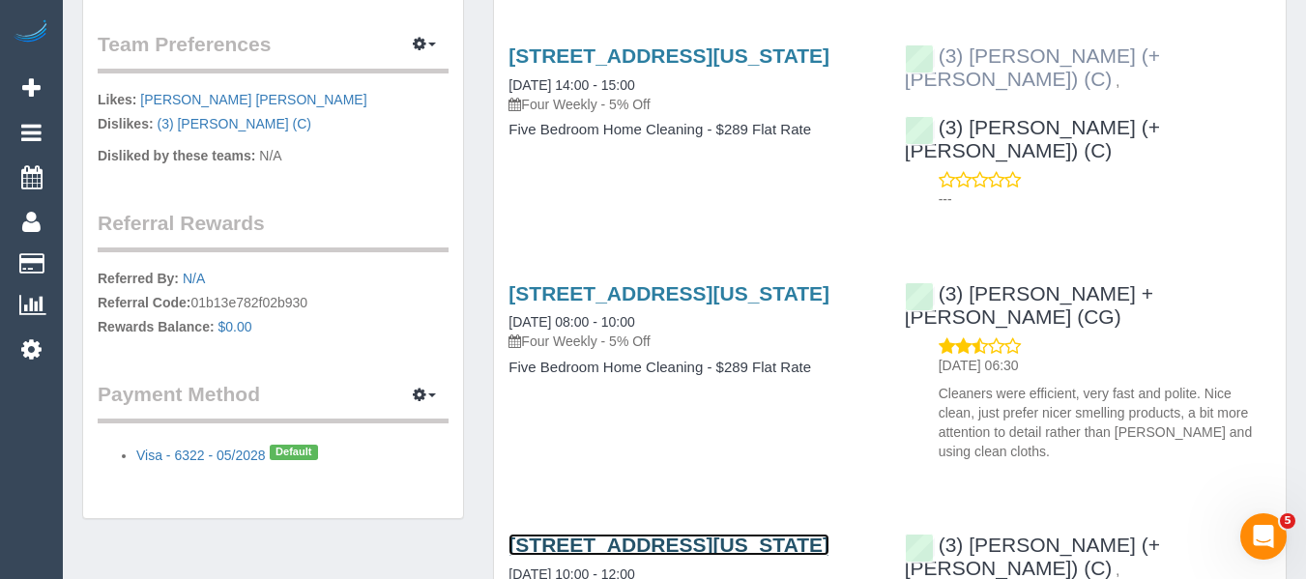
scroll to position [1186, 0]
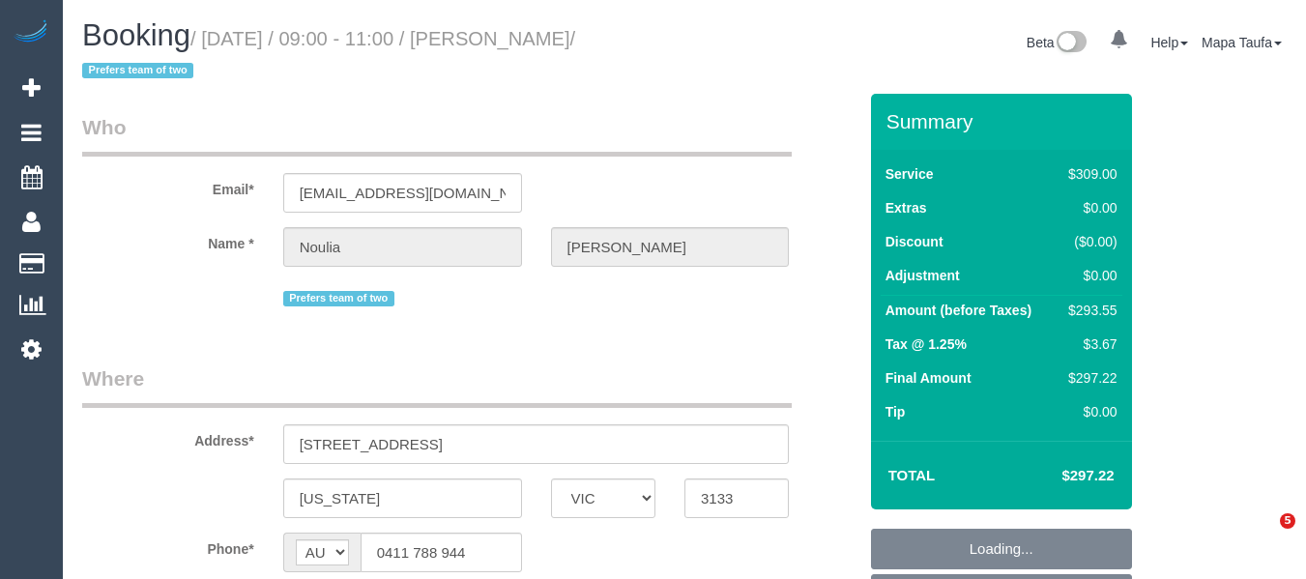
select select "VIC"
select select "string:stripe-pm_1PW6oT2GScqysDRV2P9vVk8G"
select select "number:28"
select select "number:14"
select select "number:19"
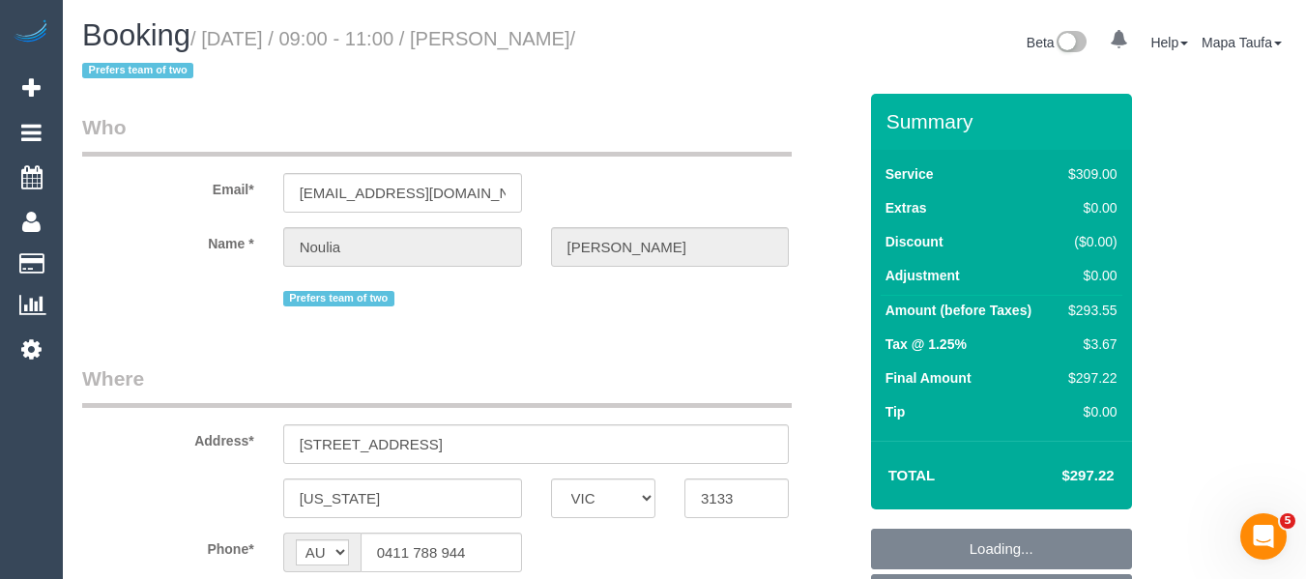
select select "number:25"
select select "number:34"
select select "number:12"
select select "object:1359"
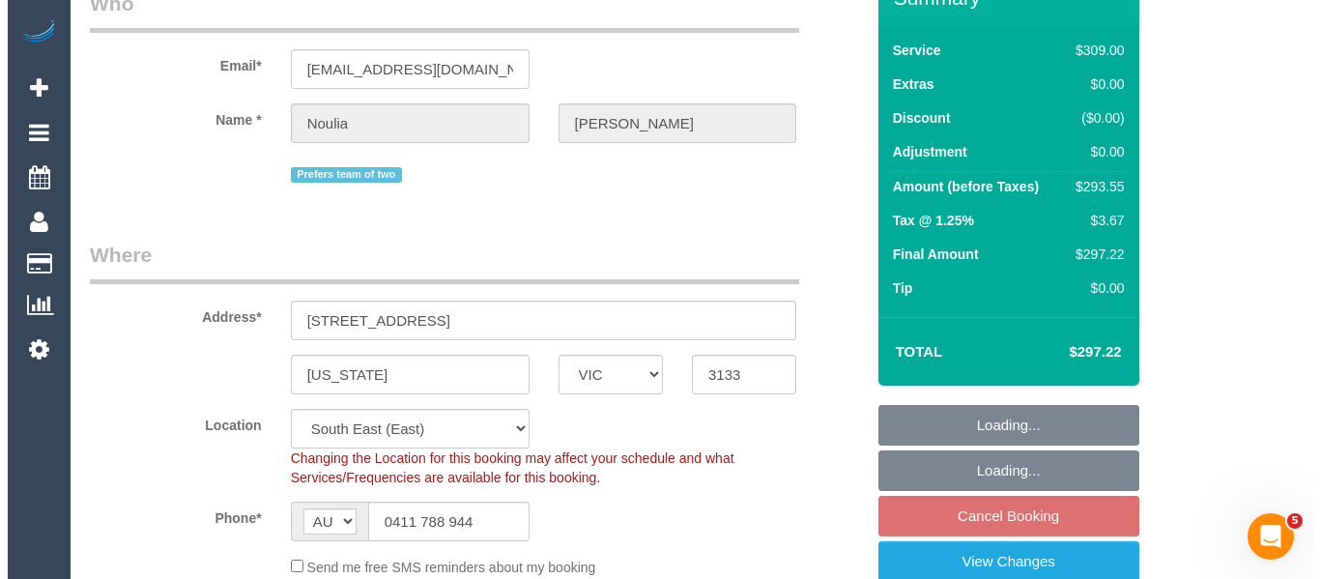
scroll to position [387, 0]
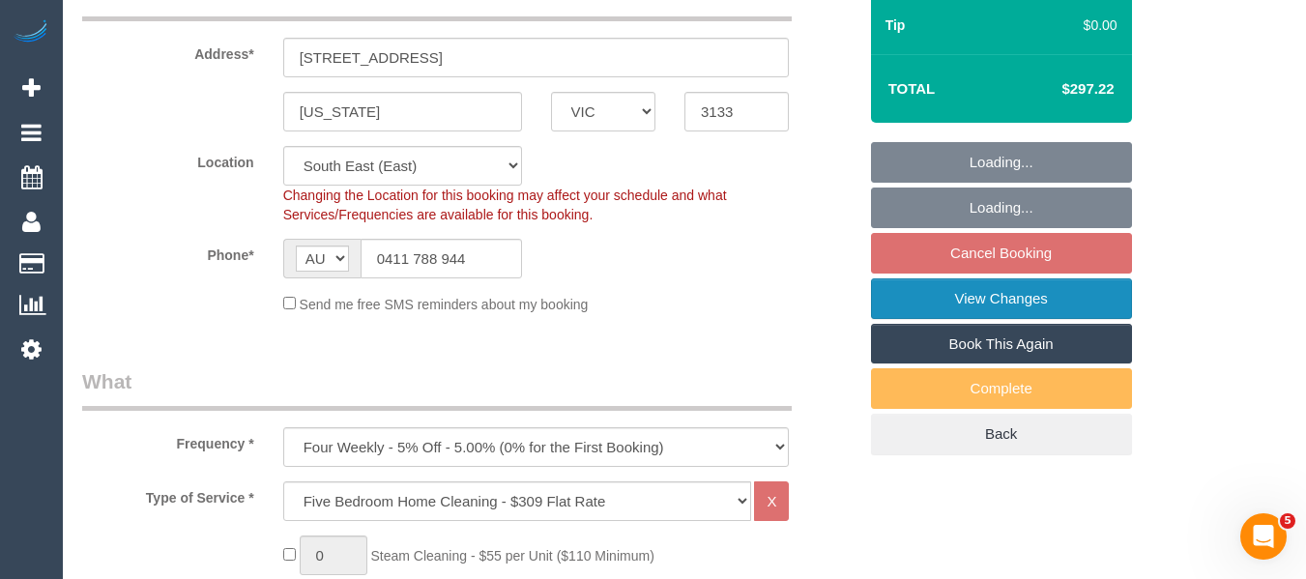
click at [1022, 298] on link "View Changes" at bounding box center [1001, 298] width 261 height 41
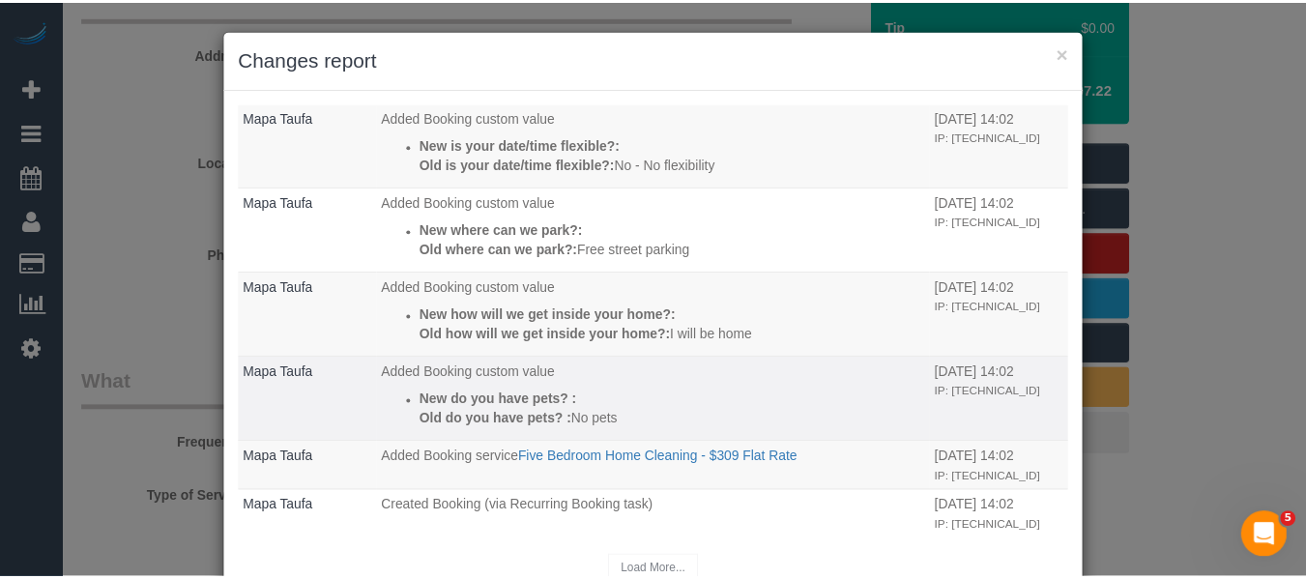
scroll to position [52, 0]
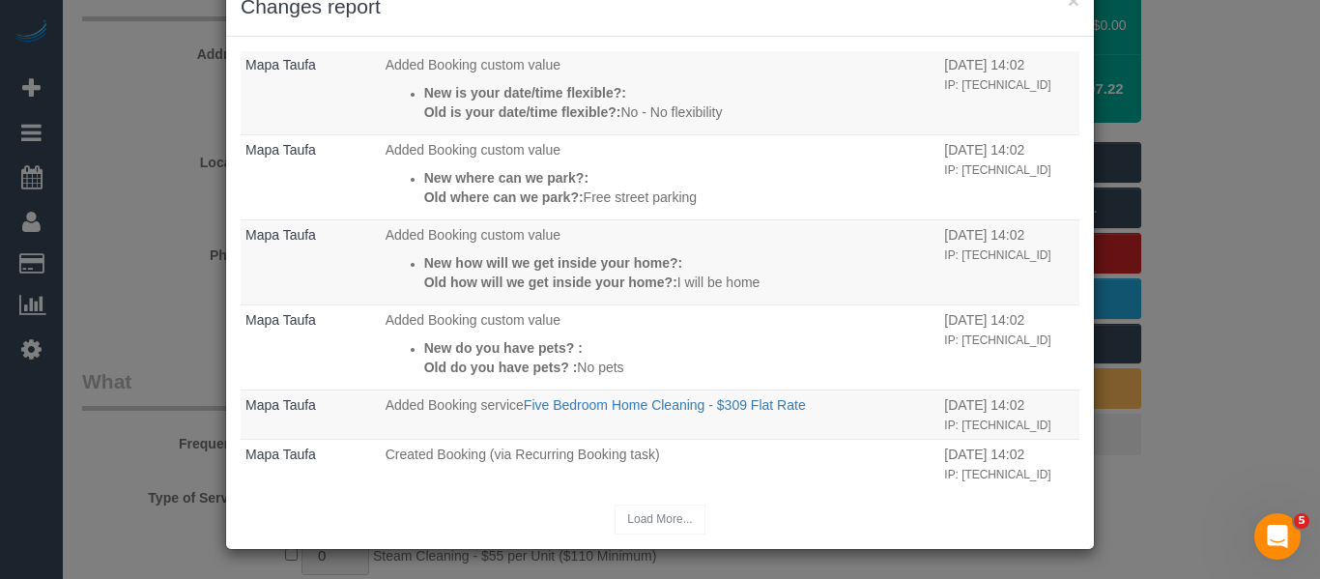
click at [1071, 1] on div at bounding box center [660, 1] width 1320 height 2
click at [1074, 6] on div "× Changes report" at bounding box center [660, 7] width 868 height 59
click at [1068, 5] on button "×" at bounding box center [1074, 0] width 12 height 20
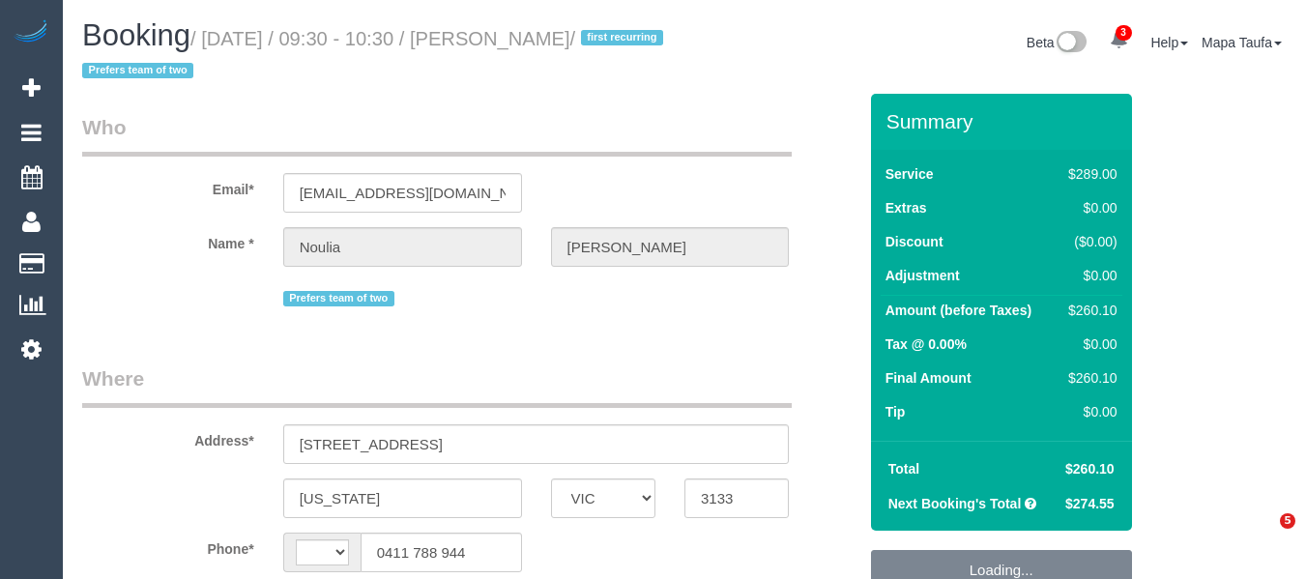
select select "VIC"
select select "string:AU"
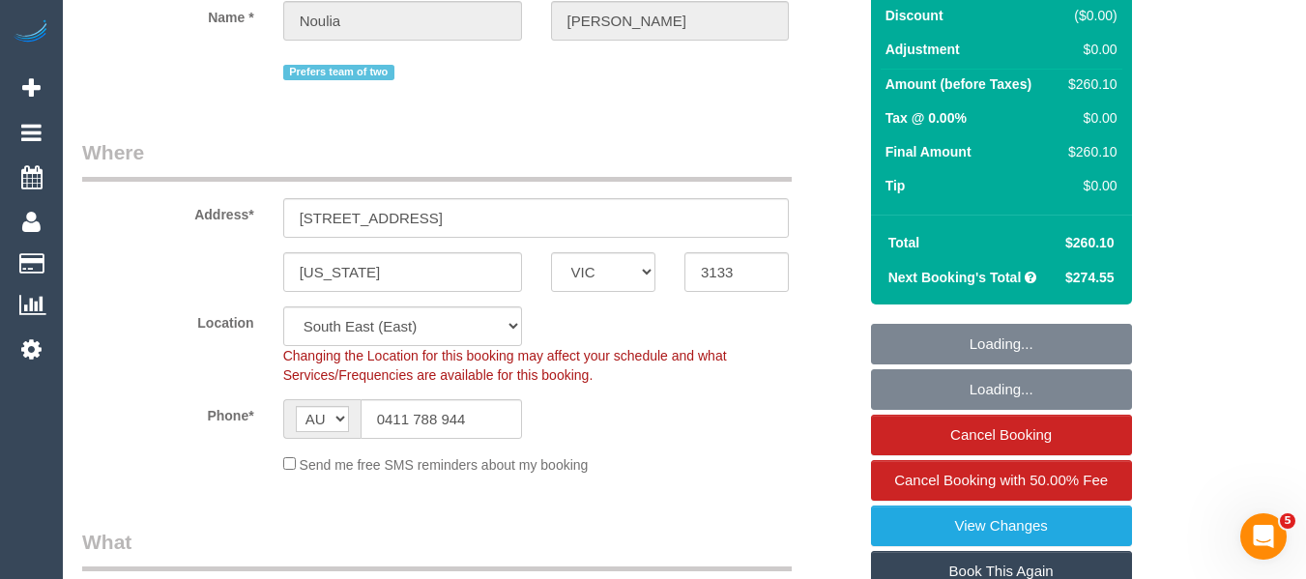
select select "object:1296"
select select "number:28"
select select "number:14"
select select "number:19"
select select "number:22"
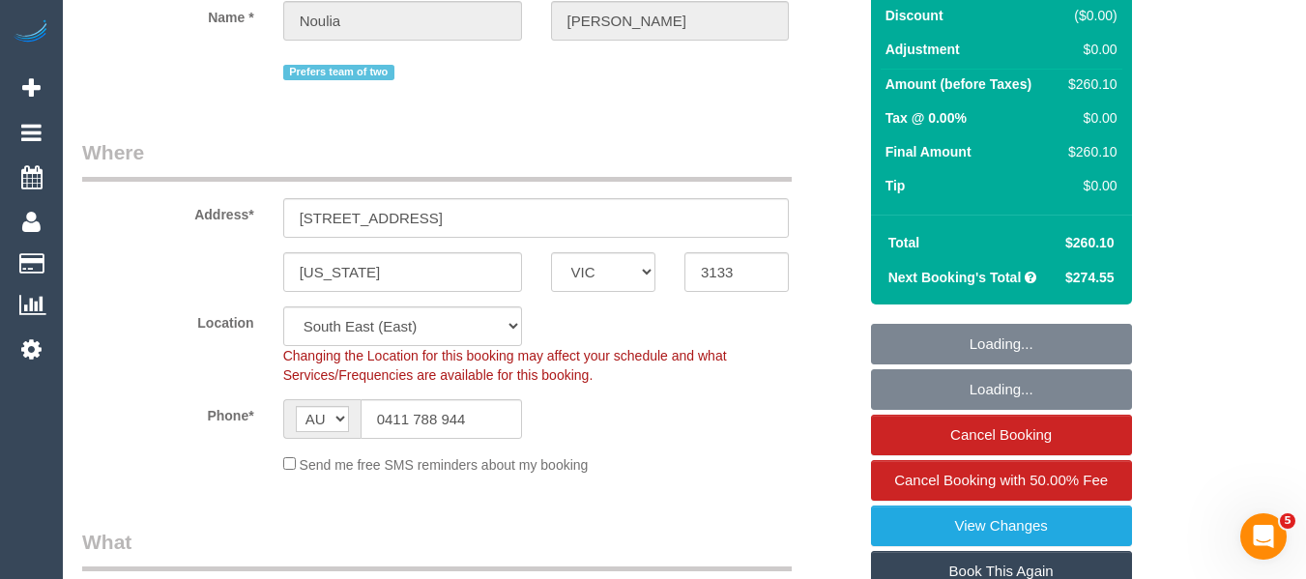
select select "number:34"
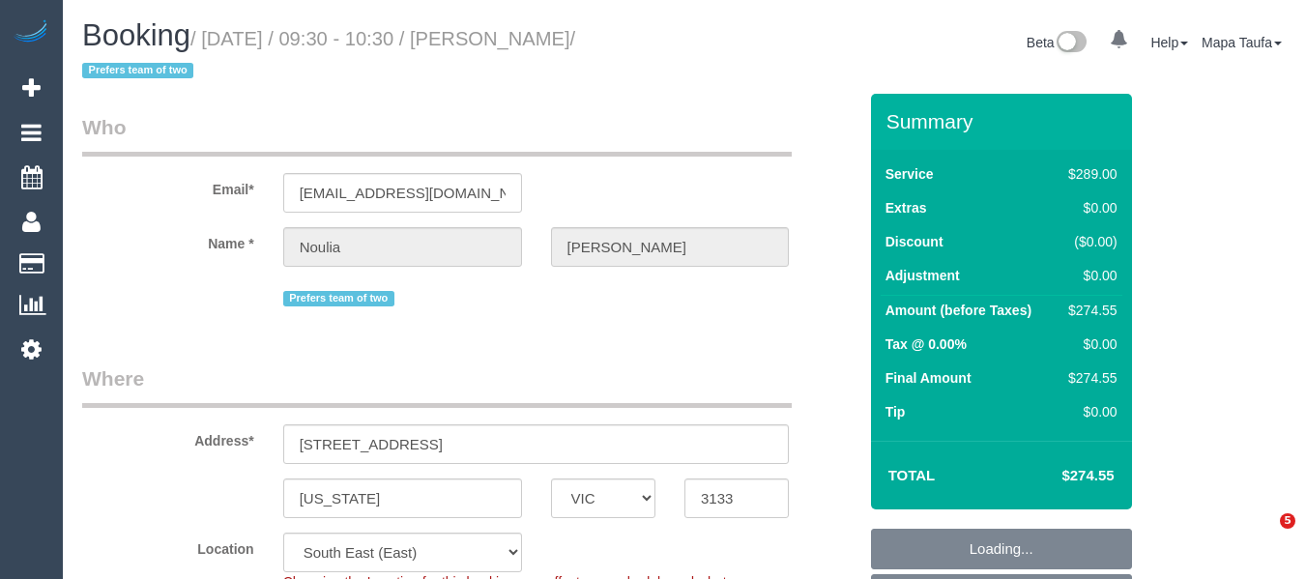
select select "VIC"
select select "object:726"
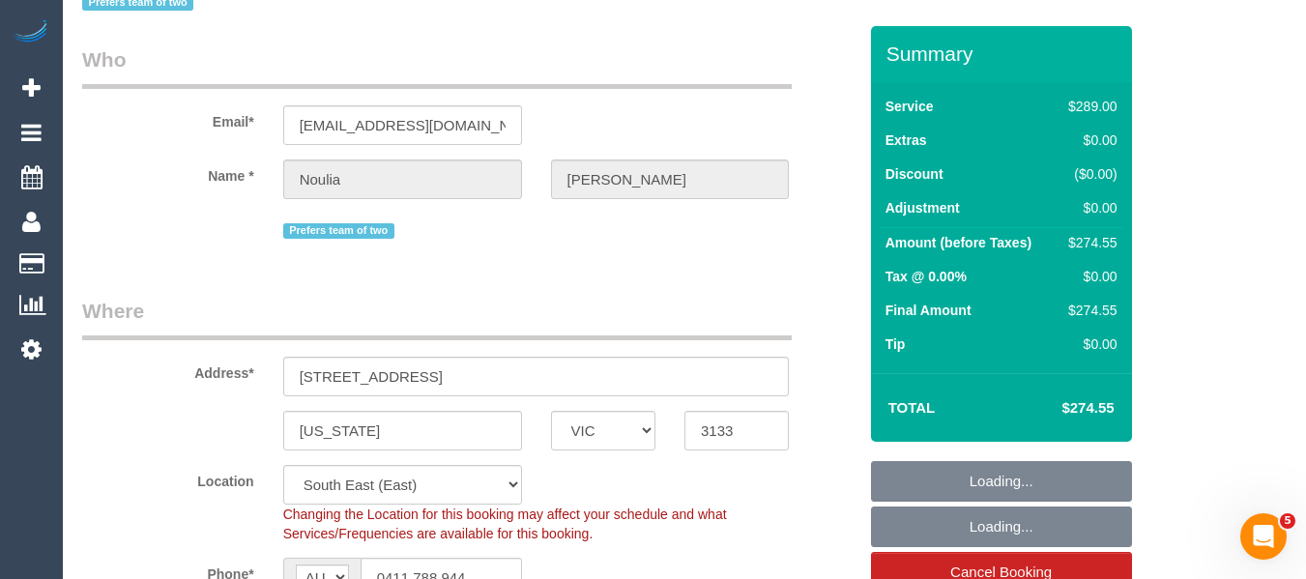
select select "number:28"
select select "number:14"
select select "number:19"
select select "number:22"
select select "number:34"
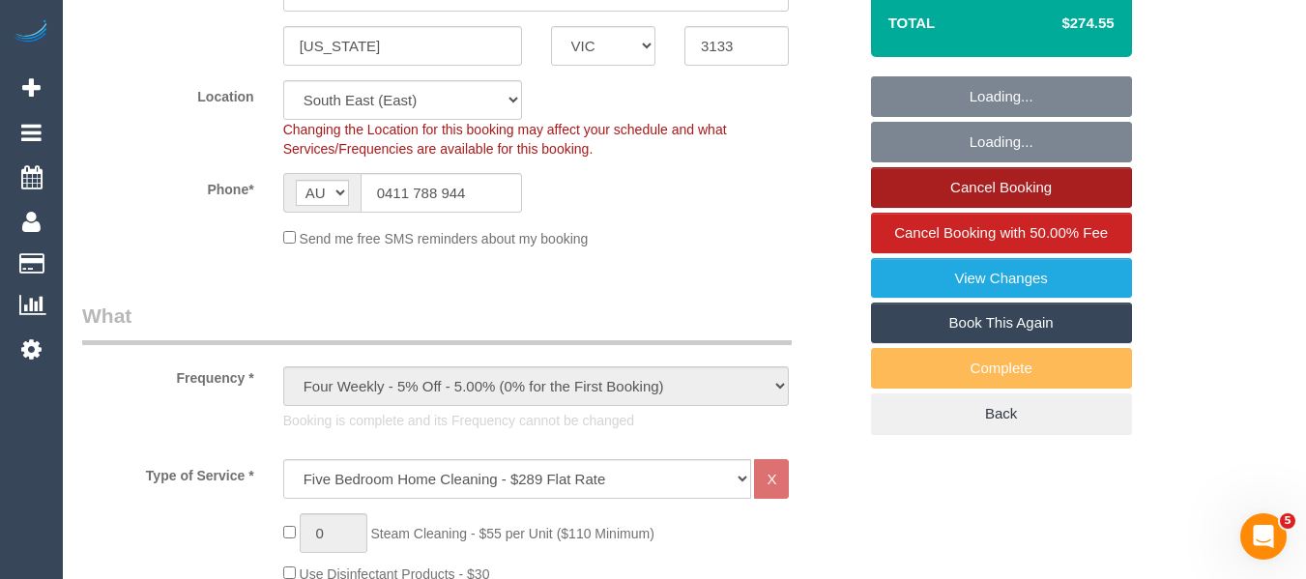
scroll to position [483, 0]
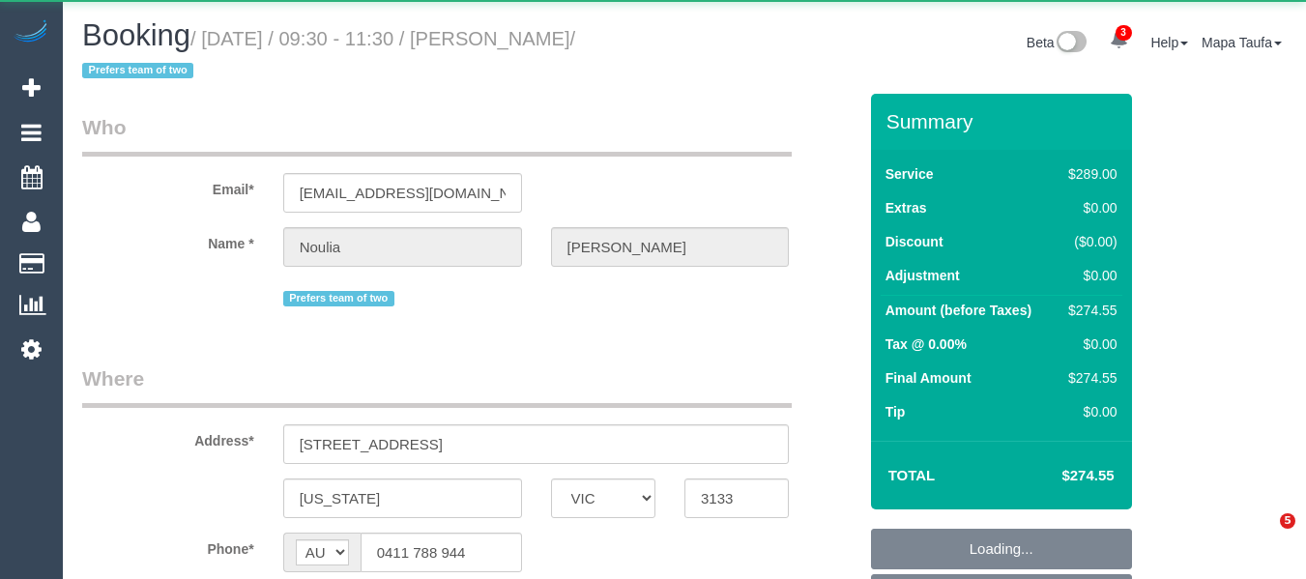
select select "VIC"
select select "number:28"
select select "number:14"
select select "number:19"
select select "number:22"
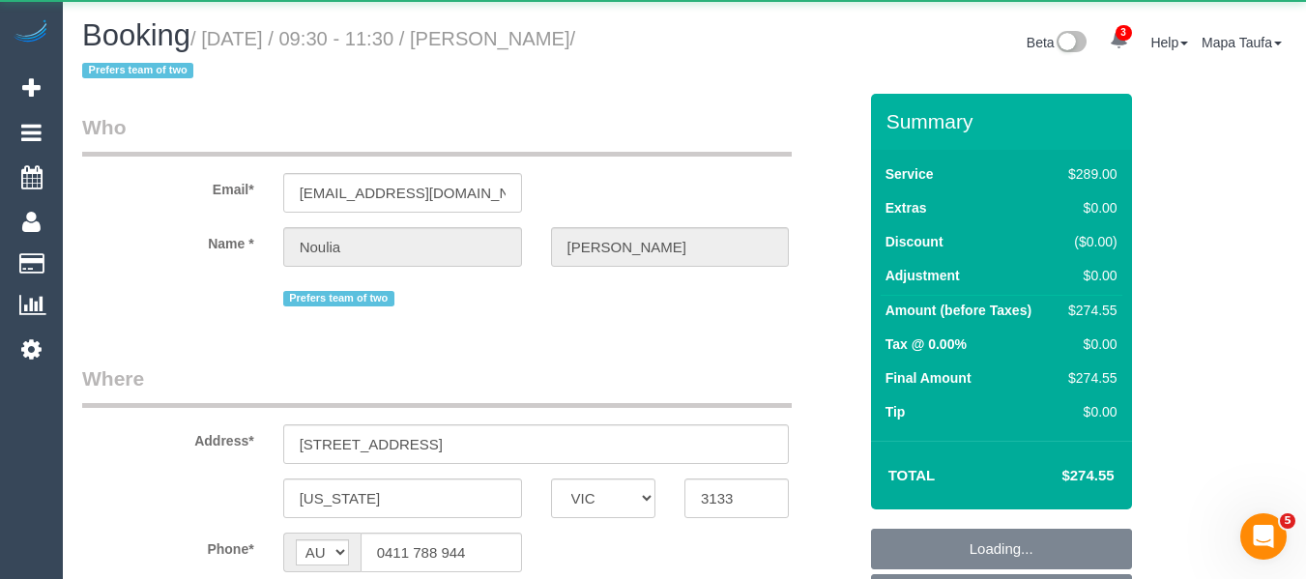
select select "number:34"
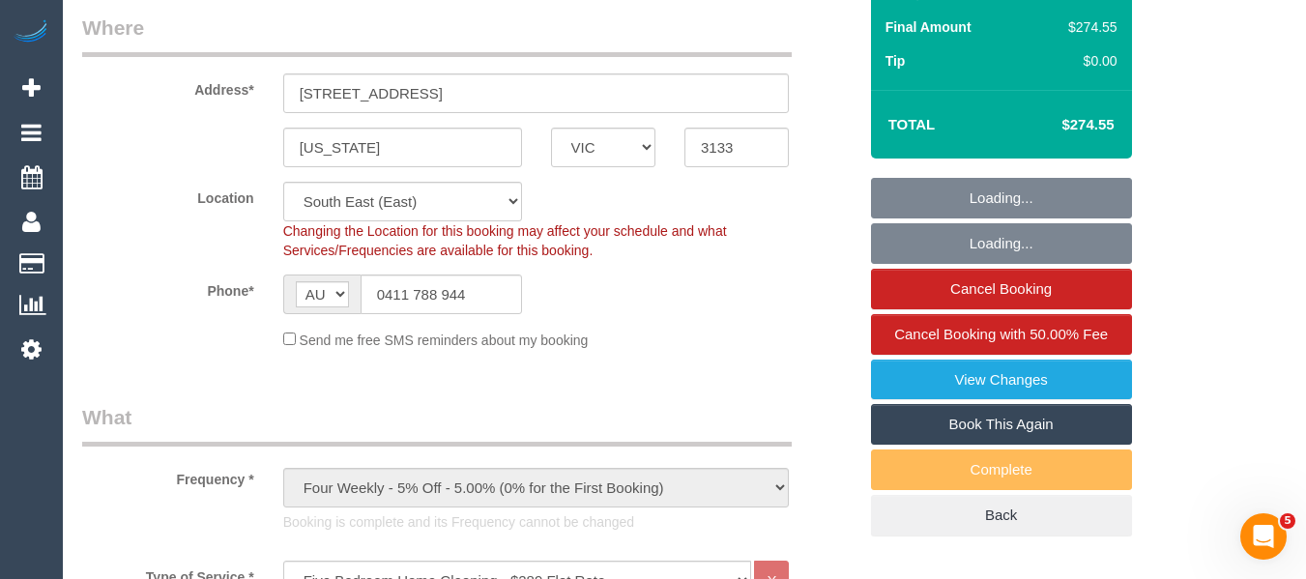
scroll to position [342, 0]
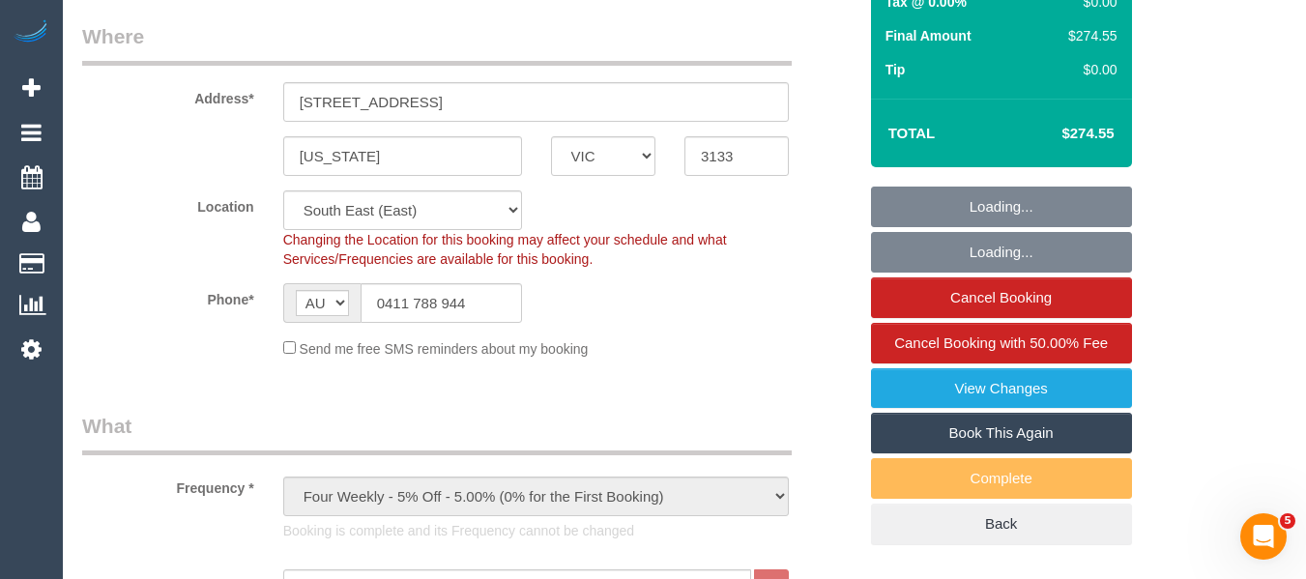
select select "object:1384"
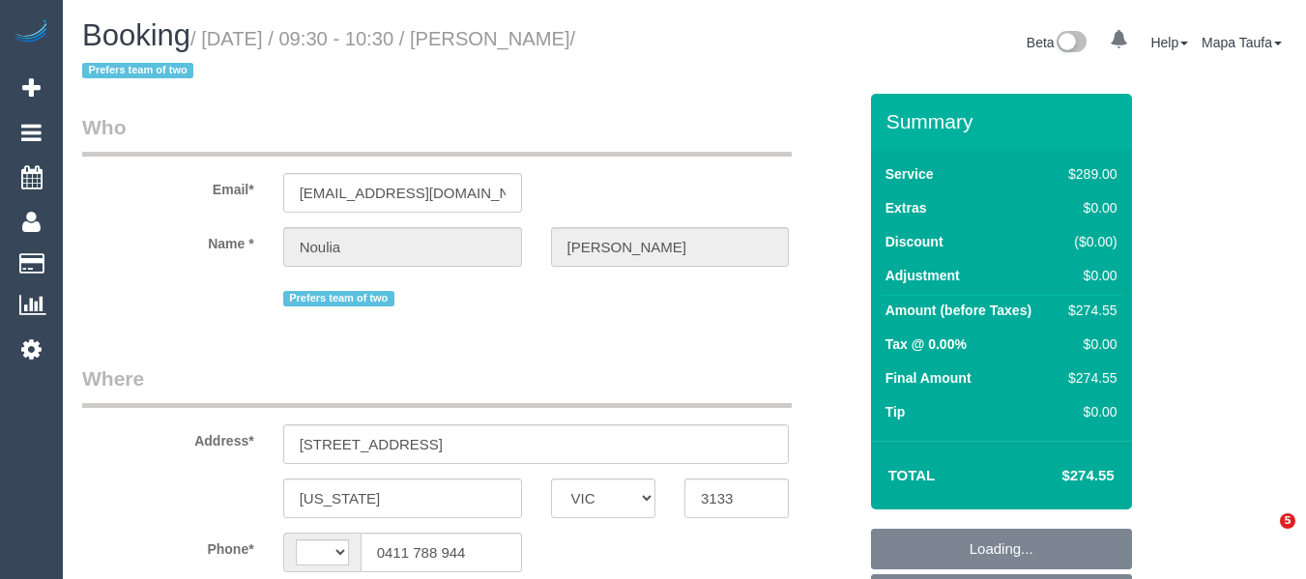
select select "VIC"
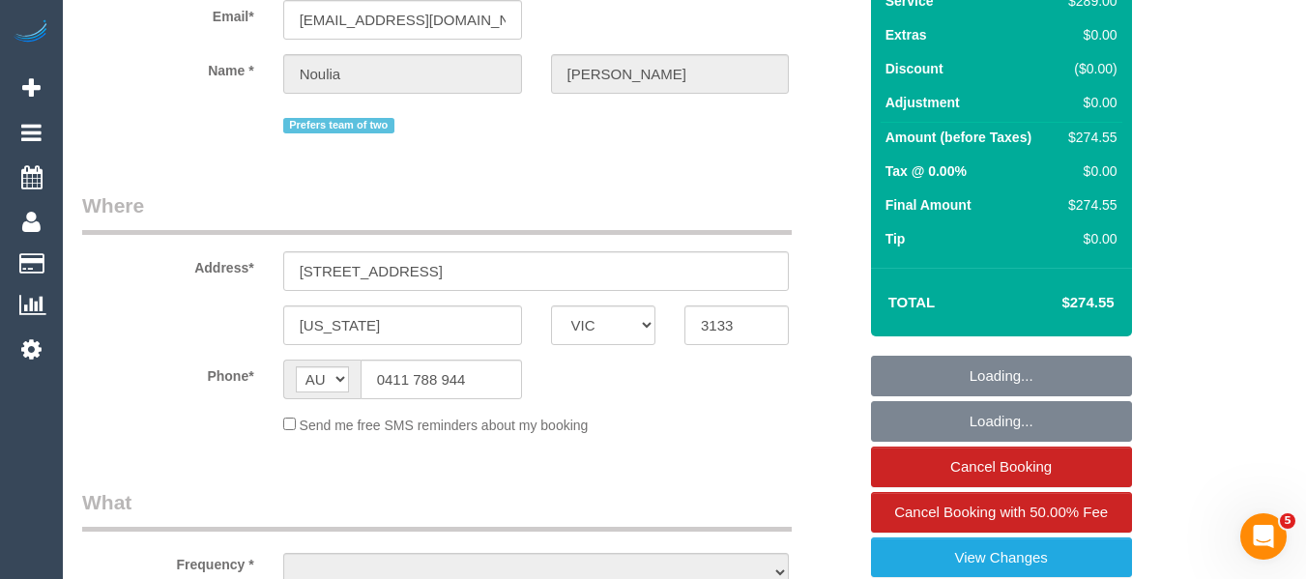
select select "string:AU"
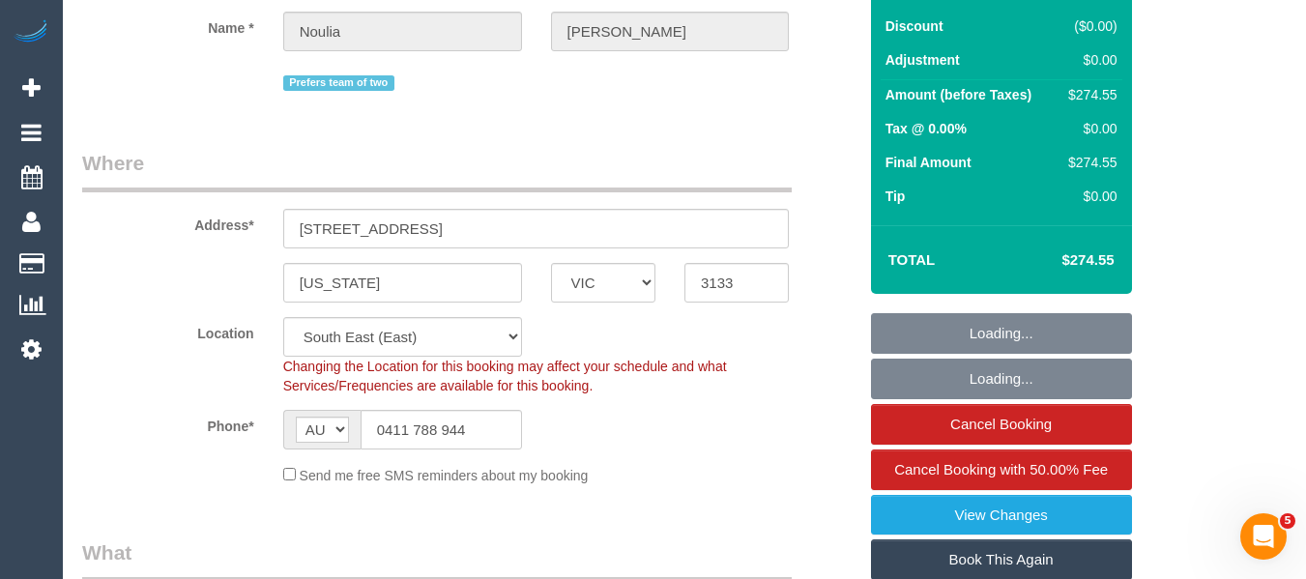
scroll to position [193, 0]
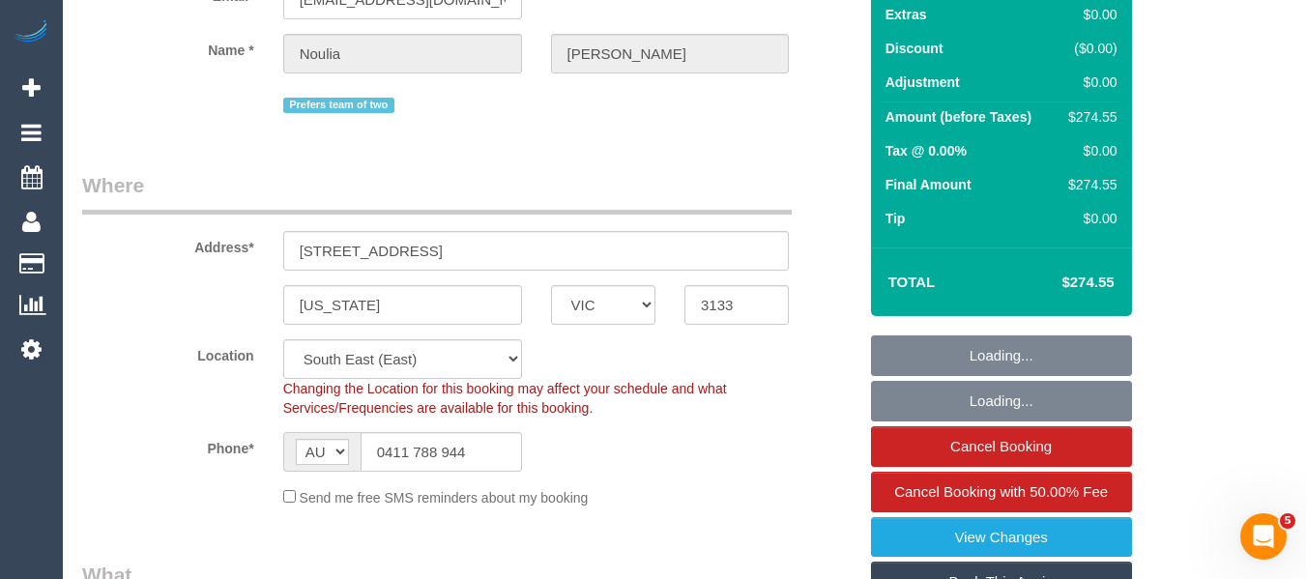
select select "object:1196"
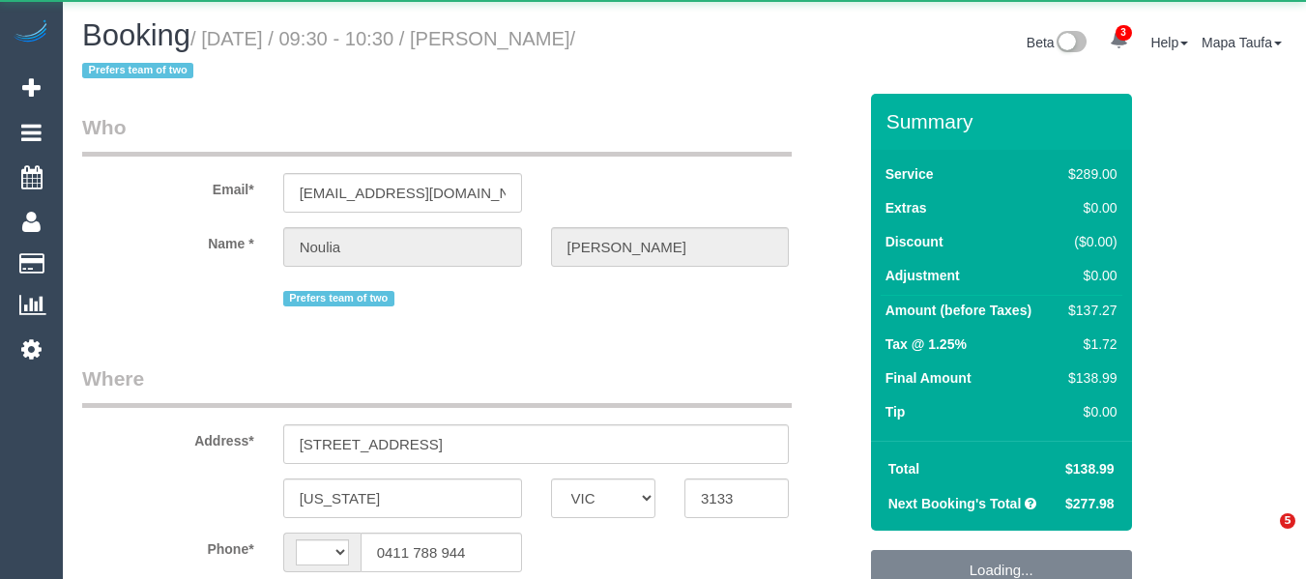
select select "VIC"
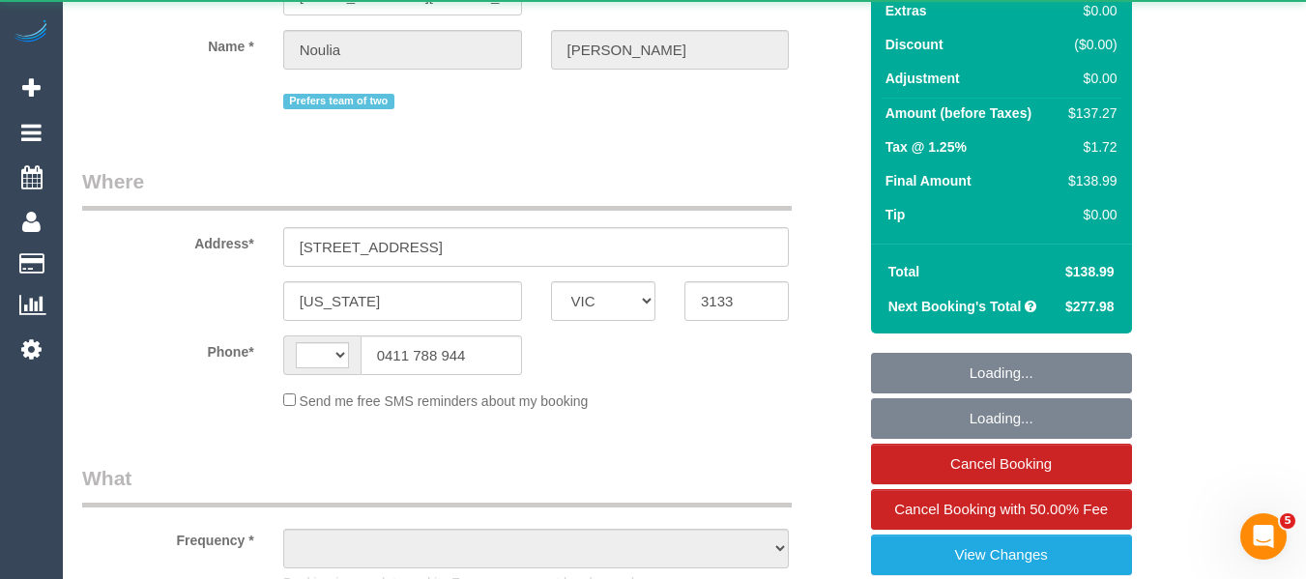
select select "object:329"
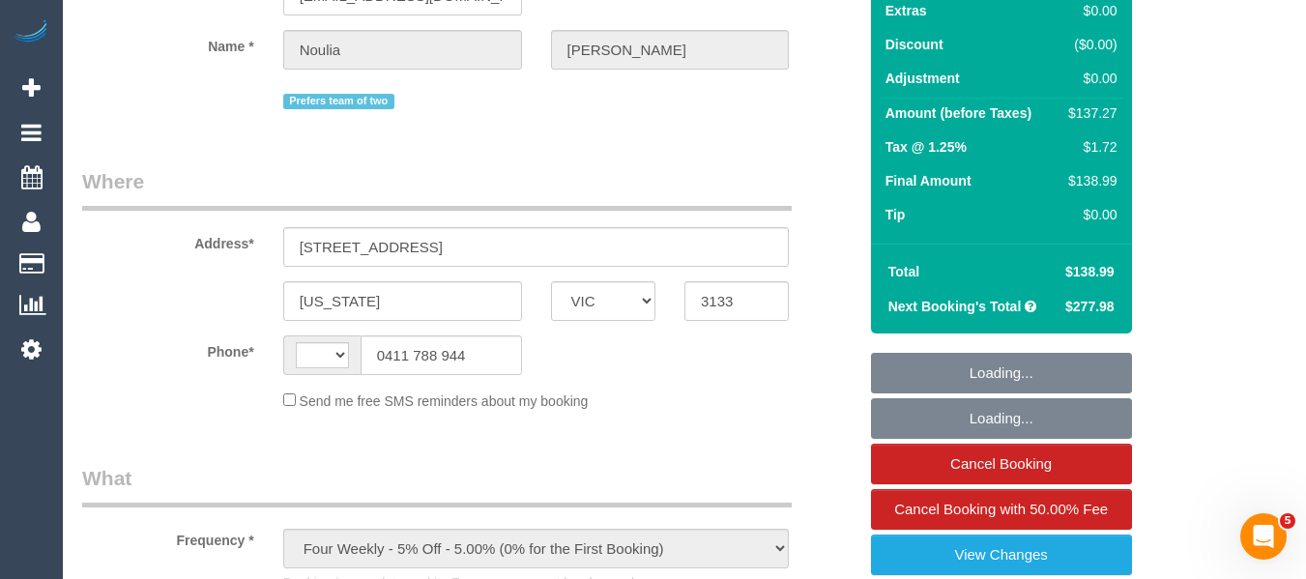
scroll to position [294, 0]
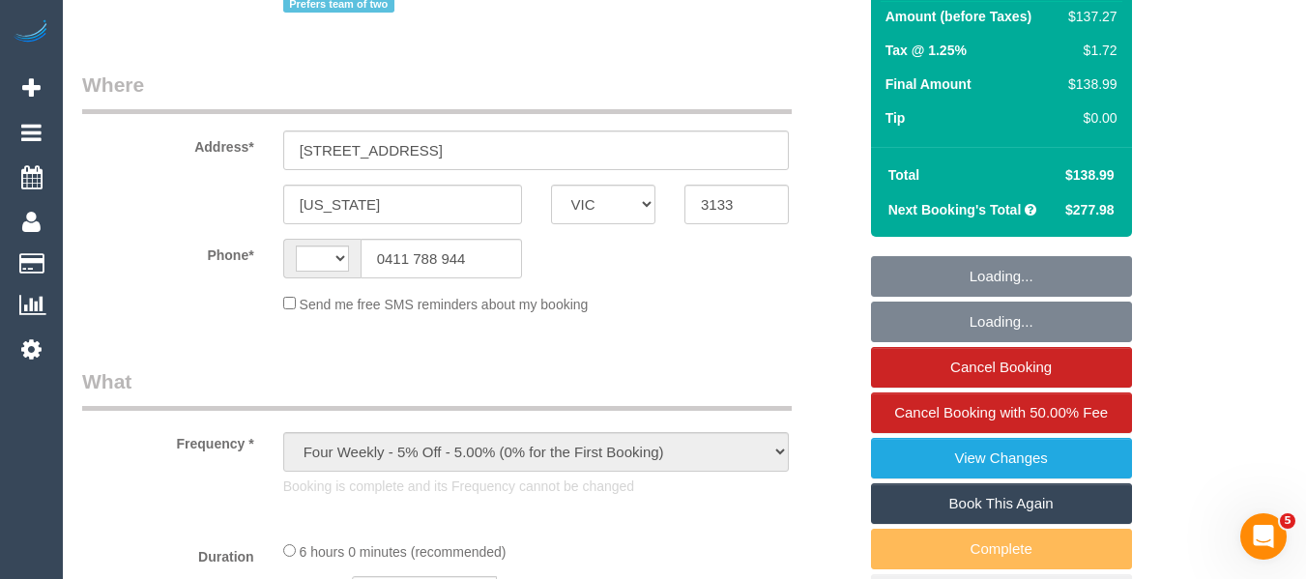
select select "string:AU"
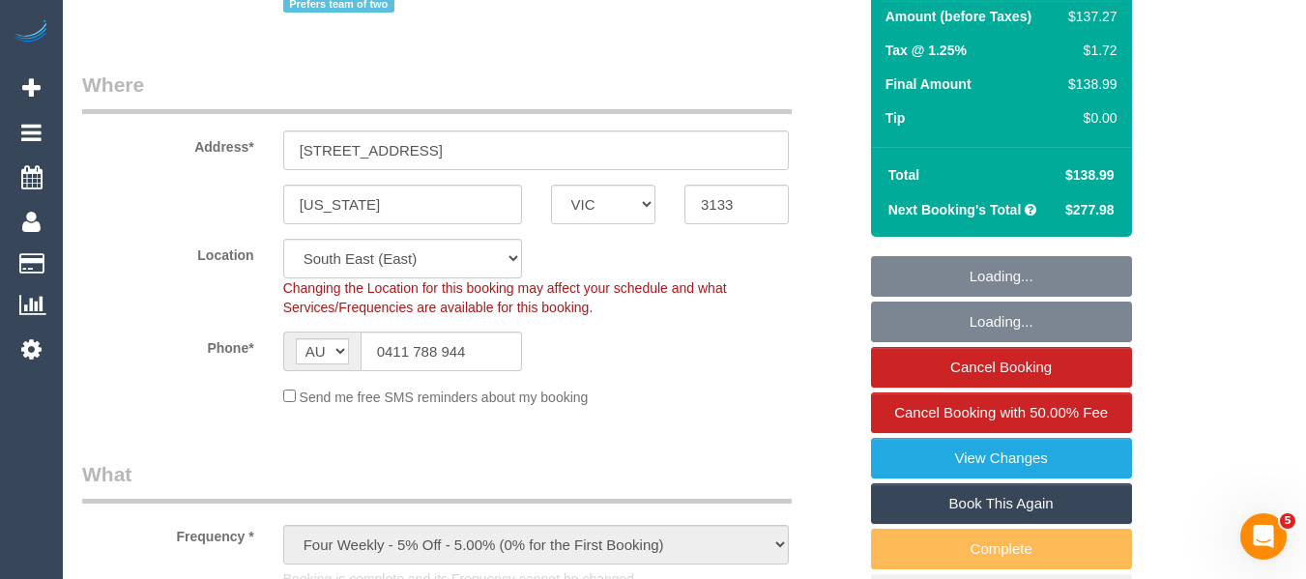
select select "object:1259"
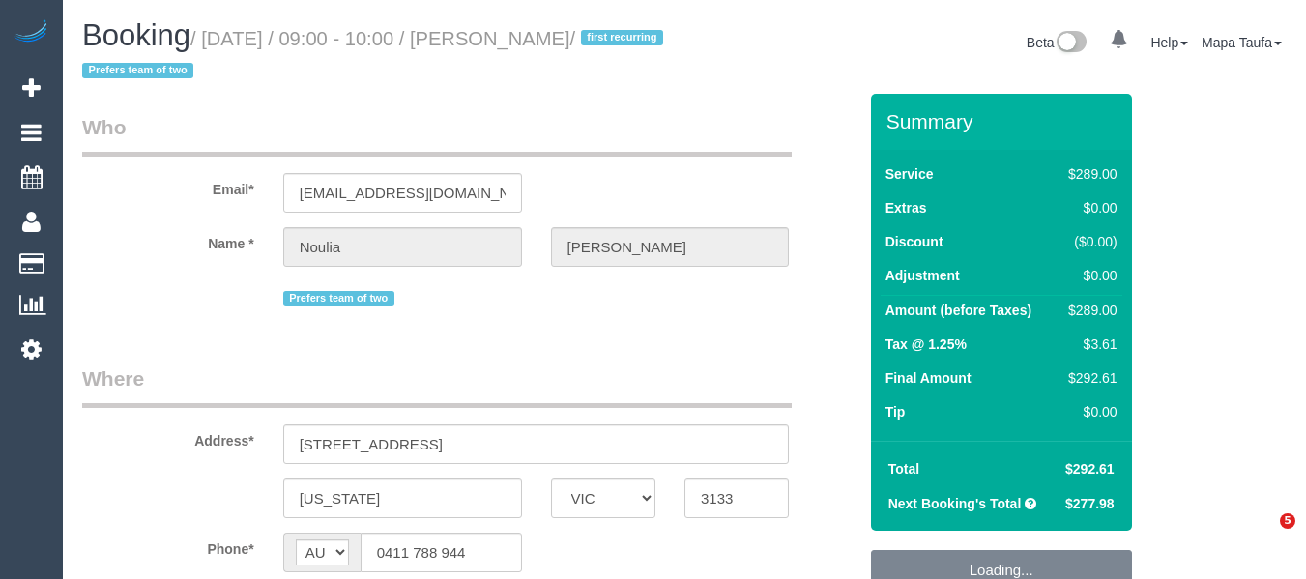
select select "VIC"
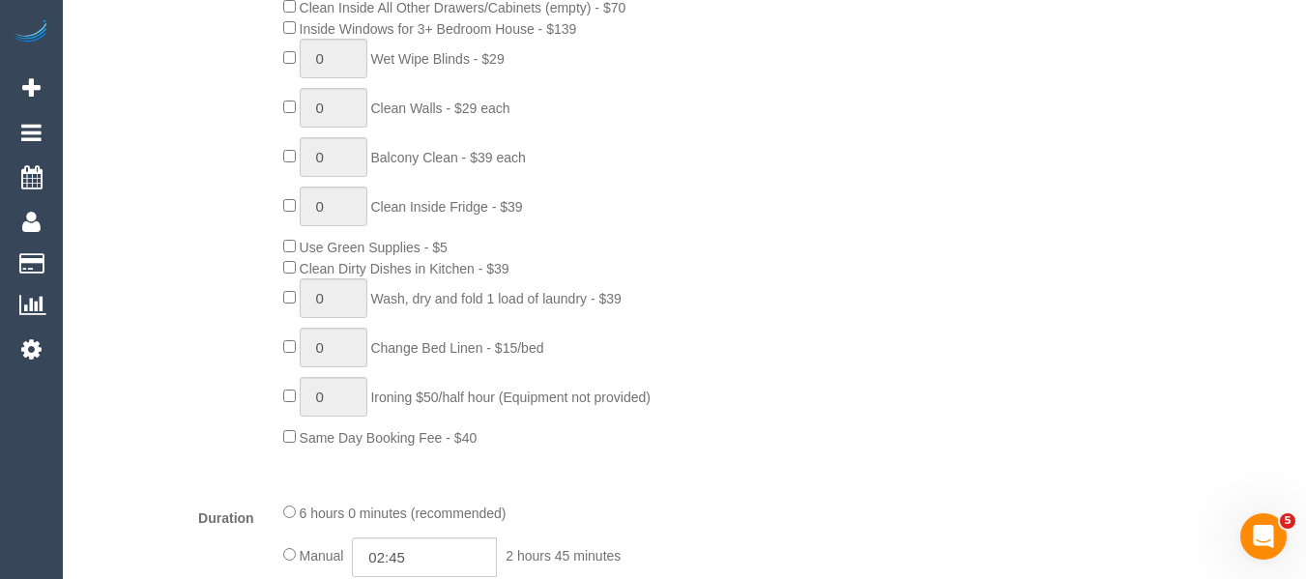
select select "object:705"
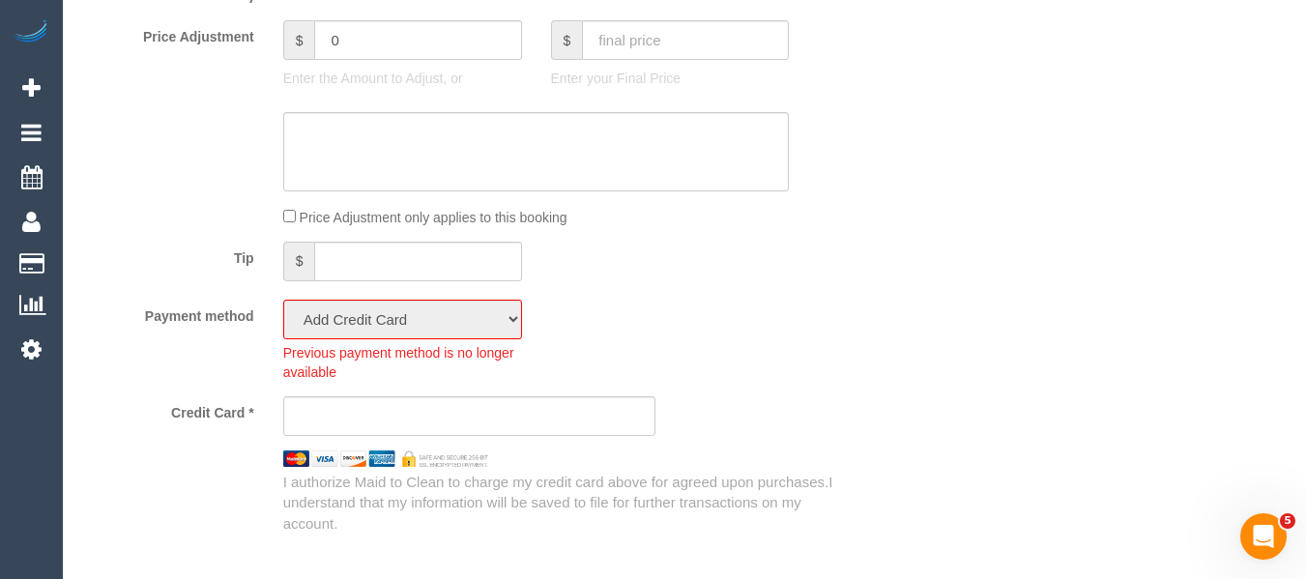
select select "number:28"
select select "number:14"
select select "number:19"
select select "number:36"
select select "number:34"
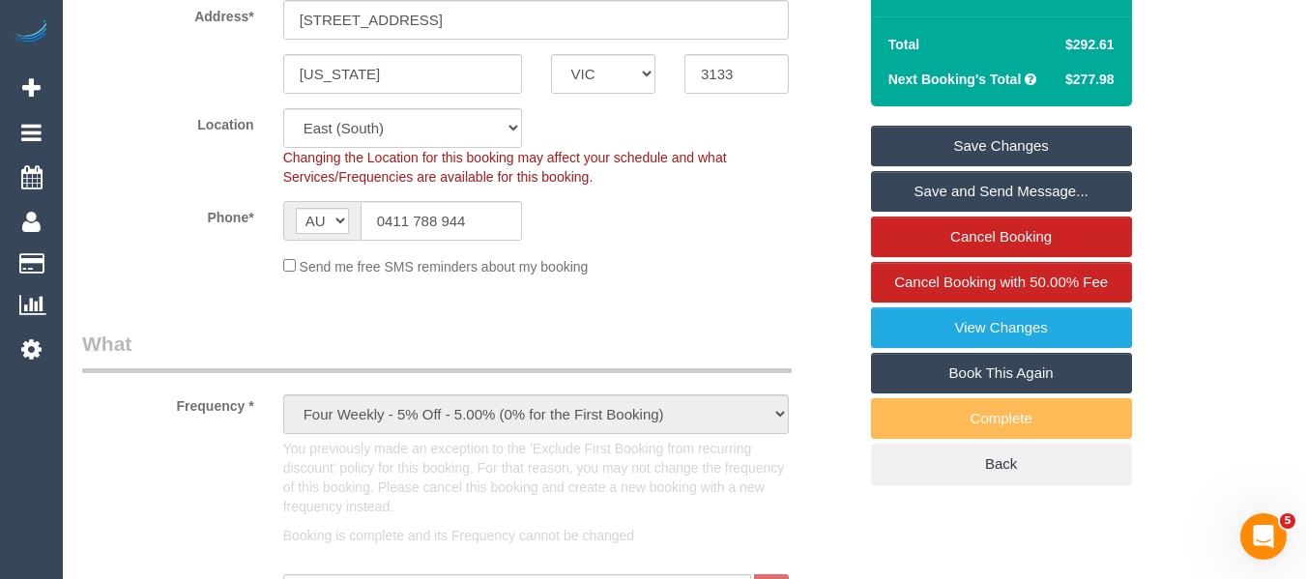
scroll to position [382, 0]
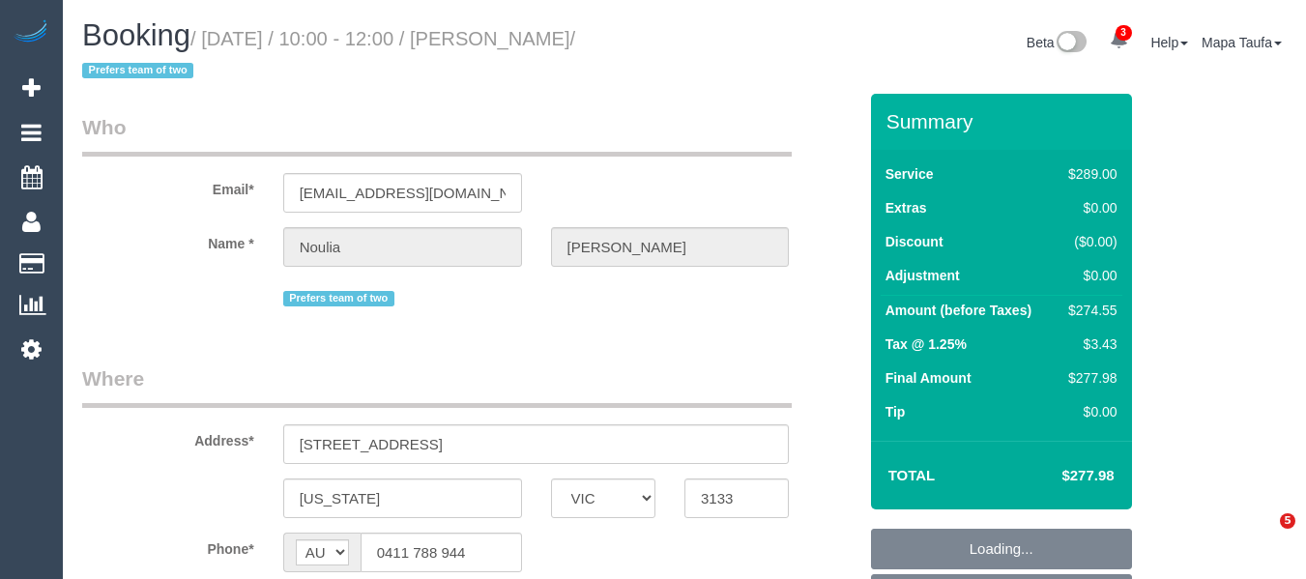
select select "VIC"
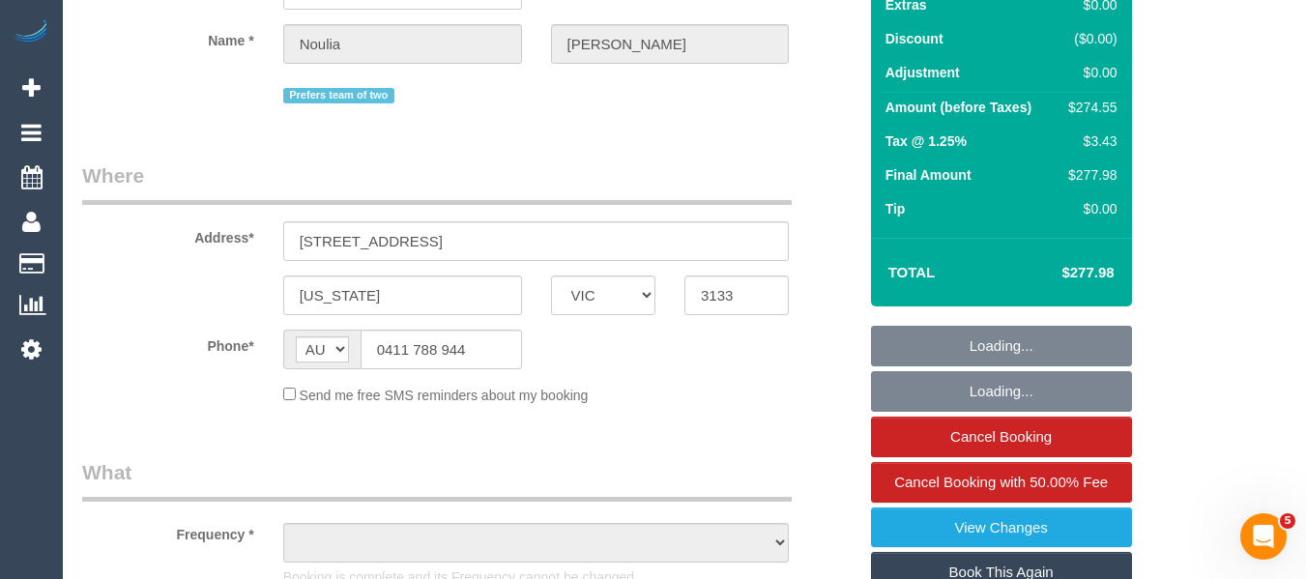
select select "object:577"
select select "string:stripe-pm_1PW6oT2GScqysDRV2P9vVk8G"
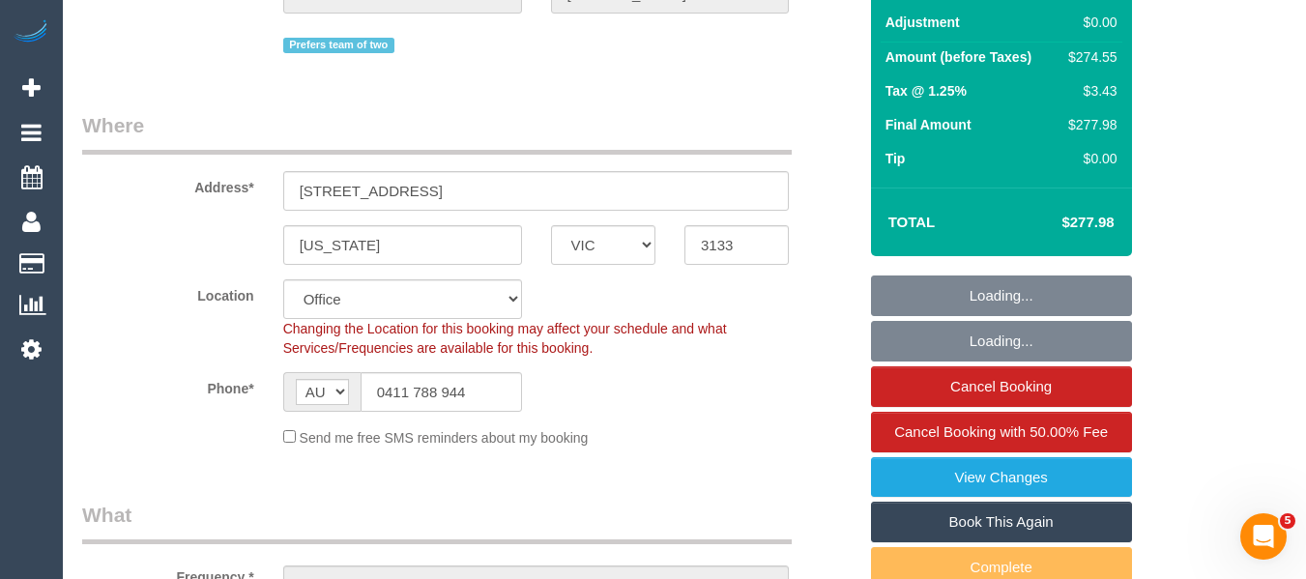
select select "number:28"
select select "number:14"
select select "number:19"
select select "number:25"
select select "number:34"
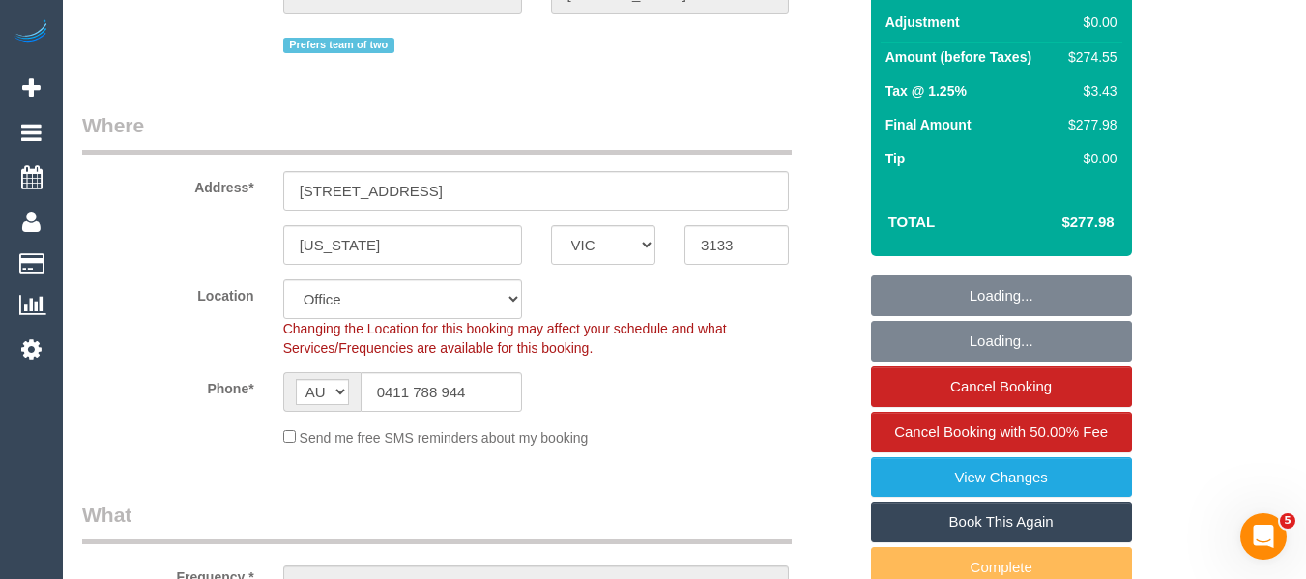
select select "number:12"
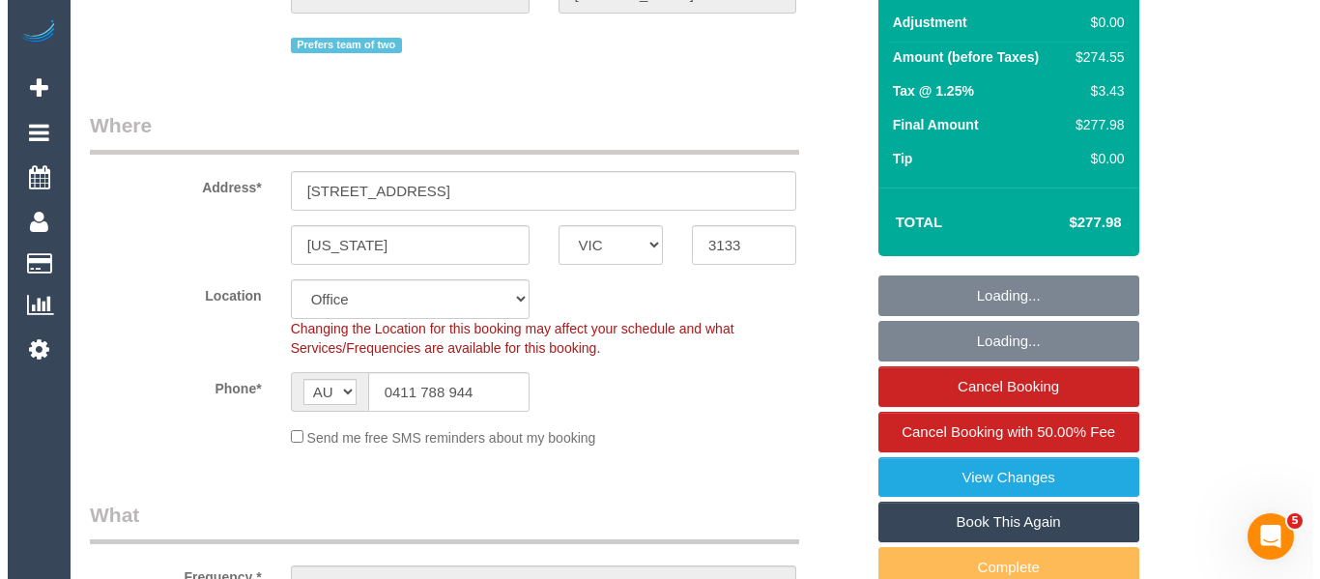
scroll to position [338, 0]
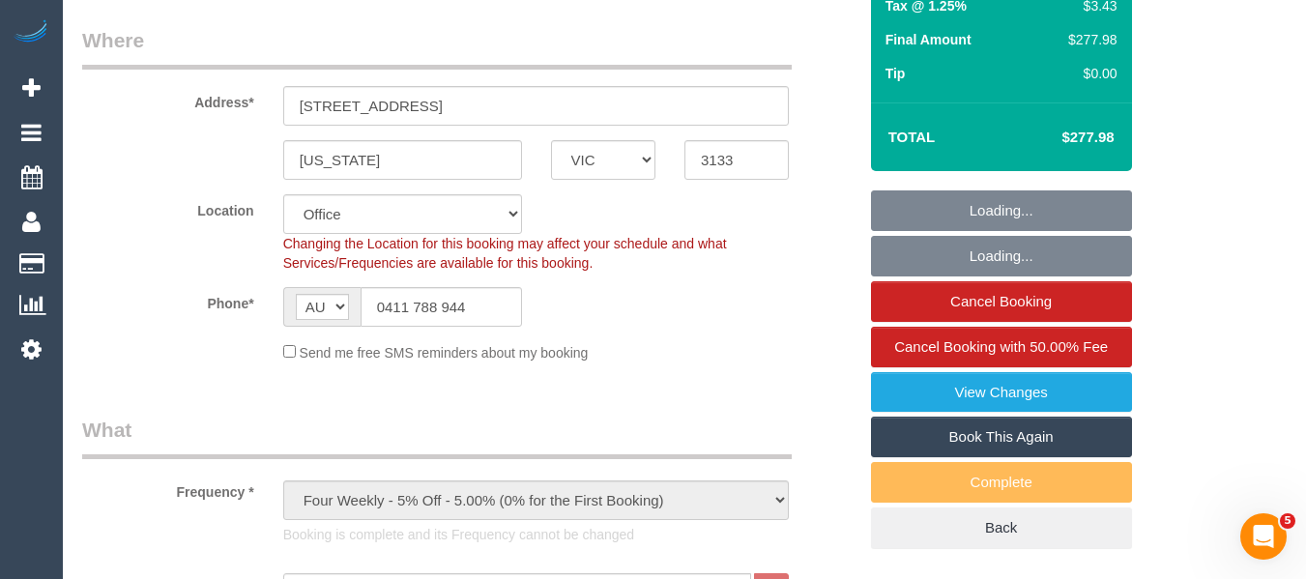
select select "object:2107"
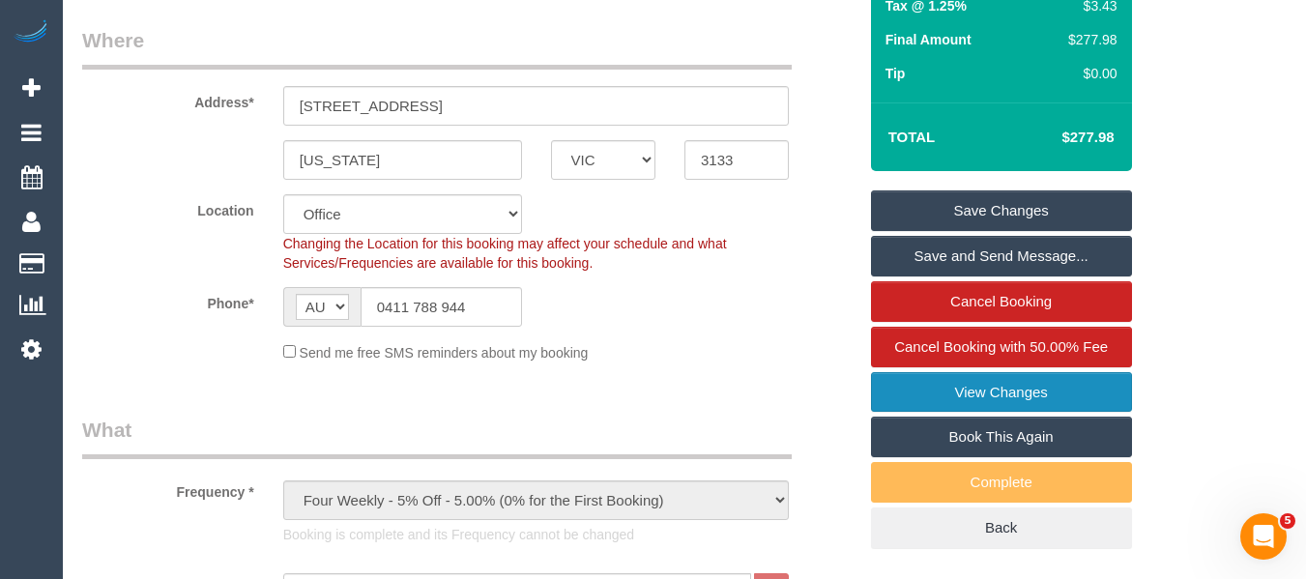
click at [1044, 386] on link "View Changes" at bounding box center [1001, 392] width 261 height 41
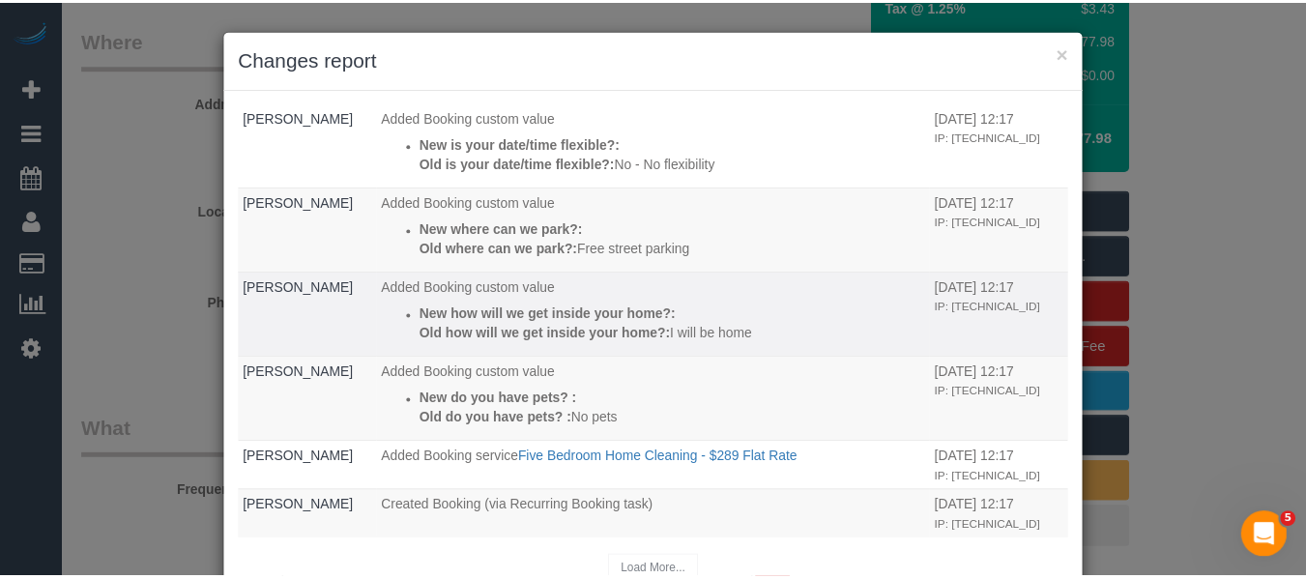
scroll to position [1398, 0]
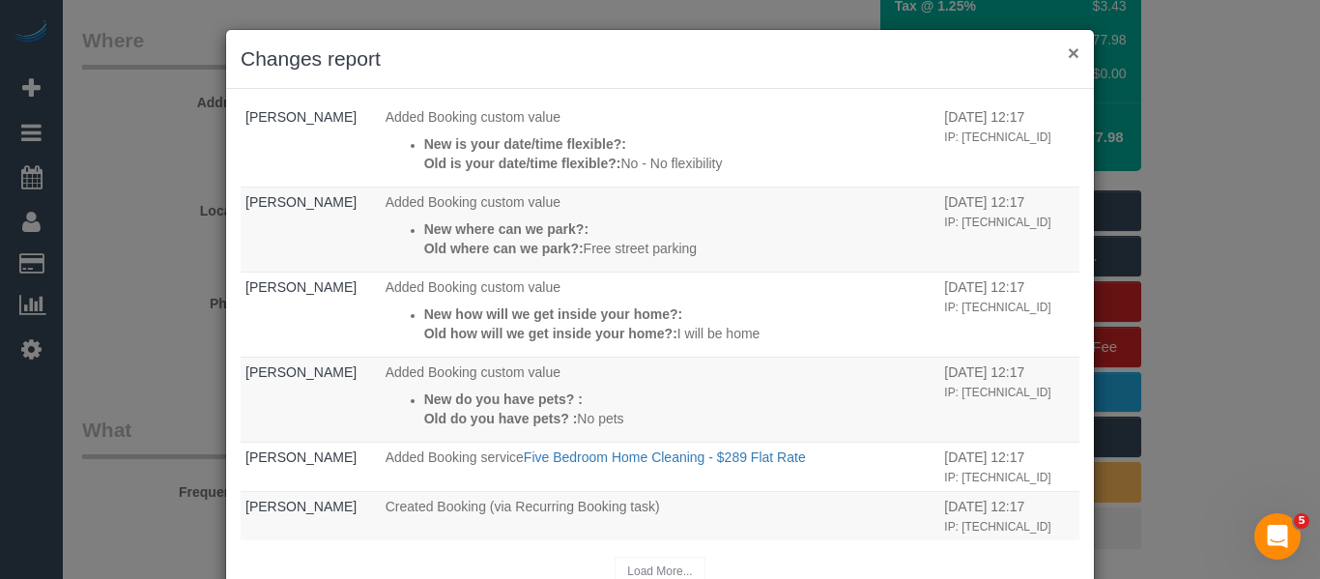
click at [1071, 58] on button "×" at bounding box center [1074, 53] width 12 height 20
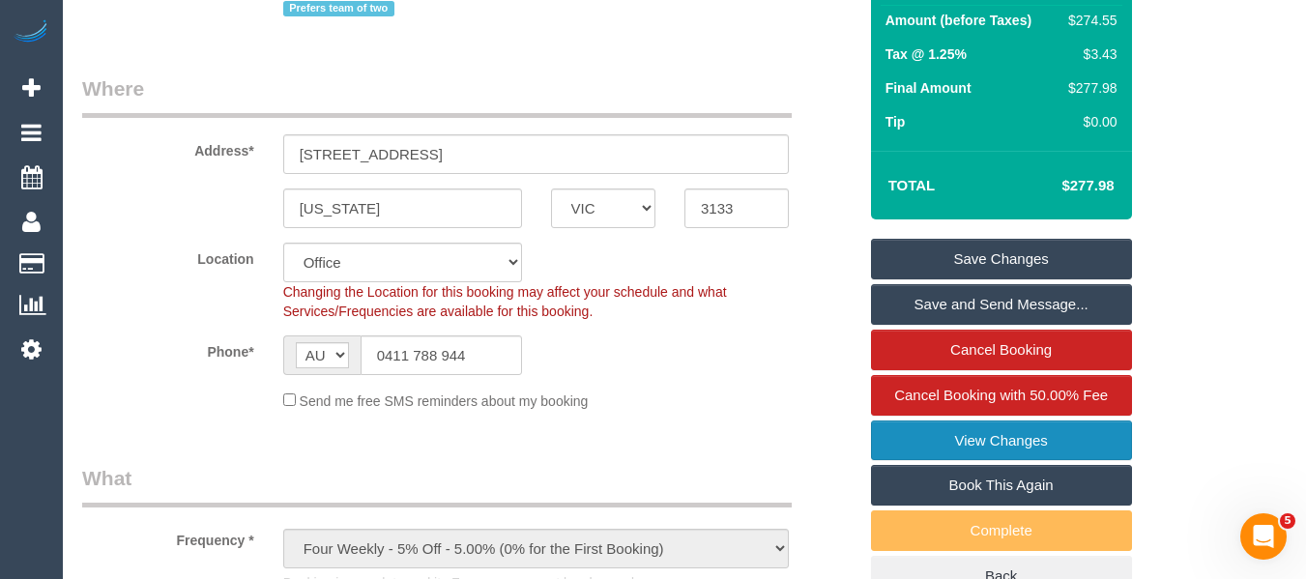
scroll to position [0, 0]
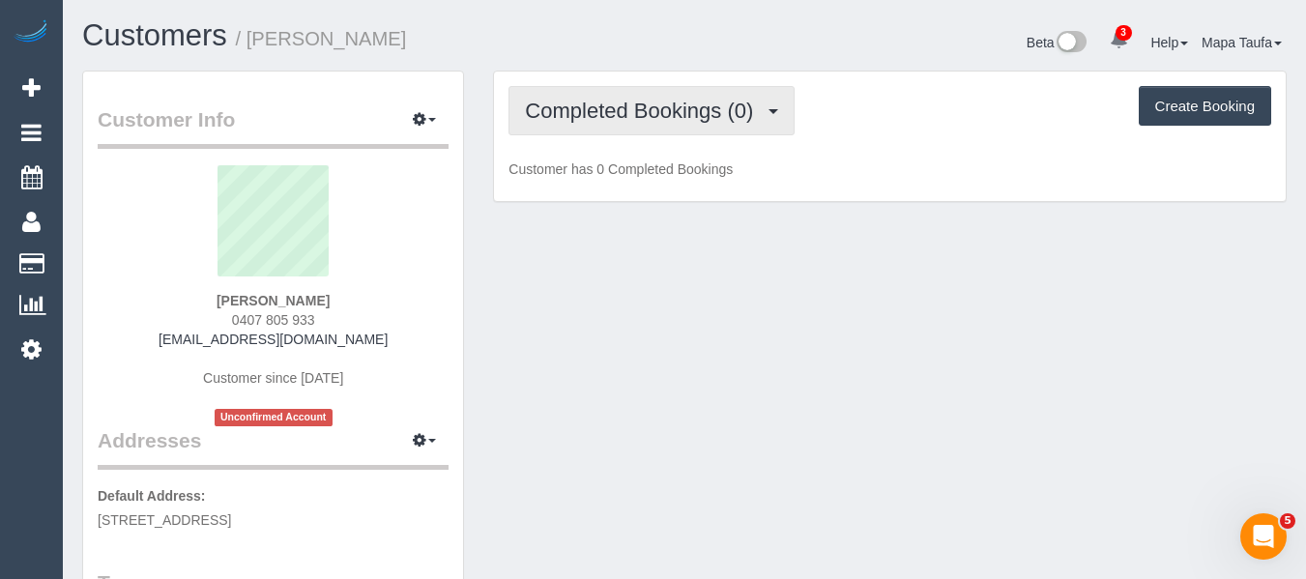
click at [551, 117] on span "Completed Bookings (0)" at bounding box center [644, 111] width 238 height 24
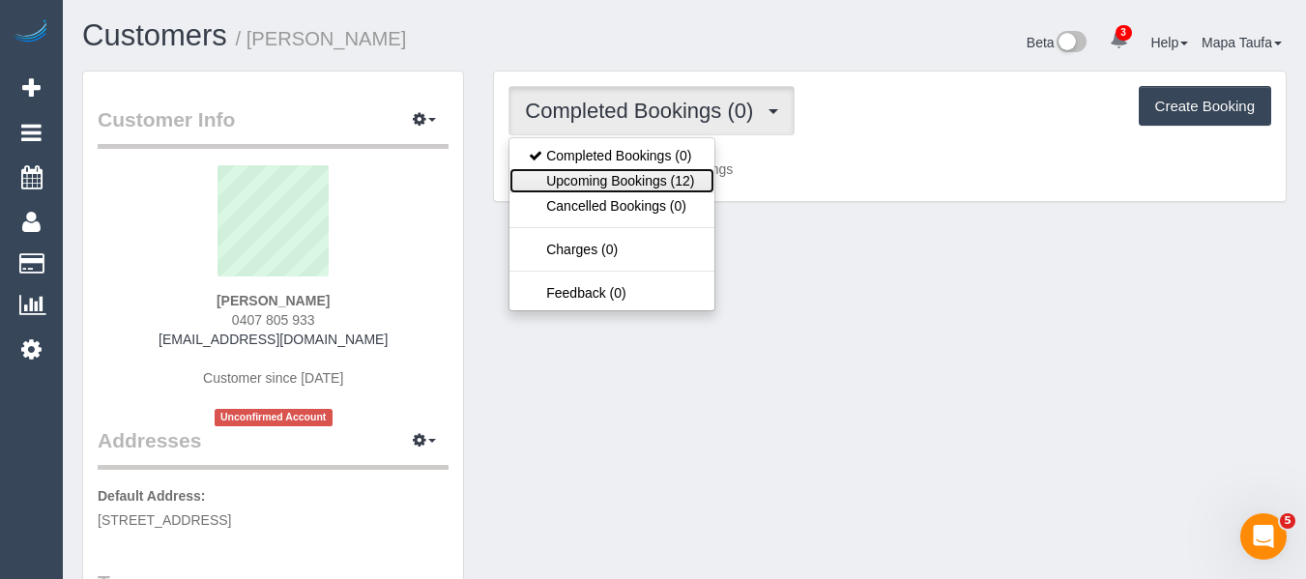
click at [566, 170] on link "Upcoming Bookings (12)" at bounding box center [611, 180] width 204 height 25
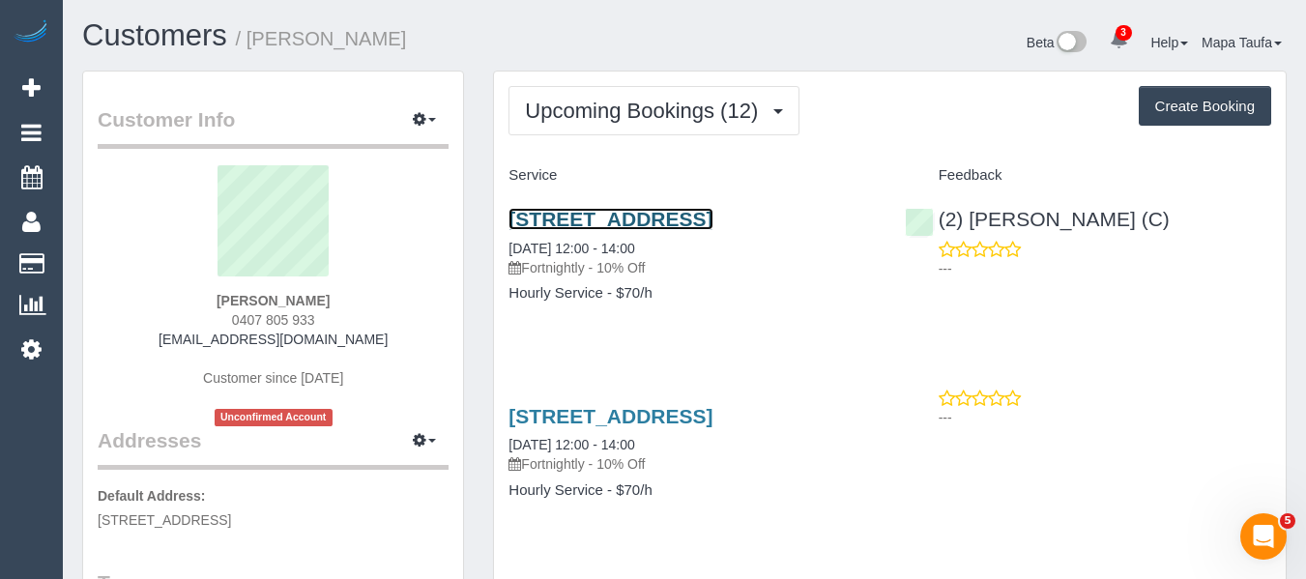
click at [580, 219] on link "[STREET_ADDRESS]" at bounding box center [610, 219] width 204 height 22
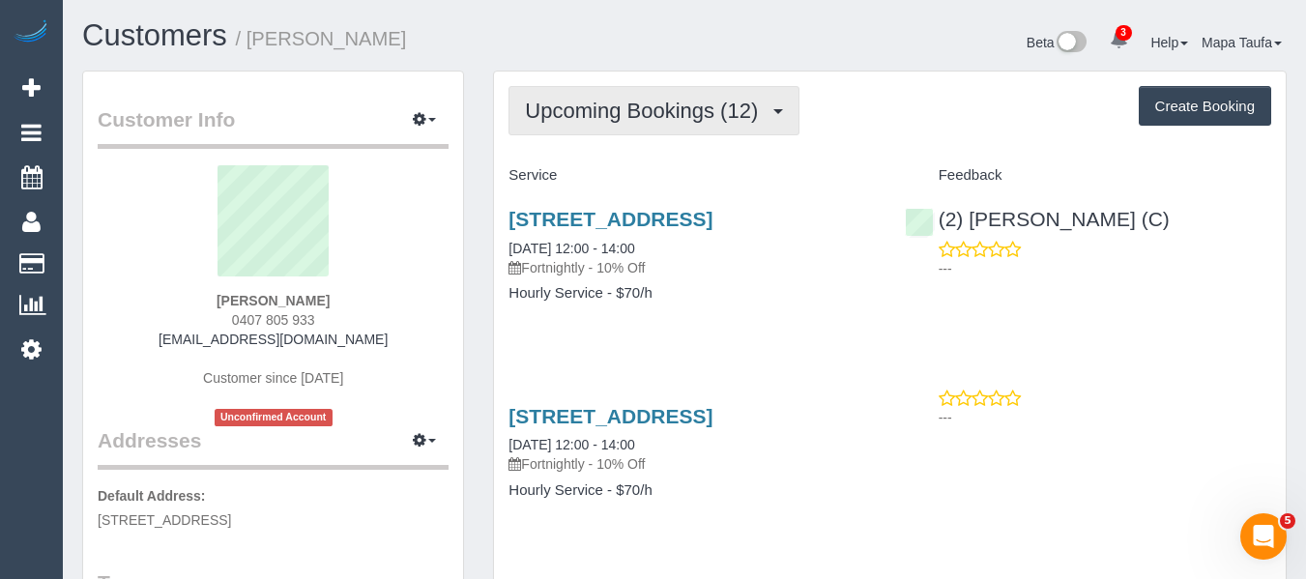
drag, startPoint x: 609, startPoint y: 92, endPoint x: 601, endPoint y: 160, distance: 69.1
click at [610, 97] on button "Upcoming Bookings (12)" at bounding box center [653, 110] width 291 height 49
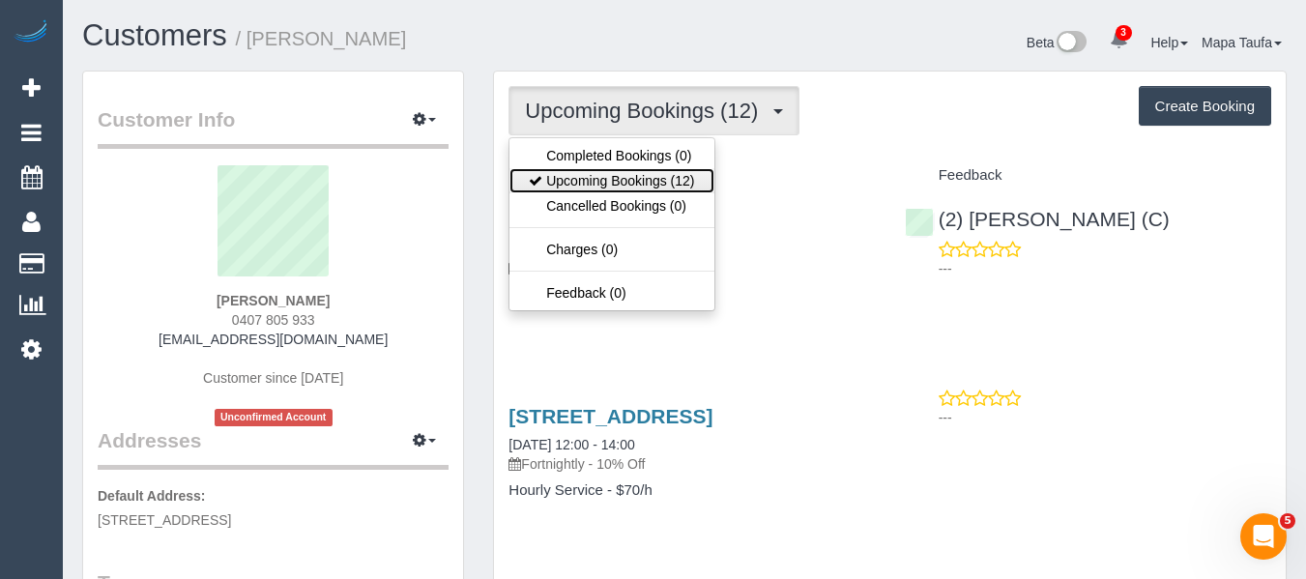
click at [600, 190] on link "Upcoming Bookings (12)" at bounding box center [611, 180] width 204 height 25
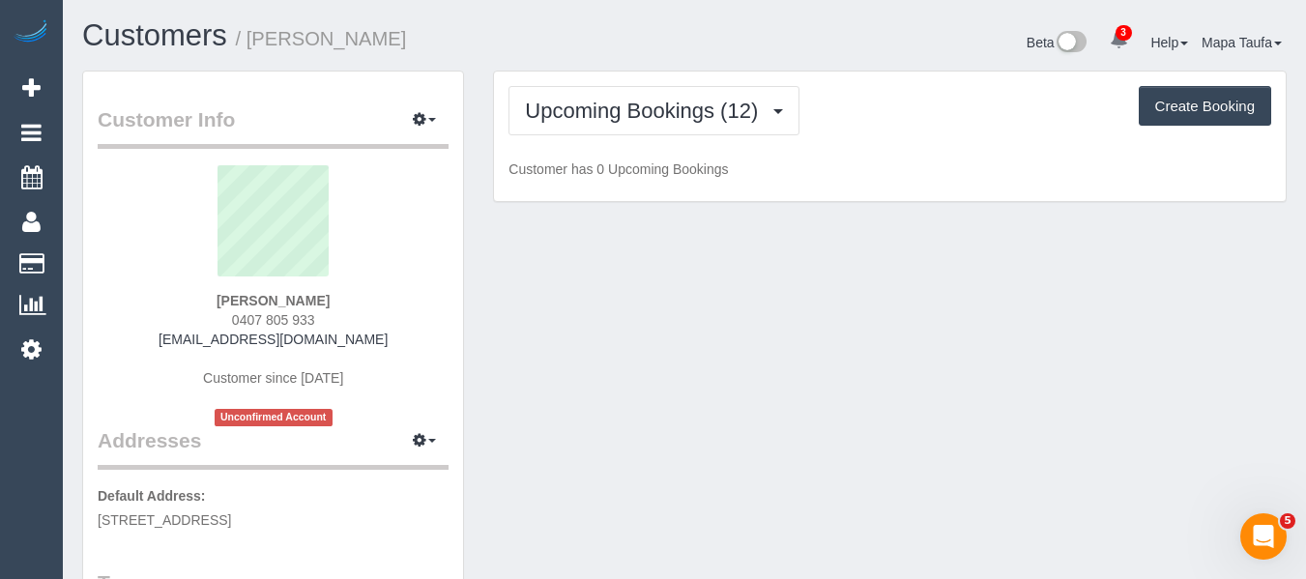
click at [637, 57] on div "Customers / [PERSON_NAME]" at bounding box center [376, 40] width 617 height 42
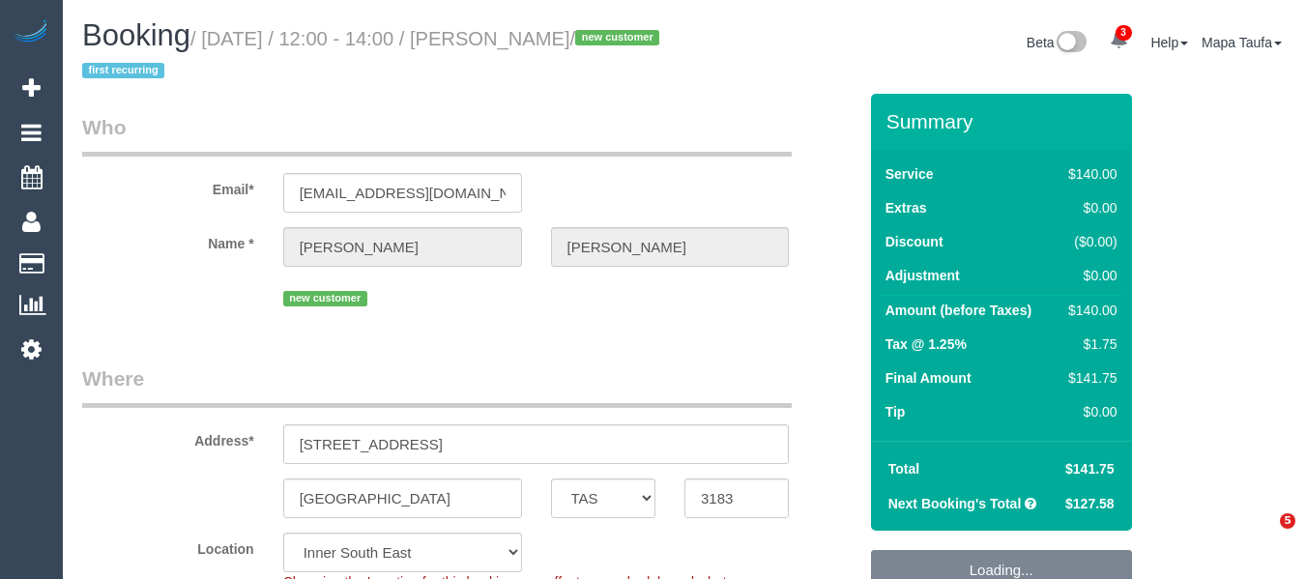
select select "TAS"
select select "string:stripe-pm_1S0Y2W2GScqysDRVzqRNslBc"
select select "number:27"
select select "number:14"
select select "number:19"
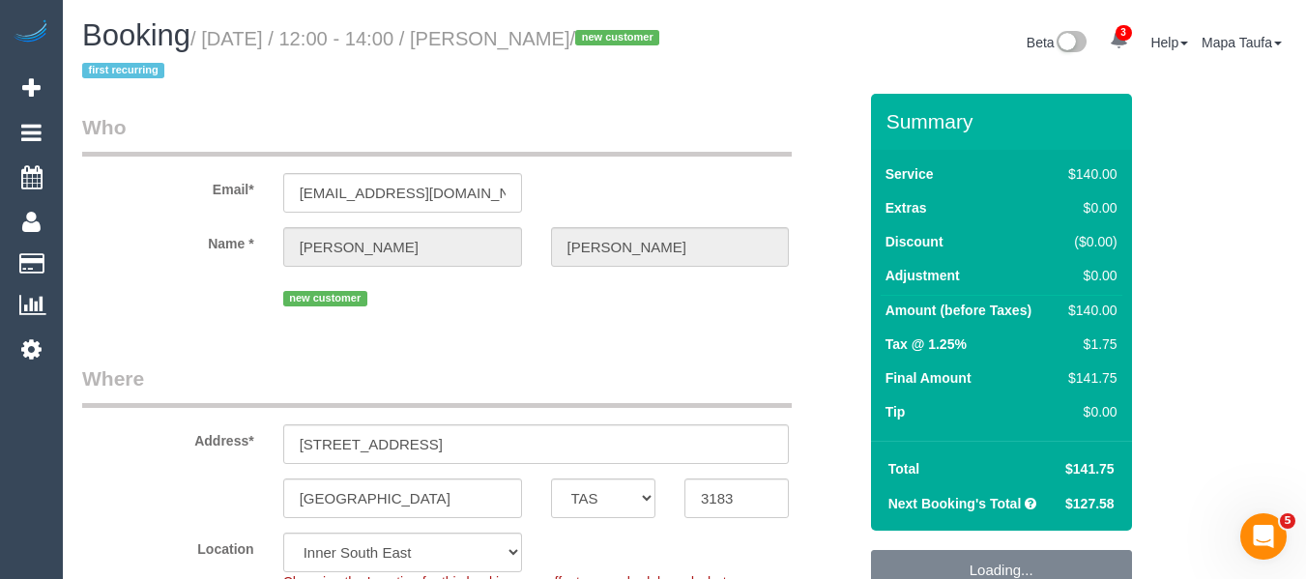
select select "number:36"
select select "number:33"
select select "object:1458"
select select "spot1"
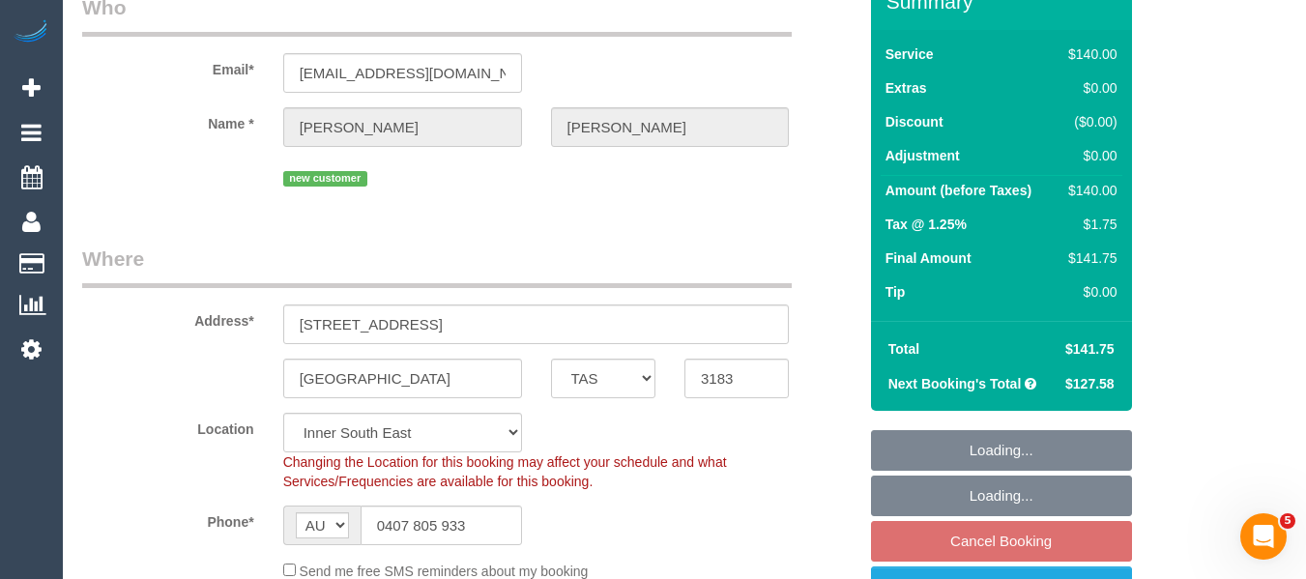
scroll to position [290, 0]
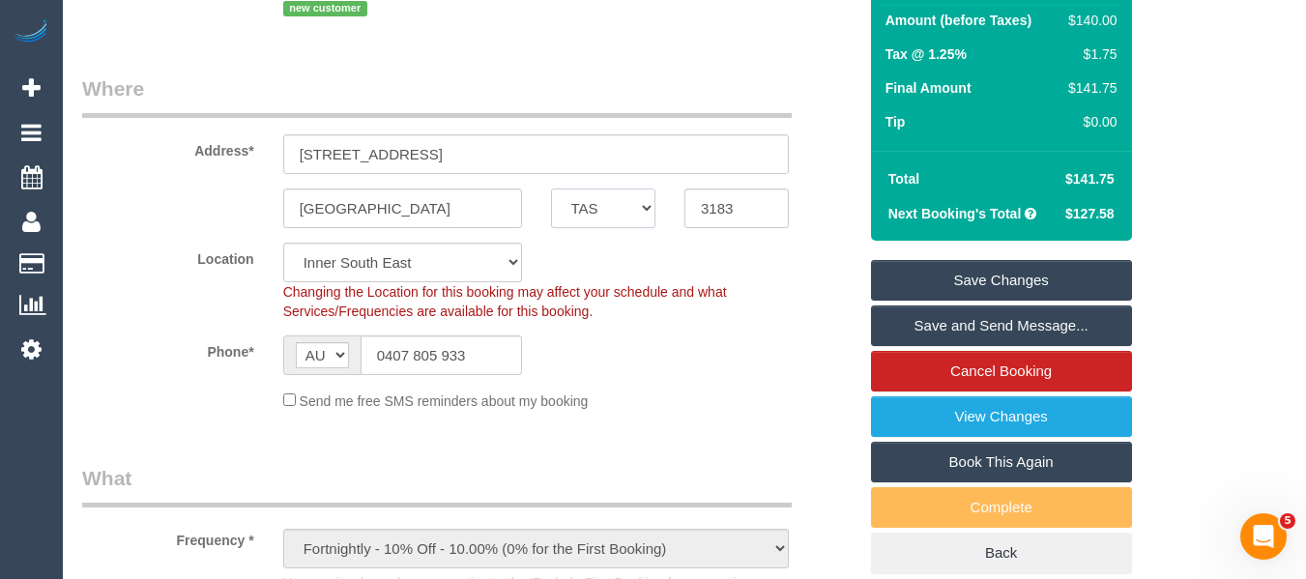
click at [597, 194] on select "ACT [GEOGRAPHIC_DATA] NT [GEOGRAPHIC_DATA] SA TAS [GEOGRAPHIC_DATA] [GEOGRAPHIC…" at bounding box center [603, 208] width 104 height 40
click at [551, 188] on select "ACT [GEOGRAPHIC_DATA] NT [GEOGRAPHIC_DATA] SA TAS [GEOGRAPHIC_DATA] [GEOGRAPHIC…" at bounding box center [603, 208] width 104 height 40
click at [615, 216] on select "ACT [GEOGRAPHIC_DATA] NT [GEOGRAPHIC_DATA] SA TAS [GEOGRAPHIC_DATA] [GEOGRAPHIC…" at bounding box center [603, 208] width 104 height 40
select select "VIC"
click at [551, 188] on select "ACT [GEOGRAPHIC_DATA] NT [GEOGRAPHIC_DATA] SA TAS [GEOGRAPHIC_DATA] [GEOGRAPHIC…" at bounding box center [603, 208] width 104 height 40
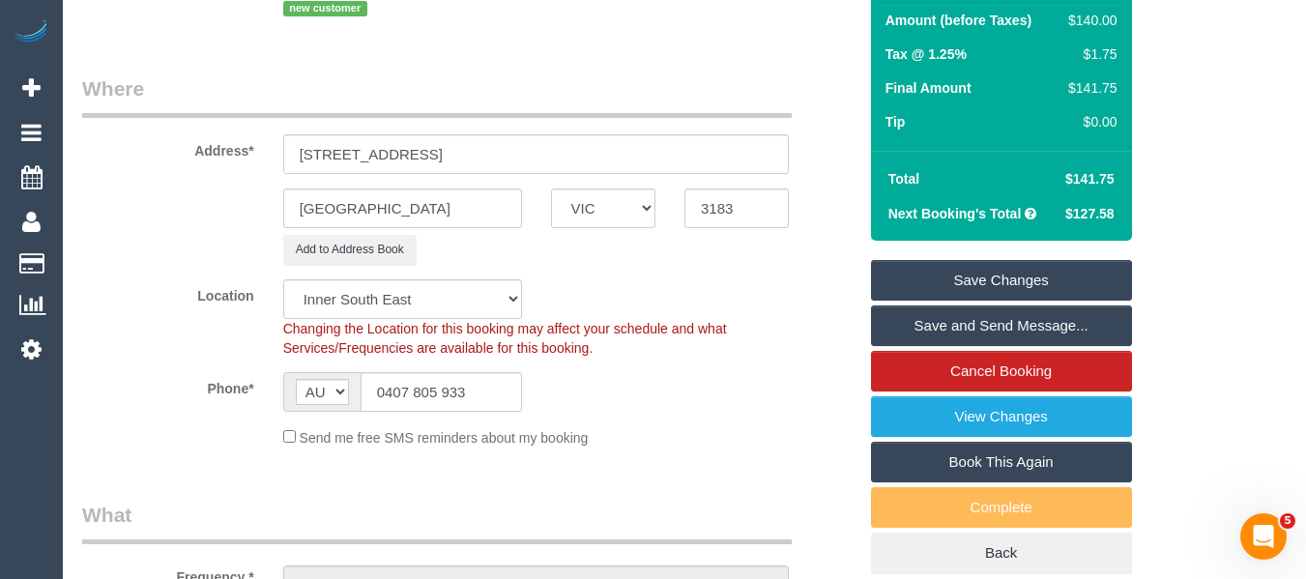
drag, startPoint x: 678, startPoint y: 359, endPoint x: 733, endPoint y: 356, distance: 54.2
click at [685, 356] on sui-booking-location "Location [GEOGRAPHIC_DATA] (North) East (South) [GEOGRAPHIC_DATA] (East) [GEOGR…" at bounding box center [469, 363] width 774 height 168
click at [734, 290] on div "Location [GEOGRAPHIC_DATA] (North) East (South) [GEOGRAPHIC_DATA] (East) [GEOGR…" at bounding box center [469, 318] width 803 height 78
click at [969, 377] on link "Cancel Booking" at bounding box center [1001, 371] width 261 height 41
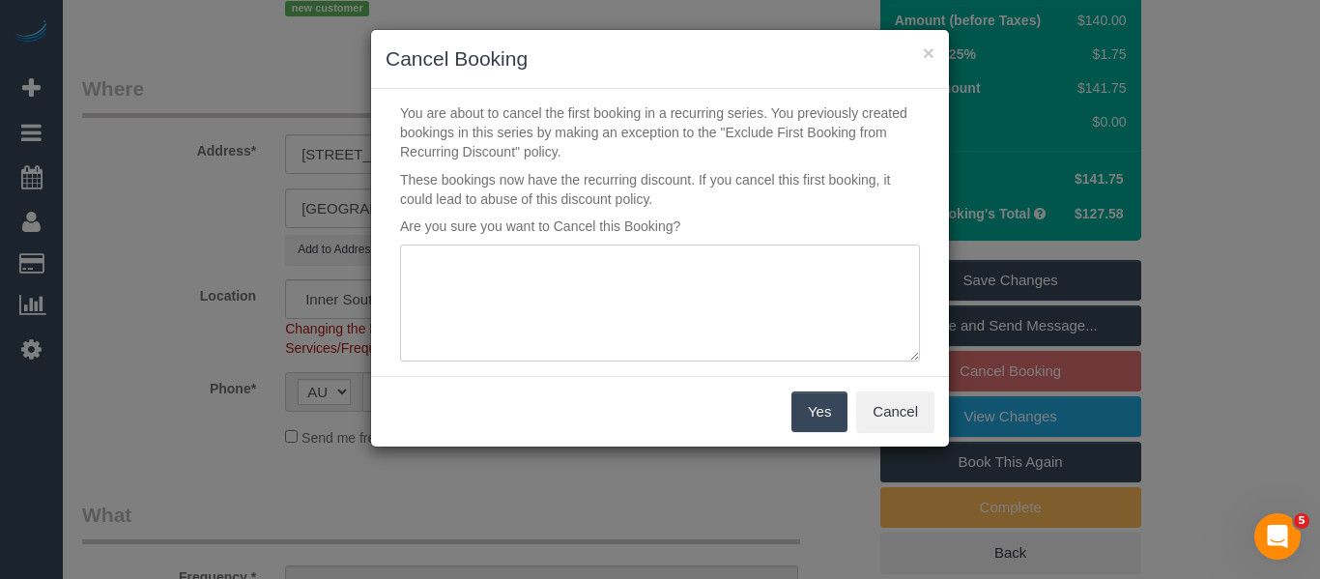
click at [595, 279] on textarea at bounding box center [660, 304] width 520 height 118
click at [545, 313] on textarea at bounding box center [660, 304] width 520 height 118
type textarea "service not needed atm - going interstate no return date via phone - MT"
click at [808, 416] on button "Yes" at bounding box center [820, 411] width 56 height 41
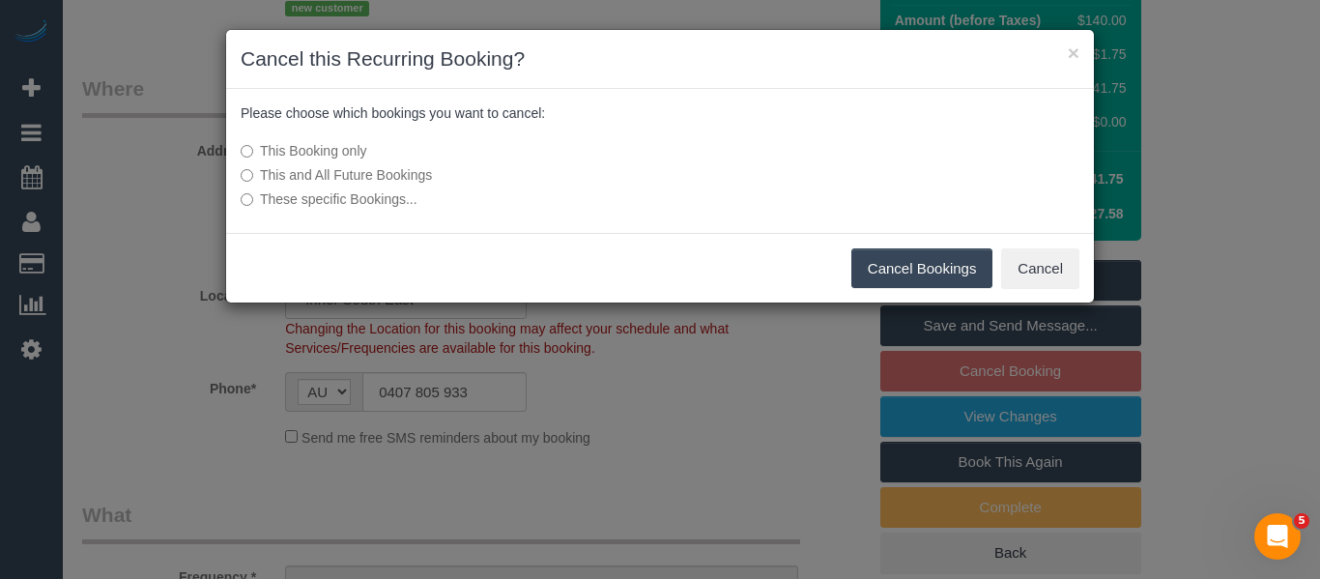
click at [404, 170] on label "This and All Future Bookings" at bounding box center [516, 174] width 550 height 19
drag, startPoint x: 886, startPoint y: 268, endPoint x: 873, endPoint y: 273, distance: 14.4
click at [887, 269] on button "Cancel Bookings" at bounding box center [922, 268] width 142 height 41
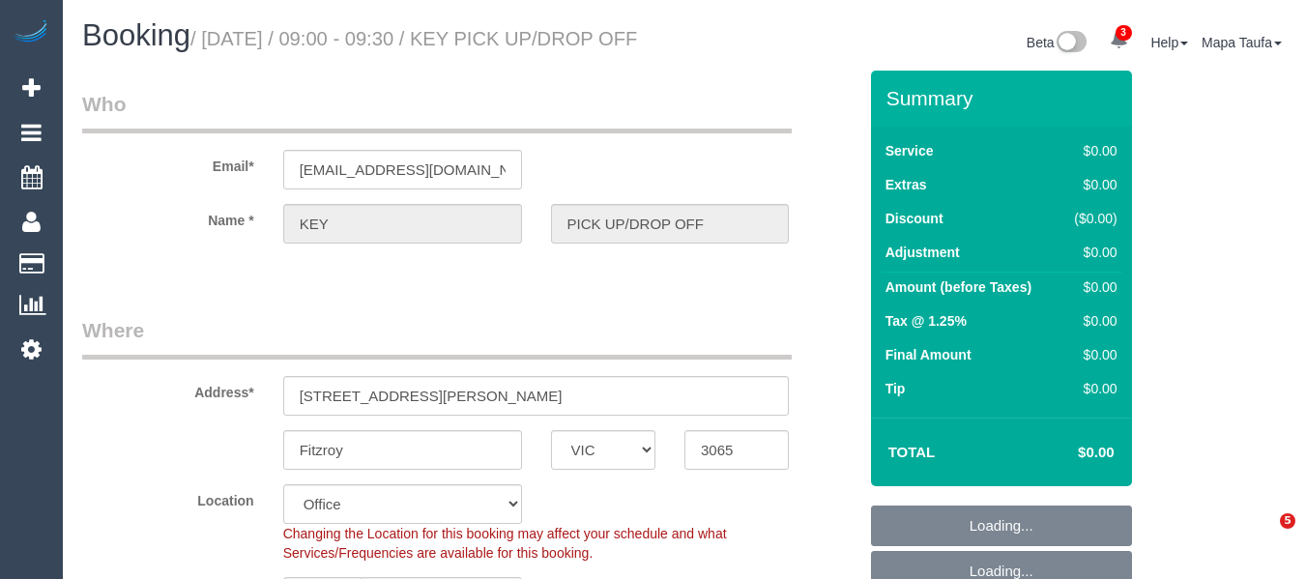
select select "VIC"
select select "number:28"
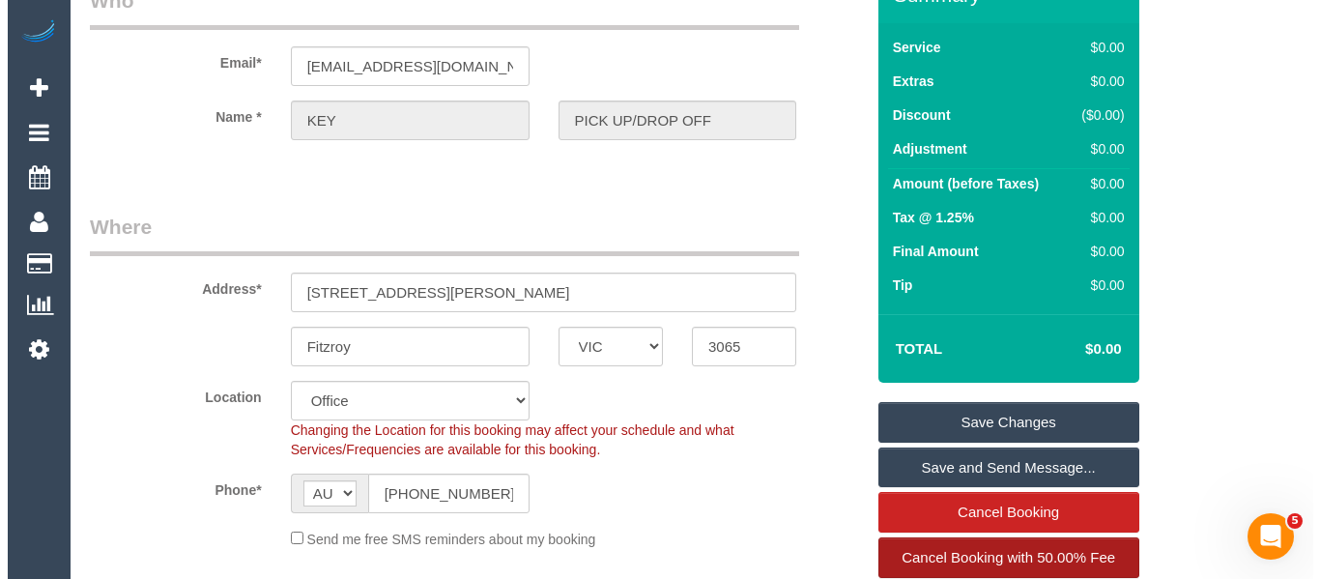
scroll to position [387, 0]
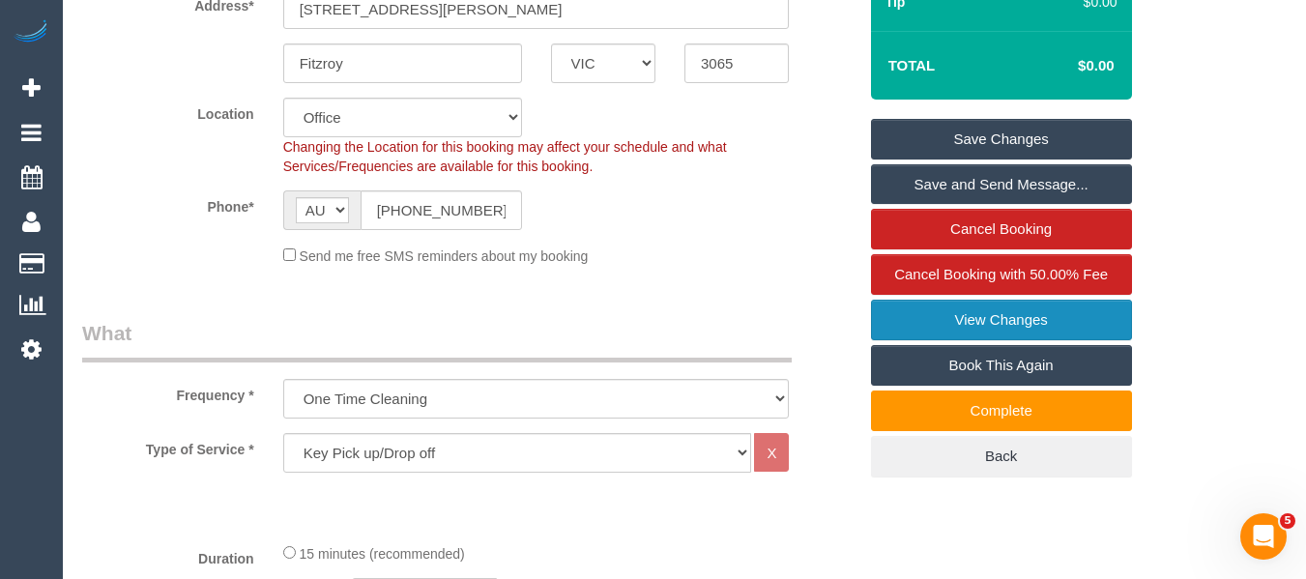
click at [990, 340] on link "View Changes" at bounding box center [1001, 320] width 261 height 41
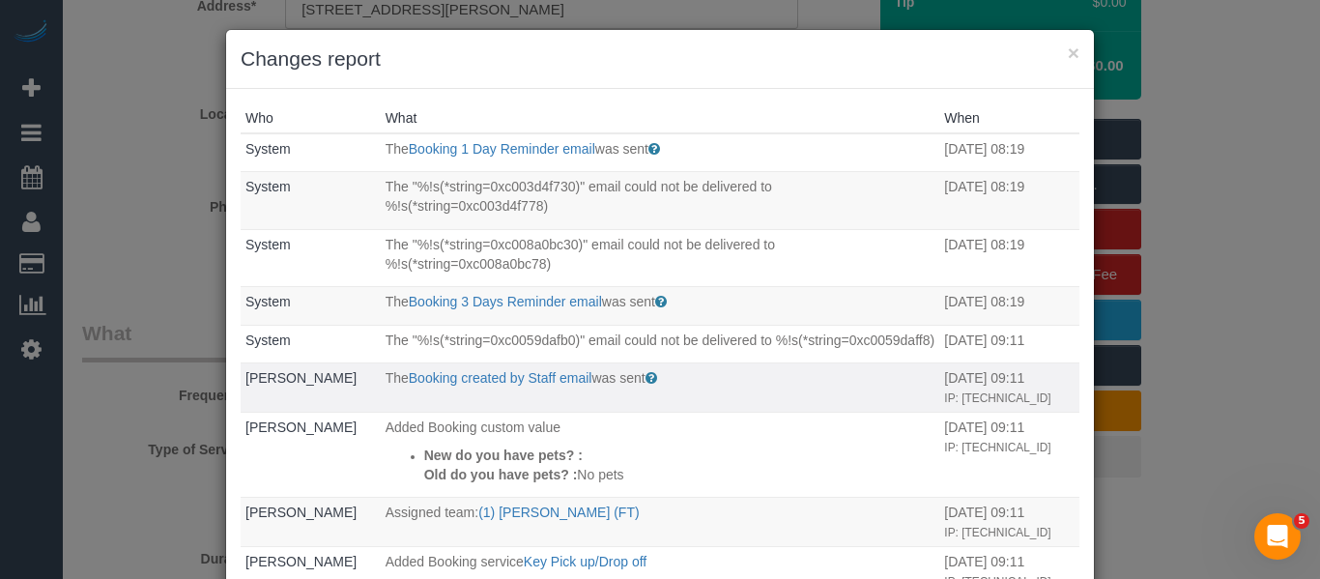
scroll to position [97, 0]
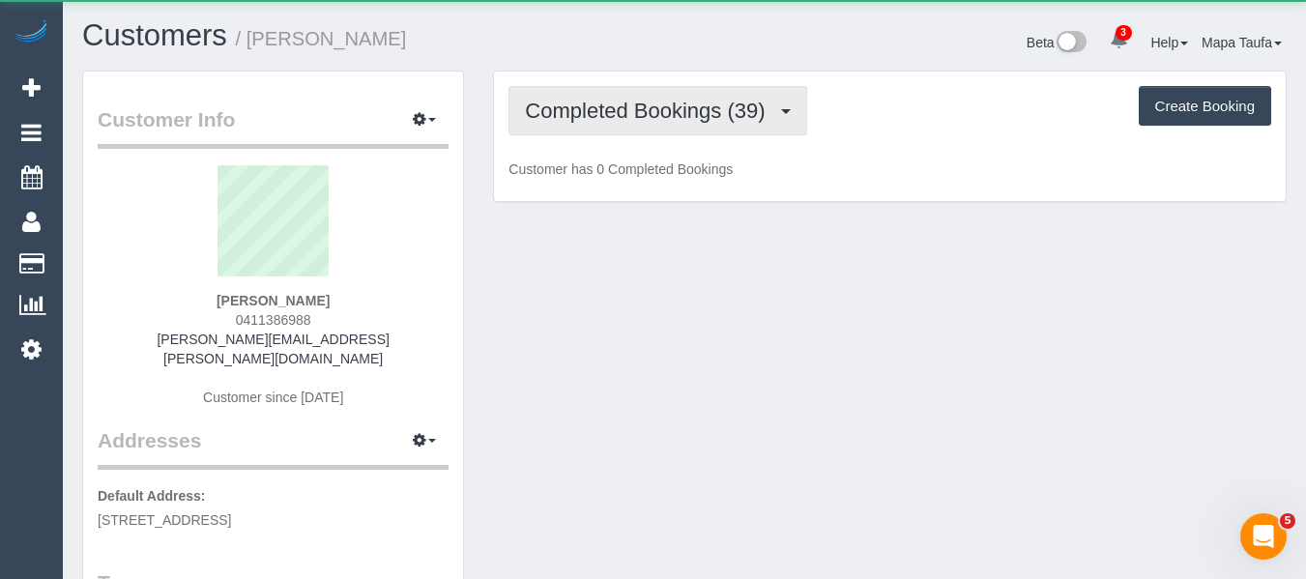
drag, startPoint x: 657, startPoint y: 101, endPoint x: 660, endPoint y: 155, distance: 53.2
click at [657, 103] on span "Completed Bookings (39)" at bounding box center [649, 111] width 249 height 24
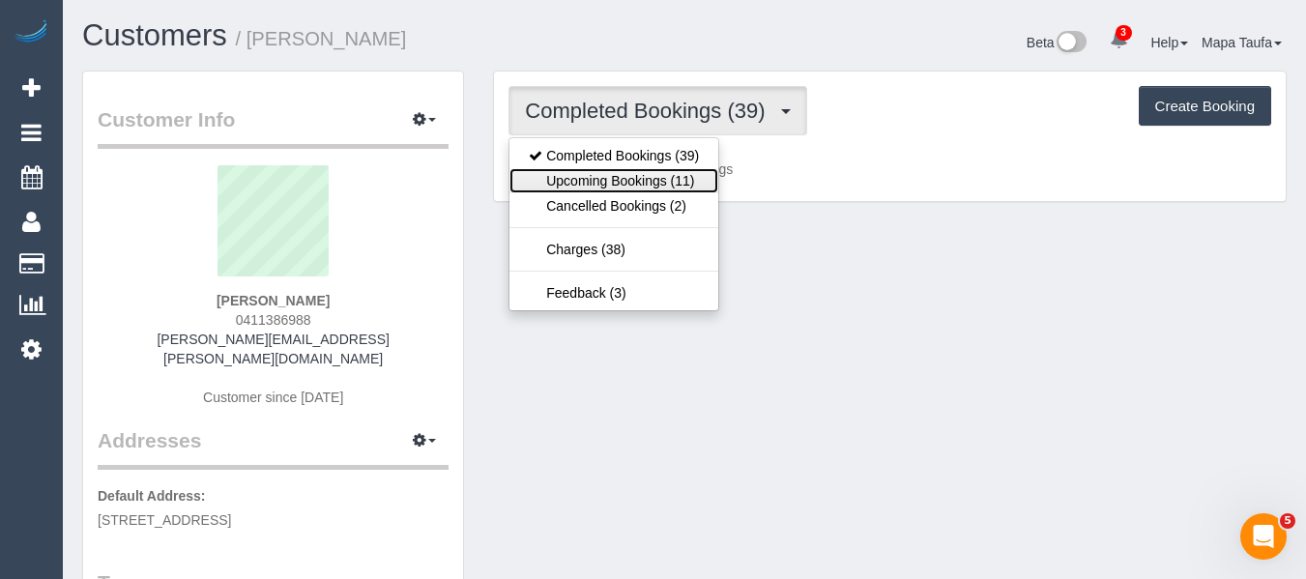
click at [660, 178] on link "Upcoming Bookings (11)" at bounding box center [613, 180] width 209 height 25
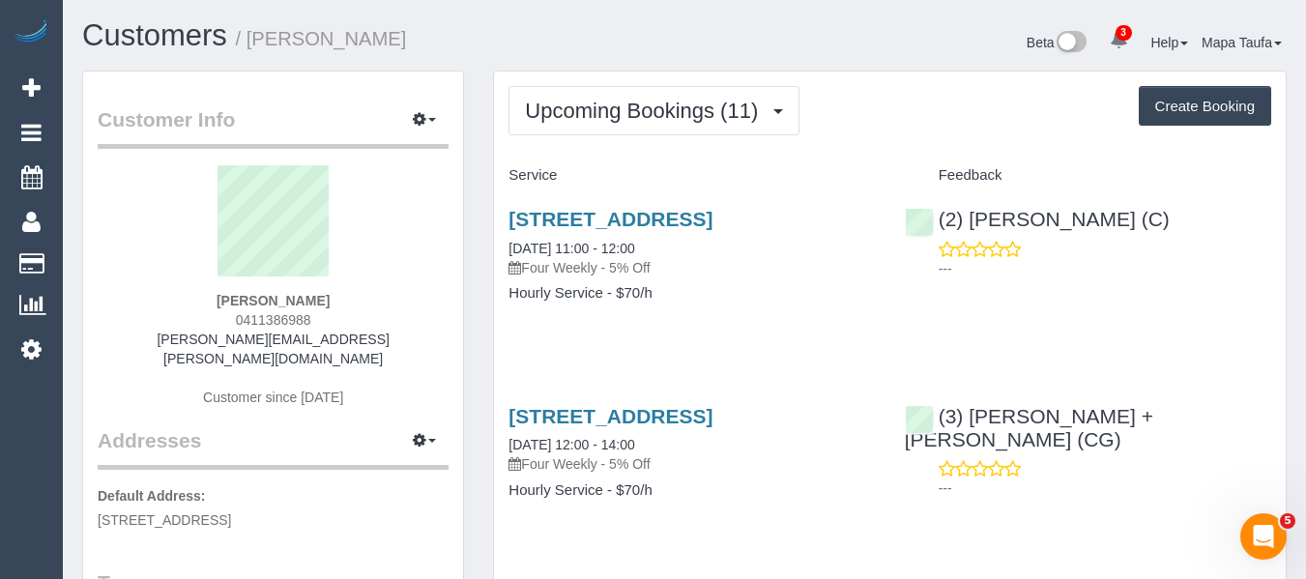
click at [735, 56] on div "Beta 3 Your Notifications You have 0 alerts × You have 2 to charge for 01/09/20…" at bounding box center [992, 44] width 617 height 51
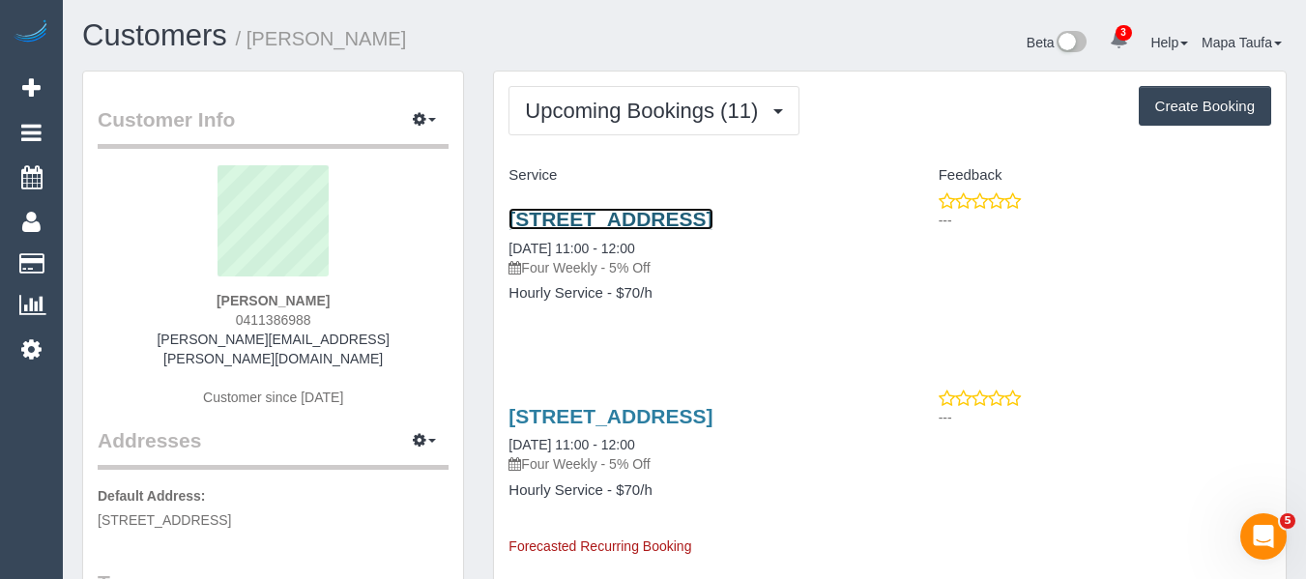
click at [600, 226] on link "1/129 Centre Rd, Brighton East, VIC 3187" at bounding box center [610, 219] width 204 height 22
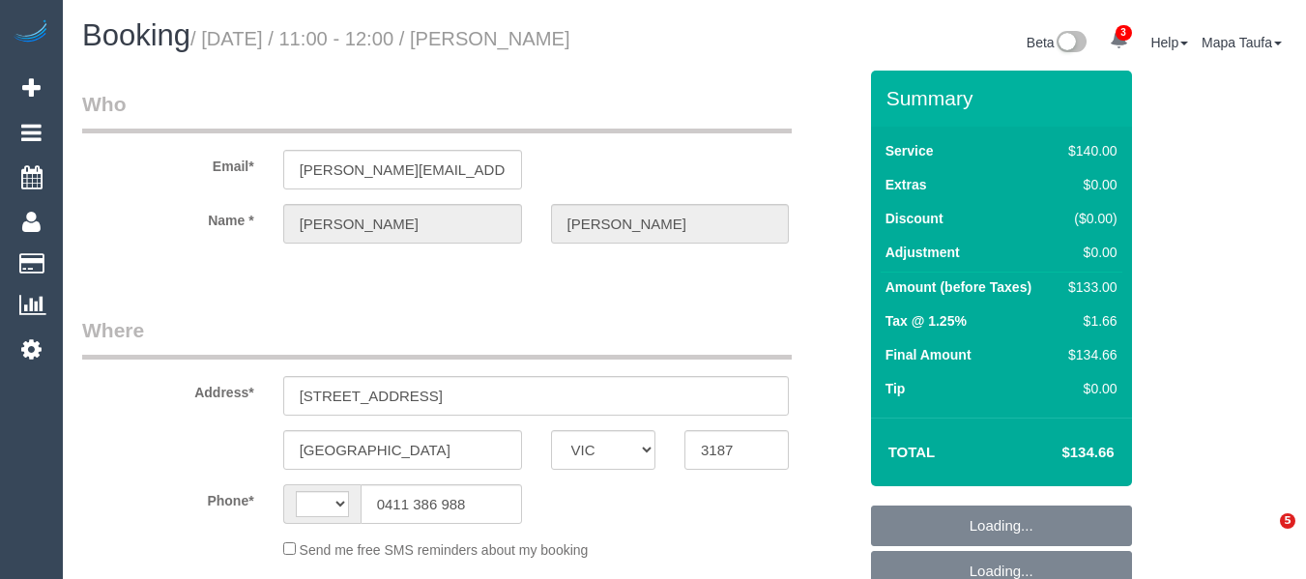
select select "VIC"
select select "string:stripe-pm_1PDb8z2GScqysDRVsu4bu6om"
select select "number:27"
select select "number:14"
select select "number:18"
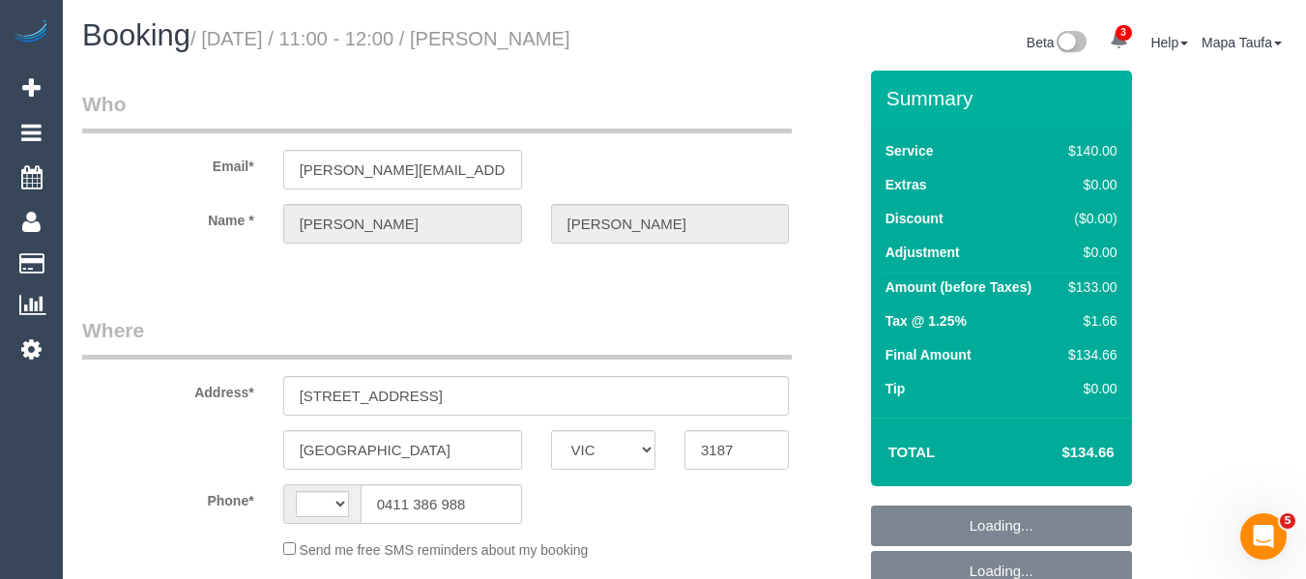
select select "number:24"
select select "number:34"
select select "number:11"
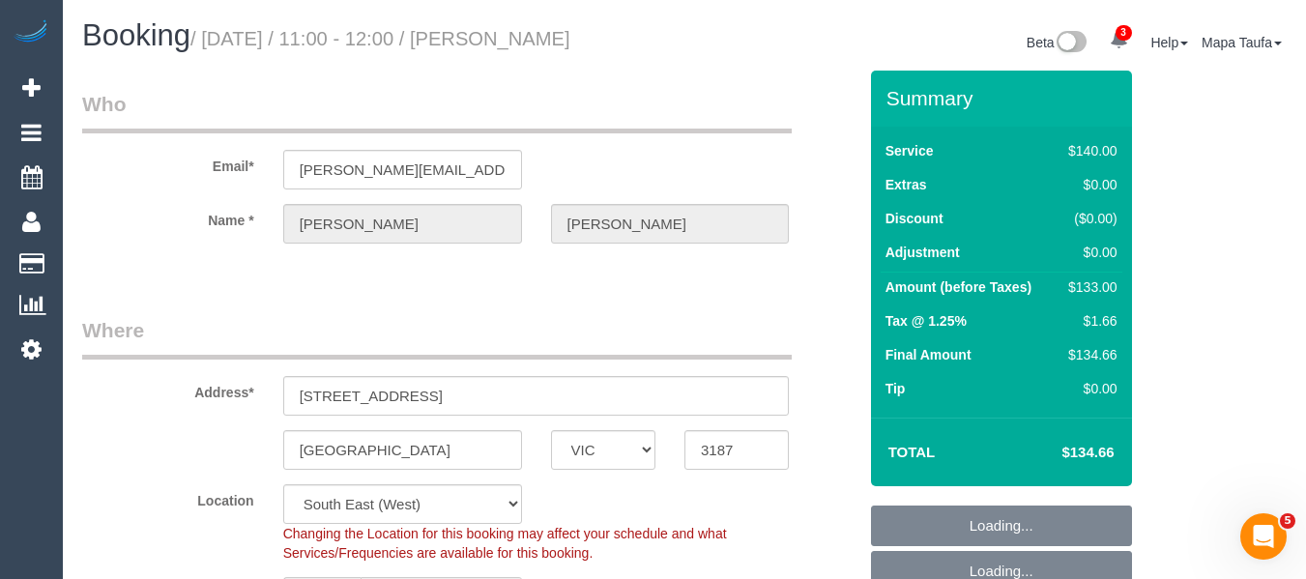
select select "string:AU"
select select "object:887"
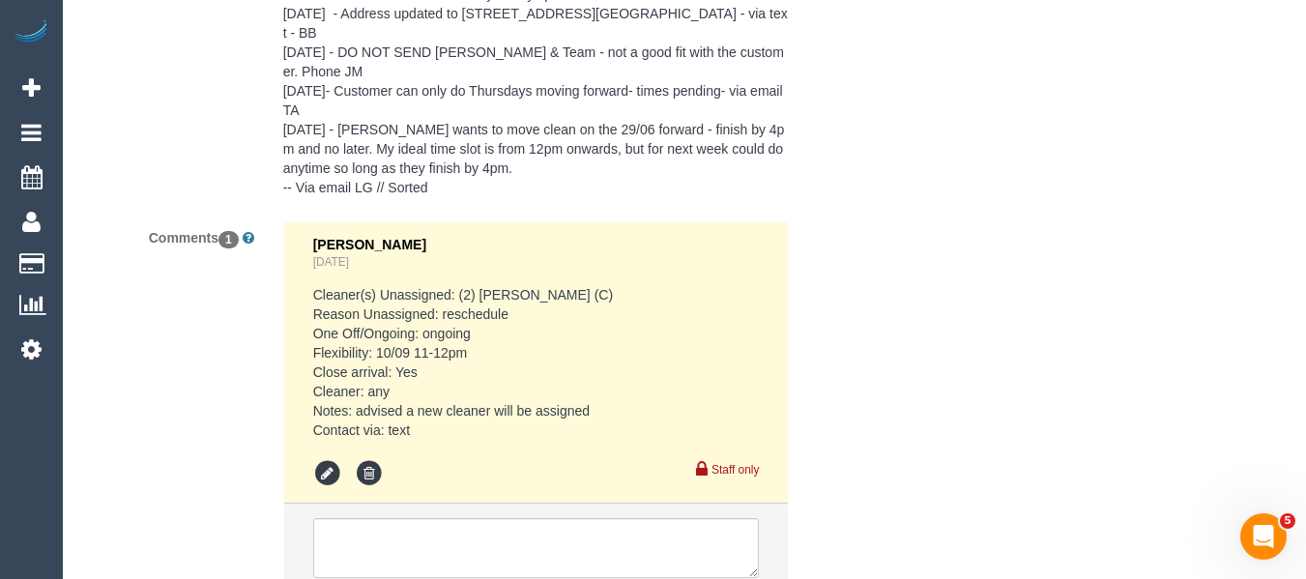
scroll to position [3852, 0]
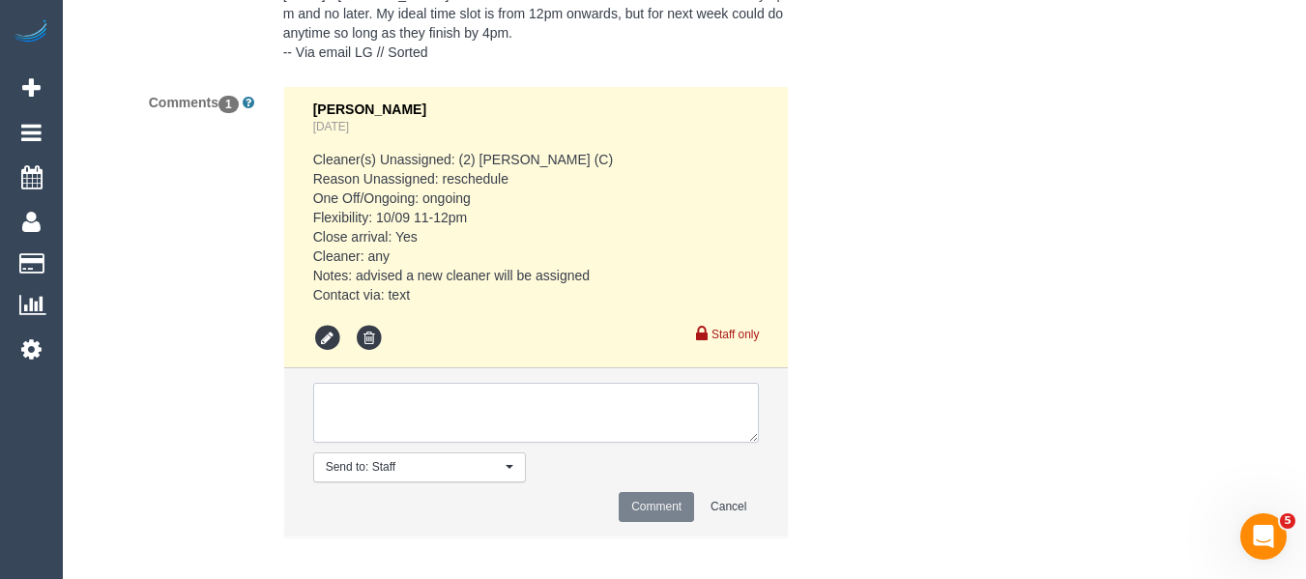
click at [474, 398] on textarea at bounding box center [536, 413] width 447 height 60
paste textarea "happy to work in with the cleaner's availability in the coming weeks."
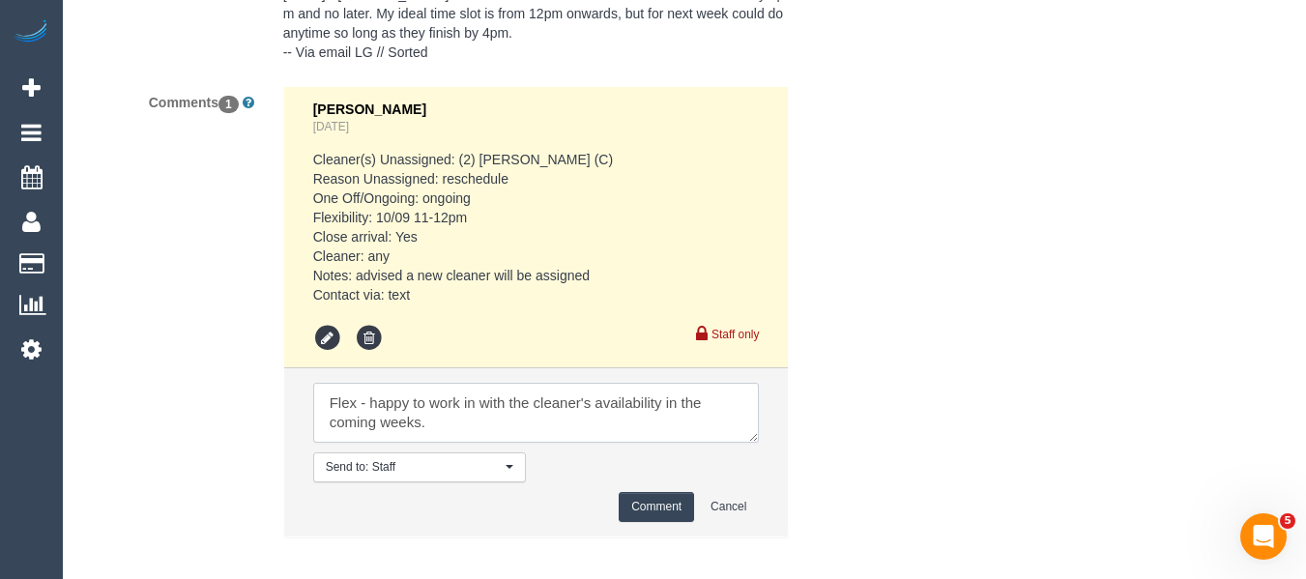
type textarea "Flex - happy to work in with the cleaner's availability in the coming weeks."
click at [637, 466] on li "Send to: Staff Nothing selected Send to: Staff Send to: Customer Send to: Team …" at bounding box center [536, 452] width 505 height 168
click at [639, 492] on button "Comment" at bounding box center [656, 507] width 75 height 30
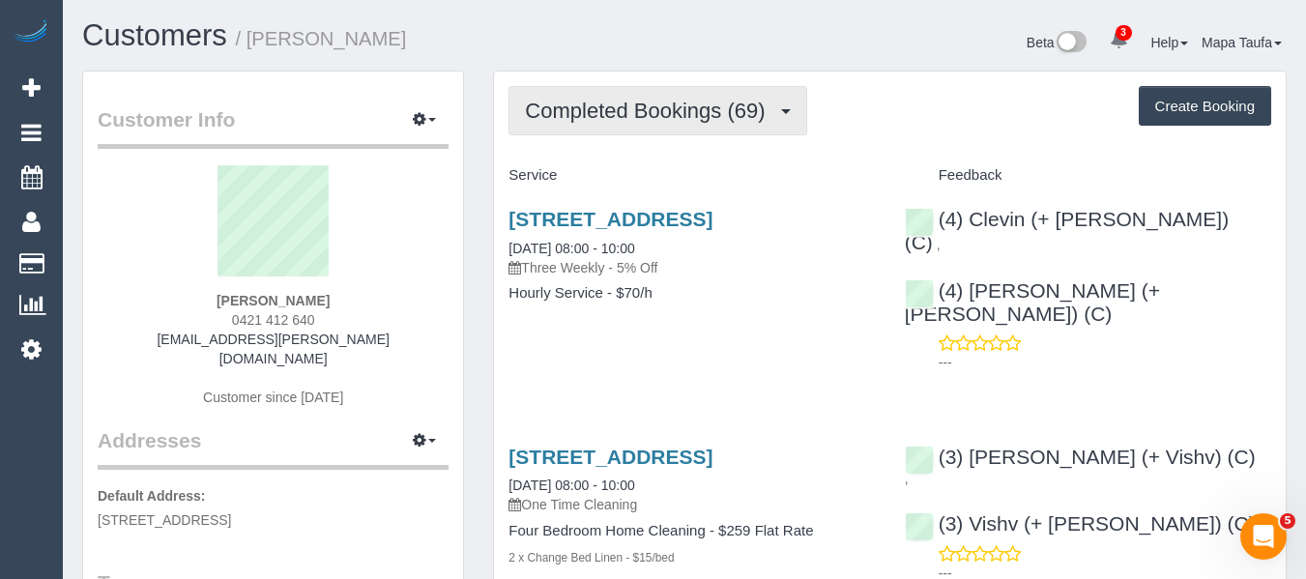
click at [673, 108] on span "Completed Bookings (69)" at bounding box center [649, 111] width 249 height 24
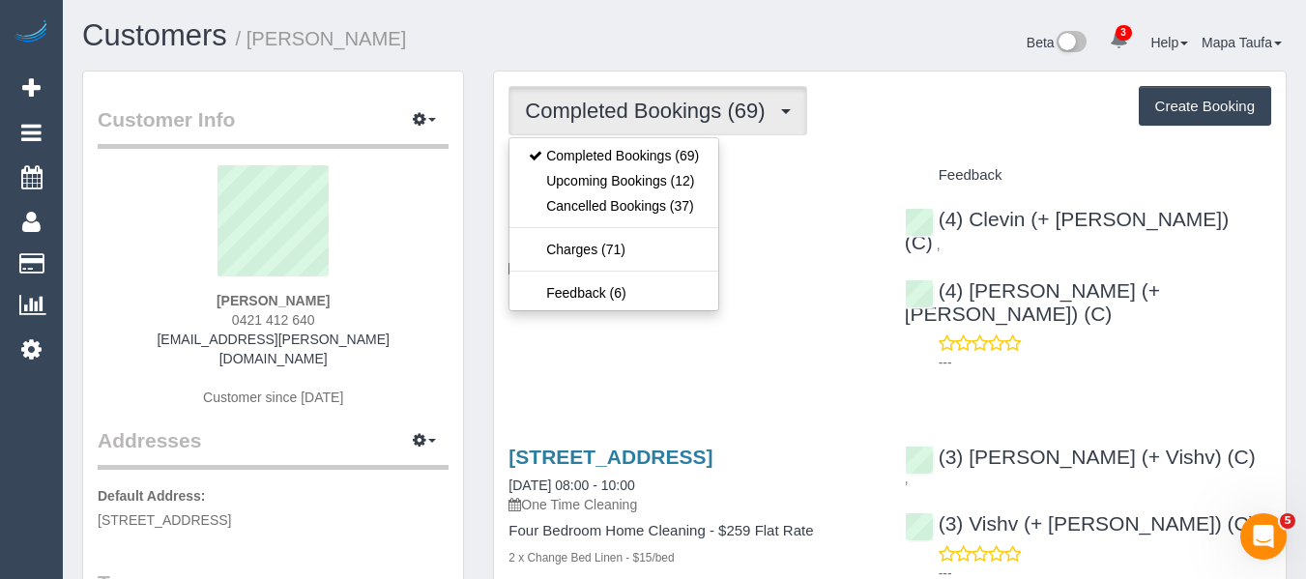
click at [857, 132] on div "Completed Bookings (69) Completed Bookings (69) Upcoming Bookings (12) Cancelle…" at bounding box center [889, 110] width 763 height 49
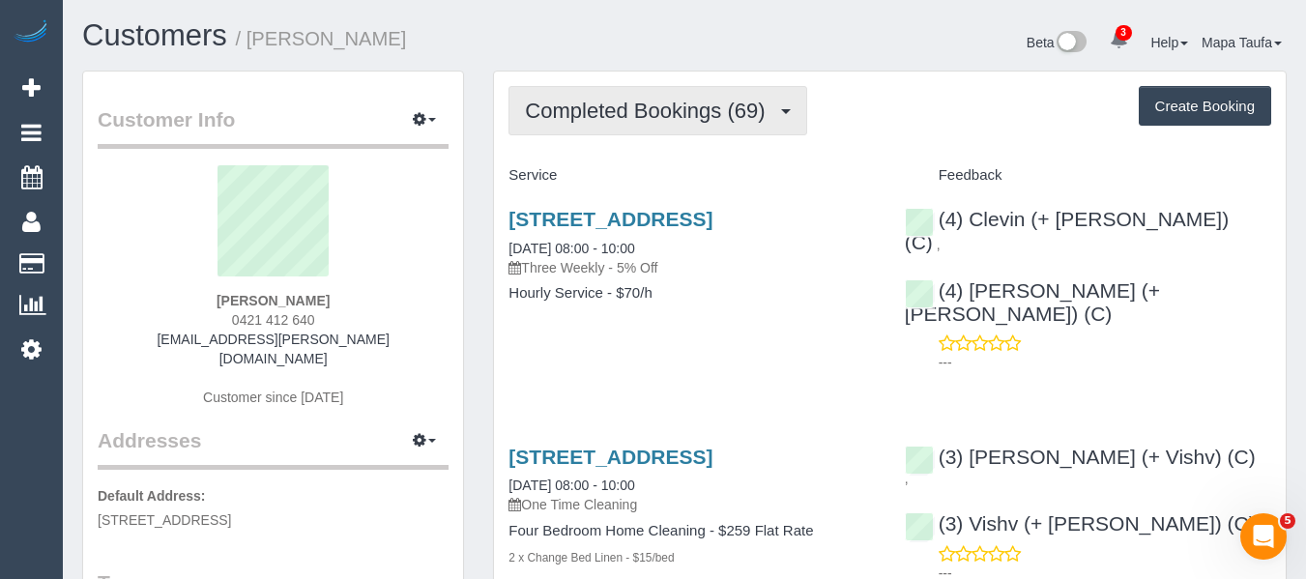
click at [706, 118] on span "Completed Bookings (69)" at bounding box center [649, 111] width 249 height 24
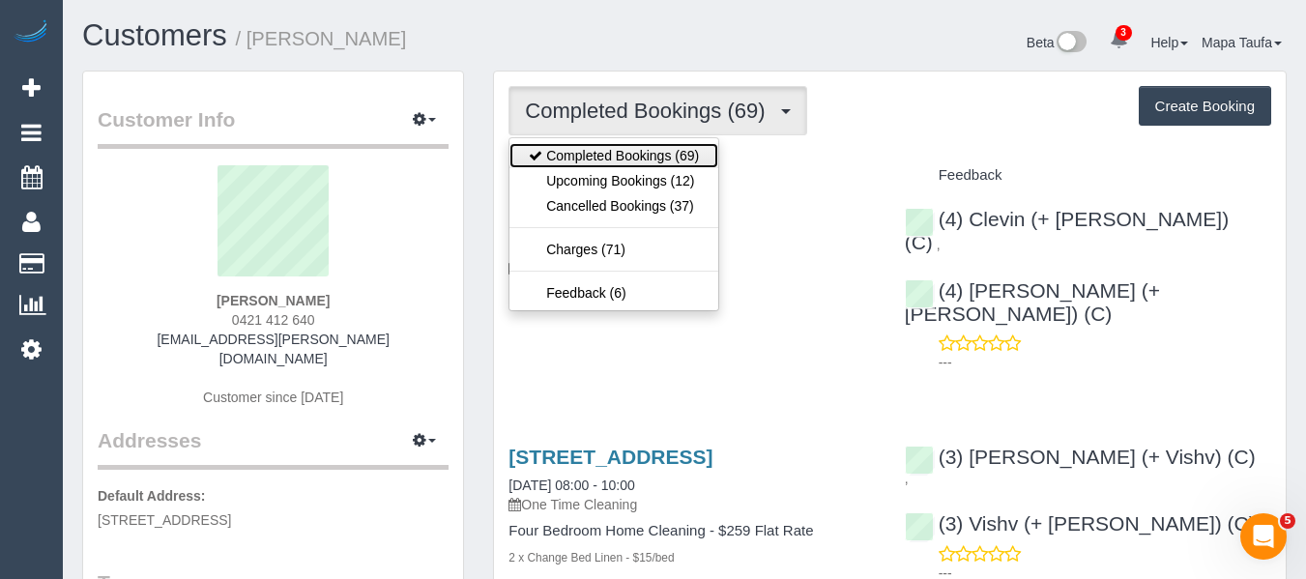
click at [658, 166] on link "Completed Bookings (69)" at bounding box center [613, 155] width 209 height 25
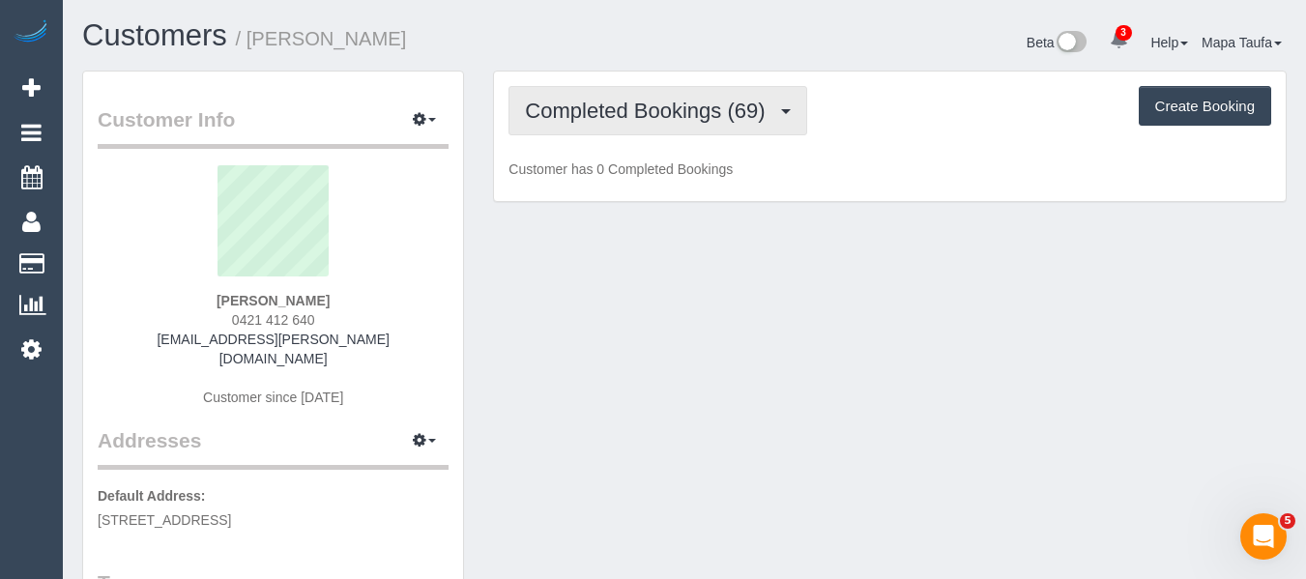
drag, startPoint x: 674, startPoint y: 130, endPoint x: 674, endPoint y: 146, distance: 16.4
click at [674, 137] on div "Completed Bookings (69) Completed Bookings (69) Upcoming Bookings (12) Cancelle…" at bounding box center [890, 137] width 792 height 130
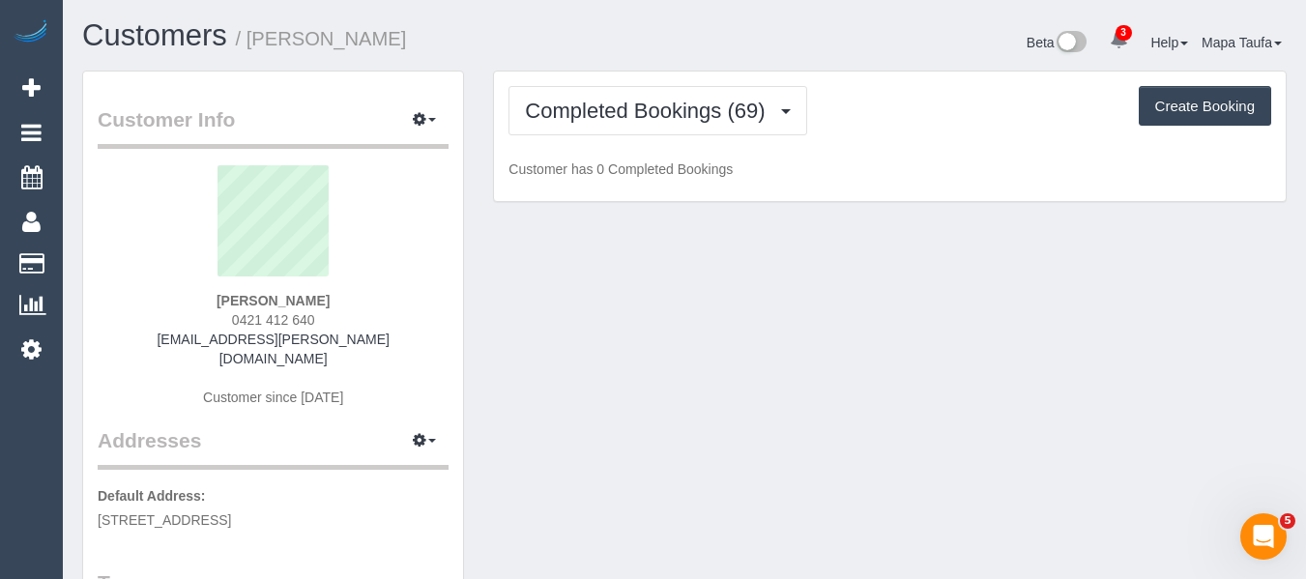
click at [669, 169] on p "Customer has 0 Completed Bookings" at bounding box center [889, 168] width 763 height 19
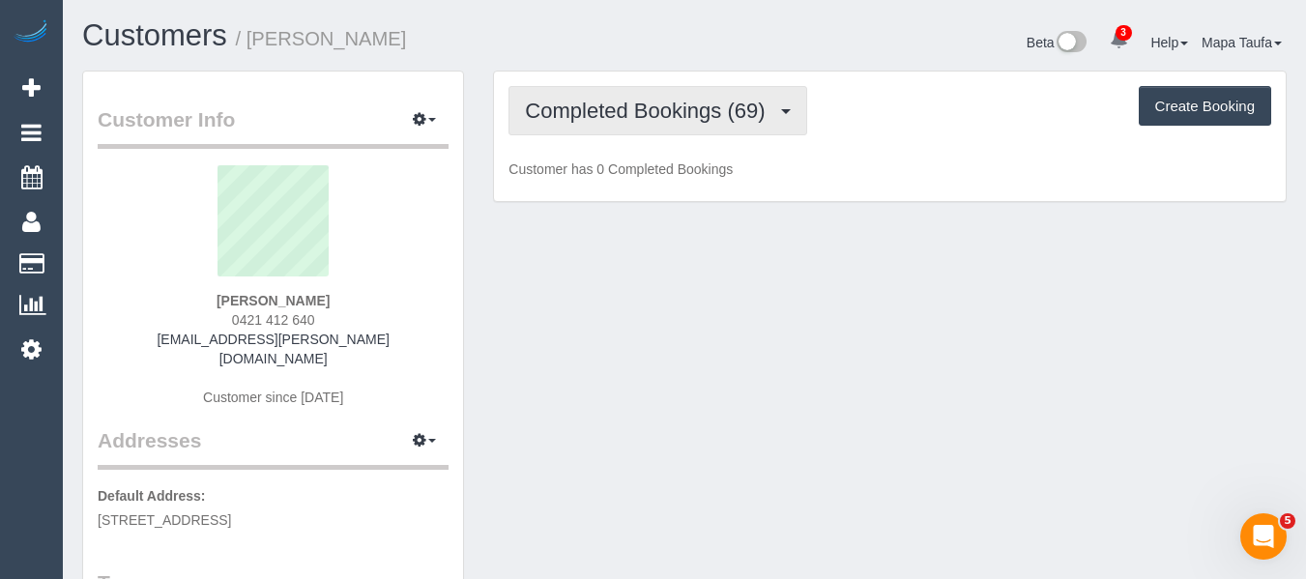
drag, startPoint x: 669, startPoint y: 117, endPoint x: 657, endPoint y: 166, distance: 50.6
click at [669, 118] on span "Completed Bookings (69)" at bounding box center [649, 111] width 249 height 24
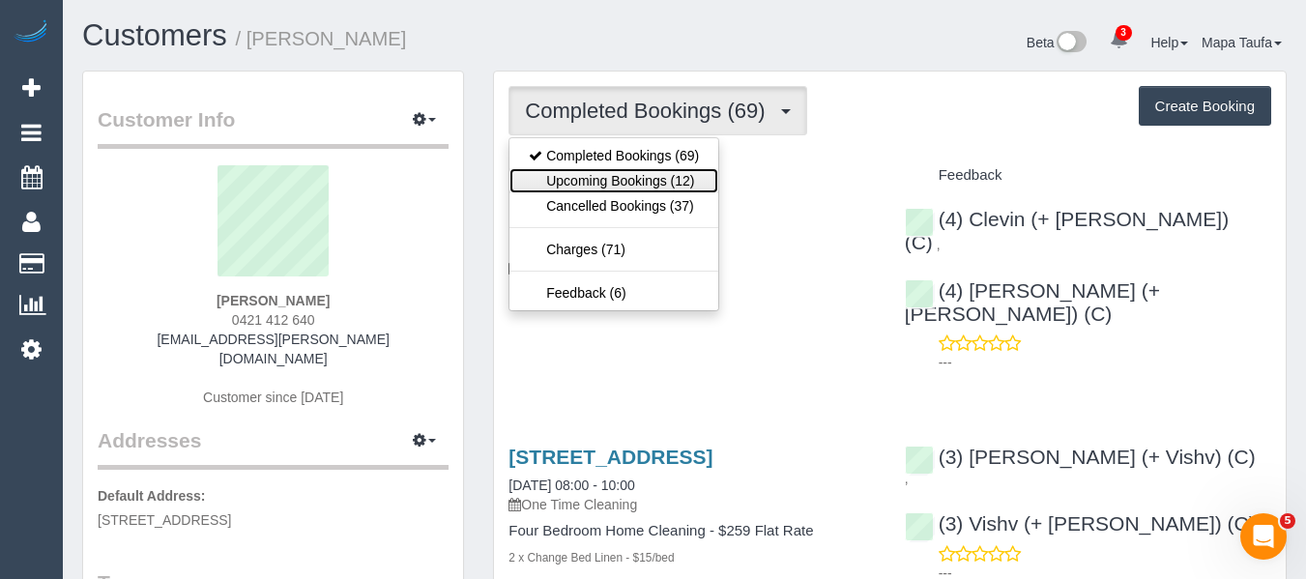
click at [655, 174] on link "Upcoming Bookings (12)" at bounding box center [613, 180] width 209 height 25
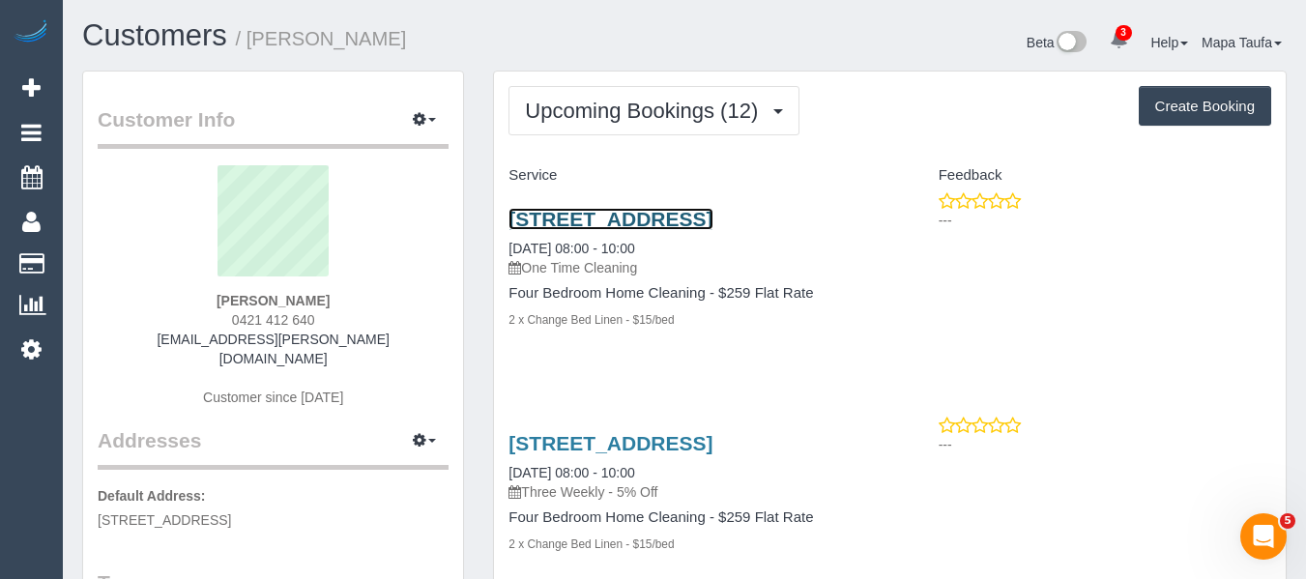
click at [670, 211] on link "1/30 Myrtle Avenue, Heathmont, VIC 3135" at bounding box center [610, 219] width 204 height 22
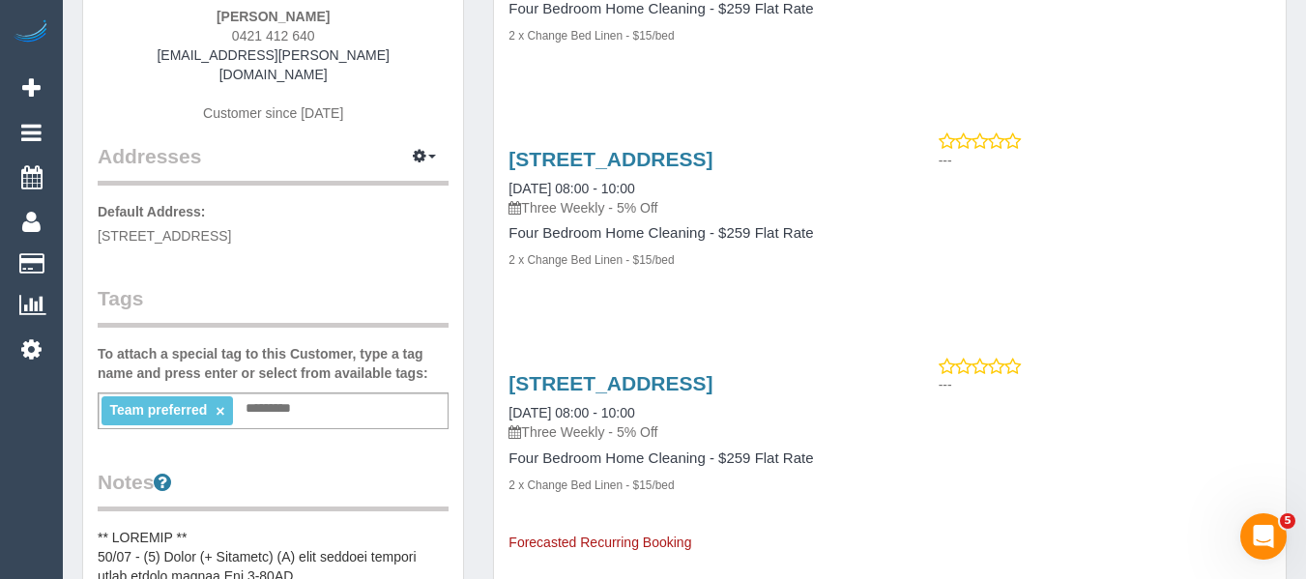
scroll to position [290, 0]
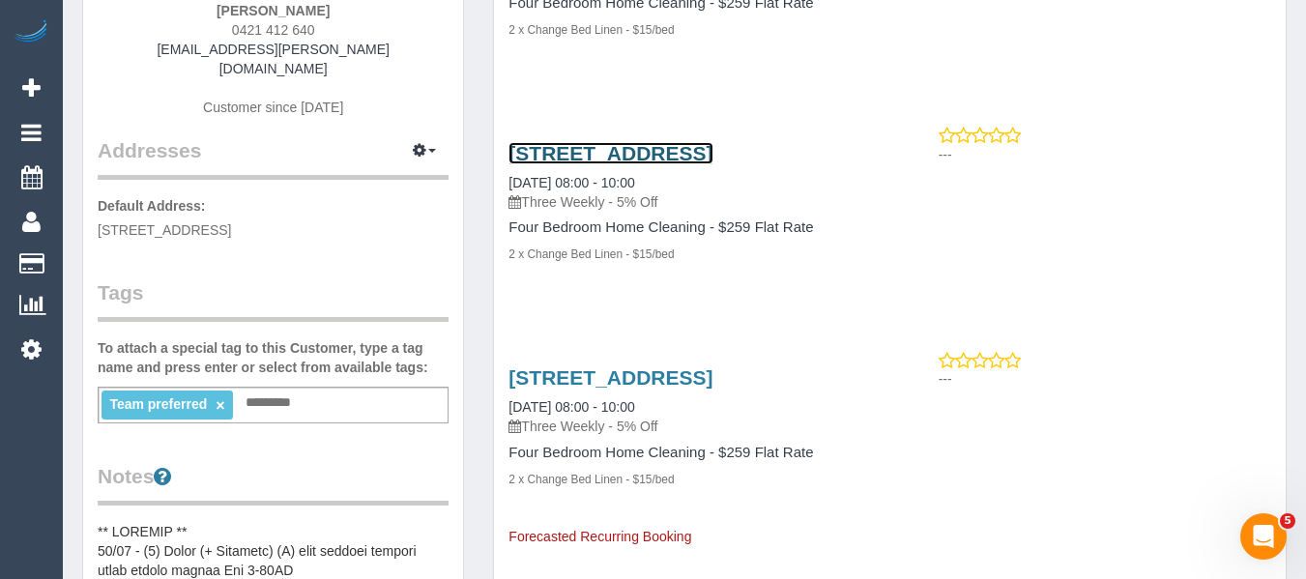
click at [585, 164] on link "1/30 Myrtle Avenue, Heathmont, VIC 3135" at bounding box center [610, 153] width 204 height 22
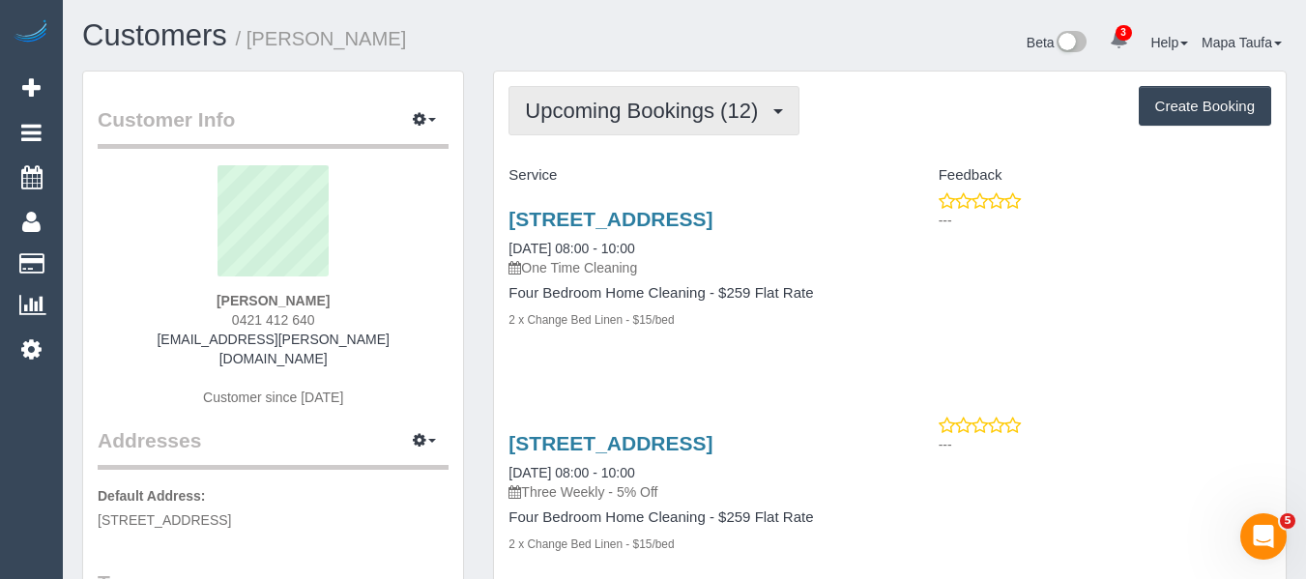
click at [668, 91] on button "Upcoming Bookings (12)" at bounding box center [653, 110] width 291 height 49
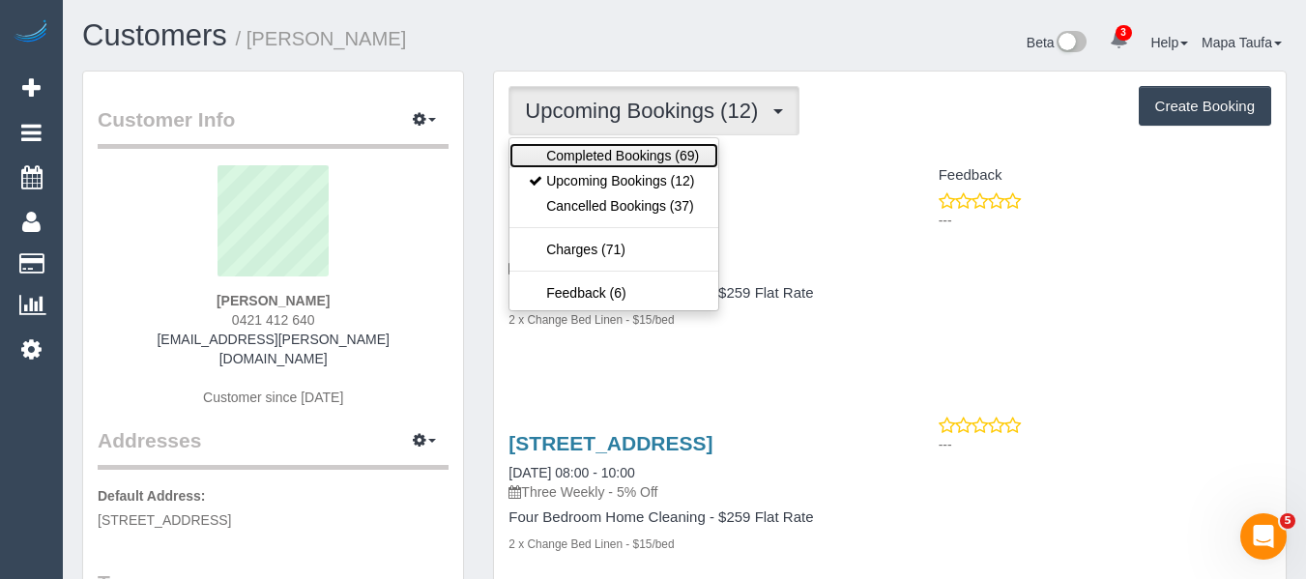
click at [664, 150] on link "Completed Bookings (69)" at bounding box center [613, 155] width 209 height 25
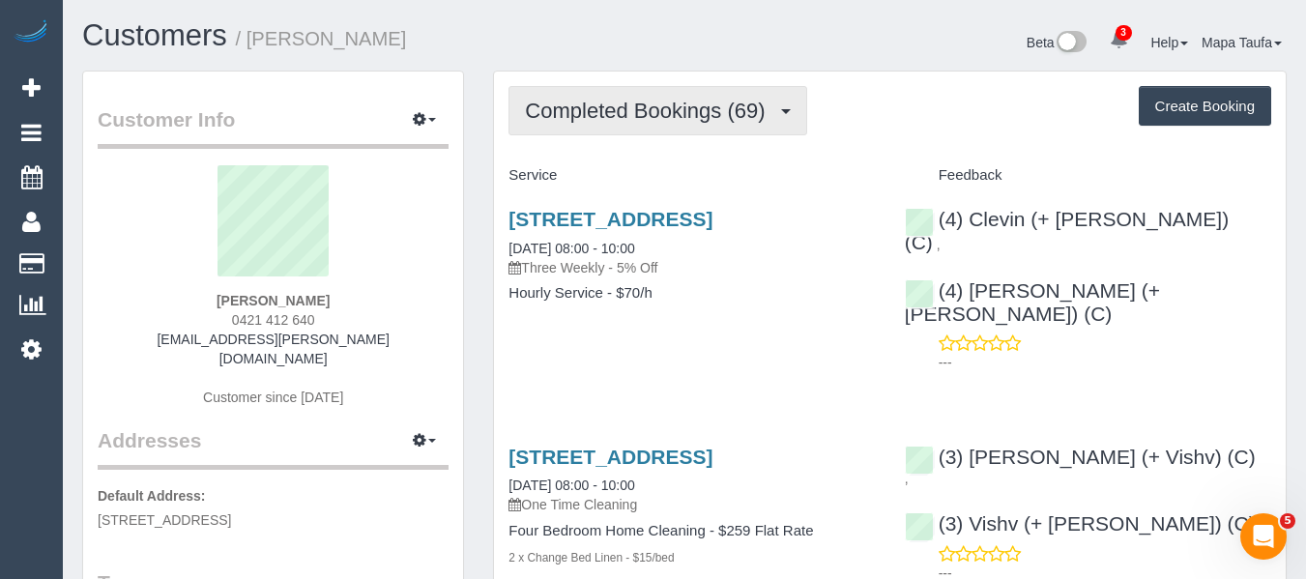
click at [630, 95] on button "Completed Bookings (69)" at bounding box center [657, 110] width 298 height 49
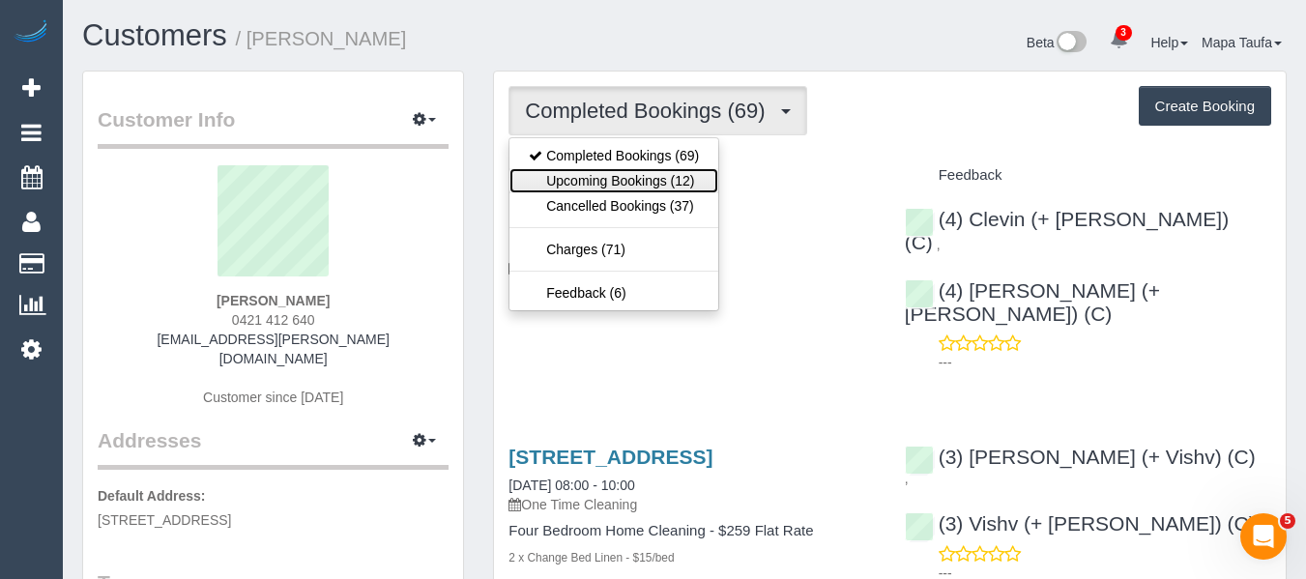
click at [615, 185] on link "Upcoming Bookings (12)" at bounding box center [613, 180] width 209 height 25
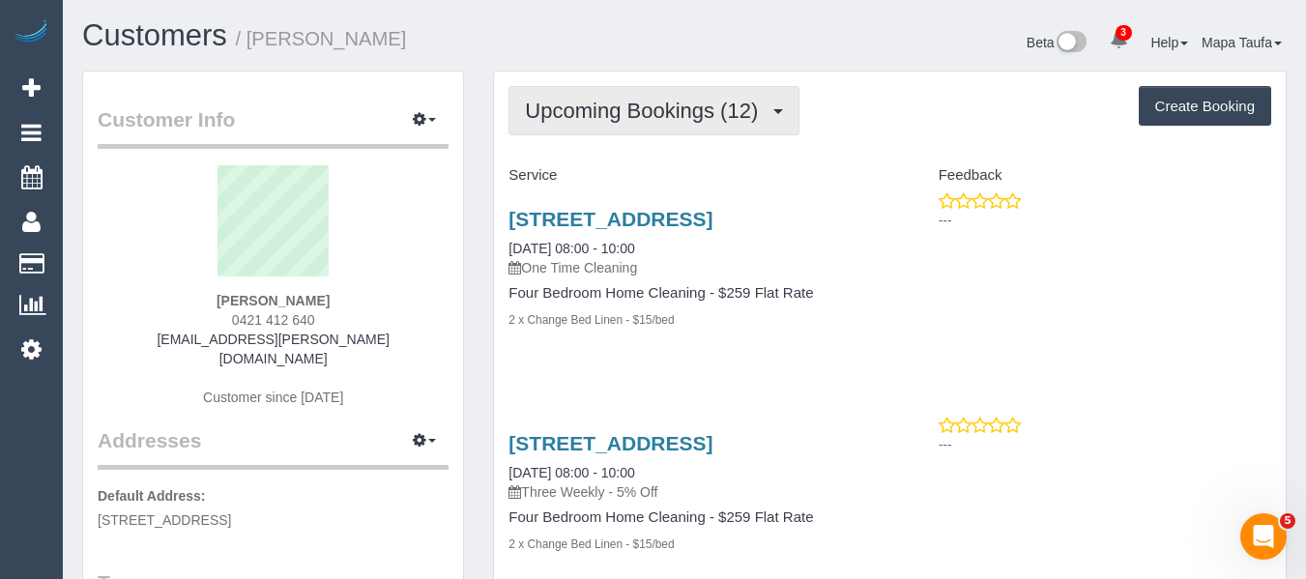
click at [641, 107] on span "Upcoming Bookings (12)" at bounding box center [646, 111] width 243 height 24
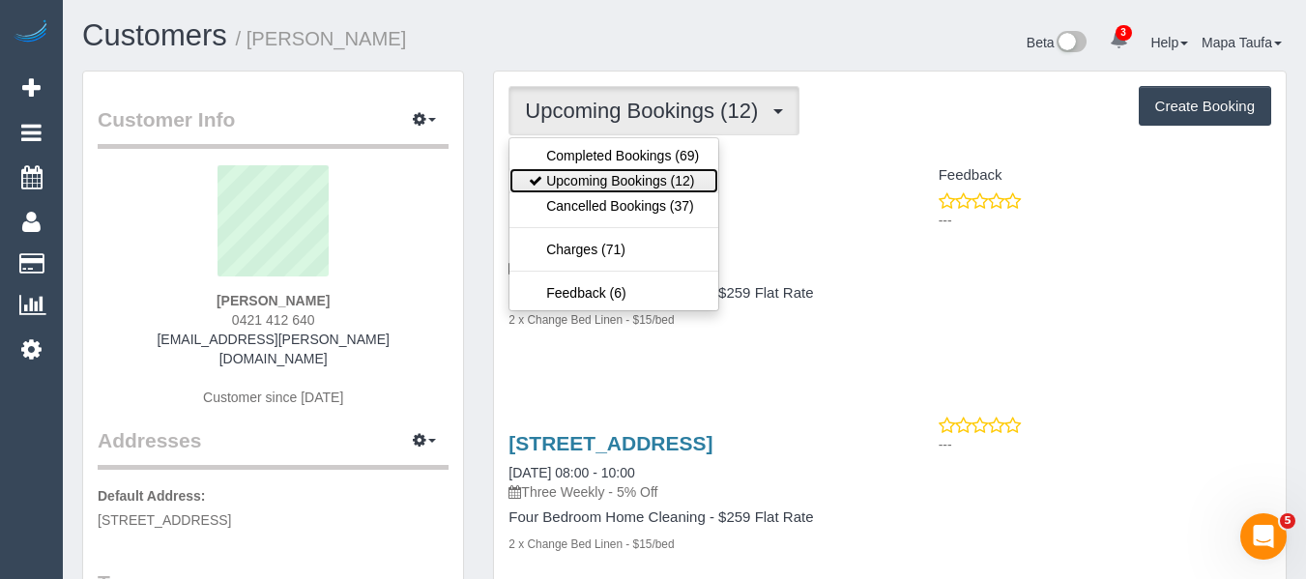
click at [626, 172] on link "Upcoming Bookings (12)" at bounding box center [613, 180] width 209 height 25
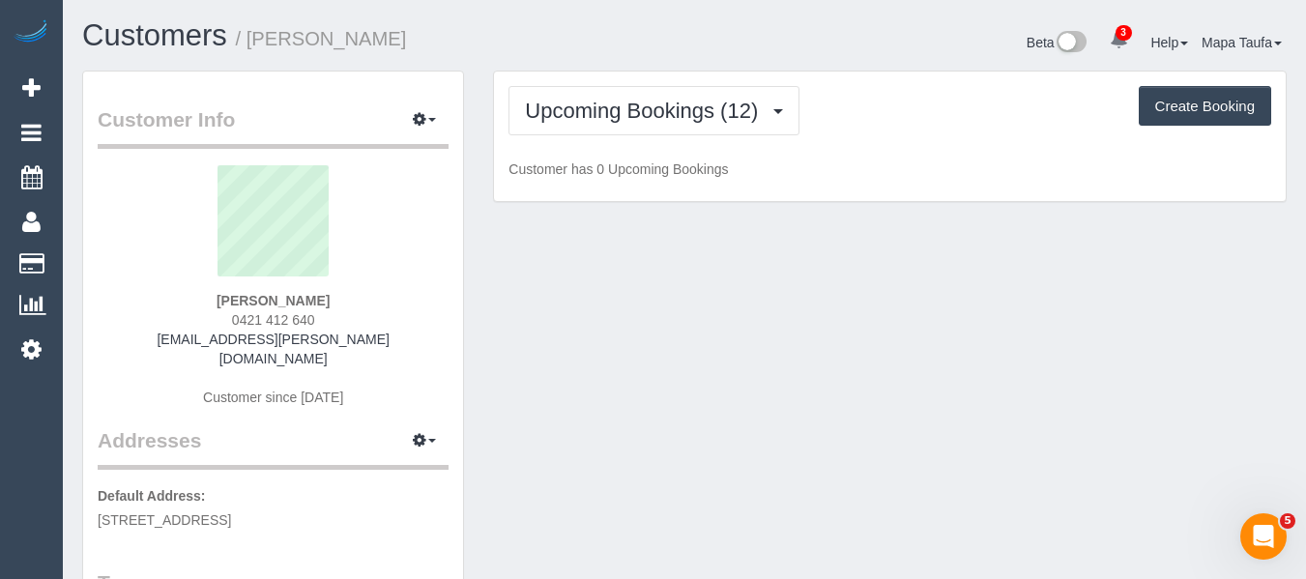
click at [651, 37] on h1 "Customers / Ilika Vashishtha" at bounding box center [376, 35] width 588 height 33
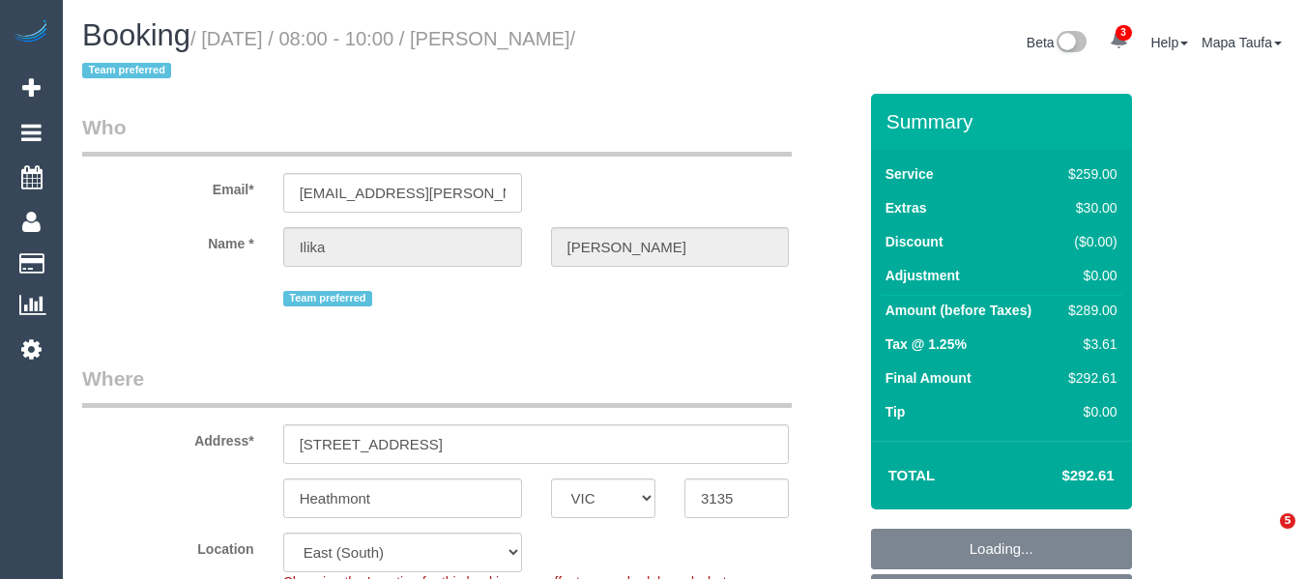
select select "VIC"
select select "spot1"
select select "number:28"
select select "number:14"
select select "number:19"
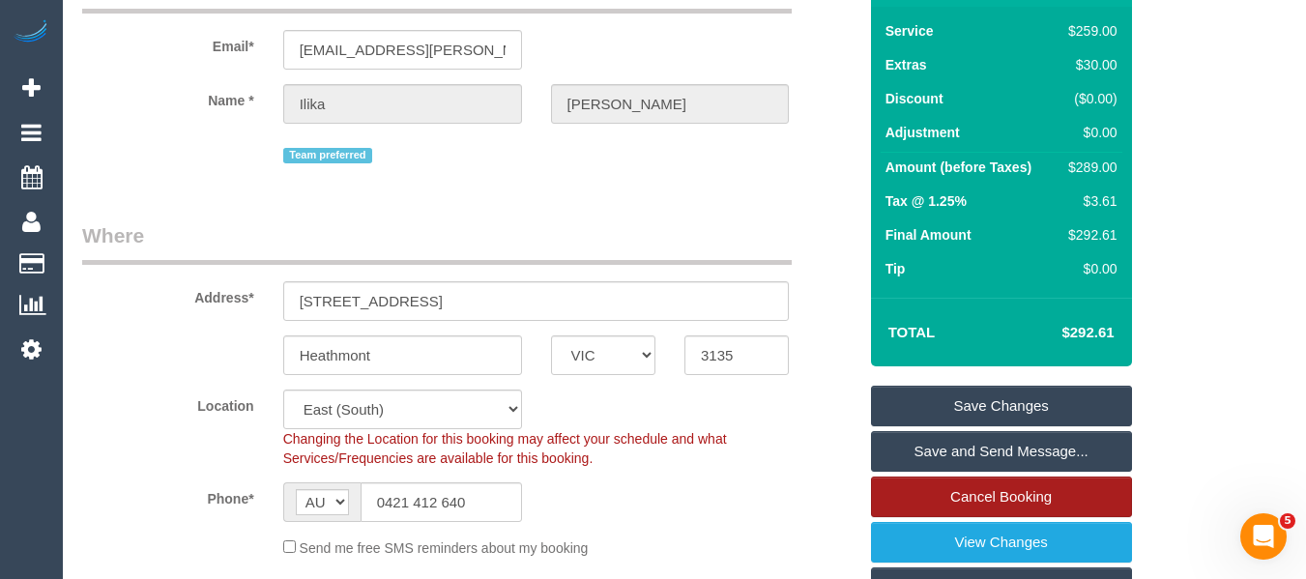
scroll to position [387, 0]
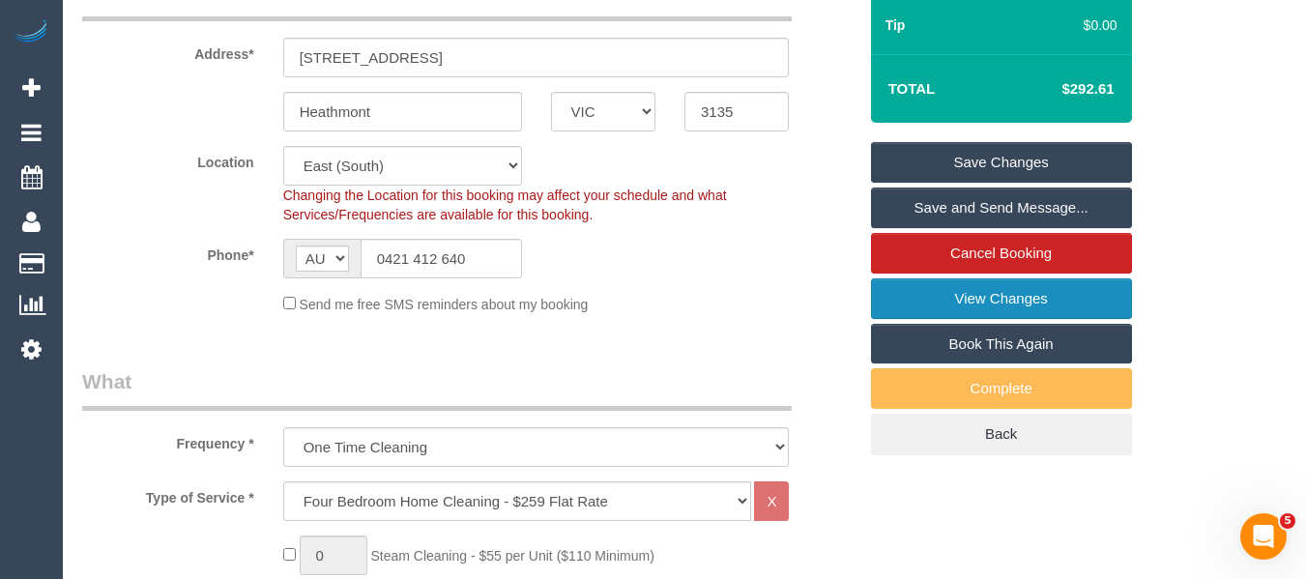
click at [1041, 305] on link "View Changes" at bounding box center [1001, 298] width 261 height 41
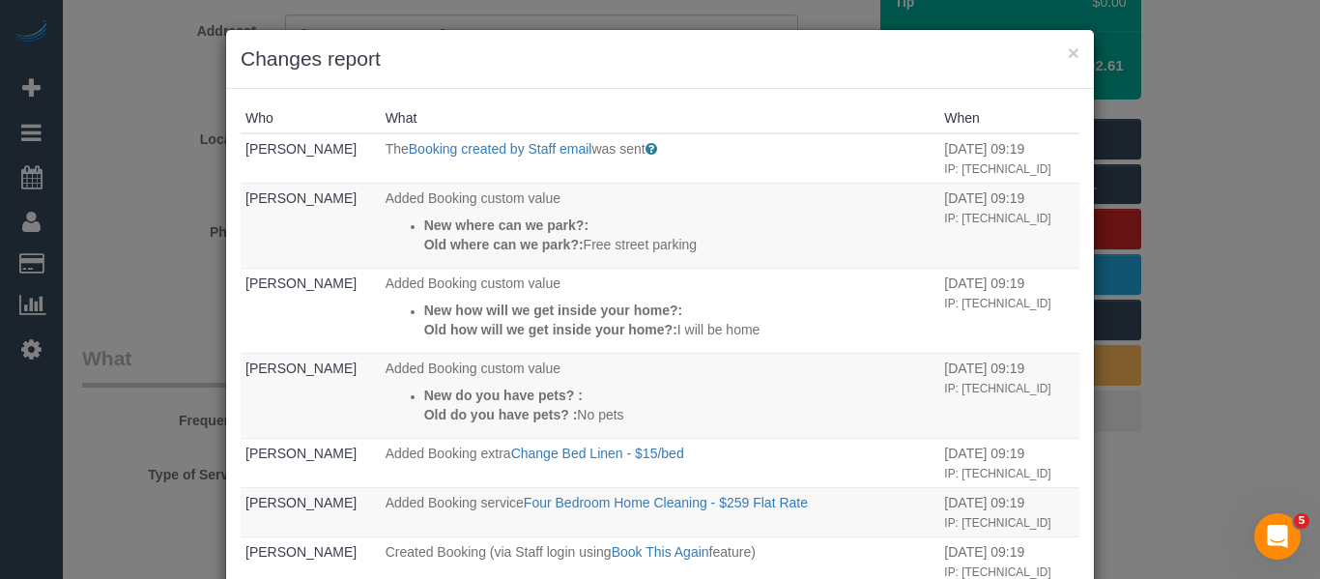
click at [1073, 52] on div "× Changes report" at bounding box center [660, 59] width 868 height 59
click at [1068, 51] on button "×" at bounding box center [1074, 53] width 12 height 20
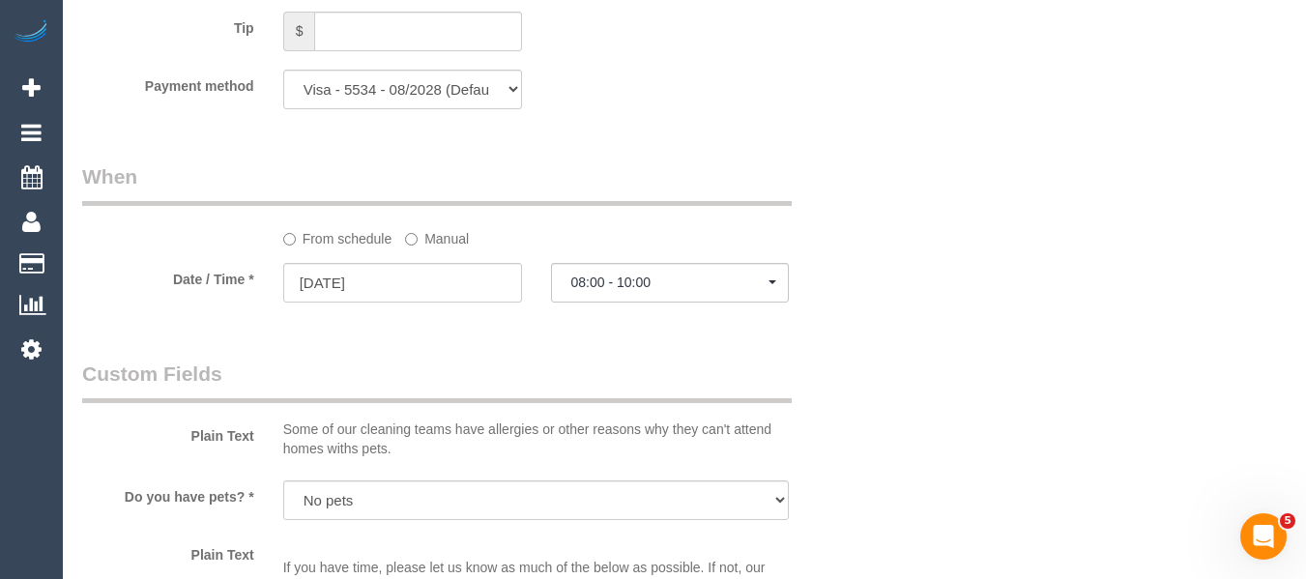
scroll to position [2067, 0]
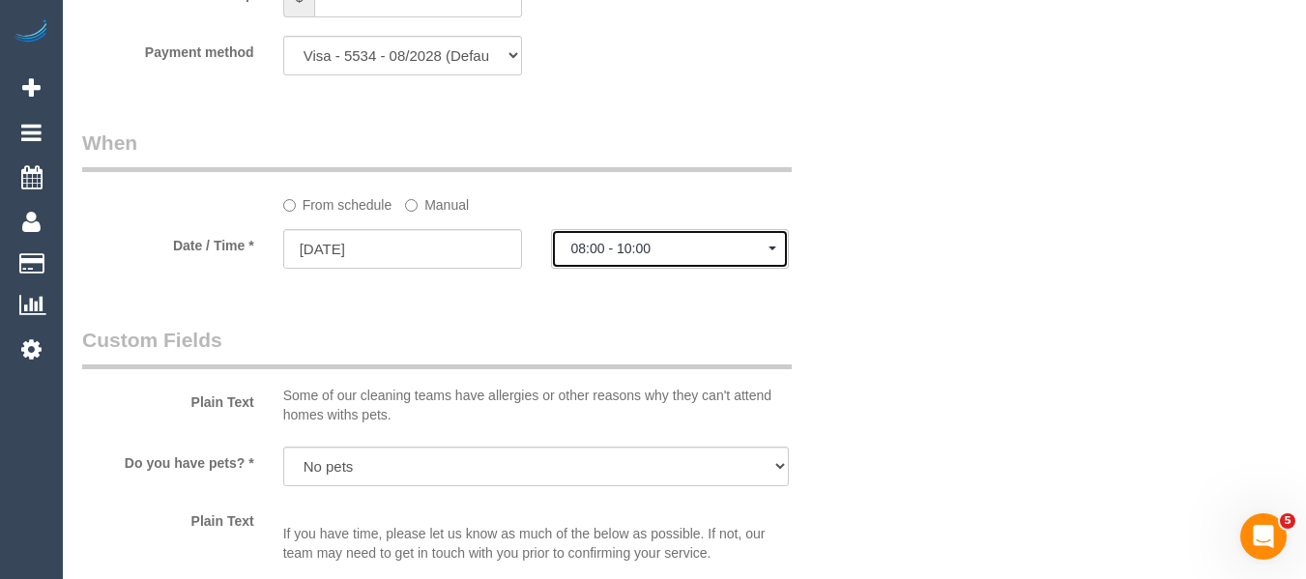
click at [623, 252] on span "08:00 - 10:00" at bounding box center [670, 248] width 198 height 15
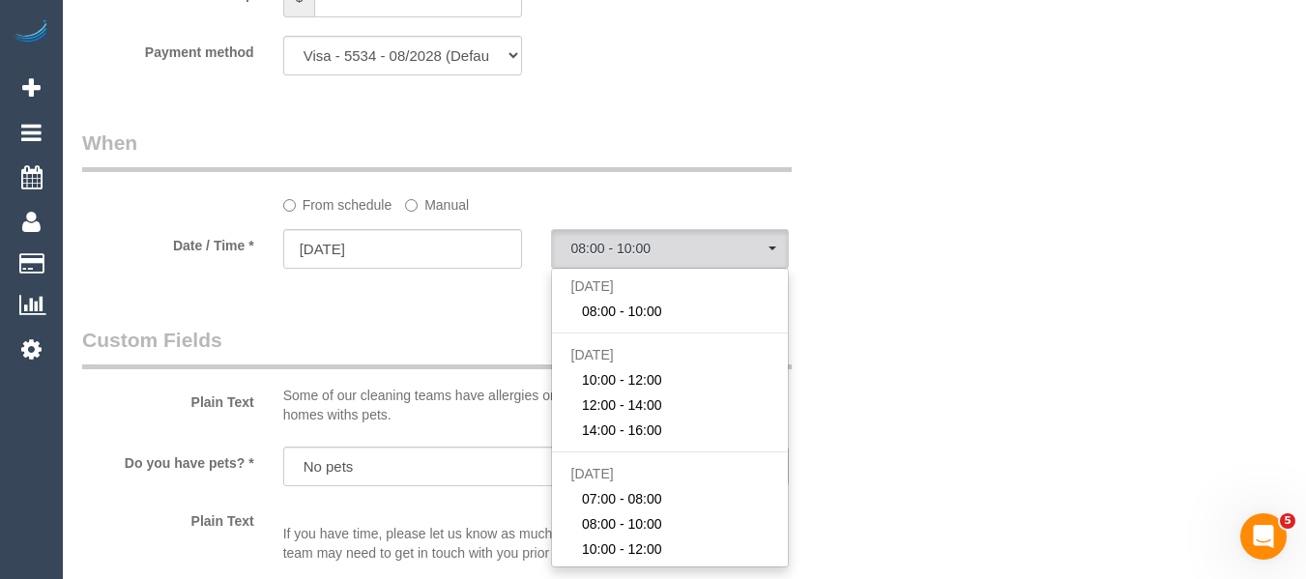
click at [445, 207] on label "Manual" at bounding box center [437, 201] width 64 height 26
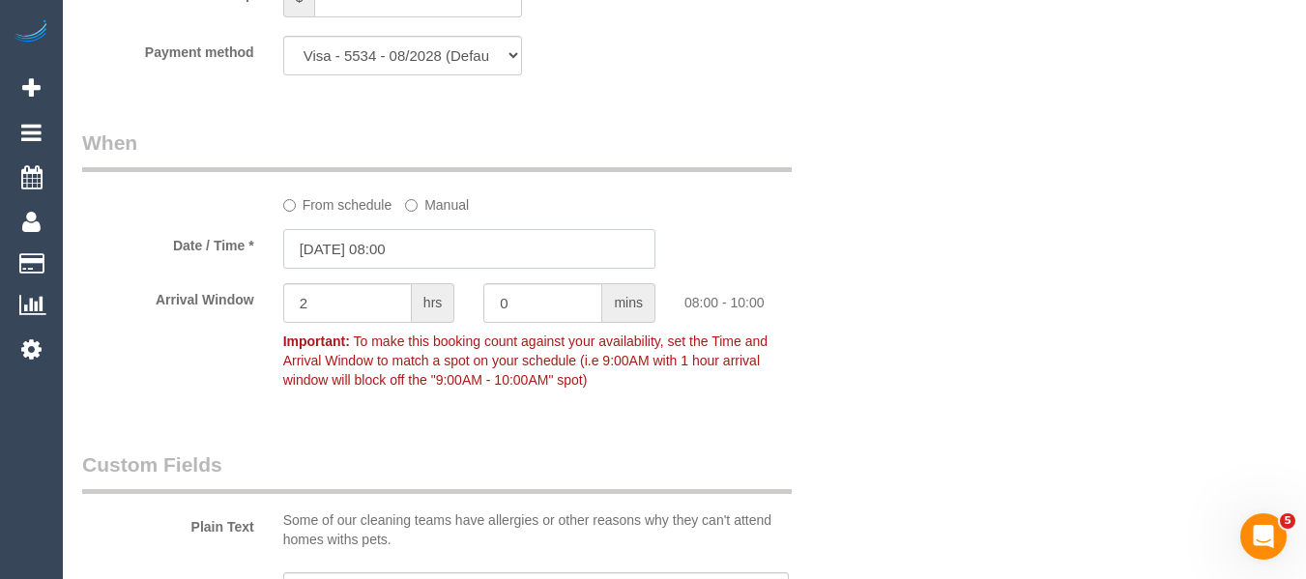
click at [411, 236] on input "[DATE] 08:00" at bounding box center [469, 249] width 372 height 40
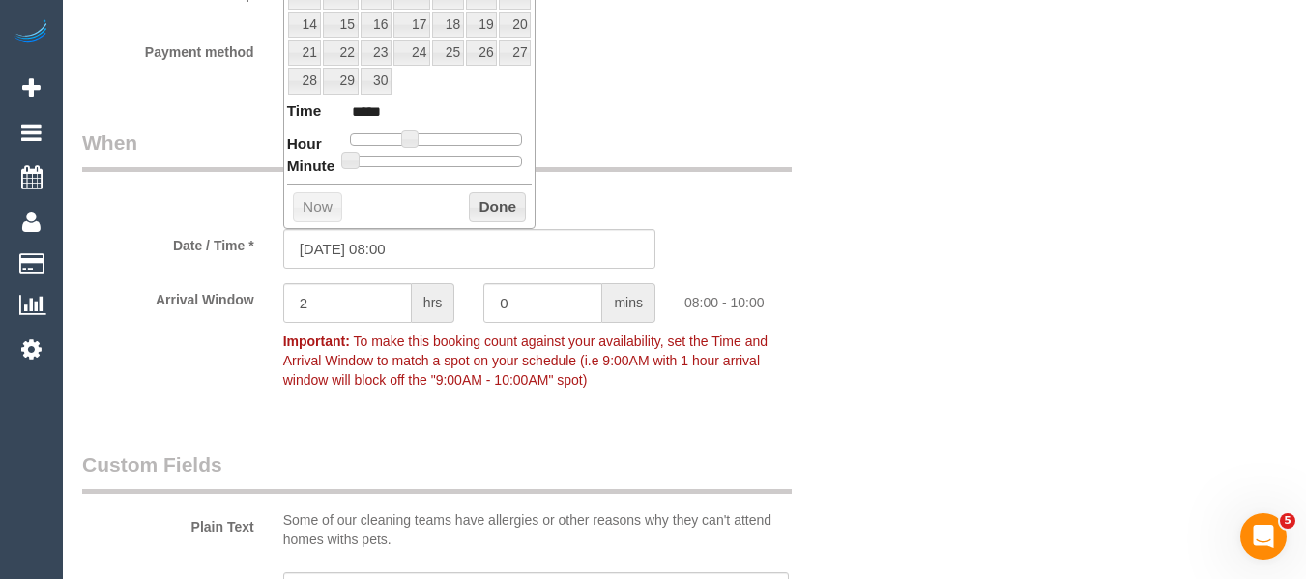
type input "[DATE] 09:00"
type input "*****"
type input "[DATE] 10:00"
type input "*****"
drag, startPoint x: 407, startPoint y: 134, endPoint x: 418, endPoint y: 140, distance: 13.0
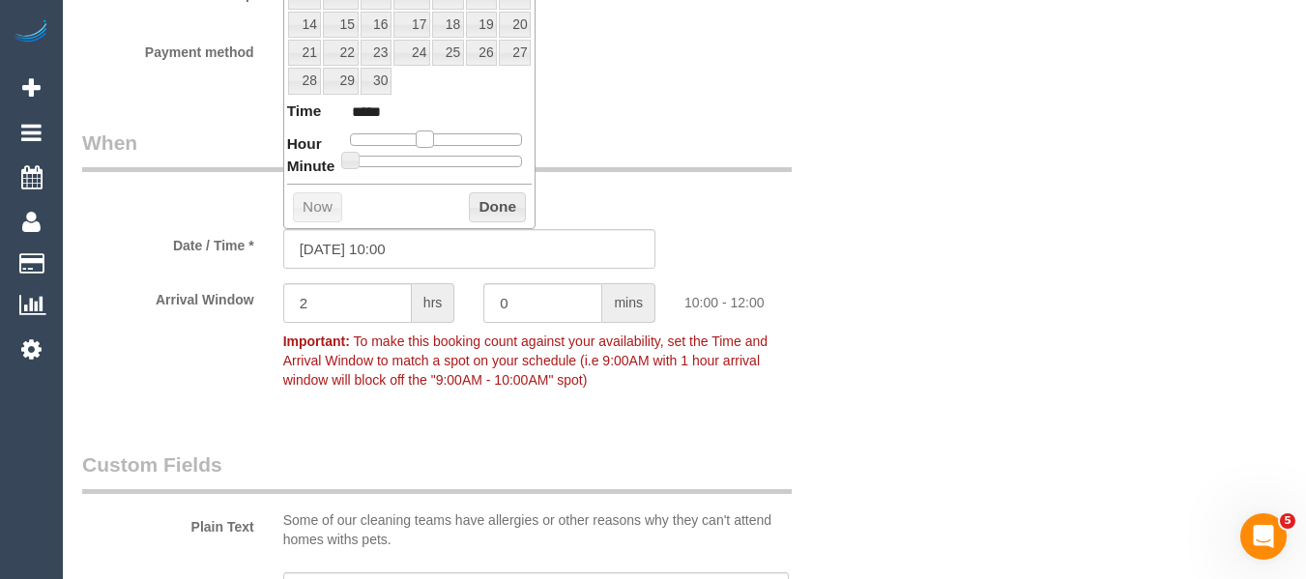
click at [418, 140] on span at bounding box center [424, 138] width 17 height 17
type input "[DATE] 09:00"
type input "*****"
click at [416, 140] on span at bounding box center [417, 138] width 17 height 17
click at [478, 203] on button "Done" at bounding box center [497, 207] width 57 height 31
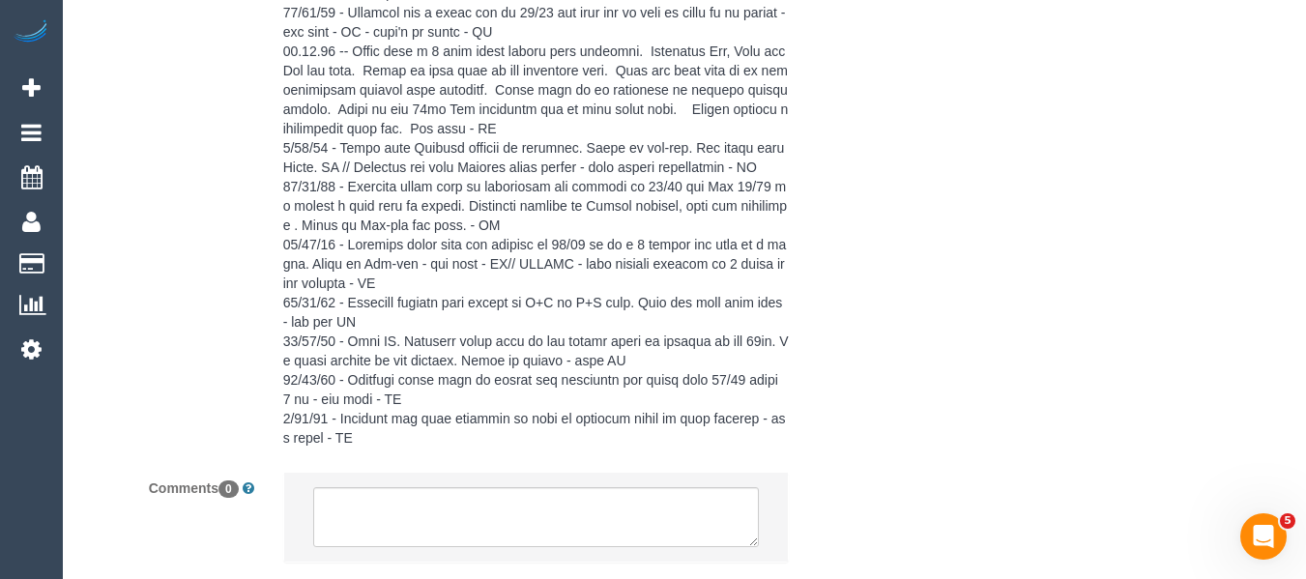
scroll to position [4349, 0]
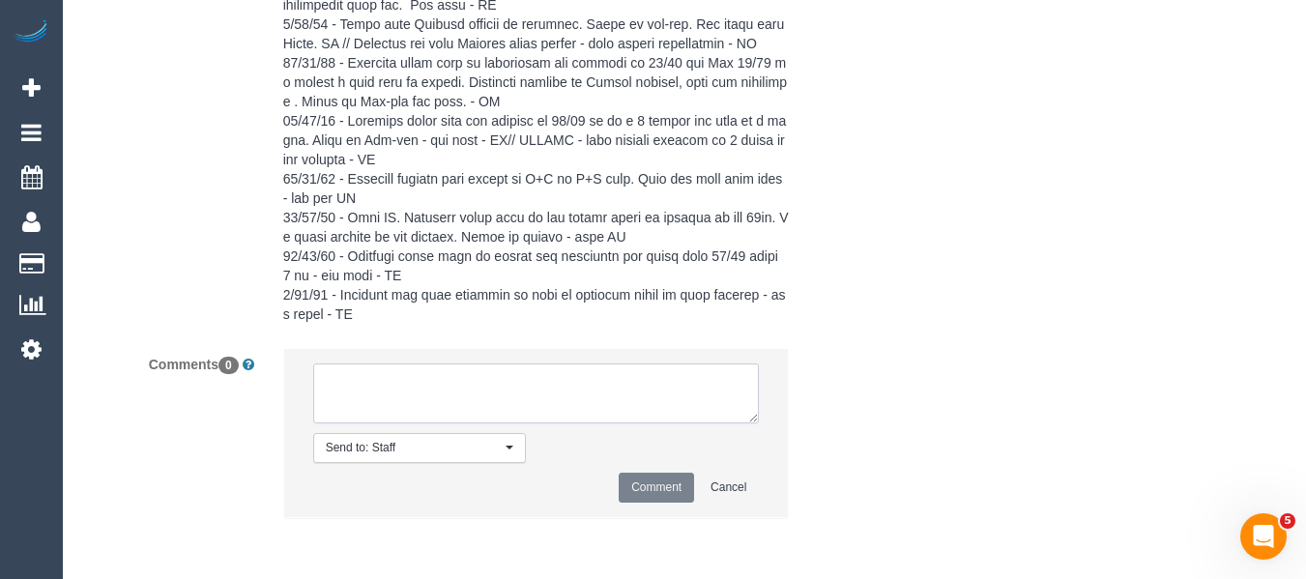
click at [481, 397] on textarea at bounding box center [536, 393] width 447 height 60
type textarea "[PERSON_NAME] created a new booking for this"
click at [587, 378] on textarea at bounding box center [536, 393] width 447 height 60
click at [588, 378] on textarea at bounding box center [536, 393] width 447 height 60
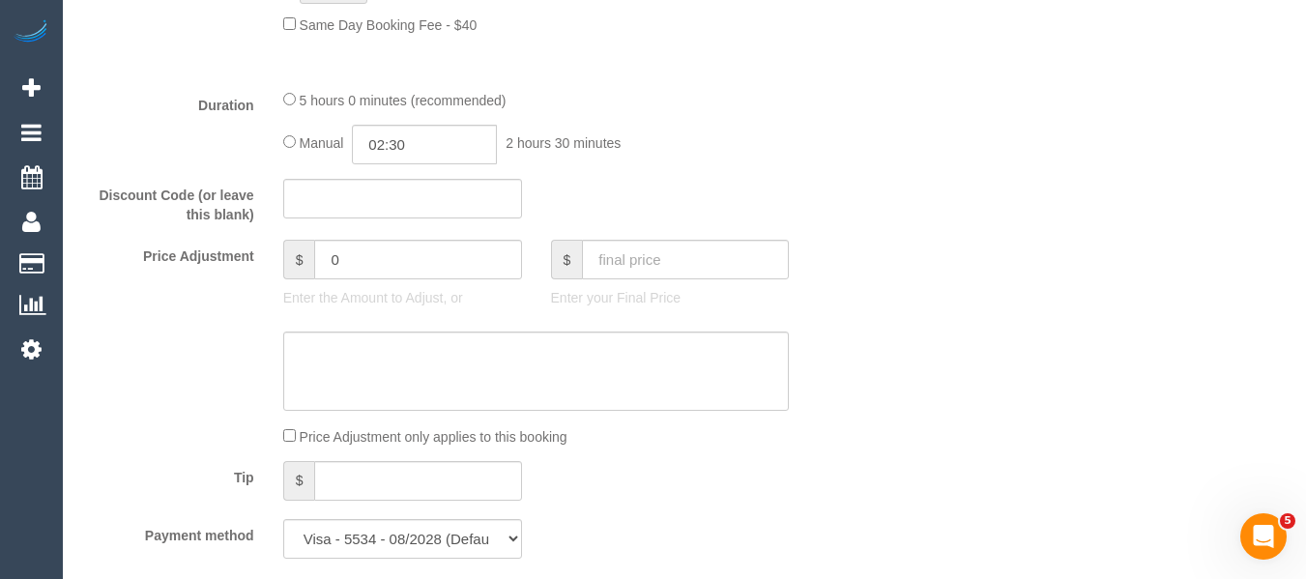
scroll to position [1574, 0]
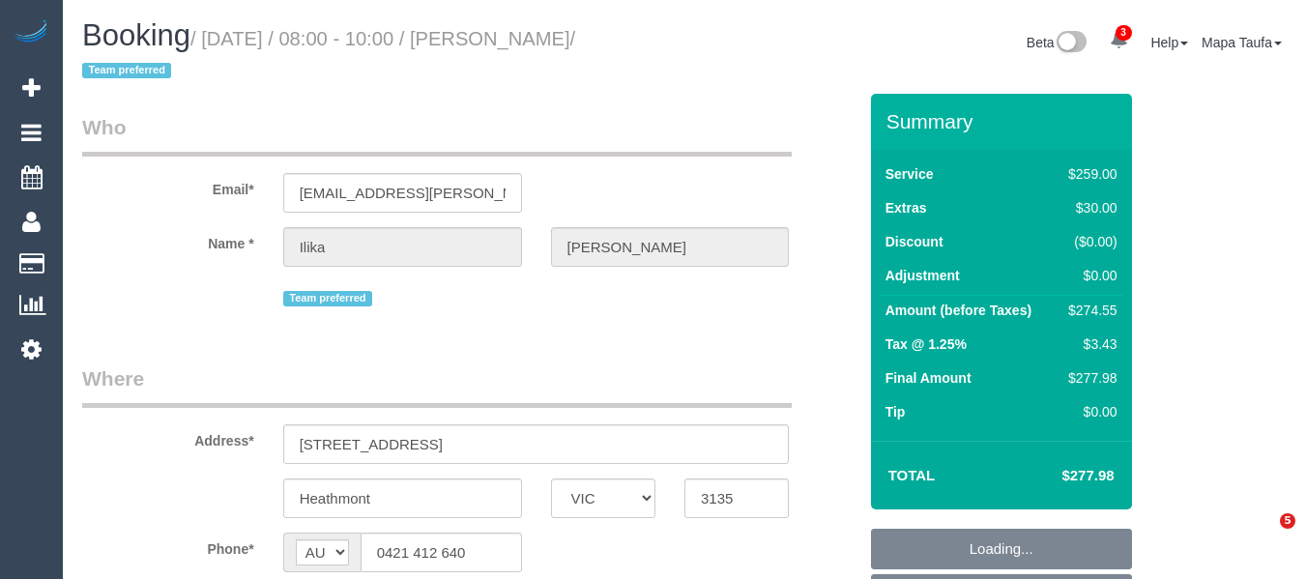
select select "VIC"
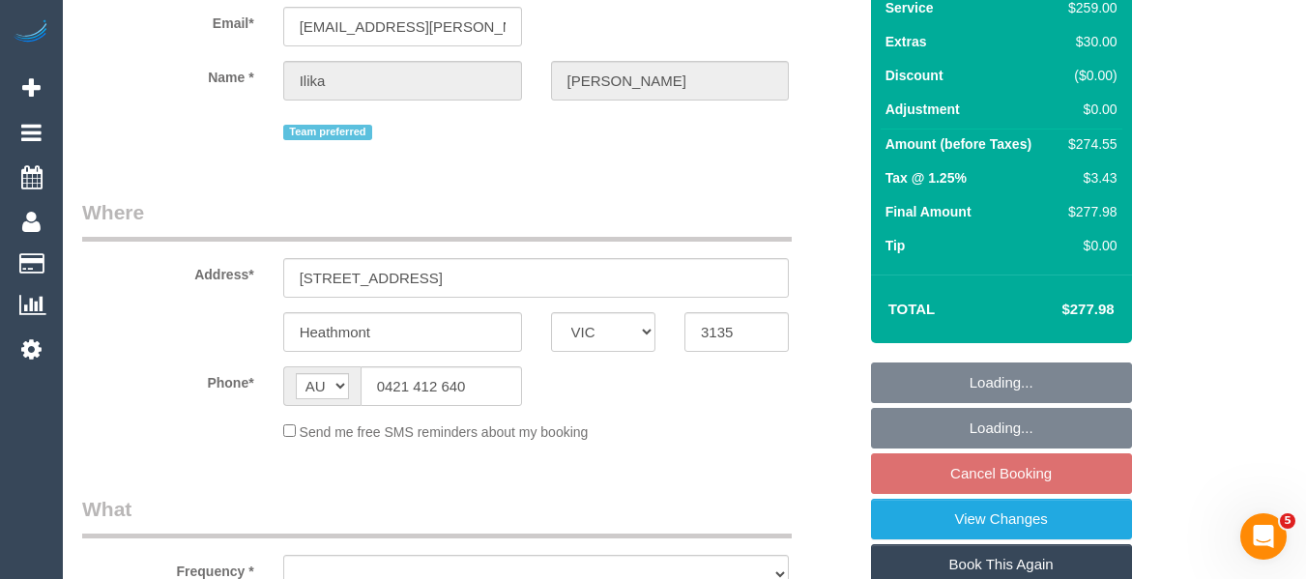
select select "string:stripe-pm_1PJ5zJ2GScqysDRVN6QVtdR4"
select select "number:28"
select select "number:14"
select select "number:19"
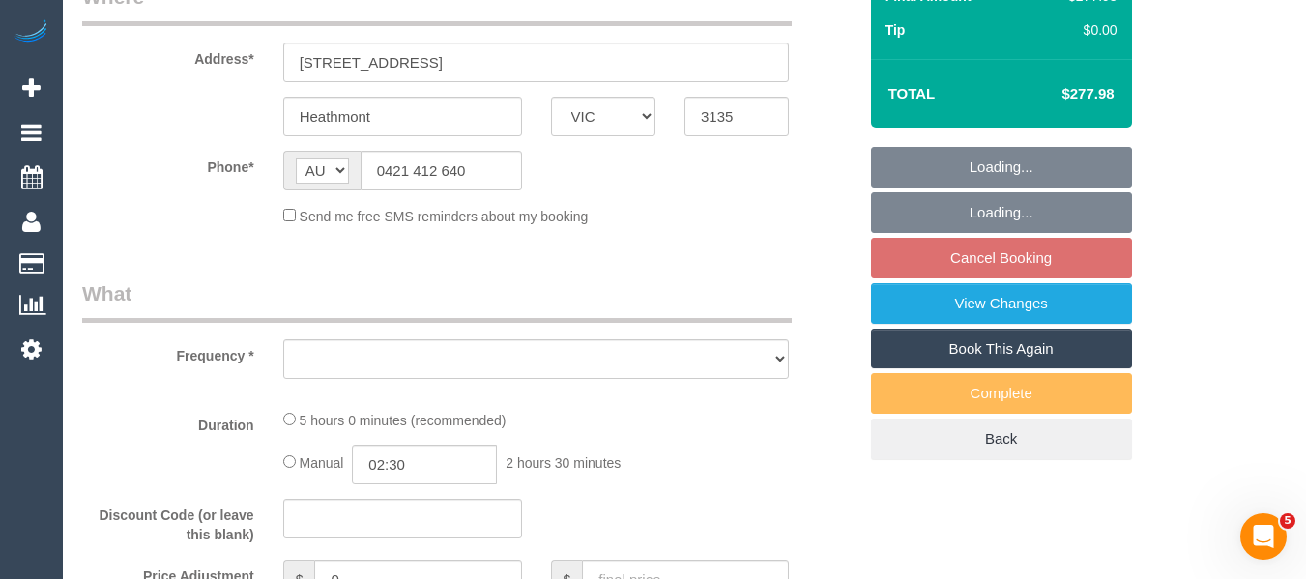
scroll to position [387, 0]
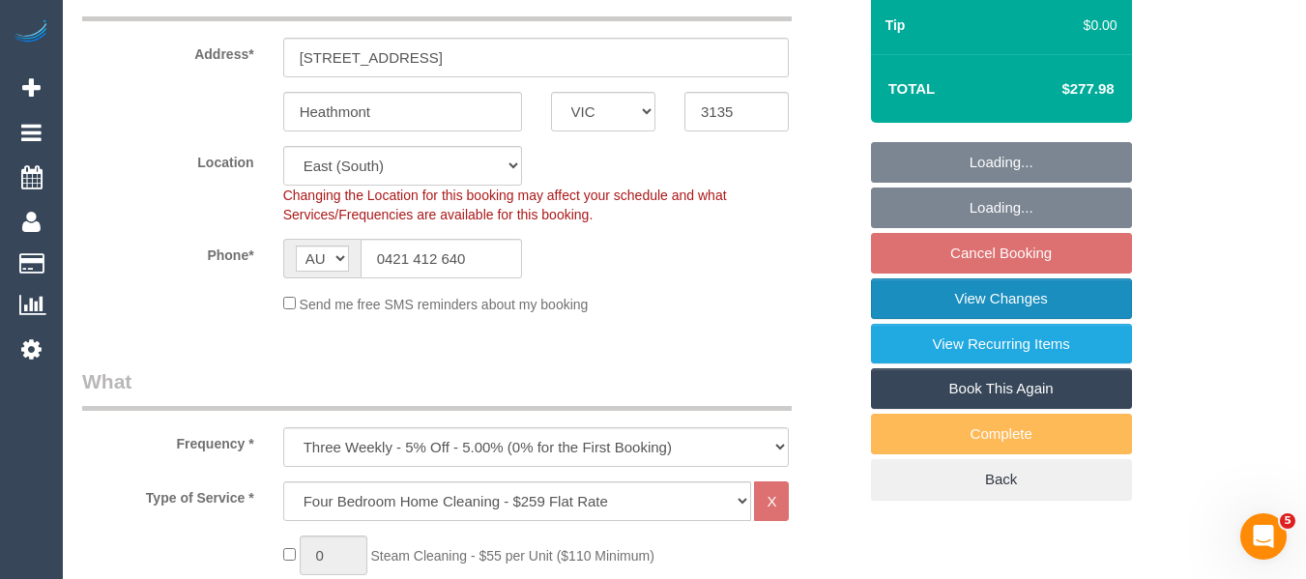
select select "object:1230"
click at [1017, 289] on link "View Changes" at bounding box center [1001, 298] width 261 height 41
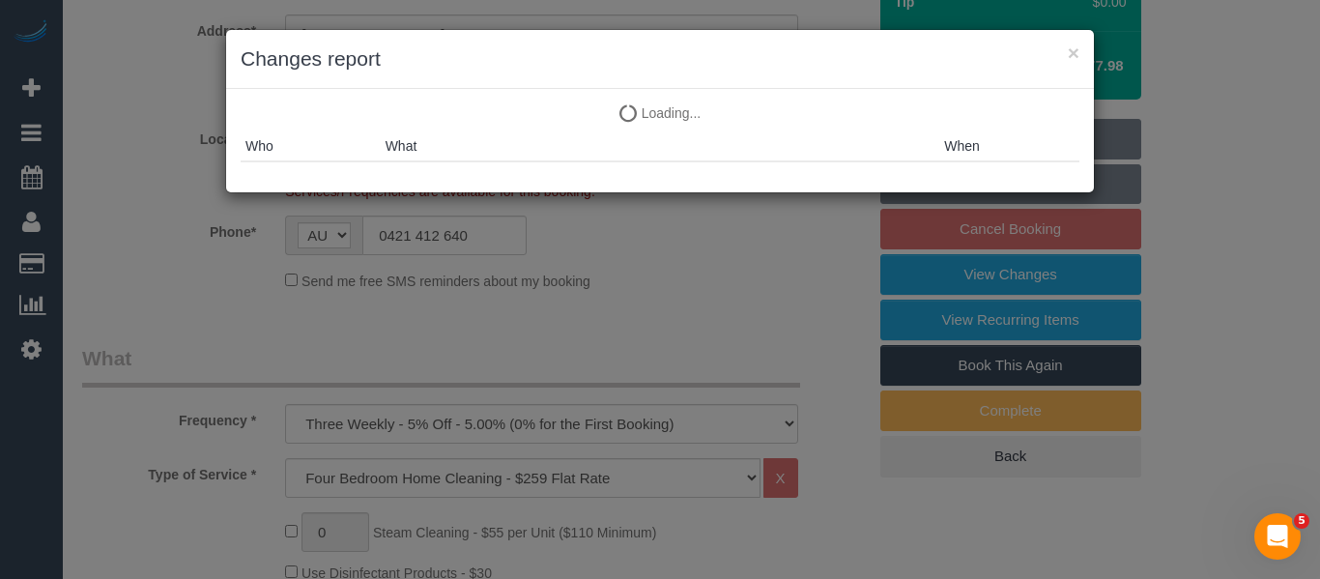
select select "spot2"
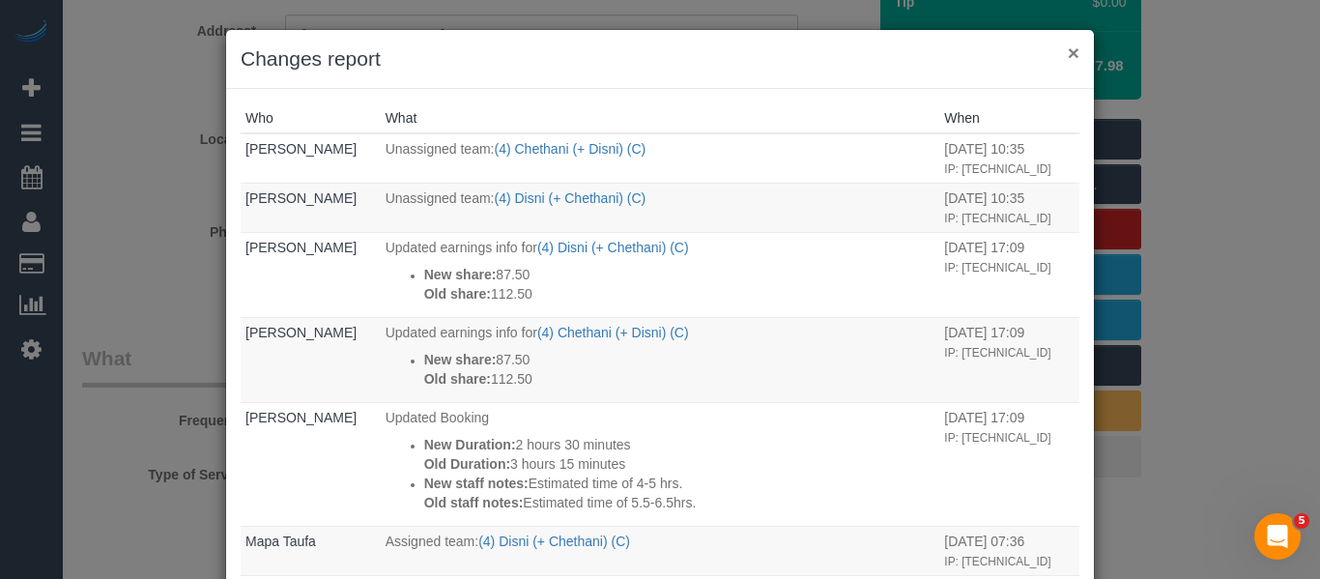
click at [1068, 53] on button "×" at bounding box center [1074, 53] width 12 height 20
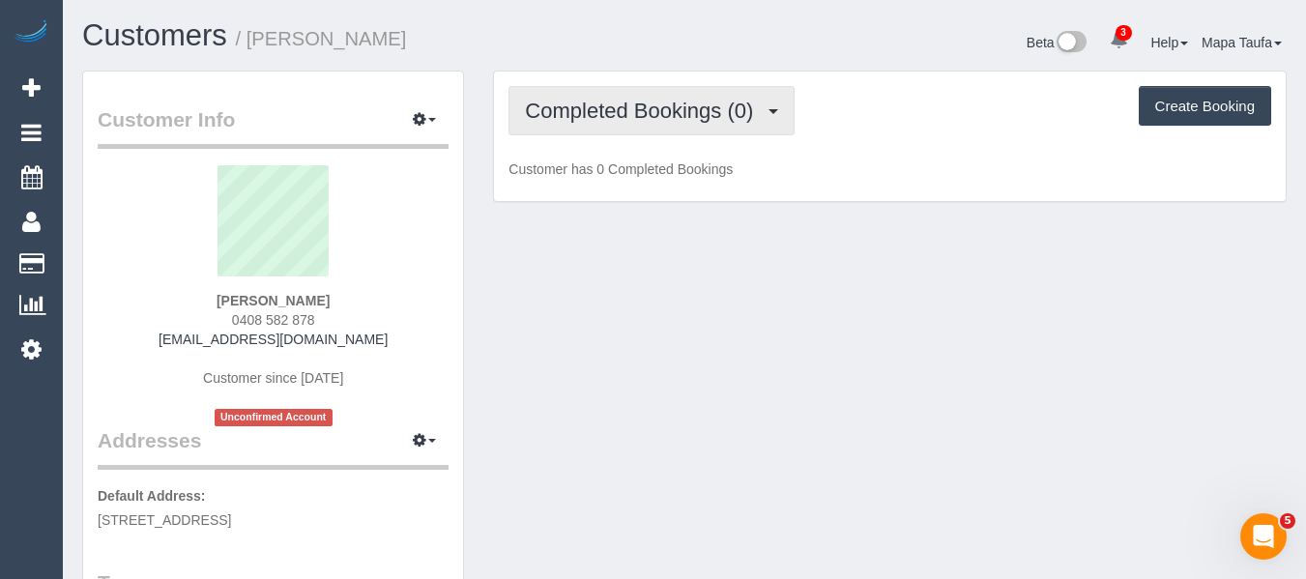
click at [567, 121] on span "Completed Bookings (0)" at bounding box center [644, 111] width 238 height 24
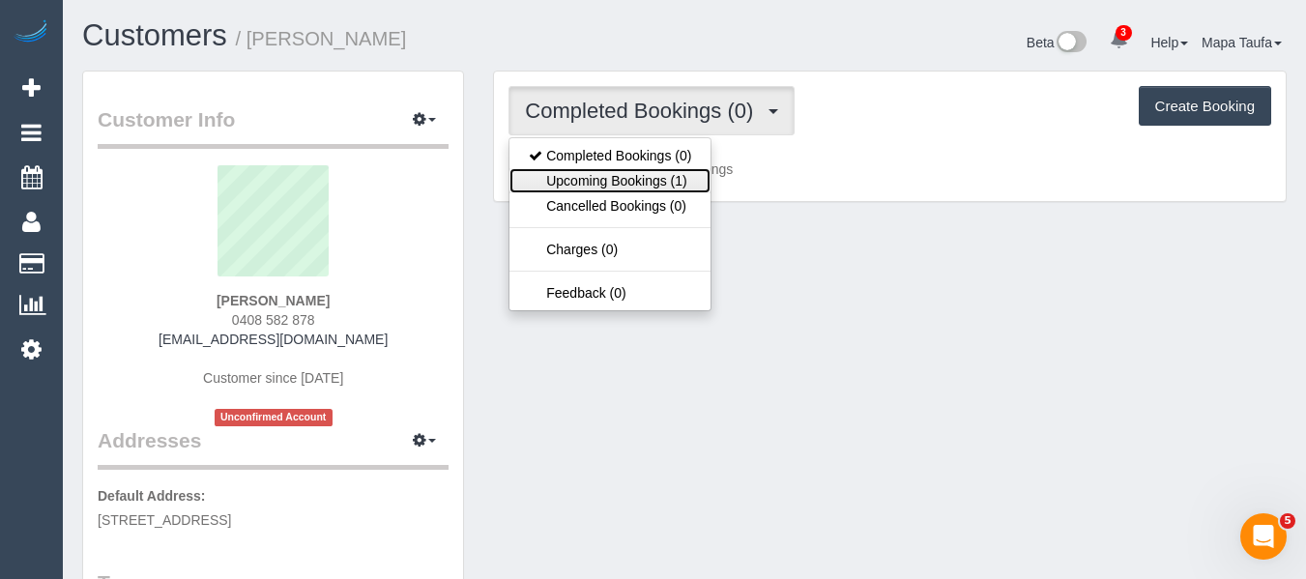
click at [615, 184] on link "Upcoming Bookings (1)" at bounding box center [609, 180] width 201 height 25
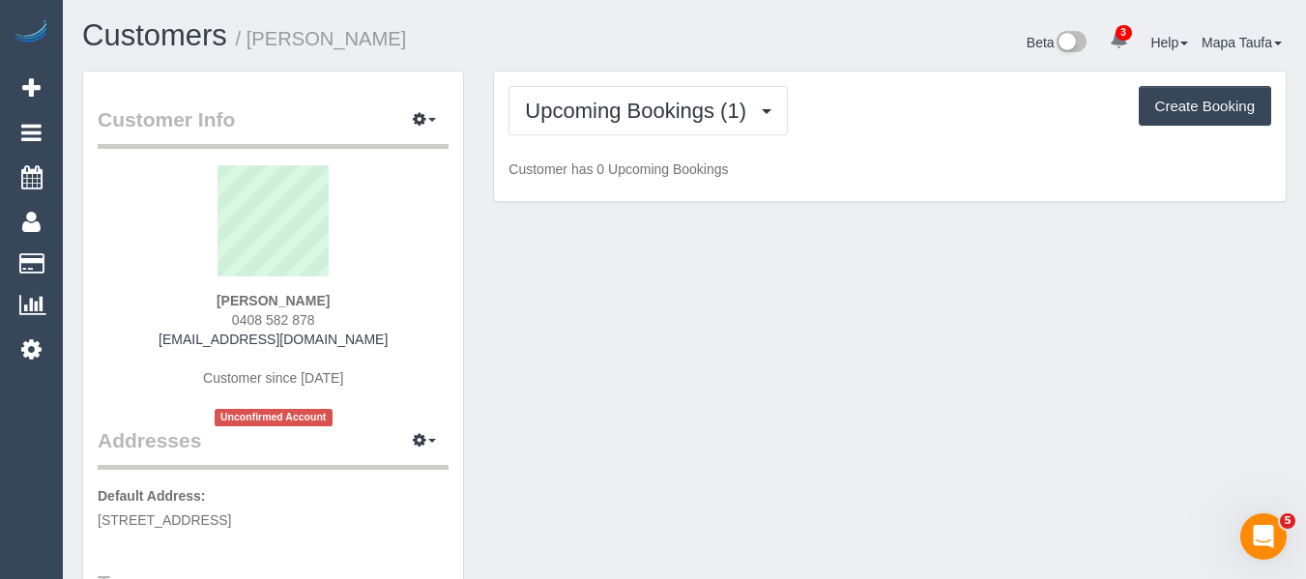
click at [650, 40] on h1 "Customers / Emma Ahkansson" at bounding box center [376, 35] width 588 height 33
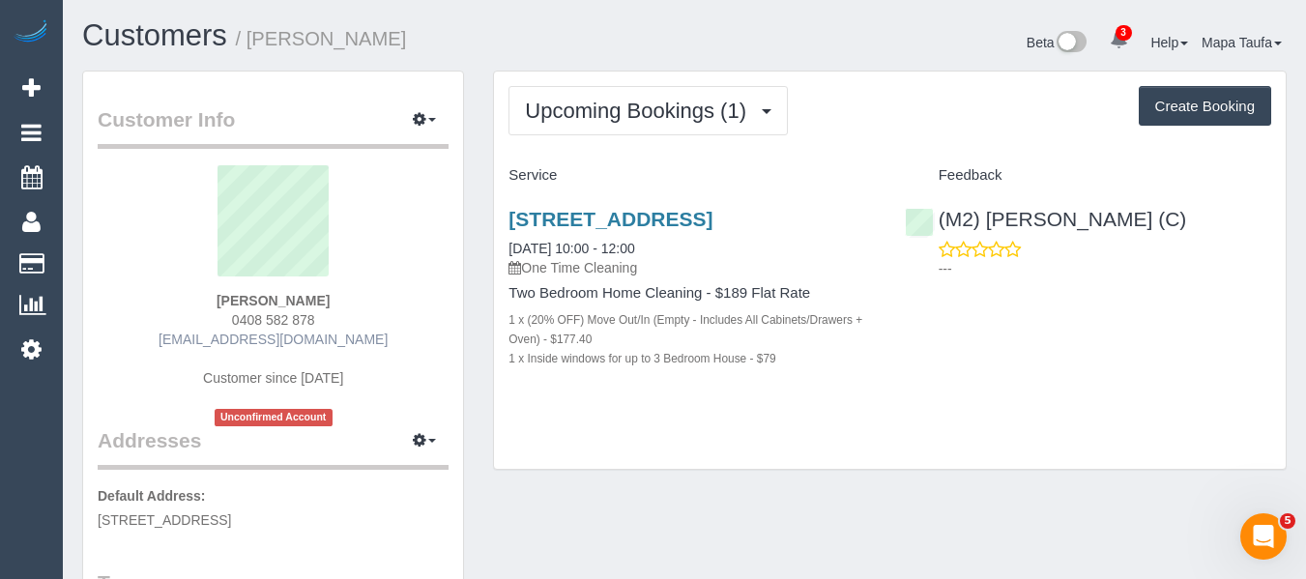
drag, startPoint x: 282, startPoint y: 321, endPoint x: 227, endPoint y: 336, distance: 57.2
click at [220, 330] on div "Emma Ahkansson 0408 582 878 emmamachome@yahoo.com.au Customer since 2025 Unconf…" at bounding box center [273, 295] width 351 height 261
copy div "emmam"
click at [359, 314] on div "Emma Ahkansson 0408 582 878 emmamachome@yahoo.com.au Customer since 2025 Unconf…" at bounding box center [273, 295] width 351 height 261
click at [360, 311] on div "Emma Ahkansson 0408 582 878 emmamachome@yahoo.com.au Customer since 2025 Unconf…" at bounding box center [273, 295] width 351 height 261
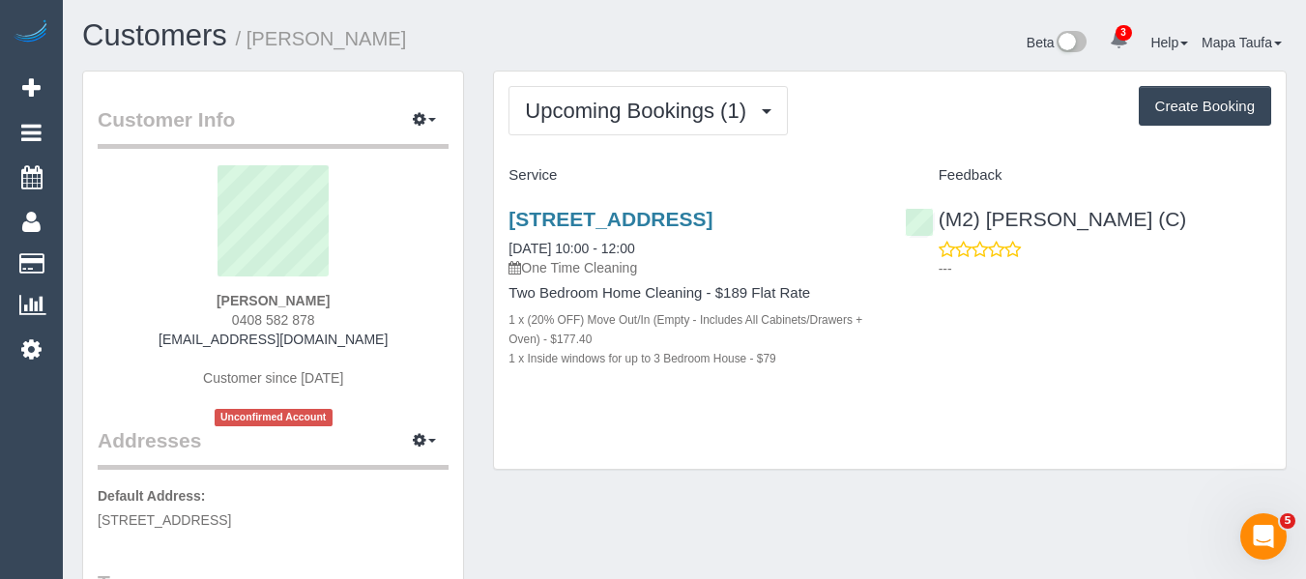
drag, startPoint x: 352, startPoint y: 319, endPoint x: 238, endPoint y: 326, distance: 114.2
click at [227, 319] on div "Emma Ahkansson 0408 582 878 emmamachome@yahoo.com.au Customer since 2025 Unconf…" at bounding box center [273, 295] width 351 height 261
copy span "0408 582 878"
click at [336, 322] on div "Emma Ahkansson 0408 582 878 emmamachome@yahoo.com.au Customer since 2025 Unconf…" at bounding box center [273, 295] width 351 height 261
drag, startPoint x: 348, startPoint y: 313, endPoint x: 244, endPoint y: 327, distance: 105.3
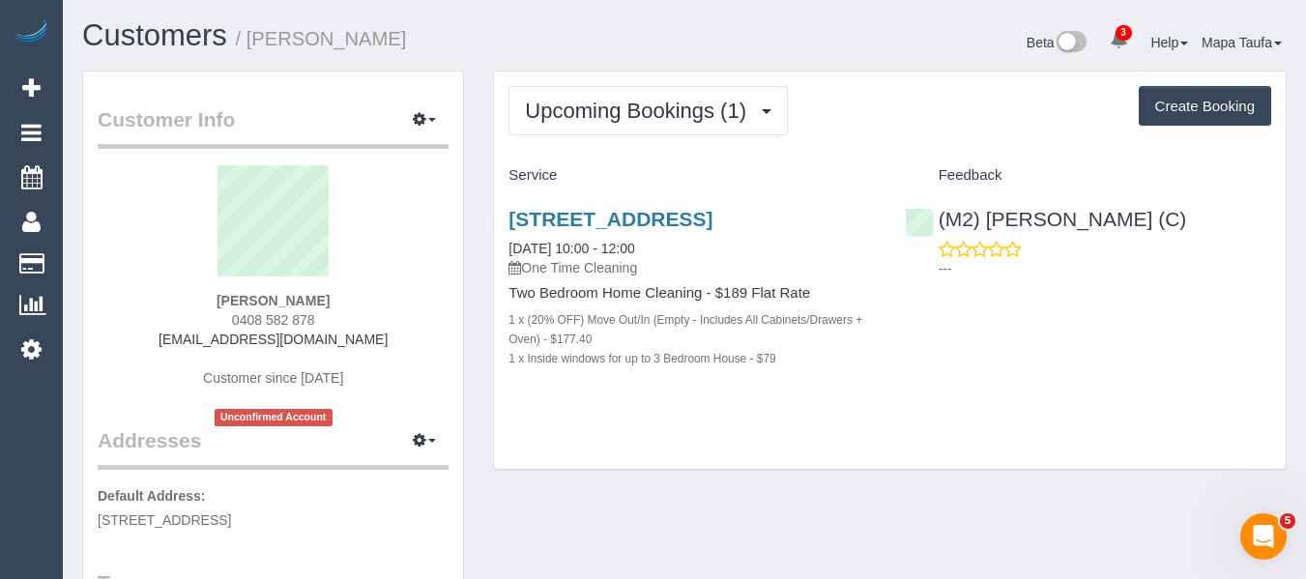
click at [234, 324] on div "Emma Ahkansson 0408 582 878 emmamachome@yahoo.com.au Customer since 2025 Unconf…" at bounding box center [273, 295] width 351 height 261
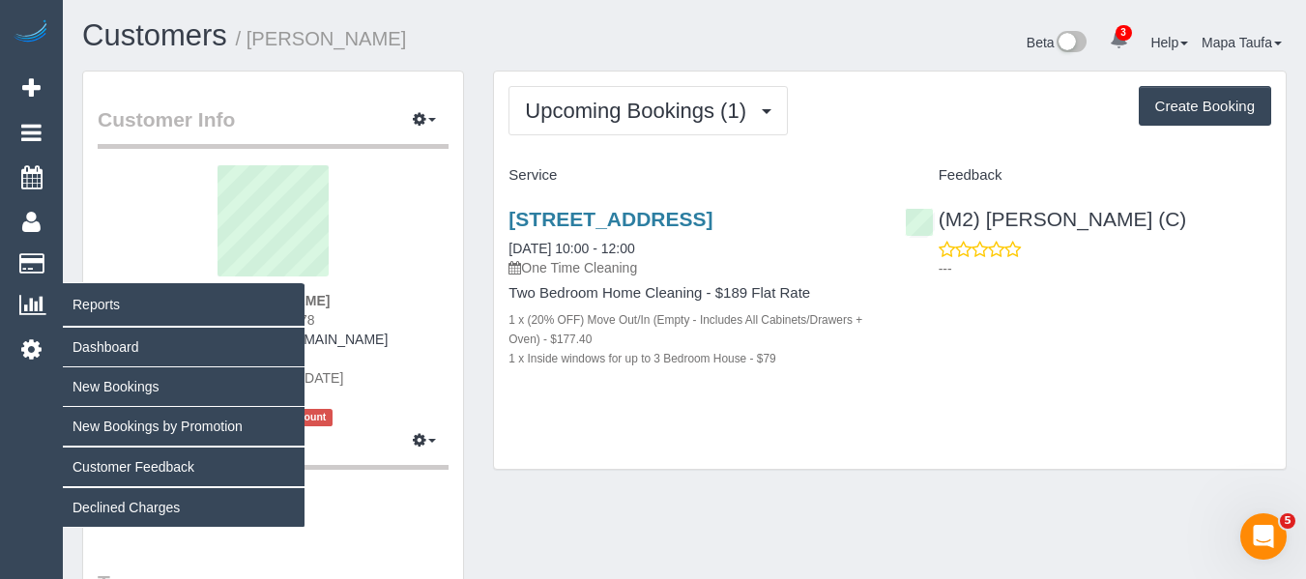
copy span "0408 582 878"
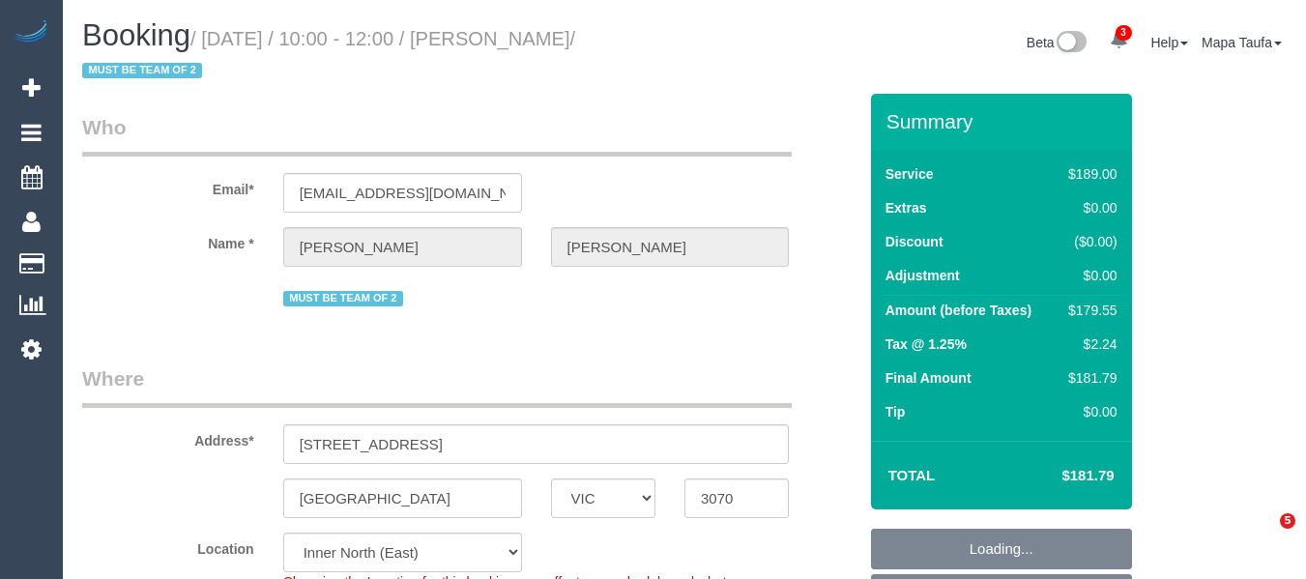
select select "VIC"
select select "number:27"
select select "number:14"
select select "number:19"
select select "number:23"
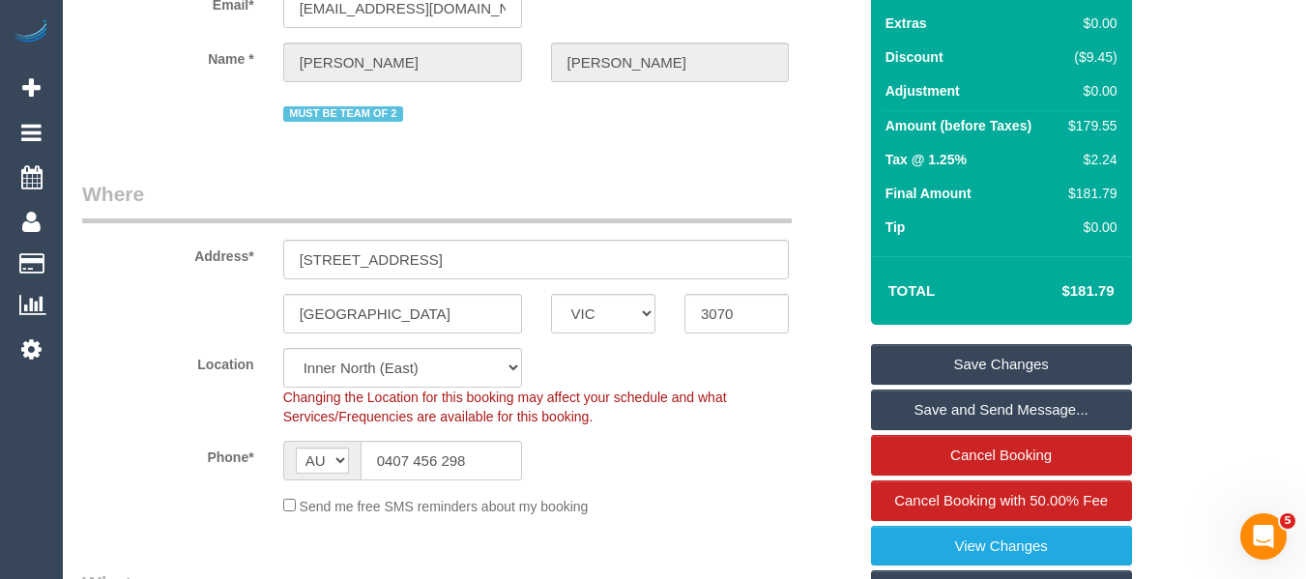
scroll to position [387, 0]
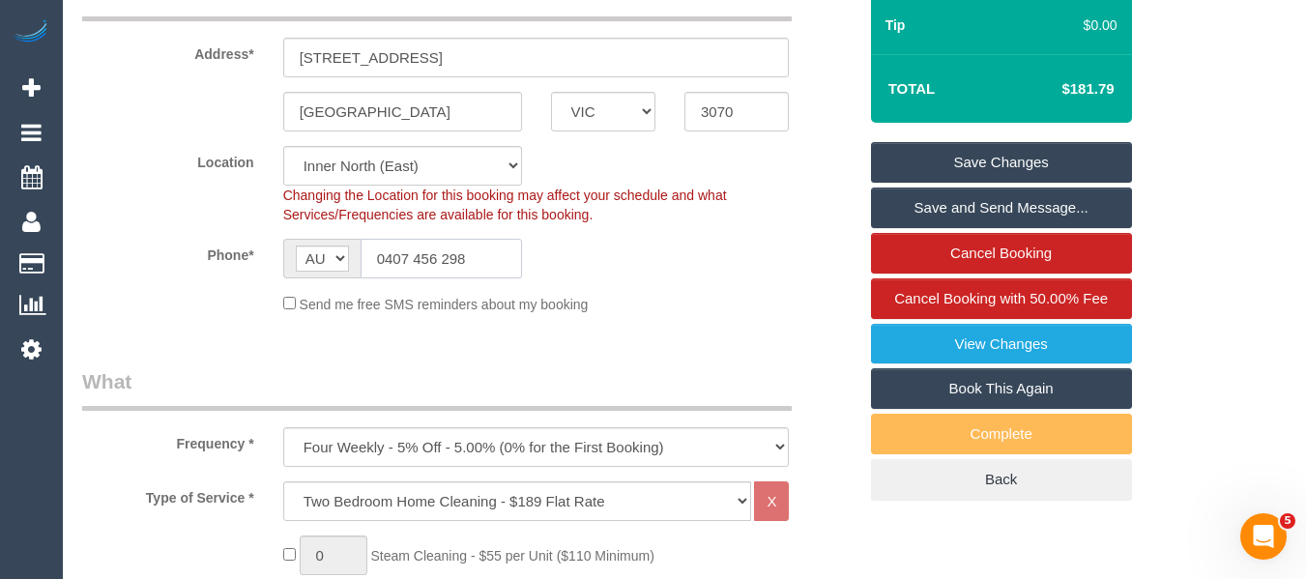
click at [438, 258] on input "0407 456 298" at bounding box center [441, 259] width 161 height 40
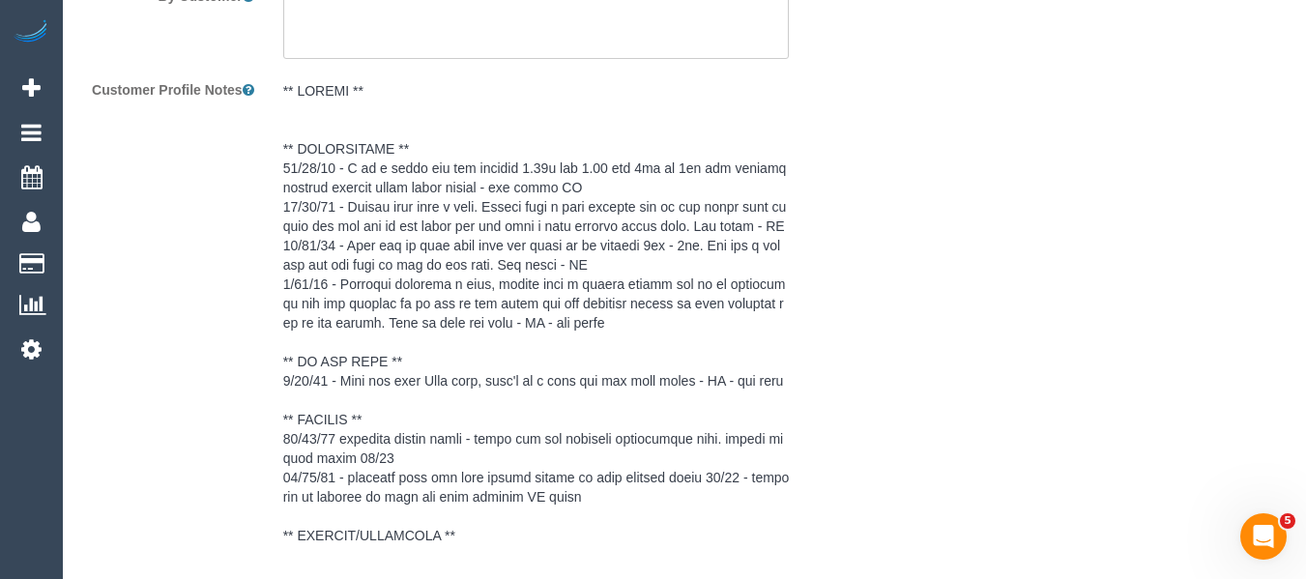
scroll to position [4249, 0]
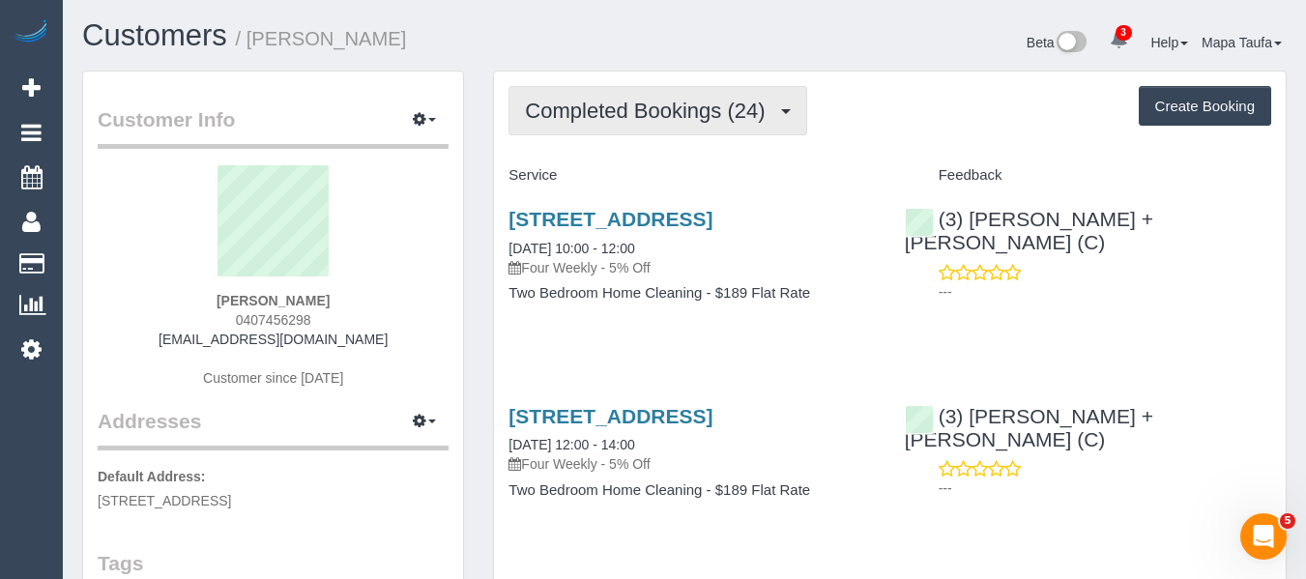
click at [639, 113] on span "Completed Bookings (24)" at bounding box center [649, 111] width 249 height 24
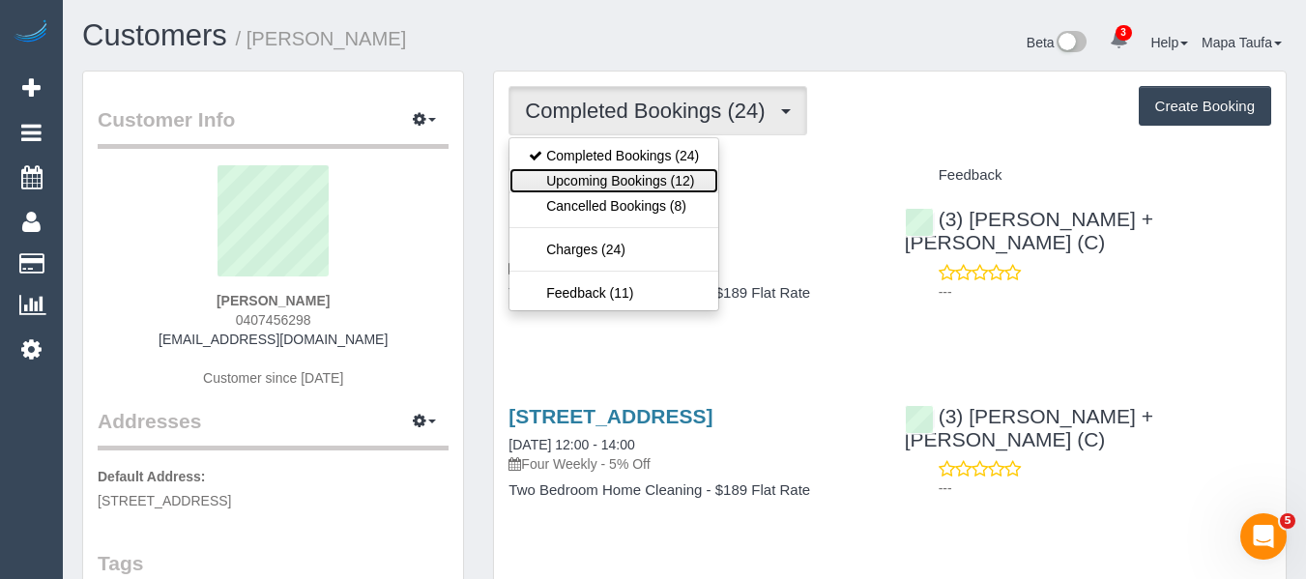
click at [639, 170] on link "Upcoming Bookings (12)" at bounding box center [613, 180] width 209 height 25
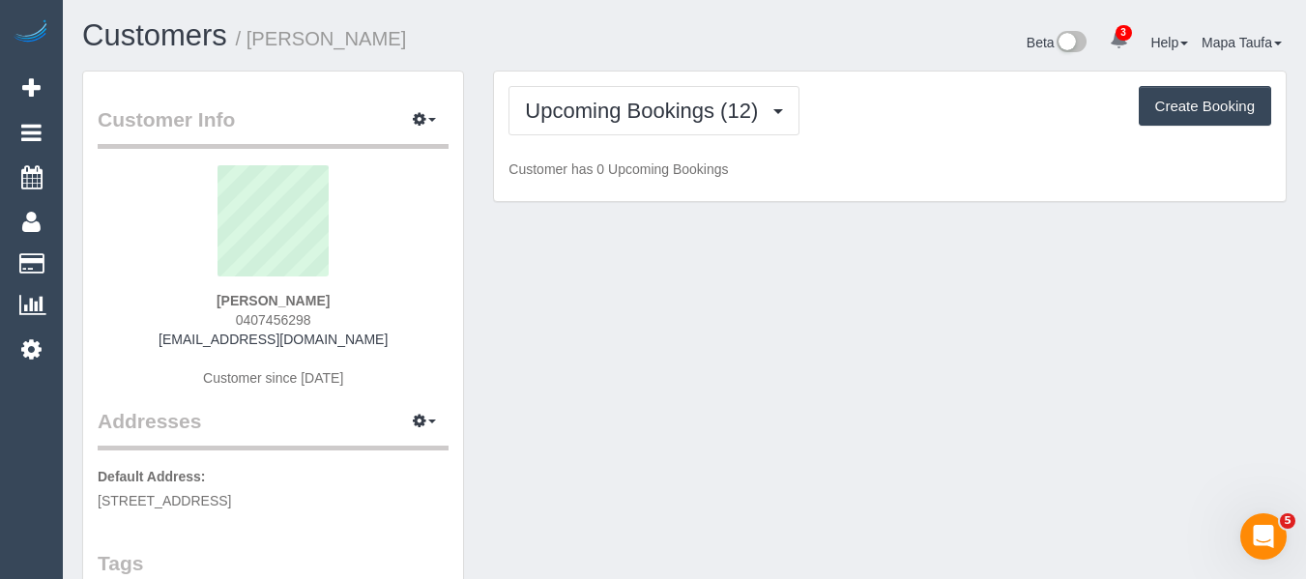
click at [882, 123] on div "Upcoming Bookings (12) Completed Bookings (24) Upcoming Bookings (12) Cancelled…" at bounding box center [889, 110] width 763 height 49
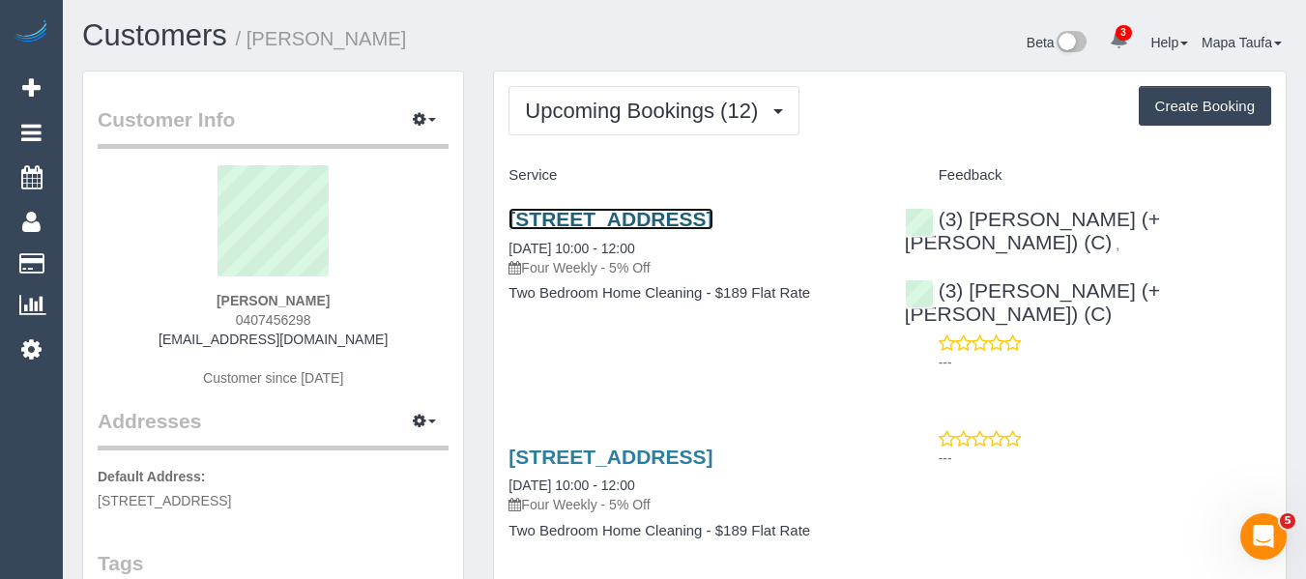
click at [616, 221] on link "[STREET_ADDRESS]" at bounding box center [610, 219] width 204 height 22
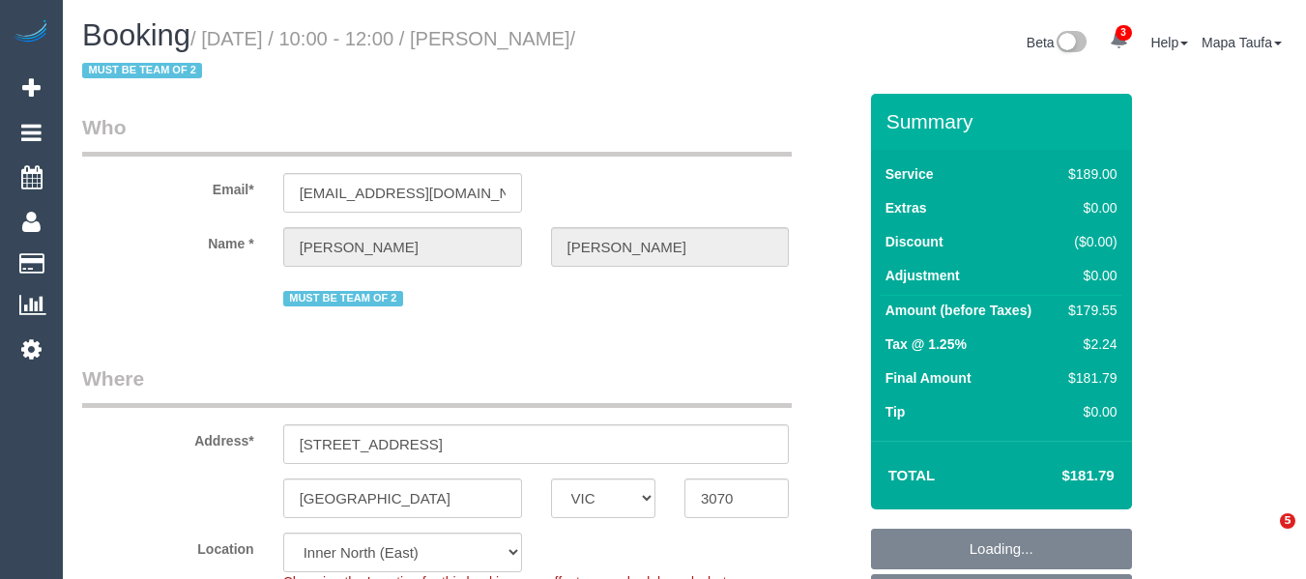
select select "VIC"
select select "string:stripe-pm_1QZKJS2GScqysDRV39Mdx3JN"
select select "number:27"
select select "number:14"
select select "number:19"
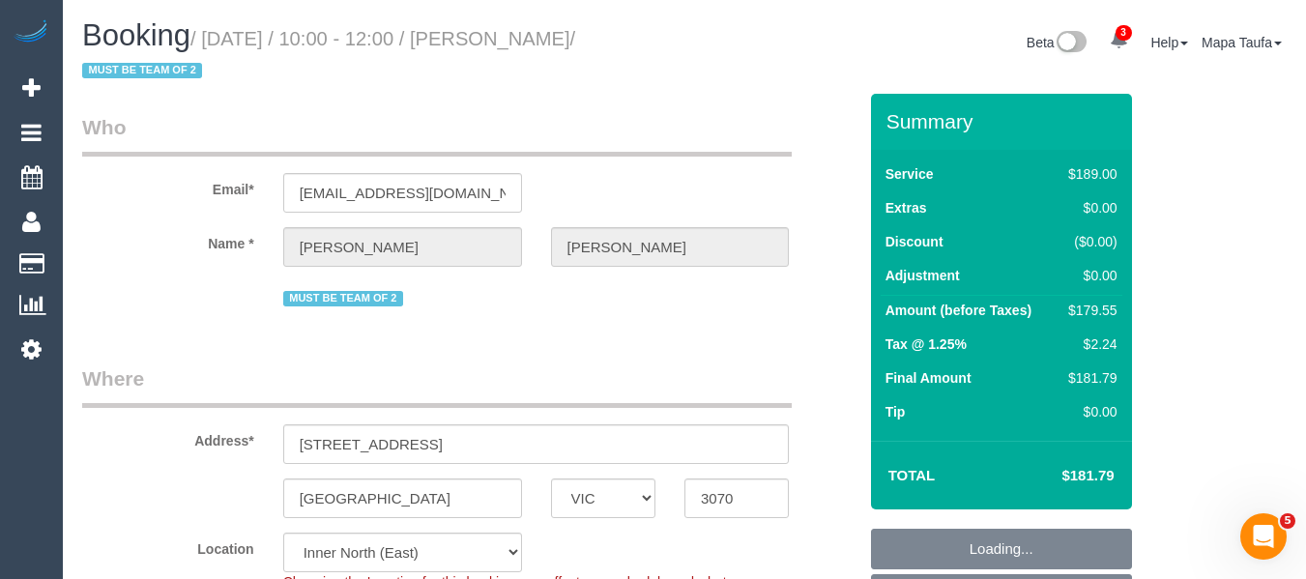
select select "number:23"
select select "object:1677"
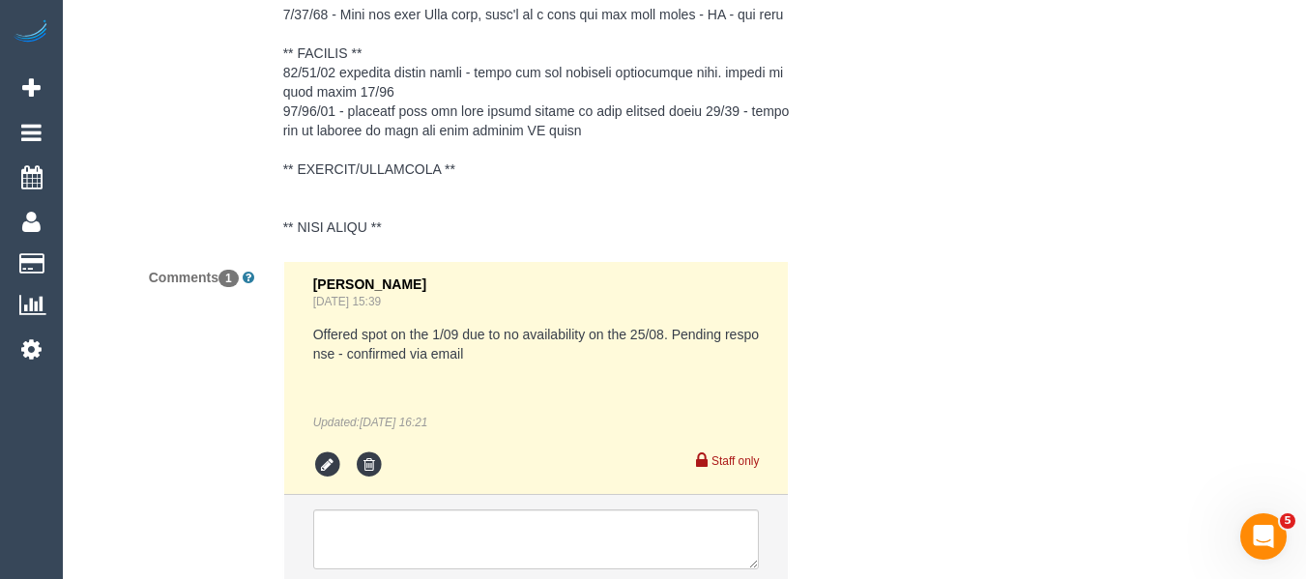
scroll to position [4249, 0]
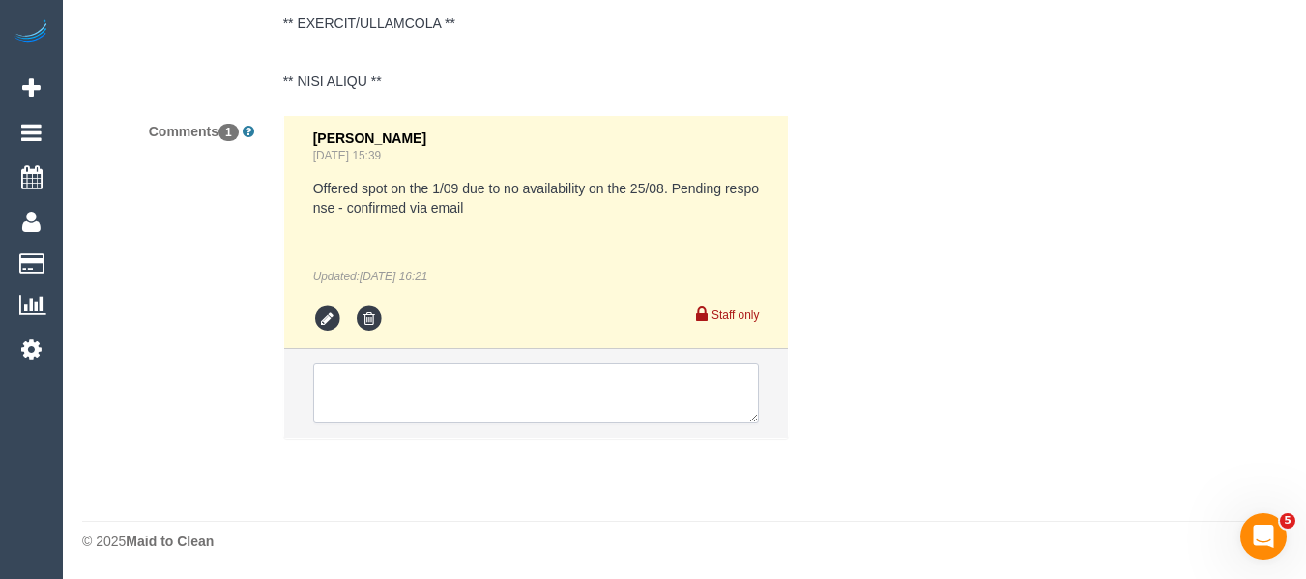
click at [583, 394] on textarea at bounding box center [536, 393] width 447 height 60
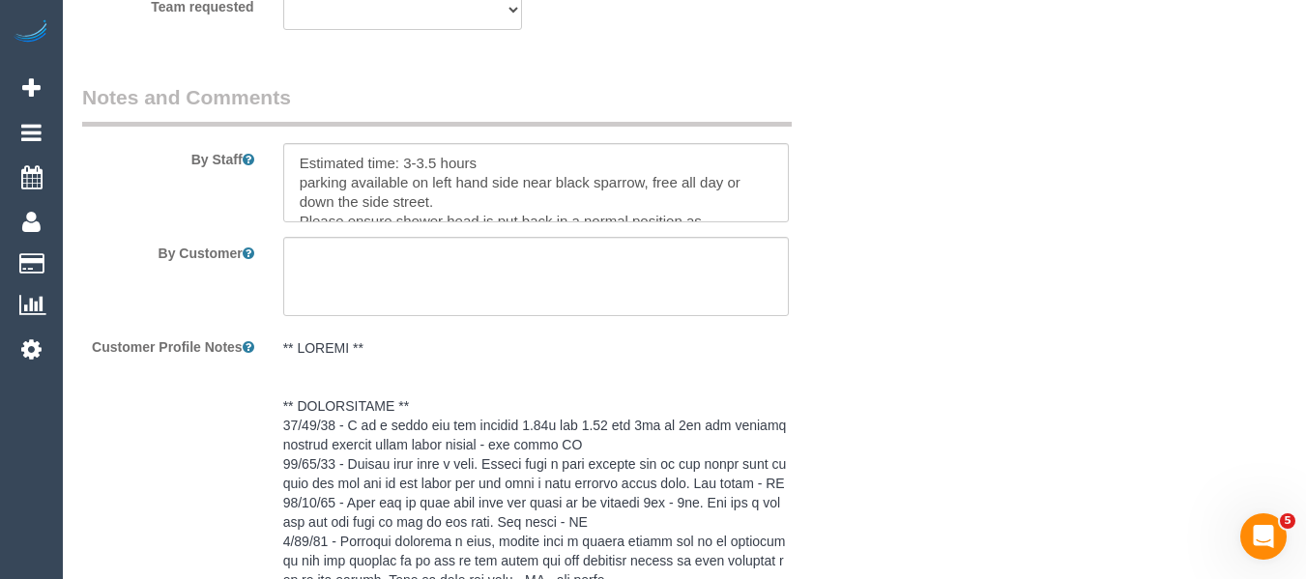
scroll to position [3282, 0]
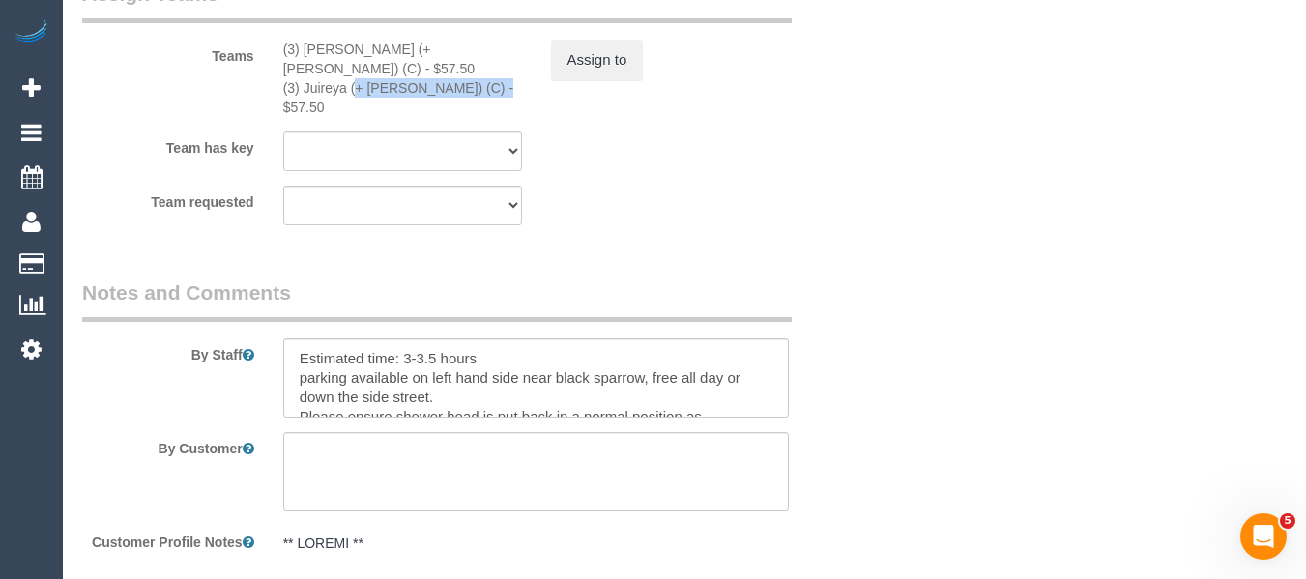
drag, startPoint x: 431, startPoint y: 75, endPoint x: 303, endPoint y: 72, distance: 128.6
click at [303, 78] on div "(3) Juireya (+ [PERSON_NAME]) (C) - $57.50" at bounding box center [402, 97] width 239 height 39
copy div "Juireya (+ [PERSON_NAME]) (C) -"
click at [608, 69] on button "Assign to" at bounding box center [597, 60] width 93 height 41
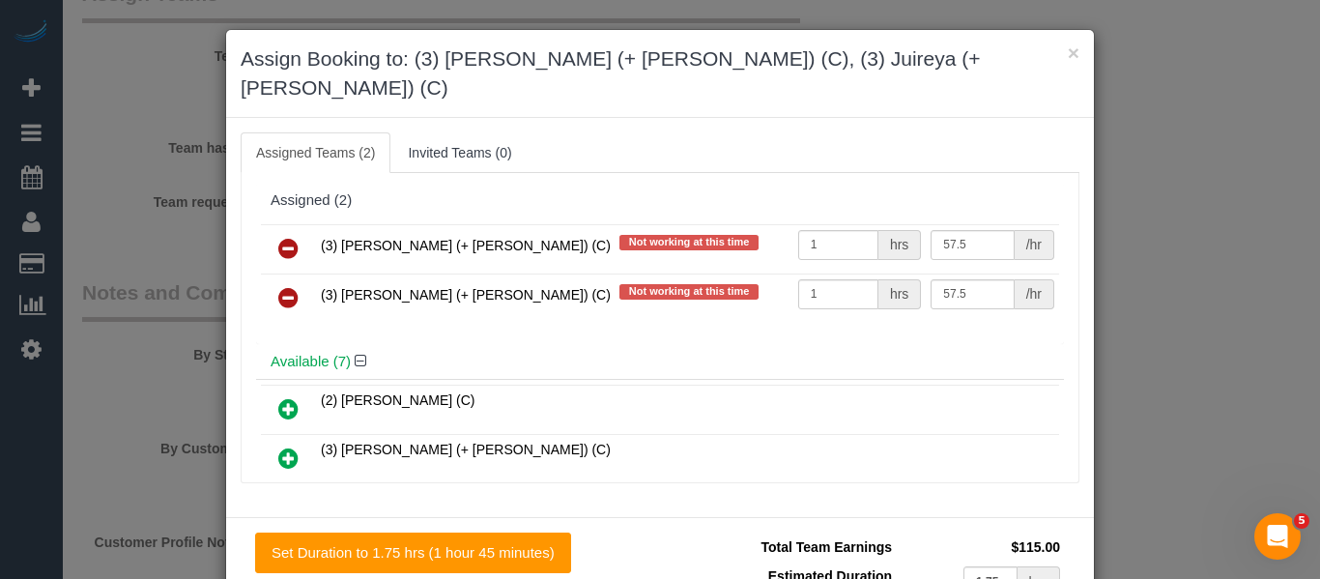
click at [286, 237] on icon at bounding box center [288, 248] width 20 height 23
click at [286, 286] on icon at bounding box center [288, 297] width 20 height 23
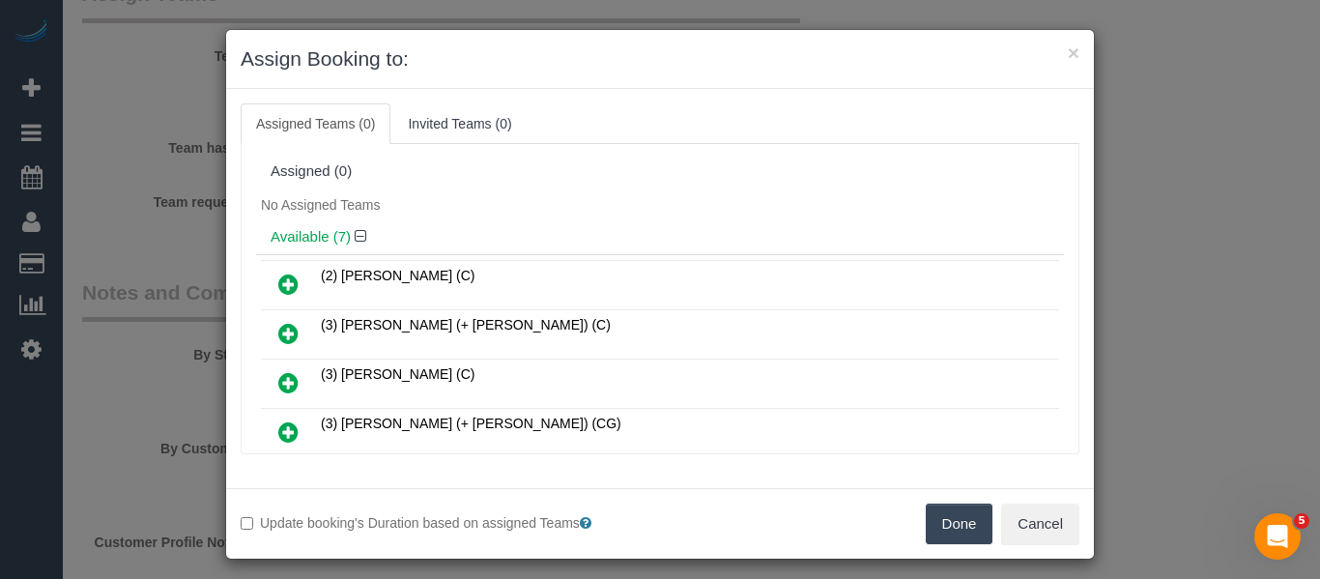
click at [957, 524] on button "Done" at bounding box center [960, 524] width 68 height 41
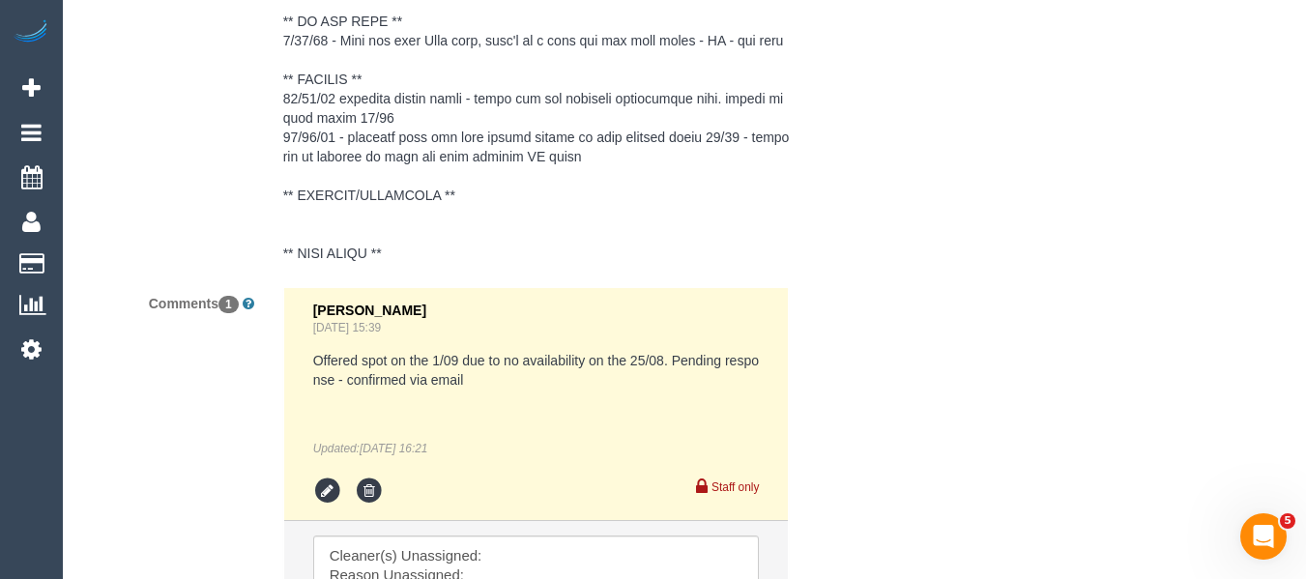
scroll to position [4249, 0]
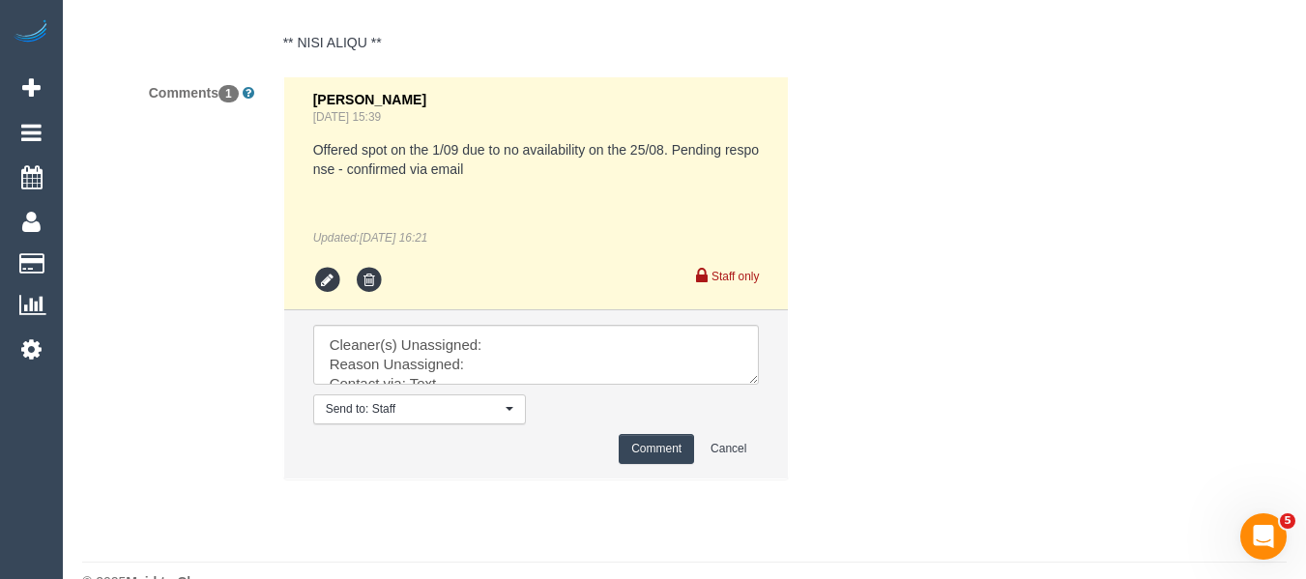
drag, startPoint x: 757, startPoint y: 425, endPoint x: 822, endPoint y: 548, distance: 139.2
click at [760, 385] on textarea at bounding box center [536, 355] width 447 height 60
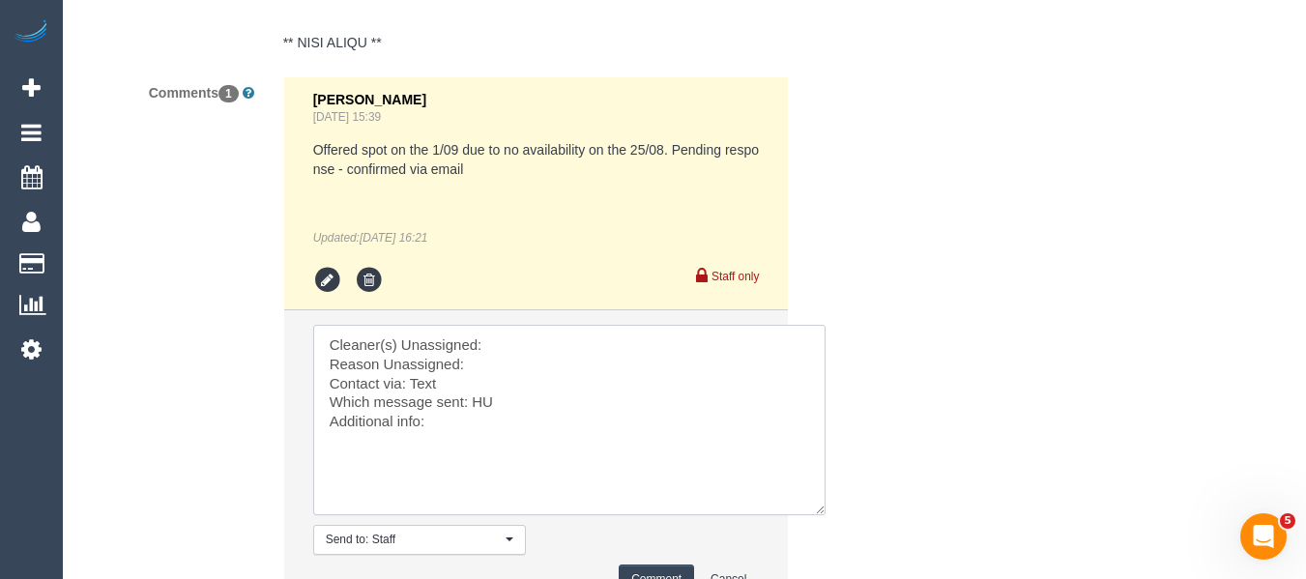
click at [575, 390] on textarea at bounding box center [569, 420] width 512 height 190
paste textarea "Juireya (+ [PERSON_NAME]) (C) -"
click at [543, 406] on textarea at bounding box center [569, 420] width 512 height 190
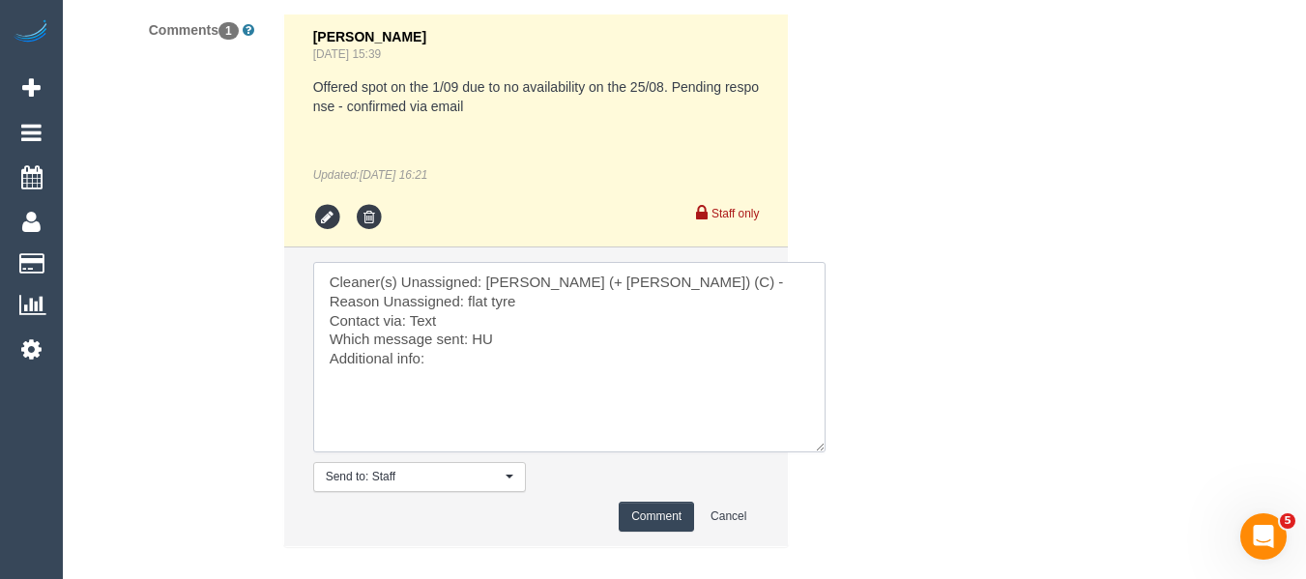
scroll to position [4345, 0]
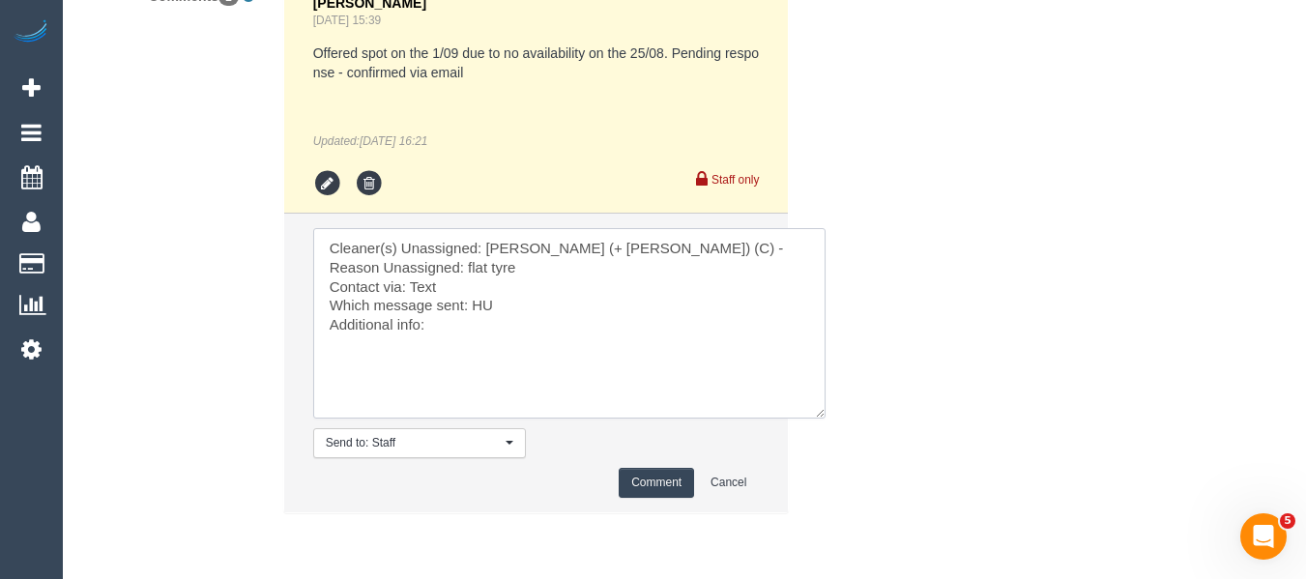
click at [465, 335] on textarea at bounding box center [569, 323] width 512 height 190
click at [518, 338] on textarea at bounding box center [569, 323] width 512 height 190
click at [516, 331] on textarea at bounding box center [569, 323] width 512 height 190
type textarea "Cleaner(s) Unassigned: [PERSON_NAME] (+ [PERSON_NAME]) (C) - Reason Unassigned:…"
click at [669, 498] on button "Comment" at bounding box center [656, 483] width 75 height 30
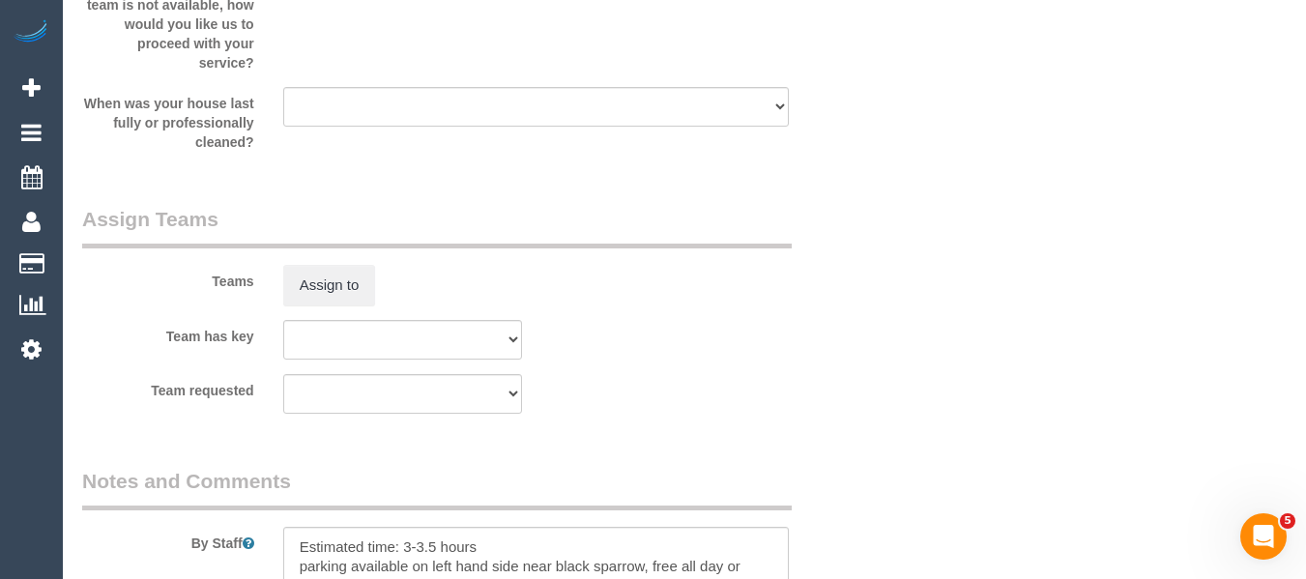
scroll to position [39, 0]
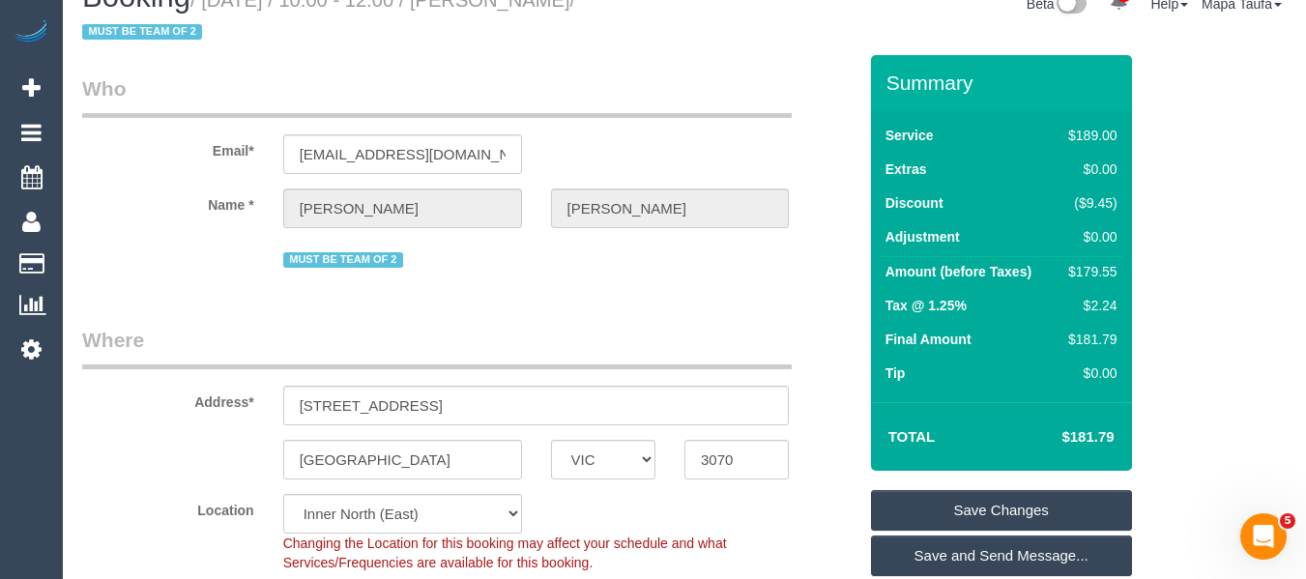
click at [943, 501] on link "Save Changes" at bounding box center [1001, 510] width 261 height 41
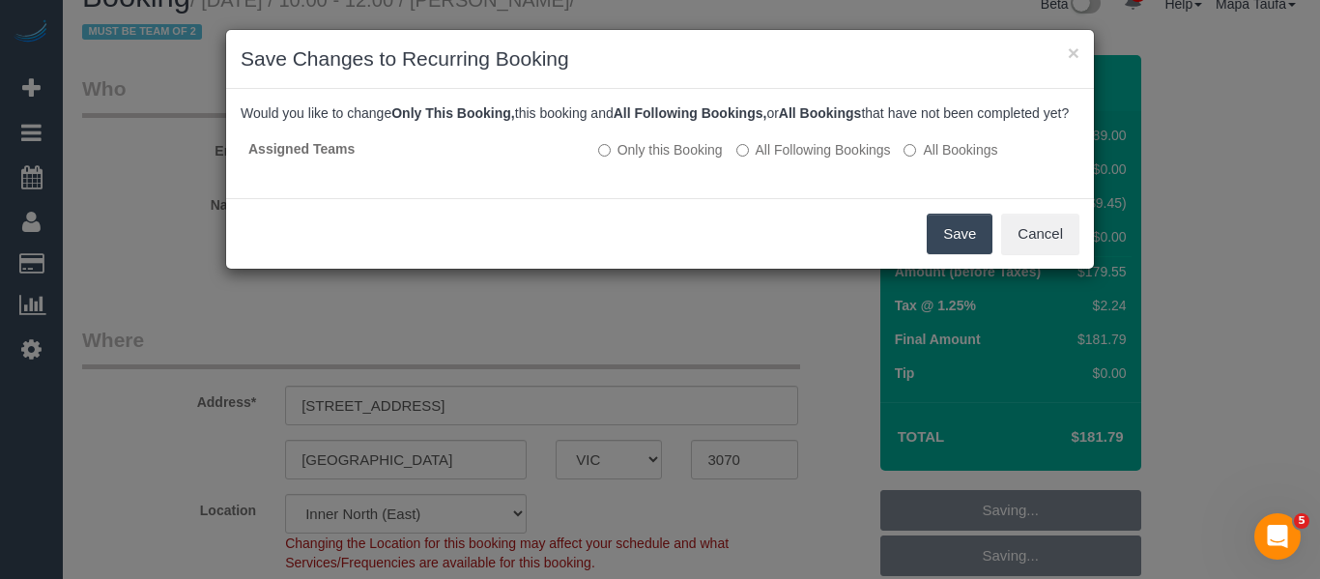
click at [955, 254] on button "Save" at bounding box center [960, 234] width 66 height 41
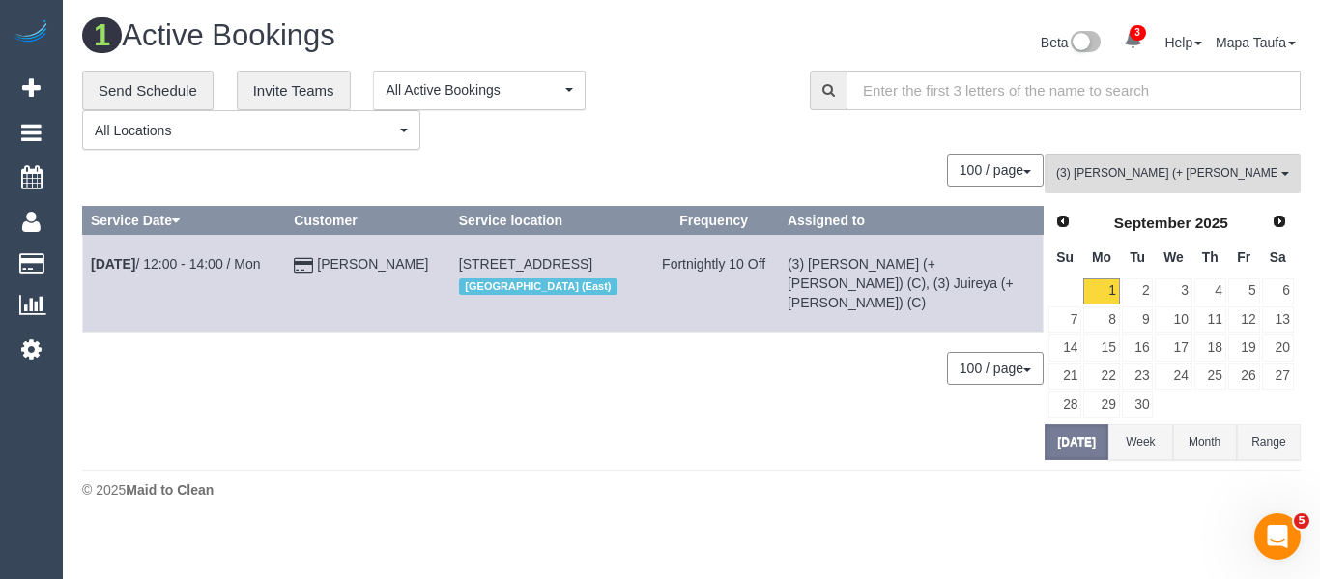
click at [430, 397] on div "0 Bookings found. We couldn't find any bookings that matched your search. Creat…" at bounding box center [563, 306] width 963 height 305
drag, startPoint x: 352, startPoint y: 256, endPoint x: 321, endPoint y: 261, distance: 31.3
click at [321, 261] on td "[PERSON_NAME]" at bounding box center [368, 284] width 164 height 98
copy link "[PERSON_NAME]"
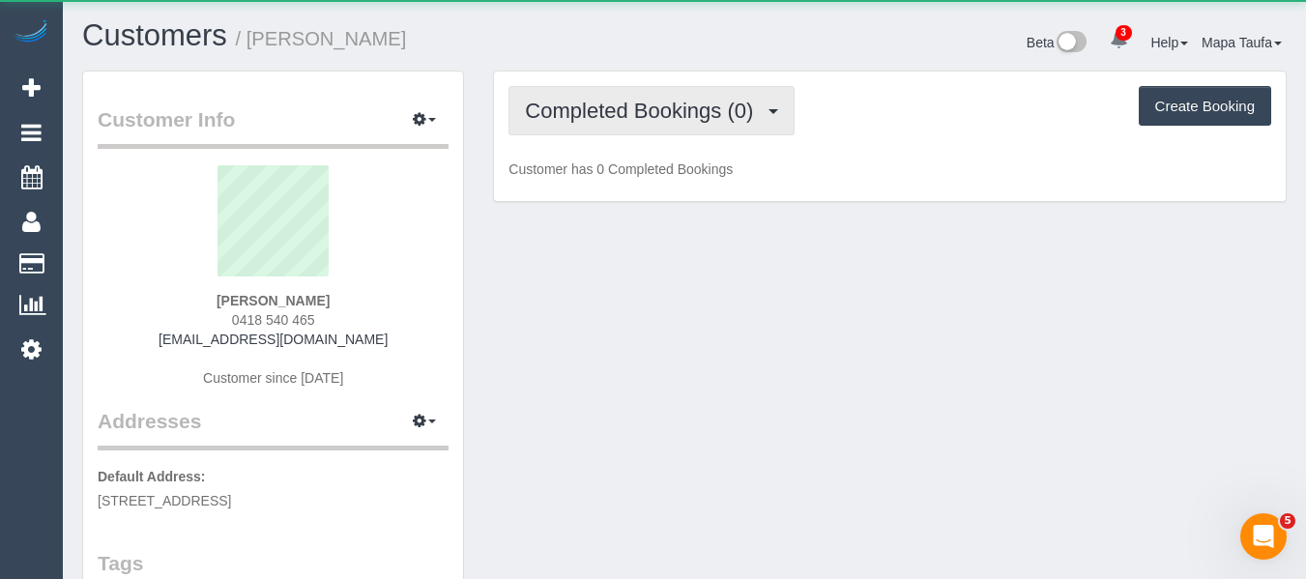
click at [627, 114] on span "Completed Bookings (0)" at bounding box center [644, 111] width 238 height 24
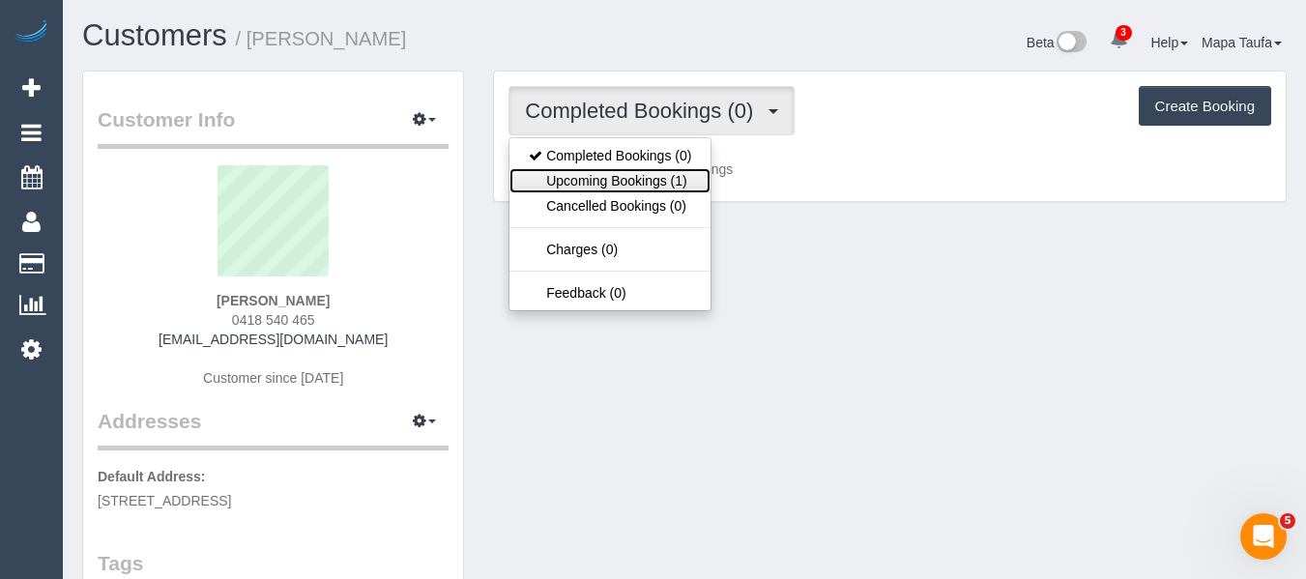
click at [620, 179] on link "Upcoming Bookings (1)" at bounding box center [609, 180] width 201 height 25
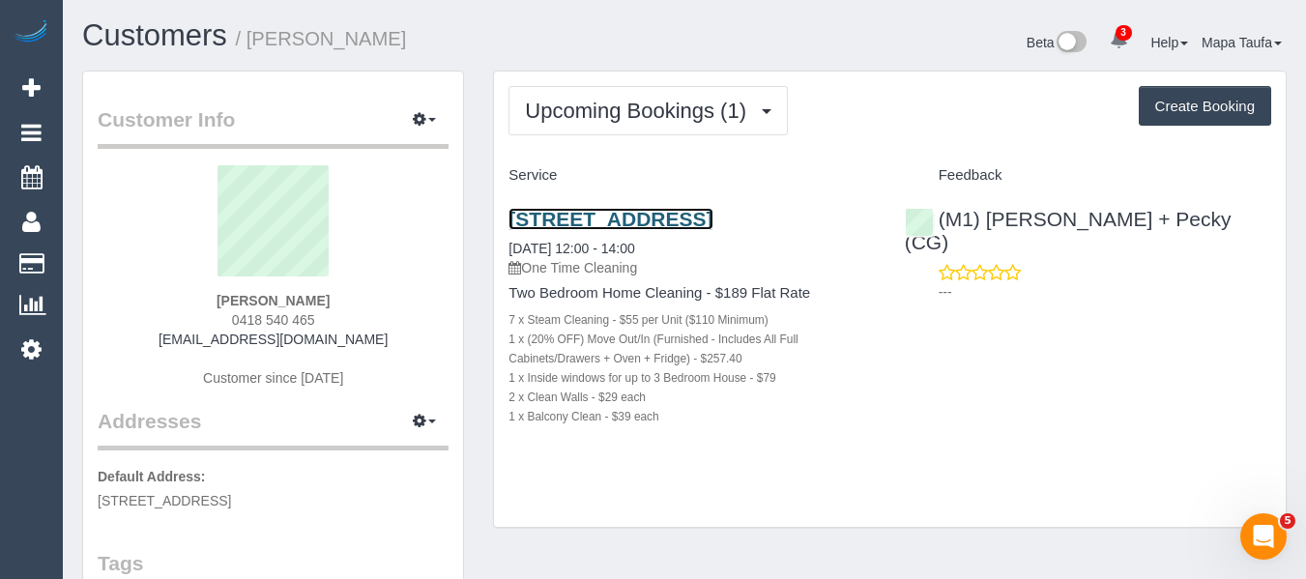
click at [586, 223] on link "[STREET_ADDRESS]" at bounding box center [610, 219] width 204 height 22
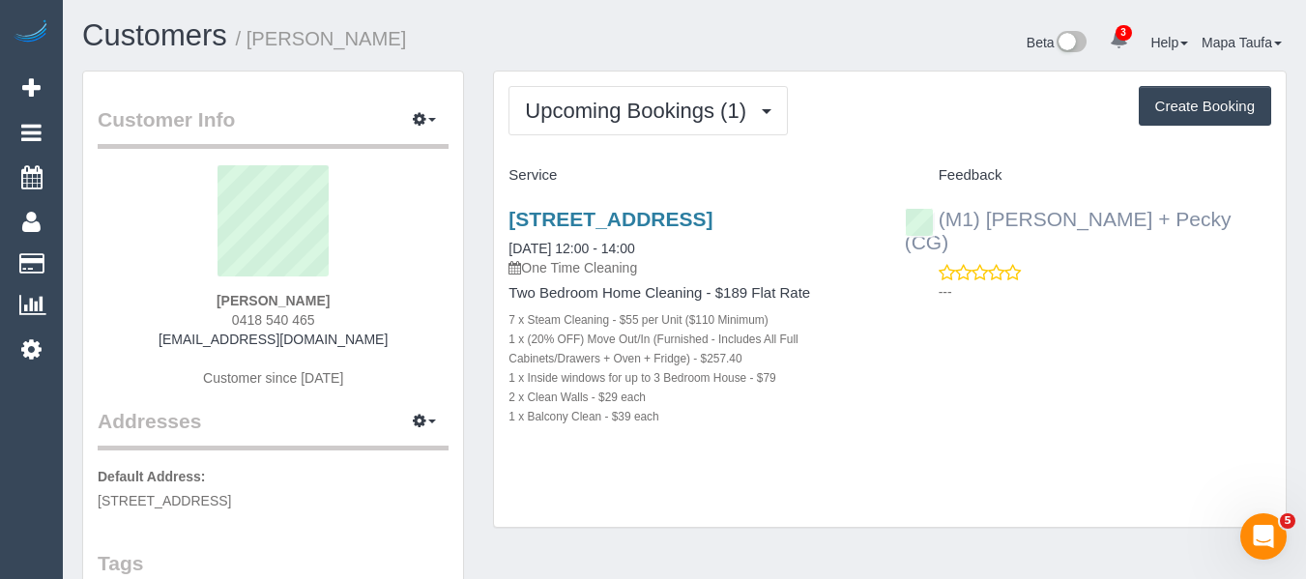
click at [1012, 234] on div "(M1) [PERSON_NAME] + Pecky (CG) ---" at bounding box center [1087, 250] width 395 height 118
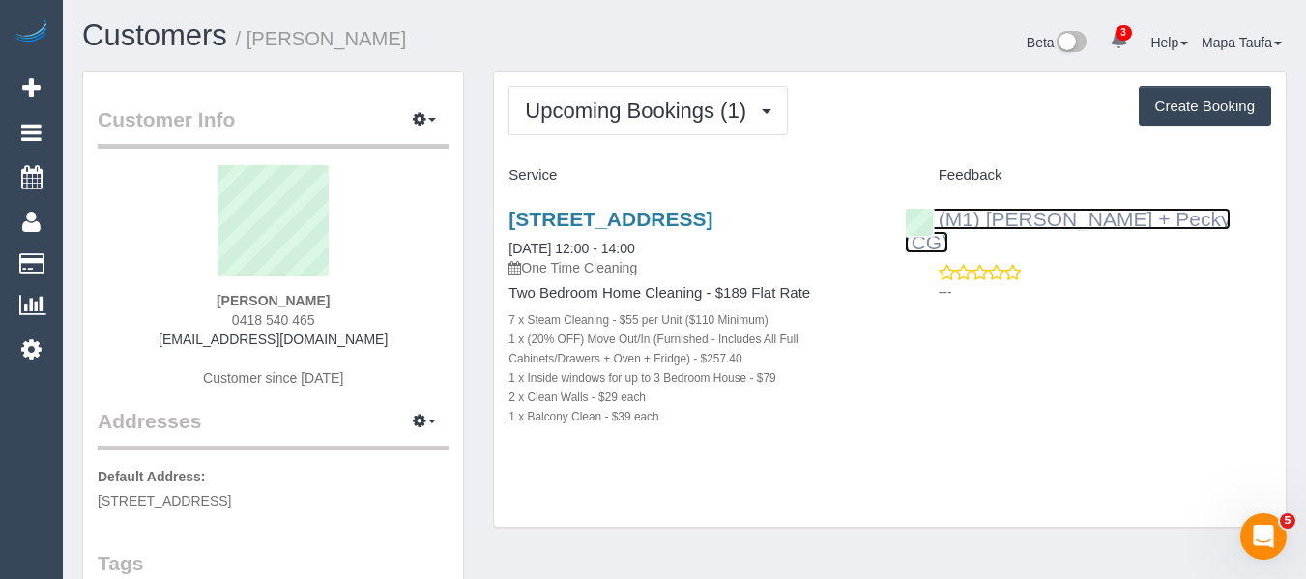
click at [1013, 220] on link "(M1) [PERSON_NAME] + Pecky (CG)" at bounding box center [1068, 230] width 327 height 45
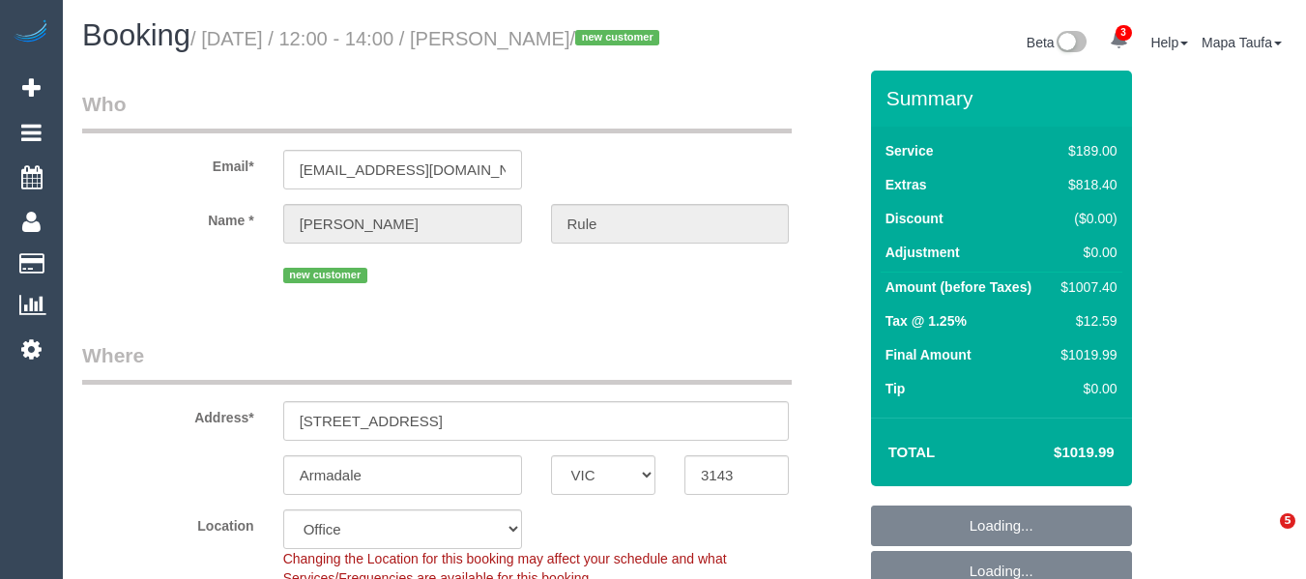
select select "VIC"
select select "number:28"
select select "number:14"
select select "number:19"
select select "number:22"
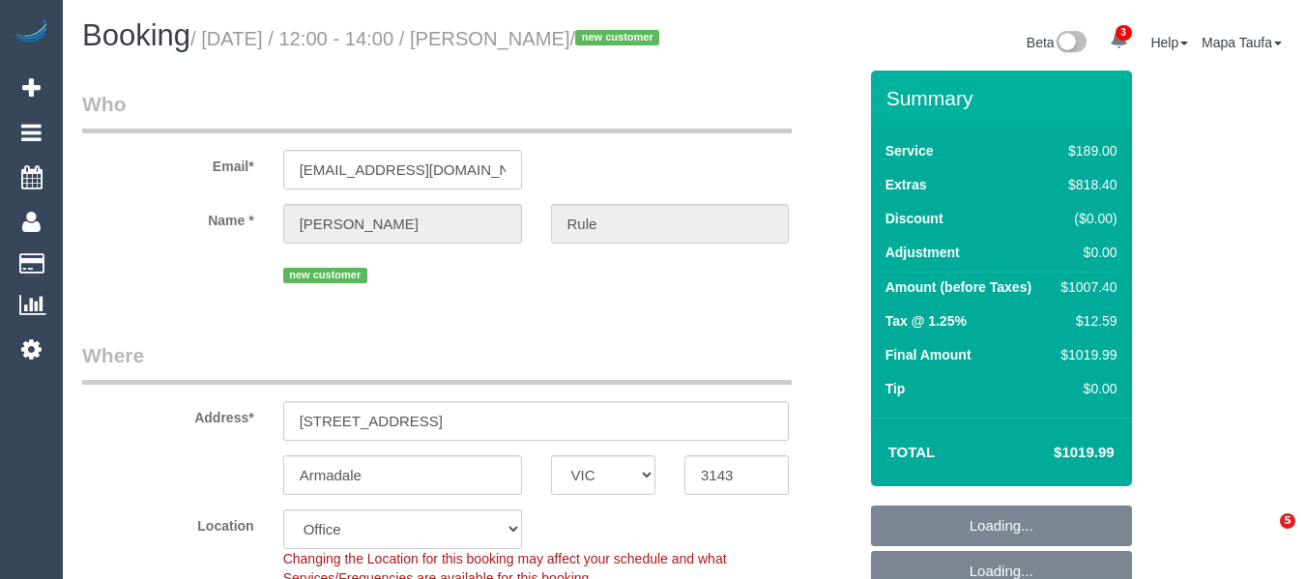
select select "number:11"
select select "object:876"
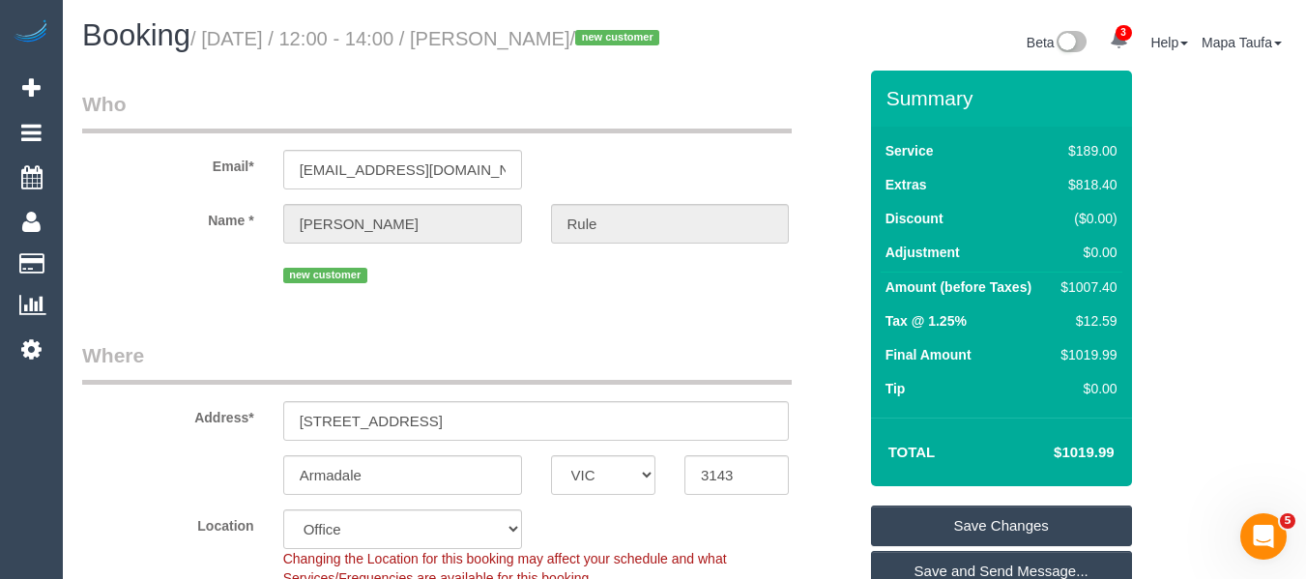
scroll to position [483, 0]
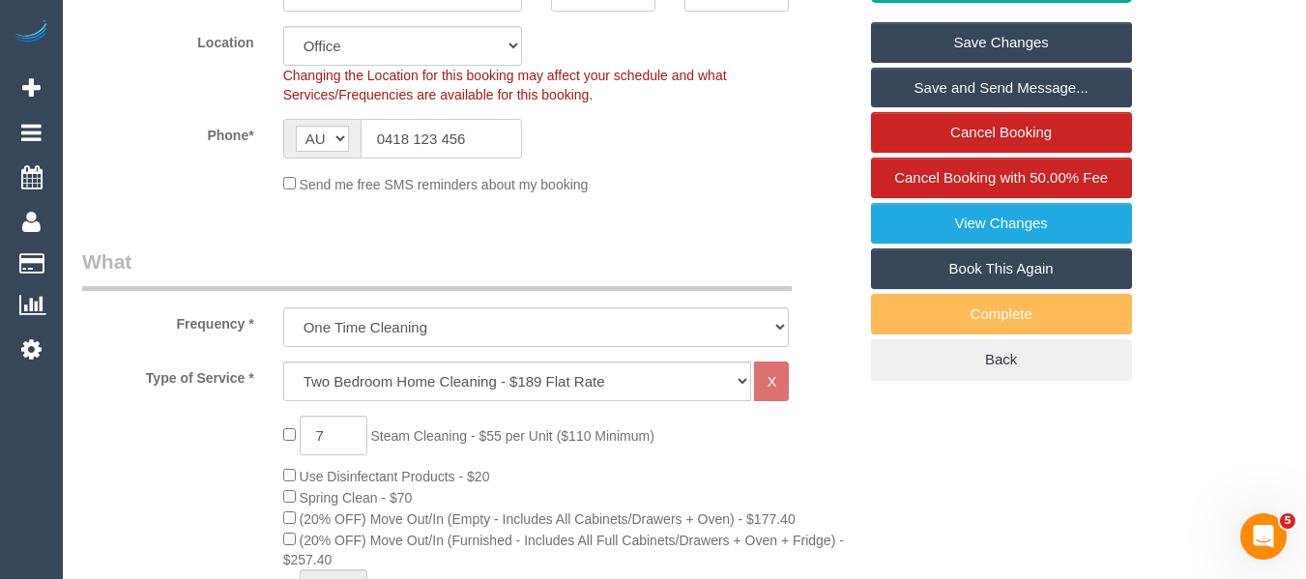
click at [467, 149] on input "0418 123 456" at bounding box center [441, 139] width 161 height 40
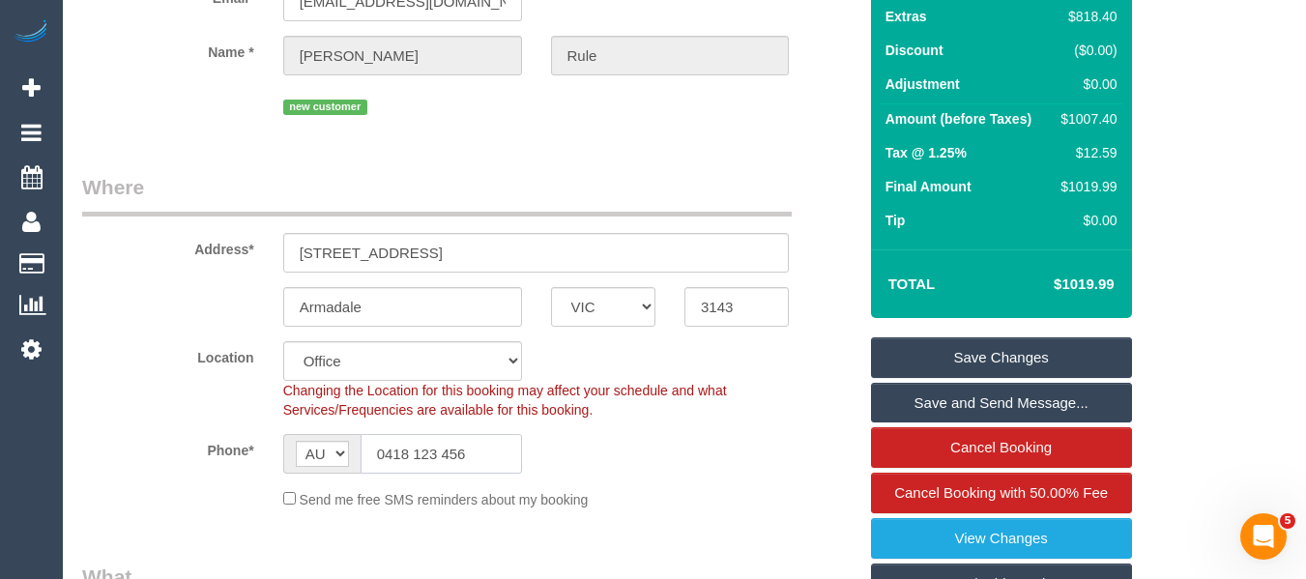
scroll to position [160, 0]
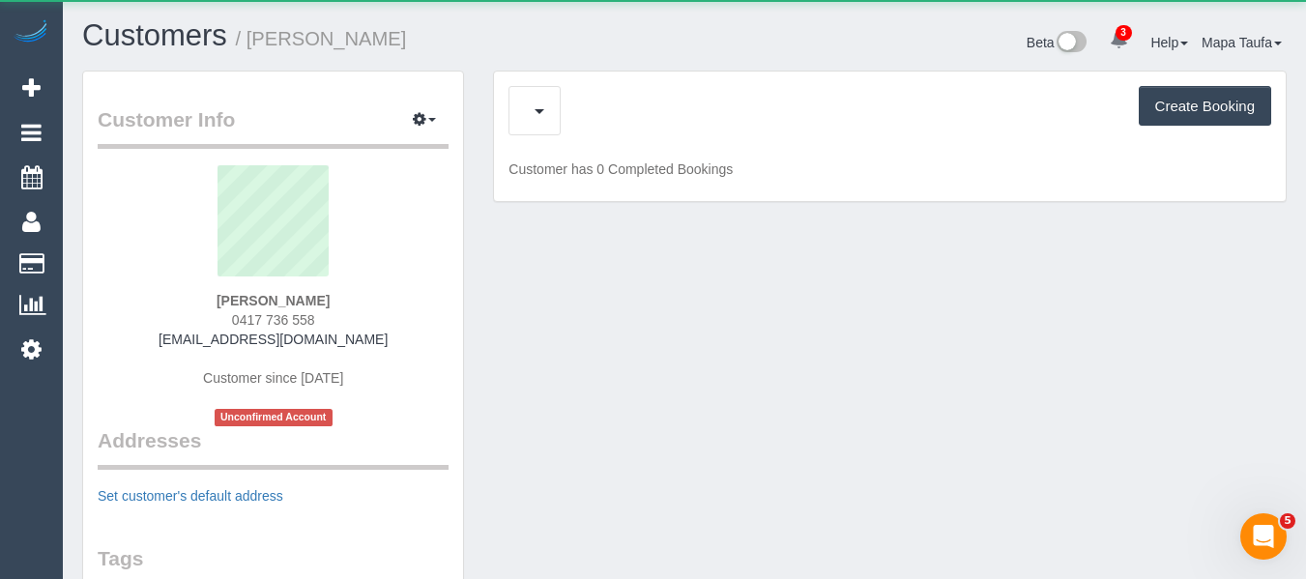
click at [599, 114] on div "Create Booking" at bounding box center [889, 110] width 763 height 49
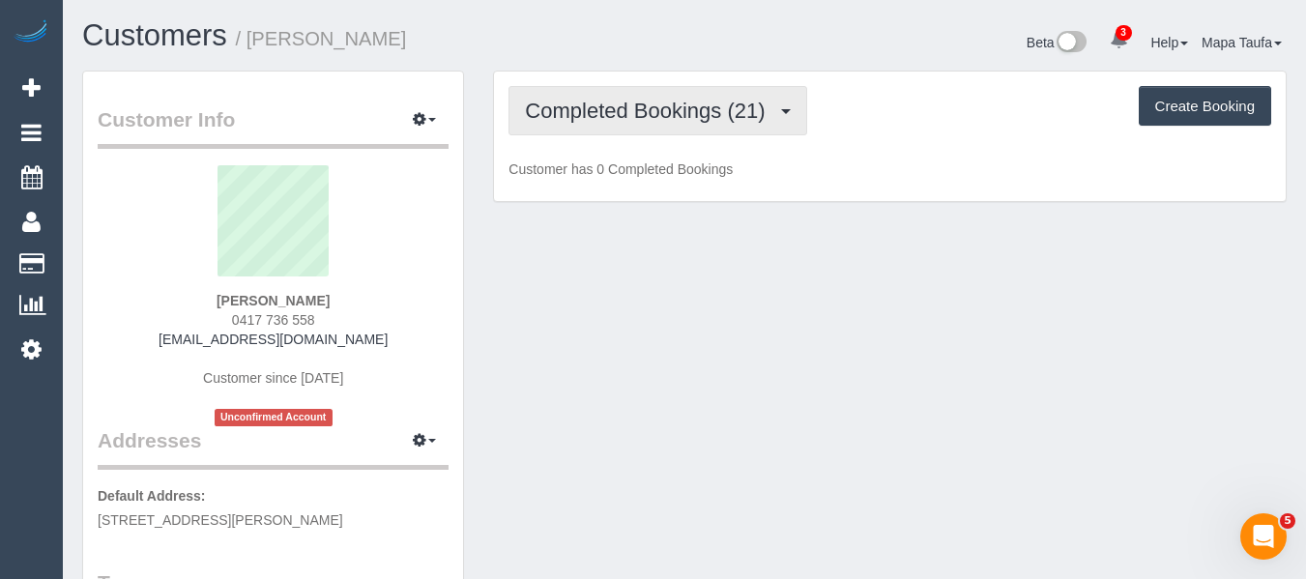
click at [604, 122] on span "Completed Bookings (21)" at bounding box center [649, 111] width 249 height 24
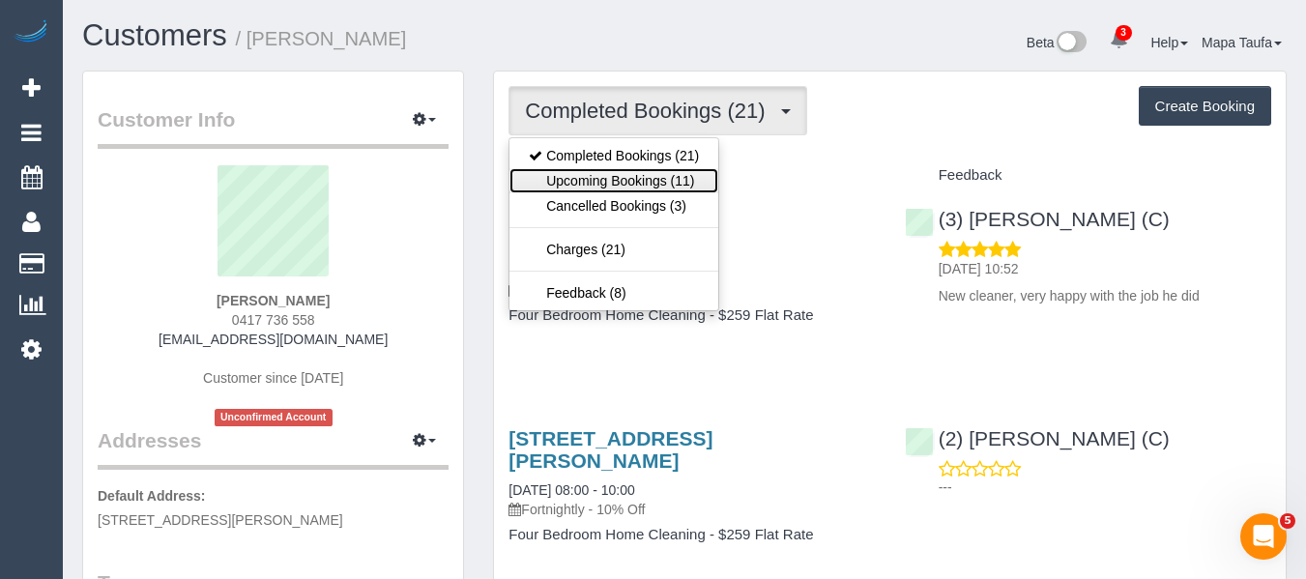
click at [620, 175] on link "Upcoming Bookings (11)" at bounding box center [613, 180] width 209 height 25
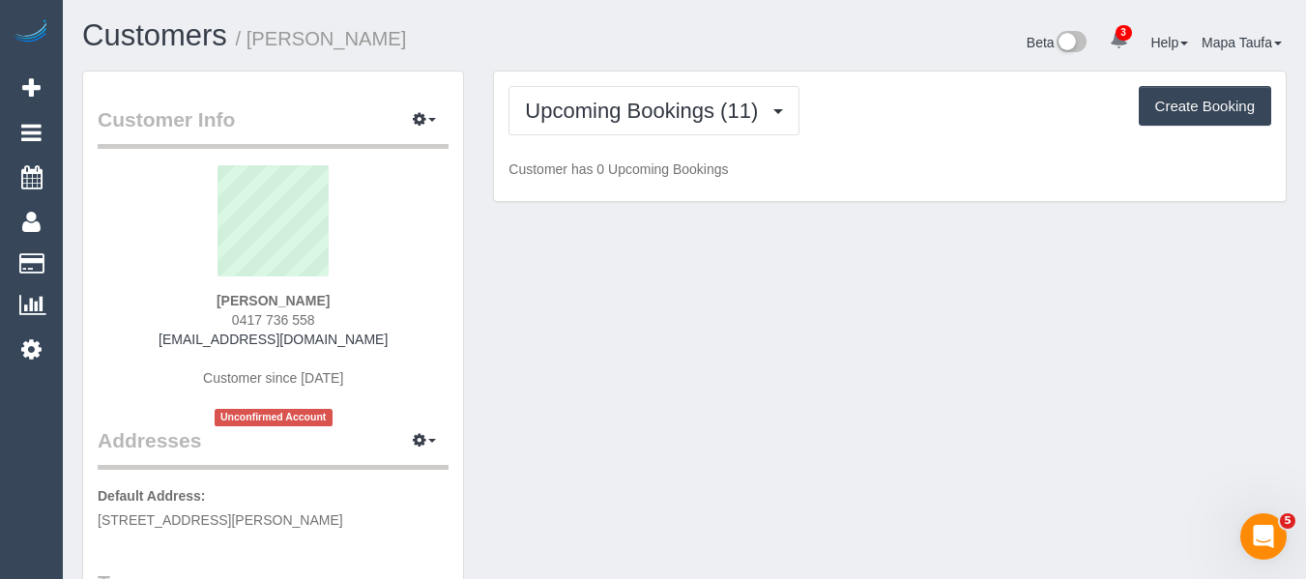
click at [653, 61] on div "Customers / [PERSON_NAME] Beta 3 Your Notifications You have 0 alerts × You hav…" at bounding box center [684, 44] width 1233 height 51
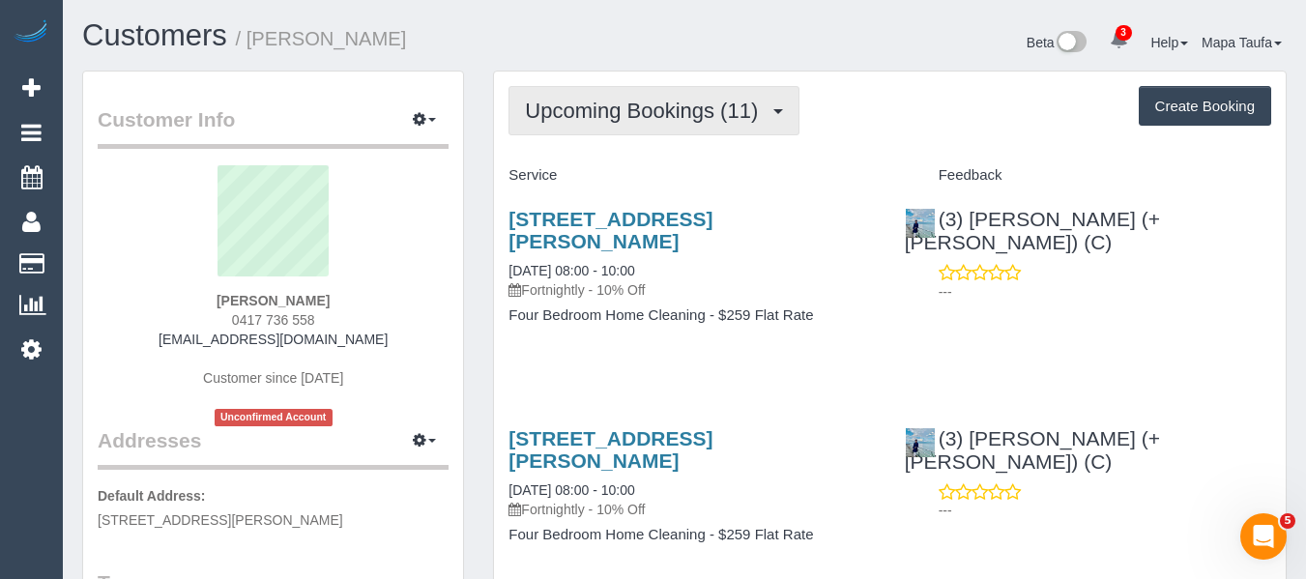
click at [625, 134] on button "Upcoming Bookings (11)" at bounding box center [653, 110] width 291 height 49
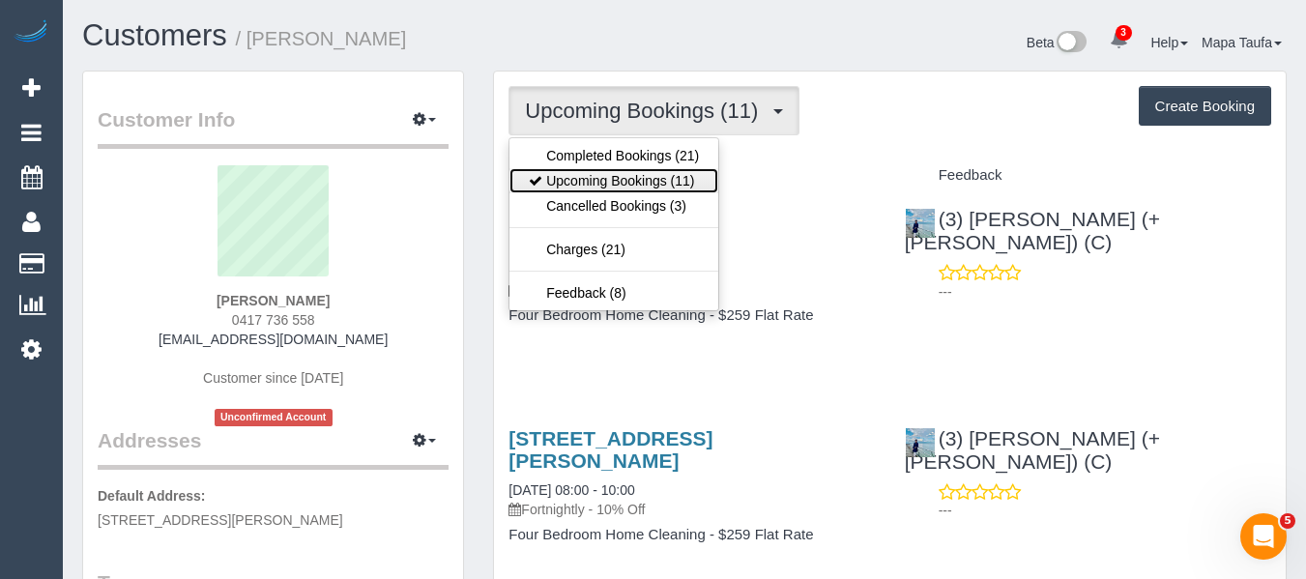
click at [661, 175] on link "Upcoming Bookings (11)" at bounding box center [613, 180] width 209 height 25
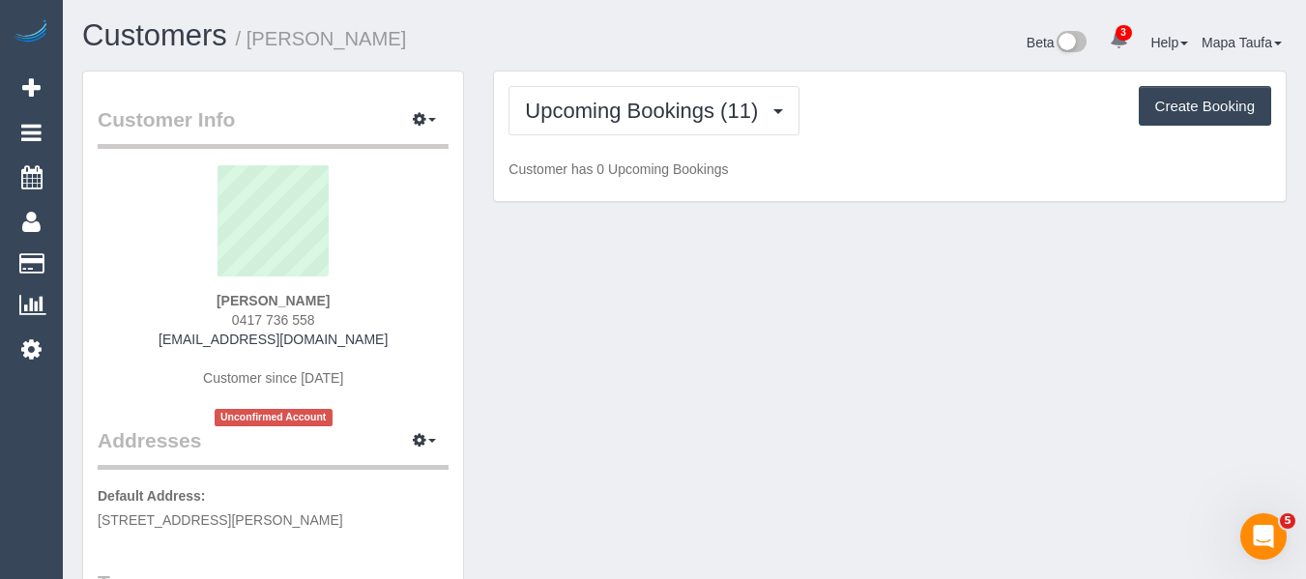
drag, startPoint x: 819, startPoint y: 151, endPoint x: 800, endPoint y: 159, distance: 19.9
click at [820, 151] on div "Upcoming Bookings (11) Completed Bookings (21) Upcoming Bookings (11) Cancelled…" at bounding box center [890, 137] width 792 height 130
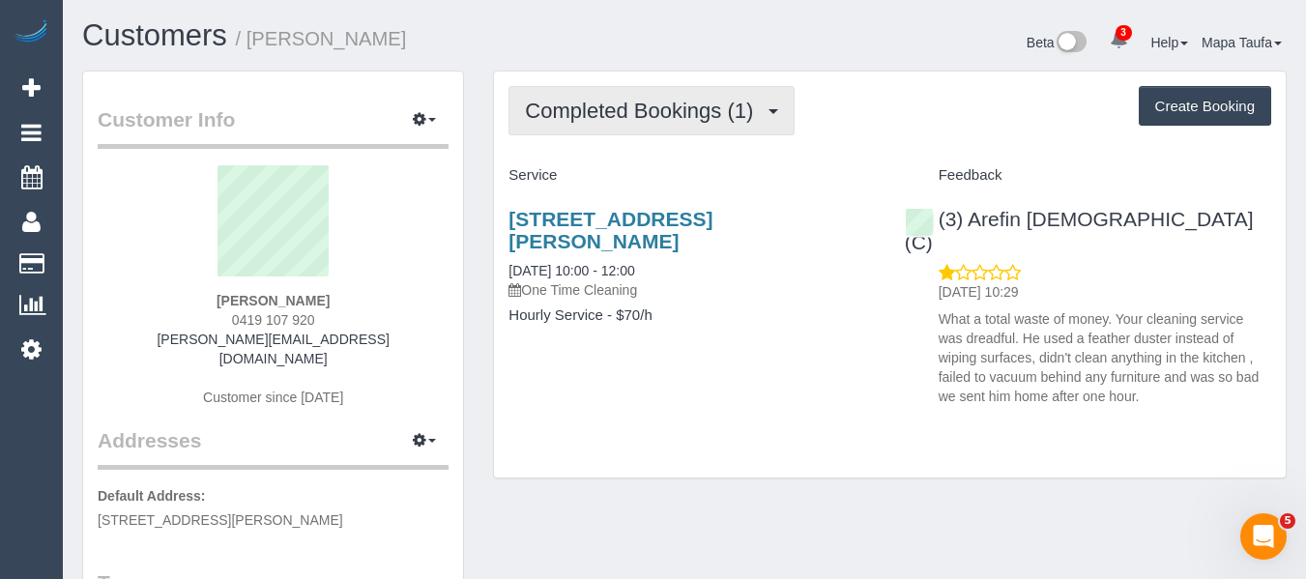
click at [581, 121] on span "Completed Bookings (1)" at bounding box center [644, 111] width 238 height 24
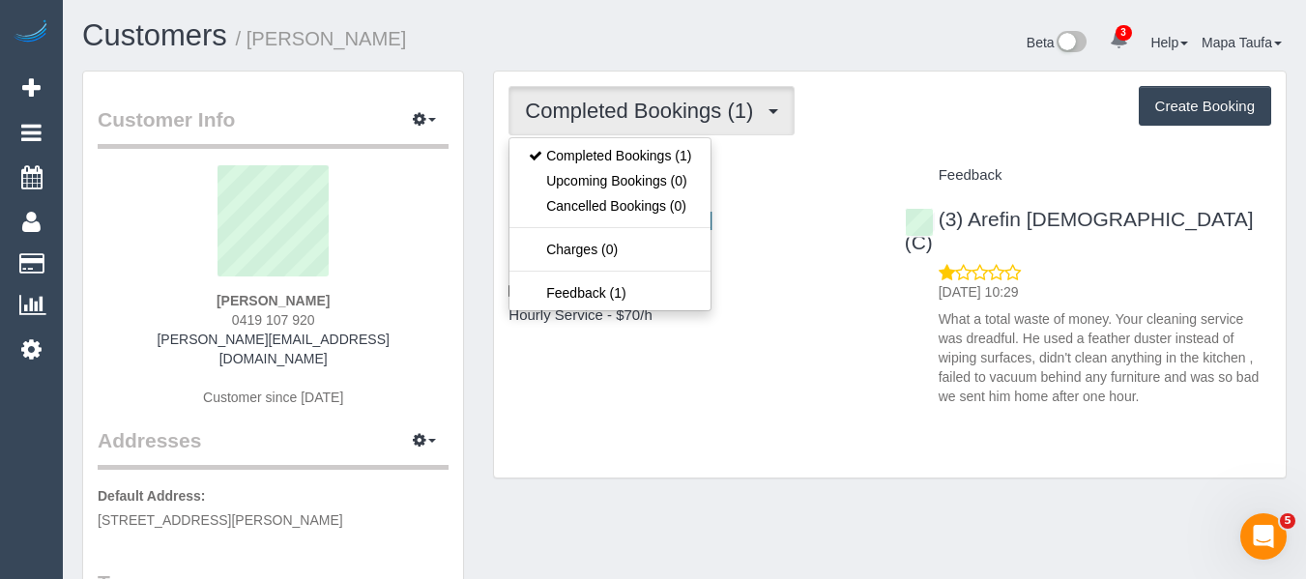
click at [814, 132] on div "Completed Bookings (1) Completed Bookings (1) Upcoming Bookings (0) Cancelled B…" at bounding box center [889, 110] width 763 height 49
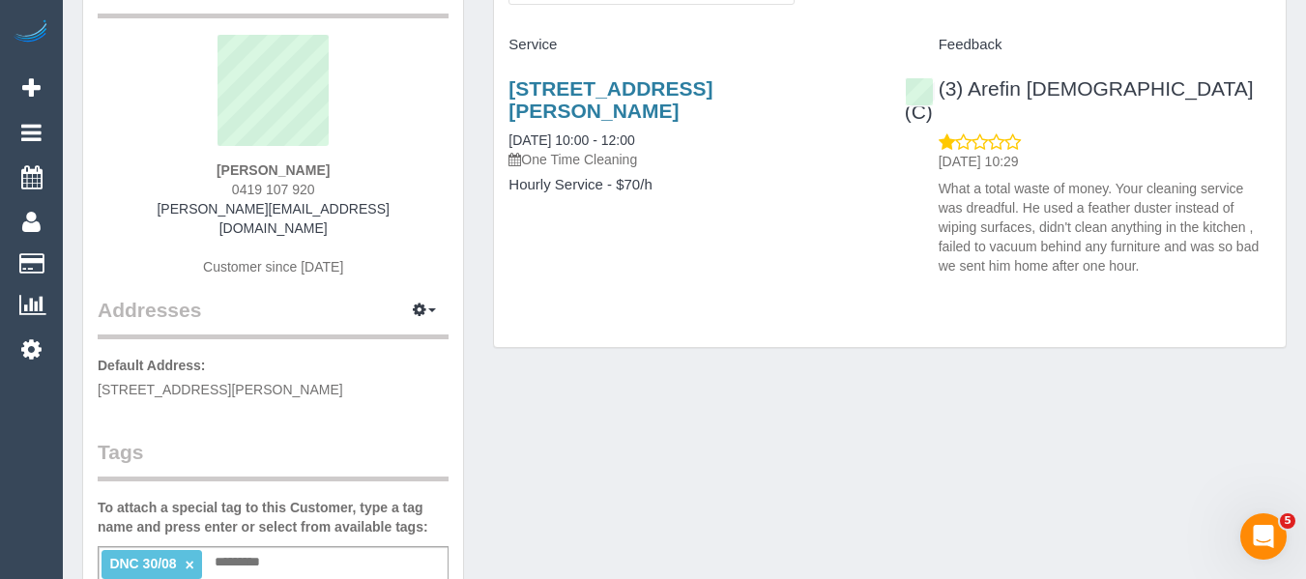
scroll to position [290, 0]
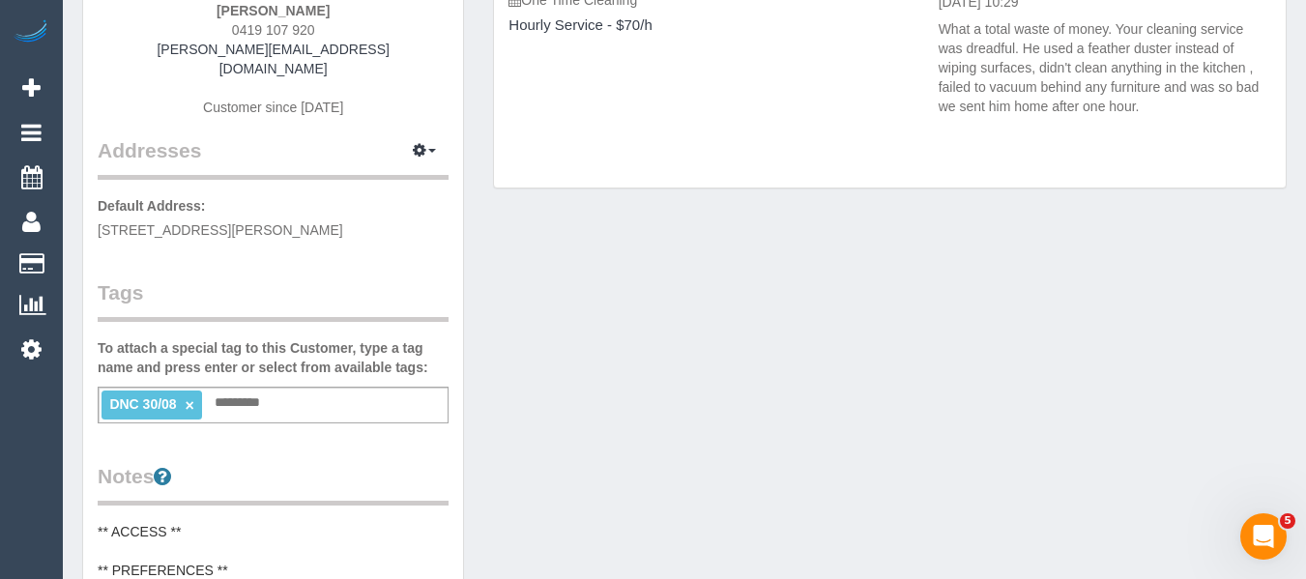
click at [190, 397] on link "×" at bounding box center [190, 405] width 9 height 16
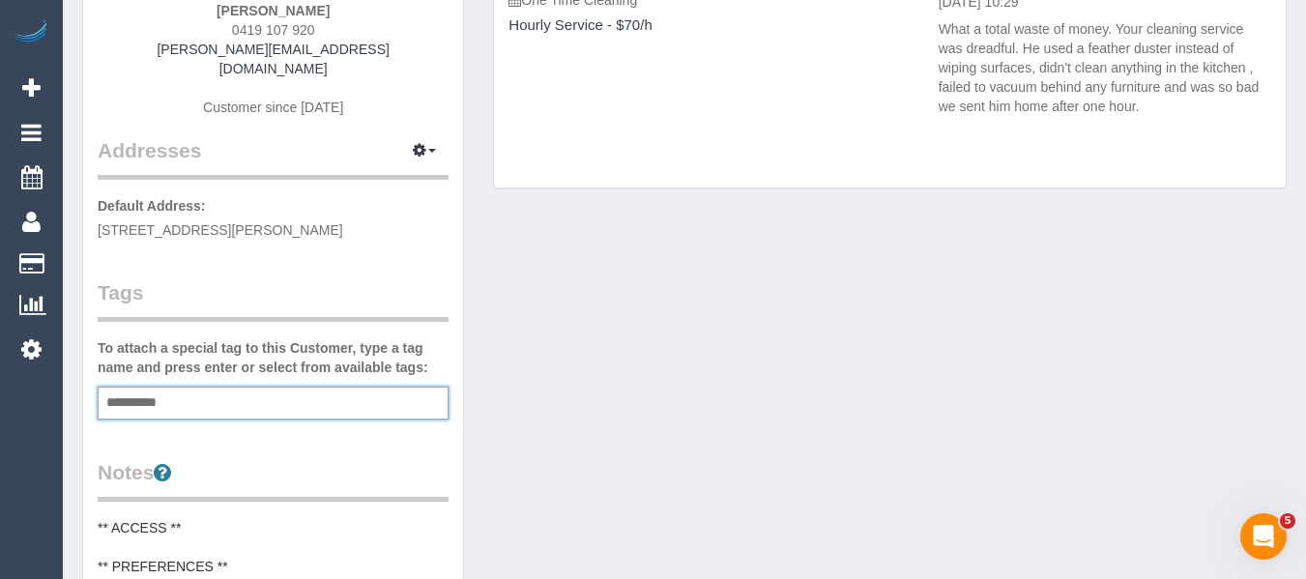
type input "**********"
type input "*"
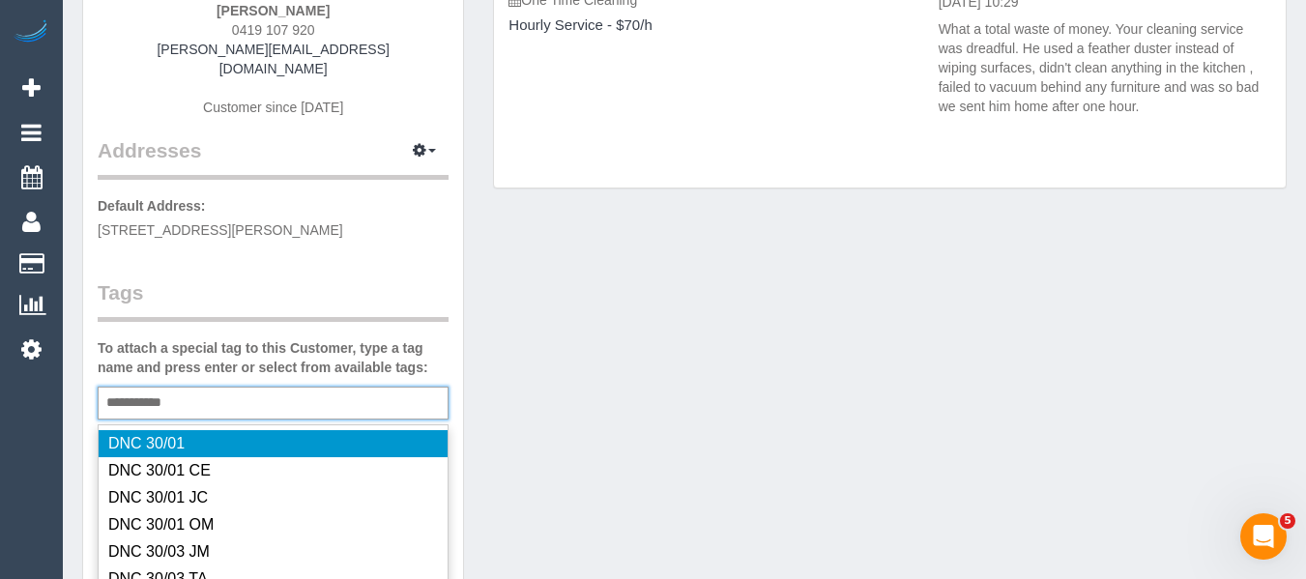
type input "**********"
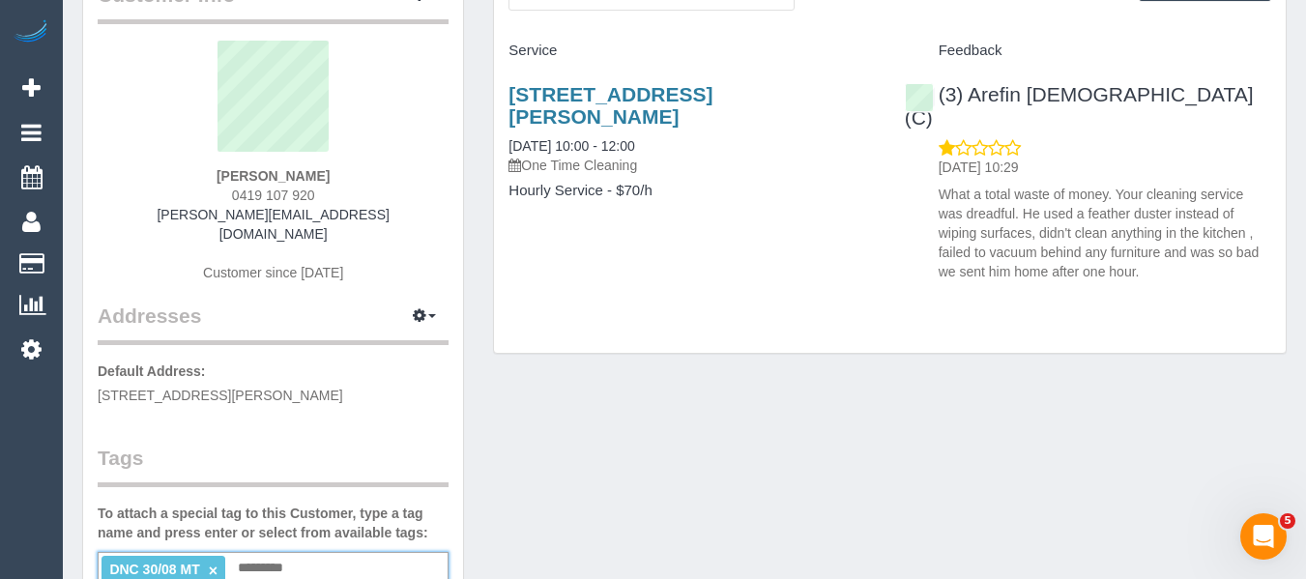
scroll to position [0, 0]
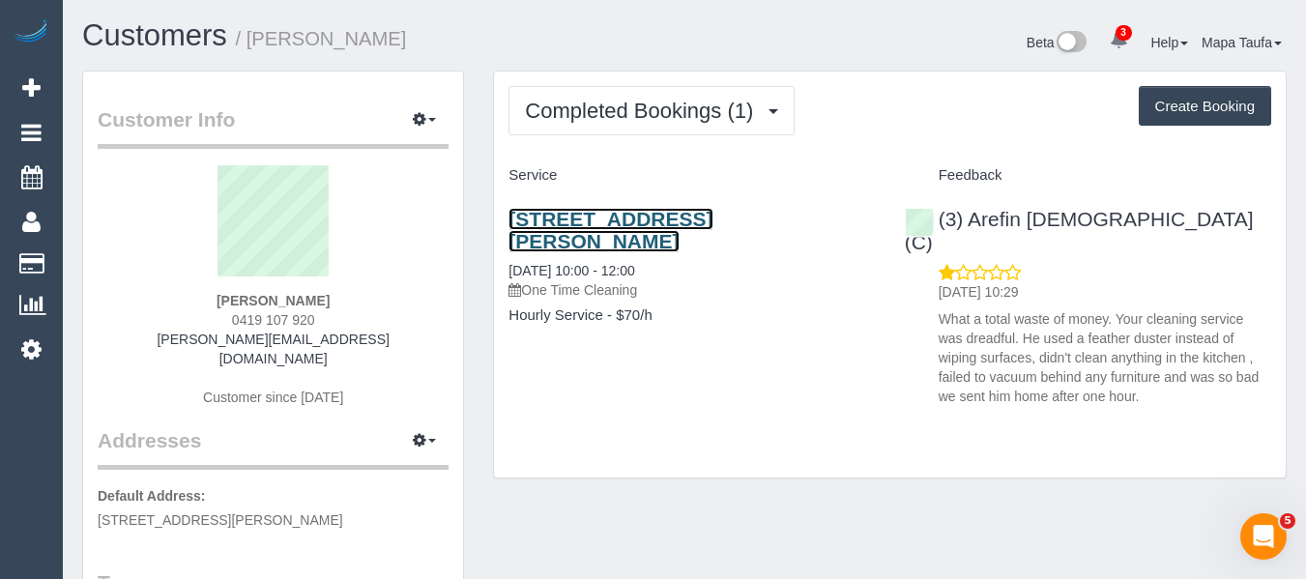
click at [589, 213] on link "[STREET_ADDRESS][PERSON_NAME]" at bounding box center [610, 230] width 204 height 44
click at [347, 323] on div "[PERSON_NAME] 0419 107 920 [PERSON_NAME][EMAIL_ADDRESS][DOMAIN_NAME] Customer s…" at bounding box center [273, 295] width 351 height 261
drag, startPoint x: 344, startPoint y: 328, endPoint x: 230, endPoint y: 319, distance: 114.4
click at [230, 319] on div "[PERSON_NAME] 0419 107 920 [PERSON_NAME][EMAIL_ADDRESS][DOMAIN_NAME] Customer s…" at bounding box center [273, 295] width 351 height 261
copy span "0419 107 920"
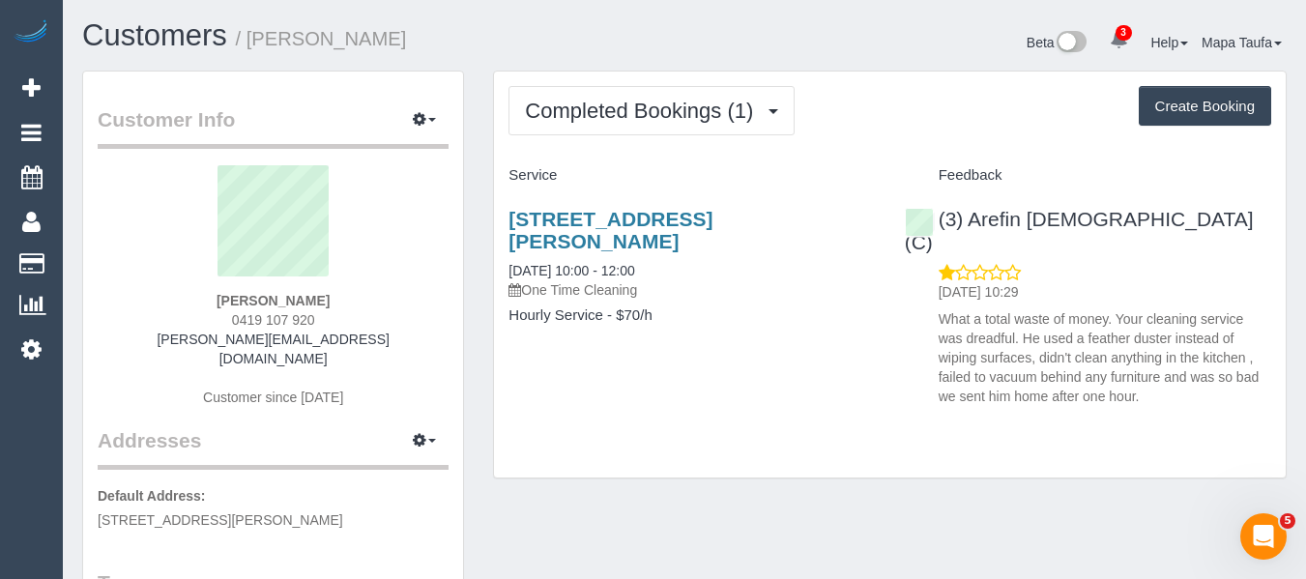
drag, startPoint x: 332, startPoint y: 179, endPoint x: 335, endPoint y: 218, distance: 39.7
click at [335, 188] on sui-profile-pic at bounding box center [273, 228] width 322 height 126
drag, startPoint x: 156, startPoint y: 284, endPoint x: 140, endPoint y: 278, distance: 16.5
click at [138, 280] on div "[PERSON_NAME] 0419 107 920 [PERSON_NAME][EMAIL_ADDRESS][DOMAIN_NAME] Customer s…" at bounding box center [273, 295] width 351 height 261
copy div "[PERSON_NAME]"
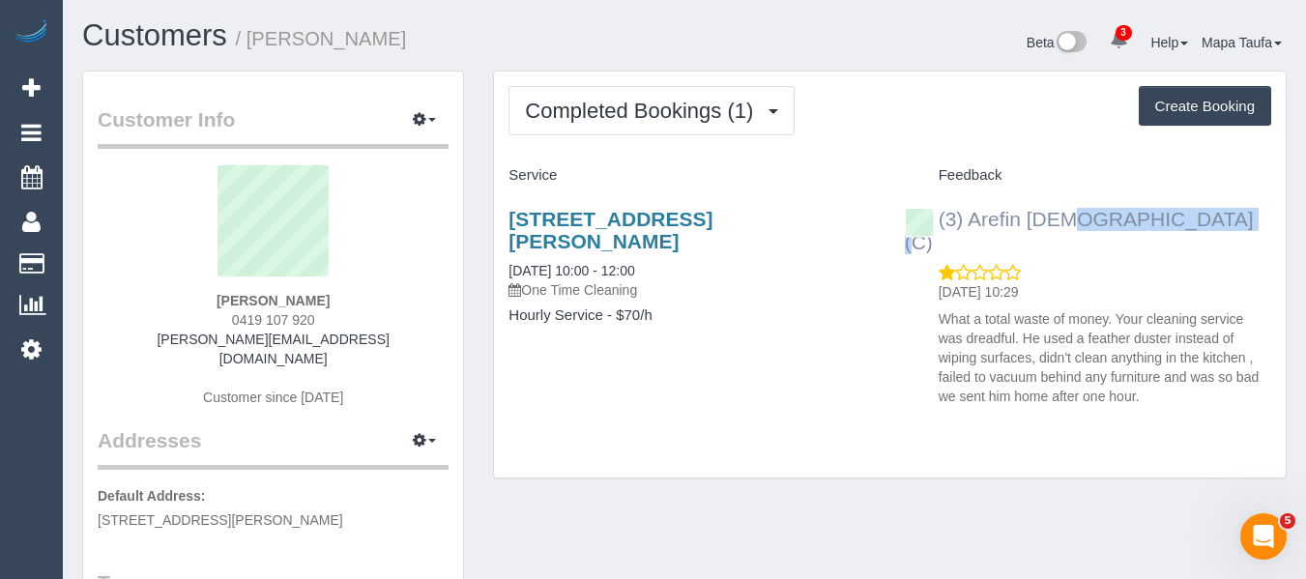
drag, startPoint x: 1124, startPoint y: 224, endPoint x: 972, endPoint y: 212, distance: 152.3
click at [972, 212] on div "(3) Arefin [DEMOGRAPHIC_DATA] (C) [DATE] 10:29 What a total waste of money. You…" at bounding box center [1087, 302] width 395 height 223
copy link "Arefin [DEMOGRAPHIC_DATA] (C)"
click at [343, 320] on div "[PERSON_NAME] 0419 107 920 [PERSON_NAME][EMAIL_ADDRESS][DOMAIN_NAME] Customer s…" at bounding box center [273, 295] width 351 height 261
drag, startPoint x: 340, startPoint y: 325, endPoint x: 350, endPoint y: 332, distance: 11.8
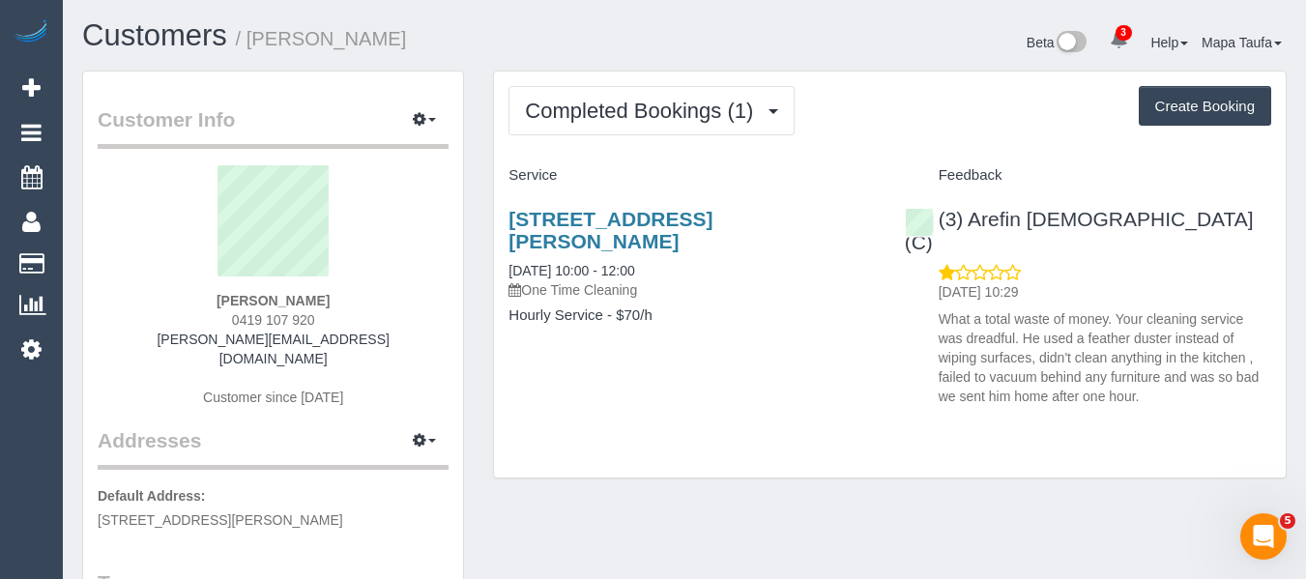
click at [201, 326] on div "[PERSON_NAME] 0419 107 920 [PERSON_NAME][EMAIL_ADDRESS][DOMAIN_NAME] Customer s…" at bounding box center [273, 295] width 351 height 261
copy span "0419 107 920"
click at [744, 315] on div "[STREET_ADDRESS][PERSON_NAME] [DATE] 10:00 - 12:00 One Time Cleaning Hourly Ser…" at bounding box center [691, 276] width 395 height 171
drag, startPoint x: 1116, startPoint y: 219, endPoint x: 966, endPoint y: 219, distance: 150.8
click at [966, 219] on div "(3) Arefin [DEMOGRAPHIC_DATA] (C) [DATE] 10:29 What a total waste of money. You…" at bounding box center [1087, 302] width 395 height 223
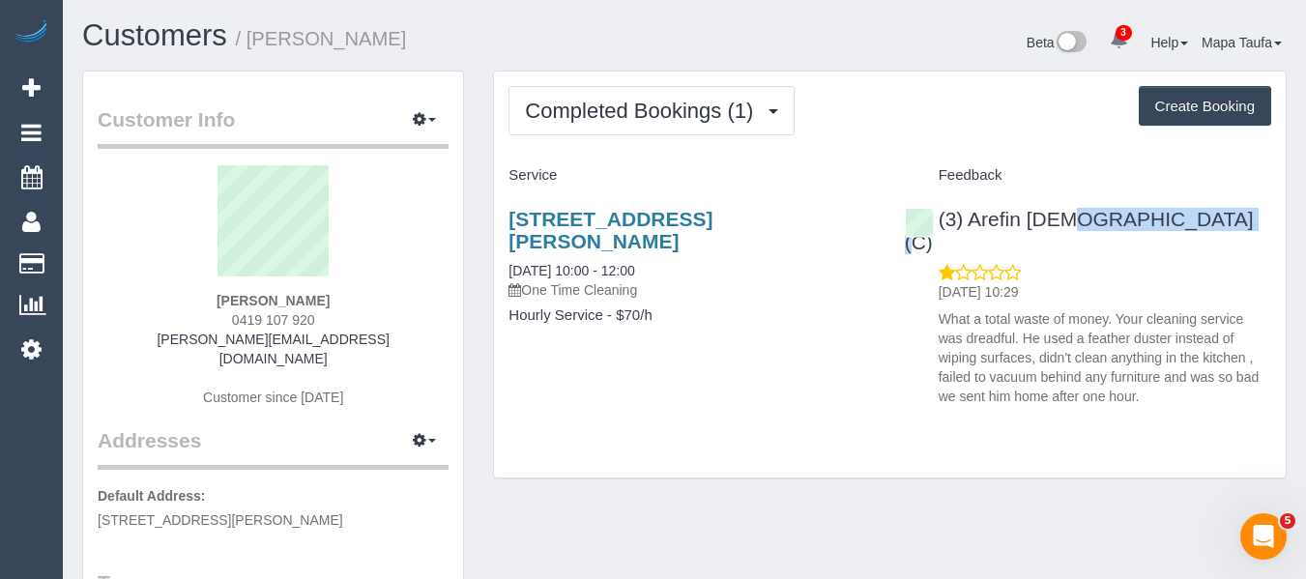
copy link "Arefin [DEMOGRAPHIC_DATA] (C)"
drag, startPoint x: 314, startPoint y: 298, endPoint x: 278, endPoint y: 300, distance: 35.8
click at [262, 300] on strong "[PERSON_NAME]" at bounding box center [272, 300] width 113 height 15
click at [349, 296] on div "[PERSON_NAME] 0419 107 920 [PERSON_NAME][EMAIL_ADDRESS][DOMAIN_NAME] Customer s…" at bounding box center [273, 295] width 351 height 261
drag, startPoint x: 326, startPoint y: 303, endPoint x: 198, endPoint y: 302, distance: 127.6
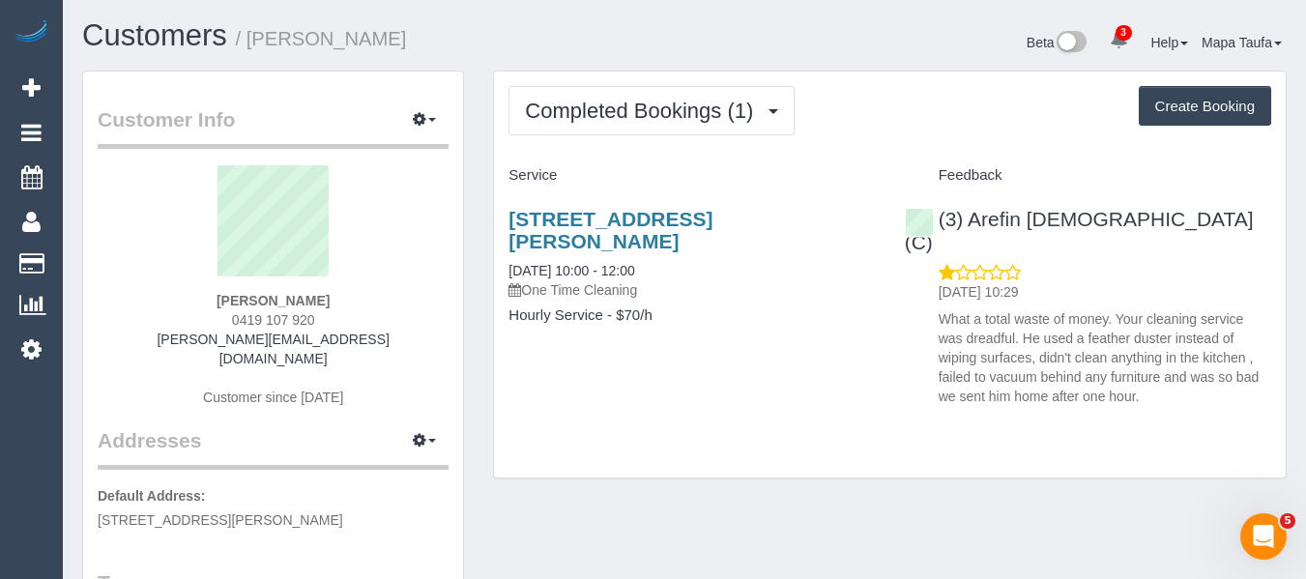
click at [196, 299] on div "[PERSON_NAME] 0419 107 920 [PERSON_NAME][EMAIL_ADDRESS][DOMAIN_NAME] Customer s…" at bounding box center [273, 295] width 351 height 261
copy strong "[PERSON_NAME]"
drag, startPoint x: 732, startPoint y: 217, endPoint x: 693, endPoint y: 72, distance: 151.0
click at [491, 218] on div "Completed Bookings (1) Completed Bookings (1) Upcoming Bookings (0) Cancelled B…" at bounding box center [889, 284] width 822 height 427
copy link "[STREET_ADDRESS][PERSON_NAME]"
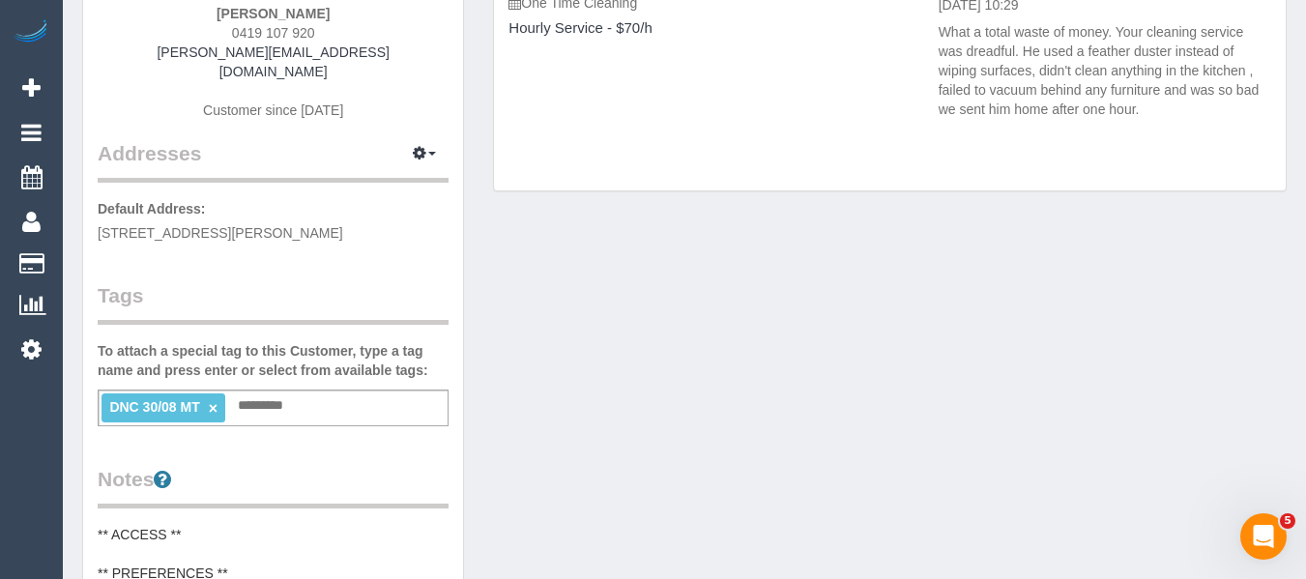
scroll to position [290, 0]
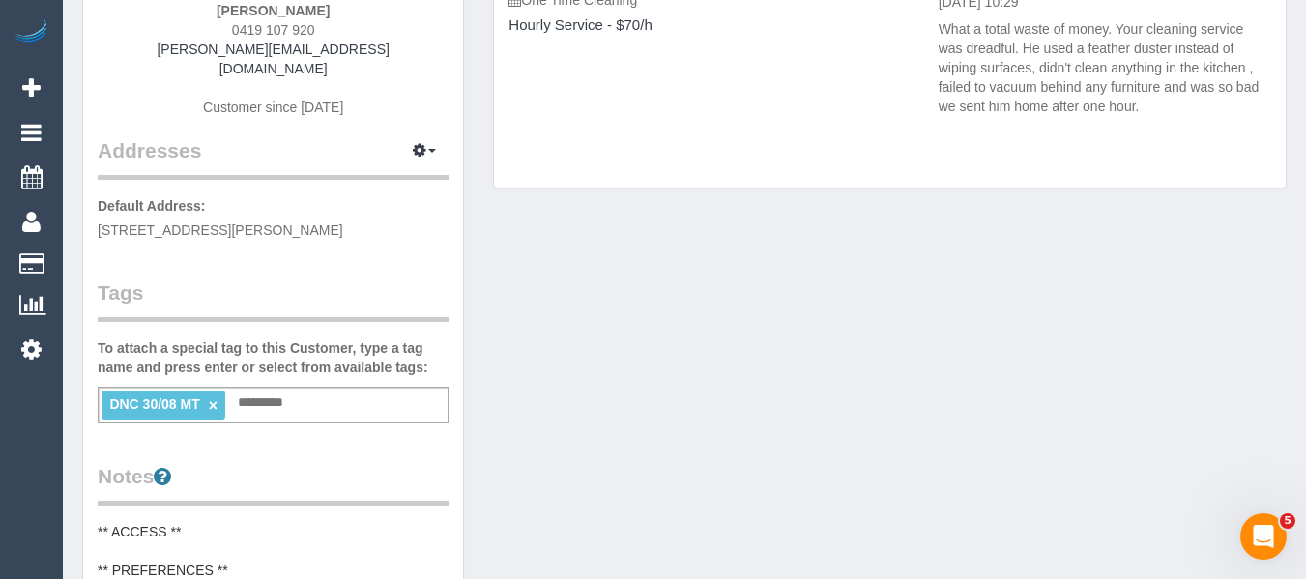
drag, startPoint x: 211, startPoint y: 382, endPoint x: 307, endPoint y: 382, distance: 96.7
click at [215, 397] on link "×" at bounding box center [213, 405] width 9 height 16
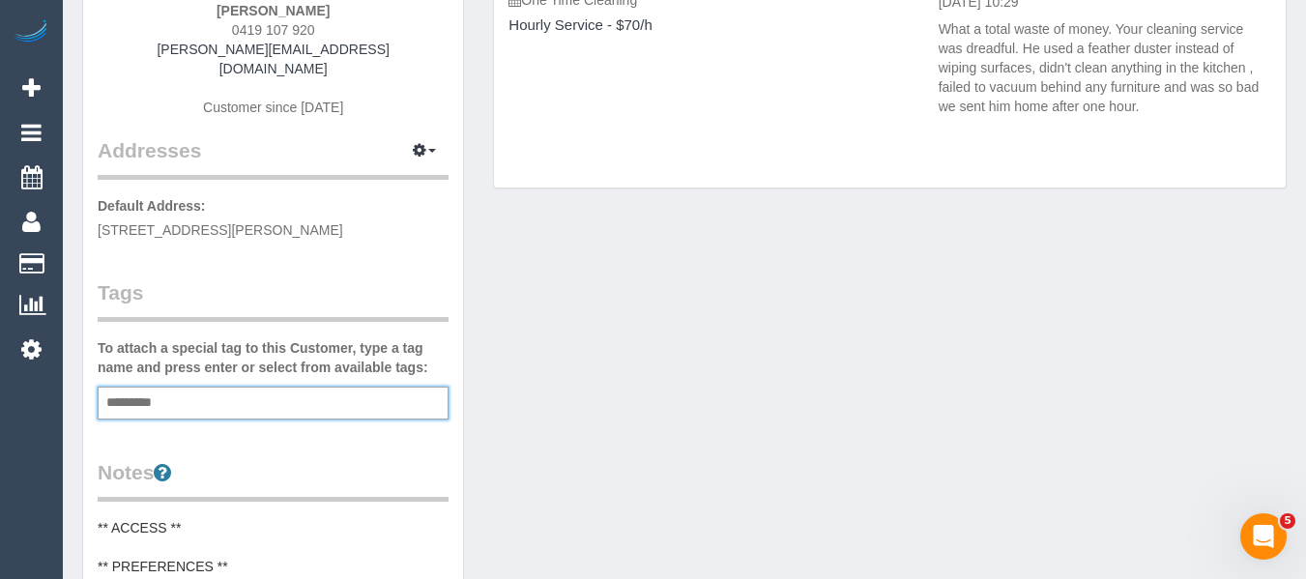
click at [814, 424] on div "Customer Info Edit Contact Info Send Message Email Preferences Special Sales Ta…" at bounding box center [684, 506] width 1233 height 1450
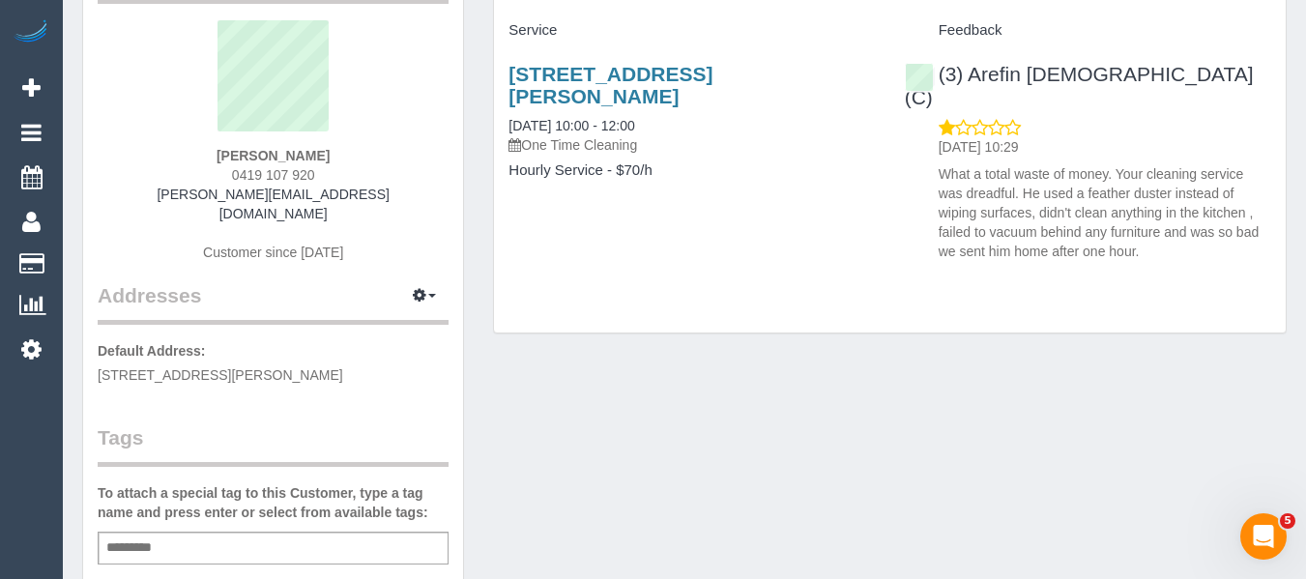
scroll to position [0, 0]
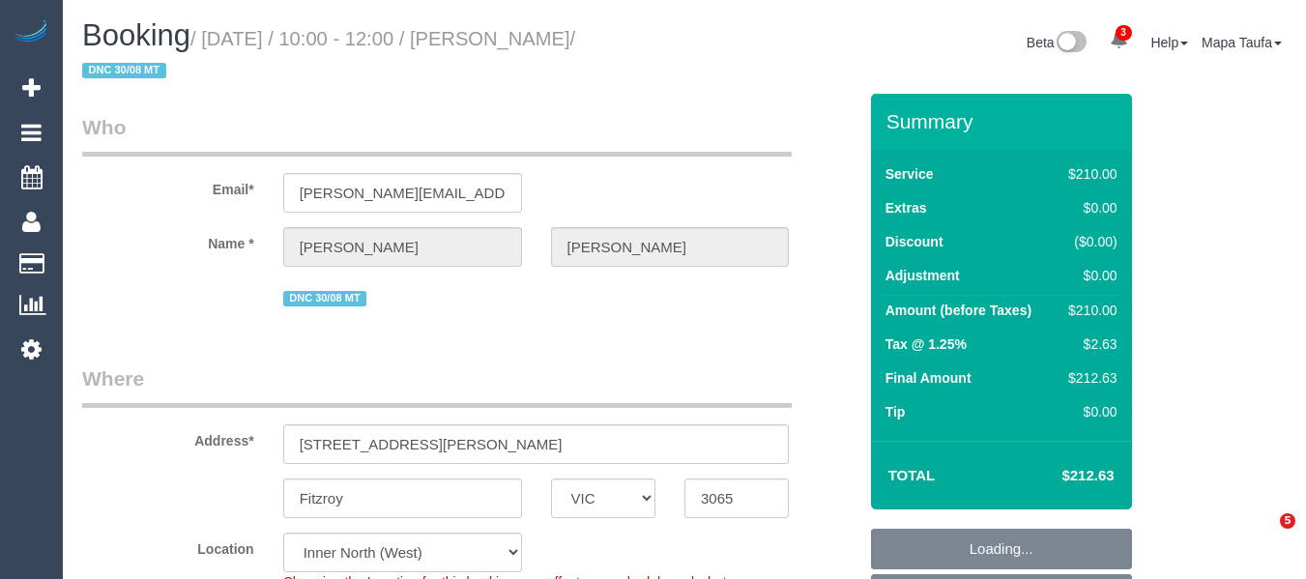
select select "VIC"
select select "180"
select select "number:28"
select select "number:14"
select select "number:19"
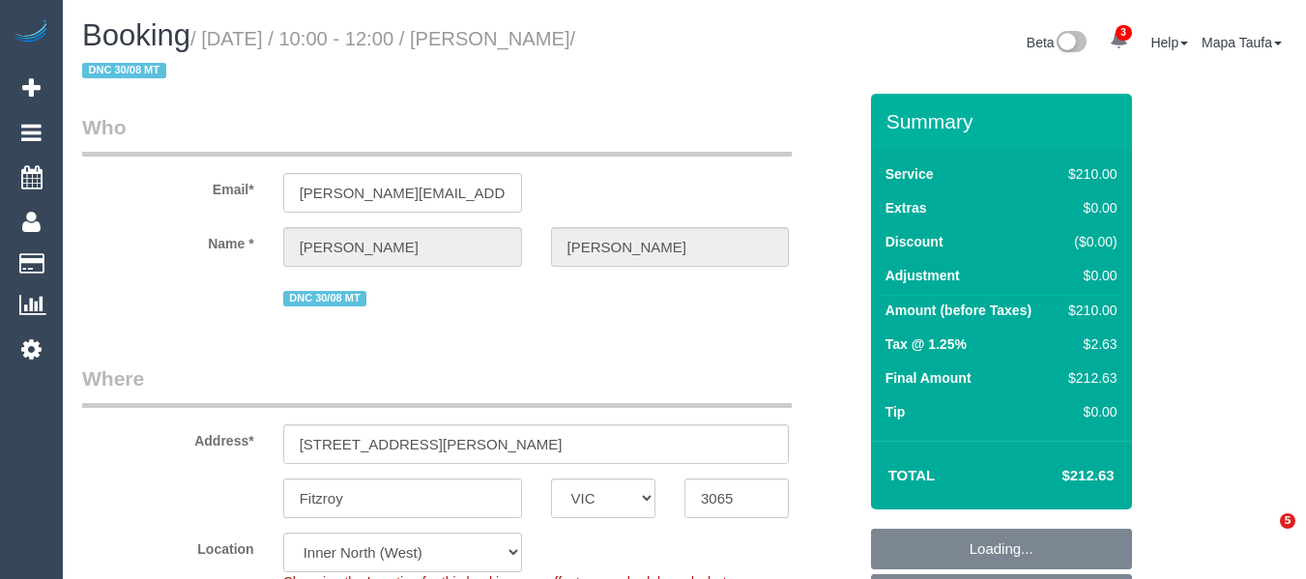
select select "spot1"
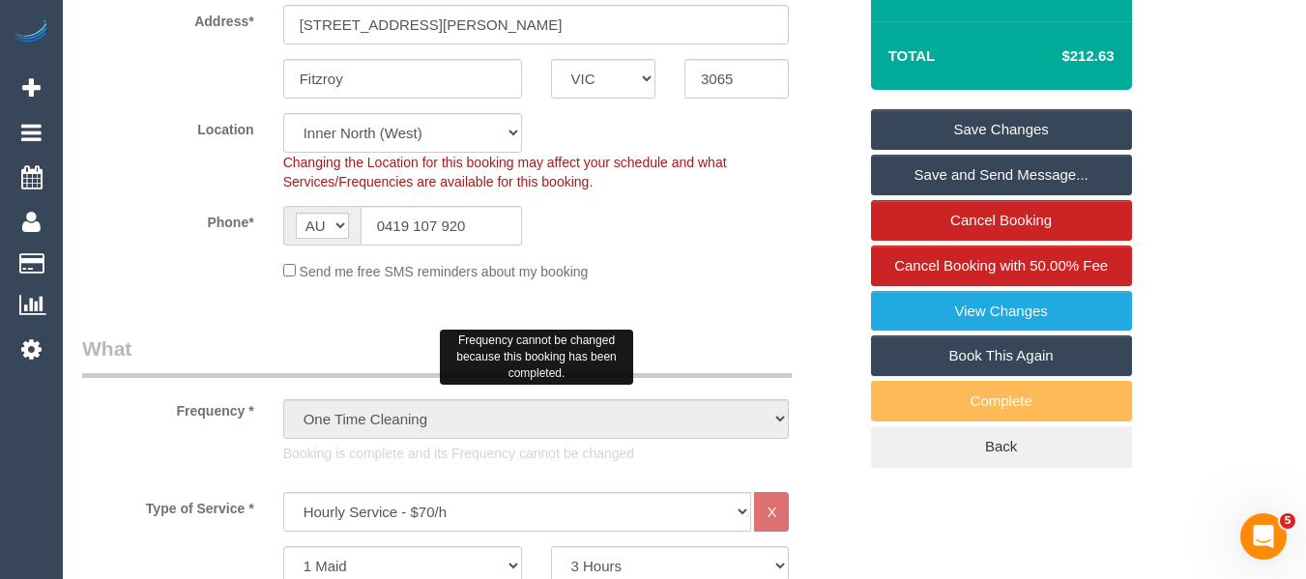
scroll to position [709, 0]
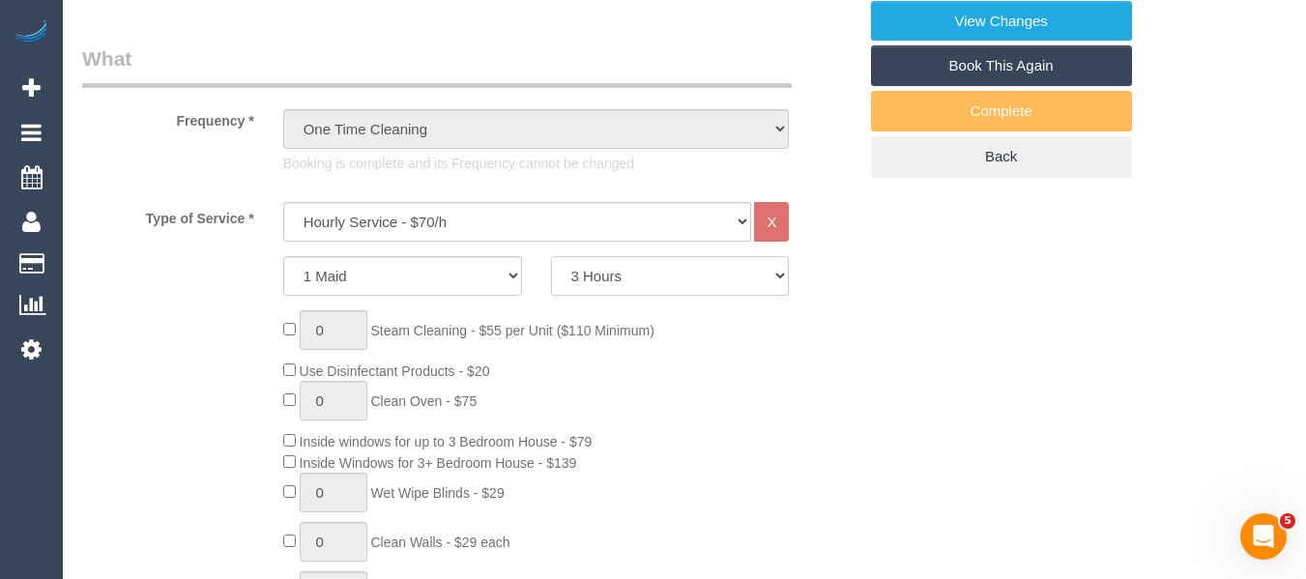
click at [648, 269] on select "2 Hours 2.5 Hours 3 Hours 3.5 Hours 4 Hours 4.5 Hours 5 Hours 5.5 Hours 6 Hours…" at bounding box center [670, 276] width 239 height 40
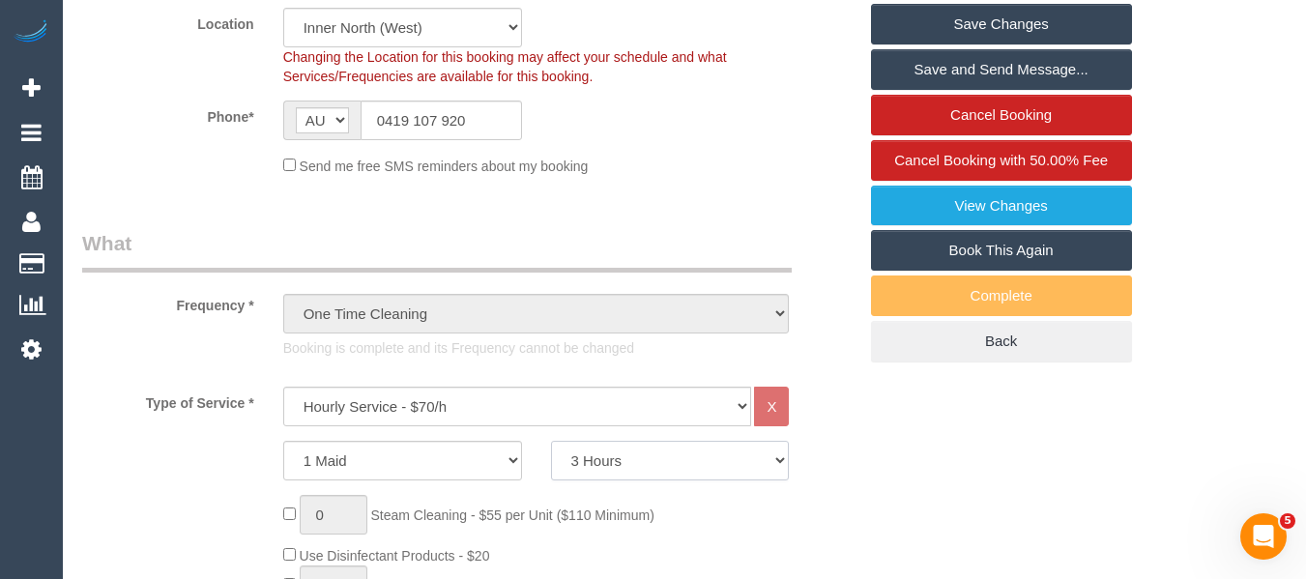
scroll to position [516, 0]
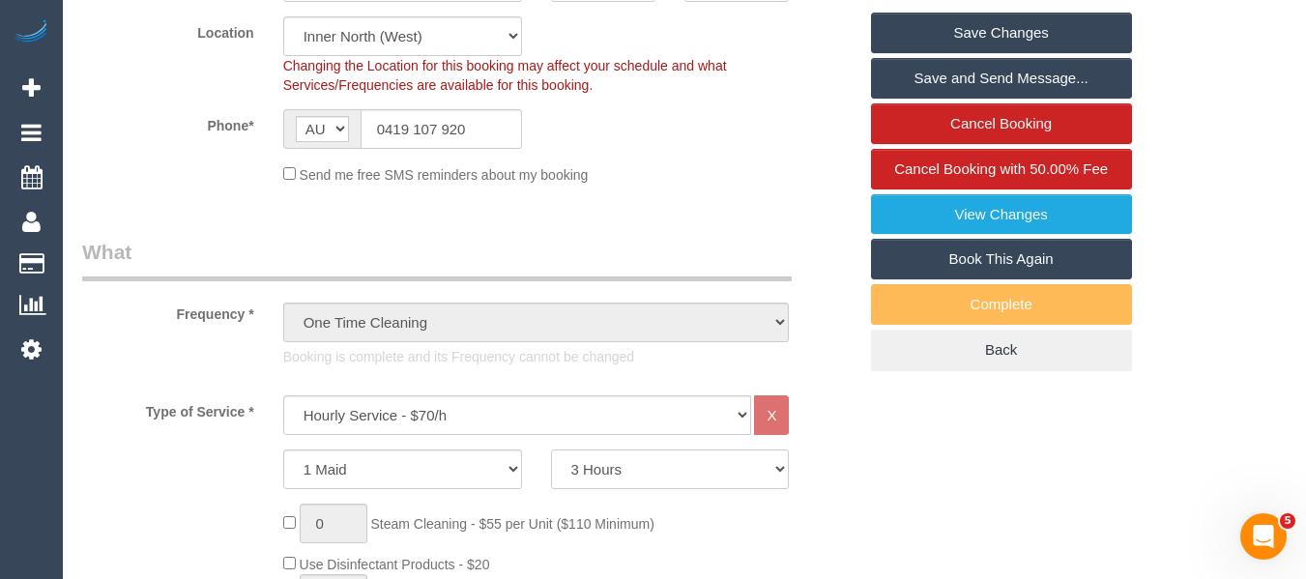
click at [635, 456] on select "2 Hours 2.5 Hours 3 Hours 3.5 Hours 4 Hours 4.5 Hours 5 Hours 5.5 Hours 6 Hours…" at bounding box center [670, 469] width 239 height 40
select select "120"
click at [551, 449] on select "2 Hours 2.5 Hours 3 Hours 3.5 Hours 4 Hours 4.5 Hours 5 Hours 5.5 Hours 6 Hours…" at bounding box center [670, 469] width 239 height 40
drag, startPoint x: 913, startPoint y: 516, endPoint x: 899, endPoint y: 500, distance: 21.9
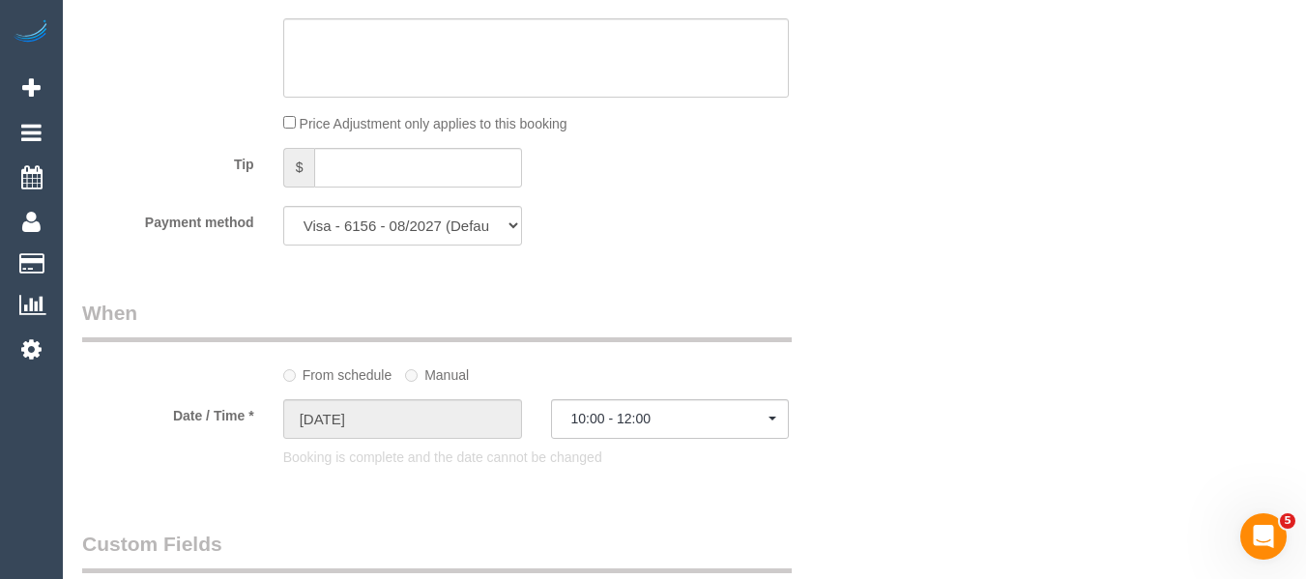
click at [862, 451] on div "Date / Time * 30/08/2025 10:00 - 12:00 Sat August 30th 10:00 - 12:00 Sun August…" at bounding box center [469, 437] width 803 height 77
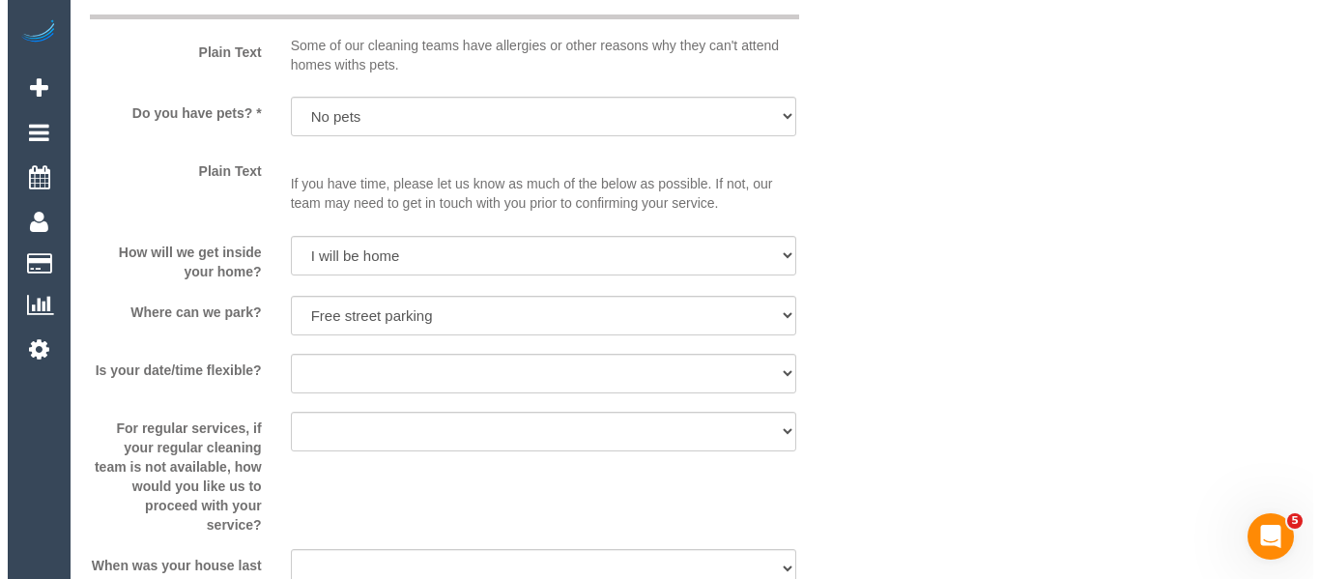
scroll to position [2739, 0]
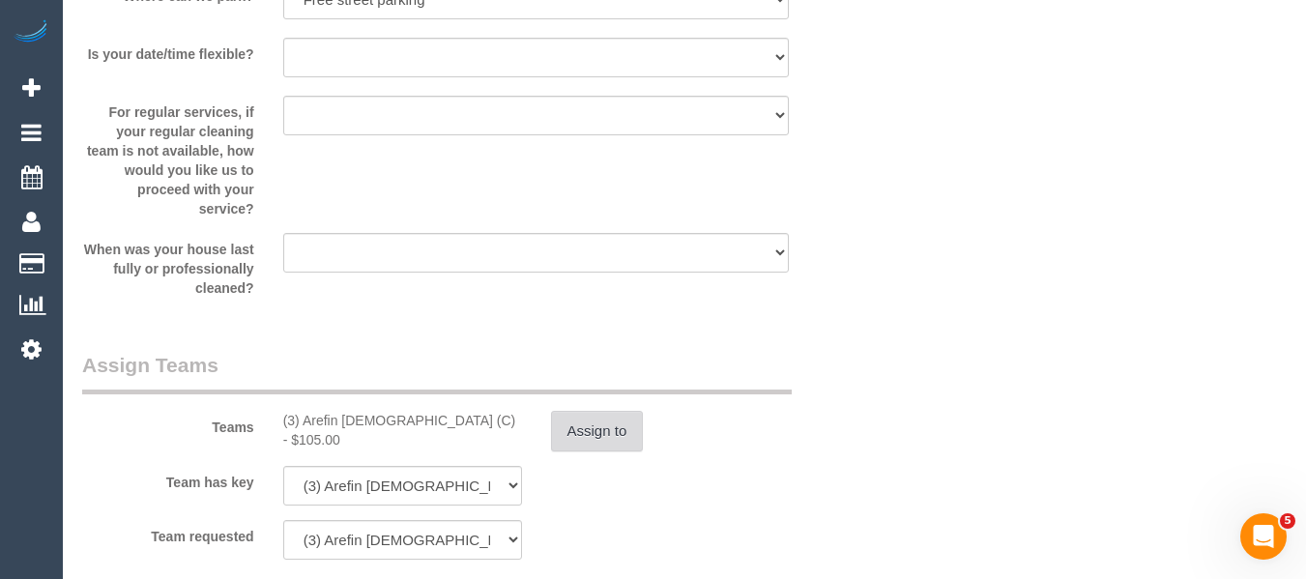
select select "spot6"
click at [597, 430] on button "Assign to" at bounding box center [597, 431] width 93 height 41
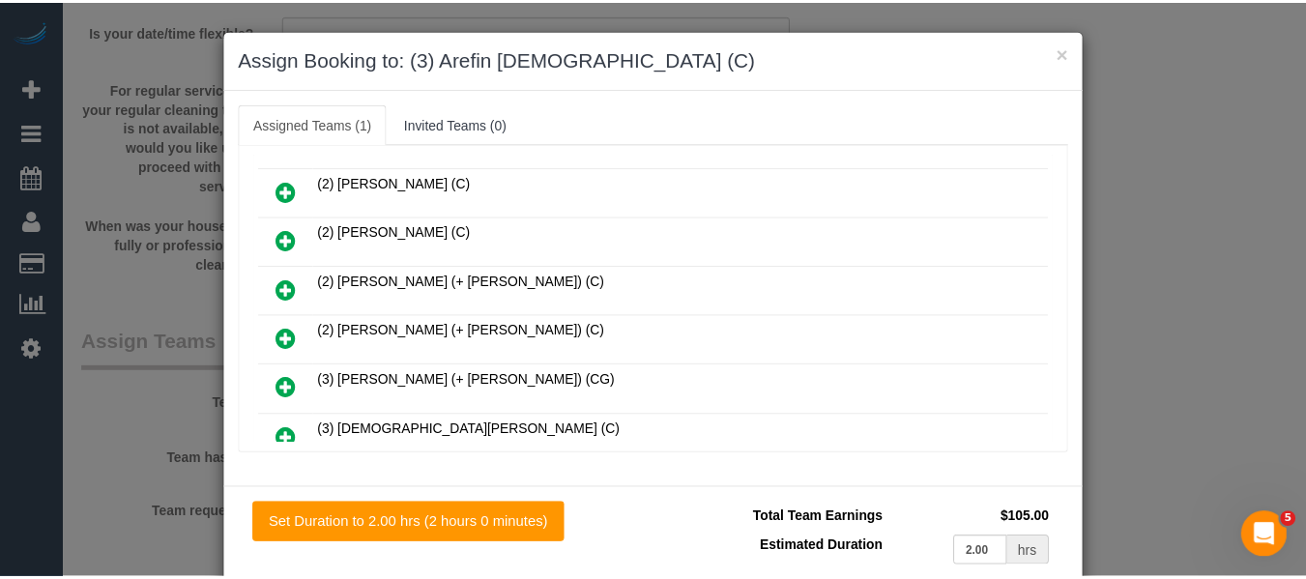
scroll to position [95, 0]
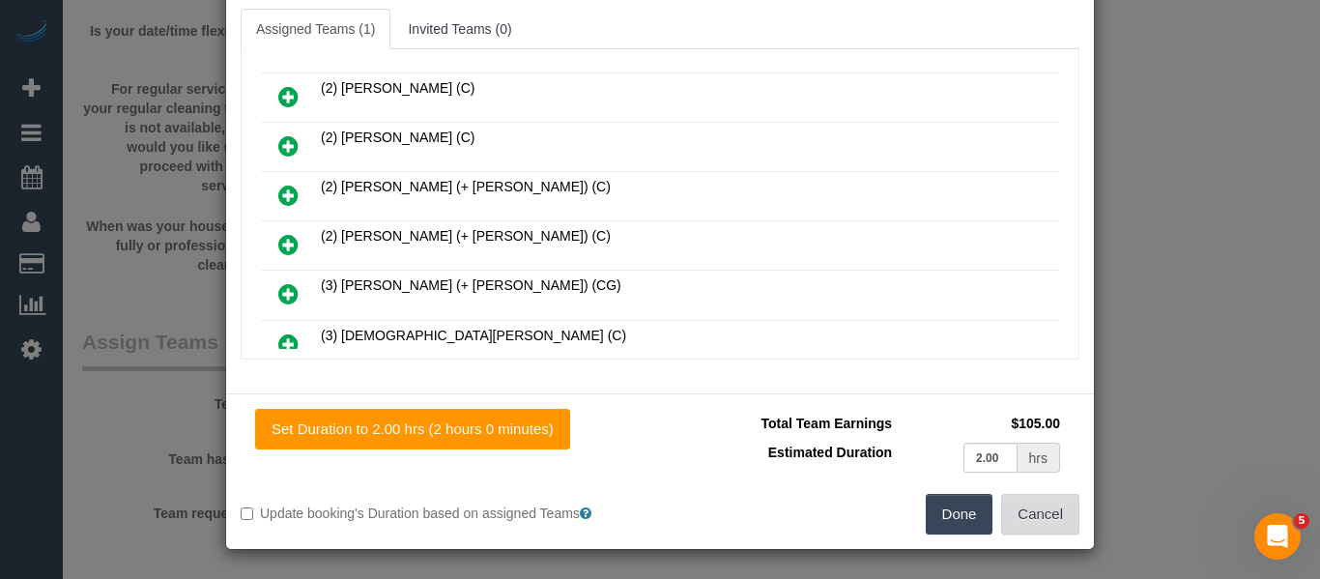
drag, startPoint x: 1026, startPoint y: 511, endPoint x: 1011, endPoint y: 517, distance: 16.5
click at [1026, 512] on button "Cancel" at bounding box center [1040, 514] width 78 height 41
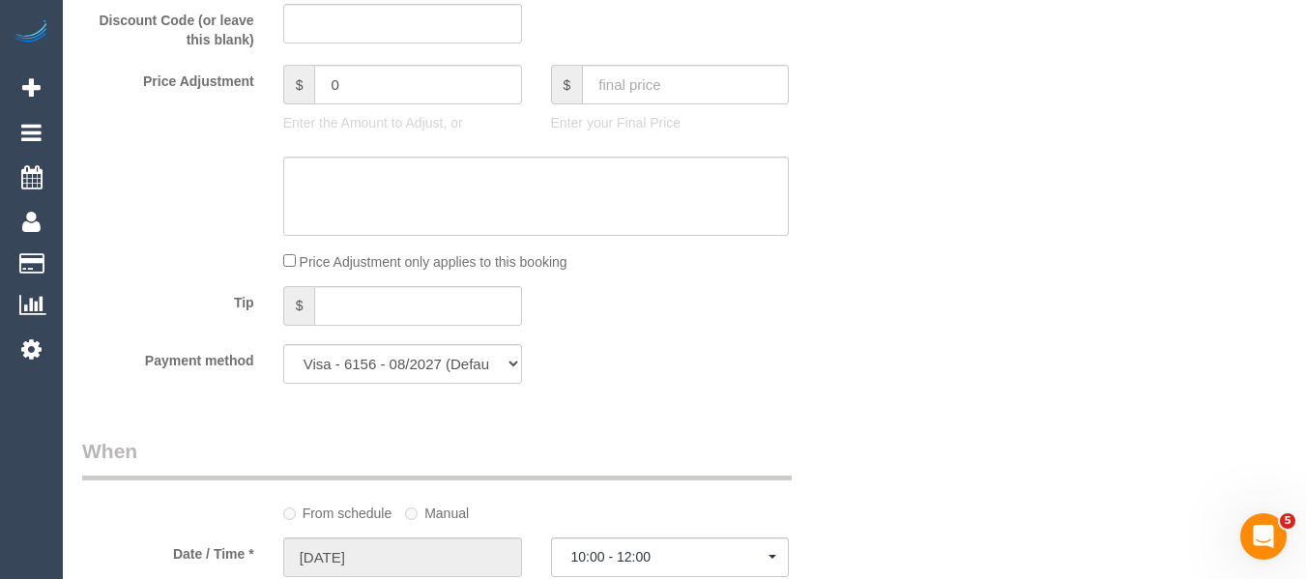
scroll to position [1699, 0]
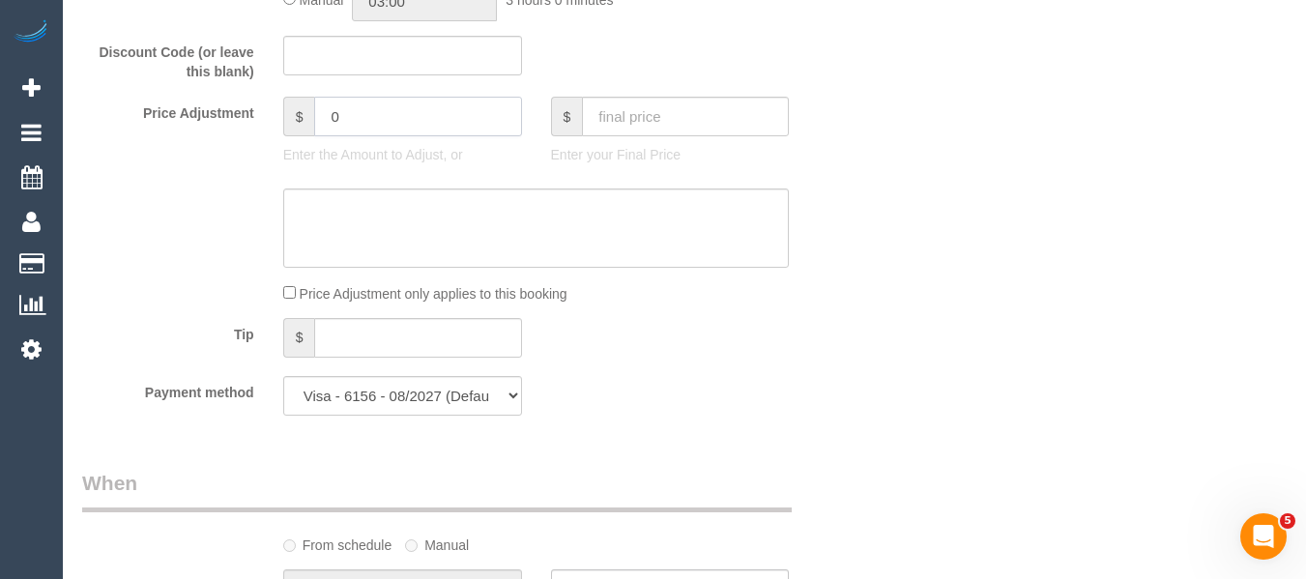
drag, startPoint x: 369, startPoint y: 120, endPoint x: 286, endPoint y: 120, distance: 83.1
click at [286, 120] on div "$ 0" at bounding box center [402, 117] width 239 height 40
type input "-141.75"
click at [569, 192] on textarea at bounding box center [536, 227] width 506 height 79
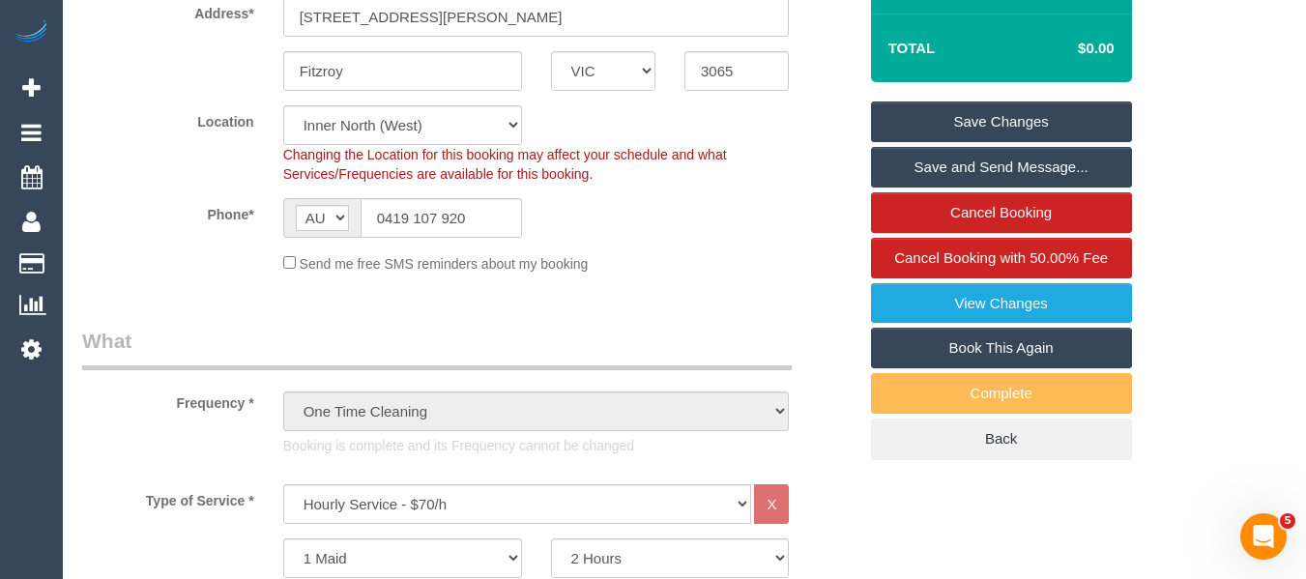
scroll to position [249, 0]
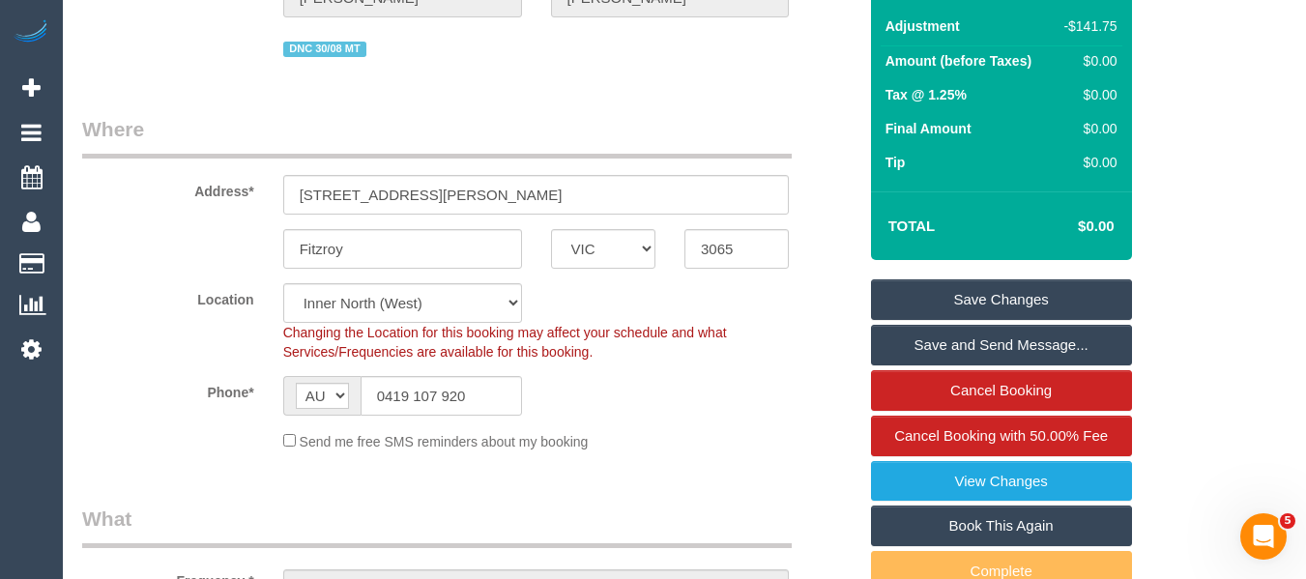
type textarea "waiving in full due to complaint - MT"
click at [1074, 287] on link "Save Changes" at bounding box center [1001, 299] width 261 height 41
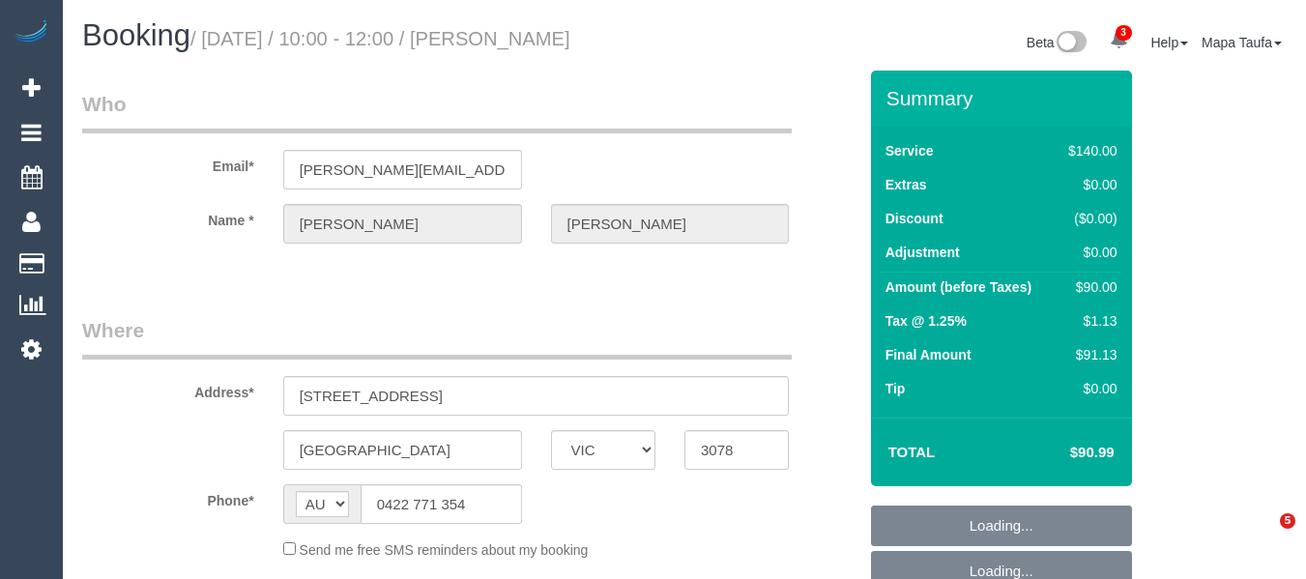
select select "VIC"
select select "string:stripe-pm_1Rfrmm2GScqysDRVPcZXHBqR"
select select "number:28"
select select "number:14"
select select "number:19"
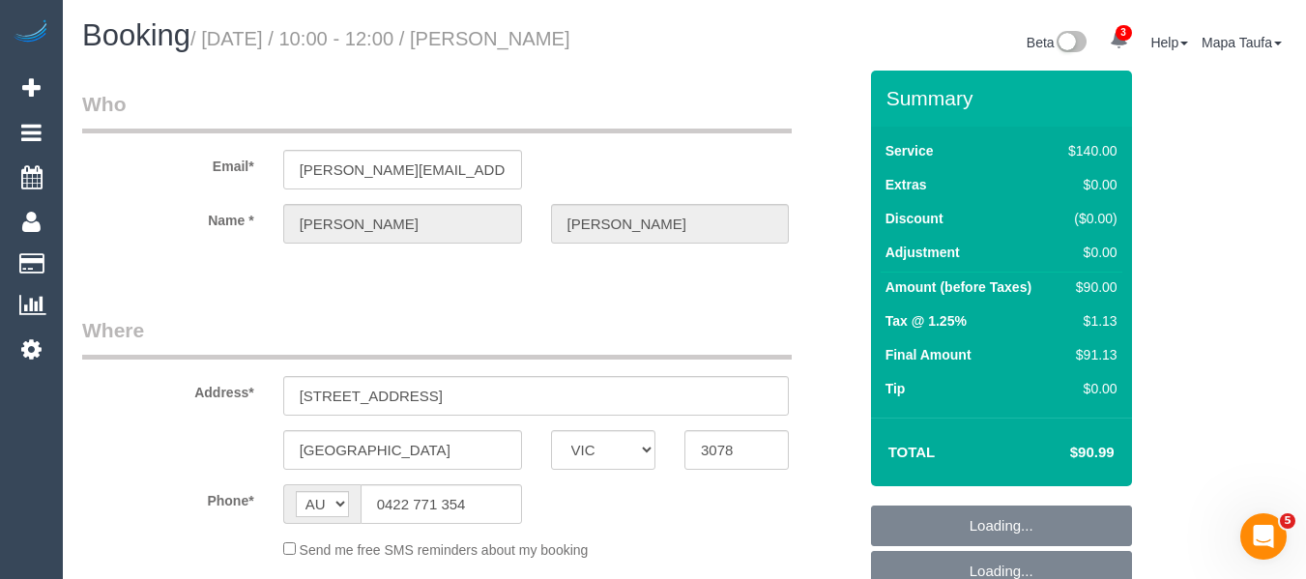
select select "number:22"
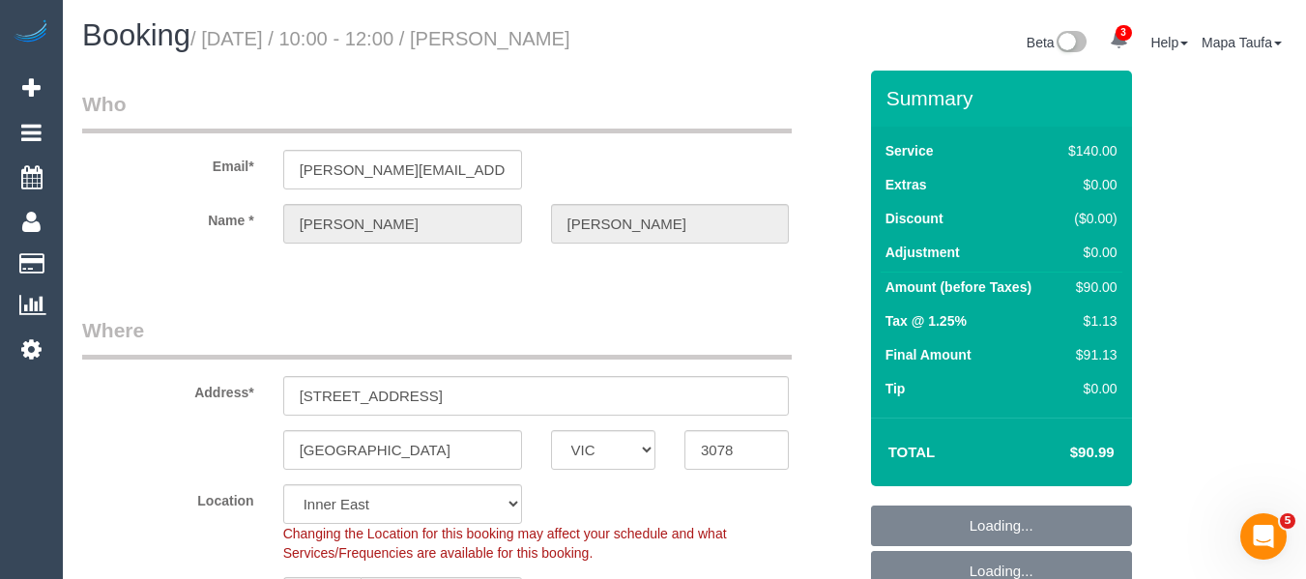
select select "object:1544"
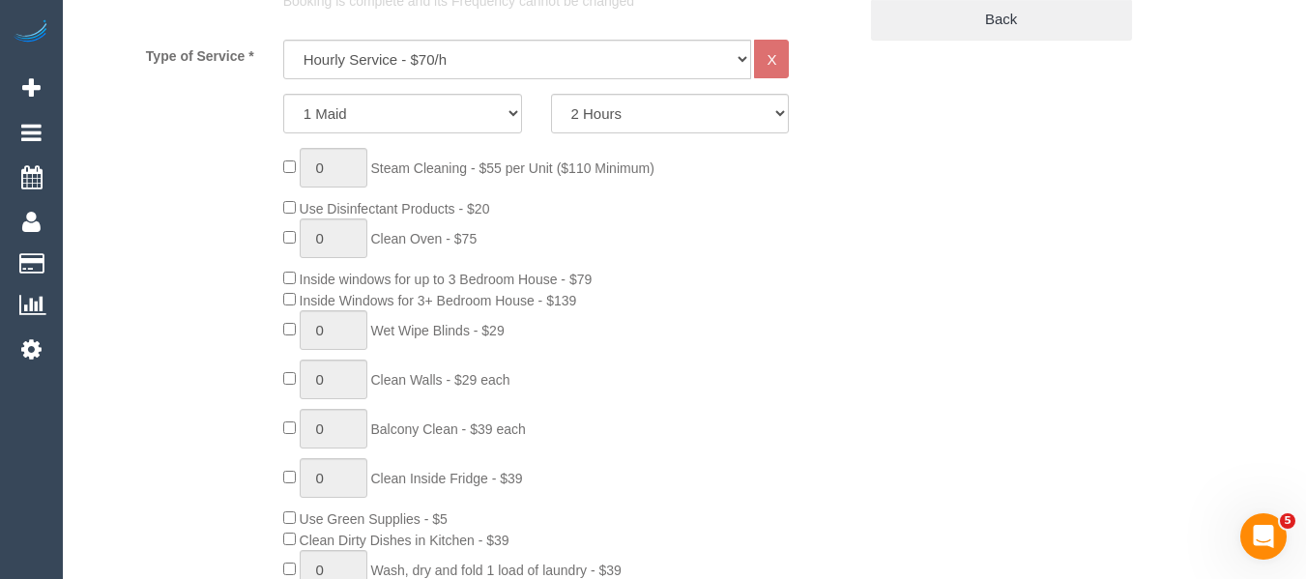
scroll to position [215, 0]
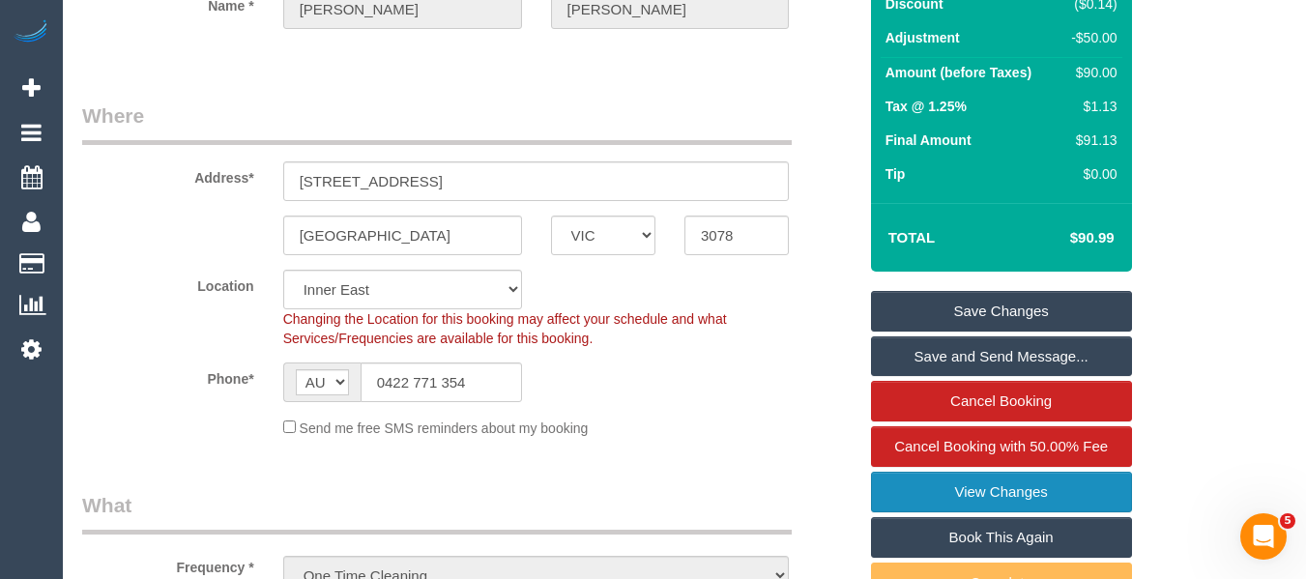
click at [982, 501] on link "View Changes" at bounding box center [1001, 492] width 261 height 41
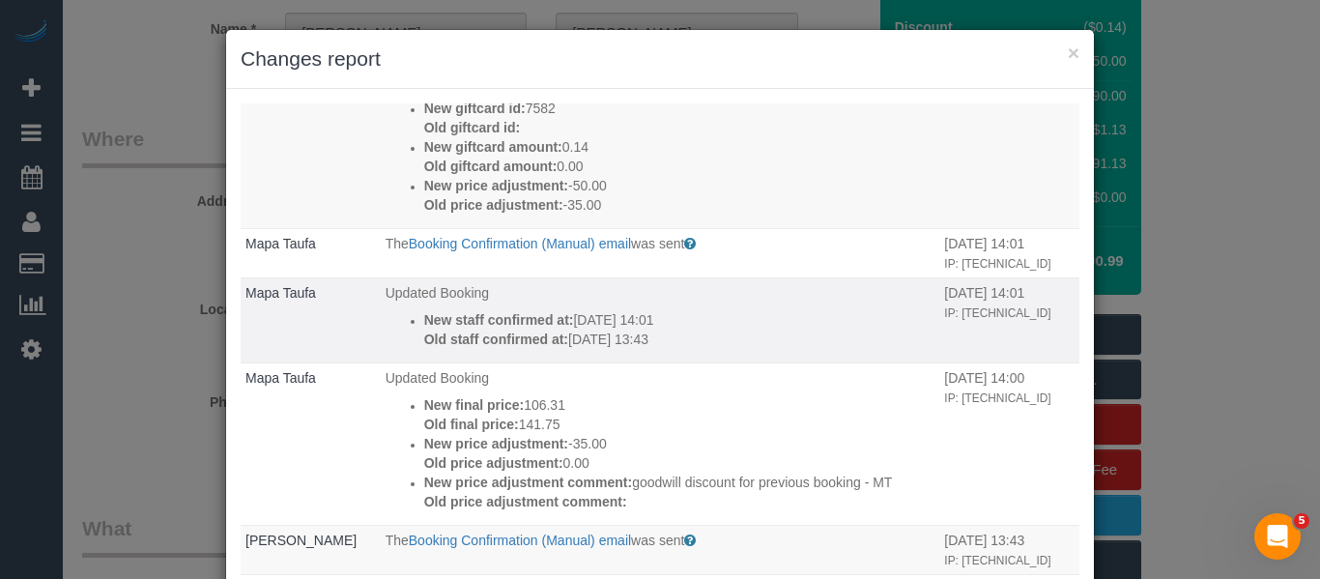
scroll to position [677, 0]
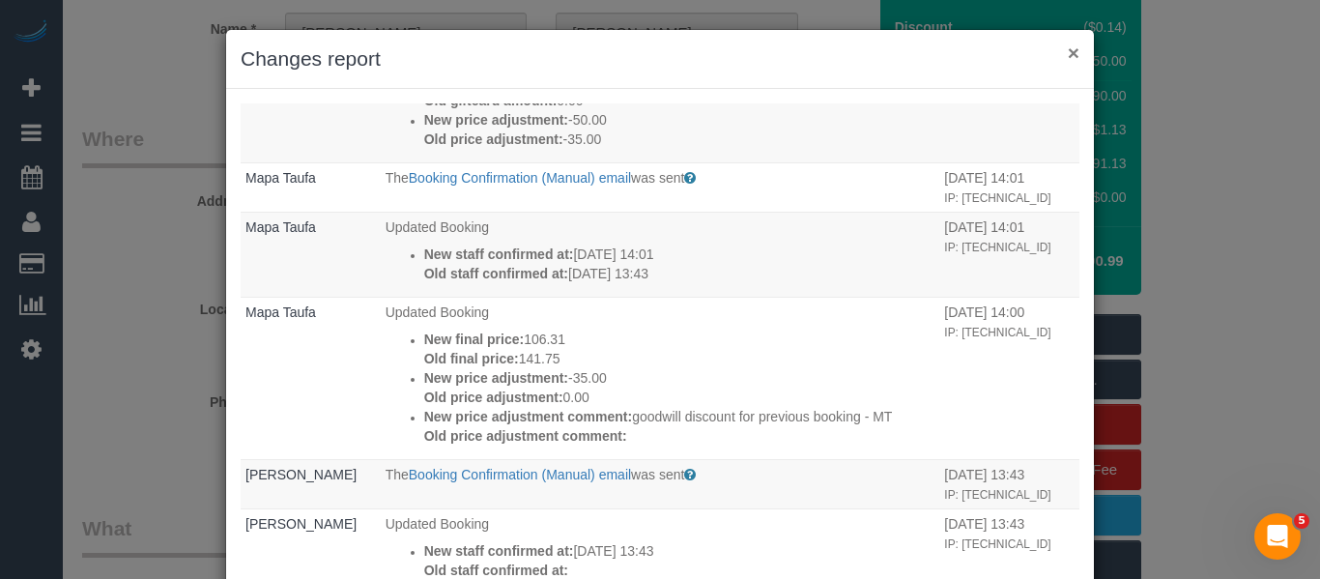
click at [1070, 55] on button "×" at bounding box center [1074, 53] width 12 height 20
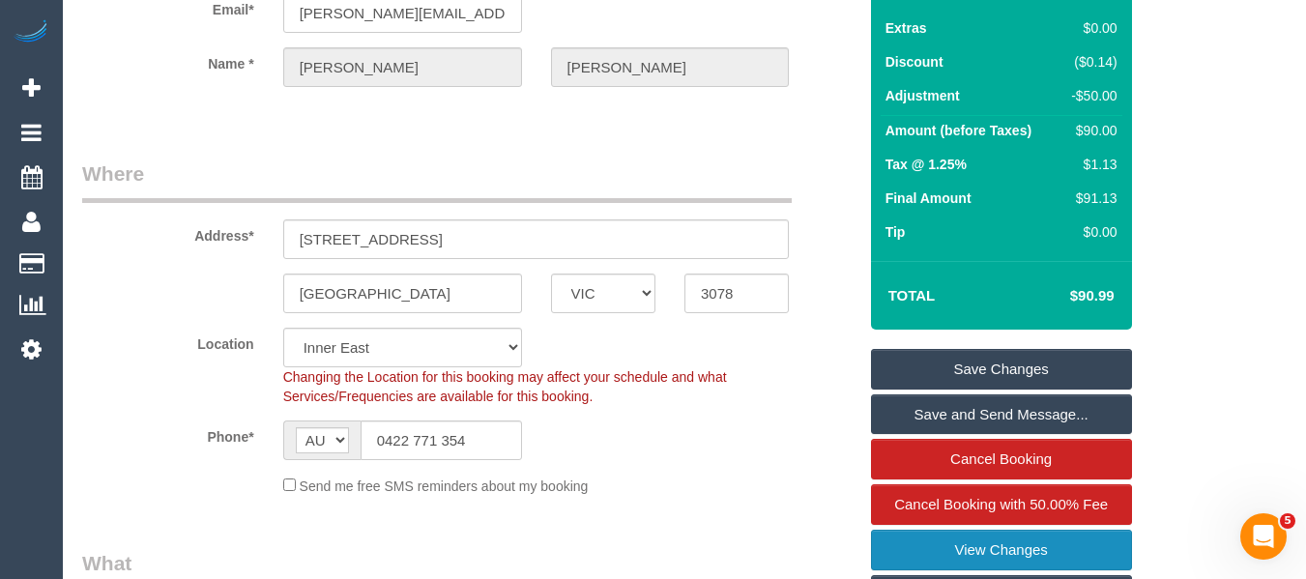
scroll to position [0, 0]
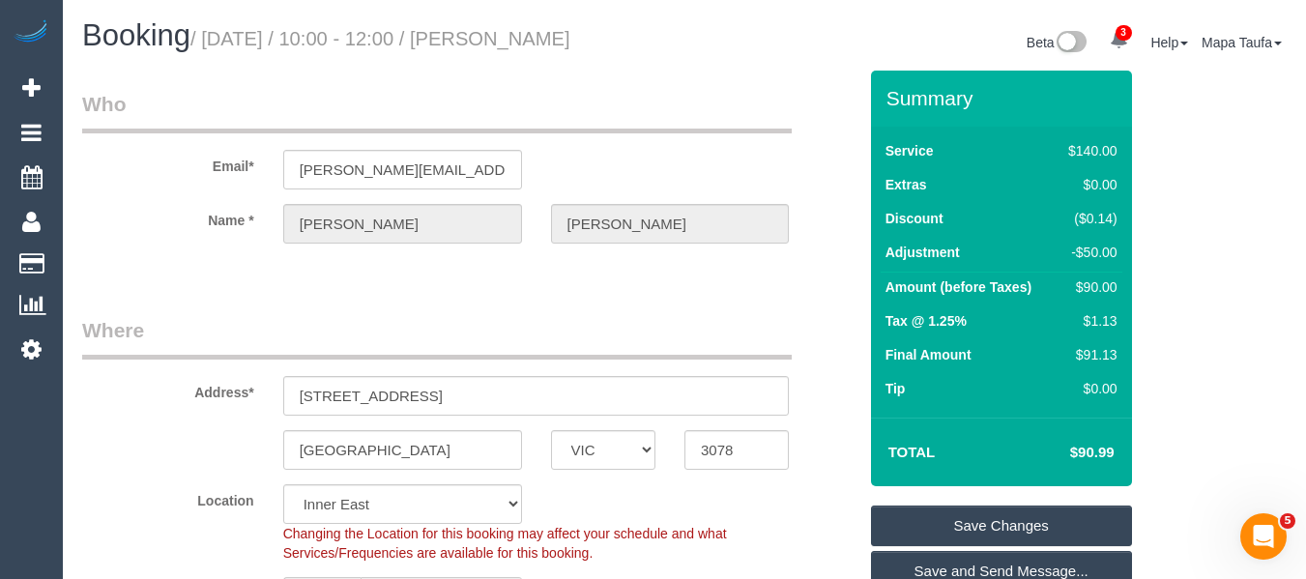
drag, startPoint x: 339, startPoint y: 51, endPoint x: 403, endPoint y: 23, distance: 69.7
click at [470, 37] on h1 "Booking / July 07, 2025 / 10:00 - 12:00 / Vanessa Vandonkelaar" at bounding box center [376, 35] width 588 height 33
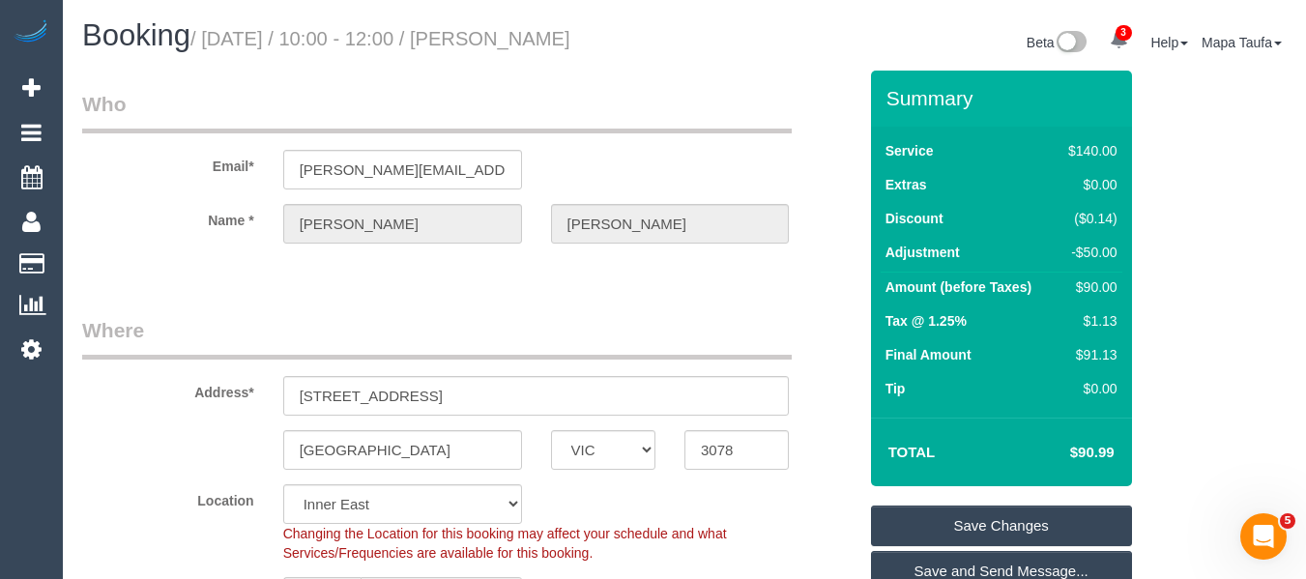
copy small "[PERSON_NAME]"
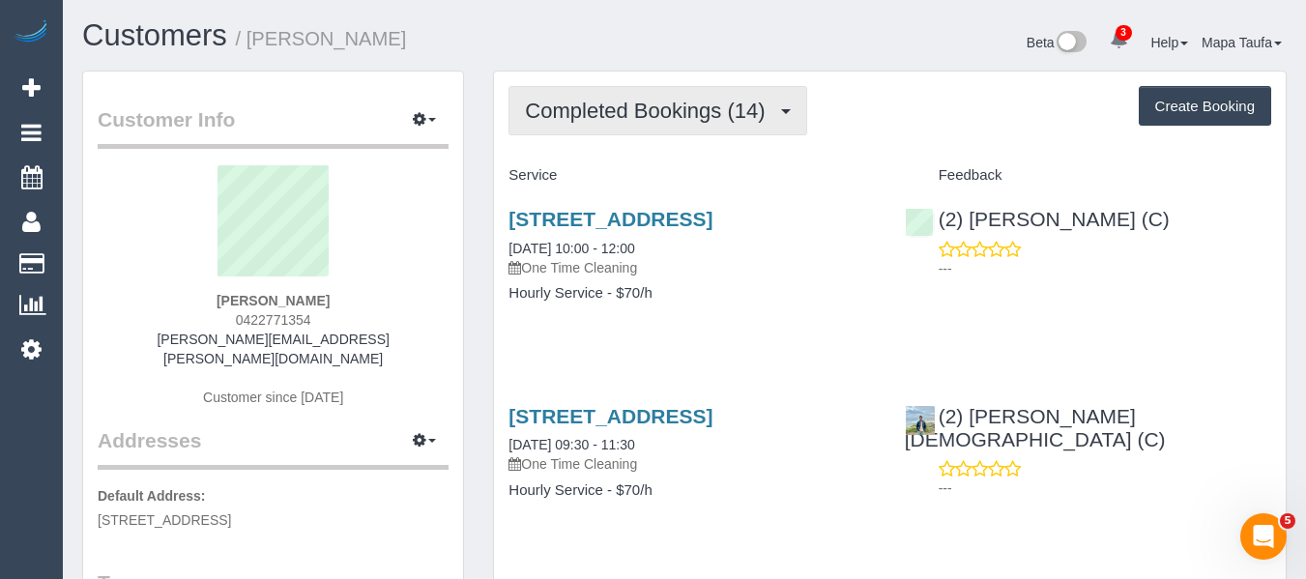
click at [633, 129] on button "Completed Bookings (14)" at bounding box center [657, 110] width 298 height 49
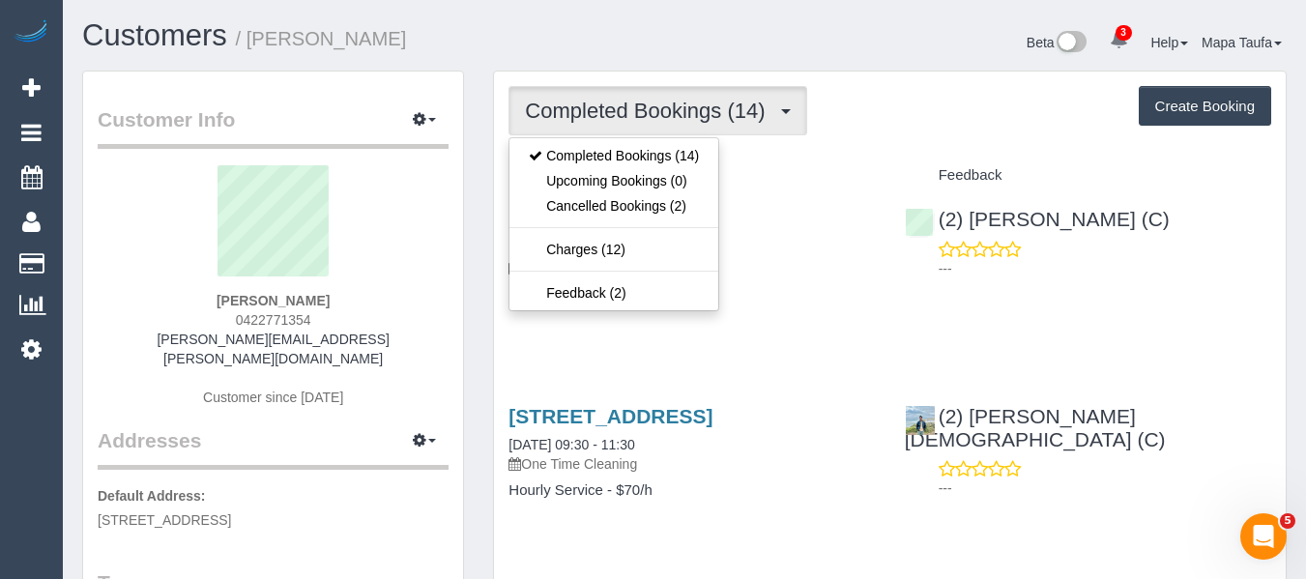
click at [822, 164] on div "Service" at bounding box center [691, 175] width 395 height 33
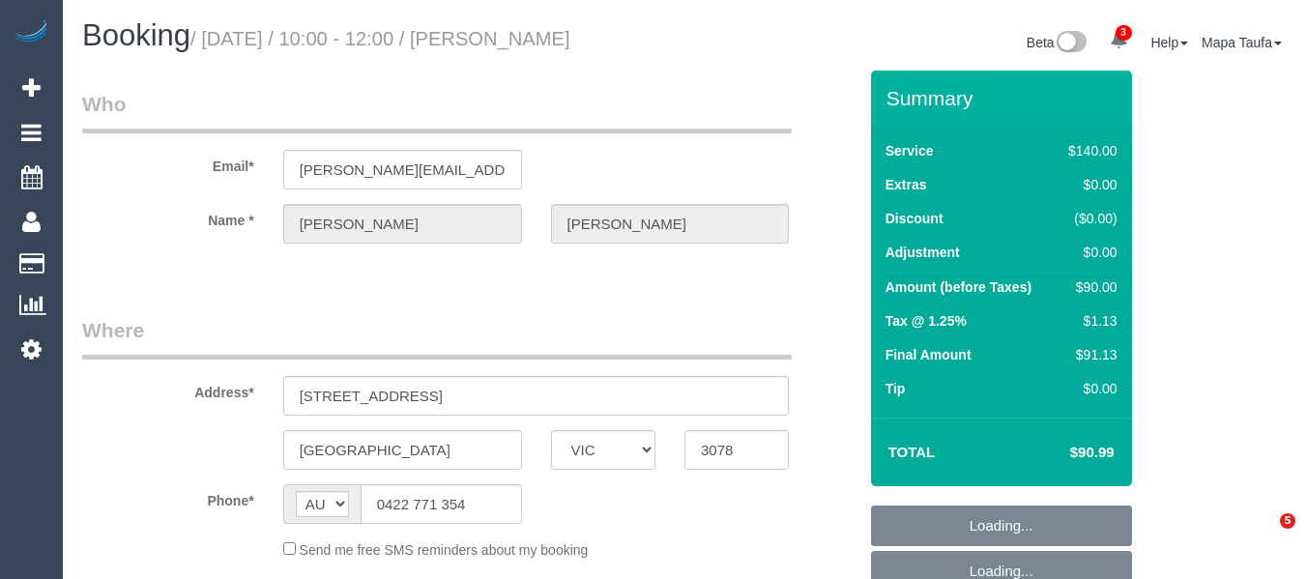
select select "VIC"
select select "object:772"
select select "string:stripe-pm_1Rfrmm2GScqysDRVPcZXHBqR"
select select "number:28"
select select "number:14"
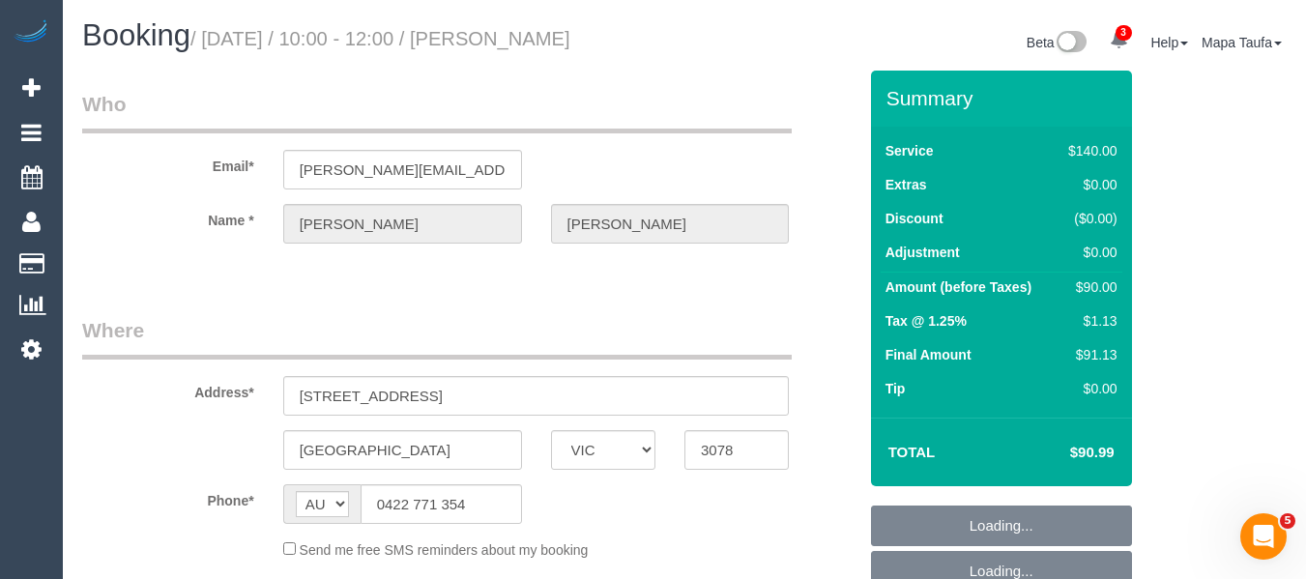
select select "number:19"
select select "number:22"
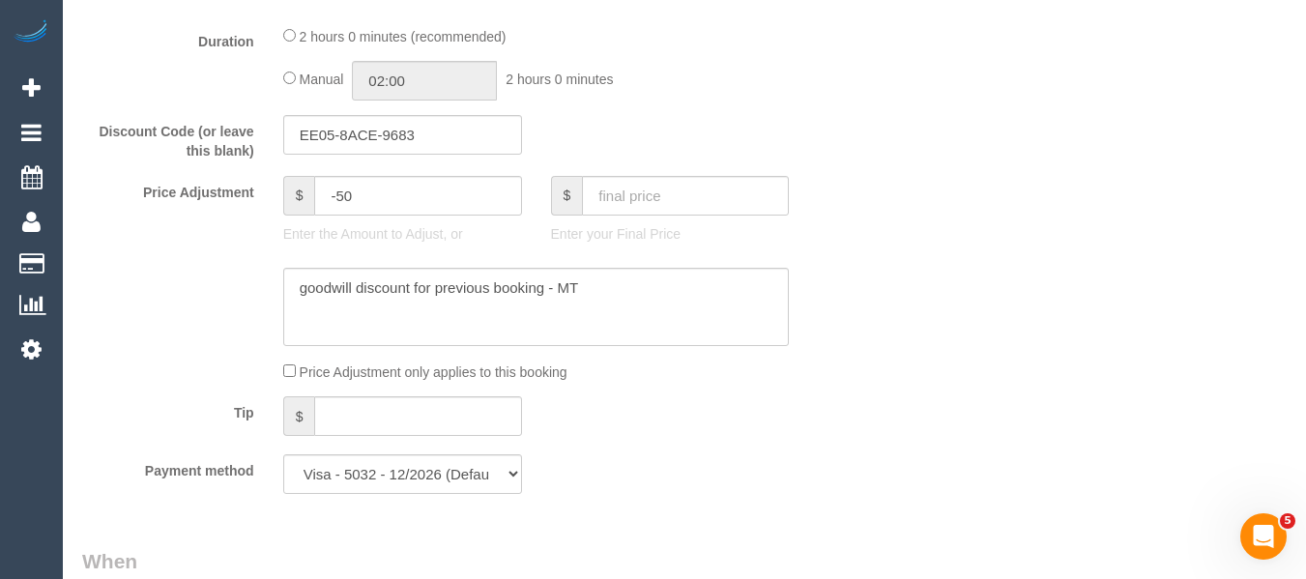
scroll to position [1740, 0]
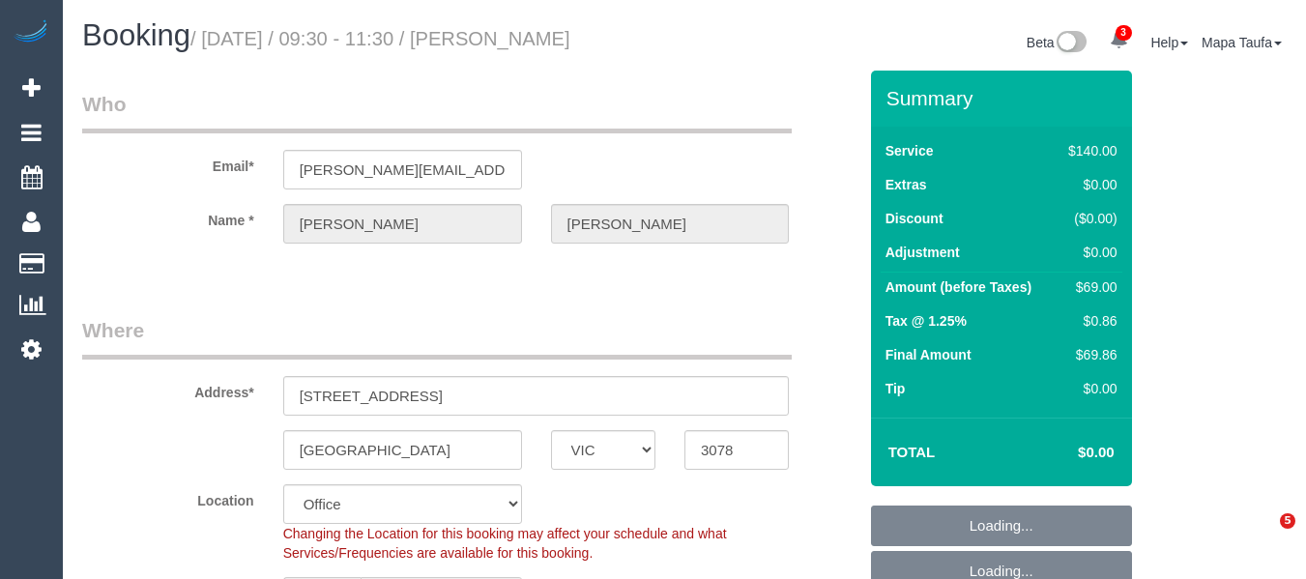
select select "VIC"
select select "string:stripe-pm_1Rfrmm2GScqysDRVPcZXHBqR"
select select "number:28"
select select "number:14"
select select "number:19"
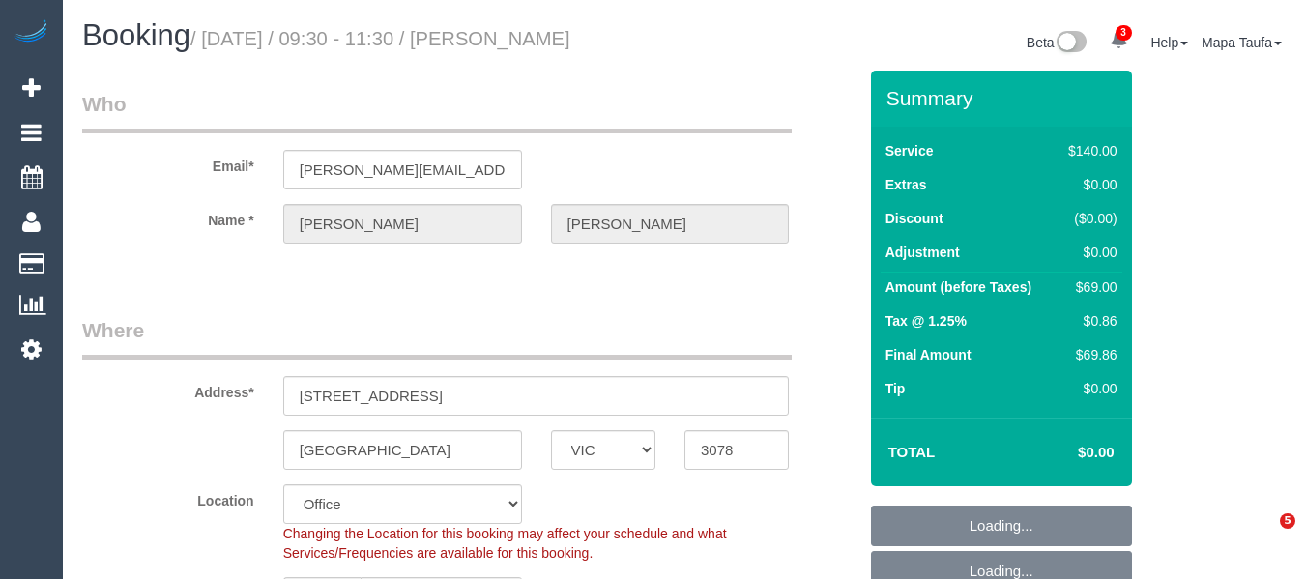
select select "number:22"
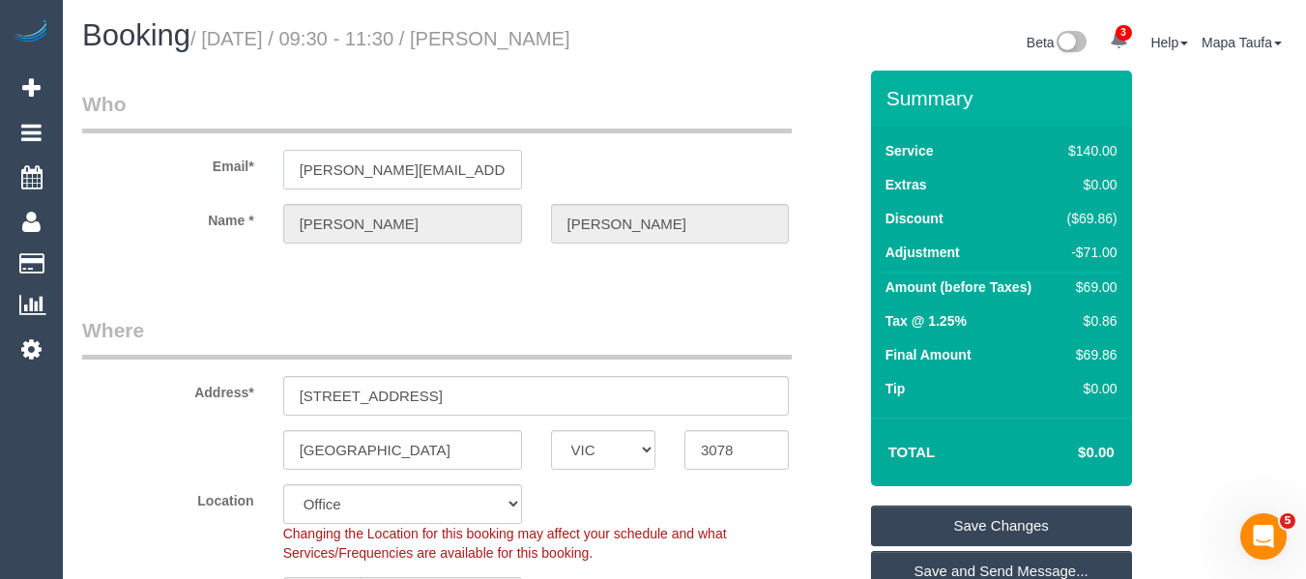
click at [413, 162] on input "vanessa.ciavarella@gmail.com" at bounding box center [402, 170] width 239 height 40
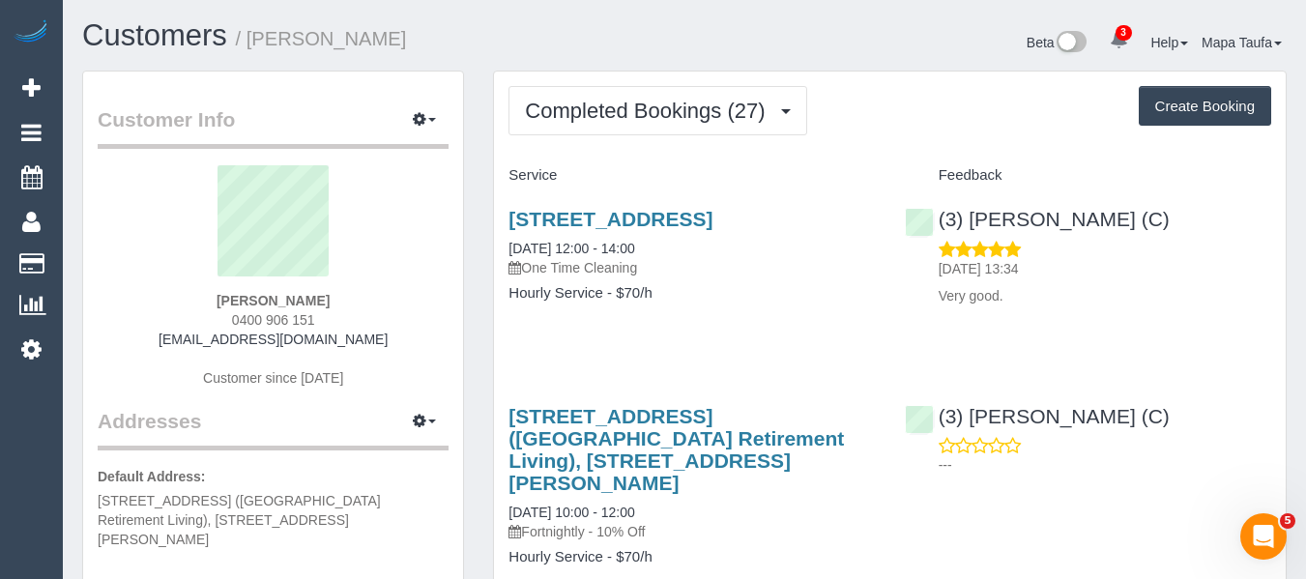
drag, startPoint x: 355, startPoint y: 294, endPoint x: 235, endPoint y: 299, distance: 119.9
click at [222, 293] on div "[PERSON_NAME] 0400 906 151 [EMAIL_ADDRESS][DOMAIN_NAME] Customer since [DATE]" at bounding box center [273, 286] width 351 height 242
copy strong "[PERSON_NAME]"
drag, startPoint x: 1247, startPoint y: 216, endPoint x: 974, endPoint y: 216, distance: 272.6
click at [974, 216] on div "(3) [PERSON_NAME] (C) [DATE] 13:34 Very good." at bounding box center [1087, 252] width 395 height 123
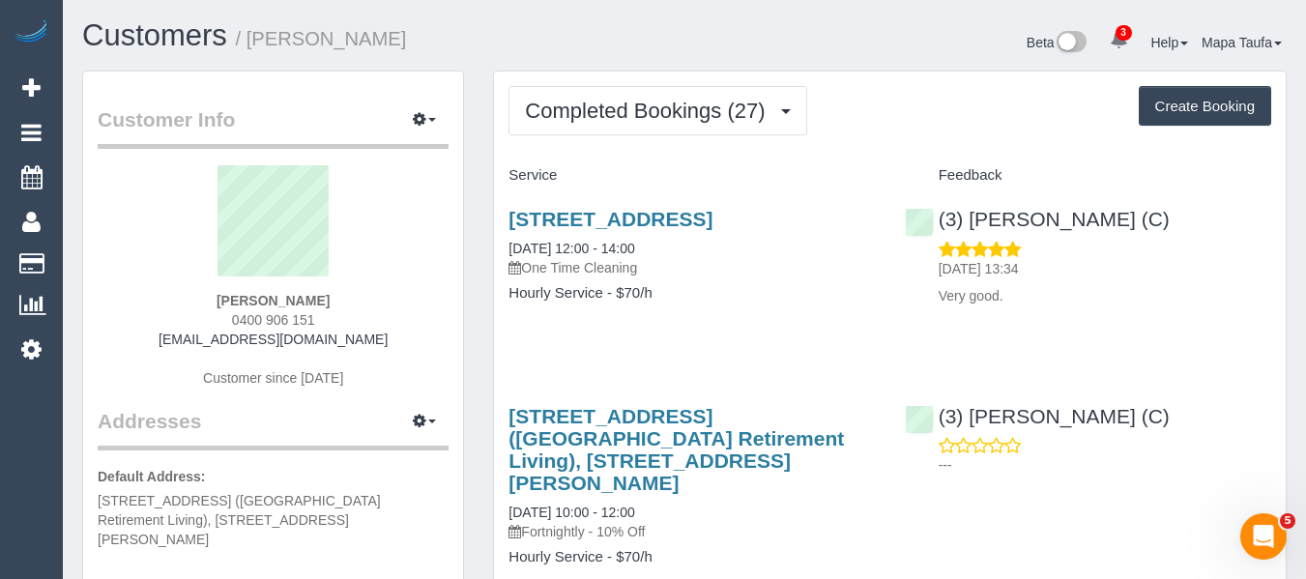
copy link "[PERSON_NAME] (C)"
click at [547, 223] on link "[STREET_ADDRESS]" at bounding box center [610, 219] width 204 height 22
click at [232, 319] on div "Liz Rawnsley 0400 906 151 lrawnsley@iinet.net.au Customer since 2022" at bounding box center [273, 286] width 351 height 242
copy span "0400 906 151"
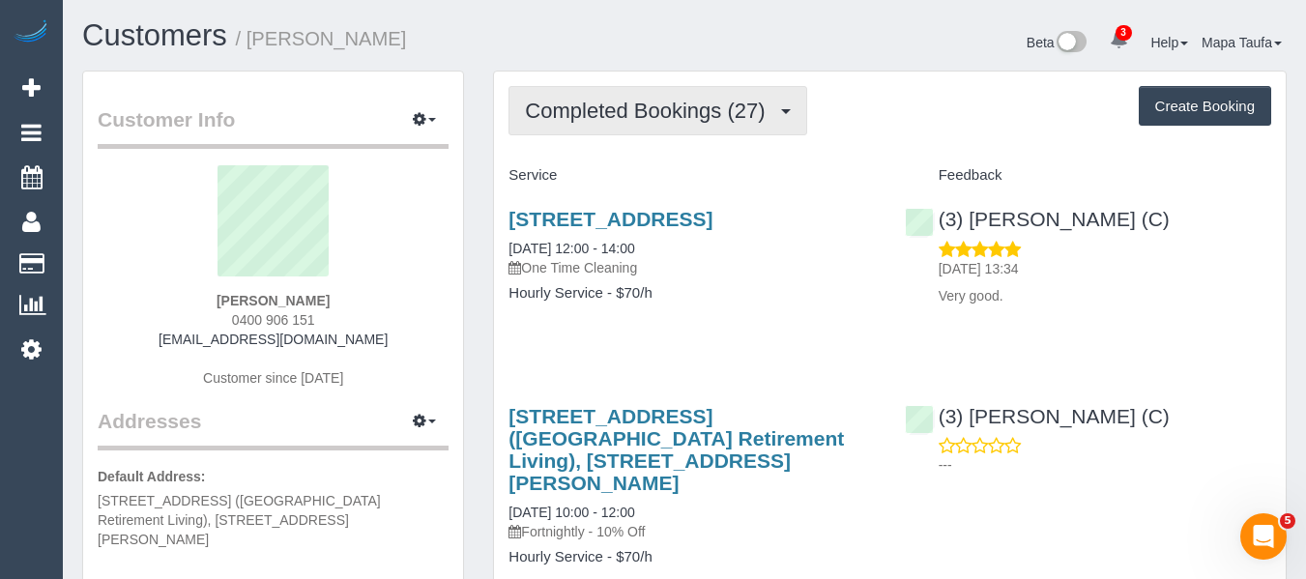
click at [652, 119] on span "Completed Bookings (27)" at bounding box center [649, 111] width 249 height 24
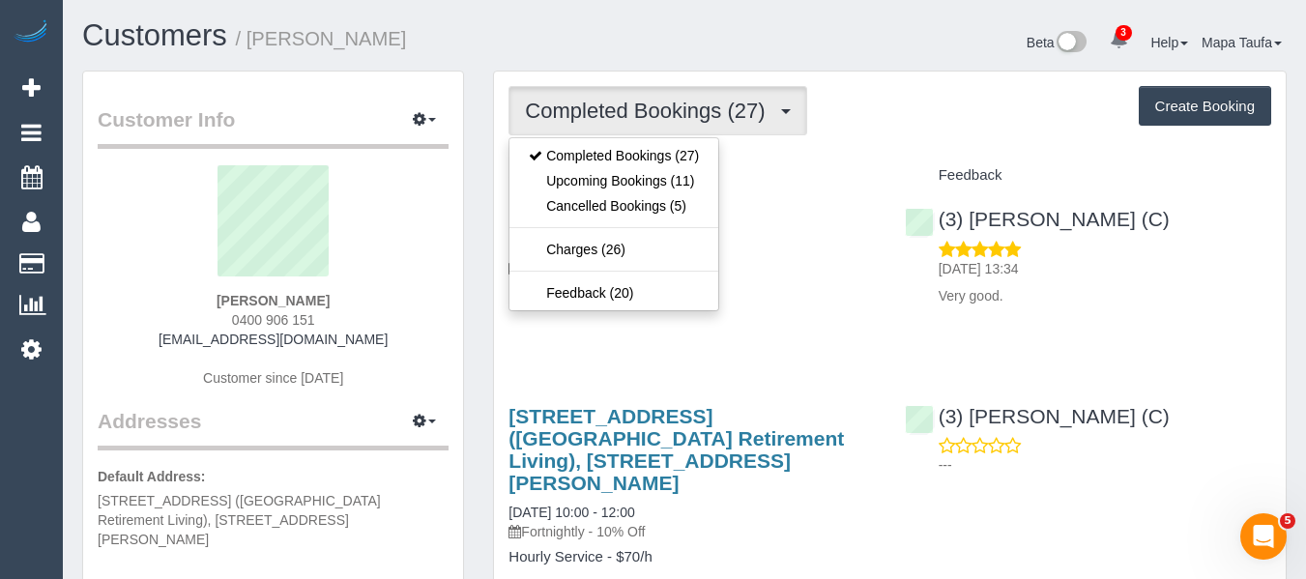
click at [889, 127] on div "Completed Bookings (27) Completed Bookings (27) Upcoming Bookings (11) Cancelle…" at bounding box center [889, 110] width 763 height 49
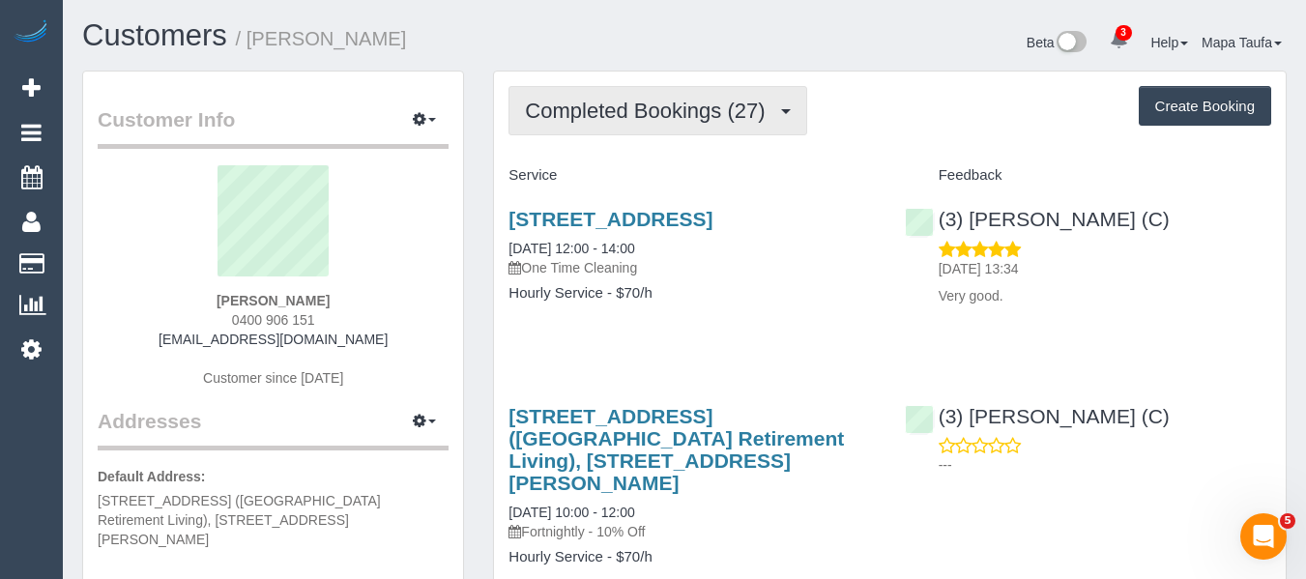
click at [678, 109] on span "Completed Bookings (27)" at bounding box center [649, 111] width 249 height 24
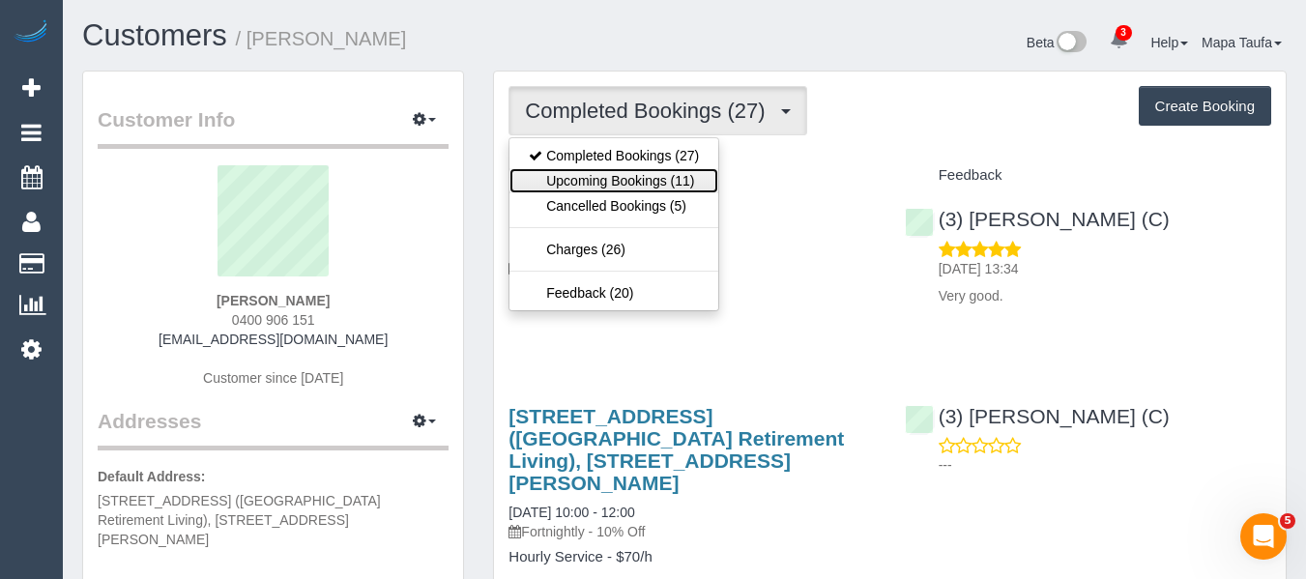
click at [638, 174] on link "Upcoming Bookings (11)" at bounding box center [613, 180] width 209 height 25
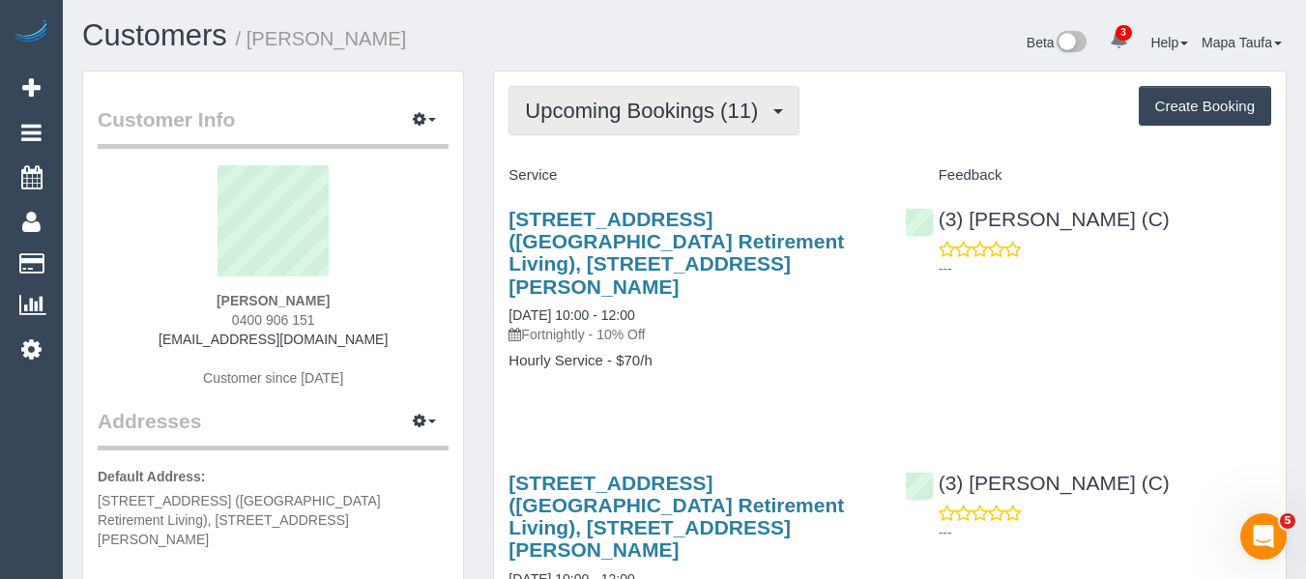
click at [655, 129] on button "Upcoming Bookings (11)" at bounding box center [653, 110] width 291 height 49
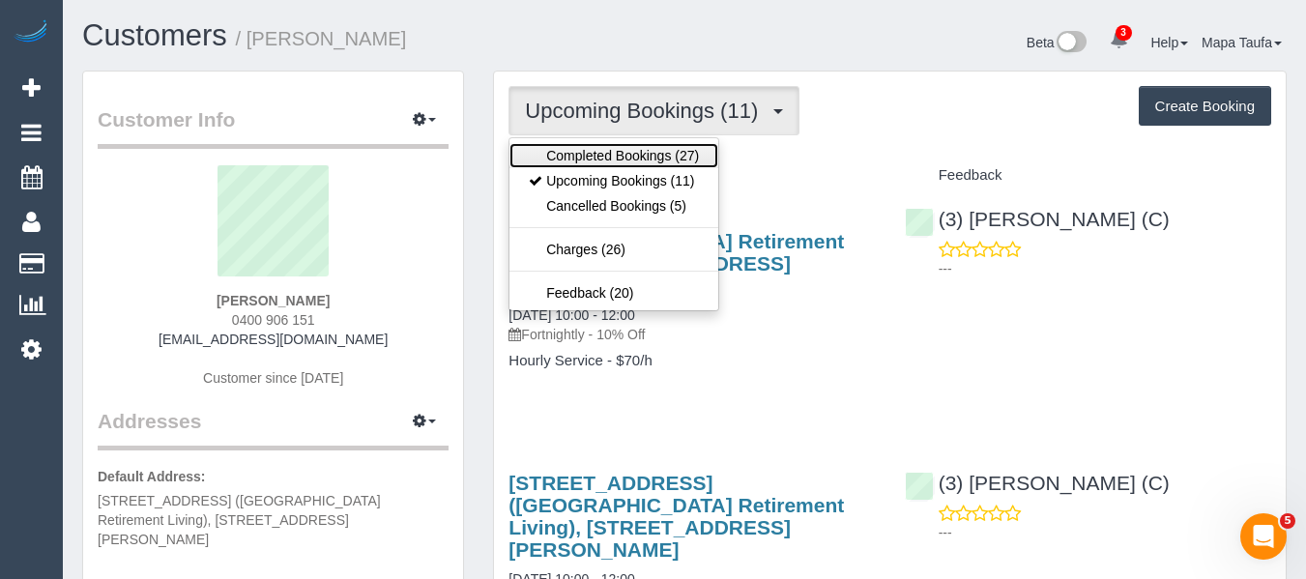
click at [631, 153] on link "Completed Bookings (27)" at bounding box center [613, 155] width 209 height 25
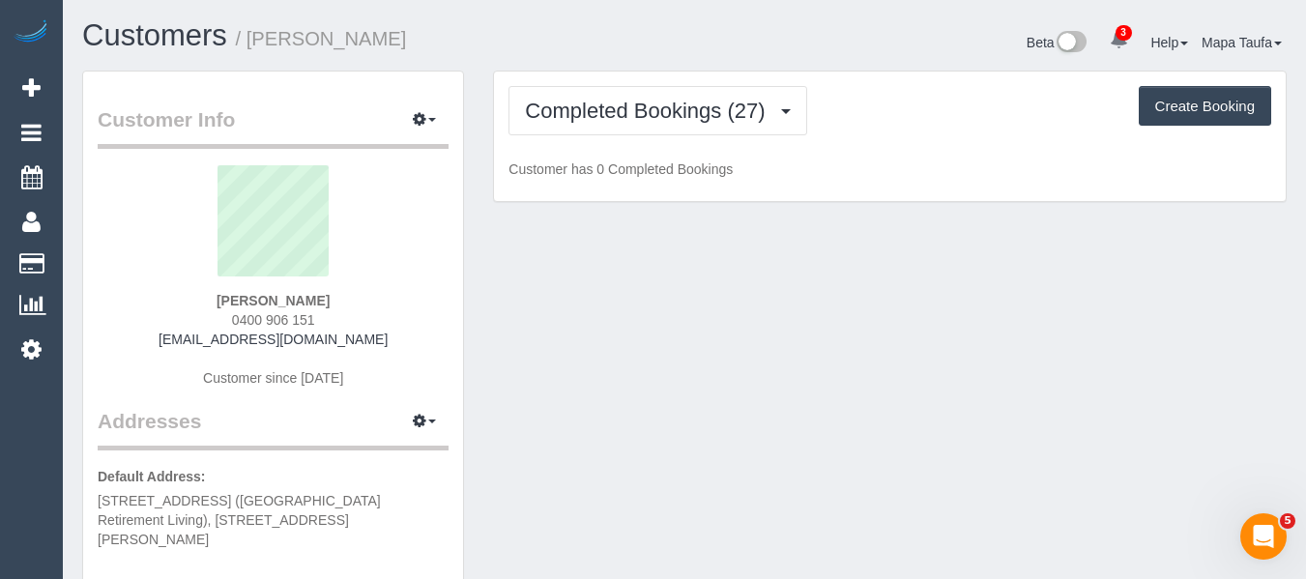
click at [873, 135] on div "Completed Bookings (27) Completed Bookings (27) Upcoming Bookings (11) Cancelle…" at bounding box center [890, 137] width 792 height 130
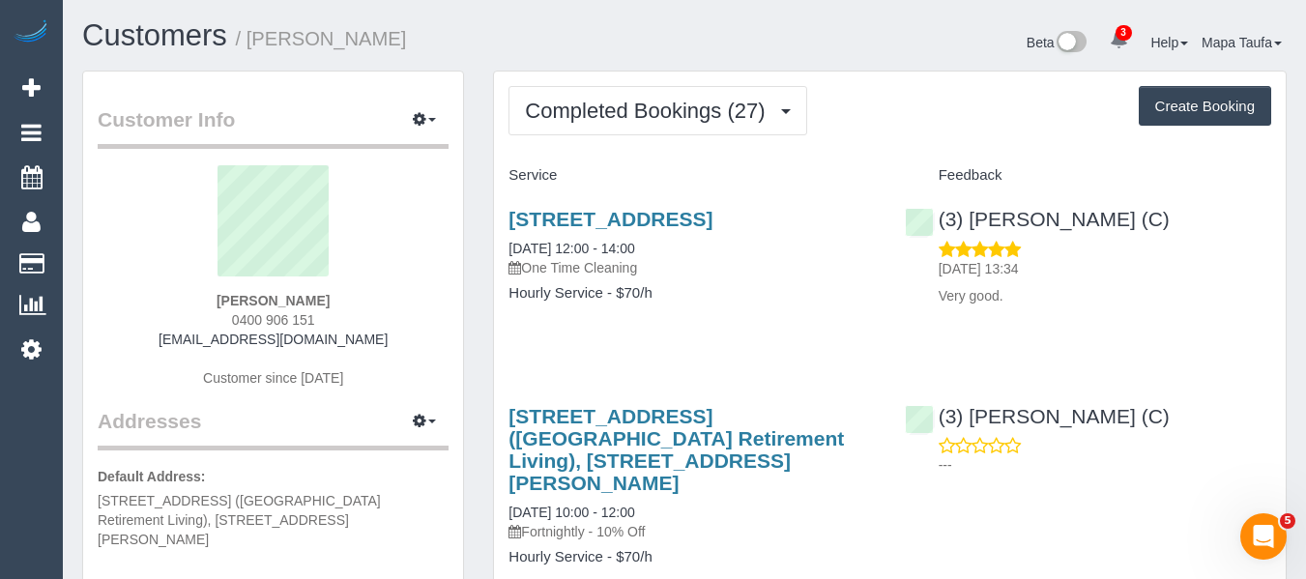
click at [739, 340] on div "19 Kenjulie Drive, Bentleigh East, VIC 3165 26/08/2025 12:00 - 14:00 One Time C…" at bounding box center [691, 265] width 395 height 149
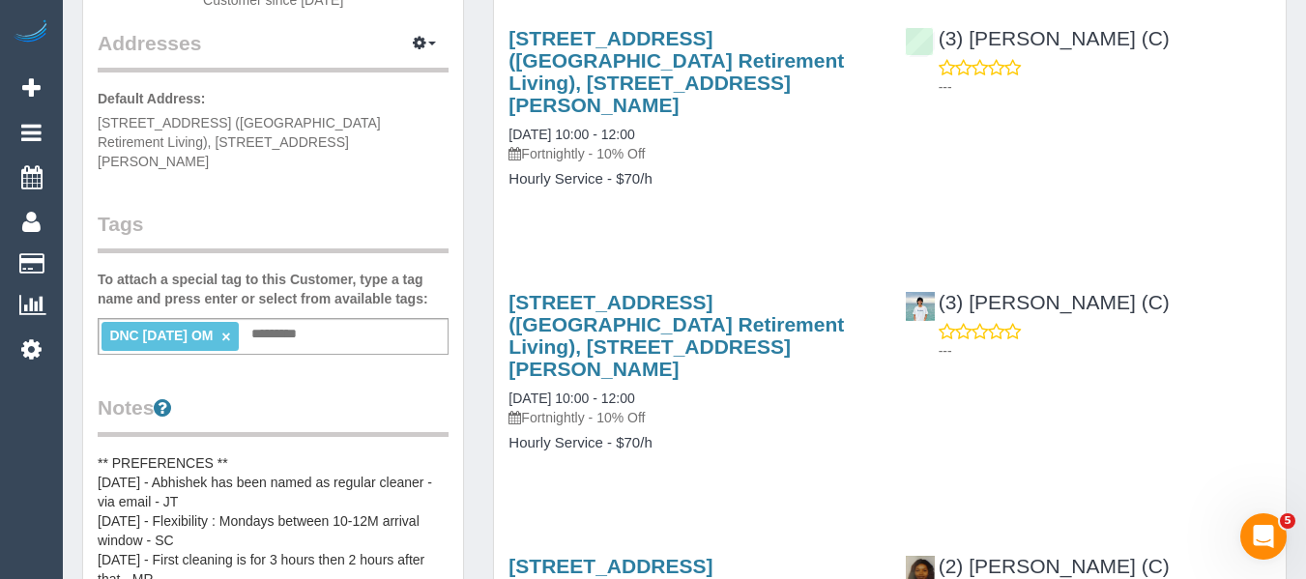
scroll to position [387, 0]
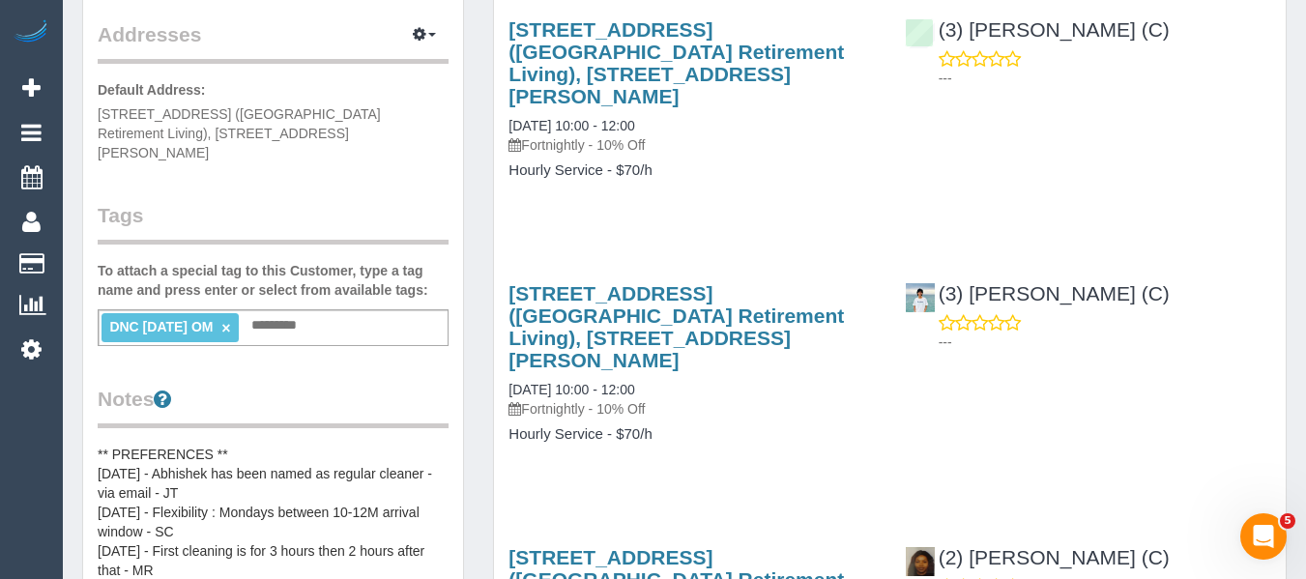
click at [230, 320] on link "×" at bounding box center [225, 328] width 9 height 16
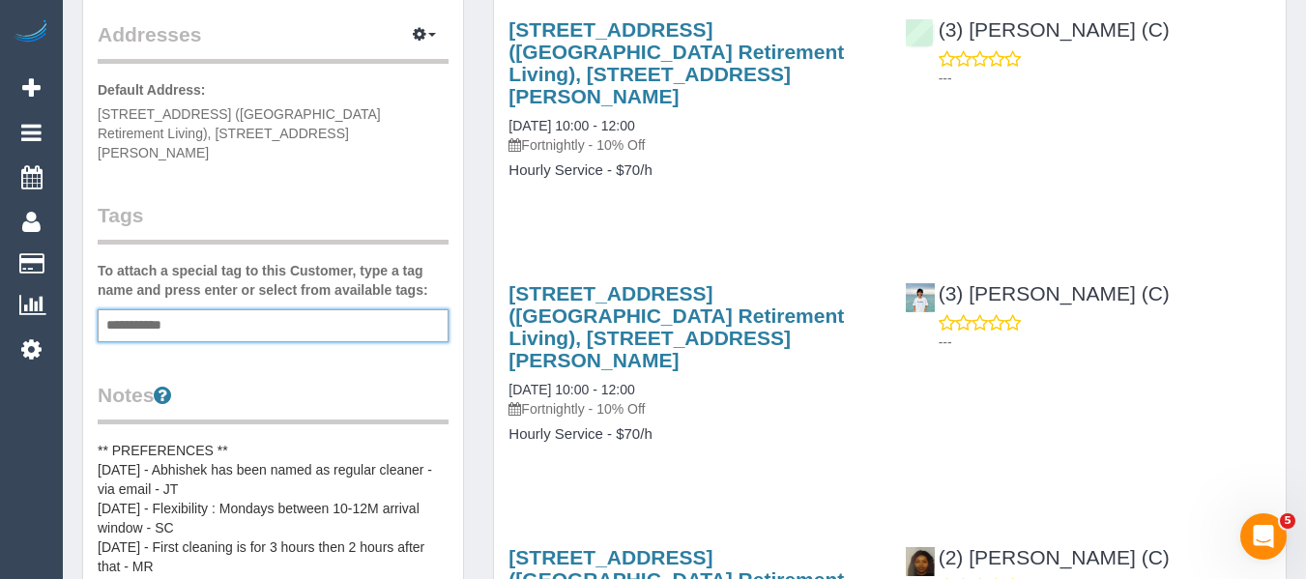
type input "**********"
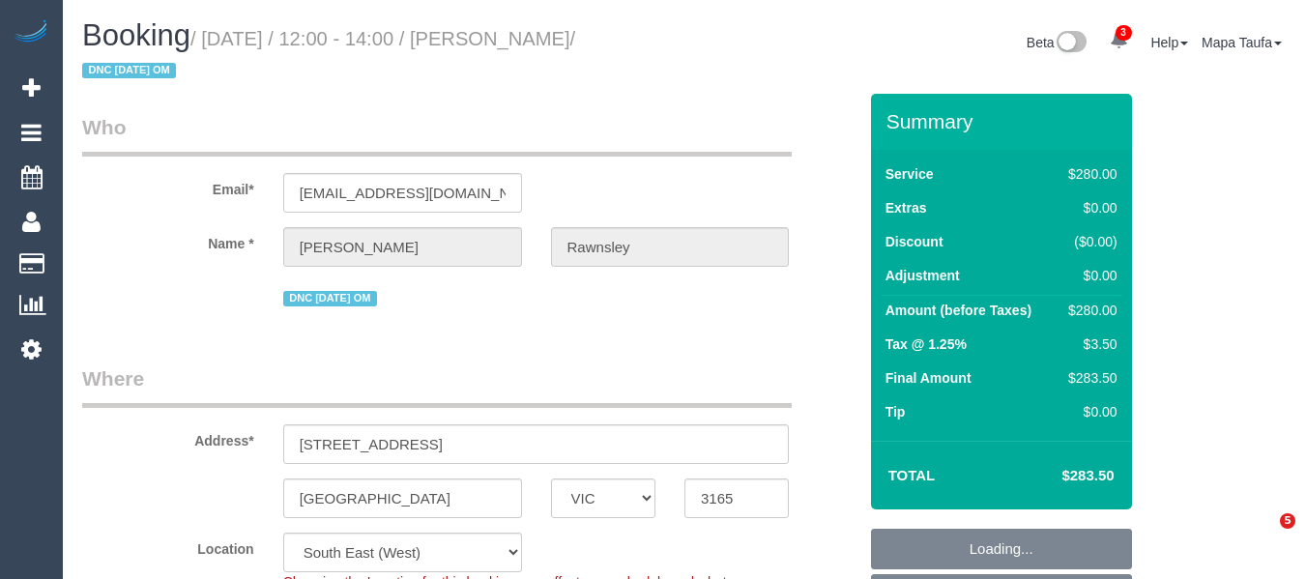
select select "VIC"
select select "string:stripe-pm_1RdQKR2GScqysDRV6IchxJnf"
select select "spot1"
select select "number:27"
select select "number:14"
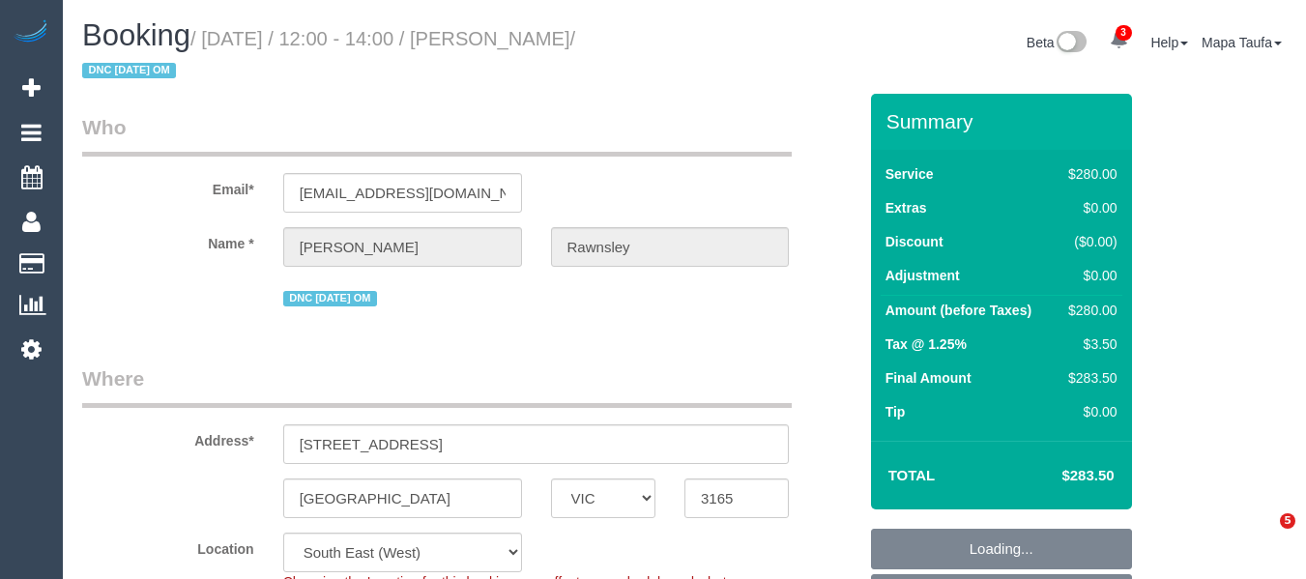
select select "number:19"
select select "number:25"
select select "number:33"
select select "240"
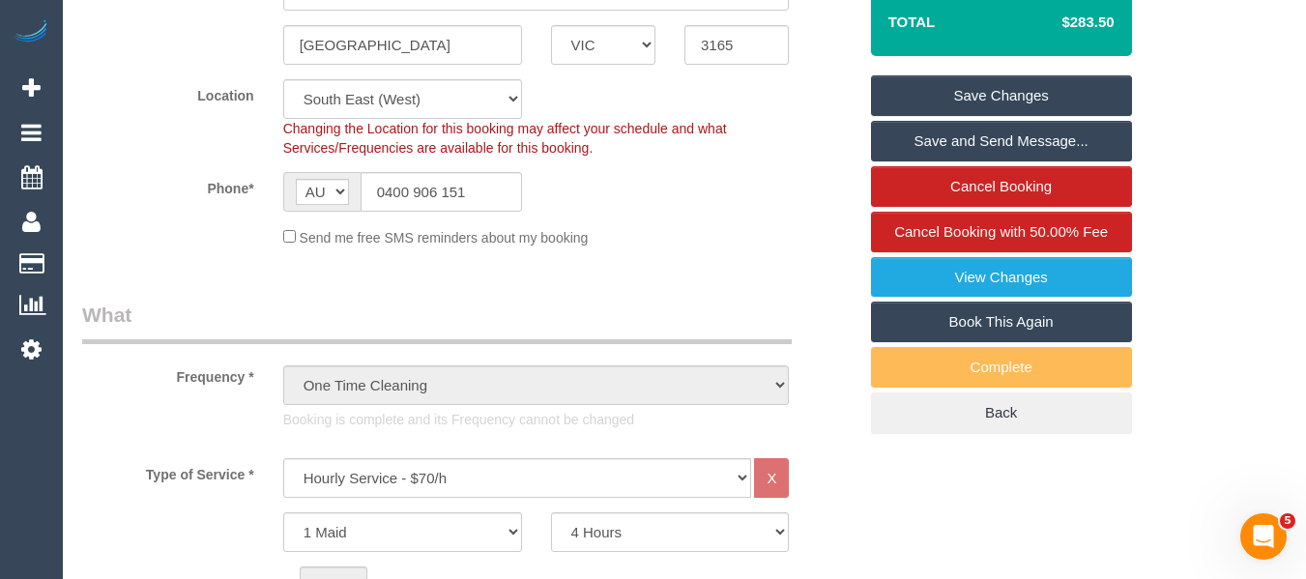
scroll to position [677, 0]
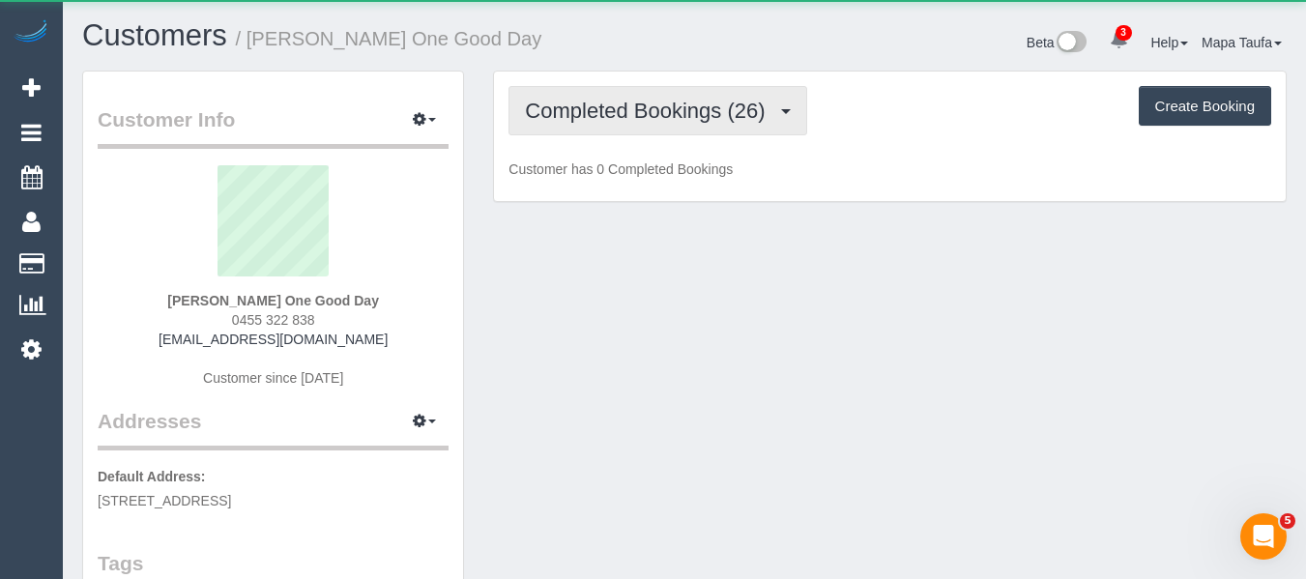
click at [731, 96] on button "Completed Bookings (26)" at bounding box center [657, 110] width 298 height 49
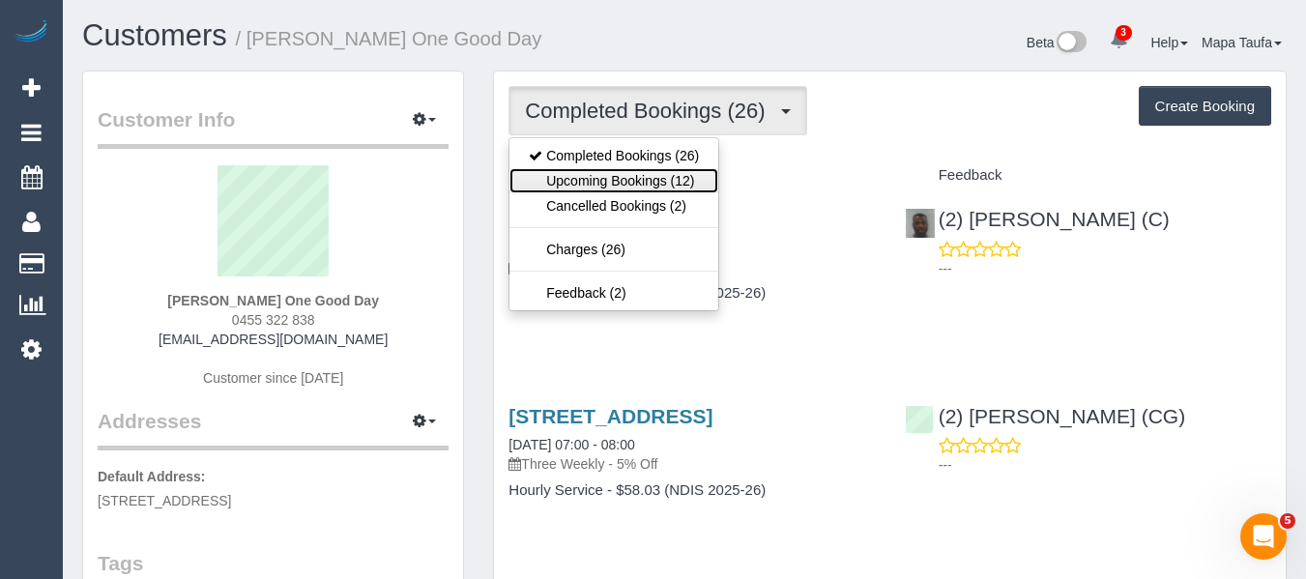
click at [682, 169] on link "Upcoming Bookings (12)" at bounding box center [613, 180] width 209 height 25
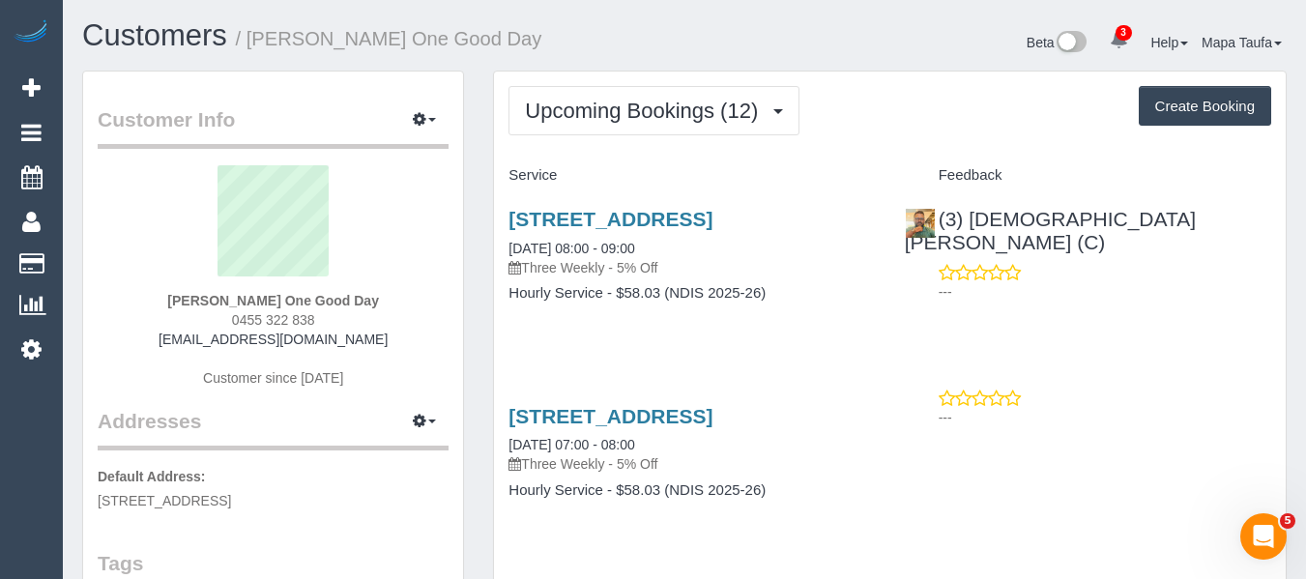
scroll to position [97, 0]
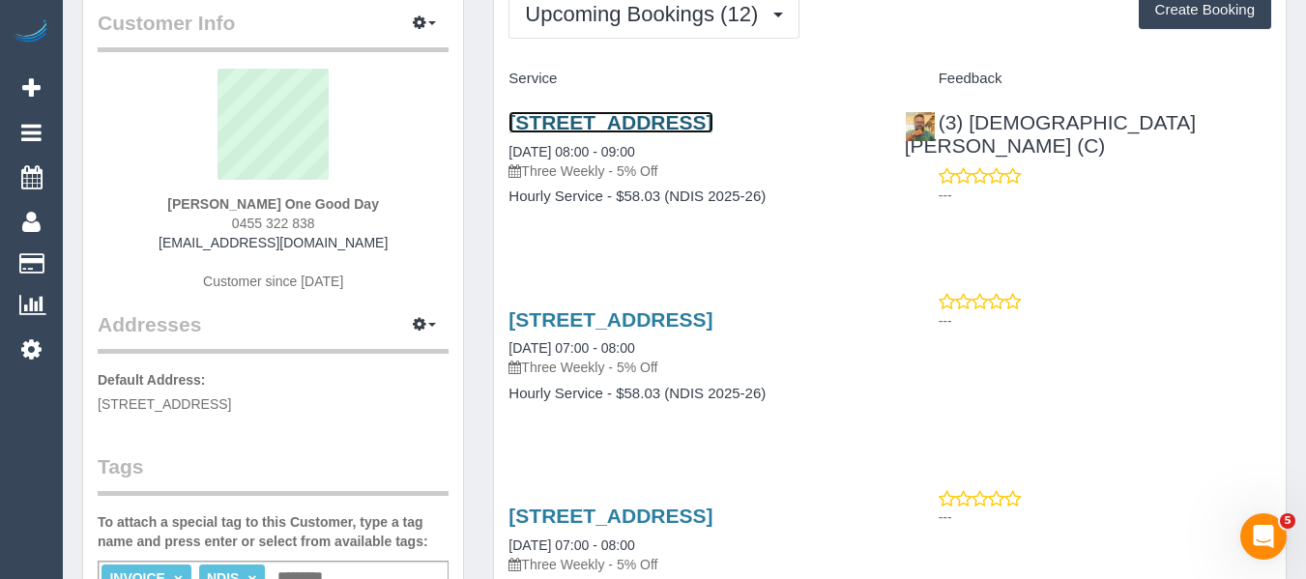
click at [712, 114] on link "5 Maywood Drive, Epping, VIC 3076" at bounding box center [610, 122] width 204 height 22
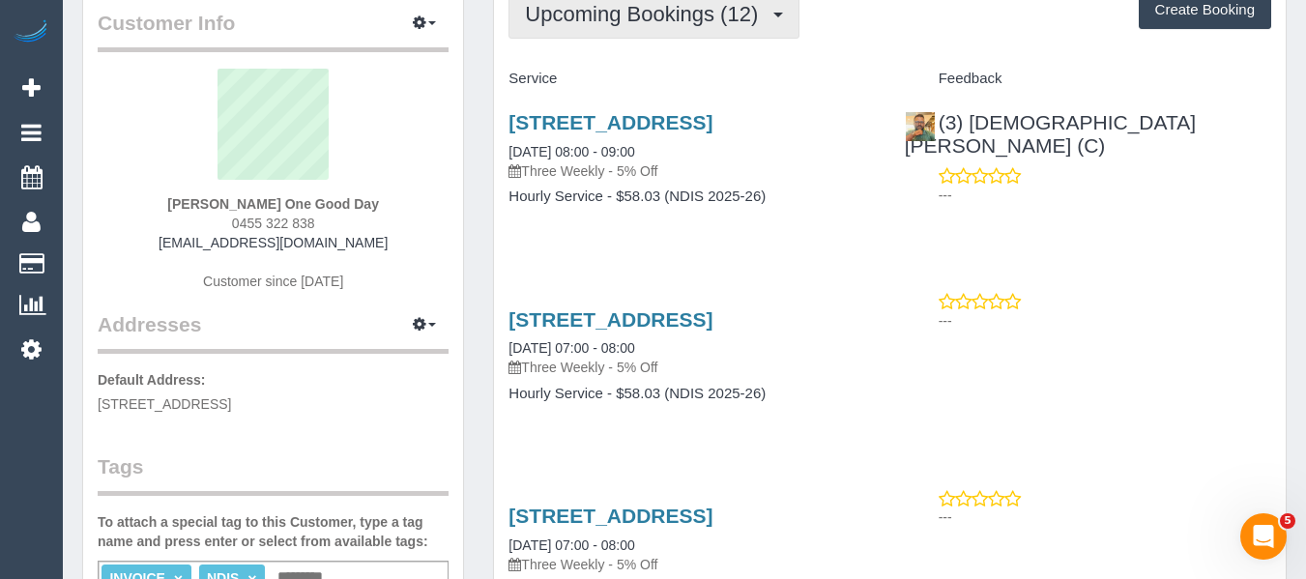
drag, startPoint x: 665, startPoint y: 7, endPoint x: 645, endPoint y: 61, distance: 57.8
click at [660, 12] on span "Upcoming Bookings (12)" at bounding box center [646, 14] width 243 height 24
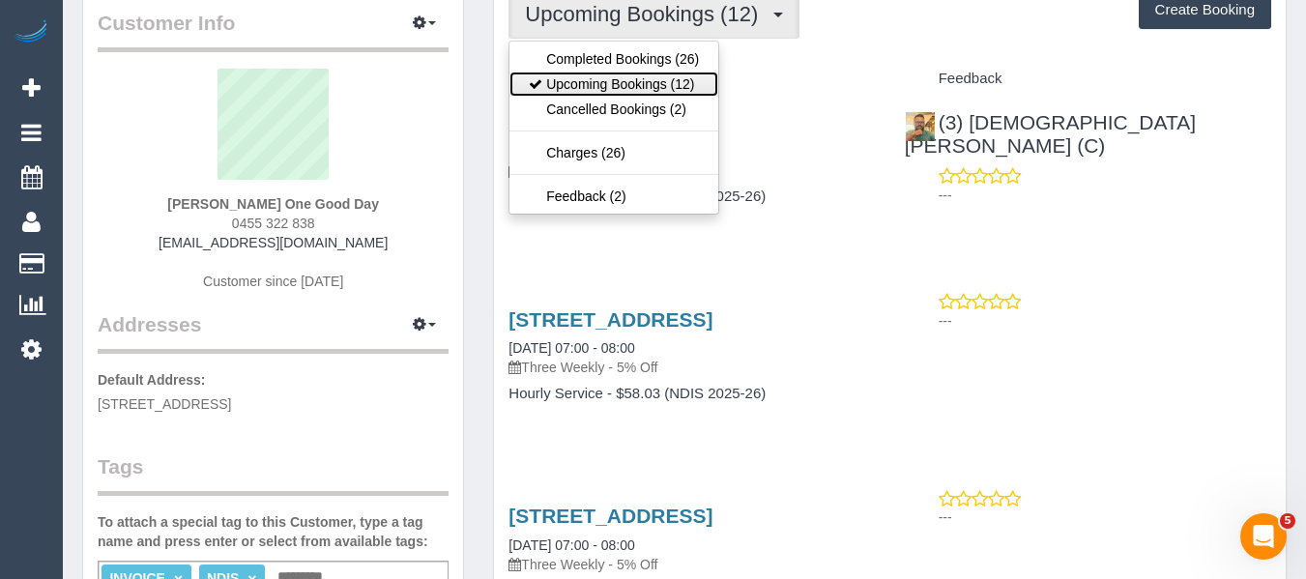
drag, startPoint x: 624, startPoint y: 84, endPoint x: 741, endPoint y: 83, distance: 117.0
click at [625, 87] on link "Upcoming Bookings (12)" at bounding box center [613, 84] width 209 height 25
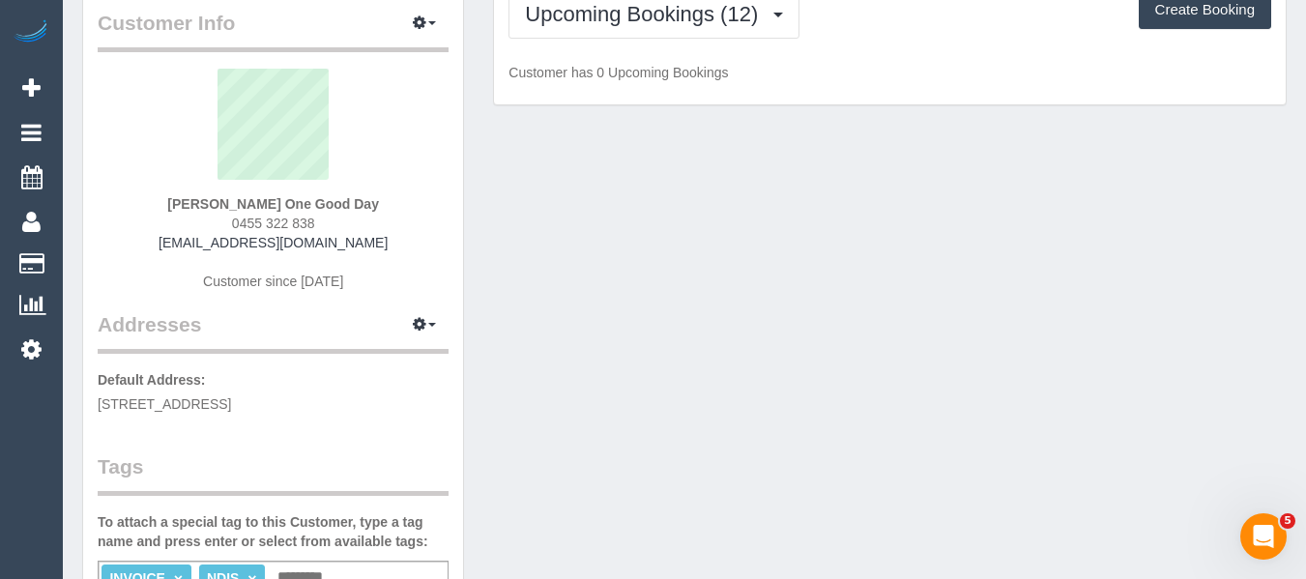
click at [884, 63] on p "Customer has 0 Upcoming Bookings" at bounding box center [889, 72] width 763 height 19
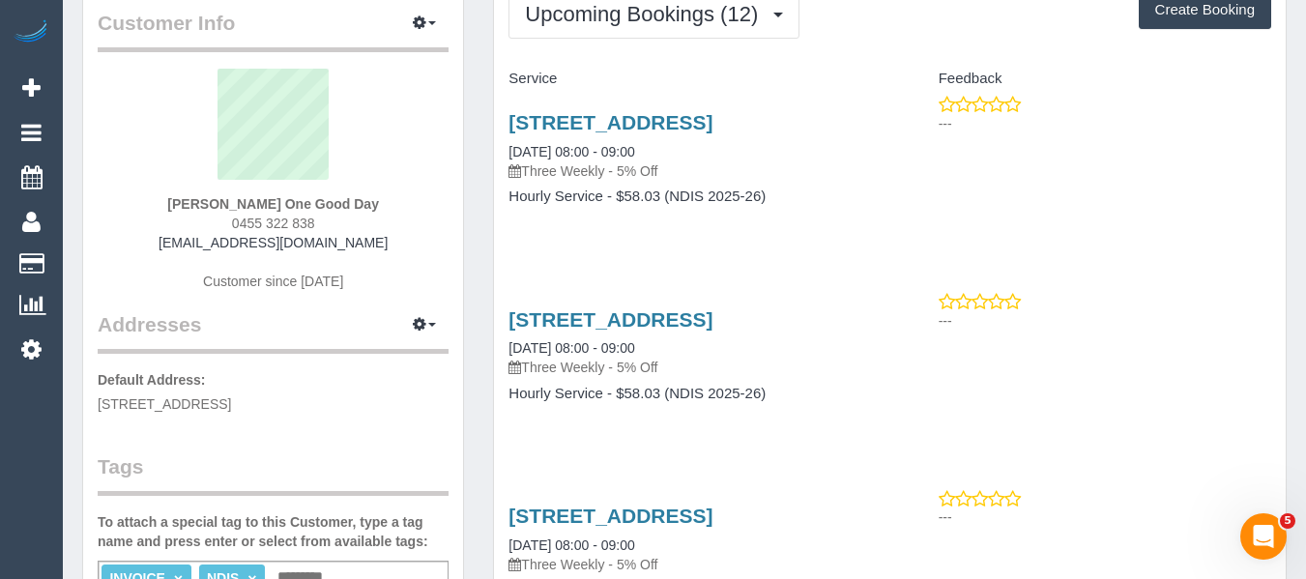
click at [855, 239] on div "5 Maywood Drive, Epping, VIC 3076 10/09/2025 08:00 - 09:00 Three Weekly - 5% Of…" at bounding box center [691, 169] width 395 height 149
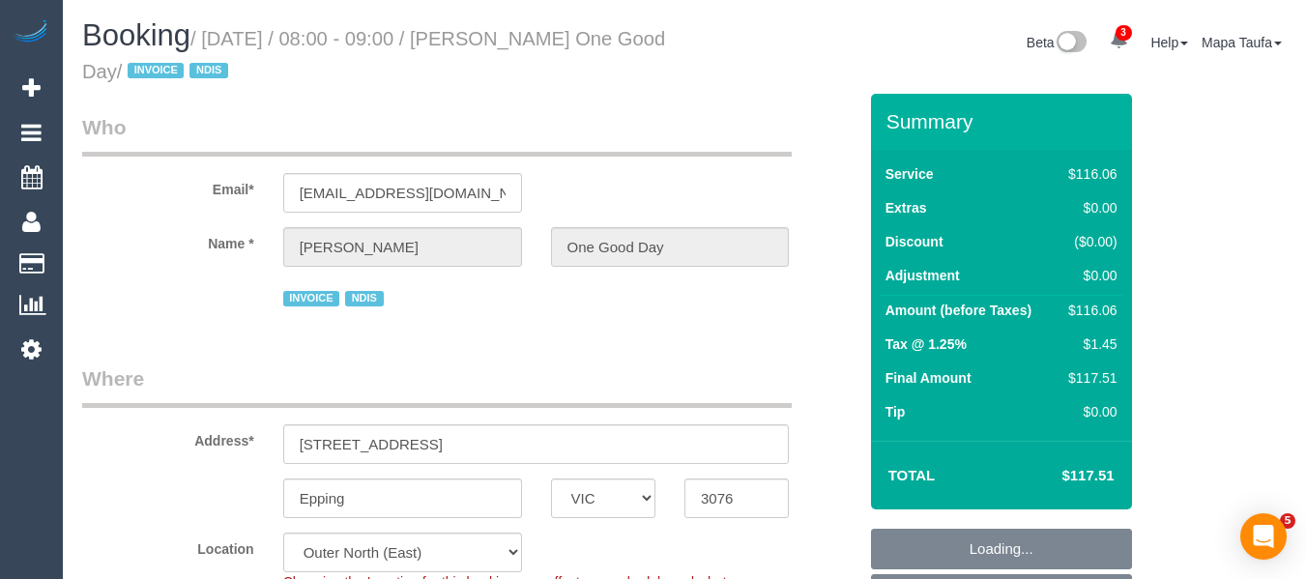
select select "VIC"
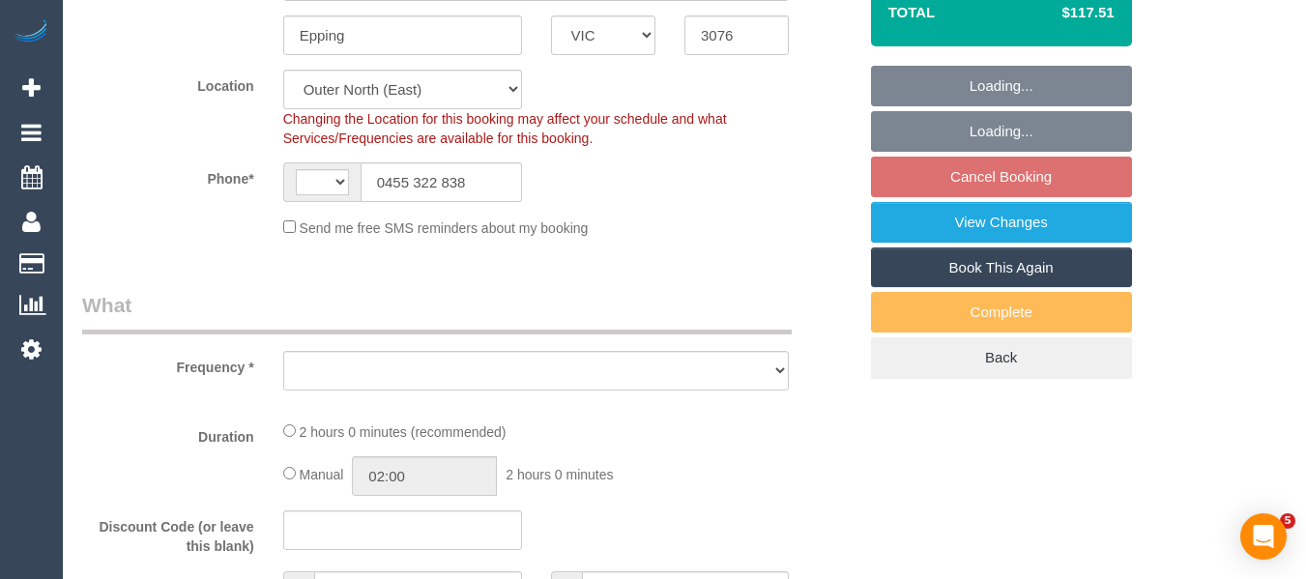
select select "string:AU"
select select "object:1200"
select select "number:27"
select select "number:14"
select select "number:19"
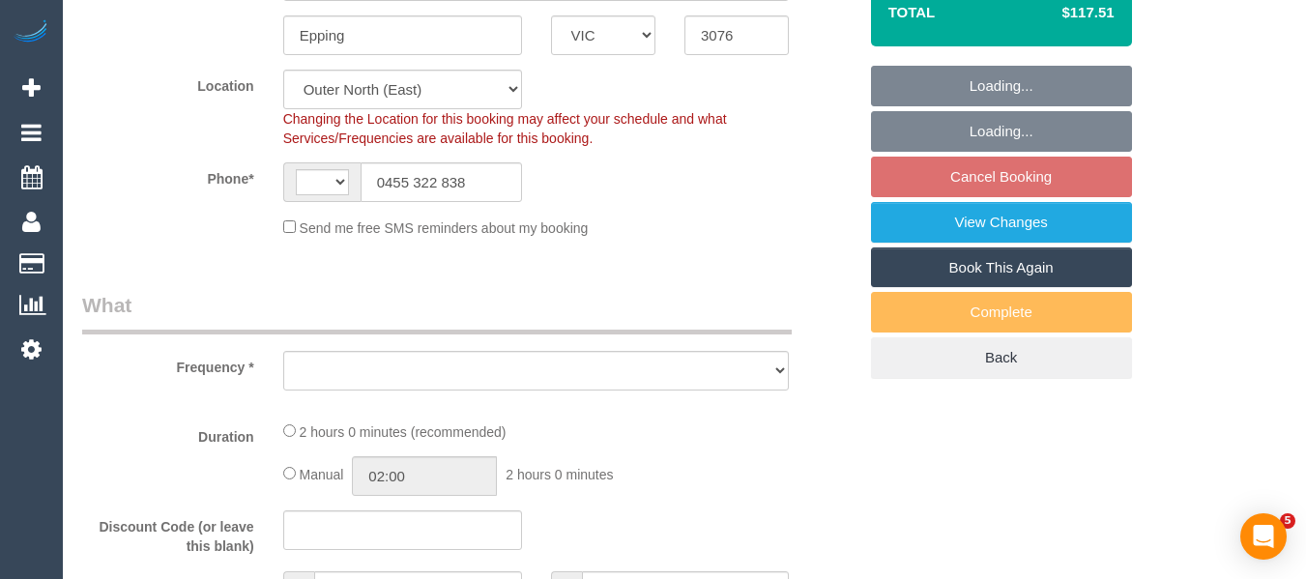
select select "number:36"
select select "number:34"
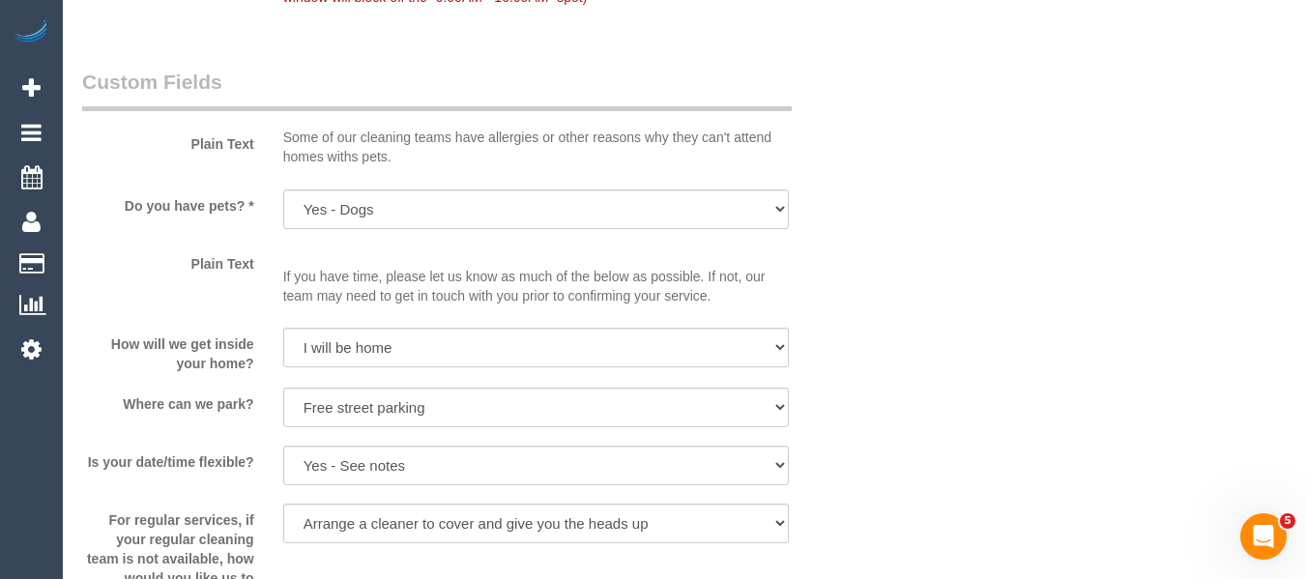
scroll to position [1501, 0]
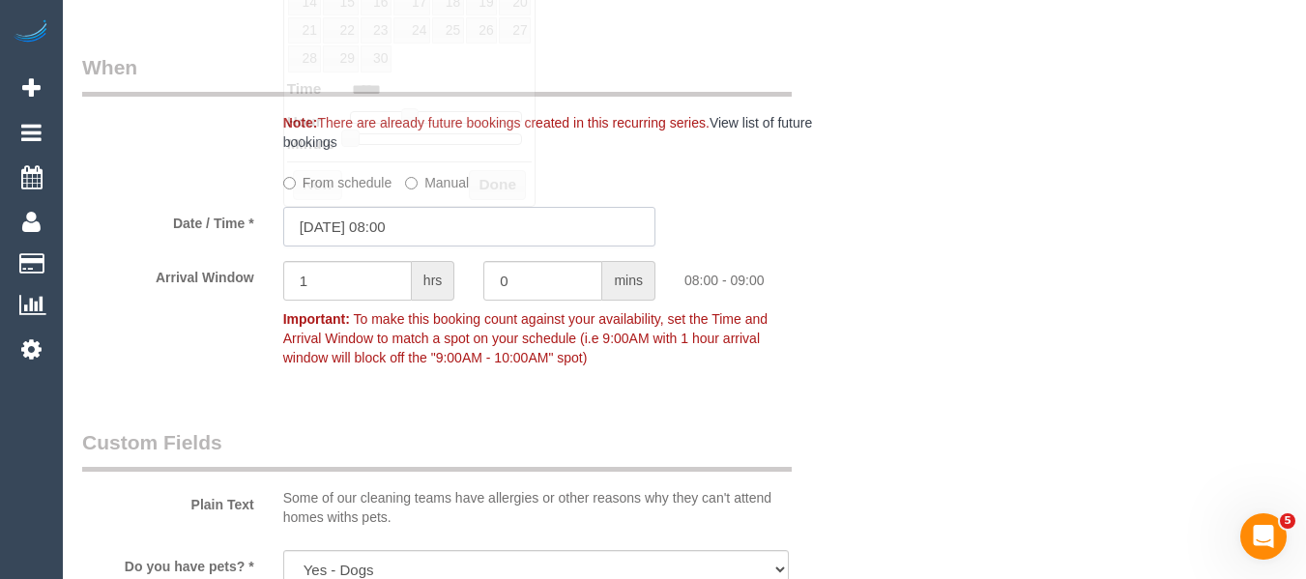
click at [377, 218] on input "[DATE] 08:00" at bounding box center [469, 227] width 372 height 40
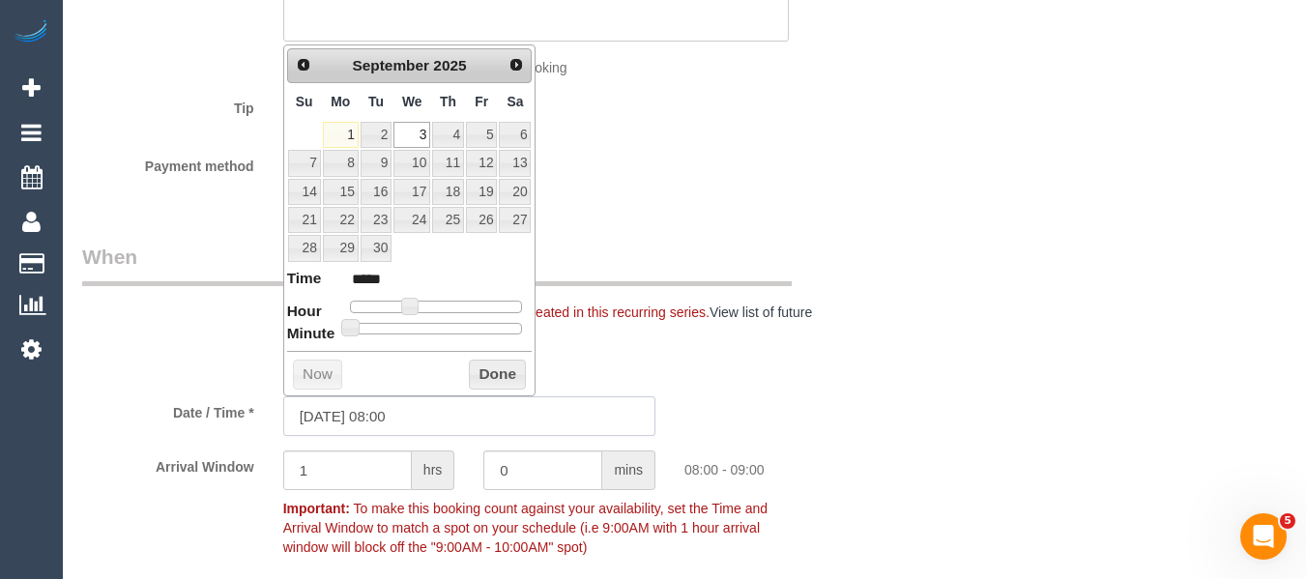
scroll to position [1308, 0]
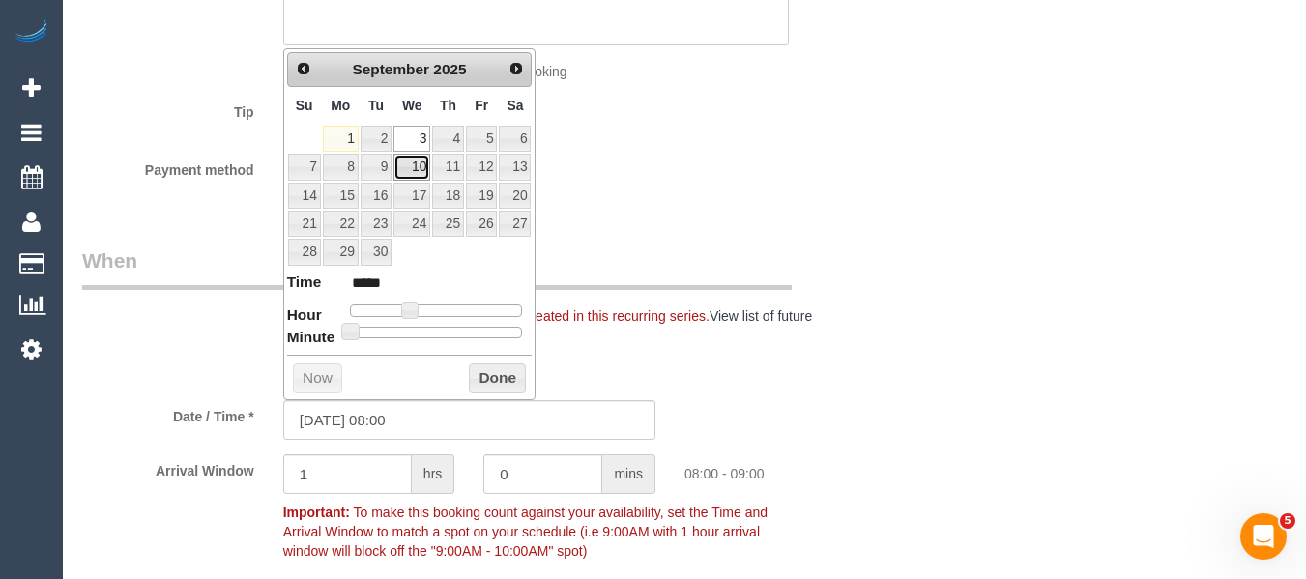
click at [415, 165] on link "10" at bounding box center [411, 167] width 37 height 26
type input "[DATE] 08:00"
click at [488, 370] on button "Done" at bounding box center [497, 378] width 57 height 31
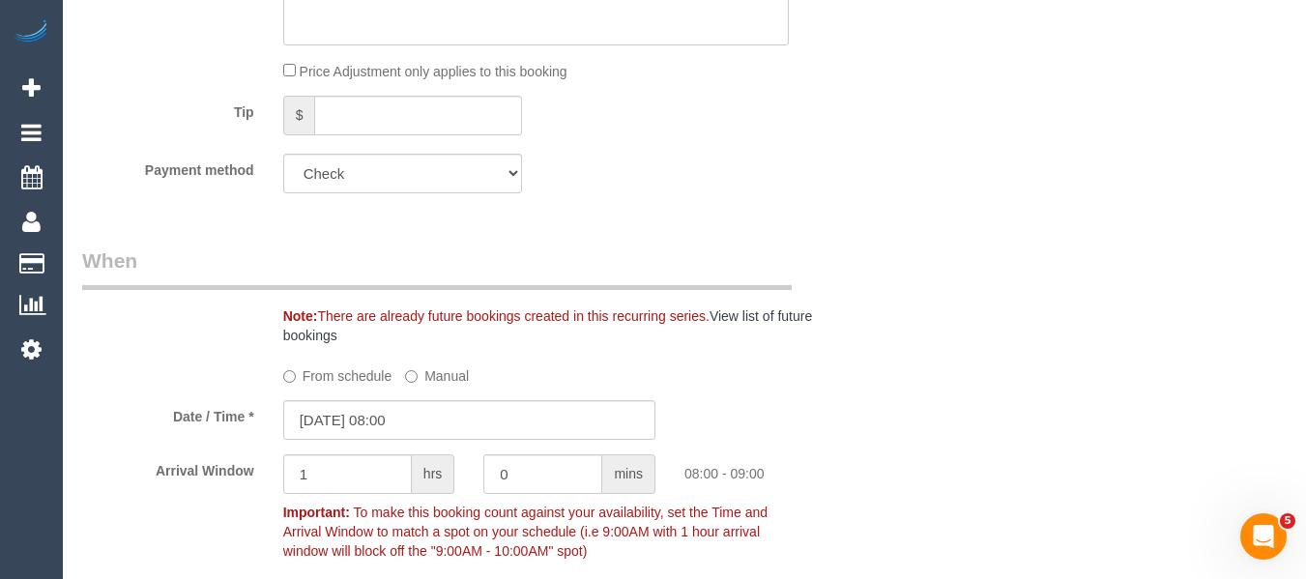
scroll to position [3559, 0]
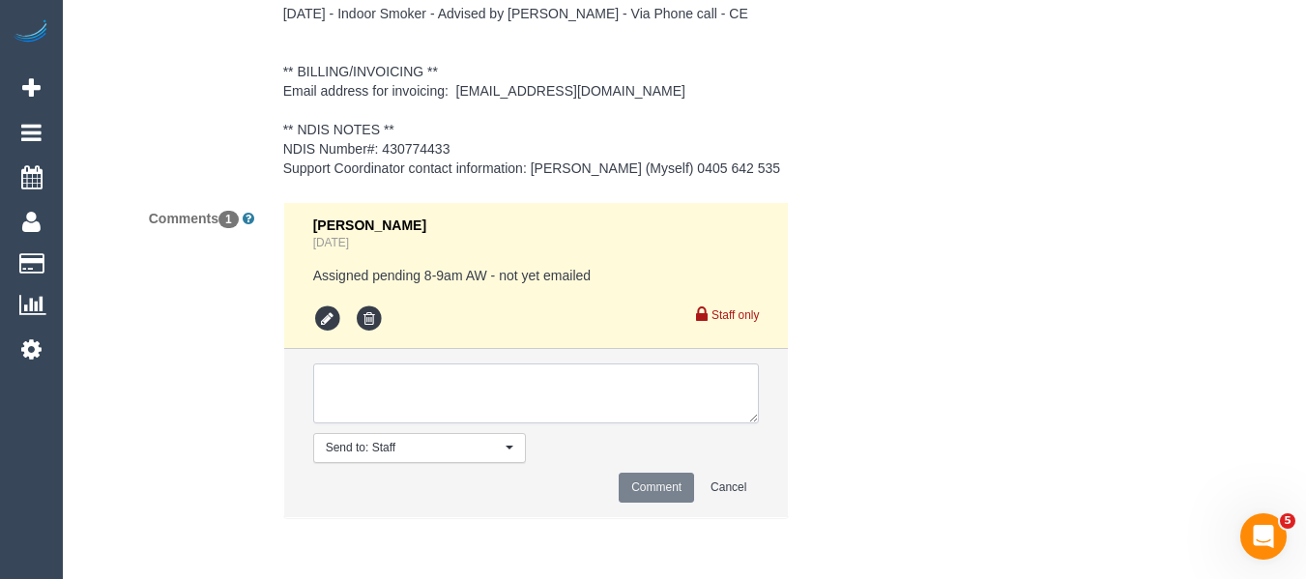
click at [529, 392] on textarea at bounding box center [536, 393] width 447 height 60
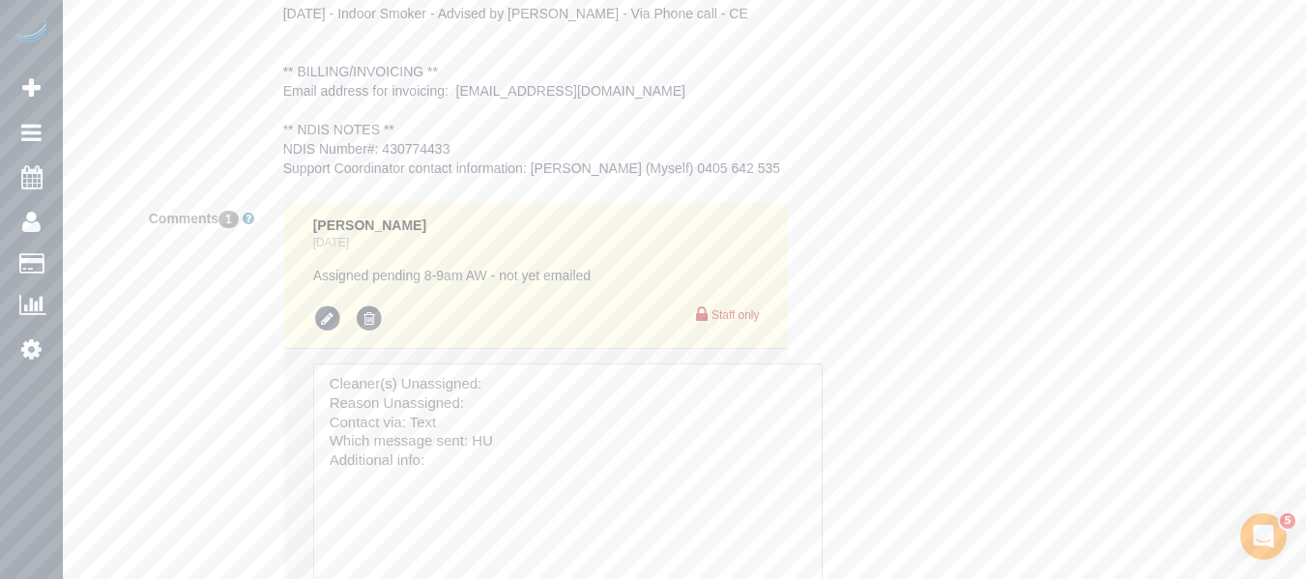
drag, startPoint x: 759, startPoint y: 451, endPoint x: 792, endPoint y: 577, distance: 129.9
drag, startPoint x: 538, startPoint y: 472, endPoint x: 206, endPoint y: 258, distance: 395.2
click at [206, 258] on div "Comments 1 [PERSON_NAME] [DATE] Assigned pending 8-9am AW - not yet emailed Sta…" at bounding box center [469, 454] width 803 height 505
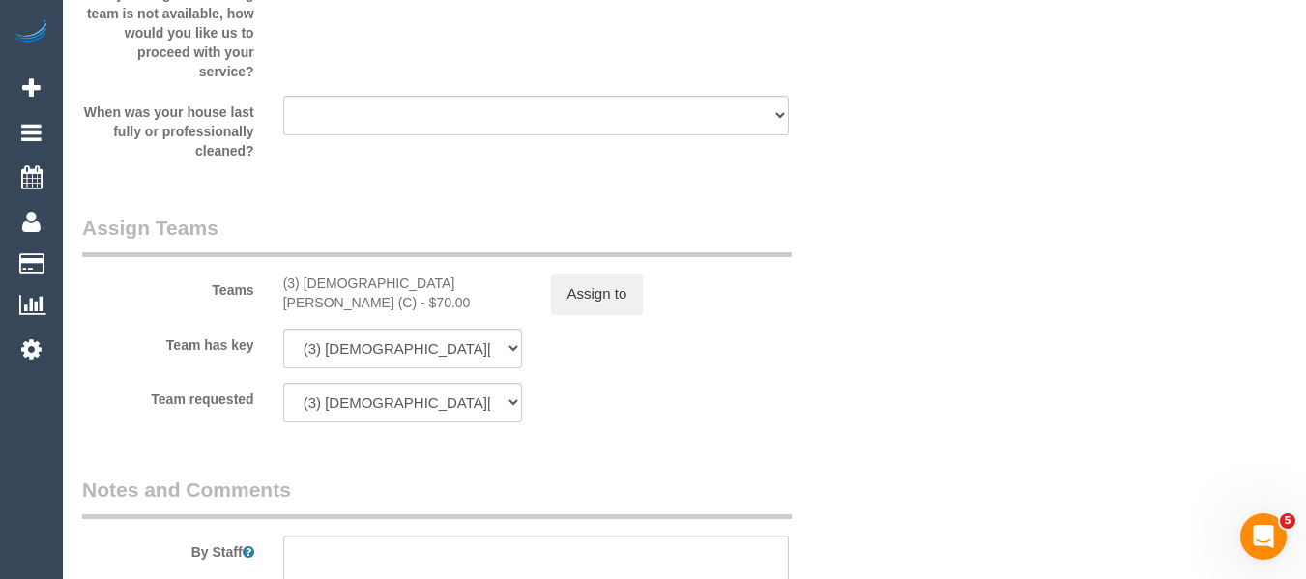
scroll to position [2592, 0]
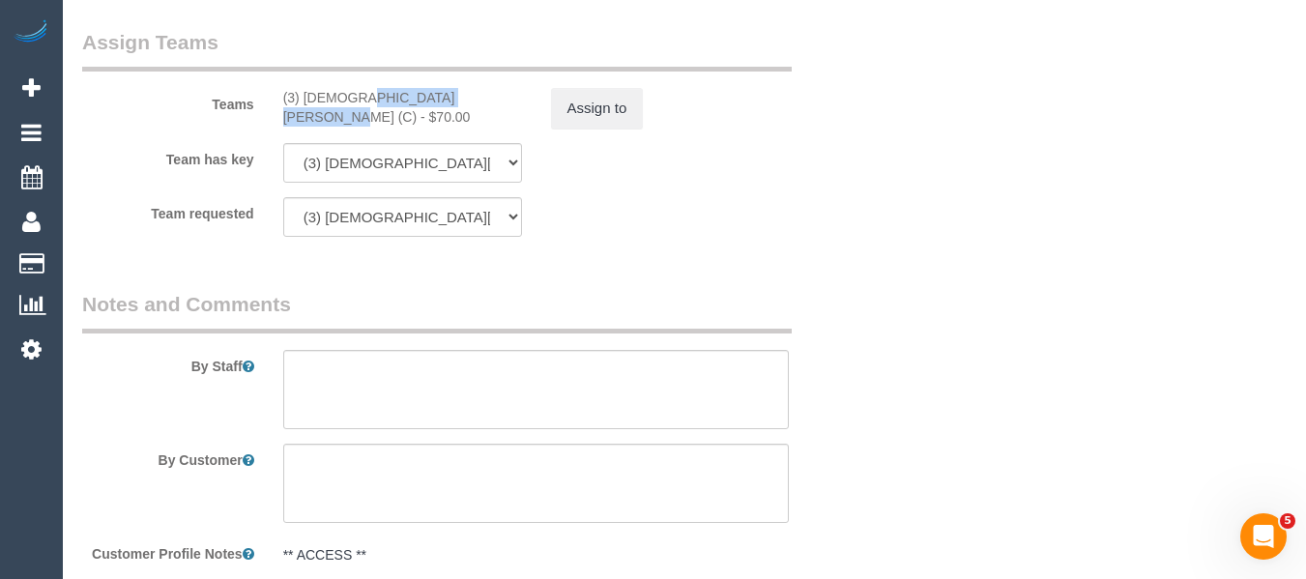
drag, startPoint x: 420, startPoint y: 100, endPoint x: 299, endPoint y: 99, distance: 121.8
click at [299, 99] on div "(3) Buddhi Adhikari (C) - $70.00" at bounding box center [402, 107] width 239 height 39
copy div "Buddhi Adhikari (C)"
click at [569, 108] on button "Assign to" at bounding box center [597, 108] width 93 height 41
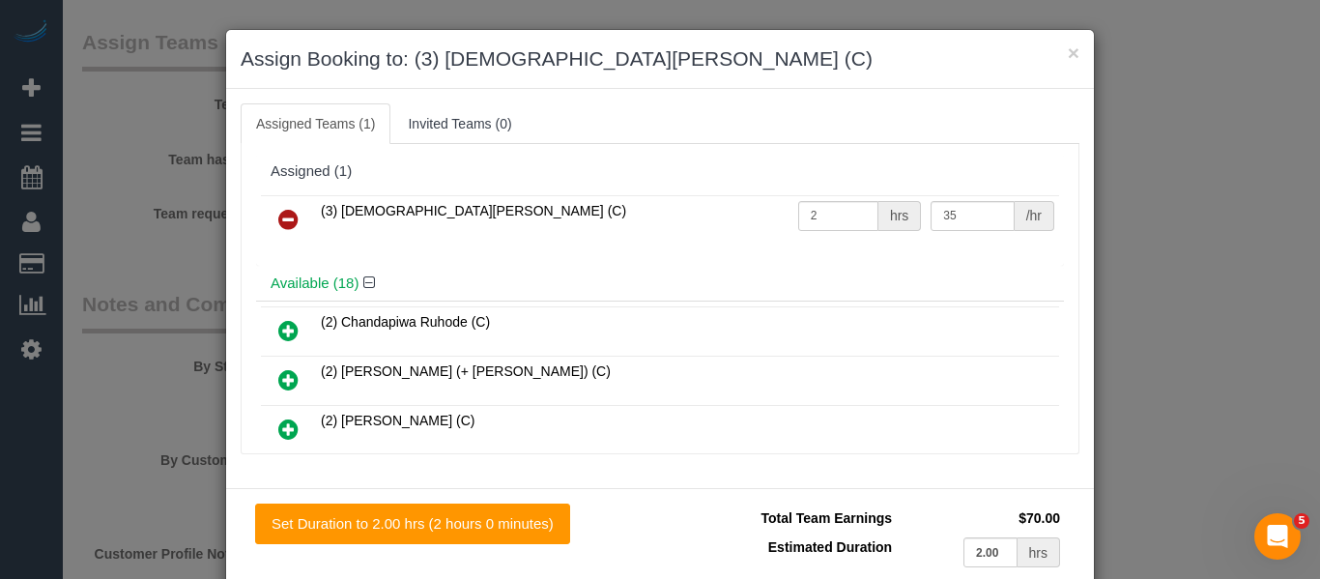
click at [289, 221] on icon at bounding box center [288, 219] width 20 height 23
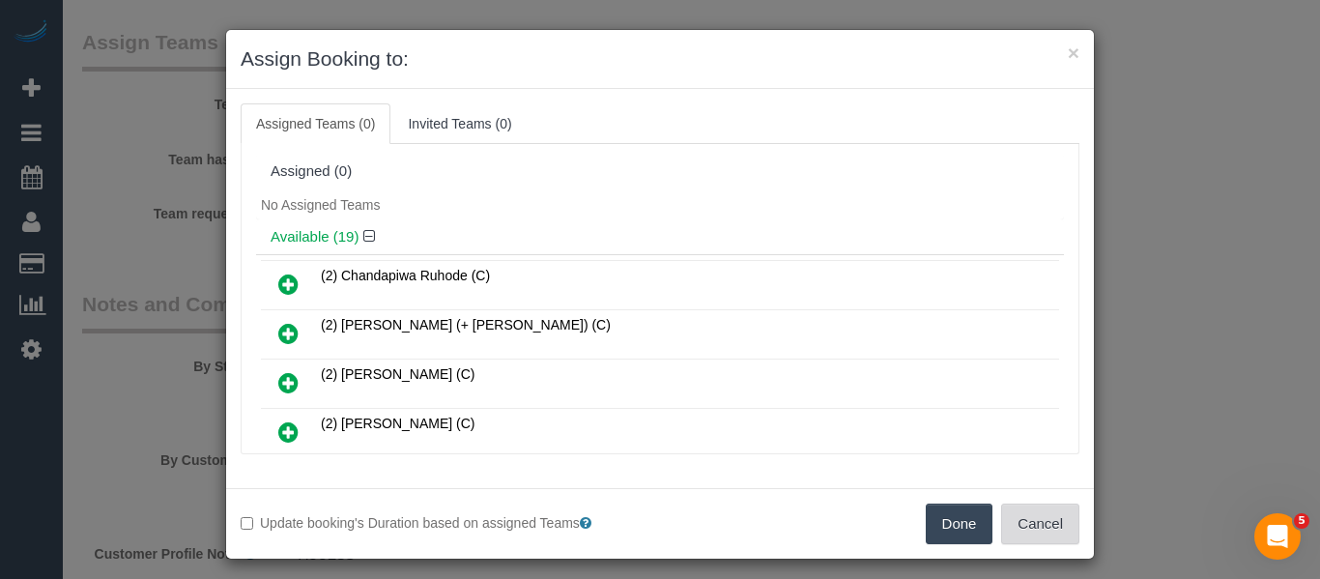
click at [988, 534] on div "Done Cancel" at bounding box center [877, 524] width 434 height 41
click at [973, 528] on button "Done" at bounding box center [960, 524] width 68 height 41
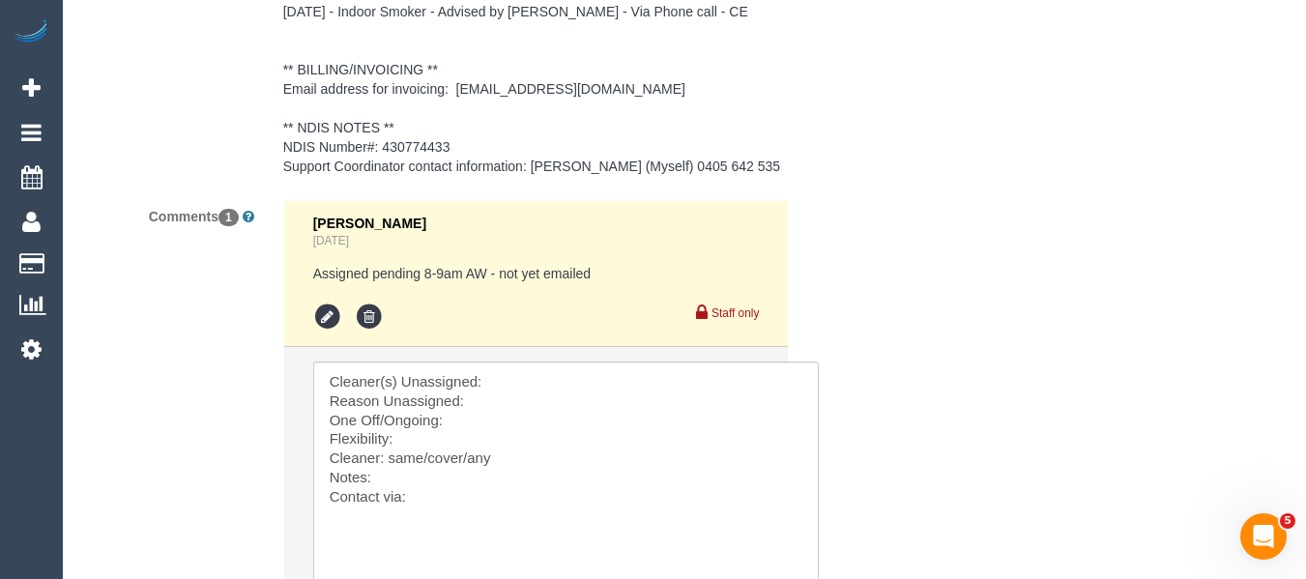
scroll to position [3655, 0]
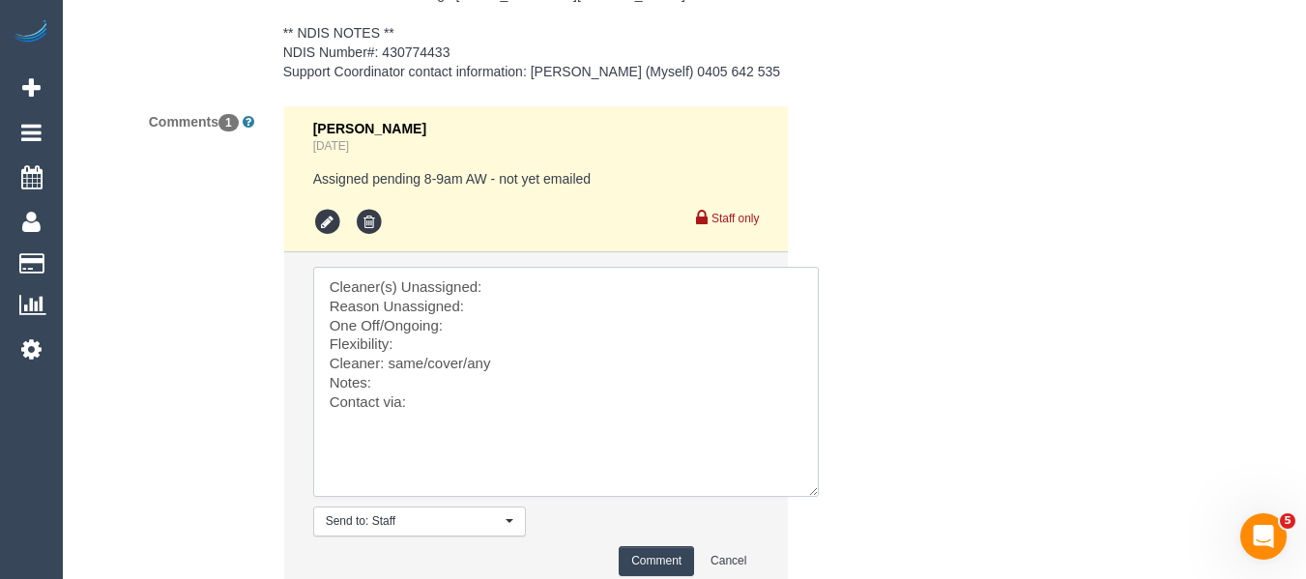
drag, startPoint x: 545, startPoint y: 284, endPoint x: 522, endPoint y: 300, distance: 27.9
click at [543, 284] on textarea at bounding box center [565, 382] width 505 height 230
paste textarea "Buddhi Adhikari (C)"
click at [509, 312] on textarea at bounding box center [565, 382] width 505 height 230
click at [510, 330] on textarea at bounding box center [565, 382] width 505 height 230
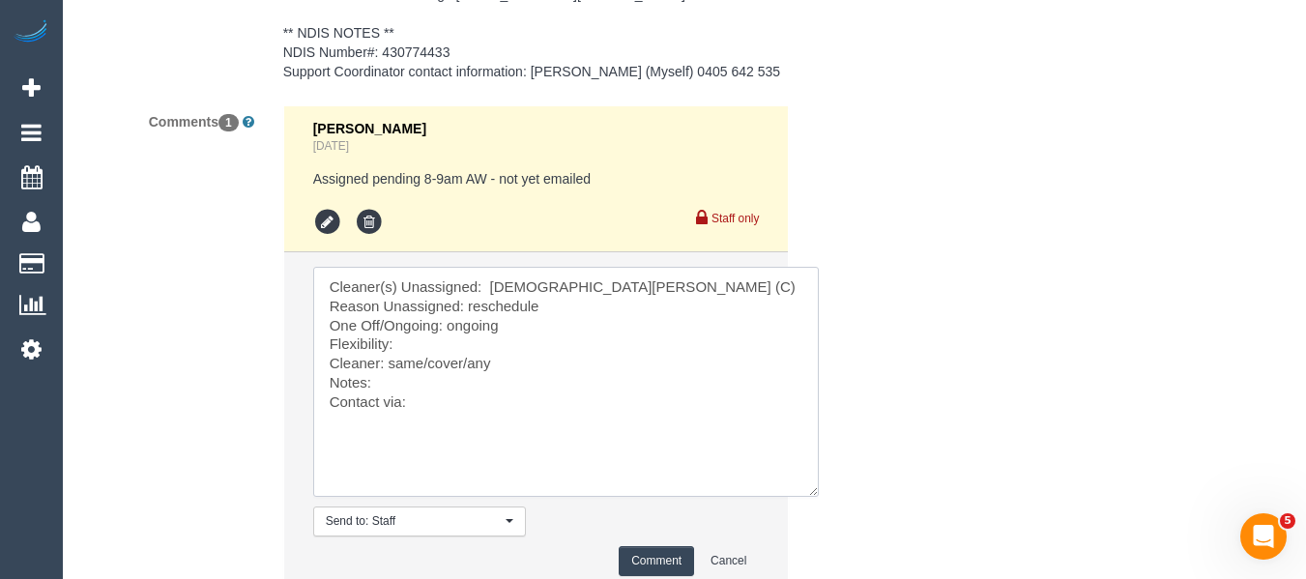
click at [470, 347] on textarea at bounding box center [565, 382] width 505 height 230
drag, startPoint x: 468, startPoint y: 359, endPoint x: 390, endPoint y: 357, distance: 78.3
click at [390, 357] on textarea at bounding box center [565, 382] width 505 height 230
click at [433, 410] on textarea at bounding box center [565, 382] width 505 height 230
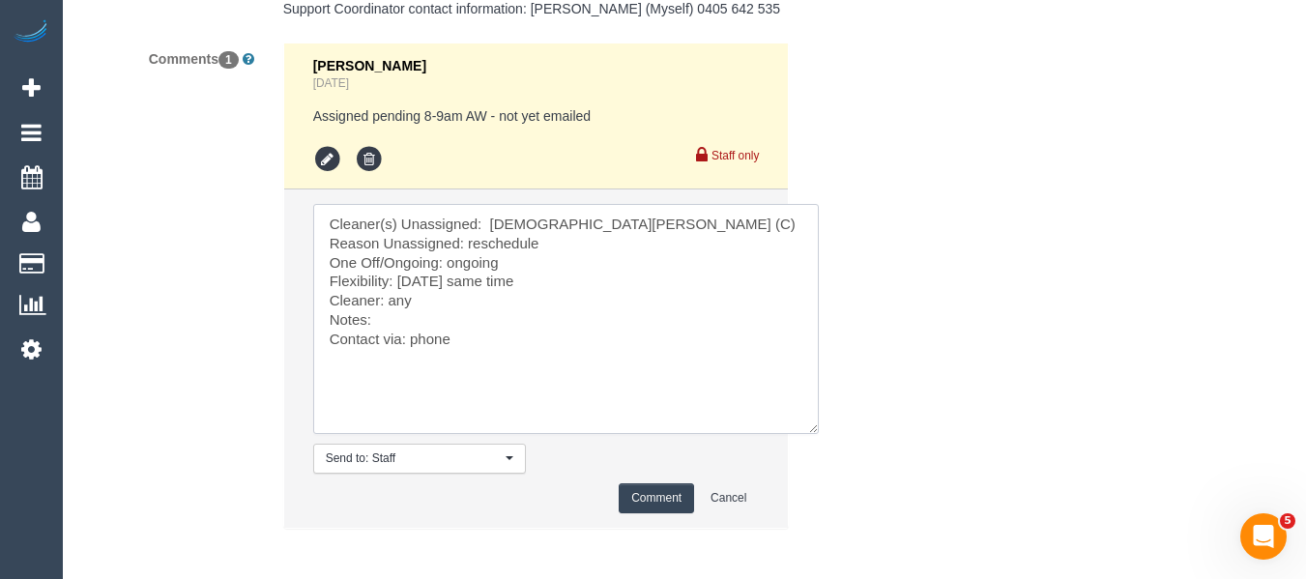
scroll to position [3752, 0]
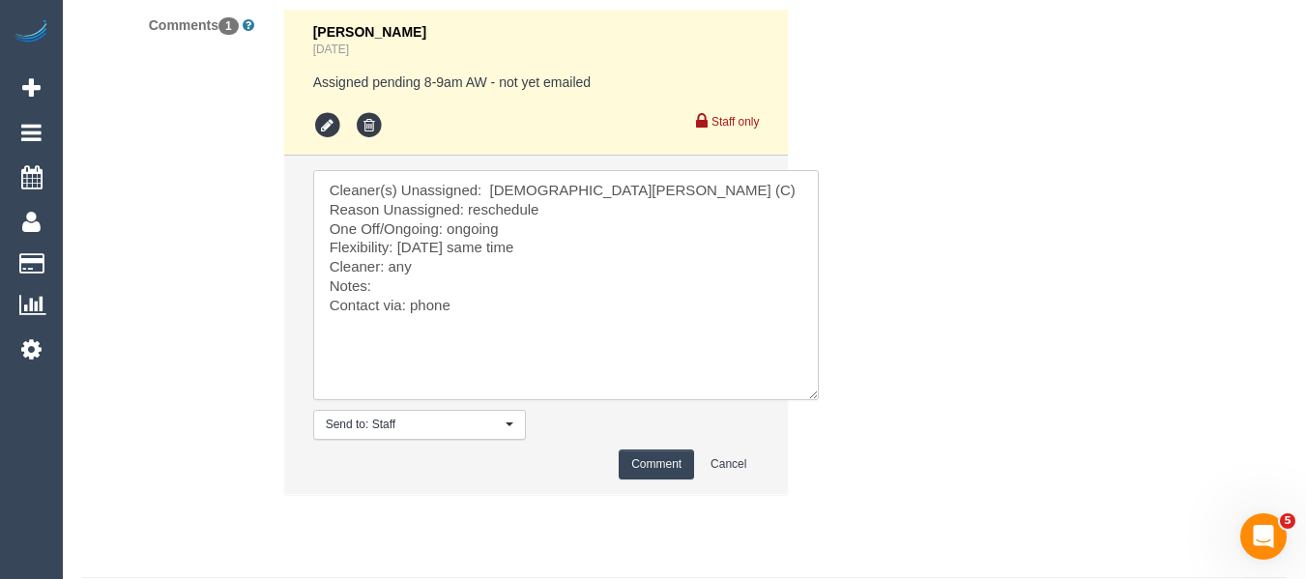
type textarea "Cleaner(s) Unassigned: Buddhi Adhikari (C) Reason Unassigned: reschedule One Of…"
click at [650, 466] on button "Comment" at bounding box center [656, 464] width 75 height 30
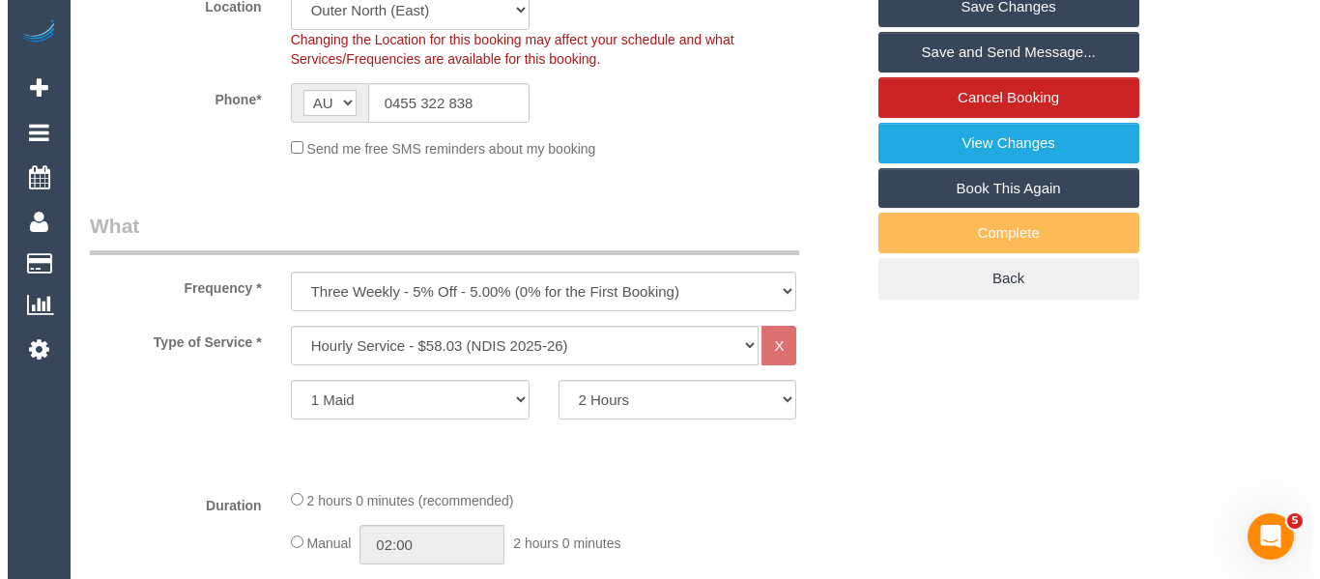
scroll to position [271, 0]
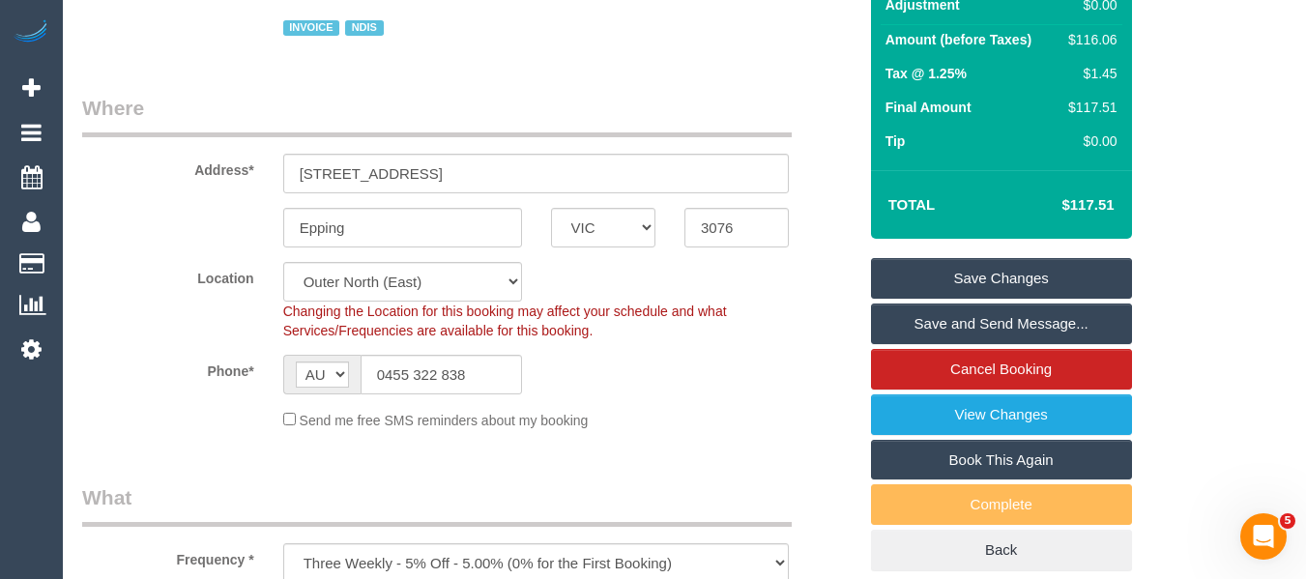
click at [1006, 274] on link "Save Changes" at bounding box center [1001, 278] width 261 height 41
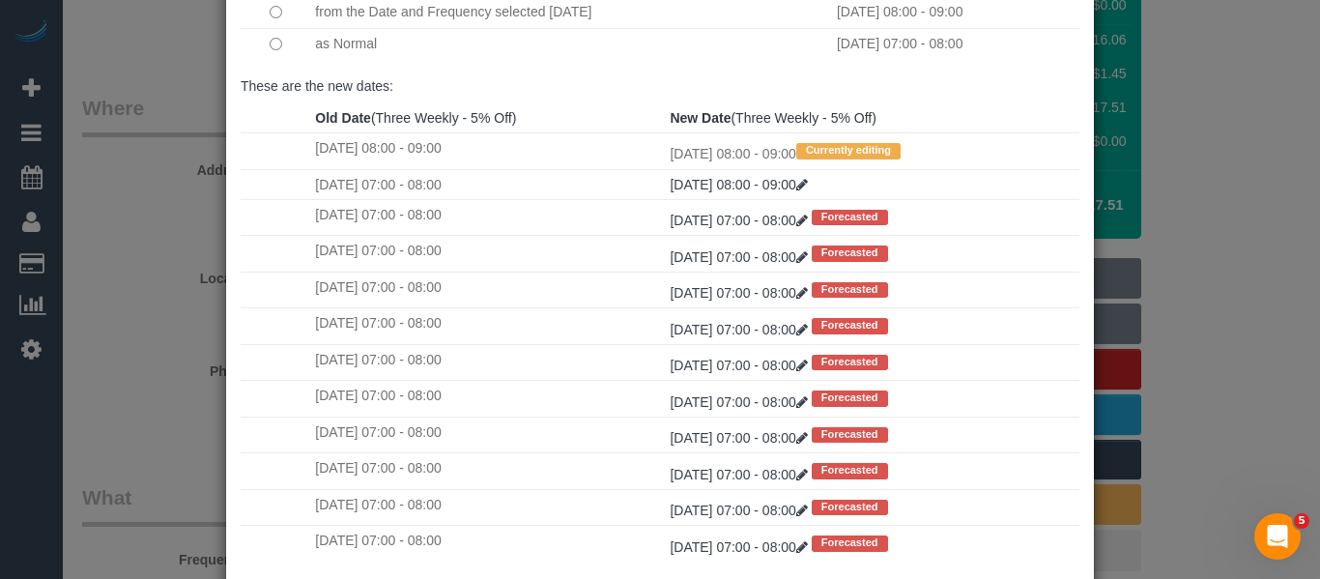
scroll to position [287, 0]
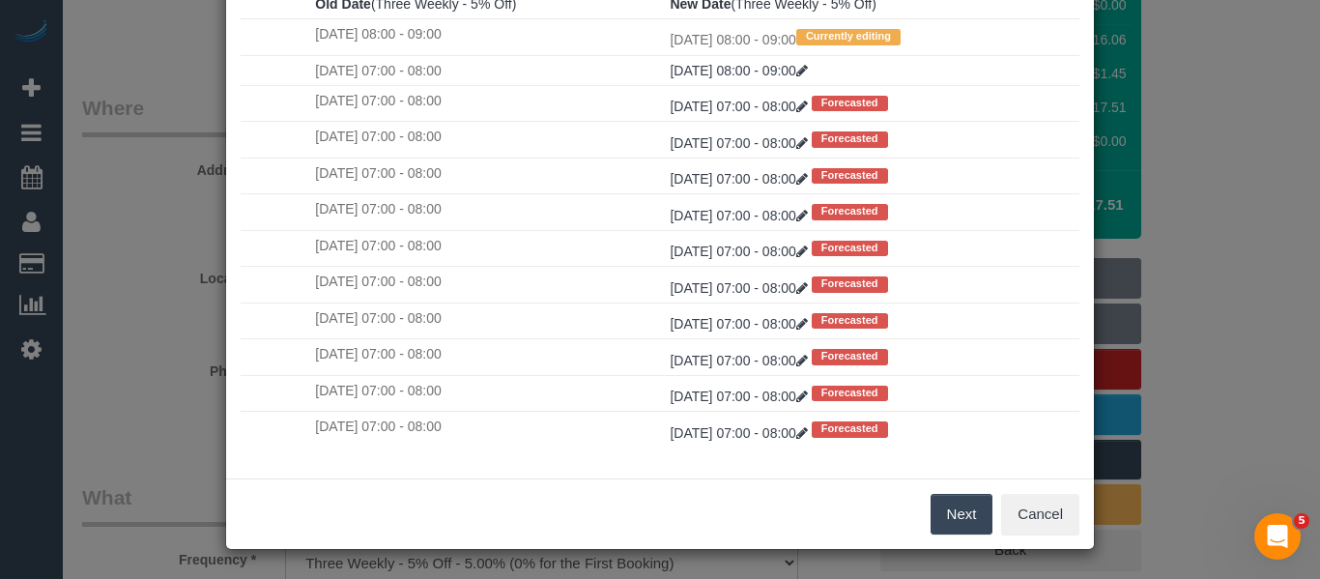
drag, startPoint x: 936, startPoint y: 505, endPoint x: 943, endPoint y: 473, distance: 32.8
click at [936, 505] on button "Next" at bounding box center [962, 514] width 63 height 41
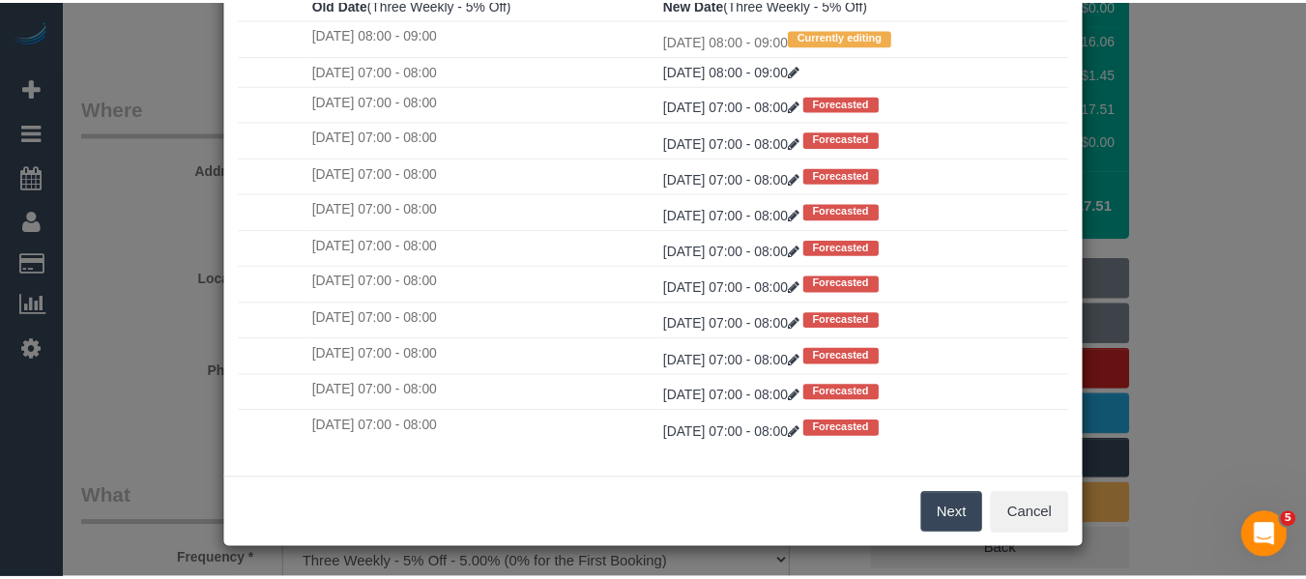
scroll to position [0, 0]
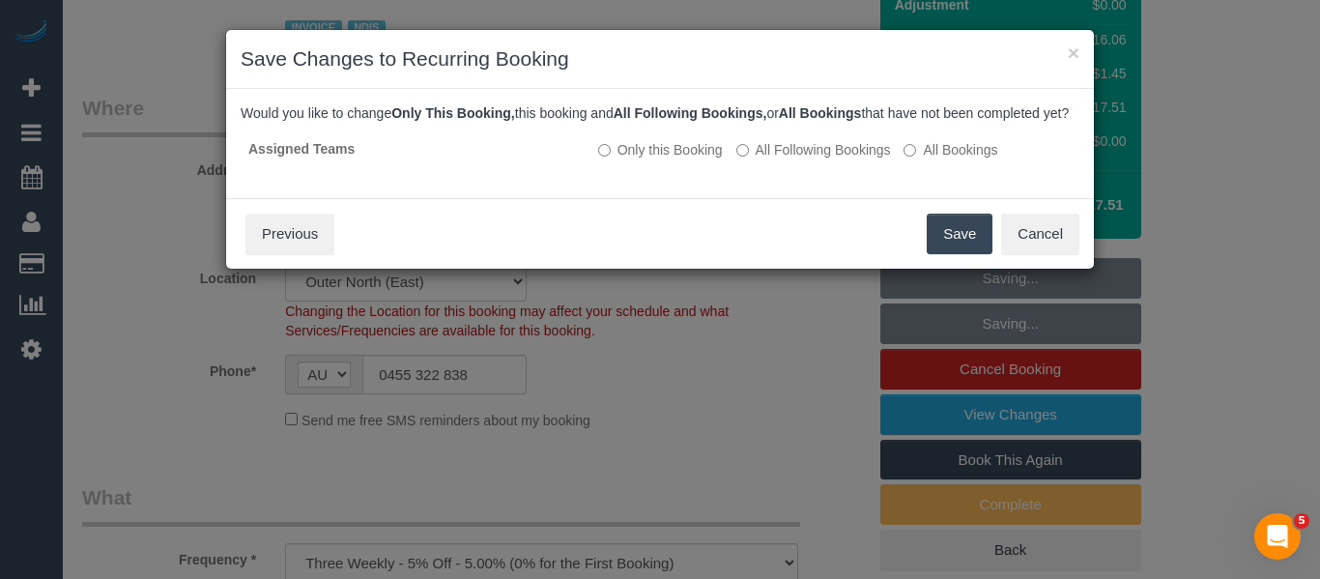
drag, startPoint x: 803, startPoint y: 171, endPoint x: 844, endPoint y: 188, distance: 43.8
click at [803, 159] on label "All Following Bookings" at bounding box center [813, 149] width 155 height 19
click at [964, 252] on button "Save" at bounding box center [960, 234] width 66 height 41
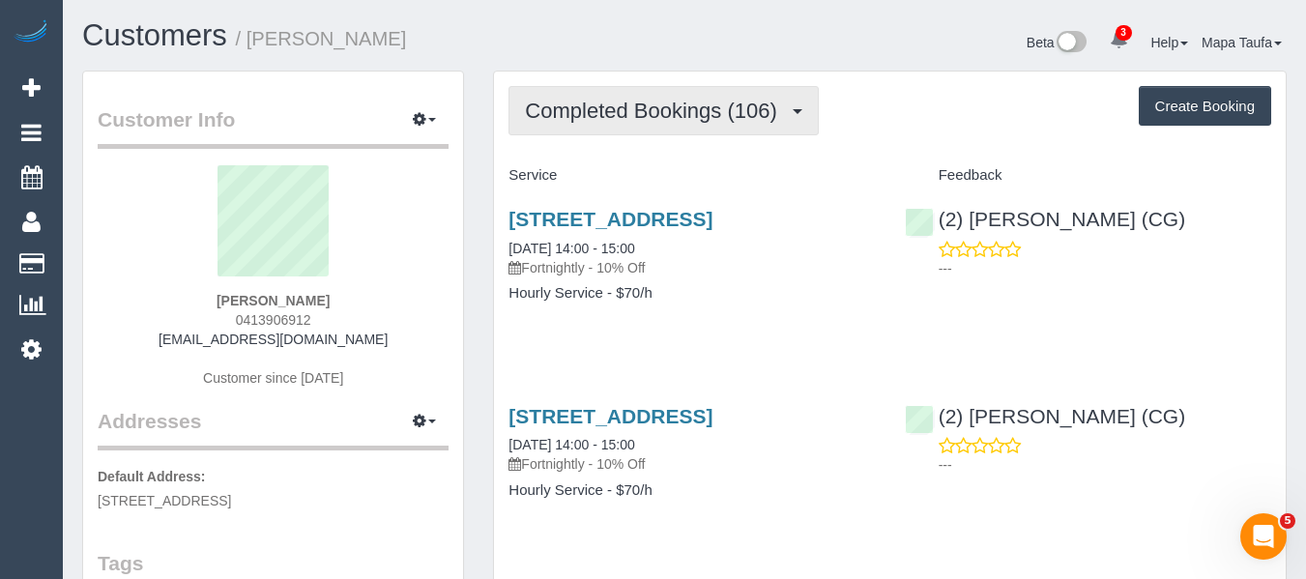
drag, startPoint x: 669, startPoint y: 109, endPoint x: 657, endPoint y: 157, distance: 48.8
click at [667, 110] on span "Completed Bookings (106)" at bounding box center [655, 111] width 261 height 24
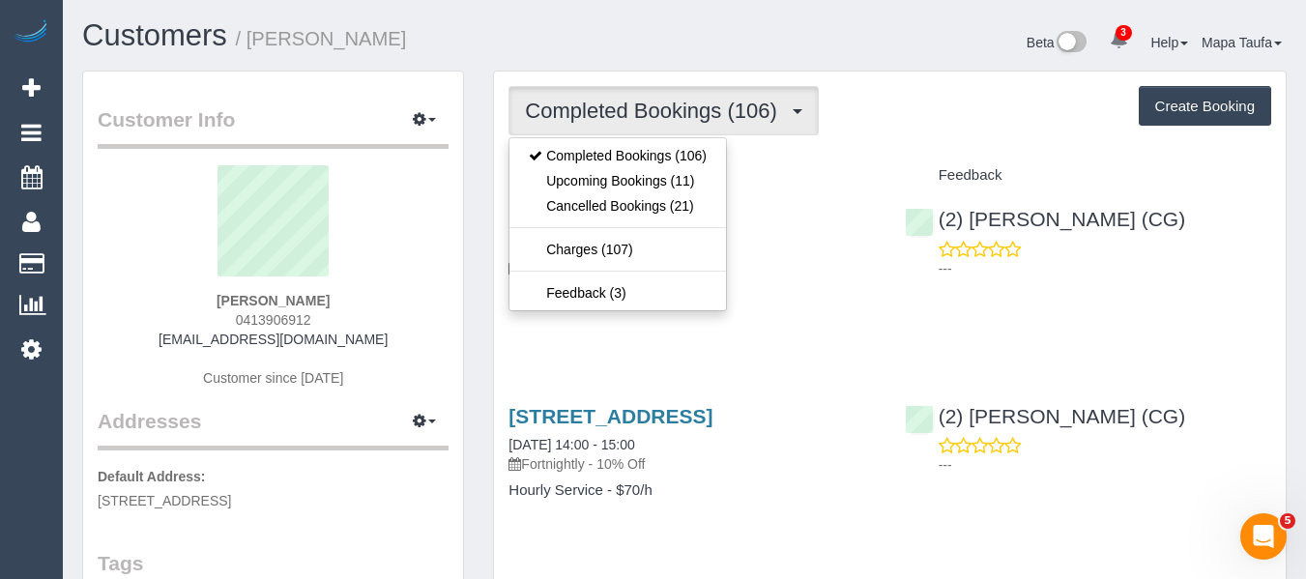
click at [906, 93] on div "Completed Bookings (106) Completed Bookings (106) Upcoming Bookings (11) Cancel…" at bounding box center [889, 110] width 763 height 49
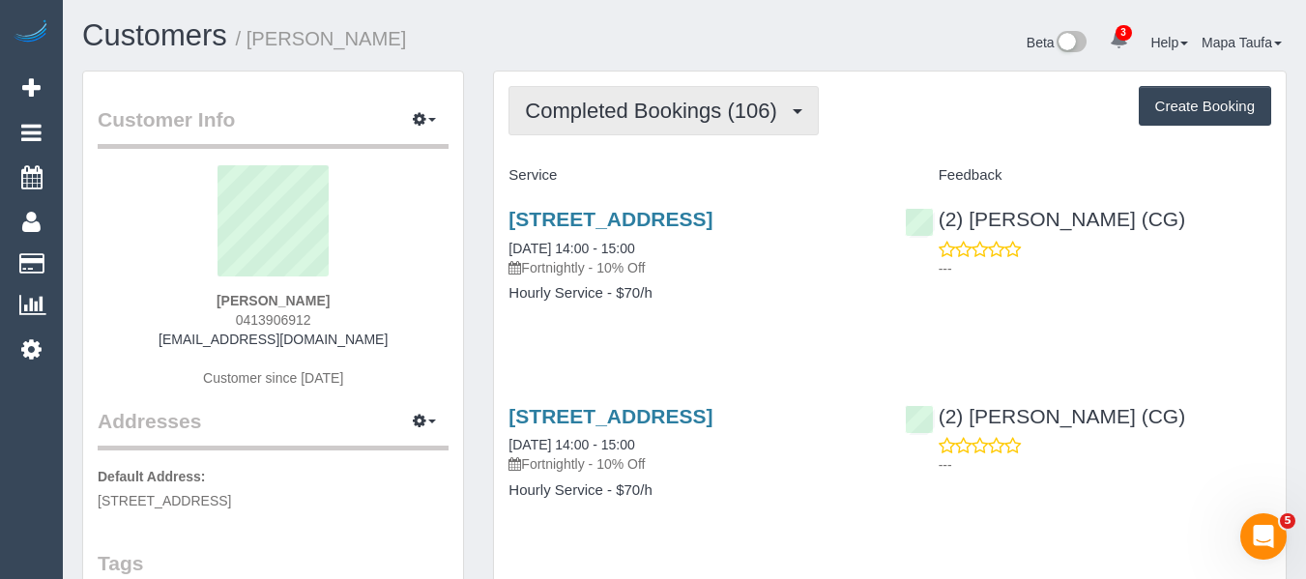
drag, startPoint x: 646, startPoint y: 105, endPoint x: 635, endPoint y: 171, distance: 66.6
click at [646, 108] on span "Completed Bookings (106)" at bounding box center [655, 111] width 261 height 24
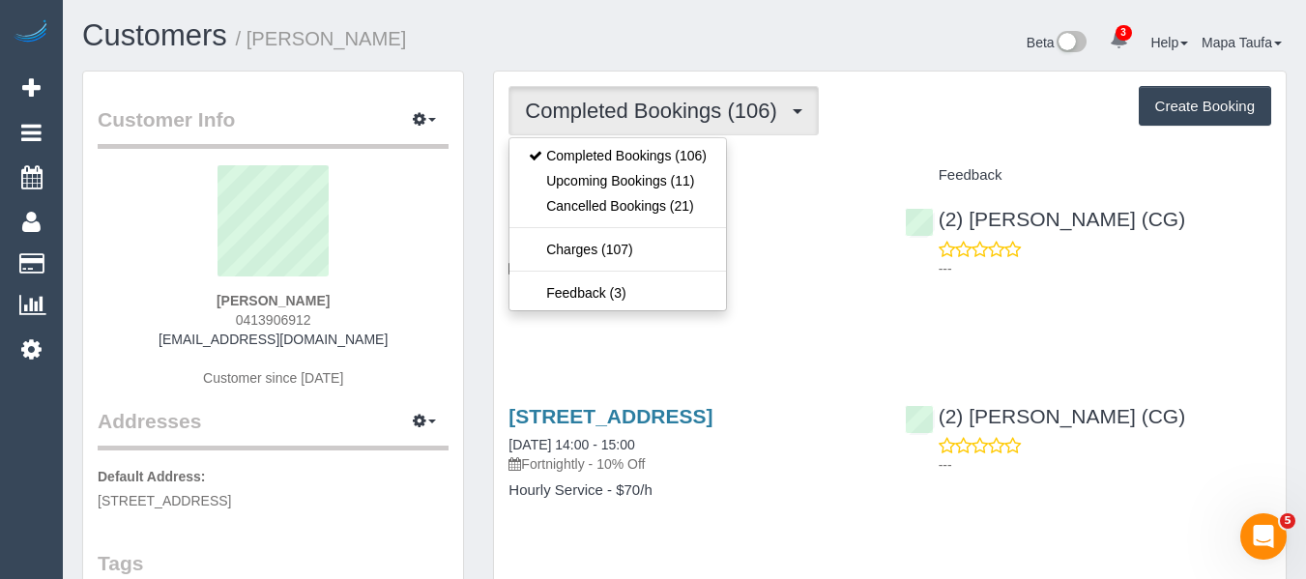
drag, startPoint x: 916, startPoint y: 150, endPoint x: 876, endPoint y: 165, distance: 43.4
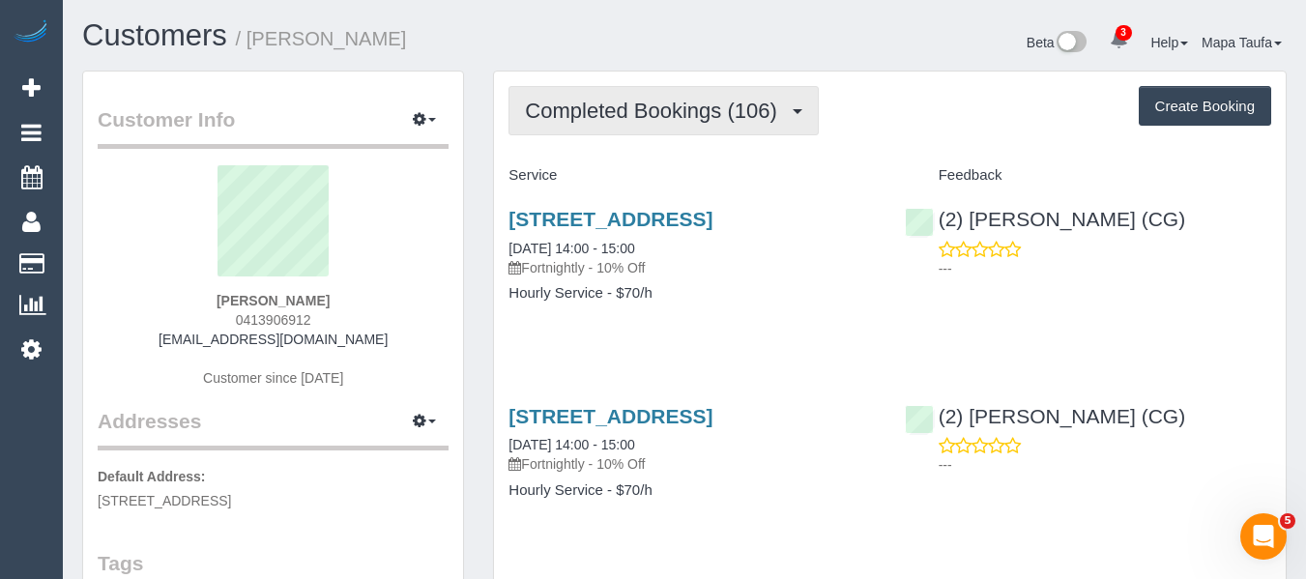
drag, startPoint x: 607, startPoint y: 105, endPoint x: 607, endPoint y: 154, distance: 48.3
click at [607, 112] on span "Completed Bookings (106)" at bounding box center [655, 111] width 261 height 24
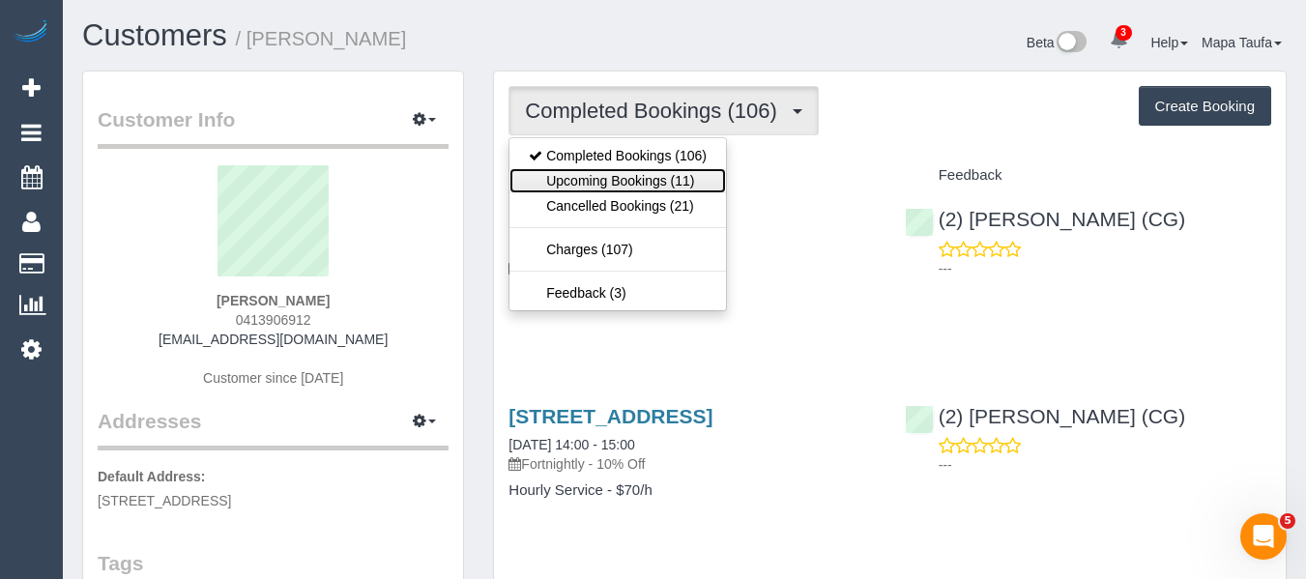
click at [610, 174] on link "Upcoming Bookings (11)" at bounding box center [617, 180] width 216 height 25
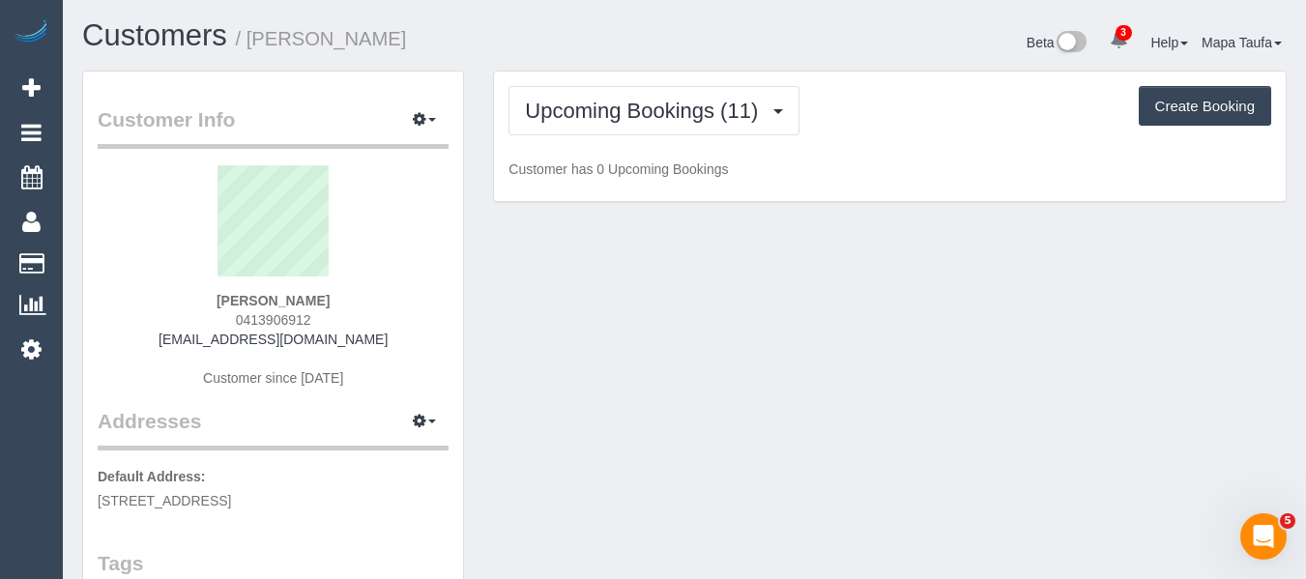
click at [992, 128] on div "Upcoming Bookings (11) Completed Bookings (106) Upcoming Bookings (11) Cancelle…" at bounding box center [889, 110] width 763 height 49
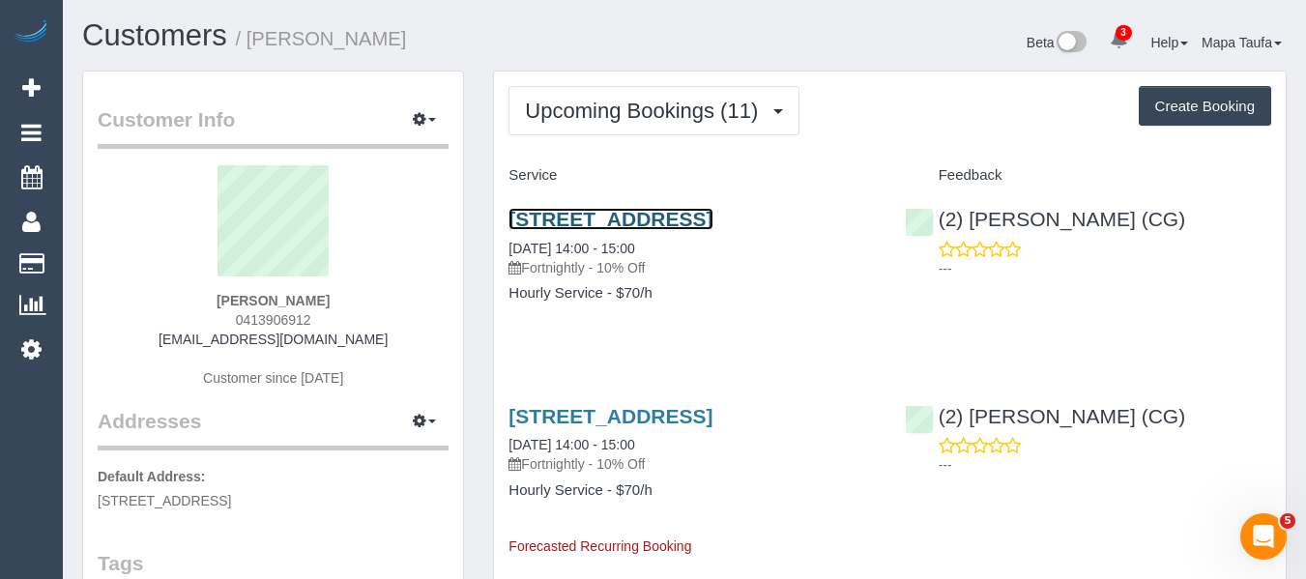
click at [557, 230] on link "176 Murrumbeena Rd, 3, Murrumbeena, VIC 3163" at bounding box center [610, 219] width 204 height 22
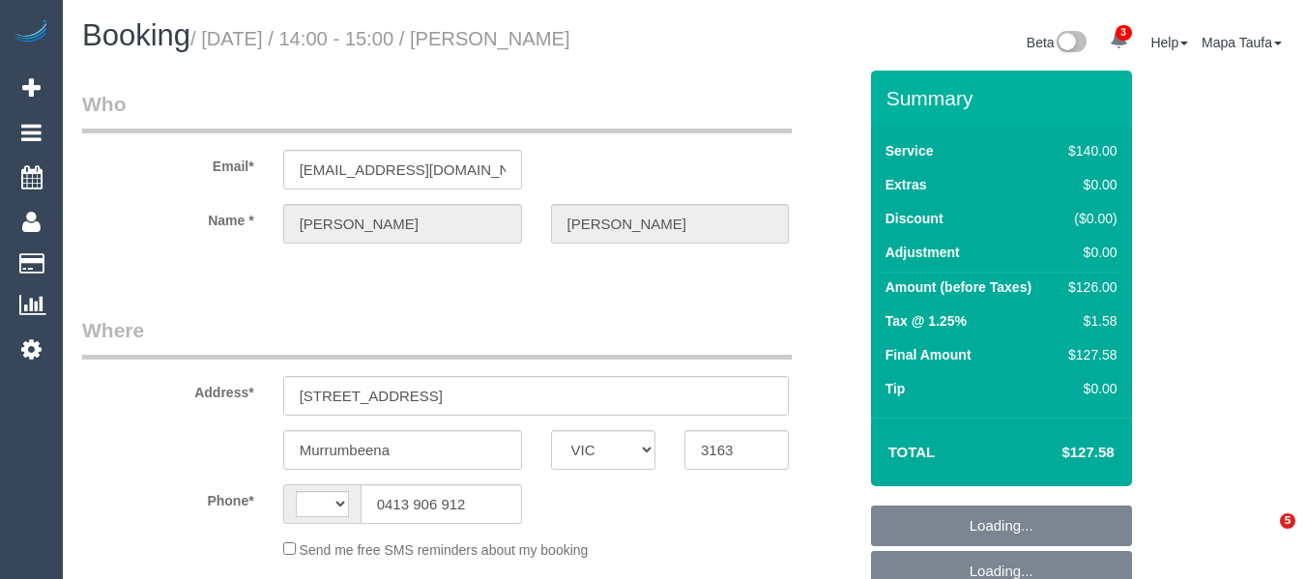
select select "VIC"
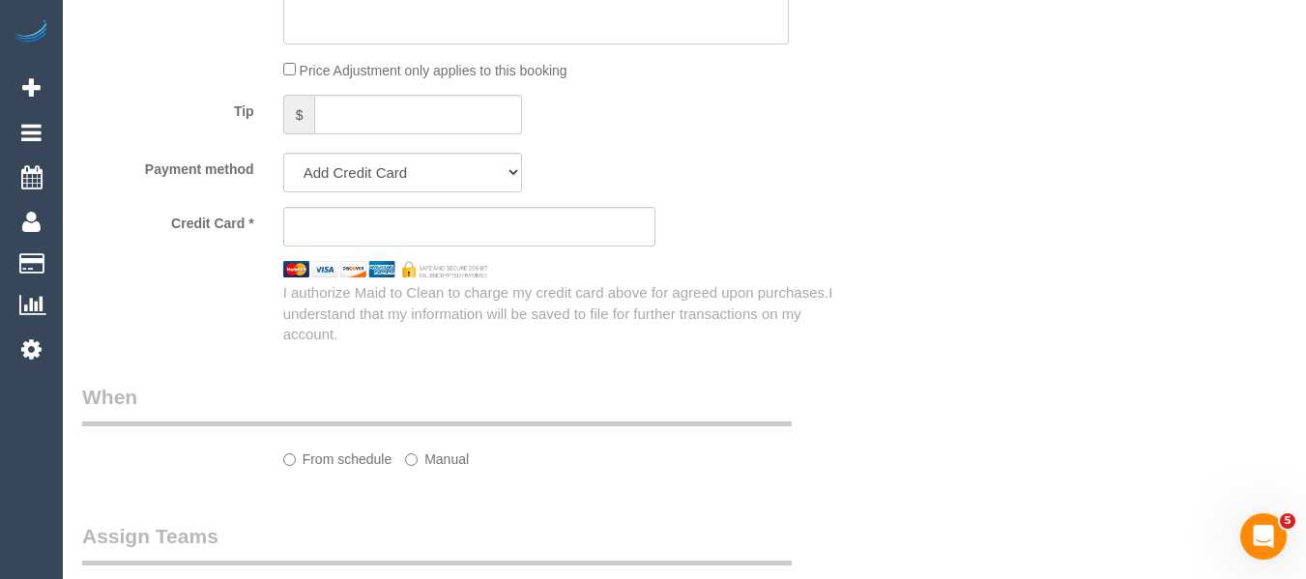
select select "object:313"
select select "string:stripe-pm_1NPZo82GScqysDRV3I7Owh4Y"
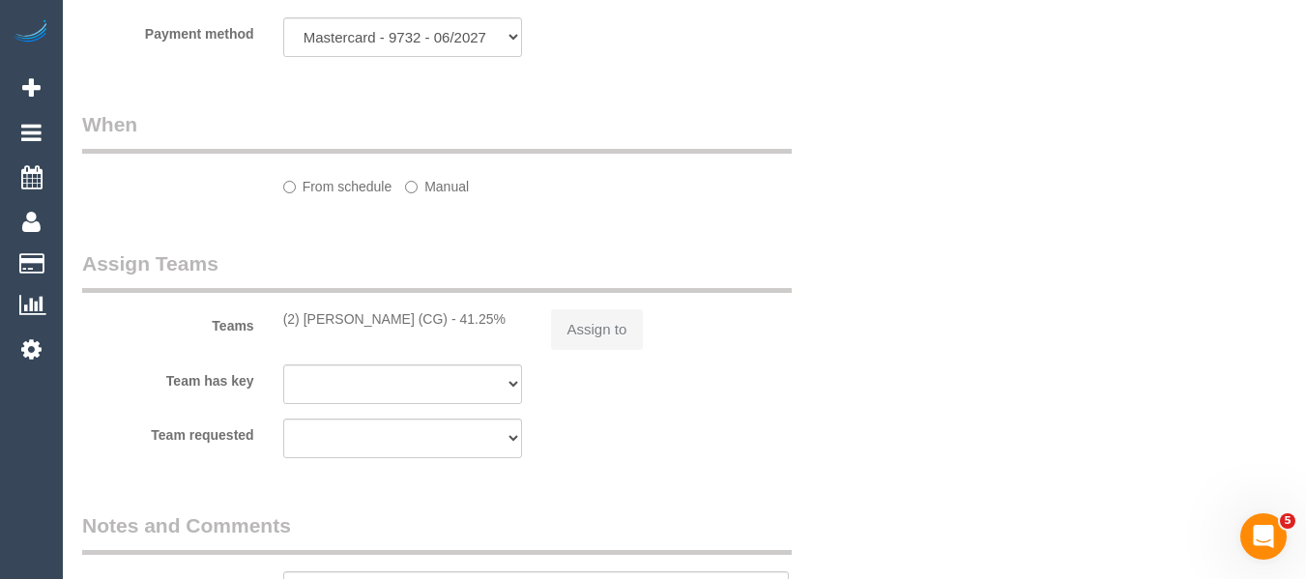
select select "object:731"
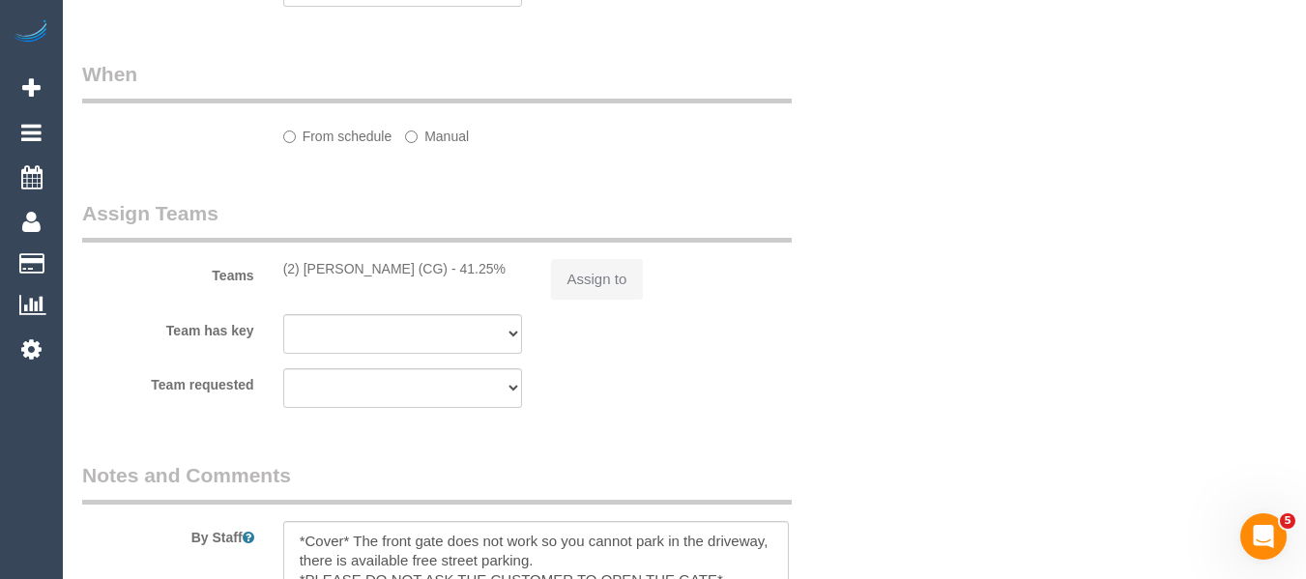
select select "string:AU"
select select "number:28"
select select "number:14"
select select "number:19"
select select "number:24"
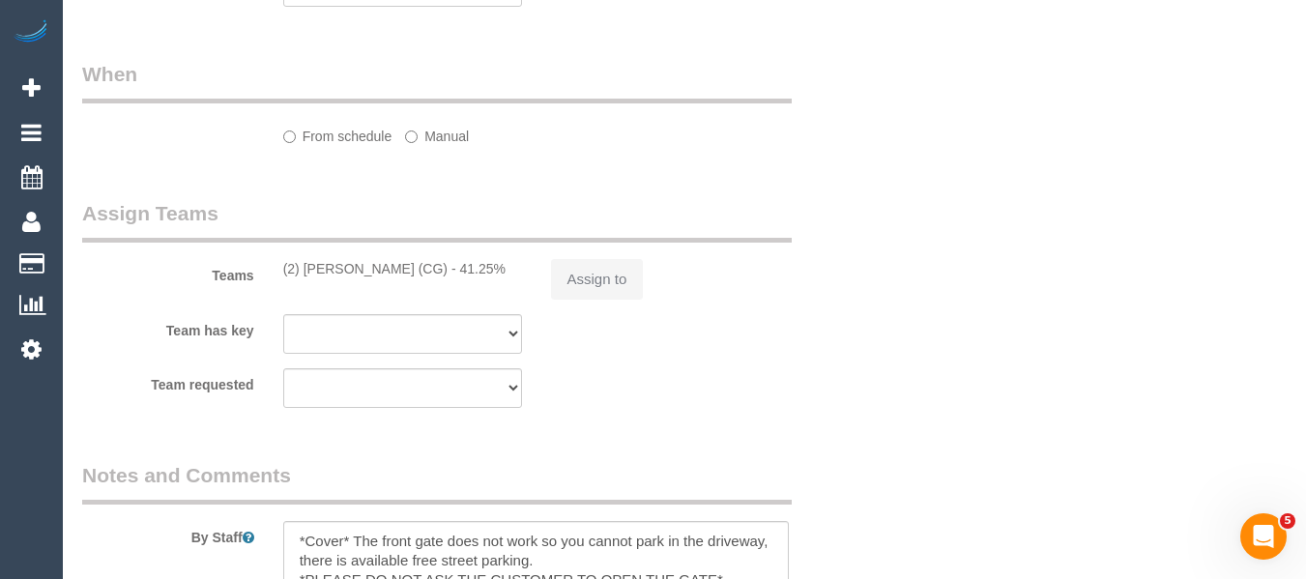
select select "number:11"
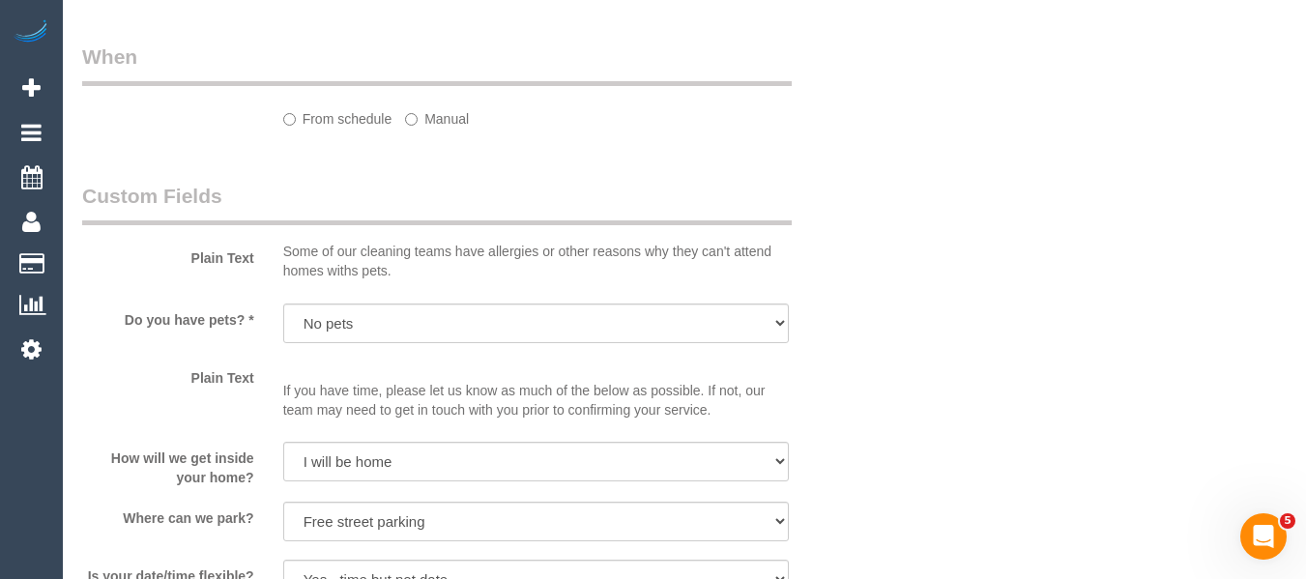
select select "38790"
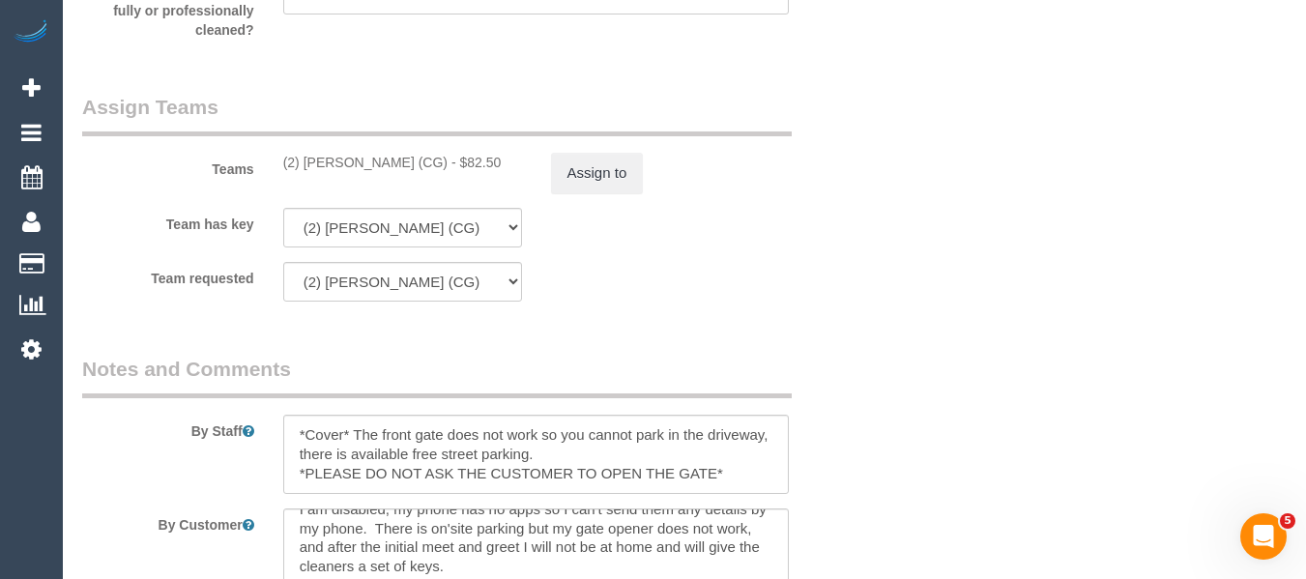
scroll to position [2988, 0]
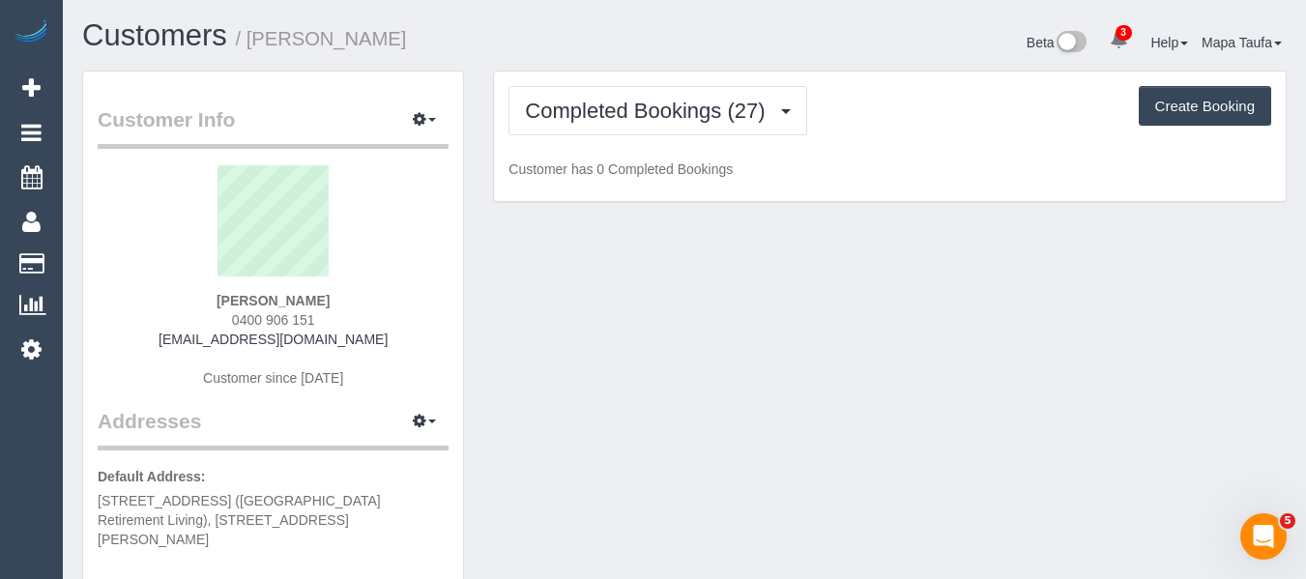
click at [355, 313] on div "[PERSON_NAME] 0400 906 151 [EMAIL_ADDRESS][DOMAIN_NAME] Customer since [DATE]" at bounding box center [273, 286] width 351 height 242
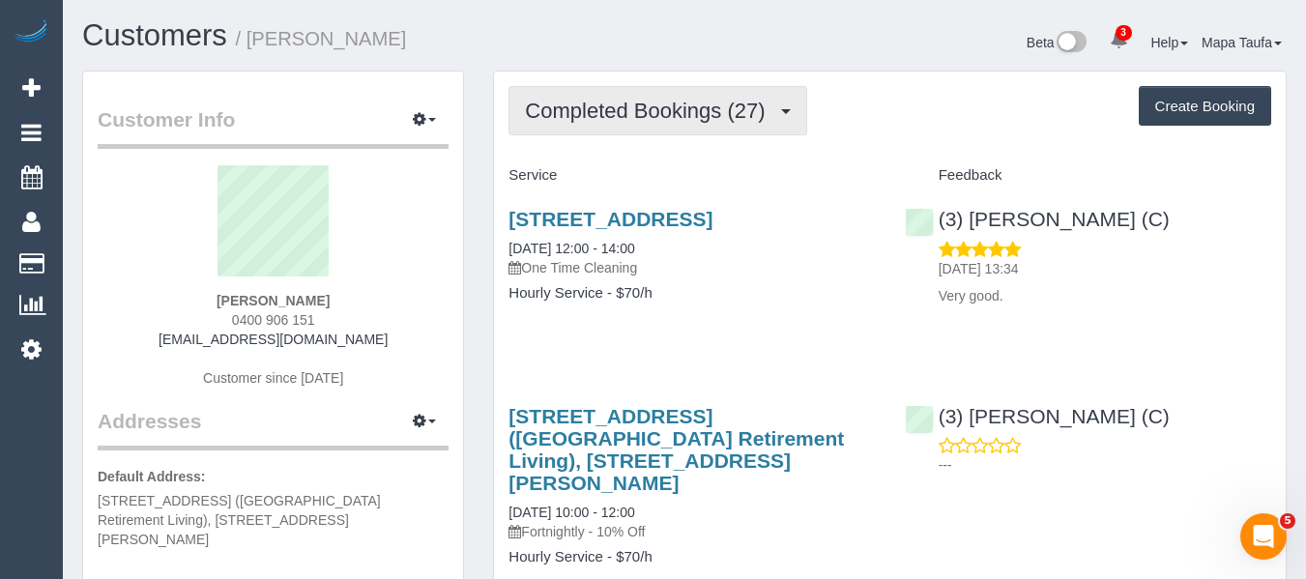
click at [574, 104] on span "Completed Bookings (27)" at bounding box center [649, 111] width 249 height 24
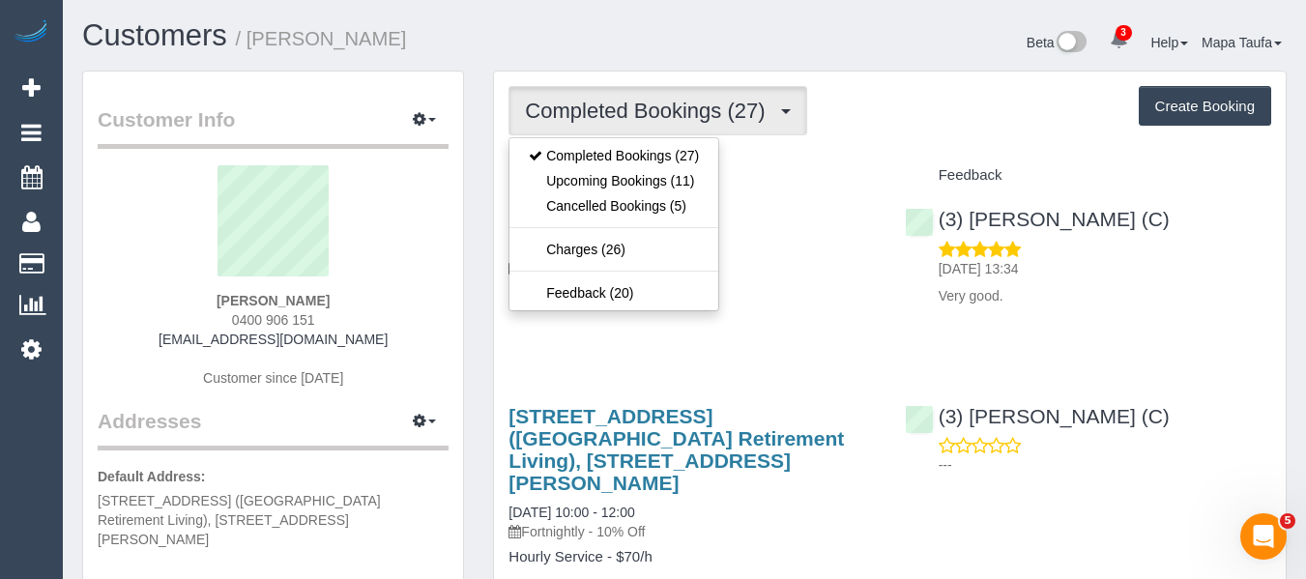
drag, startPoint x: 764, startPoint y: 171, endPoint x: 690, endPoint y: 198, distance: 78.3
click at [764, 174] on h4 "Service" at bounding box center [691, 175] width 366 height 16
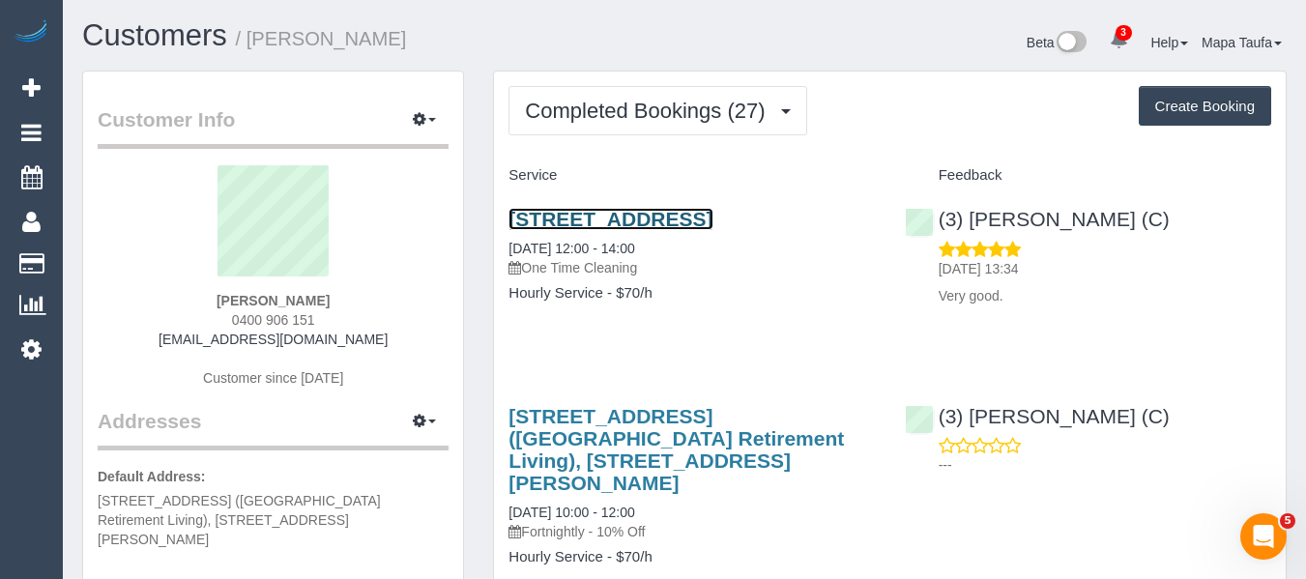
click at [583, 213] on link "[STREET_ADDRESS]" at bounding box center [610, 219] width 204 height 22
drag, startPoint x: 360, startPoint y: 303, endPoint x: 206, endPoint y: 307, distance: 153.8
click at [206, 304] on div "[PERSON_NAME] 0400 906 151 [EMAIL_ADDRESS][DOMAIN_NAME] Customer since [DATE]" at bounding box center [273, 286] width 351 height 242
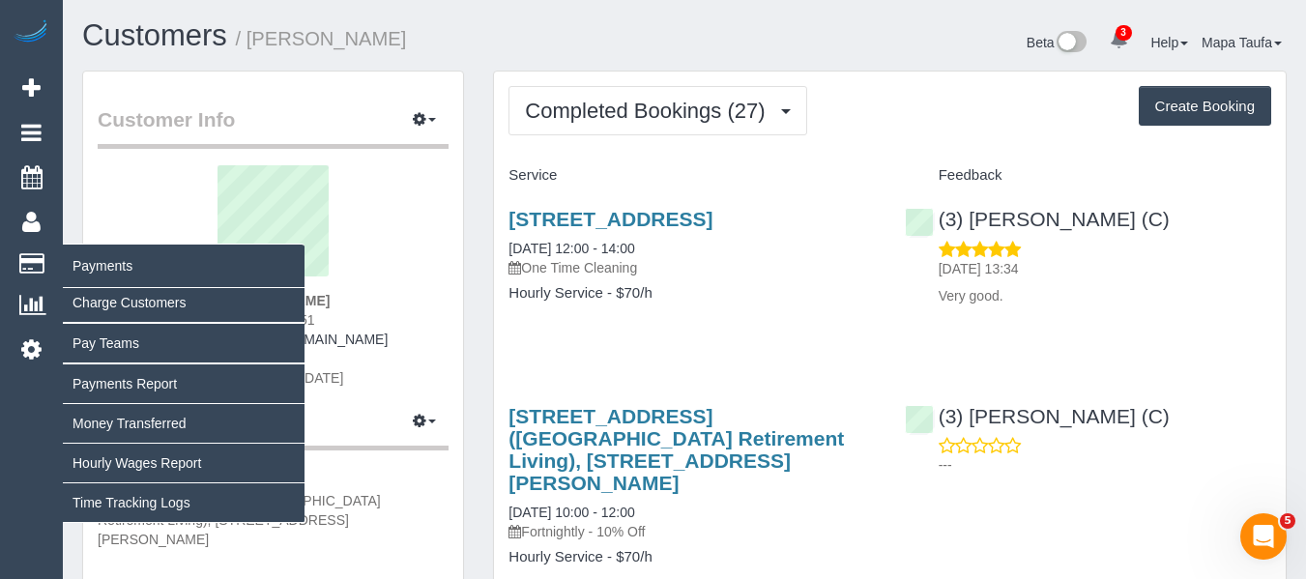
copy strong "Liz Rawnsley"
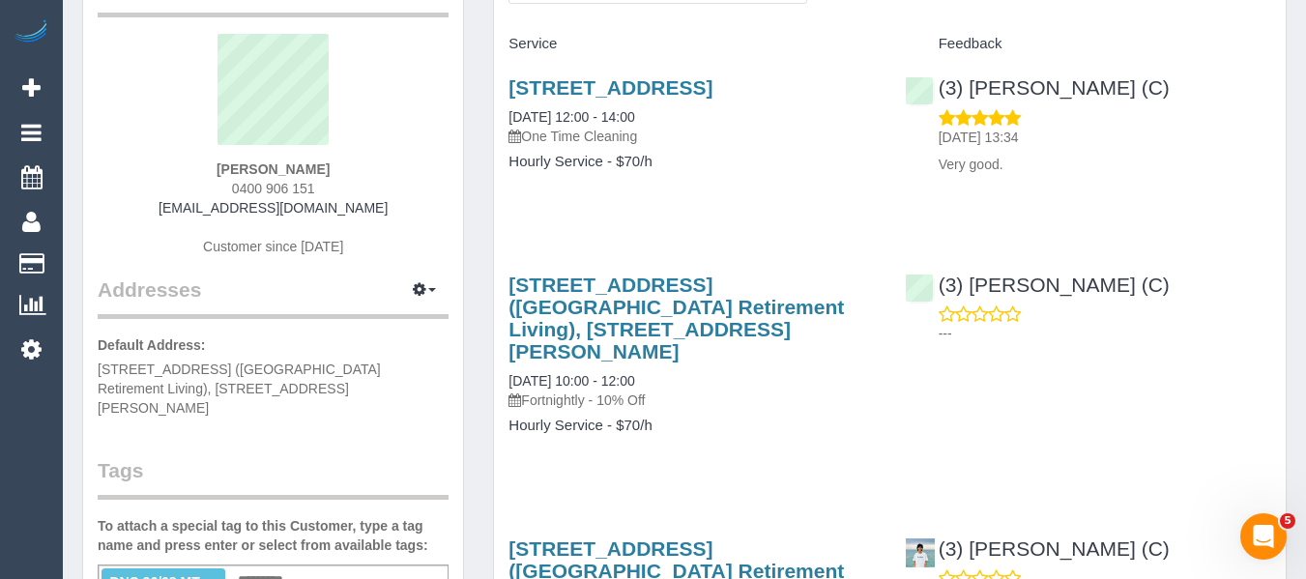
scroll to position [97, 0]
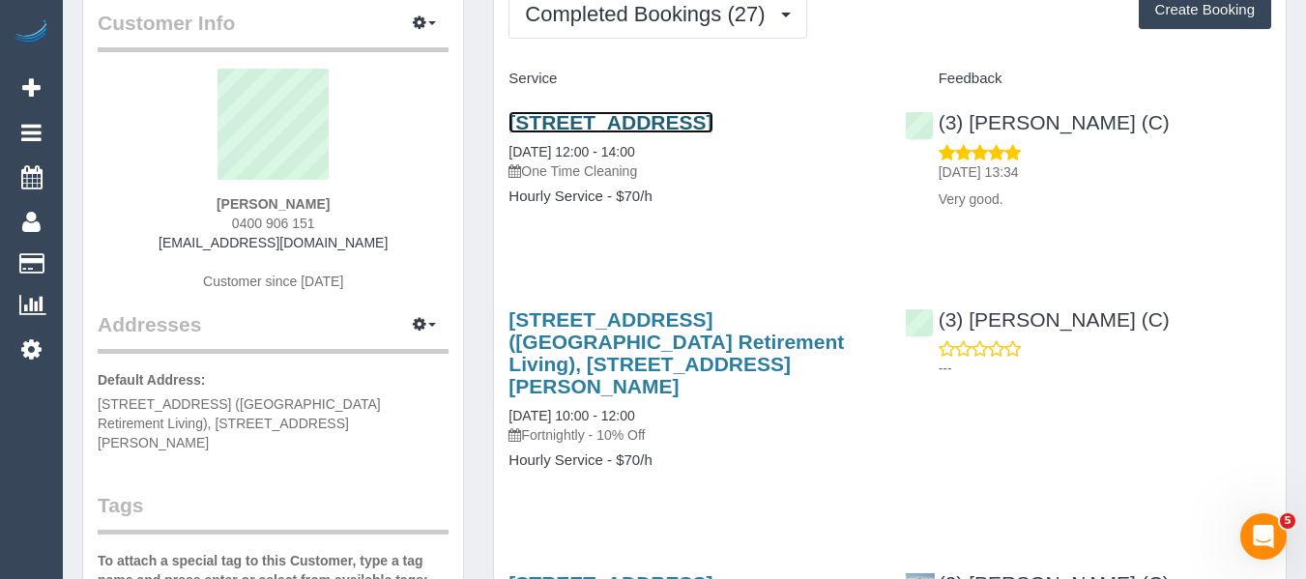
click at [564, 124] on link "19 Kenjulie Drive, Bentleigh East, VIC 3165" at bounding box center [610, 122] width 204 height 22
click at [792, 244] on div "19 Kenjulie Drive, Bentleigh East, VIC 3165 26/08/2025 12:00 - 14:00 One Time C…" at bounding box center [691, 169] width 395 height 149
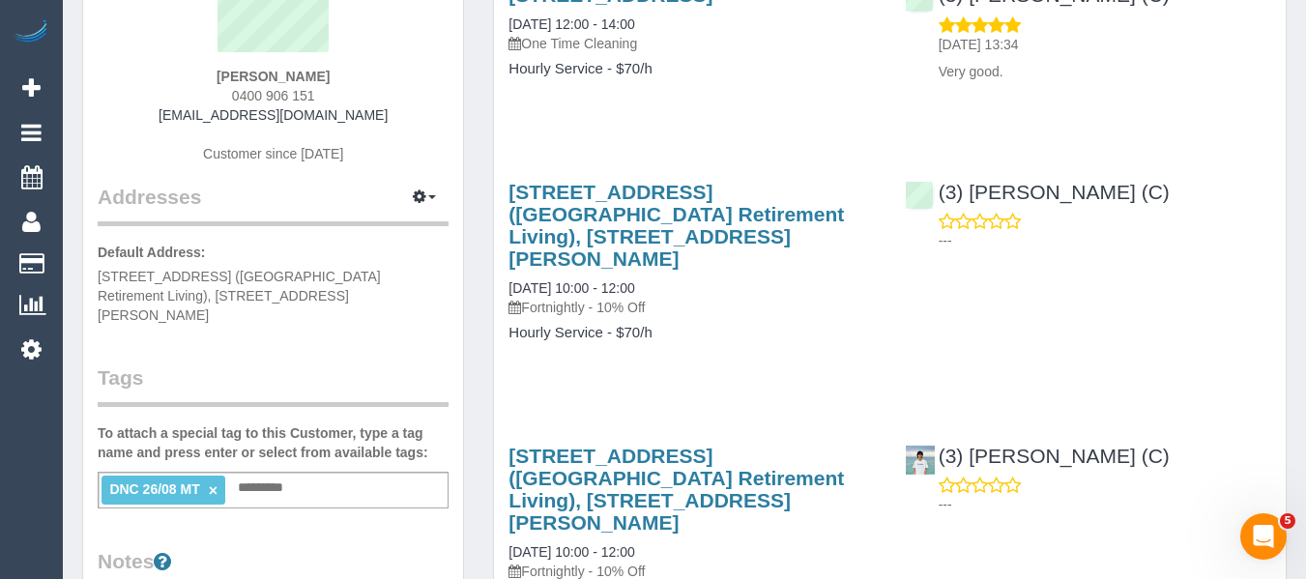
scroll to position [387, 0]
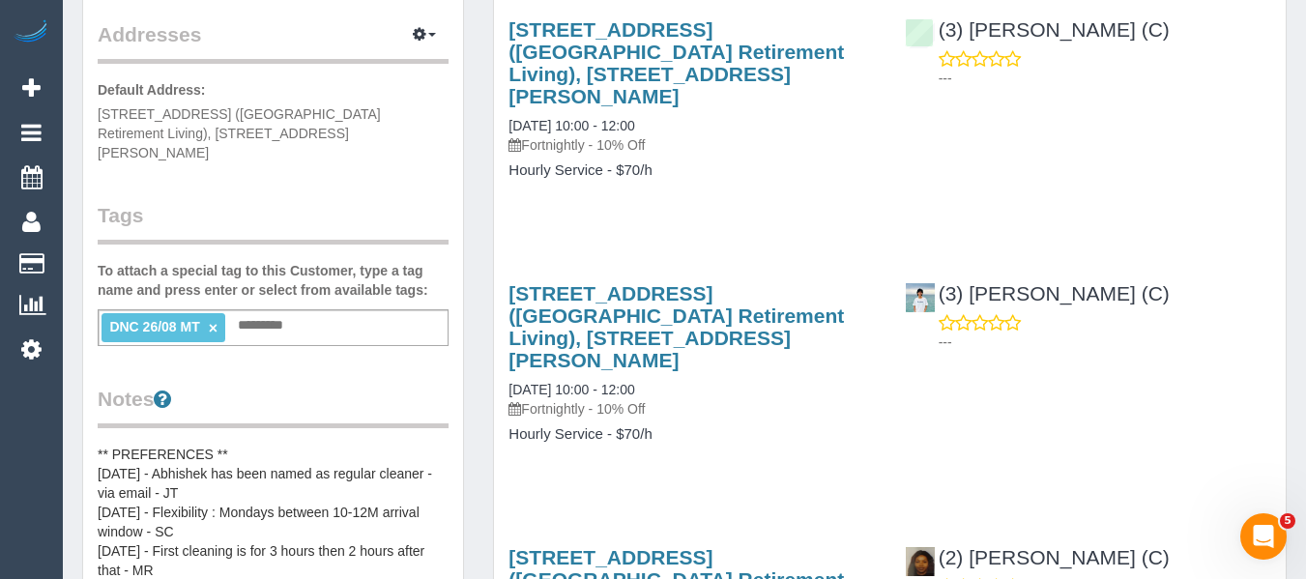
click at [215, 320] on link "×" at bounding box center [213, 328] width 9 height 16
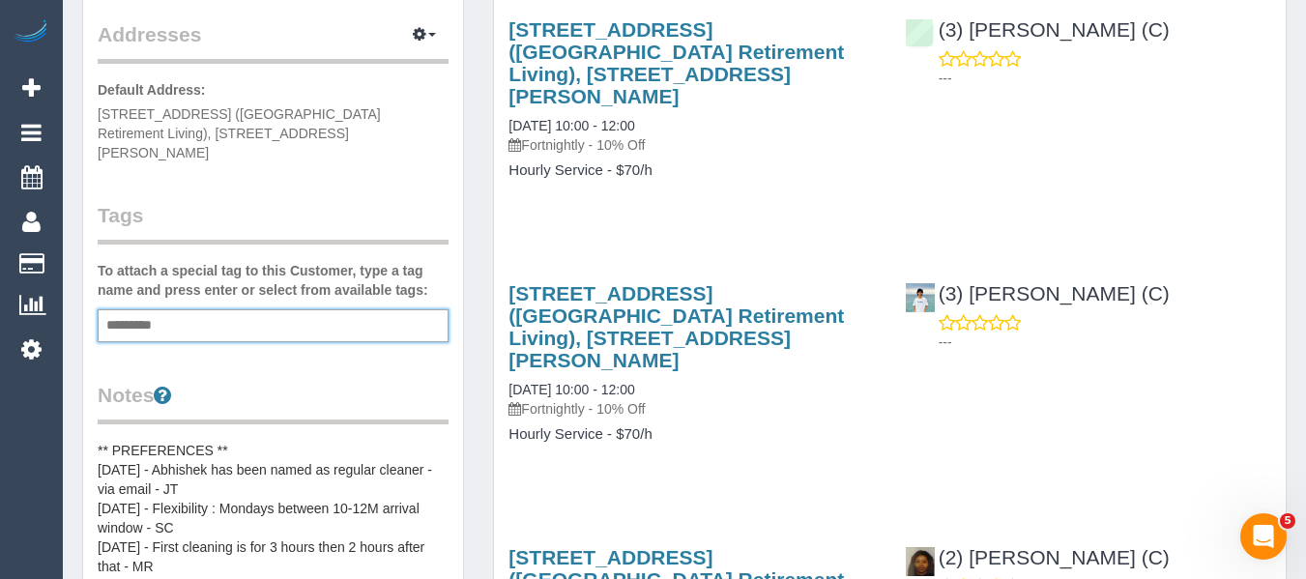
drag, startPoint x: 711, startPoint y: 221, endPoint x: 712, endPoint y: 235, distance: 13.6
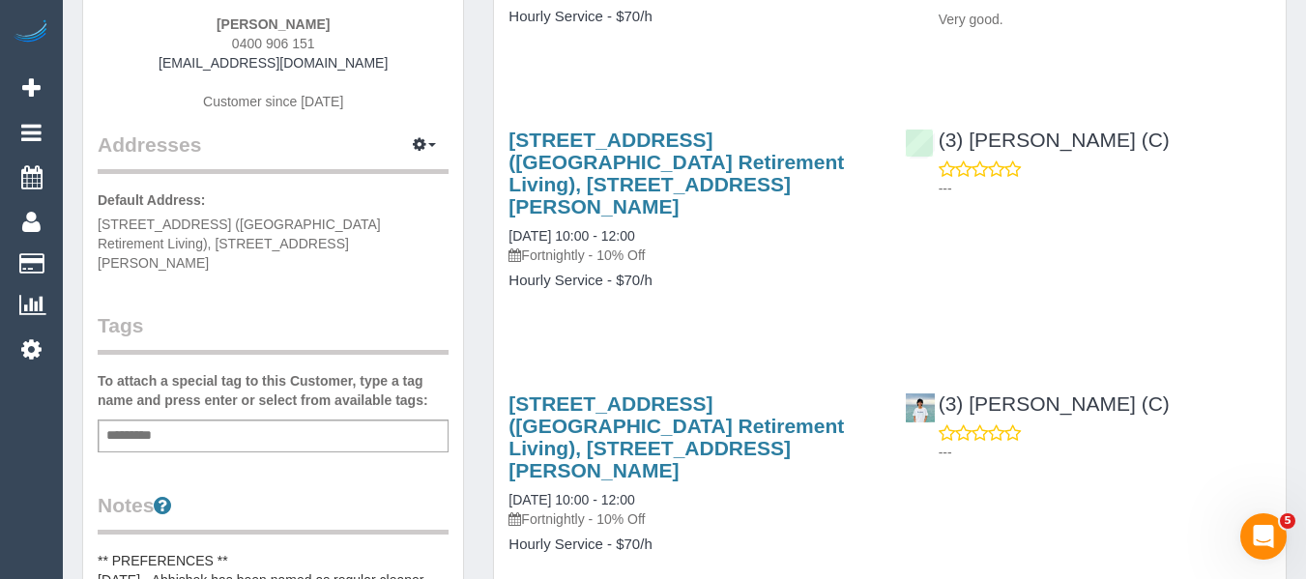
scroll to position [0, 0]
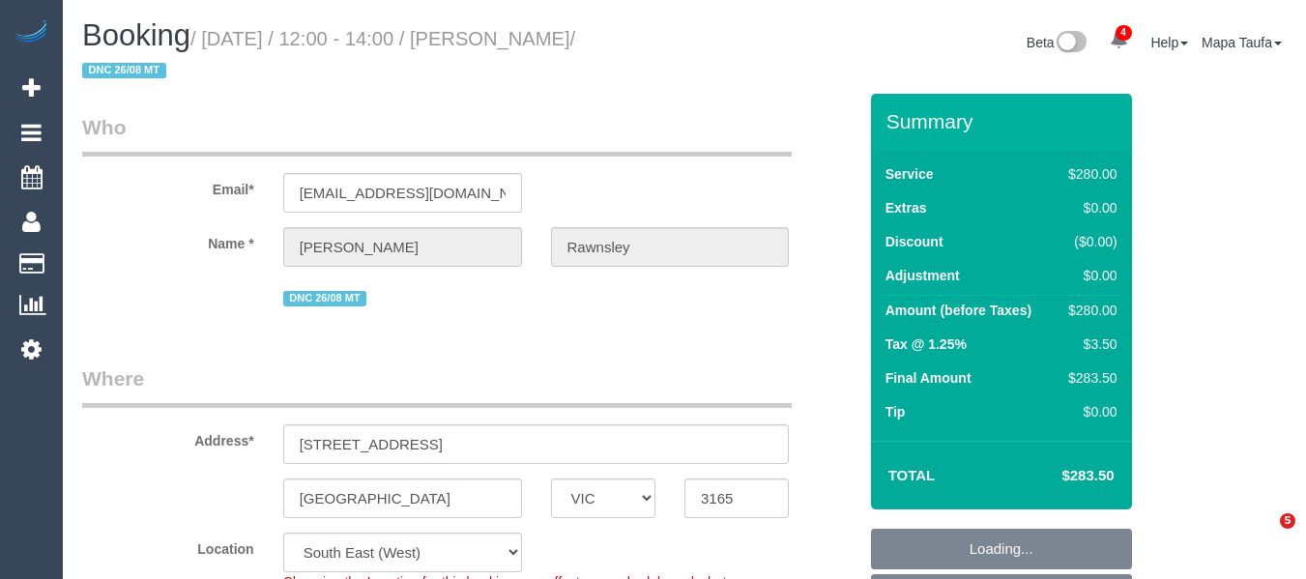
select select "VIC"
select select "object:945"
select select "string:stripe-pm_1RdQKR2GScqysDRV6IchxJnf"
select select "240"
select select "spot1"
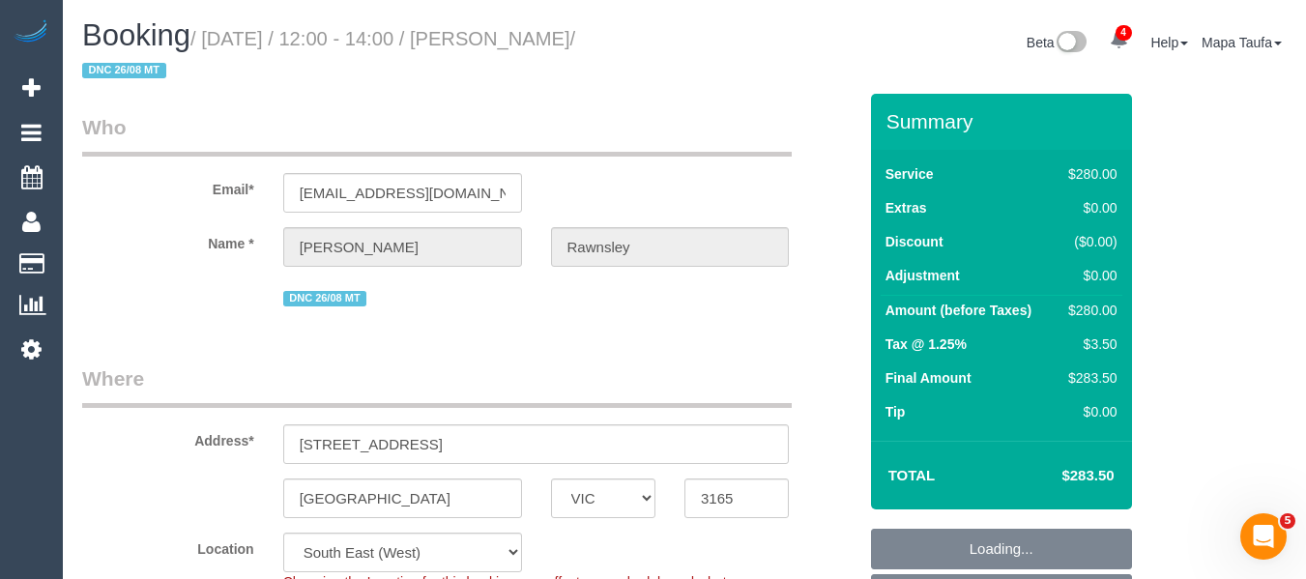
select select "number:27"
select select "number:14"
select select "number:19"
select select "number:25"
select select "number:33"
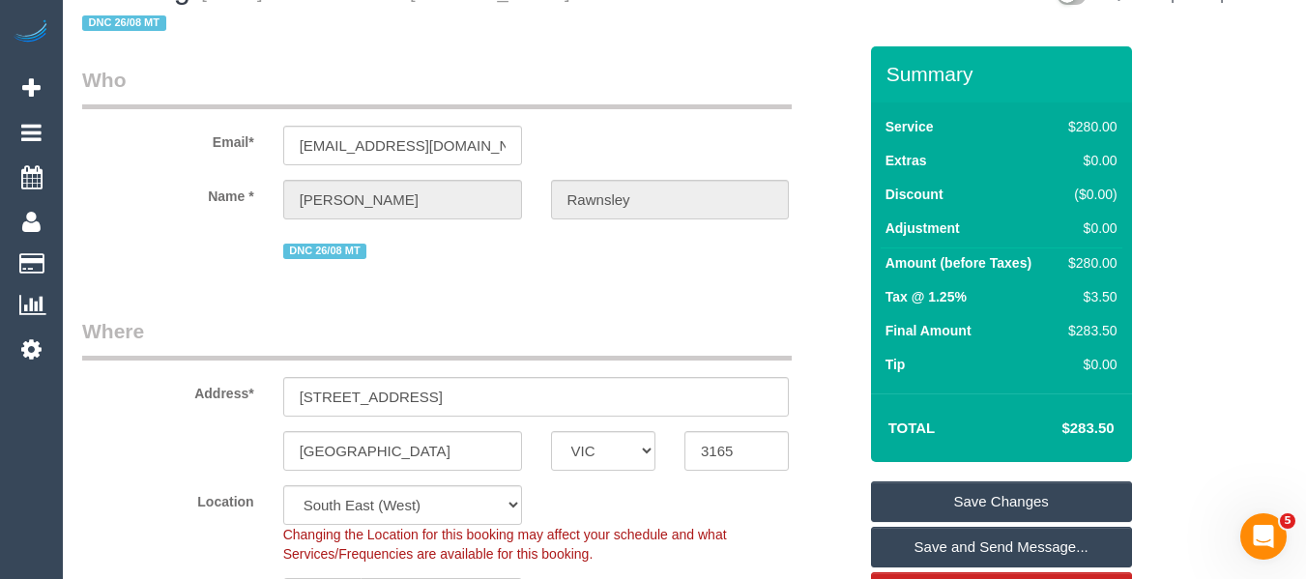
drag, startPoint x: 1304, startPoint y: 92, endPoint x: 1319, endPoint y: 108, distance: 22.6
click at [1305, 118] on html "4 Beta Your Notifications You have 0 alerts × You have 3 to charge for [DATE] ×…" at bounding box center [653, 242] width 1306 height 579
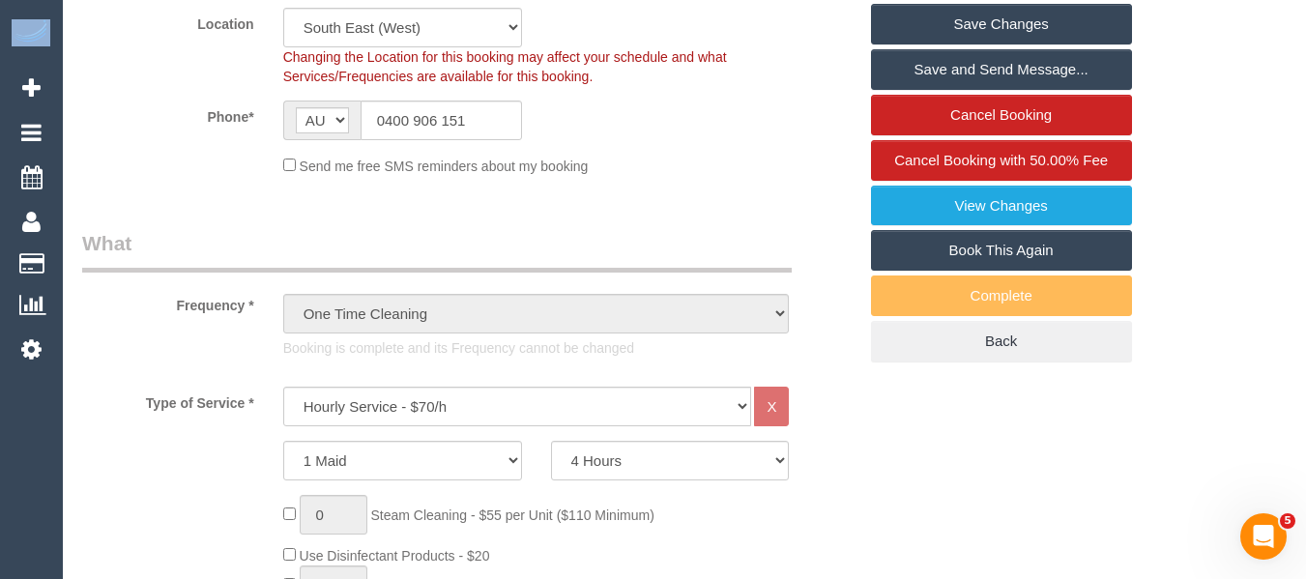
scroll to position [751, 0]
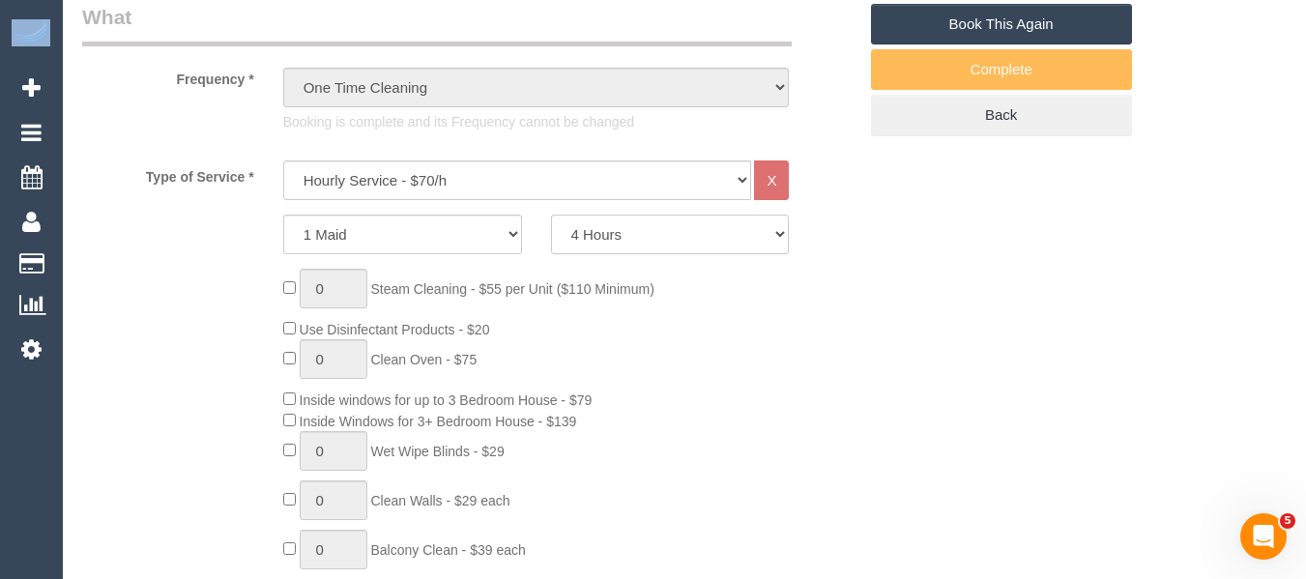
click at [623, 241] on select "2 Hours 2.5 Hours 3 Hours 3.5 Hours 4 Hours 4.5 Hours 5 Hours 5.5 Hours 6 Hours…" at bounding box center [670, 235] width 239 height 40
select select "210"
click at [551, 215] on select "2 Hours 2.5 Hours 3 Hours 3.5 Hours 4 Hours 4.5 Hours 5 Hours 5.5 Hours 6 Hours…" at bounding box center [670, 235] width 239 height 40
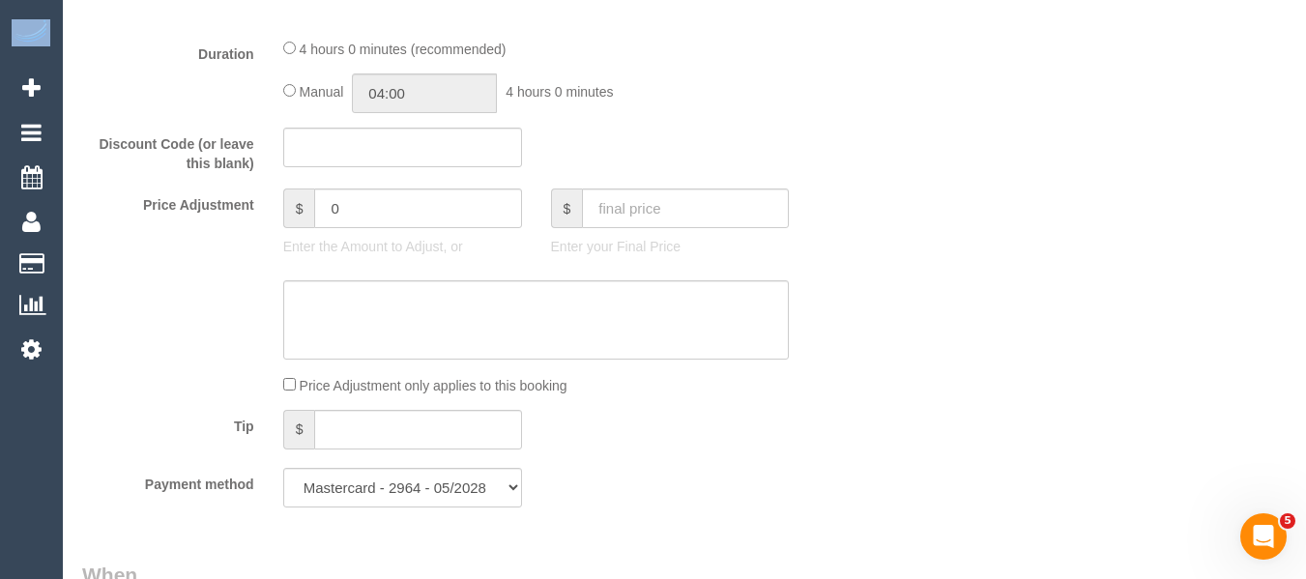
scroll to position [2035, 0]
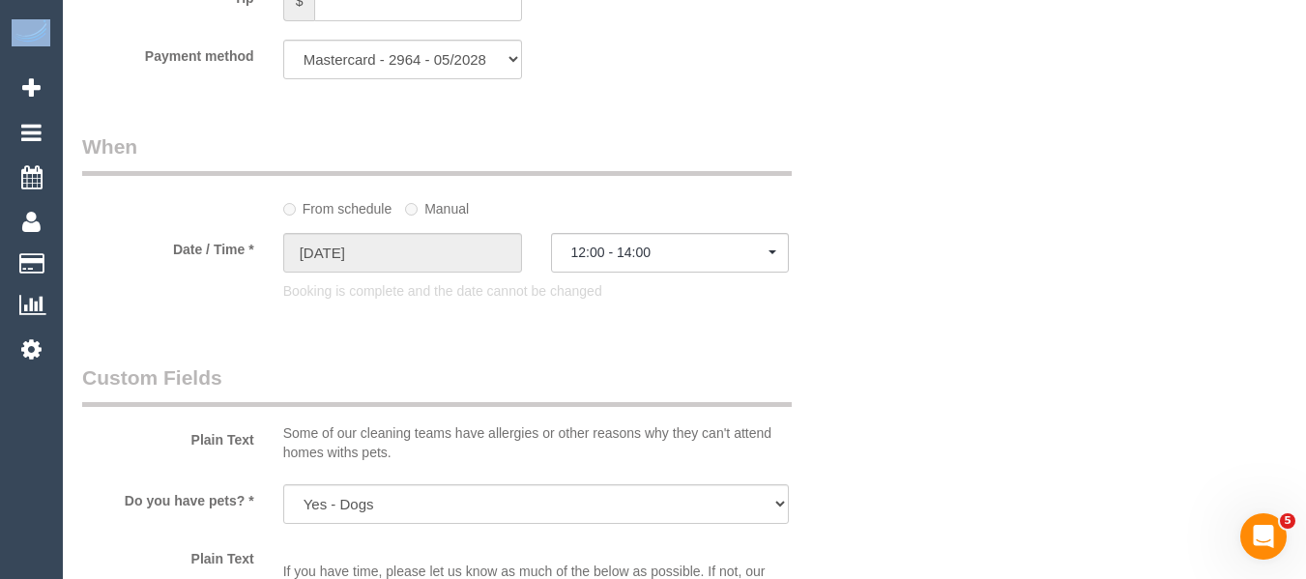
select select "spot6"
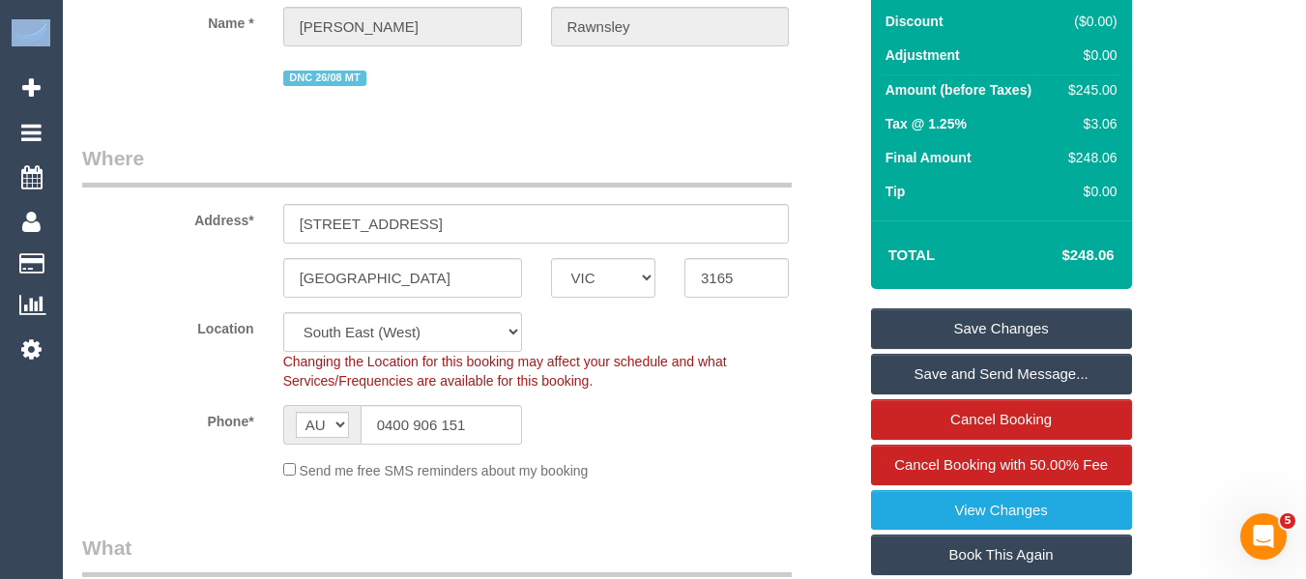
scroll to position [16, 0]
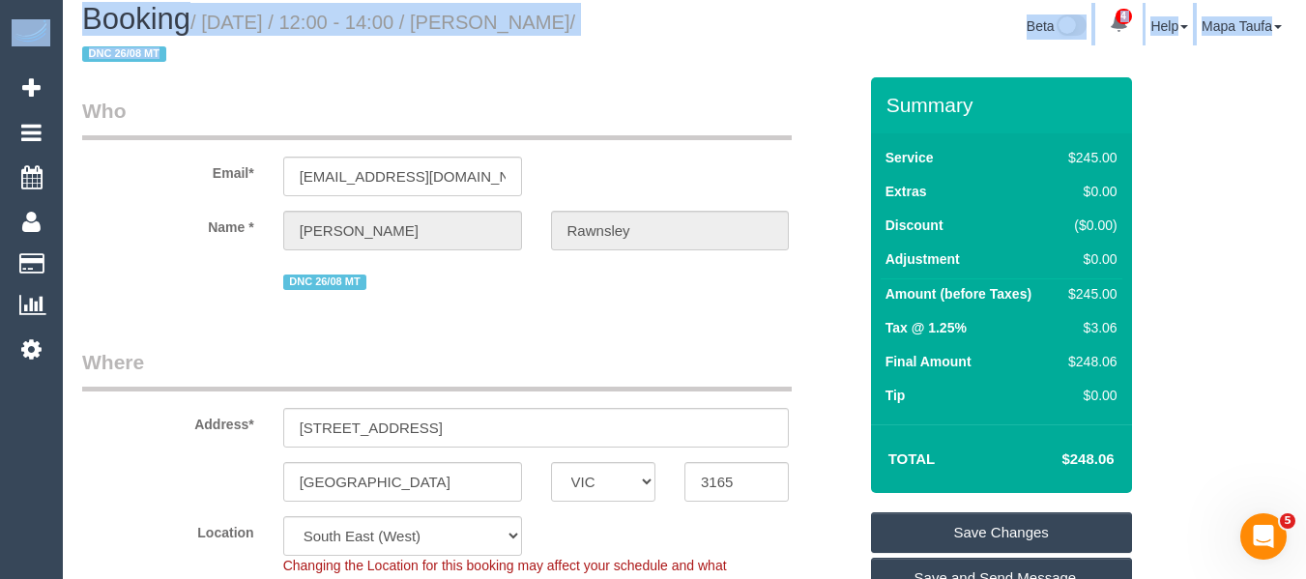
drag, startPoint x: 1118, startPoint y: 454, endPoint x: 1059, endPoint y: 452, distance: 59.0
click at [1072, 454] on td "$248.06" at bounding box center [1059, 459] width 126 height 48
copy h4 "248.06"
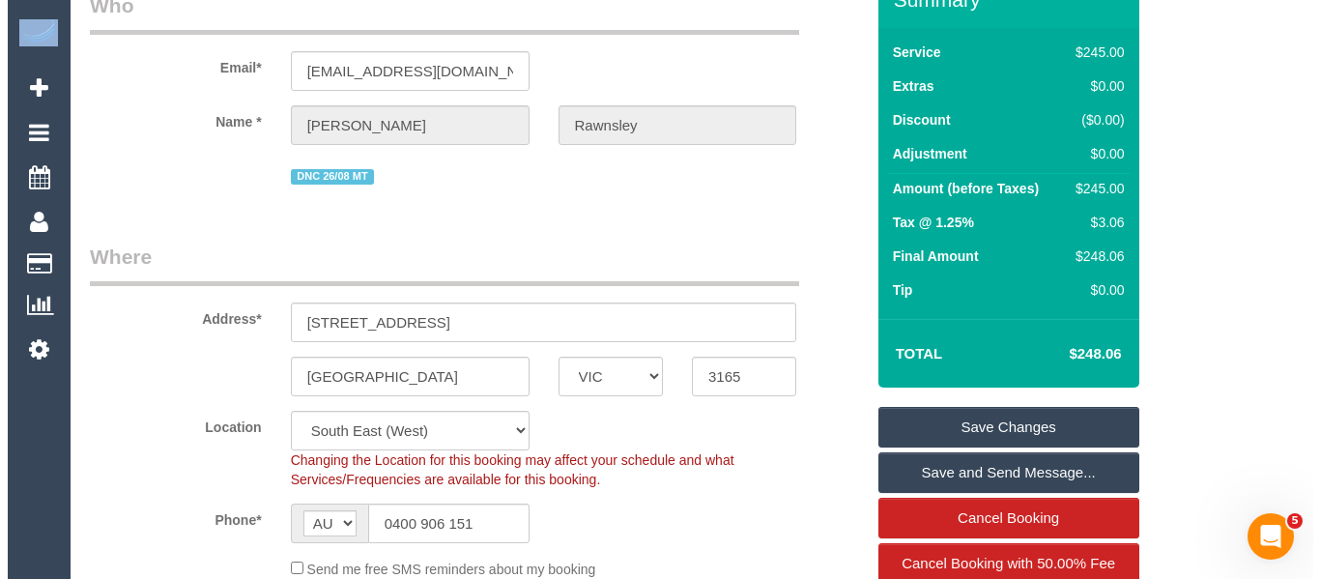
scroll to position [403, 0]
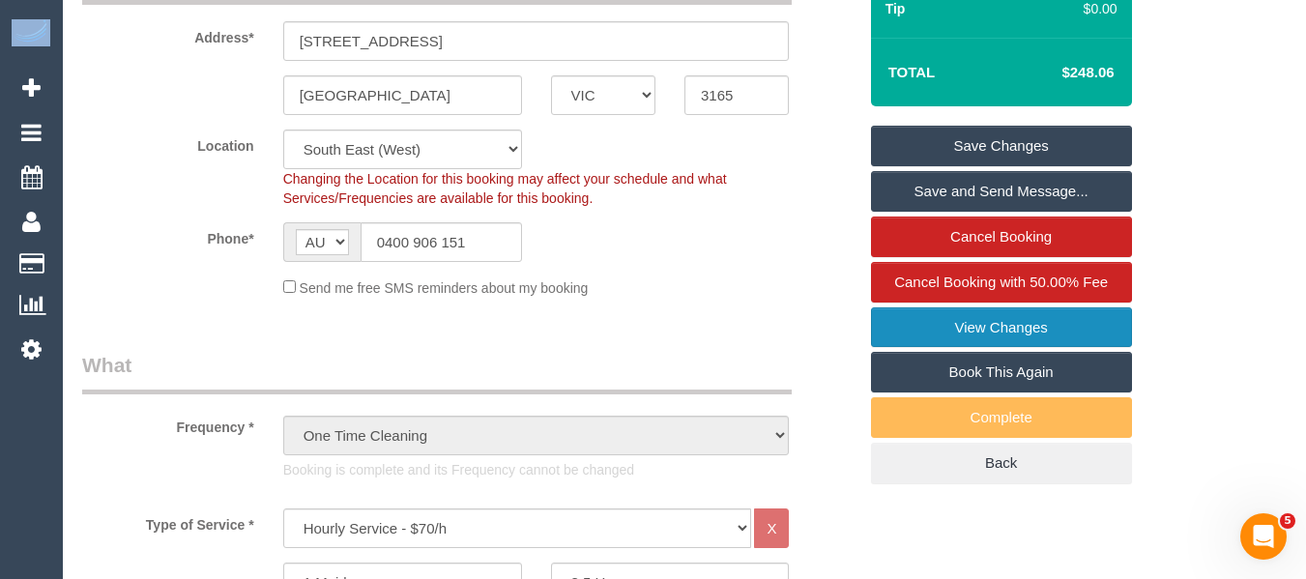
click at [956, 329] on link "View Changes" at bounding box center [1001, 327] width 261 height 41
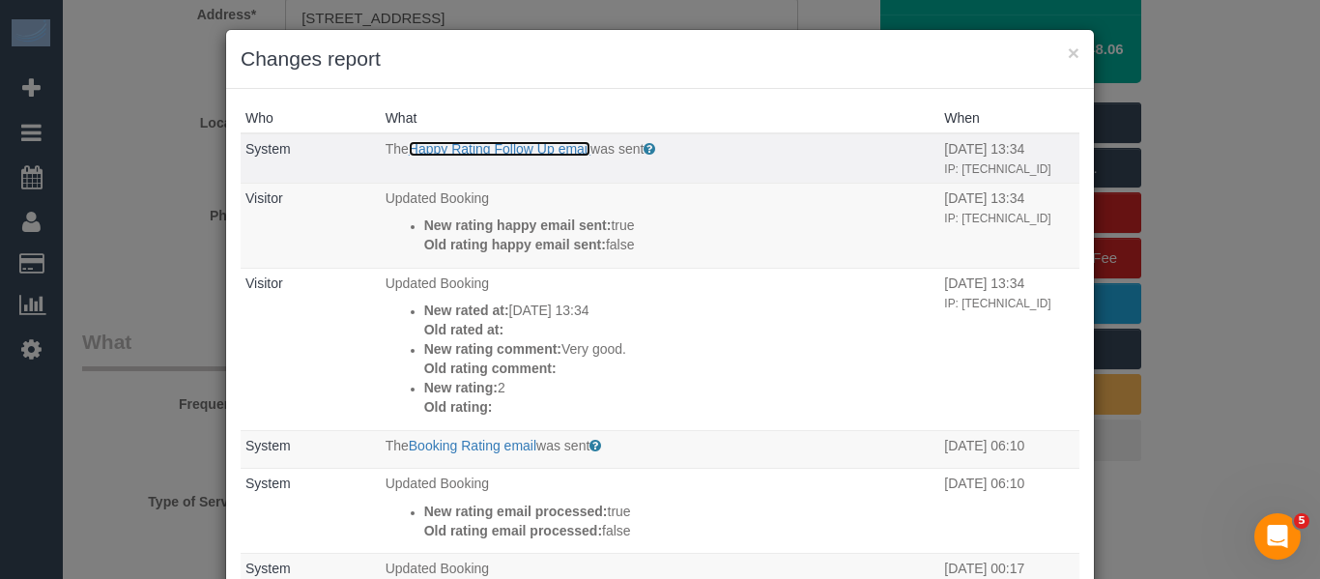
click at [504, 146] on link "Happy Rating Follow Up email" at bounding box center [500, 148] width 182 height 15
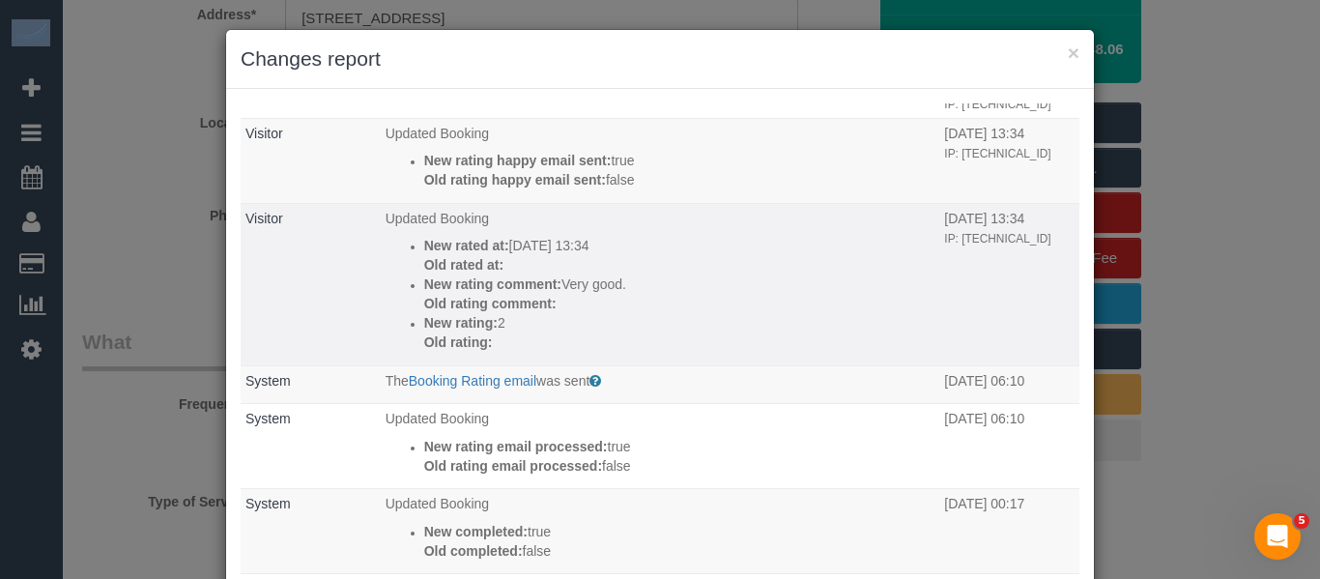
scroll to position [97, 0]
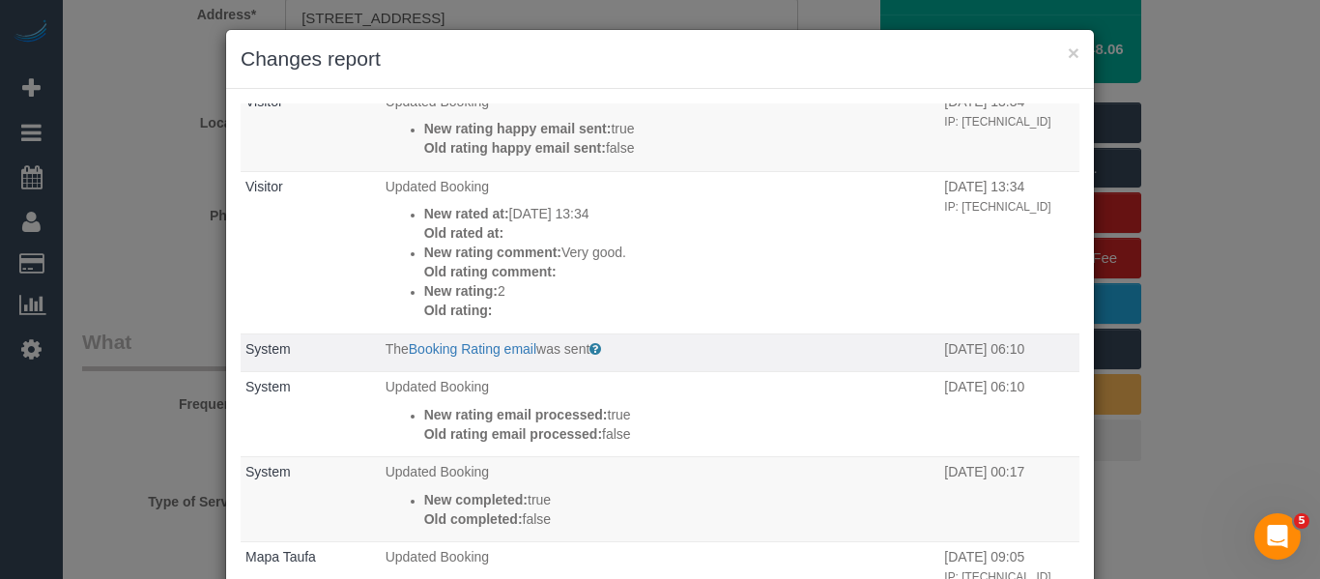
click at [536, 345] on span "was sent" at bounding box center [562, 348] width 53 height 15
click at [501, 356] on link "Booking Rating email" at bounding box center [473, 348] width 128 height 15
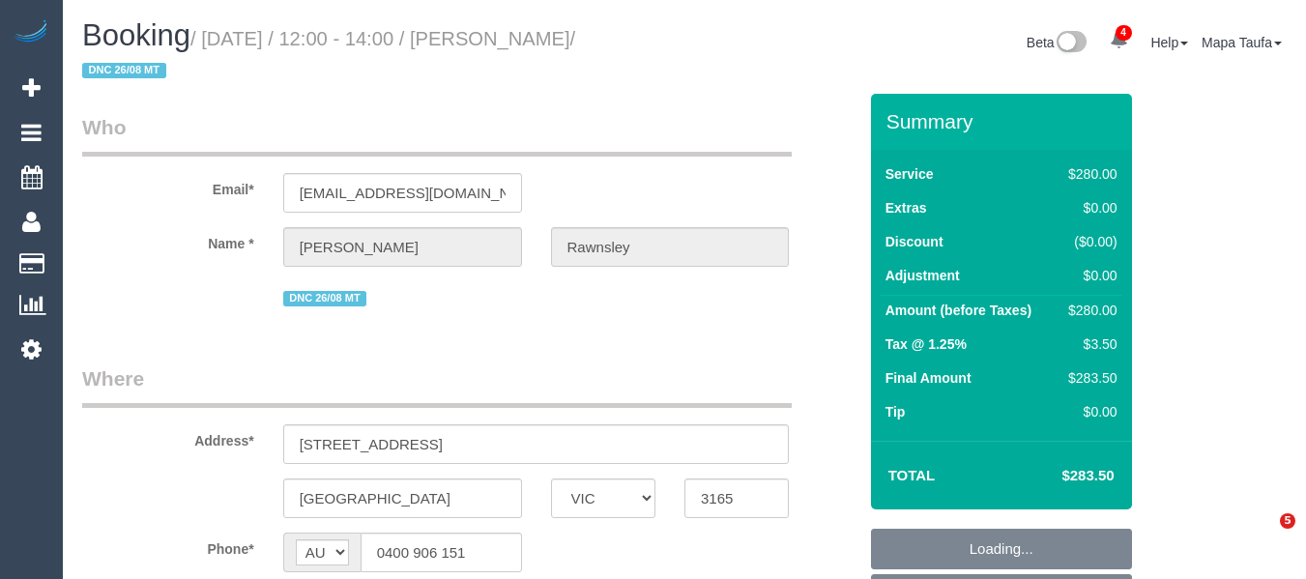
select select "VIC"
select select "string:stripe-pm_1RdQKR2GScqysDRV6IchxJnf"
select select "number:27"
select select "number:14"
select select "number:19"
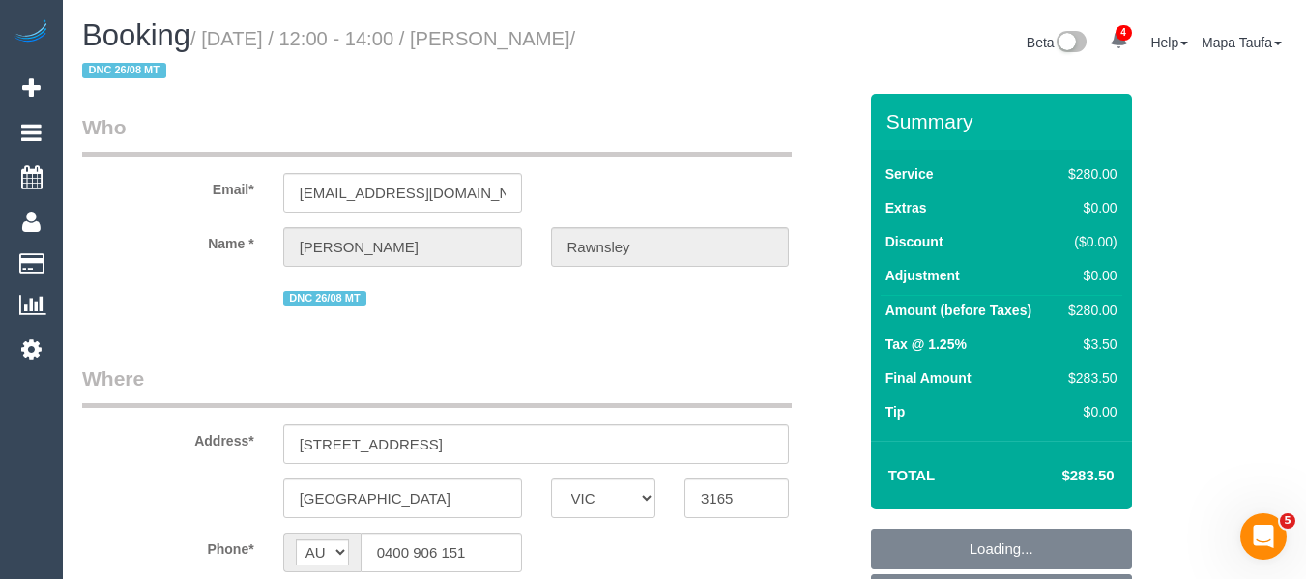
select select "number:25"
select select "number:33"
select select "object:938"
select select "240"
select select "spot1"
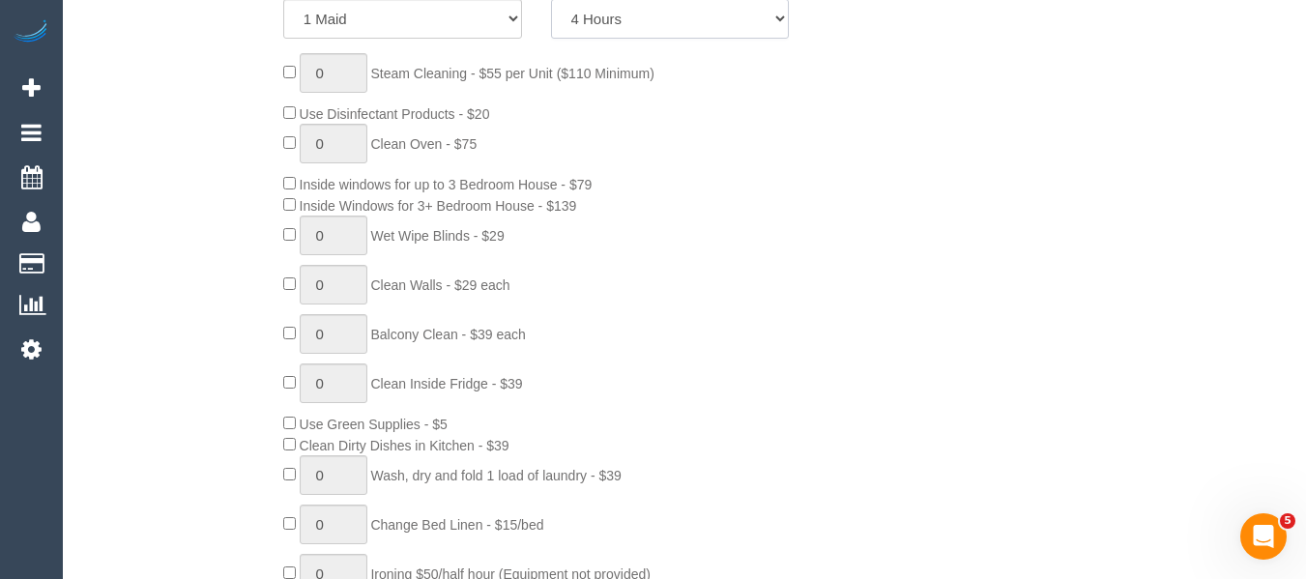
click at [613, 26] on select "2 Hours 2.5 Hours 3 Hours 3.5 Hours 4 Hours 4.5 Hours 5 Hours 5.5 Hours 6 Hours…" at bounding box center [670, 19] width 239 height 40
select select "210"
click at [551, 0] on select "2 Hours 2.5 Hours 3 Hours 3.5 Hours 4 Hours 4.5 Hours 5 Hours 5.5 Hours 6 Hours…" at bounding box center [670, 20] width 239 height 40
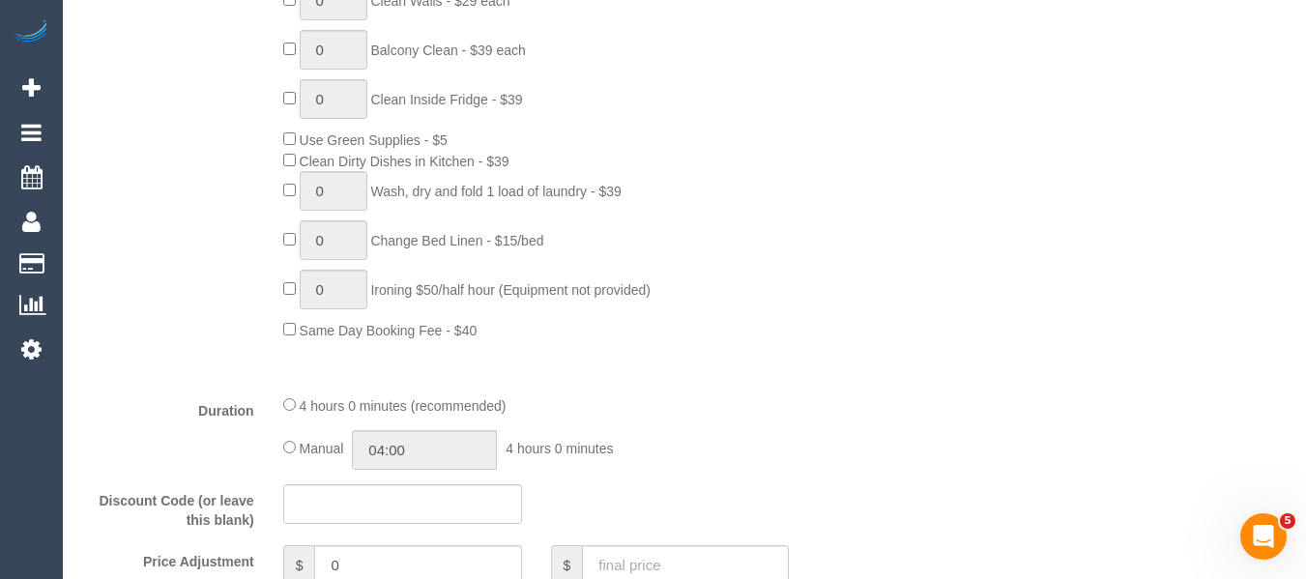
scroll to position [1449, 0]
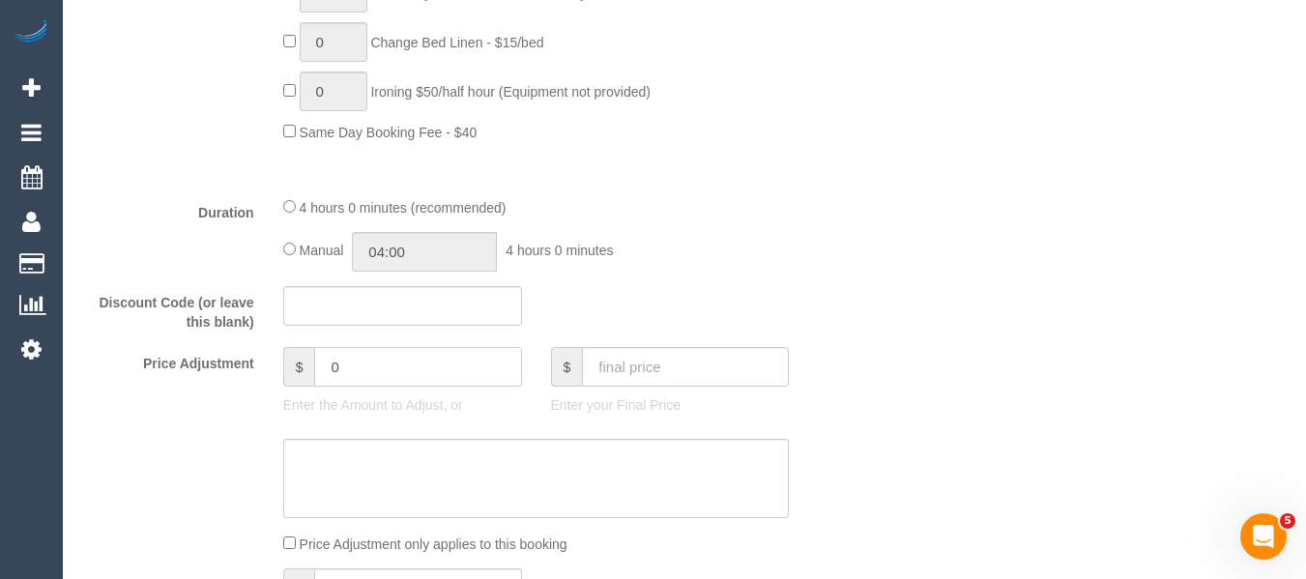
drag, startPoint x: 383, startPoint y: 358, endPoint x: 242, endPoint y: 359, distance: 141.1
click at [243, 359] on div "Price Adjustment $ 0 Enter the Amount to Adjust, or $ Enter your Final Price" at bounding box center [469, 385] width 803 height 77
type input "040"
select select "spot6"
type input "0"
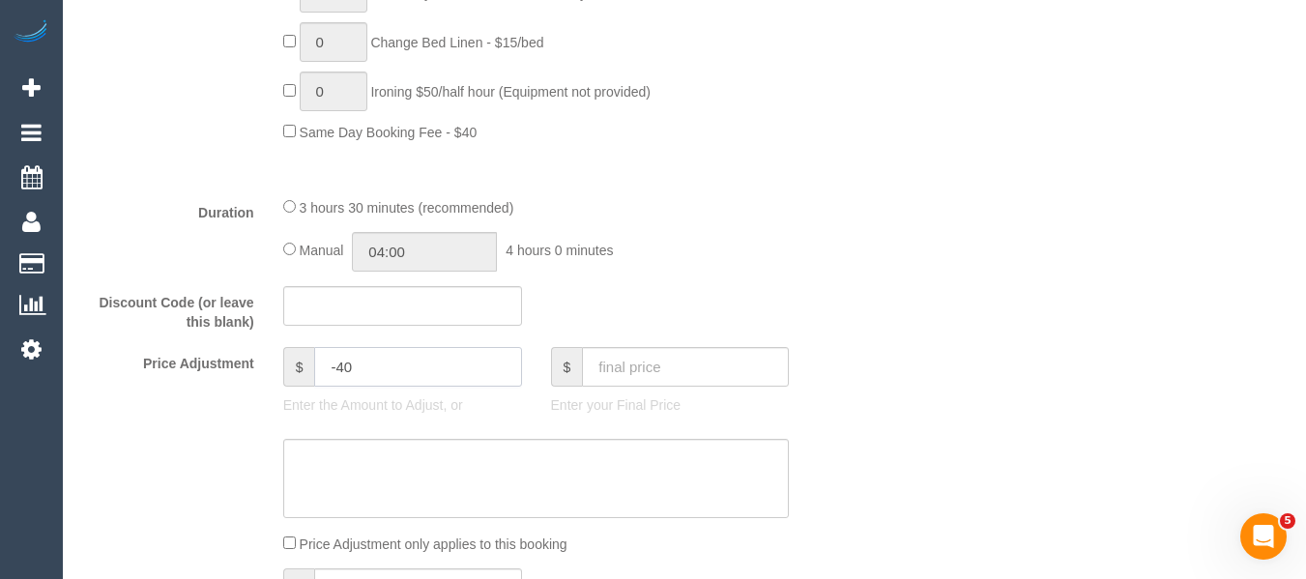
type input "-40"
click at [398, 463] on textarea at bounding box center [536, 478] width 506 height 79
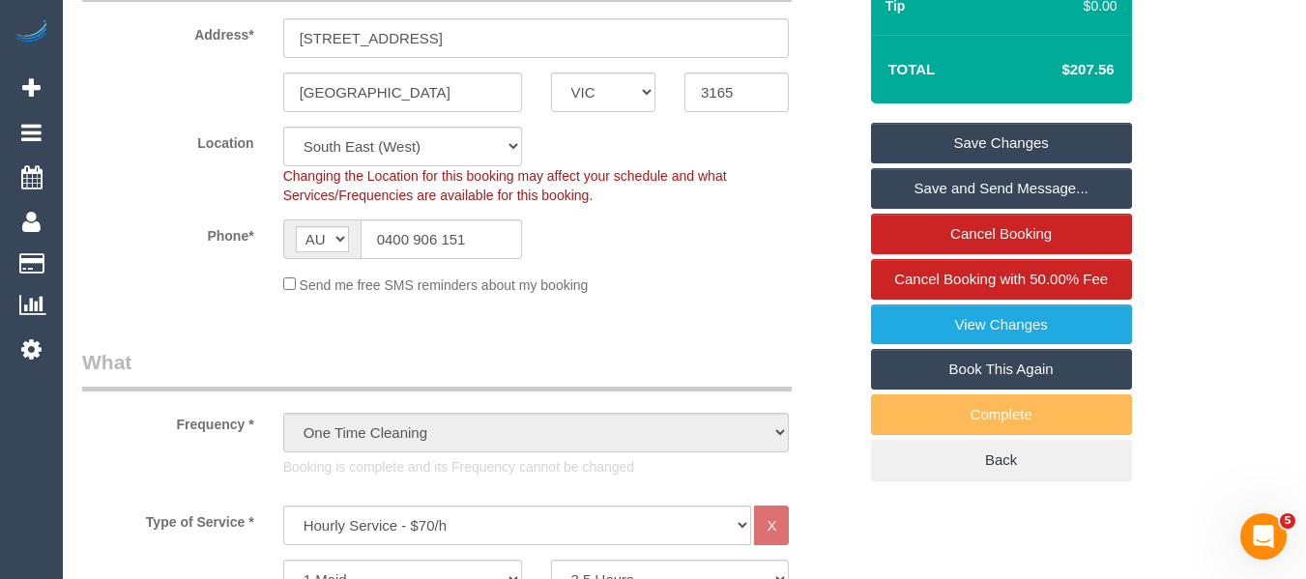
scroll to position [289, 0]
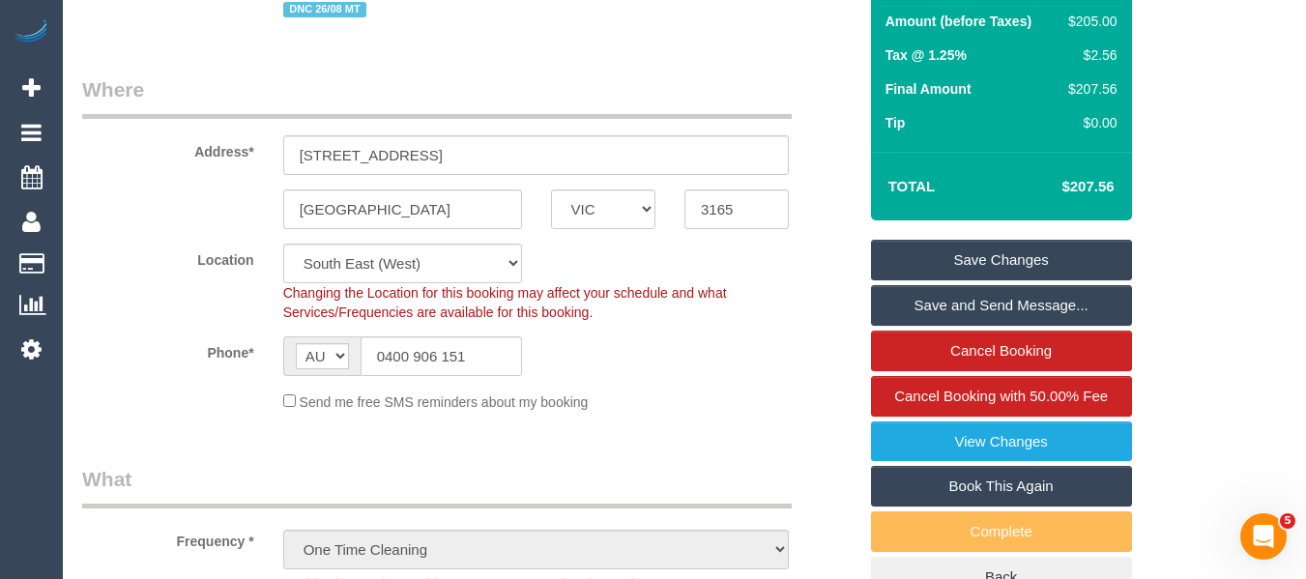
type textarea "discount for complaint -MT"
click at [936, 254] on link "Save Changes" at bounding box center [1001, 260] width 261 height 41
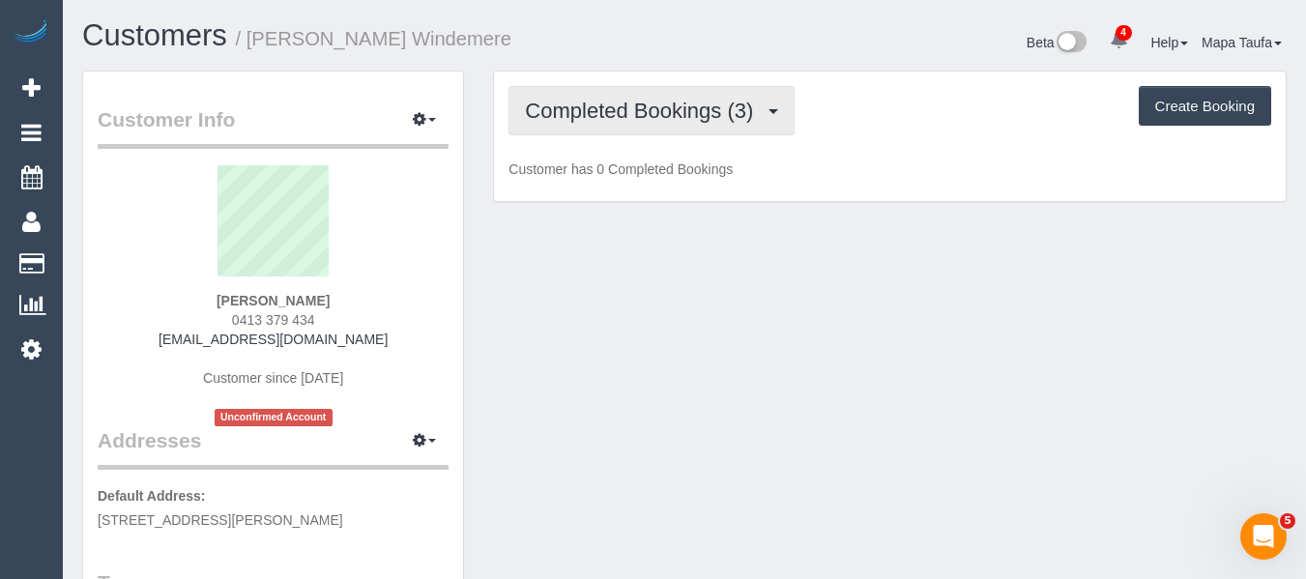
click at [581, 103] on span "Completed Bookings (3)" at bounding box center [644, 111] width 238 height 24
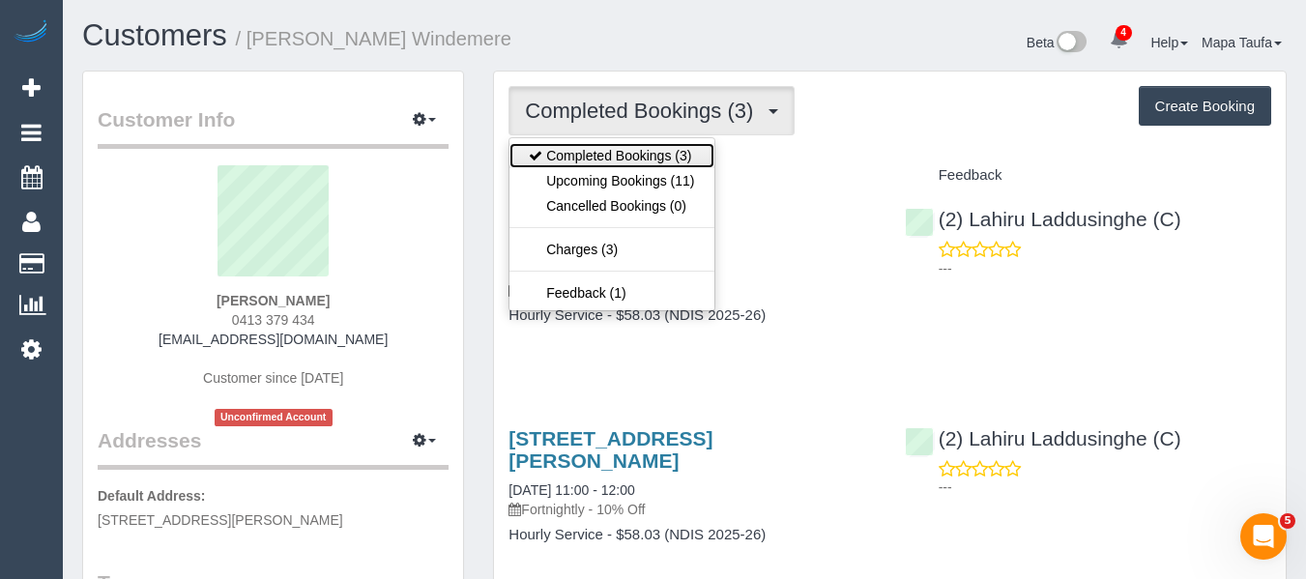
click at [609, 166] on link "Completed Bookings (3)" at bounding box center [611, 155] width 204 height 25
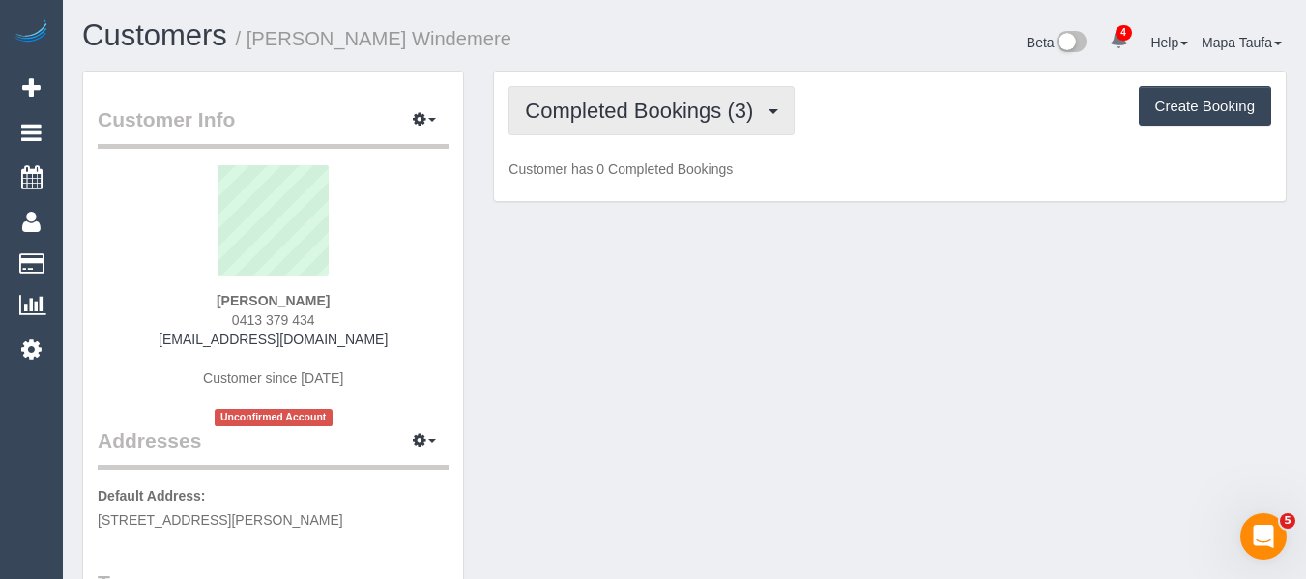
click at [632, 124] on button "Completed Bookings (3)" at bounding box center [651, 110] width 286 height 49
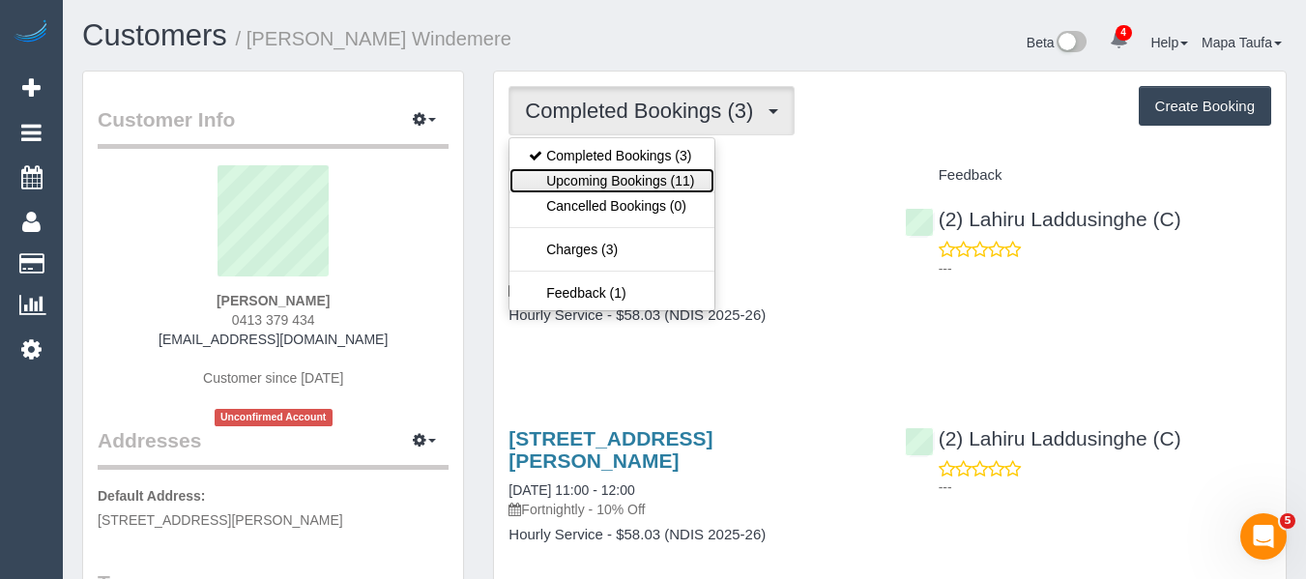
click at [626, 179] on link "Upcoming Bookings (11)" at bounding box center [611, 180] width 204 height 25
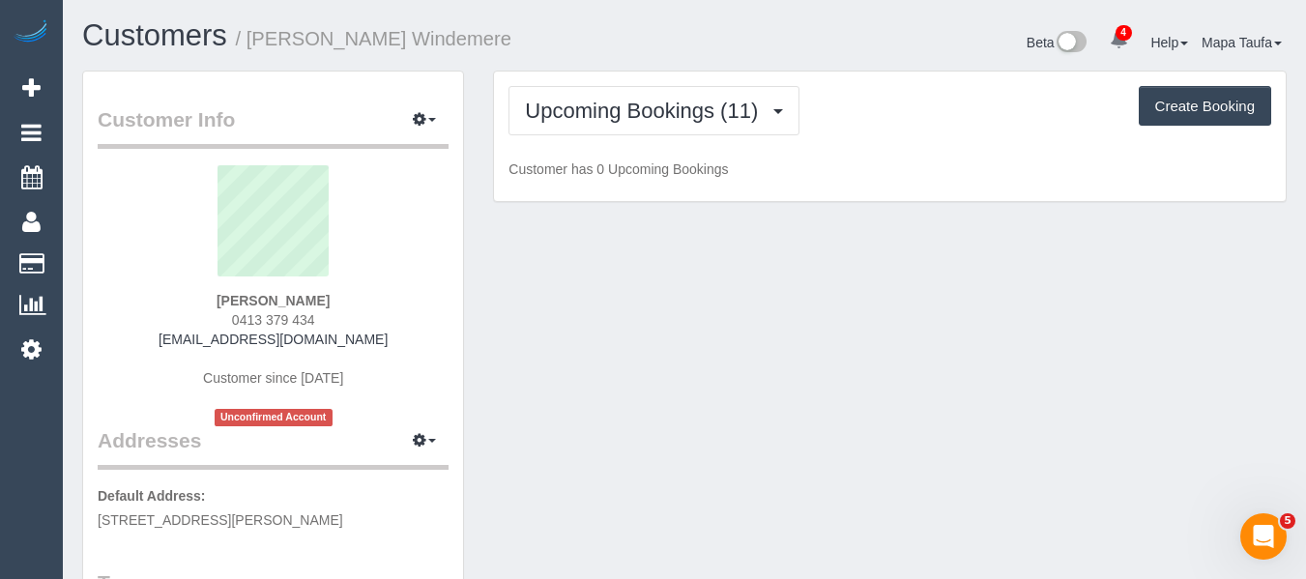
click at [678, 34] on div "Customers / [PERSON_NAME] Windemere" at bounding box center [376, 40] width 617 height 42
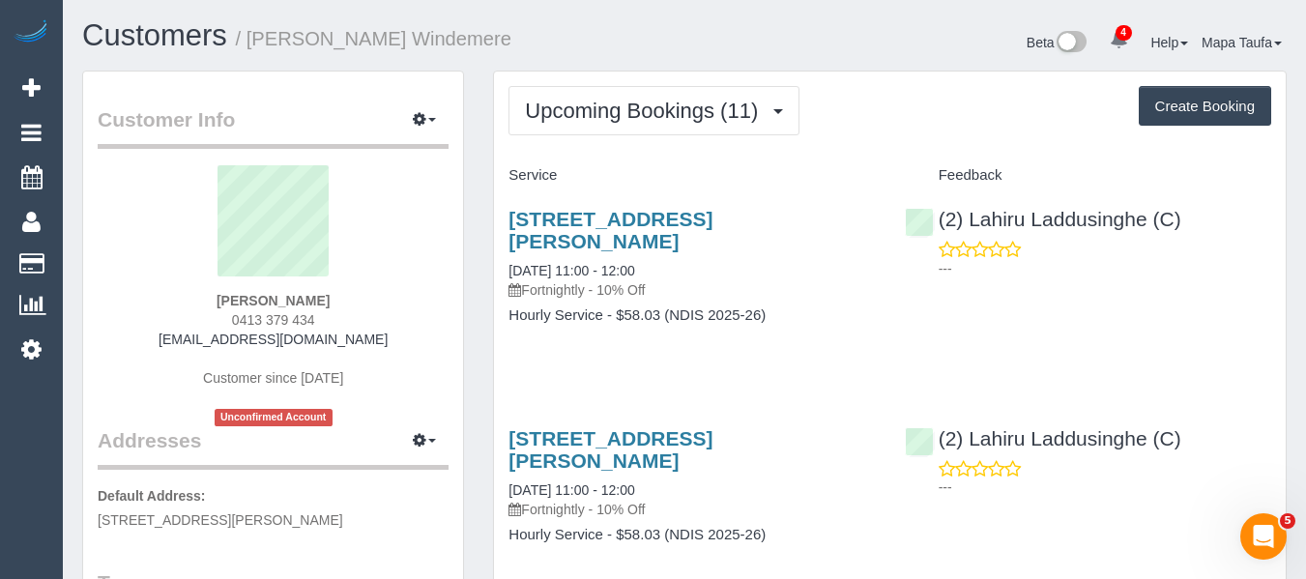
drag, startPoint x: 325, startPoint y: 325, endPoint x: 227, endPoint y: 323, distance: 97.6
click at [215, 315] on div "[PERSON_NAME] 0413 379 434 [PERSON_NAME][EMAIL_ADDRESS][DOMAIN_NAME] Customer s…" at bounding box center [273, 295] width 351 height 261
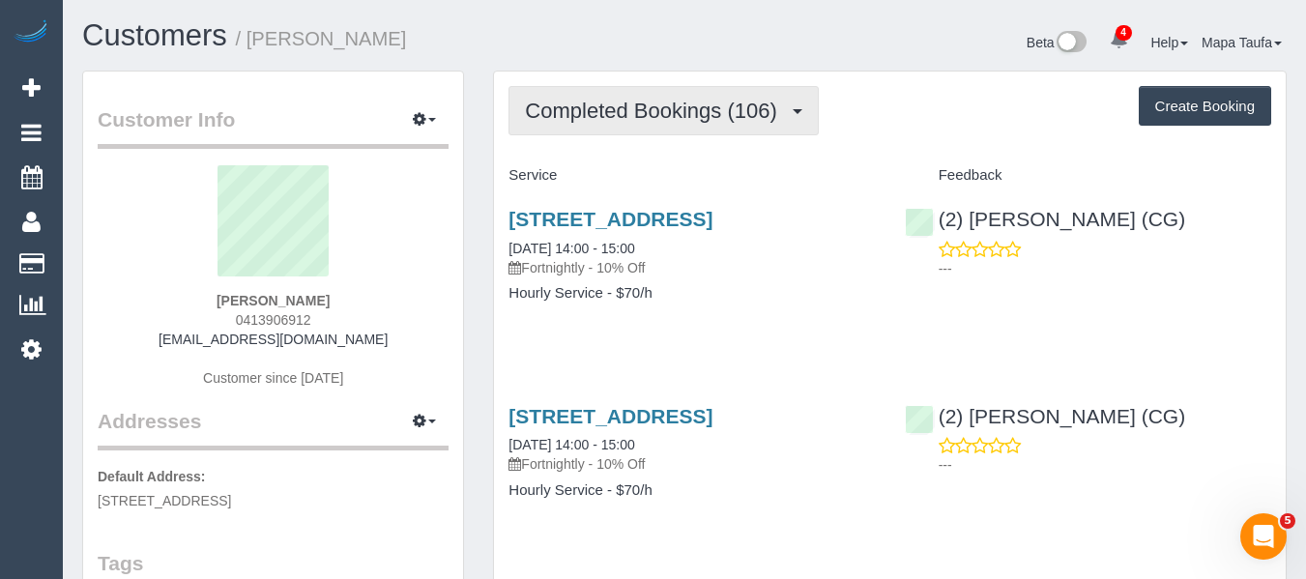
click at [661, 86] on button "Completed Bookings (106)" at bounding box center [663, 110] width 310 height 49
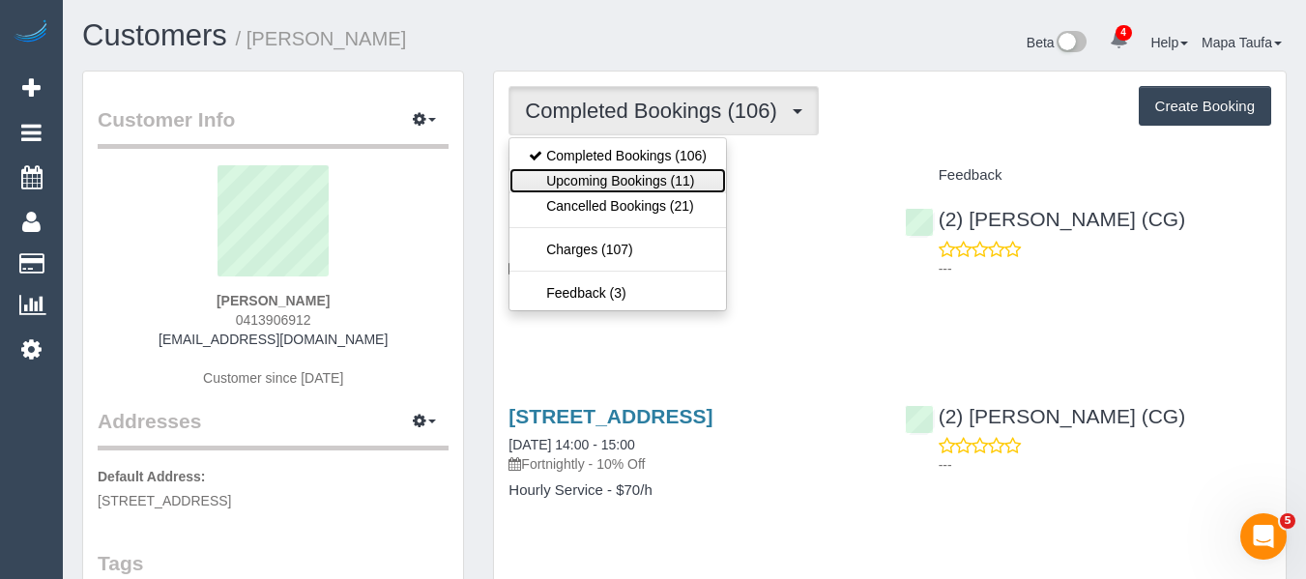
click at [626, 173] on link "Upcoming Bookings (11)" at bounding box center [617, 180] width 216 height 25
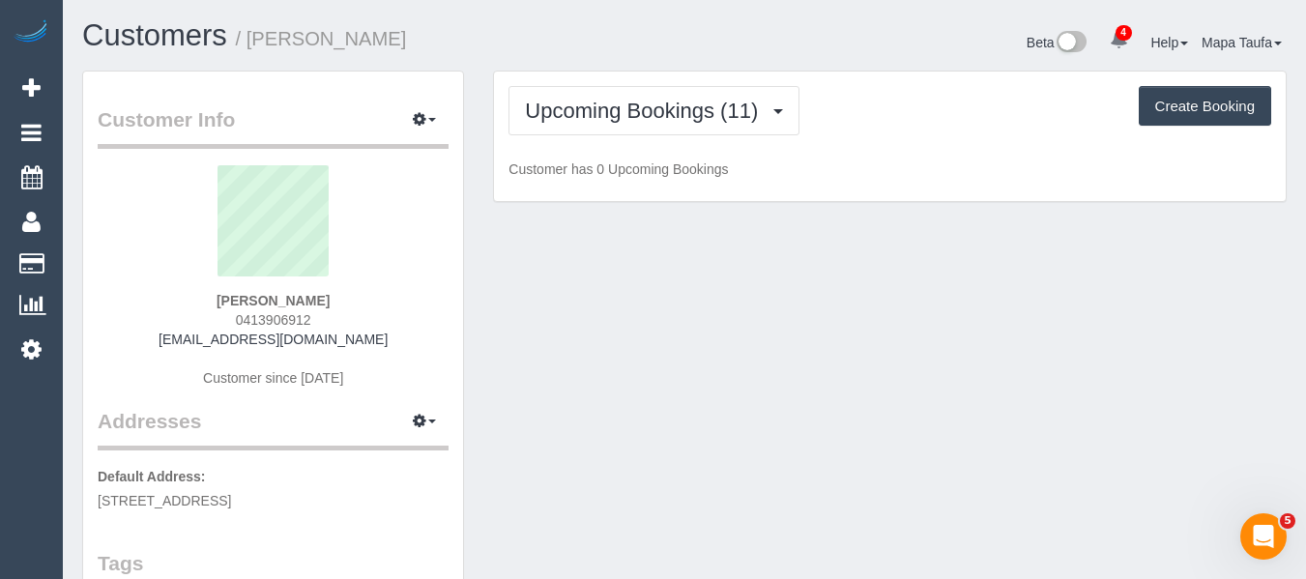
click at [668, 33] on h1 "Customers / [PERSON_NAME]" at bounding box center [376, 35] width 588 height 33
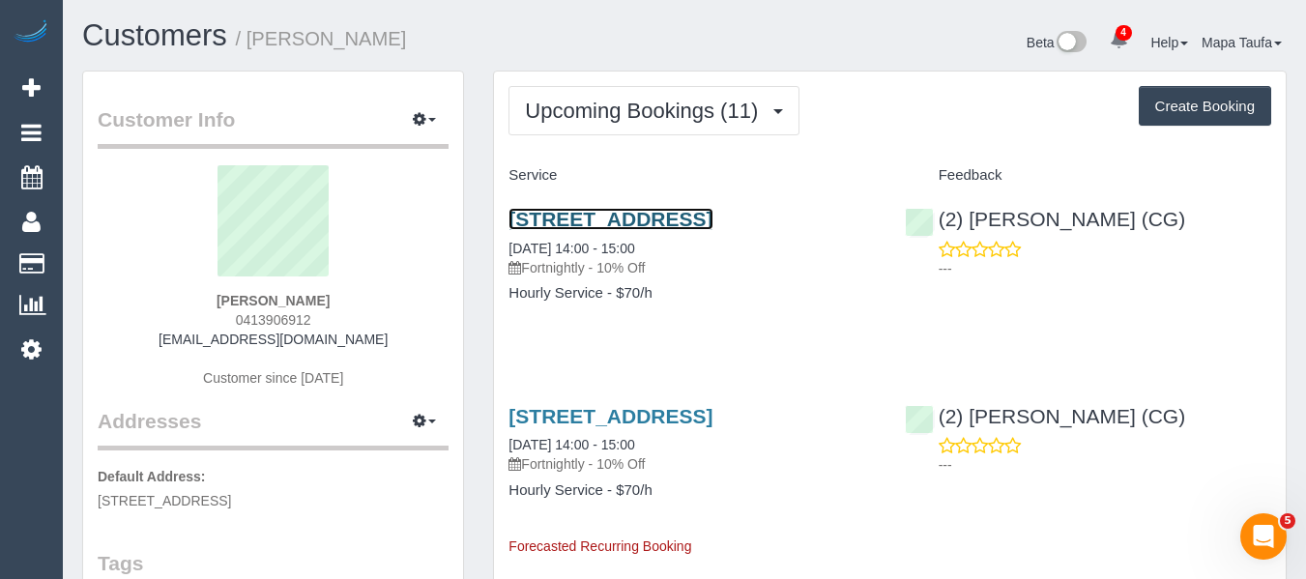
click at [572, 224] on link "[STREET_ADDRESS]" at bounding box center [610, 219] width 204 height 22
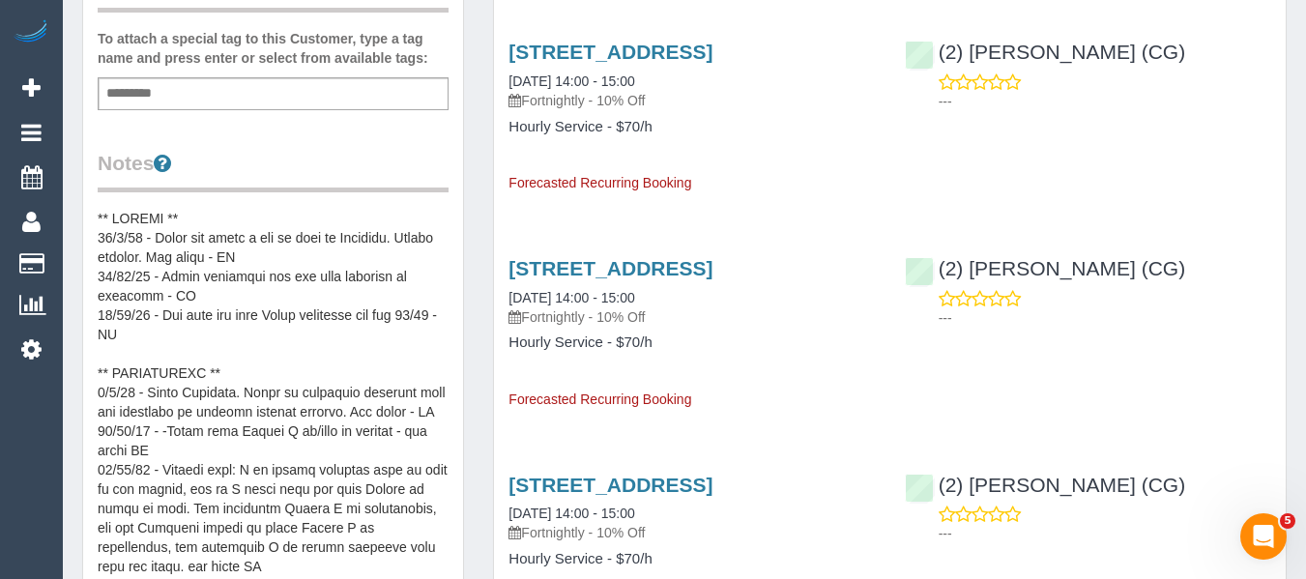
scroll to position [97, 0]
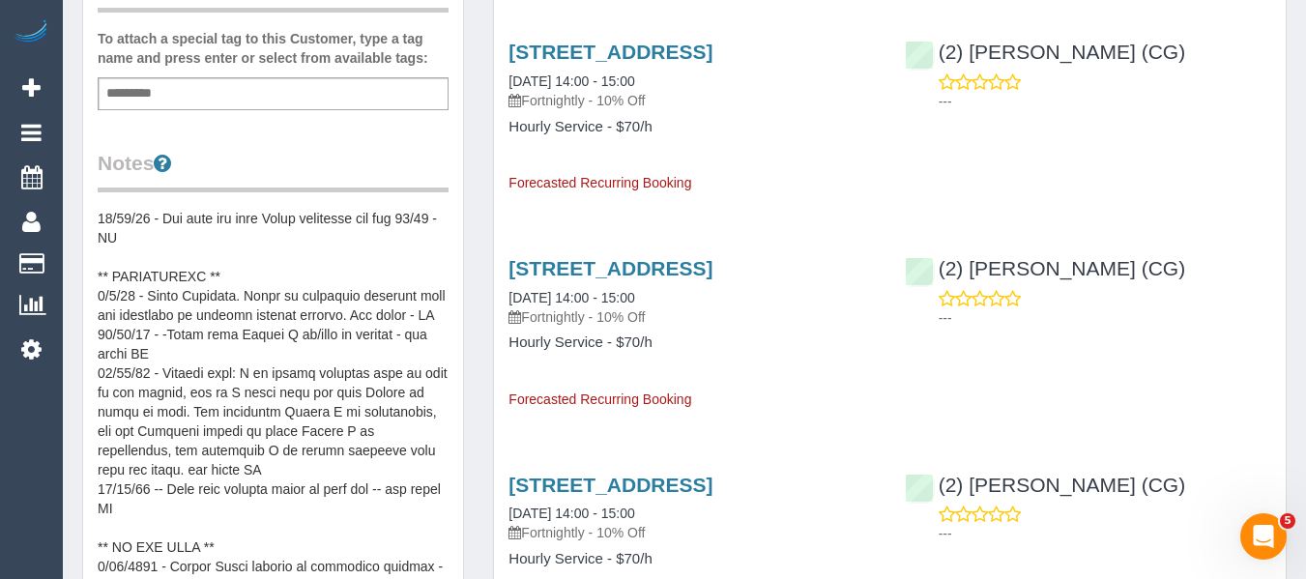
click at [239, 261] on pre at bounding box center [273, 402] width 351 height 387
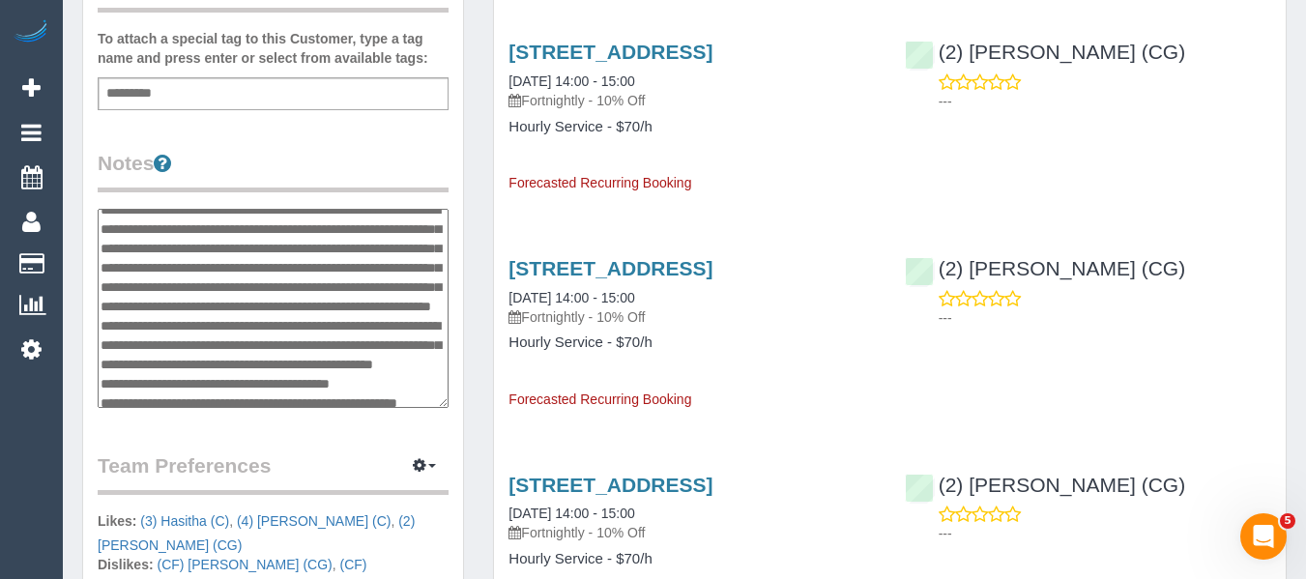
scroll to position [367, 0]
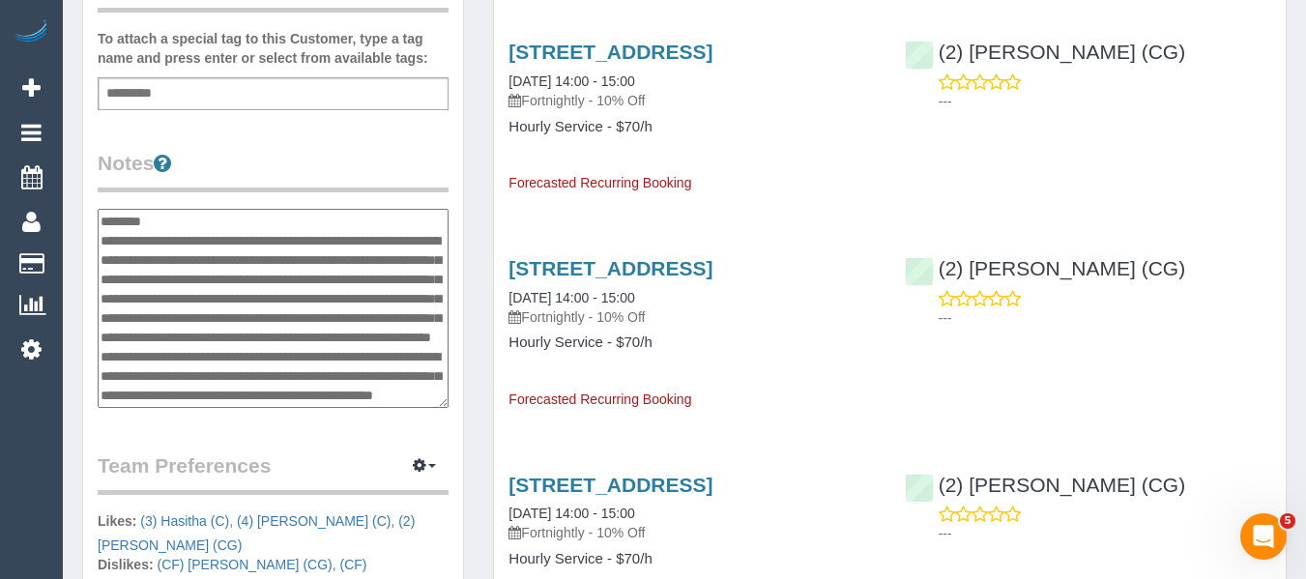
click at [245, 303] on textarea at bounding box center [273, 308] width 351 height 199
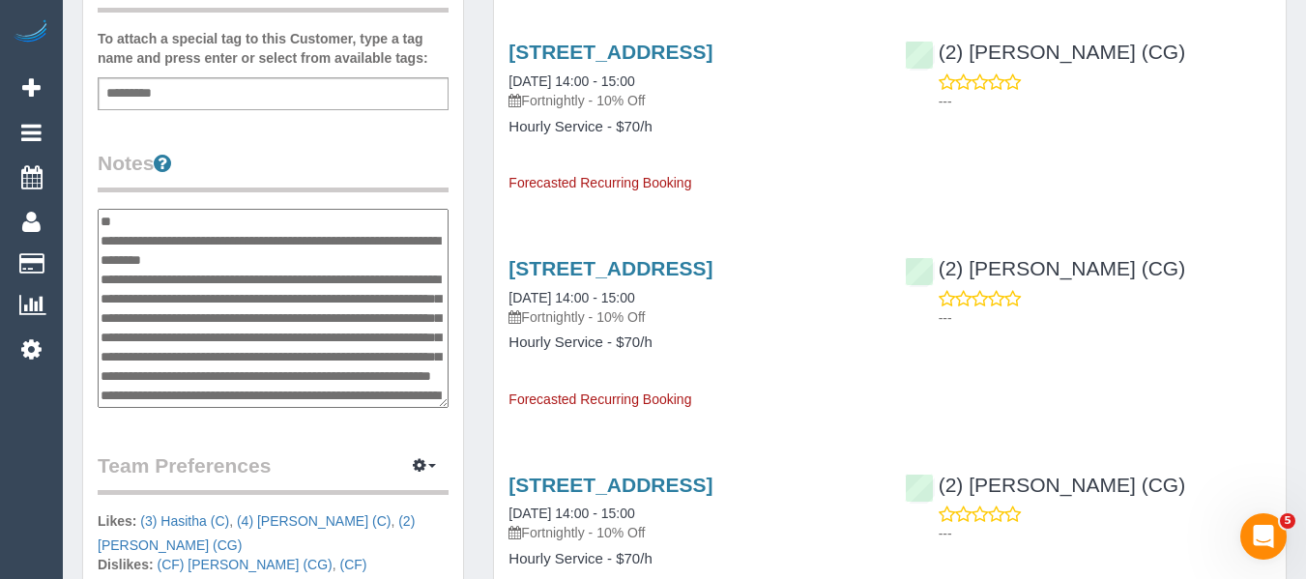
click at [234, 270] on textarea at bounding box center [273, 308] width 351 height 199
type textarea "**********"
click at [265, 165] on legend "Notes" at bounding box center [273, 170] width 351 height 43
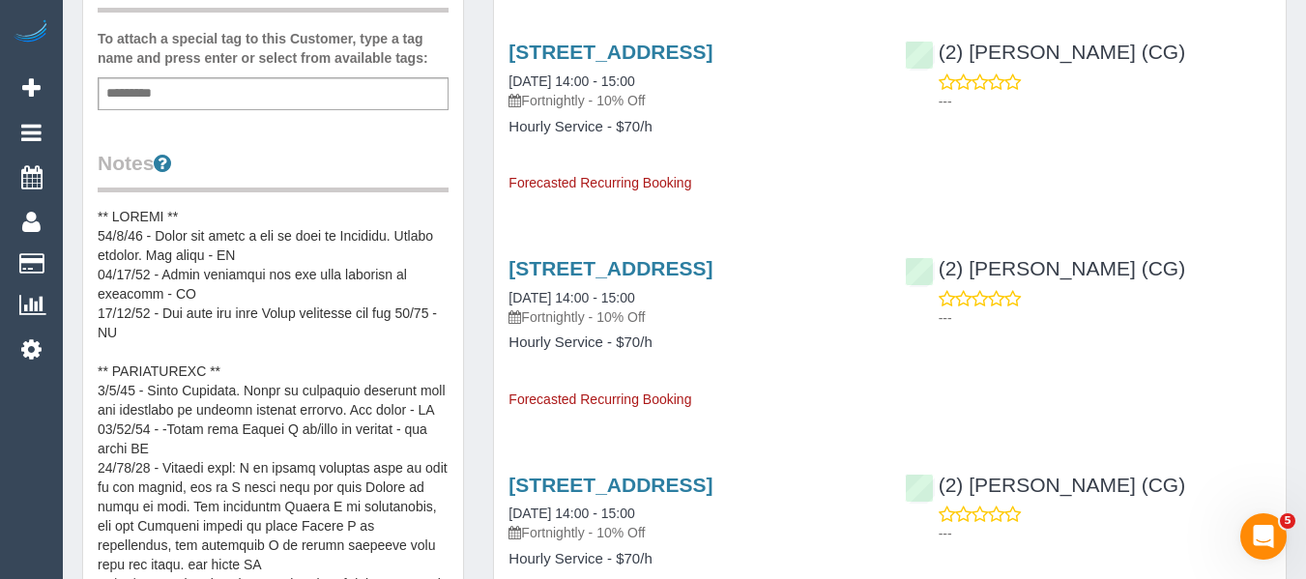
scroll to position [0, 0]
click at [321, 395] on pre at bounding box center [273, 402] width 351 height 387
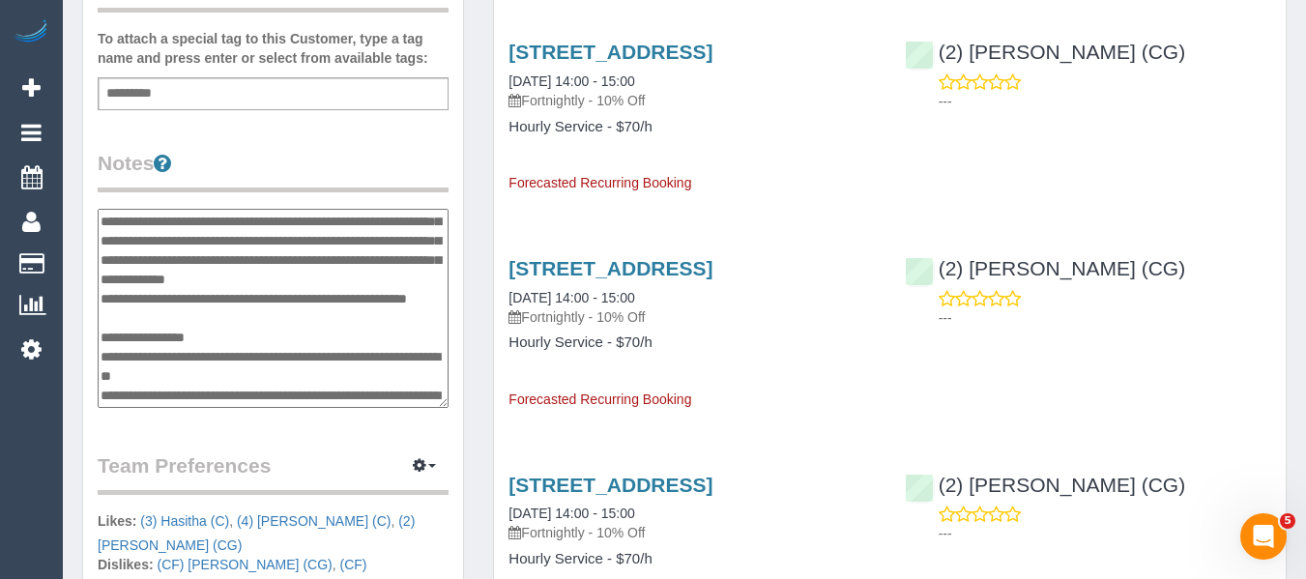
scroll to position [116, 0]
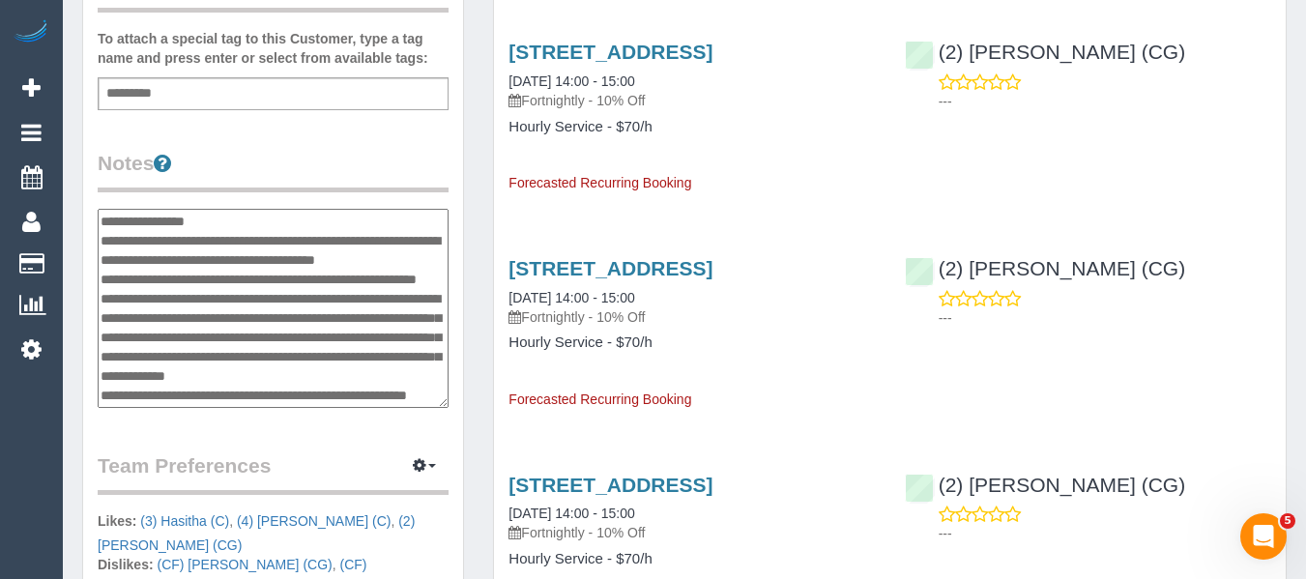
drag, startPoint x: 172, startPoint y: 309, endPoint x: 95, endPoint y: 287, distance: 80.5
click at [95, 287] on div "Customer Info Edit Contact Info Send Message Email Preferences Special Sales Ta…" at bounding box center [273, 245] width 380 height 1507
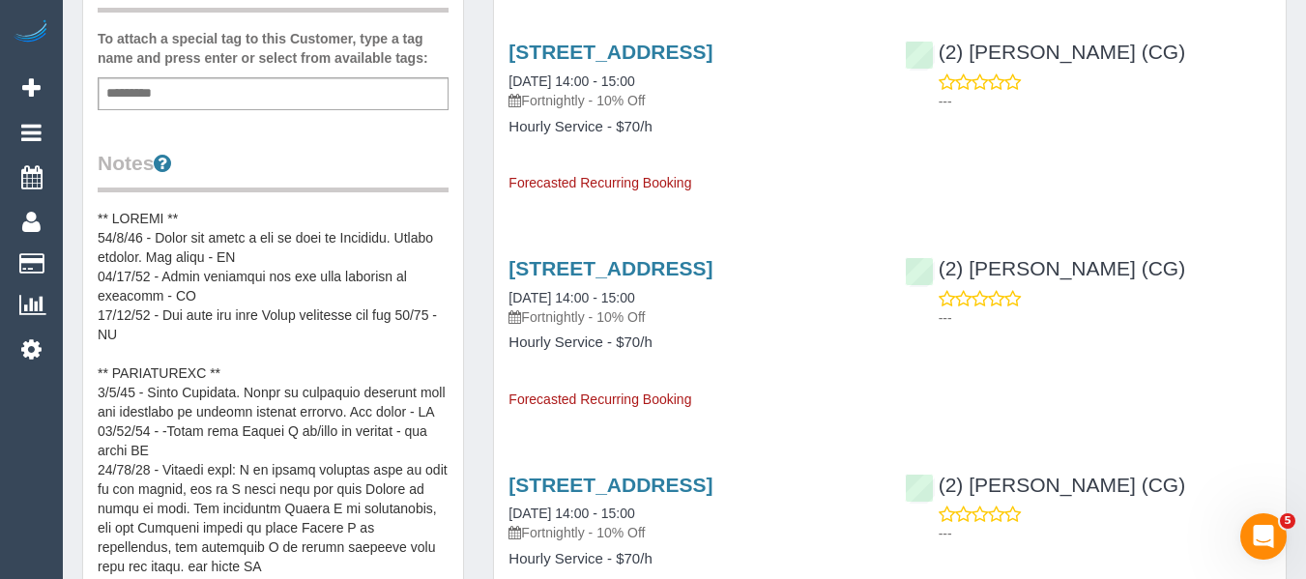
click at [225, 398] on pre at bounding box center [273, 402] width 351 height 387
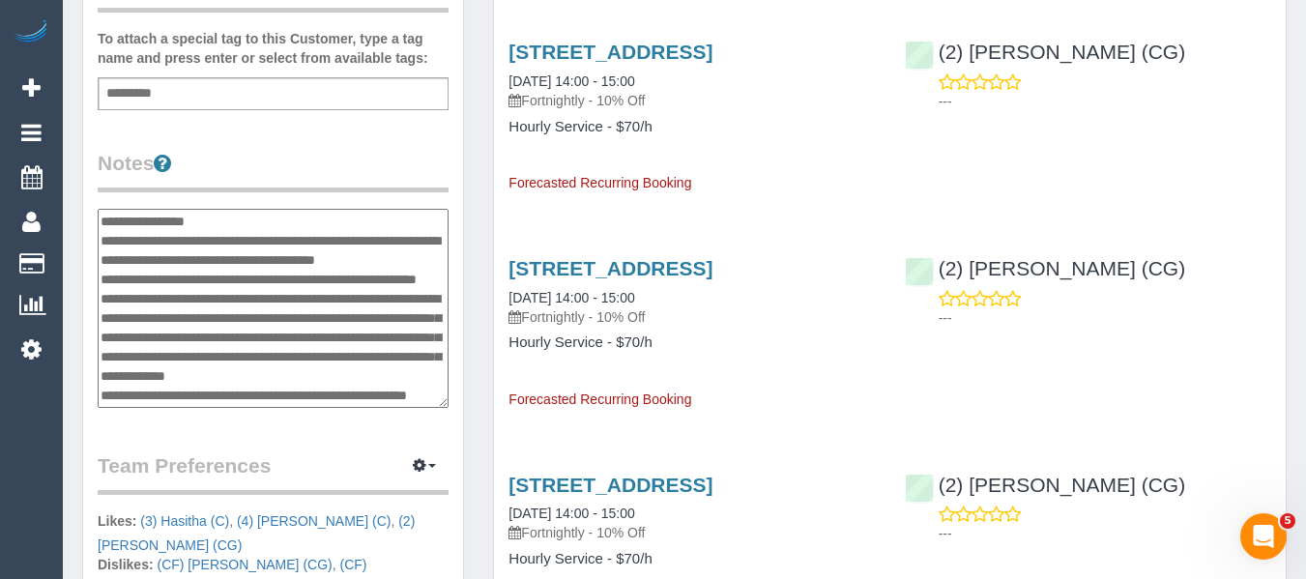
drag, startPoint x: 191, startPoint y: 310, endPoint x: 94, endPoint y: 286, distance: 100.6
click at [94, 286] on div "Customer Info Edit Contact Info Send Message Email Preferences Special Sales Ta…" at bounding box center [273, 245] width 380 height 1507
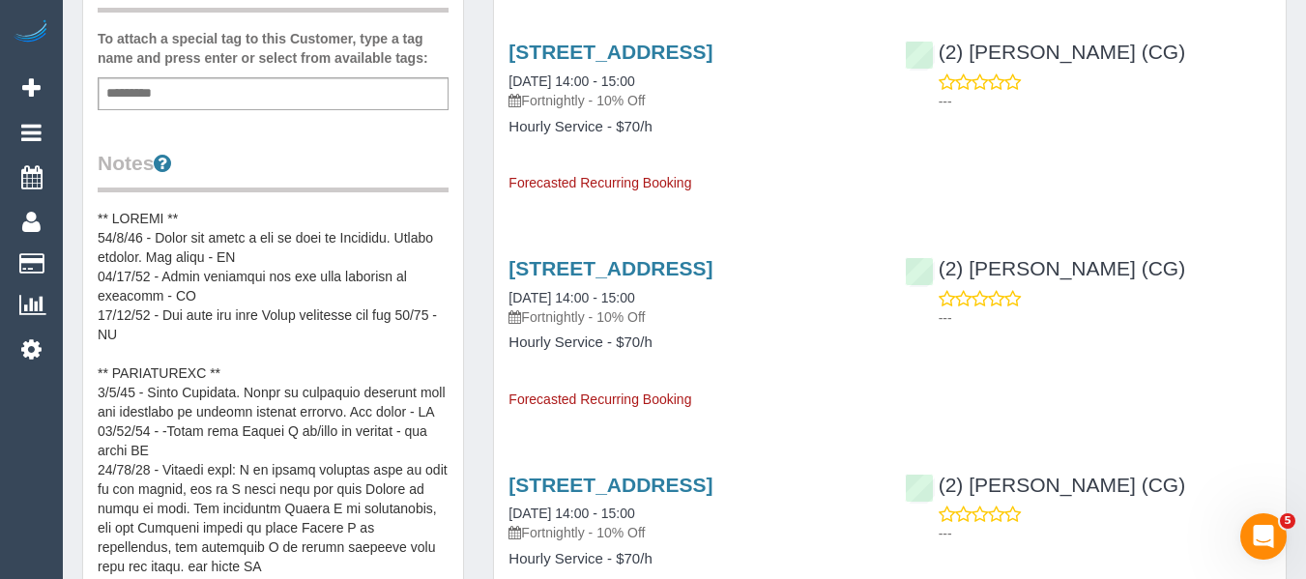
click at [293, 343] on pre at bounding box center [273, 402] width 351 height 387
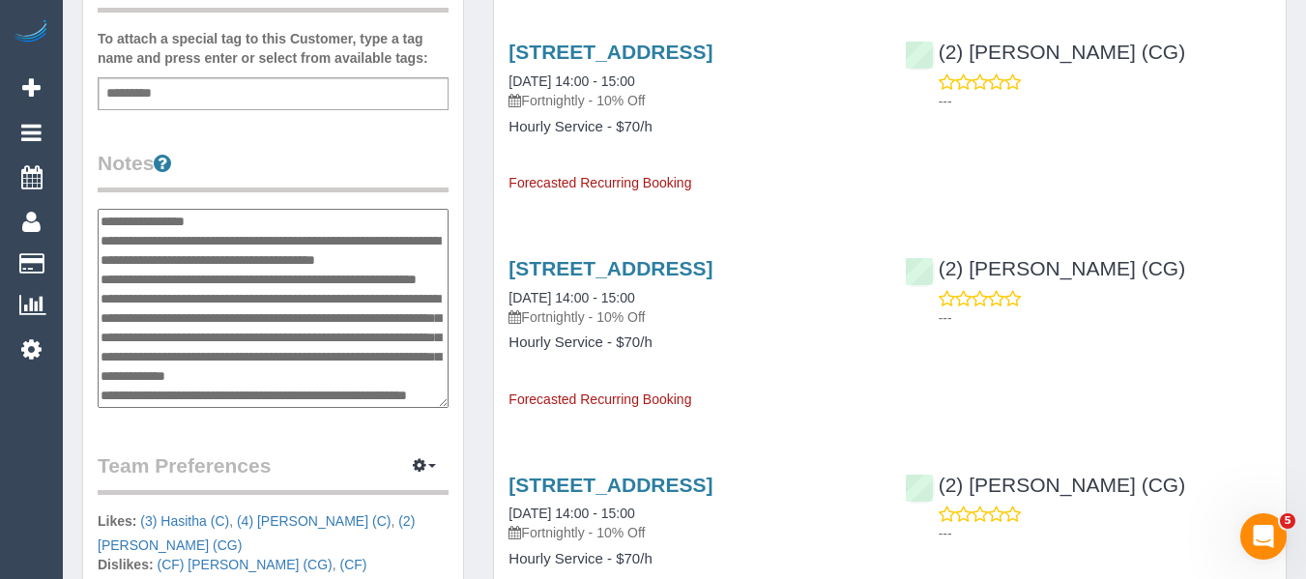
click at [169, 319] on textarea at bounding box center [273, 308] width 351 height 199
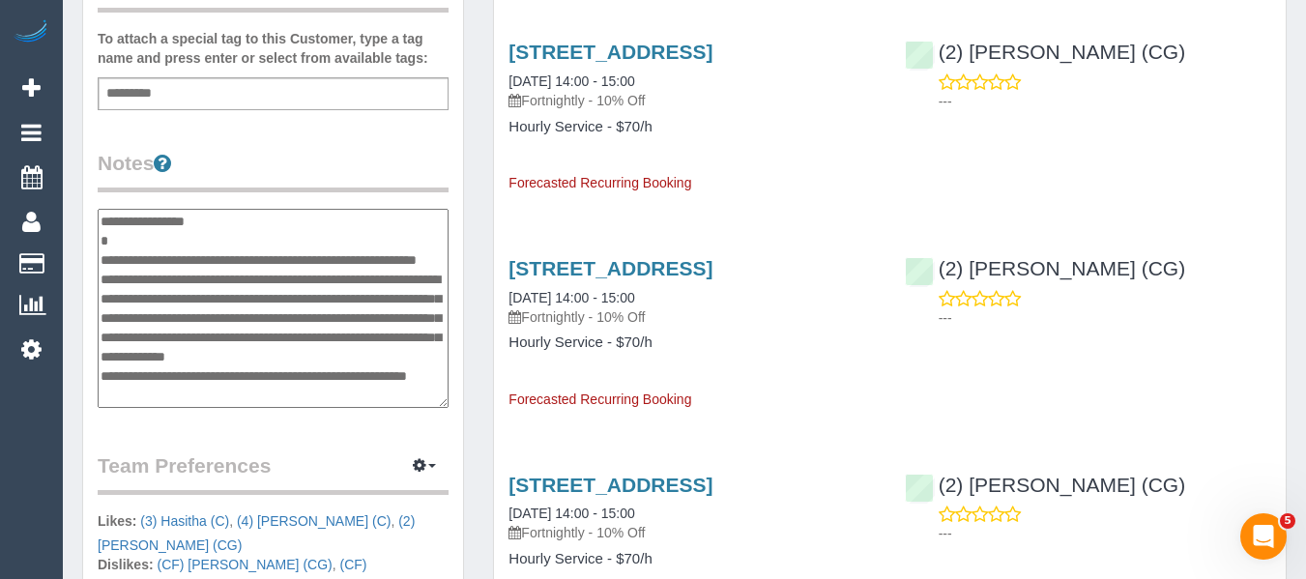
type textarea "**********"
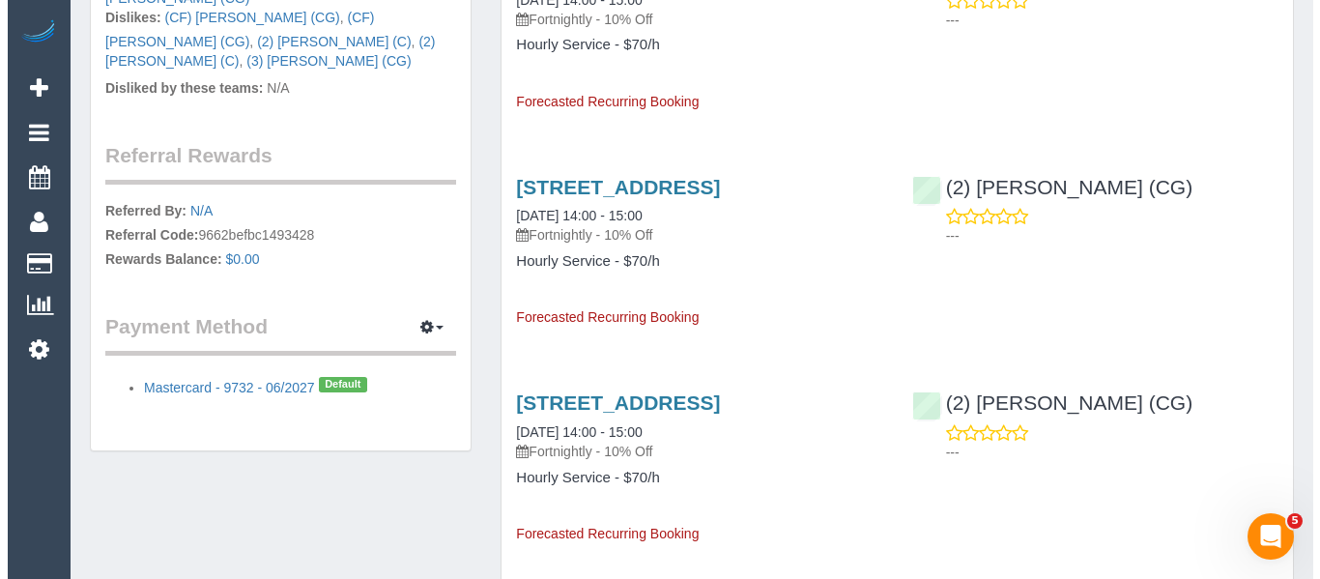
scroll to position [1063, 0]
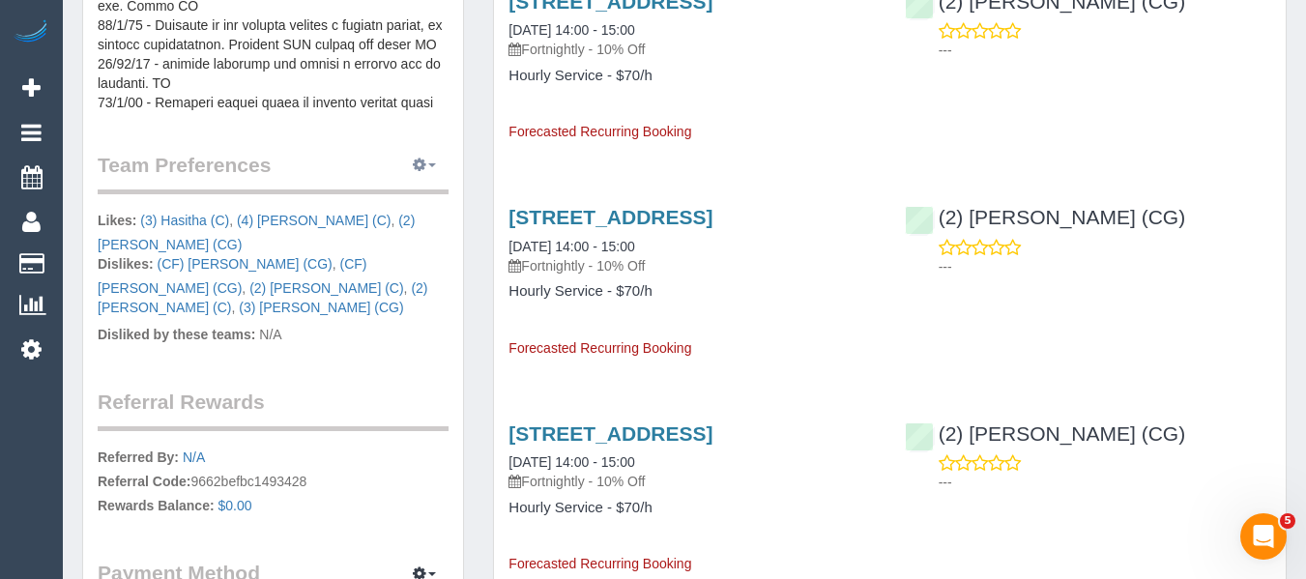
click at [424, 175] on button "button" at bounding box center [424, 166] width 48 height 30
click at [411, 192] on link "Manage Preferences" at bounding box center [365, 200] width 164 height 25
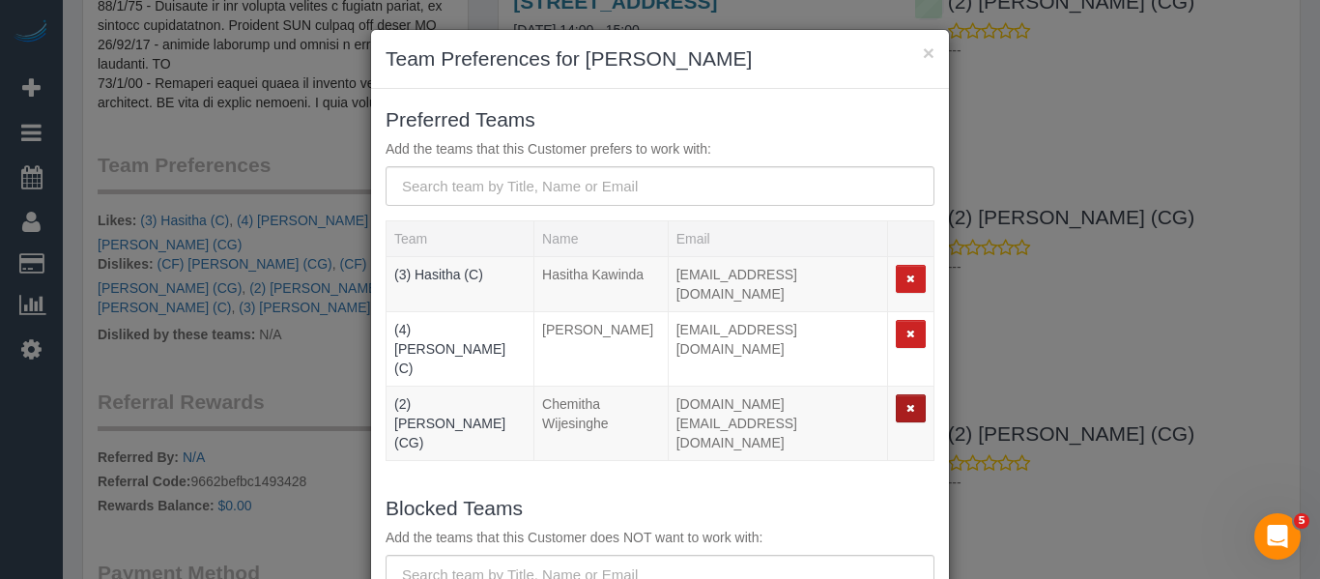
drag, startPoint x: 894, startPoint y: 365, endPoint x: 825, endPoint y: 372, distance: 69.0
click at [896, 394] on button "button" at bounding box center [911, 408] width 30 height 28
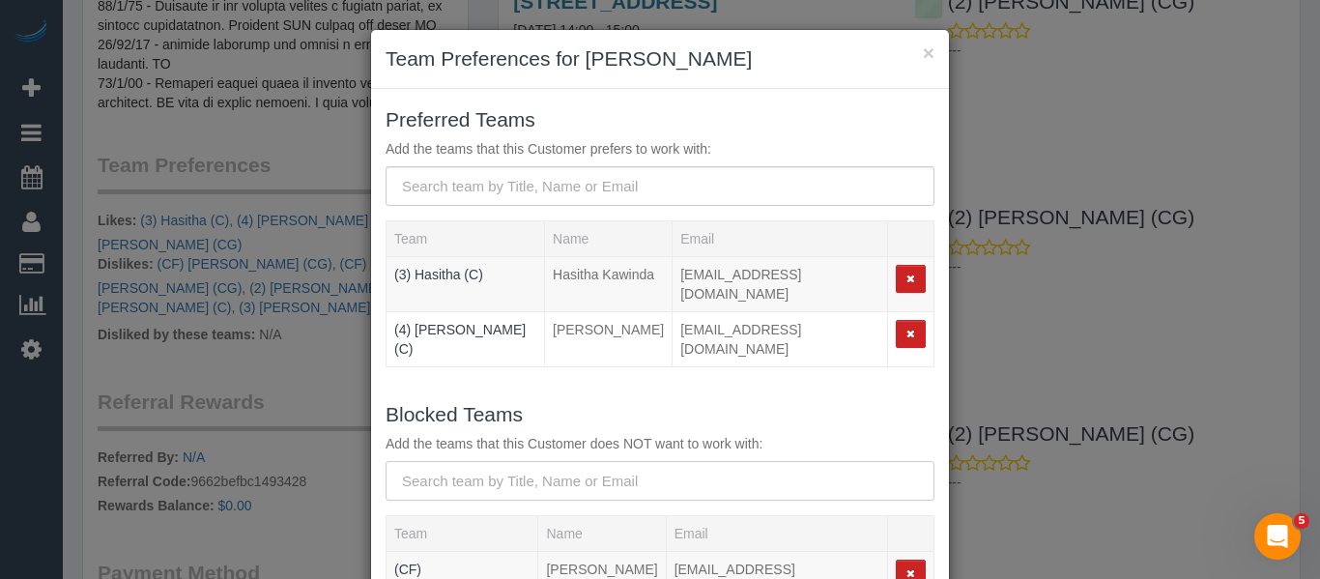
click at [565, 461] on input "text" at bounding box center [660, 481] width 549 height 40
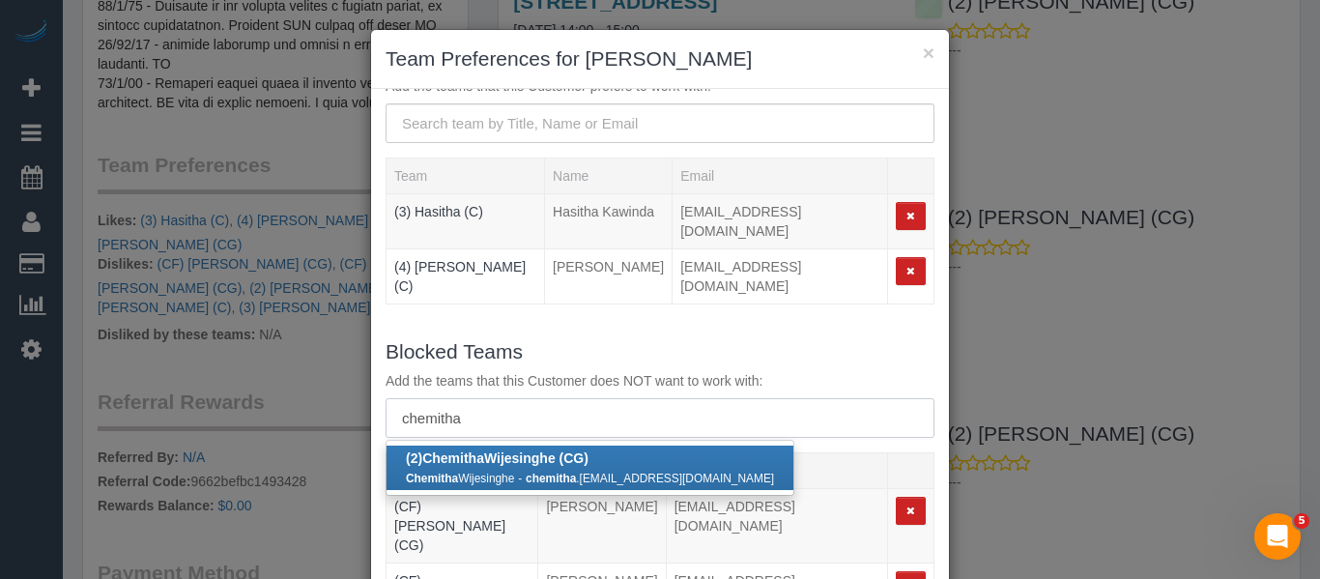
type input "chemitha"
click at [531, 450] on b "(2) Chemitha Wijesinghe (CG)" at bounding box center [497, 457] width 183 height 15
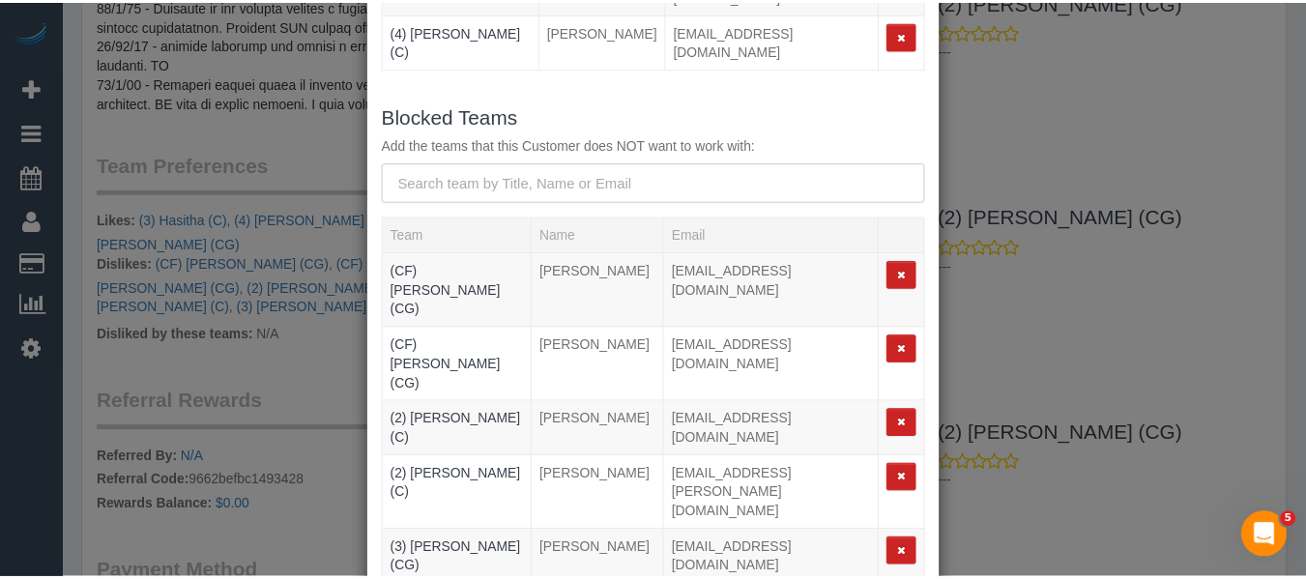
scroll to position [287, 0]
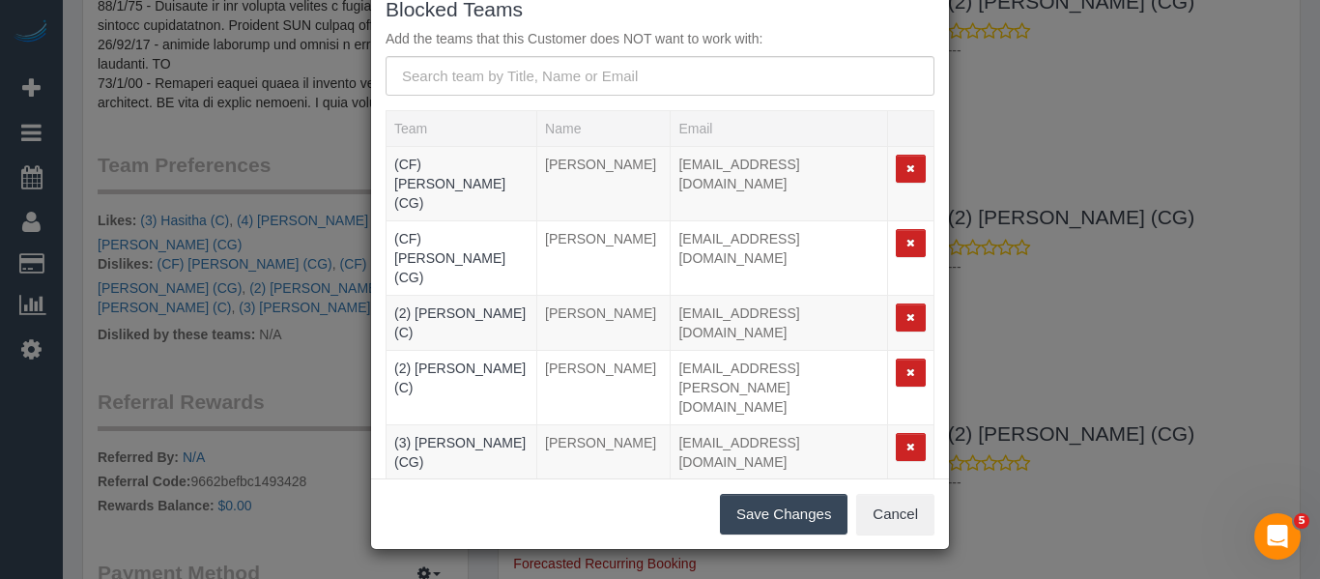
click at [805, 530] on button "Save Changes" at bounding box center [784, 514] width 128 height 41
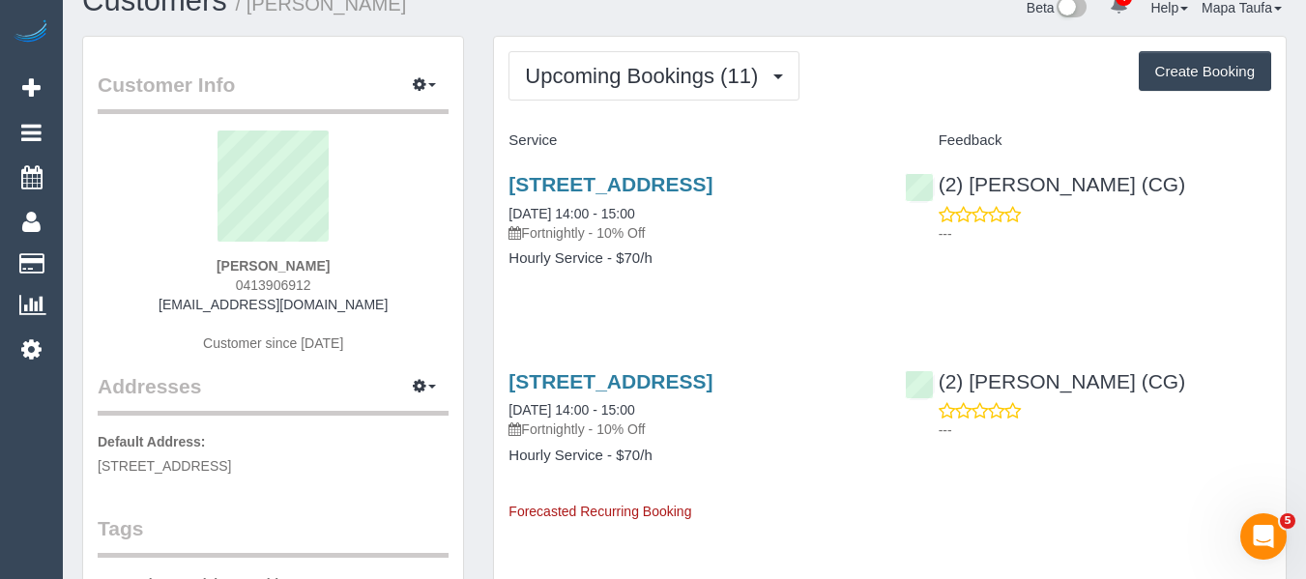
scroll to position [0, 0]
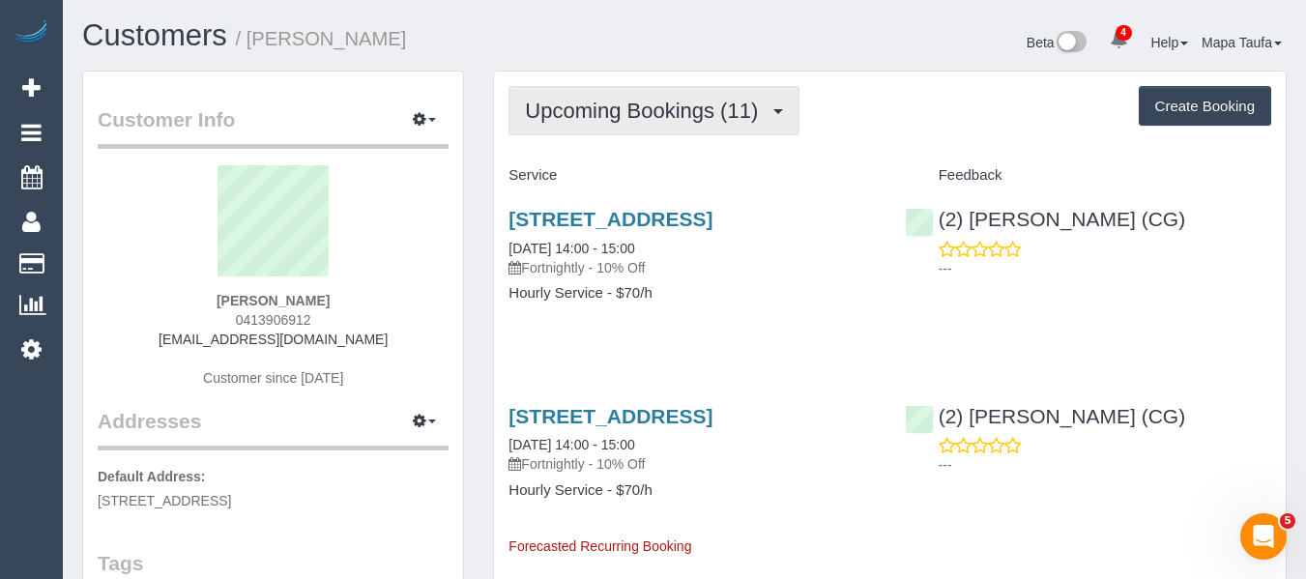
drag, startPoint x: 612, startPoint y: 128, endPoint x: 609, endPoint y: 182, distance: 54.2
click at [611, 128] on button "Upcoming Bookings (11)" at bounding box center [653, 110] width 291 height 49
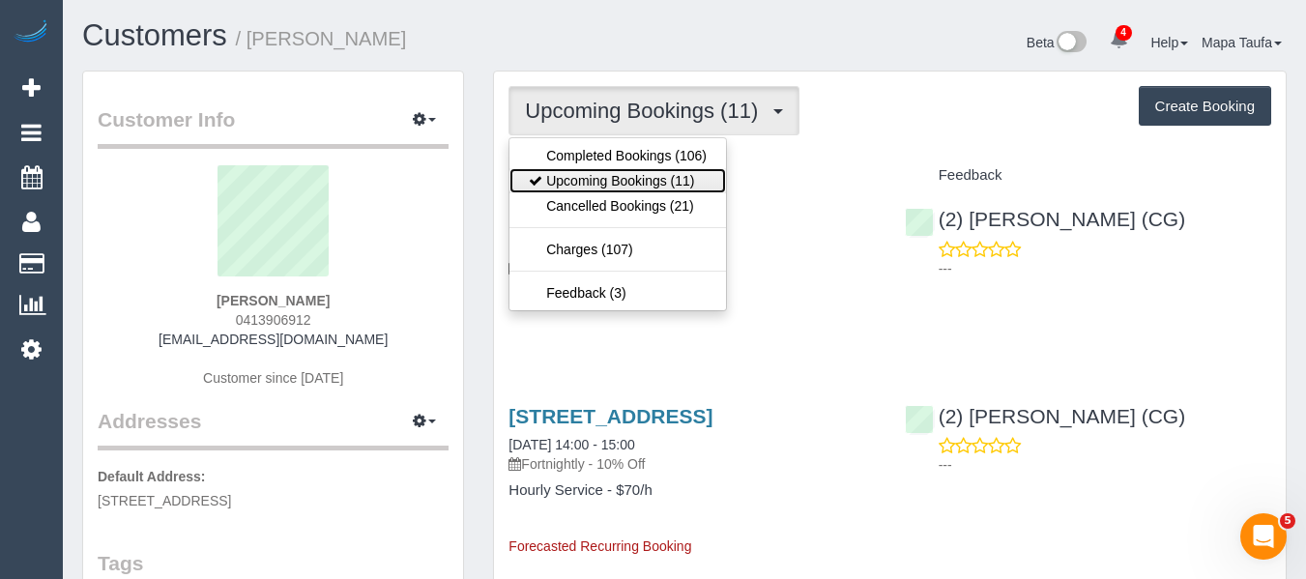
click at [609, 183] on link "Upcoming Bookings (11)" at bounding box center [617, 180] width 216 height 25
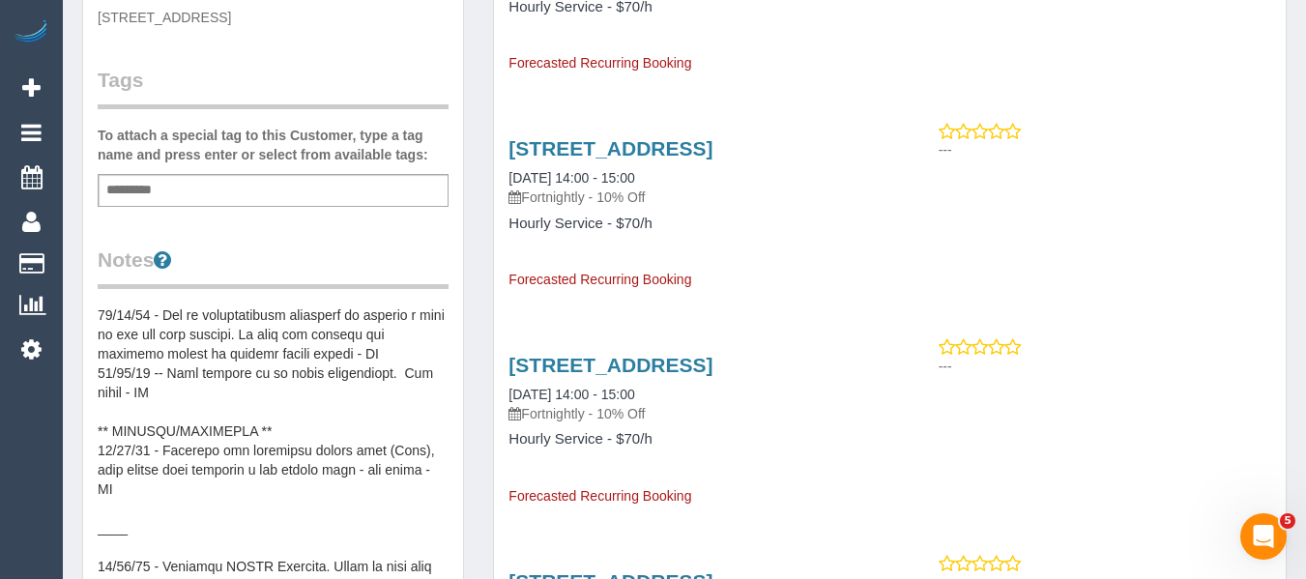
scroll to position [97, 0]
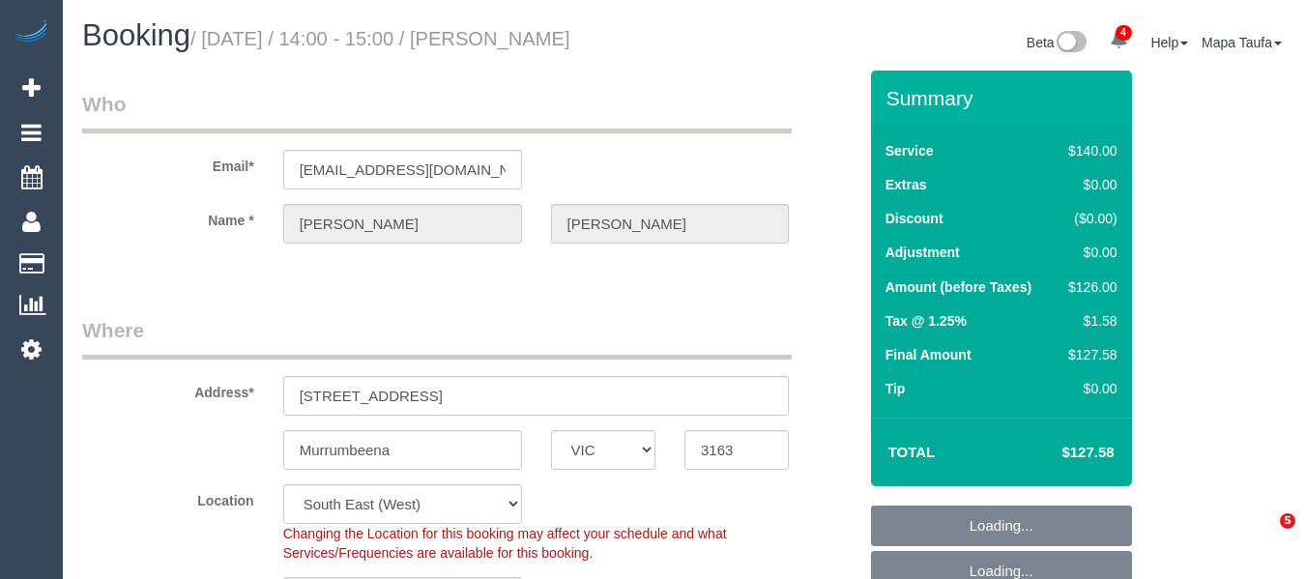
select select "VIC"
select select "number:28"
select select "number:14"
select select "number:19"
select select "number:24"
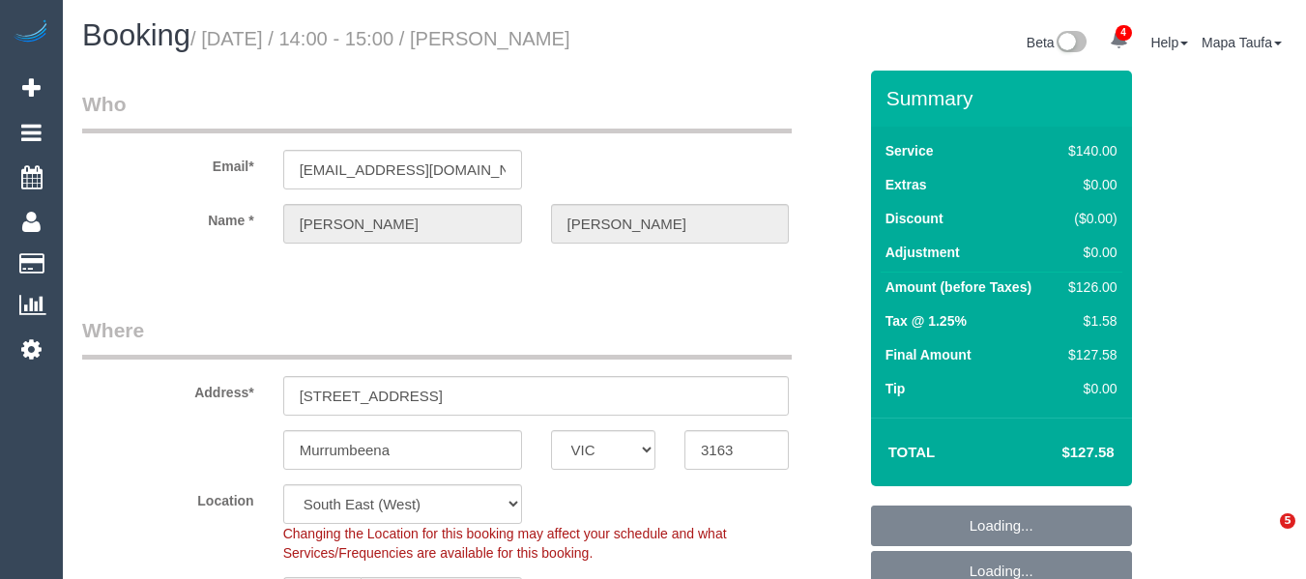
select select "number:11"
select select "object:886"
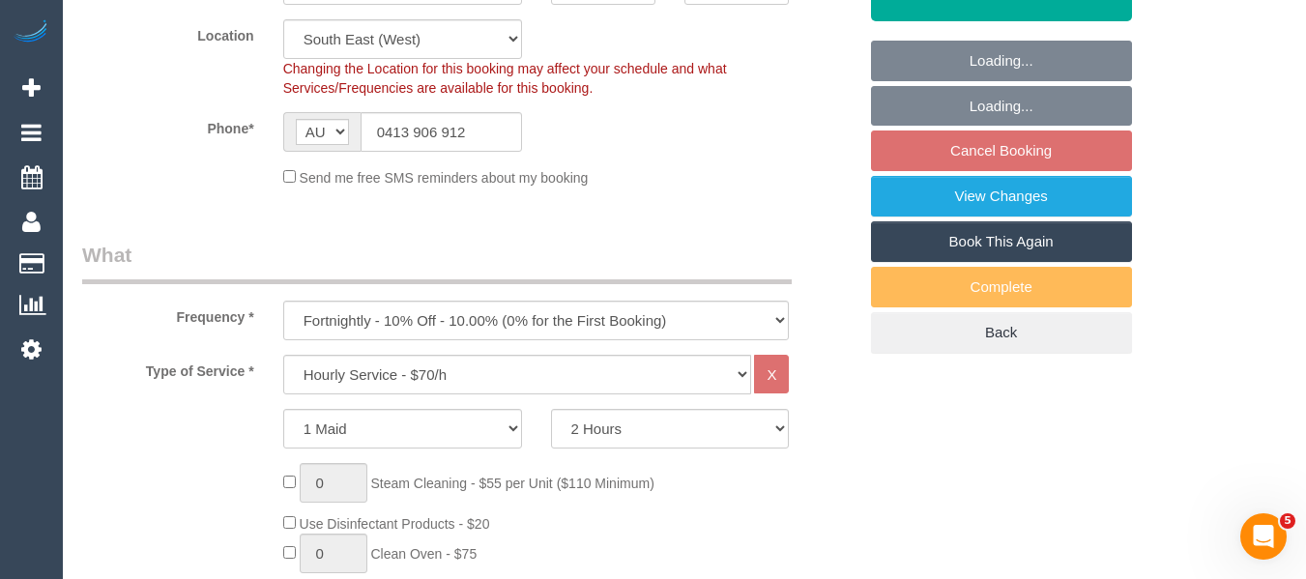
select select "38790"
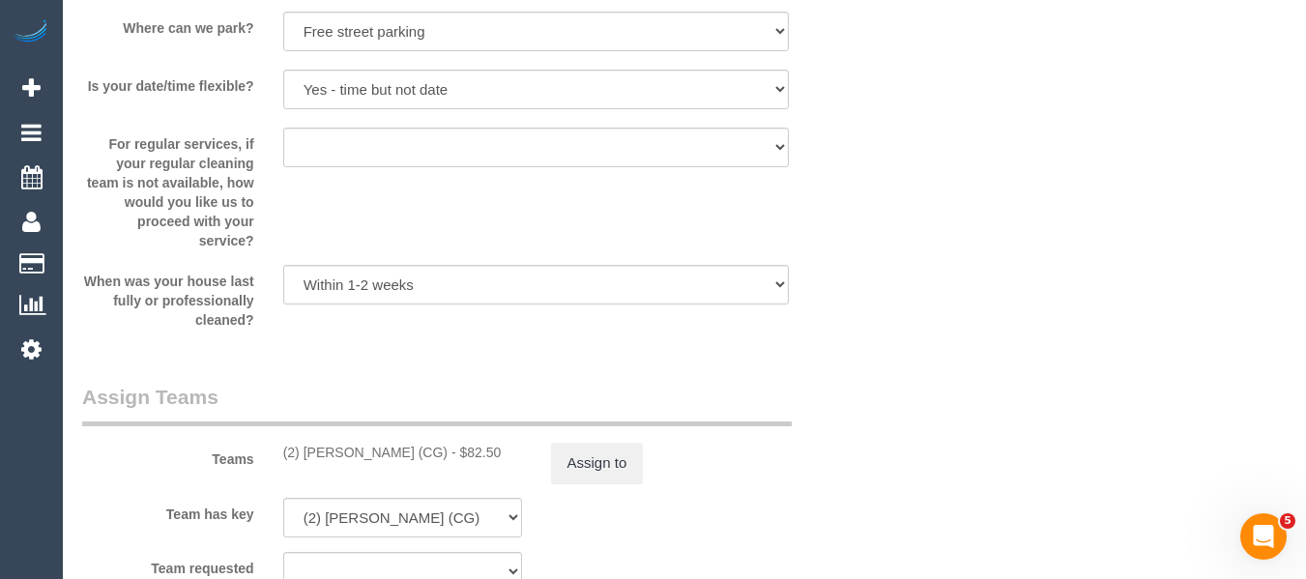
scroll to position [2900, 0]
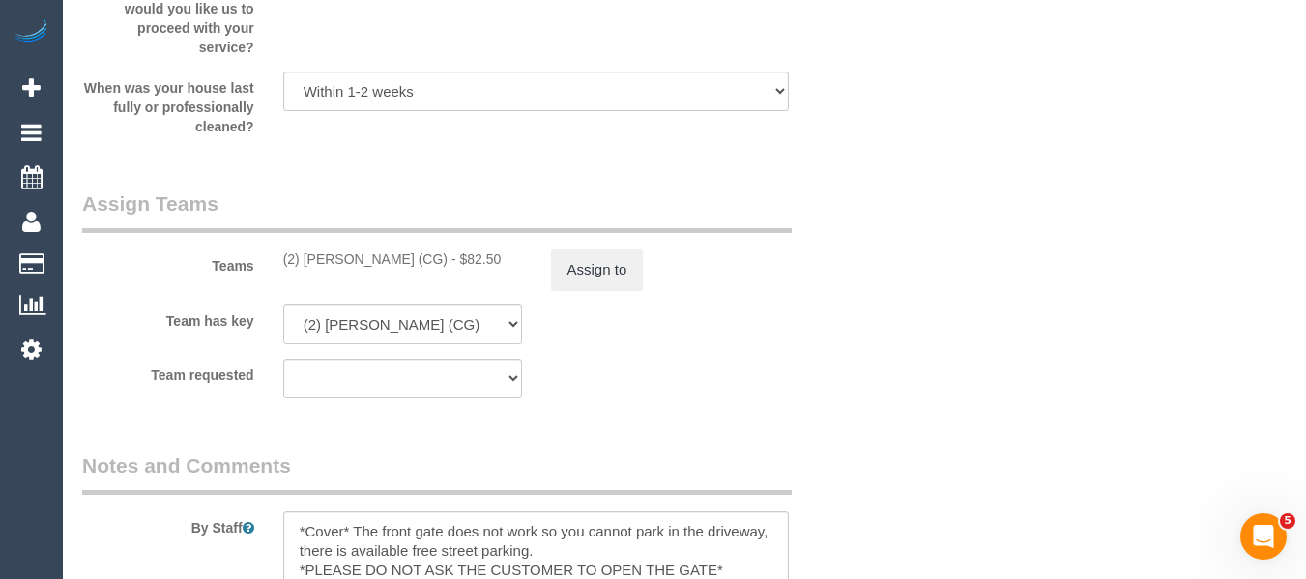
drag, startPoint x: 465, startPoint y: 258, endPoint x: 535, endPoint y: 259, distance: 70.6
click at [306, 259] on div "(2) [PERSON_NAME] (CG) - $82.50" at bounding box center [402, 258] width 239 height 19
copy div "Chemitha Wijesinghe (CG)"
click at [592, 271] on button "Assign to" at bounding box center [597, 269] width 93 height 41
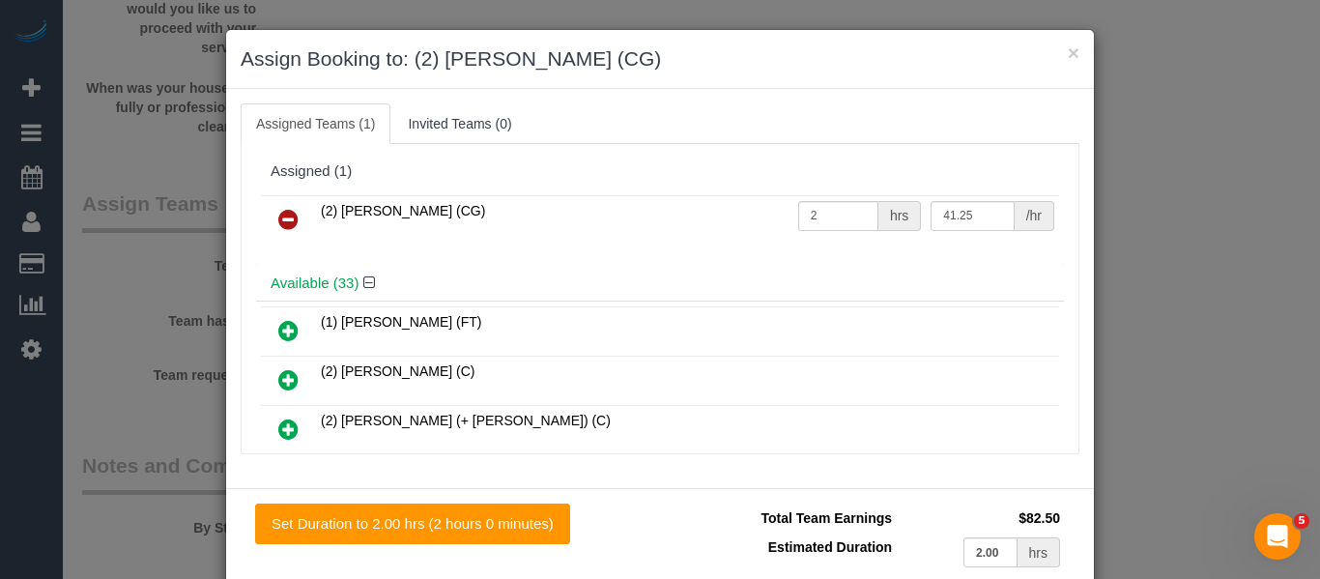
click at [285, 208] on icon at bounding box center [288, 219] width 20 height 23
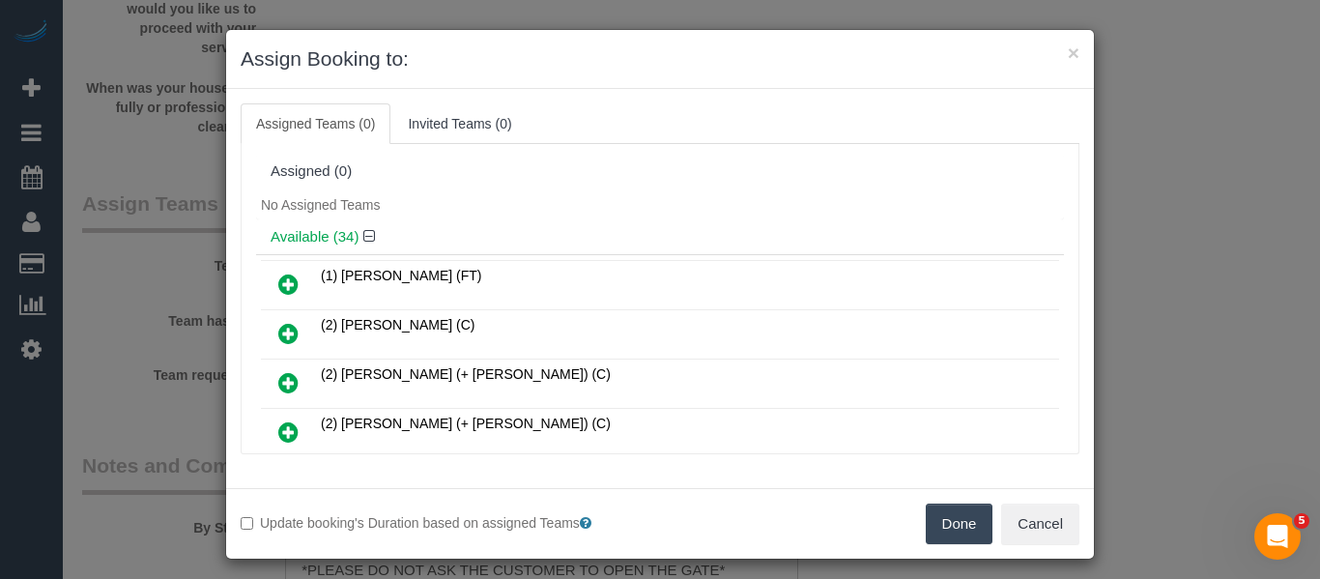
drag, startPoint x: 955, startPoint y: 514, endPoint x: 846, endPoint y: 382, distance: 171.6
click at [955, 507] on button "Done" at bounding box center [960, 524] width 68 height 41
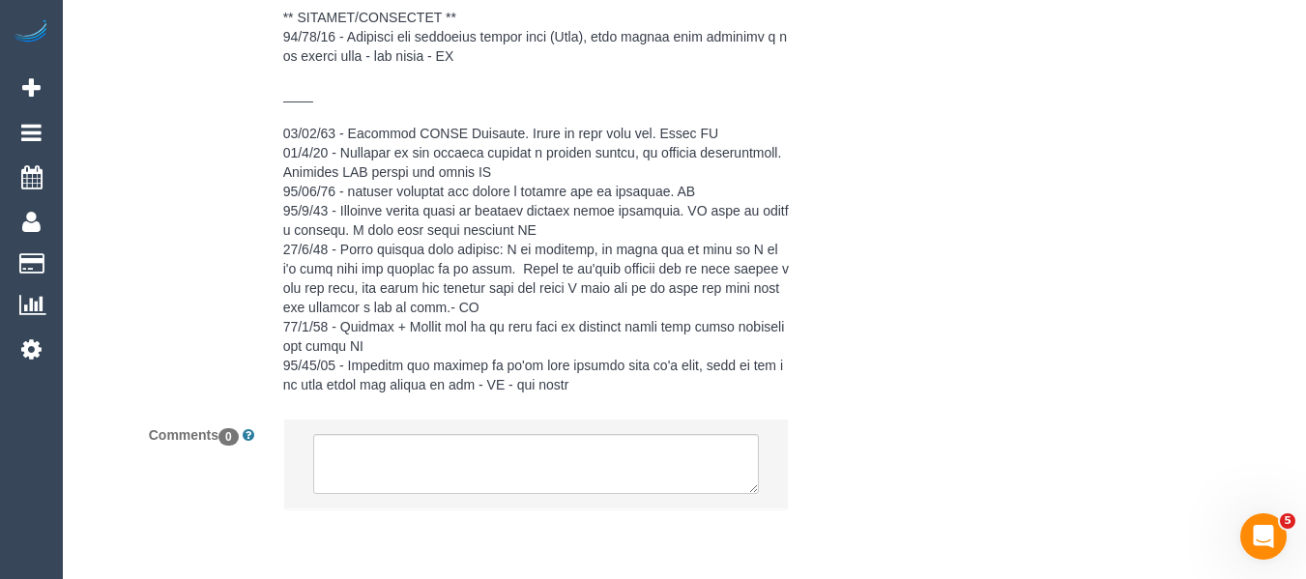
scroll to position [4344, 0]
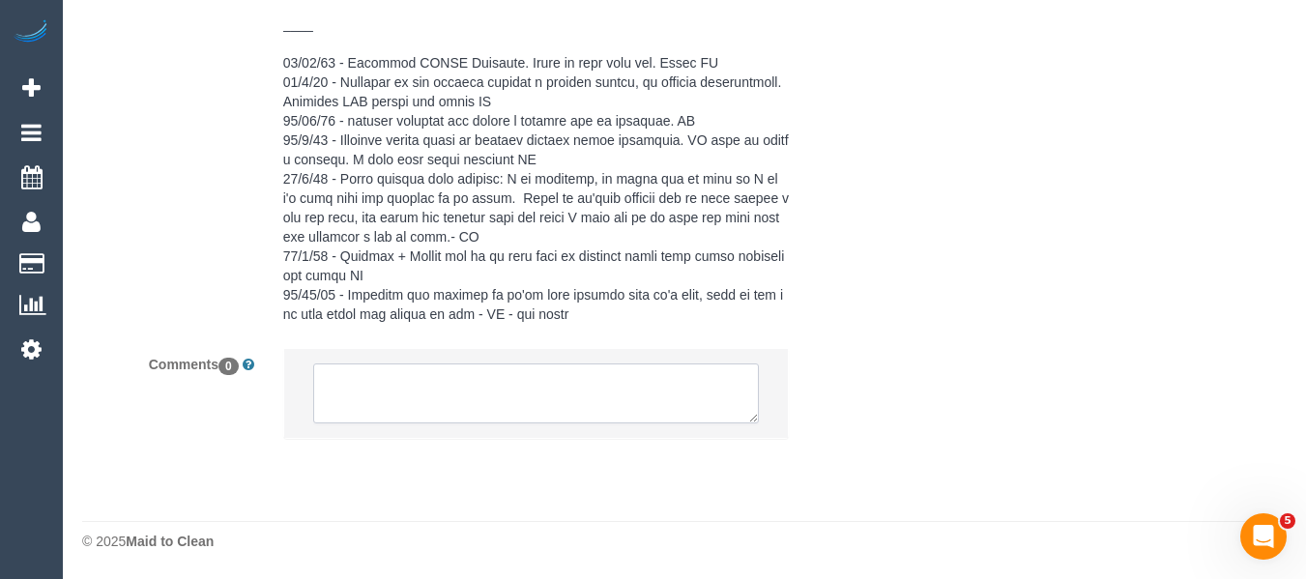
click at [485, 383] on textarea at bounding box center [536, 393] width 447 height 60
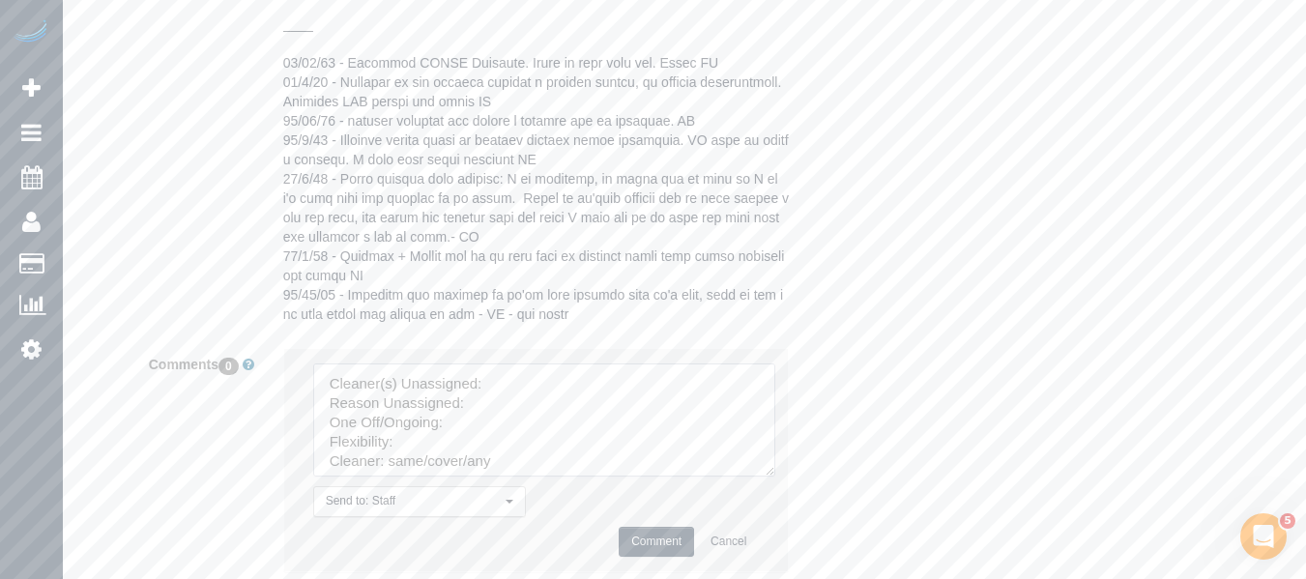
drag, startPoint x: 750, startPoint y: 423, endPoint x: 643, endPoint y: 470, distance: 116.9
click at [563, 380] on textarea at bounding box center [584, 490] width 543 height 254
paste textarea "Chemitha Wijesinghe (CG)"
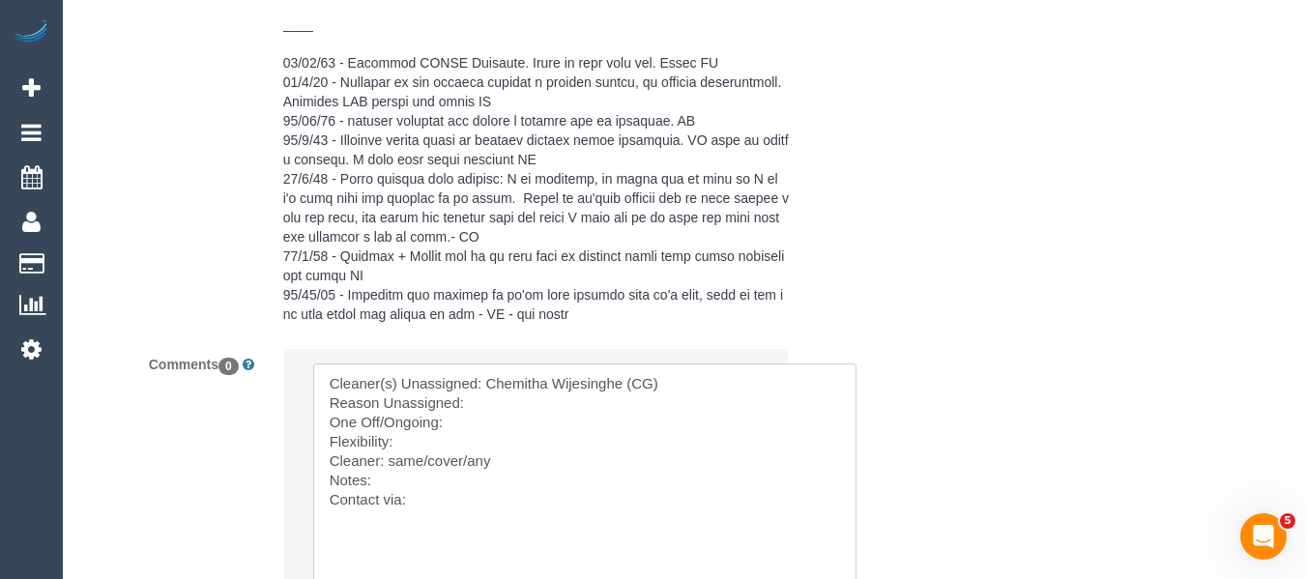
click at [545, 403] on textarea at bounding box center [584, 490] width 543 height 254
click at [554, 410] on textarea at bounding box center [584, 490] width 543 height 254
drag, startPoint x: 534, startPoint y: 408, endPoint x: 527, endPoint y: 420, distance: 14.8
click at [533, 411] on textarea at bounding box center [584, 490] width 543 height 254
click at [527, 421] on textarea at bounding box center [584, 490] width 543 height 254
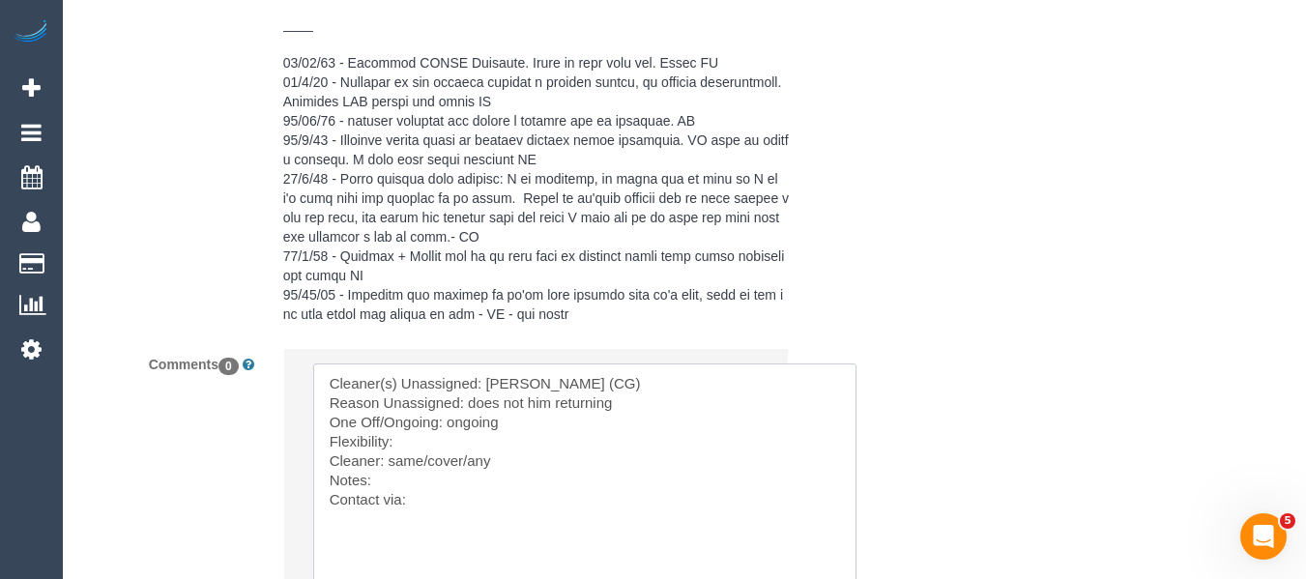
click at [445, 444] on textarea at bounding box center [584, 490] width 543 height 254
drag, startPoint x: 470, startPoint y: 452, endPoint x: 389, endPoint y: 455, distance: 81.2
click at [389, 455] on textarea at bounding box center [584, 490] width 543 height 254
click at [390, 510] on textarea at bounding box center [584, 490] width 543 height 254
click at [417, 503] on textarea at bounding box center [584, 490] width 543 height 254
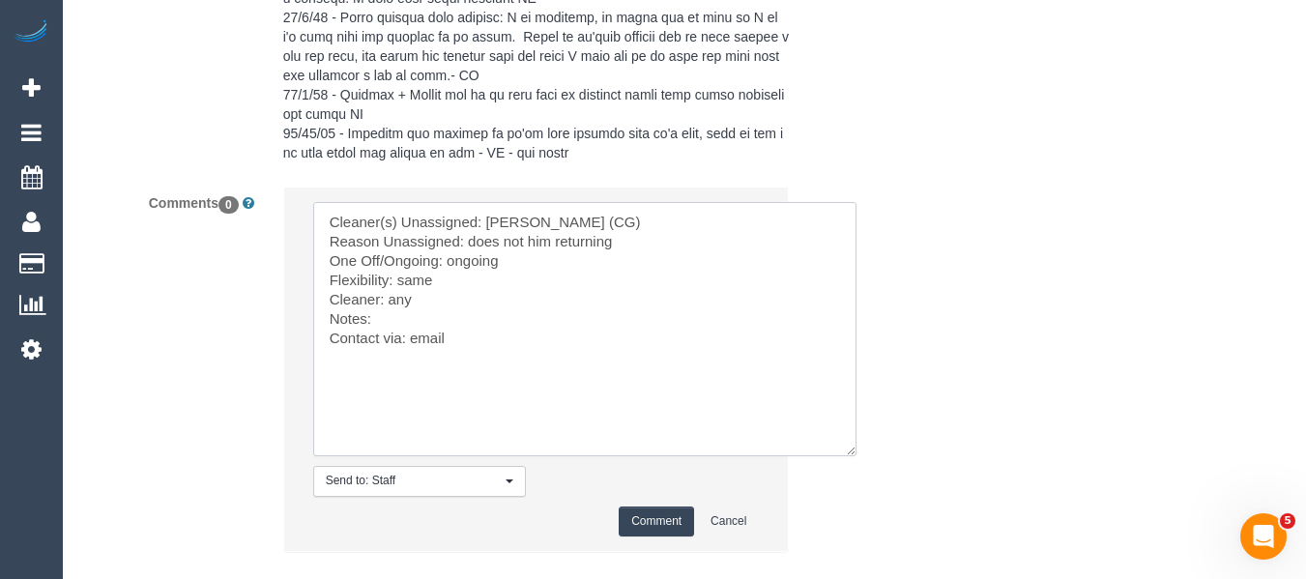
scroll to position [4538, 0]
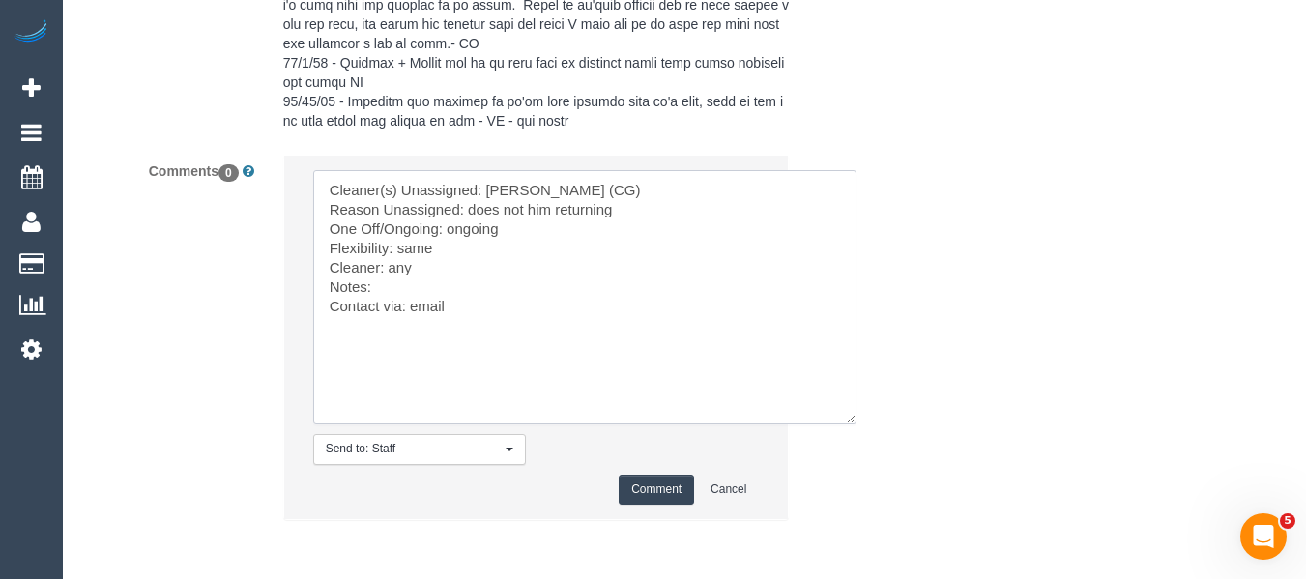
type textarea "Cleaner(s) Unassigned: Chemitha Wijesinghe (CG) Reason Unassigned: does not him…"
click at [655, 493] on button "Comment" at bounding box center [656, 490] width 75 height 30
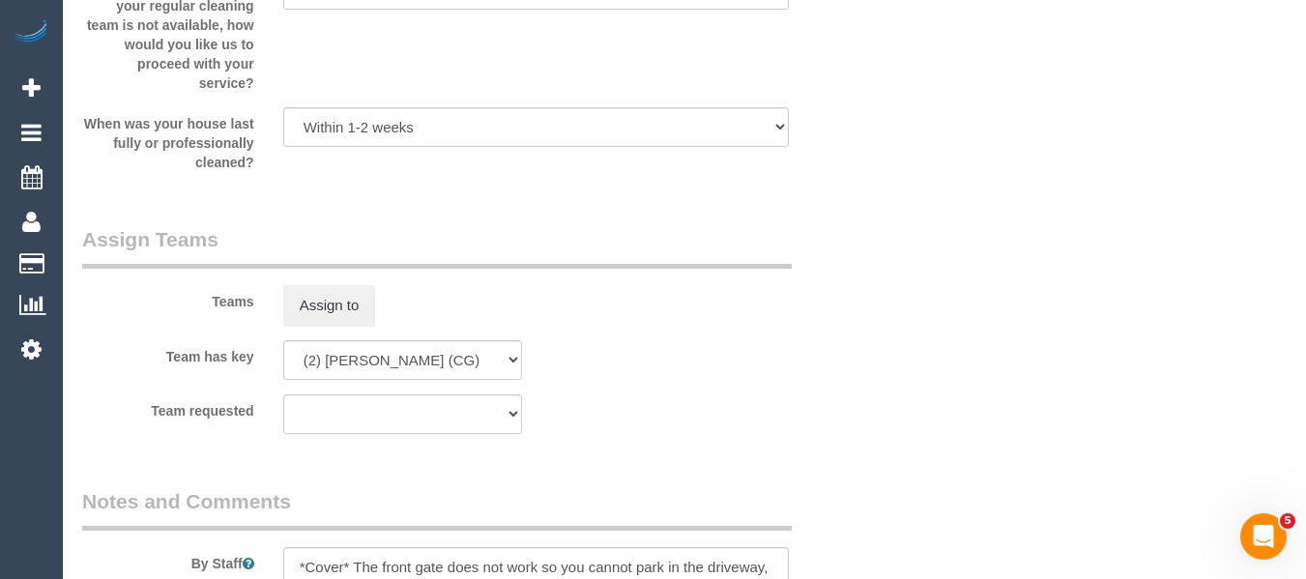
scroll to position [349, 0]
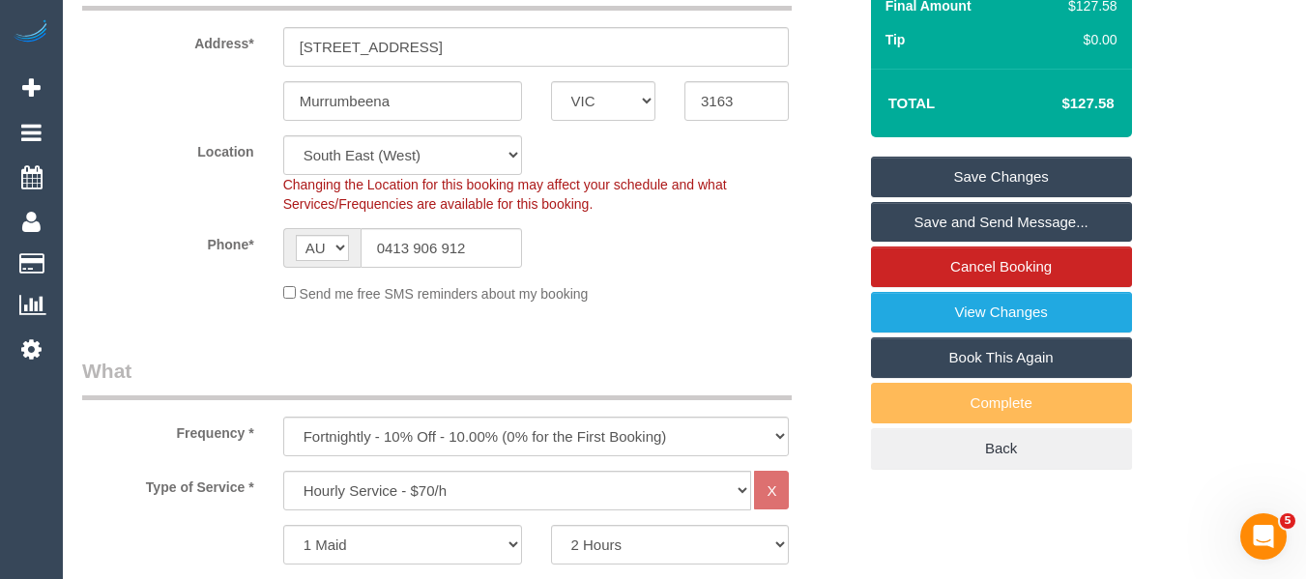
click at [1079, 172] on link "Save Changes" at bounding box center [1001, 177] width 261 height 41
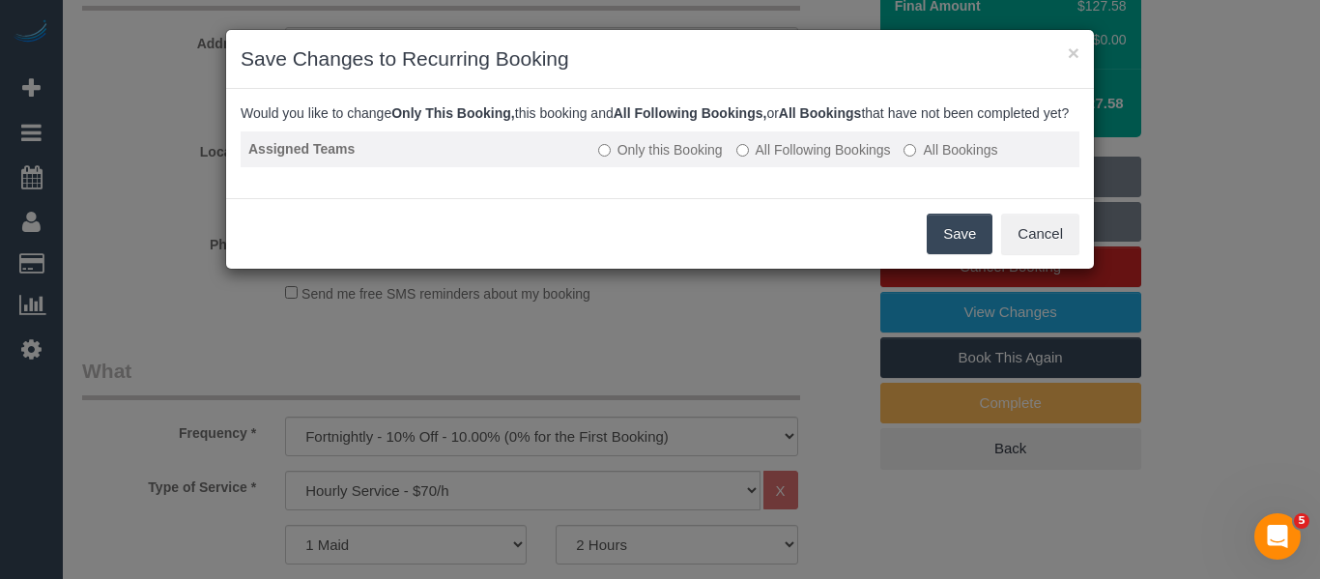
click at [791, 167] on td "Only this Booking All Following Bookings All Bookings" at bounding box center [835, 149] width 489 height 36
click at [791, 159] on label "All Following Bookings" at bounding box center [813, 149] width 155 height 19
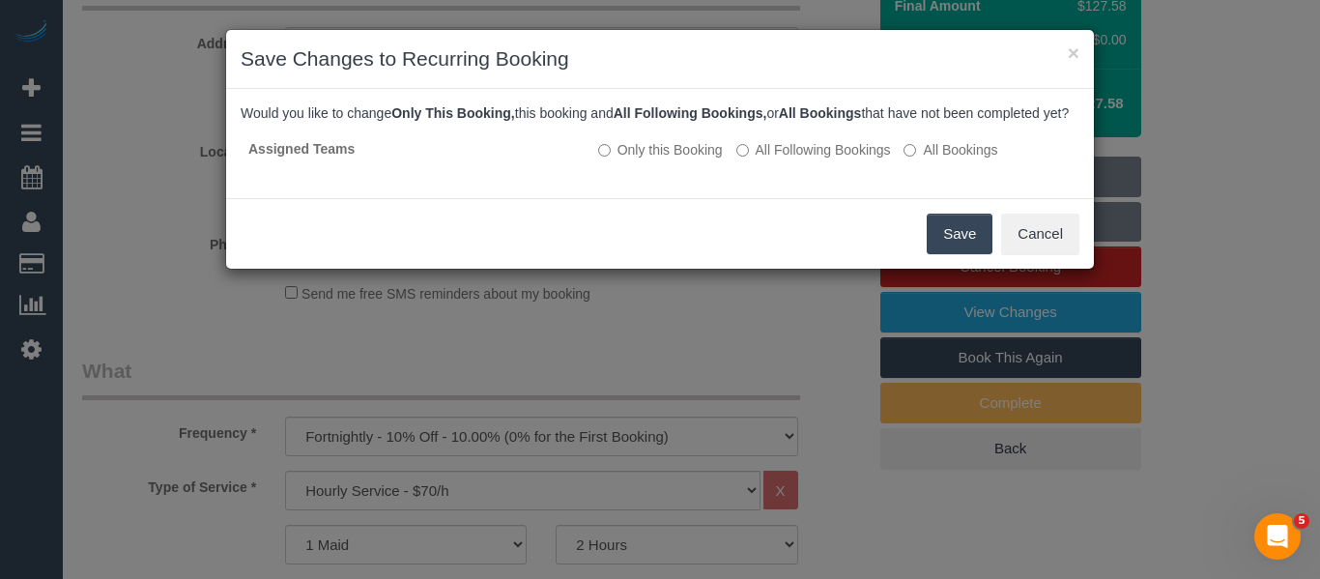
drag, startPoint x: 949, startPoint y: 245, endPoint x: 915, endPoint y: 245, distance: 33.8
click at [950, 245] on button "Save" at bounding box center [960, 234] width 66 height 41
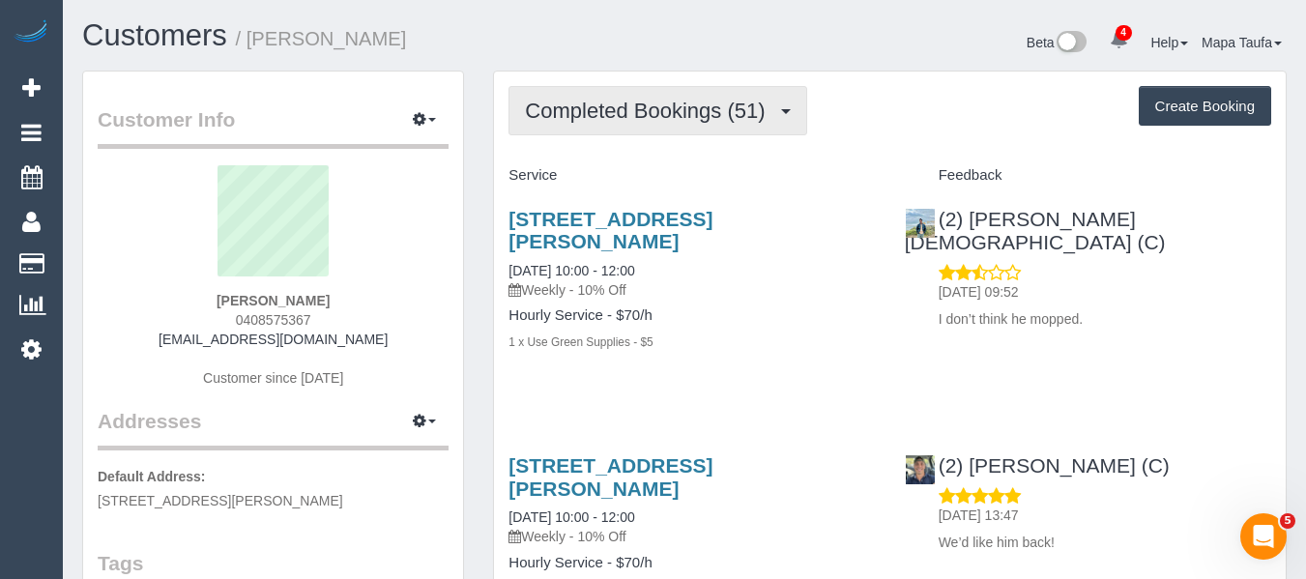
drag, startPoint x: 603, startPoint y: 105, endPoint x: 608, endPoint y: 146, distance: 40.9
click at [603, 107] on span "Completed Bookings (51)" at bounding box center [649, 111] width 249 height 24
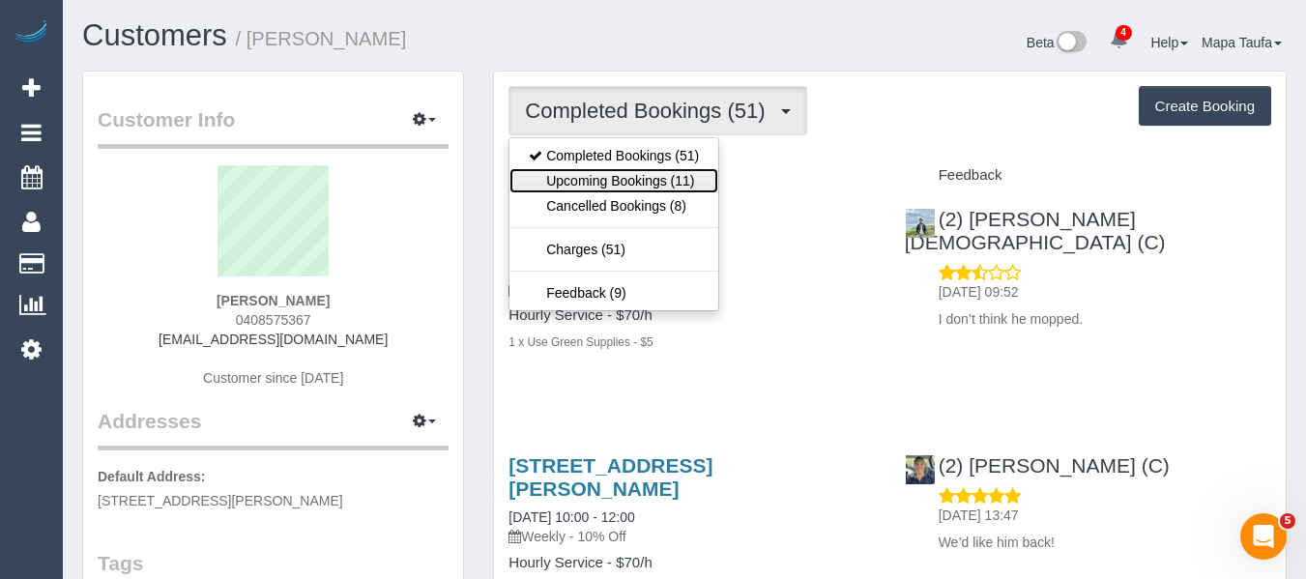
click at [608, 184] on link "Upcoming Bookings (11)" at bounding box center [613, 180] width 209 height 25
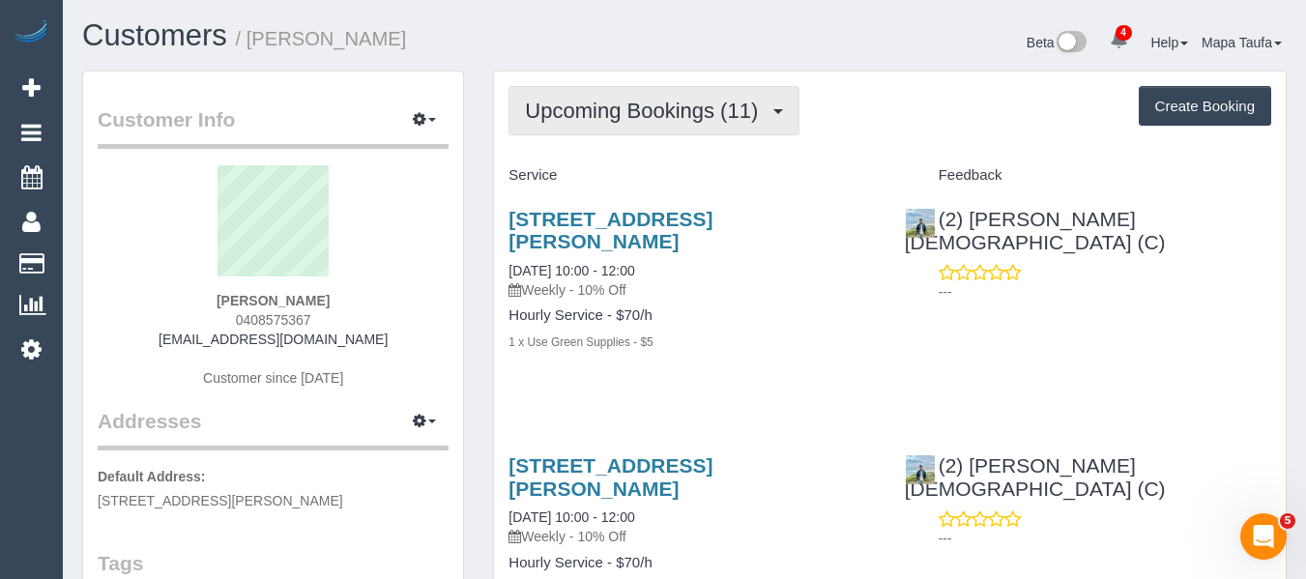
click at [689, 111] on span "Upcoming Bookings (11)" at bounding box center [646, 111] width 243 height 24
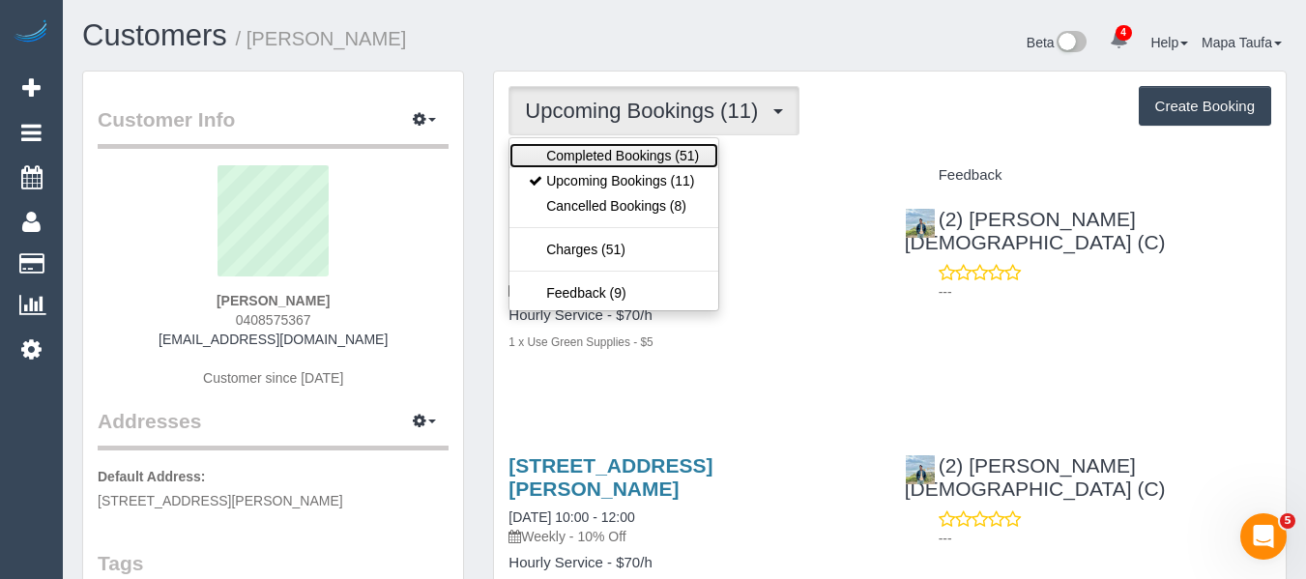
click at [644, 154] on link "Completed Bookings (51)" at bounding box center [613, 155] width 209 height 25
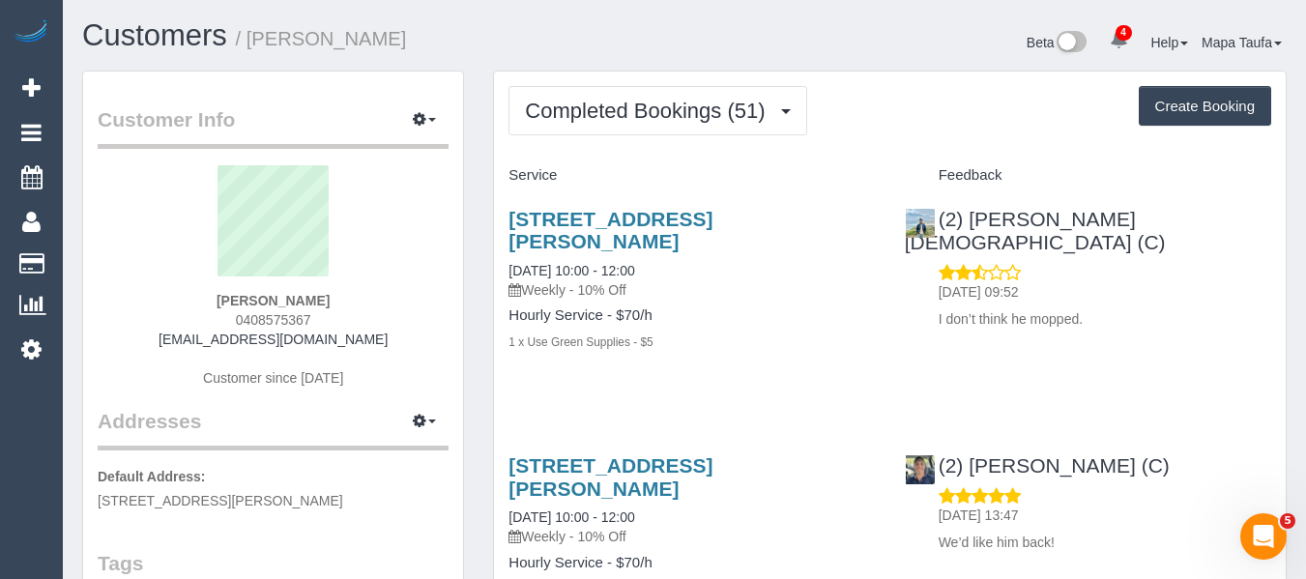
drag, startPoint x: 234, startPoint y: 300, endPoint x: 195, endPoint y: 310, distance: 40.1
click at [201, 302] on div "Leon Prentice 0408575367 leonprentice@yahoo.com Customer since 2022" at bounding box center [273, 286] width 351 height 242
drag, startPoint x: 398, startPoint y: 321, endPoint x: 365, endPoint y: 303, distance: 37.2
click at [396, 321] on div "Leon Prentice 0408575367 leonprentice@yahoo.com Customer since 2022" at bounding box center [273, 286] width 351 height 242
click at [361, 298] on div "Leon Prentice 0408575367 leonprentice@yahoo.com Customer since 2022" at bounding box center [273, 286] width 351 height 242
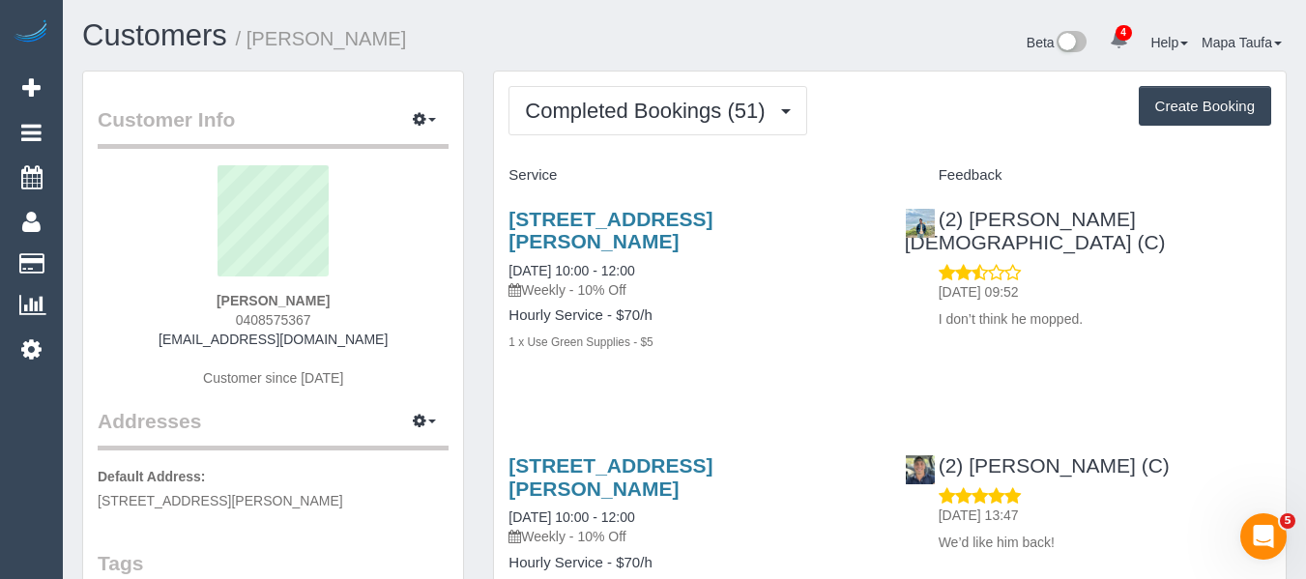
drag, startPoint x: 358, startPoint y: 297, endPoint x: 184, endPoint y: 308, distance: 174.4
click at [188, 300] on div "Leon Prentice 0408575367 leonprentice@yahoo.com Customer since 2022" at bounding box center [273, 286] width 351 height 242
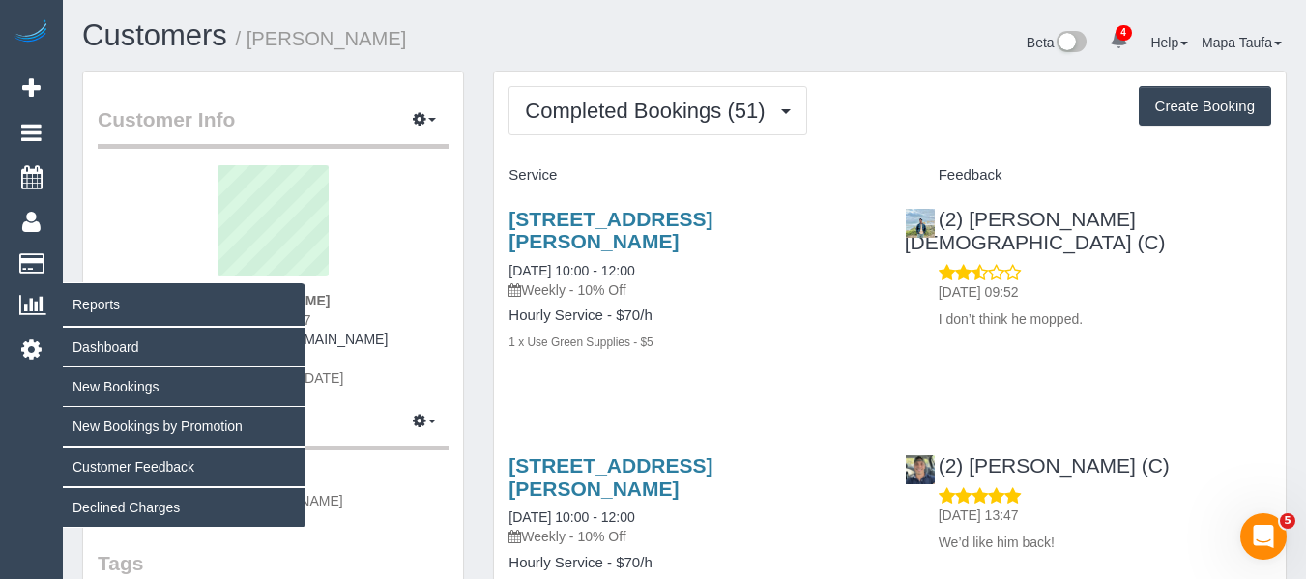
copy strong "Leon Prentice"
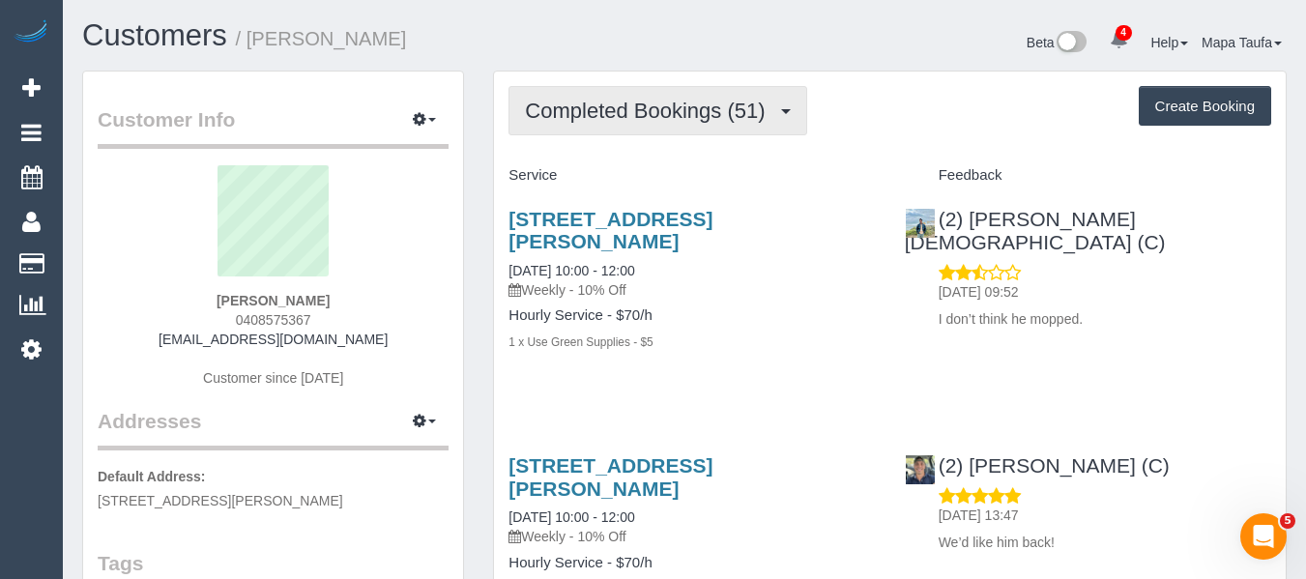
click at [700, 116] on span "Completed Bookings (51)" at bounding box center [649, 111] width 249 height 24
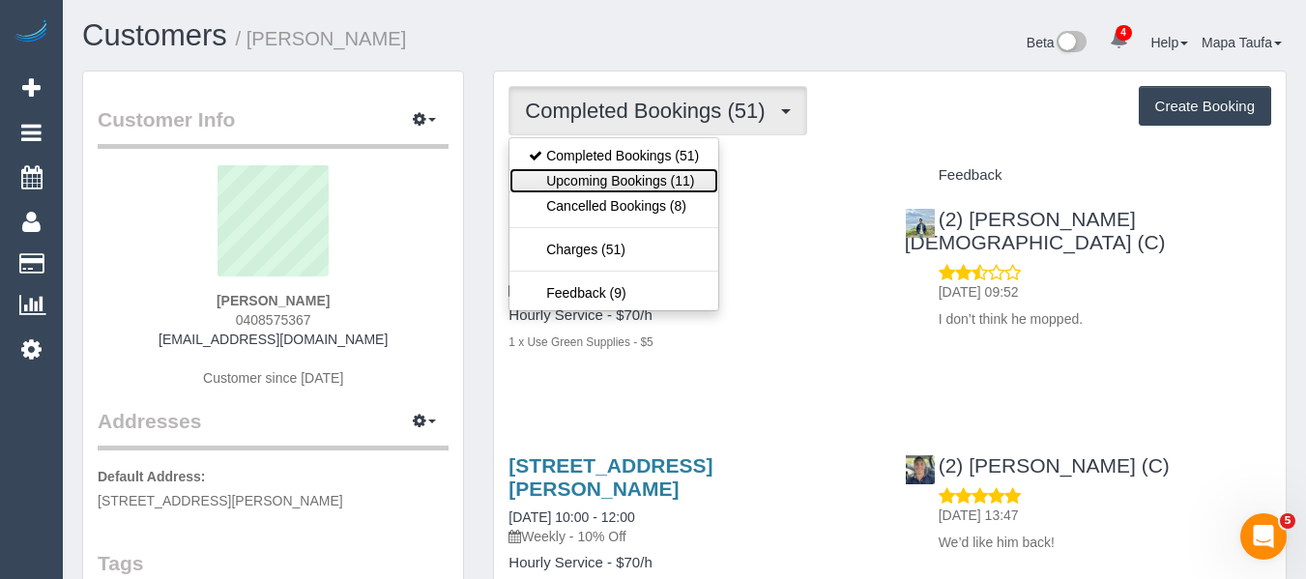
click at [670, 175] on link "Upcoming Bookings (11)" at bounding box center [613, 180] width 209 height 25
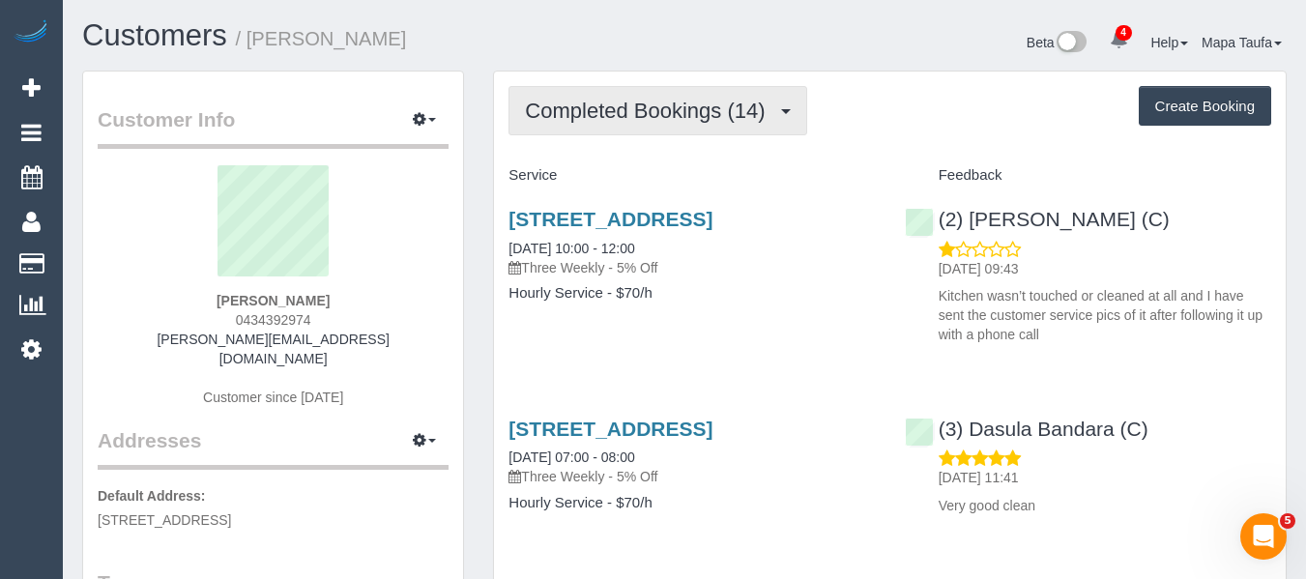
click at [618, 106] on span "Completed Bookings (14)" at bounding box center [649, 111] width 249 height 24
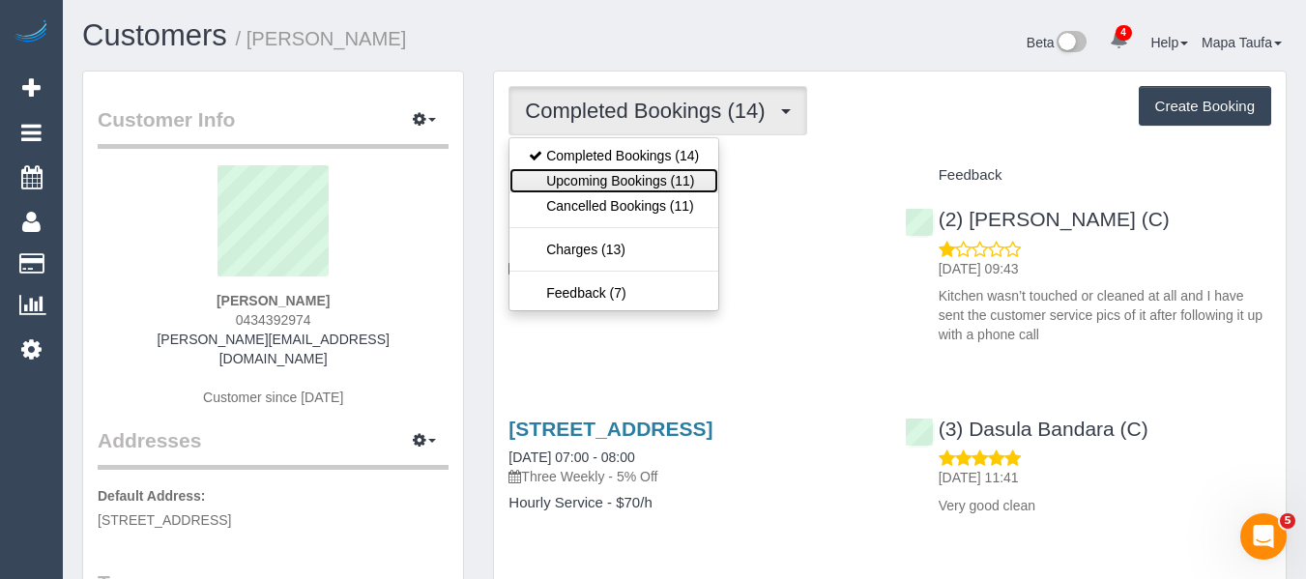
click at [617, 185] on link "Upcoming Bookings (11)" at bounding box center [613, 180] width 209 height 25
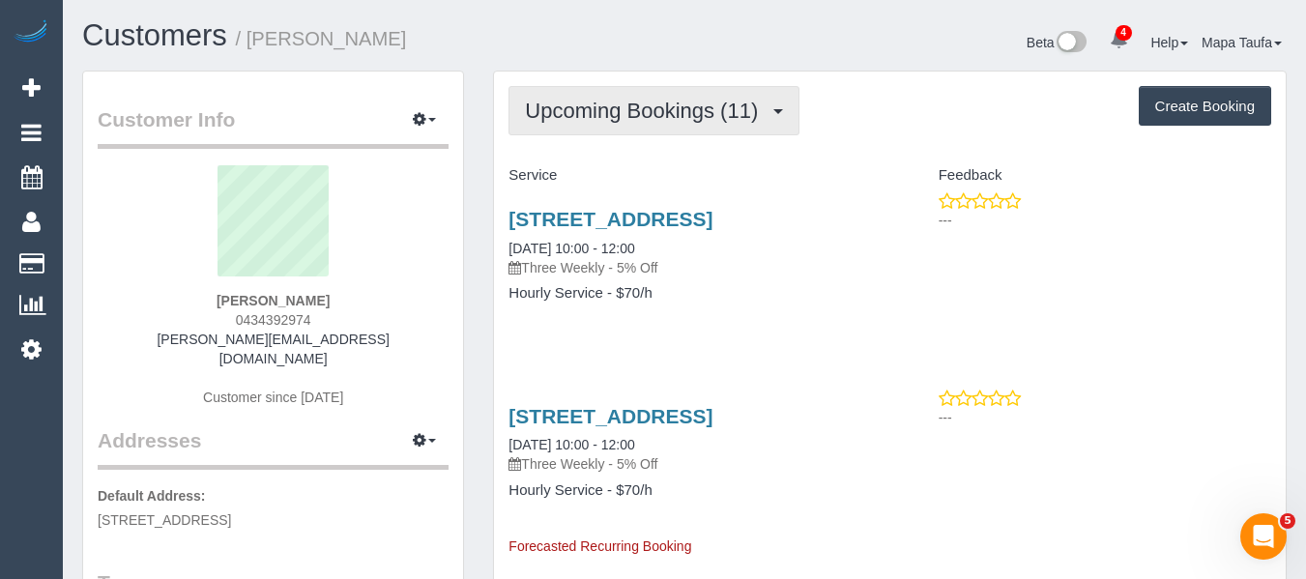
click at [579, 118] on span "Upcoming Bookings (11)" at bounding box center [646, 111] width 243 height 24
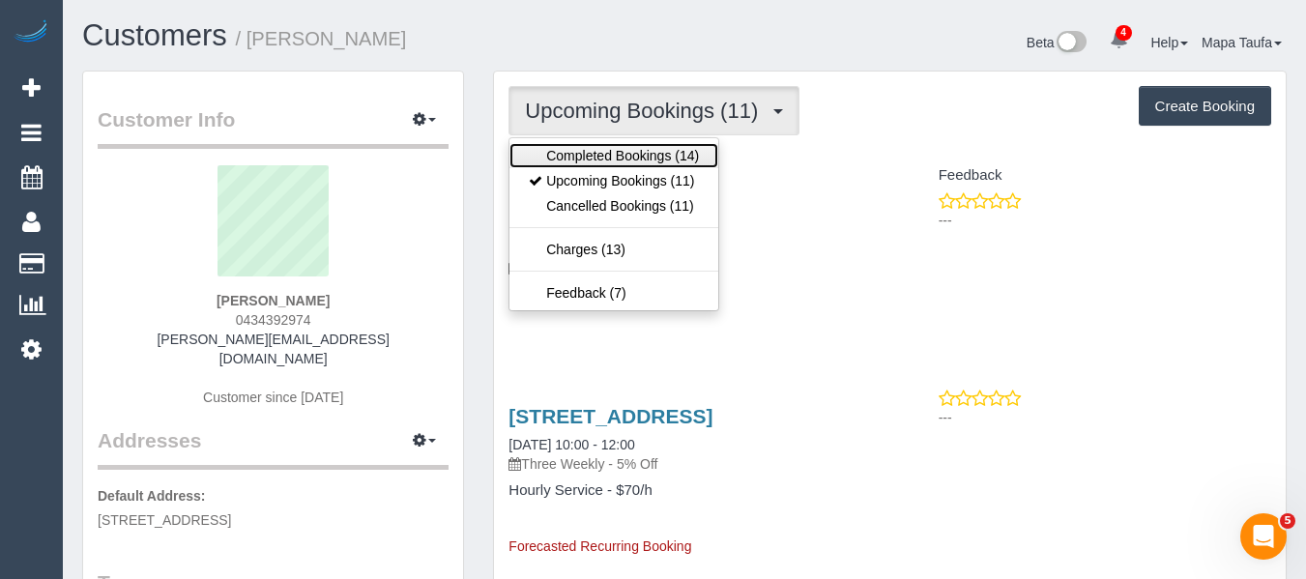
click at [587, 155] on link "Completed Bookings (14)" at bounding box center [613, 155] width 209 height 25
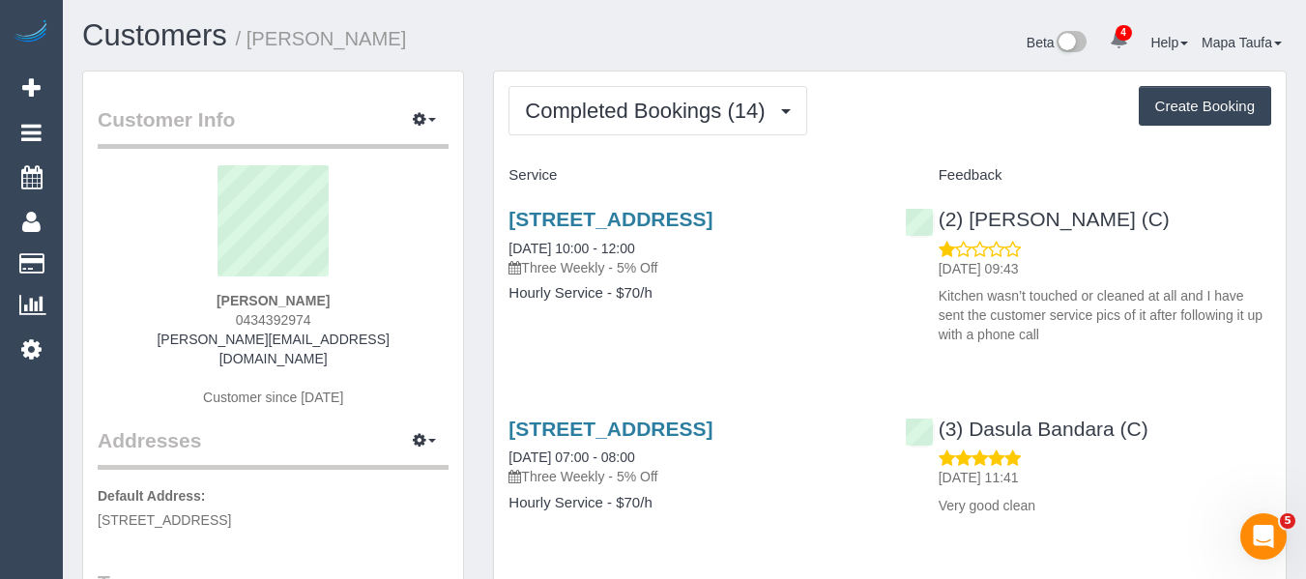
click at [595, 230] on h3 "9 Belmont Rd West, Croydon South, VIC 3108" at bounding box center [691, 219] width 366 height 22
click at [581, 224] on link "9 Belmont Rd West, Croydon South, VIC 3108" at bounding box center [610, 219] width 204 height 22
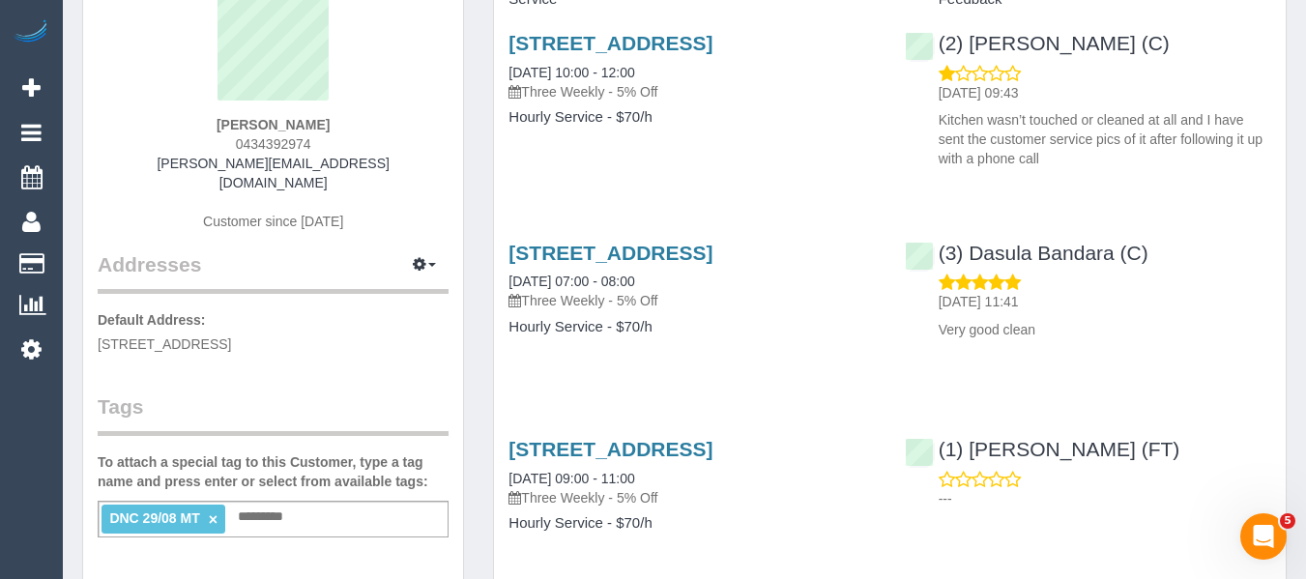
scroll to position [387, 0]
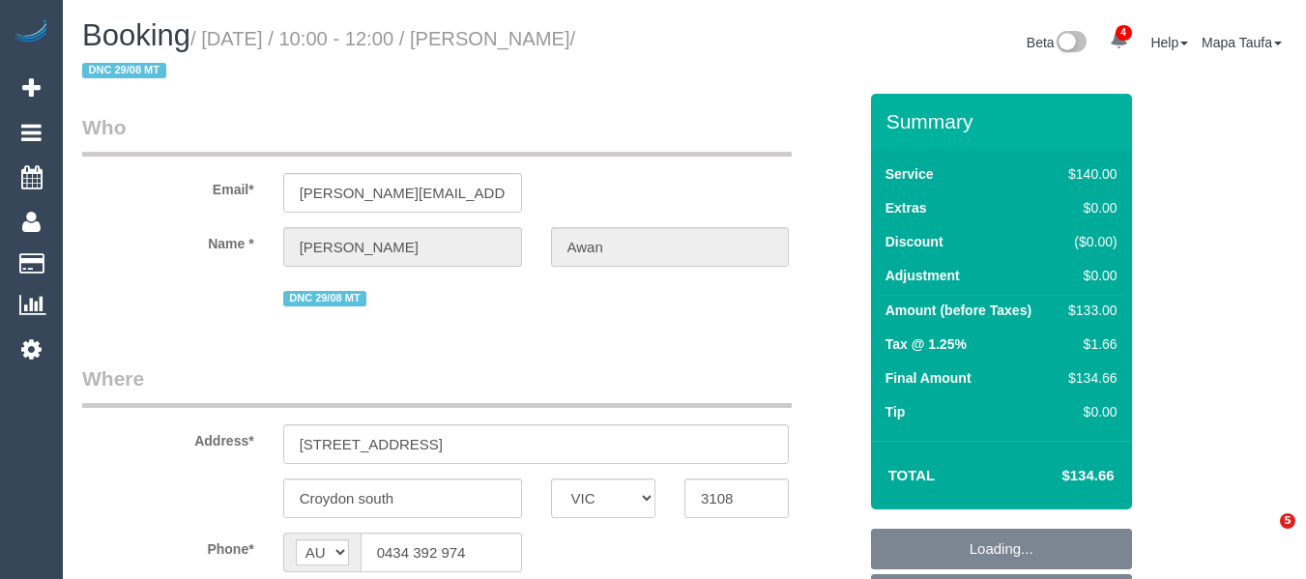
select select "VIC"
select select "string:stripe-pm_1PQRyu2GScqysDRVsQCPVYhC"
select select "number:28"
select select "number:14"
select select "number:18"
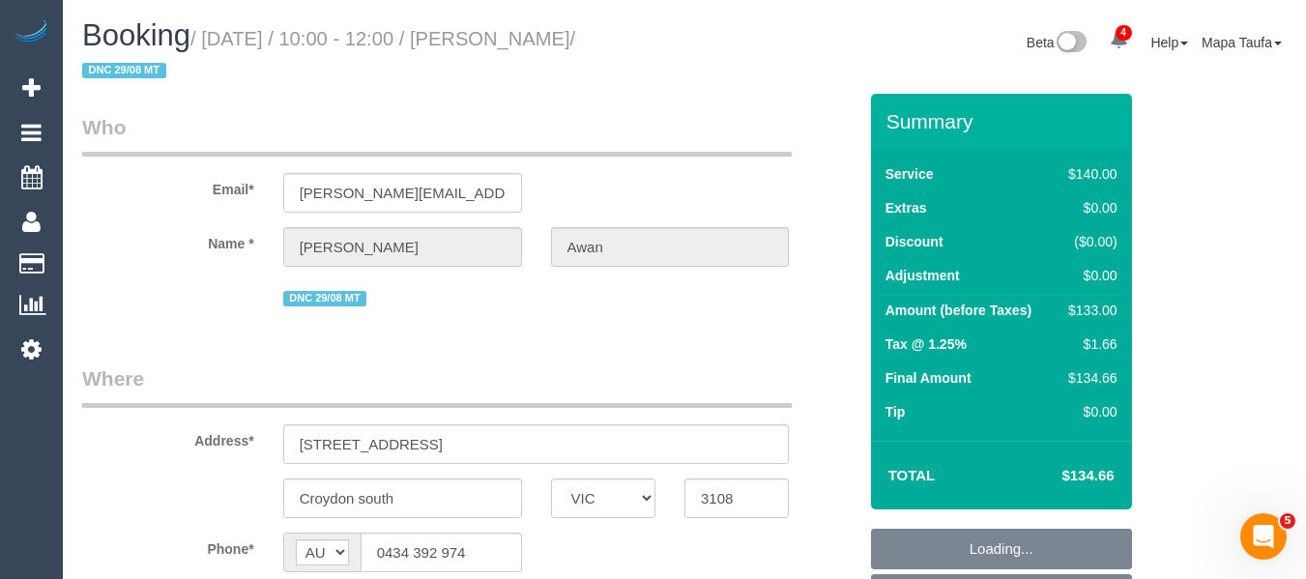
select select "number:25"
select select "number:35"
select select "number:13"
select select "object:920"
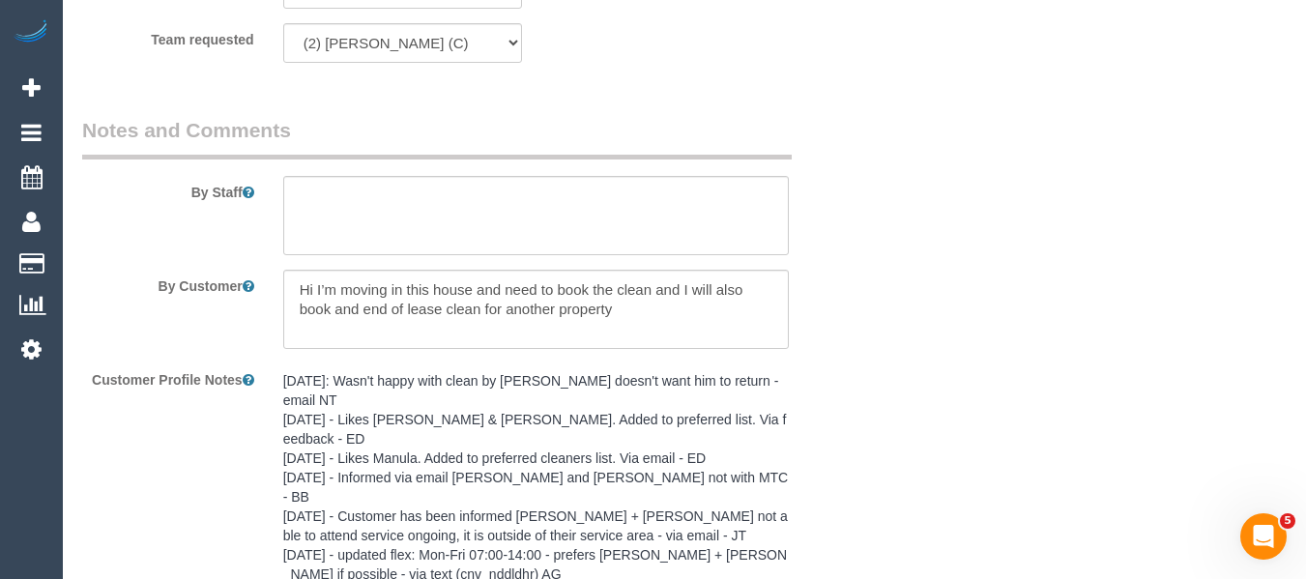
scroll to position [3429, 0]
